Goal: Task Accomplishment & Management: Complete application form

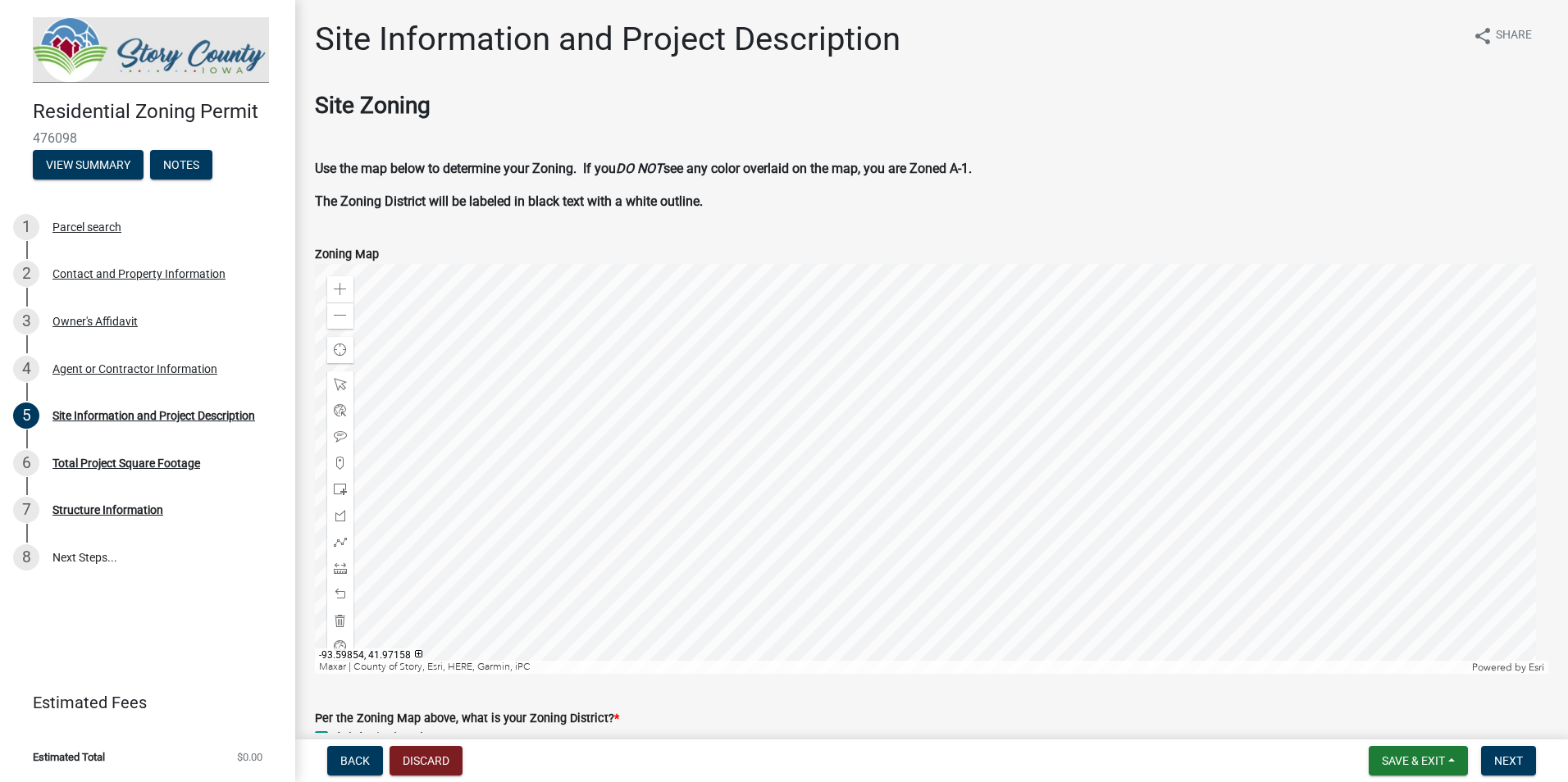
scroll to position [1063, 0]
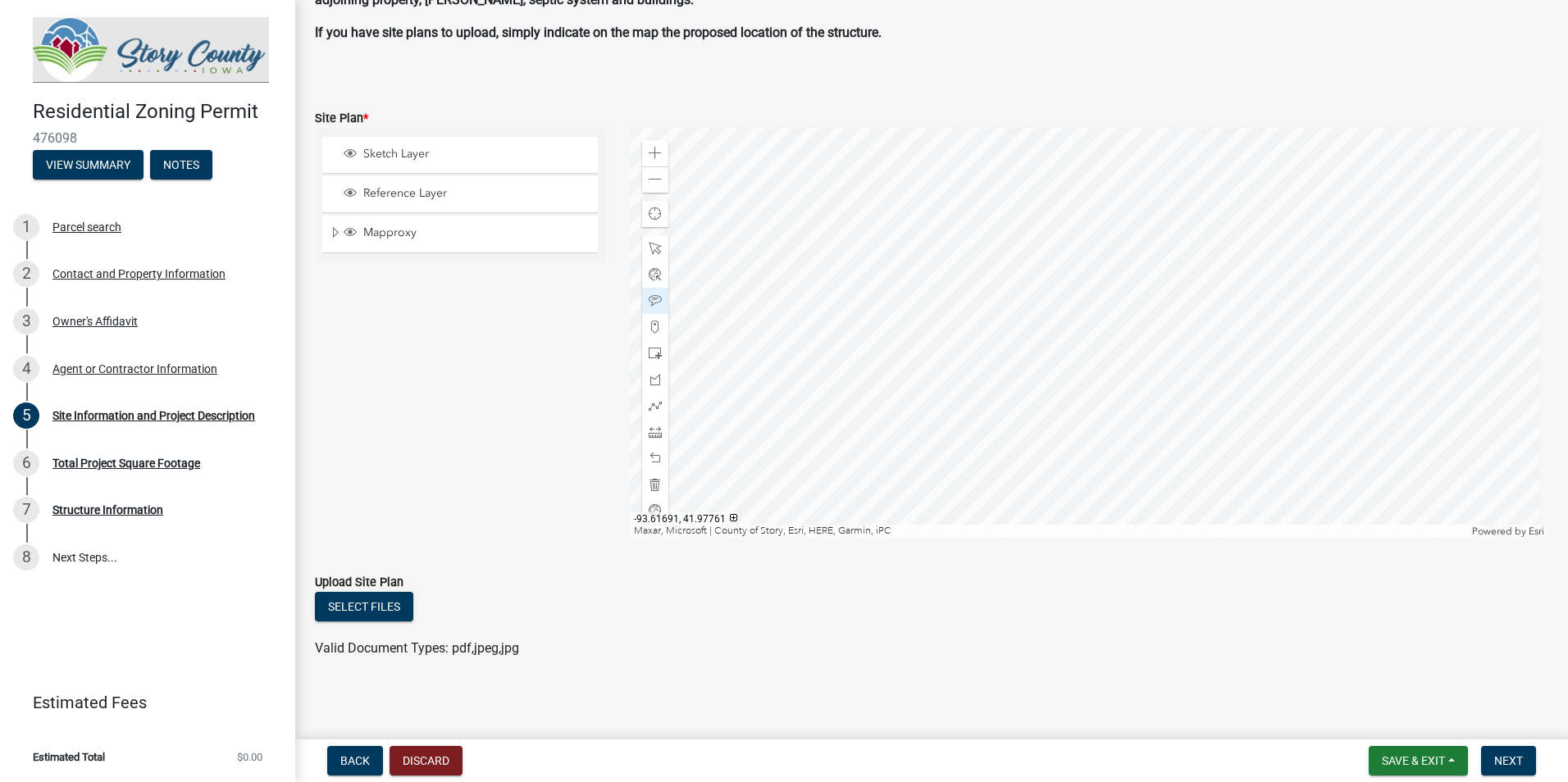
click at [1020, 625] on ul at bounding box center [932, 631] width 1233 height 13
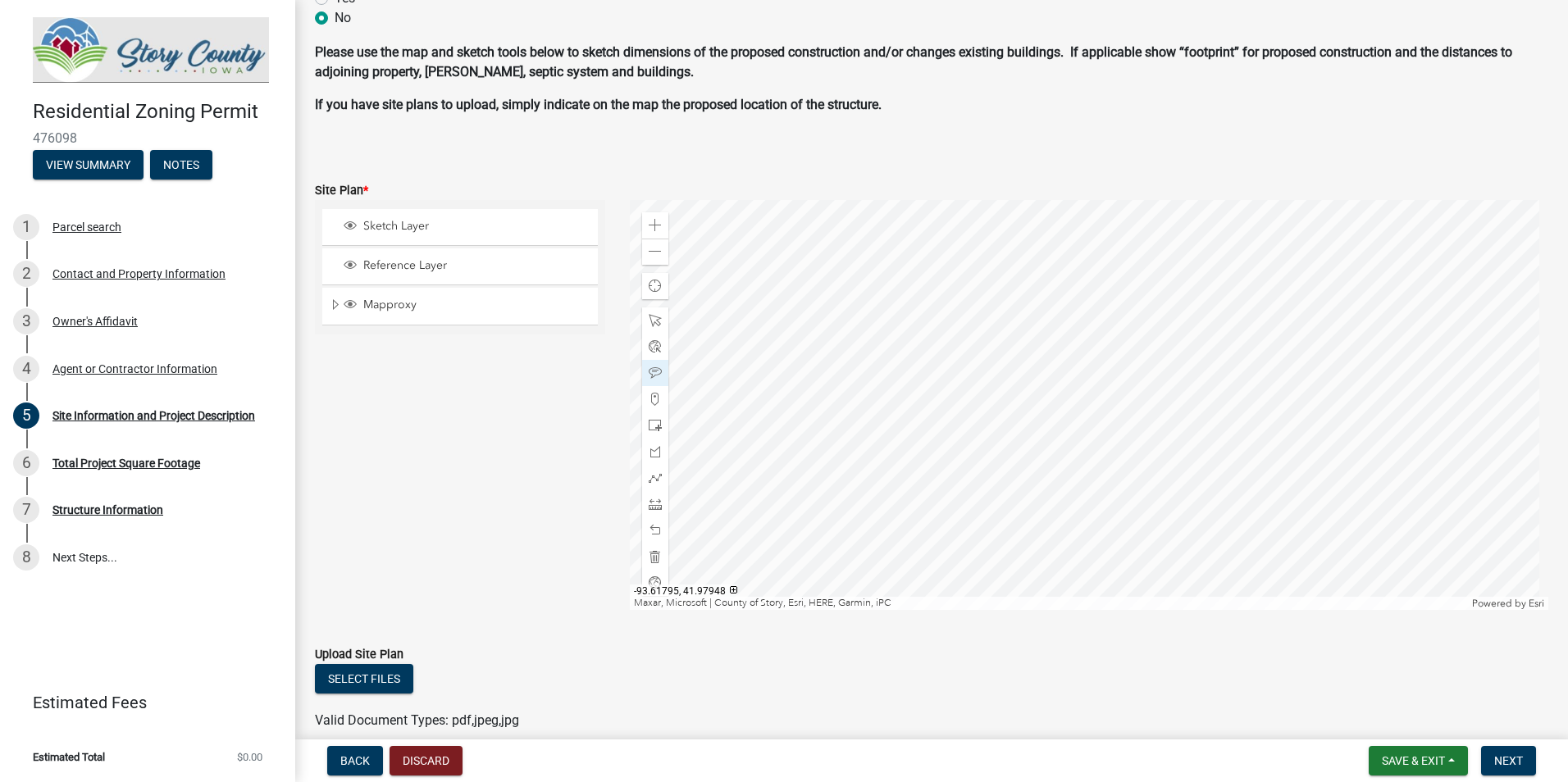
scroll to position [1067, 0]
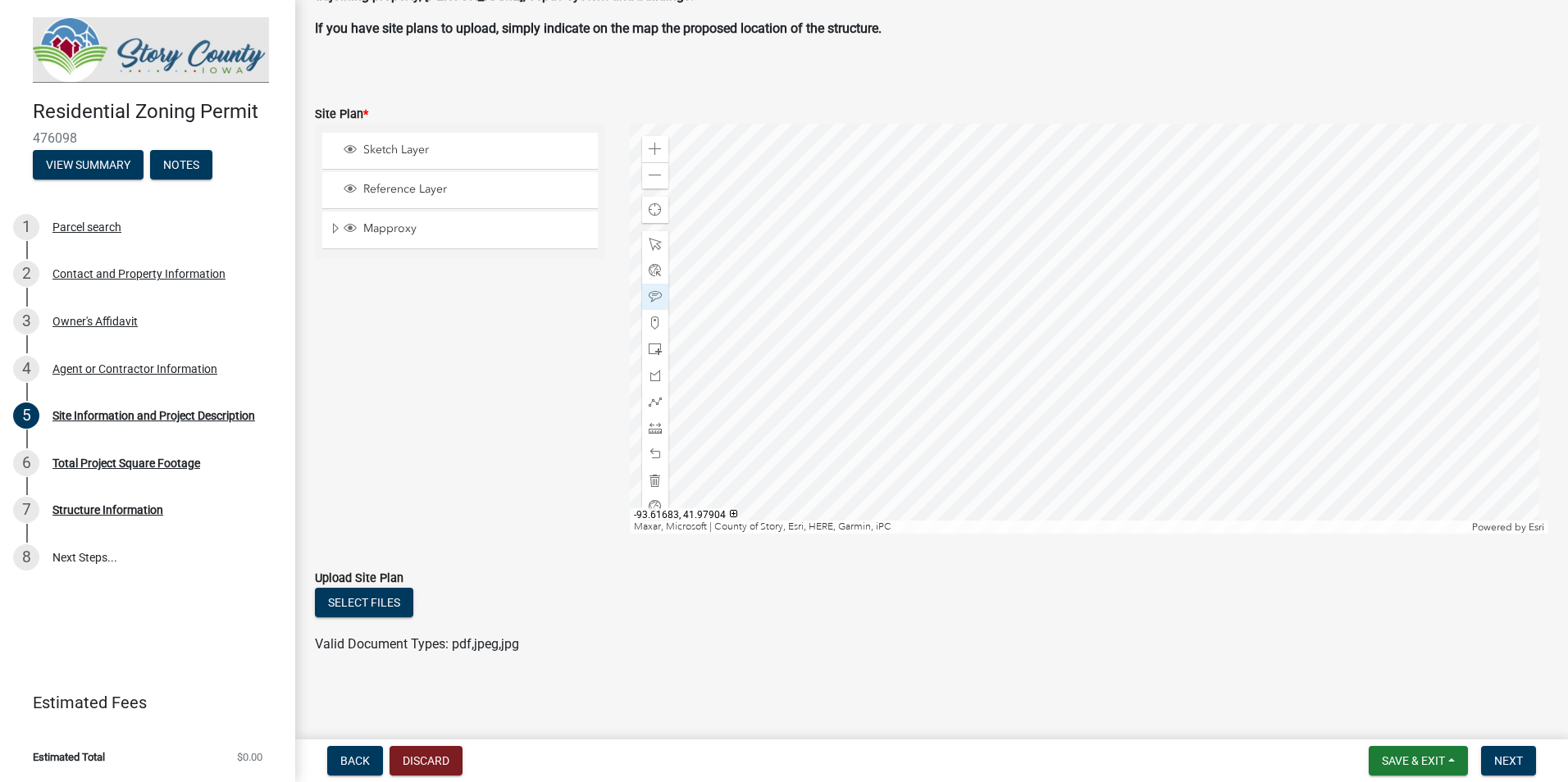
click at [888, 493] on div at bounding box center [1088, 329] width 919 height 410
click at [1018, 507] on div at bounding box center [1088, 329] width 919 height 410
click at [888, 348] on div at bounding box center [1088, 329] width 919 height 410
click at [198, 156] on button "Notes" at bounding box center [180, 164] width 62 height 30
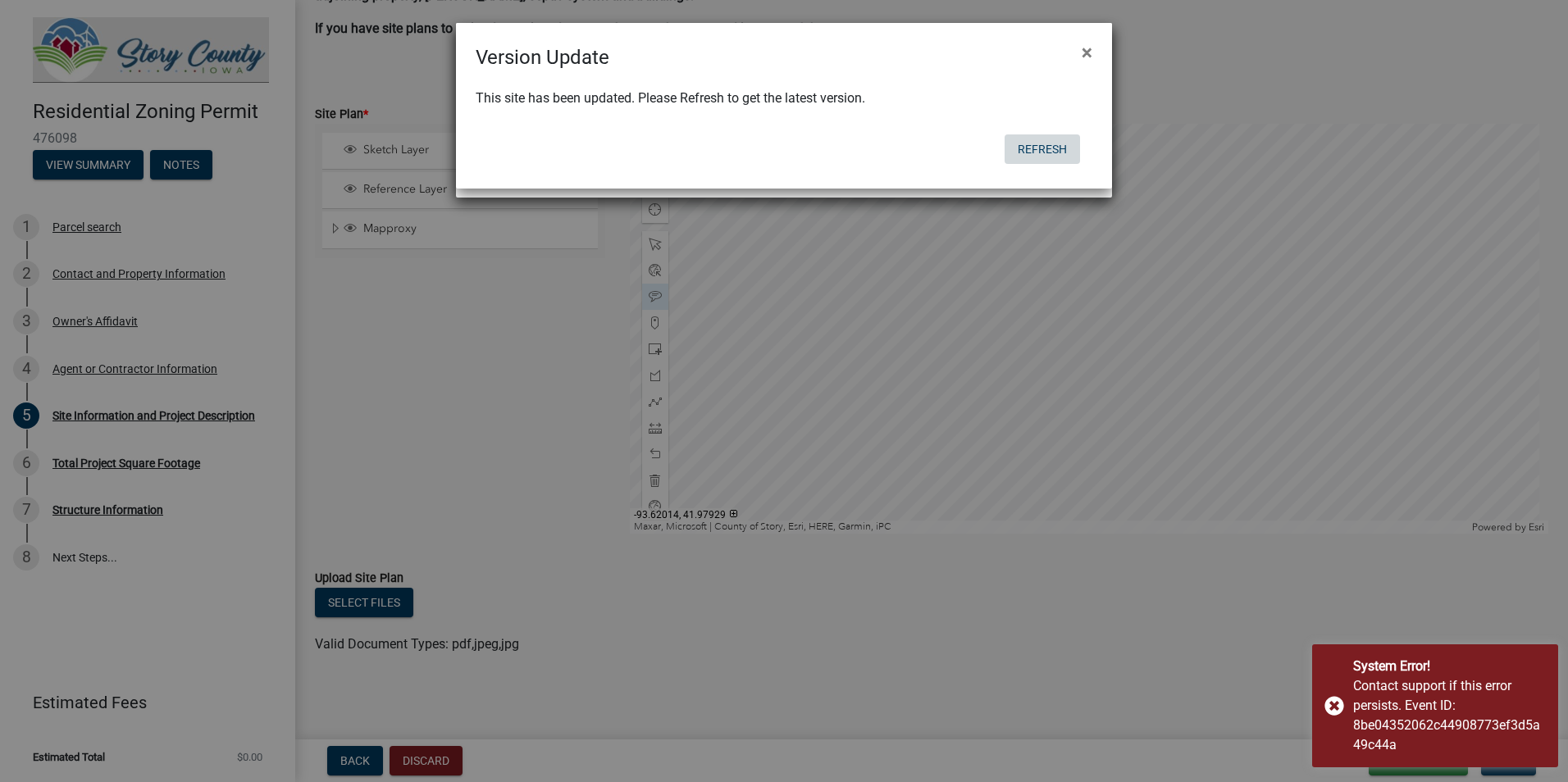
click at [1046, 150] on button "Refresh" at bounding box center [1042, 150] width 76 height 30
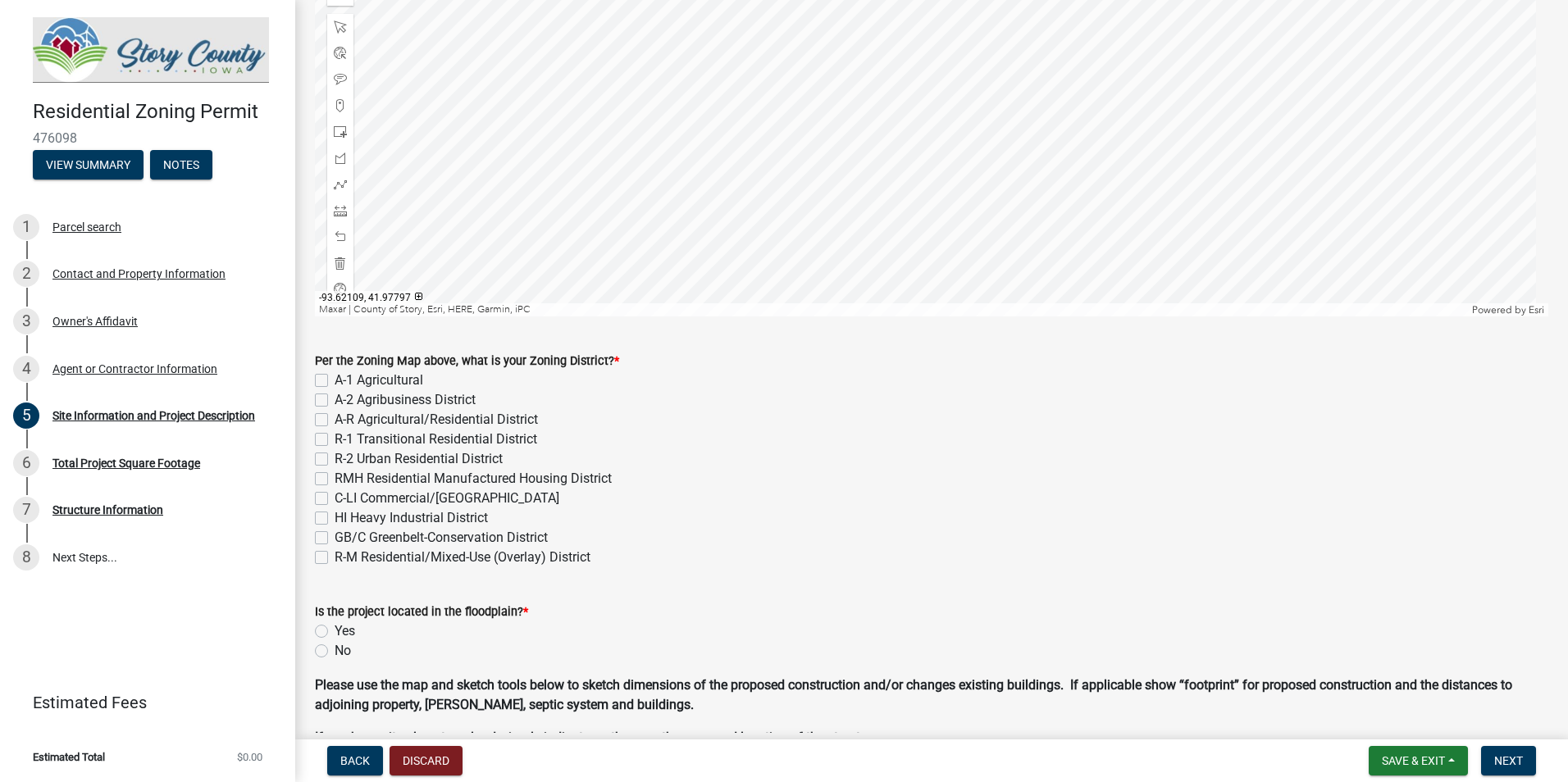
scroll to position [328, 0]
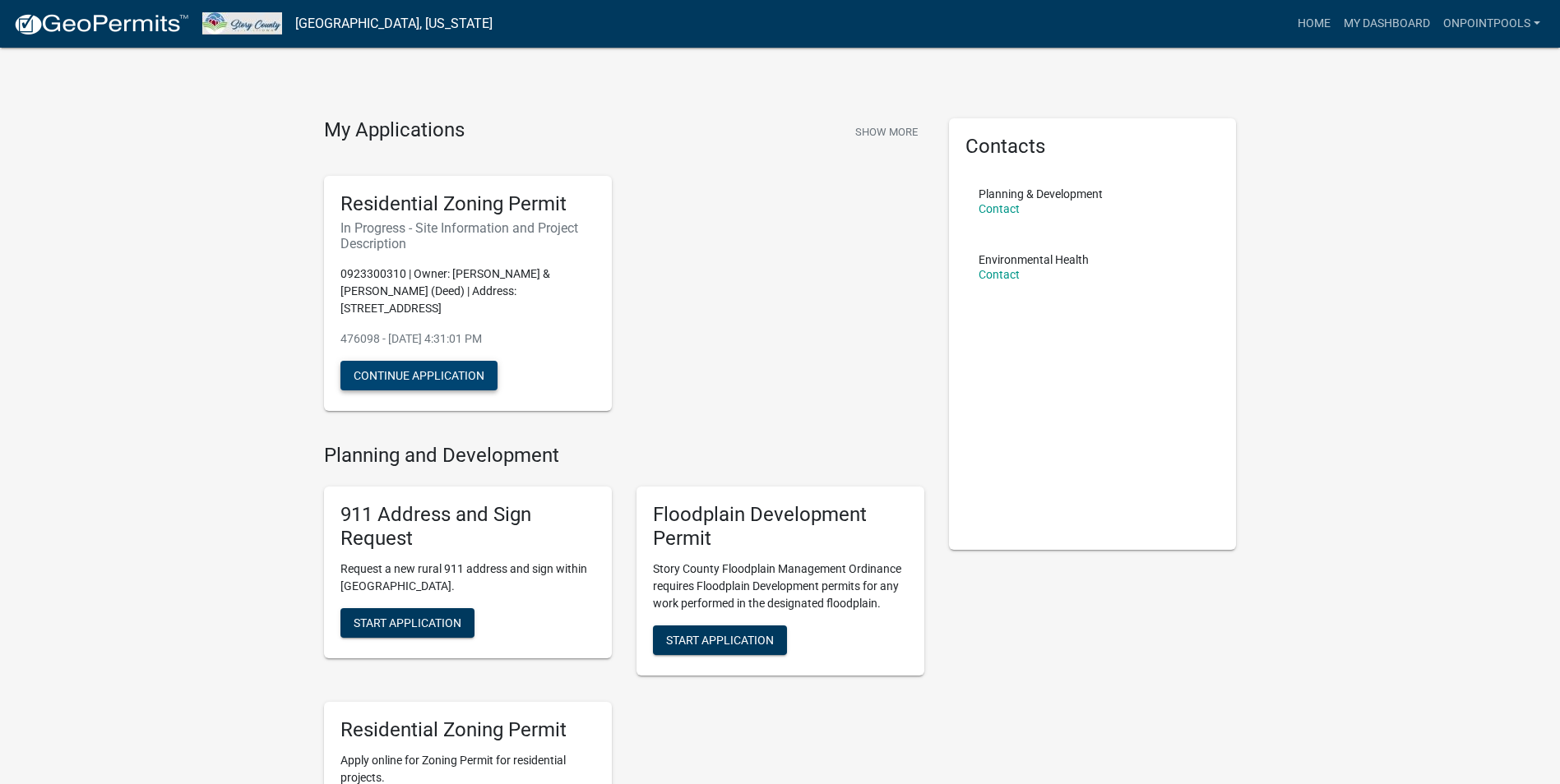
click at [457, 380] on button "Continue Application" at bounding box center [419, 375] width 157 height 30
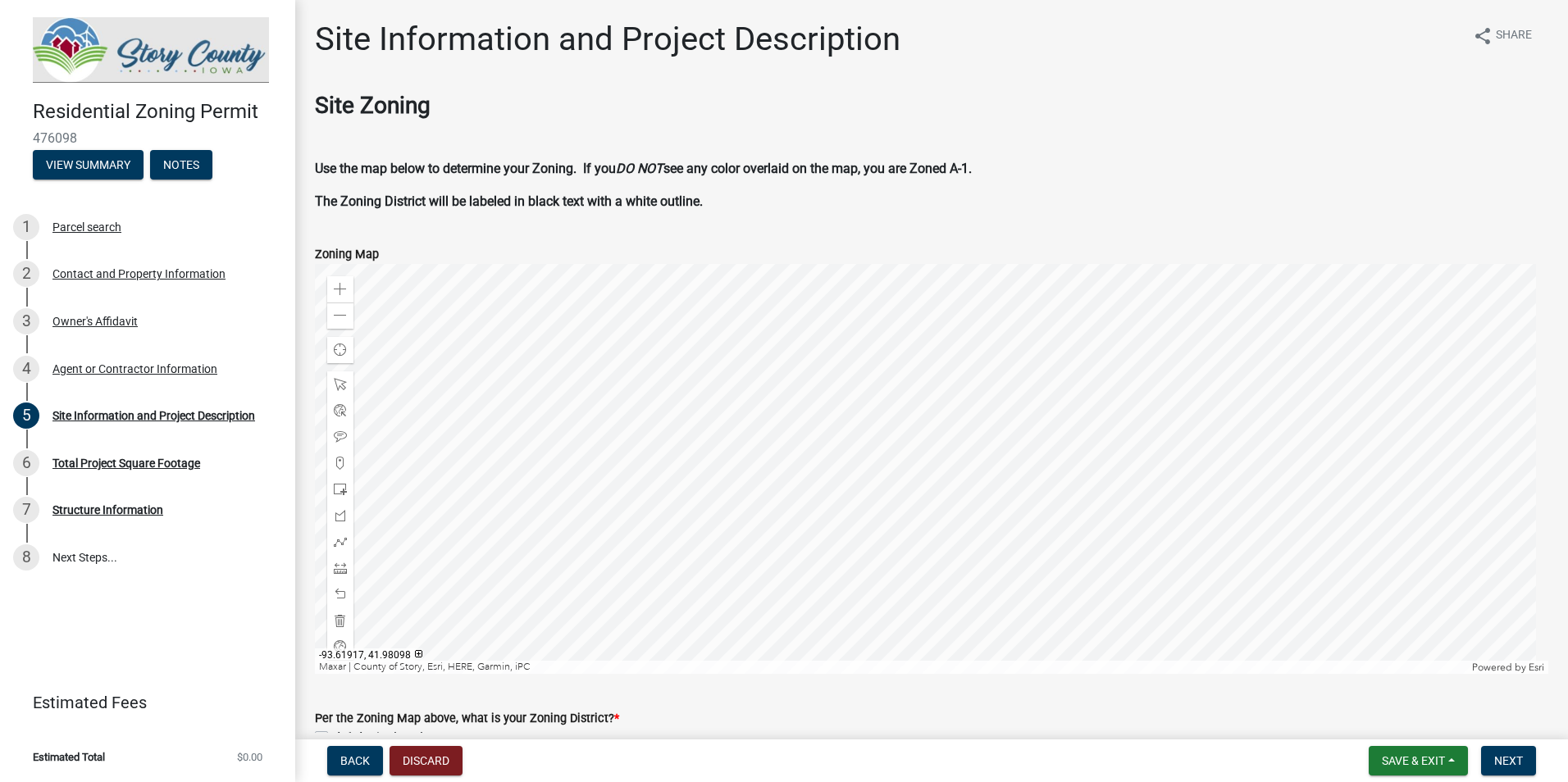
click at [823, 400] on div at bounding box center [932, 469] width 1233 height 410
click at [343, 289] on span at bounding box center [340, 289] width 13 height 13
click at [343, 286] on span at bounding box center [340, 289] width 13 height 13
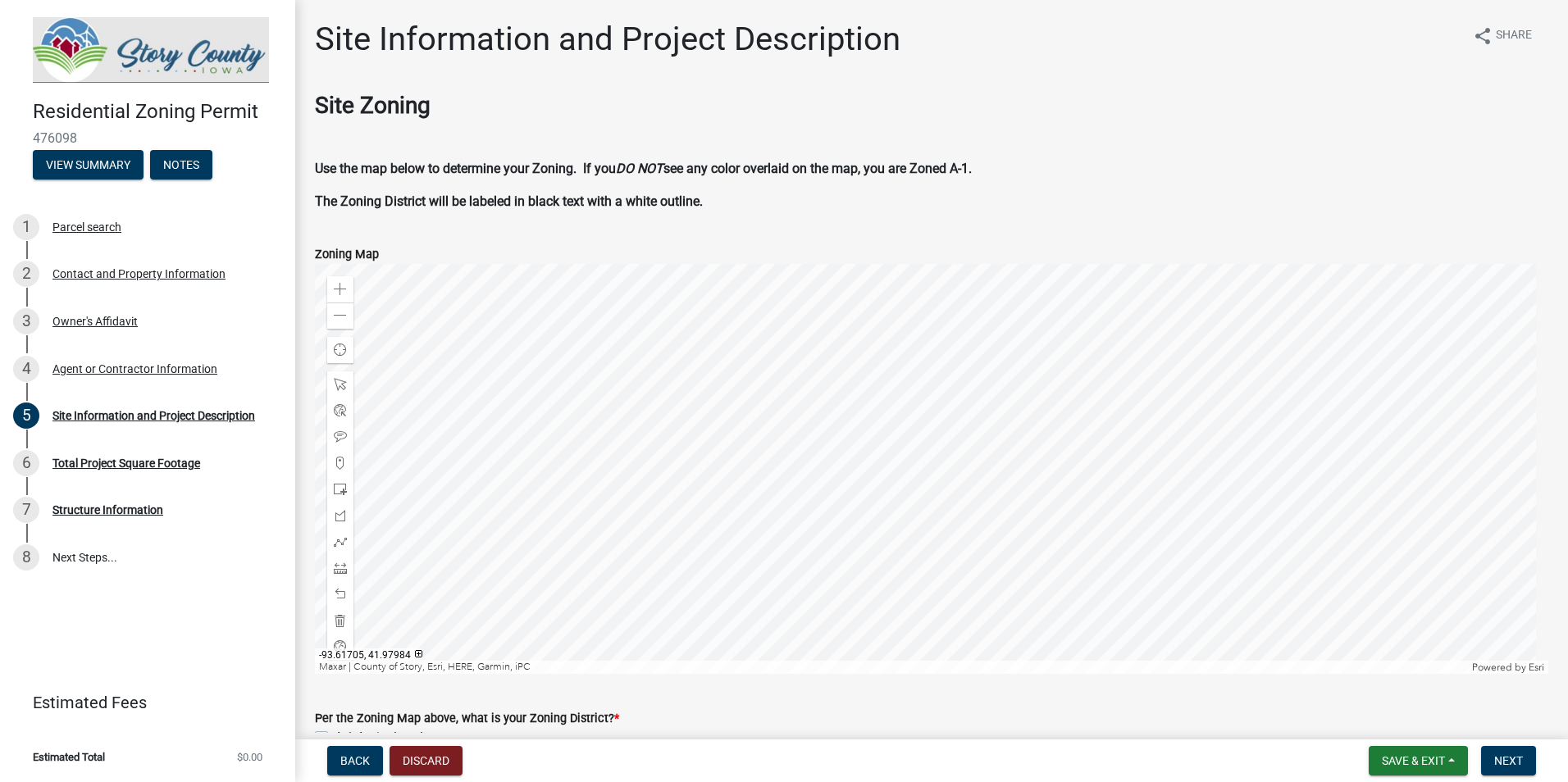
click at [1089, 659] on div at bounding box center [932, 469] width 1233 height 410
click at [1095, 673] on div at bounding box center [932, 469] width 1233 height 410
click at [1033, 663] on div at bounding box center [932, 469] width 1233 height 410
click at [1023, 379] on div at bounding box center [932, 469] width 1233 height 410
click at [761, 574] on div at bounding box center [932, 469] width 1233 height 410
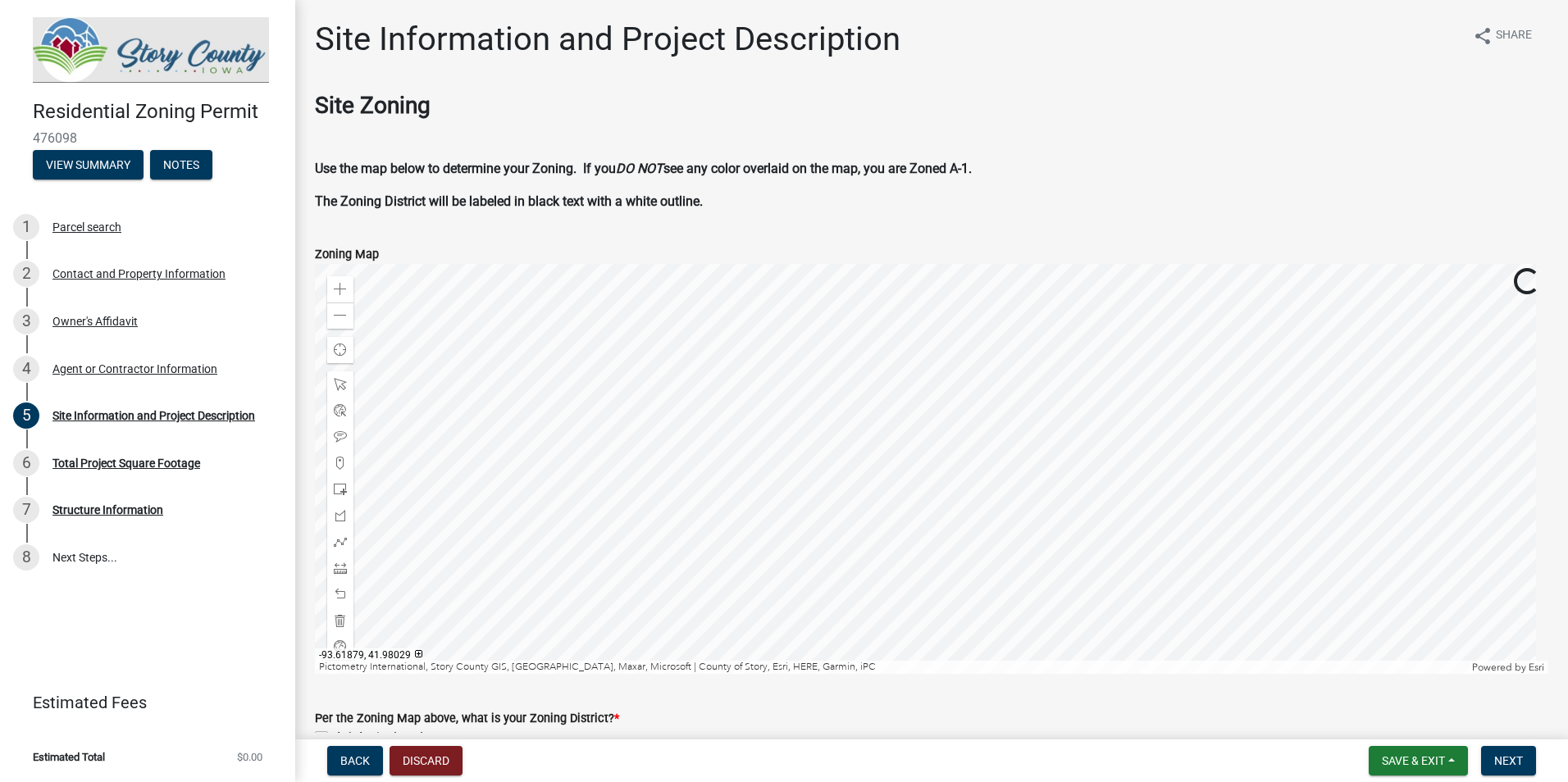
click at [811, 441] on div at bounding box center [932, 469] width 1233 height 410
click at [348, 284] on div "Zoom in" at bounding box center [340, 290] width 27 height 27
click at [1132, 577] on div at bounding box center [932, 469] width 1233 height 410
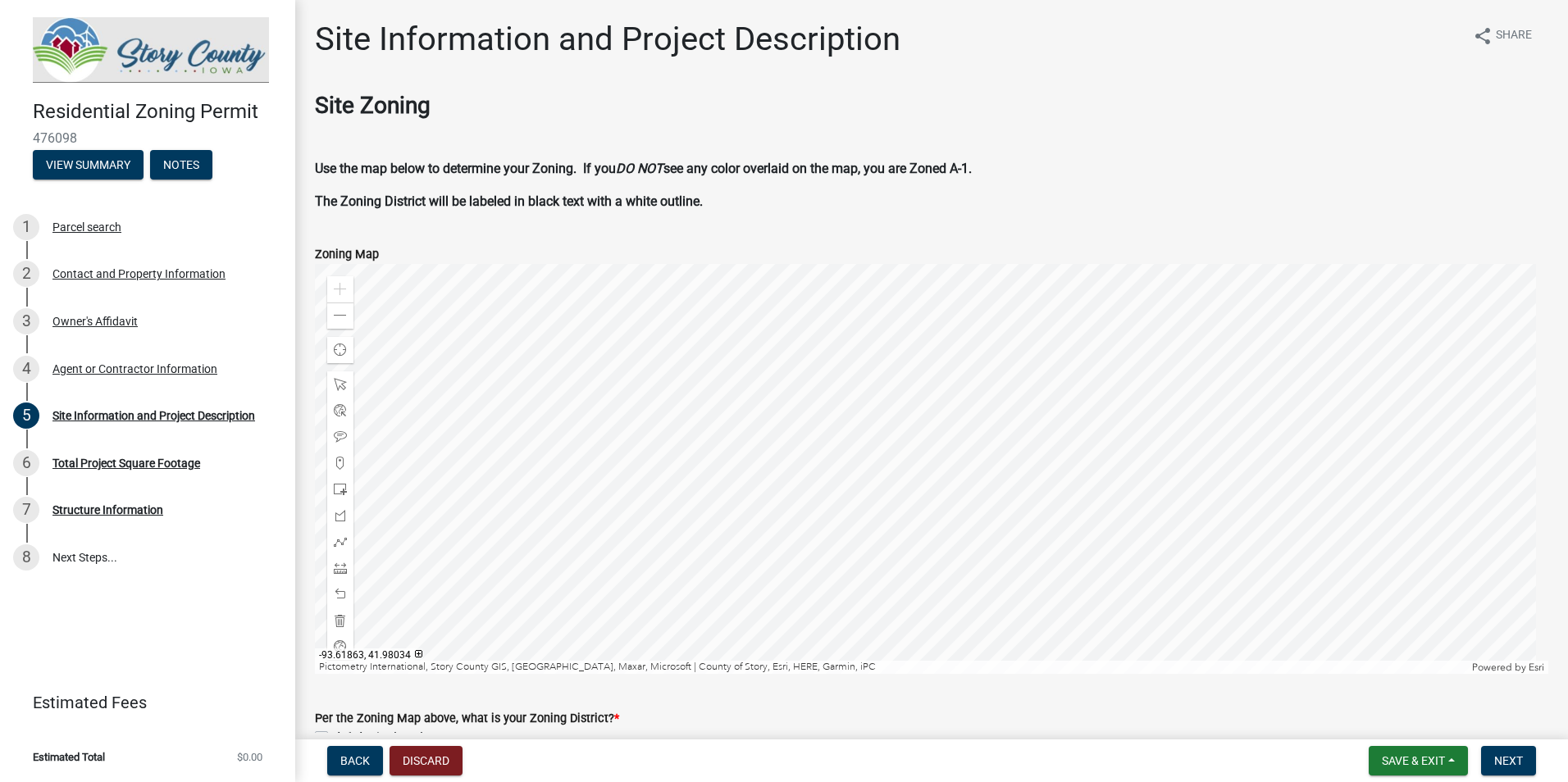
click at [1092, 651] on div at bounding box center [932, 469] width 1233 height 410
click at [999, 492] on div at bounding box center [932, 469] width 1233 height 410
click at [345, 564] on span at bounding box center [340, 567] width 13 height 13
click at [858, 384] on div at bounding box center [932, 469] width 1233 height 410
click at [947, 446] on div at bounding box center [932, 469] width 1233 height 410
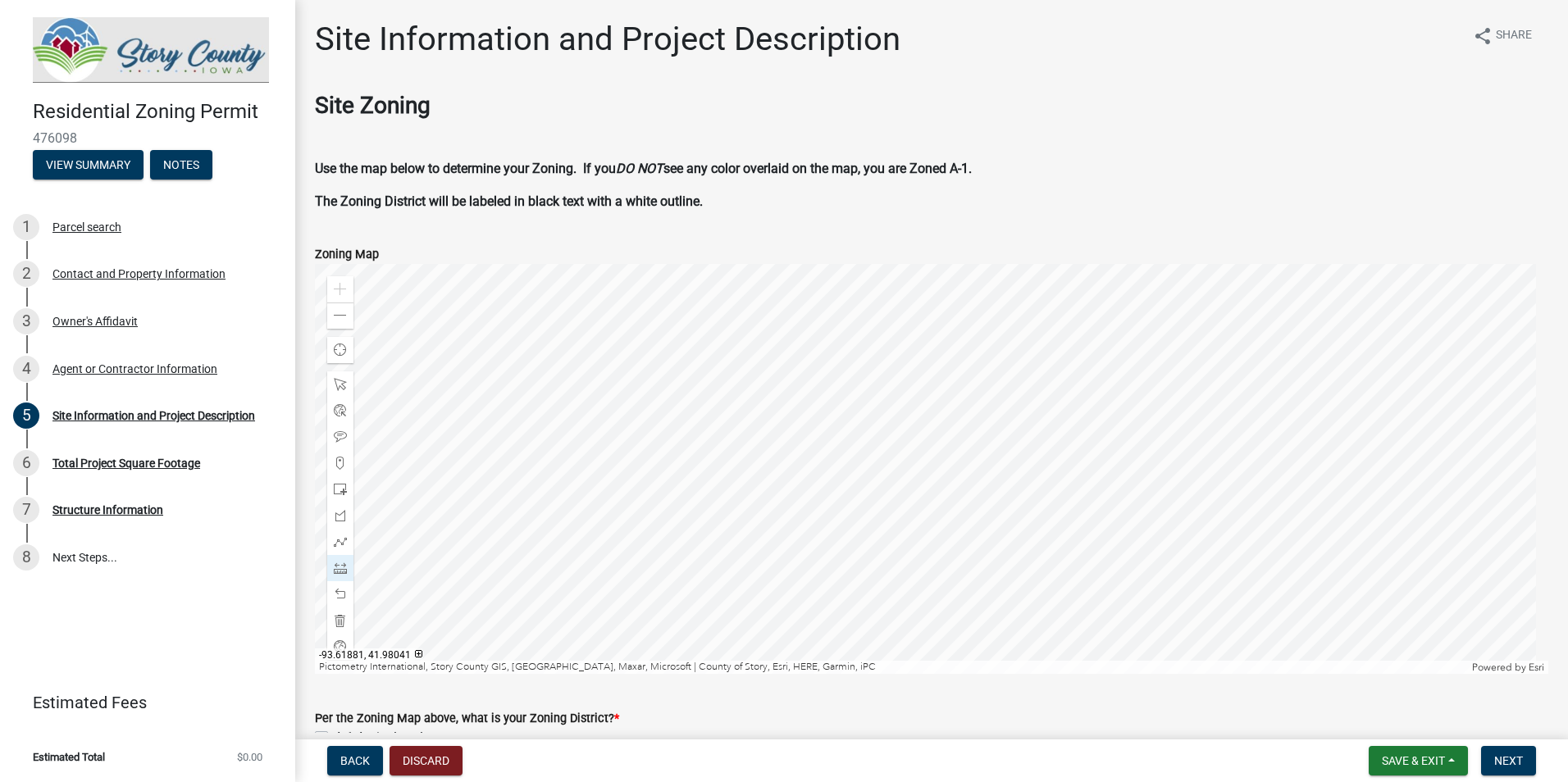
click at [885, 538] on div at bounding box center [932, 469] width 1233 height 410
click at [693, 409] on div at bounding box center [932, 469] width 1233 height 410
click at [878, 370] on div at bounding box center [932, 469] width 1233 height 410
click at [333, 621] on div at bounding box center [340, 620] width 27 height 27
click at [340, 574] on span at bounding box center [340, 567] width 13 height 13
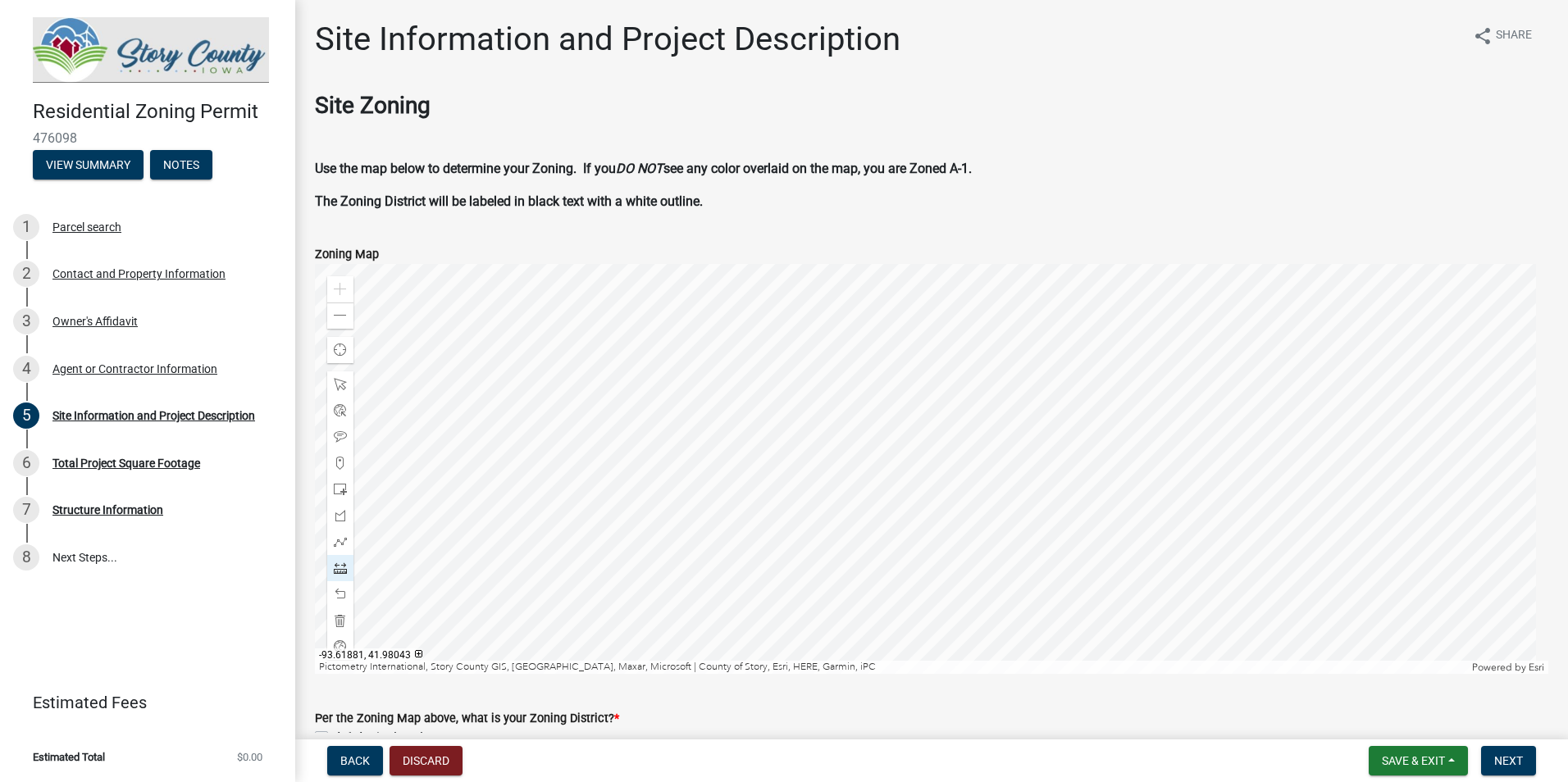
click at [984, 300] on div at bounding box center [932, 469] width 1233 height 410
click at [876, 301] on div at bounding box center [932, 469] width 1233 height 410
click at [878, 410] on div at bounding box center [932, 469] width 1233 height 410
click at [624, 424] on div at bounding box center [932, 469] width 1233 height 410
click at [387, 428] on div at bounding box center [932, 469] width 1233 height 410
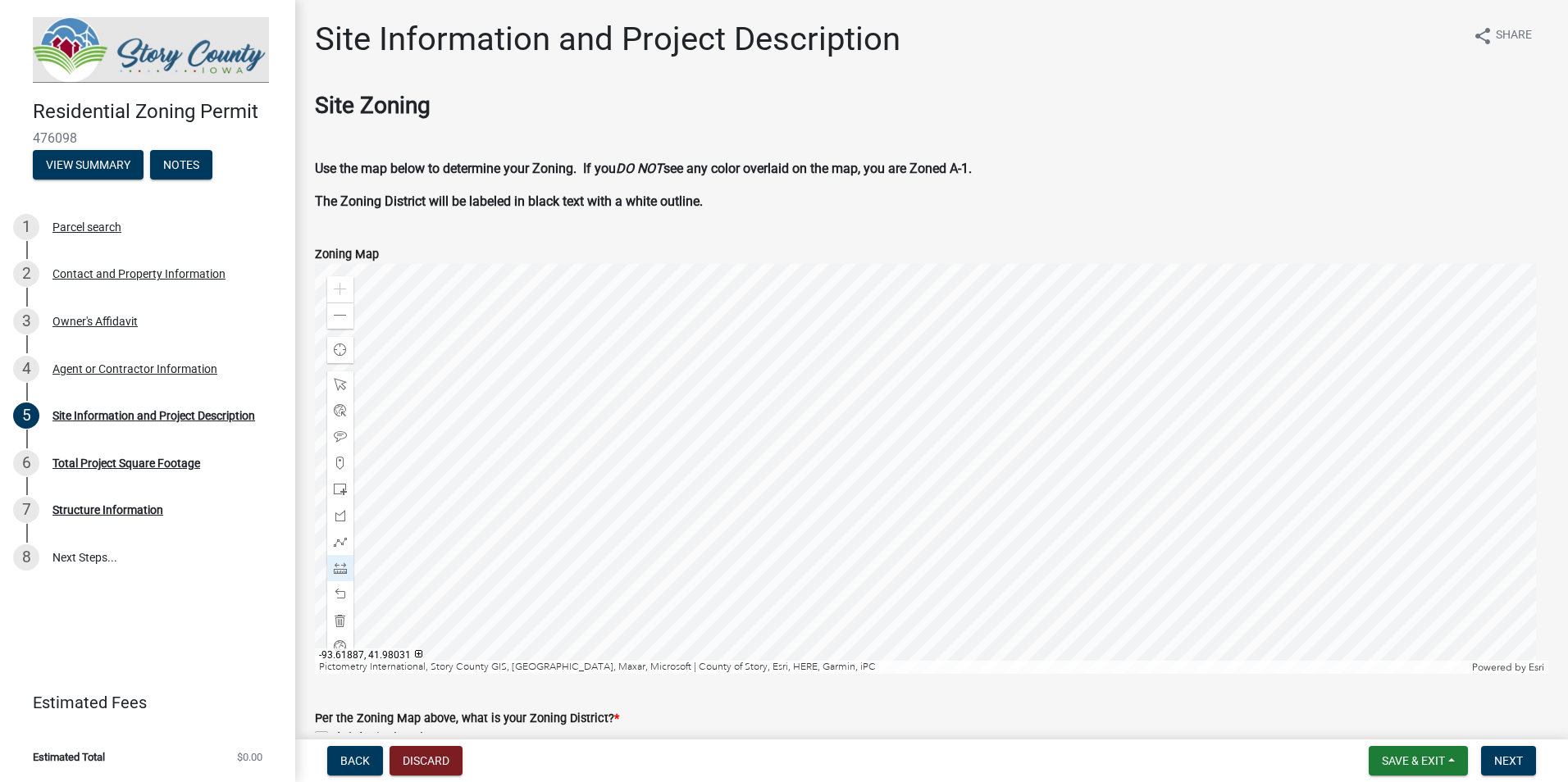
click at [444, 456] on div at bounding box center [932, 469] width 1233 height 410
click at [429, 641] on div at bounding box center [932, 469] width 1233 height 410
click at [1153, 631] on div at bounding box center [932, 469] width 1233 height 410
click at [1146, 271] on div at bounding box center [932, 469] width 1233 height 410
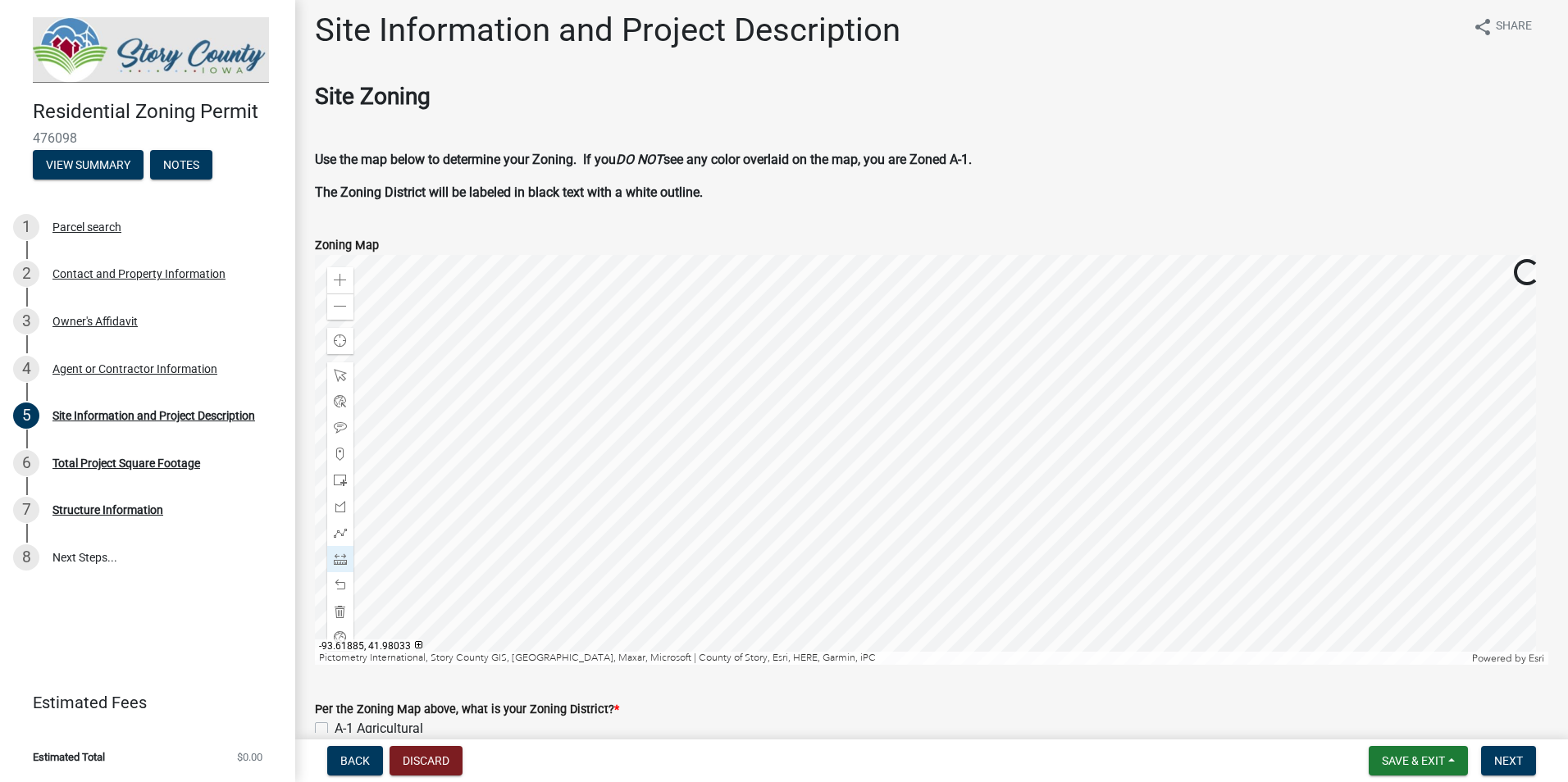
scroll to position [14, 0]
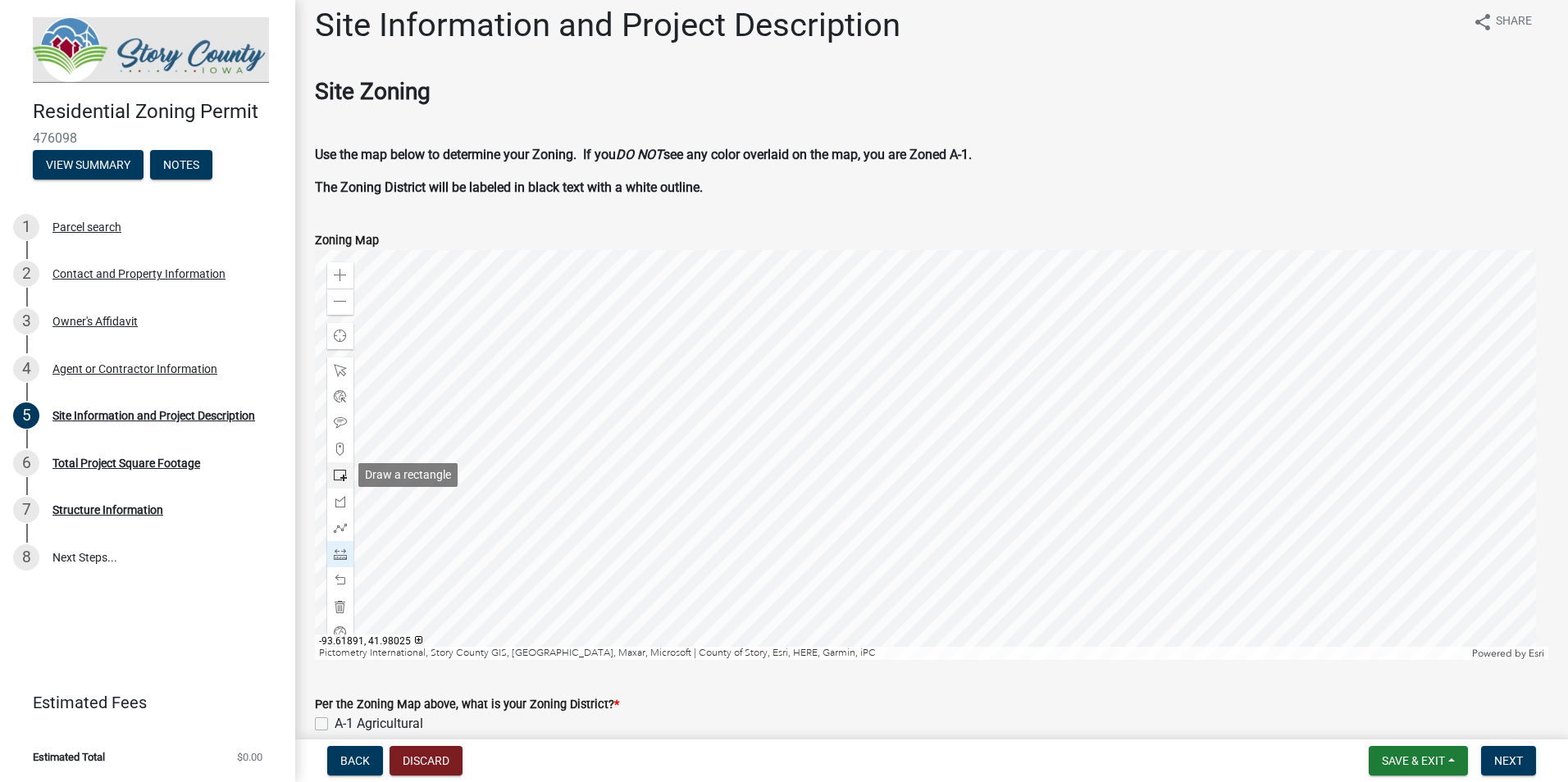
click at [343, 473] on span at bounding box center [340, 475] width 13 height 13
click at [587, 531] on div at bounding box center [932, 455] width 1233 height 410
click at [346, 580] on span at bounding box center [340, 580] width 13 height 13
click at [585, 531] on div at bounding box center [932, 455] width 1233 height 410
click at [335, 575] on span at bounding box center [340, 580] width 13 height 13
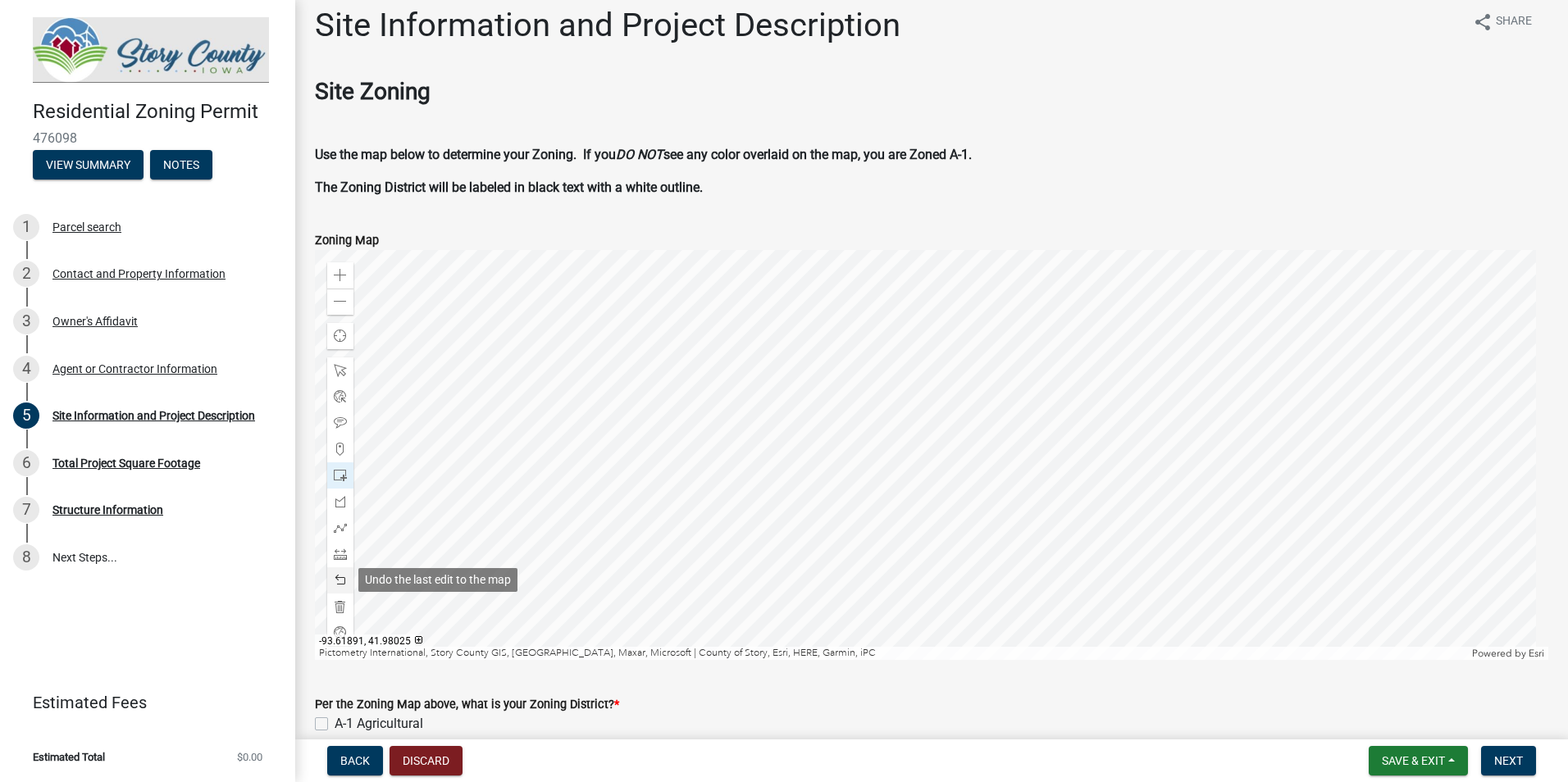
click at [335, 575] on span at bounding box center [340, 580] width 13 height 13
click at [557, 474] on div at bounding box center [932, 455] width 1233 height 410
click at [348, 577] on div at bounding box center [340, 580] width 27 height 27
click at [641, 473] on div at bounding box center [932, 455] width 1233 height 410
click at [338, 582] on span at bounding box center [340, 580] width 13 height 13
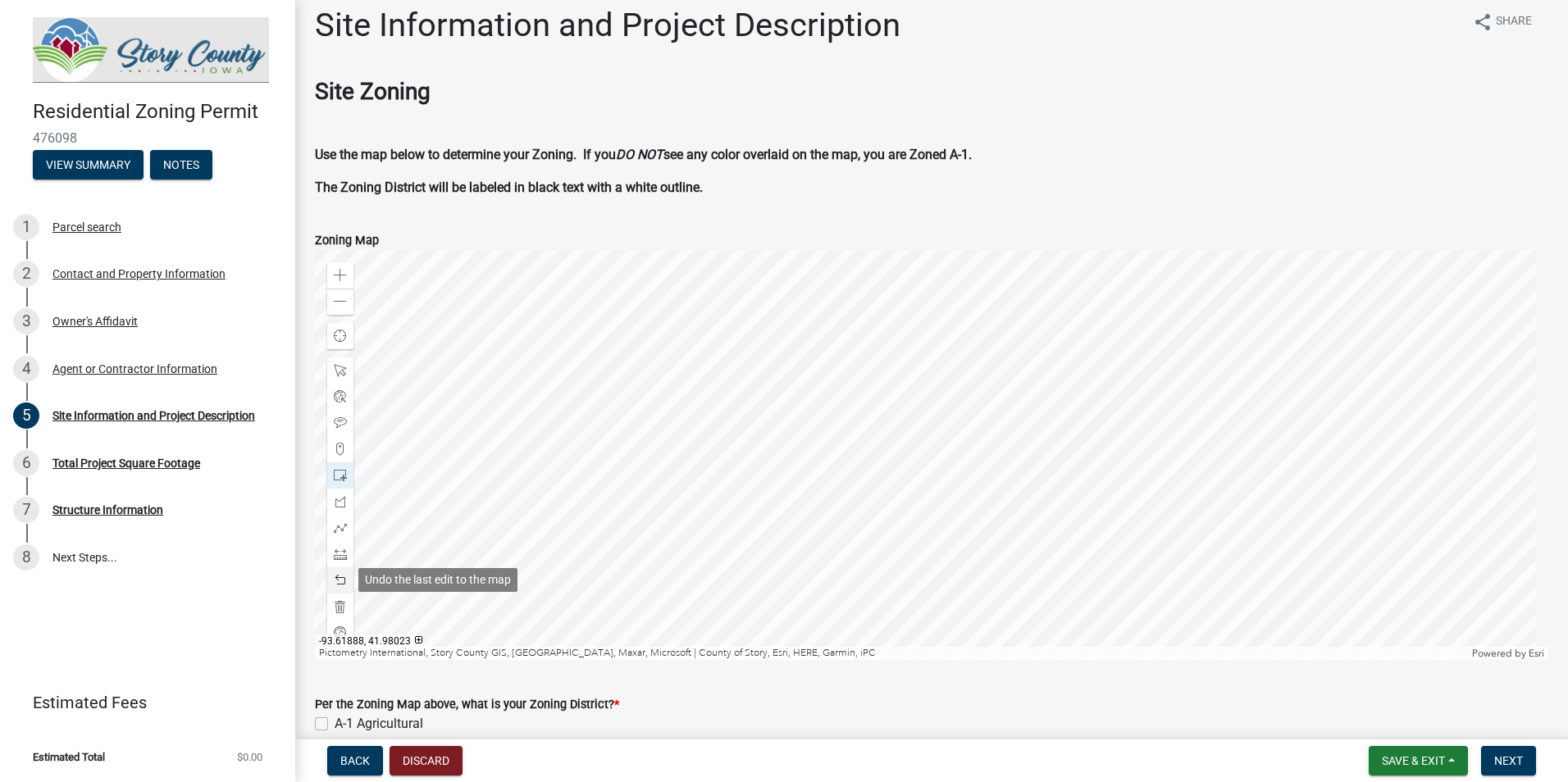
click at [338, 582] on span at bounding box center [340, 580] width 13 height 13
click at [1016, 526] on div at bounding box center [932, 455] width 1233 height 410
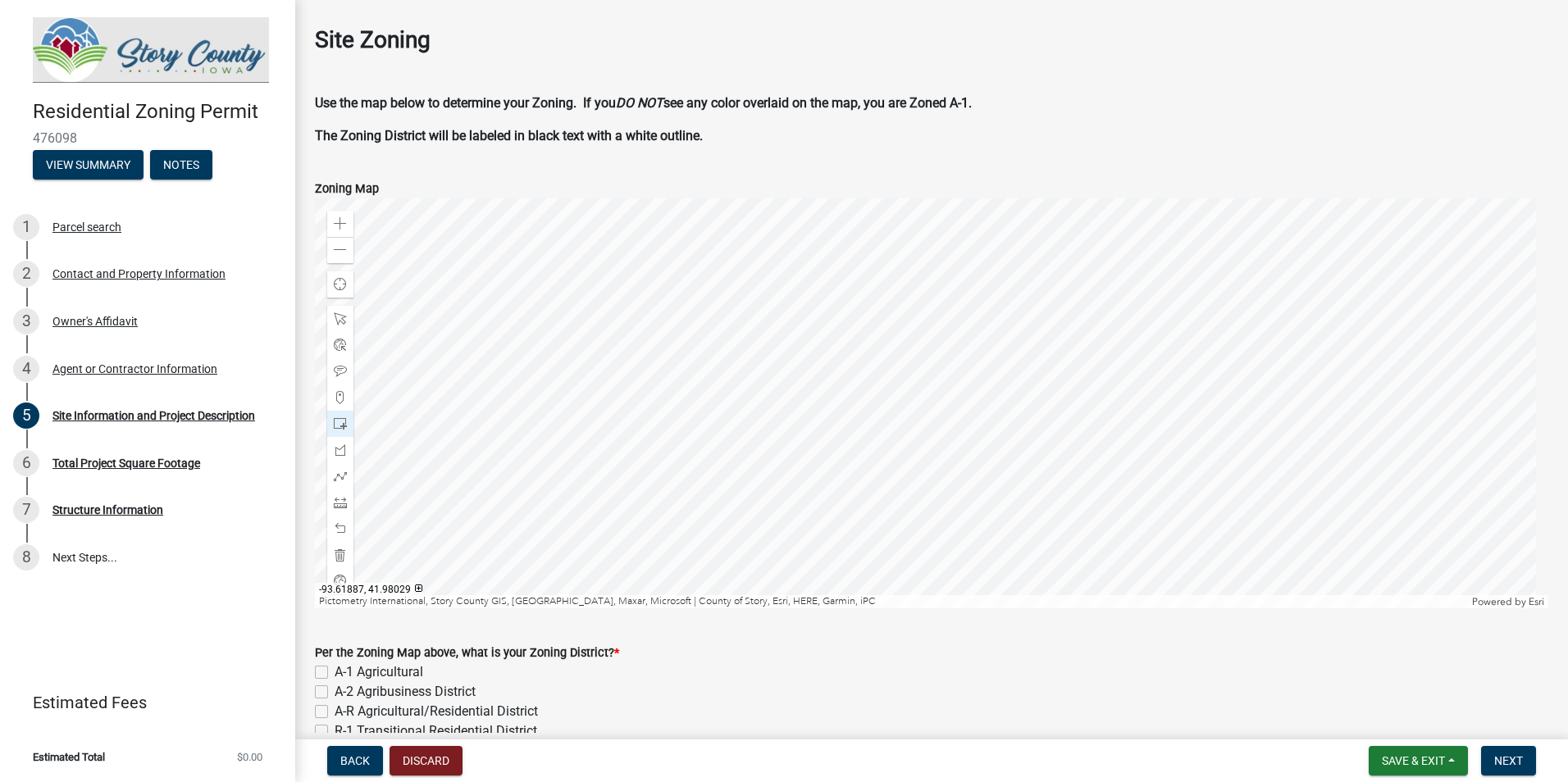
scroll to position [0, 0]
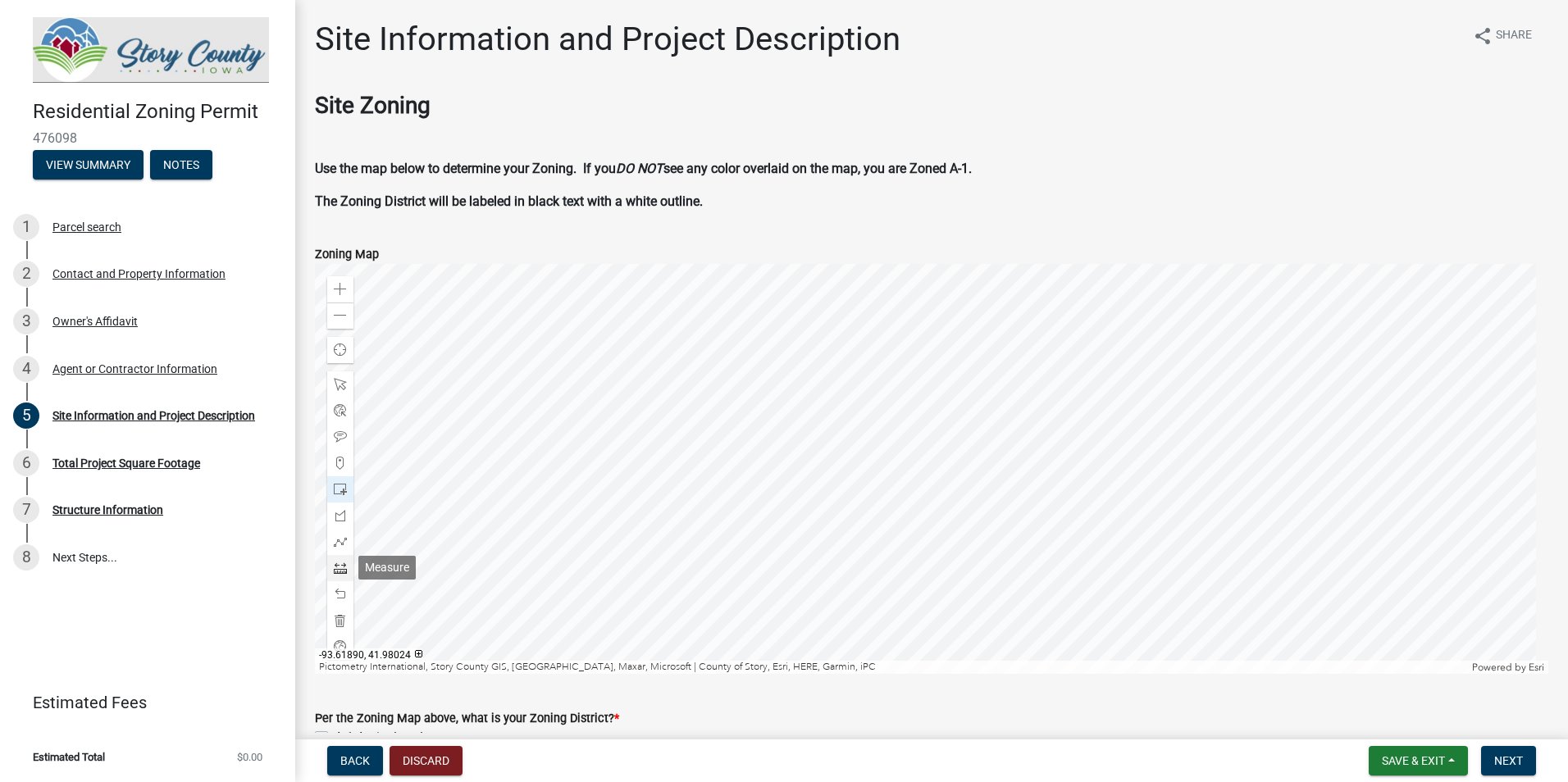
click at [345, 570] on span at bounding box center [340, 567] width 13 height 13
click at [585, 323] on div at bounding box center [932, 469] width 1233 height 410
click at [994, 623] on div at bounding box center [932, 469] width 1233 height 410
click at [1065, 631] on div at bounding box center [932, 469] width 1233 height 410
click at [1099, 615] on div at bounding box center [932, 469] width 1233 height 410
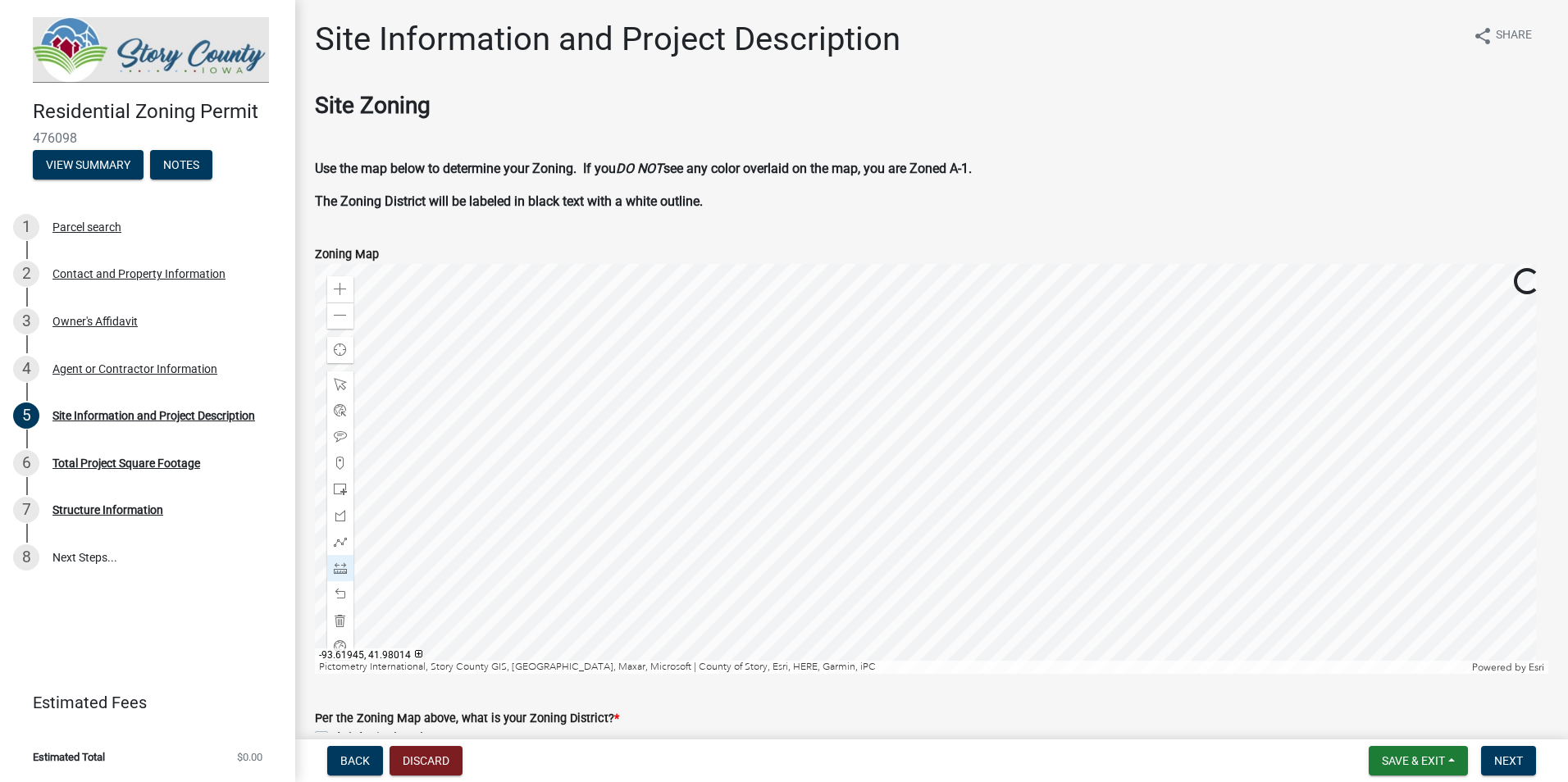
click at [1100, 562] on div at bounding box center [932, 469] width 1233 height 410
click at [1140, 530] on div at bounding box center [932, 469] width 1233 height 410
click at [920, 577] on div at bounding box center [932, 469] width 1233 height 410
click at [345, 311] on span at bounding box center [340, 315] width 13 height 13
click at [728, 343] on div at bounding box center [932, 469] width 1233 height 410
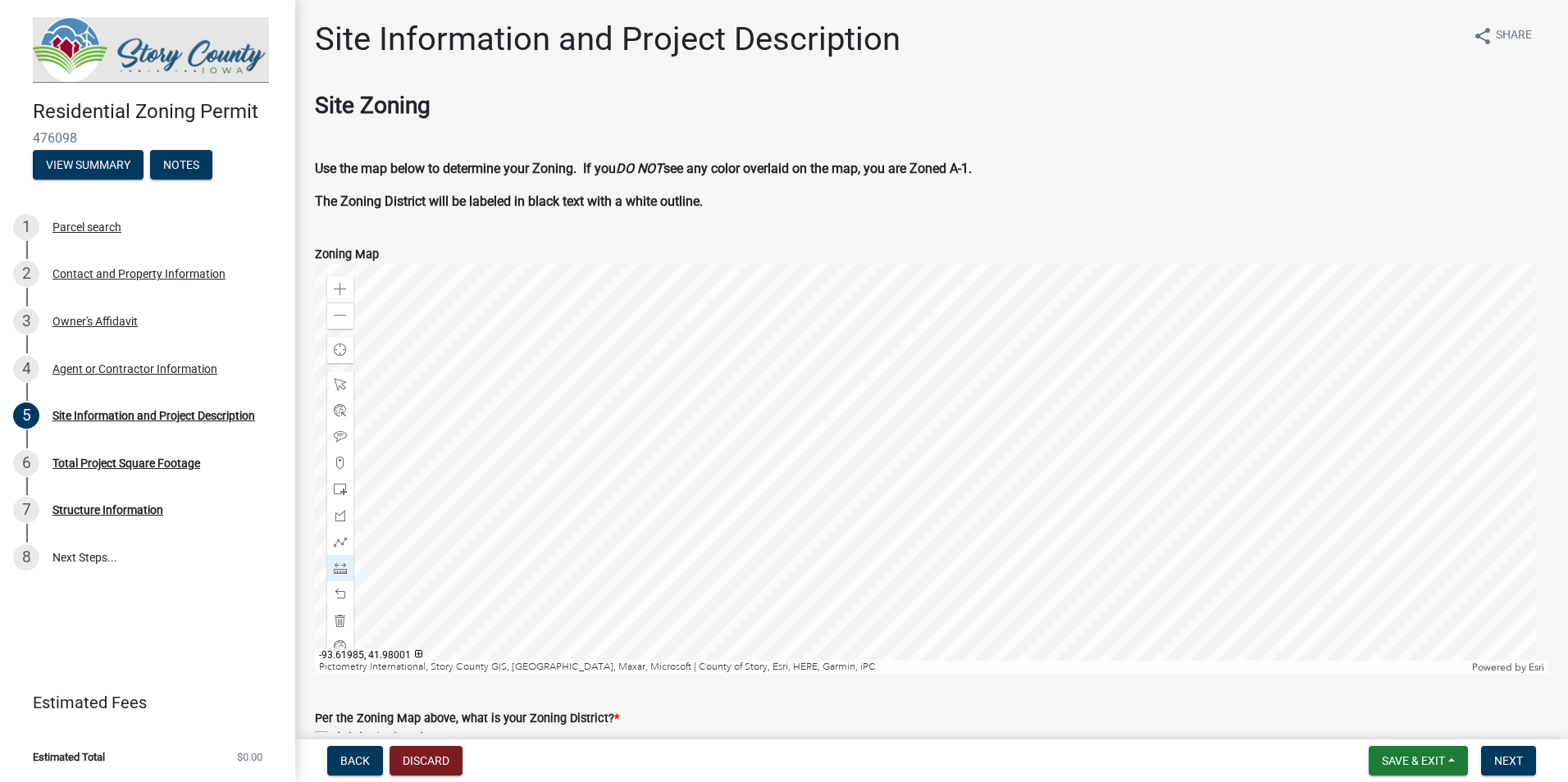
click at [703, 292] on div at bounding box center [932, 469] width 1233 height 410
click at [792, 264] on div at bounding box center [932, 469] width 1233 height 410
click at [927, 272] on div at bounding box center [932, 469] width 1233 height 410
click at [820, 385] on div at bounding box center [932, 469] width 1233 height 410
click at [927, 536] on div at bounding box center [932, 469] width 1233 height 410
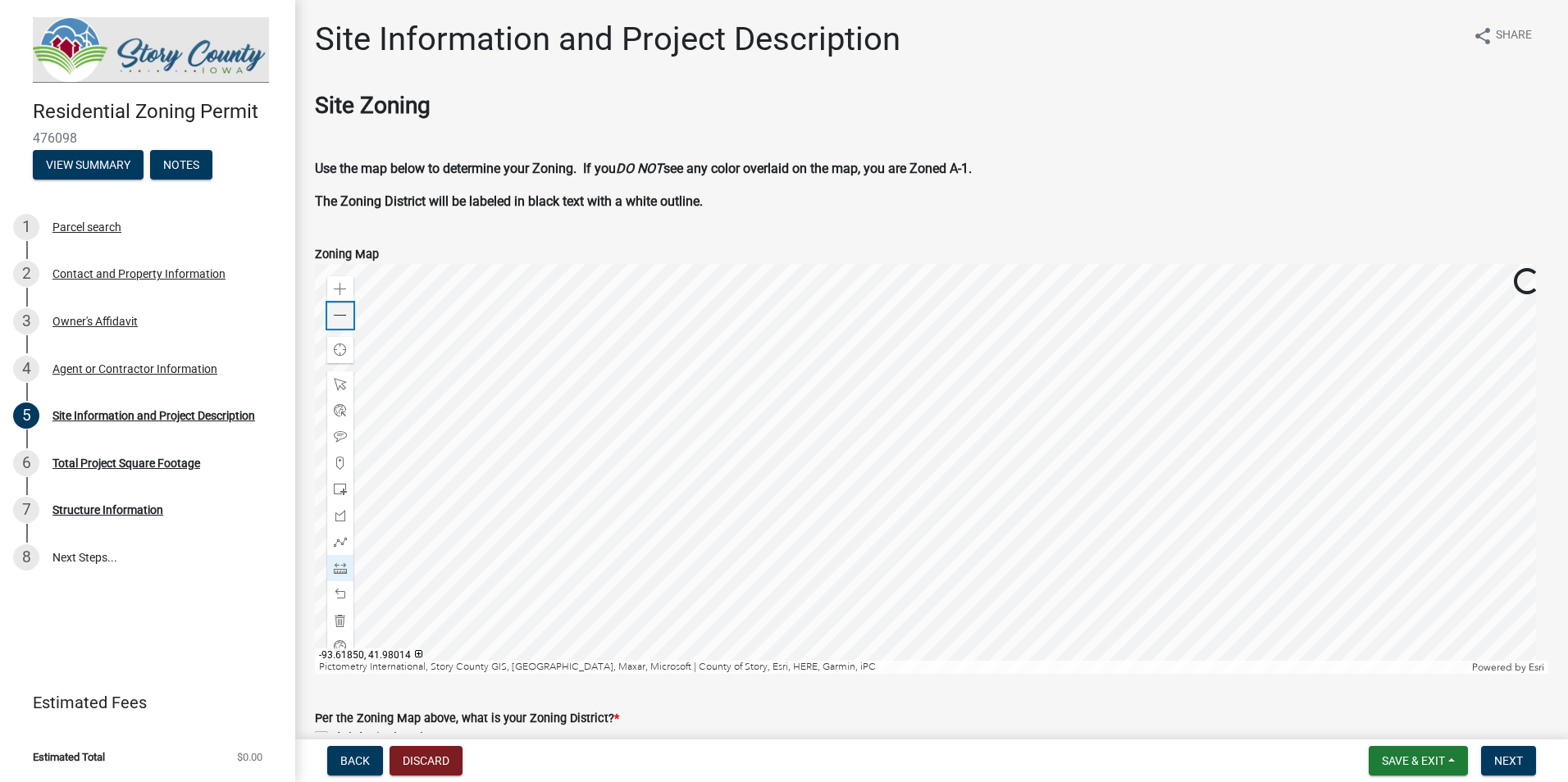
click at [340, 318] on span at bounding box center [340, 315] width 13 height 13
click at [335, 316] on span at bounding box center [340, 315] width 13 height 13
click at [835, 503] on div at bounding box center [932, 469] width 1233 height 410
click at [346, 289] on span at bounding box center [340, 289] width 13 height 13
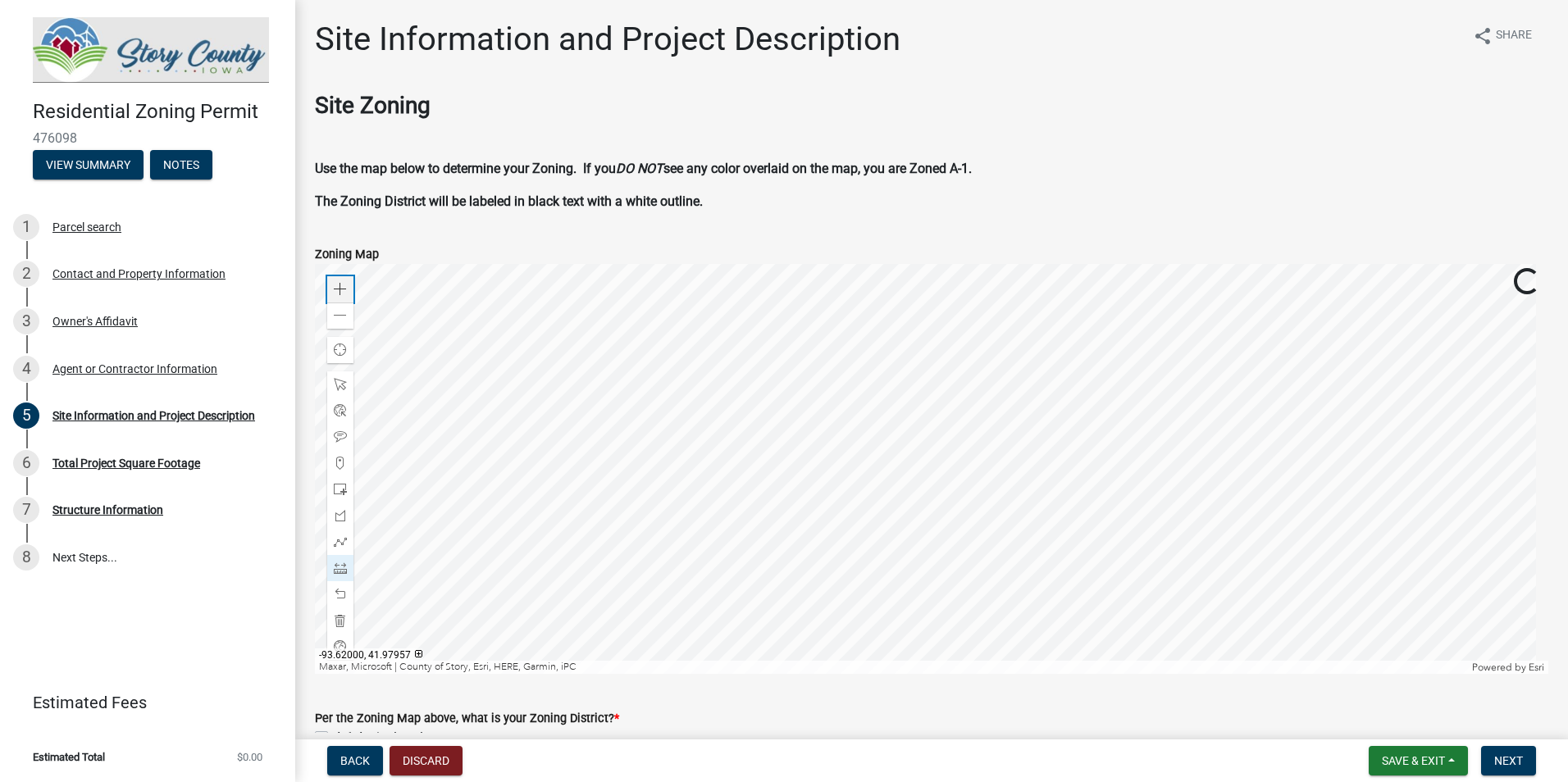
click at [346, 289] on span at bounding box center [340, 289] width 13 height 13
click at [1046, 674] on div at bounding box center [932, 469] width 1233 height 410
click at [717, 531] on div at bounding box center [932, 469] width 1233 height 410
click at [343, 564] on span at bounding box center [340, 567] width 13 height 13
click at [619, 419] on div at bounding box center [932, 469] width 1233 height 410
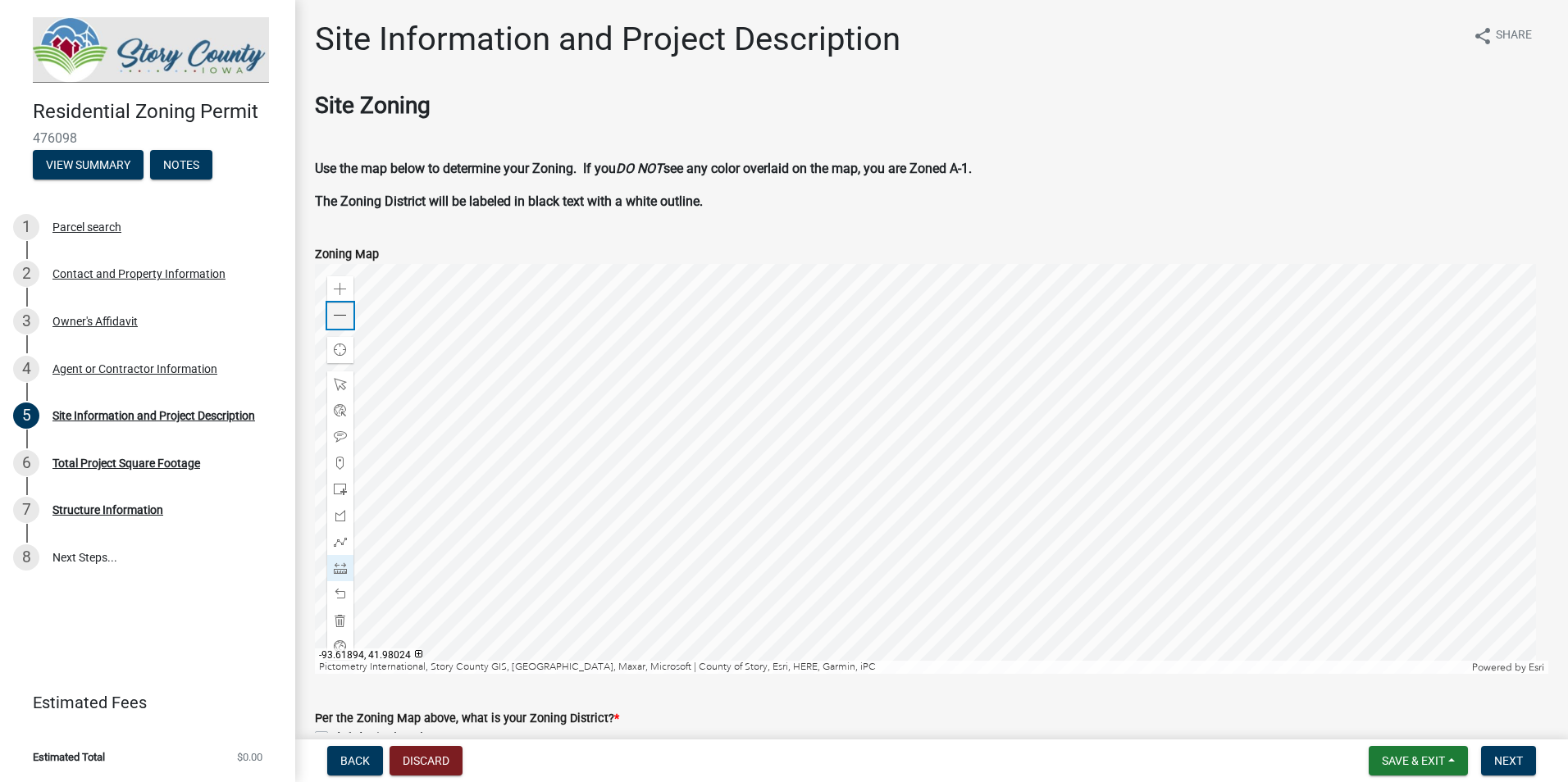
click at [340, 311] on span at bounding box center [340, 315] width 13 height 13
click at [340, 313] on span at bounding box center [340, 315] width 13 height 13
click at [774, 493] on div at bounding box center [932, 469] width 1233 height 410
click at [661, 572] on div at bounding box center [932, 469] width 1233 height 410
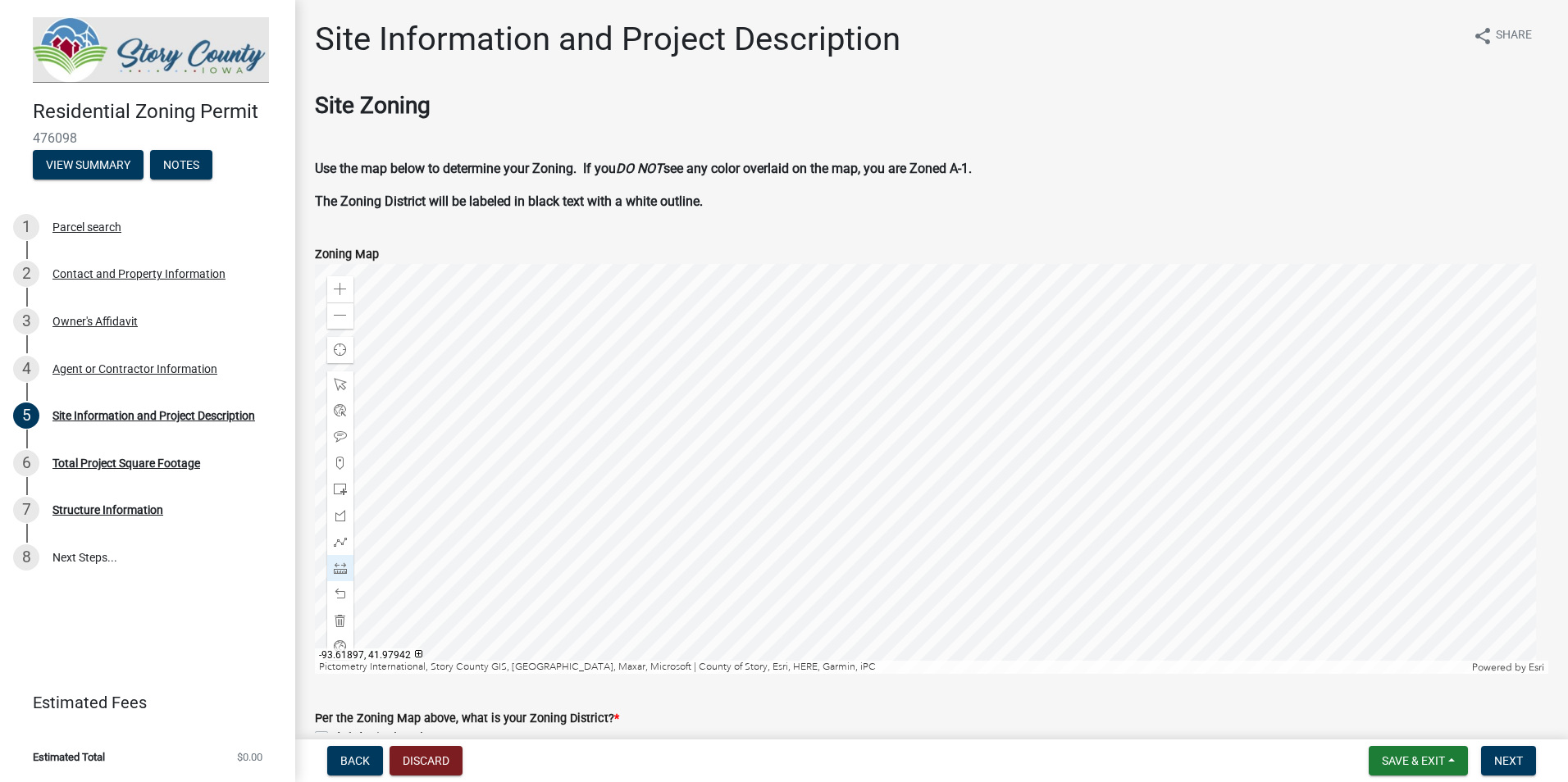
click at [740, 507] on div at bounding box center [932, 469] width 1233 height 410
click at [343, 310] on span at bounding box center [340, 315] width 13 height 13
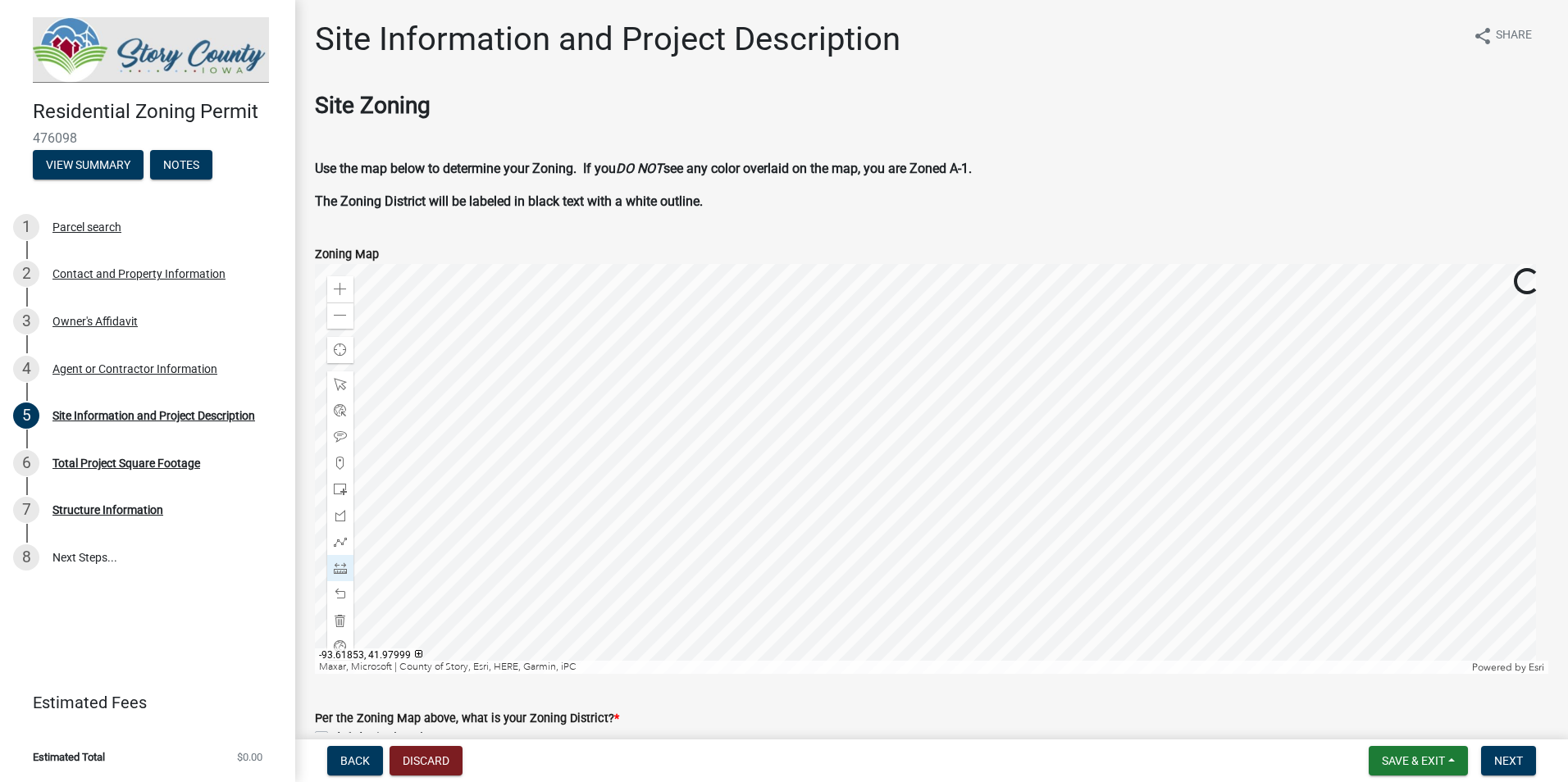
click at [806, 559] on div at bounding box center [932, 469] width 1233 height 410
click at [341, 291] on span at bounding box center [340, 289] width 13 height 13
click at [340, 291] on span at bounding box center [340, 289] width 13 height 13
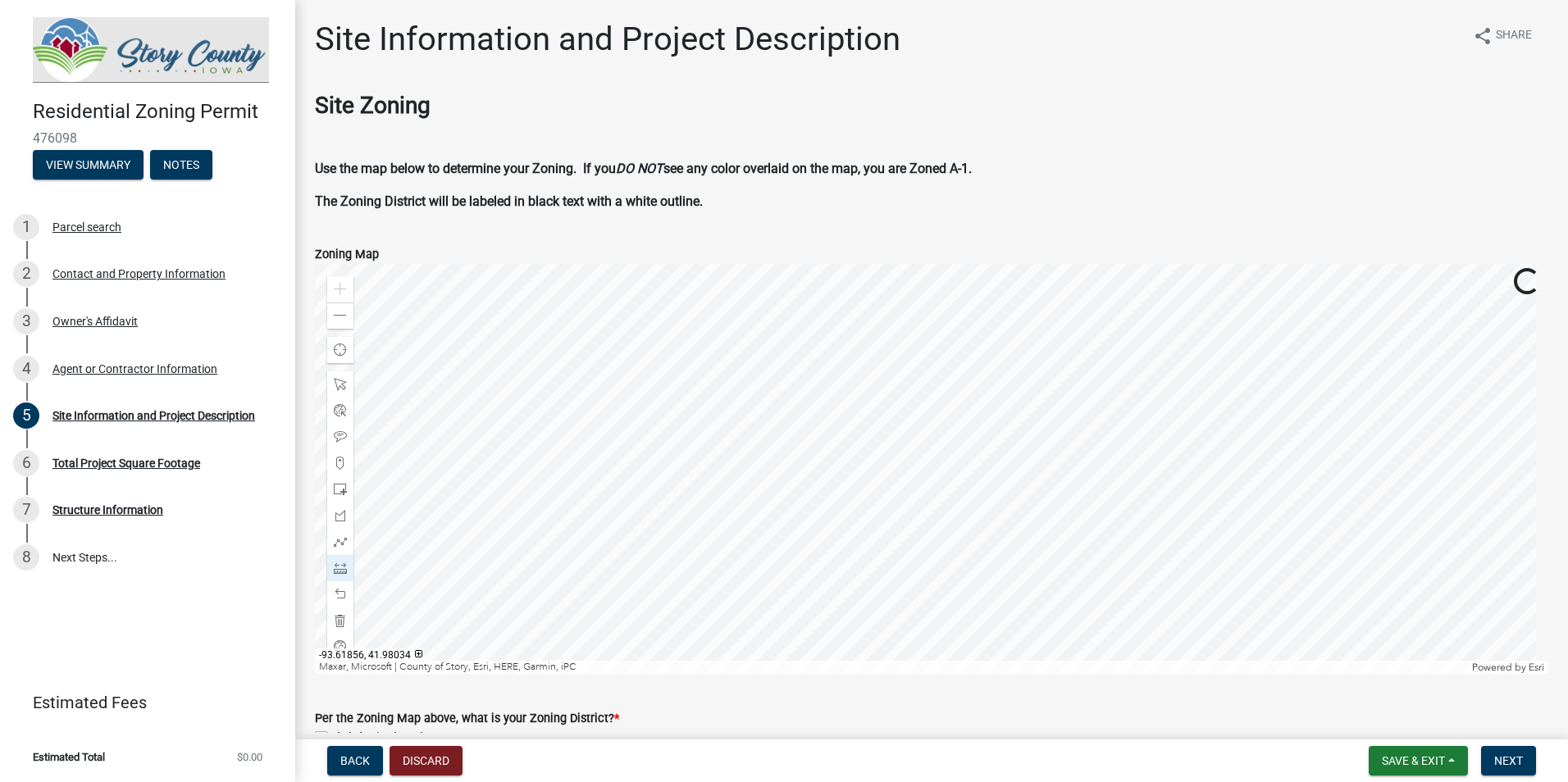
click at [1124, 674] on div at bounding box center [932, 469] width 1233 height 410
click at [759, 592] on div at bounding box center [932, 469] width 1233 height 410
click at [823, 464] on div at bounding box center [932, 469] width 1233 height 410
click at [782, 345] on div at bounding box center [932, 469] width 1233 height 410
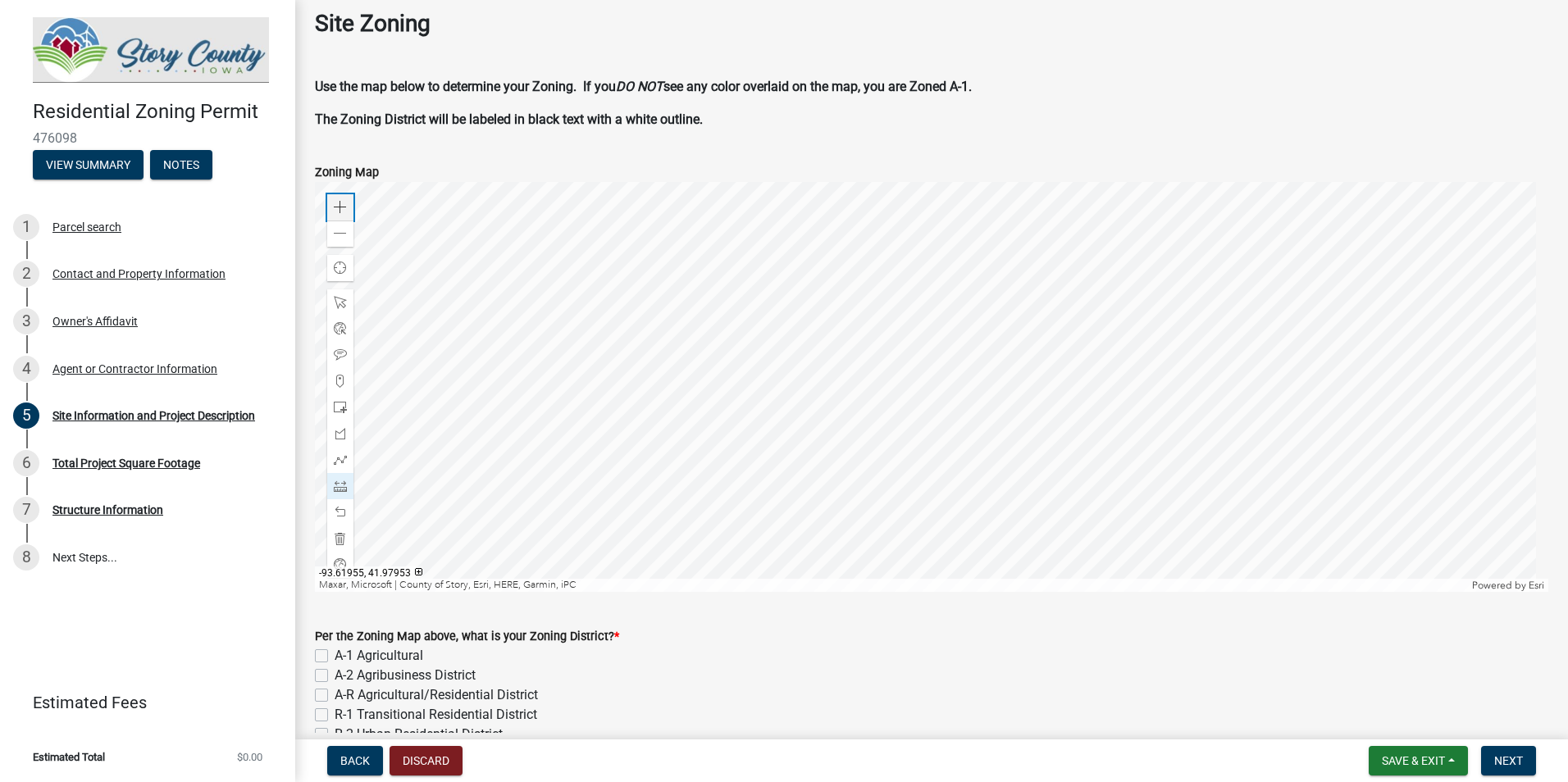
click at [353, 208] on div "Zoom in" at bounding box center [340, 207] width 27 height 27
click at [956, 444] on div at bounding box center [932, 387] width 1233 height 410
click at [1030, 389] on div at bounding box center [932, 387] width 1233 height 410
click at [1031, 384] on div at bounding box center [932, 387] width 1233 height 410
click at [1068, 585] on div at bounding box center [932, 387] width 1233 height 410
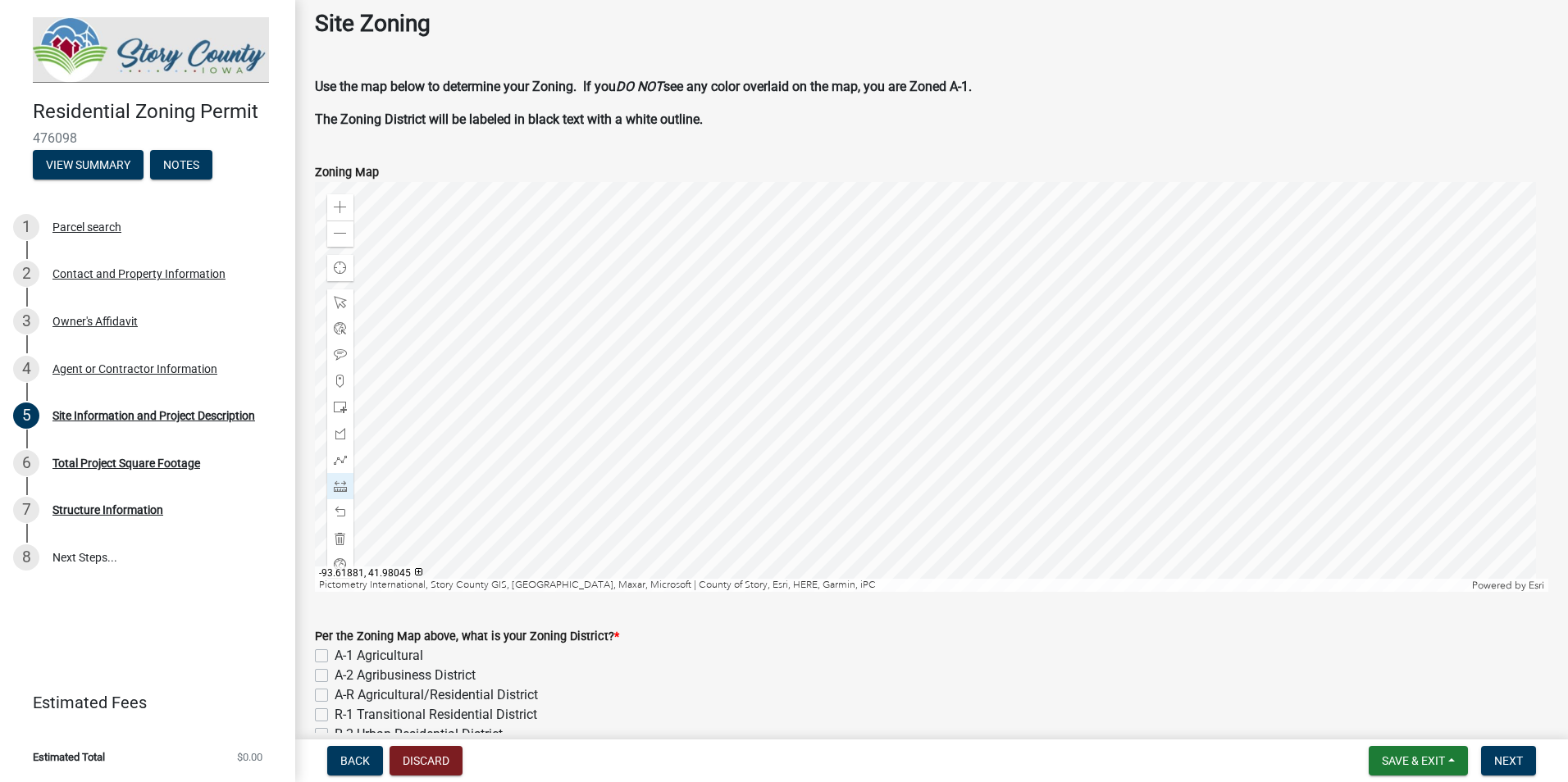
click at [809, 387] on div at bounding box center [932, 387] width 1233 height 410
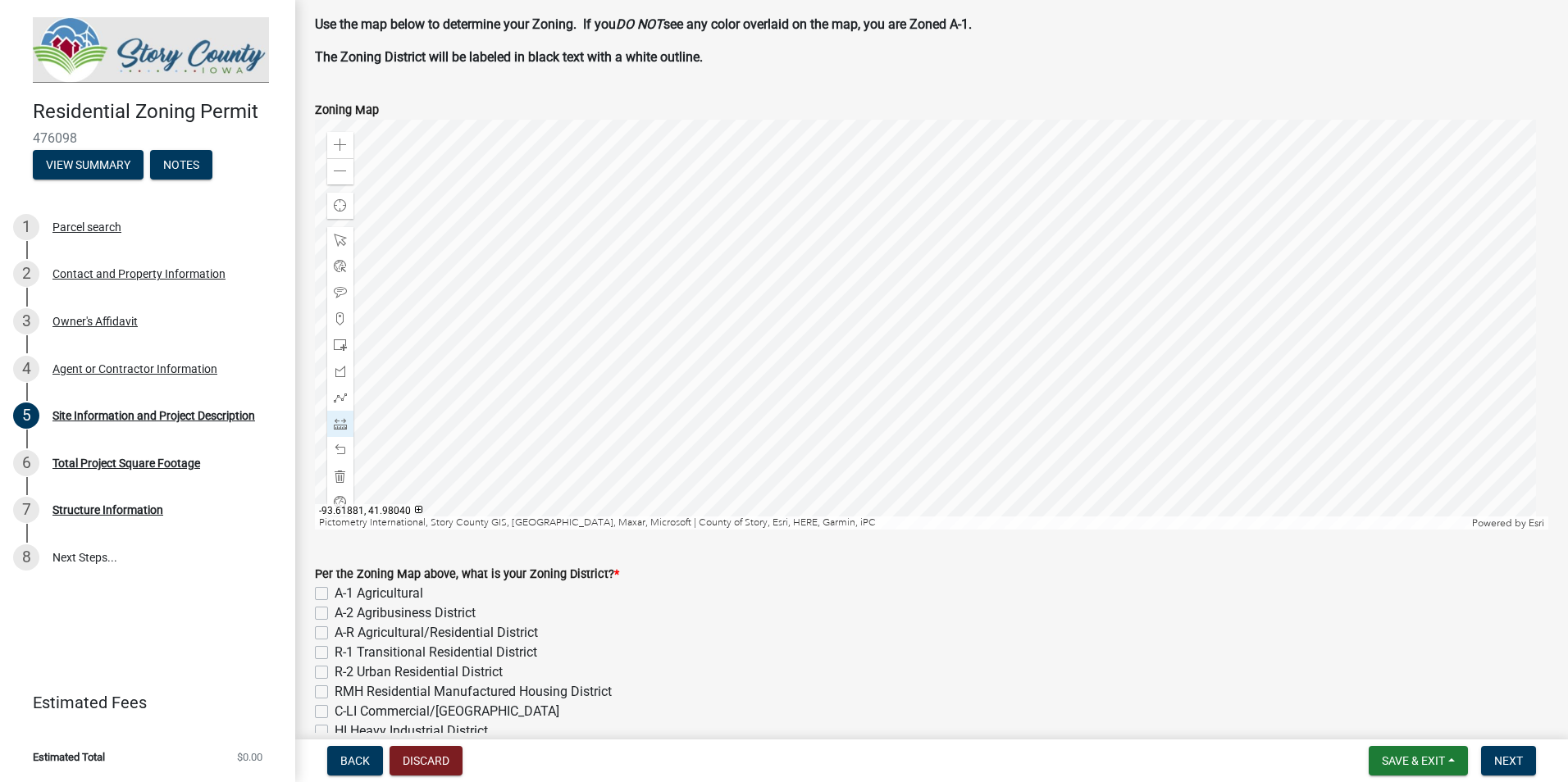
scroll to position [164, 0]
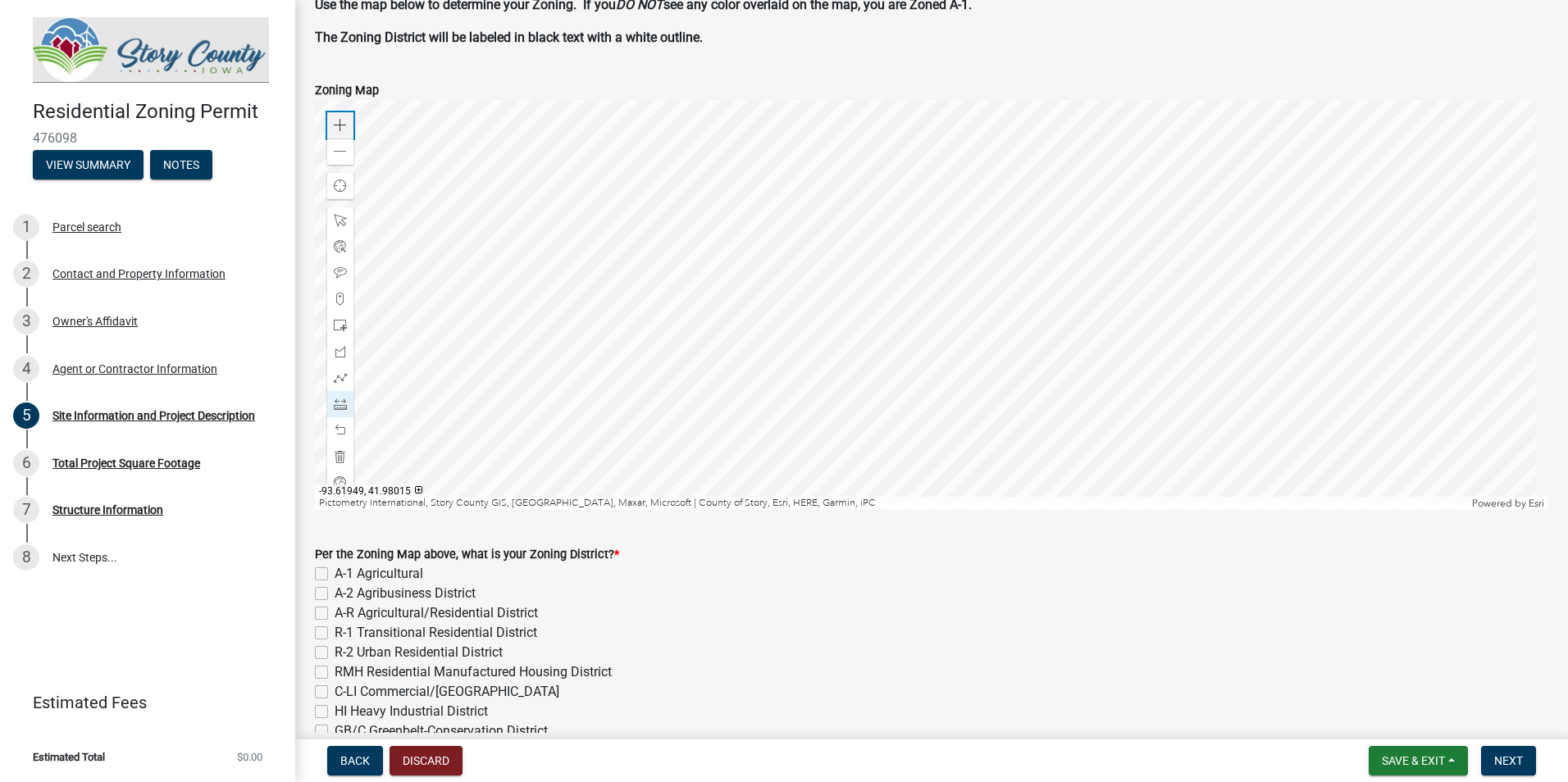
click at [348, 131] on div "Zoom in" at bounding box center [340, 125] width 27 height 27
click at [930, 428] on div at bounding box center [932, 305] width 1233 height 410
click at [661, 385] on div at bounding box center [932, 305] width 1233 height 410
click at [343, 153] on span at bounding box center [340, 151] width 13 height 13
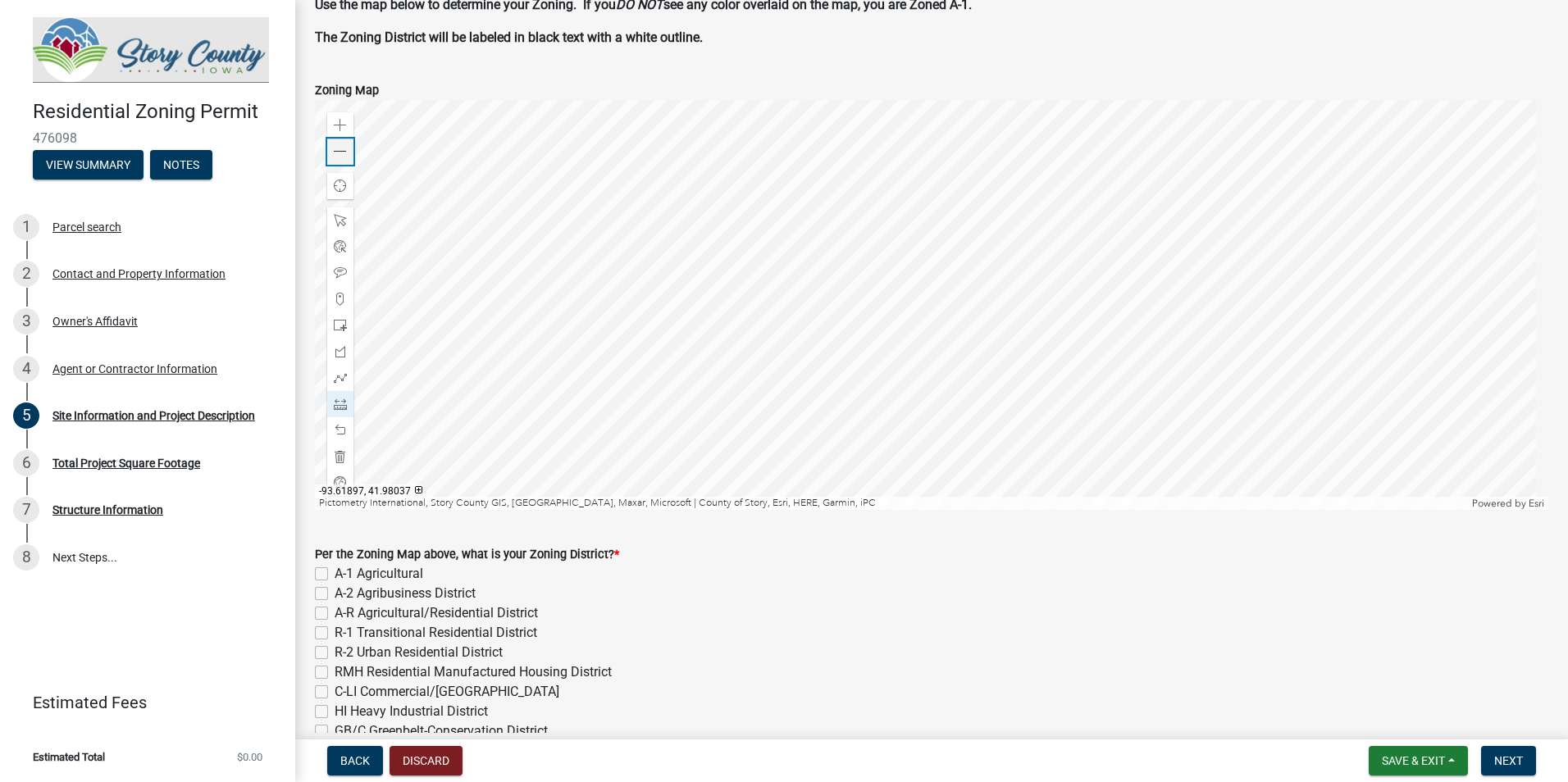
click at [343, 153] on span at bounding box center [340, 151] width 13 height 13
click at [605, 303] on div at bounding box center [932, 305] width 1233 height 410
click at [673, 213] on div at bounding box center [932, 305] width 1233 height 410
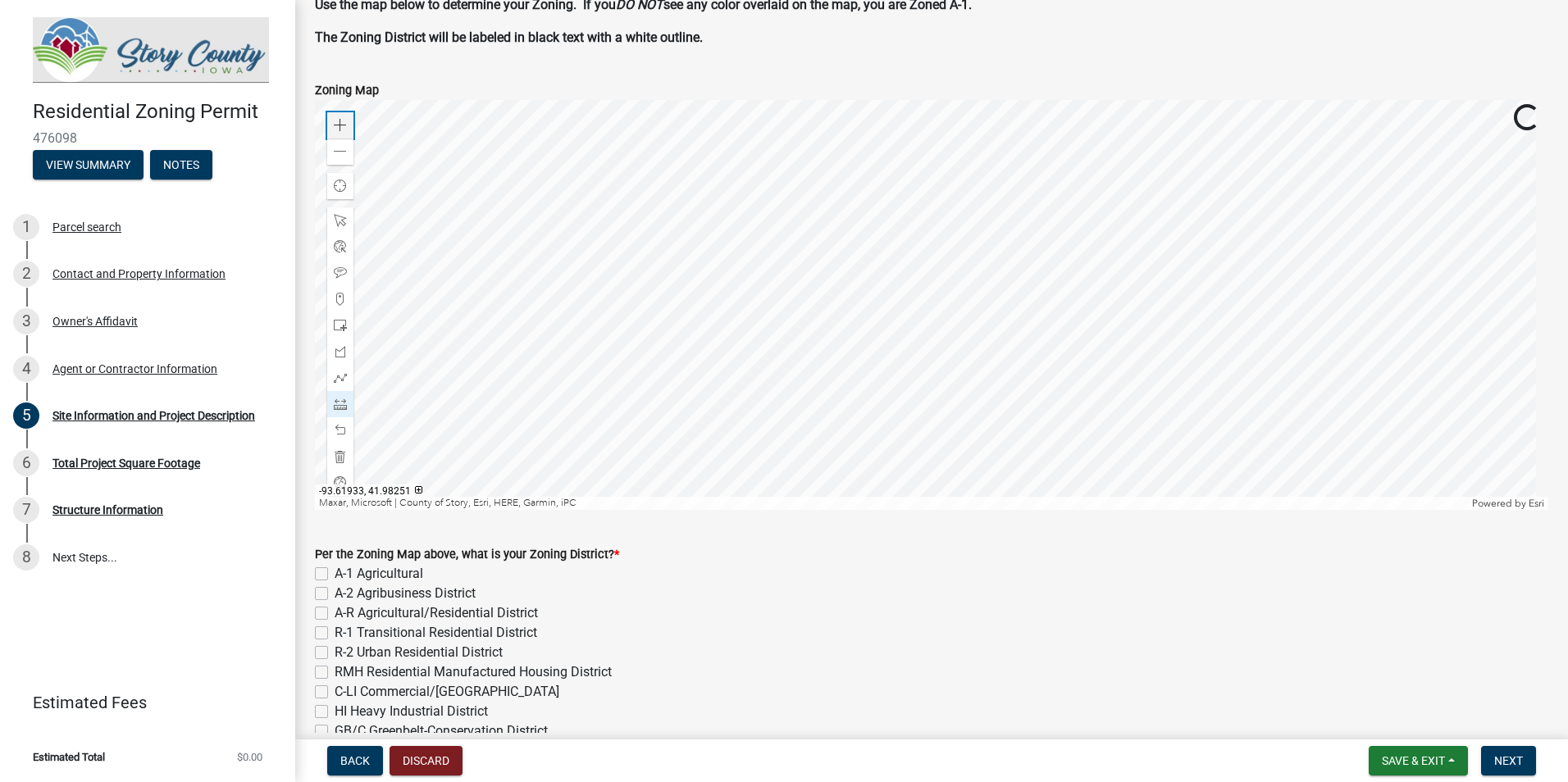
click at [345, 120] on span at bounding box center [340, 125] width 13 height 13
click at [966, 303] on div at bounding box center [932, 305] width 1233 height 410
click at [1211, 328] on div at bounding box center [932, 305] width 1233 height 410
click at [863, 292] on div at bounding box center [932, 305] width 1233 height 410
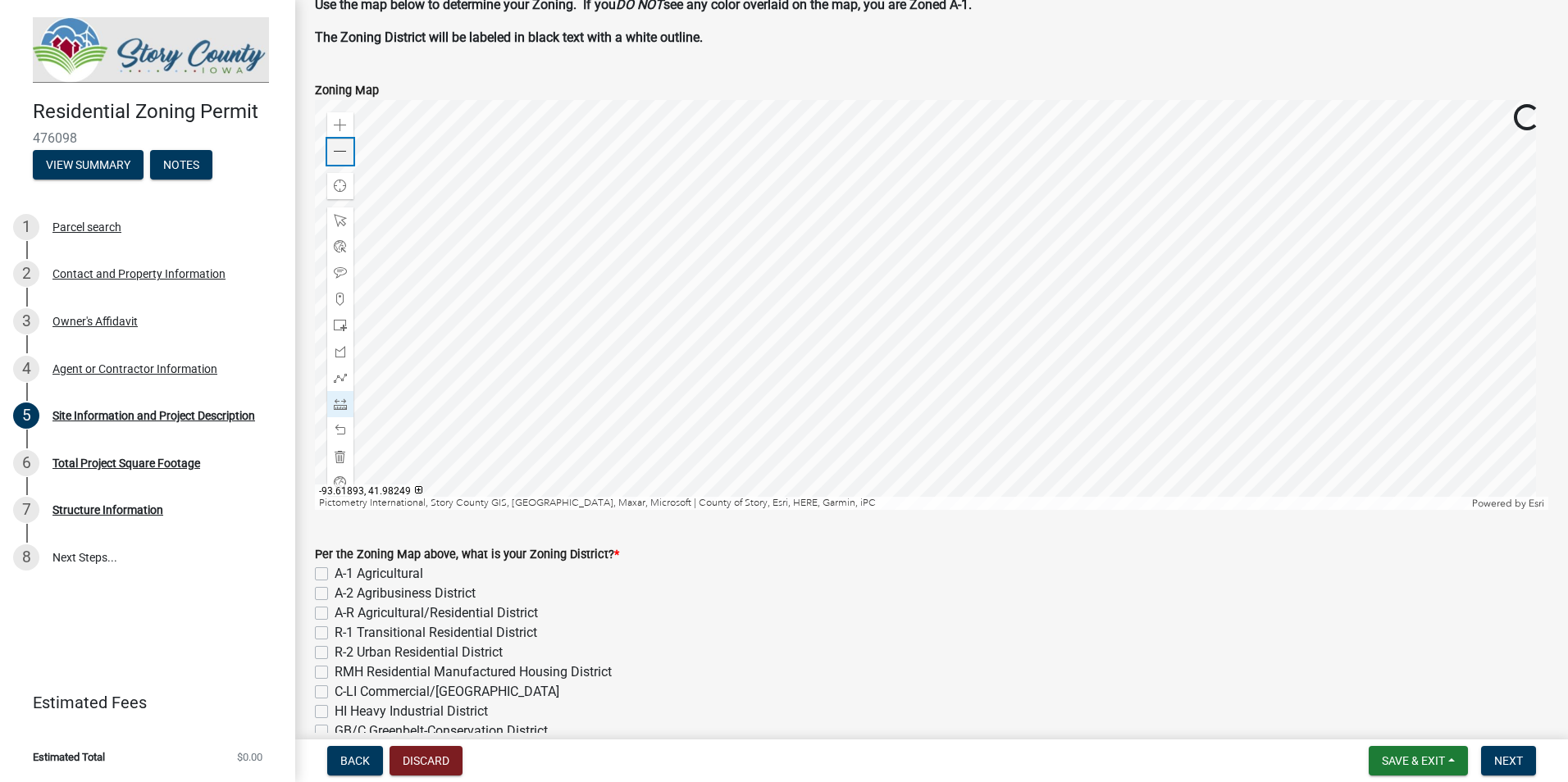
click at [346, 148] on span at bounding box center [340, 151] width 13 height 13
click at [920, 200] on div at bounding box center [932, 305] width 1233 height 410
click at [922, 115] on div at bounding box center [932, 305] width 1233 height 410
click at [928, 125] on div at bounding box center [932, 305] width 1233 height 410
click at [999, 254] on div at bounding box center [932, 305] width 1233 height 410
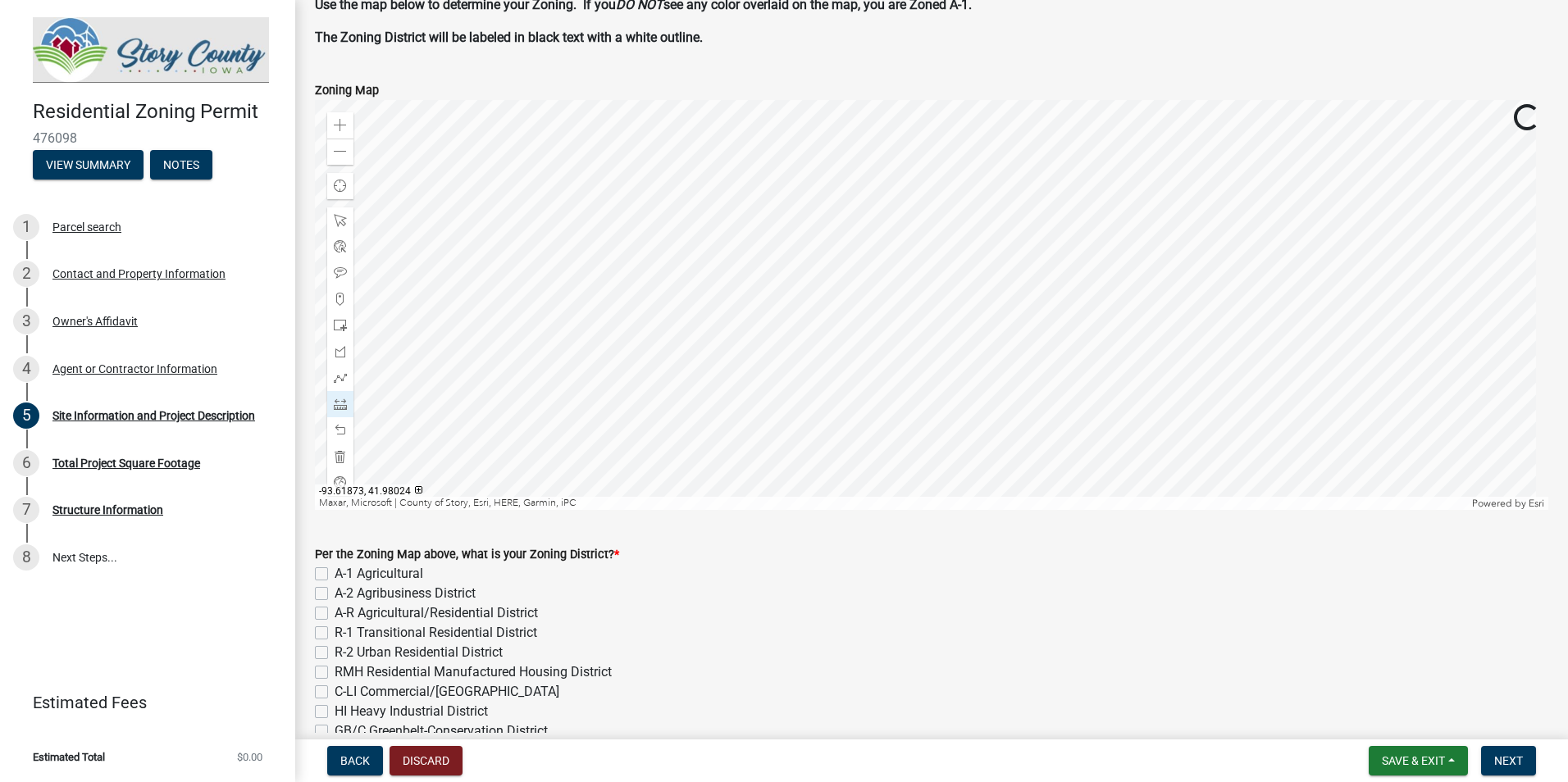
click at [735, 382] on div at bounding box center [932, 305] width 1233 height 410
click at [728, 323] on div at bounding box center [932, 305] width 1233 height 410
click at [730, 323] on div at bounding box center [932, 305] width 1233 height 410
click at [565, 190] on div at bounding box center [932, 305] width 1233 height 410
click at [341, 123] on span at bounding box center [340, 125] width 13 height 13
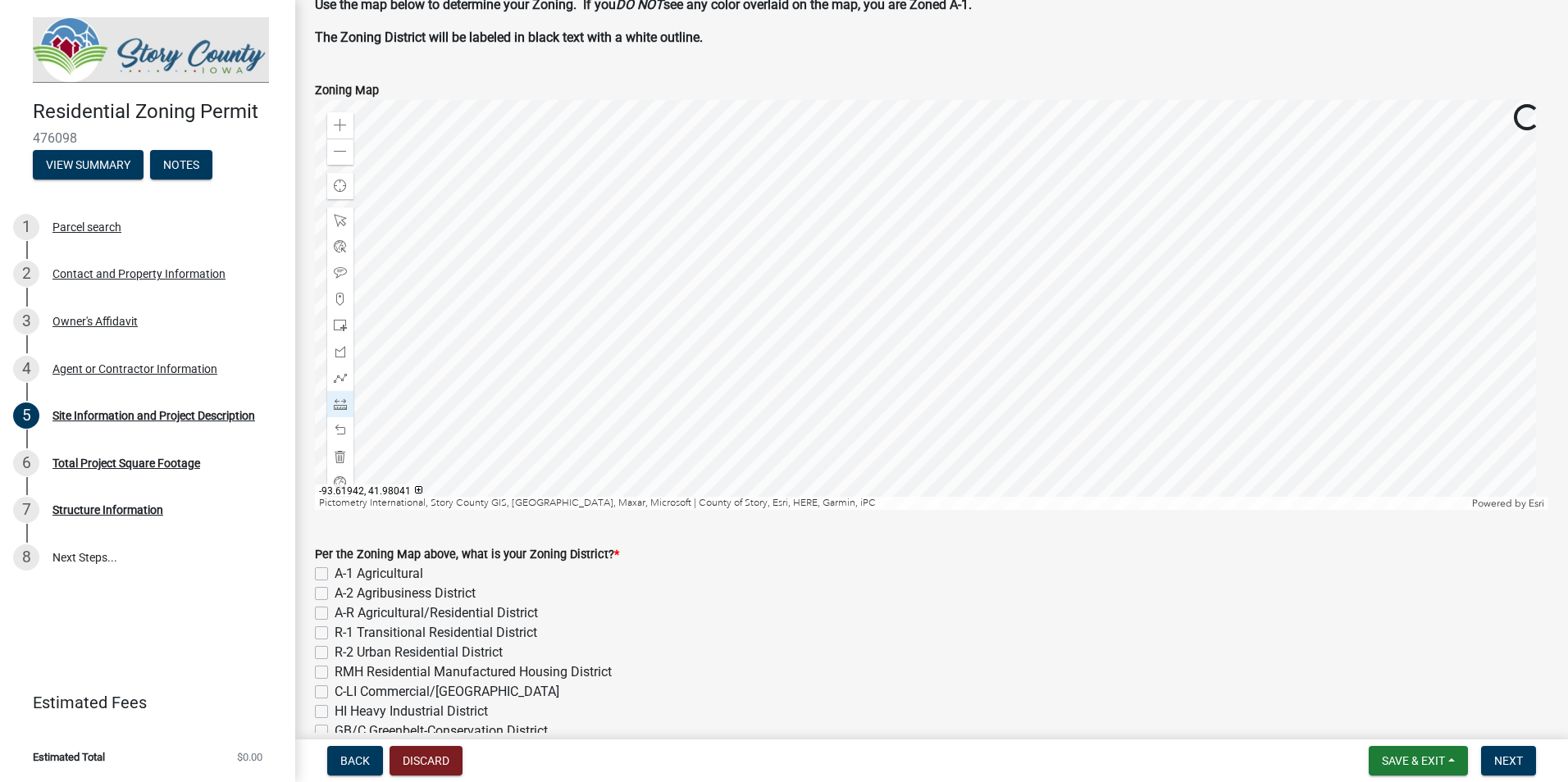
click at [966, 389] on div at bounding box center [932, 305] width 1233 height 410
click at [737, 234] on div at bounding box center [932, 305] width 1233 height 410
click at [769, 222] on div at bounding box center [932, 305] width 1233 height 410
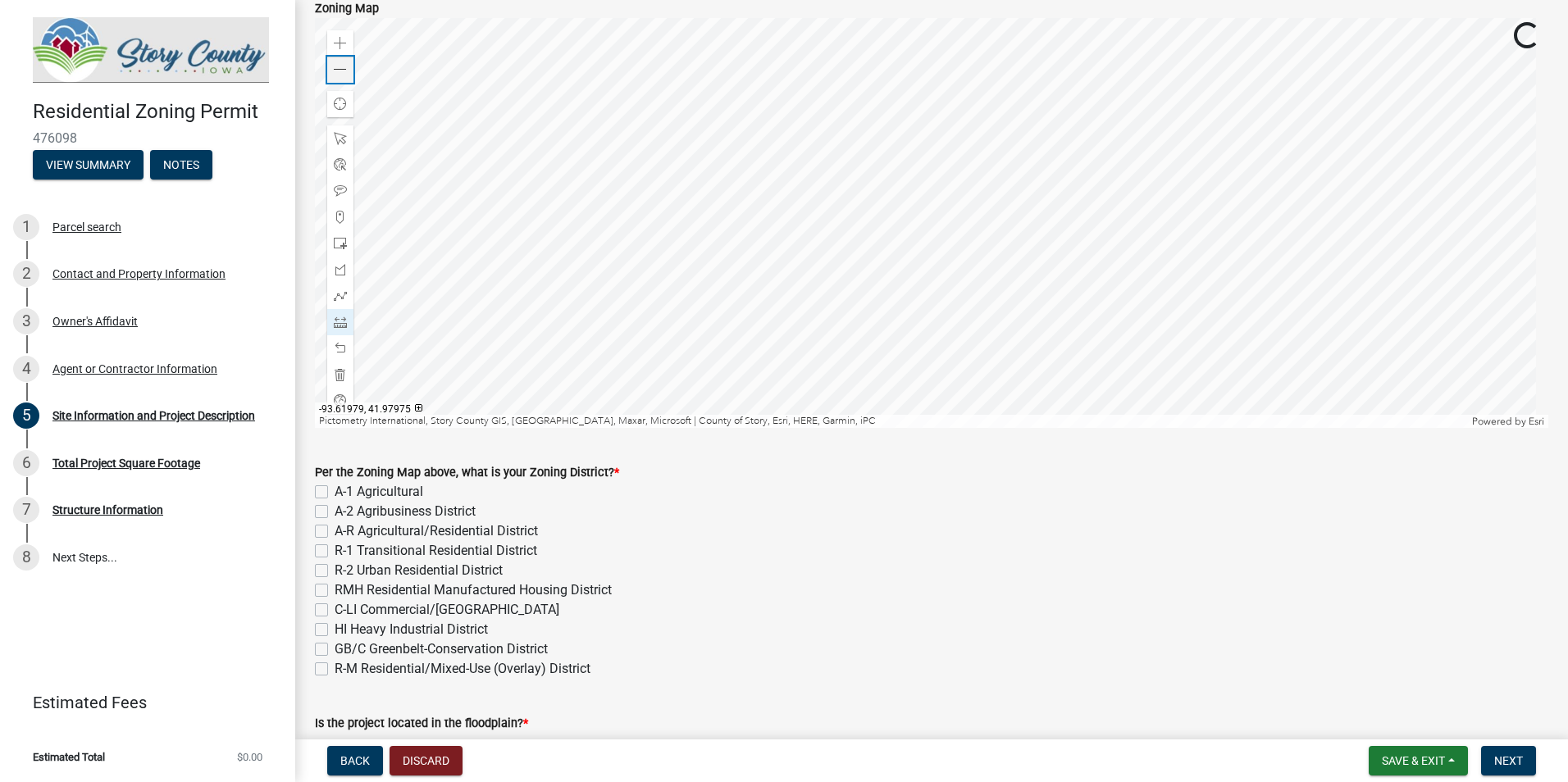
click at [343, 72] on span at bounding box center [340, 69] width 13 height 13
click at [599, 156] on div at bounding box center [932, 223] width 1233 height 410
click at [947, 428] on div at bounding box center [932, 223] width 1233 height 410
click at [341, 133] on span at bounding box center [340, 138] width 13 height 13
click at [643, 223] on div at bounding box center [932, 223] width 1233 height 410
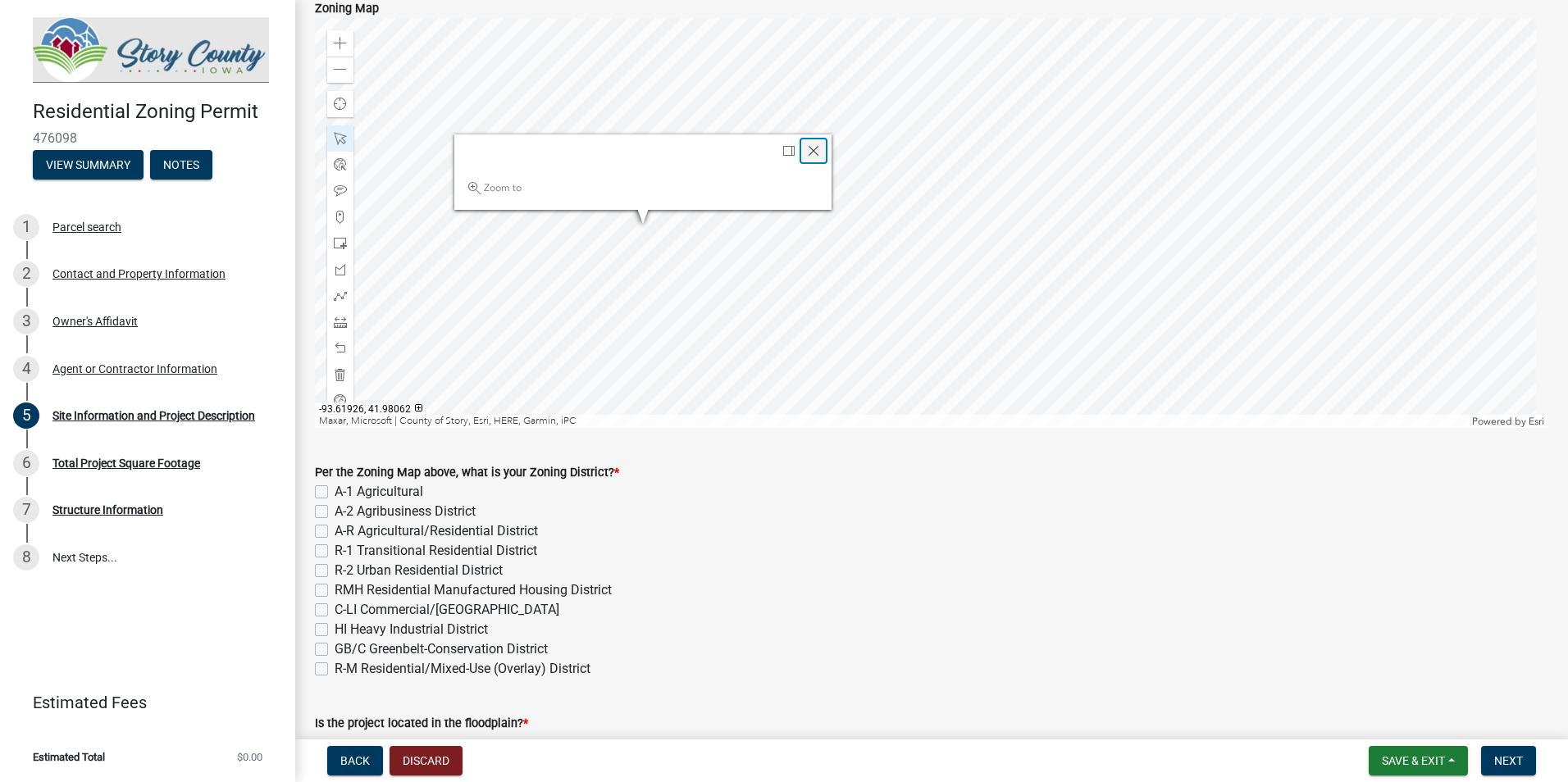
click at [802, 145] on div "Close" at bounding box center [813, 151] width 25 height 23
click at [623, 247] on div at bounding box center [932, 223] width 1233 height 410
click at [629, 249] on div at bounding box center [932, 223] width 1233 height 410
click at [615, 242] on div at bounding box center [932, 223] width 1233 height 410
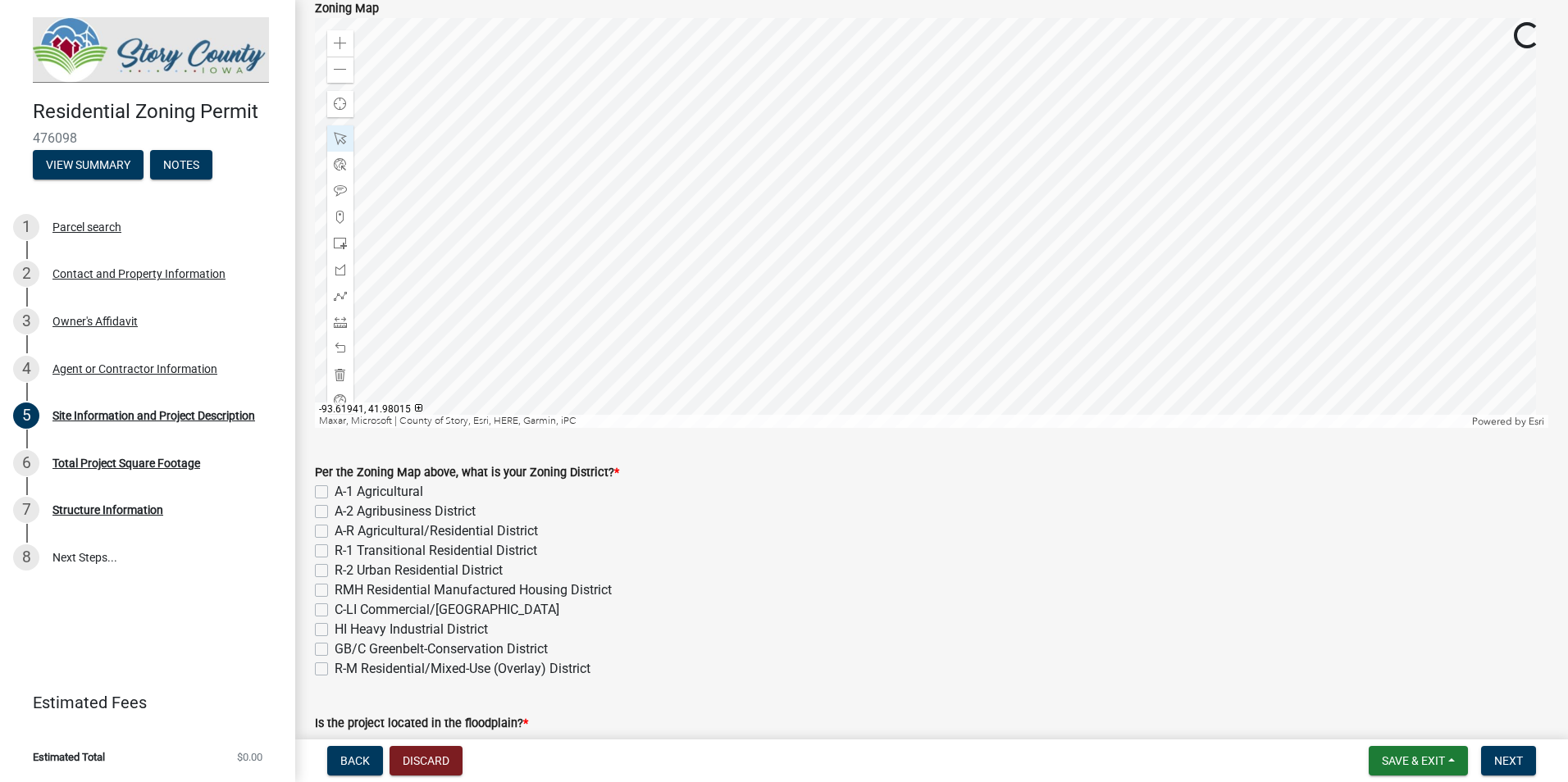
click at [615, 246] on div at bounding box center [932, 223] width 1233 height 410
click at [316, 133] on div at bounding box center [932, 223] width 1233 height 410
click at [331, 140] on div at bounding box center [340, 138] width 27 height 27
click at [653, 259] on div at bounding box center [932, 223] width 1233 height 410
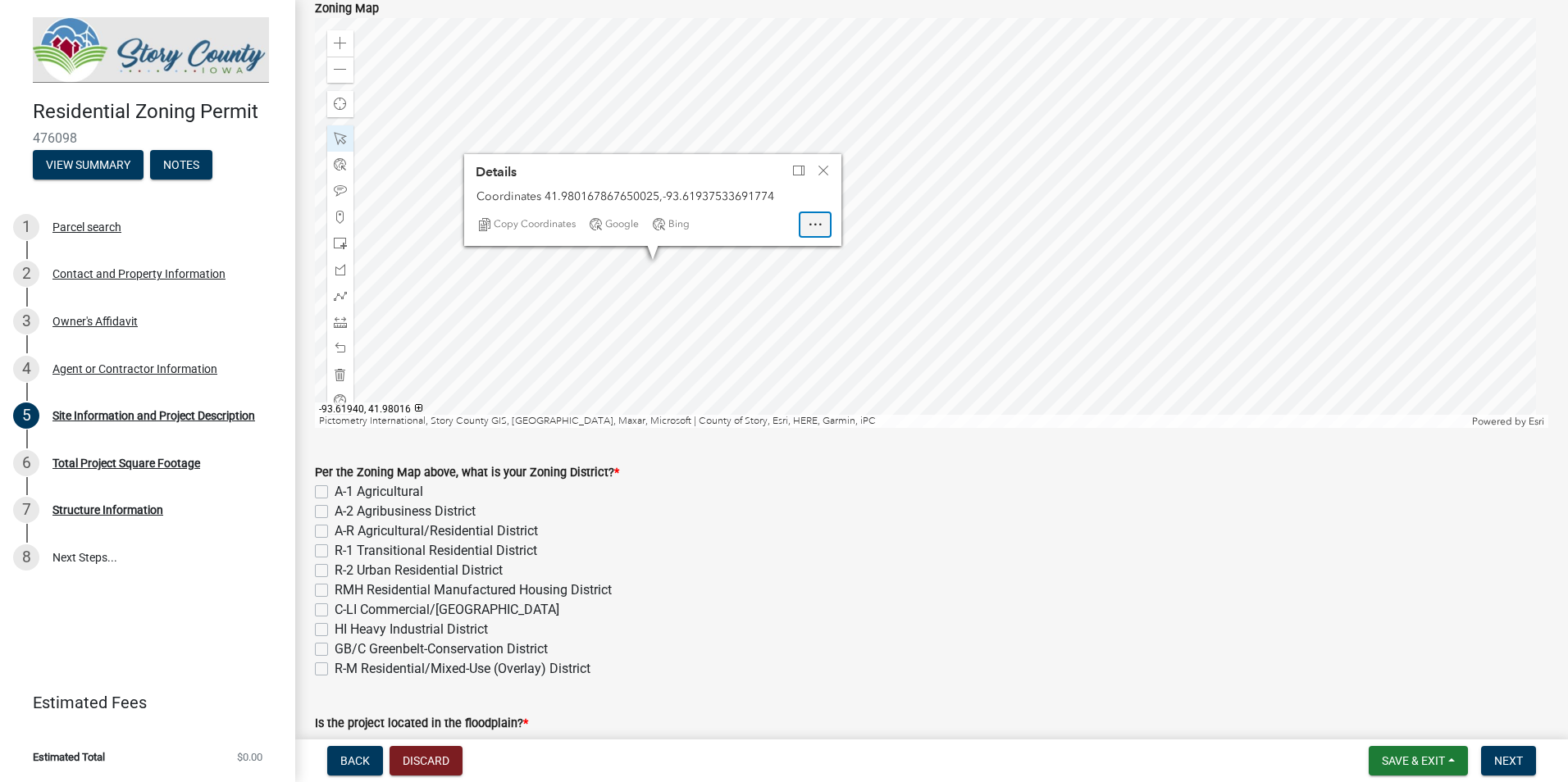
click at [809, 232] on div "Open" at bounding box center [816, 224] width 30 height 23
click at [823, 170] on span "Close" at bounding box center [822, 170] width 13 height 13
click at [555, 183] on div at bounding box center [932, 223] width 1233 height 410
click at [579, 160] on div at bounding box center [932, 223] width 1233 height 410
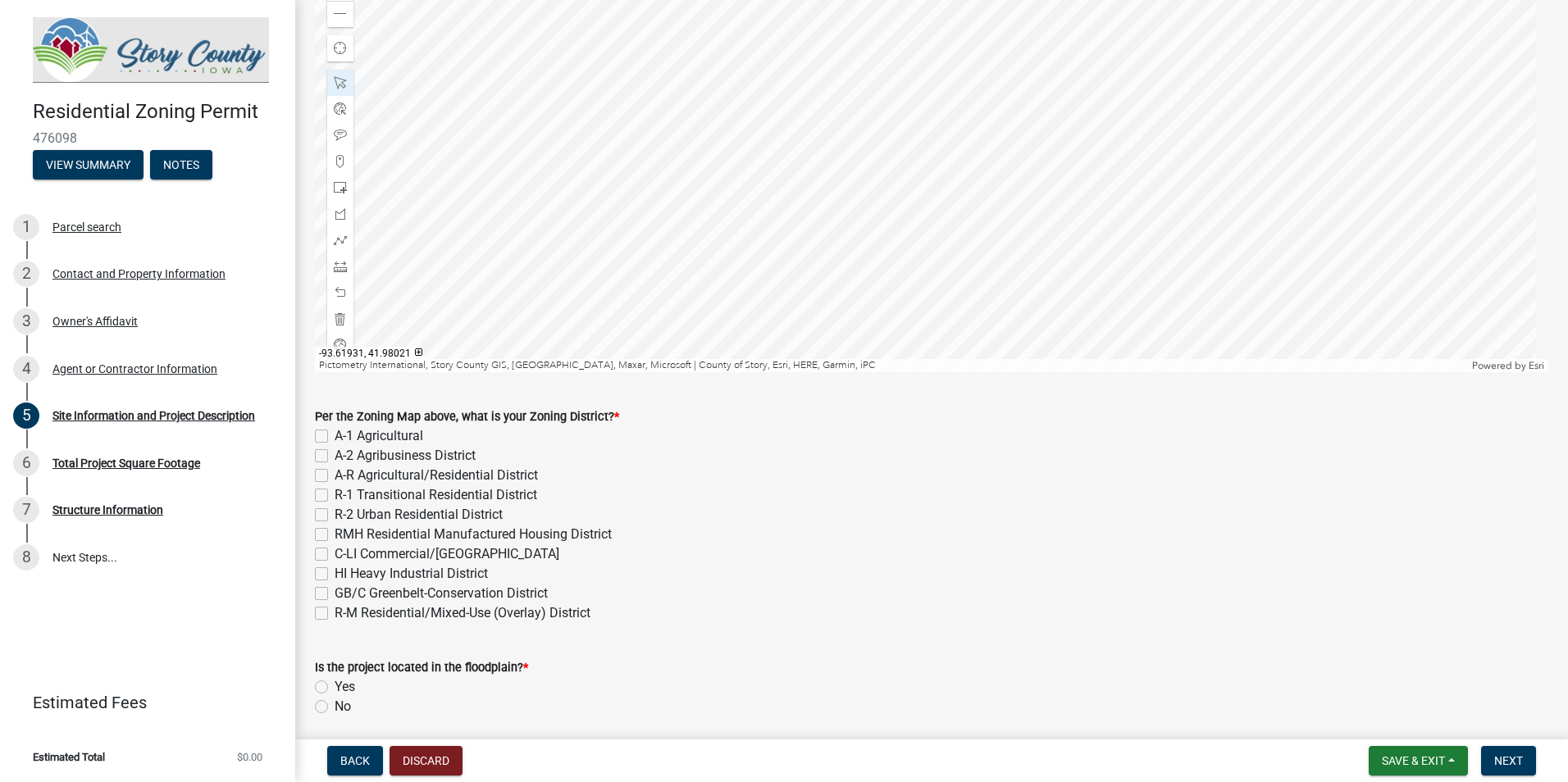
scroll to position [328, 0]
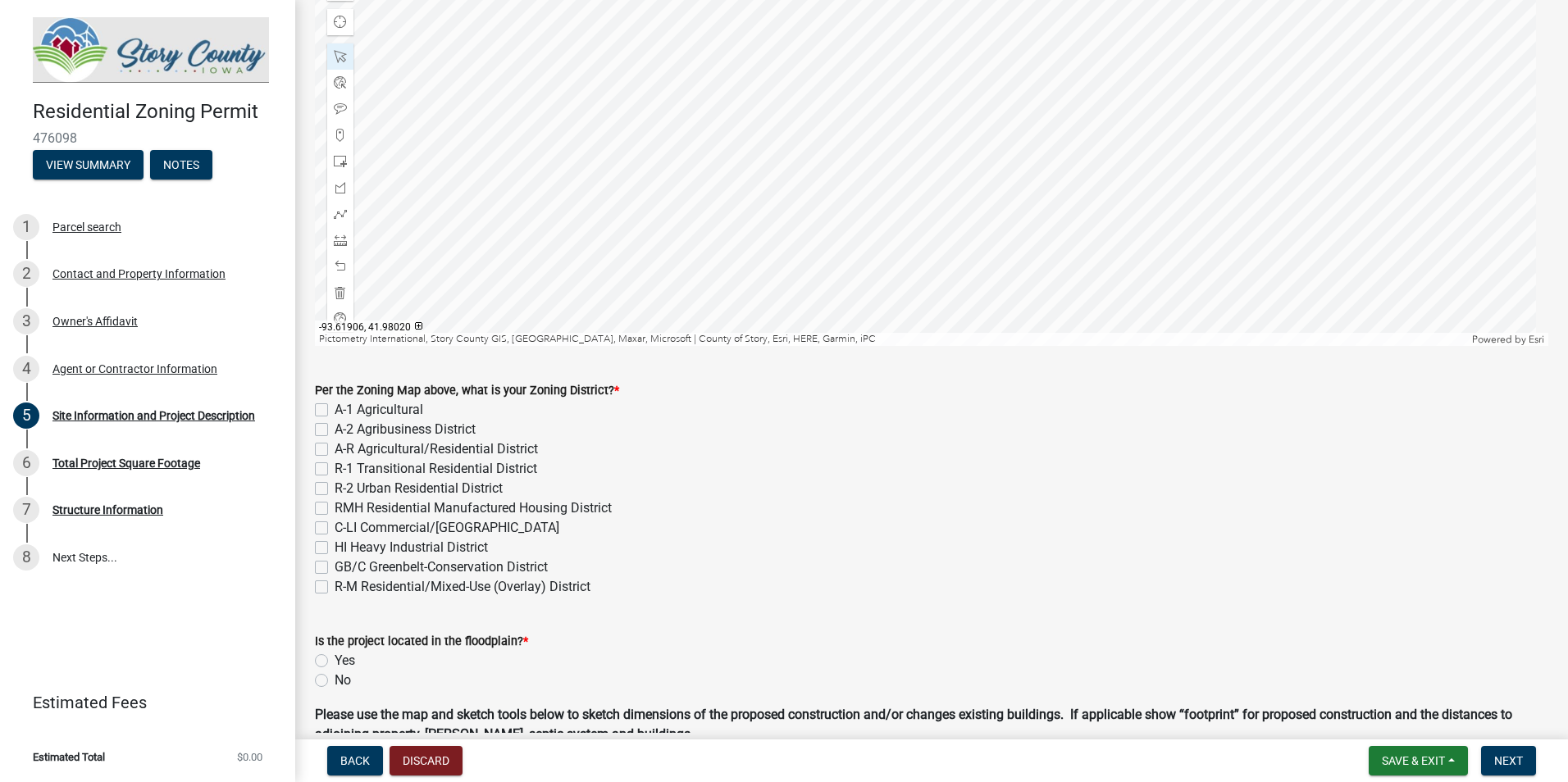
click at [560, 120] on div at bounding box center [932, 141] width 1233 height 410
click at [631, 177] on div at bounding box center [932, 141] width 1233 height 410
click at [562, 241] on div at bounding box center [932, 141] width 1233 height 410
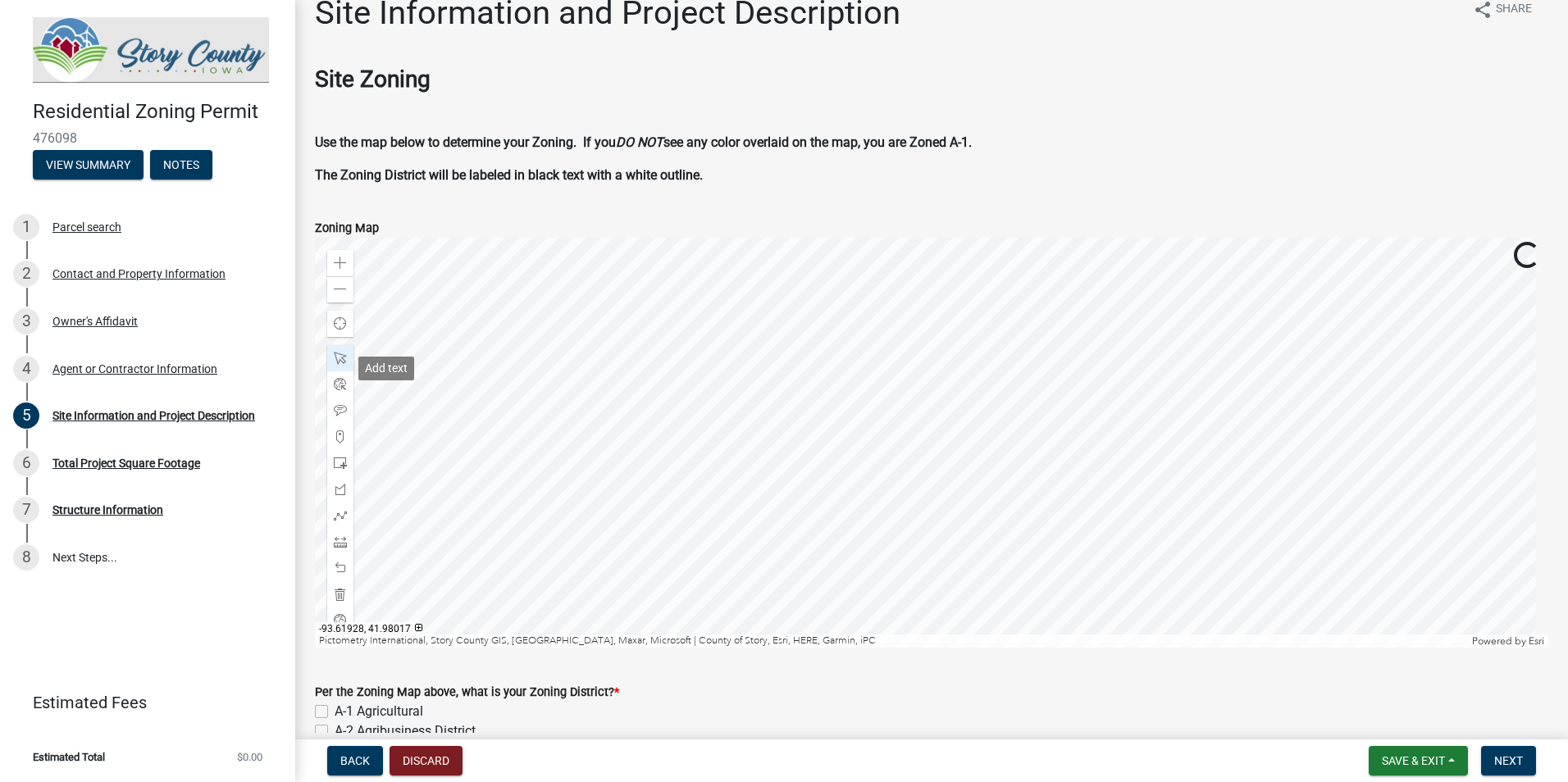
scroll to position [0, 0]
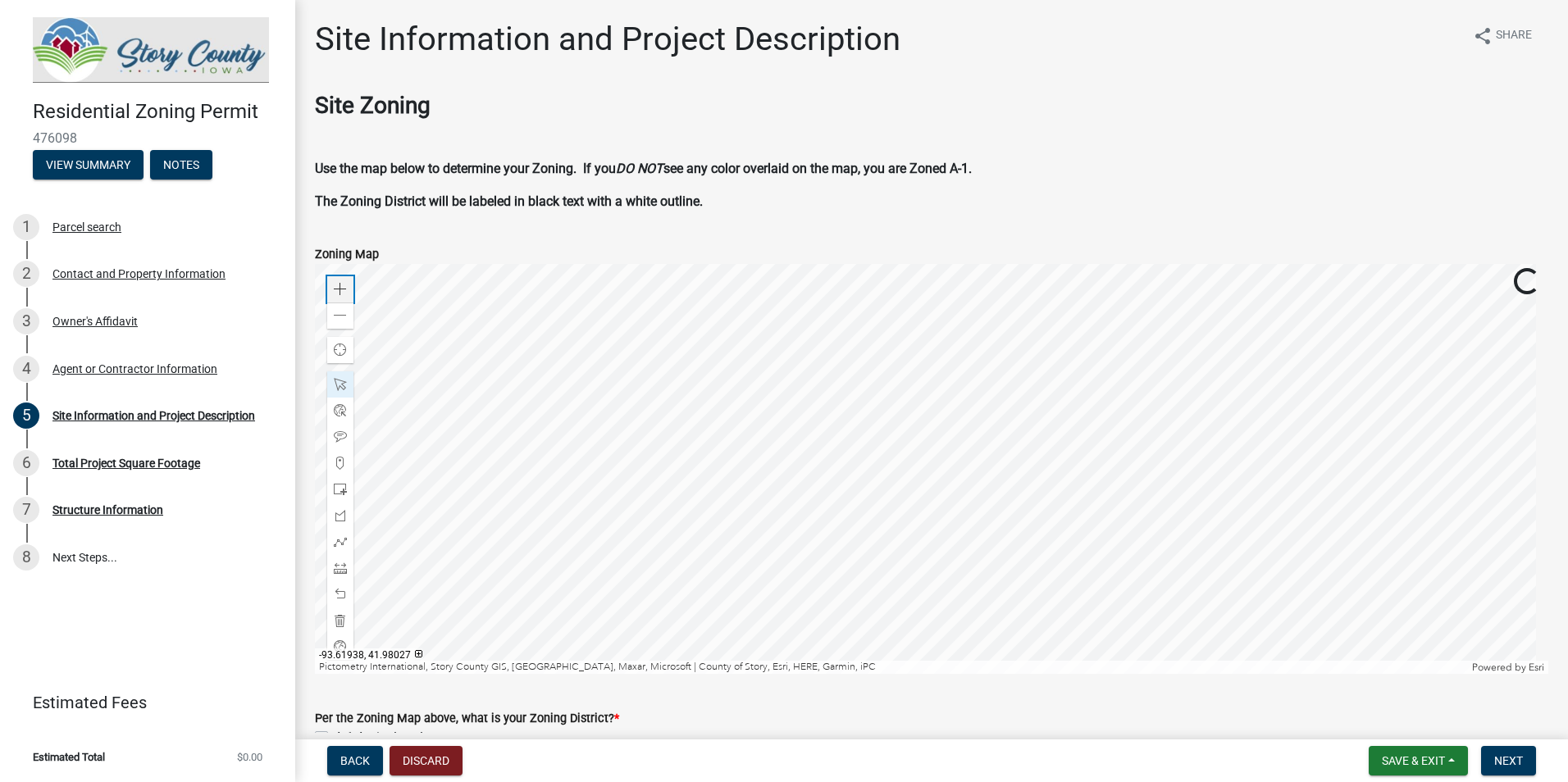
click at [350, 286] on div "Zoom in" at bounding box center [340, 290] width 27 height 27
click at [348, 286] on div "Zoom in" at bounding box center [340, 290] width 27 height 27
click at [1151, 513] on div at bounding box center [932, 469] width 1233 height 410
click at [1053, 355] on div at bounding box center [932, 469] width 1233 height 410
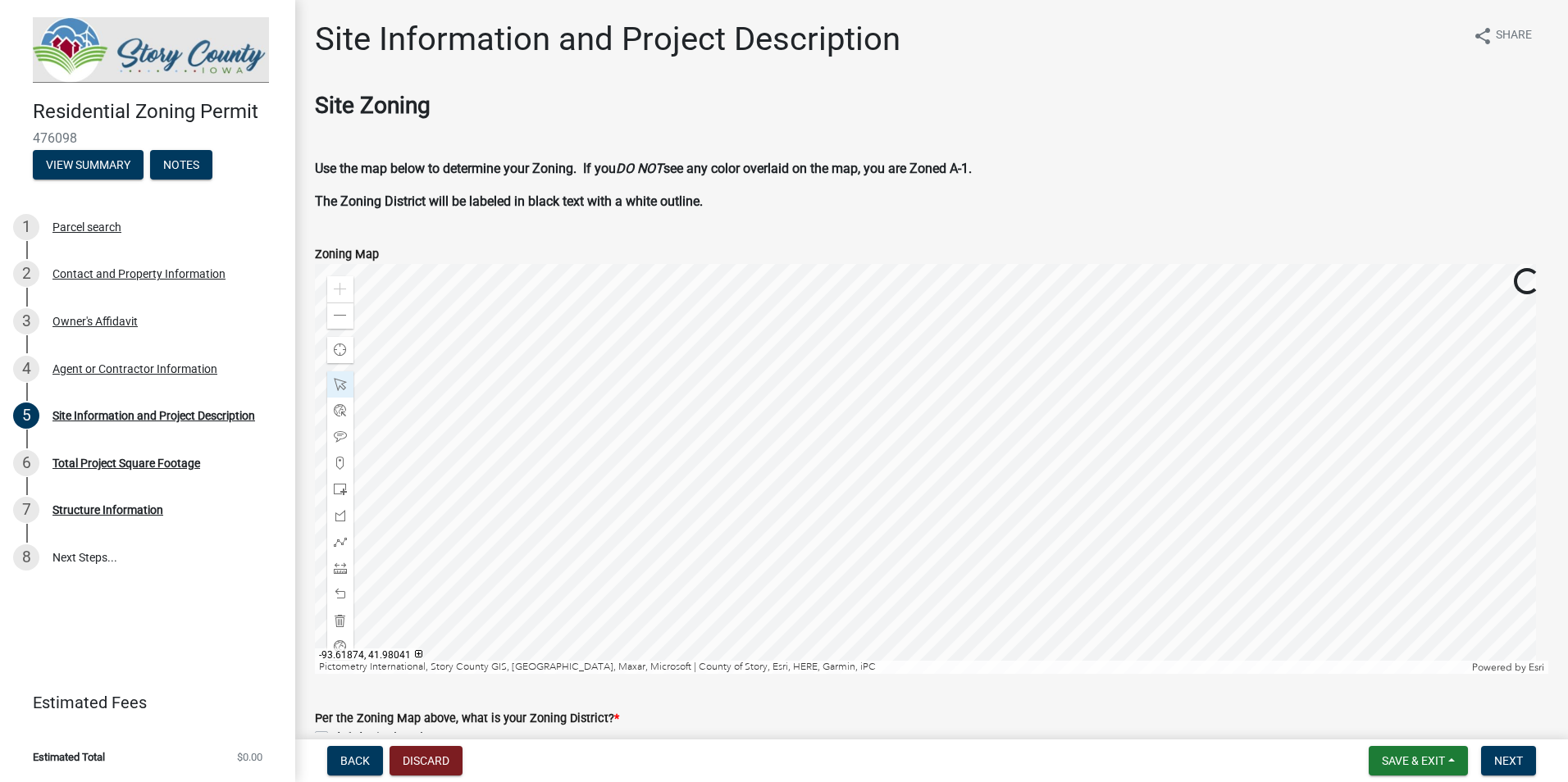
click at [952, 617] on div at bounding box center [932, 469] width 1233 height 410
click at [902, 490] on div at bounding box center [932, 469] width 1233 height 410
click at [343, 310] on span at bounding box center [340, 315] width 13 height 13
click at [343, 311] on span at bounding box center [340, 315] width 13 height 13
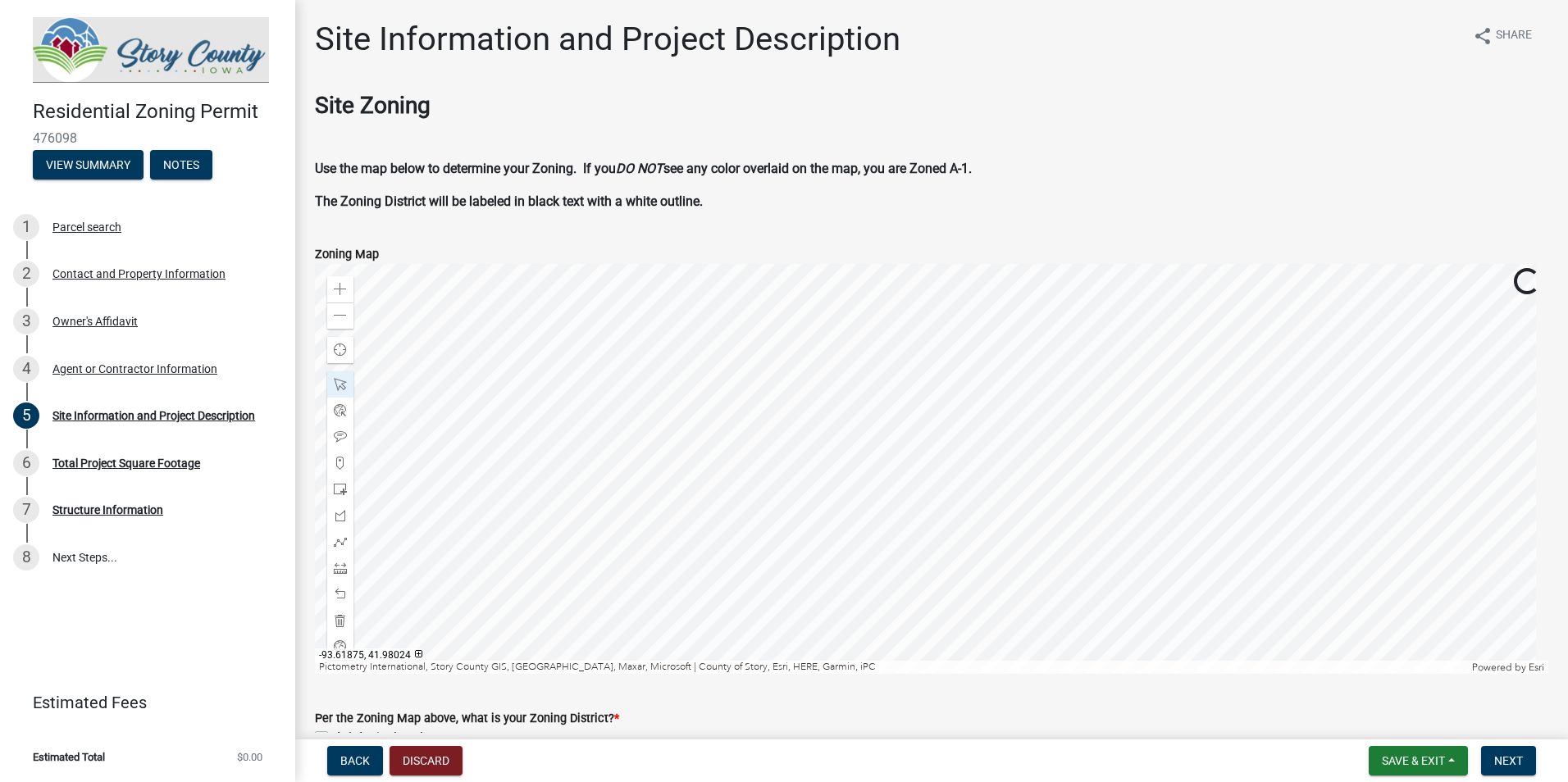
click at [737, 489] on div at bounding box center [932, 469] width 1233 height 410
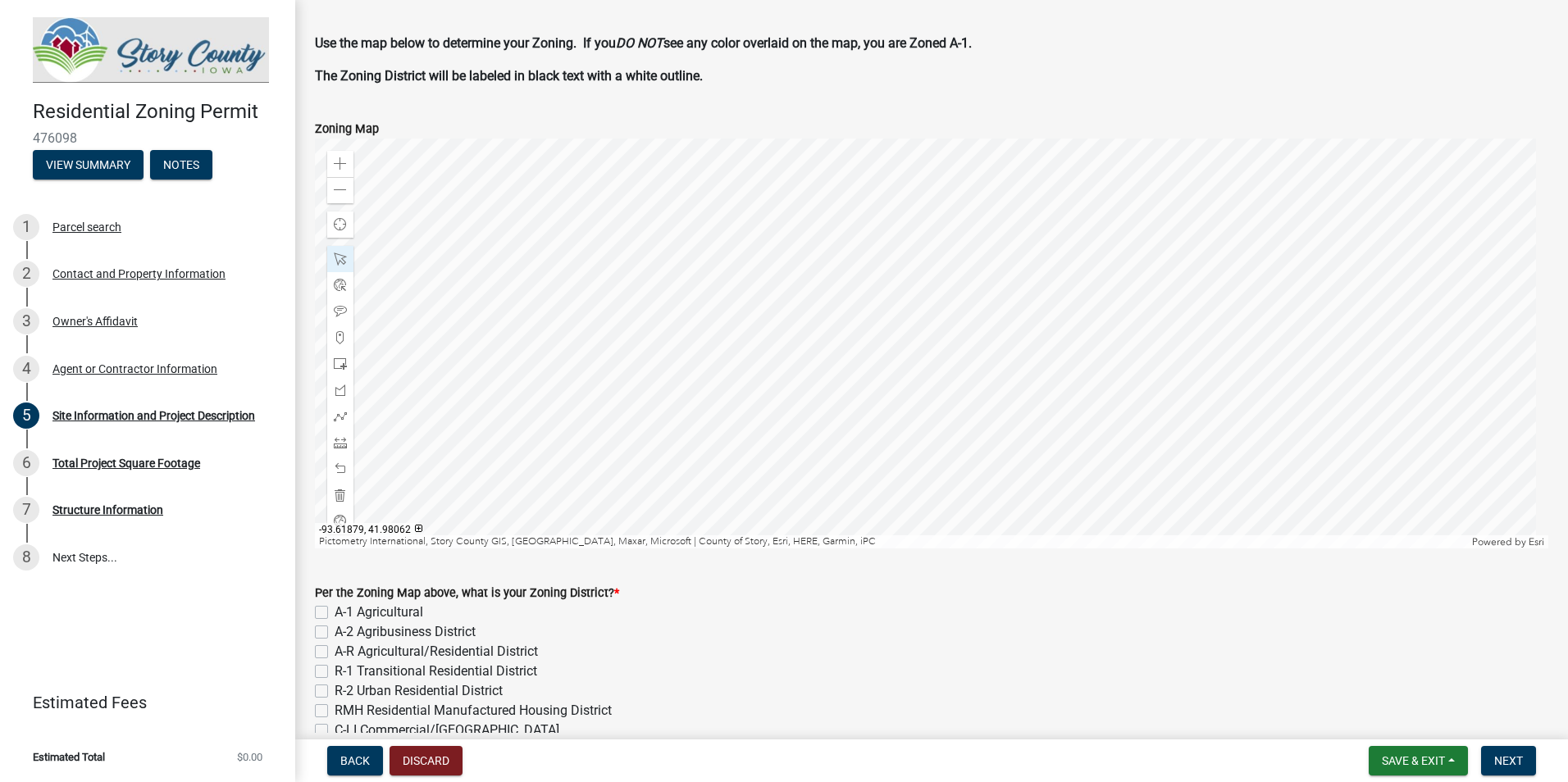
scroll to position [328, 0]
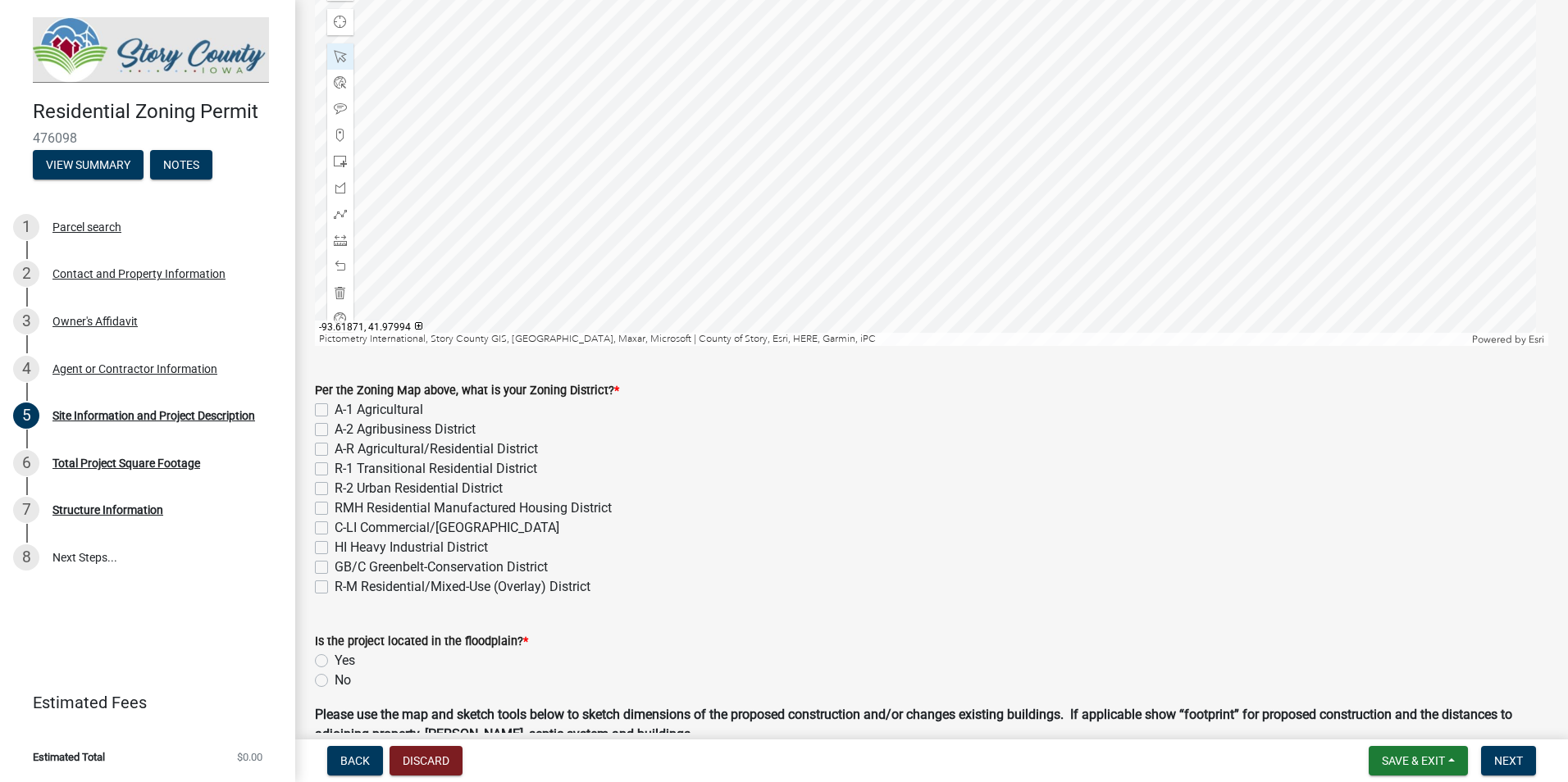
click at [335, 407] on label "A-1 Agricultural" at bounding box center [379, 410] width 89 height 20
click at [335, 407] on input "A-1 Agricultural" at bounding box center [340, 405] width 11 height 11
checkbox input "true"
checkbox input "false"
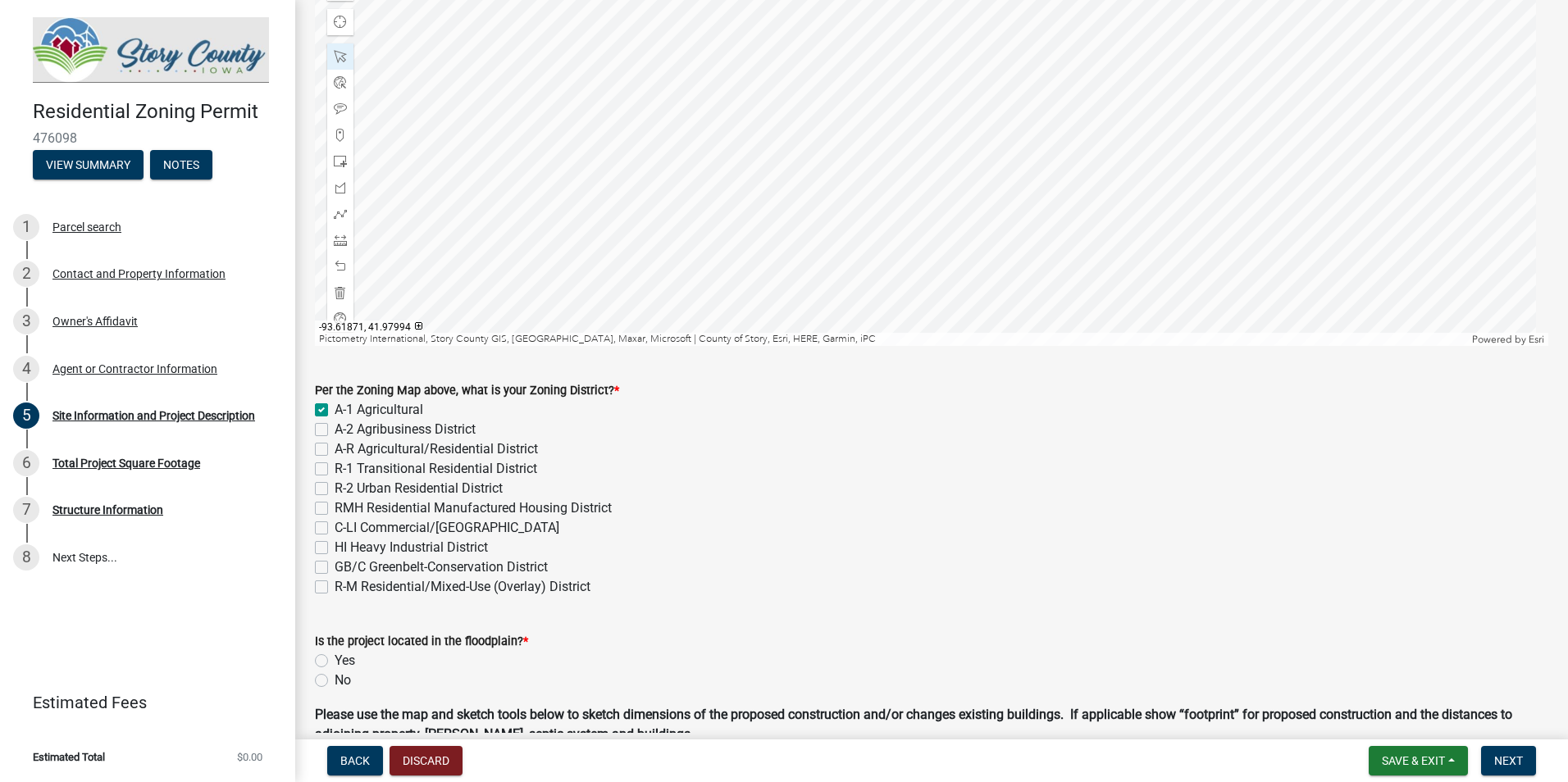
checkbox input "false"
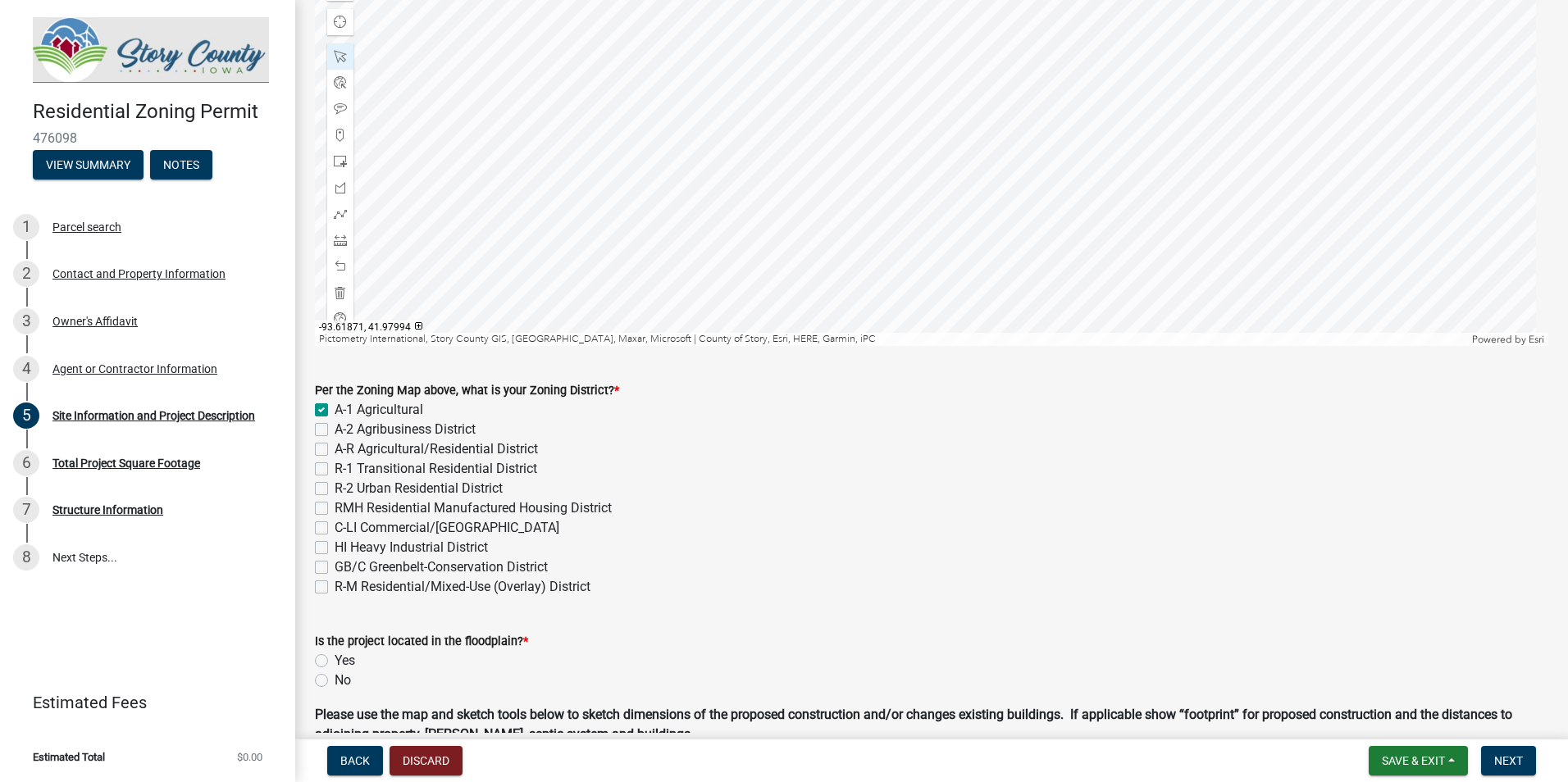
checkbox input "false"
drag, startPoint x: 871, startPoint y: 510, endPoint x: 848, endPoint y: 500, distance: 25.1
click at [848, 500] on div "RMH Residential Manufactured Housing District" at bounding box center [932, 508] width 1233 height 20
click at [843, 500] on div "RMH Residential Manufactured Housing District" at bounding box center [932, 508] width 1233 height 20
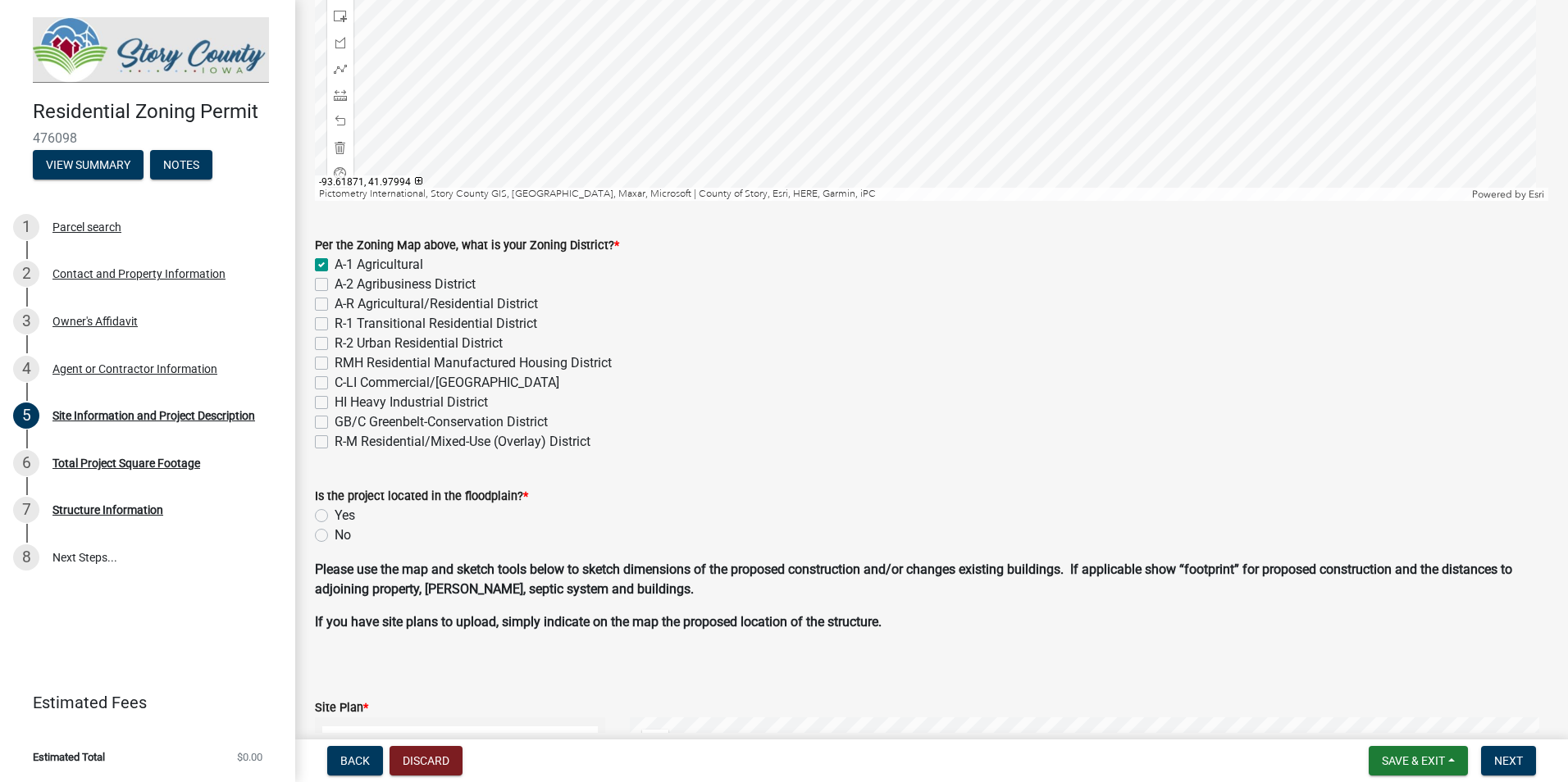
scroll to position [492, 0]
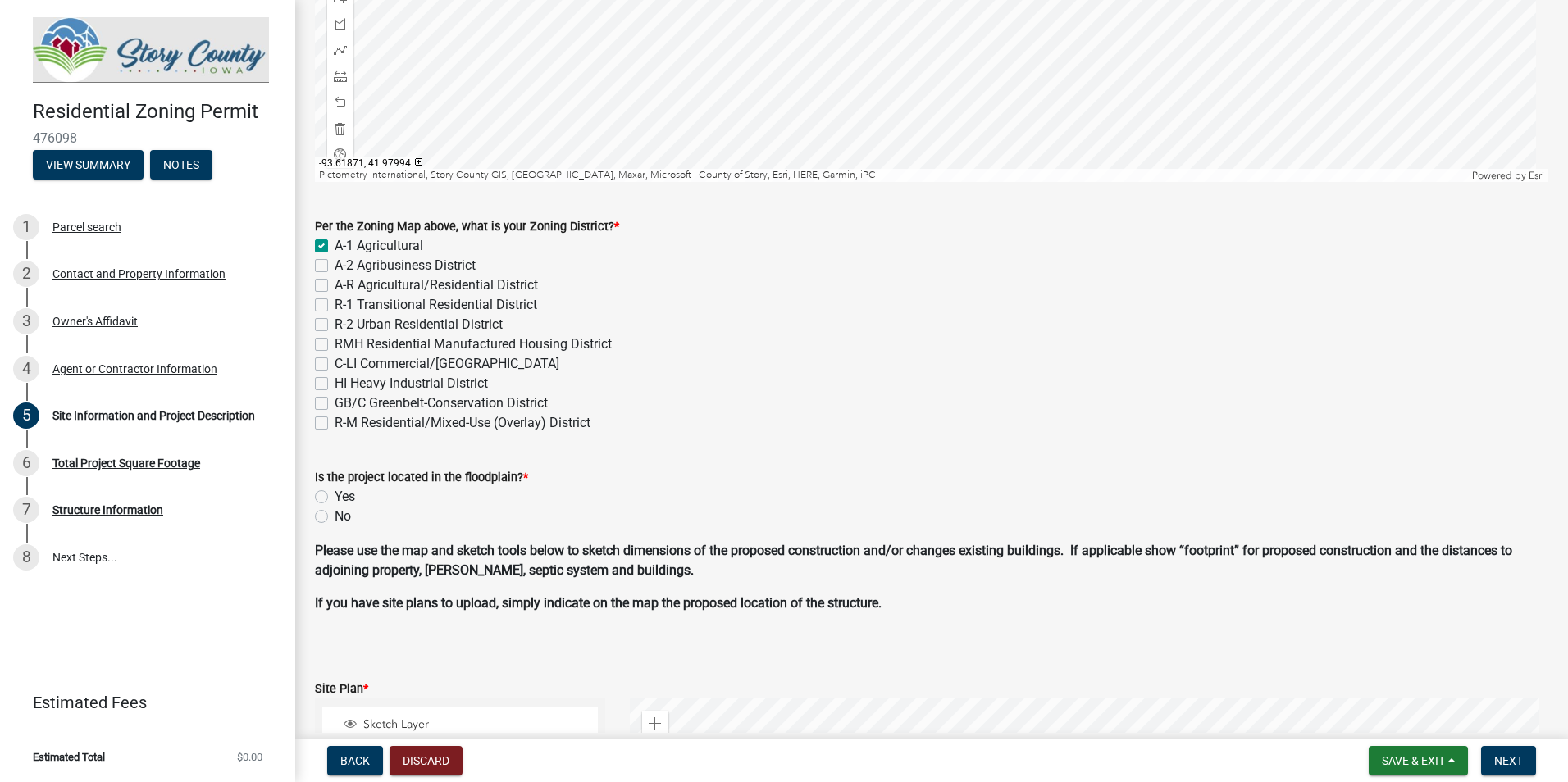
click at [335, 516] on label "No" at bounding box center [343, 517] width 17 height 20
click at [335, 516] on input "No" at bounding box center [340, 512] width 11 height 11
radio input "true"
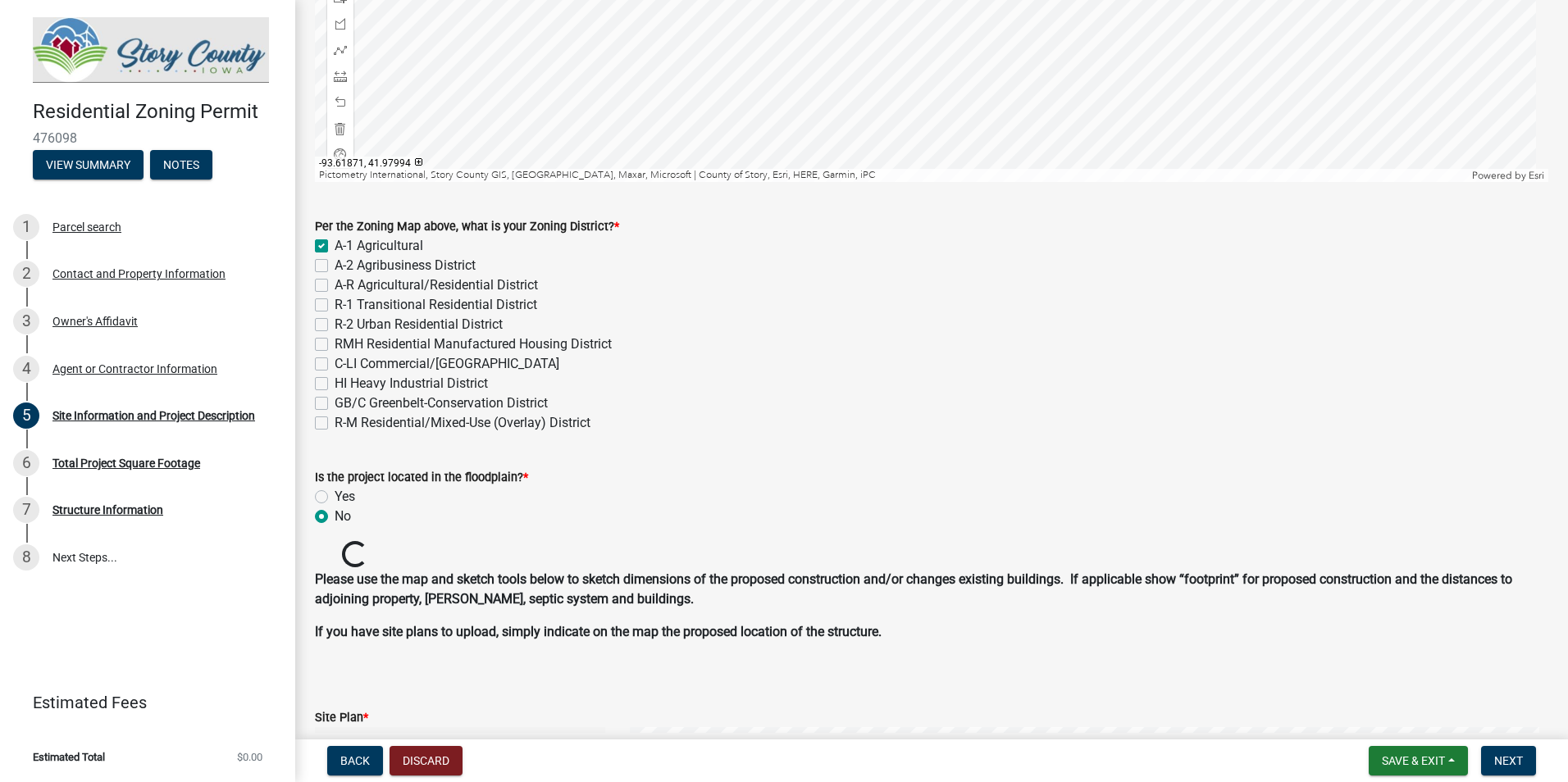
drag, startPoint x: 757, startPoint y: 543, endPoint x: 769, endPoint y: 503, distance: 41.8
click at [769, 505] on wm-data-entity-input "Is the project located in the floodplain? * Yes No" at bounding box center [932, 494] width 1233 height 94
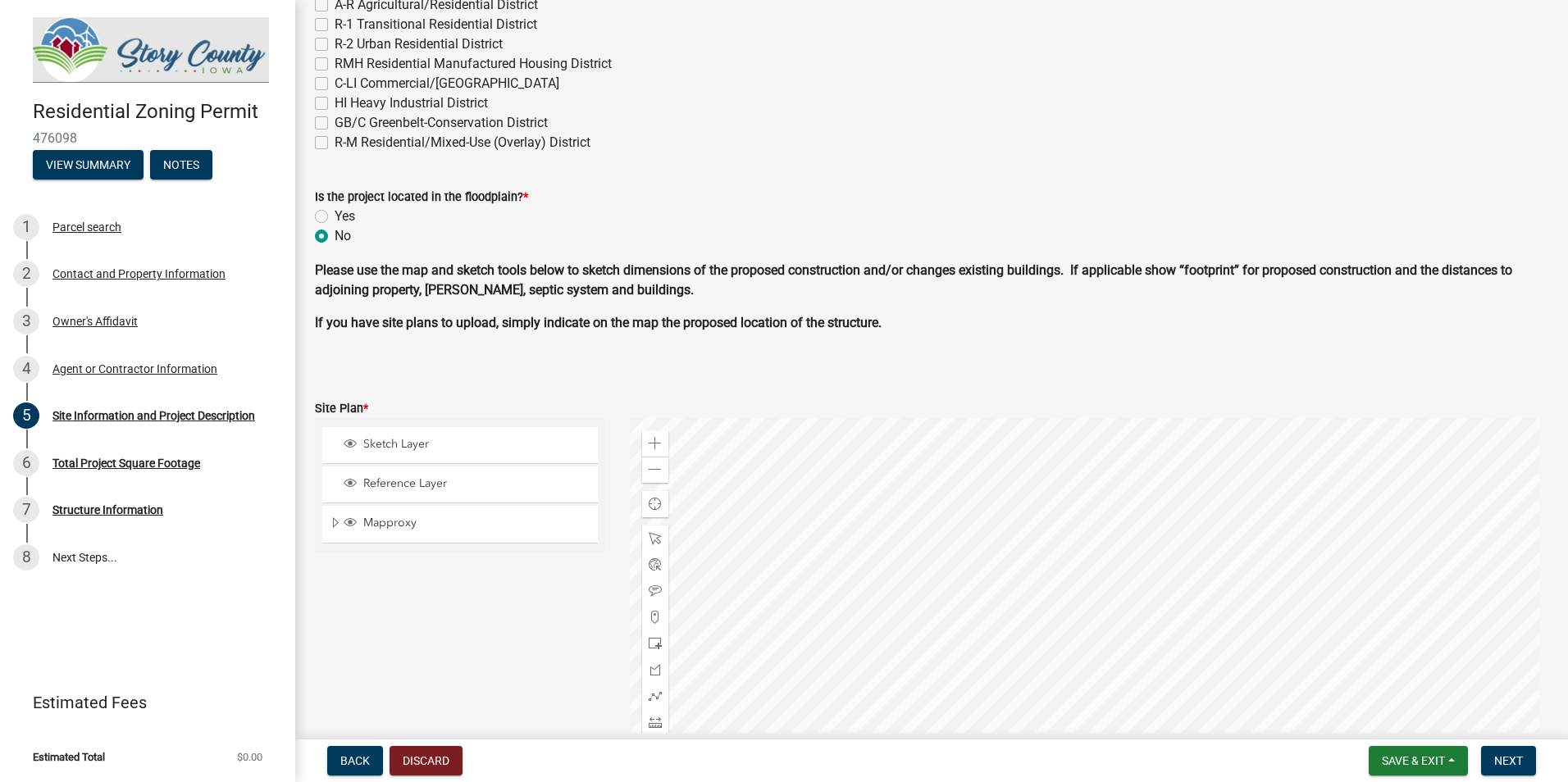
scroll to position [820, 0]
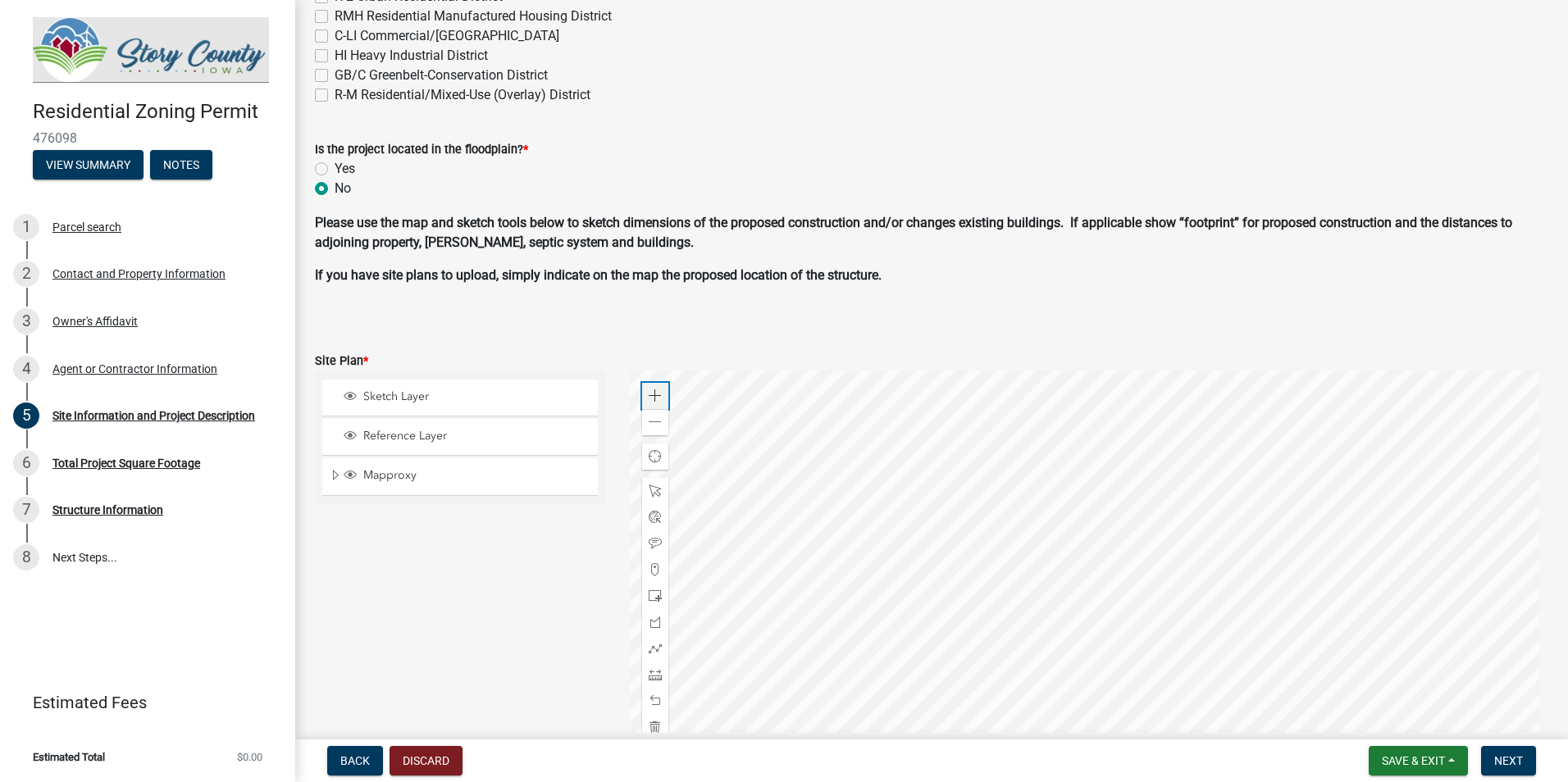
click at [656, 390] on span at bounding box center [655, 395] width 13 height 13
click at [1379, 771] on div at bounding box center [1088, 575] width 919 height 410
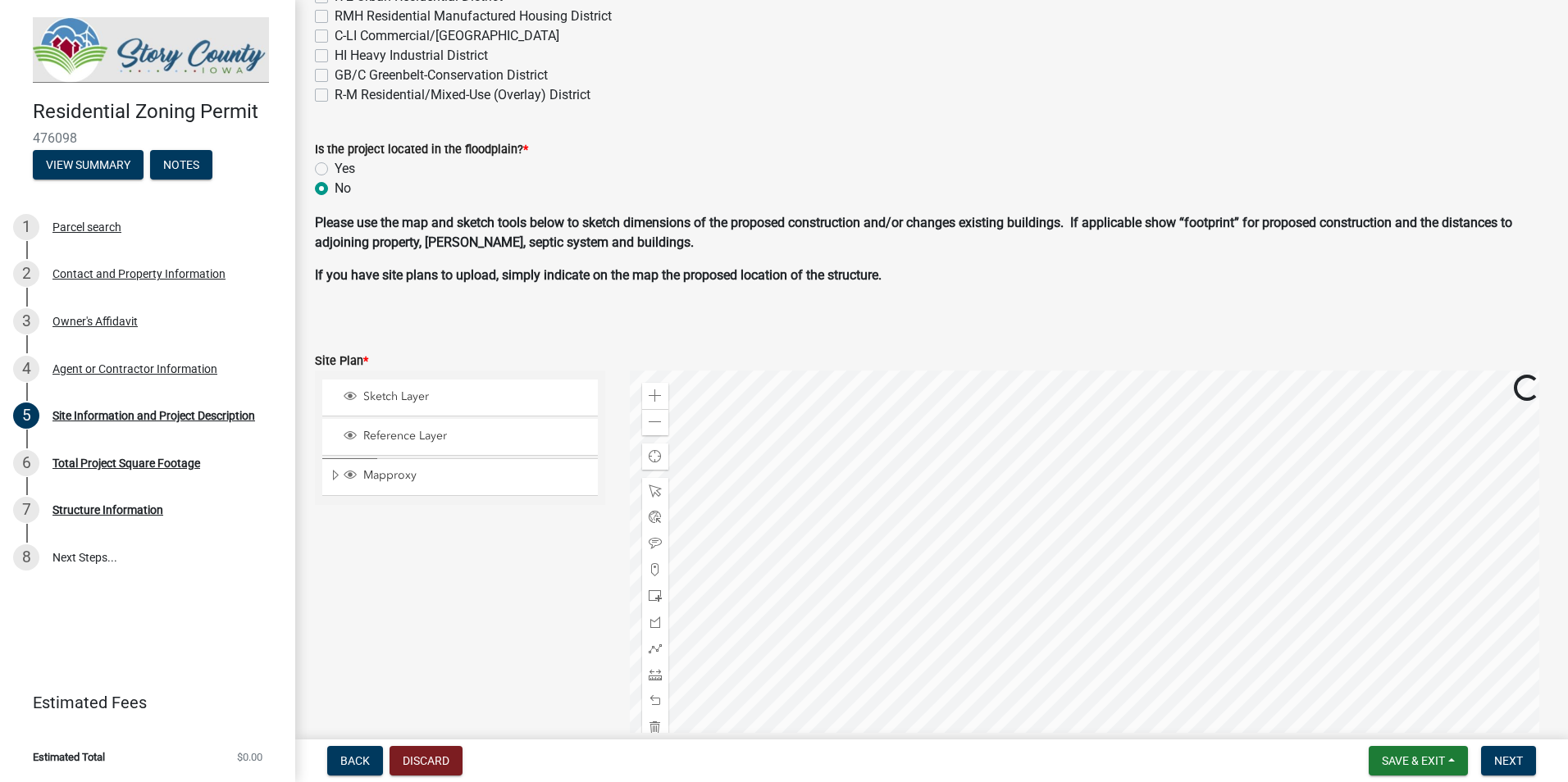
click at [1391, 781] on div at bounding box center [1088, 575] width 919 height 410
click at [1228, 448] on div at bounding box center [1088, 575] width 919 height 410
click at [649, 418] on span at bounding box center [655, 422] width 13 height 13
click at [1065, 482] on div at bounding box center [1088, 575] width 919 height 410
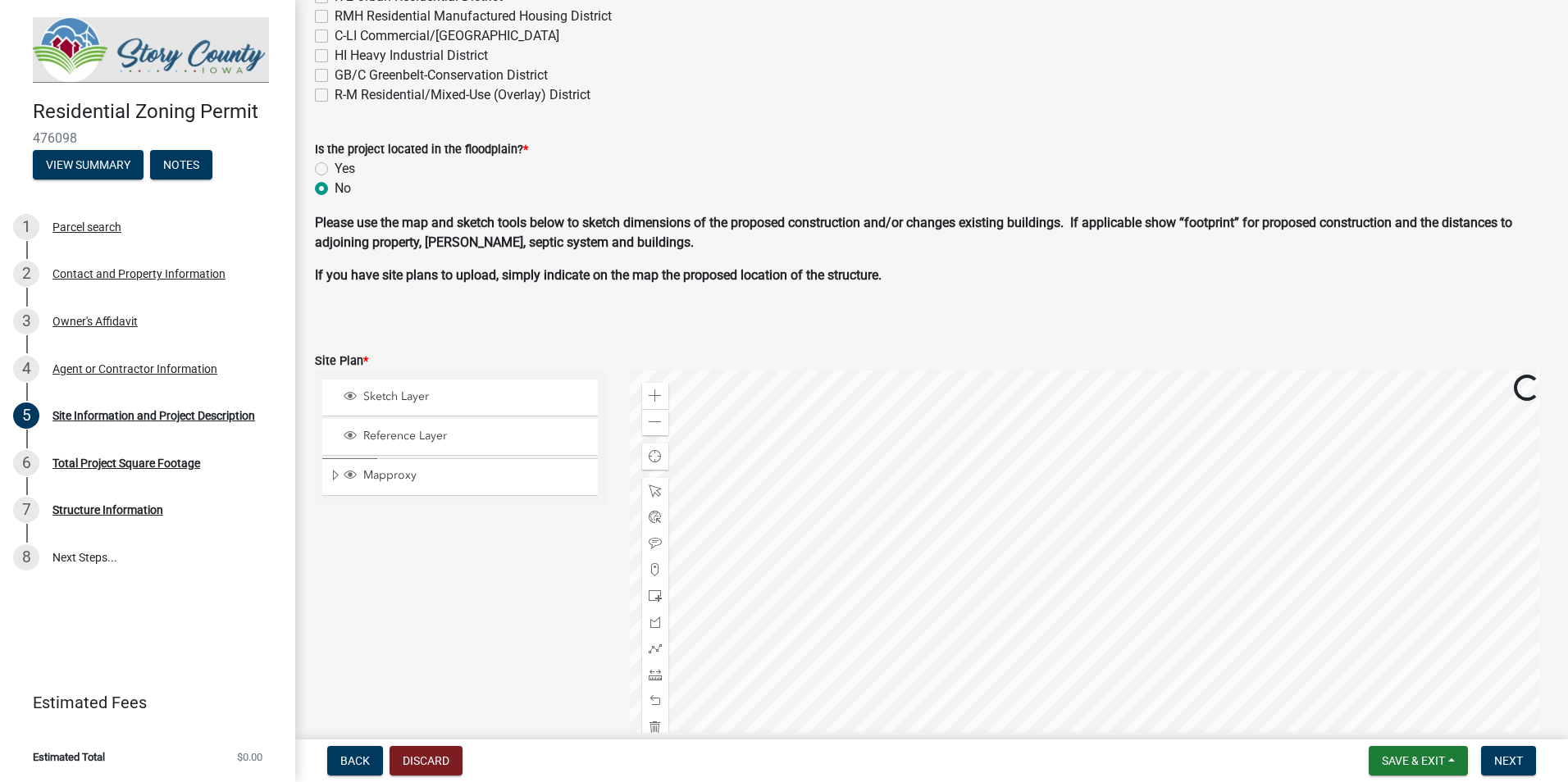
click at [1228, 724] on div at bounding box center [1088, 575] width 919 height 410
click at [649, 384] on div "Zoom in" at bounding box center [655, 396] width 27 height 27
click at [1330, 717] on div at bounding box center [1088, 575] width 919 height 410
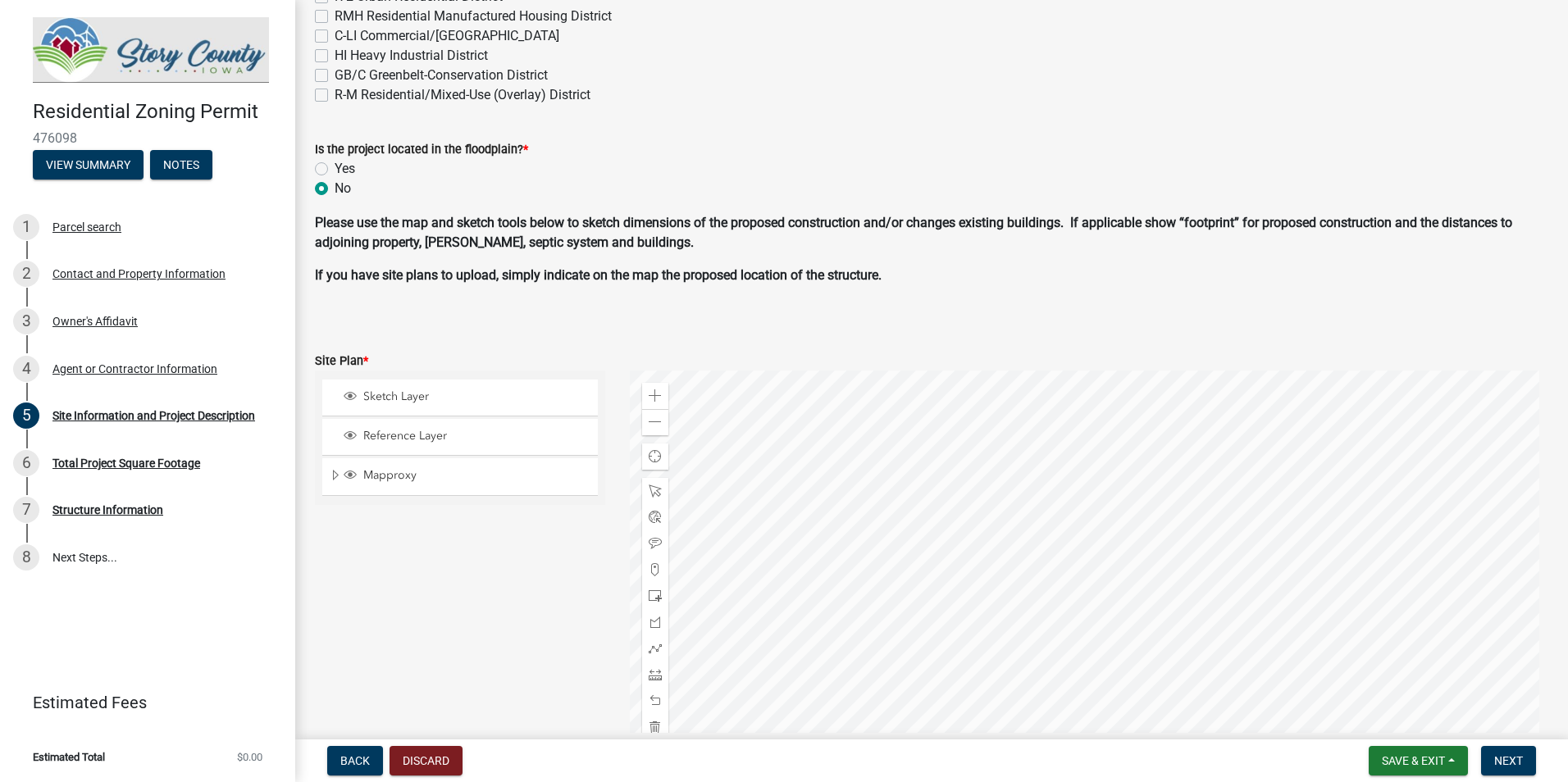
click at [818, 680] on div at bounding box center [1088, 575] width 919 height 410
click at [869, 536] on div at bounding box center [1088, 575] width 919 height 410
click at [649, 398] on span at bounding box center [655, 395] width 13 height 13
click at [1065, 640] on div at bounding box center [1088, 575] width 919 height 410
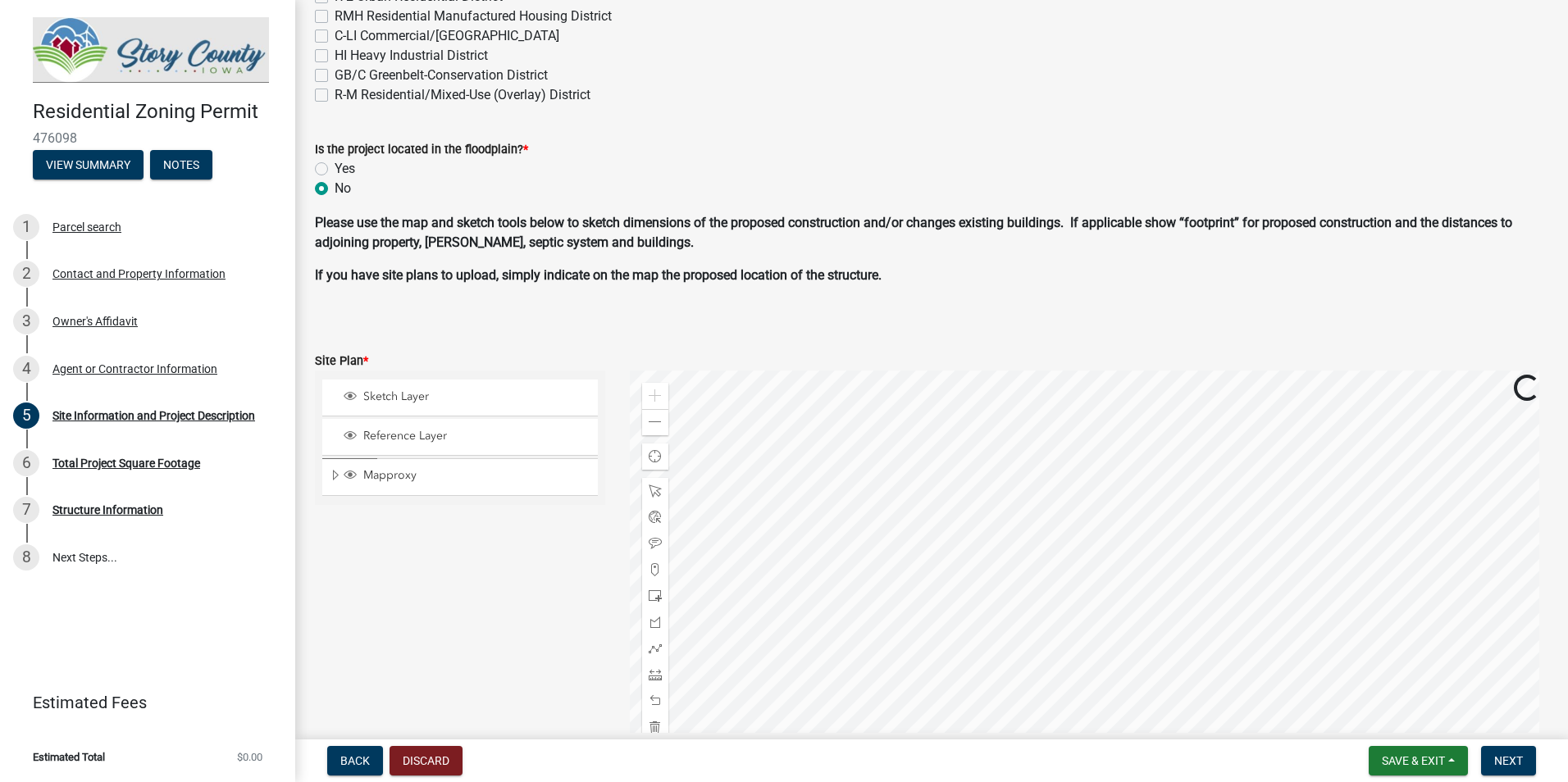
click at [1087, 613] on div at bounding box center [1088, 575] width 919 height 410
click at [840, 522] on div at bounding box center [1088, 575] width 919 height 410
click at [1041, 511] on div at bounding box center [1088, 575] width 919 height 410
click at [651, 677] on span at bounding box center [655, 675] width 13 height 13
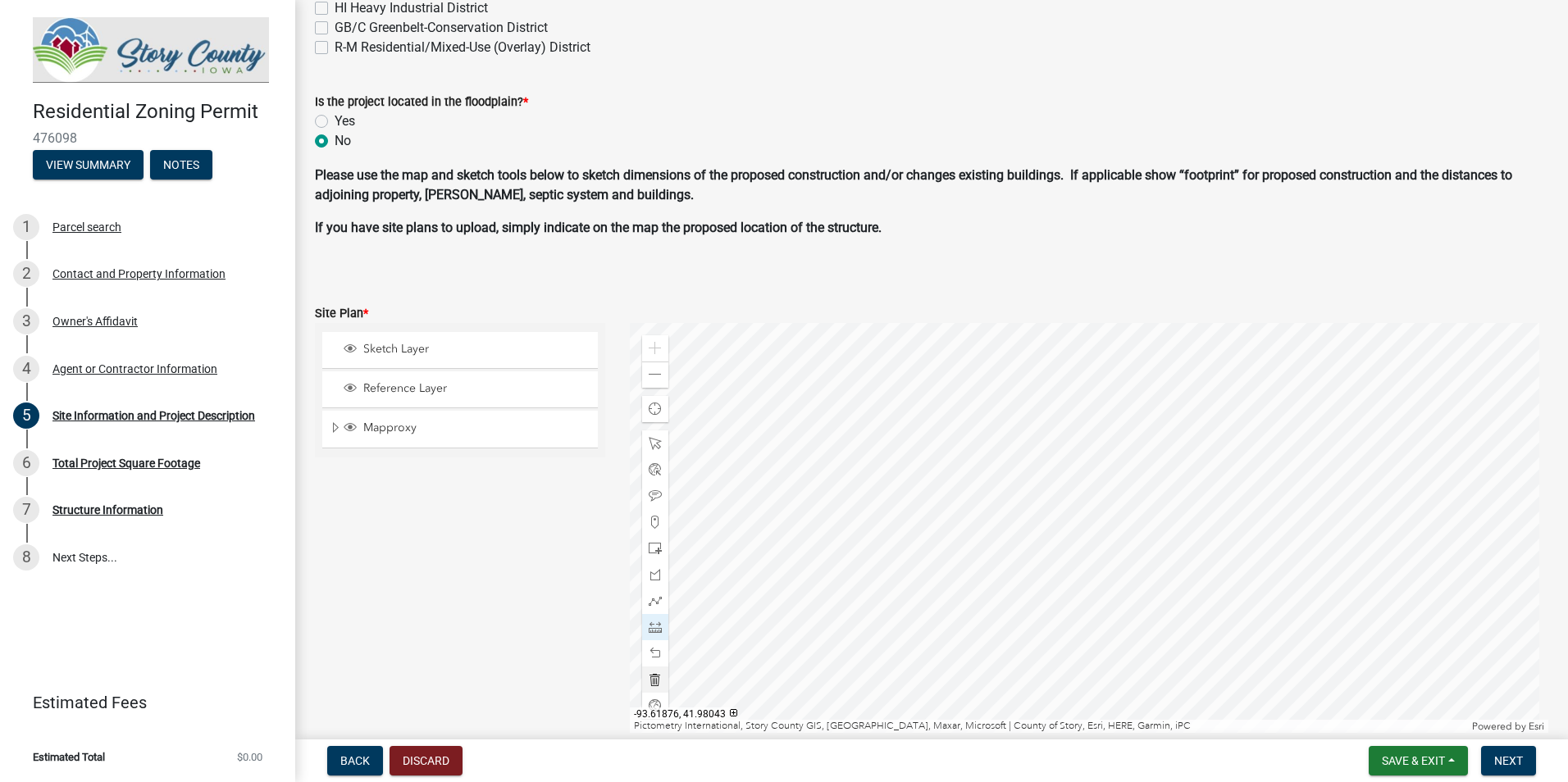
click at [1102, 347] on div at bounding box center [1088, 528] width 919 height 410
click at [878, 512] on div at bounding box center [1088, 528] width 919 height 410
click at [658, 440] on span at bounding box center [655, 443] width 13 height 13
drag, startPoint x: 648, startPoint y: 630, endPoint x: 659, endPoint y: 618, distance: 16.3
click at [649, 627] on span at bounding box center [655, 626] width 13 height 13
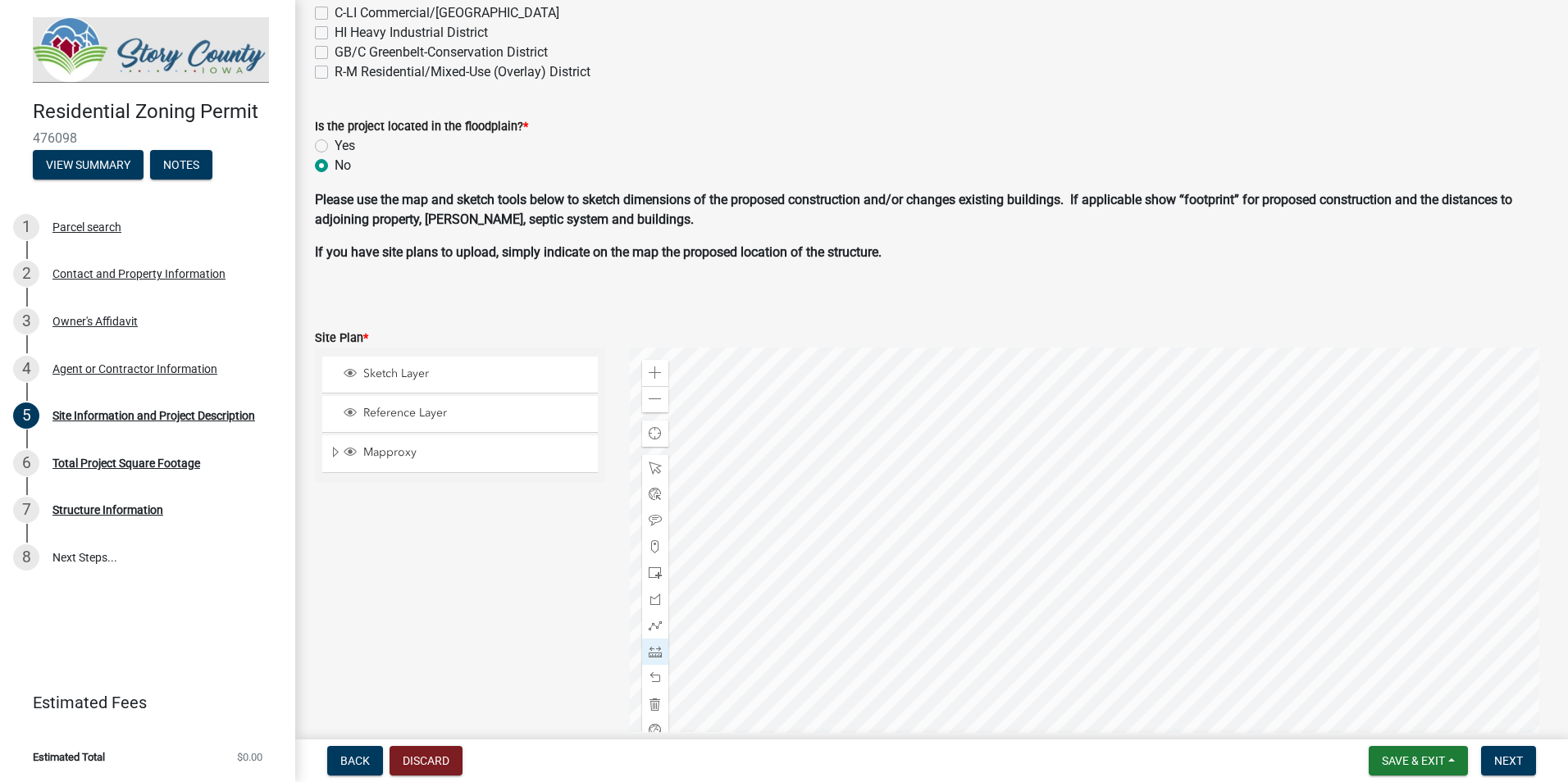
scroll to position [949, 0]
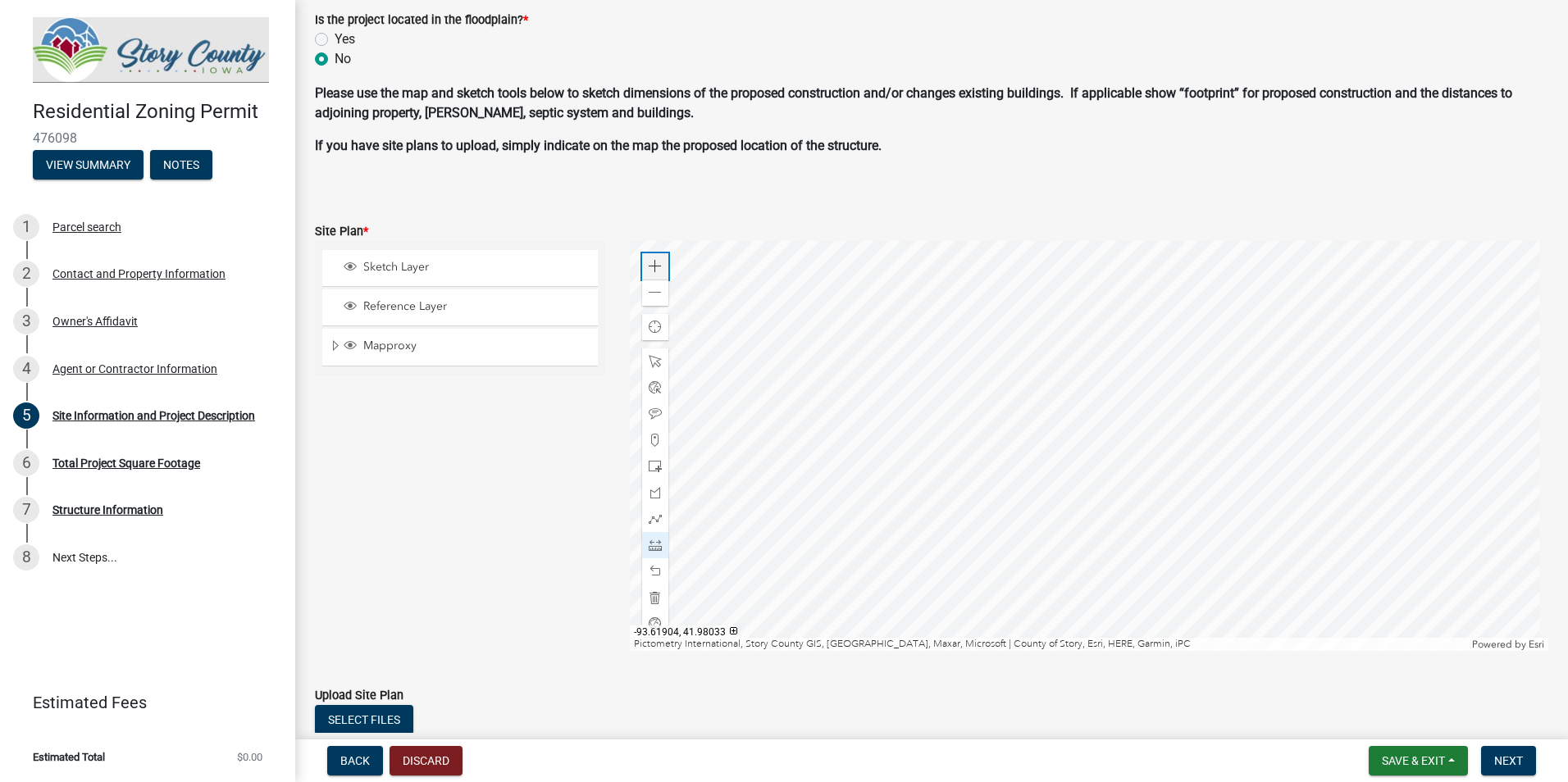
click at [656, 262] on span at bounding box center [655, 266] width 13 height 13
click at [1179, 499] on div at bounding box center [1088, 446] width 919 height 410
click at [991, 478] on div at bounding box center [1088, 446] width 919 height 410
click at [1078, 373] on div at bounding box center [1088, 446] width 919 height 410
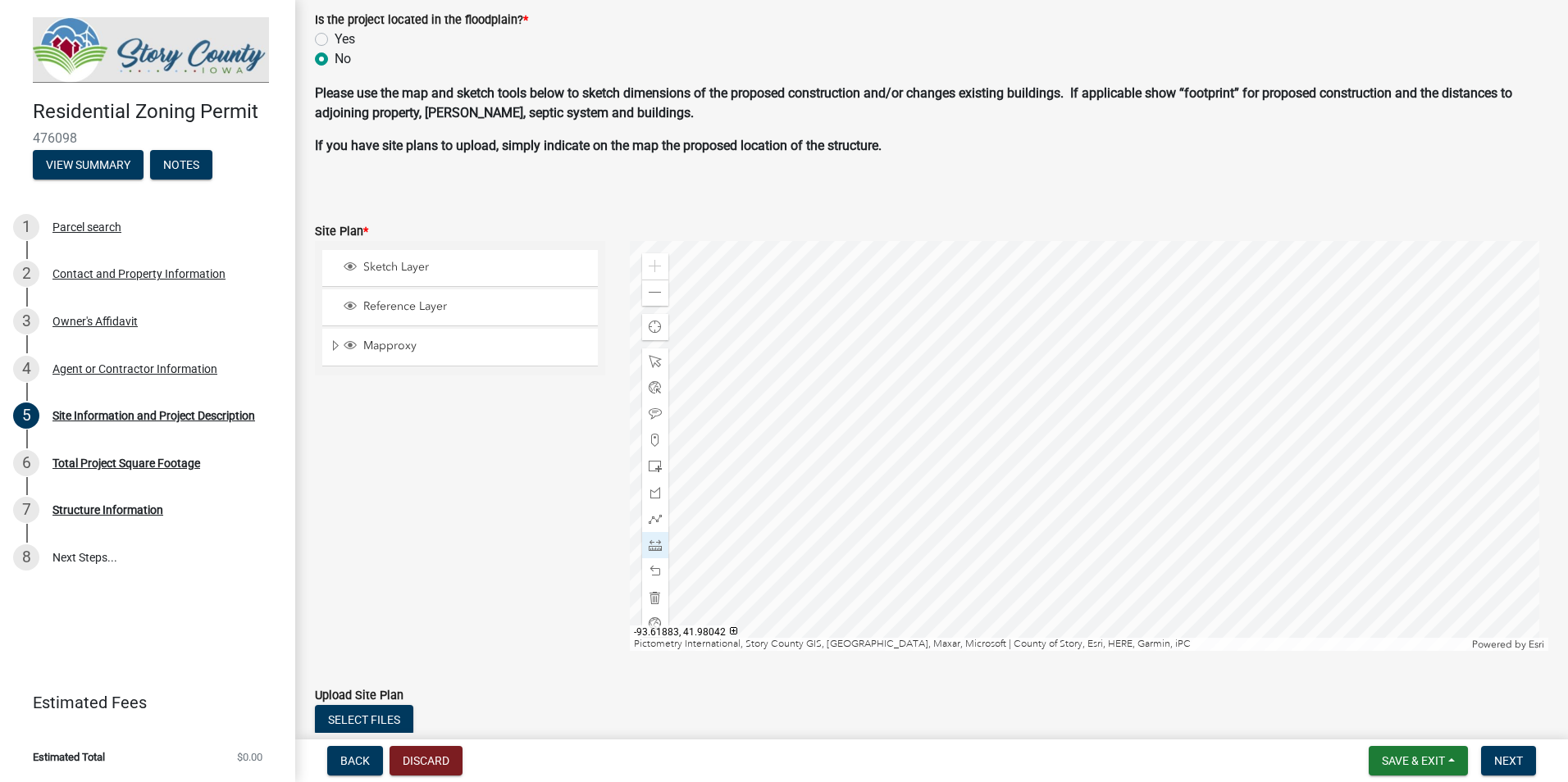
click at [969, 374] on div at bounding box center [1088, 446] width 919 height 410
click at [972, 483] on div at bounding box center [1088, 446] width 919 height 410
click at [1256, 478] on div at bounding box center [1088, 446] width 919 height 410
click at [1153, 458] on div at bounding box center [1088, 446] width 919 height 410
click at [1102, 473] on div at bounding box center [1088, 446] width 919 height 410
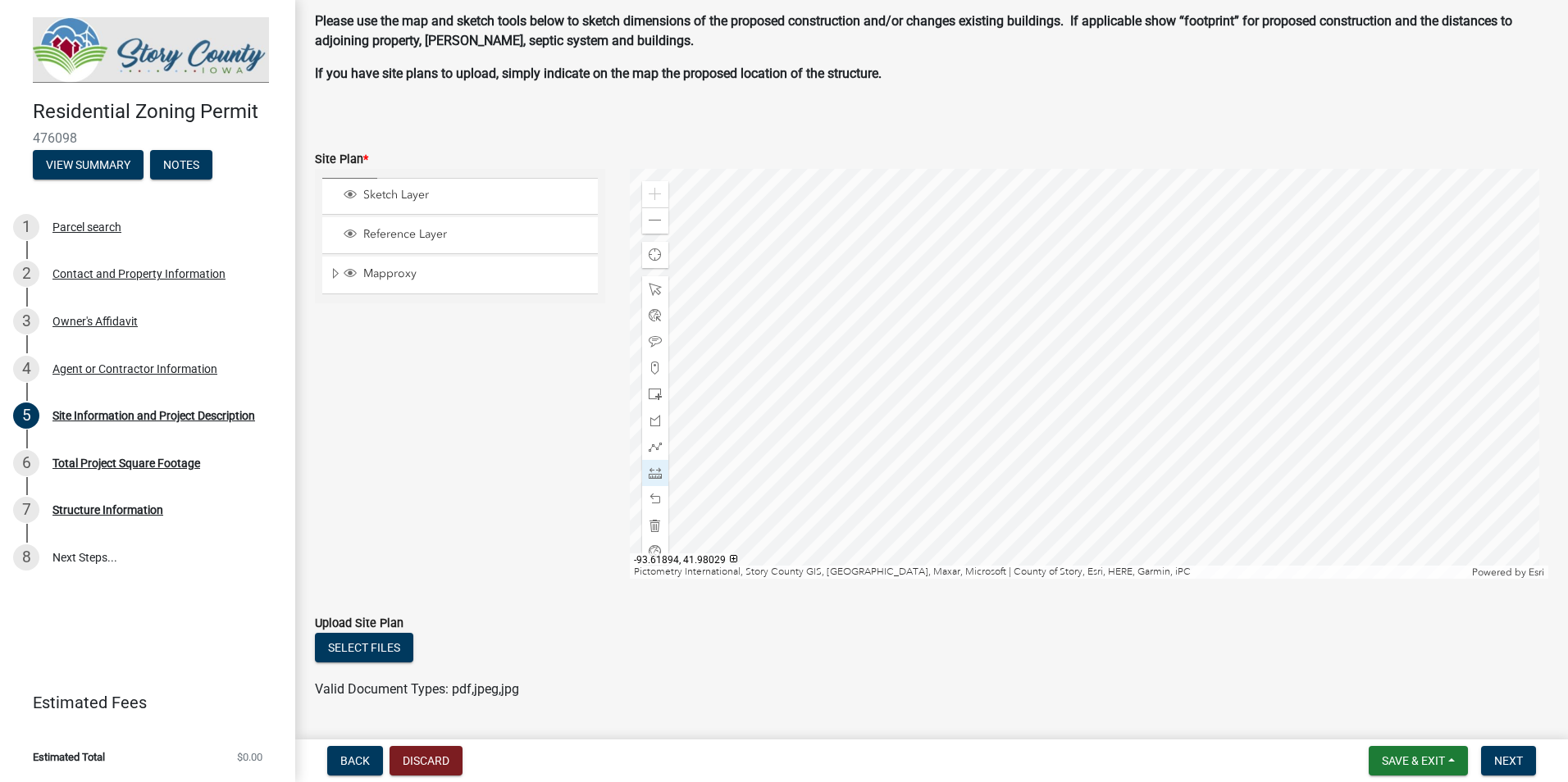
scroll to position [1004, 0]
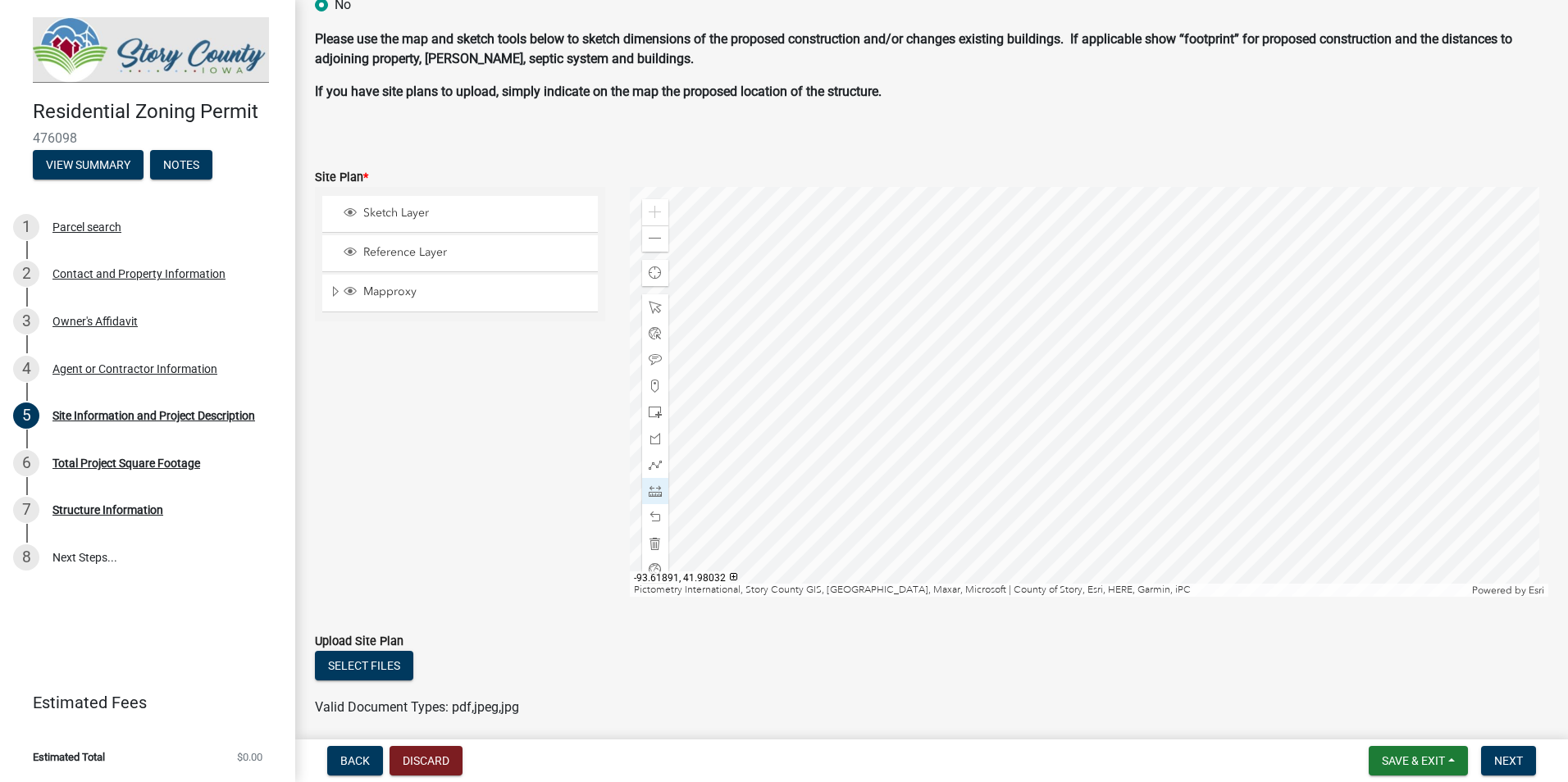
click at [1110, 414] on div at bounding box center [1088, 392] width 919 height 410
click at [1063, 332] on div at bounding box center [1088, 392] width 919 height 410
click at [1061, 502] on div at bounding box center [1088, 392] width 919 height 410
click at [999, 423] on div at bounding box center [1088, 392] width 919 height 410
click at [1002, 494] on div at bounding box center [1088, 392] width 919 height 410
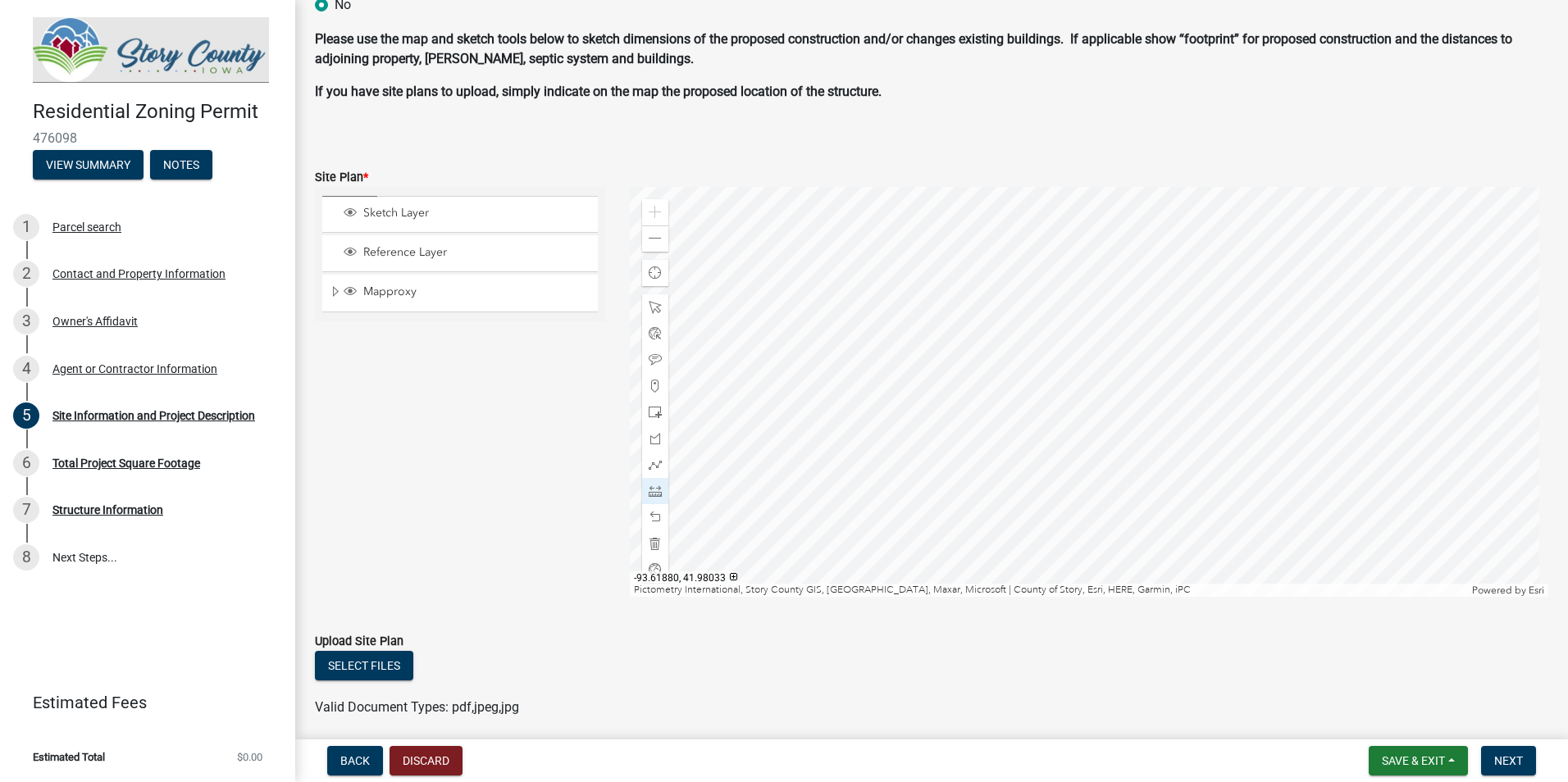
click at [750, 447] on div at bounding box center [1088, 392] width 919 height 410
click at [1137, 445] on div at bounding box center [1088, 392] width 919 height 410
click at [1191, 506] on div at bounding box center [1088, 392] width 919 height 410
click at [1158, 521] on div at bounding box center [1088, 392] width 919 height 410
click at [1149, 314] on div at bounding box center [1088, 392] width 919 height 410
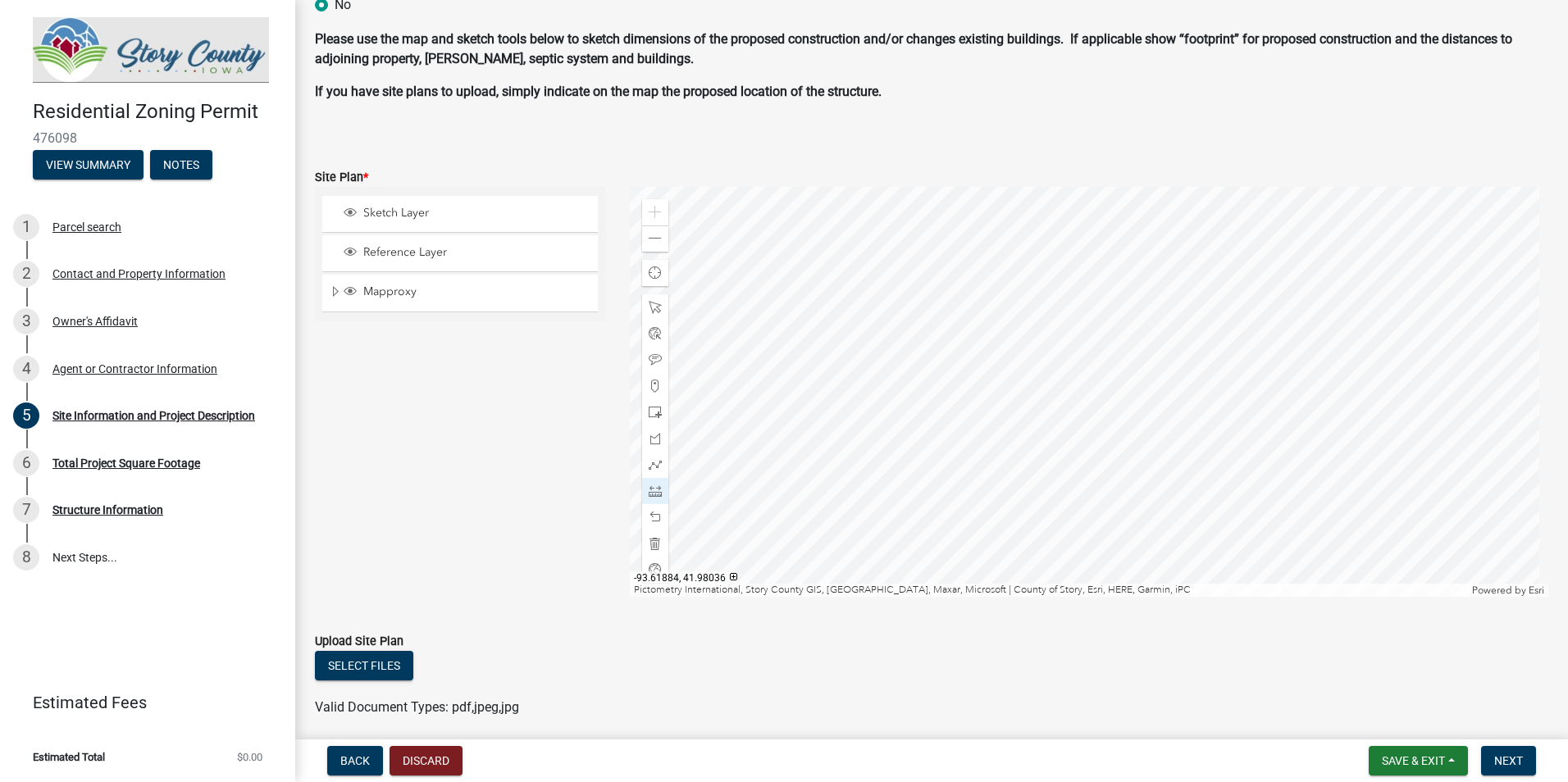
click at [966, 394] on div at bounding box center [1088, 392] width 919 height 410
click at [1009, 226] on div at bounding box center [1088, 392] width 919 height 410
click at [649, 413] on span at bounding box center [655, 412] width 13 height 13
click at [787, 448] on div at bounding box center [1088, 392] width 919 height 410
click at [658, 314] on div at bounding box center [655, 307] width 27 height 27
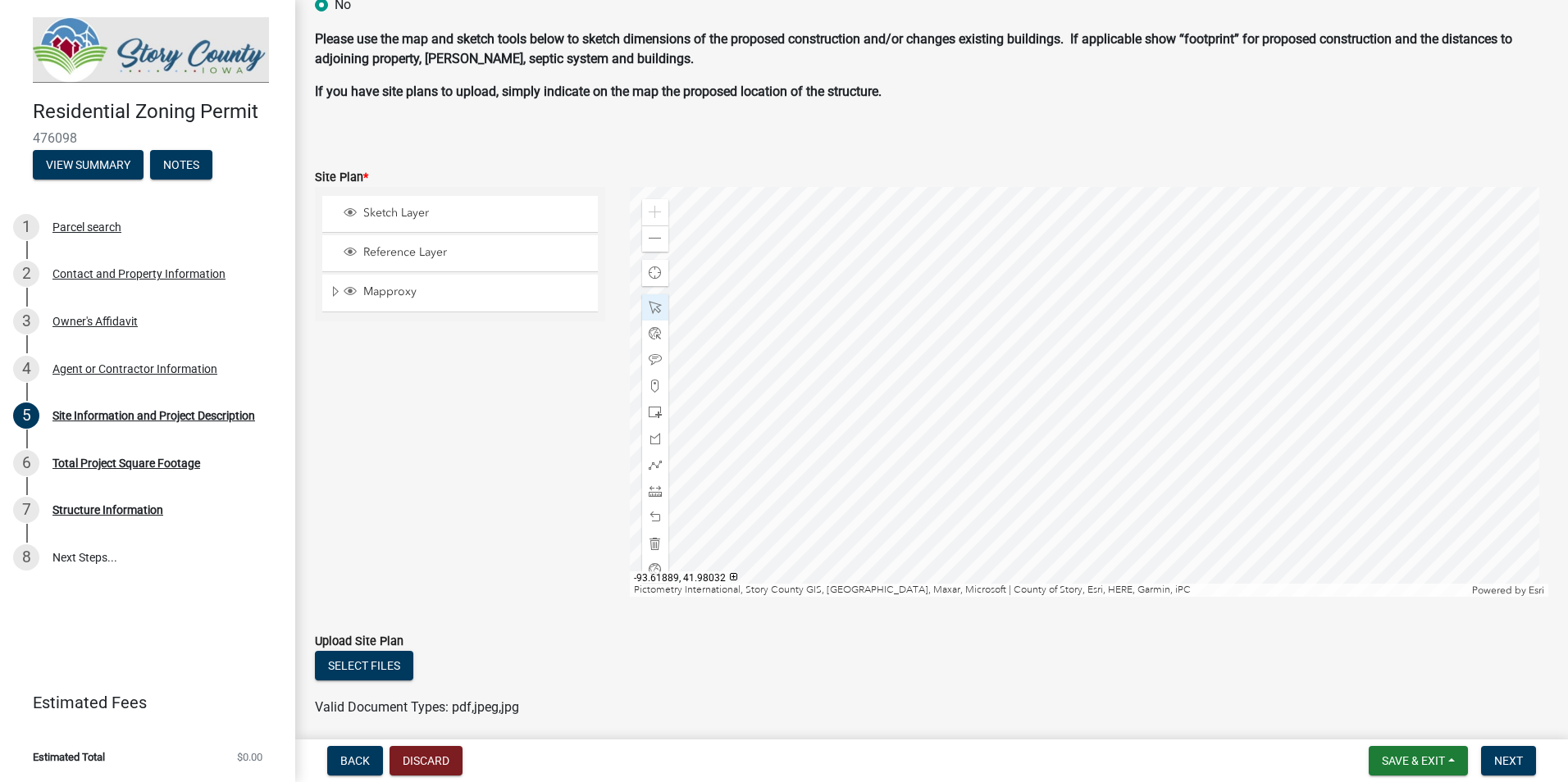
click at [846, 312] on div at bounding box center [1088, 392] width 919 height 410
click at [653, 413] on span at bounding box center [655, 412] width 13 height 13
click at [1346, 208] on div at bounding box center [1088, 392] width 919 height 410
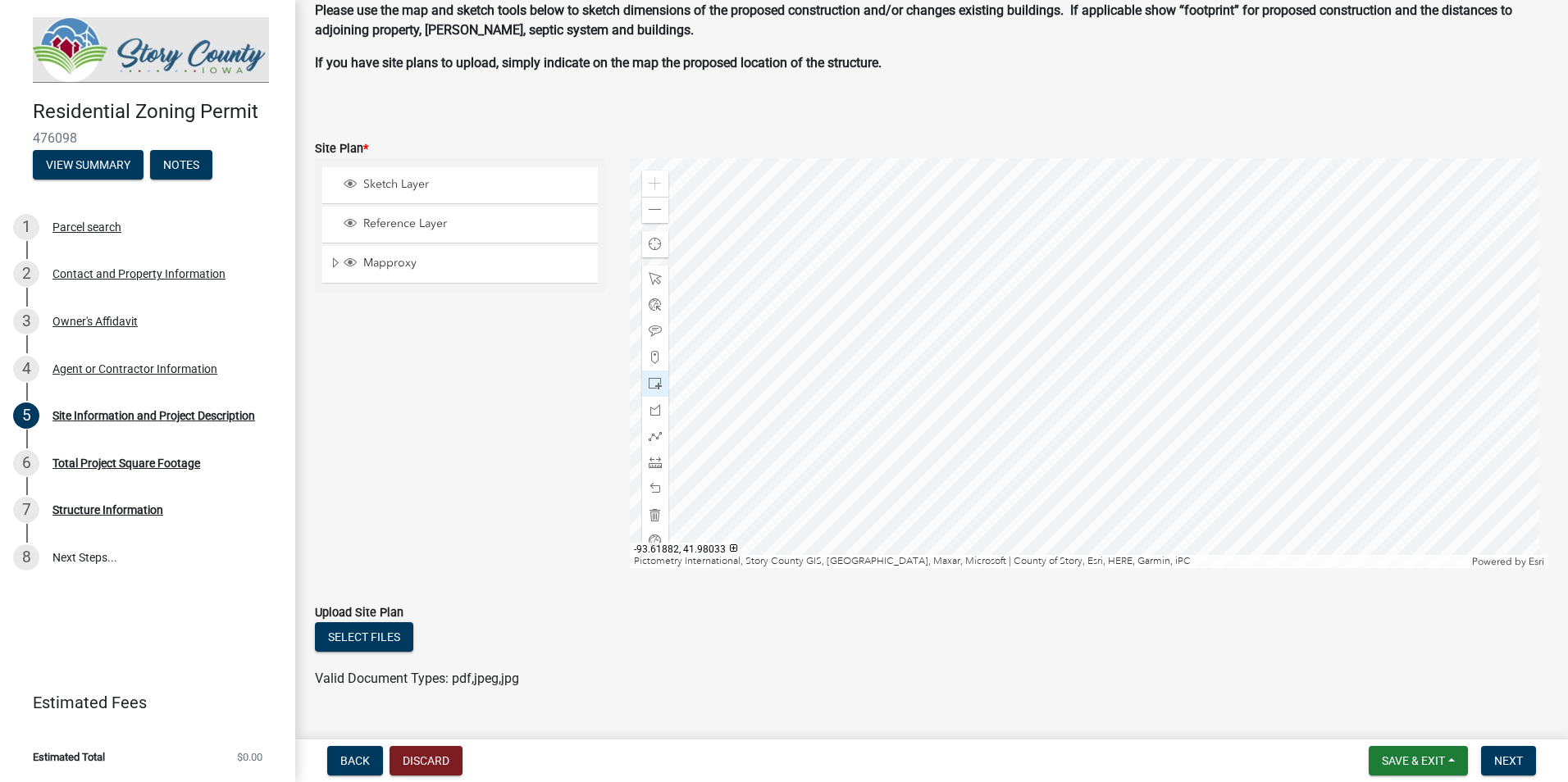
drag, startPoint x: 745, startPoint y: 460, endPoint x: 930, endPoint y: 487, distance: 187.0
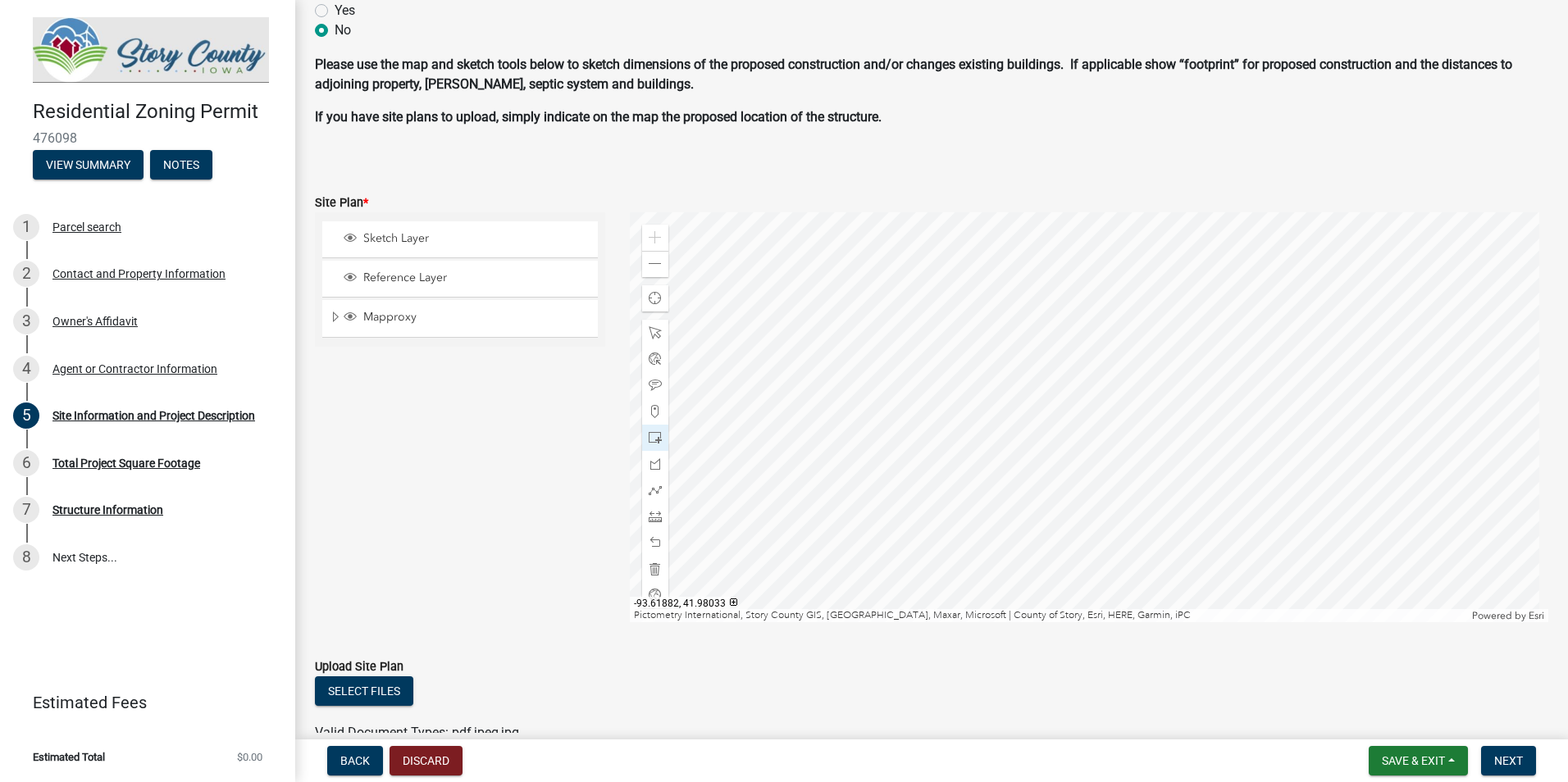
scroll to position [953, 0]
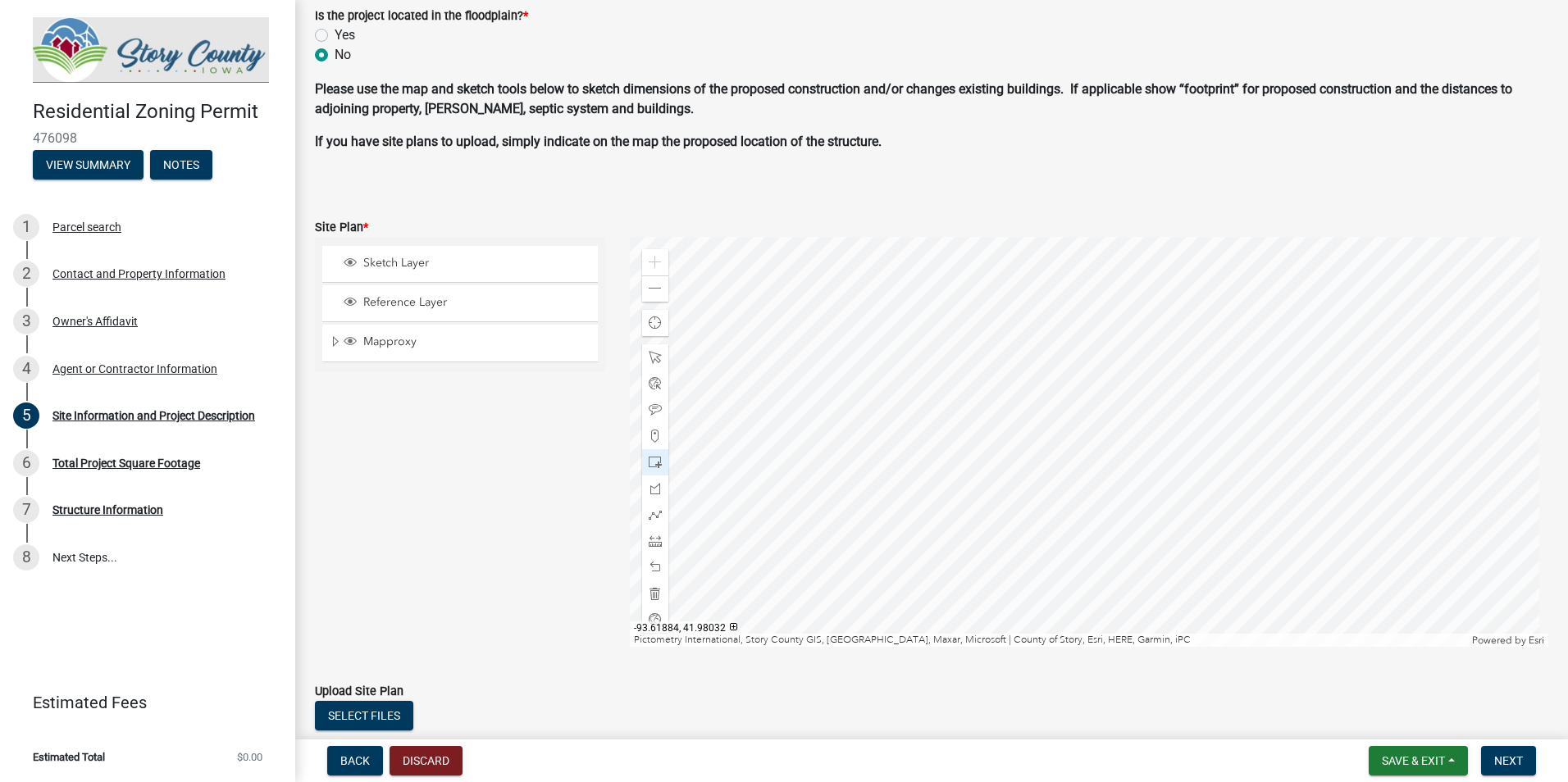
click at [828, 517] on div at bounding box center [1088, 442] width 919 height 410
click at [656, 352] on span at bounding box center [655, 357] width 13 height 13
click at [828, 408] on div at bounding box center [1088, 442] width 919 height 410
click at [830, 432] on div at bounding box center [1088, 442] width 919 height 410
click at [841, 443] on div at bounding box center [1088, 442] width 919 height 410
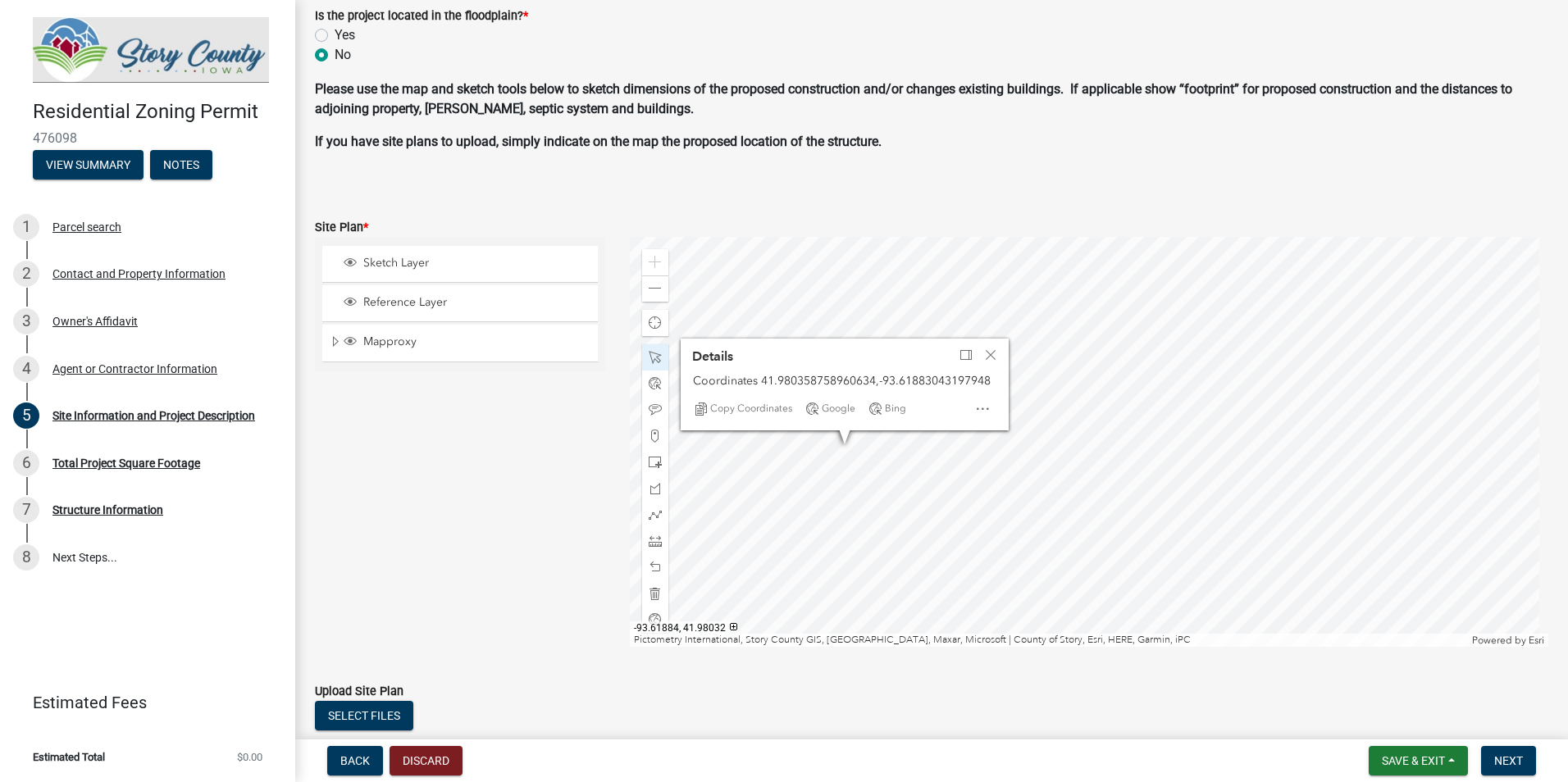
click at [792, 519] on div at bounding box center [1088, 442] width 919 height 410
click at [796, 514] on div at bounding box center [1088, 442] width 919 height 410
click at [807, 512] on div at bounding box center [1088, 442] width 919 height 410
click at [782, 512] on div at bounding box center [1088, 442] width 919 height 410
click at [777, 514] on div at bounding box center [1088, 442] width 919 height 410
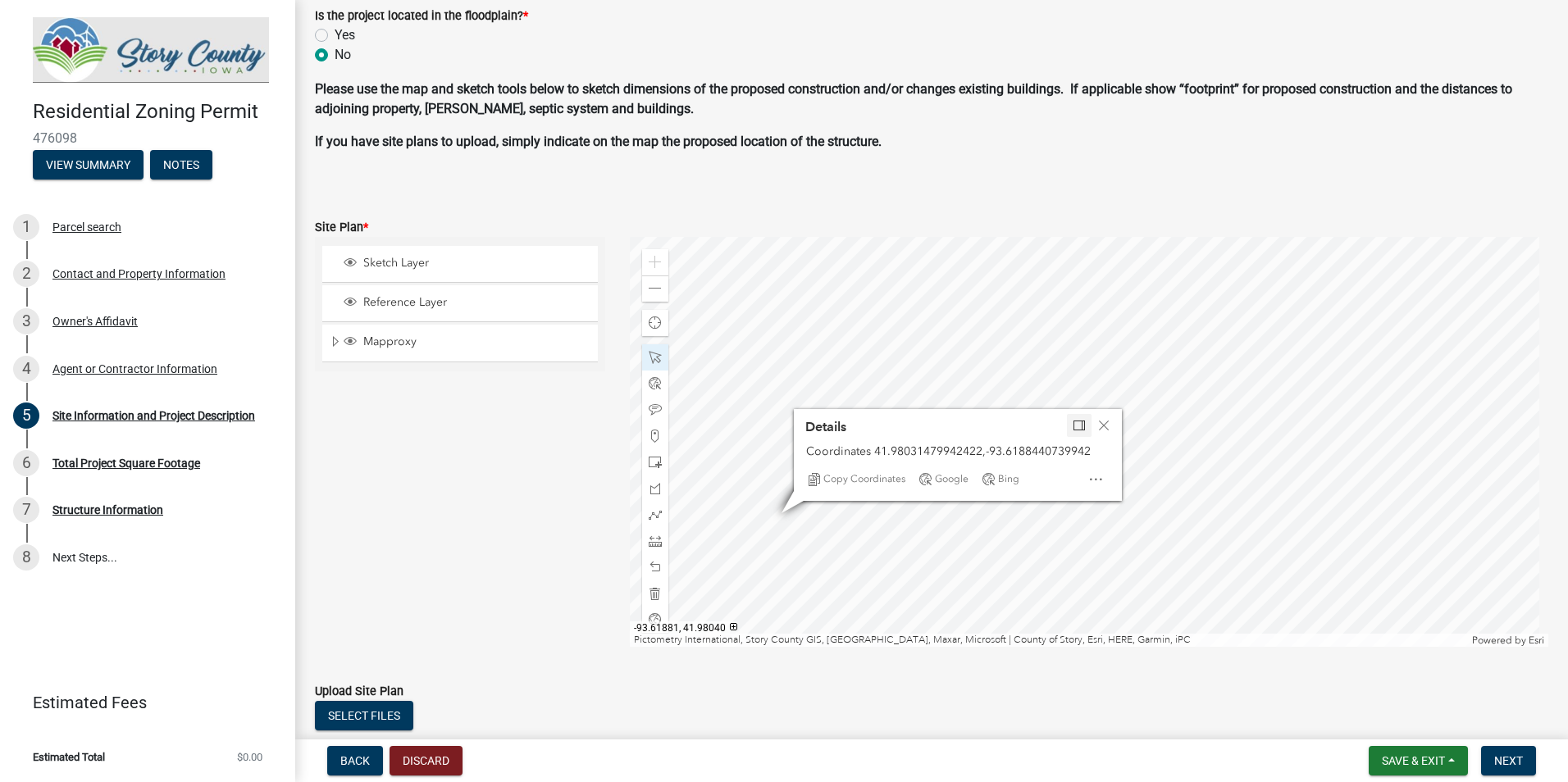
click at [1315, 283] on div at bounding box center [1088, 442] width 919 height 410
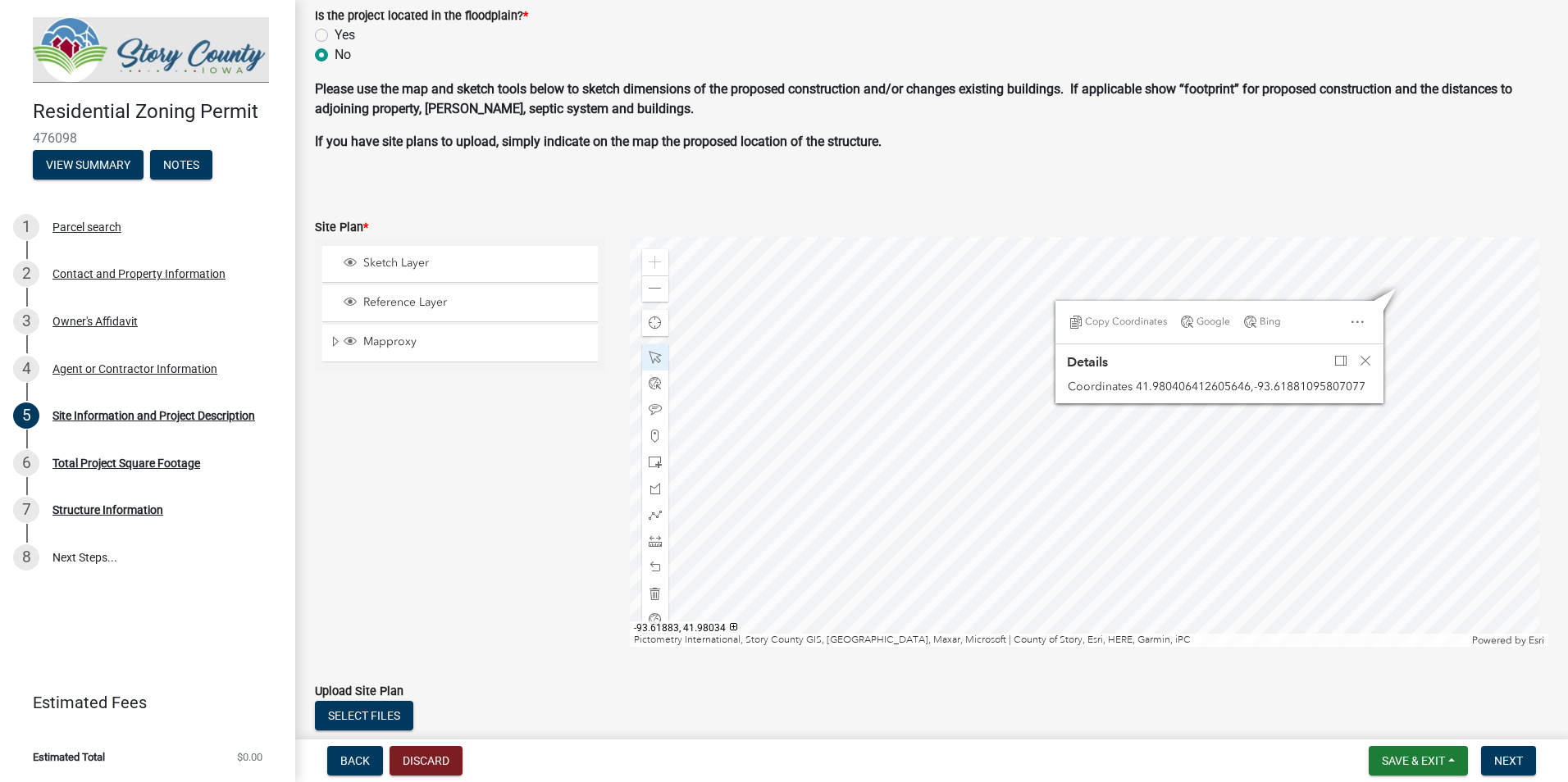
click at [1035, 489] on div at bounding box center [1088, 442] width 919 height 410
click at [654, 463] on span at bounding box center [655, 462] width 13 height 13
click at [1415, 265] on div at bounding box center [1088, 442] width 919 height 410
click at [642, 358] on div at bounding box center [655, 358] width 27 height 27
click at [1417, 267] on div at bounding box center [1088, 442] width 919 height 410
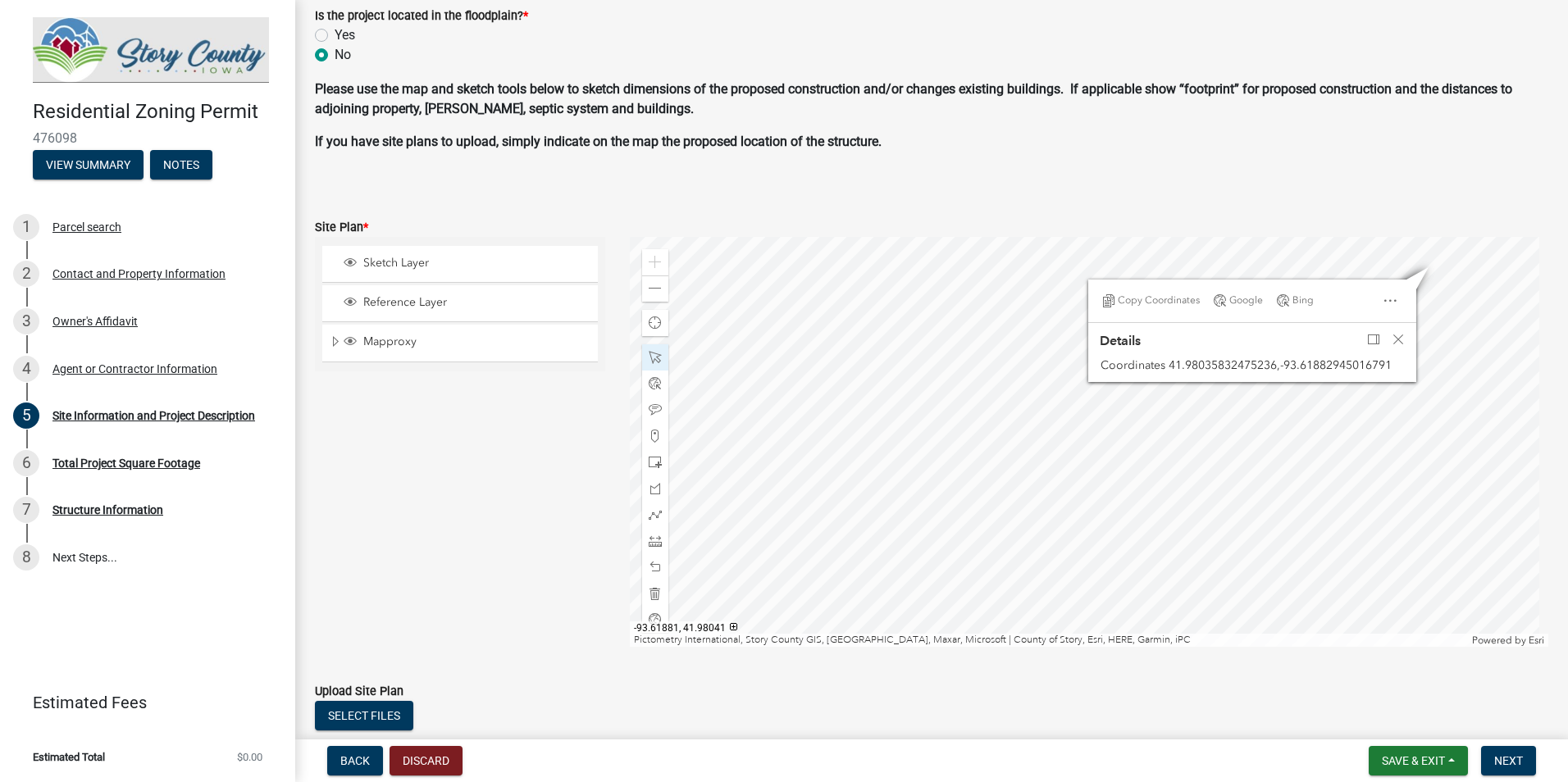
click at [1417, 267] on div at bounding box center [1088, 442] width 919 height 410
click at [1453, 301] on div at bounding box center [1088, 442] width 919 height 410
click at [1314, 411] on div at bounding box center [1088, 442] width 919 height 410
click at [649, 458] on span at bounding box center [655, 462] width 13 height 13
click at [695, 625] on div at bounding box center [1088, 442] width 919 height 410
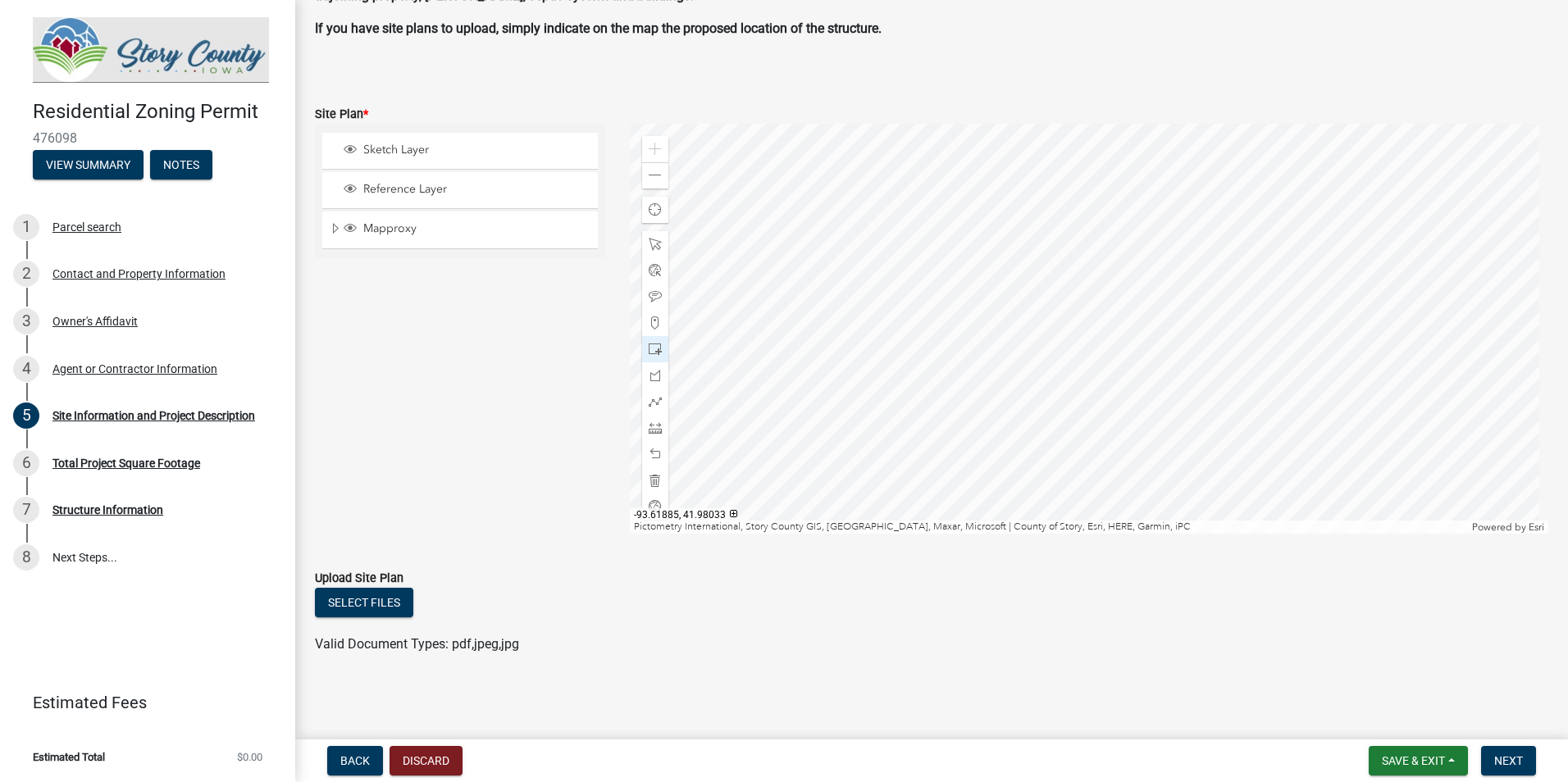
scroll to position [985, 0]
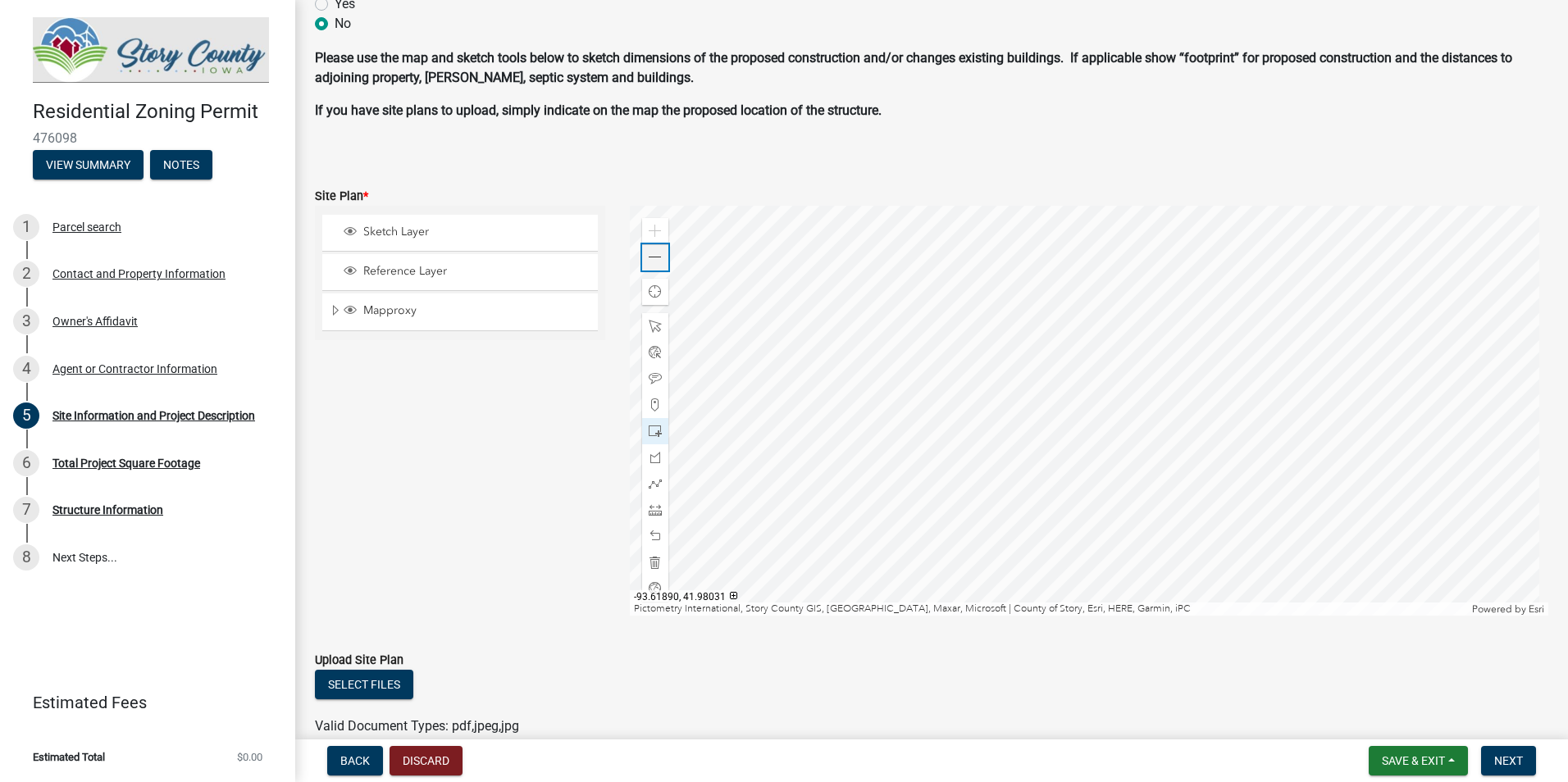
click at [661, 265] on div "Zoom out" at bounding box center [655, 257] width 27 height 27
click at [897, 399] on div at bounding box center [1088, 411] width 919 height 410
click at [653, 326] on span at bounding box center [655, 326] width 13 height 13
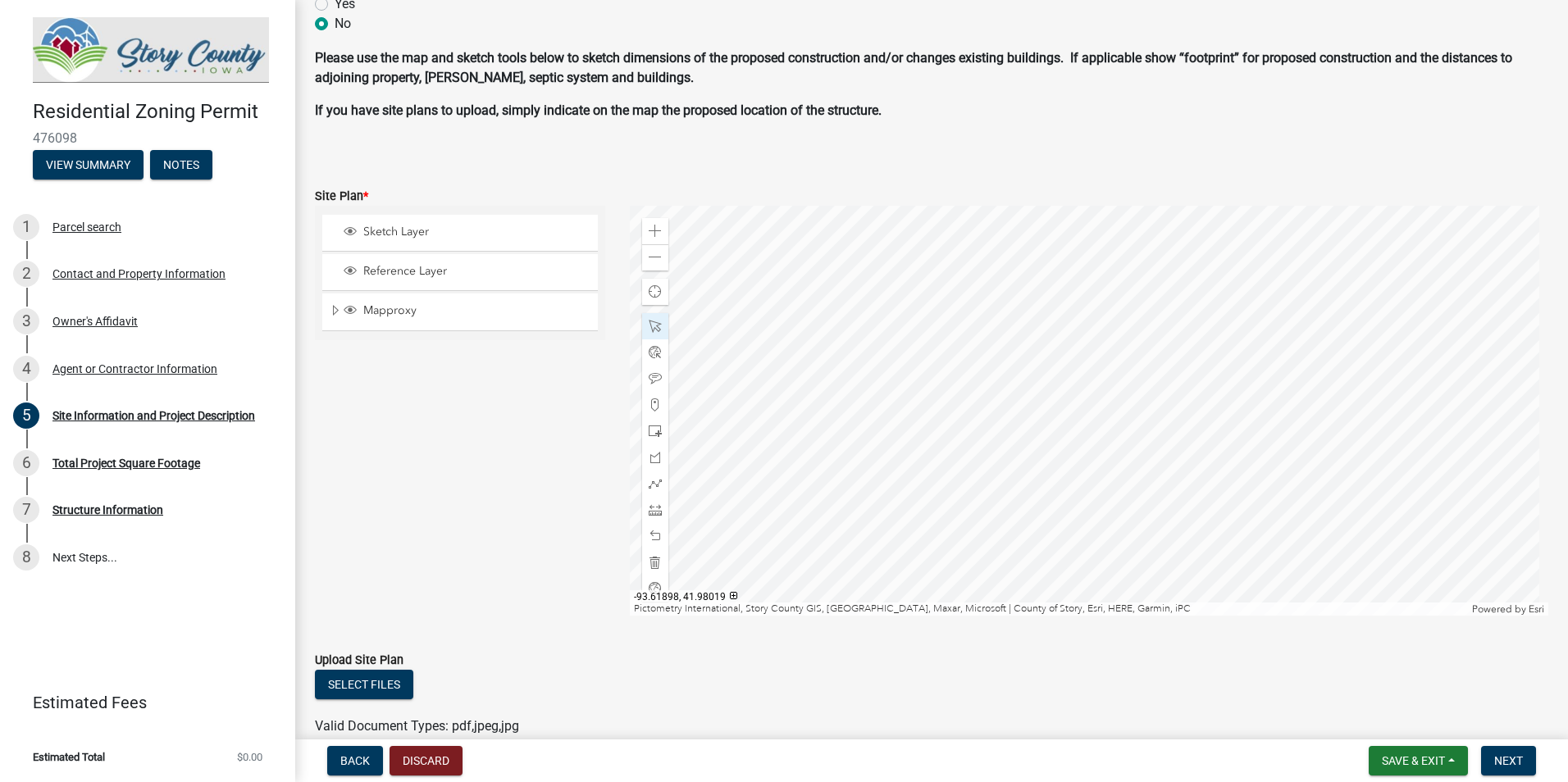
click at [917, 421] on div at bounding box center [1088, 411] width 919 height 410
click at [925, 427] on div at bounding box center [1088, 411] width 919 height 410
click at [831, 413] on div at bounding box center [1088, 411] width 919 height 410
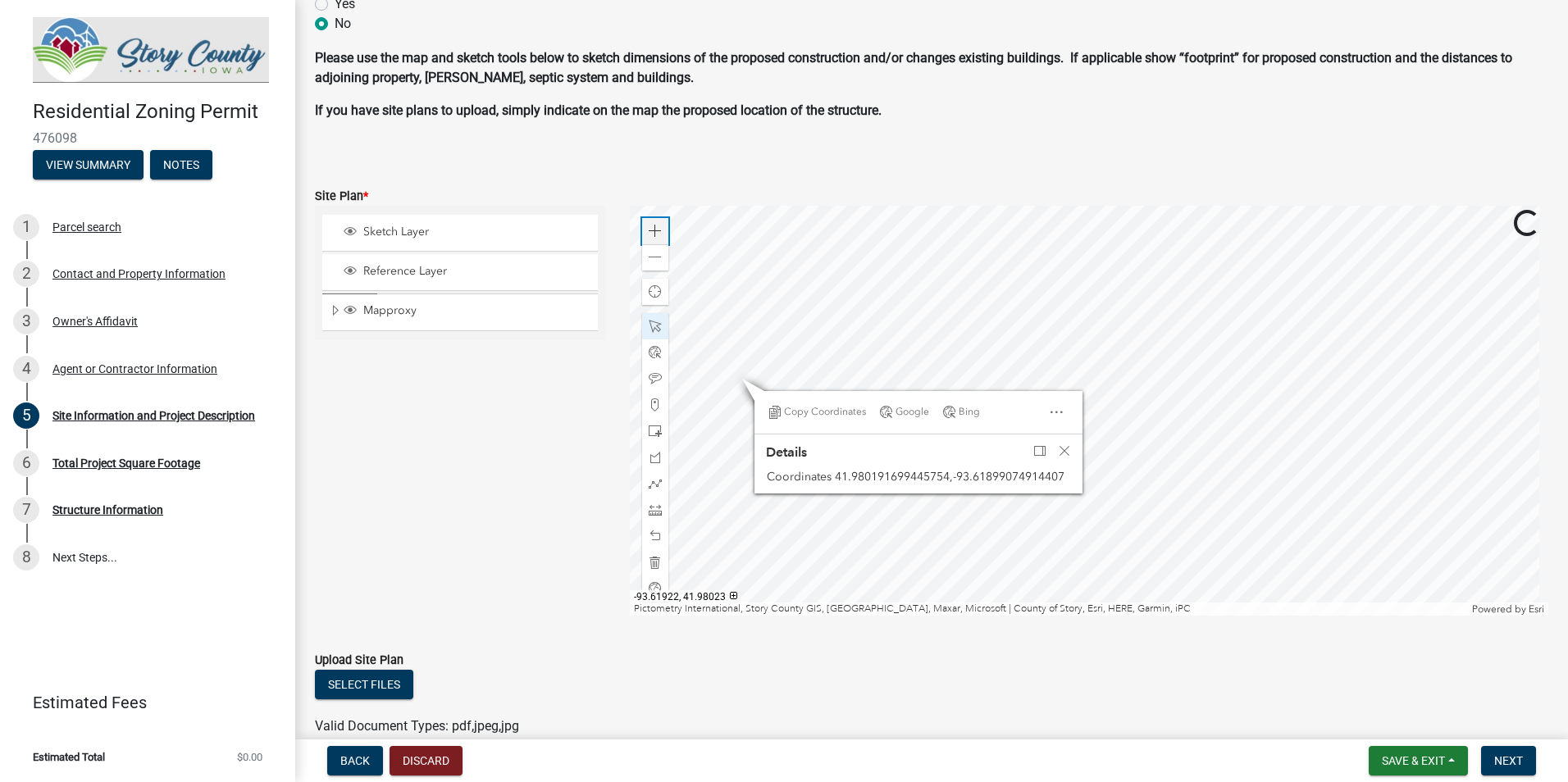
click at [649, 226] on span at bounding box center [655, 230] width 13 height 13
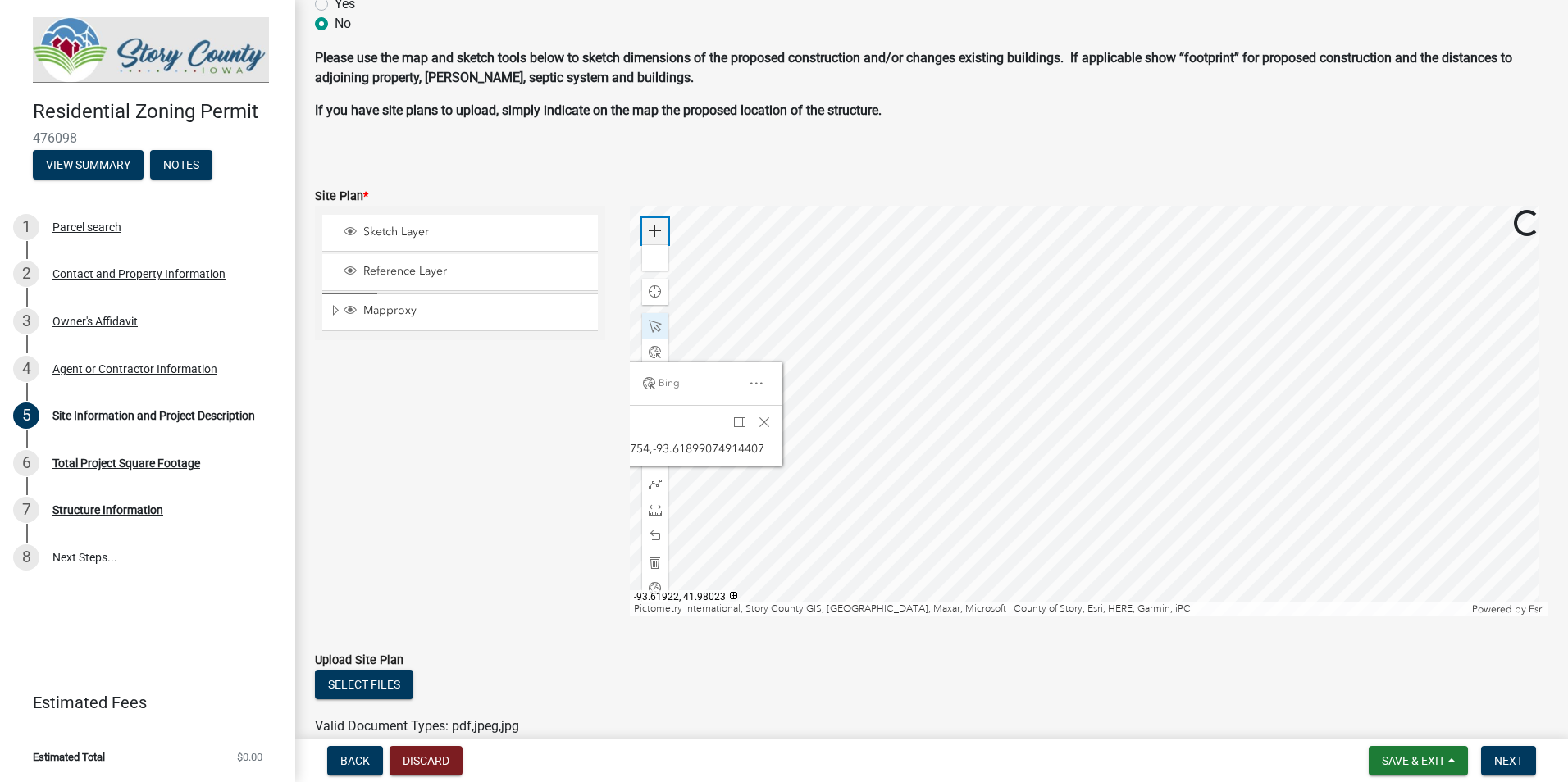
click at [649, 226] on span at bounding box center [655, 230] width 13 height 13
click at [1189, 473] on div at bounding box center [1088, 411] width 919 height 410
click at [1143, 413] on div at bounding box center [1088, 411] width 919 height 410
click at [786, 421] on span "Close" at bounding box center [787, 424] width 13 height 13
click at [653, 504] on span at bounding box center [655, 509] width 13 height 13
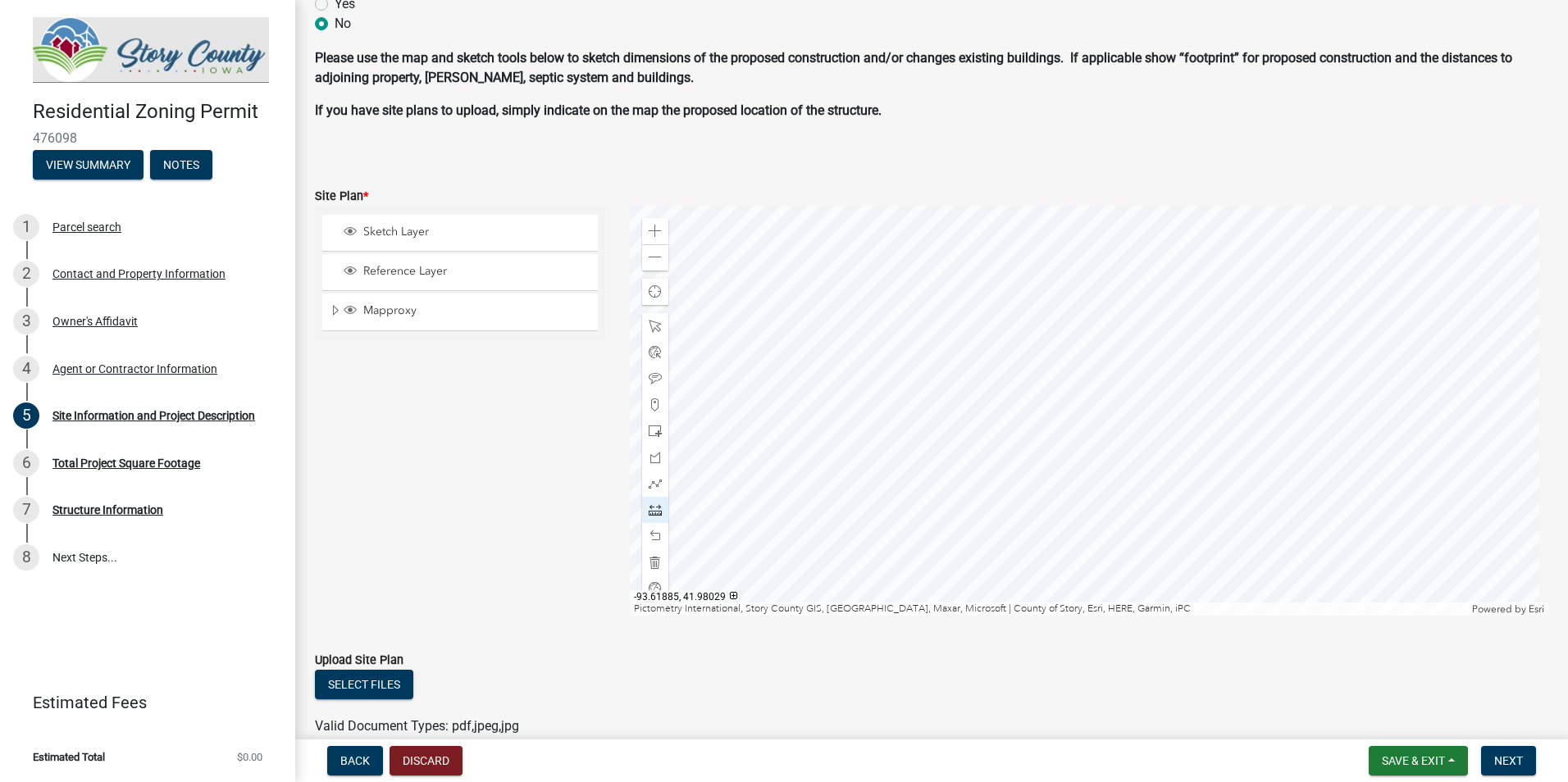
click at [892, 378] on div at bounding box center [1088, 411] width 919 height 410
click at [1148, 240] on div at bounding box center [1088, 411] width 919 height 410
click at [658, 258] on span at bounding box center [655, 257] width 13 height 13
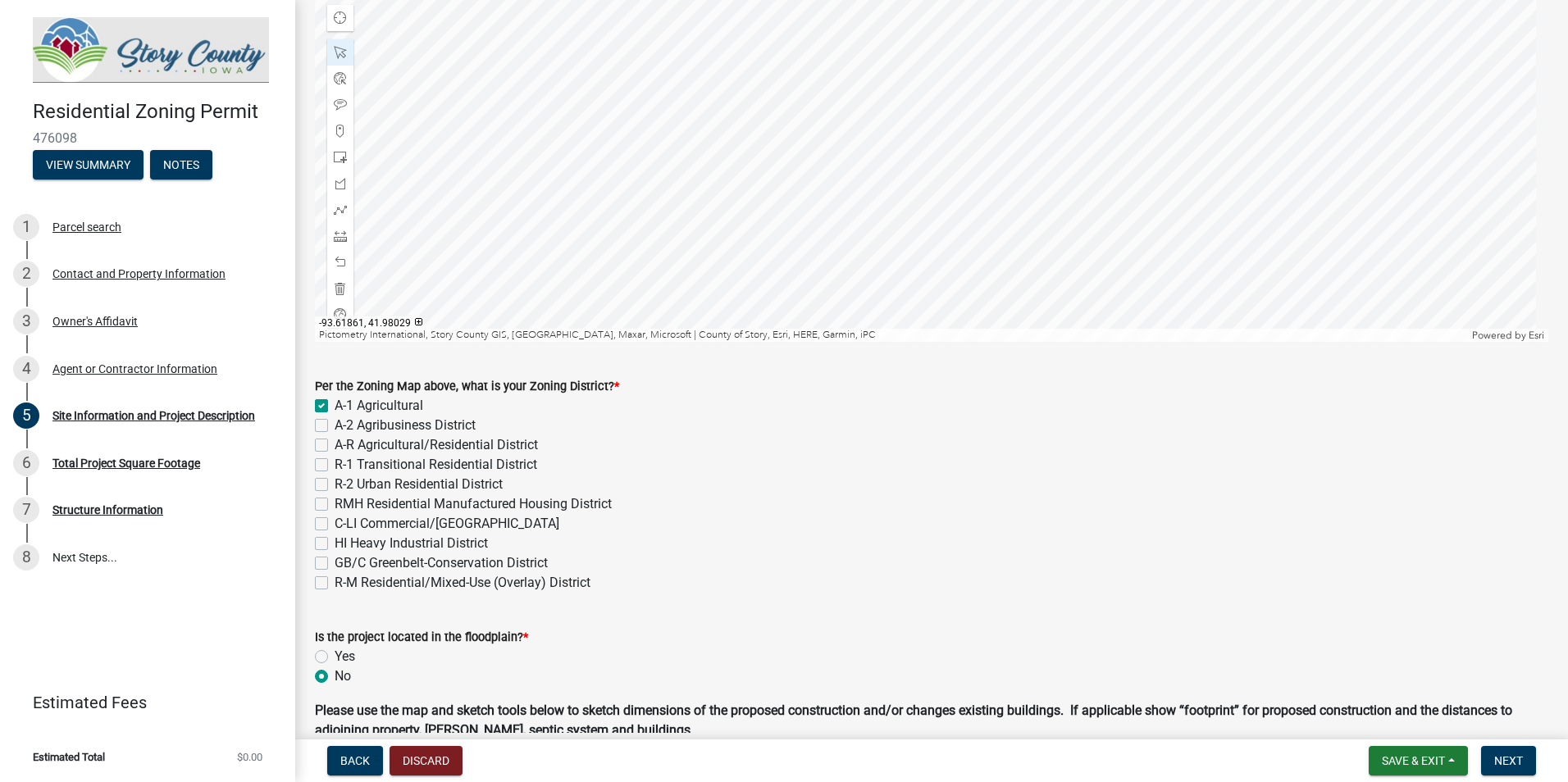
scroll to position [329, 0]
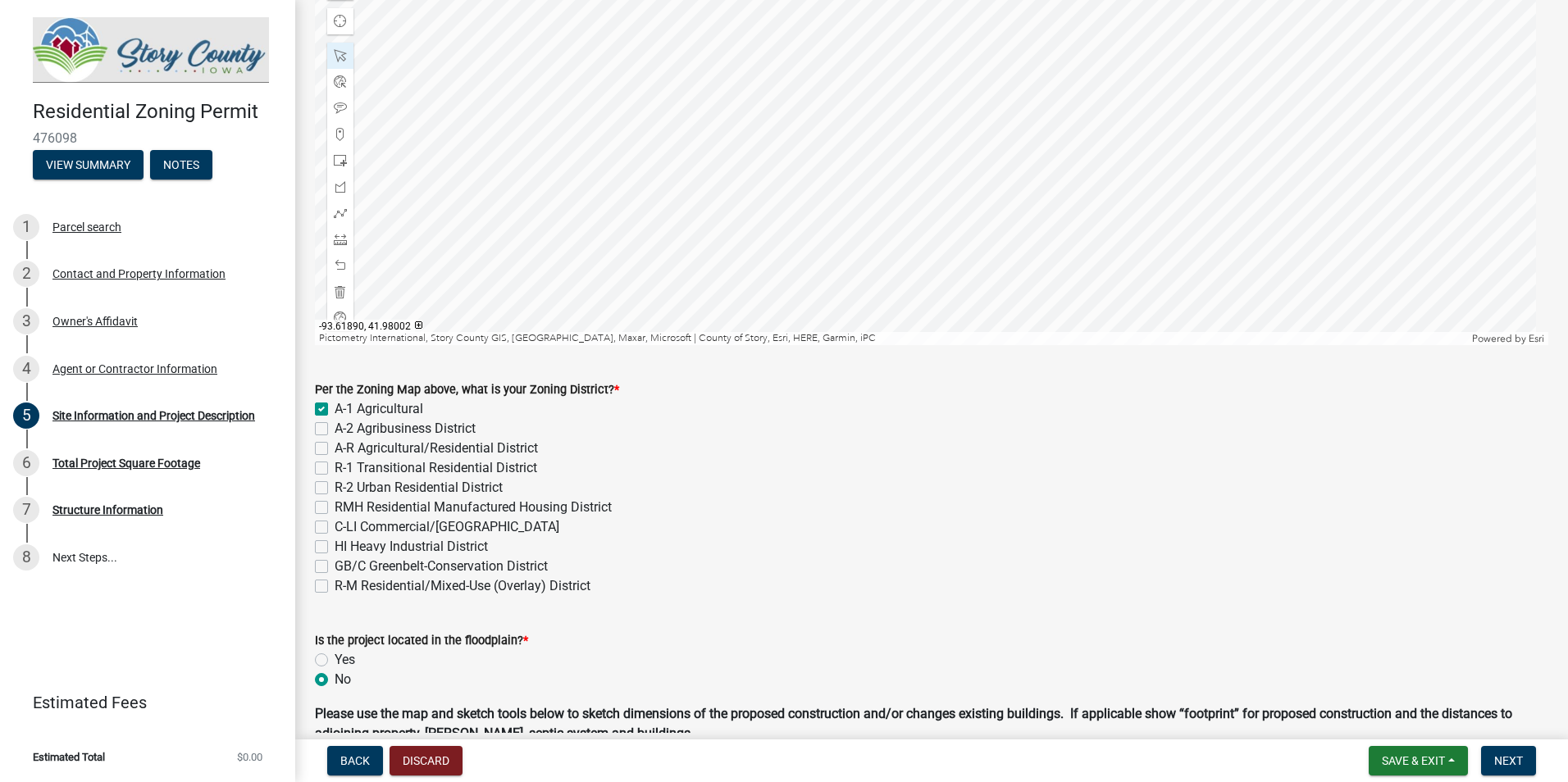
click at [825, 80] on div at bounding box center [932, 140] width 1233 height 410
click at [913, 297] on wm-data-entity-input-list "Site Zoning Use the map below to determine your Zoning. If you DO NOT see any c…" at bounding box center [932, 584] width 1233 height 1644
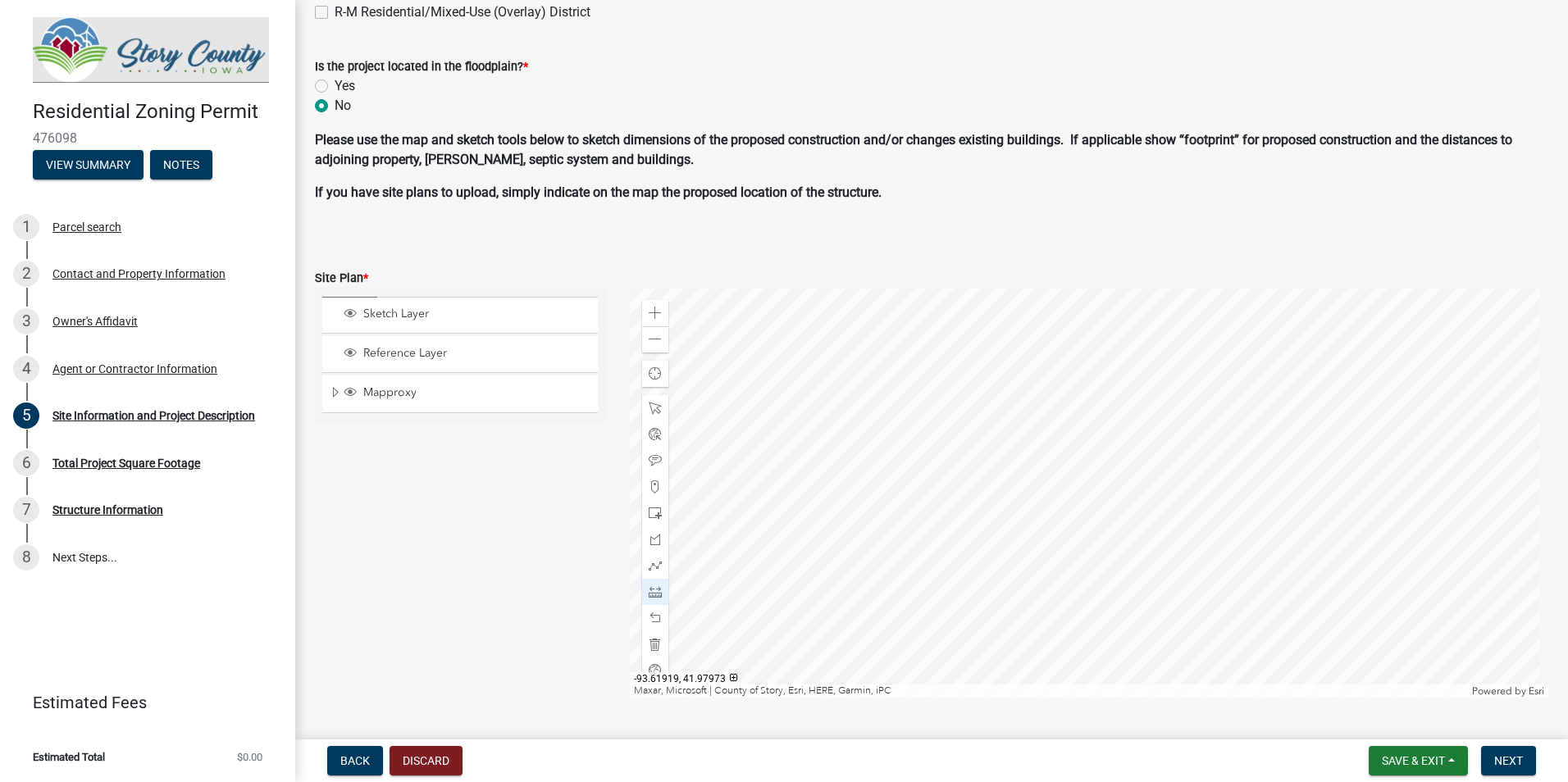
scroll to position [985, 0]
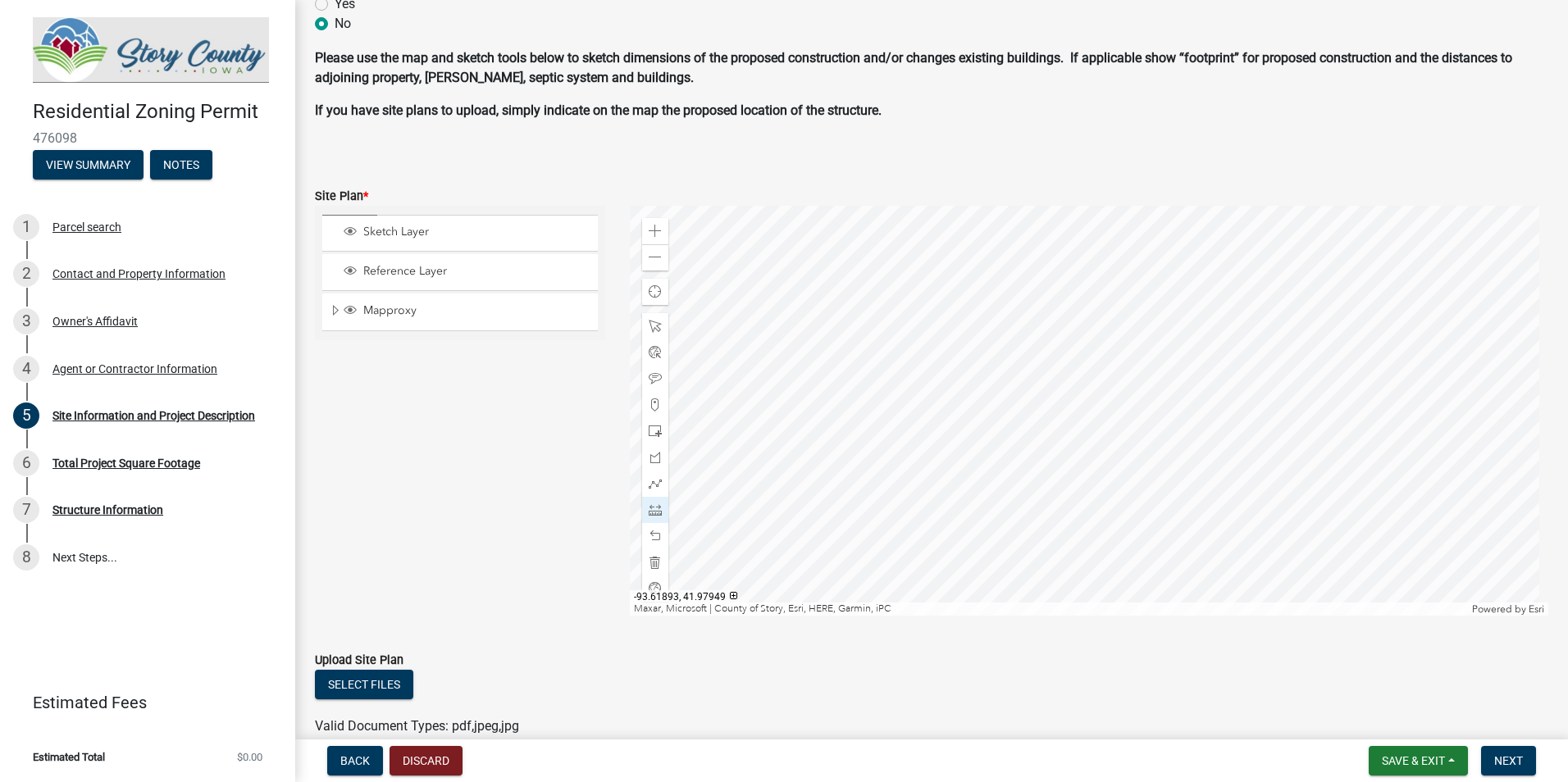
drag, startPoint x: 895, startPoint y: 514, endPoint x: 866, endPoint y: 419, distance: 99.3
click at [866, 419] on div at bounding box center [1088, 411] width 919 height 410
click at [654, 235] on span at bounding box center [655, 230] width 13 height 13
click at [1060, 432] on div at bounding box center [1088, 411] width 919 height 410
click at [797, 499] on div at bounding box center [1088, 411] width 919 height 410
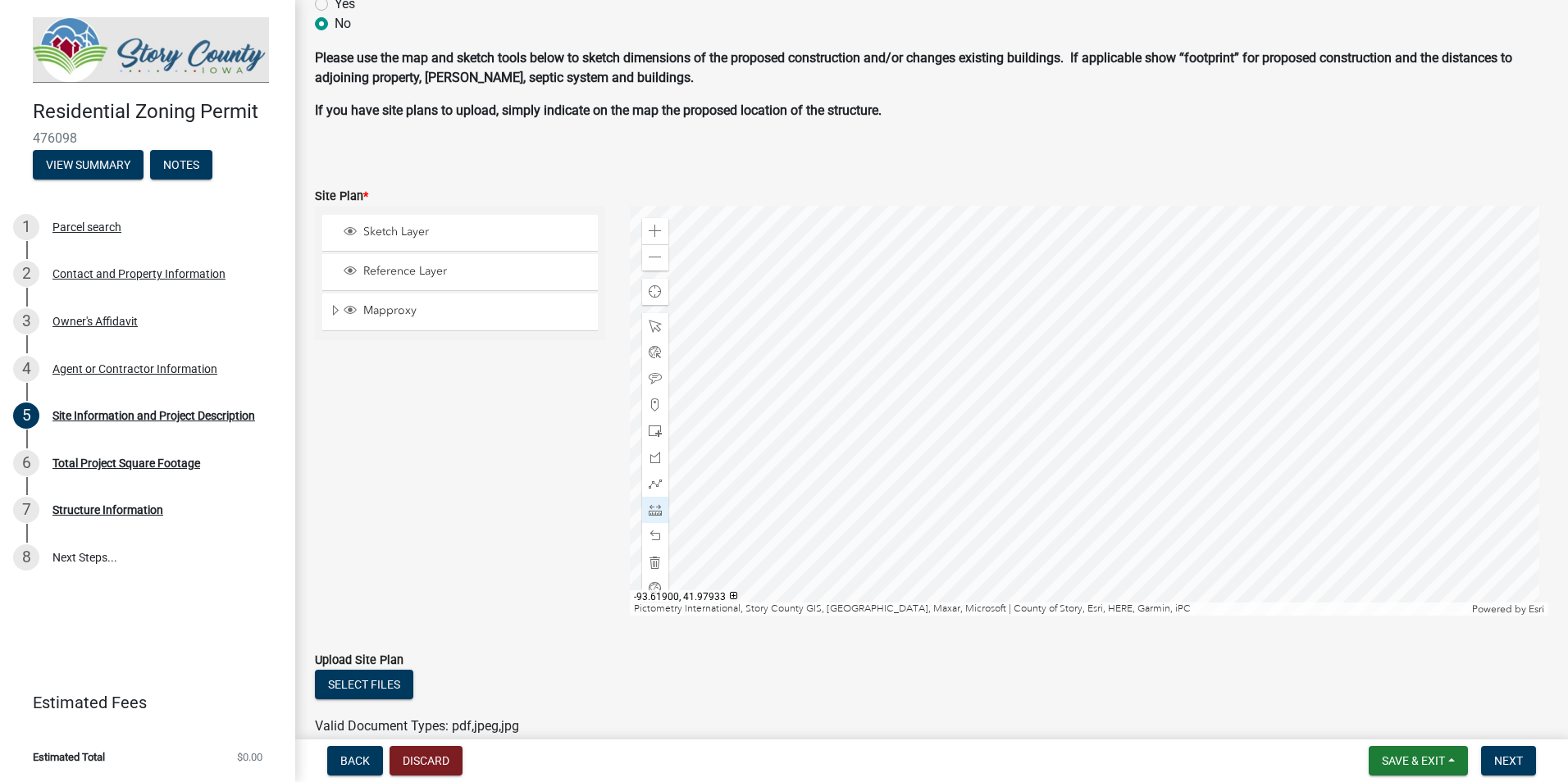
click at [796, 494] on div at bounding box center [1088, 411] width 919 height 410
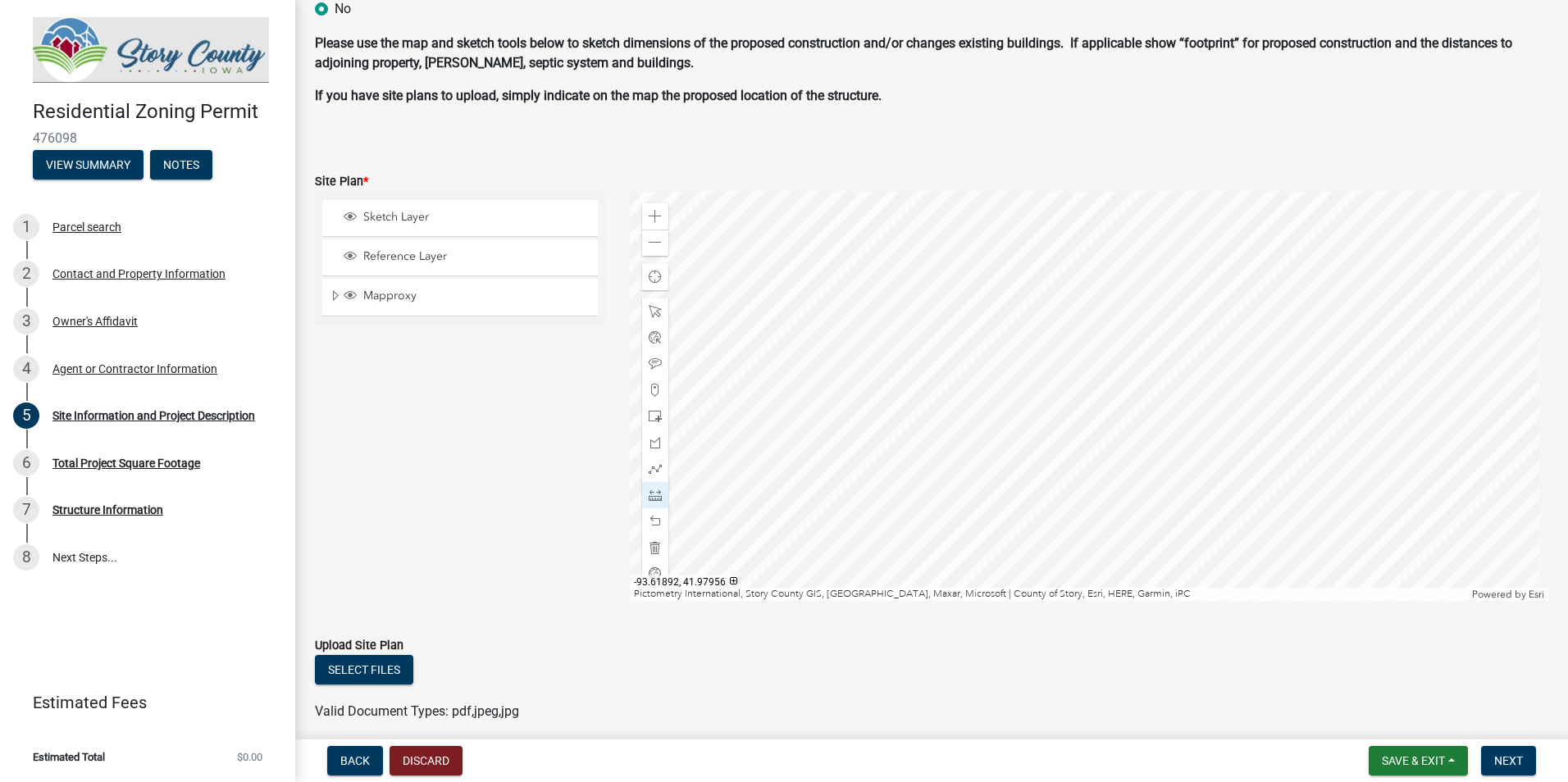
scroll to position [1067, 0]
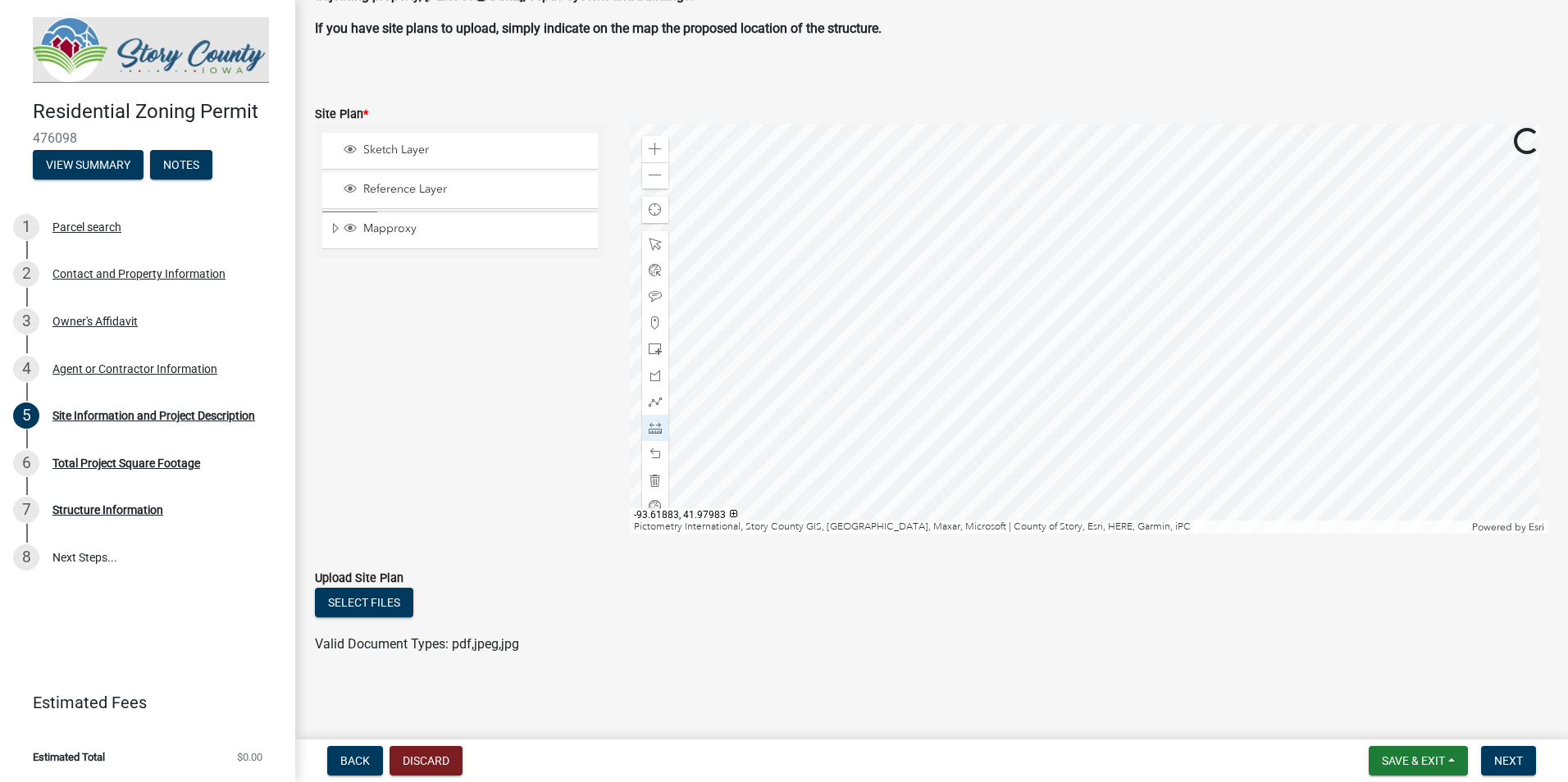
click at [1018, 507] on div at bounding box center [1088, 329] width 919 height 410
click at [666, 149] on div at bounding box center [1088, 329] width 919 height 410
click at [659, 150] on div "Zoom in" at bounding box center [655, 149] width 27 height 27
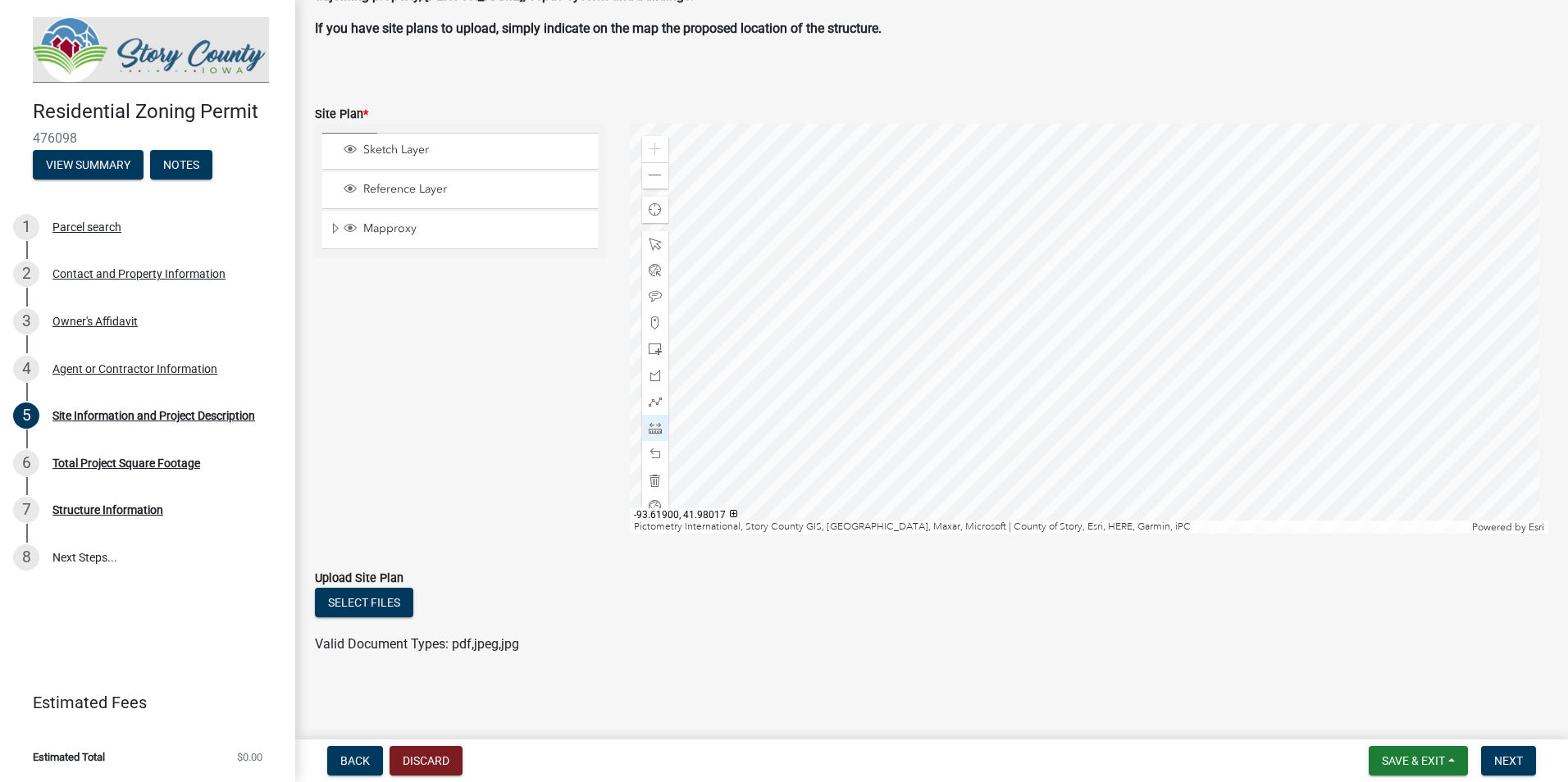
click at [787, 196] on div at bounding box center [1088, 329] width 919 height 410
click at [659, 248] on div at bounding box center [655, 244] width 27 height 27
drag, startPoint x: 654, startPoint y: 430, endPoint x: 700, endPoint y: 421, distance: 46.9
click at [654, 428] on span at bounding box center [655, 427] width 13 height 13
click at [836, 226] on div at bounding box center [1088, 329] width 919 height 410
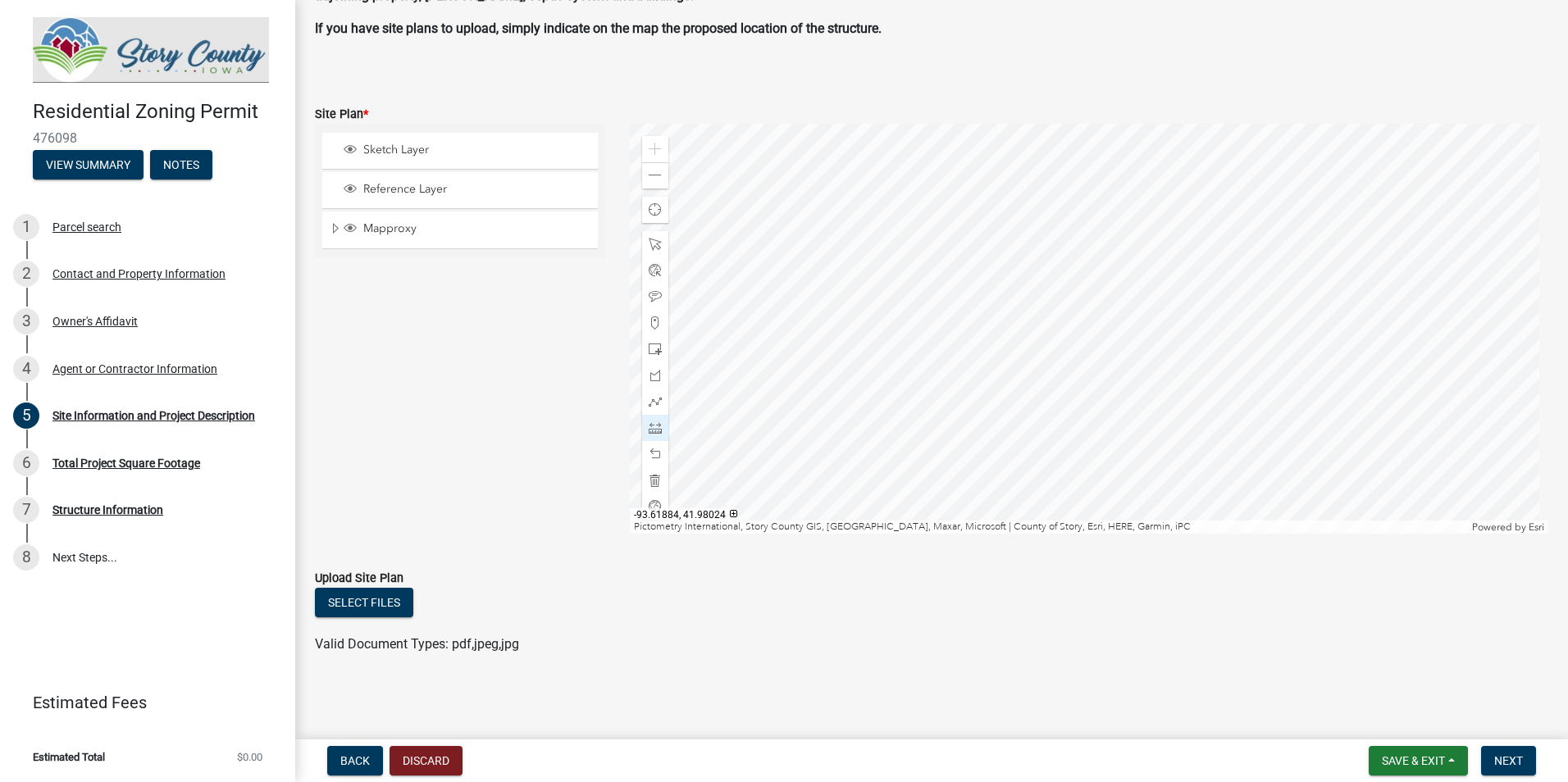
click at [1020, 511] on div at bounding box center [1088, 329] width 919 height 410
click at [1129, 297] on div at bounding box center [1088, 329] width 919 height 410
click at [1146, 248] on div at bounding box center [1088, 329] width 919 height 410
click at [1164, 437] on div at bounding box center [1088, 329] width 919 height 410
click at [653, 174] on span at bounding box center [655, 175] width 13 height 13
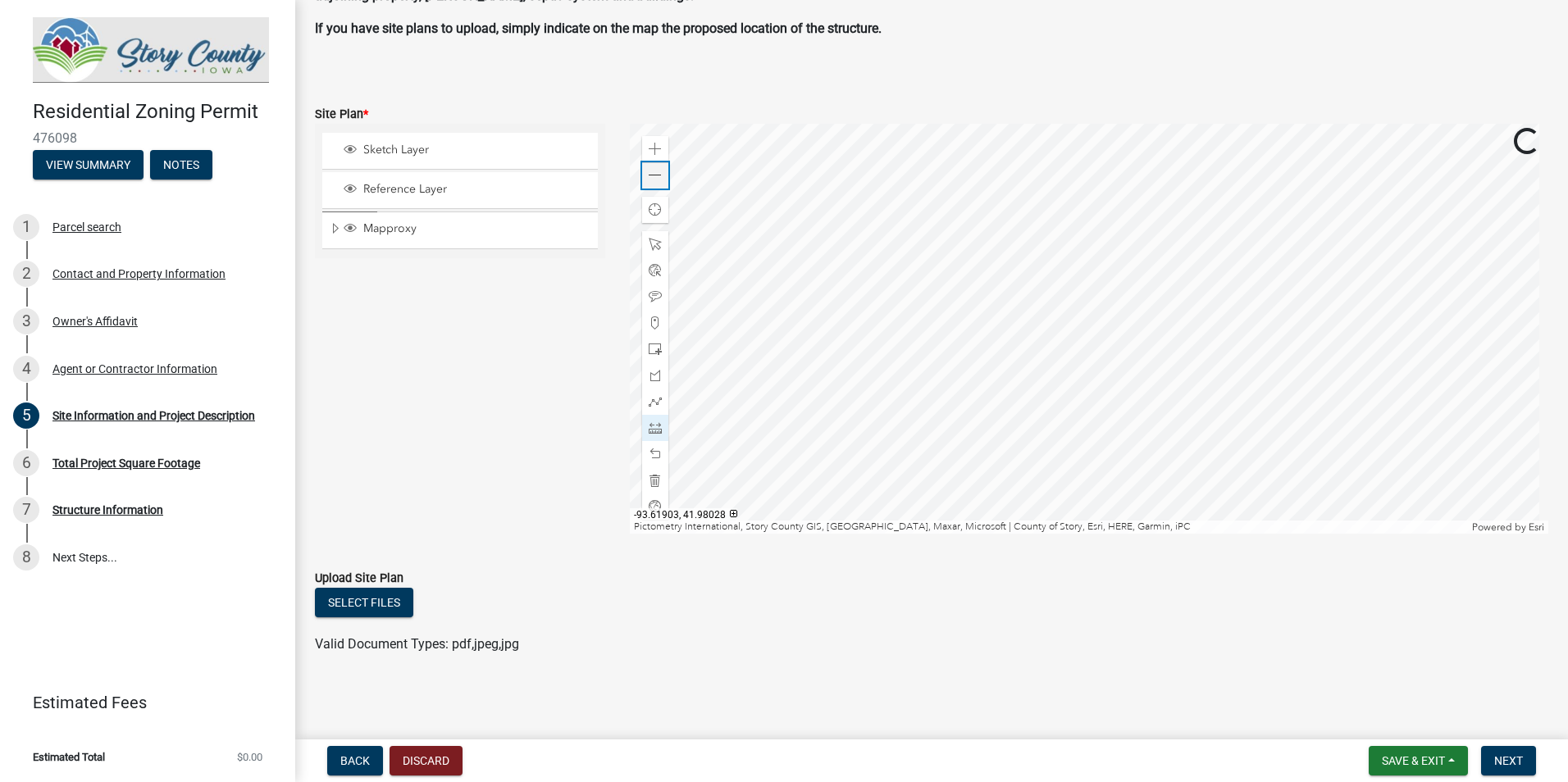
click at [653, 174] on span at bounding box center [655, 175] width 13 height 13
click at [1280, 458] on div at bounding box center [1088, 329] width 919 height 410
click at [869, 230] on div at bounding box center [1088, 329] width 919 height 410
click at [649, 171] on span at bounding box center [655, 175] width 13 height 13
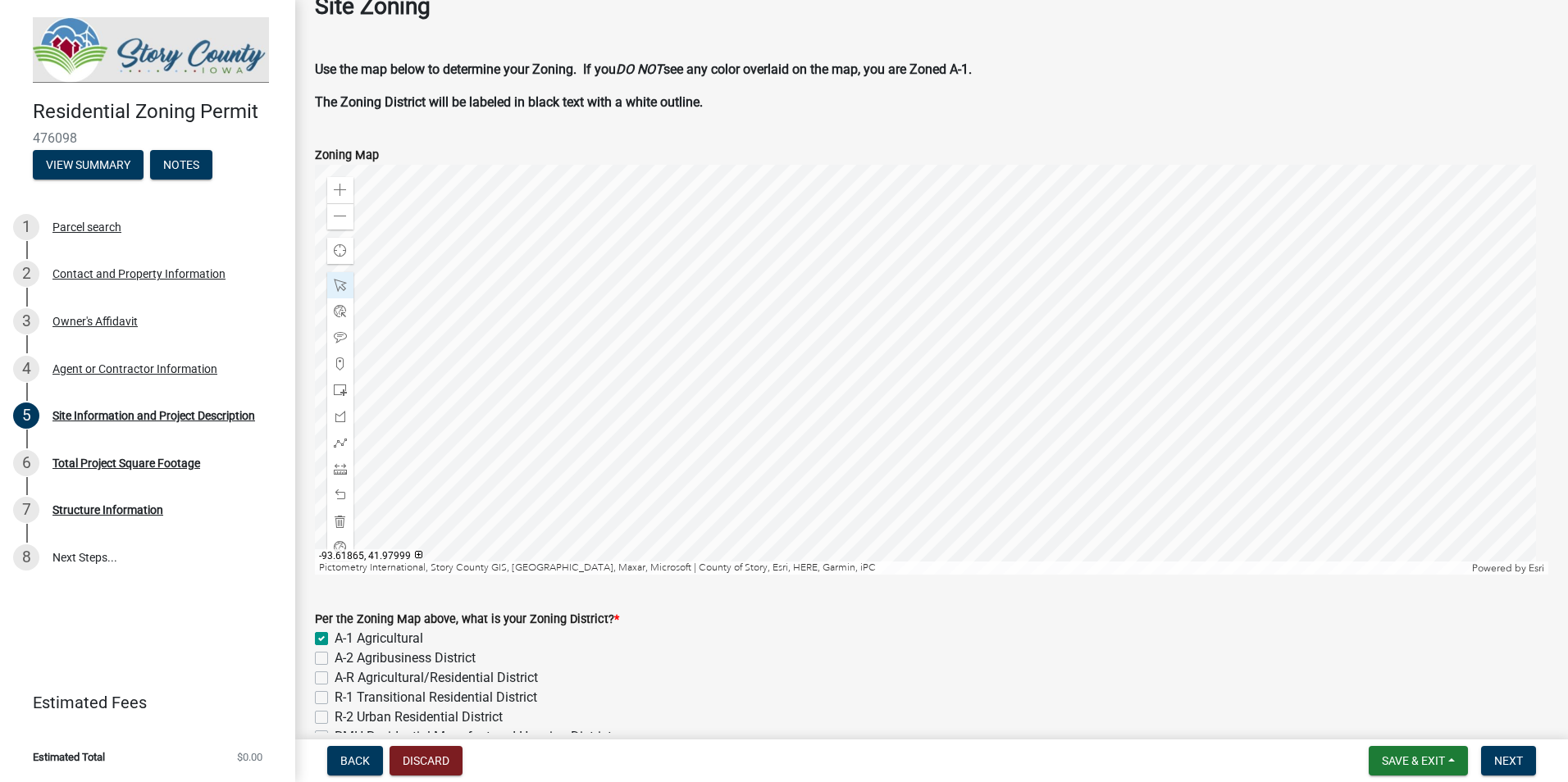
scroll to position [83, 0]
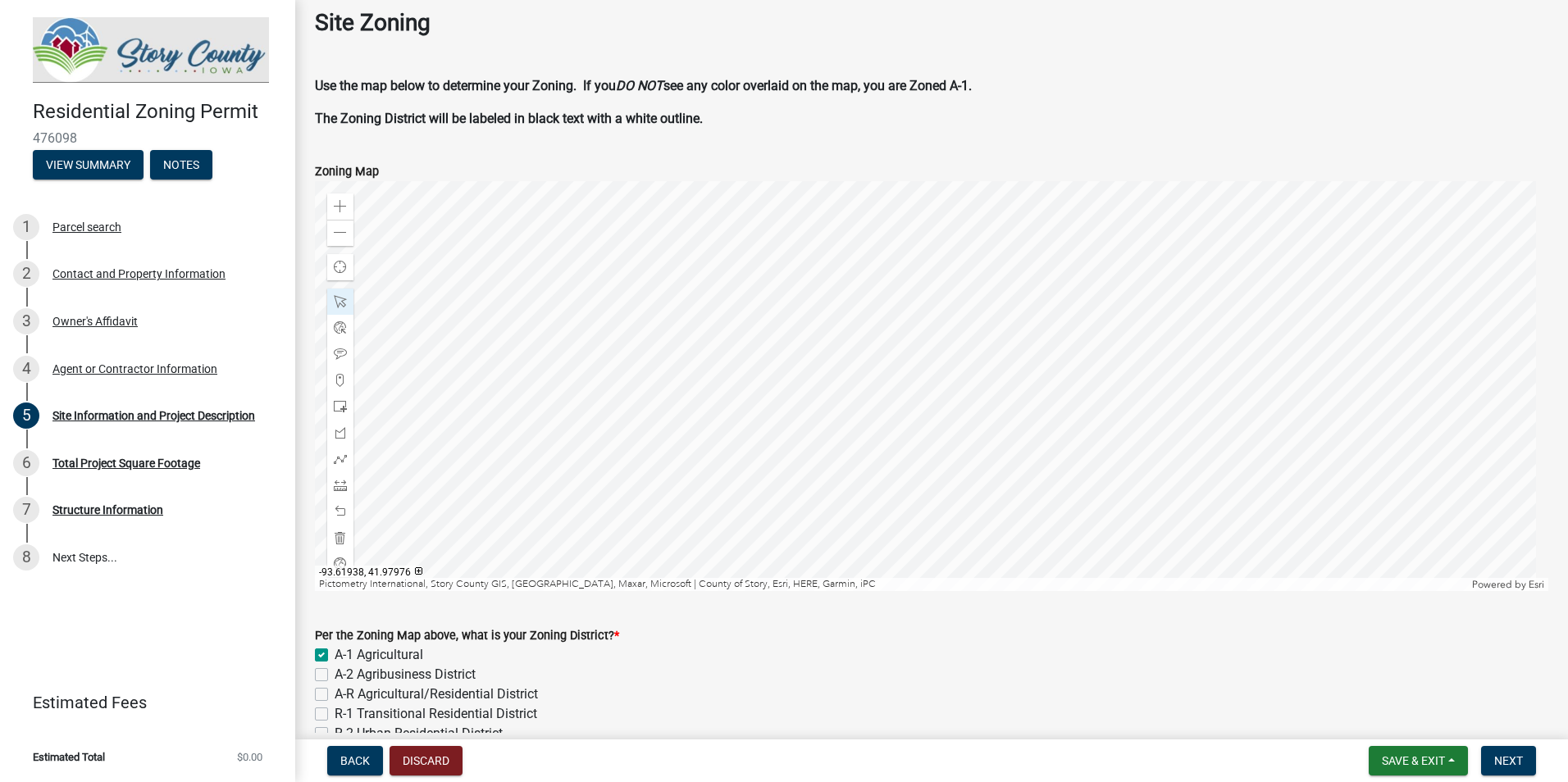
click at [646, 527] on div at bounding box center [932, 386] width 1233 height 410
click at [713, 301] on div at bounding box center [932, 386] width 1233 height 410
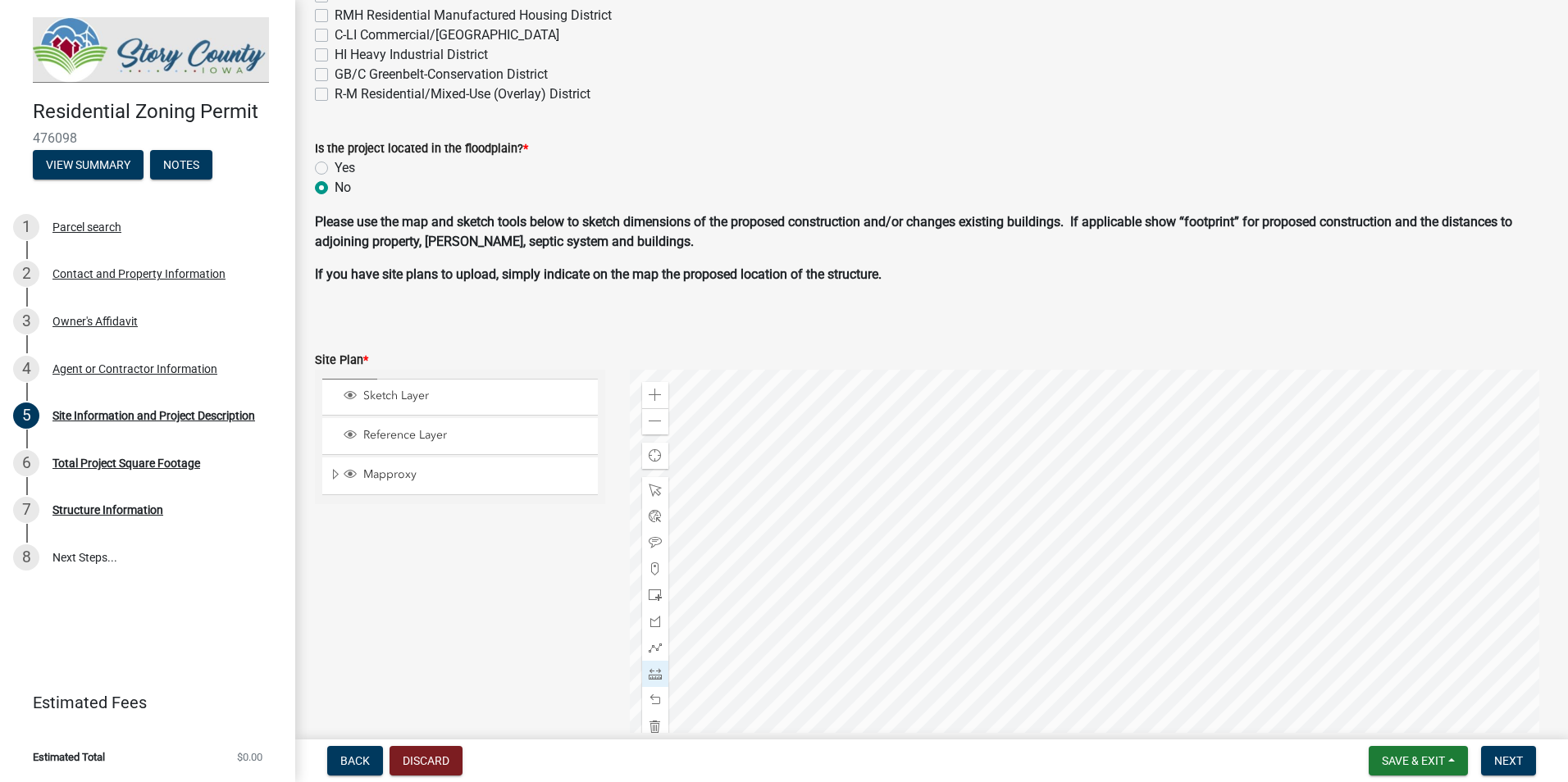
scroll to position [1067, 0]
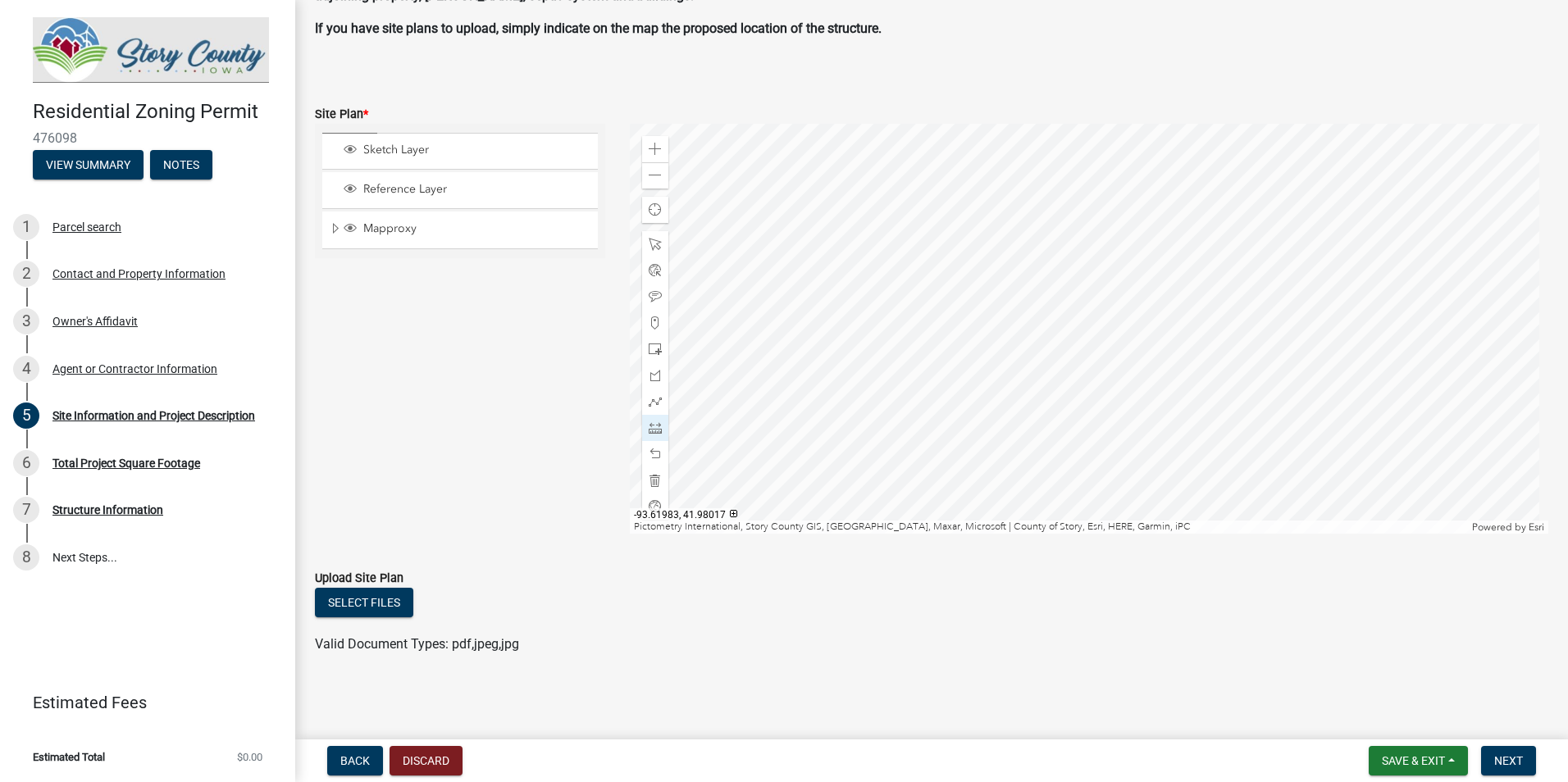
click at [828, 238] on div at bounding box center [1088, 329] width 919 height 410
click at [853, 201] on div at bounding box center [1088, 329] width 919 height 410
click at [801, 152] on div at bounding box center [1088, 329] width 919 height 410
click at [887, 340] on div at bounding box center [1088, 329] width 919 height 410
click at [654, 428] on span at bounding box center [655, 427] width 13 height 13
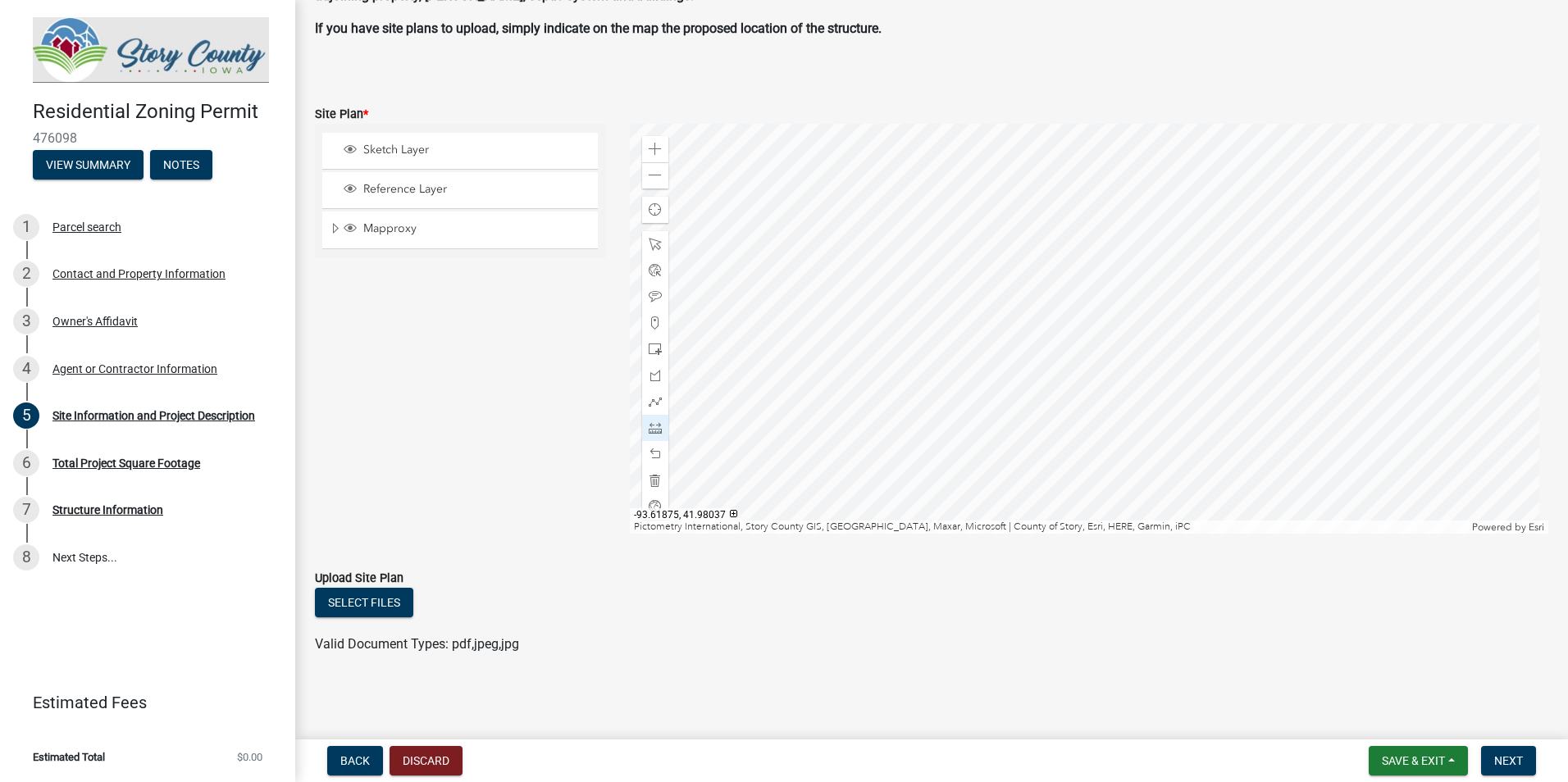
click at [887, 321] on div at bounding box center [1088, 329] width 919 height 410
click at [799, 321] on div at bounding box center [1088, 329] width 919 height 410
click at [1256, 398] on div at bounding box center [1088, 329] width 919 height 410
click at [1250, 369] on div at bounding box center [1088, 329] width 919 height 410
click at [1220, 363] on div at bounding box center [1088, 329] width 919 height 410
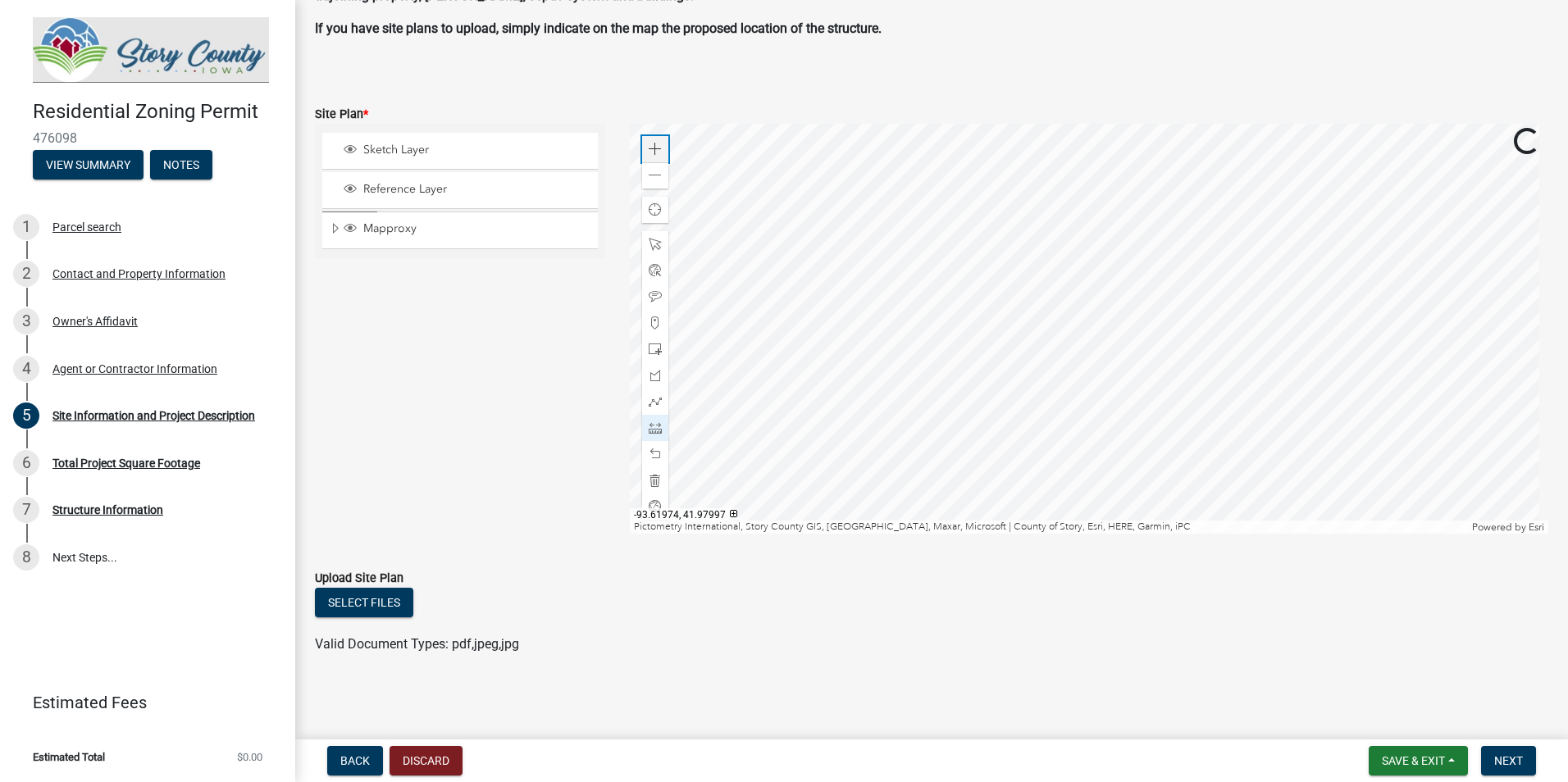
click at [653, 147] on span at bounding box center [655, 149] width 13 height 13
click at [649, 147] on span at bounding box center [655, 149] width 13 height 13
click at [762, 235] on div at bounding box center [1088, 329] width 919 height 410
click at [1026, 359] on div at bounding box center [1088, 329] width 919 height 410
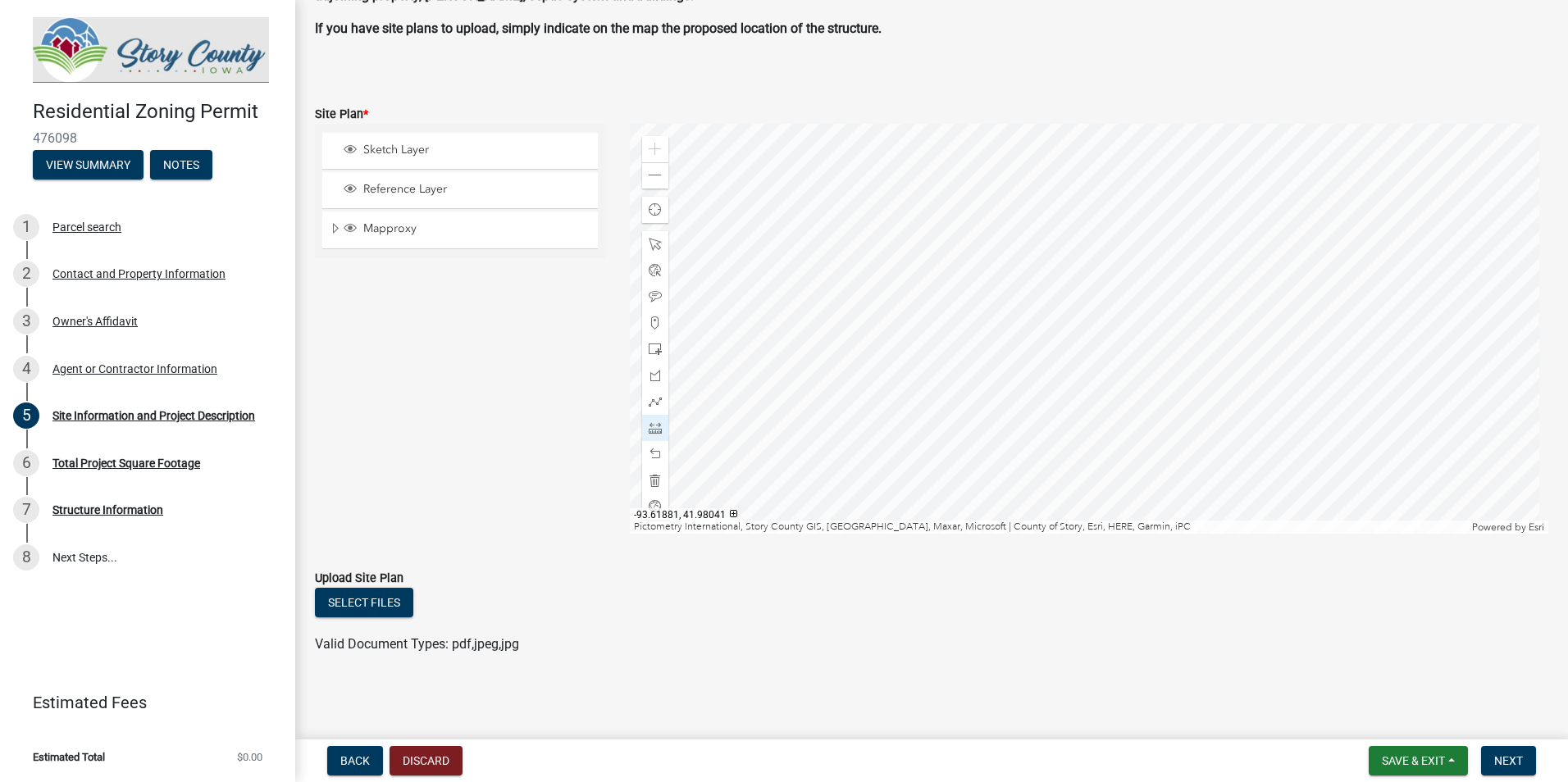
click at [1046, 191] on div at bounding box center [1088, 329] width 919 height 410
click at [1033, 391] on div at bounding box center [1088, 329] width 919 height 410
click at [656, 178] on span at bounding box center [655, 175] width 13 height 13
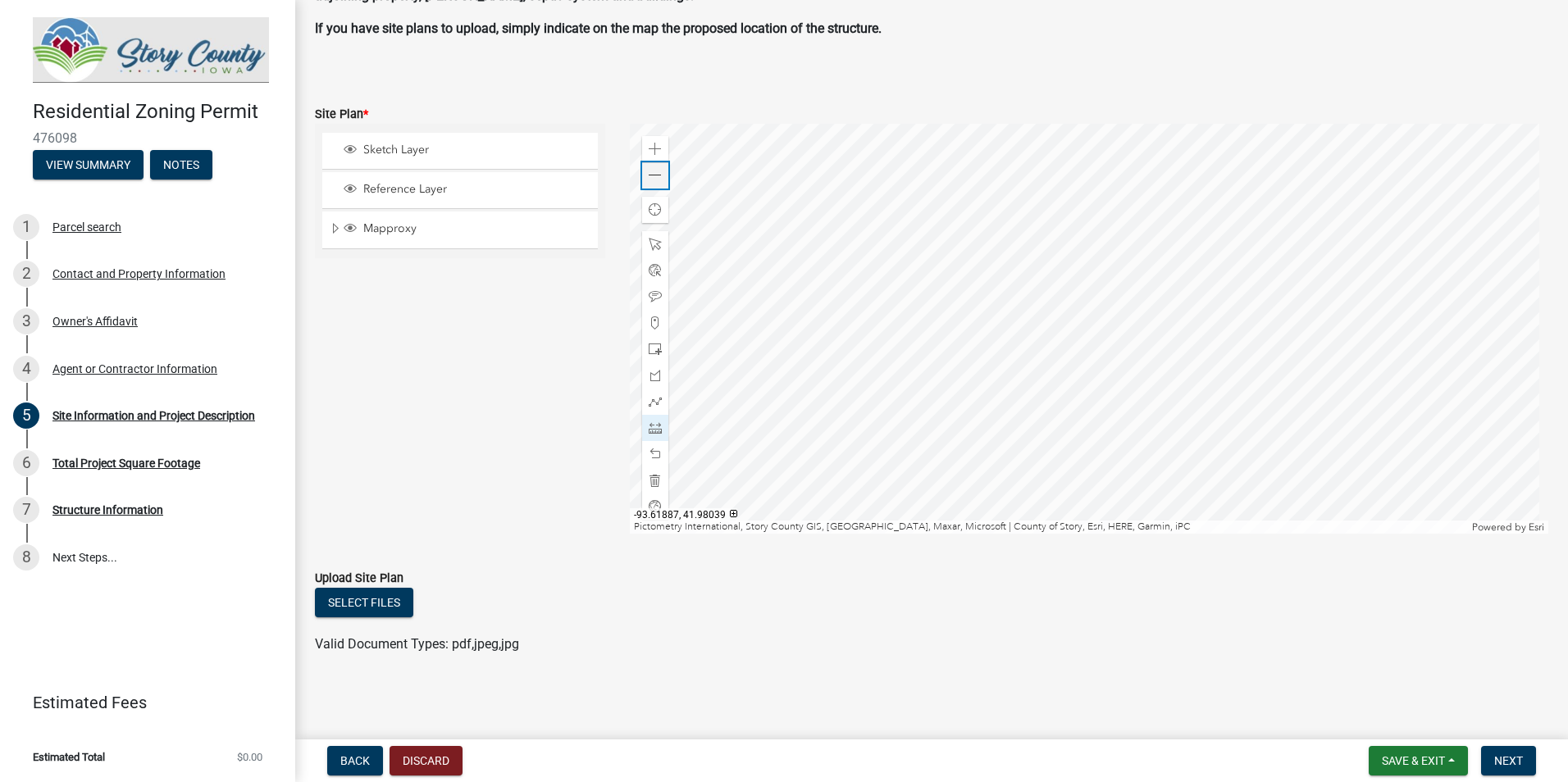
click at [656, 178] on span at bounding box center [655, 175] width 13 height 13
click at [902, 374] on div at bounding box center [1088, 329] width 919 height 410
click at [925, 394] on div at bounding box center [1088, 329] width 919 height 410
click at [966, 363] on div at bounding box center [1088, 329] width 919 height 410
click at [656, 176] on span at bounding box center [655, 175] width 13 height 13
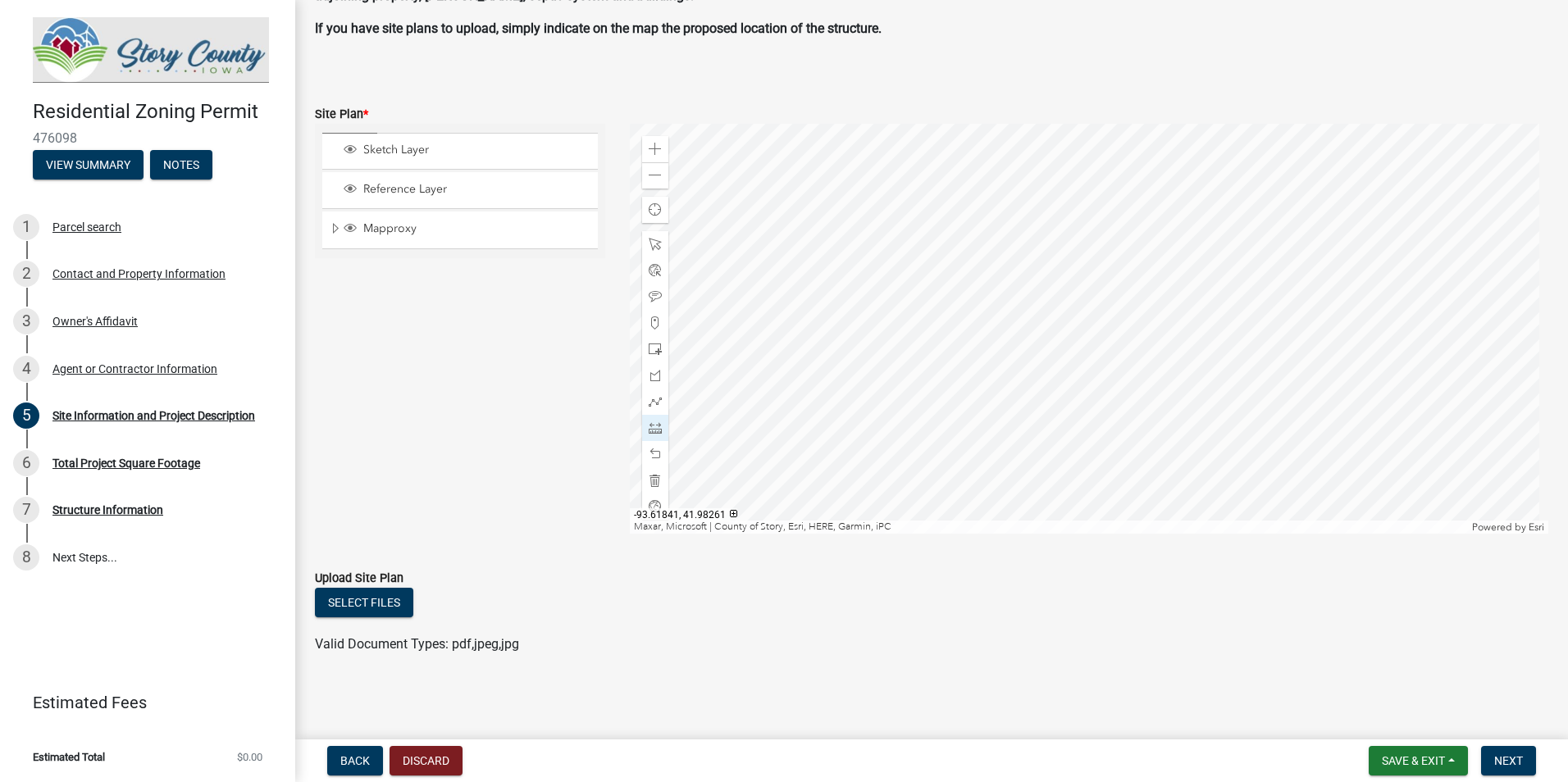
click at [1089, 267] on div at bounding box center [1088, 329] width 919 height 410
click at [1151, 237] on div at bounding box center [1088, 329] width 919 height 410
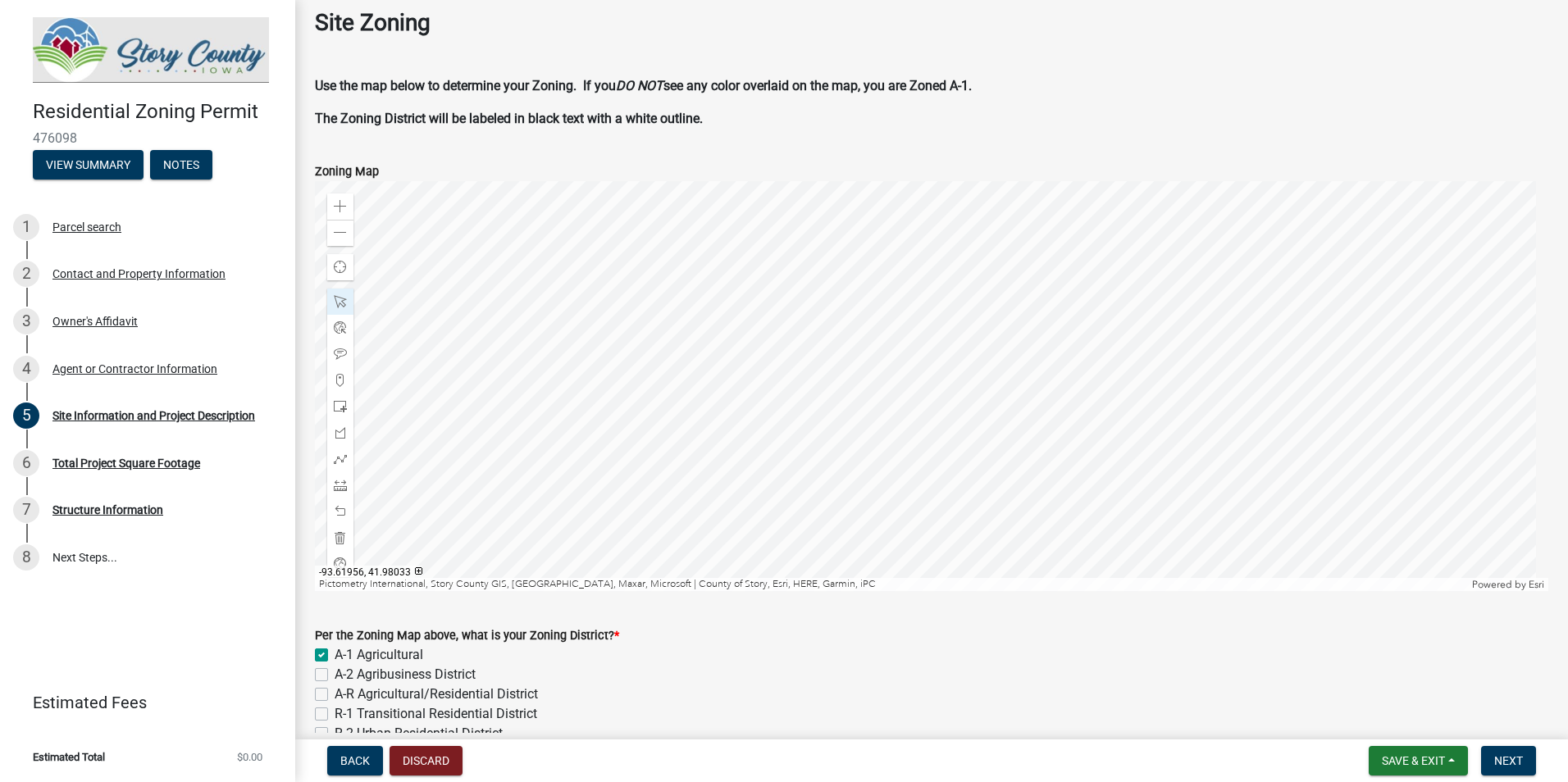
scroll to position [0, 0]
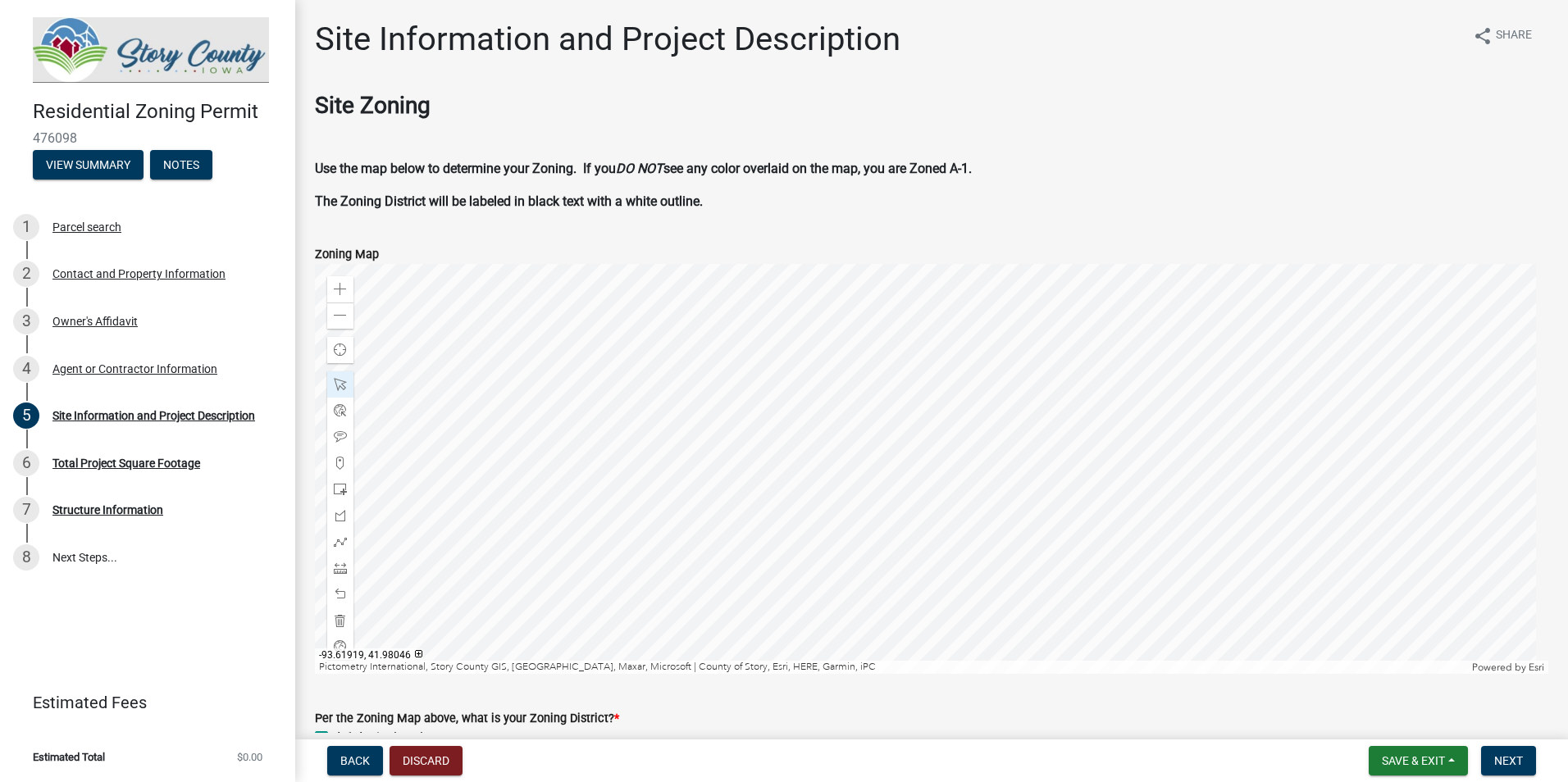
click at [705, 381] on div at bounding box center [932, 469] width 1233 height 410
click at [787, 472] on div at bounding box center [932, 469] width 1233 height 410
click at [572, 647] on div at bounding box center [932, 469] width 1233 height 410
click at [757, 504] on div at bounding box center [932, 469] width 1233 height 410
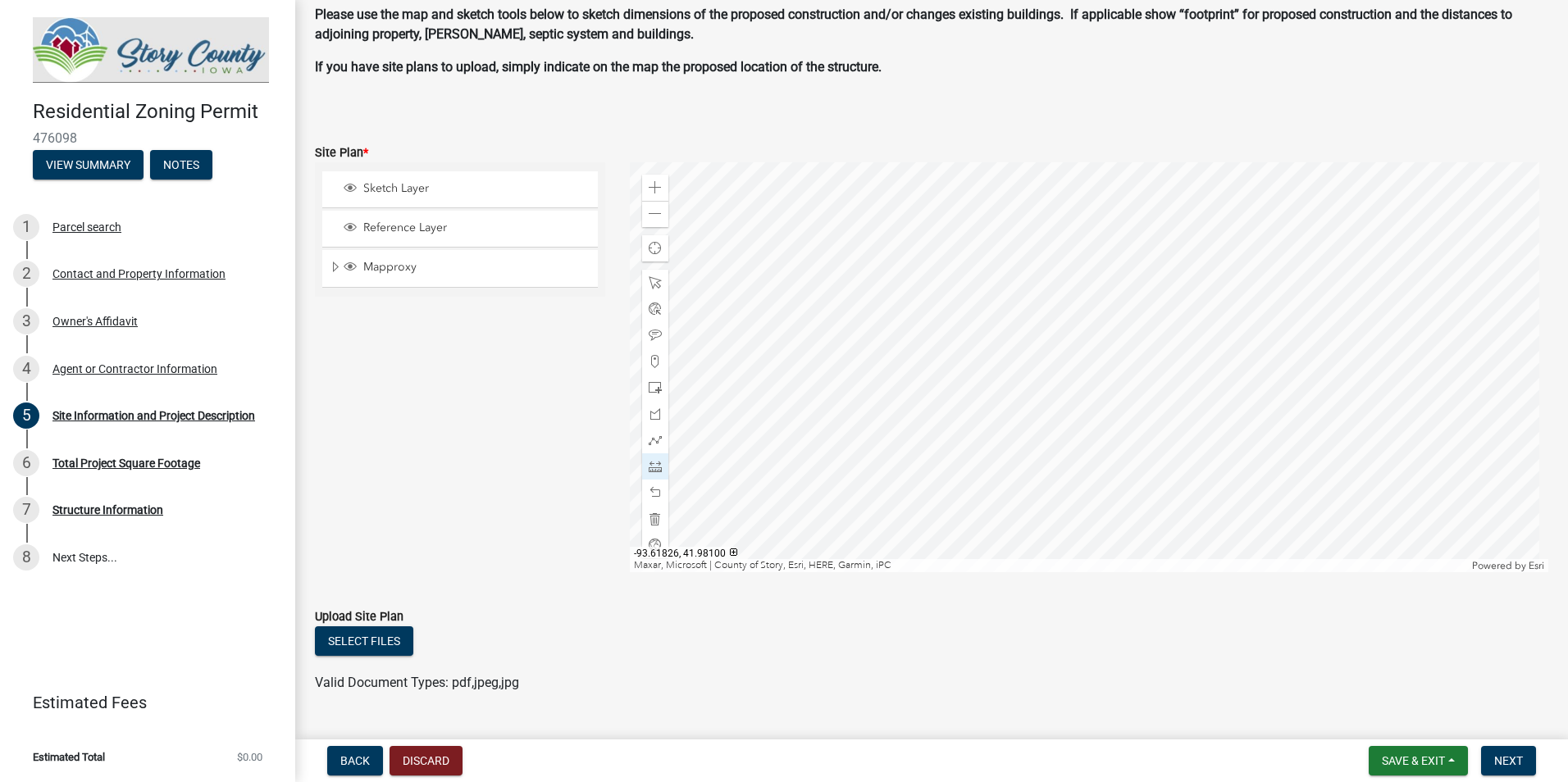
scroll to position [1067, 0]
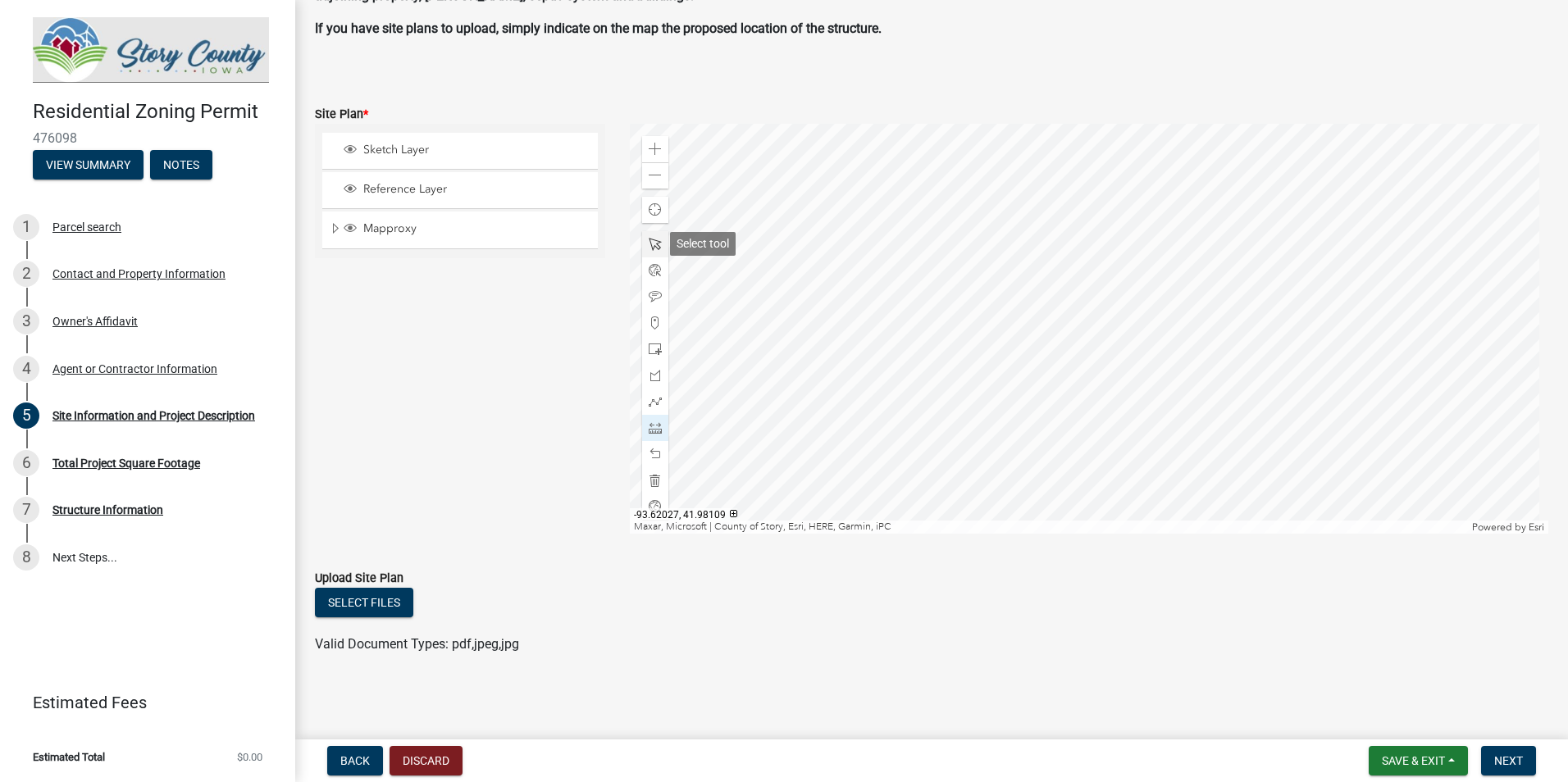
click at [654, 242] on span at bounding box center [655, 243] width 13 height 13
click at [947, 326] on div at bounding box center [1088, 329] width 919 height 410
click at [947, 331] on div at bounding box center [1088, 329] width 919 height 410
click at [771, 366] on div at bounding box center [1088, 329] width 919 height 410
click at [826, 406] on div at bounding box center [1088, 329] width 919 height 410
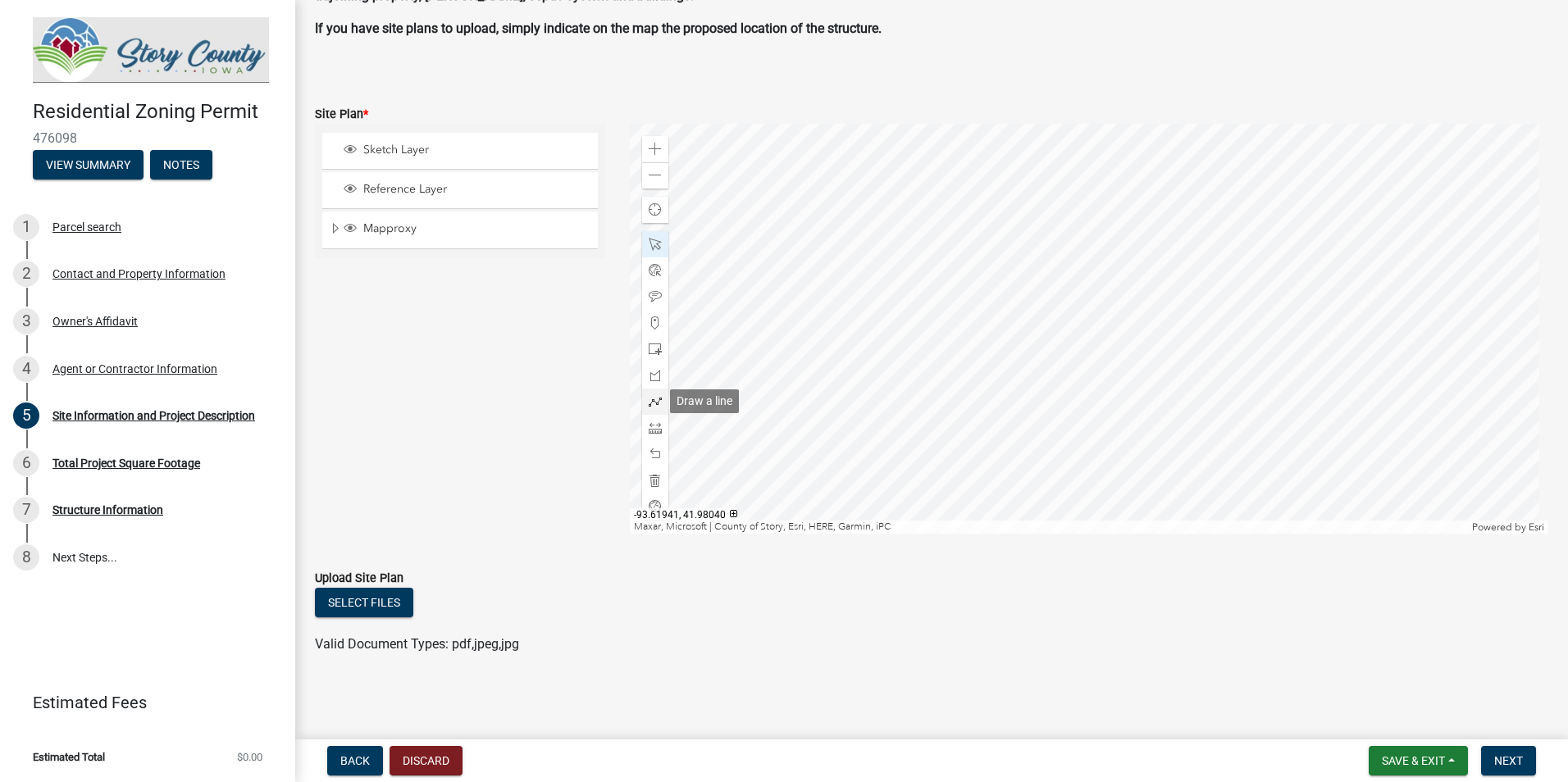
click at [653, 403] on span at bounding box center [655, 401] width 13 height 13
click at [654, 428] on span at bounding box center [655, 427] width 13 height 13
click at [654, 159] on div "Zoom in" at bounding box center [655, 149] width 27 height 27
click at [653, 152] on span at bounding box center [655, 149] width 13 height 13
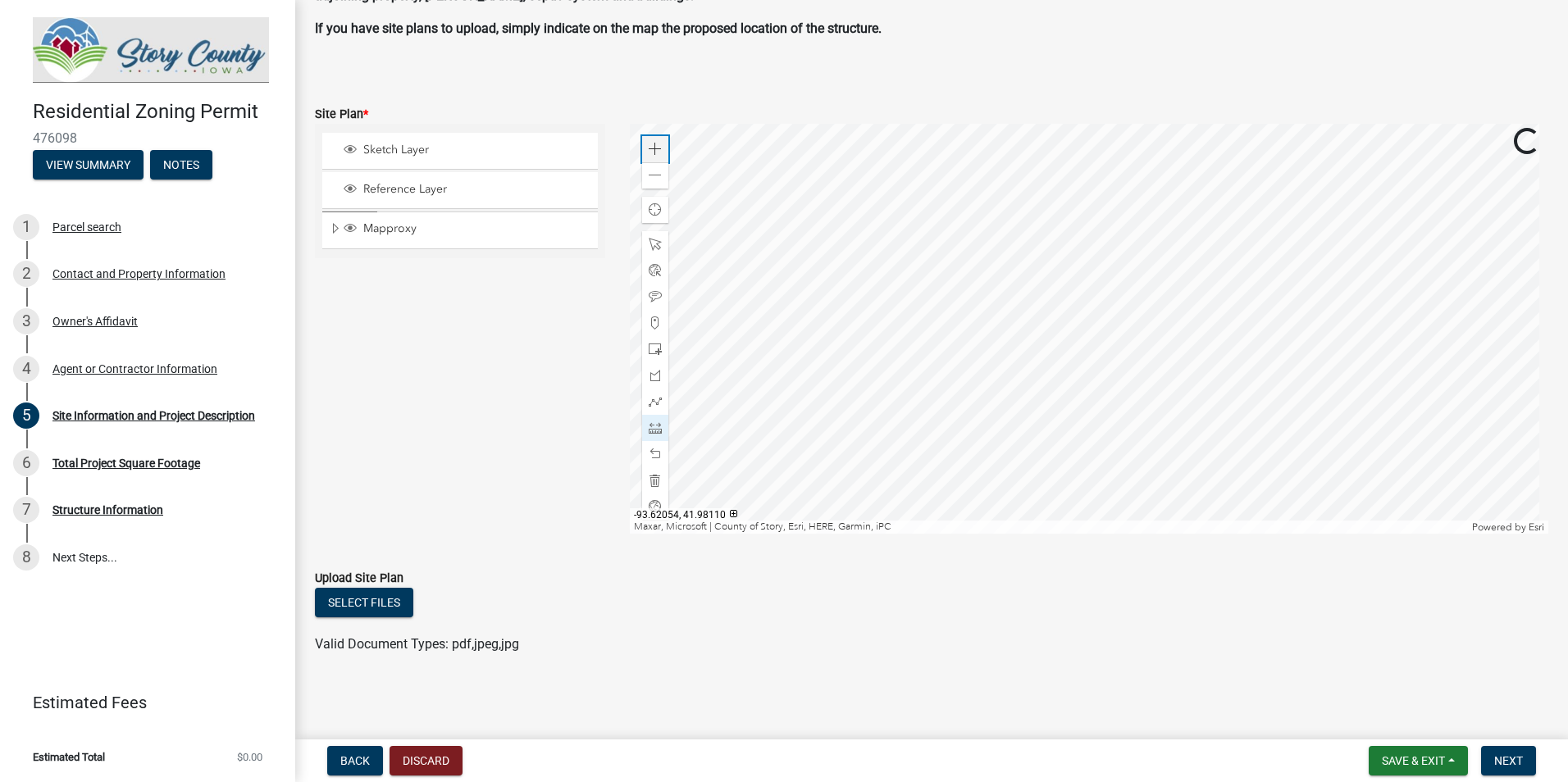
click at [653, 152] on span at bounding box center [655, 149] width 13 height 13
click at [1343, 324] on div at bounding box center [1088, 329] width 919 height 410
click at [1287, 304] on div at bounding box center [1088, 329] width 919 height 410
click at [1213, 344] on div at bounding box center [1088, 329] width 919 height 410
click at [1048, 354] on div at bounding box center [1088, 329] width 919 height 410
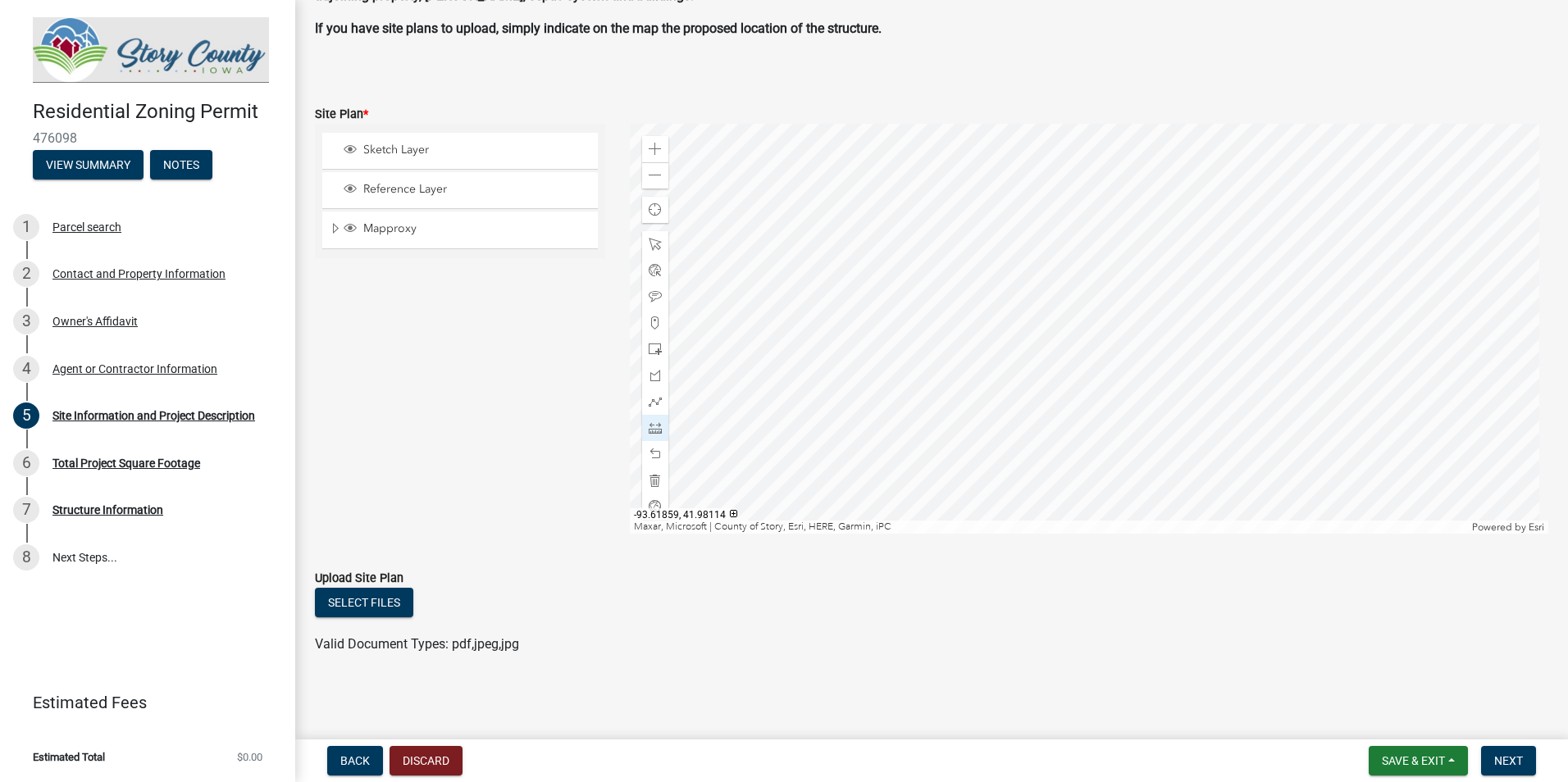
click at [1071, 301] on div at bounding box center [1088, 329] width 919 height 410
click at [656, 238] on span at bounding box center [655, 243] width 13 height 13
click at [845, 253] on div at bounding box center [1088, 329] width 919 height 410
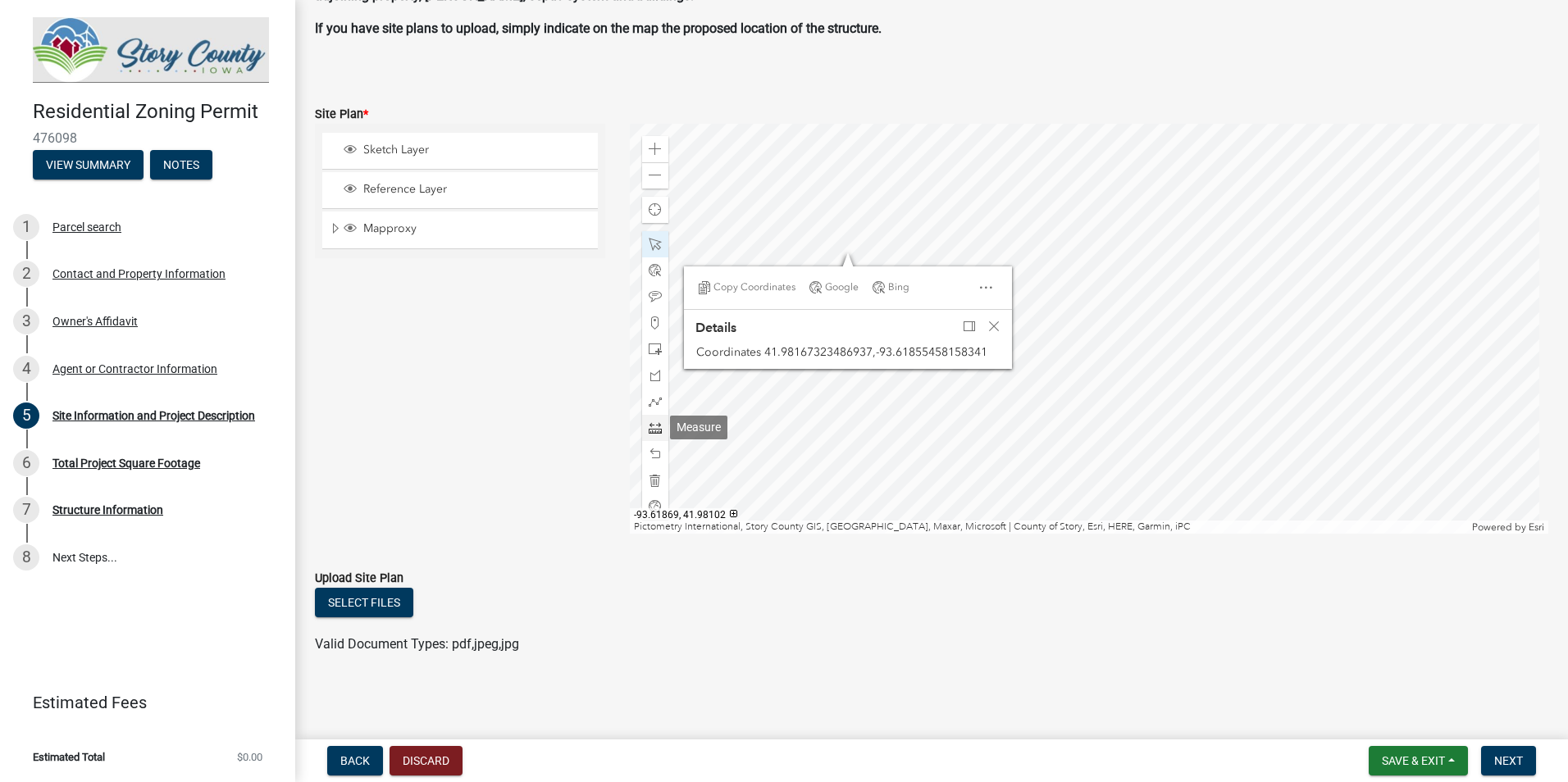
click at [656, 422] on span at bounding box center [655, 427] width 13 height 13
click at [1256, 296] on div at bounding box center [1088, 329] width 919 height 410
click at [1250, 272] on div at bounding box center [1088, 329] width 919 height 410
click at [1280, 282] on div at bounding box center [1088, 329] width 919 height 410
click at [905, 532] on div at bounding box center [1088, 329] width 919 height 410
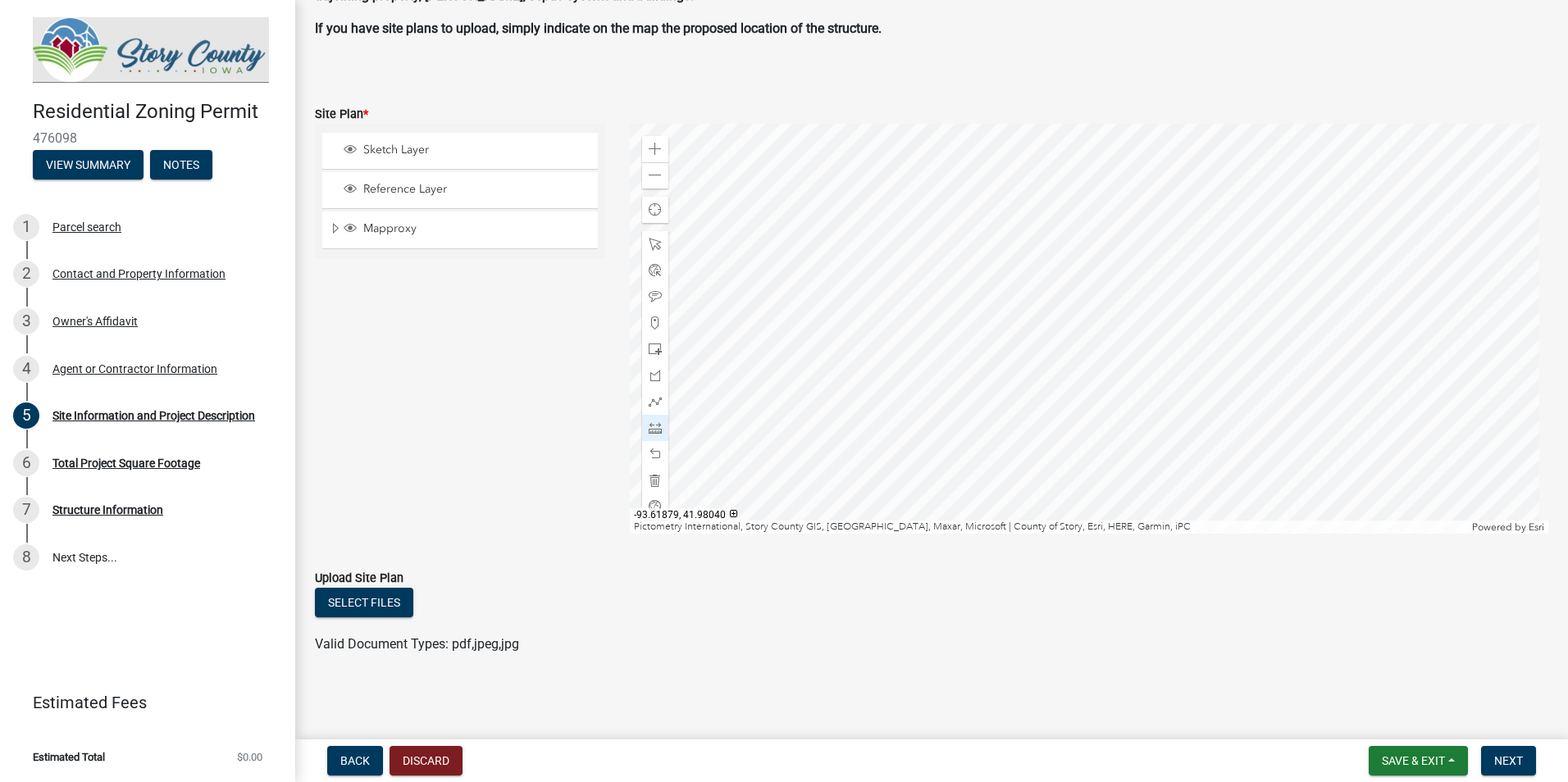
click at [898, 379] on div at bounding box center [1088, 329] width 919 height 410
click at [885, 336] on div at bounding box center [1088, 329] width 919 height 410
click at [811, 438] on div at bounding box center [1088, 329] width 919 height 410
click at [649, 174] on span at bounding box center [655, 175] width 13 height 13
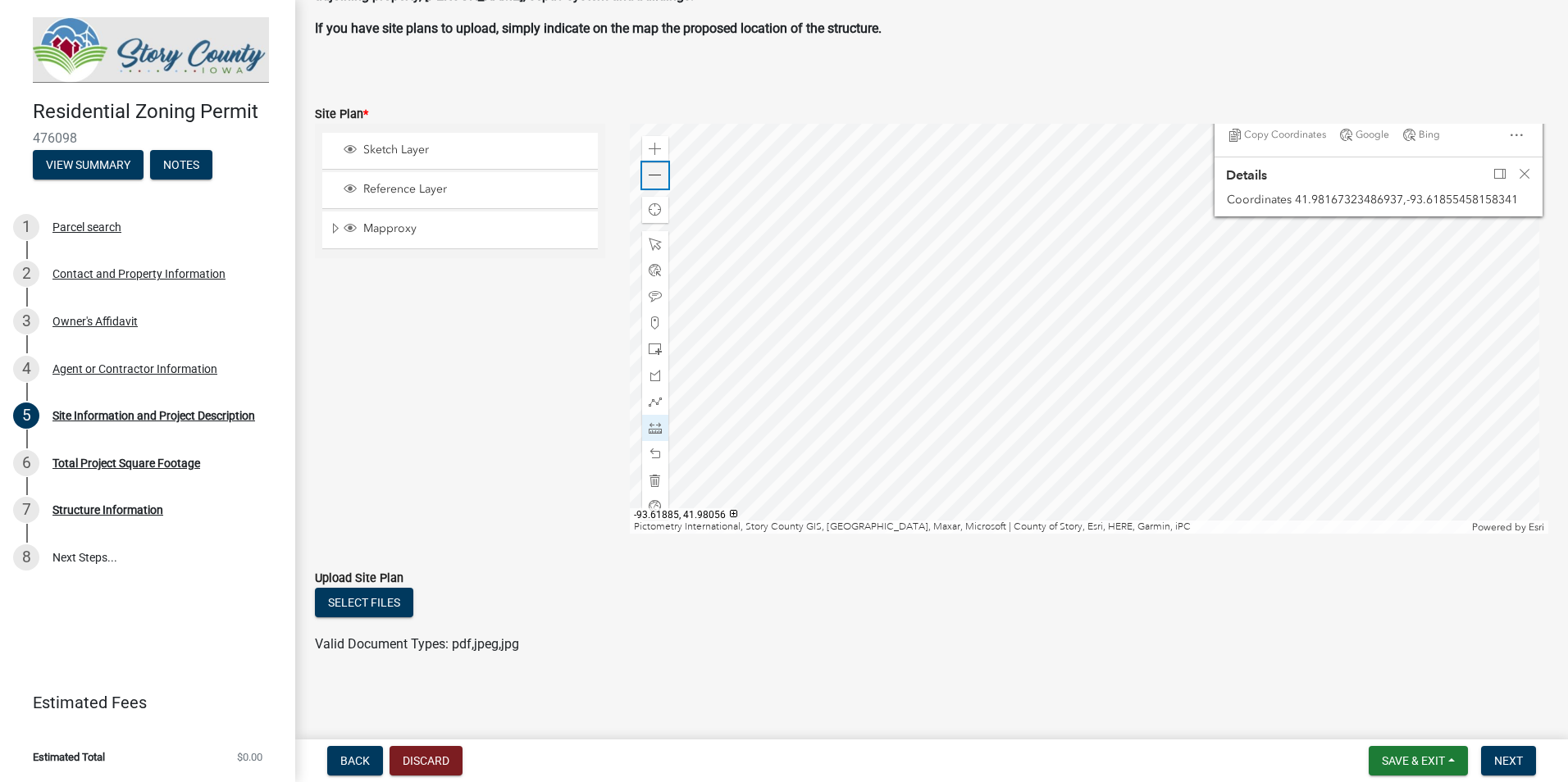
click at [649, 174] on span at bounding box center [655, 175] width 13 height 13
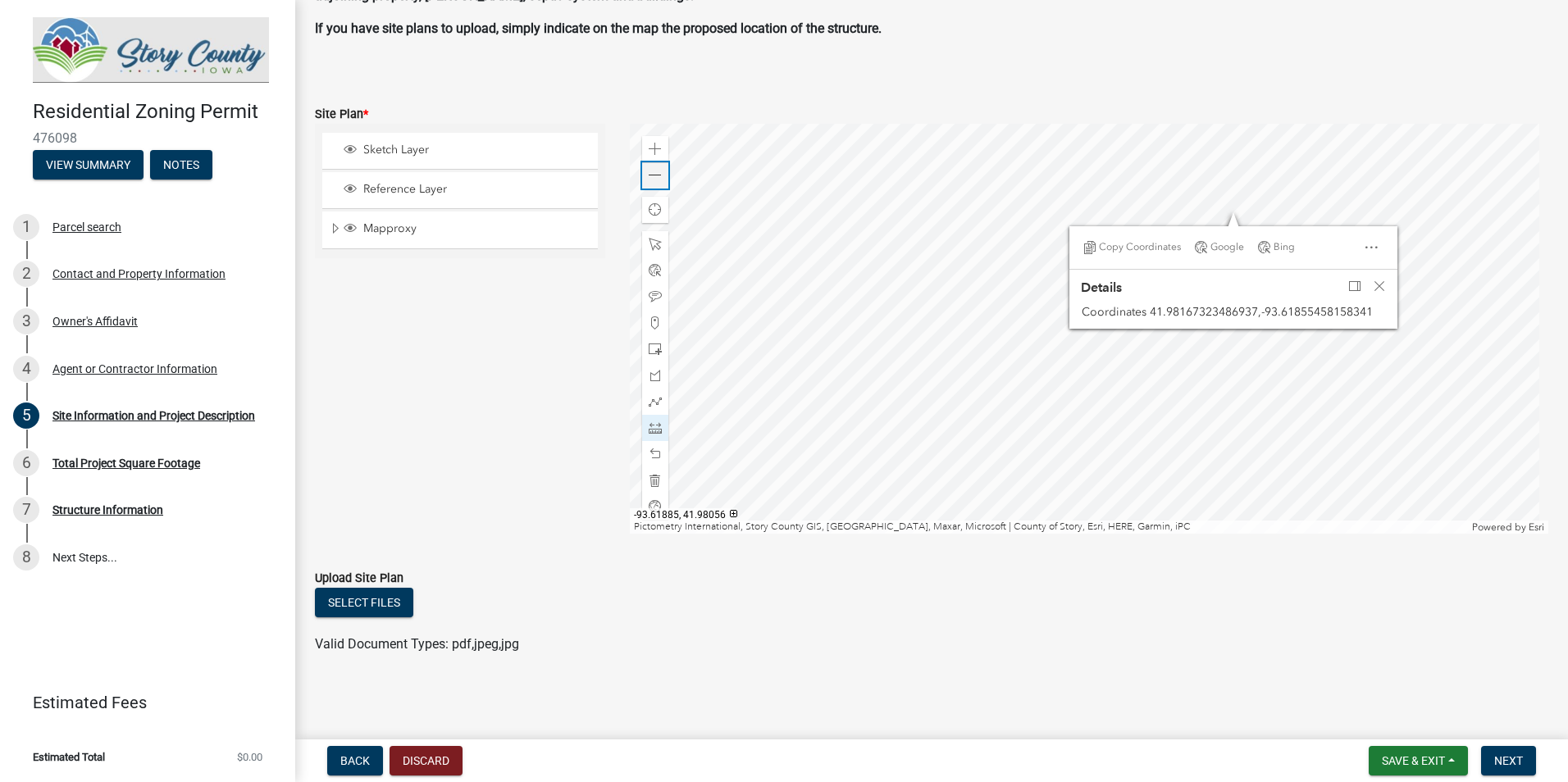
click at [649, 174] on span at bounding box center [655, 175] width 13 height 13
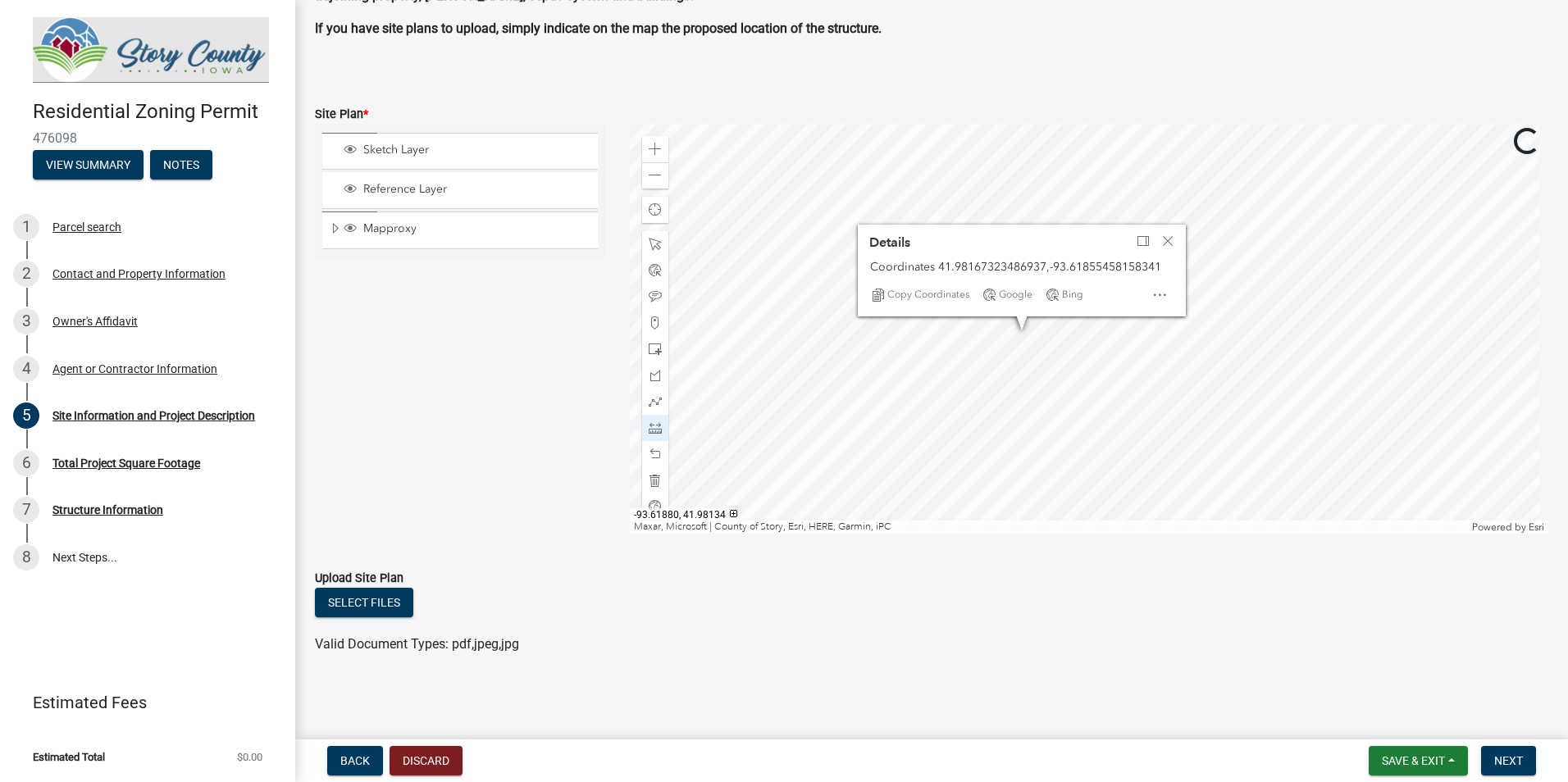
click at [792, 340] on div at bounding box center [1088, 329] width 919 height 410
click at [1194, 290] on div at bounding box center [1088, 329] width 919 height 410
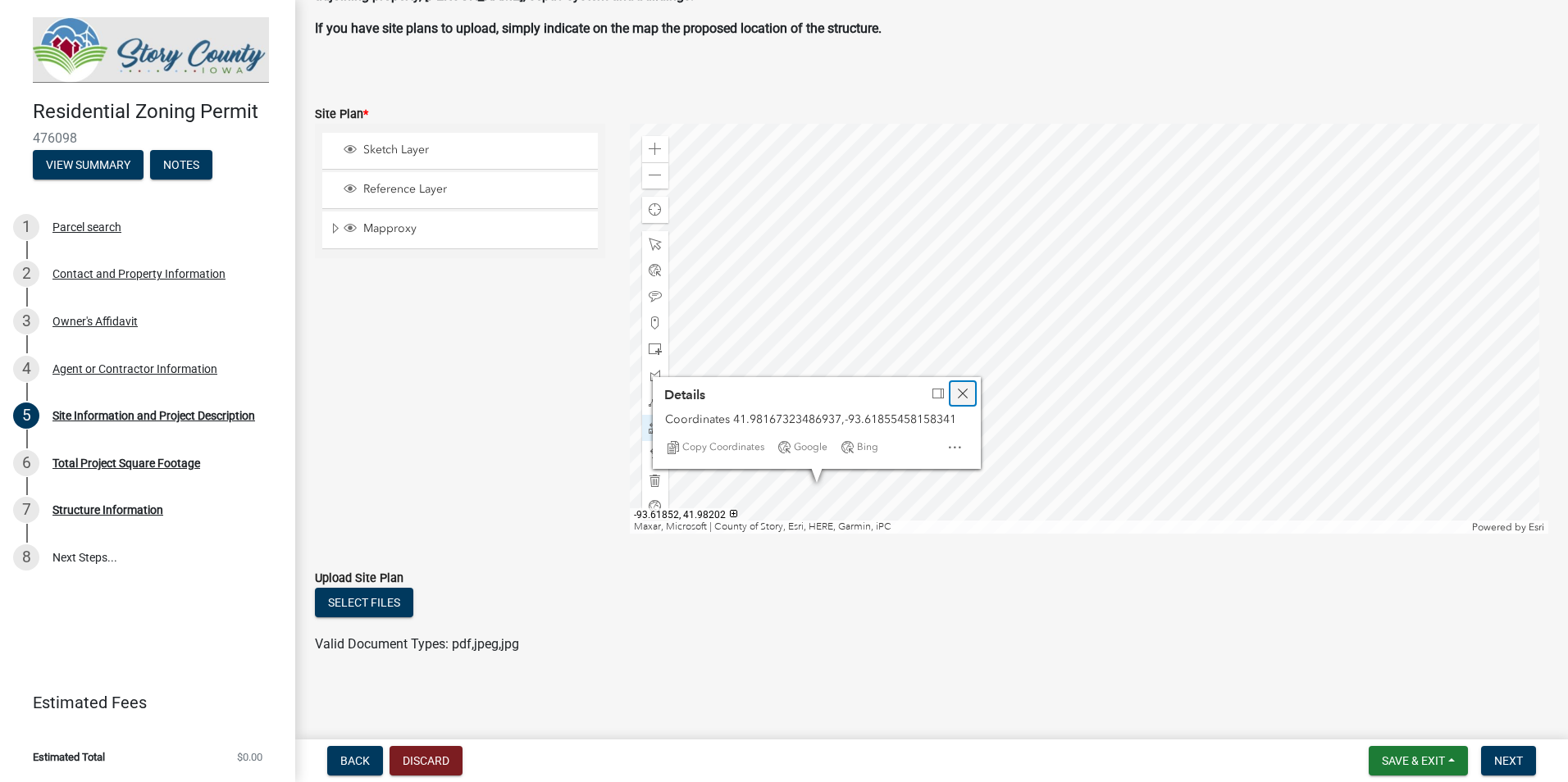
click at [966, 388] on span "Close" at bounding box center [962, 393] width 13 height 13
click at [651, 147] on span at bounding box center [655, 149] width 13 height 13
click at [1144, 176] on div at bounding box center [1088, 329] width 919 height 410
click at [1140, 169] on div at bounding box center [1088, 329] width 919 height 410
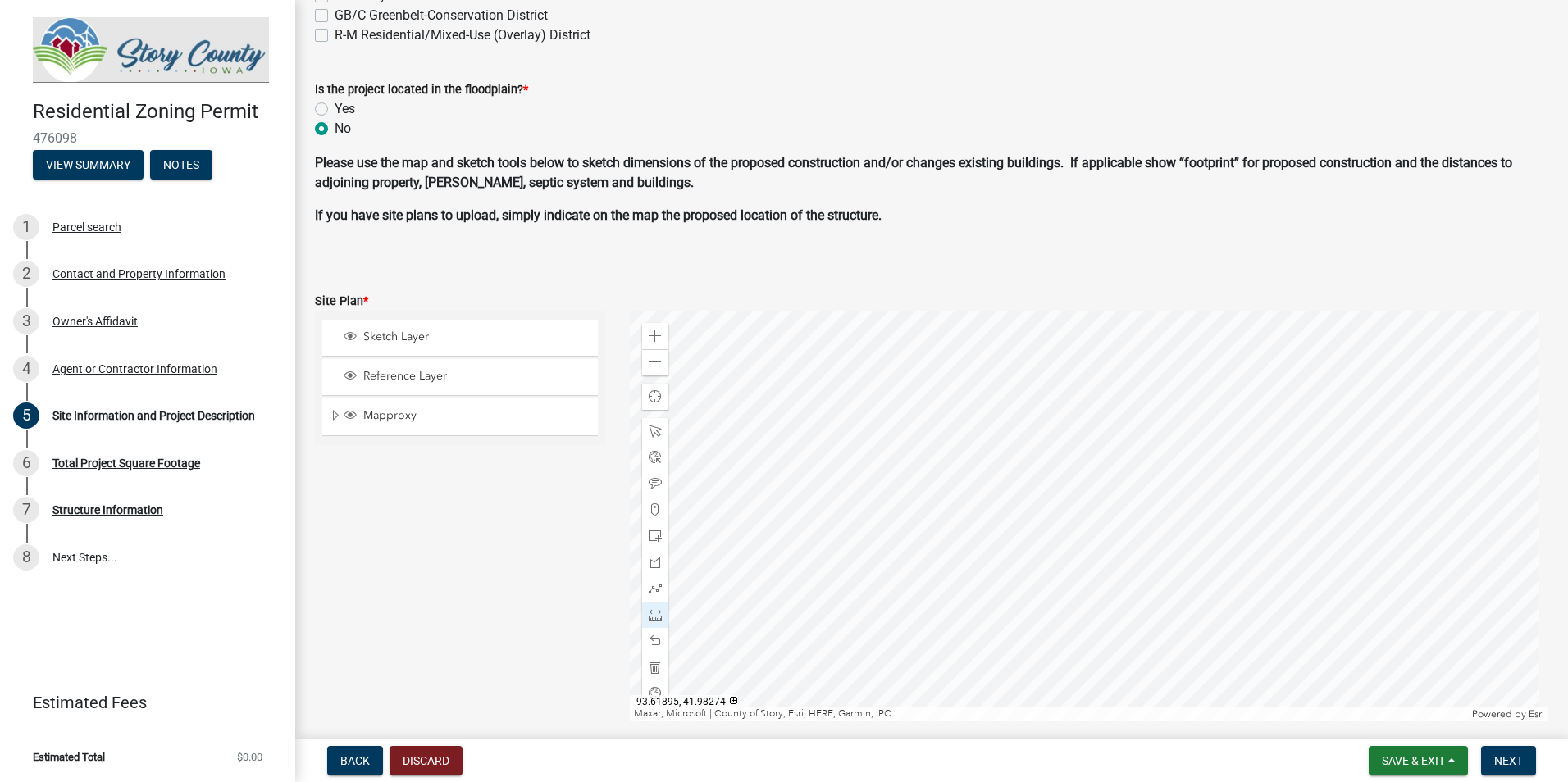
scroll to position [905, 0]
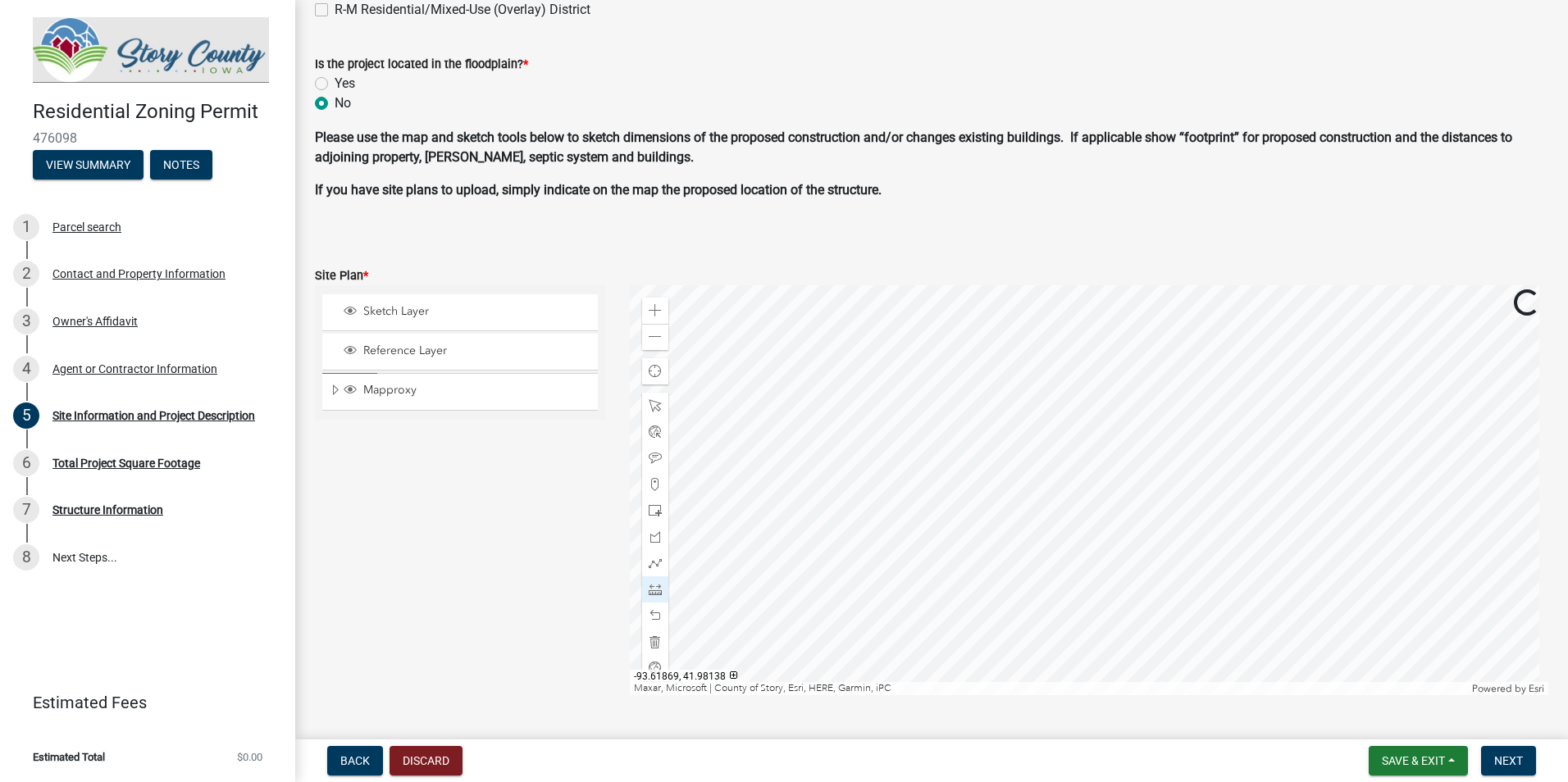
click at [928, 526] on div at bounding box center [1088, 490] width 919 height 410
click at [658, 314] on span at bounding box center [655, 310] width 13 height 13
click at [1216, 588] on div at bounding box center [1088, 490] width 919 height 410
click at [1258, 416] on div at bounding box center [1088, 490] width 919 height 410
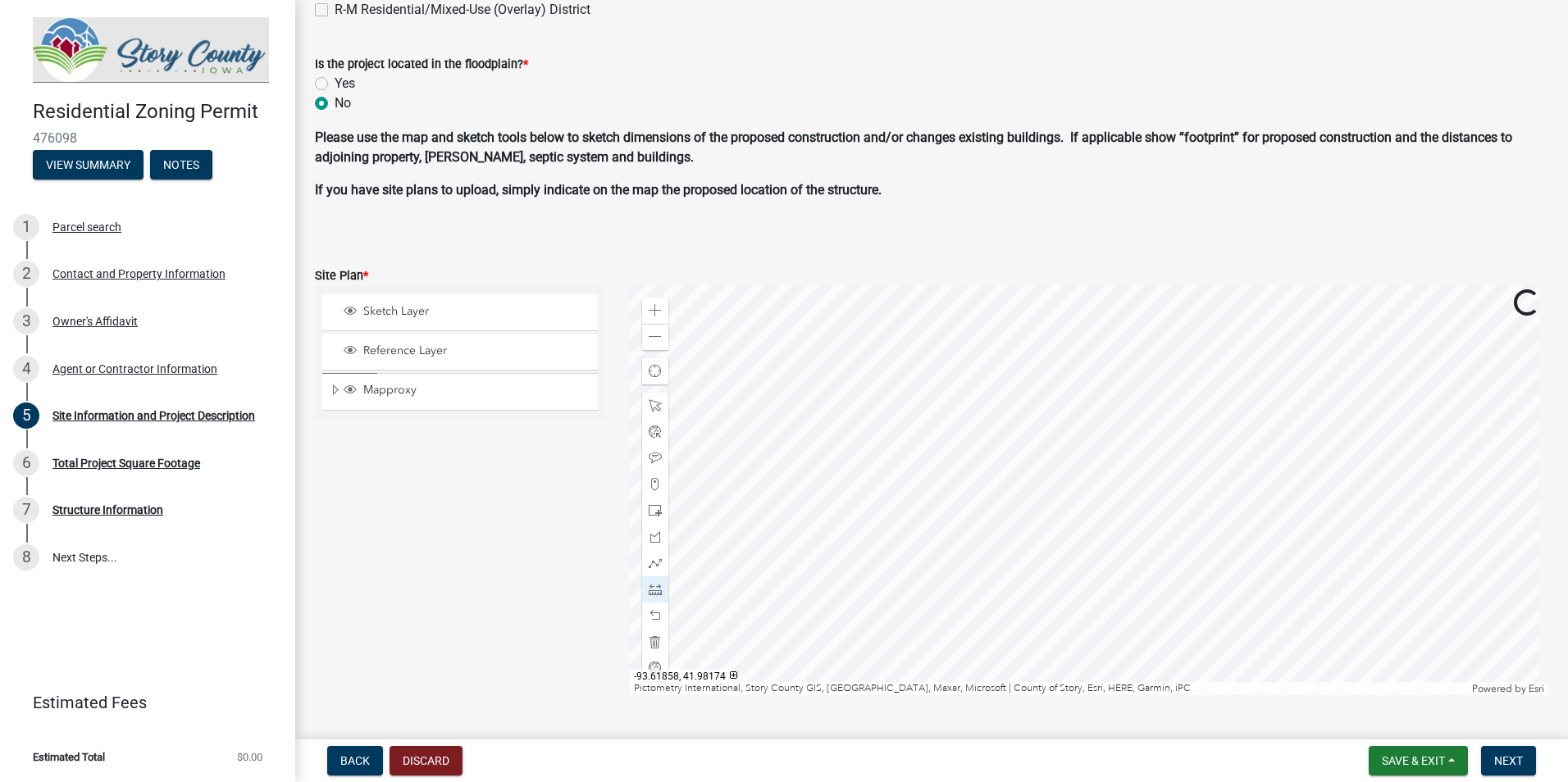
click at [1144, 488] on div at bounding box center [1088, 490] width 919 height 410
click at [653, 463] on span at bounding box center [655, 458] width 13 height 13
click at [943, 396] on div at bounding box center [1088, 490] width 919 height 410
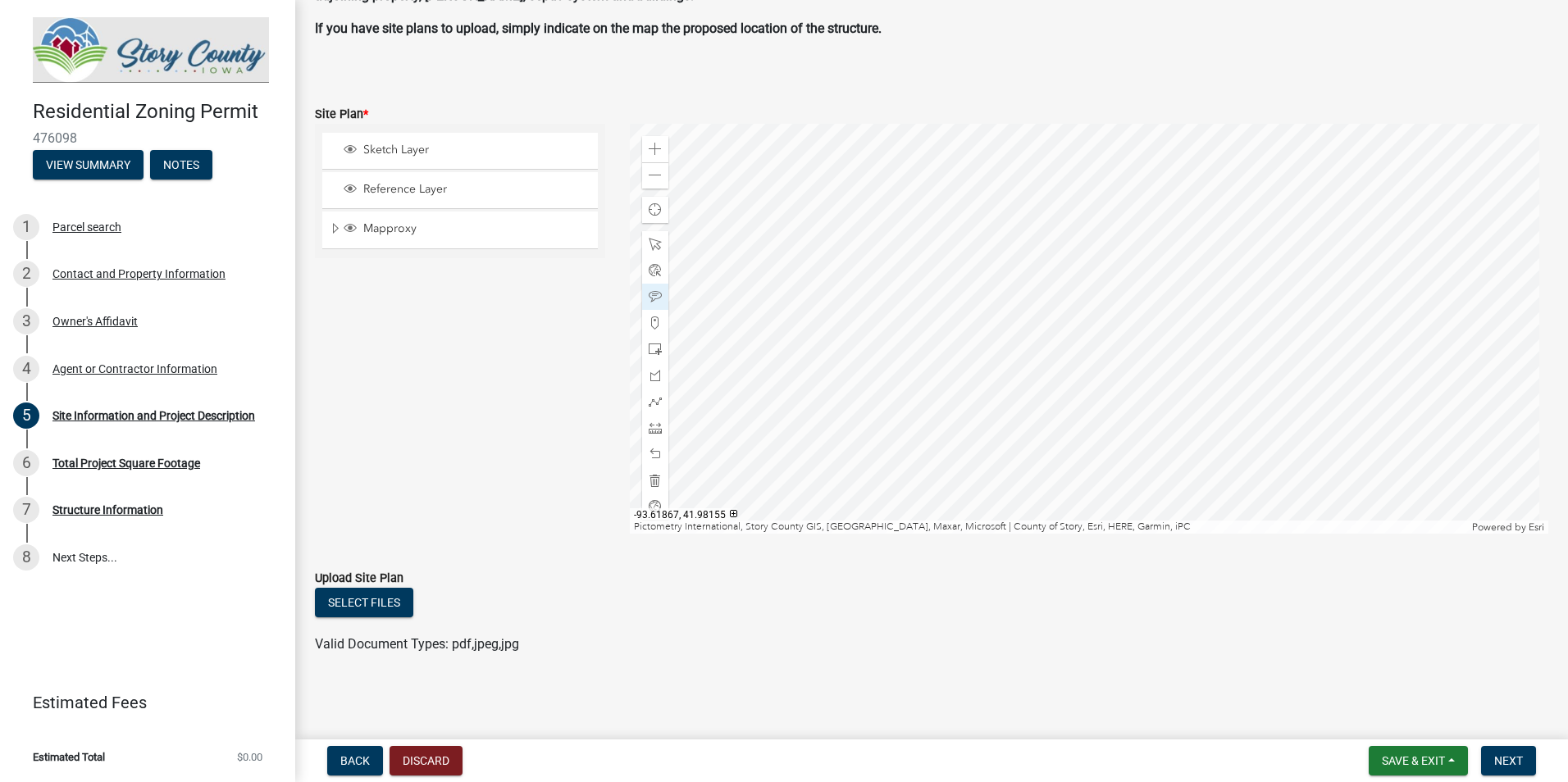
click at [853, 124] on div at bounding box center [1088, 329] width 919 height 410
click at [1028, 124] on div at bounding box center [1088, 329] width 919 height 410
click at [1432, 485] on div at bounding box center [1088, 329] width 919 height 410
click at [812, 336] on div at bounding box center [1088, 329] width 919 height 410
click at [1223, 262] on div at bounding box center [1088, 329] width 919 height 410
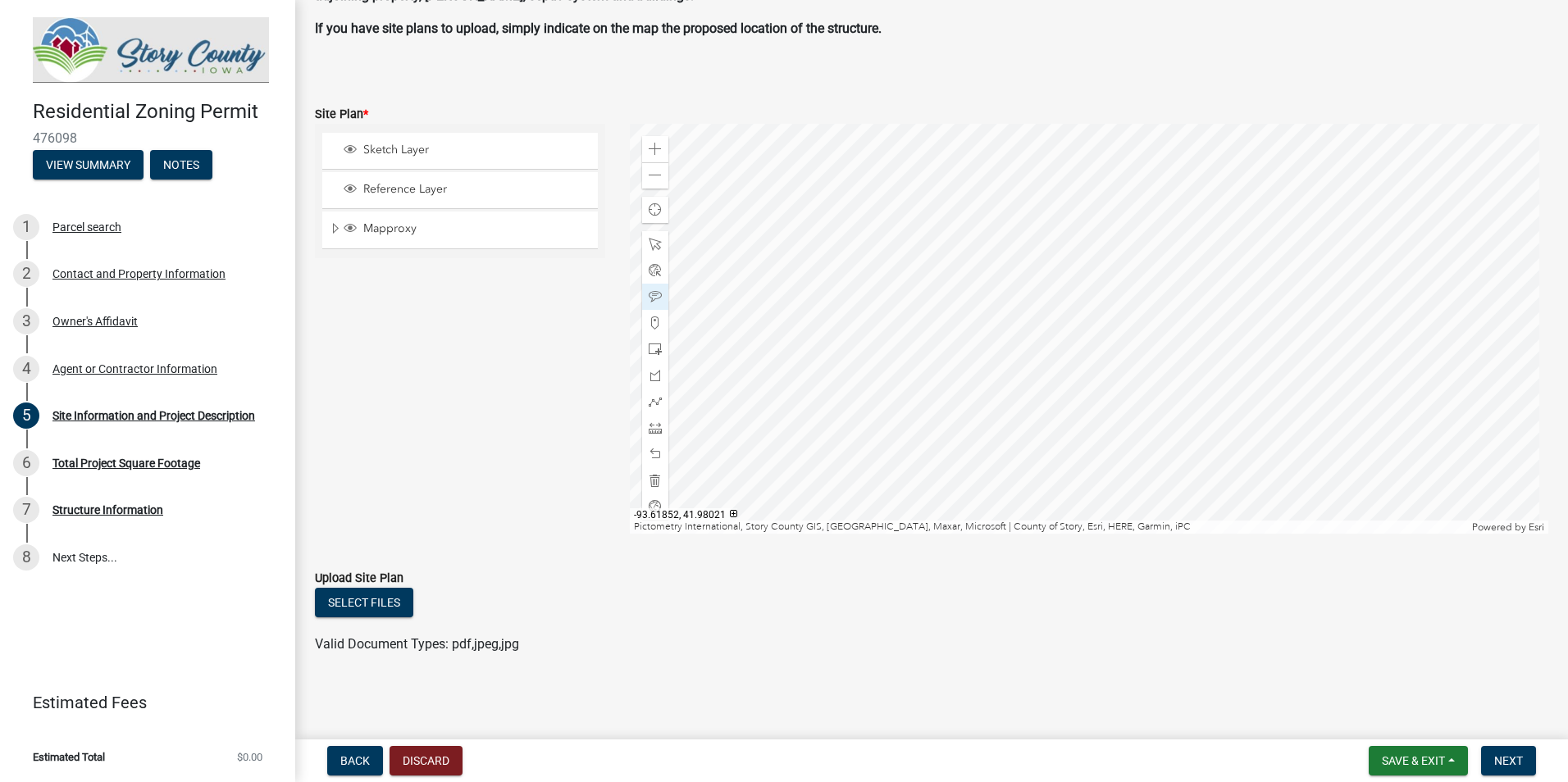
click at [1241, 363] on div at bounding box center [1088, 329] width 919 height 410
click at [1158, 404] on div at bounding box center [1088, 329] width 919 height 410
click at [986, 383] on div at bounding box center [1088, 329] width 919 height 410
click at [1295, 492] on div at bounding box center [1088, 329] width 919 height 410
click at [987, 411] on div at bounding box center [1088, 329] width 919 height 410
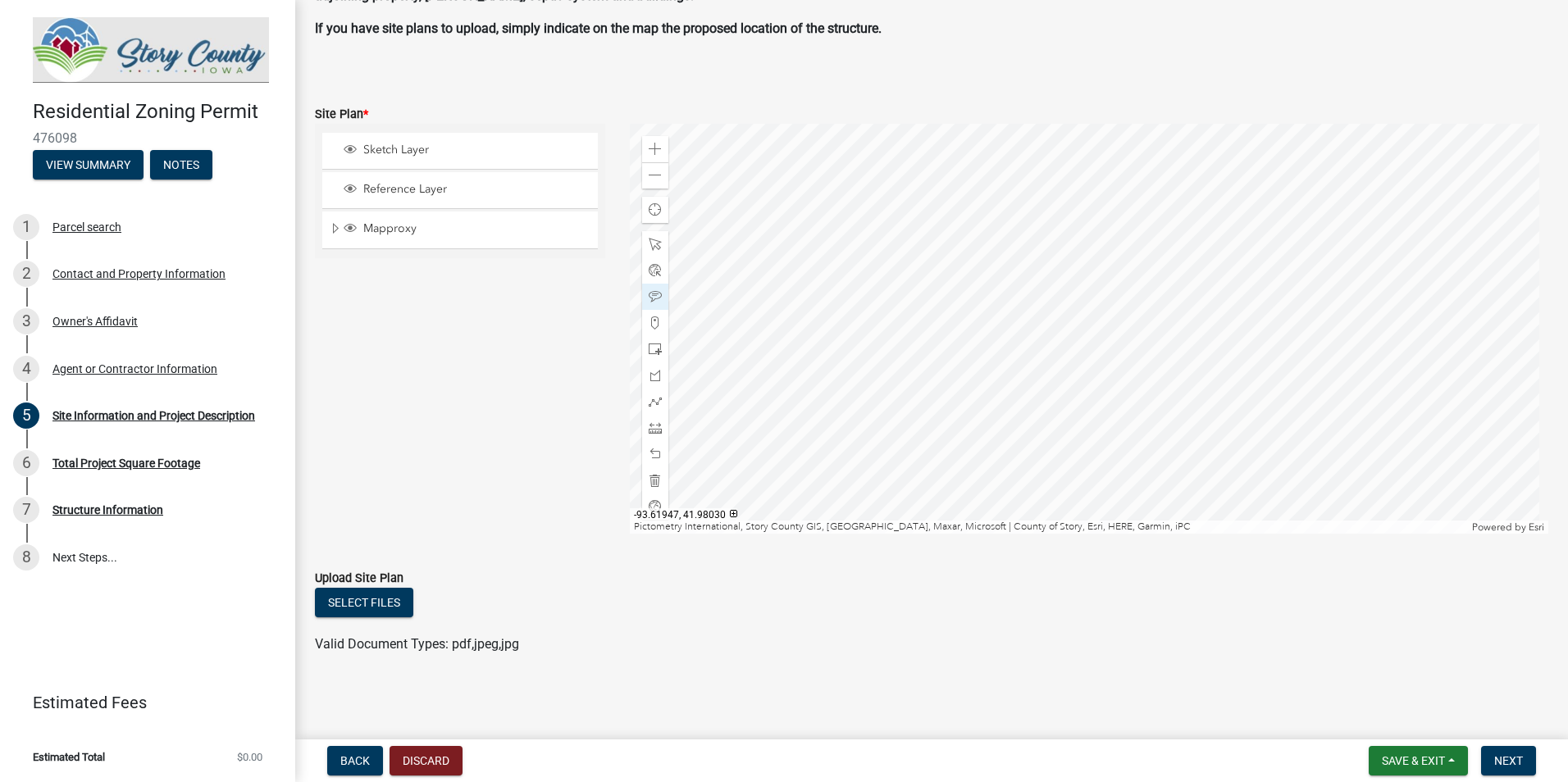
click at [823, 237] on div at bounding box center [1088, 329] width 919 height 410
click at [792, 124] on div at bounding box center [1088, 329] width 919 height 410
click at [1104, 457] on div at bounding box center [1088, 329] width 919 height 410
click at [654, 322] on span at bounding box center [655, 322] width 13 height 13
click at [979, 288] on div at bounding box center [1088, 329] width 919 height 410
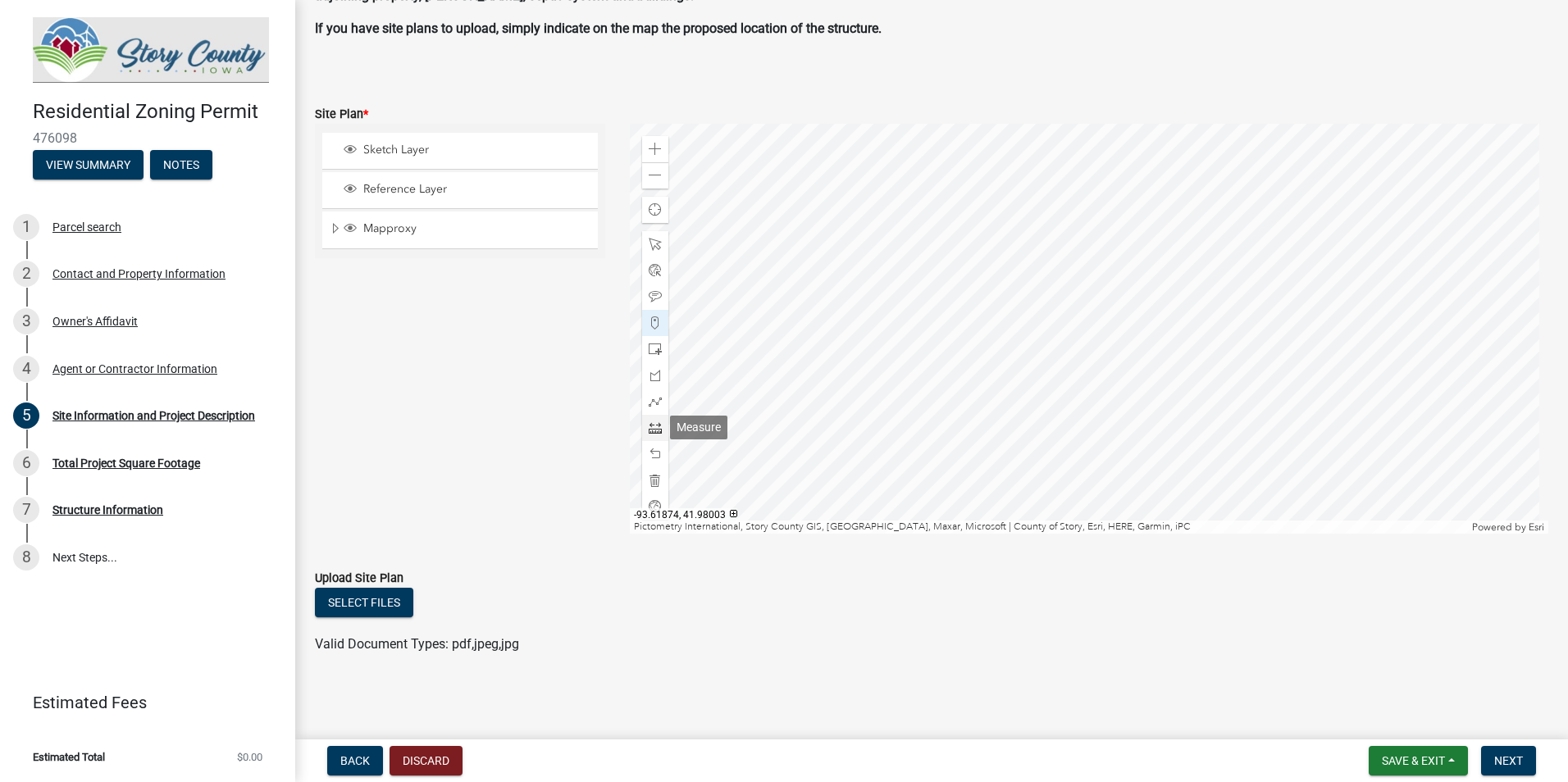
click at [656, 428] on span at bounding box center [655, 427] width 13 height 13
click at [649, 145] on span at bounding box center [655, 149] width 13 height 13
click at [969, 359] on div at bounding box center [1088, 329] width 919 height 410
click at [835, 304] on div at bounding box center [1088, 329] width 919 height 410
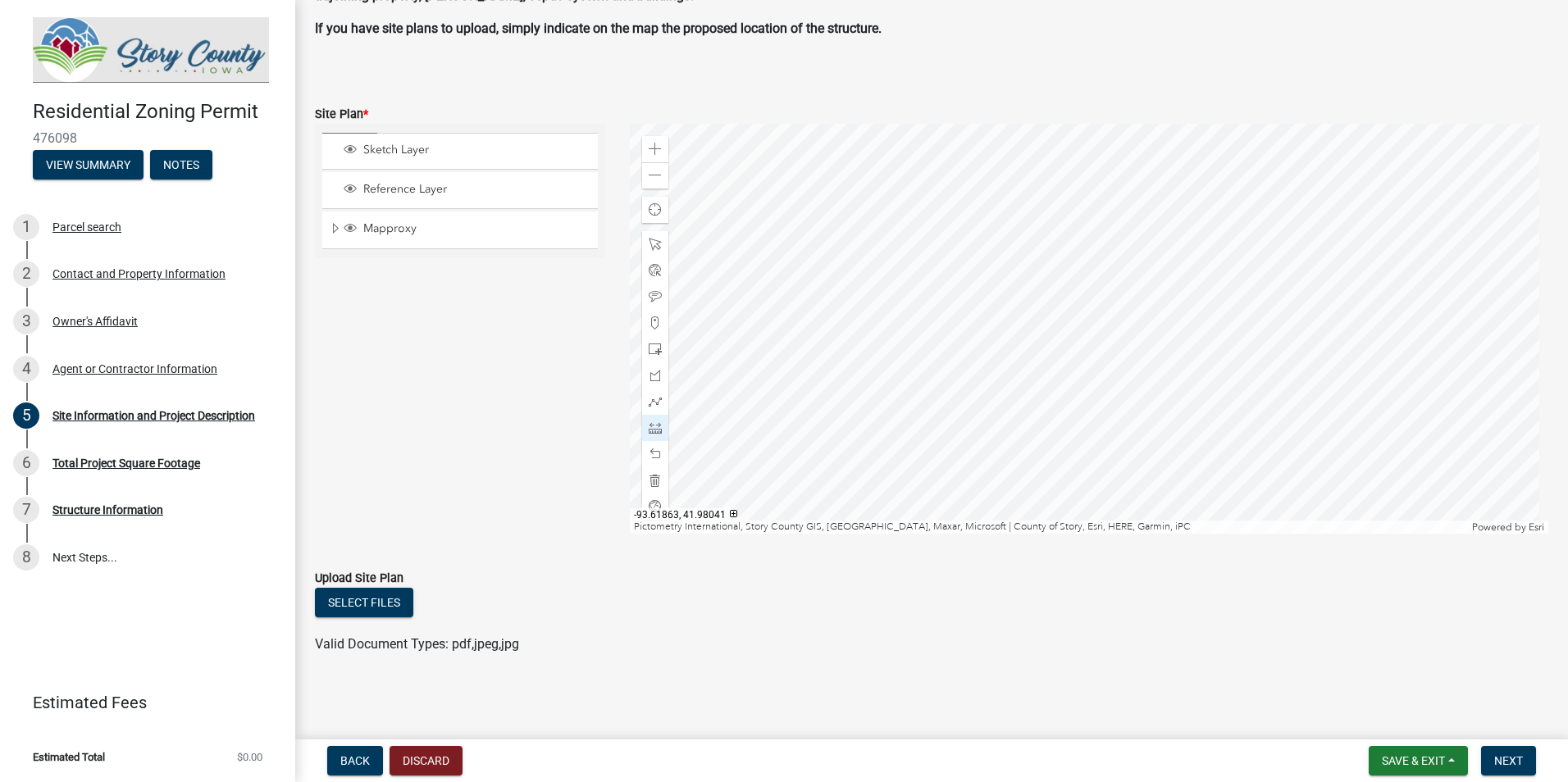
click at [1132, 421] on div at bounding box center [1088, 329] width 919 height 410
click at [1016, 316] on div at bounding box center [1088, 329] width 919 height 410
click at [918, 309] on div at bounding box center [1088, 329] width 919 height 410
click at [649, 292] on span at bounding box center [655, 296] width 13 height 13
click at [903, 307] on div at bounding box center [1088, 329] width 919 height 410
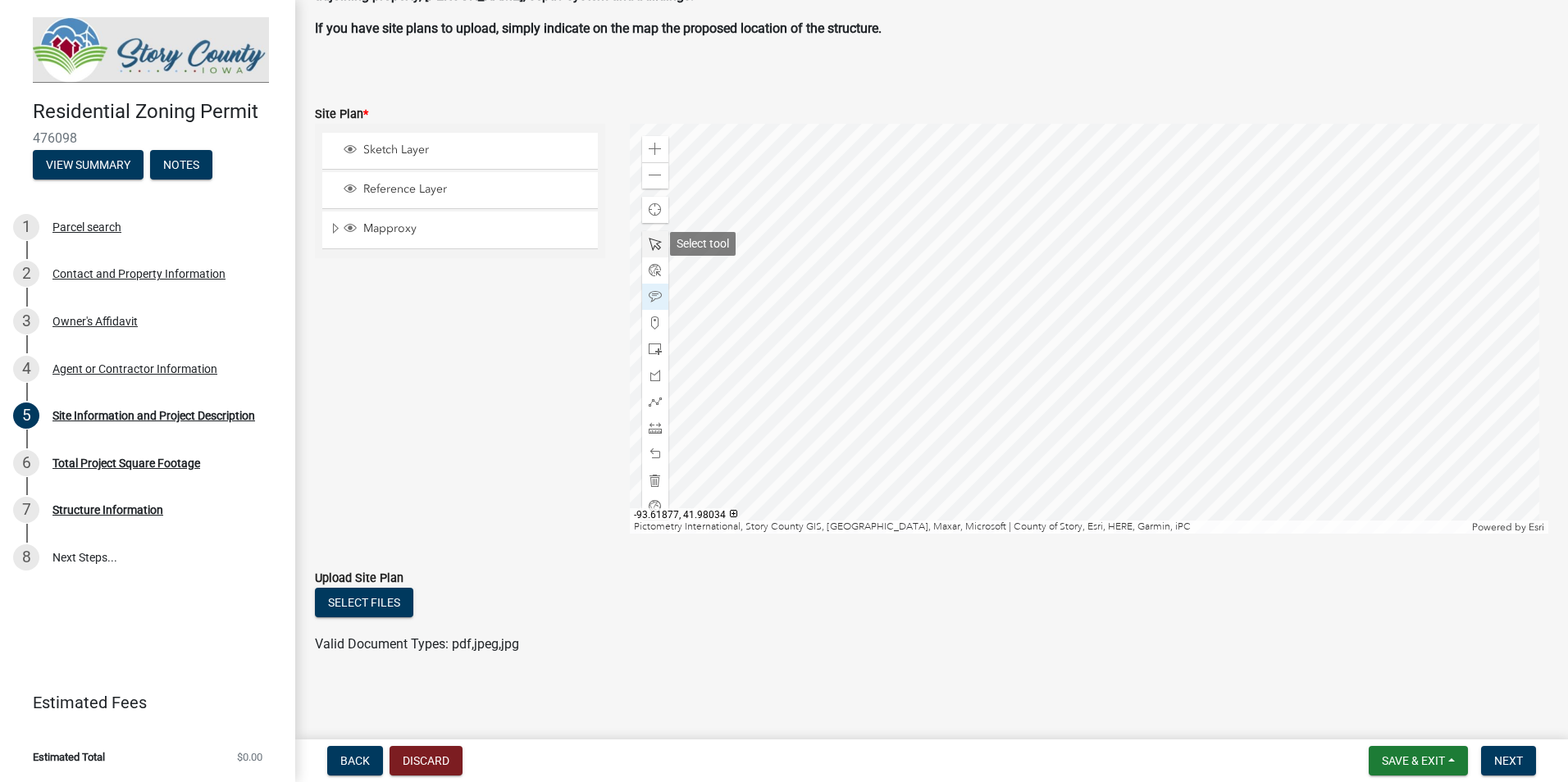
click at [659, 238] on div at bounding box center [655, 244] width 27 height 27
click at [893, 304] on div at bounding box center [1088, 329] width 919 height 410
click at [895, 299] on div at bounding box center [1088, 329] width 919 height 410
click at [893, 316] on div at bounding box center [1088, 329] width 919 height 410
click at [897, 317] on div at bounding box center [1088, 329] width 919 height 410
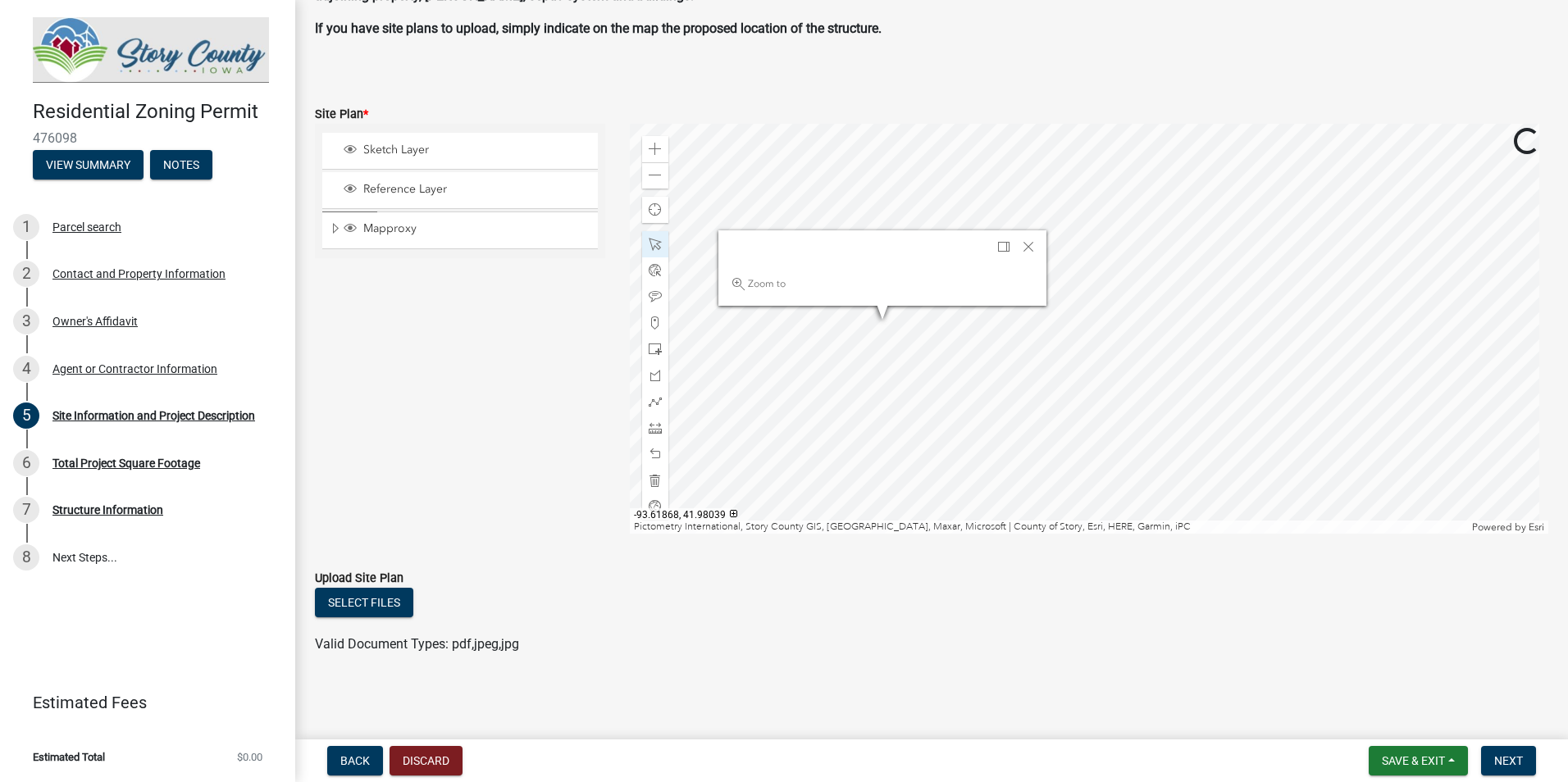
click at [895, 319] on div at bounding box center [1088, 329] width 919 height 410
click at [882, 331] on div at bounding box center [1088, 329] width 919 height 410
click at [866, 191] on div at bounding box center [1088, 329] width 919 height 410
click at [651, 237] on span at bounding box center [655, 243] width 13 height 13
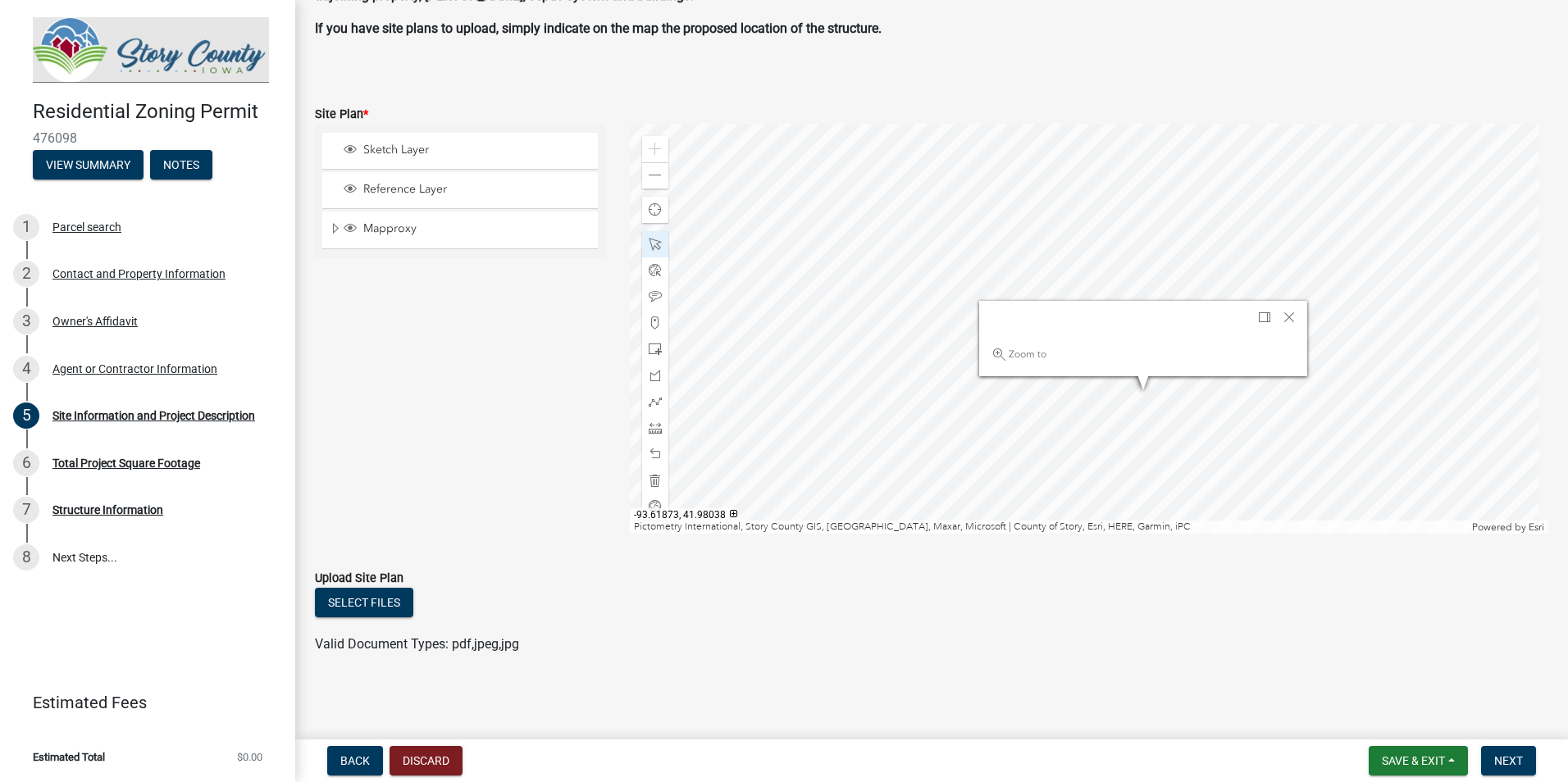
click at [1125, 253] on div at bounding box center [1088, 329] width 919 height 410
click at [1134, 448] on div at bounding box center [1088, 329] width 919 height 410
click at [1045, 373] on div at bounding box center [1088, 329] width 919 height 410
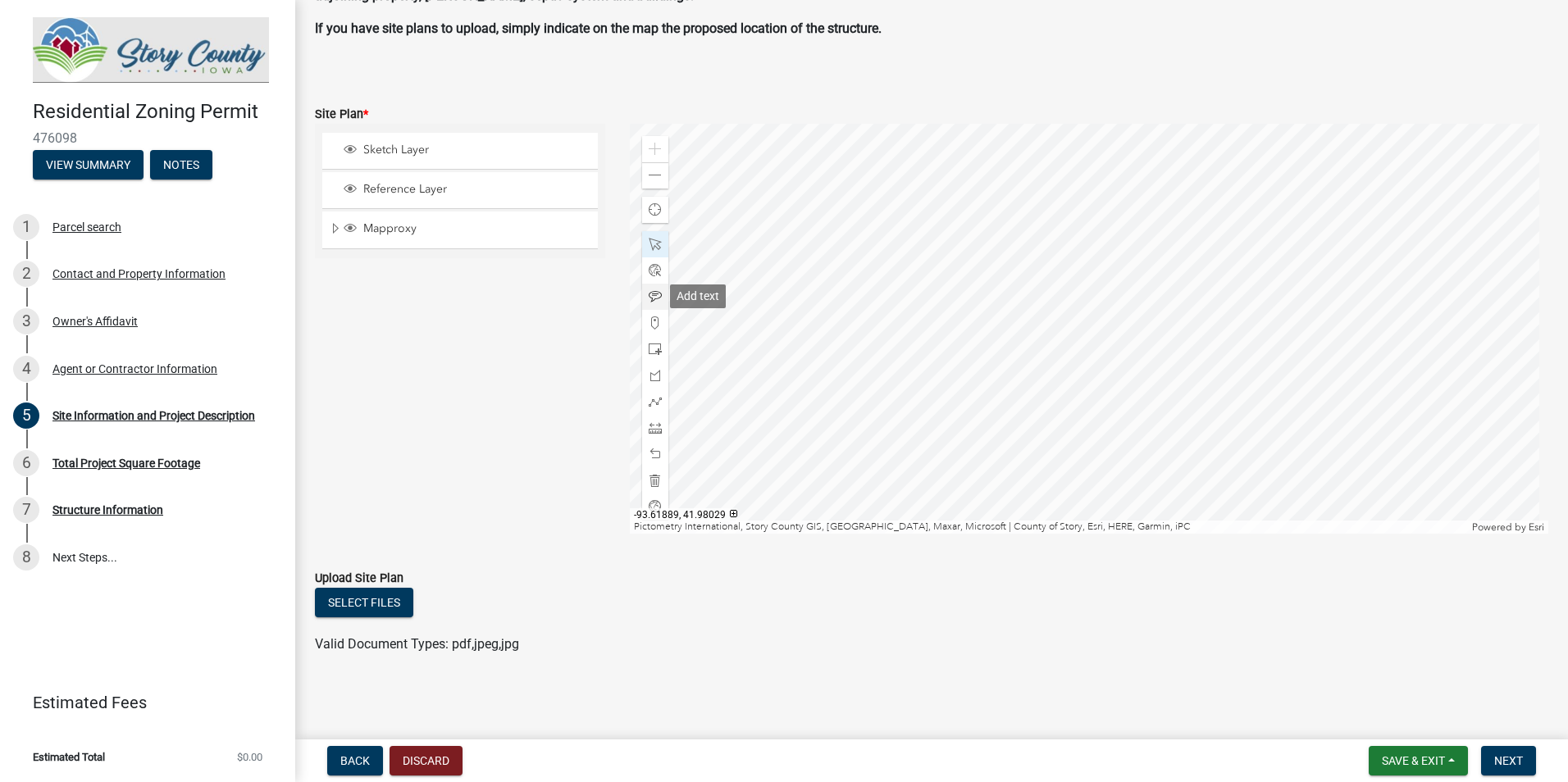
click at [649, 293] on span at bounding box center [655, 296] width 13 height 13
click at [1021, 327] on div at bounding box center [1088, 329] width 919 height 410
click at [835, 371] on div at bounding box center [1088, 329] width 919 height 410
click at [874, 419] on div at bounding box center [1088, 329] width 919 height 410
click at [869, 183] on div at bounding box center [1088, 329] width 919 height 410
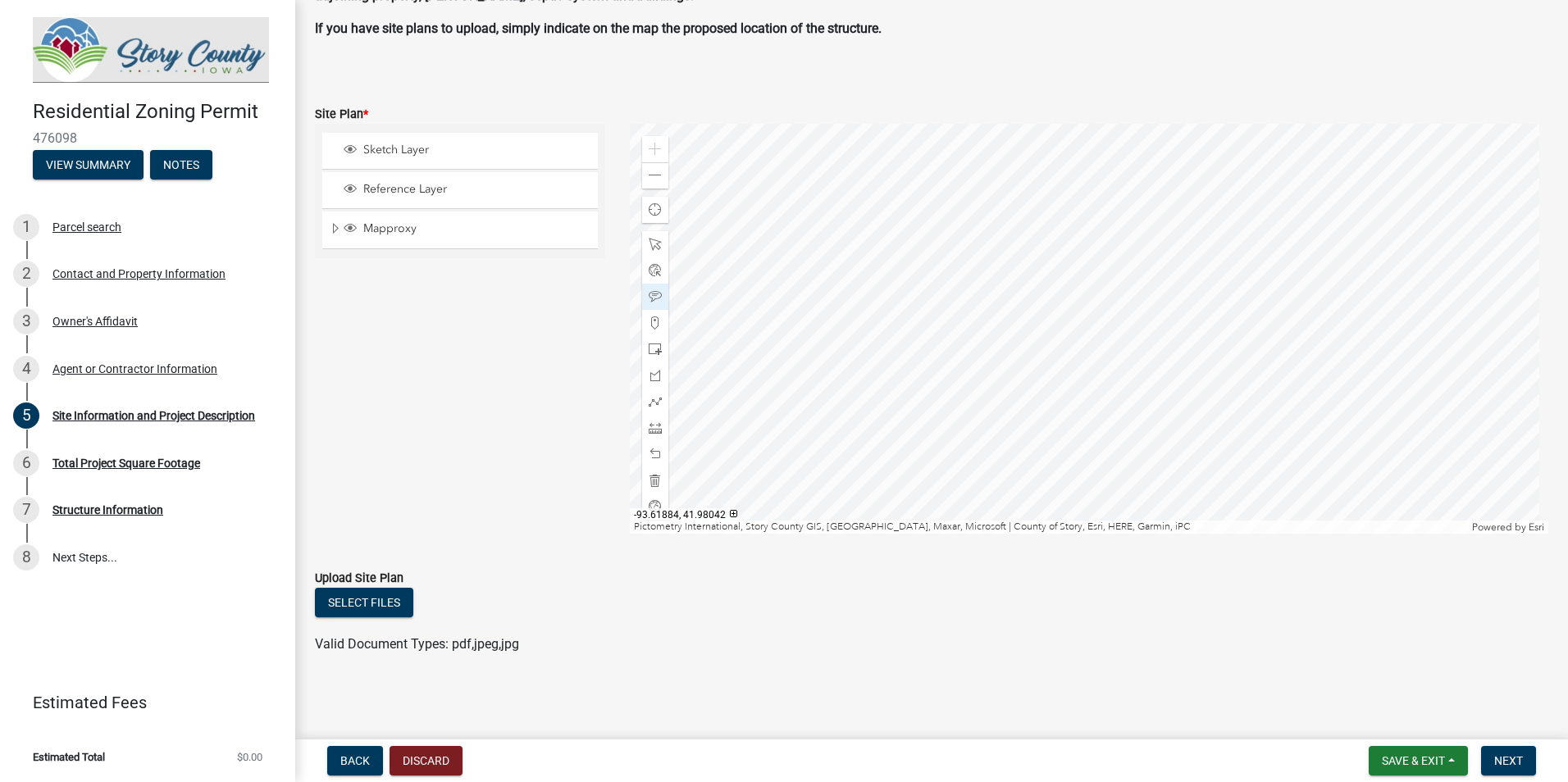
click at [1129, 280] on div at bounding box center [1088, 329] width 919 height 410
click at [653, 176] on span at bounding box center [655, 175] width 13 height 13
click at [890, 296] on div at bounding box center [1088, 329] width 919 height 410
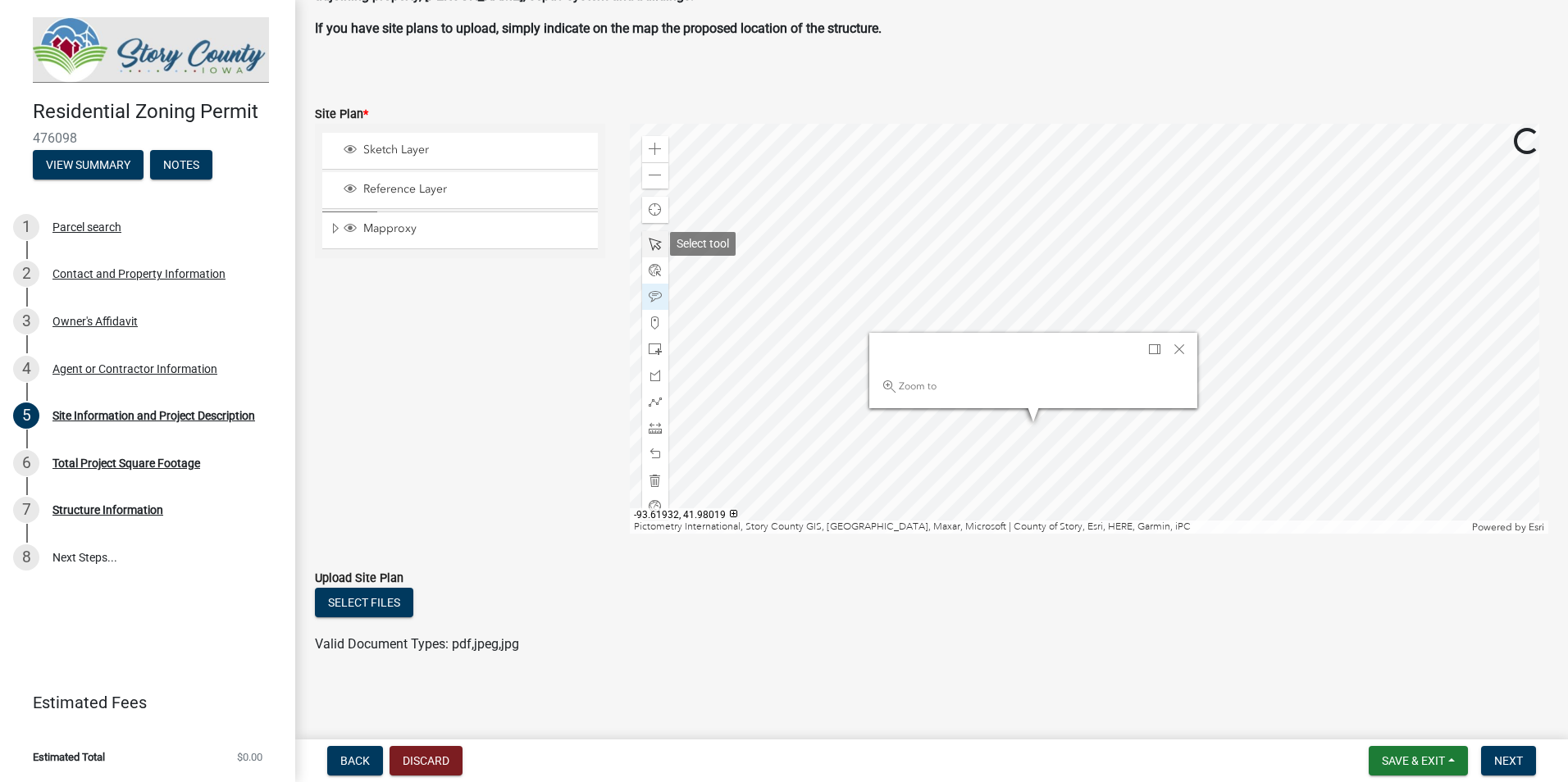
drag, startPoint x: 651, startPoint y: 235, endPoint x: 659, endPoint y: 230, distance: 9.4
click at [653, 233] on div at bounding box center [655, 244] width 27 height 27
click at [854, 193] on div at bounding box center [1088, 329] width 919 height 410
click at [828, 453] on div at bounding box center [1088, 329] width 919 height 410
click at [928, 398] on div at bounding box center [1088, 329] width 919 height 410
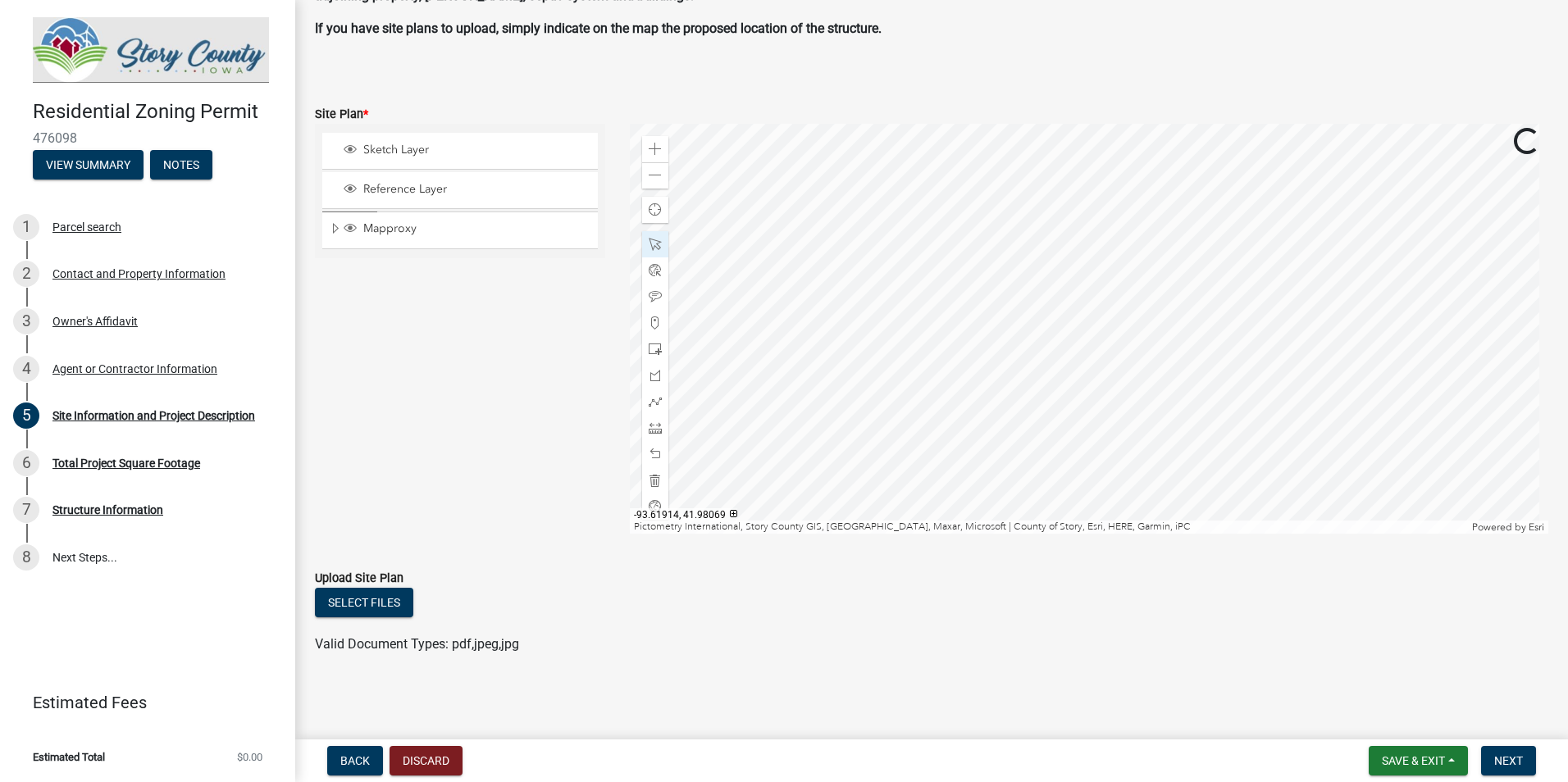
click at [945, 416] on div at bounding box center [1088, 329] width 919 height 410
click at [967, 458] on div at bounding box center [1088, 329] width 919 height 410
click at [923, 209] on div at bounding box center [1088, 329] width 919 height 410
click at [390, 605] on button "Select files" at bounding box center [364, 603] width 98 height 30
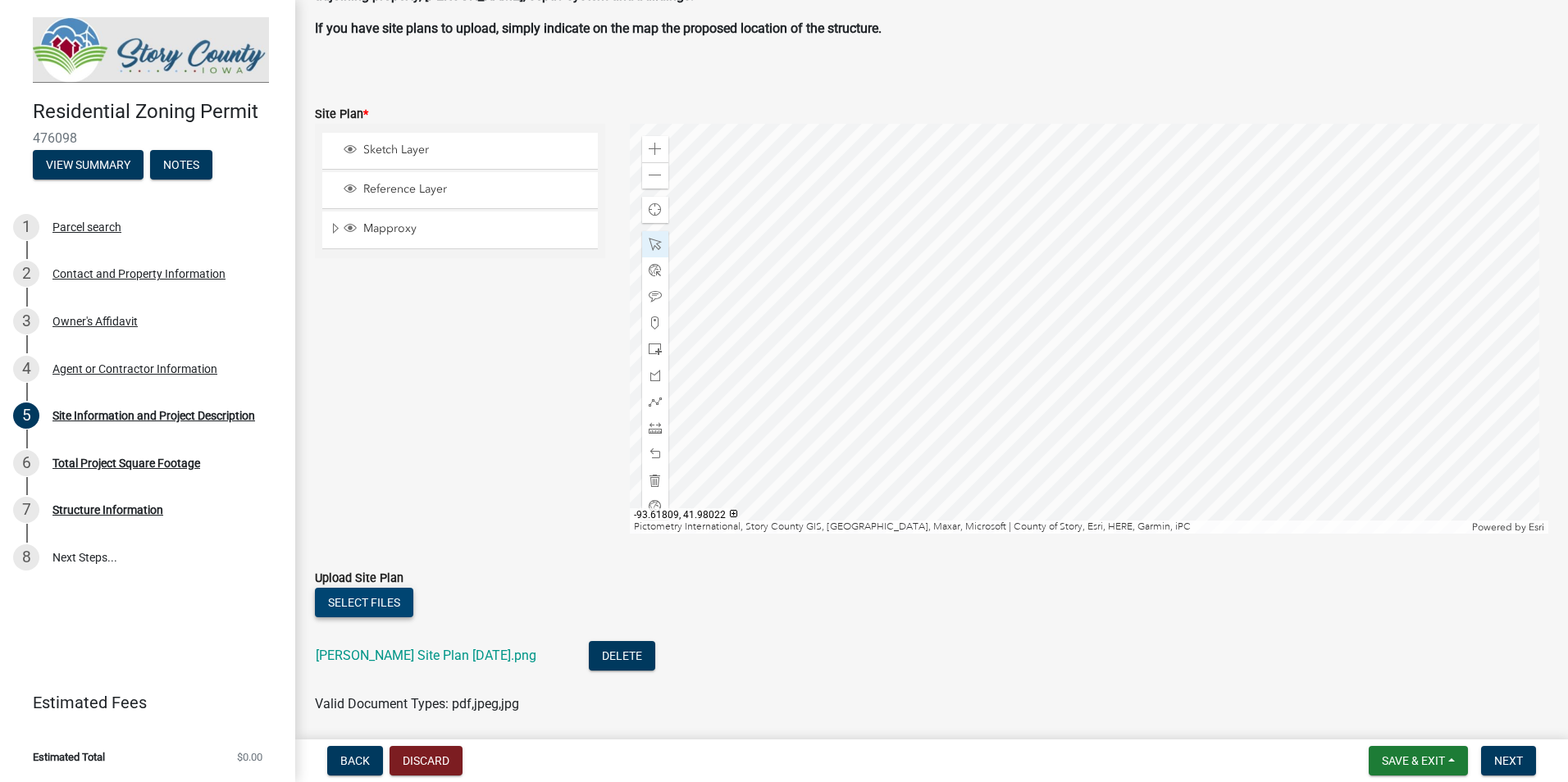
scroll to position [1127, 0]
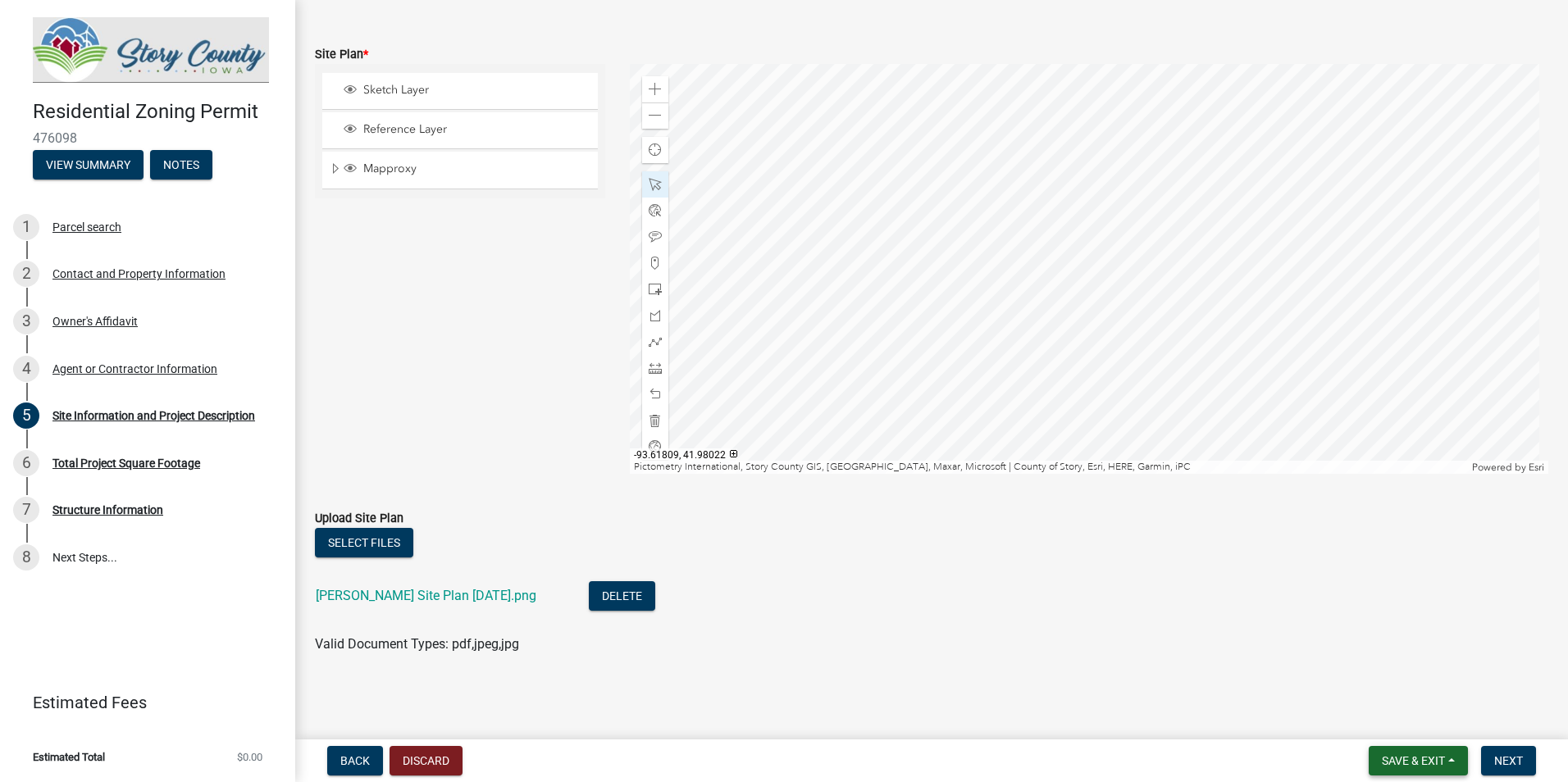
click at [1445, 761] on span "Save & Exit" at bounding box center [1413, 760] width 63 height 13
click at [1363, 672] on button "Save" at bounding box center [1402, 679] width 131 height 39
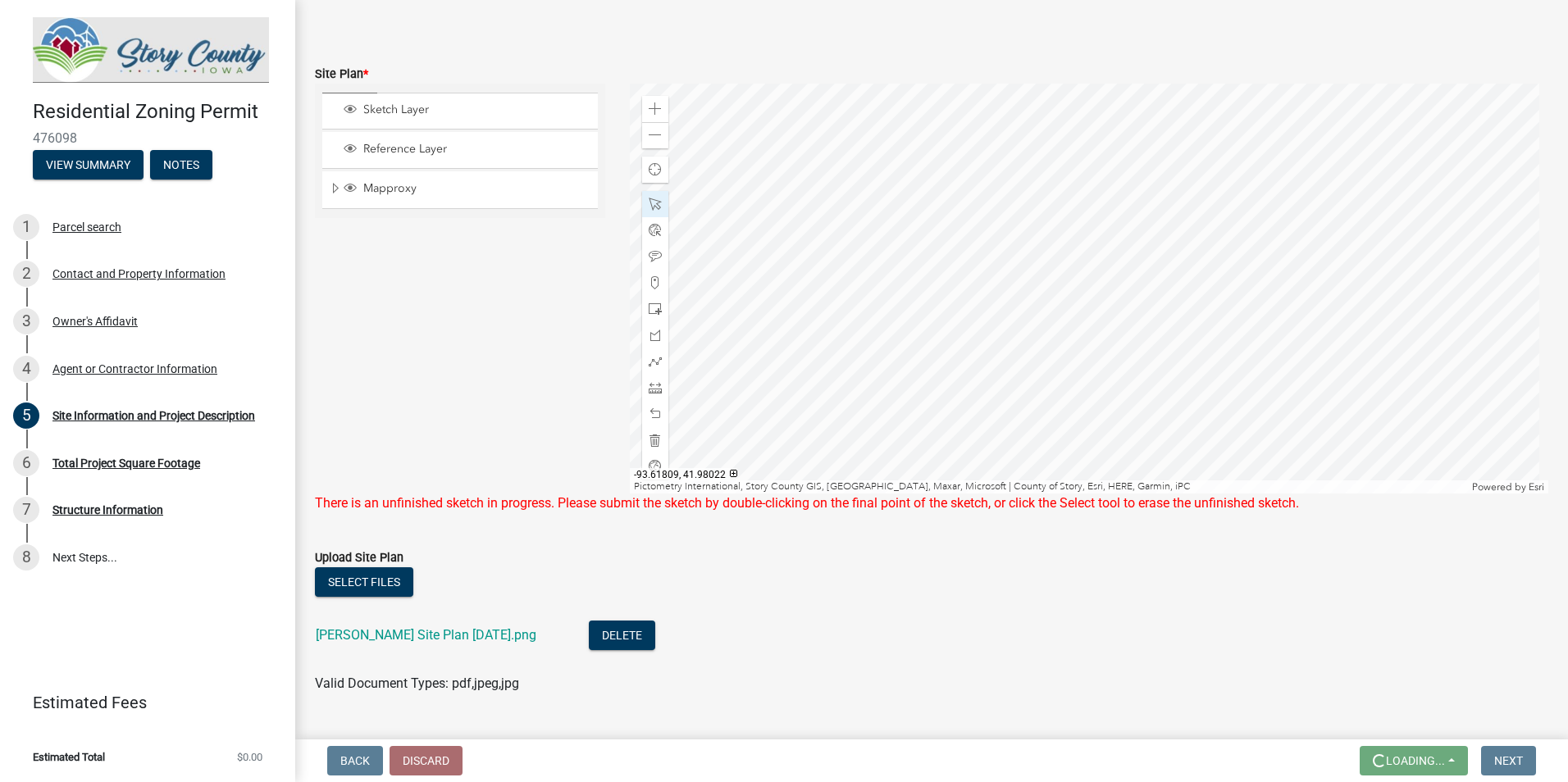
scroll to position [1146, 0]
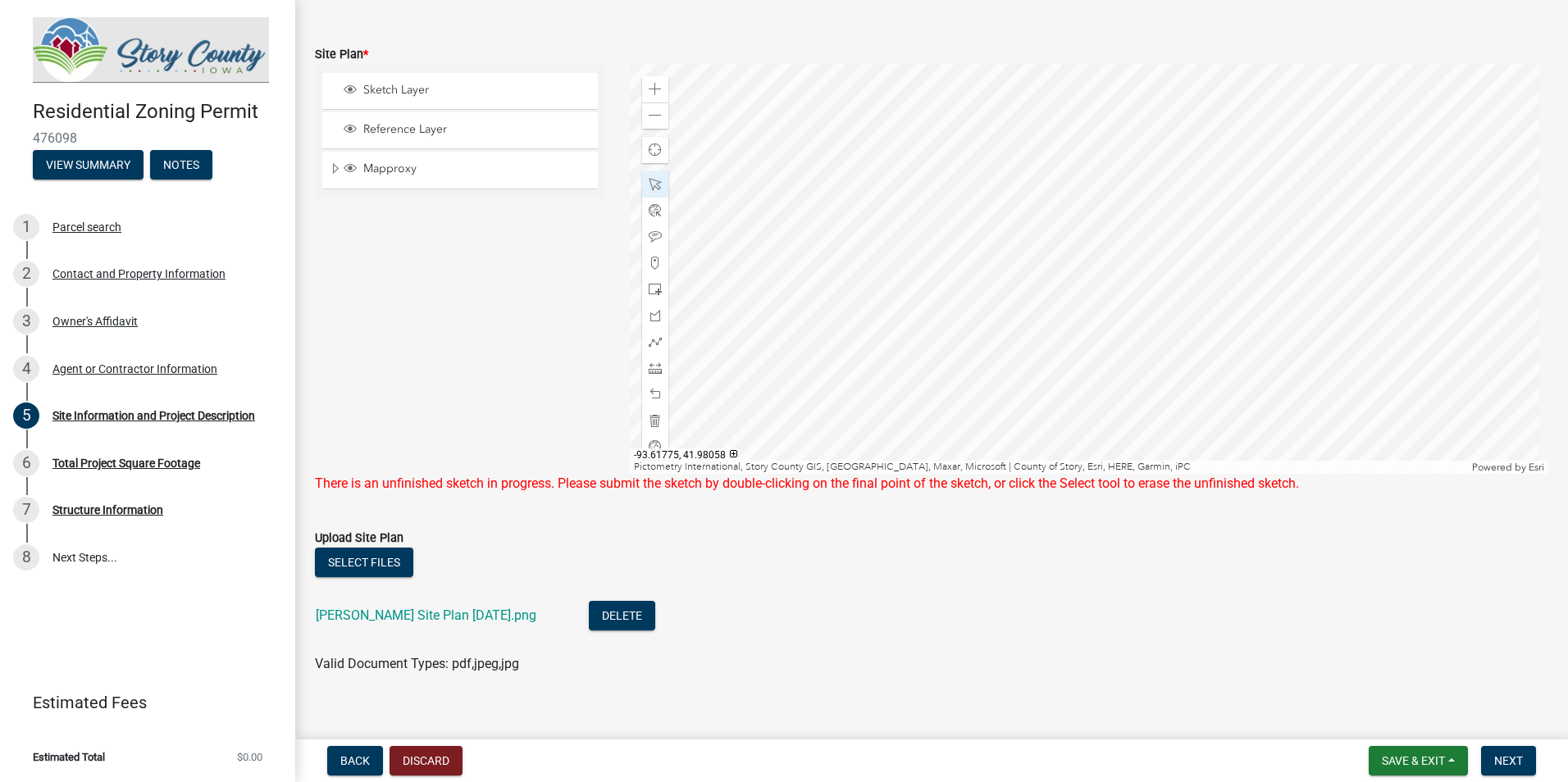
click at [1295, 443] on div at bounding box center [1088, 269] width 919 height 410
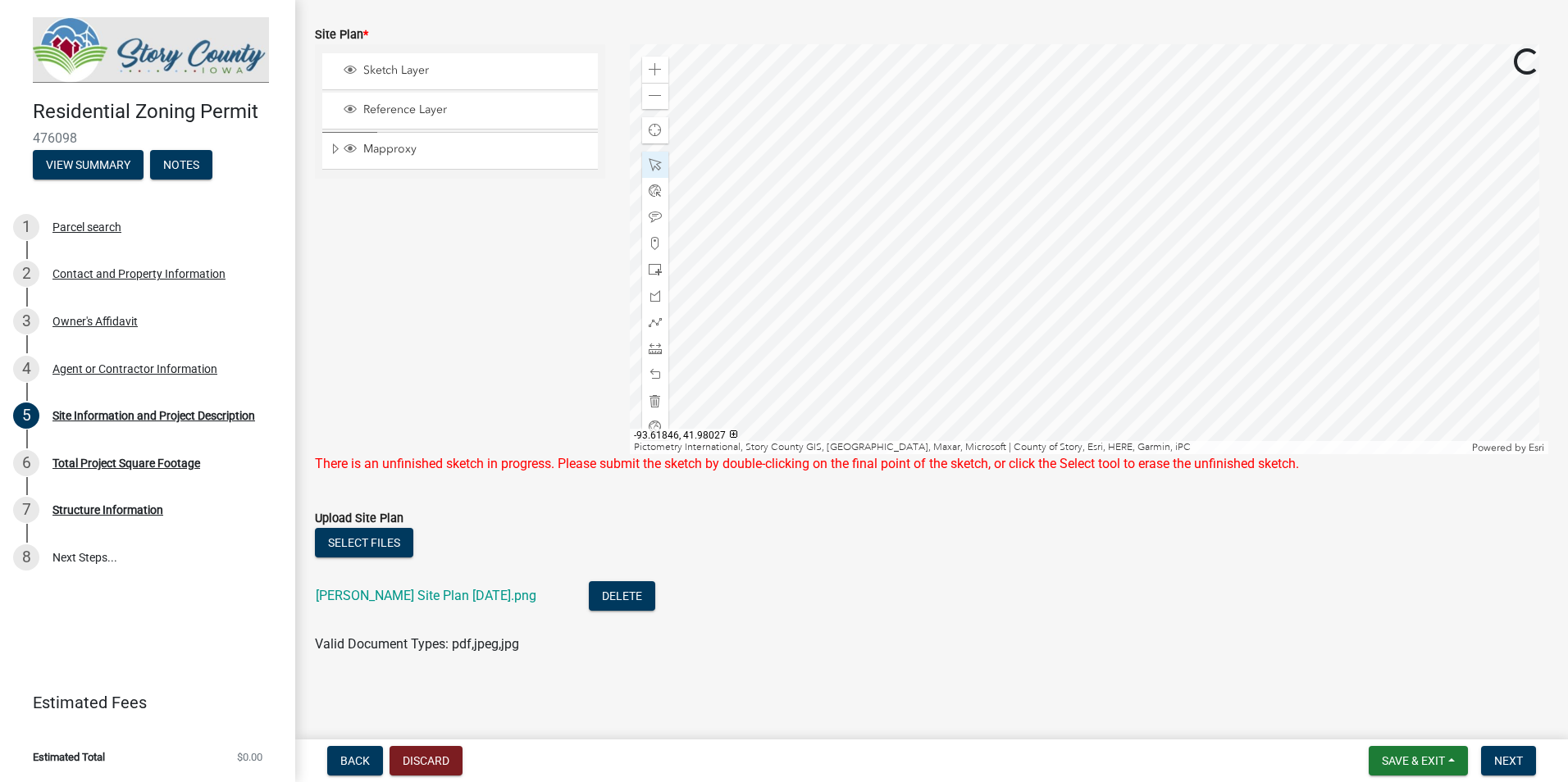
click at [992, 454] on div at bounding box center [1088, 249] width 919 height 410
click at [1173, 454] on div at bounding box center [1088, 249] width 919 height 410
click at [792, 219] on div at bounding box center [1088, 249] width 919 height 410
click at [807, 120] on div at bounding box center [1088, 249] width 919 height 410
click at [892, 388] on div at bounding box center [1088, 249] width 919 height 410
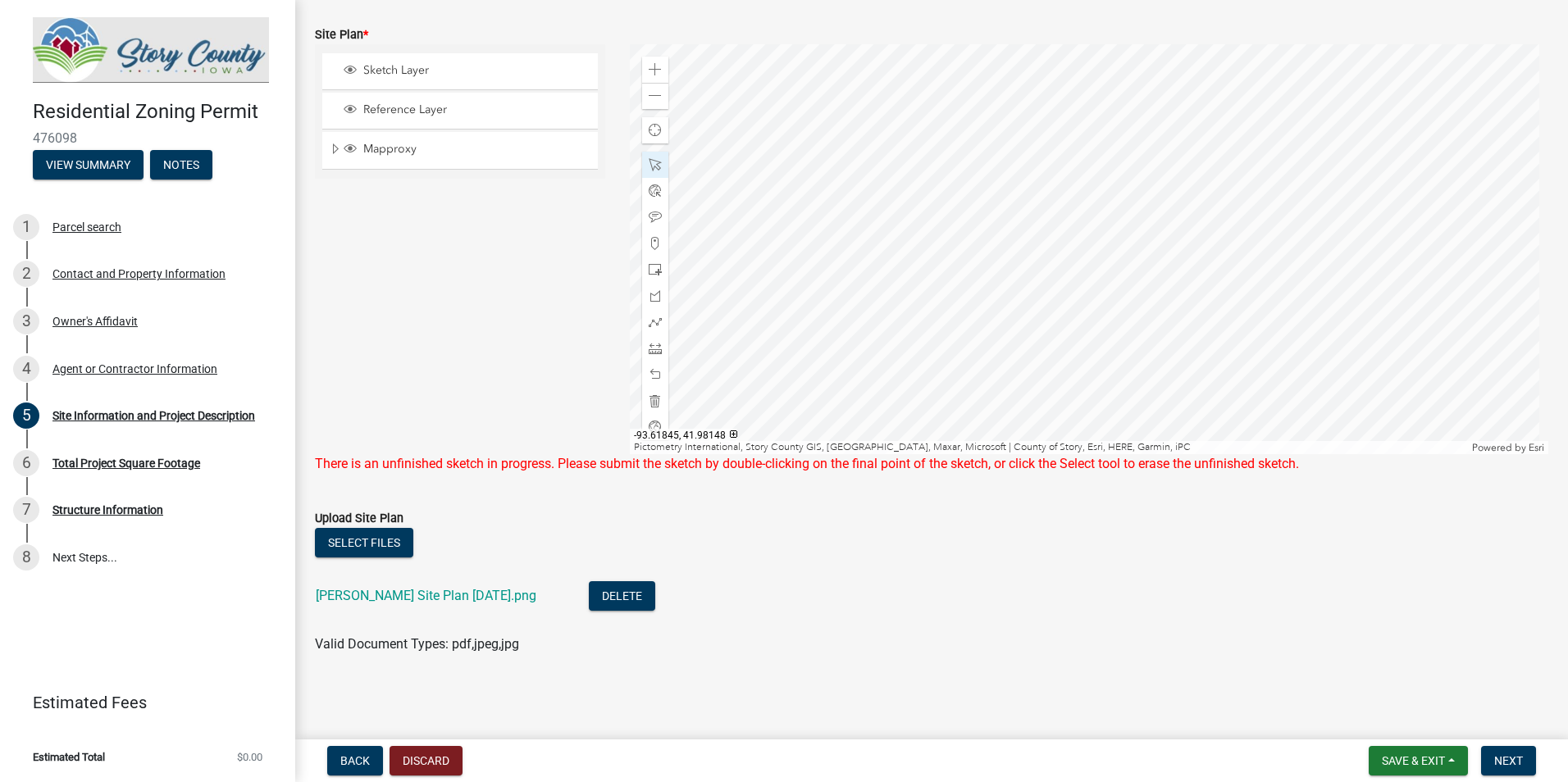
click at [991, 454] on div at bounding box center [1088, 249] width 919 height 410
click at [982, 208] on div at bounding box center [1088, 249] width 919 height 410
click at [994, 218] on div at bounding box center [1088, 249] width 919 height 410
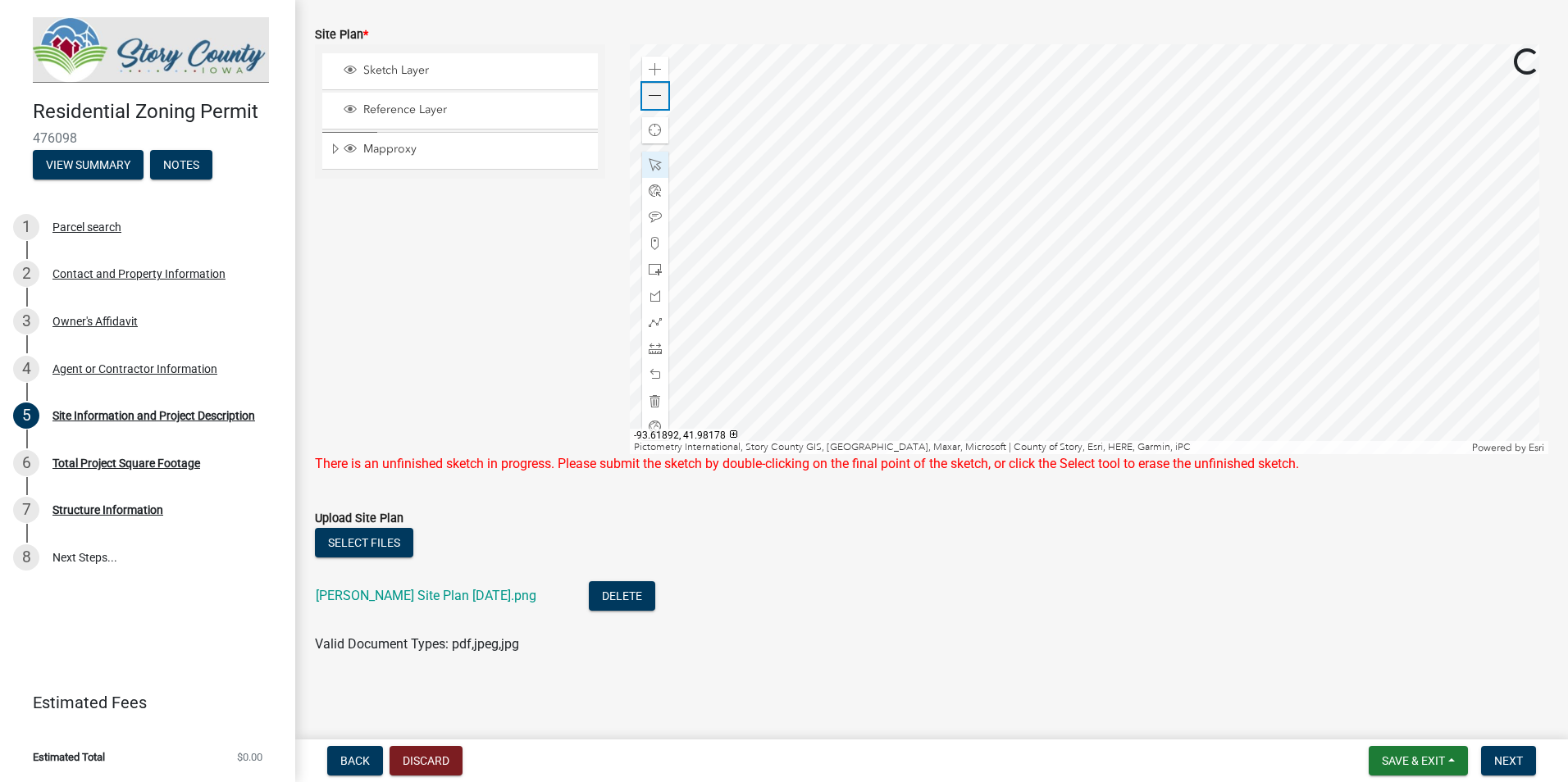
click at [658, 90] on span at bounding box center [655, 96] width 13 height 13
click at [917, 142] on div at bounding box center [1088, 249] width 919 height 410
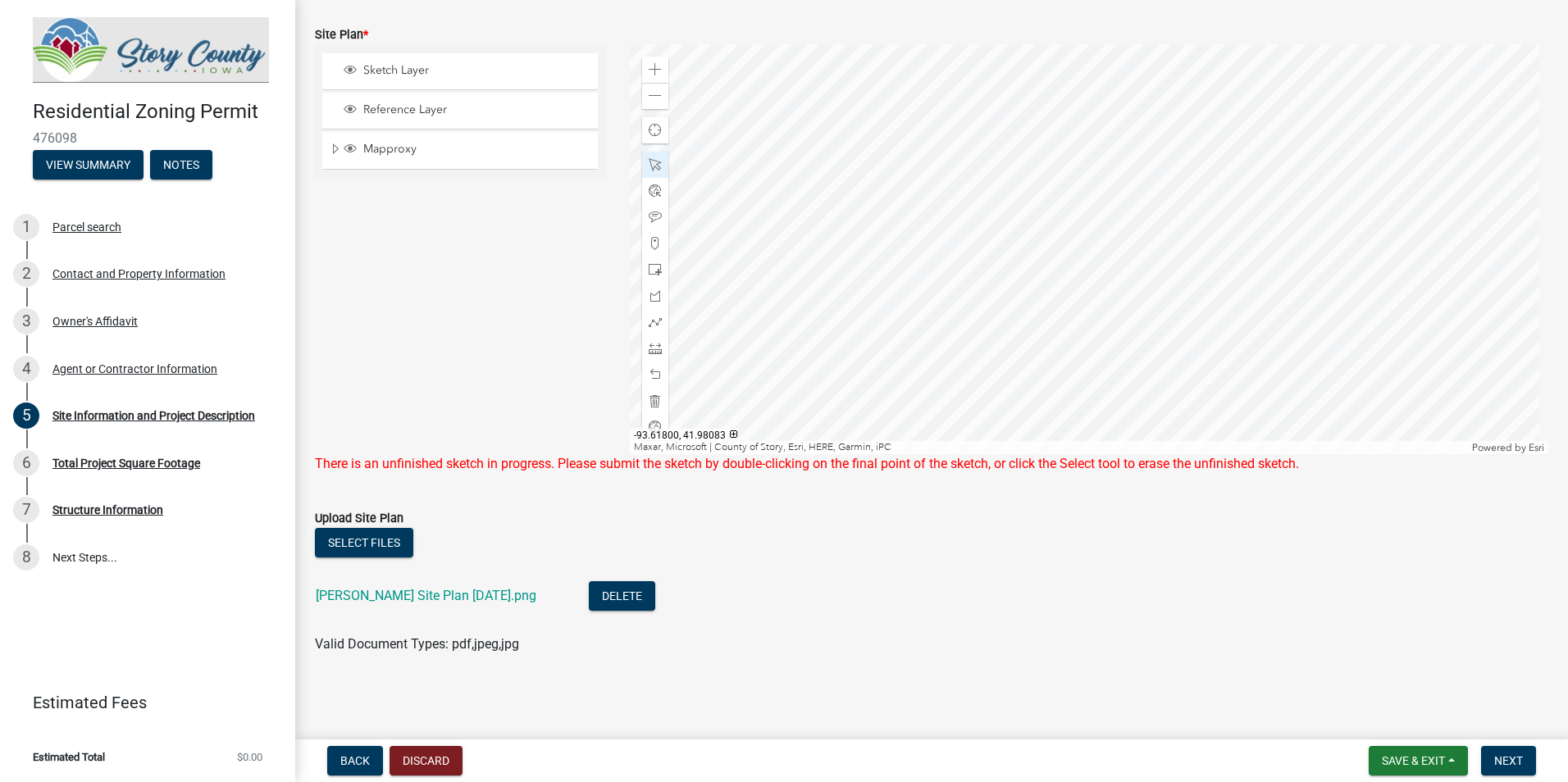
click at [1061, 307] on div at bounding box center [1088, 249] width 919 height 410
click at [887, 358] on div at bounding box center [1088, 249] width 919 height 410
click at [659, 70] on div "Zoom in" at bounding box center [655, 69] width 27 height 27
click at [1149, 250] on div at bounding box center [1088, 249] width 919 height 410
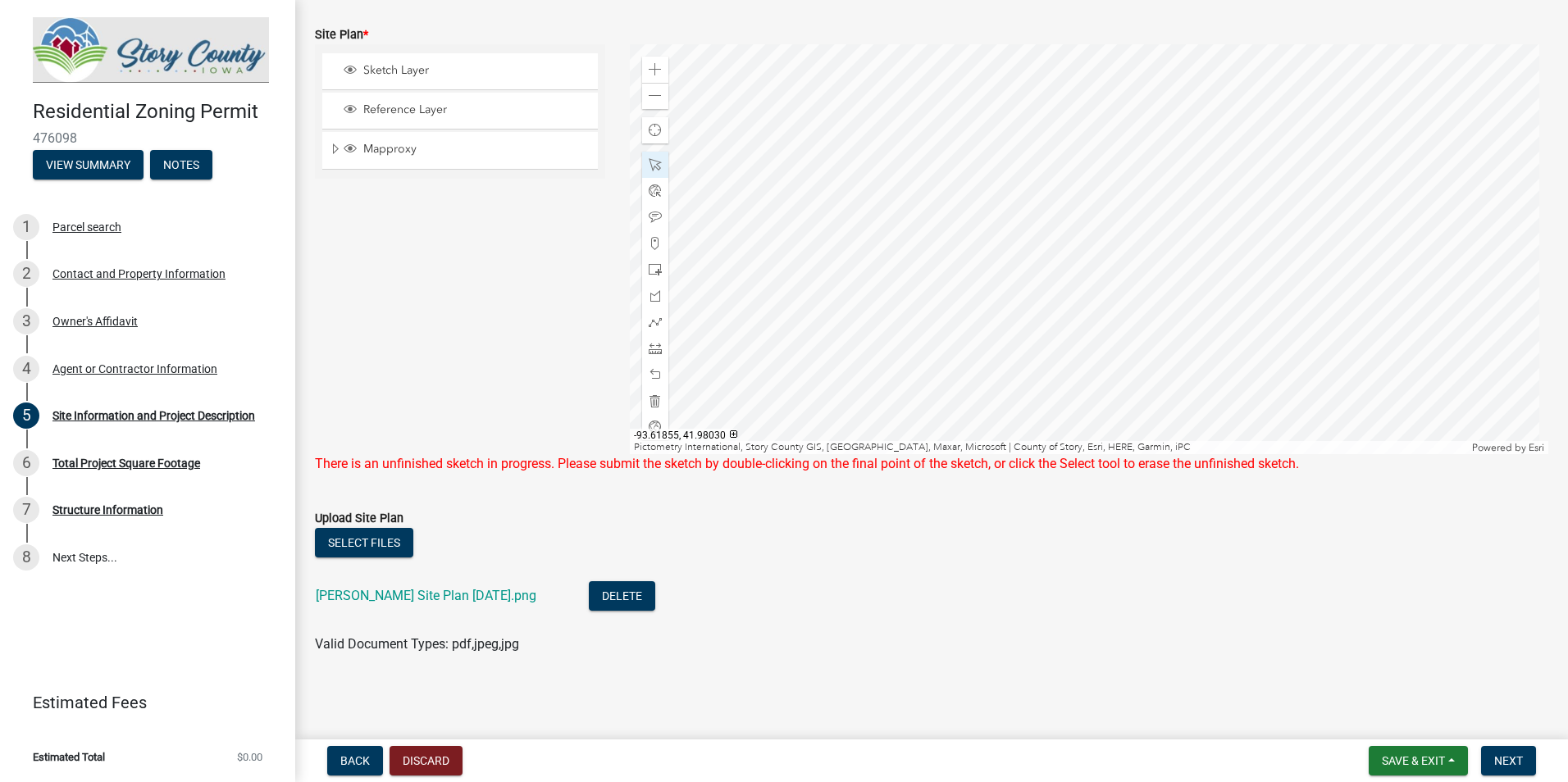
click at [1009, 371] on div at bounding box center [1088, 249] width 919 height 410
click at [854, 454] on div at bounding box center [1088, 249] width 919 height 410
click at [905, 398] on div at bounding box center [1088, 249] width 919 height 410
click at [1516, 761] on span "Next" at bounding box center [1508, 760] width 29 height 13
click at [653, 95] on span at bounding box center [655, 96] width 13 height 13
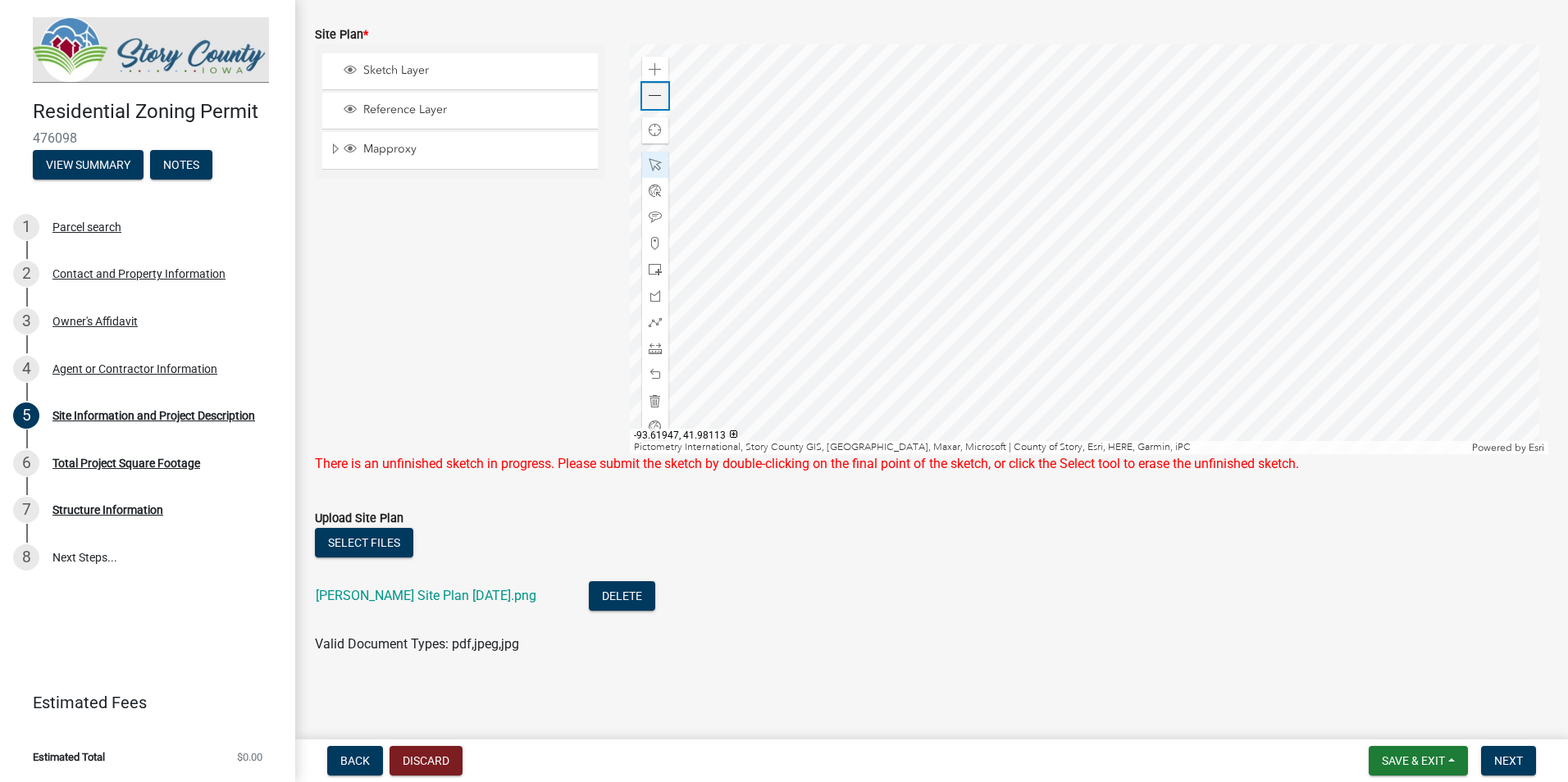
click at [653, 95] on span at bounding box center [655, 96] width 13 height 13
click at [1066, 224] on div at bounding box center [1088, 249] width 919 height 410
click at [653, 428] on span "-93.62128, 41.97744" at bounding box center [680, 434] width 100 height 13
click at [649, 425] on span at bounding box center [655, 426] width 13 height 13
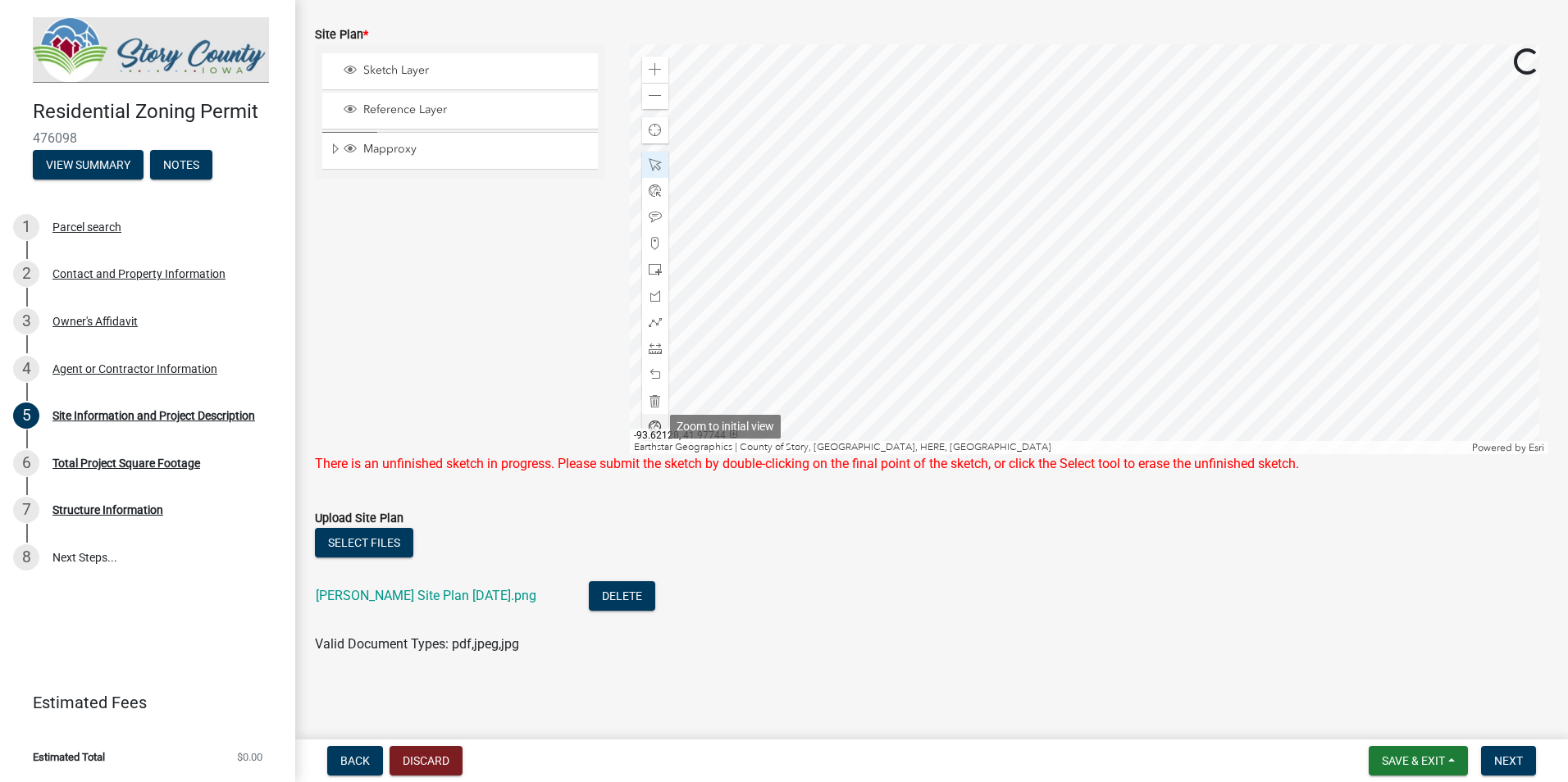
click at [653, 423] on span at bounding box center [655, 426] width 13 height 13
click at [656, 66] on span at bounding box center [655, 69] width 13 height 13
click at [1226, 272] on div at bounding box center [1088, 249] width 919 height 410
click at [1207, 419] on div at bounding box center [1088, 249] width 919 height 410
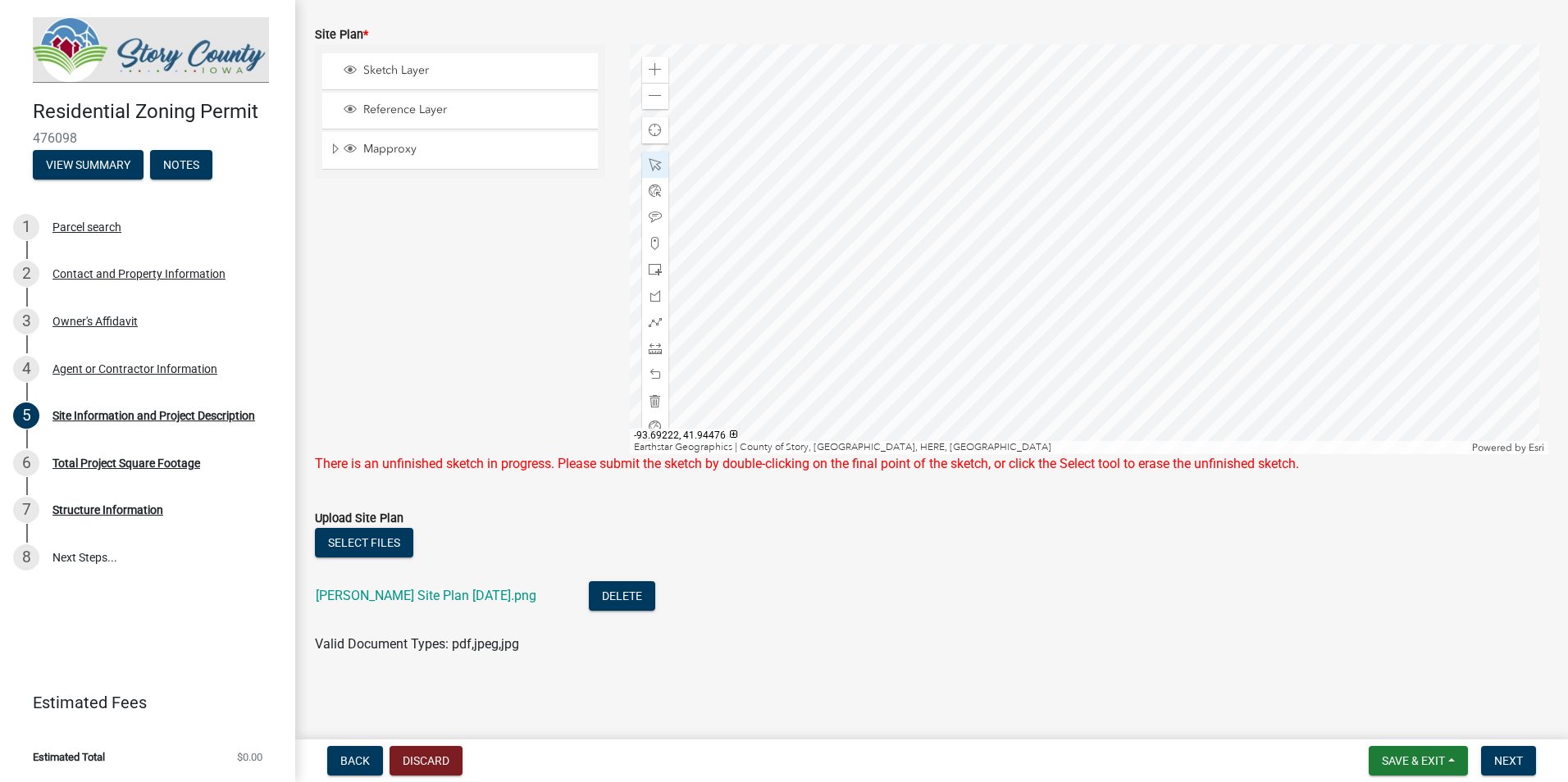
click at [1295, 454] on div at bounding box center [1088, 249] width 919 height 410
click at [1204, 369] on div at bounding box center [1088, 249] width 919 height 410
click at [656, 99] on span at bounding box center [655, 96] width 13 height 13
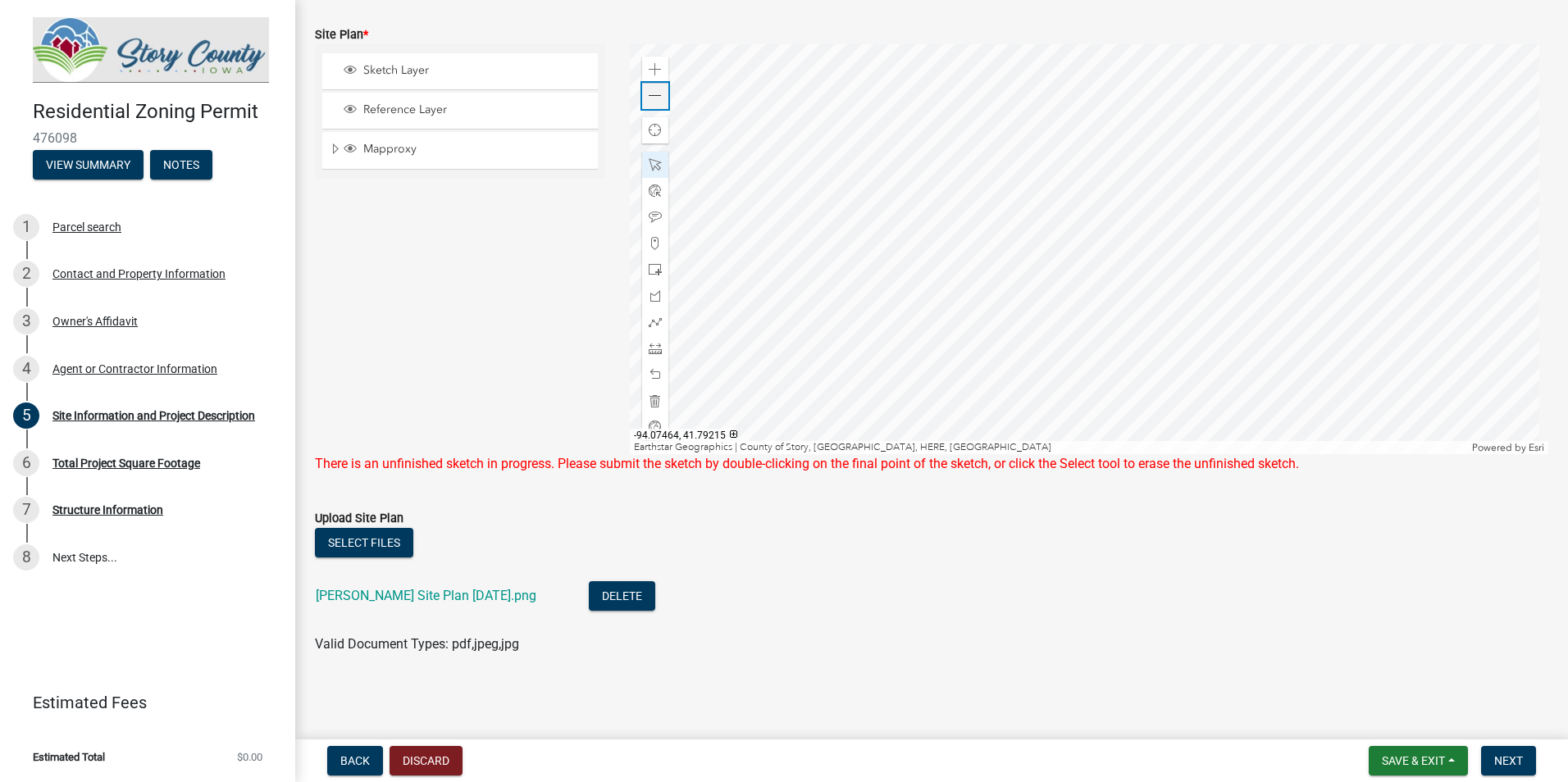
click at [656, 99] on span at bounding box center [655, 96] width 13 height 13
click at [1142, 288] on div at bounding box center [1088, 249] width 919 height 410
click at [649, 71] on span at bounding box center [655, 69] width 13 height 13
click at [649, 73] on span at bounding box center [655, 69] width 13 height 13
click at [830, 95] on div at bounding box center [1088, 249] width 919 height 410
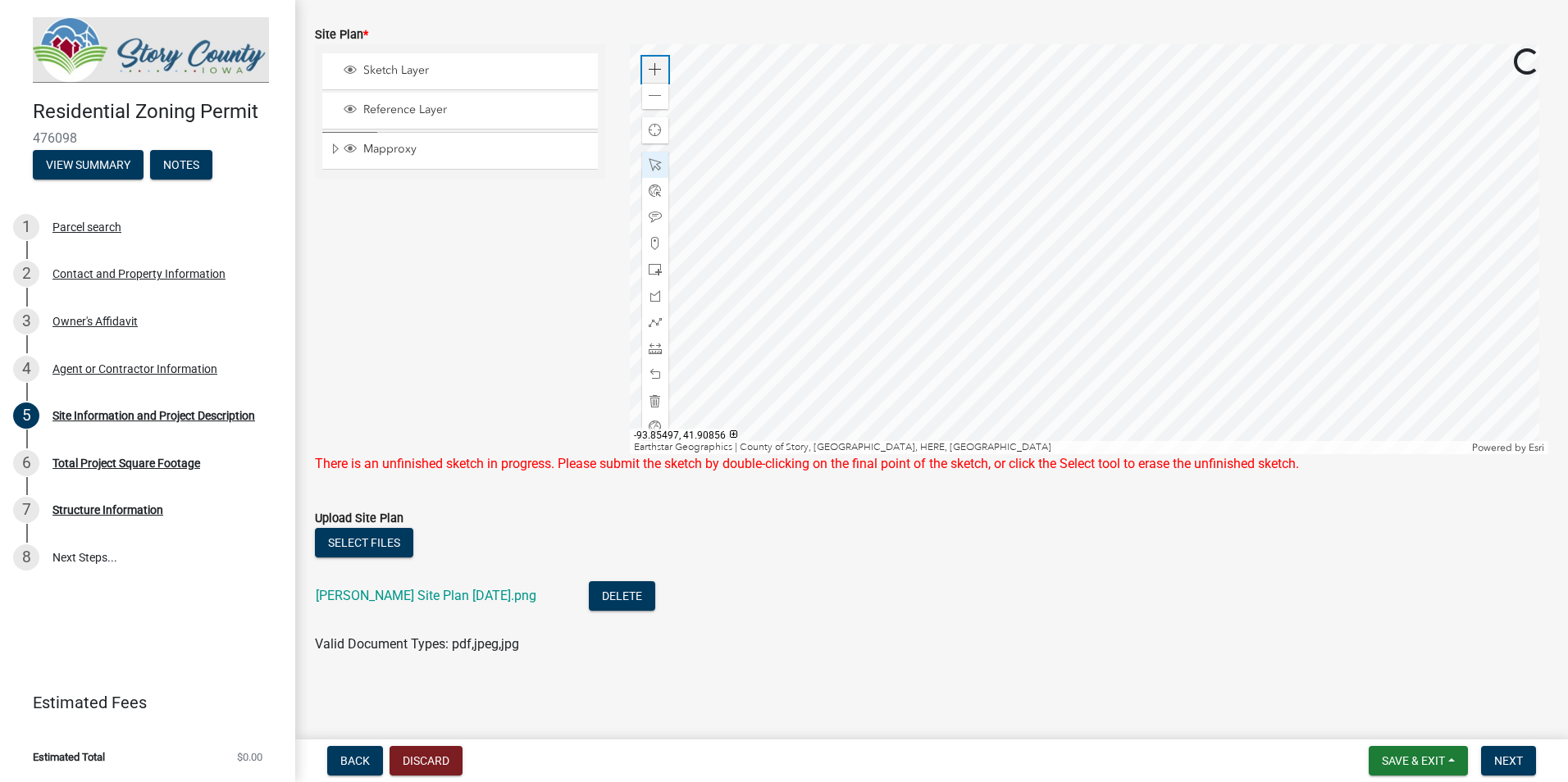
click at [654, 61] on div "Zoom in" at bounding box center [655, 69] width 27 height 27
click at [1329, 311] on div at bounding box center [1088, 249] width 919 height 410
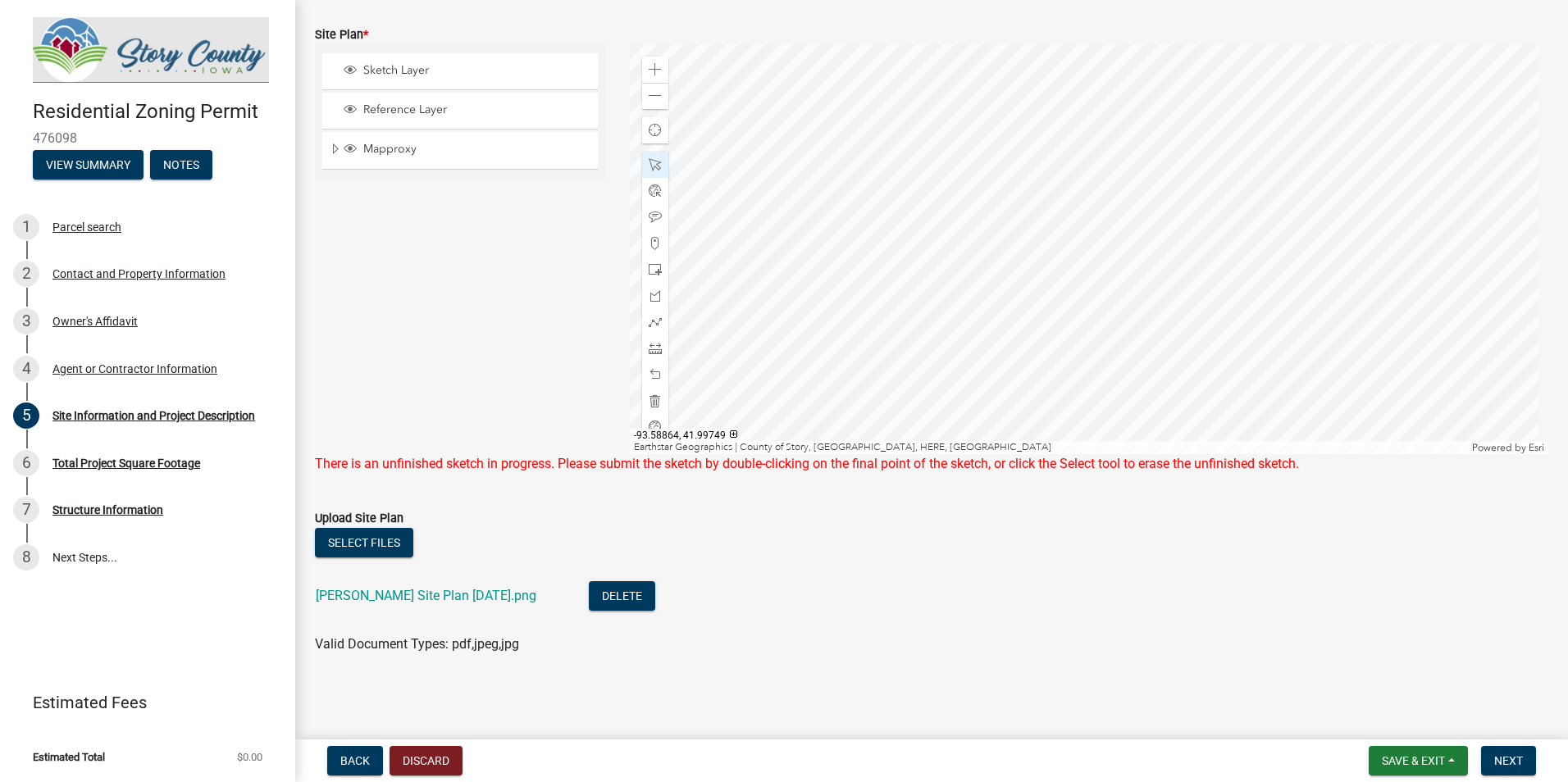
click at [923, 409] on div at bounding box center [1088, 249] width 919 height 410
click at [1071, 454] on div at bounding box center [1088, 249] width 919 height 410
click at [766, 238] on div at bounding box center [1088, 249] width 919 height 410
click at [649, 91] on span at bounding box center [655, 96] width 13 height 13
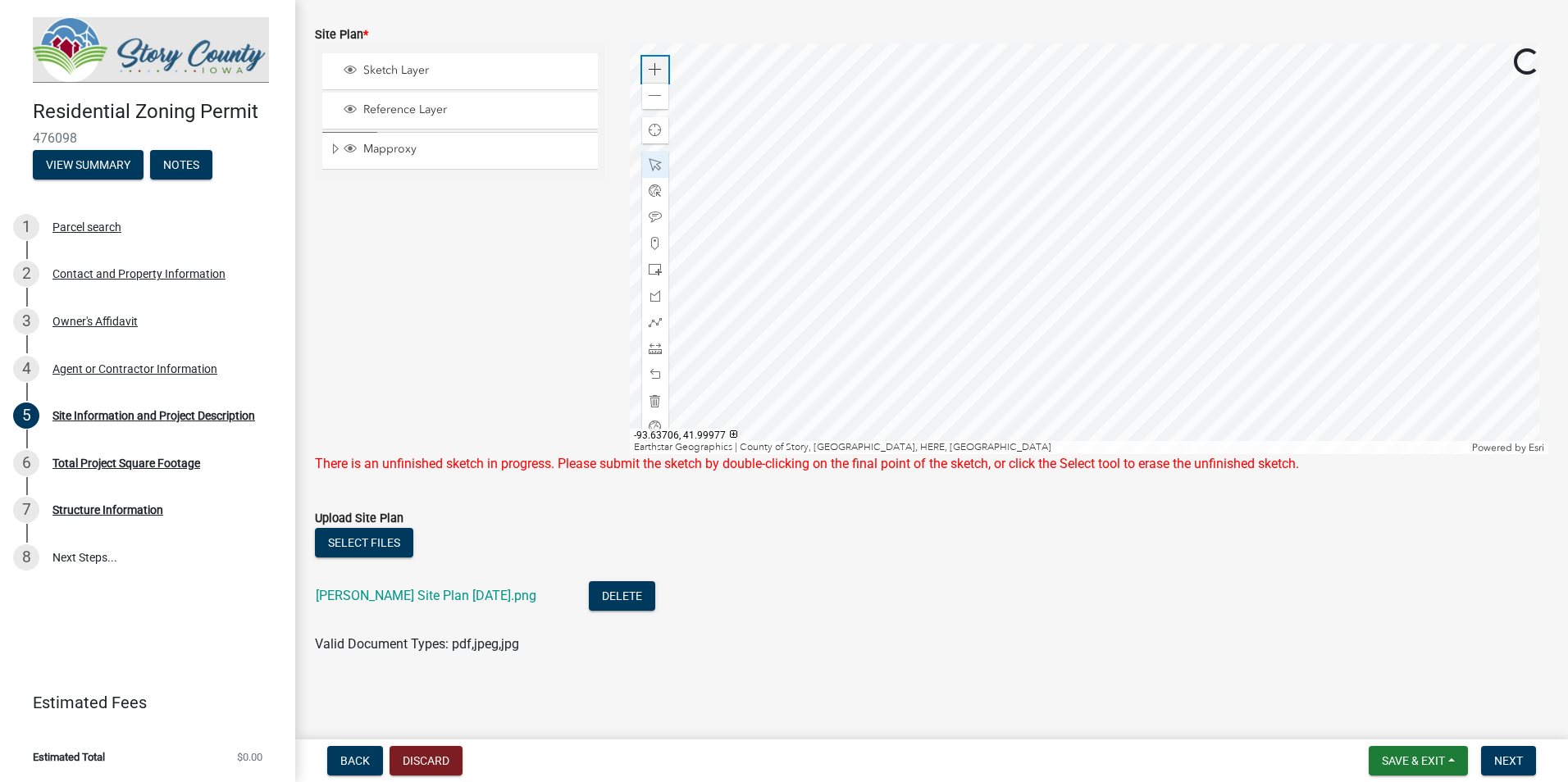
click at [653, 76] on div "Zoom in" at bounding box center [655, 69] width 27 height 27
click at [858, 85] on div at bounding box center [1088, 249] width 919 height 410
click at [651, 65] on span at bounding box center [655, 69] width 13 height 13
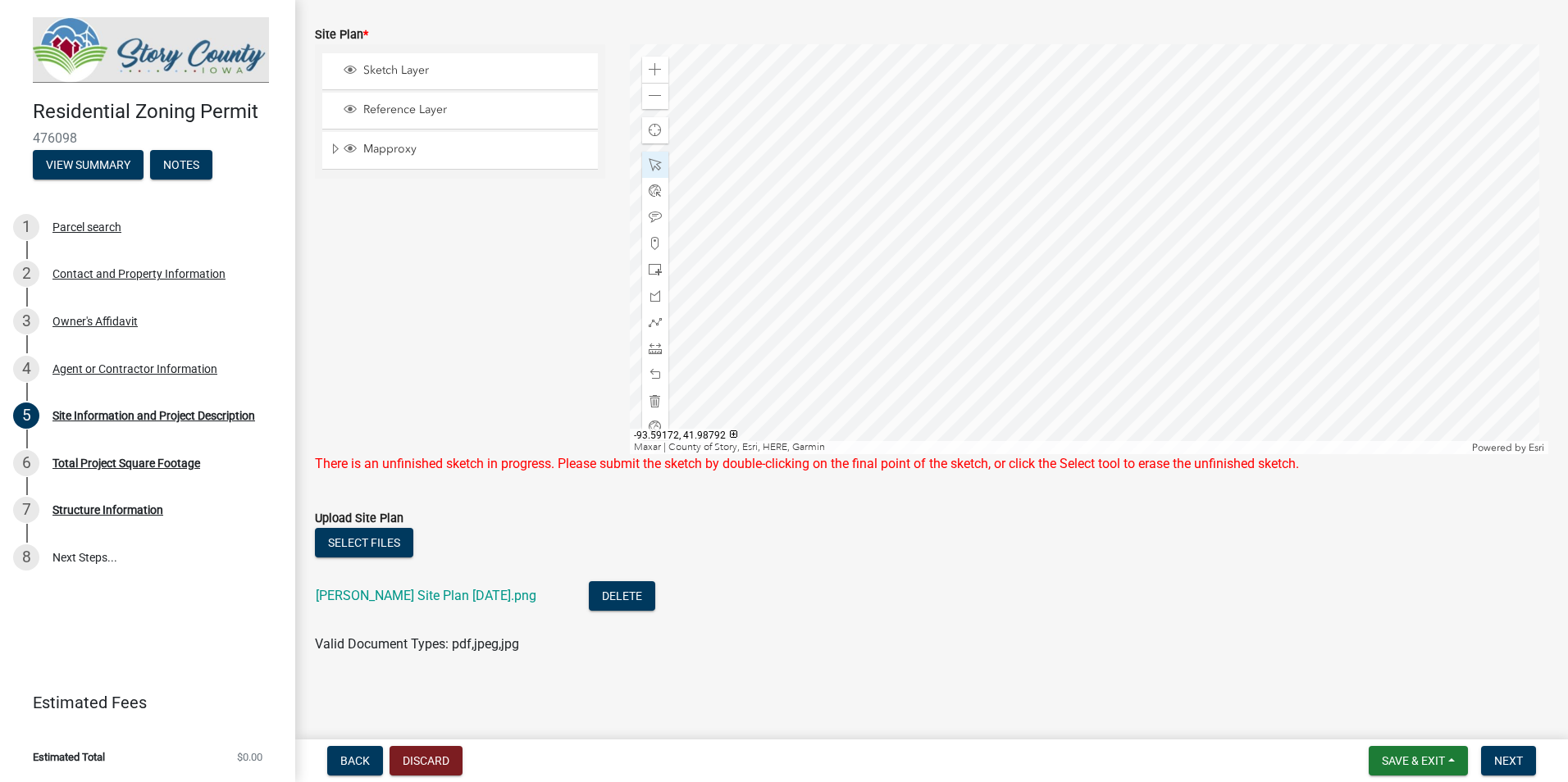
click at [1332, 373] on div at bounding box center [1088, 249] width 919 height 410
click at [849, 403] on div at bounding box center [1088, 249] width 919 height 410
click at [1284, 260] on div at bounding box center [1088, 249] width 919 height 410
click at [967, 171] on div at bounding box center [1088, 249] width 919 height 410
click at [644, 61] on div "Zoom in" at bounding box center [655, 69] width 27 height 27
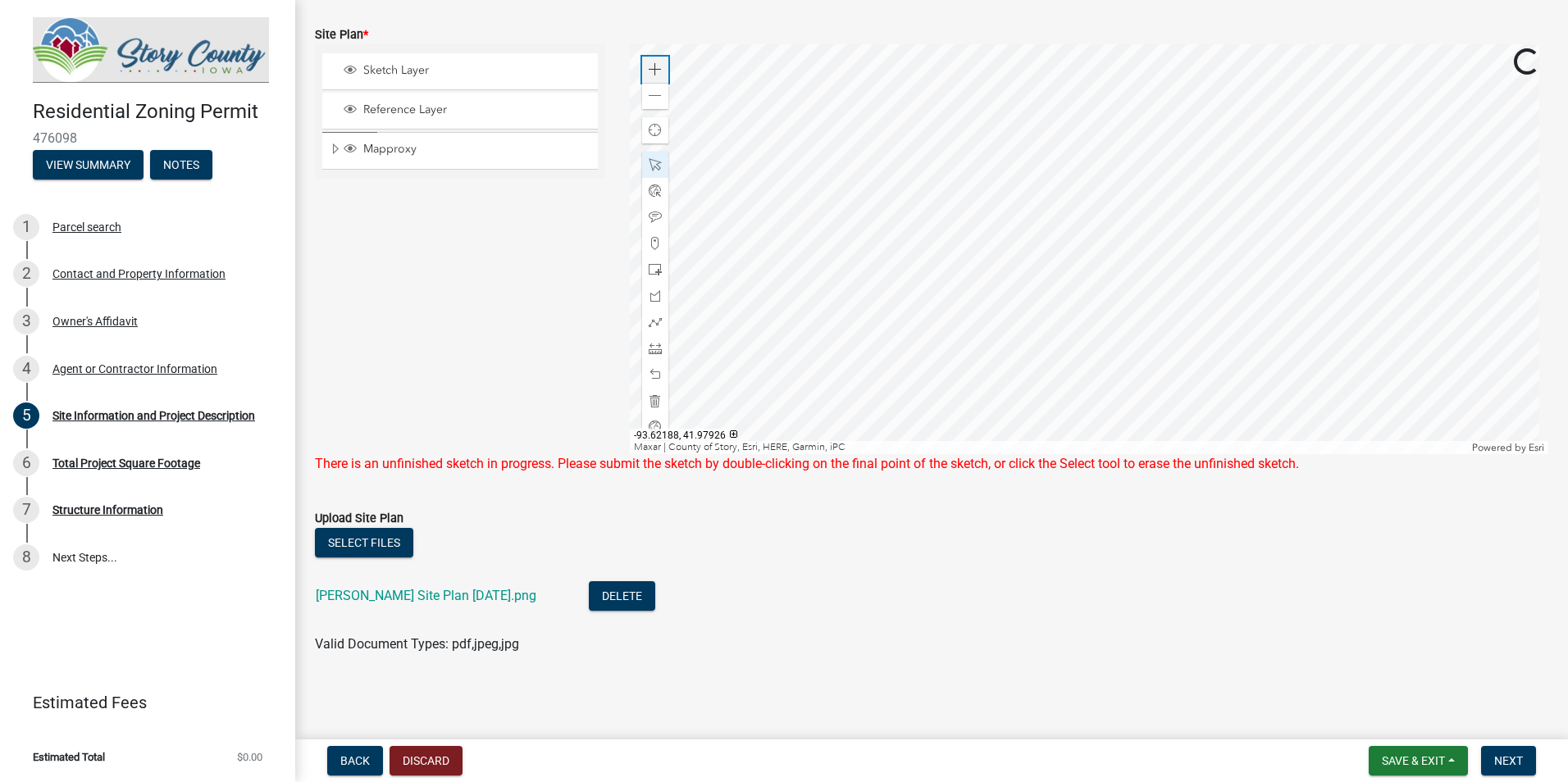
click at [644, 61] on div "Zoom in" at bounding box center [655, 69] width 27 height 27
click at [1307, 327] on div at bounding box center [1088, 249] width 919 height 410
click at [1016, 321] on div at bounding box center [1088, 249] width 919 height 410
click at [402, 70] on span "Sketch Layer" at bounding box center [476, 70] width 232 height 15
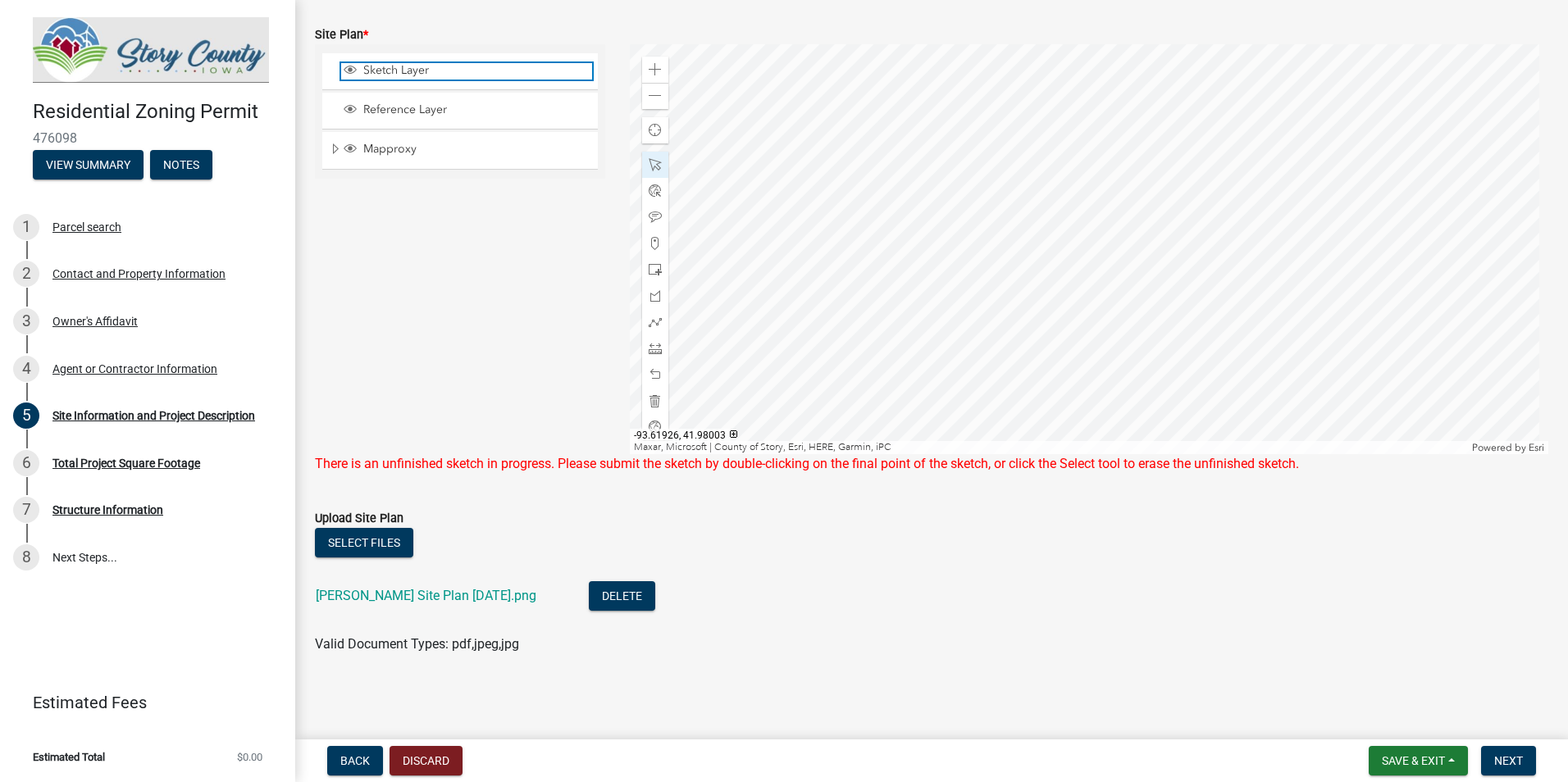
click at [402, 70] on span "Sketch Layer" at bounding box center [476, 70] width 232 height 15
click at [389, 119] on div "Reference Layer" at bounding box center [460, 110] width 276 height 36
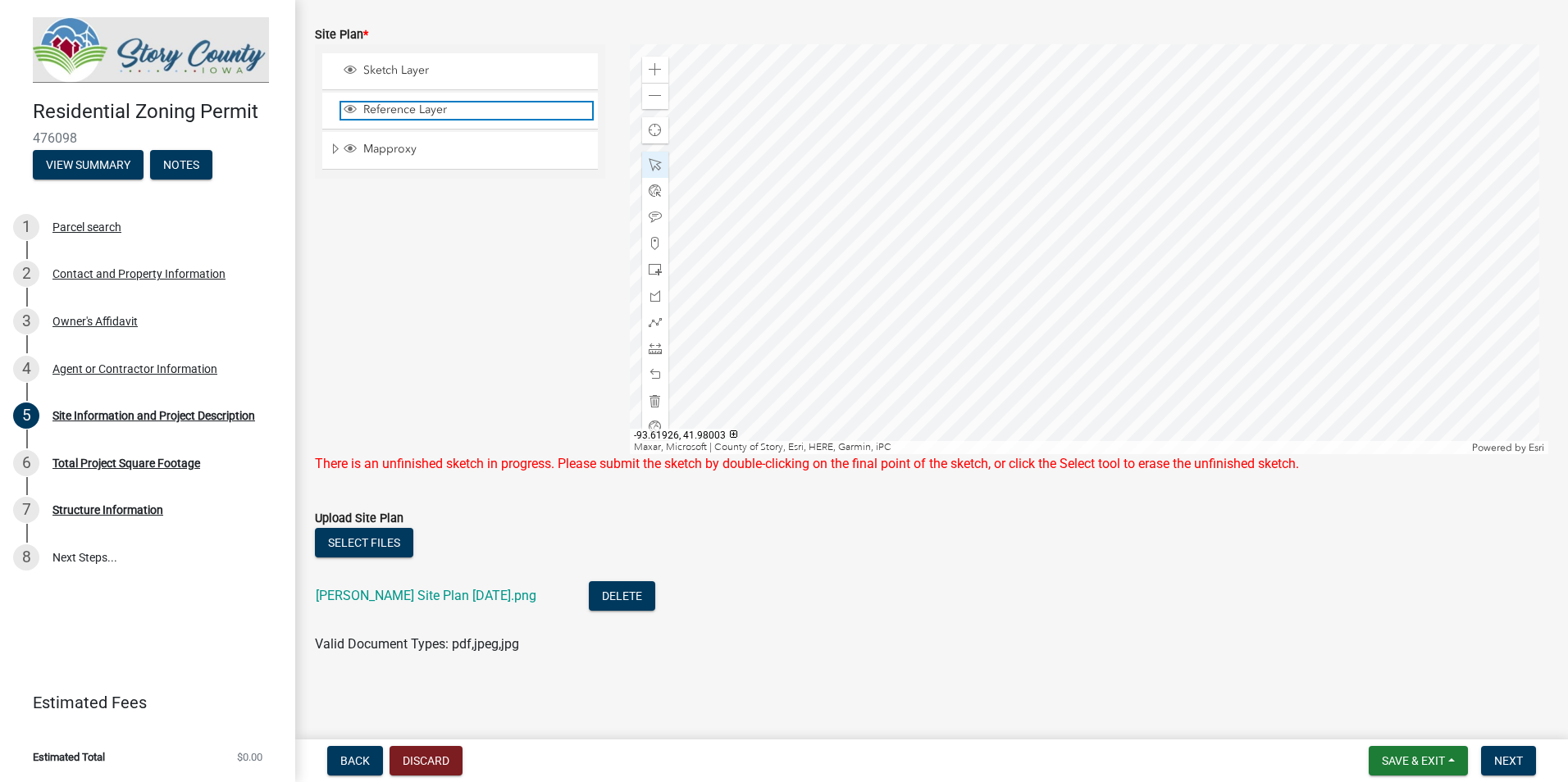
click at [392, 109] on span "Reference Layer" at bounding box center [476, 109] width 232 height 15
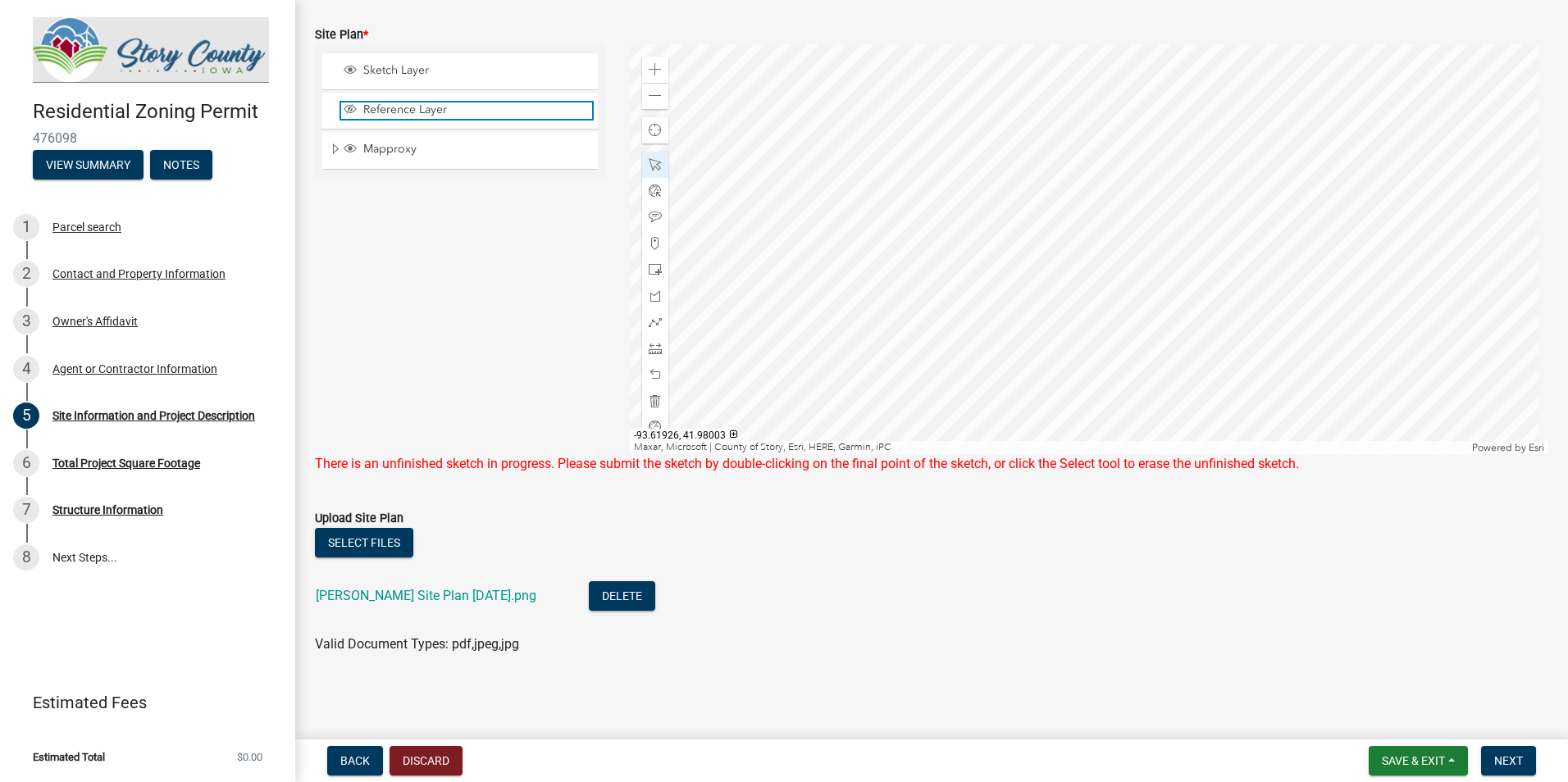
click at [392, 109] on span "Reference Layer" at bounding box center [476, 109] width 232 height 15
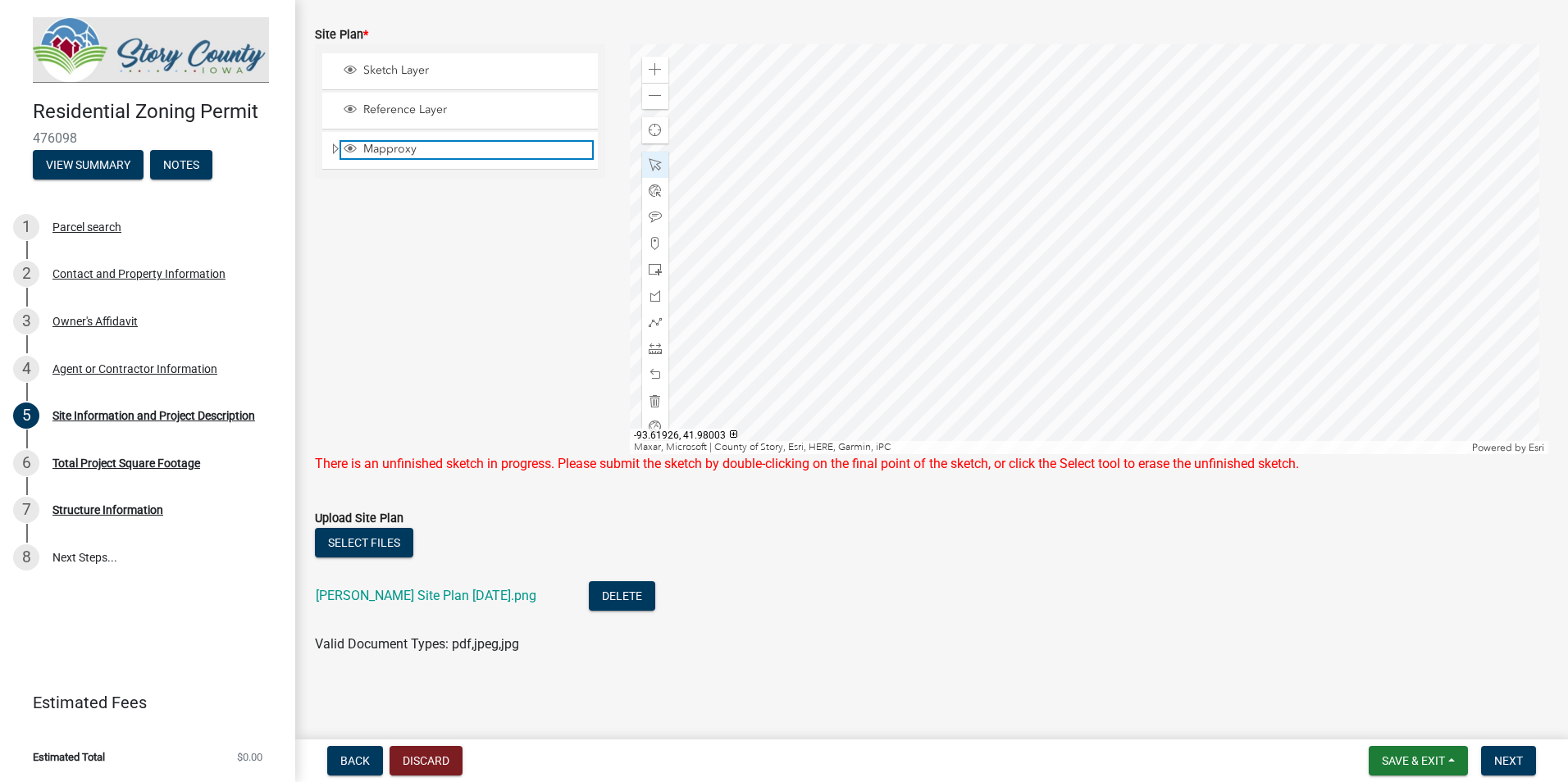
click at [389, 155] on span "Mapproxy" at bounding box center [476, 149] width 232 height 15
click at [979, 336] on div at bounding box center [1088, 249] width 919 height 410
click at [976, 322] on div at bounding box center [1088, 249] width 919 height 410
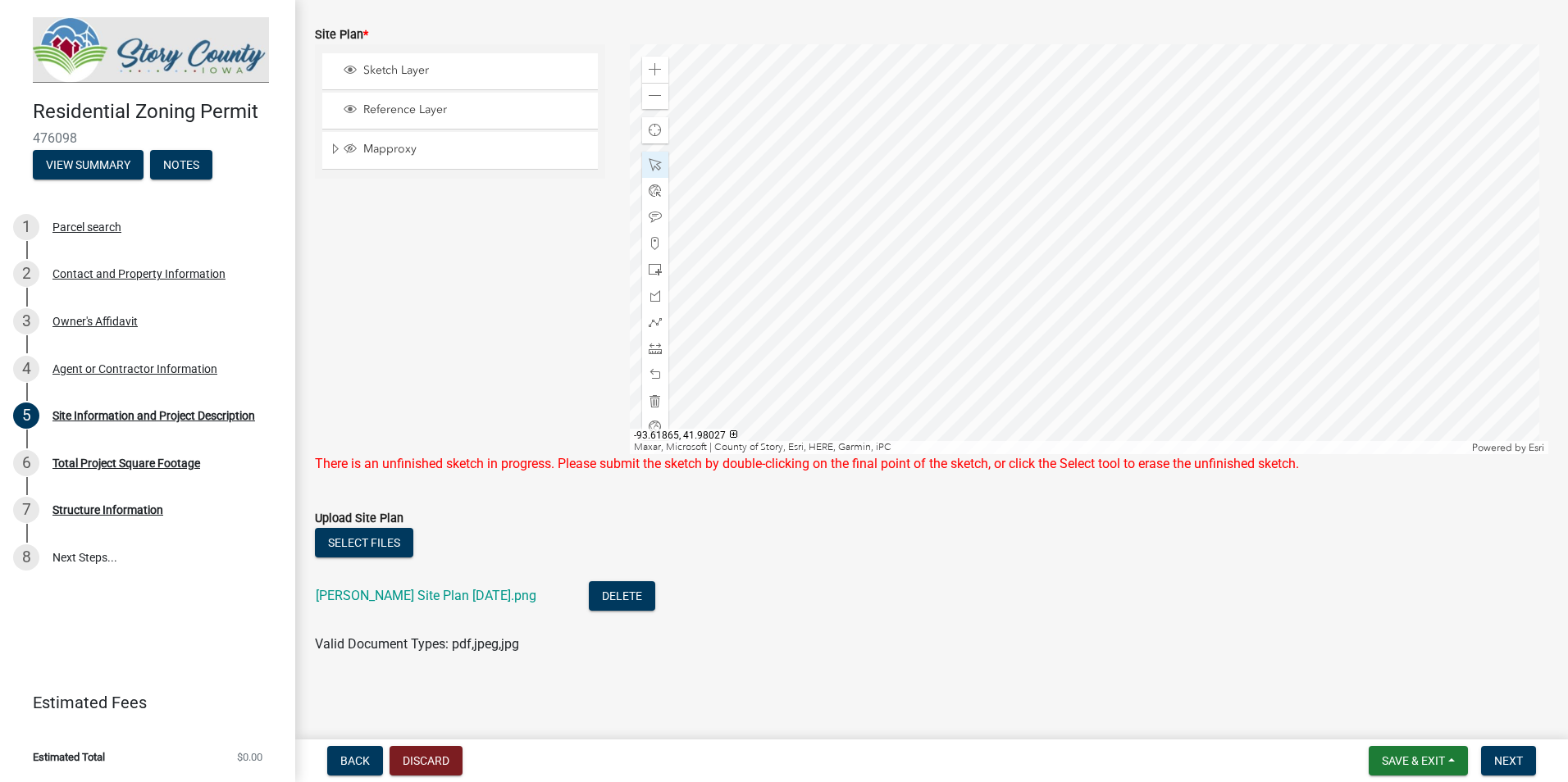
click at [987, 324] on div at bounding box center [1088, 249] width 919 height 410
click at [1218, 309] on div at bounding box center [1088, 249] width 919 height 410
click at [1238, 317] on div at bounding box center [1088, 249] width 919 height 410
click at [1213, 334] on div at bounding box center [1088, 249] width 919 height 410
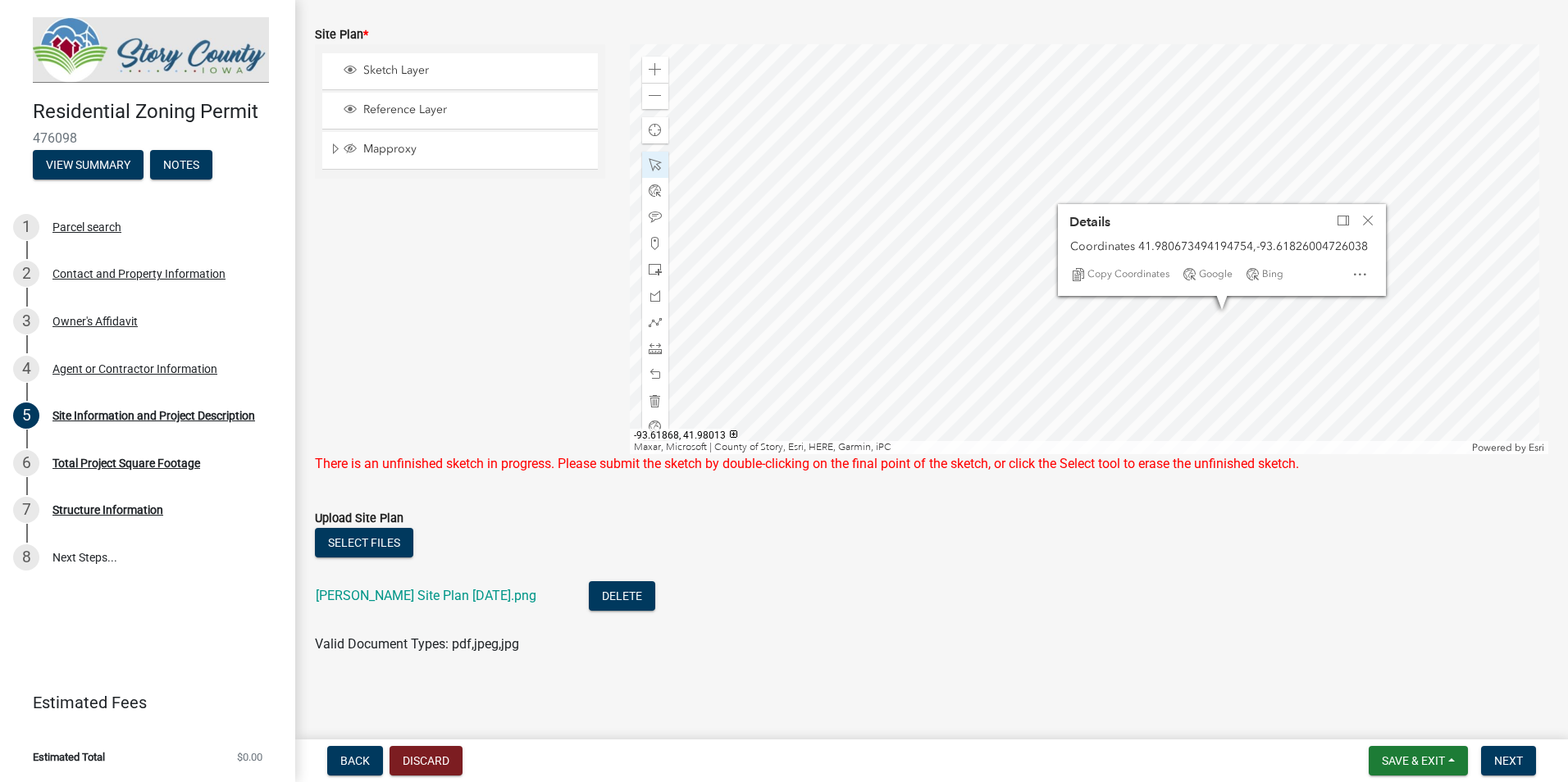
click at [938, 358] on div at bounding box center [1088, 249] width 919 height 410
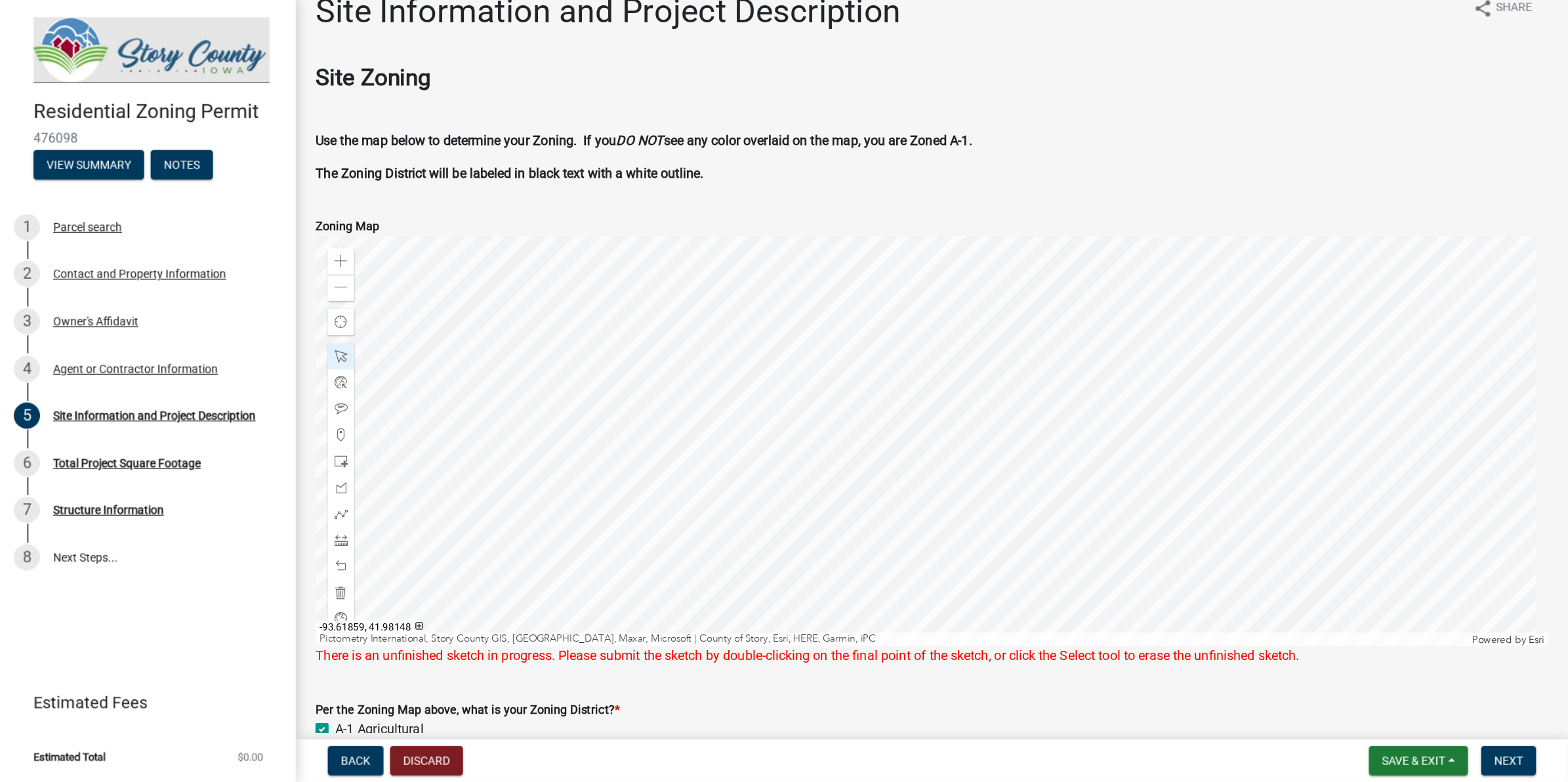
scroll to position [14, 0]
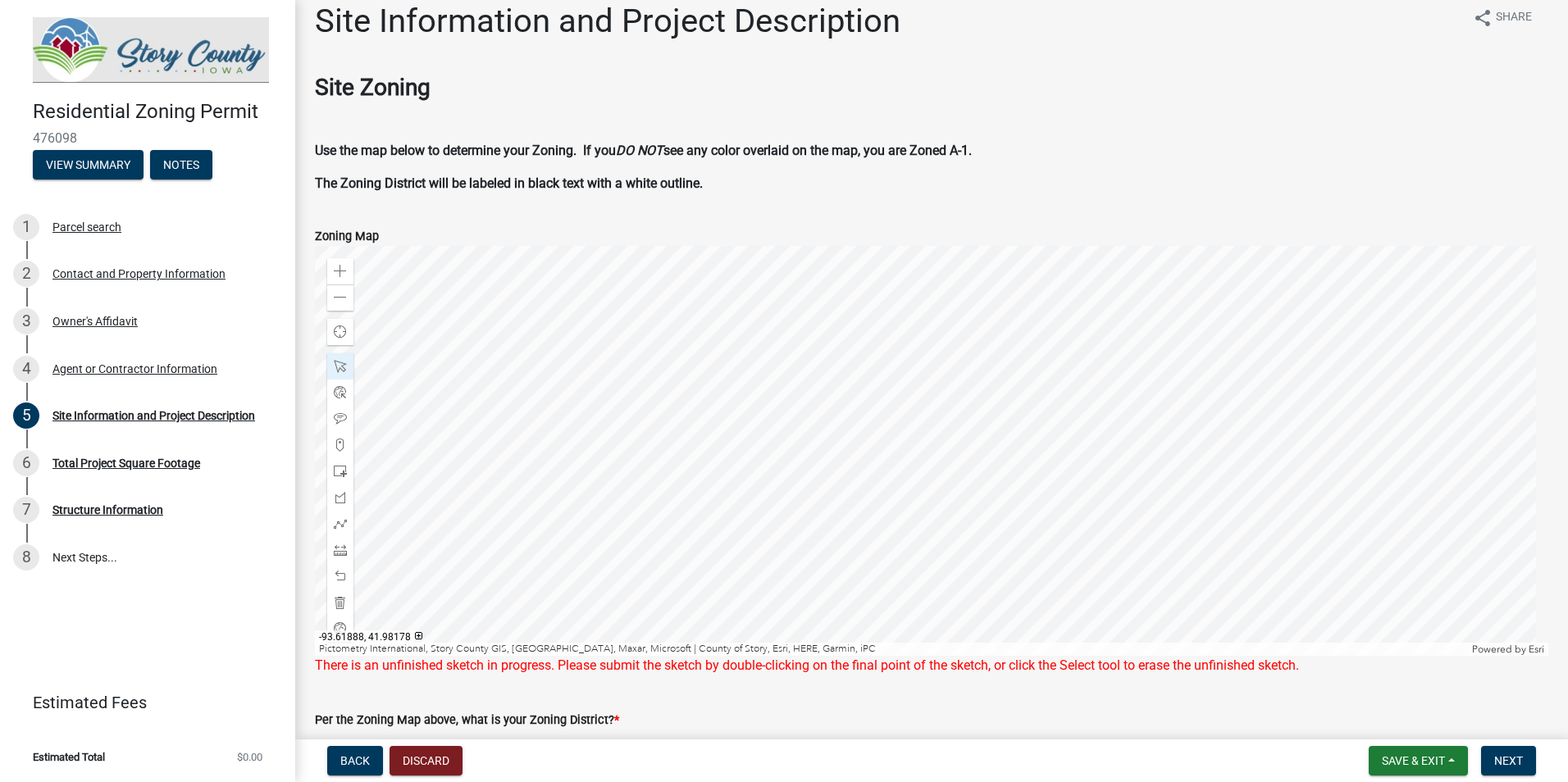
click at [1002, 554] on div at bounding box center [932, 451] width 1233 height 410
click at [928, 470] on div at bounding box center [932, 451] width 1233 height 410
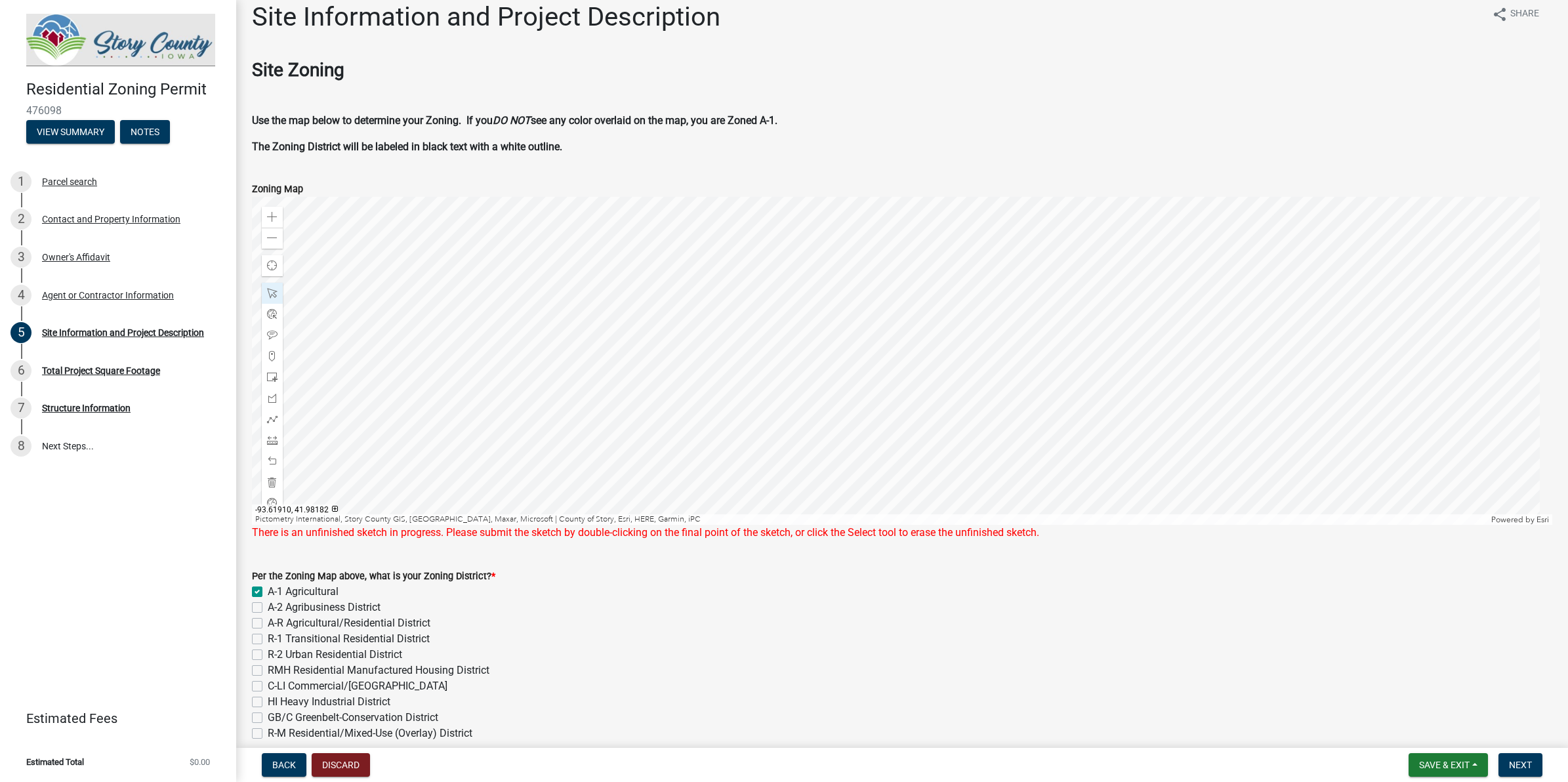
click at [615, 294] on div at bounding box center [902, 361] width 1300 height 328
click at [535, 435] on div at bounding box center [902, 361] width 1300 height 328
click at [875, 330] on div at bounding box center [902, 361] width 1300 height 328
click at [1021, 525] on div at bounding box center [902, 361] width 1300 height 328
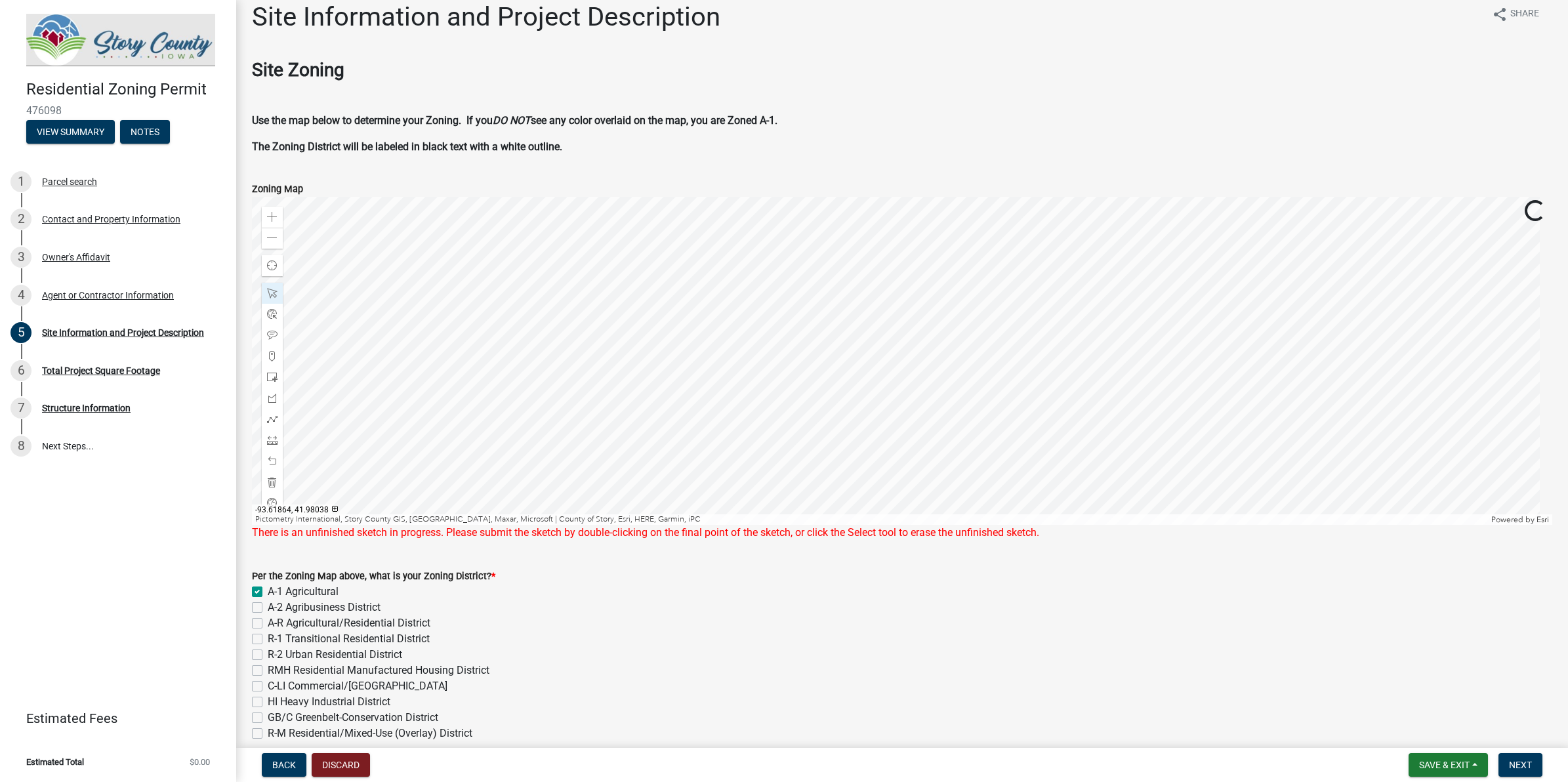
click at [864, 468] on div at bounding box center [902, 361] width 1300 height 328
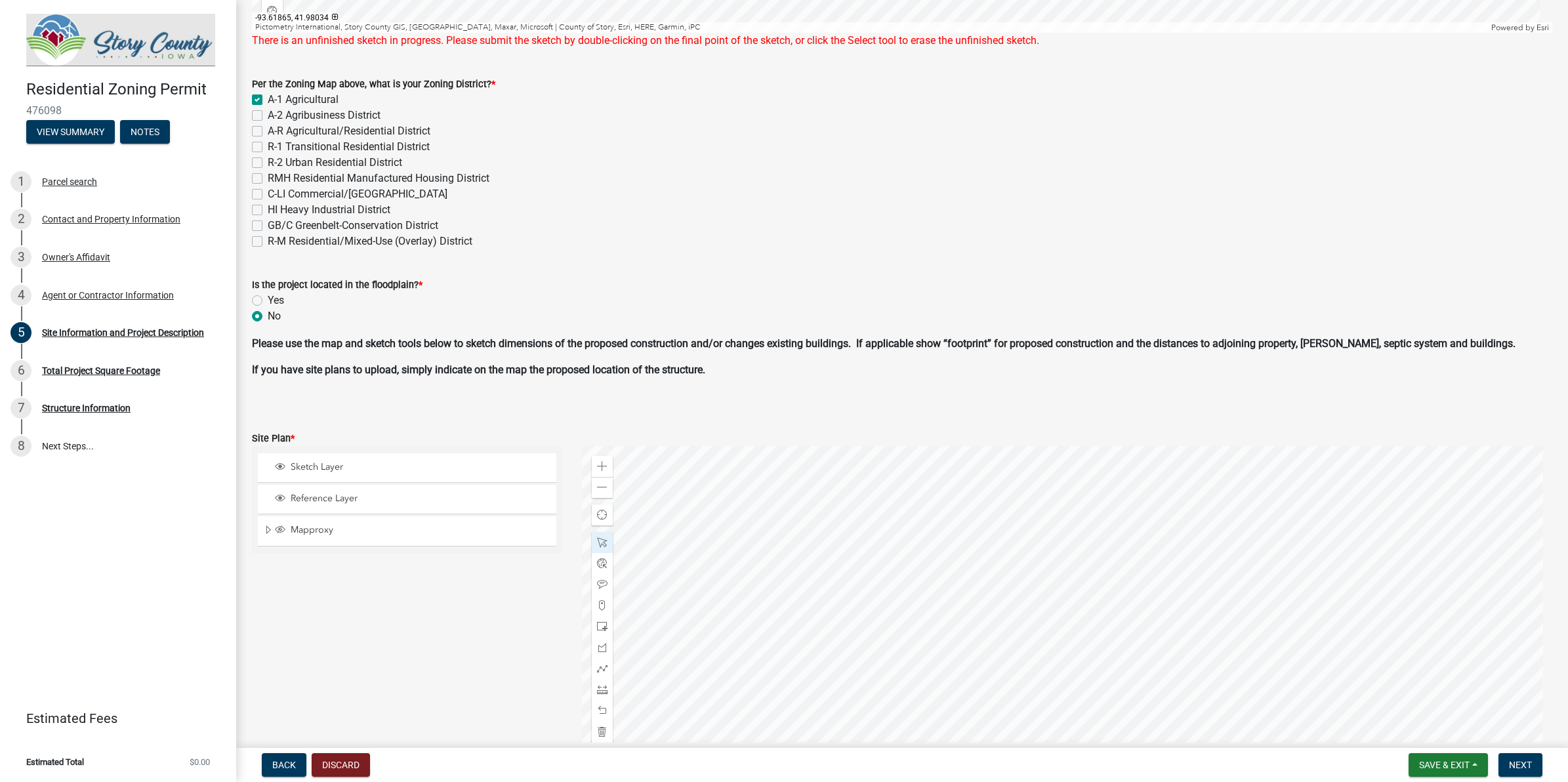
scroll to position [760, 0]
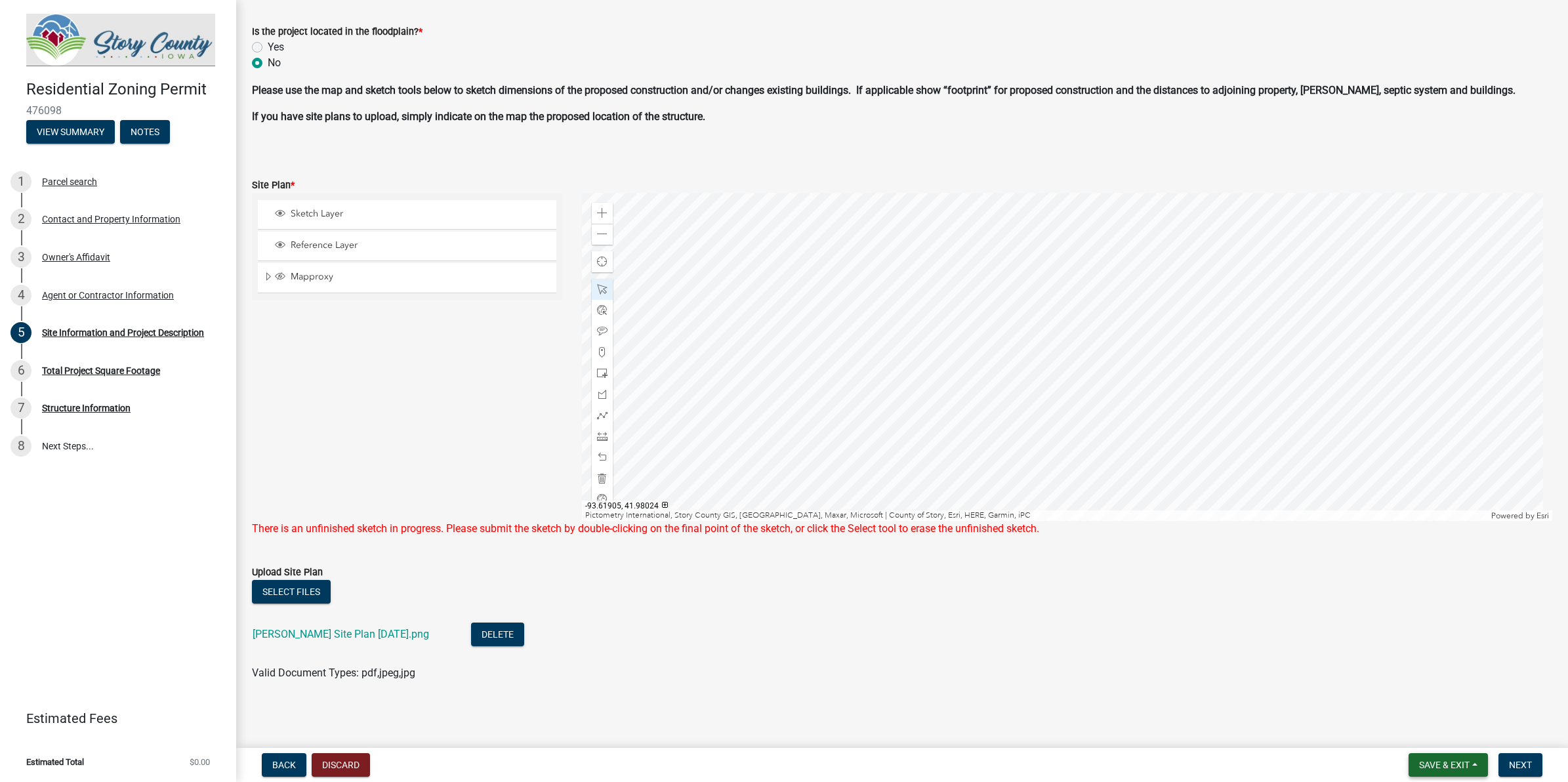
click at [1254, 625] on span "Save & Exit" at bounding box center [1444, 765] width 50 height 10
click at [1254, 625] on button "Save" at bounding box center [1435, 700] width 105 height 32
click at [103, 362] on div "6 Total Project Square Footage" at bounding box center [113, 371] width 205 height 21
click at [108, 360] on div "6 Total Project Square Footage" at bounding box center [113, 371] width 205 height 21
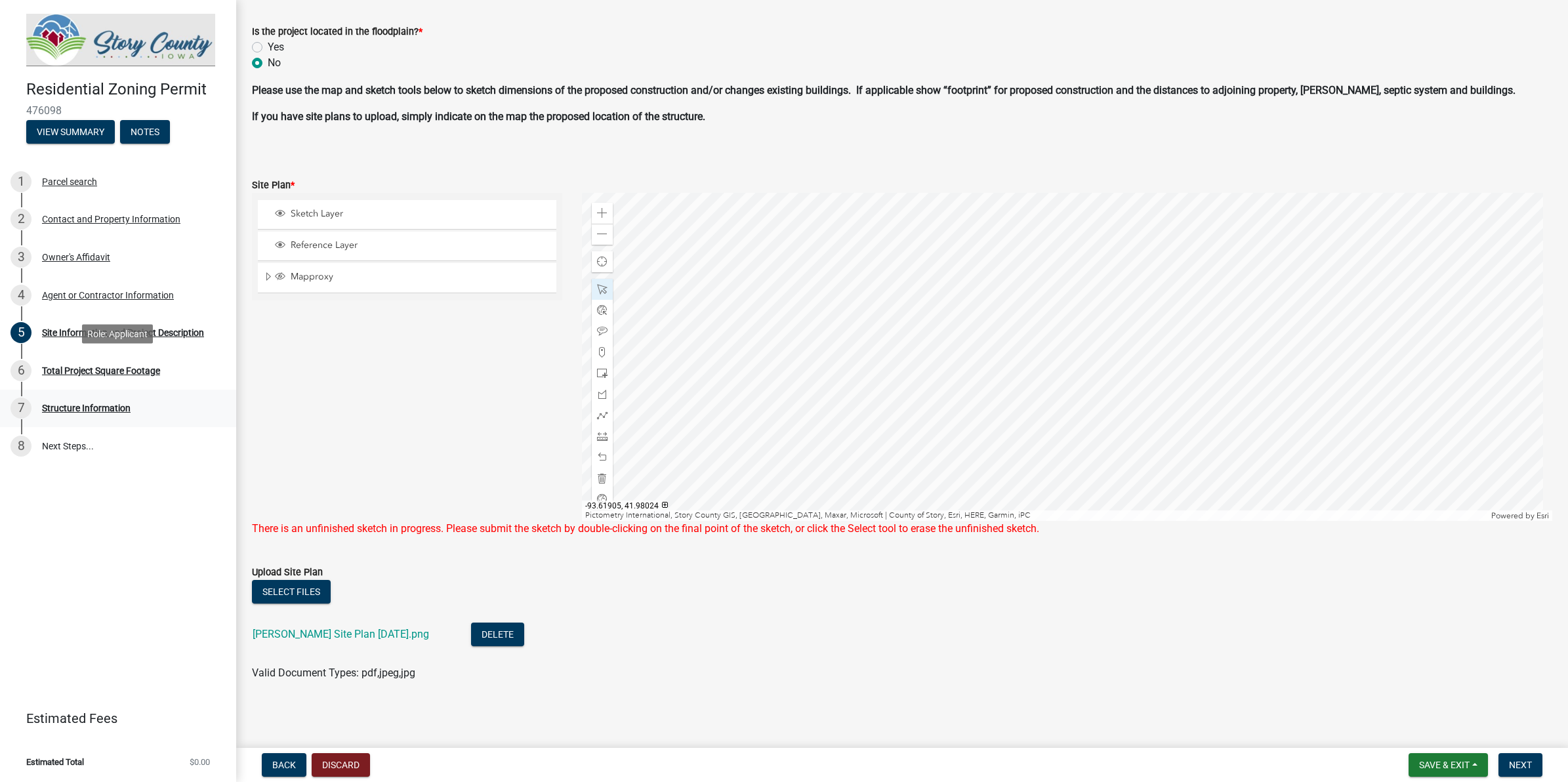
drag, startPoint x: 108, startPoint y: 359, endPoint x: 172, endPoint y: 404, distance: 78.2
click at [172, 404] on div "7 Structure Information" at bounding box center [113, 408] width 205 height 21
click at [146, 378] on div "6 Total Project Square Footage" at bounding box center [113, 371] width 205 height 21
drag, startPoint x: 146, startPoint y: 378, endPoint x: 214, endPoint y: 422, distance: 81.0
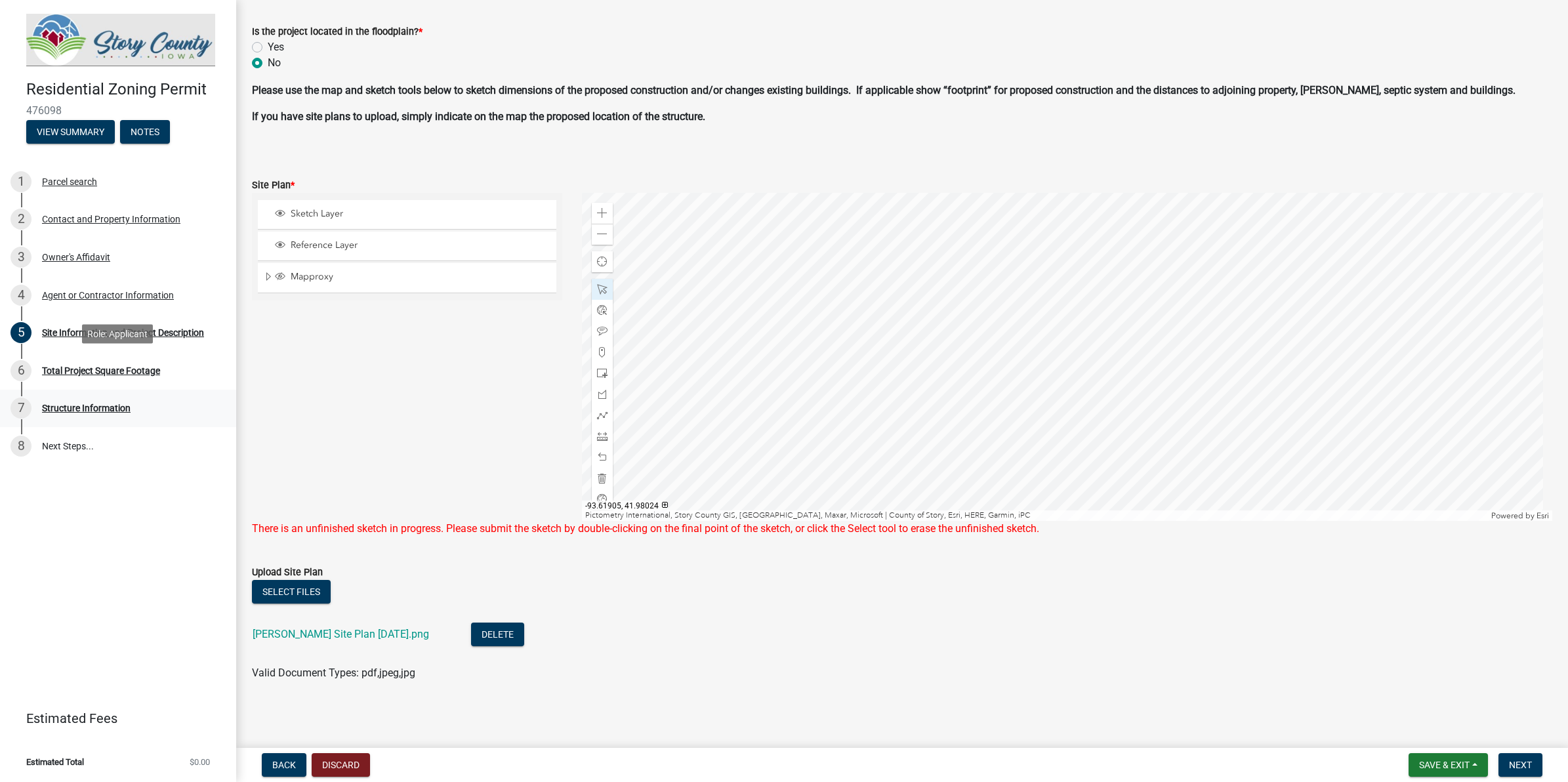
click at [214, 422] on link "7 Structure Information" at bounding box center [118, 409] width 236 height 38
drag, startPoint x: 575, startPoint y: 578, endPoint x: 972, endPoint y: 616, distance: 398.8
click at [972, 616] on li "[PERSON_NAME] Site Plan [DATE].png Delete" at bounding box center [902, 636] width 1300 height 48
click at [882, 352] on div at bounding box center [1066, 357] width 970 height 328
click at [913, 371] on div at bounding box center [1066, 357] width 970 height 328
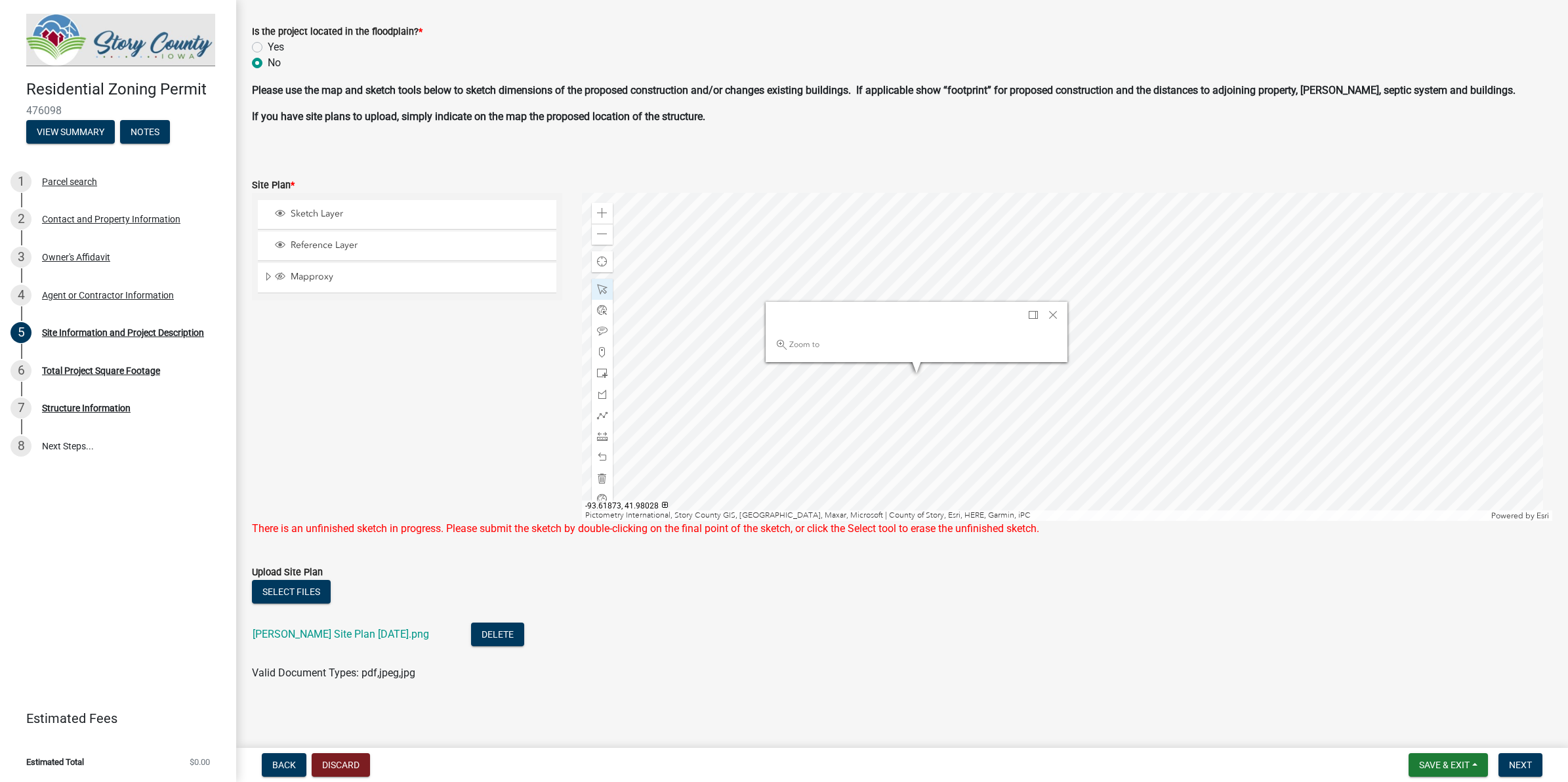
click at [875, 447] on div at bounding box center [1066, 357] width 970 height 328
click at [1210, 365] on div at bounding box center [1066, 357] width 970 height 328
click at [801, 464] on div at bounding box center [1066, 357] width 970 height 328
click at [868, 374] on div at bounding box center [1066, 357] width 970 height 328
click at [597, 456] on span at bounding box center [602, 457] width 10 height 10
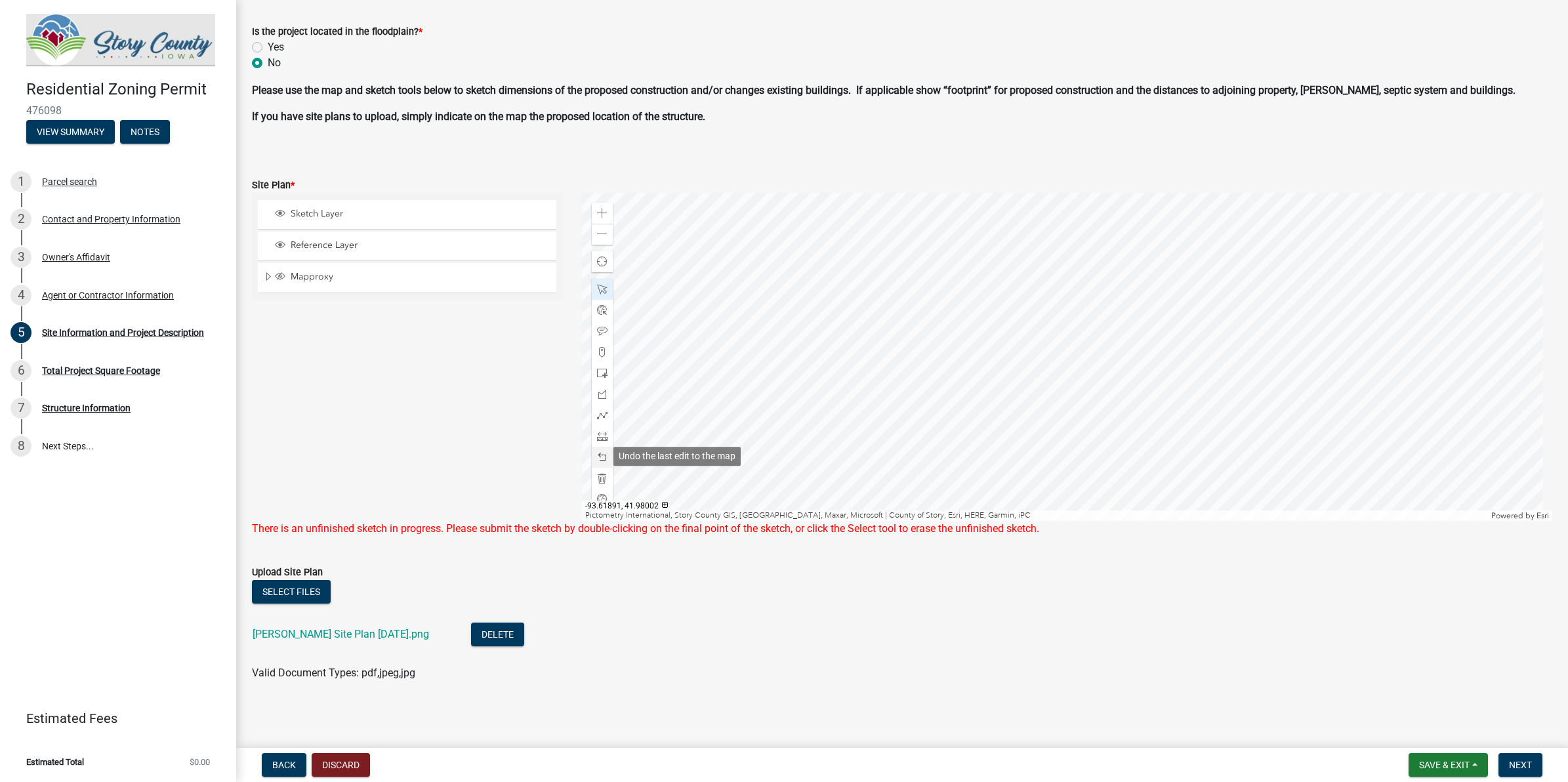
click at [597, 456] on span at bounding box center [602, 457] width 10 height 10
click at [942, 394] on div at bounding box center [1066, 357] width 970 height 328
click at [920, 362] on div at bounding box center [1066, 357] width 970 height 328
click at [912, 401] on div at bounding box center [1066, 357] width 970 height 328
click at [990, 329] on div at bounding box center [1066, 357] width 970 height 328
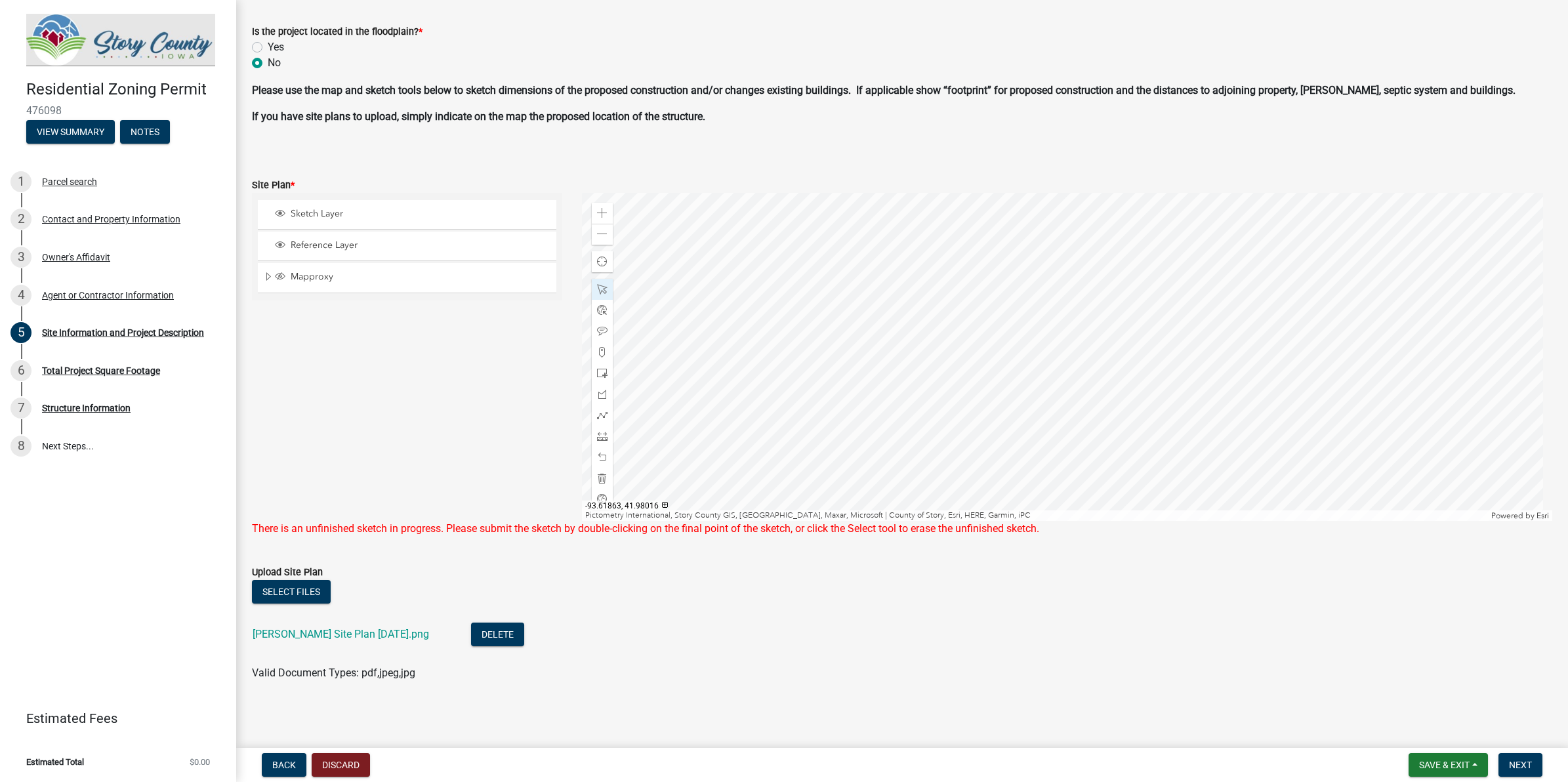
click at [1018, 332] on div at bounding box center [1066, 357] width 970 height 328
click at [856, 467] on div at bounding box center [1066, 357] width 970 height 328
drag, startPoint x: 536, startPoint y: 497, endPoint x: 474, endPoint y: 517, distance: 65.1
click at [474, 517] on div "Sketch Layer Reference Layer Mapproxy BLL drainage_district RolandZoning Subdiv…" at bounding box center [407, 357] width 330 height 328
click at [804, 434] on div at bounding box center [1066, 357] width 970 height 328
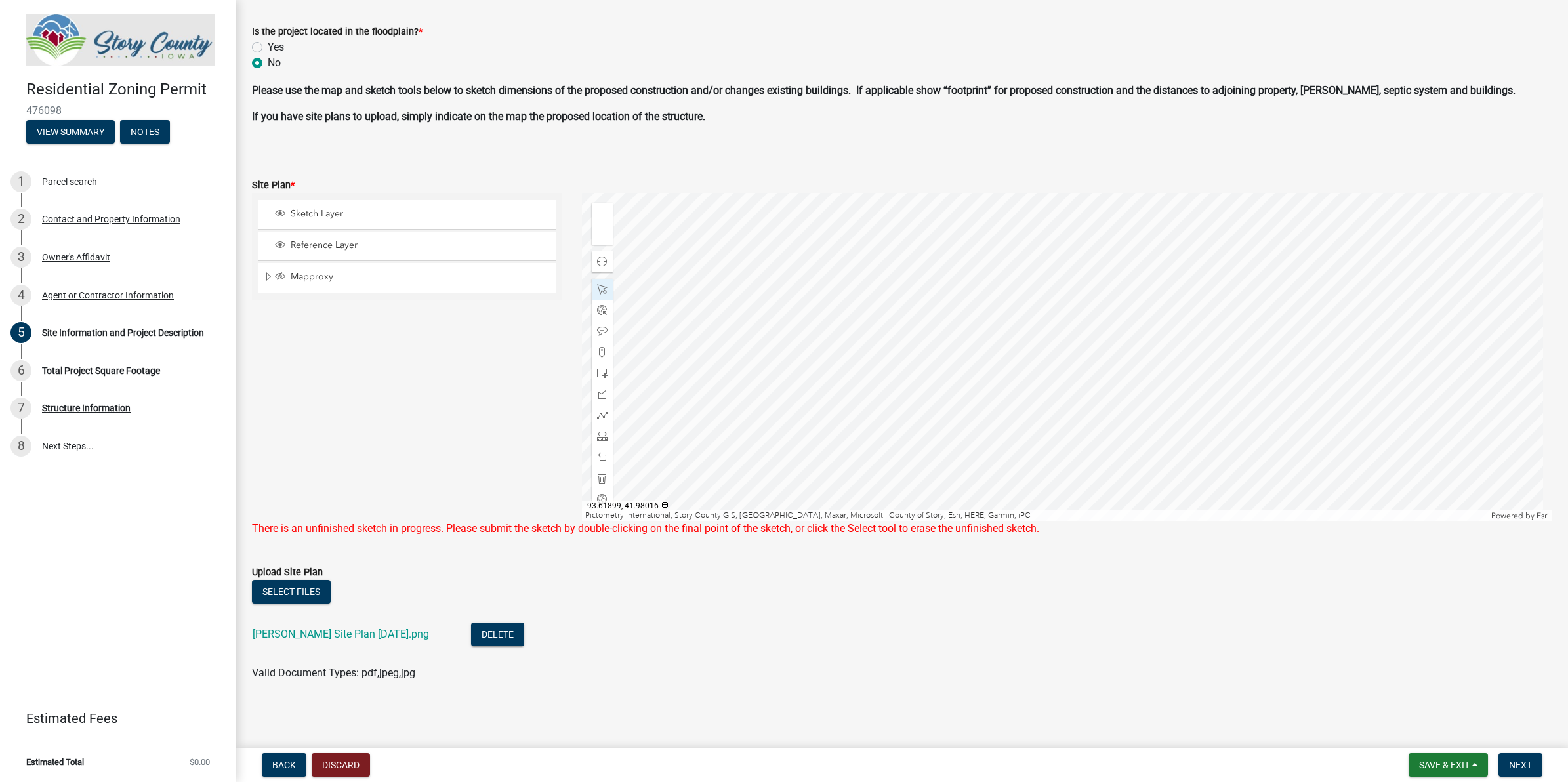
drag, startPoint x: 440, startPoint y: 519, endPoint x: 480, endPoint y: 496, distance: 46.1
click at [437, 445] on div "Sketch Layer Reference Layer Mapproxy BLL drainage_district RolandZoning Subdiv…" at bounding box center [407, 357] width 330 height 328
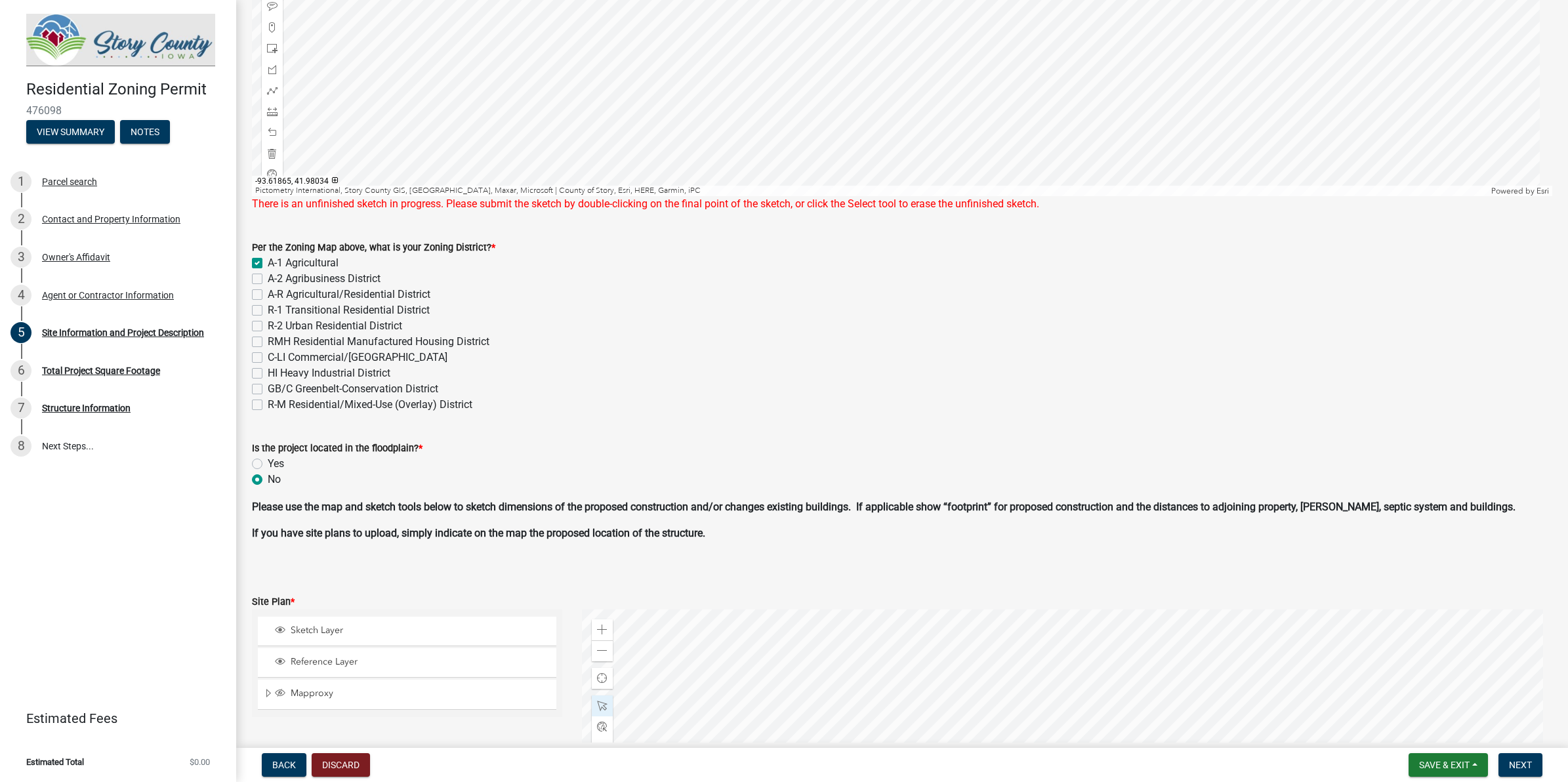
scroll to position [186, 0]
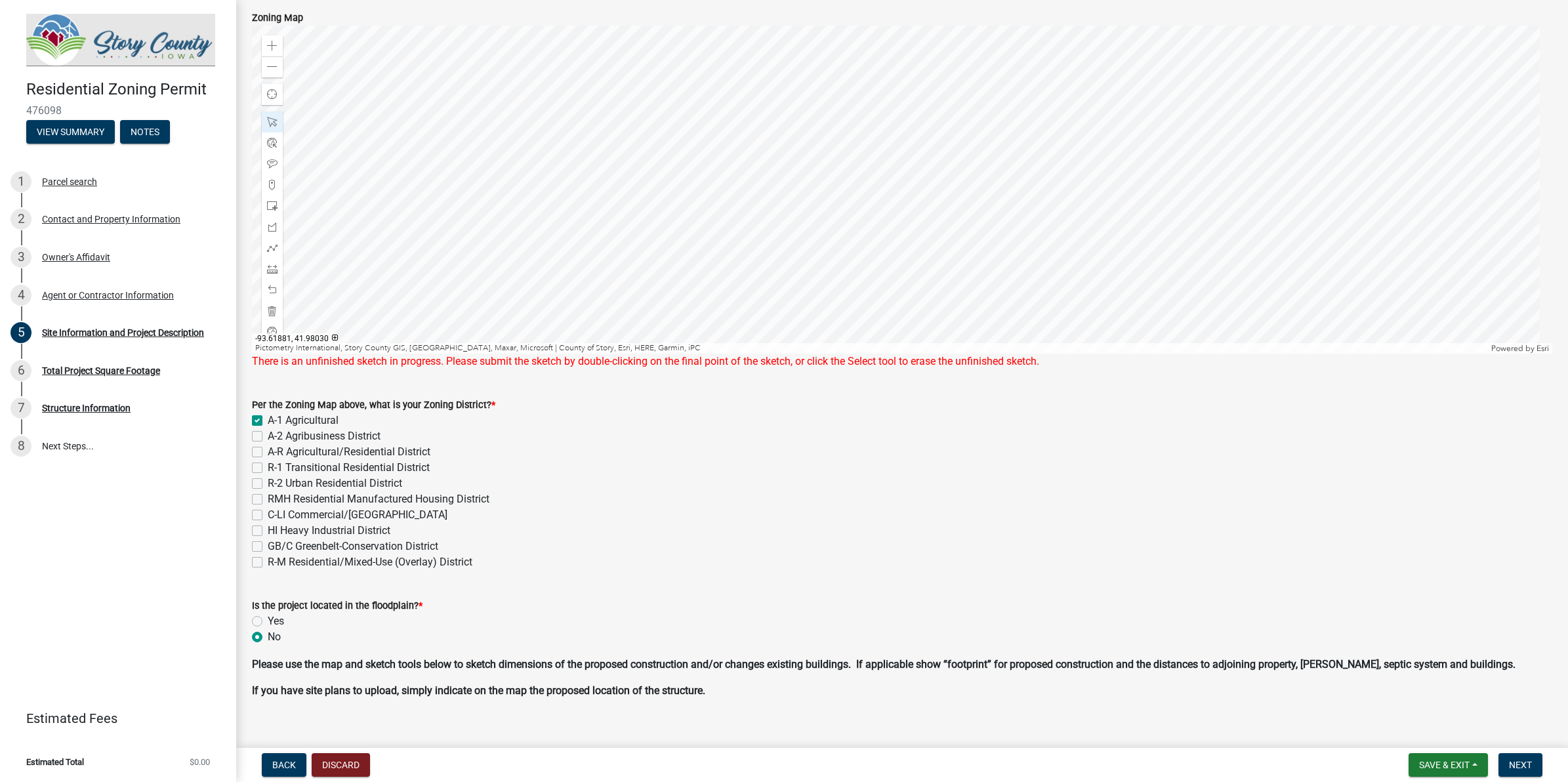
click at [754, 251] on div at bounding box center [902, 189] width 1300 height 328
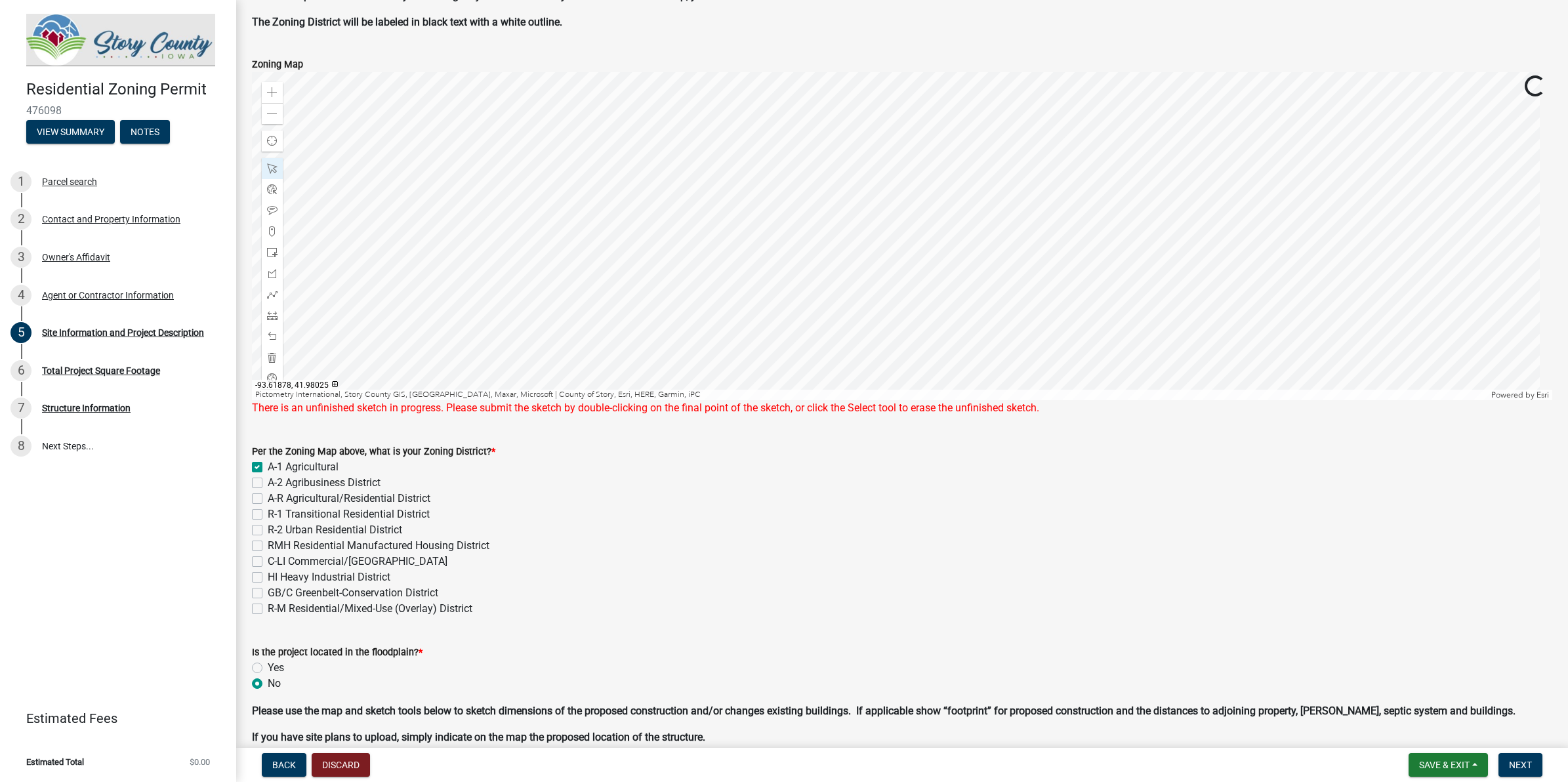
scroll to position [104, 0]
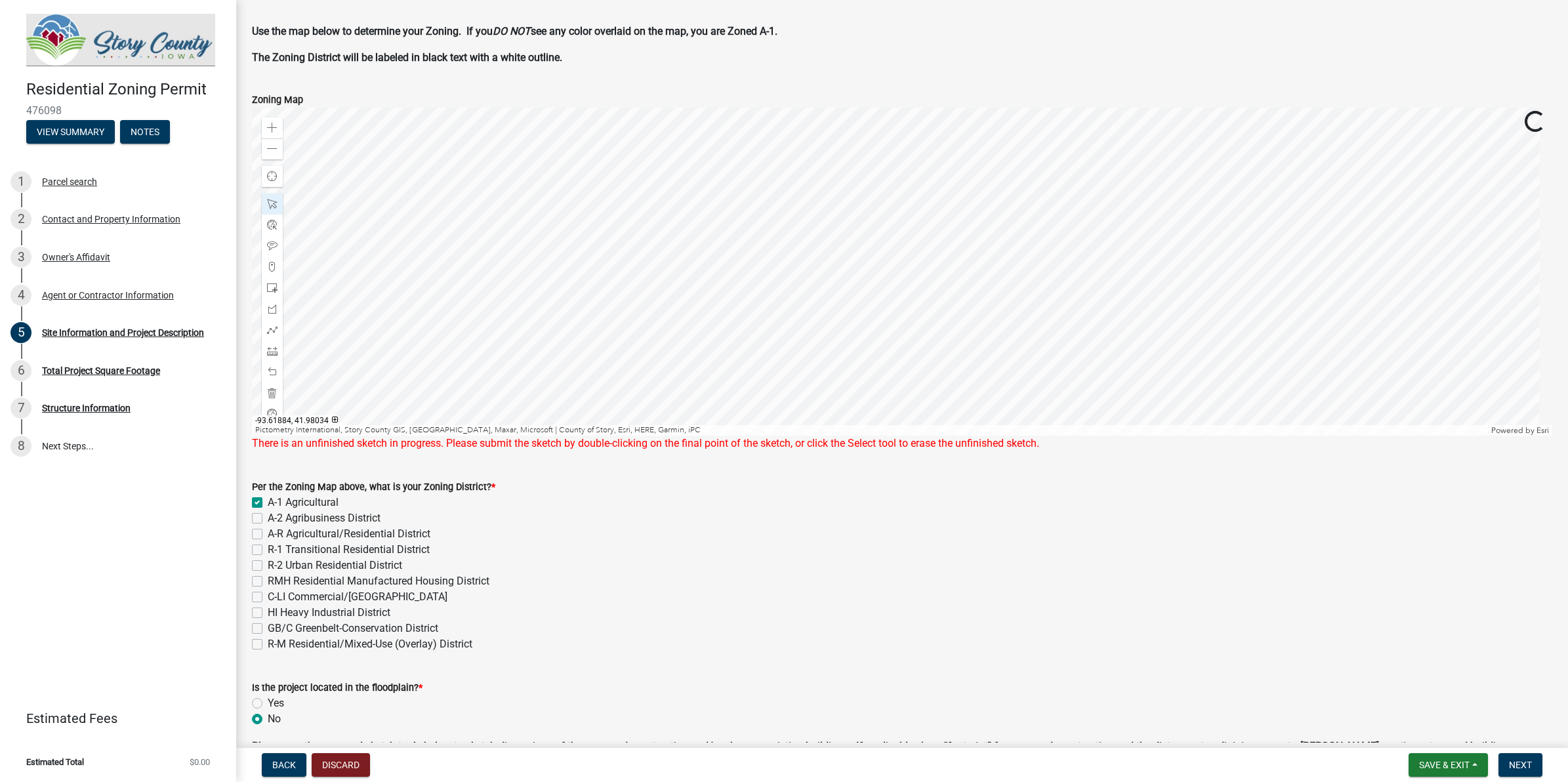
click at [725, 165] on div at bounding box center [902, 272] width 1300 height 328
click at [931, 241] on div at bounding box center [902, 272] width 1300 height 328
click at [959, 241] on div at bounding box center [902, 272] width 1300 height 328
click at [975, 250] on div at bounding box center [902, 272] width 1300 height 328
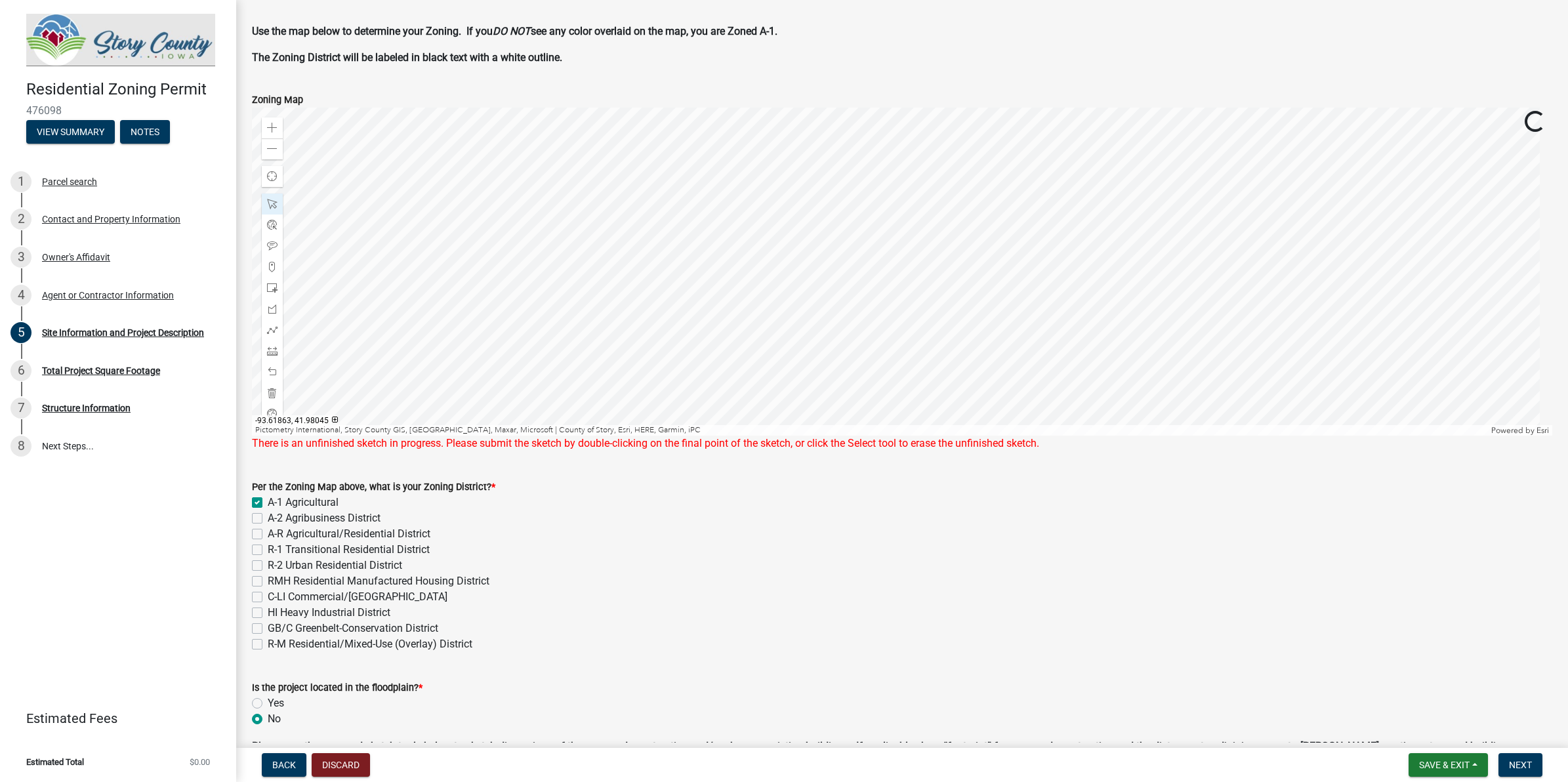
click at [975, 250] on div at bounding box center [902, 272] width 1300 height 328
click at [279, 147] on div "Zoom out" at bounding box center [272, 149] width 21 height 21
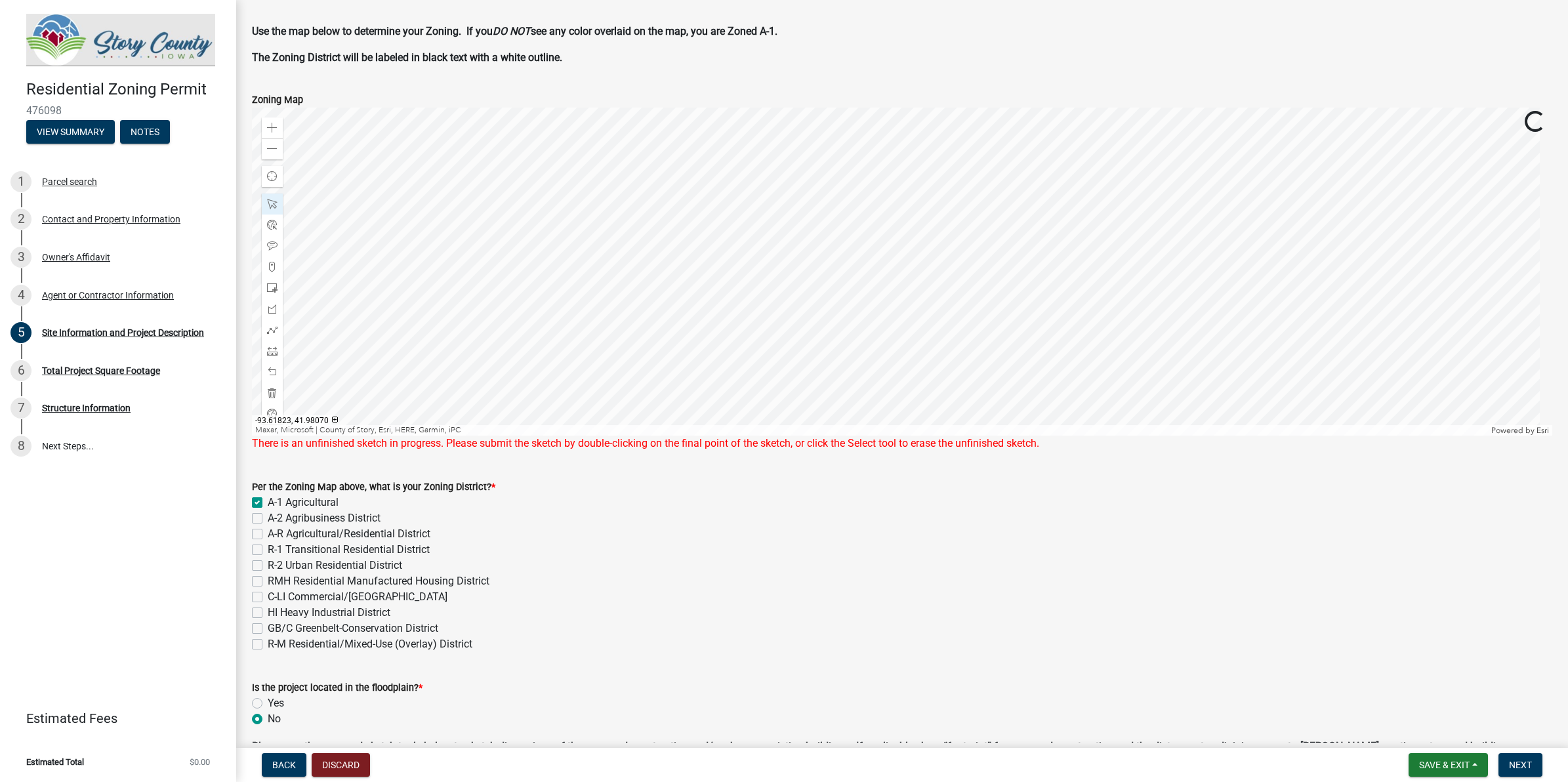
click at [1020, 289] on div at bounding box center [902, 272] width 1300 height 328
click at [1013, 292] on div at bounding box center [902, 272] width 1300 height 328
click at [683, 359] on div at bounding box center [902, 272] width 1300 height 328
click at [680, 363] on div at bounding box center [902, 272] width 1300 height 328
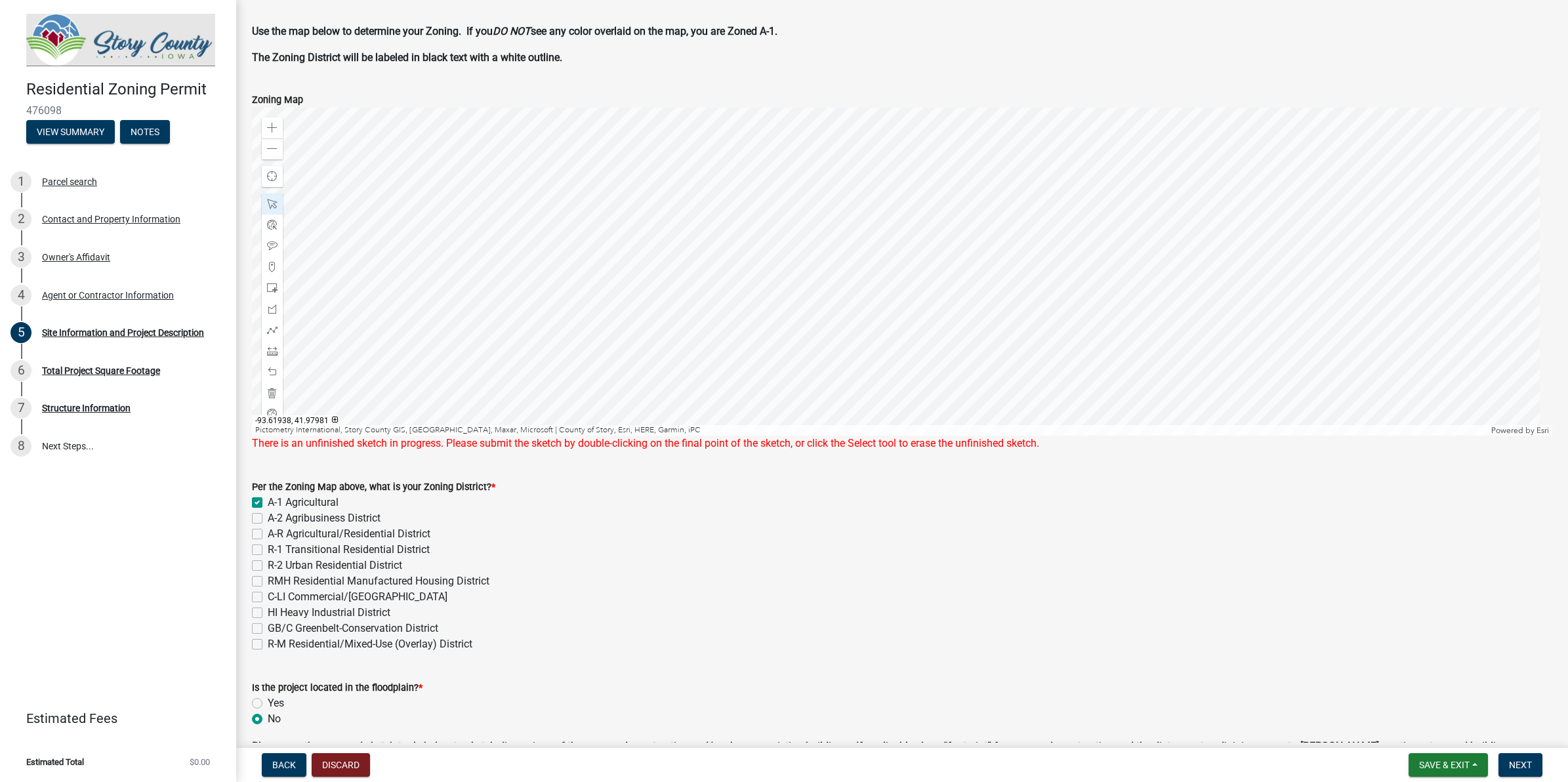
click at [489, 417] on div at bounding box center [902, 272] width 1300 height 328
click at [736, 188] on div at bounding box center [902, 272] width 1300 height 328
click at [748, 201] on div at bounding box center [902, 272] width 1300 height 328
click at [742, 201] on div at bounding box center [902, 272] width 1300 height 328
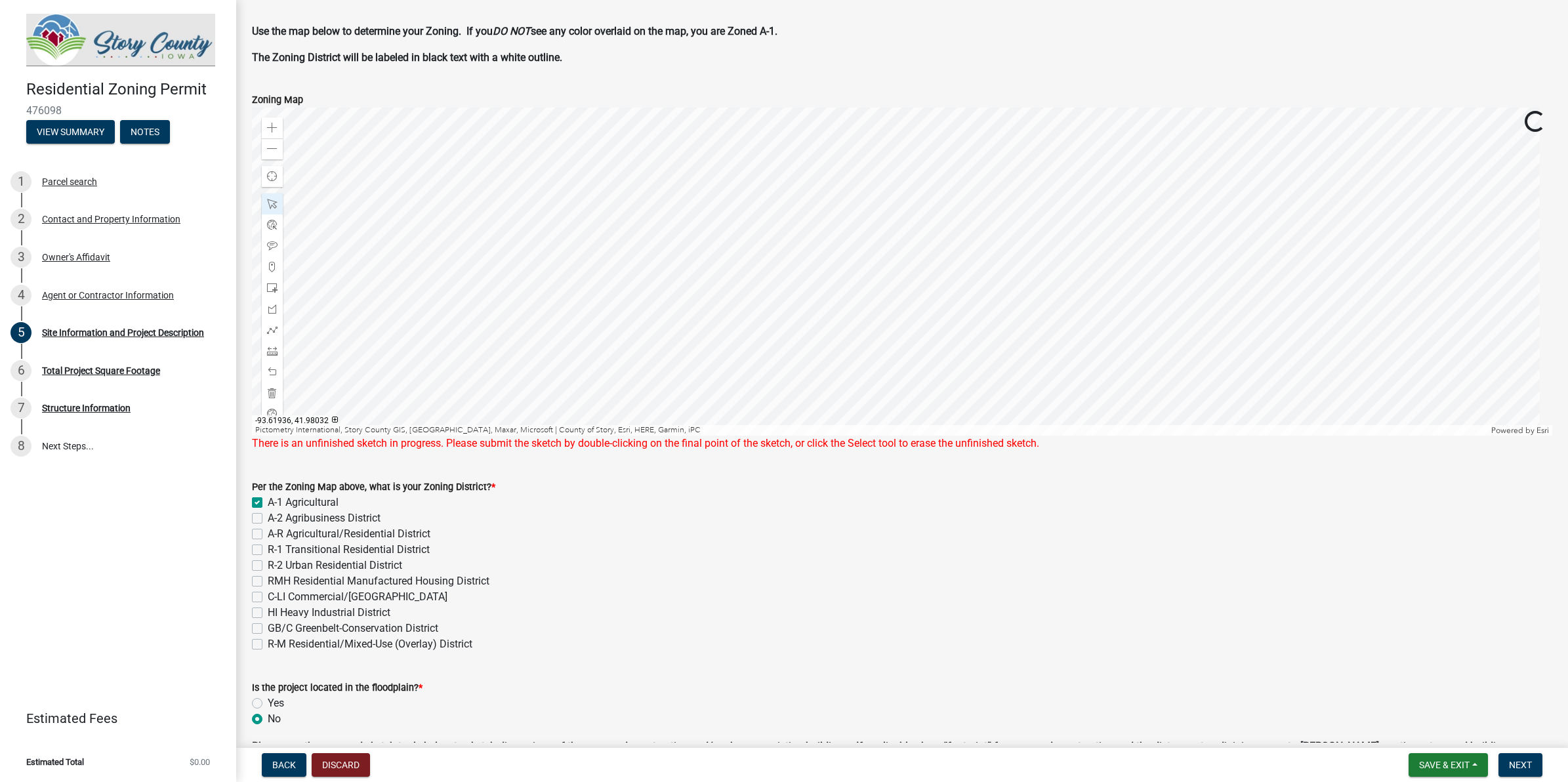
click at [742, 201] on div at bounding box center [902, 272] width 1300 height 328
click at [734, 204] on div at bounding box center [902, 272] width 1300 height 328
click at [860, 227] on span "Open" at bounding box center [864, 232] width 10 height 10
click at [816, 194] on div at bounding box center [902, 272] width 1300 height 328
click at [749, 191] on div at bounding box center [902, 272] width 1300 height 328
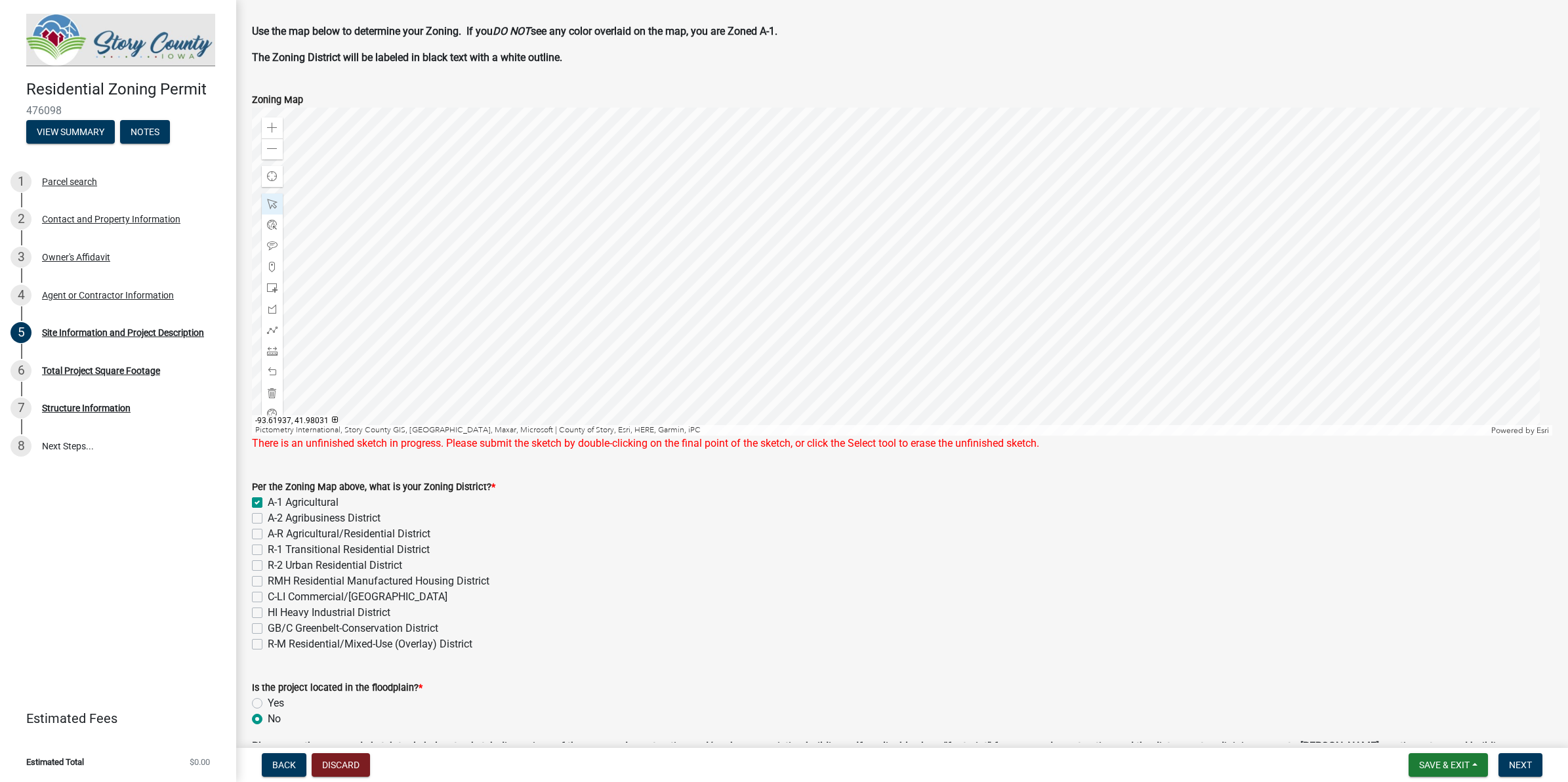
click at [731, 194] on div at bounding box center [902, 272] width 1300 height 328
click at [784, 124] on div at bounding box center [902, 272] width 1300 height 328
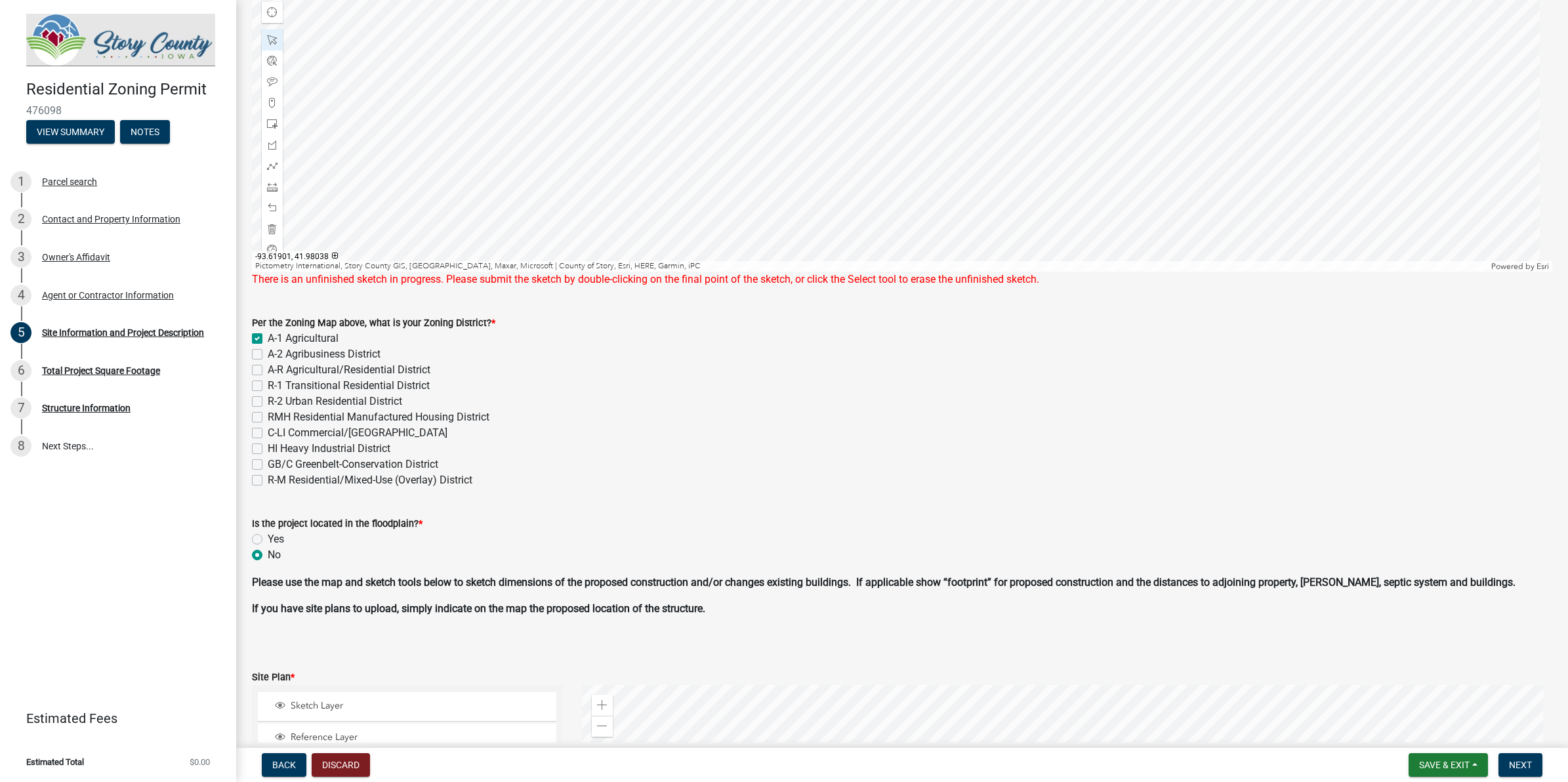
scroll to position [21, 0]
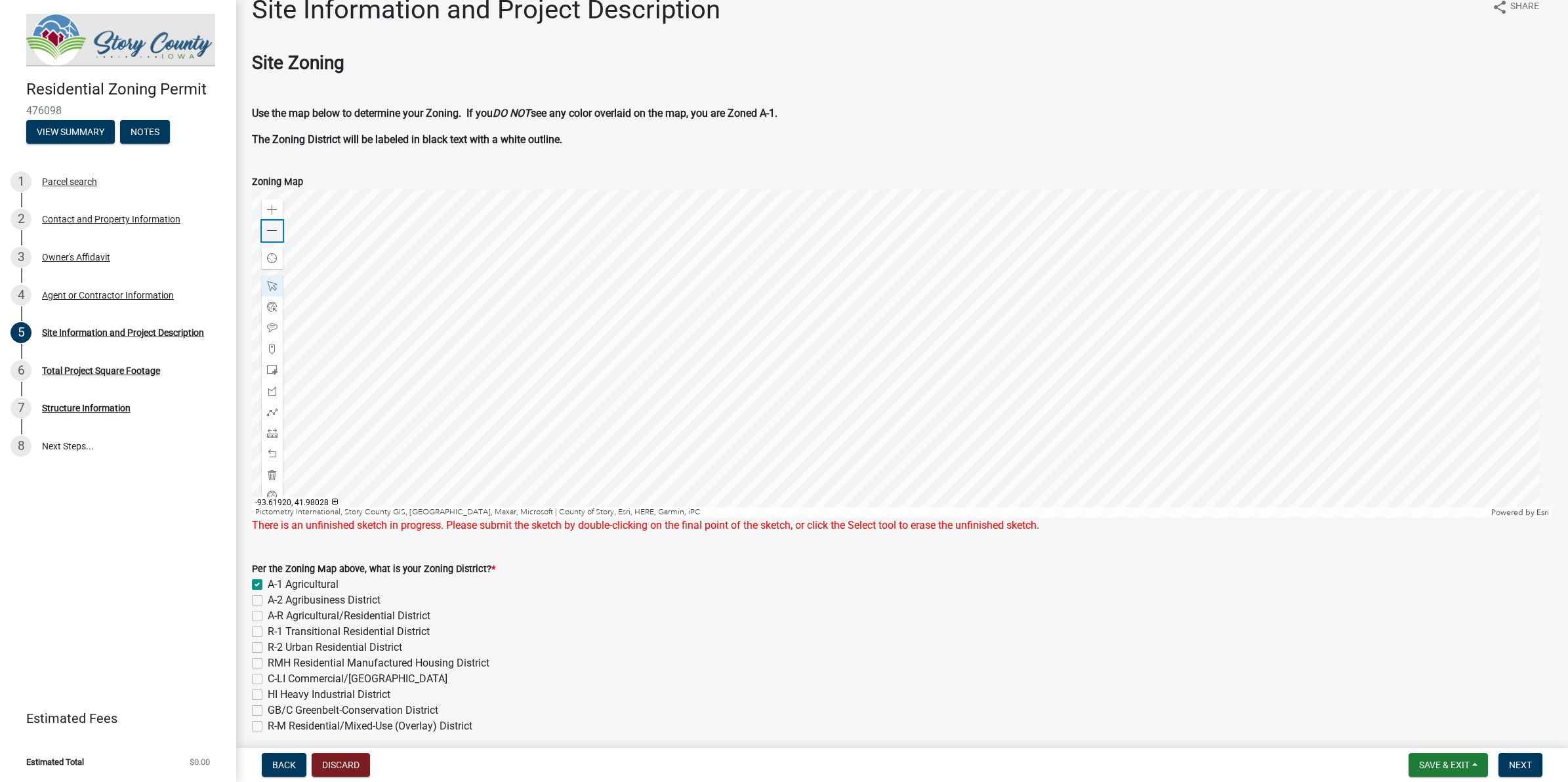
click at [276, 224] on div "Zoom out" at bounding box center [272, 231] width 21 height 21
click at [549, 329] on div at bounding box center [902, 354] width 1300 height 328
click at [849, 309] on div at bounding box center [902, 354] width 1300 height 328
click at [648, 449] on div at bounding box center [902, 354] width 1300 height 328
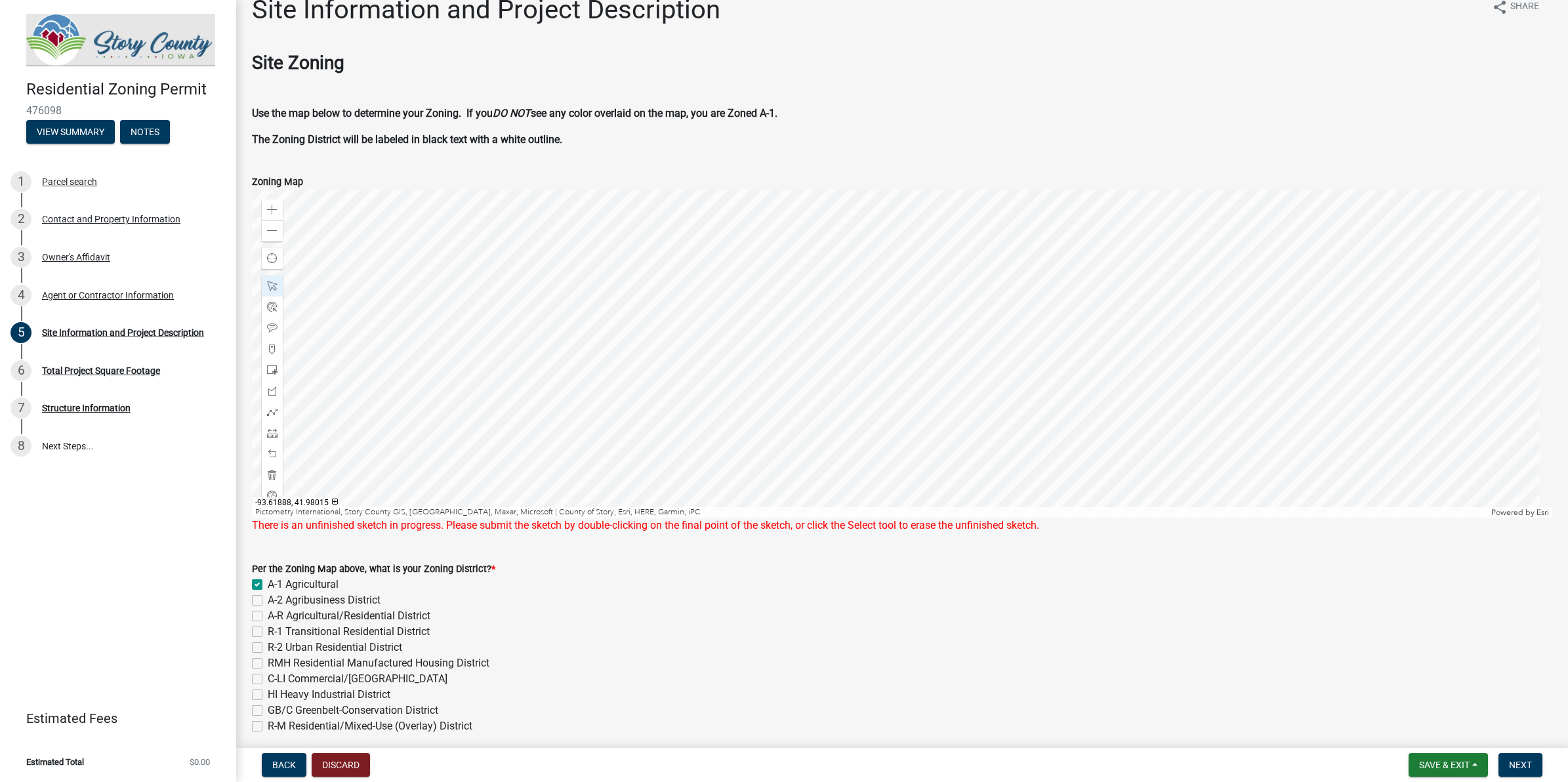
click at [654, 449] on div at bounding box center [902, 354] width 1300 height 328
click at [660, 449] on div at bounding box center [902, 354] width 1300 height 328
click at [900, 409] on div at bounding box center [902, 354] width 1300 height 328
click at [856, 277] on div at bounding box center [902, 354] width 1300 height 328
click at [758, 376] on div at bounding box center [902, 354] width 1300 height 328
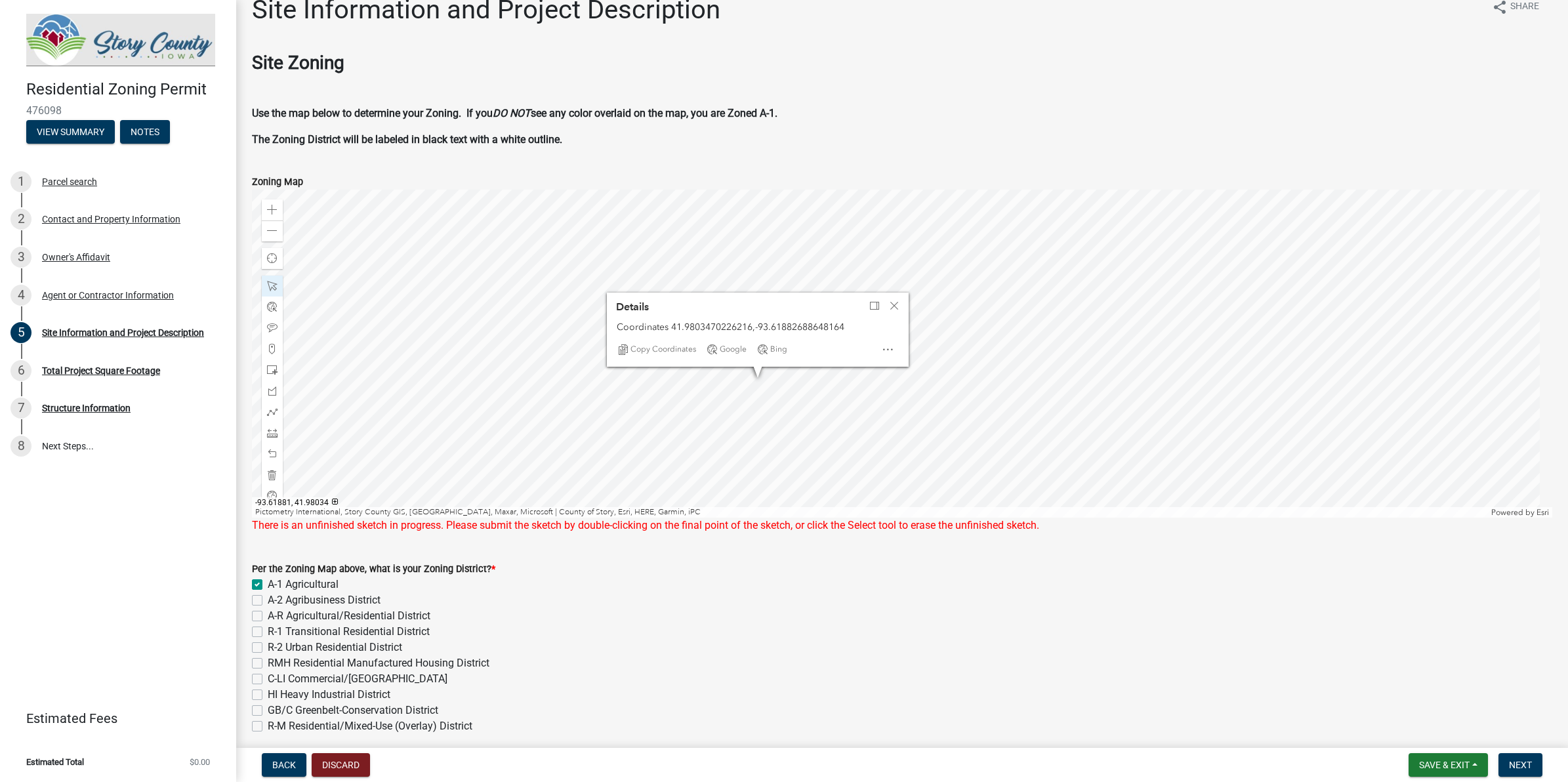
click at [767, 385] on div at bounding box center [902, 354] width 1300 height 328
click at [821, 427] on div at bounding box center [902, 354] width 1300 height 328
click at [894, 307] on span "Close" at bounding box center [894, 305] width 10 height 10
click at [863, 411] on div at bounding box center [902, 354] width 1300 height 328
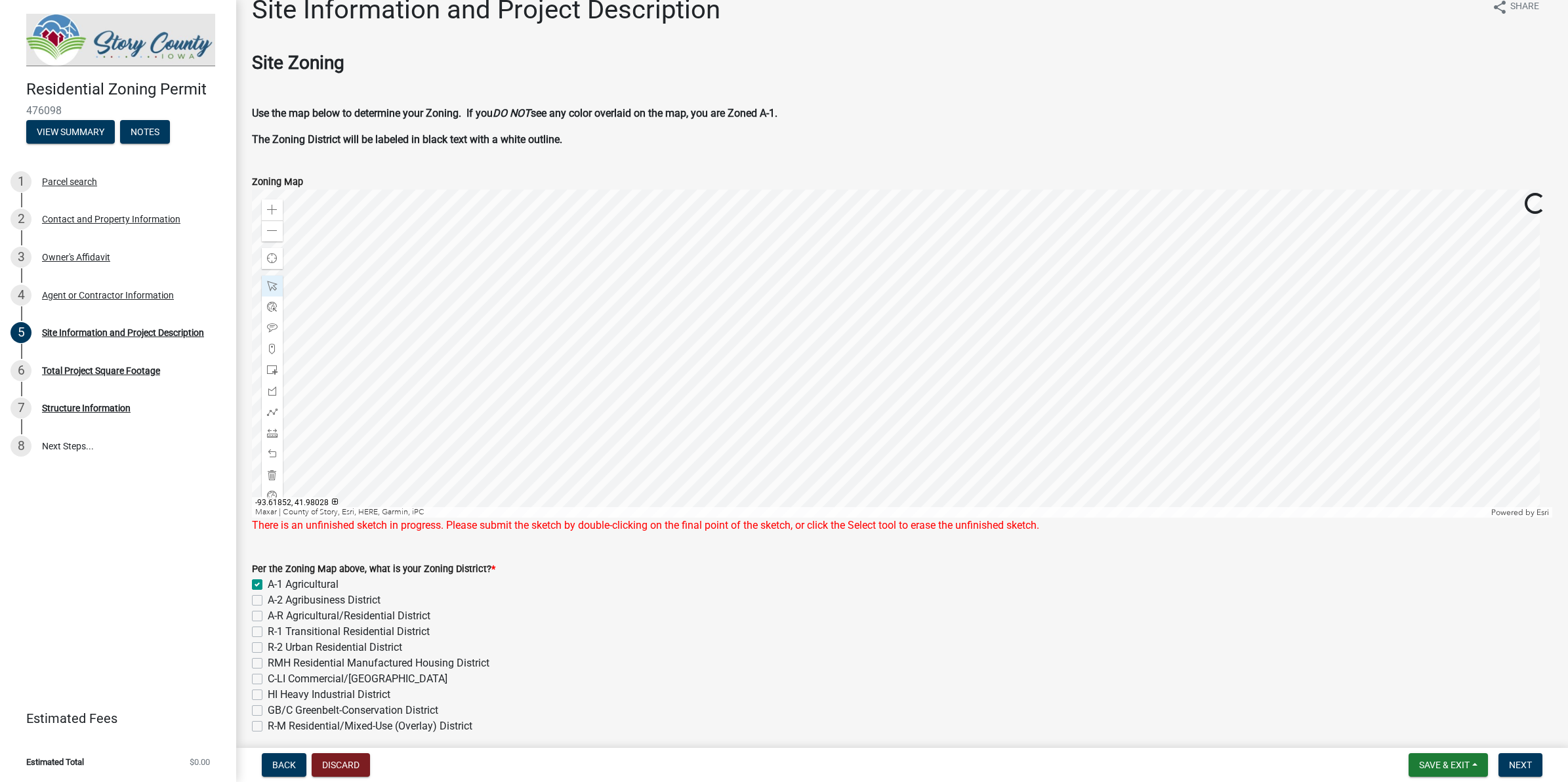
click at [759, 192] on div at bounding box center [902, 354] width 1300 height 328
click at [860, 518] on div at bounding box center [902, 354] width 1300 height 328
click at [741, 382] on div at bounding box center [902, 354] width 1300 height 328
click at [782, 404] on div at bounding box center [902, 354] width 1300 height 328
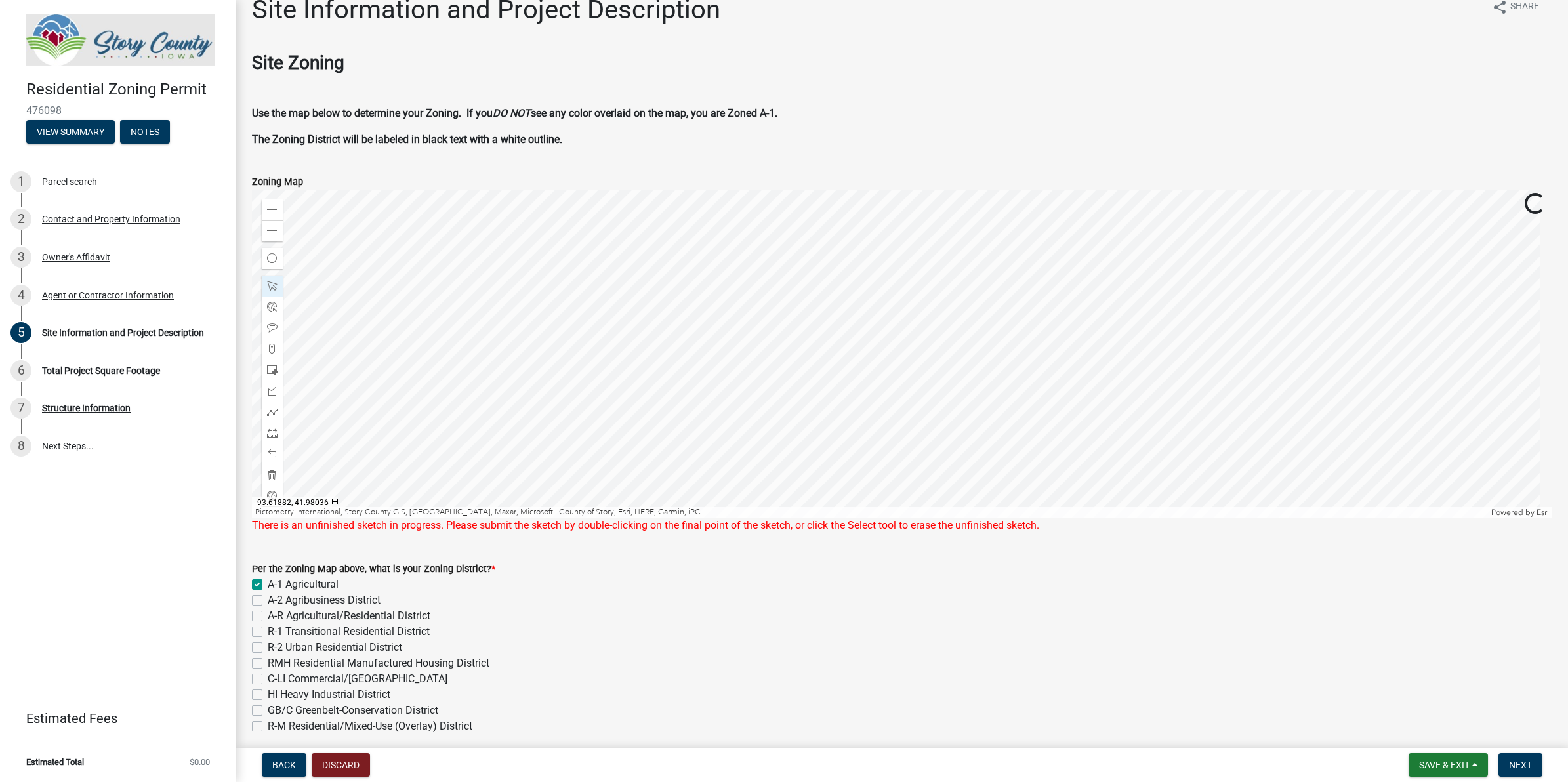
click at [778, 408] on div at bounding box center [902, 354] width 1300 height 328
click at [789, 401] on div at bounding box center [902, 354] width 1300 height 328
click at [767, 605] on div "A-2 Agribusiness District" at bounding box center [902, 601] width 1300 height 16
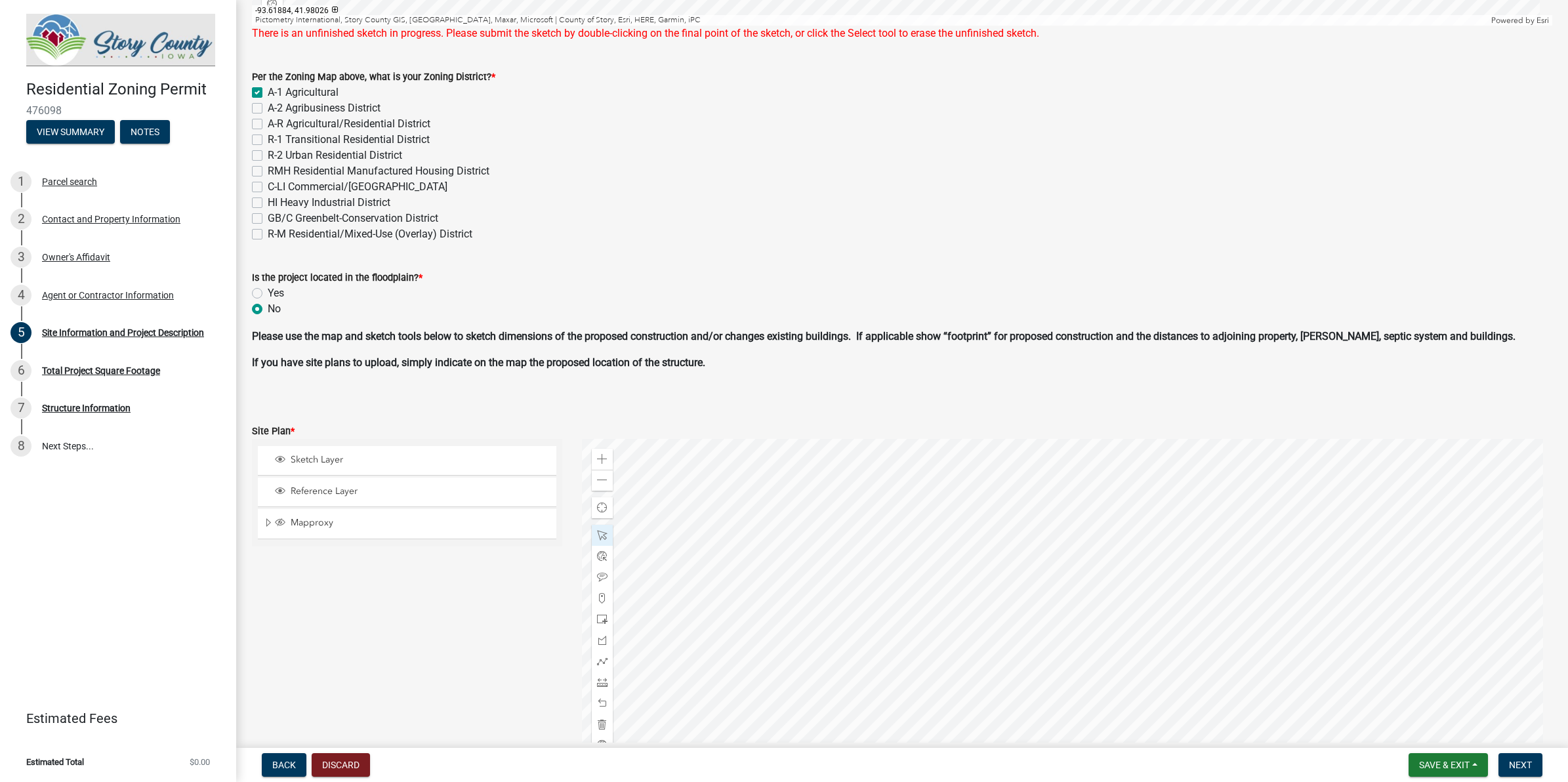
scroll to position [760, 0]
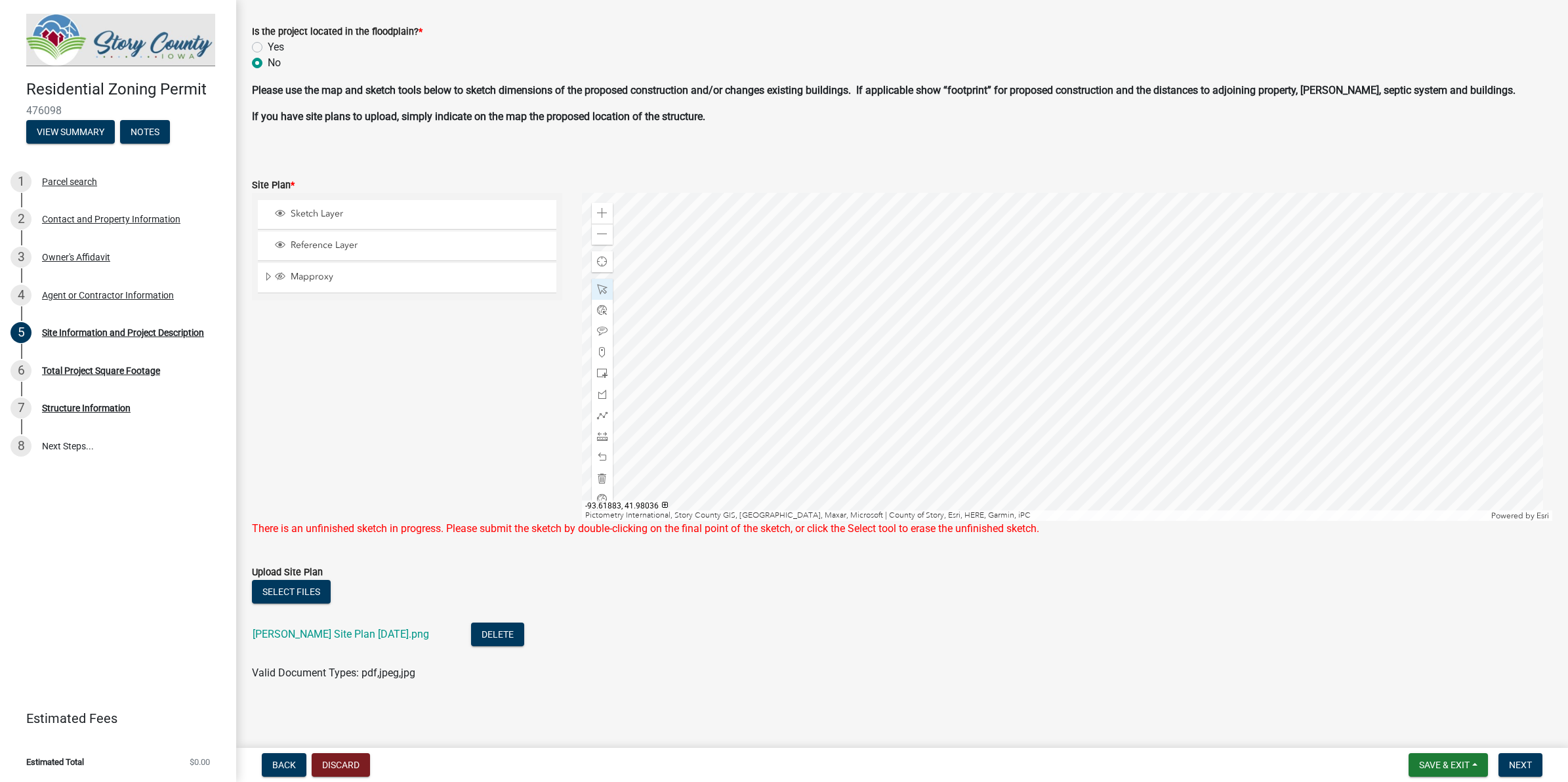
click at [781, 333] on div at bounding box center [1066, 357] width 970 height 328
click at [1254, 625] on span "Save & Exit" at bounding box center [1444, 765] width 50 height 10
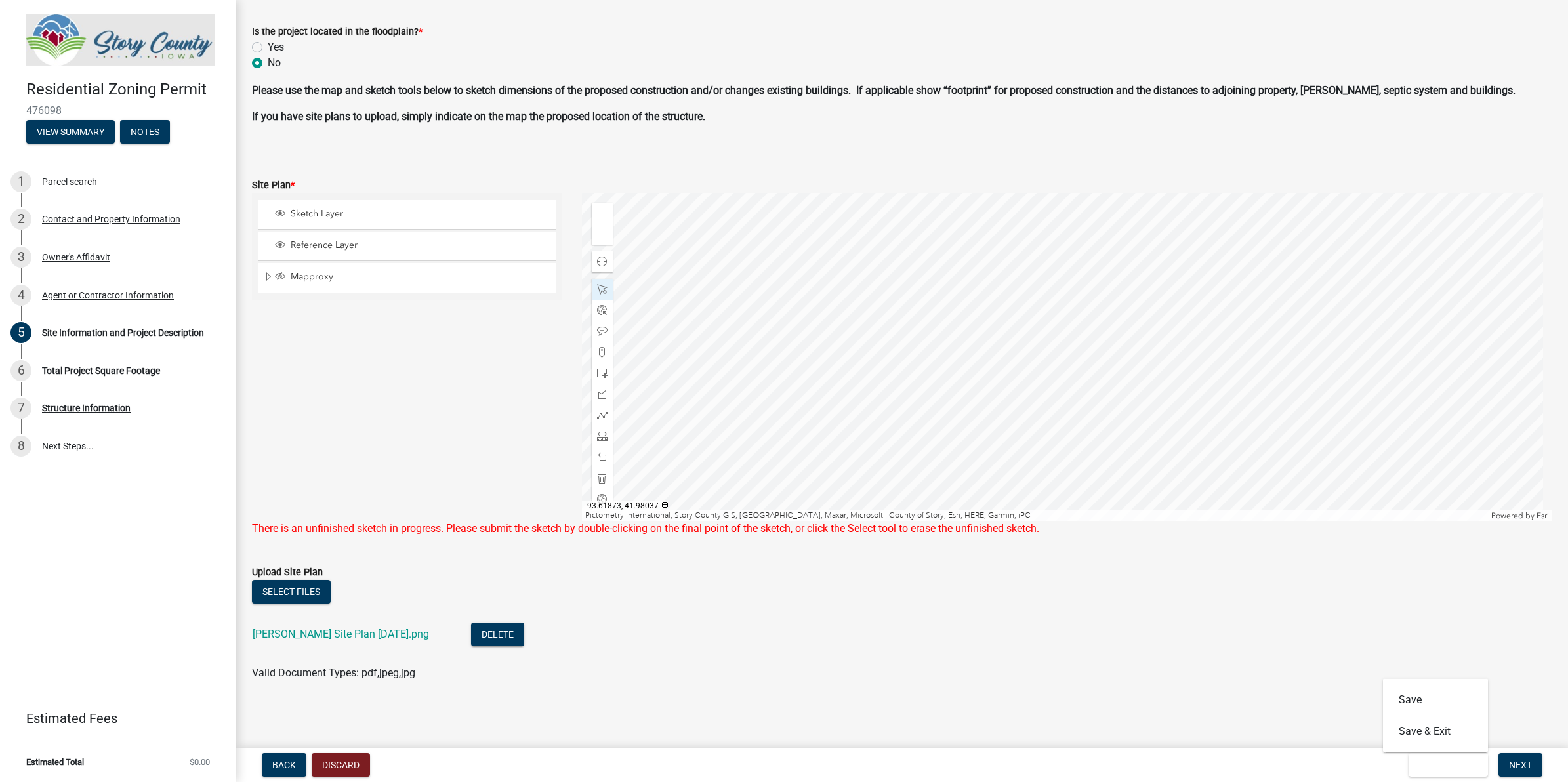
click at [1254, 625] on li "[PERSON_NAME] Site Plan [DATE].png Delete" at bounding box center [902, 636] width 1300 height 48
click at [1254, 625] on button "Next" at bounding box center [1520, 765] width 44 height 24
click at [155, 296] on div "Agent or Contractor Information" at bounding box center [107, 296] width 132 height 9
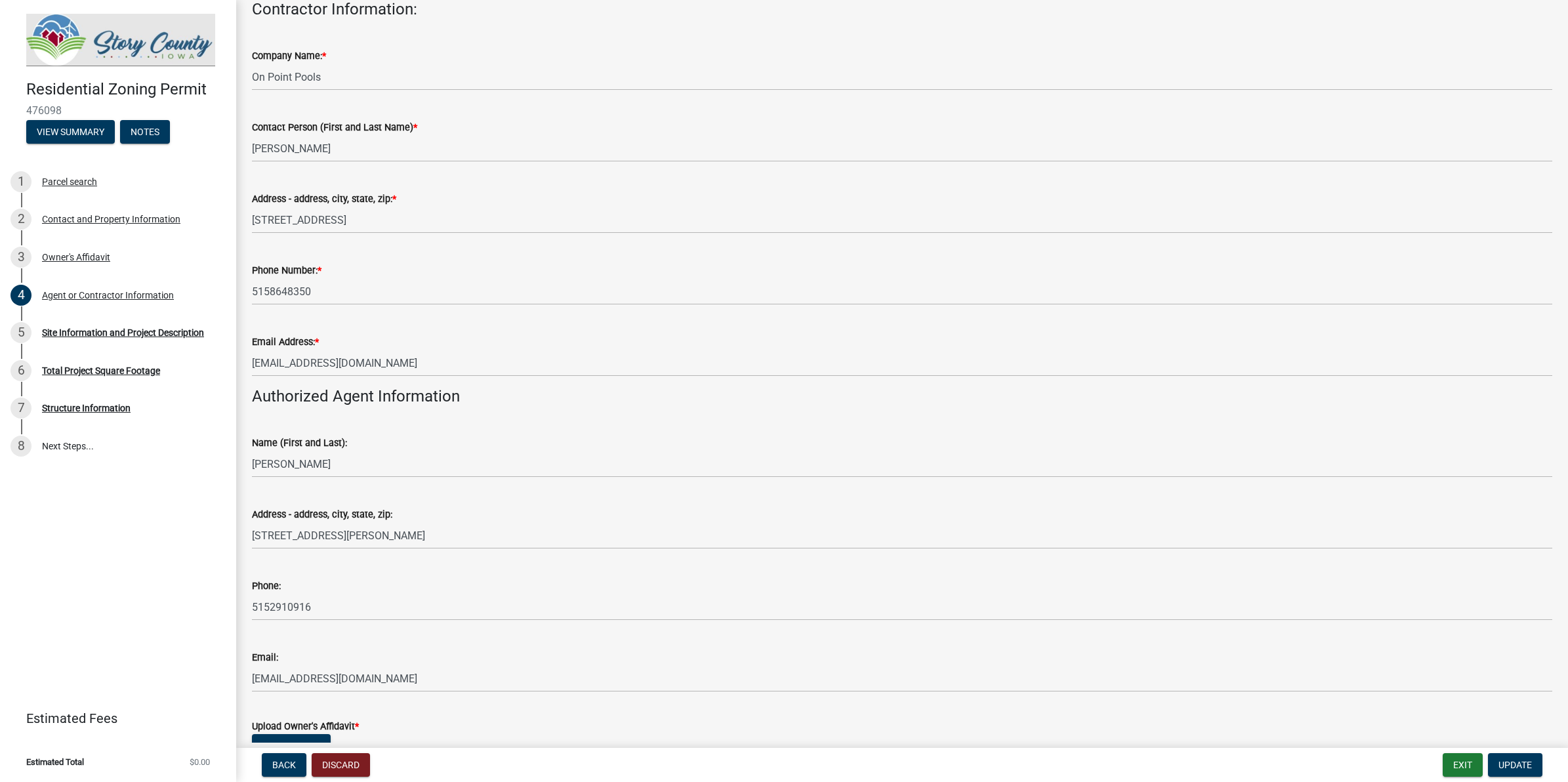
scroll to position [228, 0]
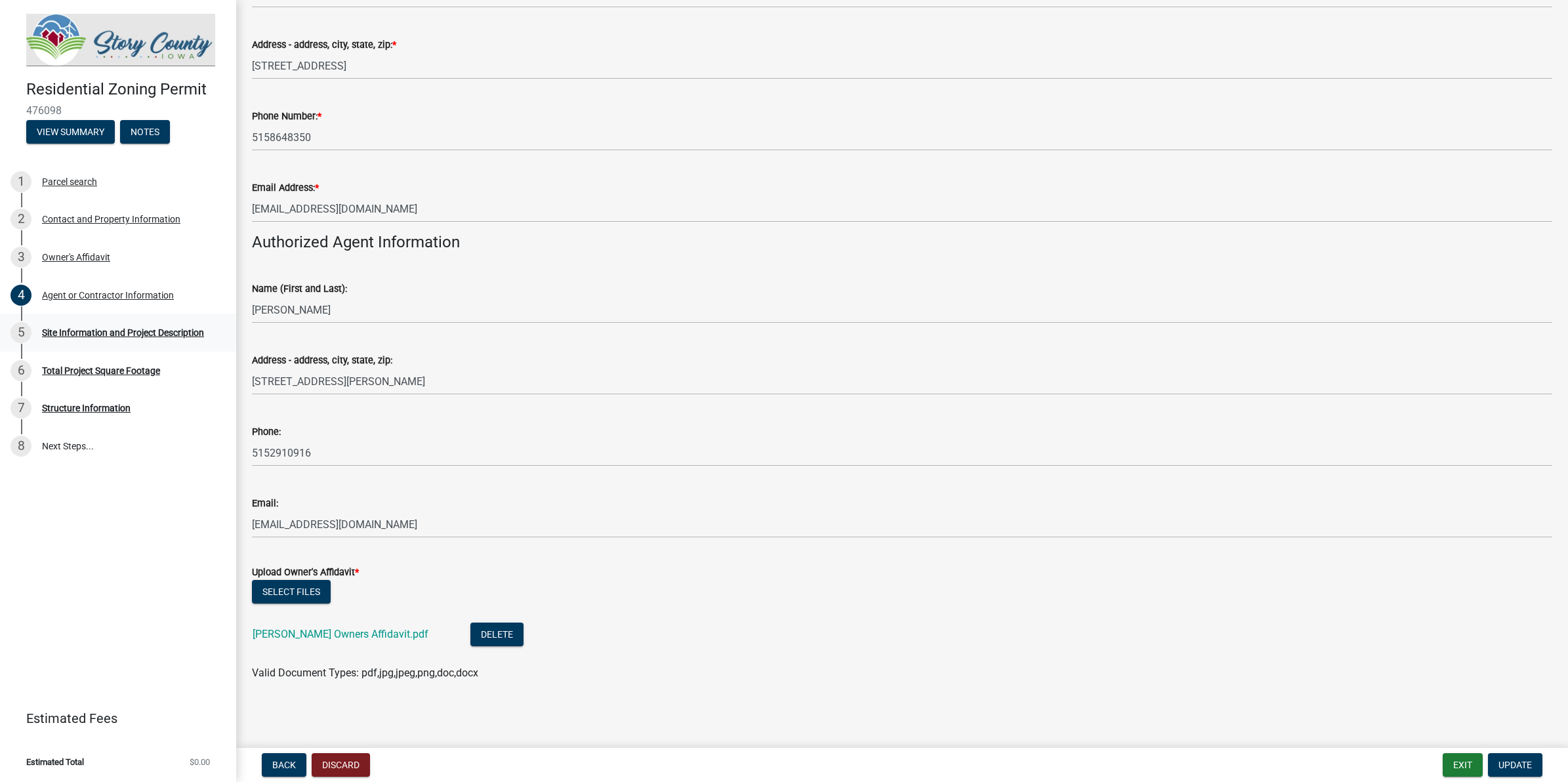
click at [93, 332] on div "Site Information and Project Description" at bounding box center [123, 333] width 162 height 9
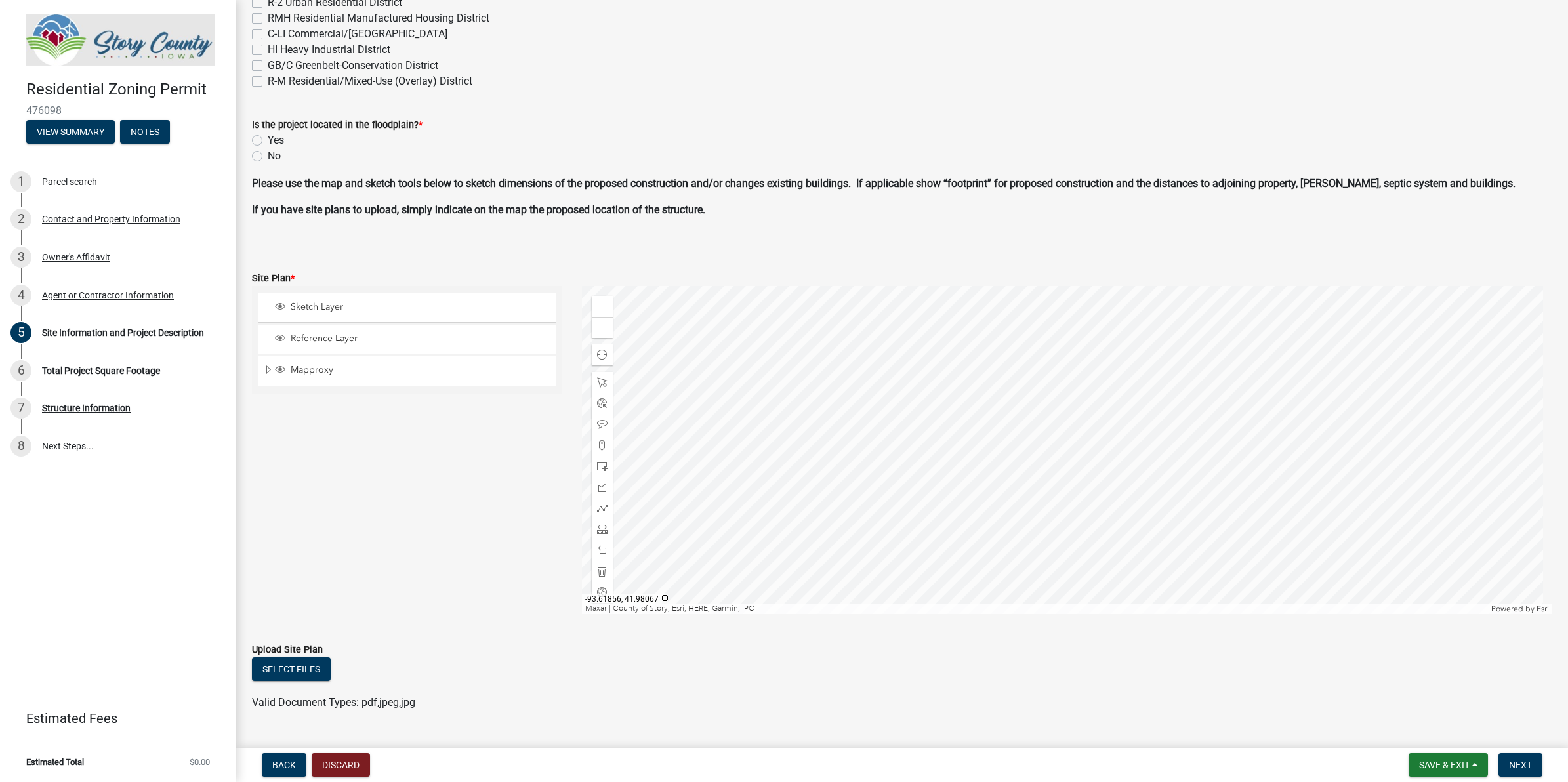
scroll to position [680, 0]
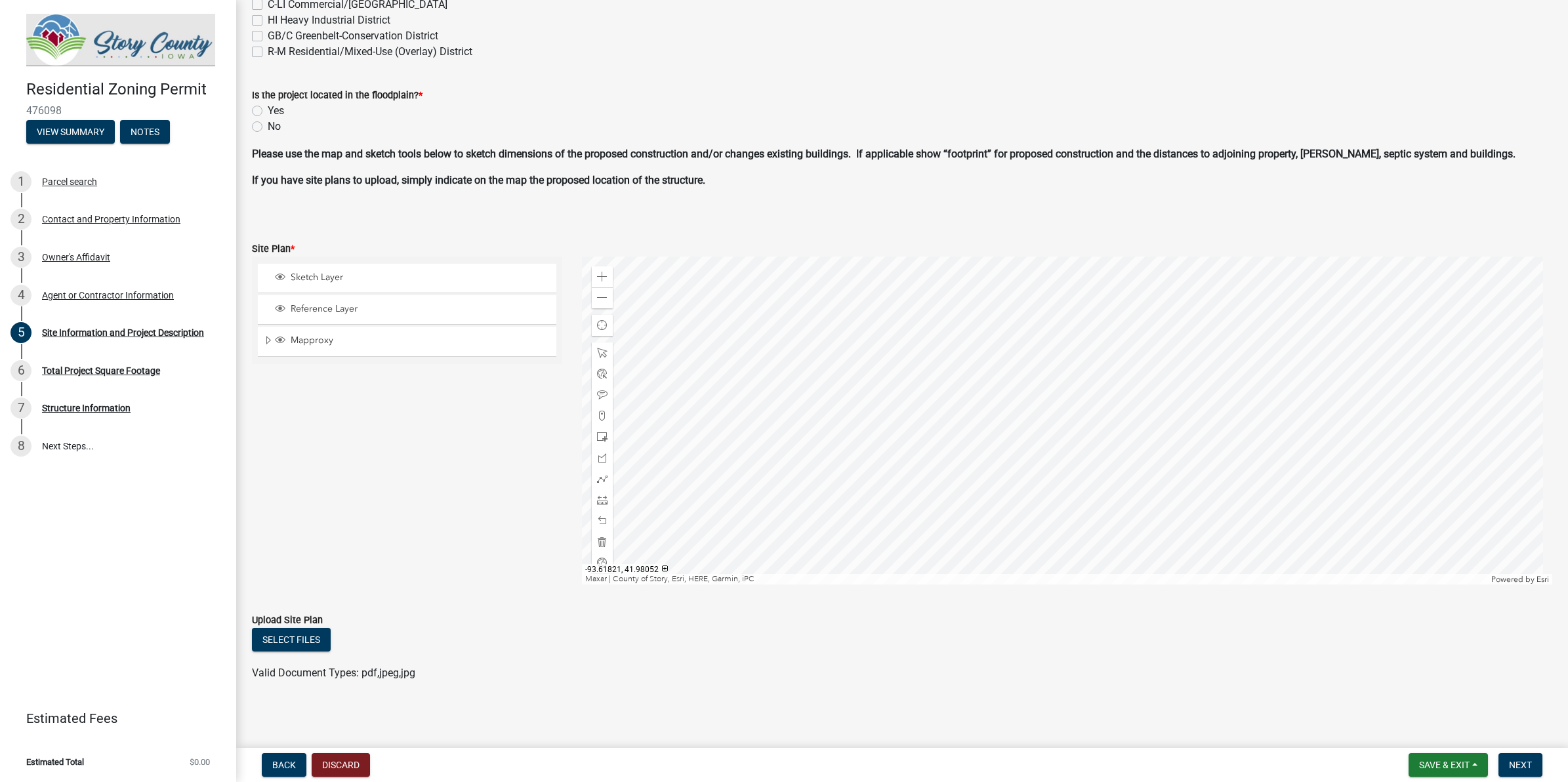
click at [956, 406] on div at bounding box center [1066, 421] width 970 height 328
click at [954, 406] on div at bounding box center [1066, 421] width 970 height 328
click at [927, 406] on div at bounding box center [1066, 421] width 970 height 328
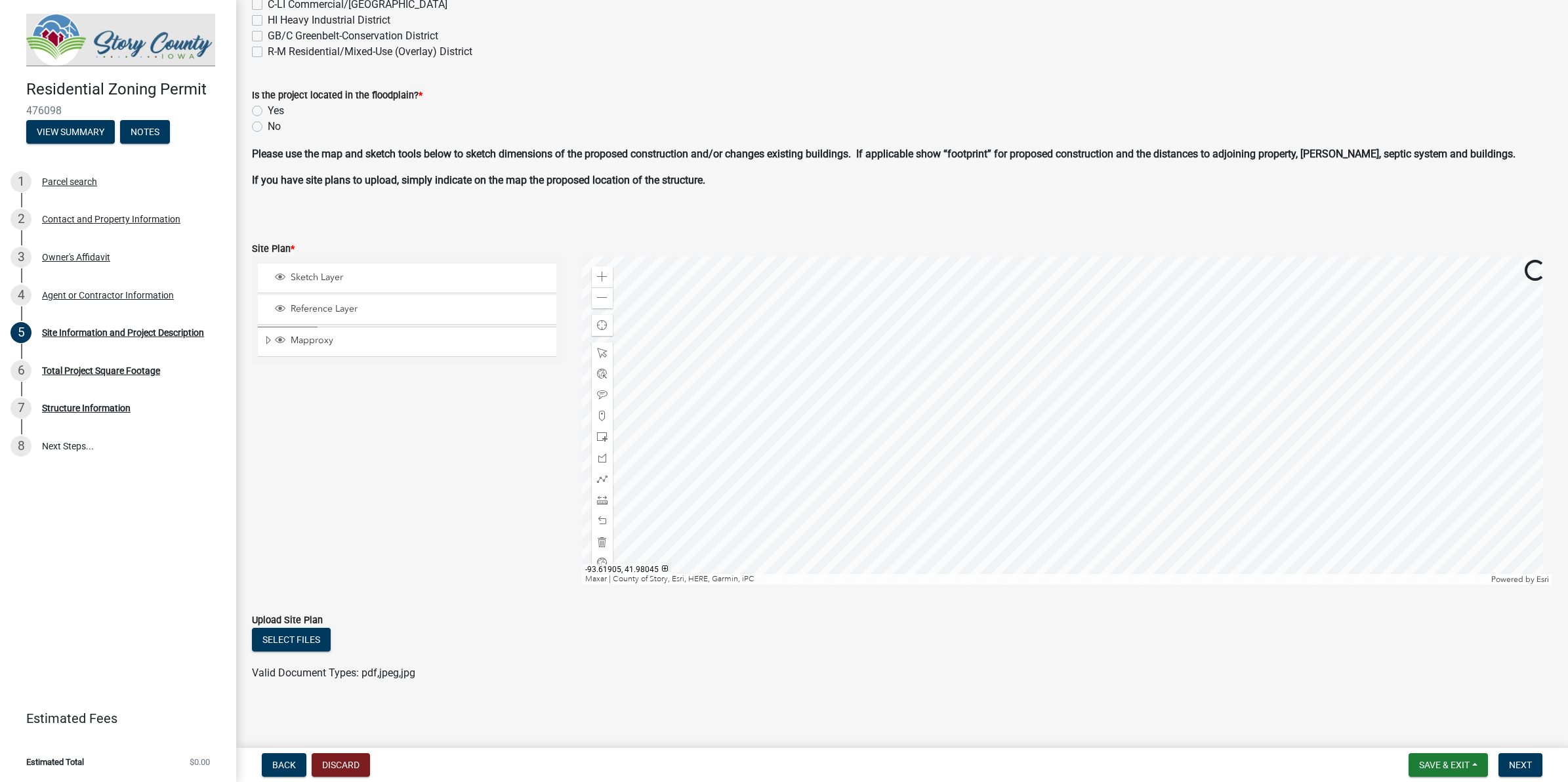
click at [883, 419] on div at bounding box center [1066, 421] width 970 height 328
click at [908, 429] on div at bounding box center [1066, 421] width 970 height 328
click at [927, 434] on div at bounding box center [1066, 421] width 970 height 328
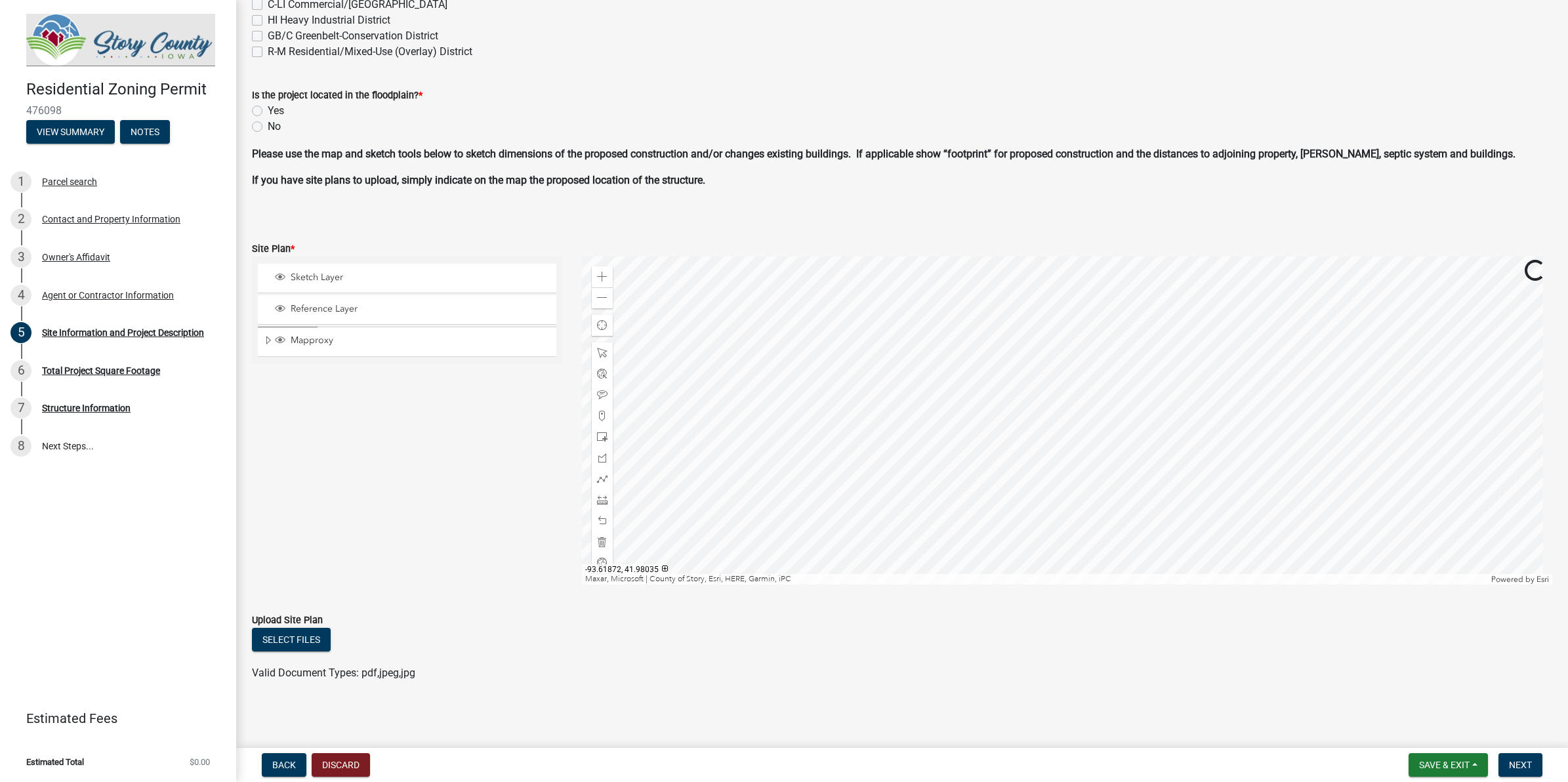
click at [927, 434] on div at bounding box center [1066, 421] width 970 height 328
click at [910, 437] on div at bounding box center [1066, 421] width 970 height 328
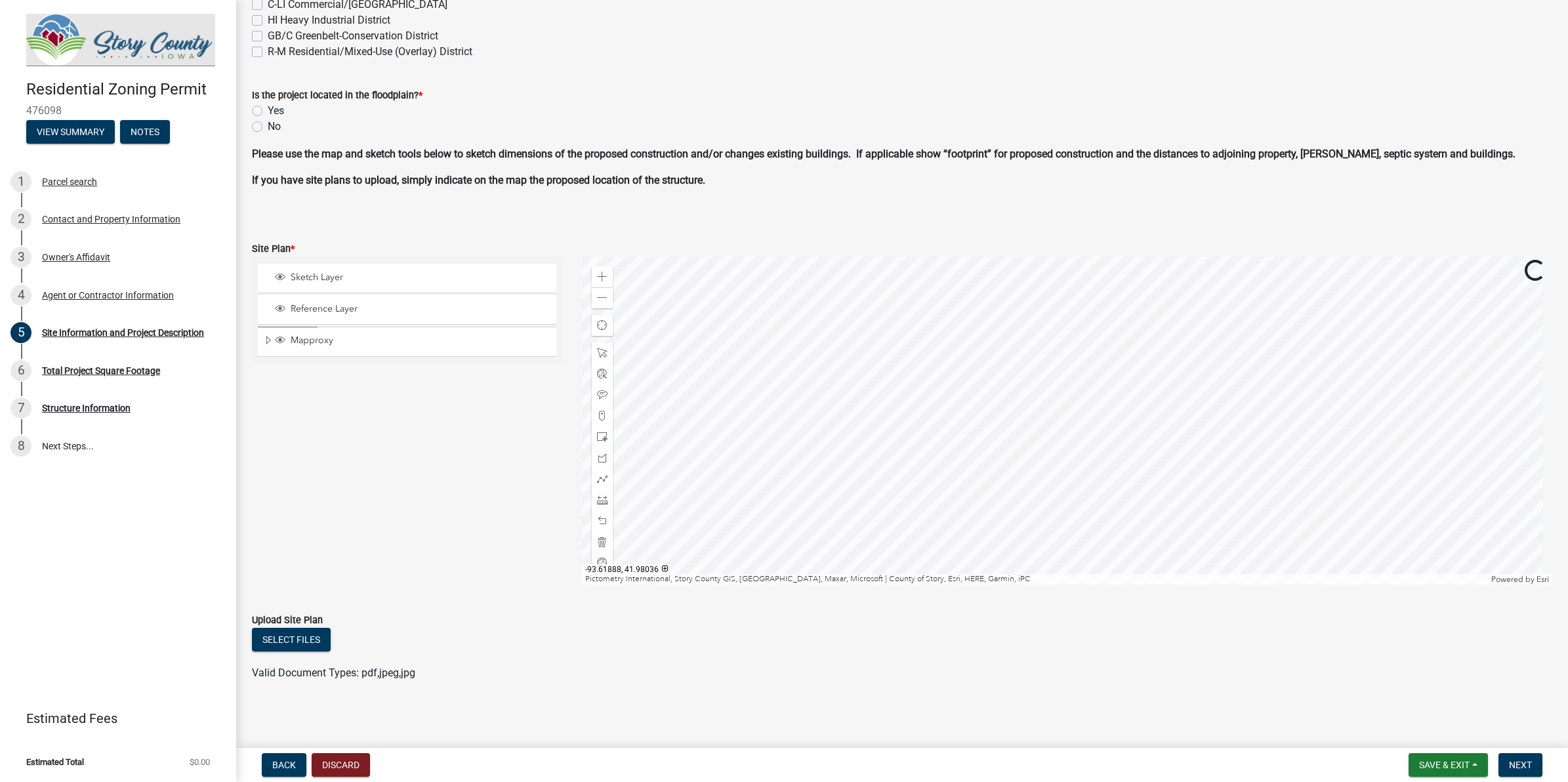
click at [897, 419] on div at bounding box center [1066, 421] width 970 height 328
click at [604, 434] on span at bounding box center [602, 437] width 10 height 10
click at [1217, 543] on div at bounding box center [1066, 421] width 970 height 328
click at [1254, 625] on button "Next" at bounding box center [1520, 765] width 44 height 24
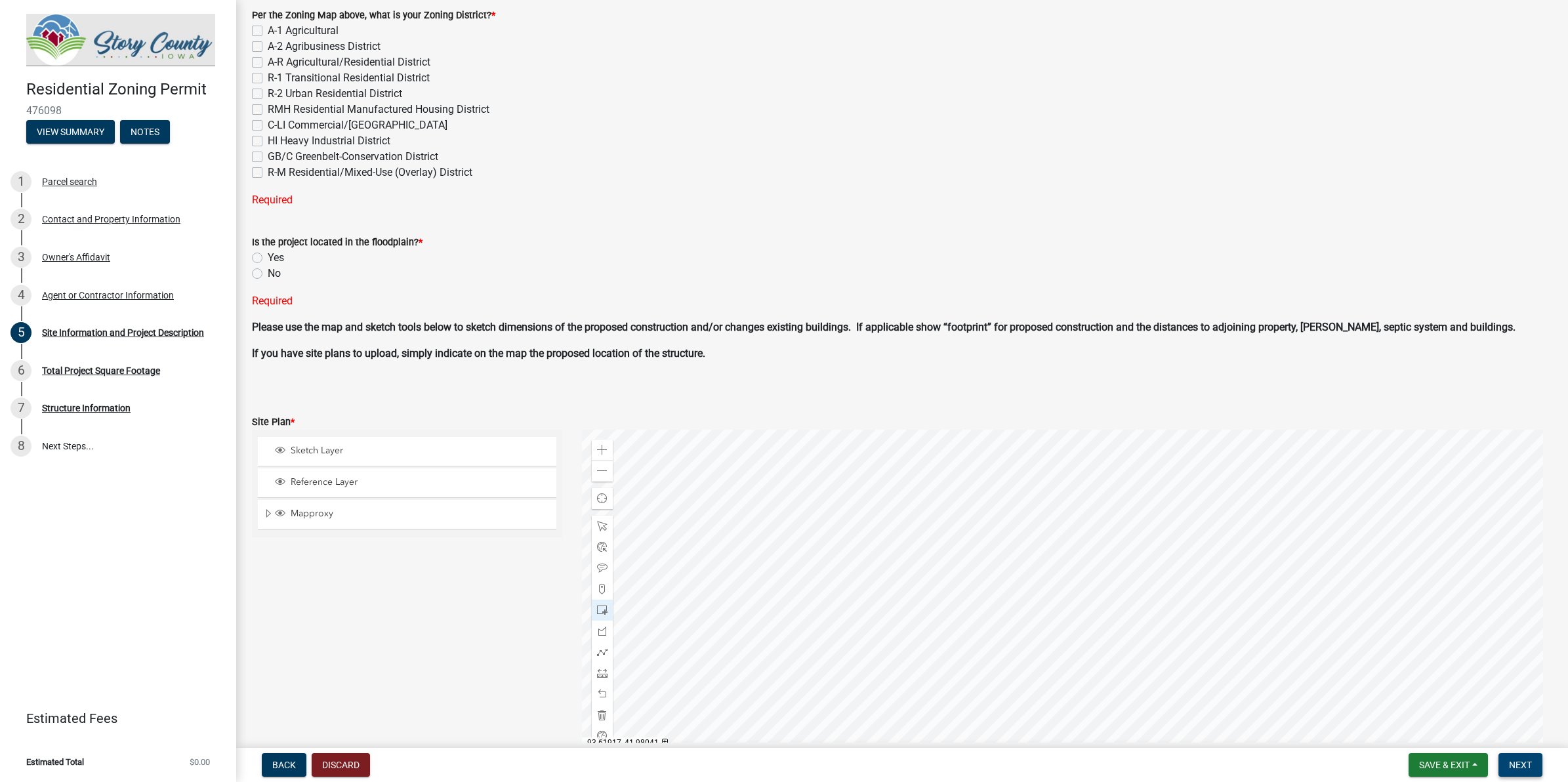
scroll to position [434, 0]
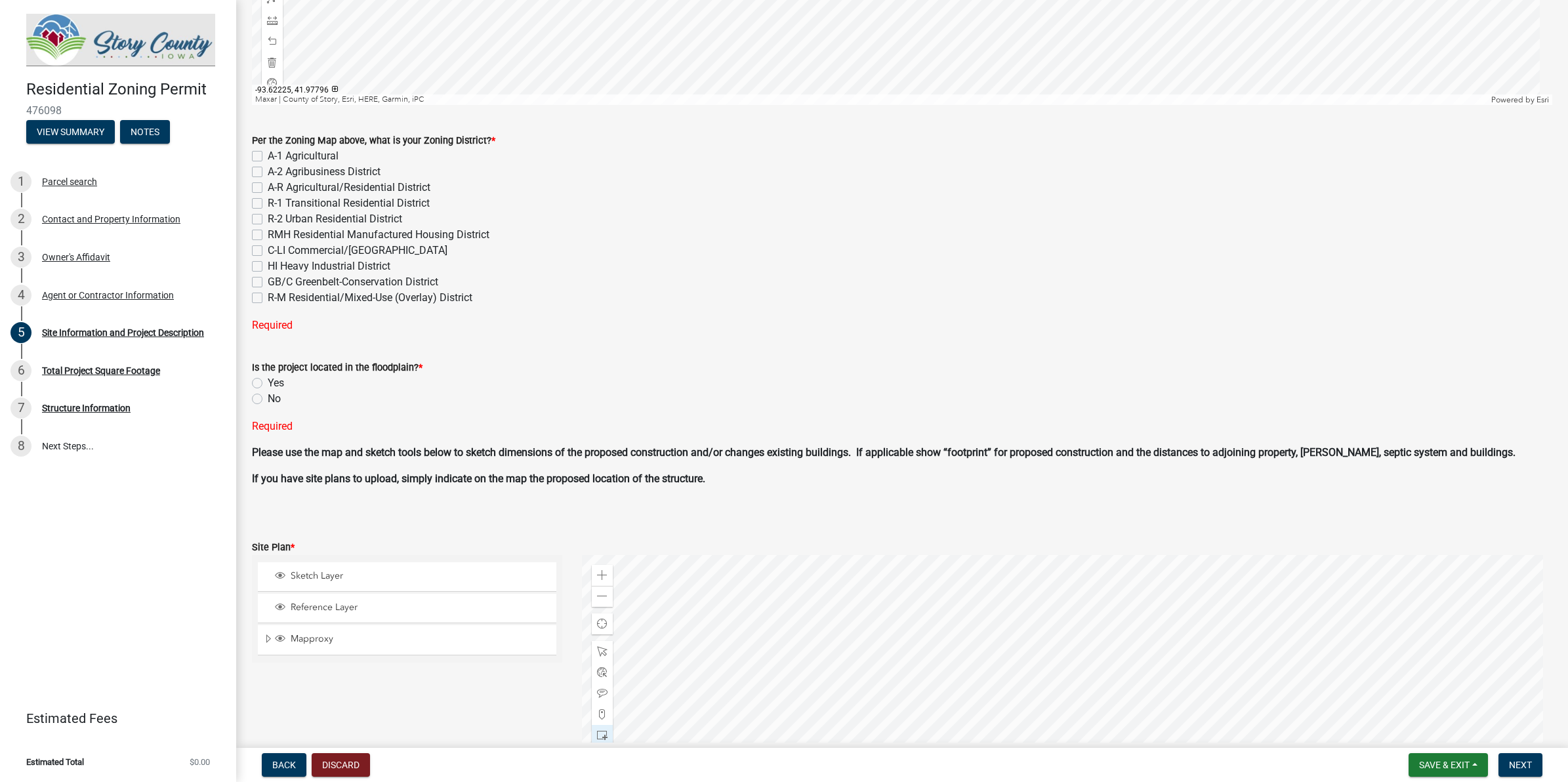
click at [268, 398] on label "No" at bounding box center [274, 399] width 13 height 16
click at [268, 398] on input "No" at bounding box center [272, 395] width 9 height 9
radio input "true"
click at [268, 156] on label "A-1 Agricultural" at bounding box center [303, 156] width 71 height 16
click at [268, 156] on input "A-1 Agricultural" at bounding box center [272, 152] width 9 height 9
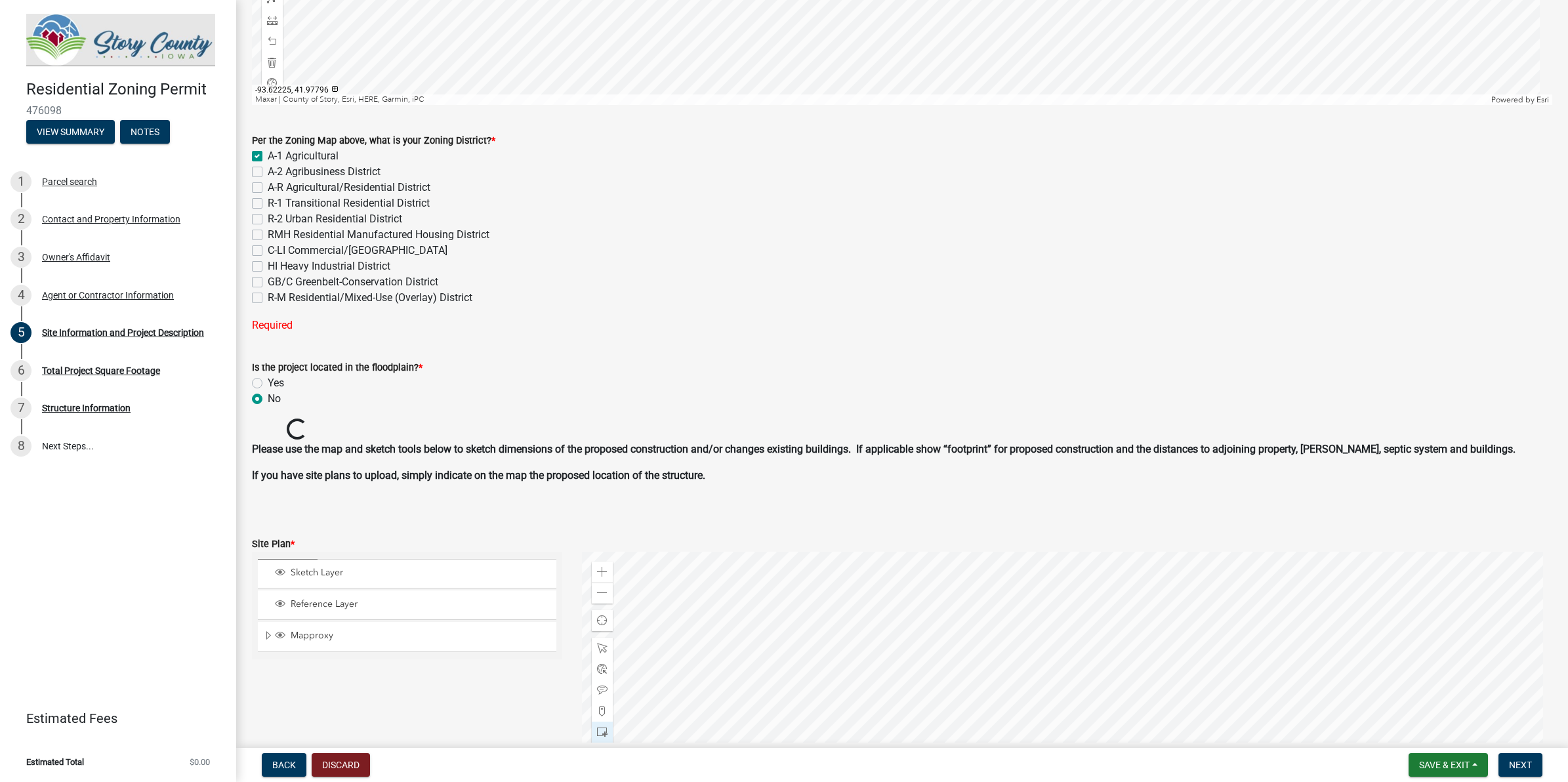
checkbox input "true"
checkbox input "false"
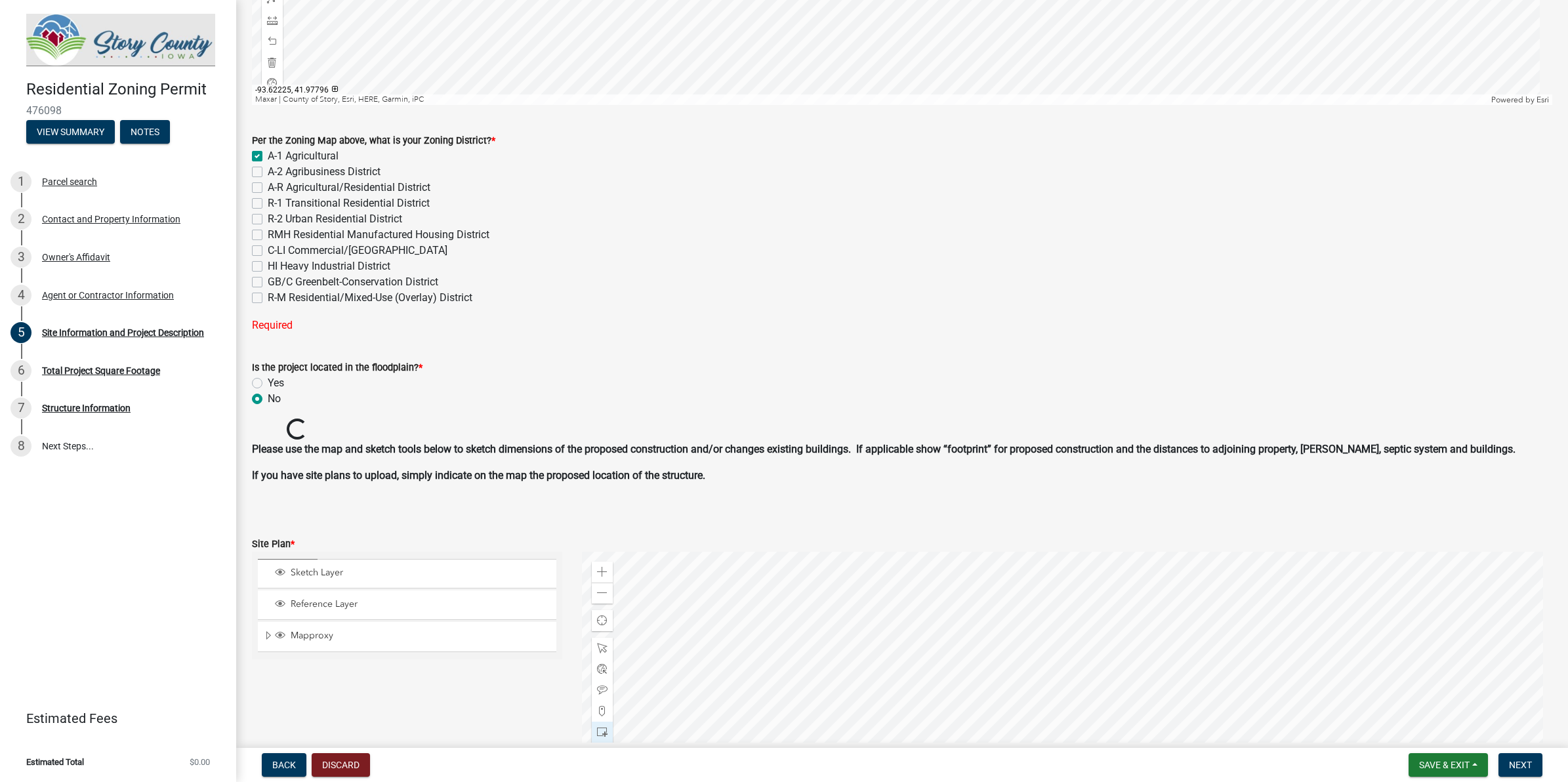
checkbox input "false"
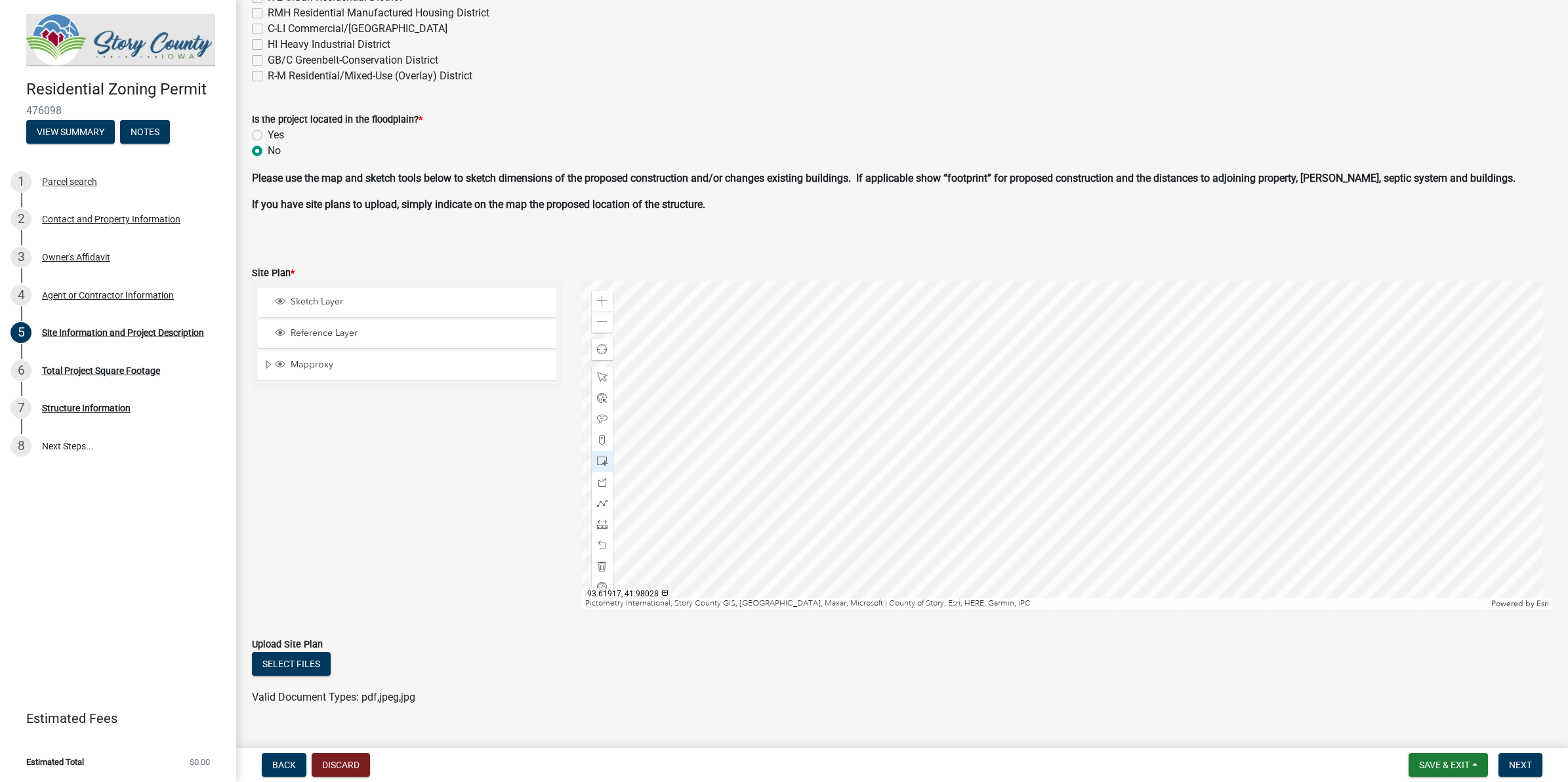
scroll to position [680, 0]
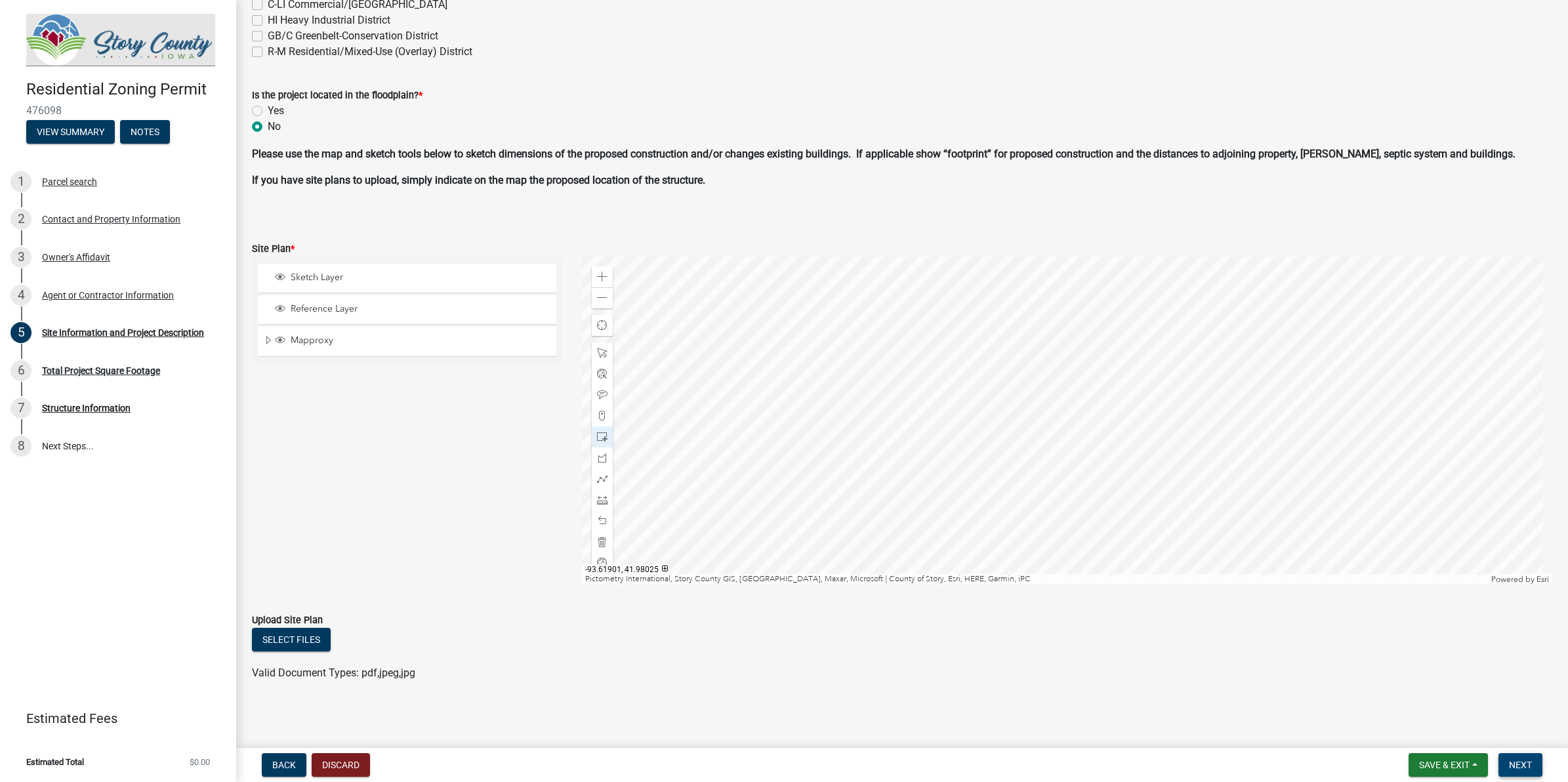
click at [1254, 625] on span "Next" at bounding box center [1520, 765] width 23 height 10
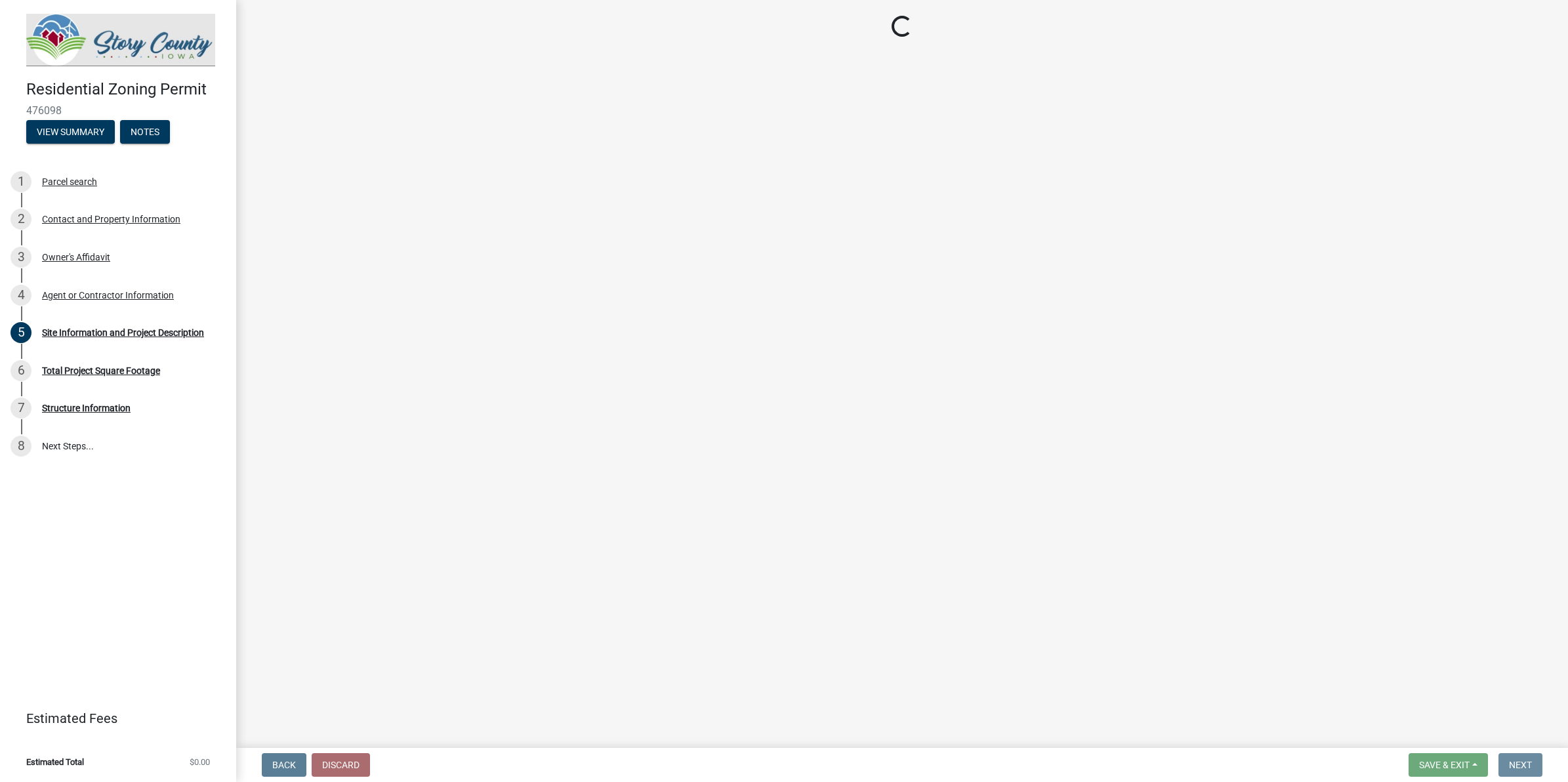
scroll to position [0, 0]
click at [155, 326] on div "5 Site Information and Project Description" at bounding box center [113, 333] width 205 height 21
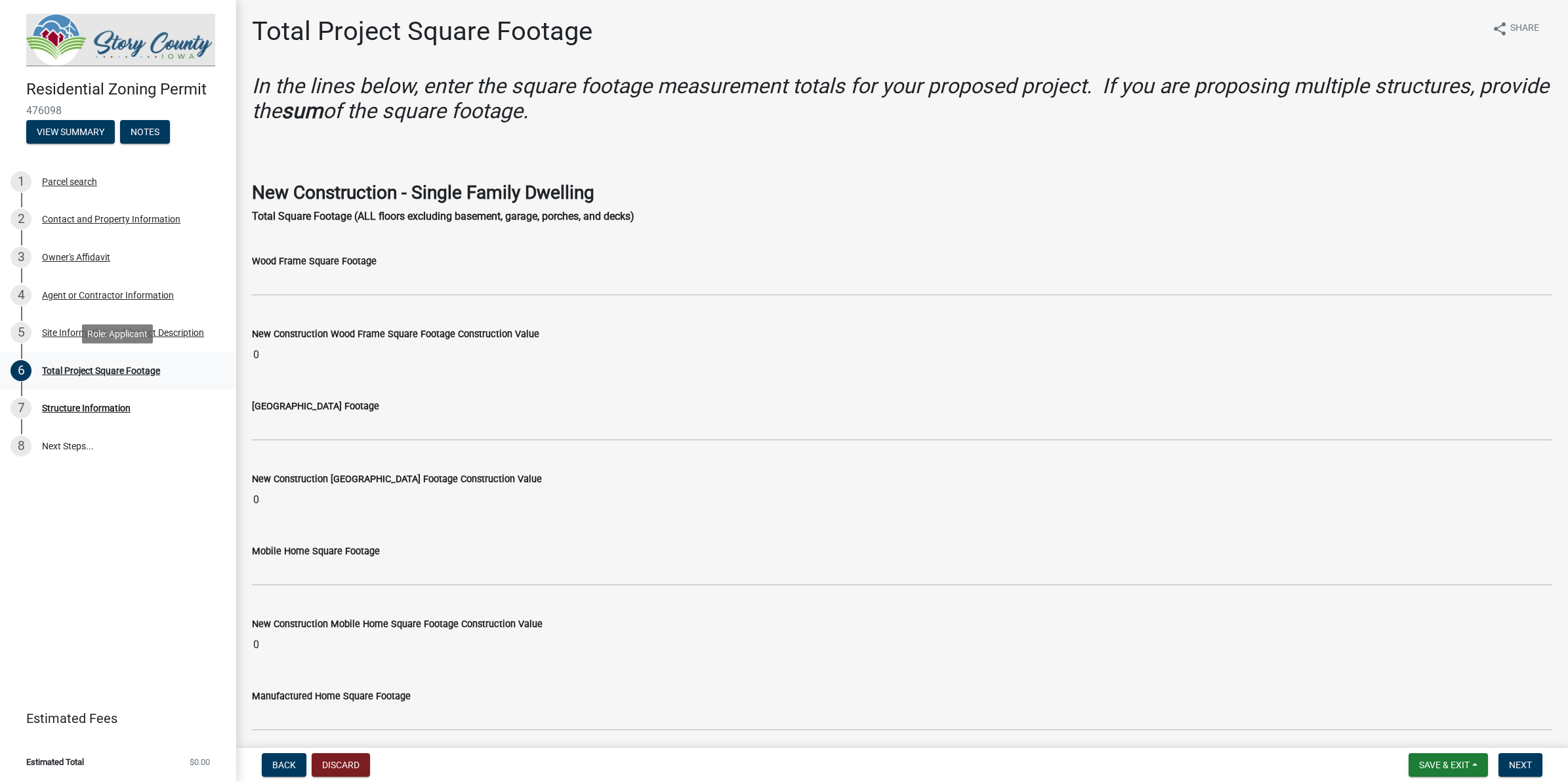
click at [135, 382] on link "6 Total Project Square Footage" at bounding box center [118, 371] width 236 height 38
click at [141, 337] on div "Site Information and Project Description" at bounding box center [123, 333] width 162 height 9
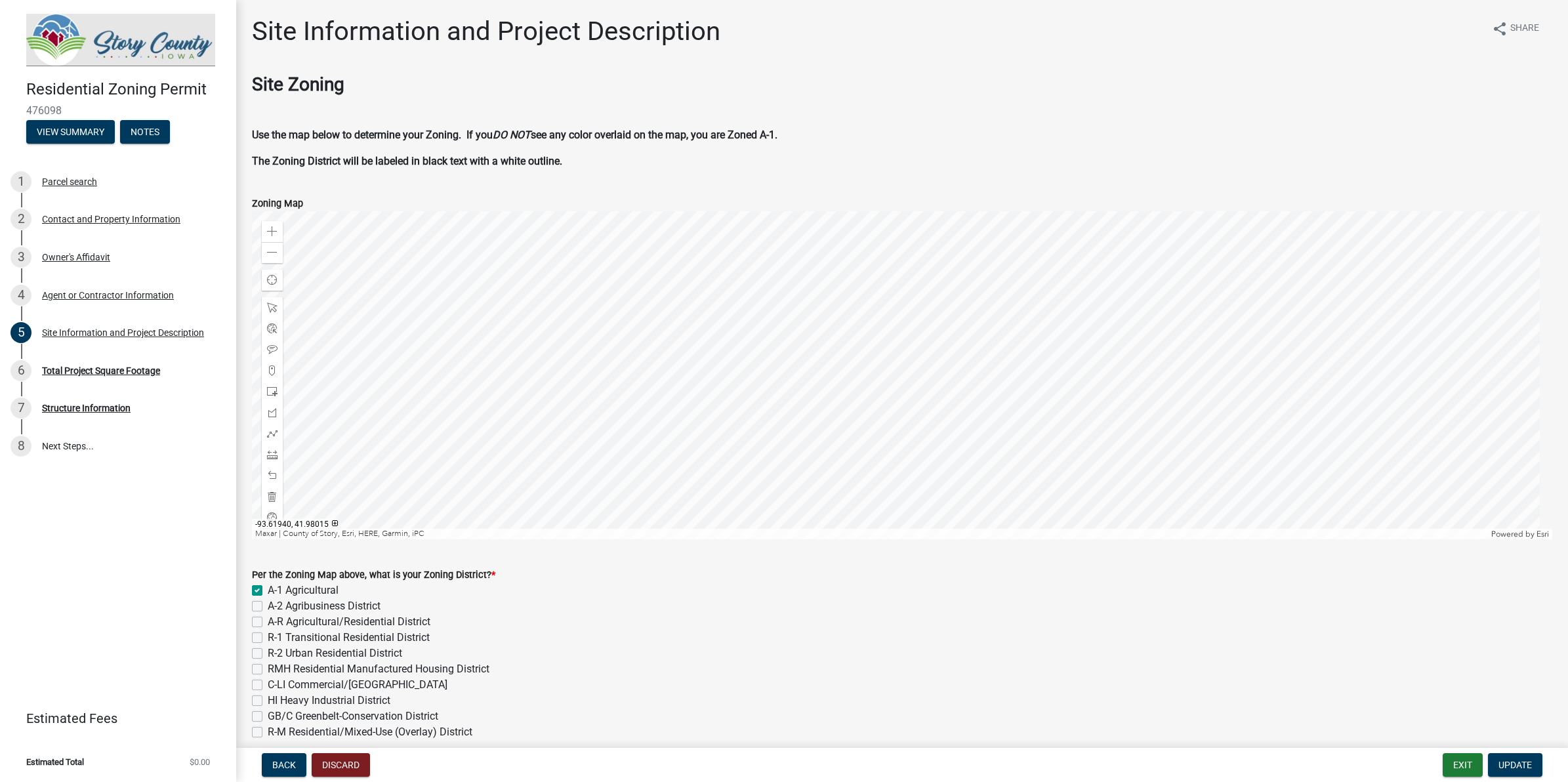
click at [766, 300] on div at bounding box center [902, 375] width 1300 height 328
click at [797, 481] on wm-data-entity-input-list "Site Zoning Use the map below to determine your Zoning. If you DO NOT see any c…" at bounding box center [902, 723] width 1300 height 1300
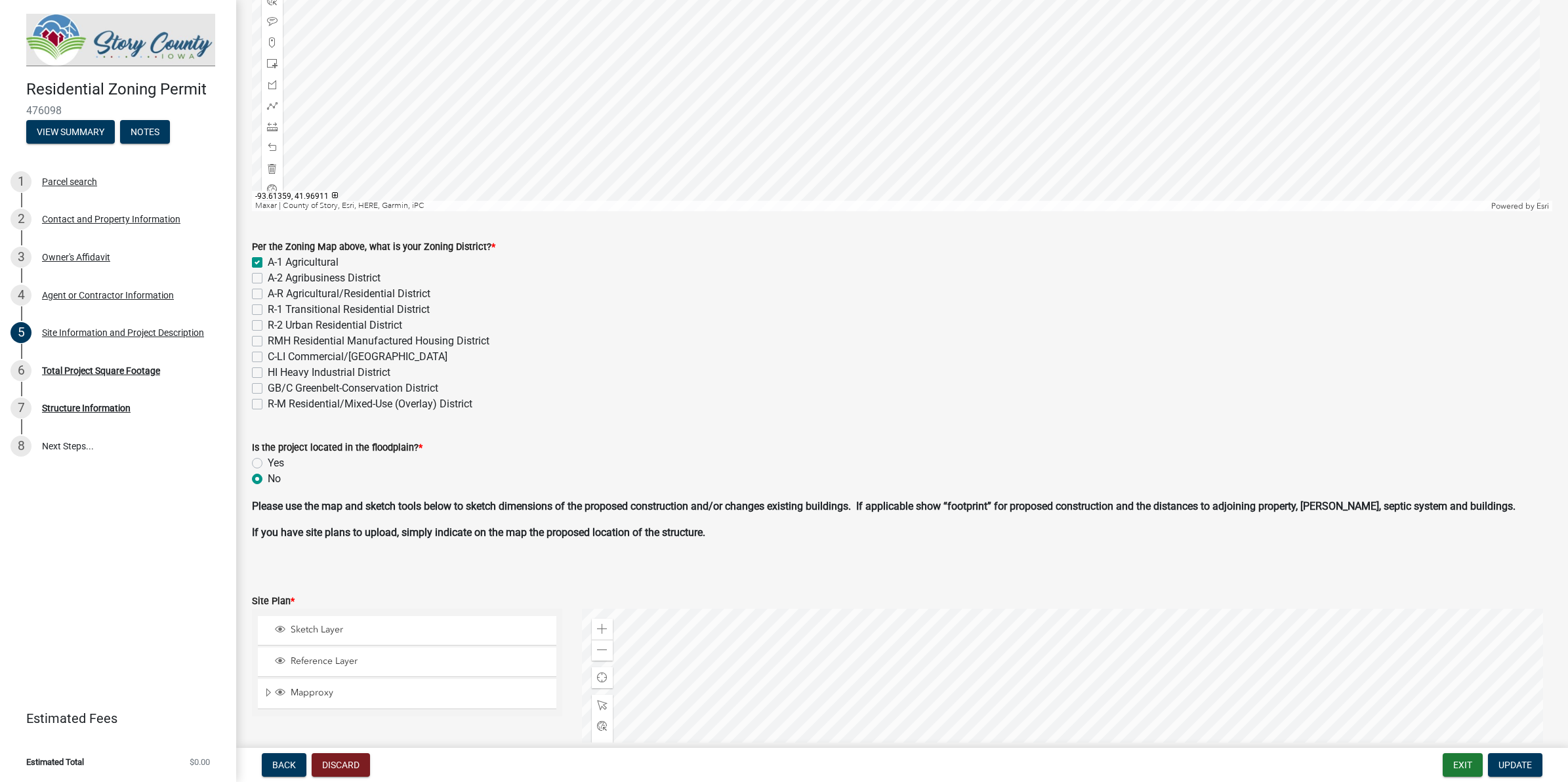
drag, startPoint x: 734, startPoint y: 408, endPoint x: 719, endPoint y: 476, distance: 69.6
click at [733, 408] on div "R-M Residential/Mixed-Use (Overlay) District" at bounding box center [902, 404] width 1300 height 16
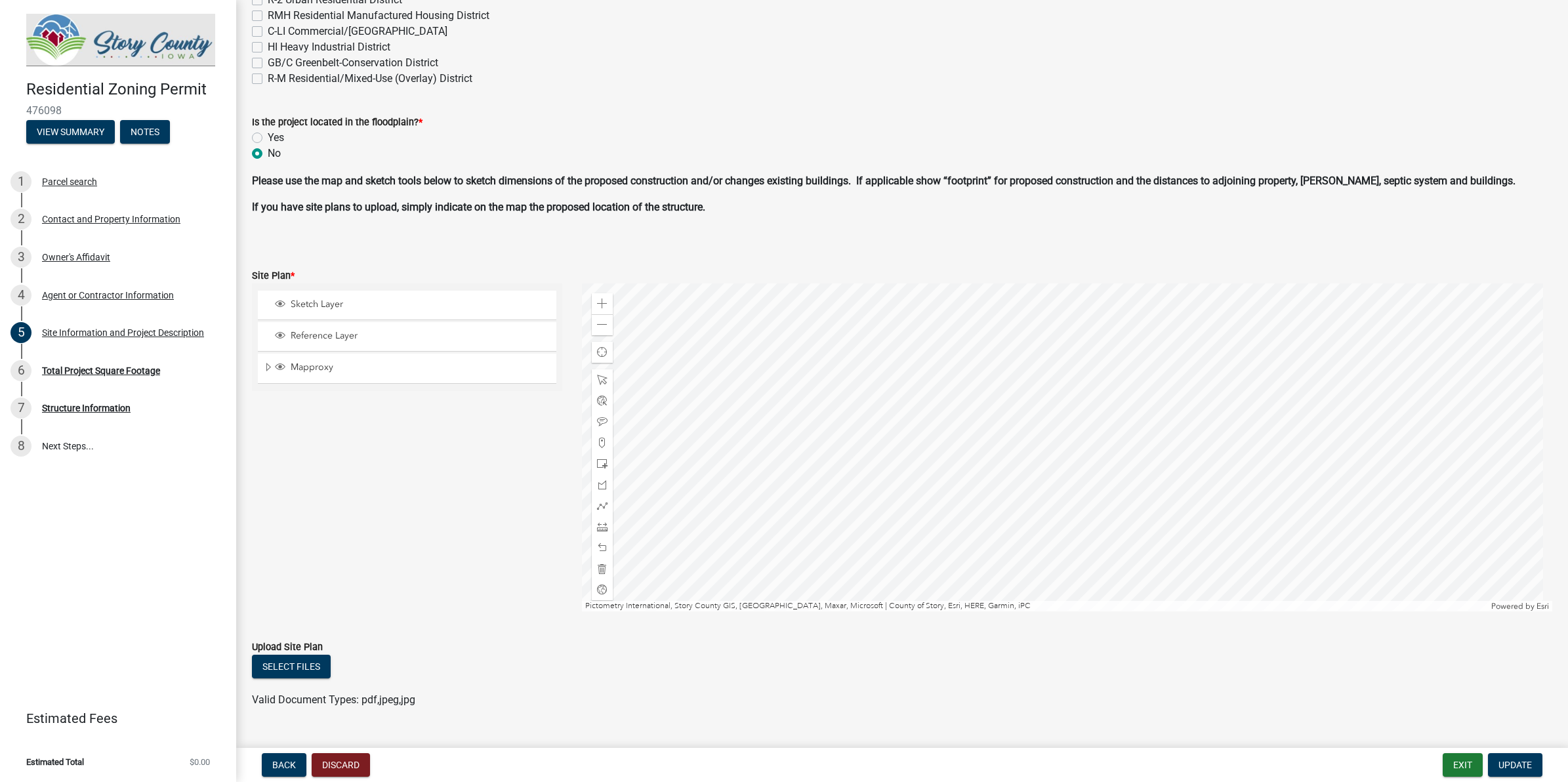
scroll to position [657, 0]
click at [812, 398] on div at bounding box center [1066, 445] width 970 height 328
click at [900, 396] on div at bounding box center [1066, 445] width 970 height 328
click at [1031, 464] on div at bounding box center [1066, 445] width 970 height 328
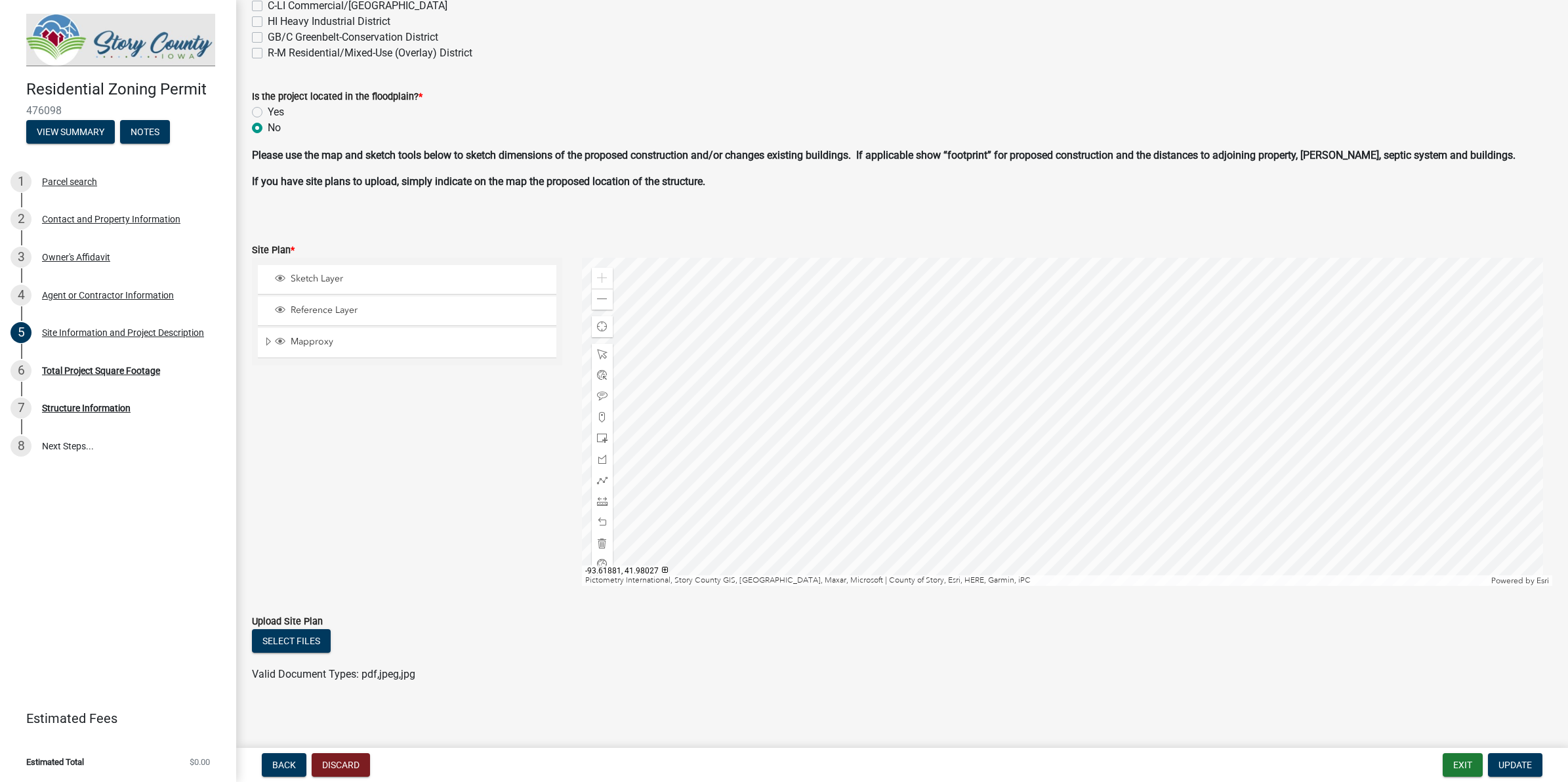
scroll to position [680, 0]
click at [601, 300] on span at bounding box center [602, 297] width 10 height 10
click at [949, 470] on div at bounding box center [1066, 421] width 970 height 328
click at [846, 417] on div at bounding box center [1066, 421] width 970 height 328
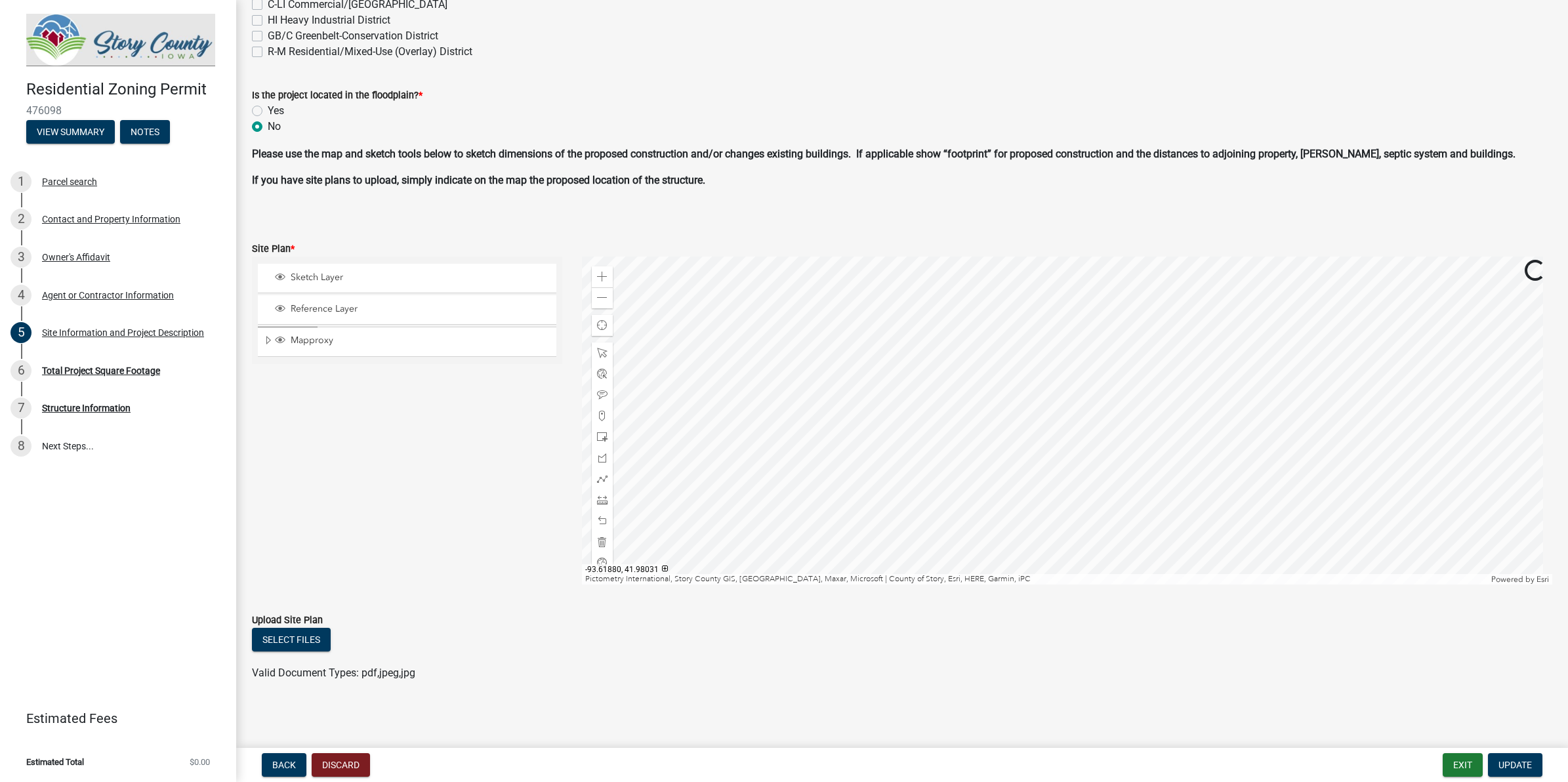
click at [844, 359] on div at bounding box center [1066, 421] width 970 height 328
click at [903, 409] on div at bounding box center [1066, 421] width 970 height 328
click at [1001, 340] on div at bounding box center [1066, 421] width 970 height 328
click at [600, 273] on span at bounding box center [602, 277] width 10 height 10
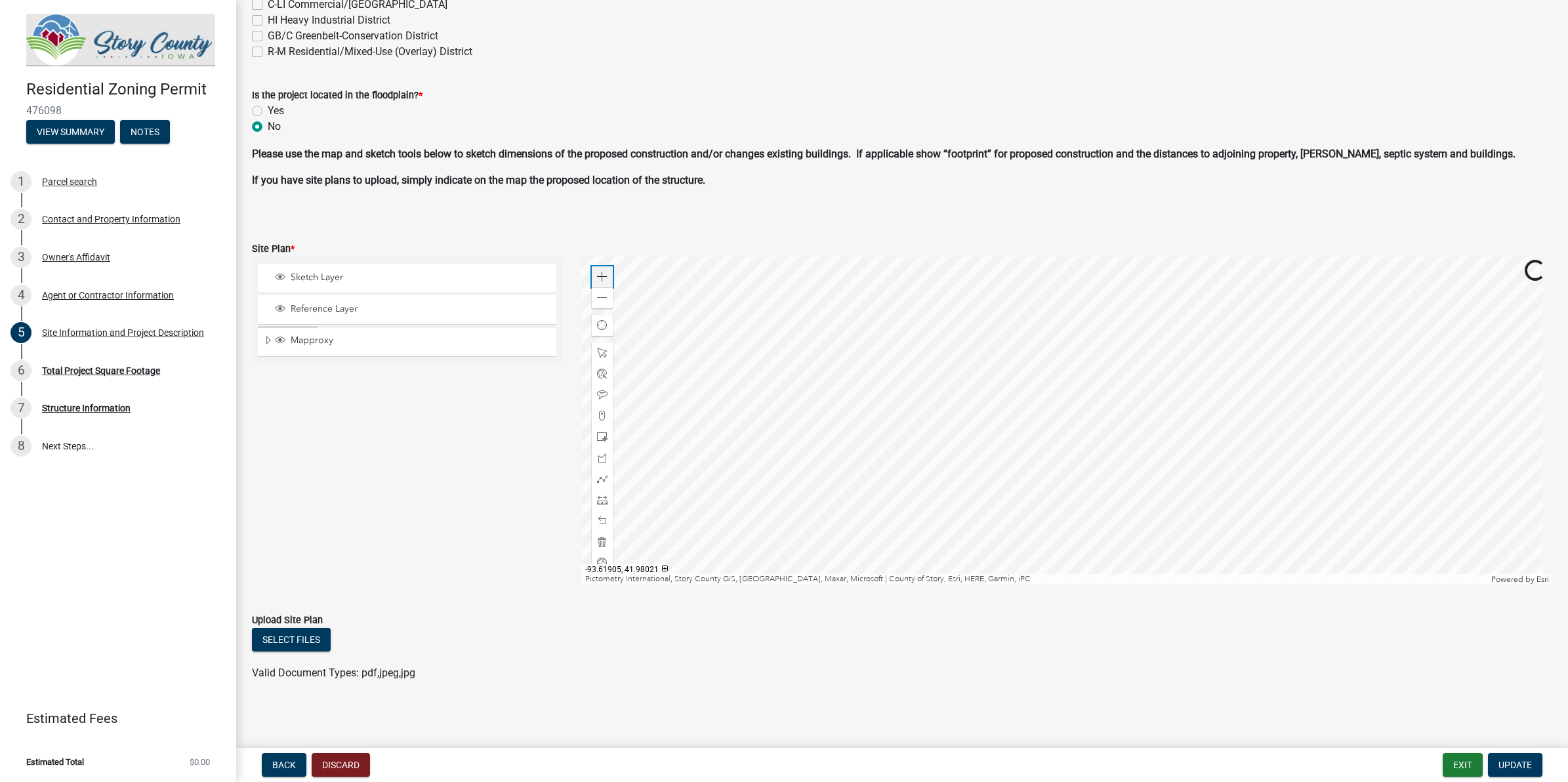
click at [600, 273] on span at bounding box center [602, 277] width 10 height 10
click at [1143, 585] on div at bounding box center [1066, 421] width 970 height 328
click at [1069, 257] on div at bounding box center [1066, 421] width 970 height 328
click at [597, 432] on span at bounding box center [602, 437] width 10 height 10
click at [1015, 491] on div at bounding box center [1066, 421] width 970 height 328
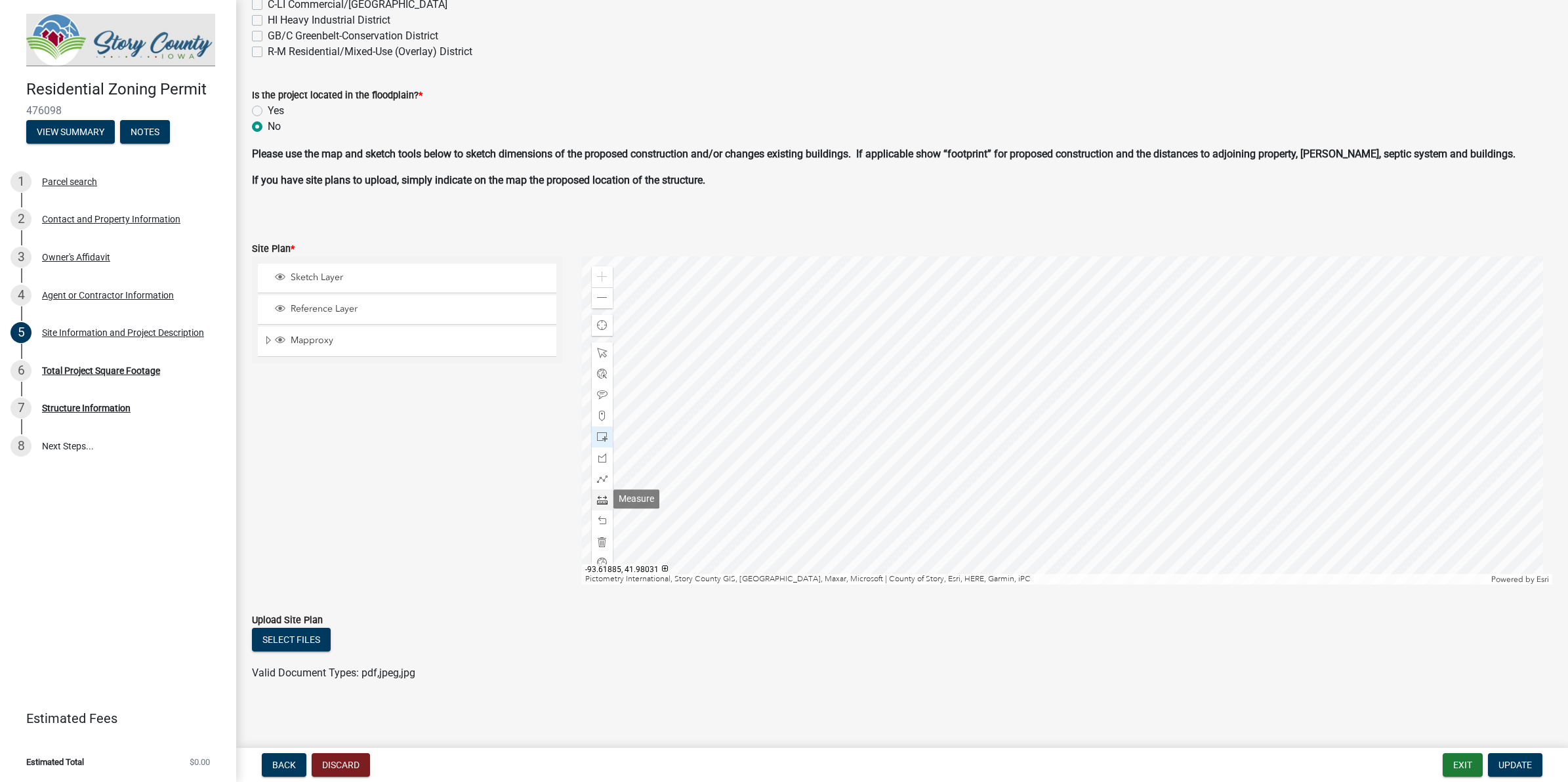
click at [597, 501] on span at bounding box center [602, 500] width 10 height 10
click at [751, 286] on div at bounding box center [1066, 421] width 970 height 328
click at [754, 292] on div at bounding box center [1066, 421] width 970 height 328
click at [840, 330] on div at bounding box center [1066, 421] width 970 height 328
click at [1254, 625] on span "Update" at bounding box center [1514, 765] width 33 height 10
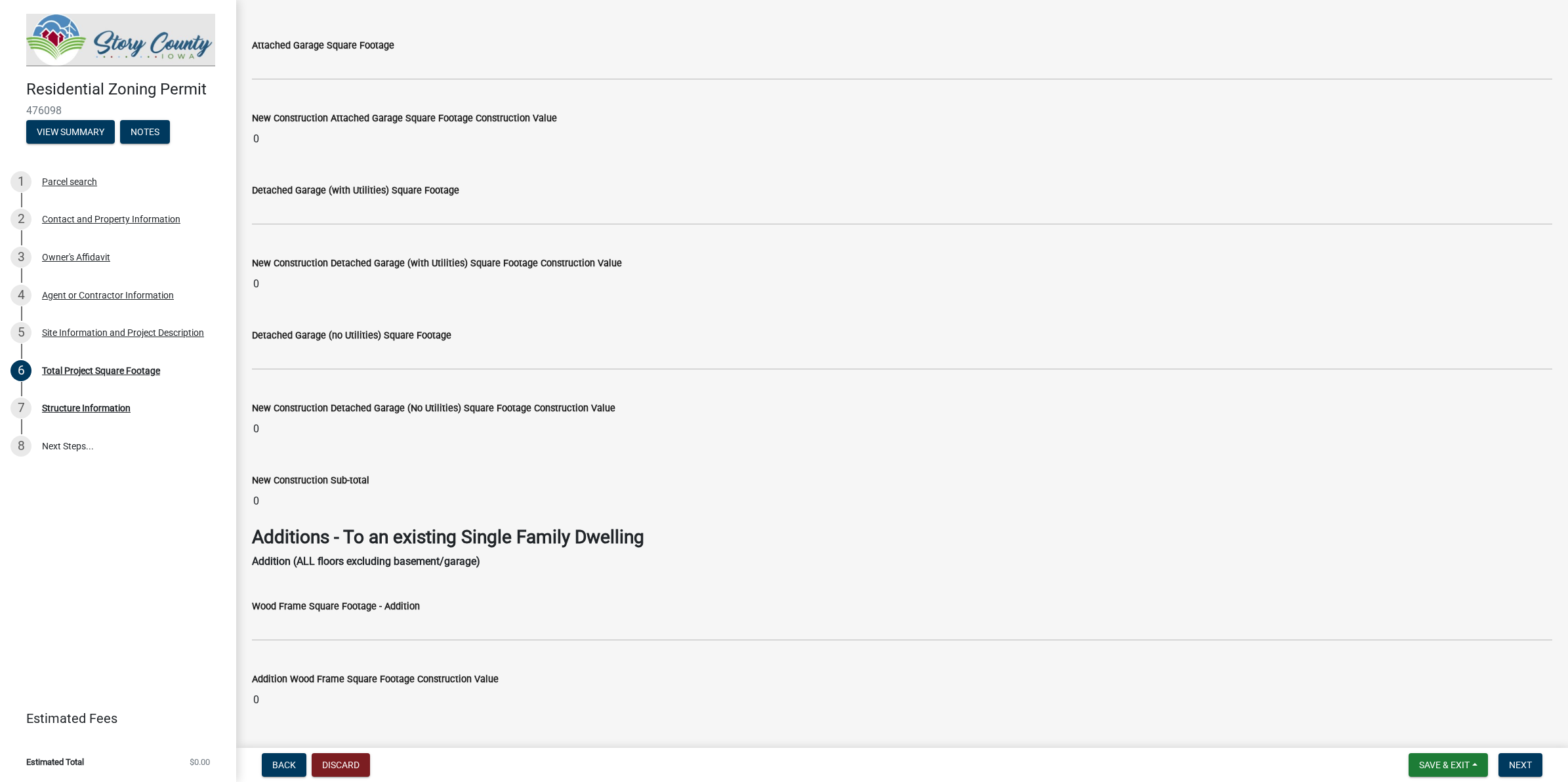
scroll to position [1640, 0]
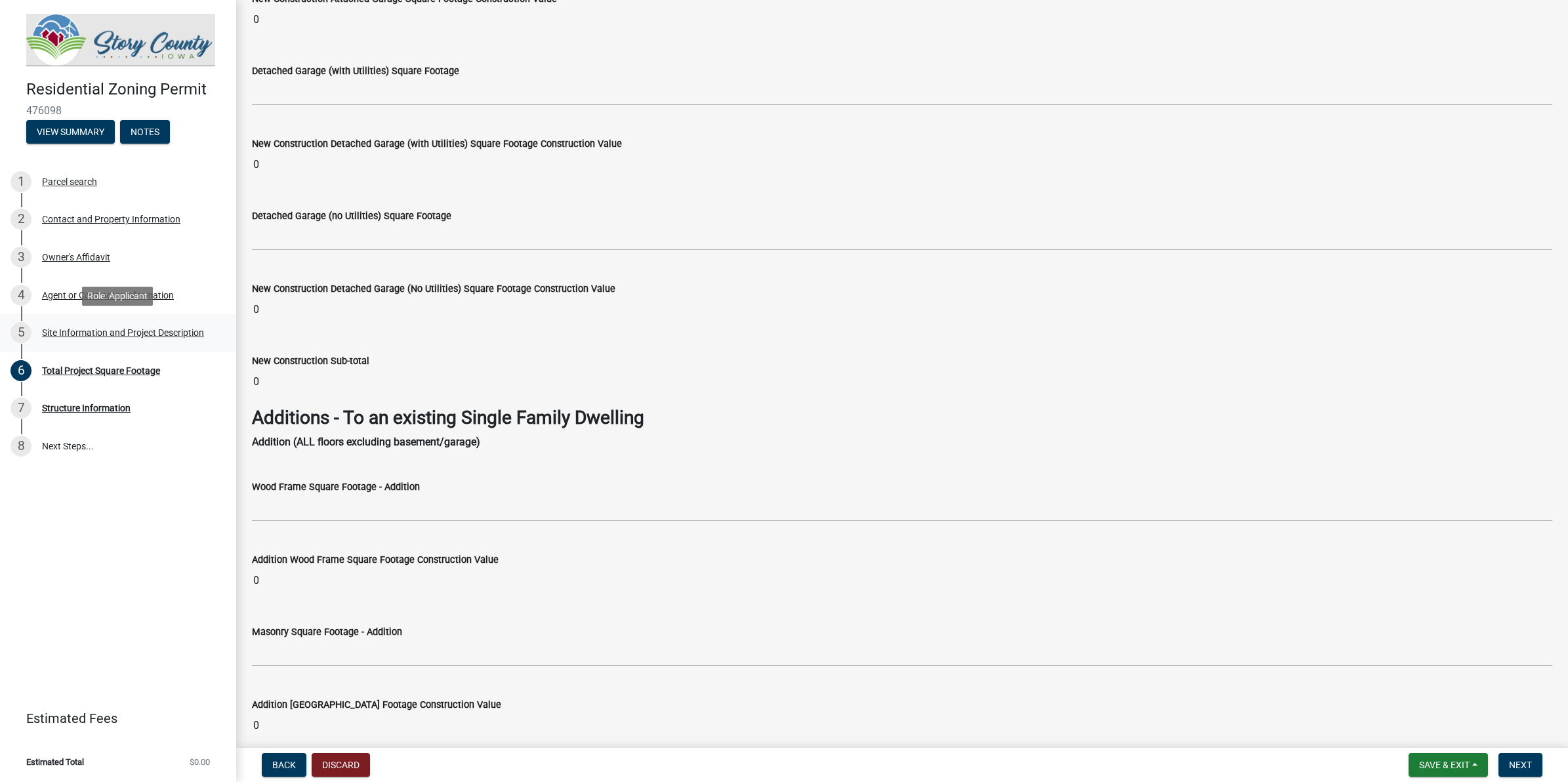
click at [65, 342] on div "5 Site Information and Project Description" at bounding box center [113, 333] width 205 height 21
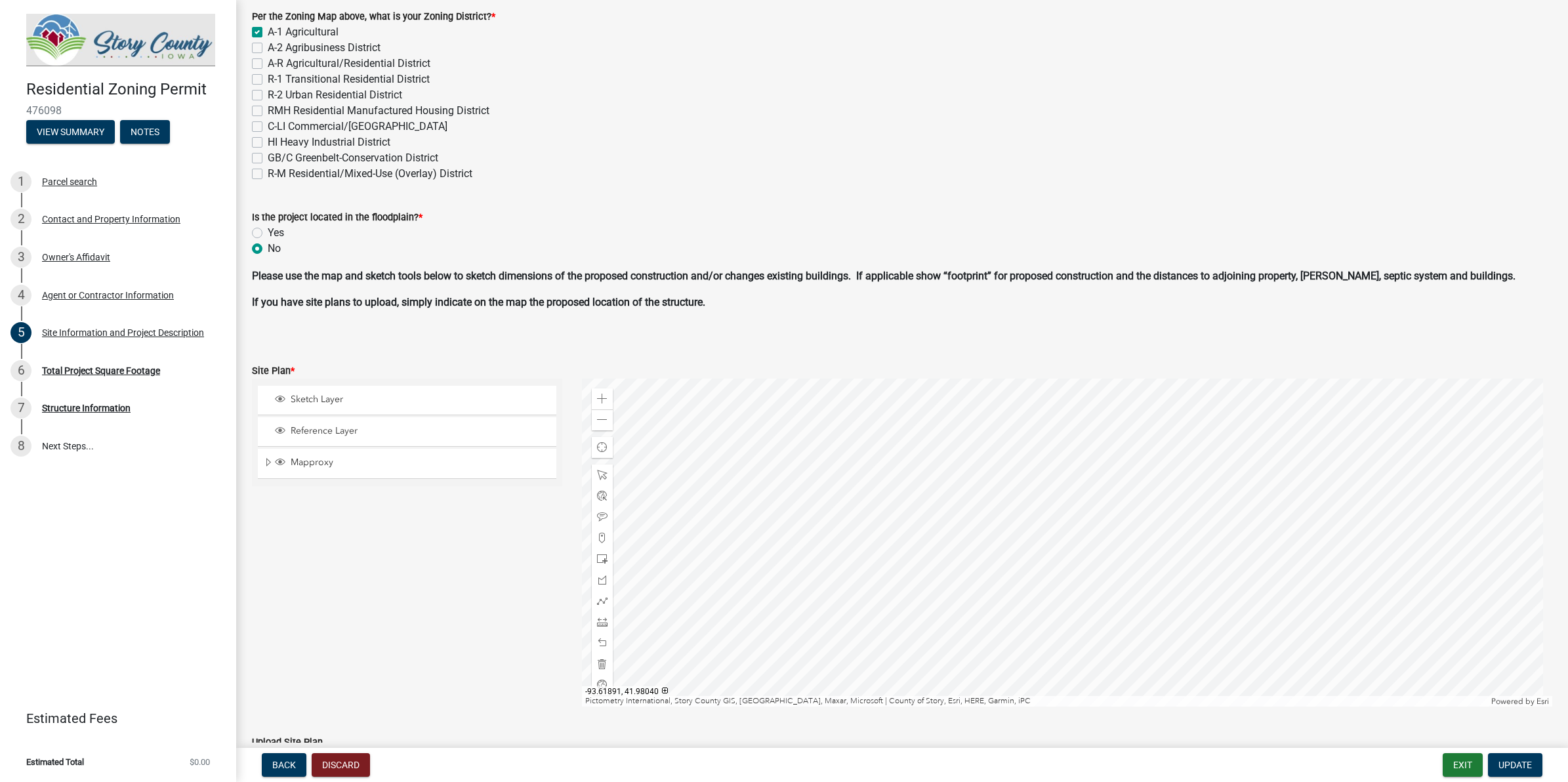
scroll to position [680, 0]
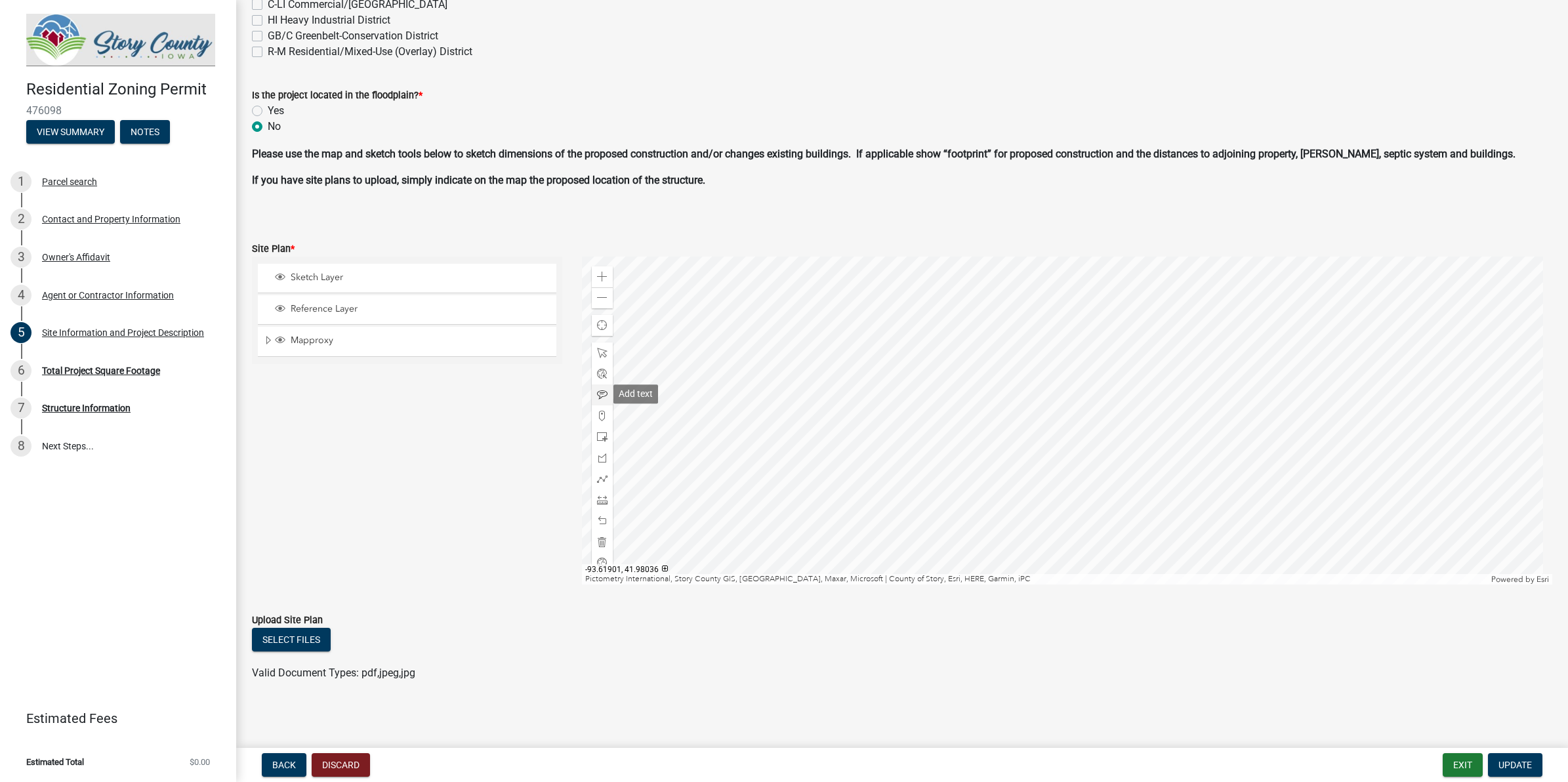
click at [600, 385] on div at bounding box center [602, 395] width 21 height 21
click at [752, 347] on div at bounding box center [1066, 421] width 970 height 328
click at [1254, 625] on span "Update" at bounding box center [1514, 765] width 33 height 10
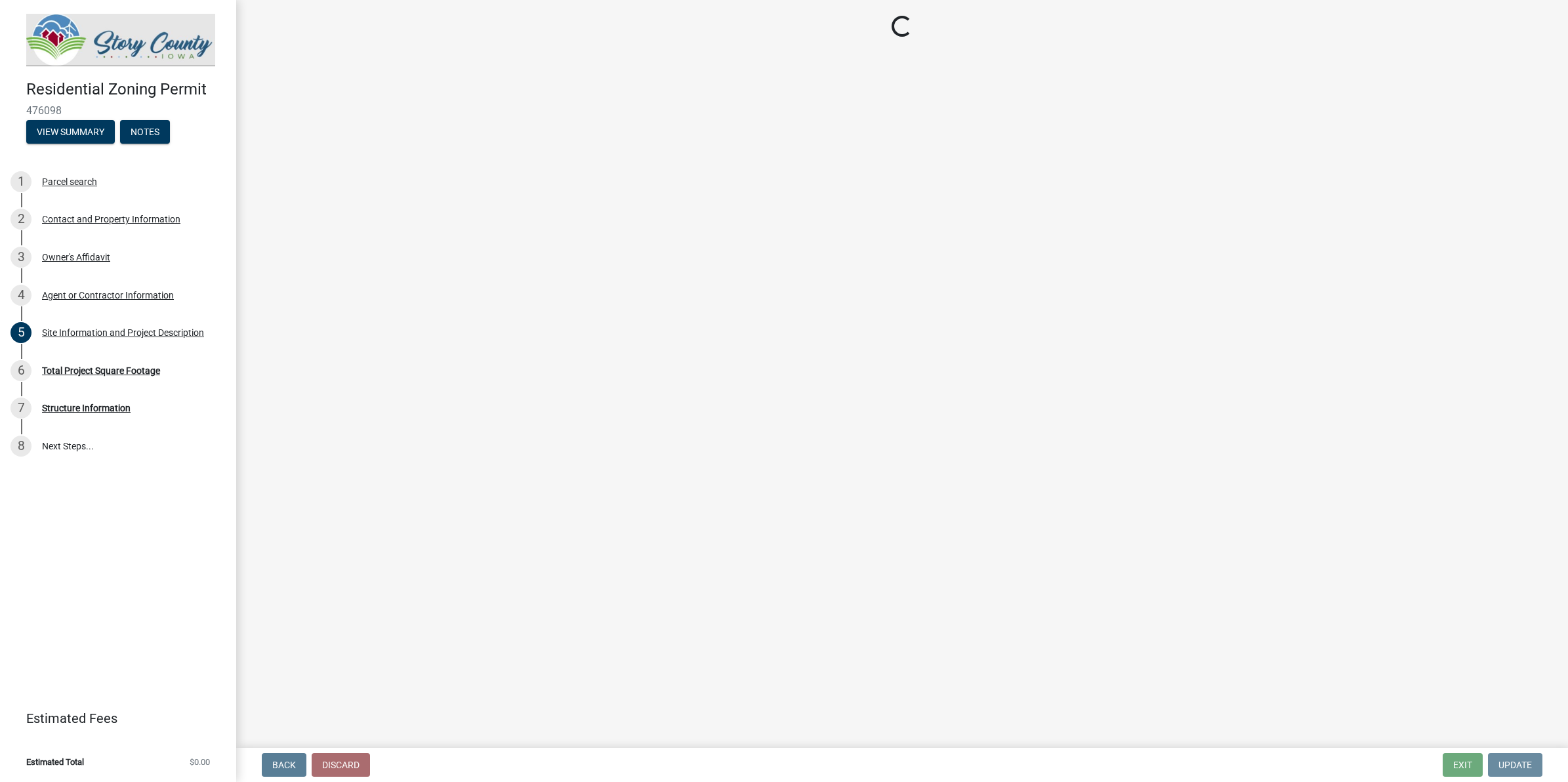
scroll to position [0, 0]
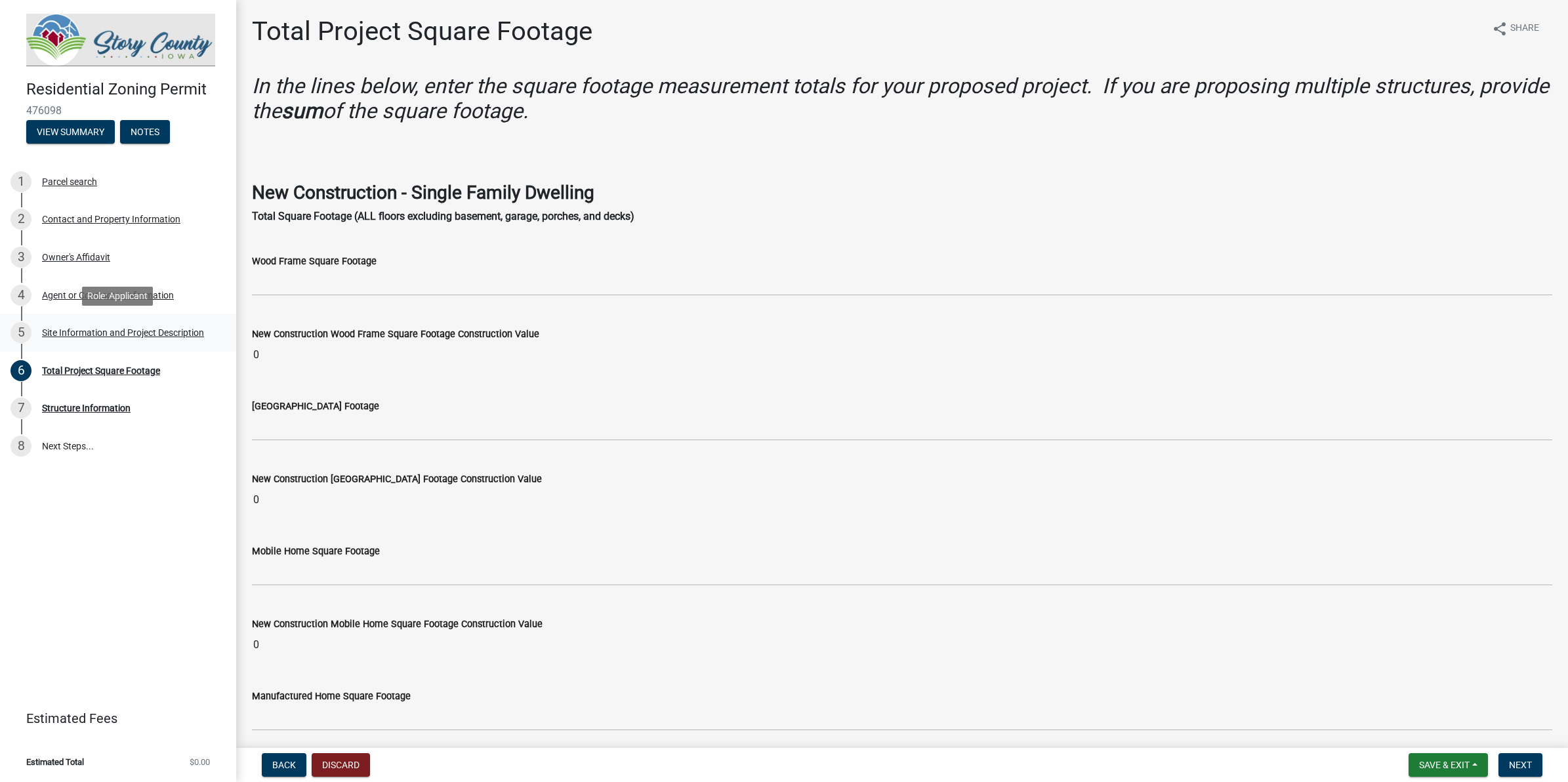
click at [128, 330] on div "Site Information and Project Description" at bounding box center [123, 333] width 162 height 9
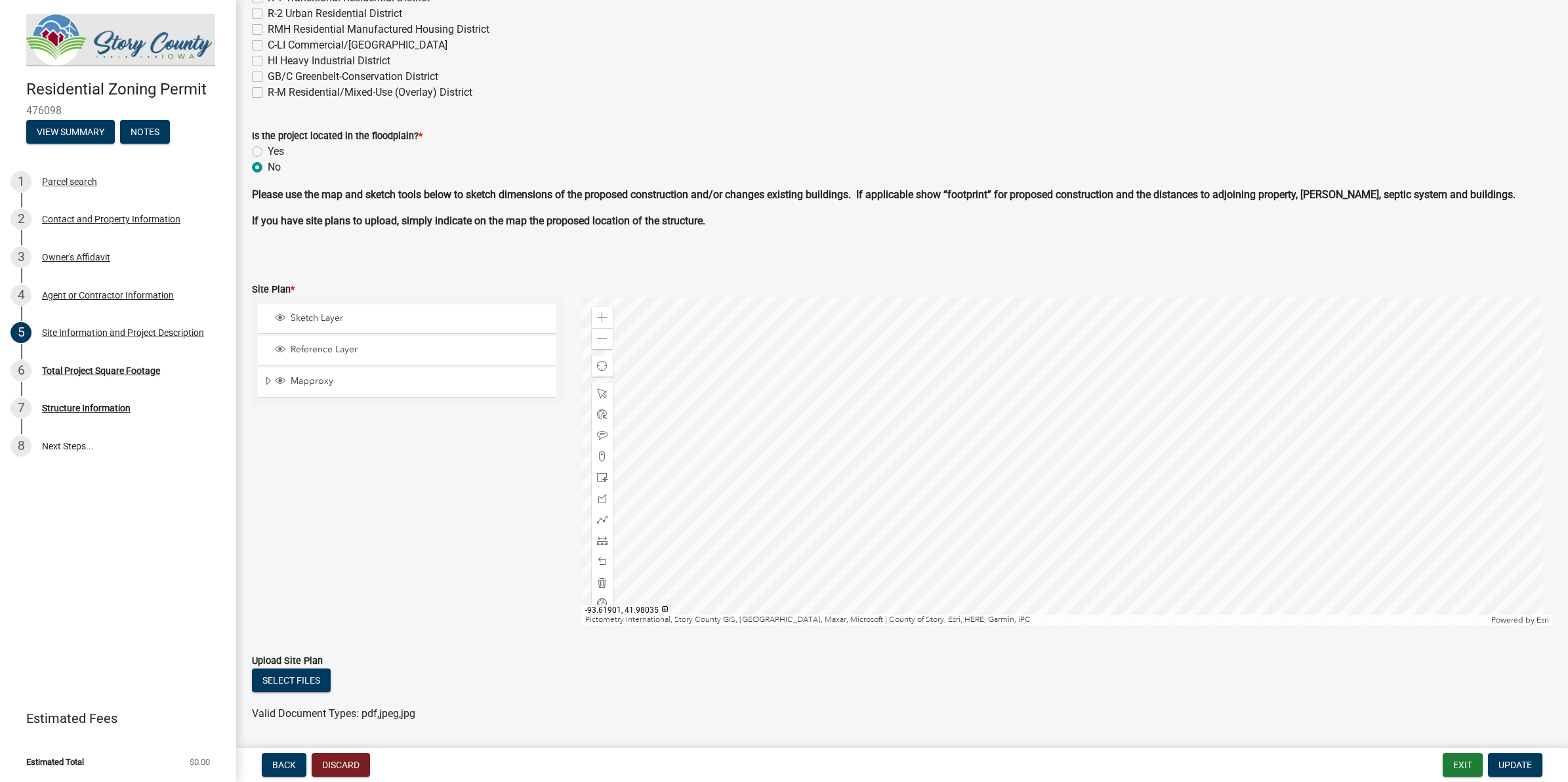
scroll to position [680, 0]
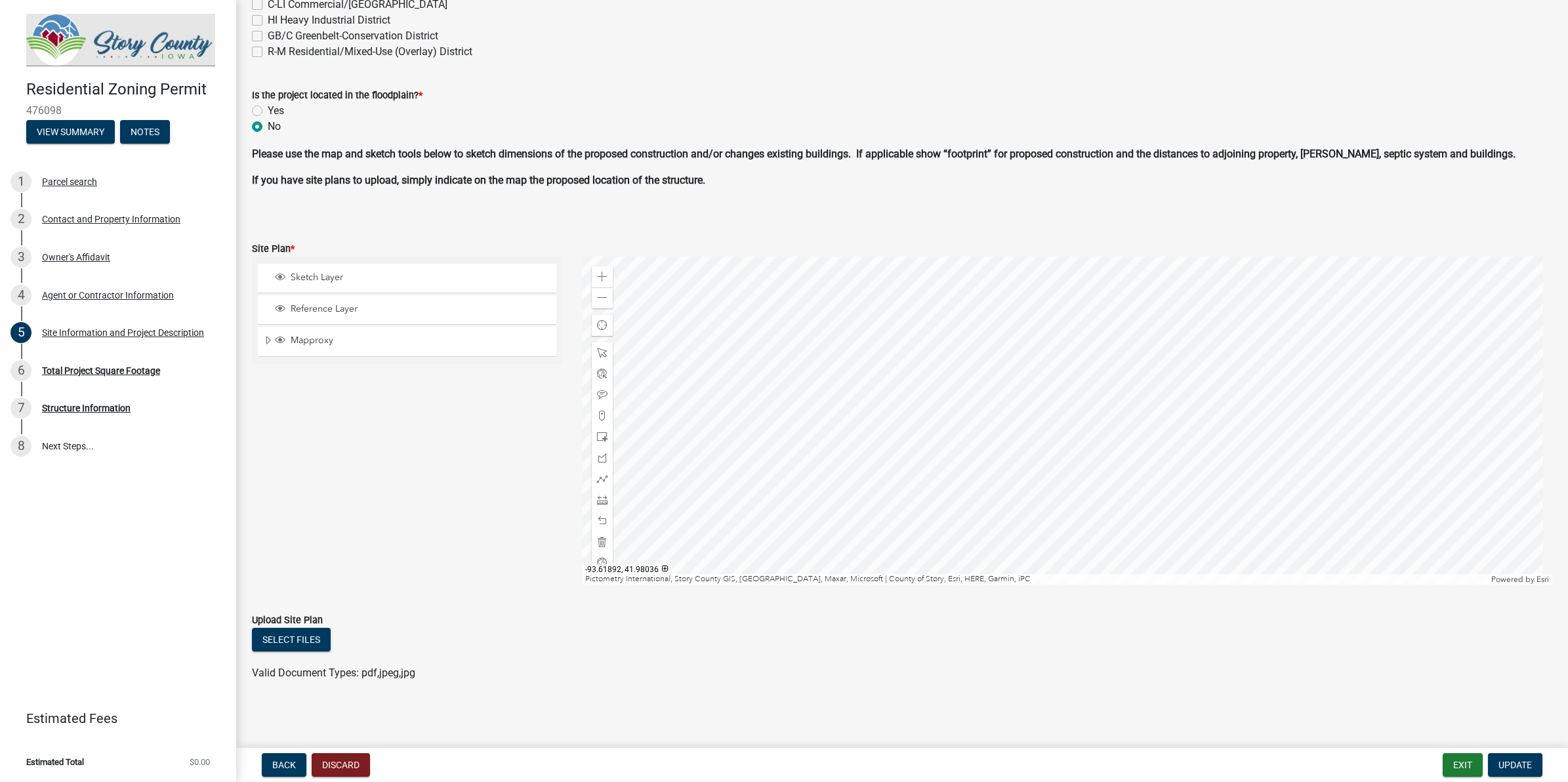
click at [882, 417] on div at bounding box center [1066, 421] width 970 height 328
click at [782, 327] on div at bounding box center [1066, 421] width 970 height 328
click at [1063, 408] on div at bounding box center [1066, 421] width 970 height 328
click at [995, 408] on div at bounding box center [1066, 421] width 970 height 328
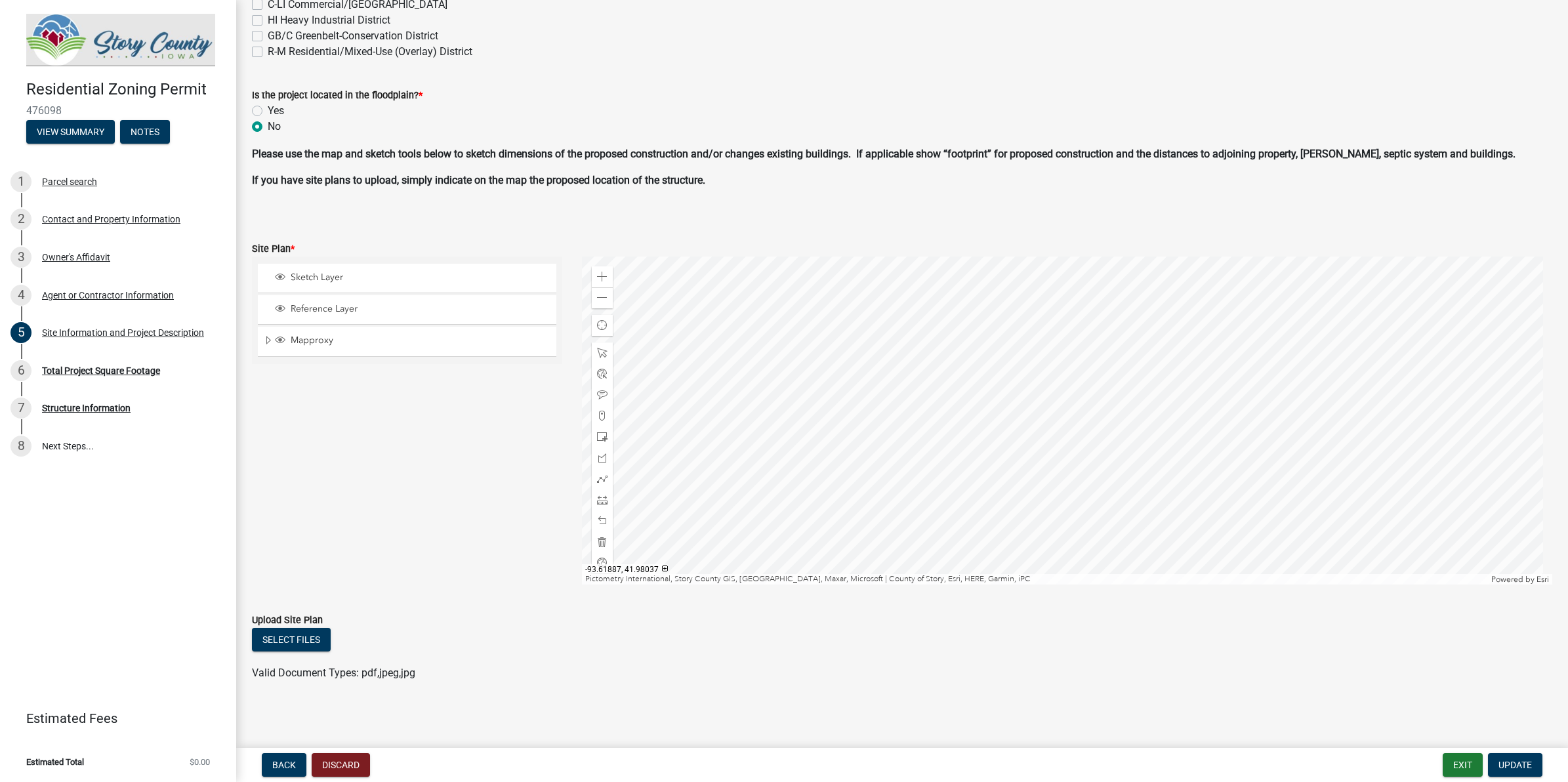
click at [997, 402] on div at bounding box center [1066, 421] width 970 height 328
click at [280, 309] on span "Layer List" at bounding box center [280, 308] width 10 height 10
click at [288, 335] on span "Mapproxy" at bounding box center [420, 341] width 265 height 12
click at [992, 470] on div at bounding box center [1066, 421] width 970 height 328
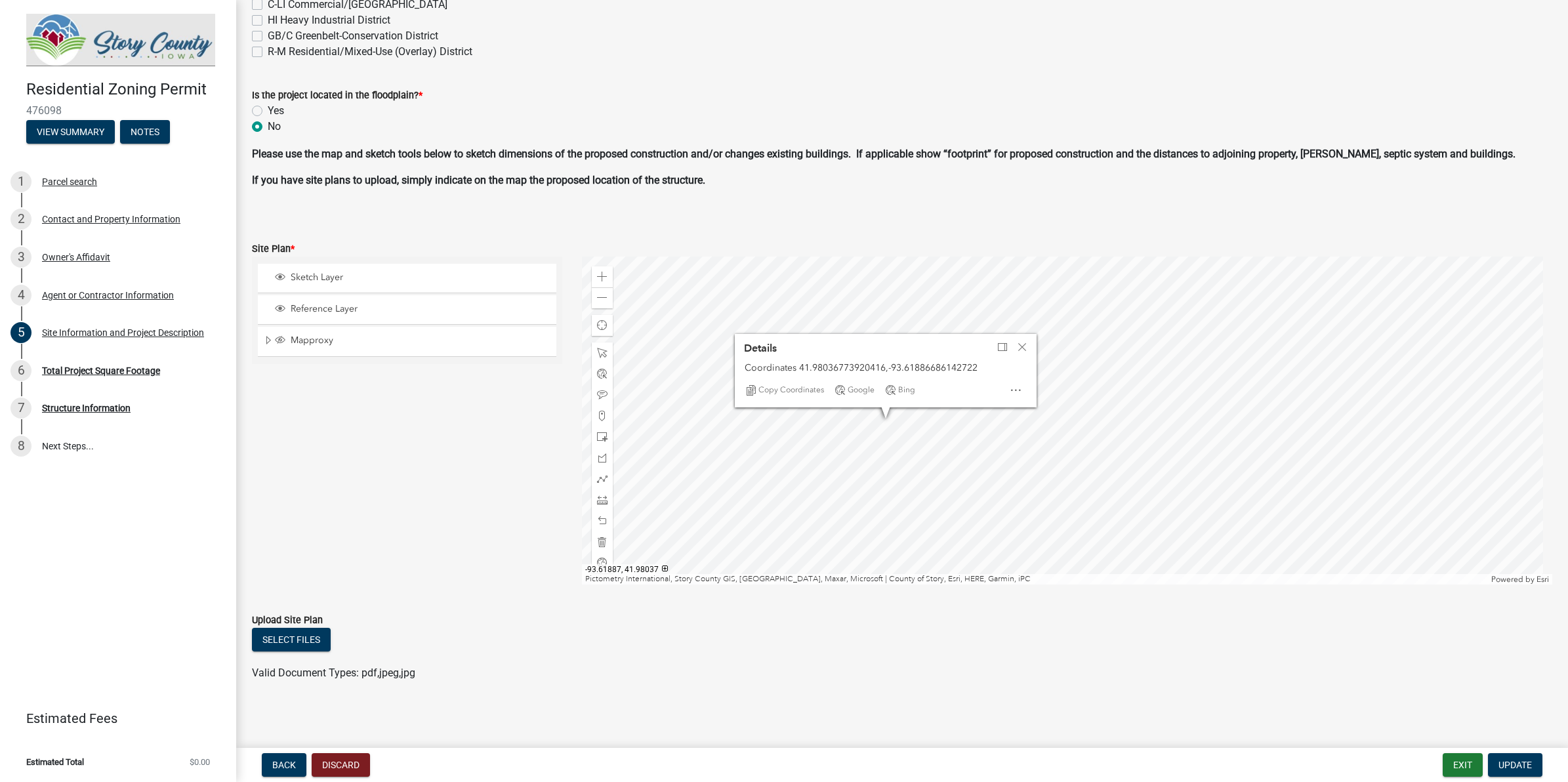
click at [880, 417] on div at bounding box center [1066, 421] width 970 height 328
click at [597, 348] on span at bounding box center [602, 352] width 10 height 10
click at [860, 434] on div at bounding box center [1066, 421] width 970 height 328
click at [857, 429] on div at bounding box center [1066, 421] width 970 height 328
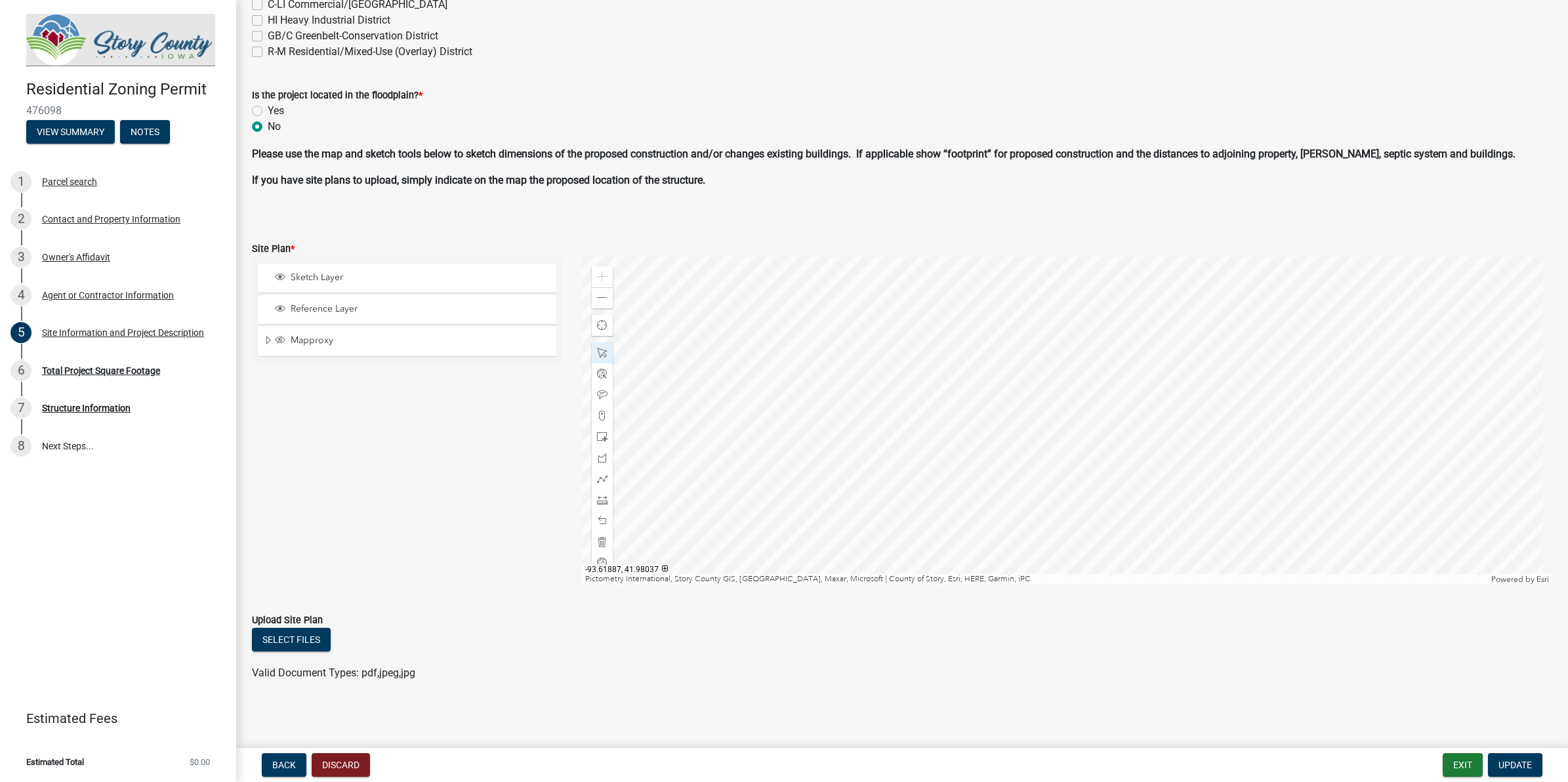
click at [857, 429] on div at bounding box center [1066, 421] width 970 height 328
click at [863, 430] on div at bounding box center [1066, 421] width 970 height 328
click at [868, 430] on div at bounding box center [1066, 421] width 970 height 328
click at [930, 434] on div at bounding box center [1066, 421] width 970 height 328
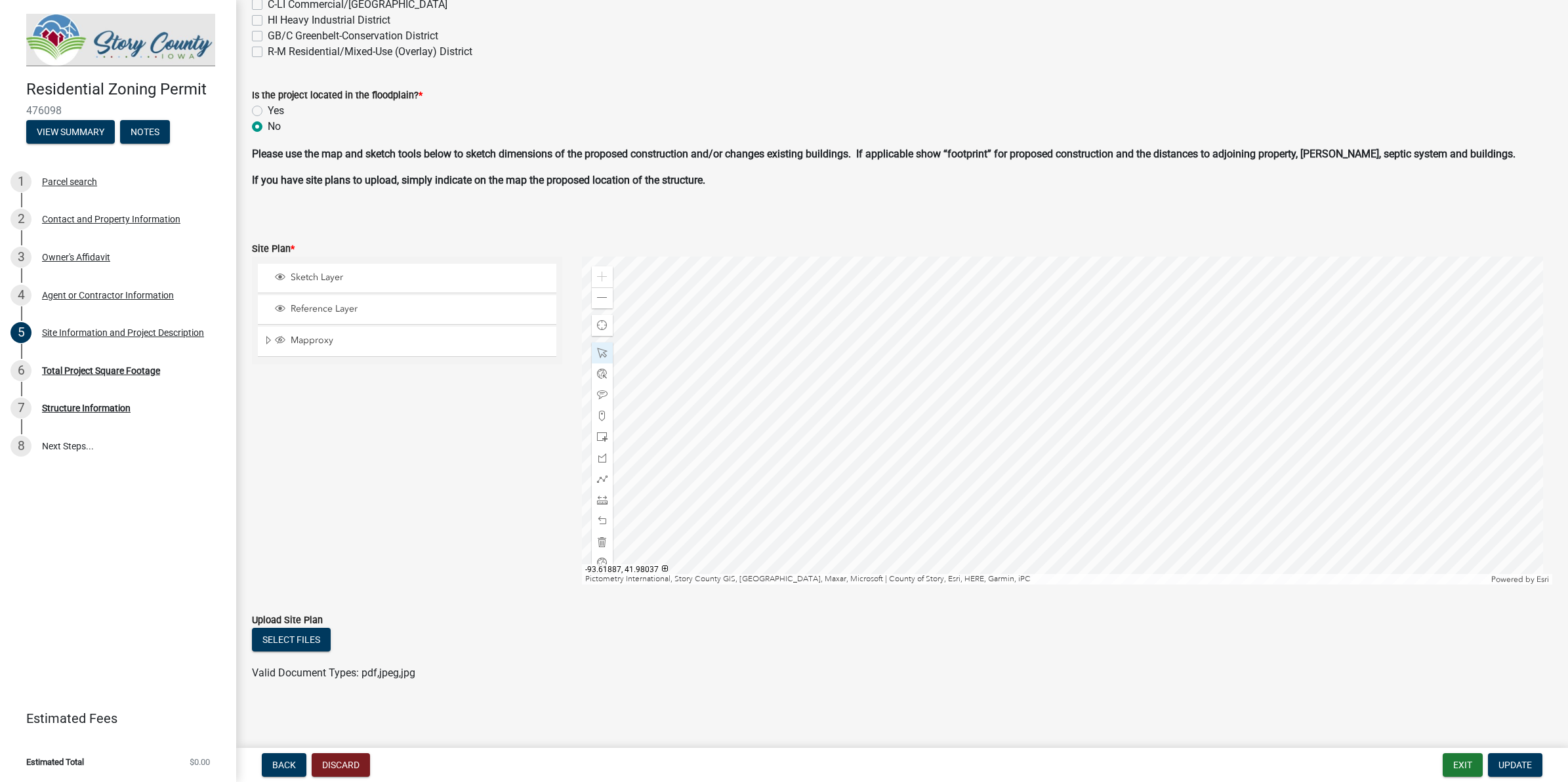
click at [916, 438] on div at bounding box center [1066, 421] width 970 height 328
click at [920, 438] on div at bounding box center [1066, 421] width 970 height 328
click at [920, 437] on div at bounding box center [1066, 421] width 970 height 328
click at [1254, 625] on span "Update" at bounding box center [1514, 765] width 33 height 10
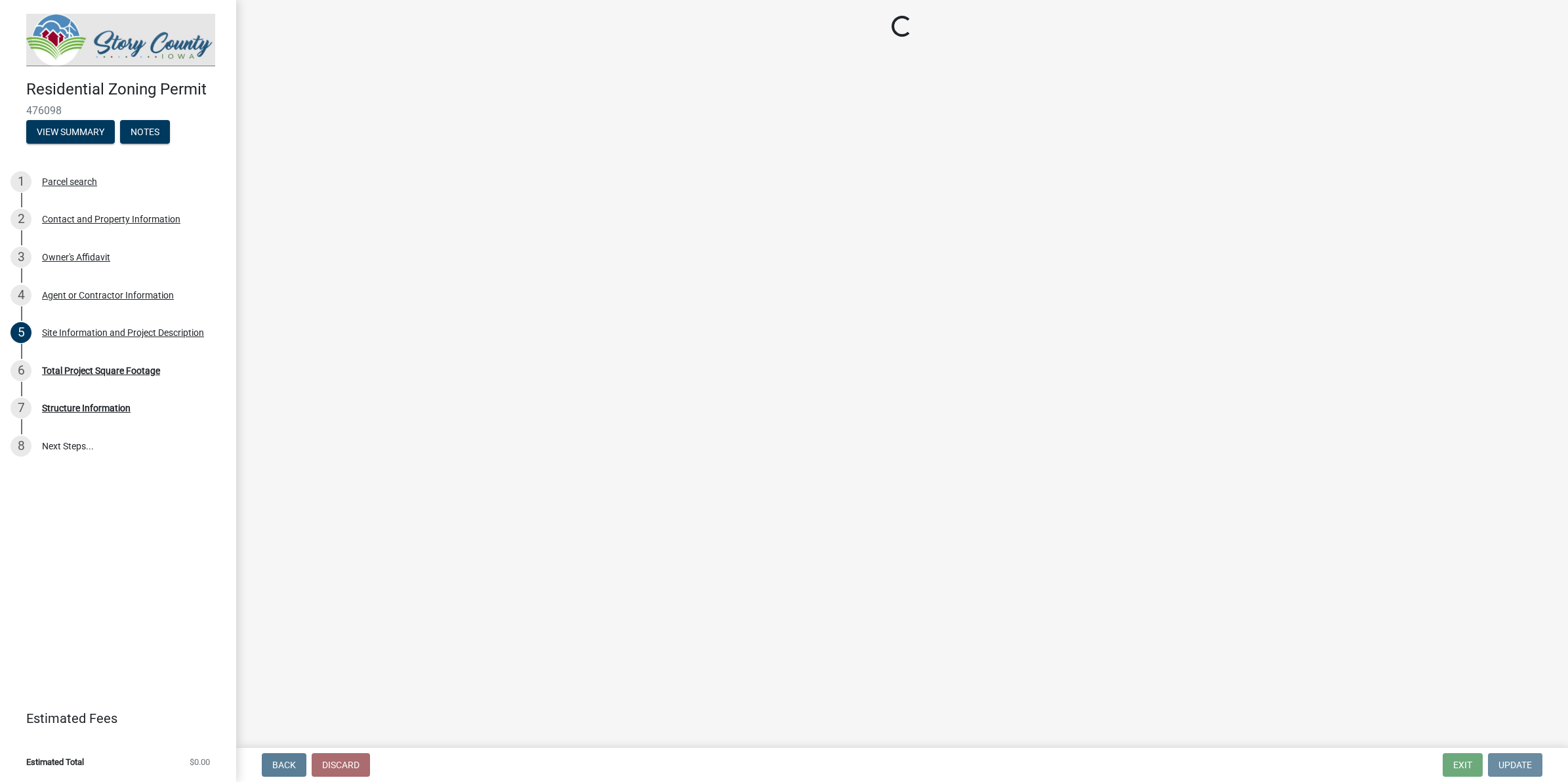
scroll to position [0, 0]
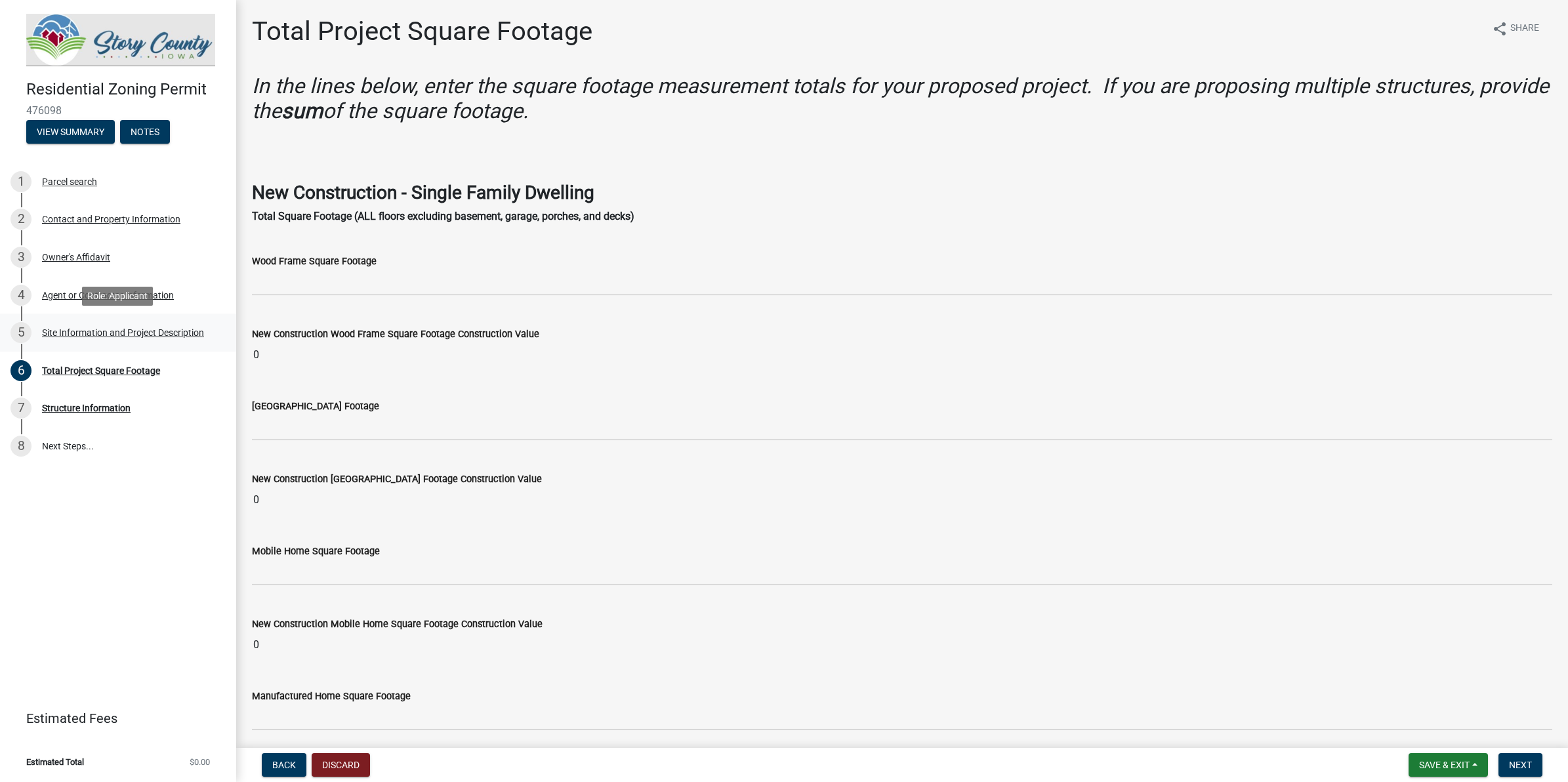
click at [161, 320] on link "5 Site Information and Project Description" at bounding box center [118, 333] width 236 height 38
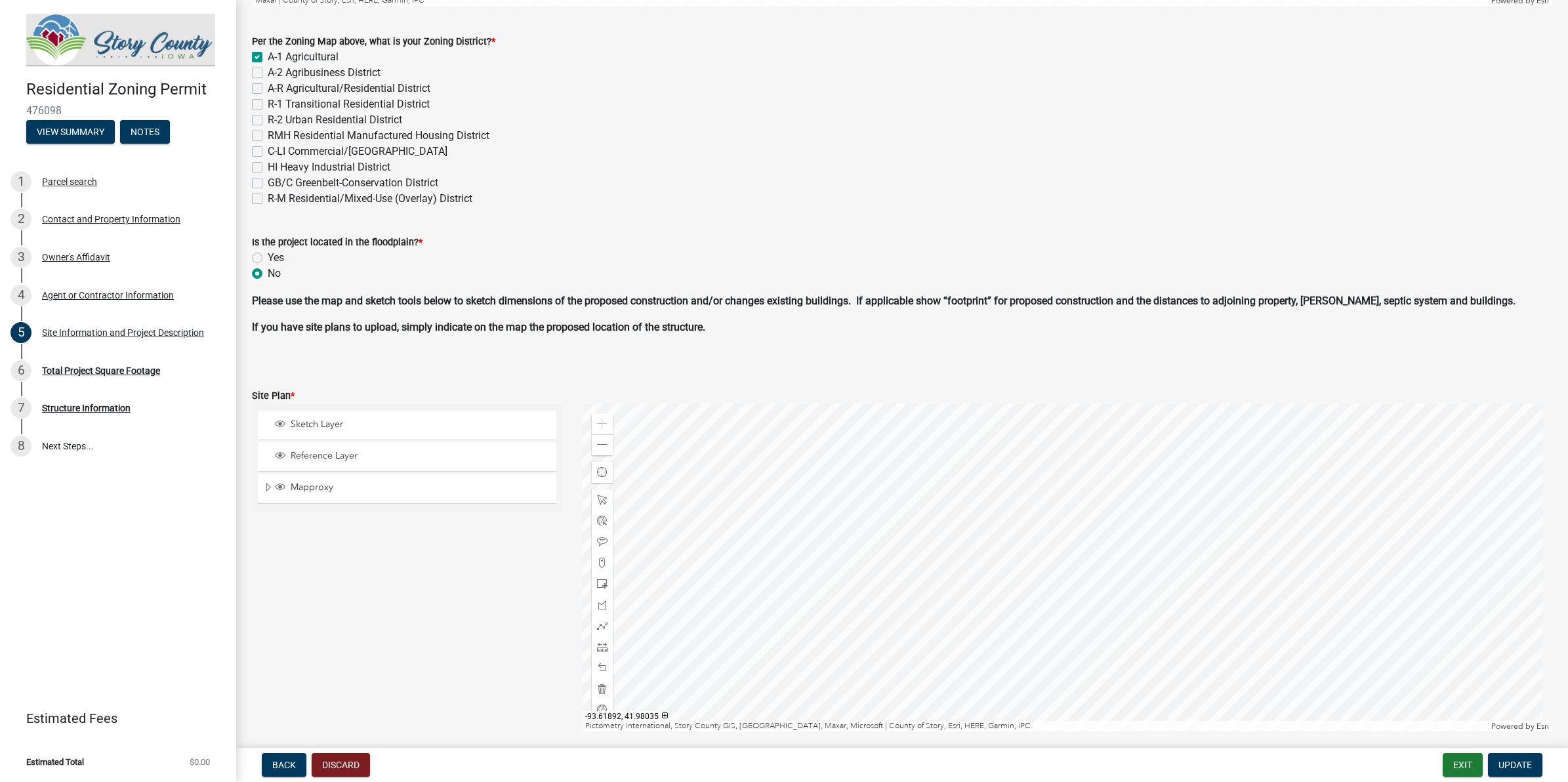
scroll to position [680, 0]
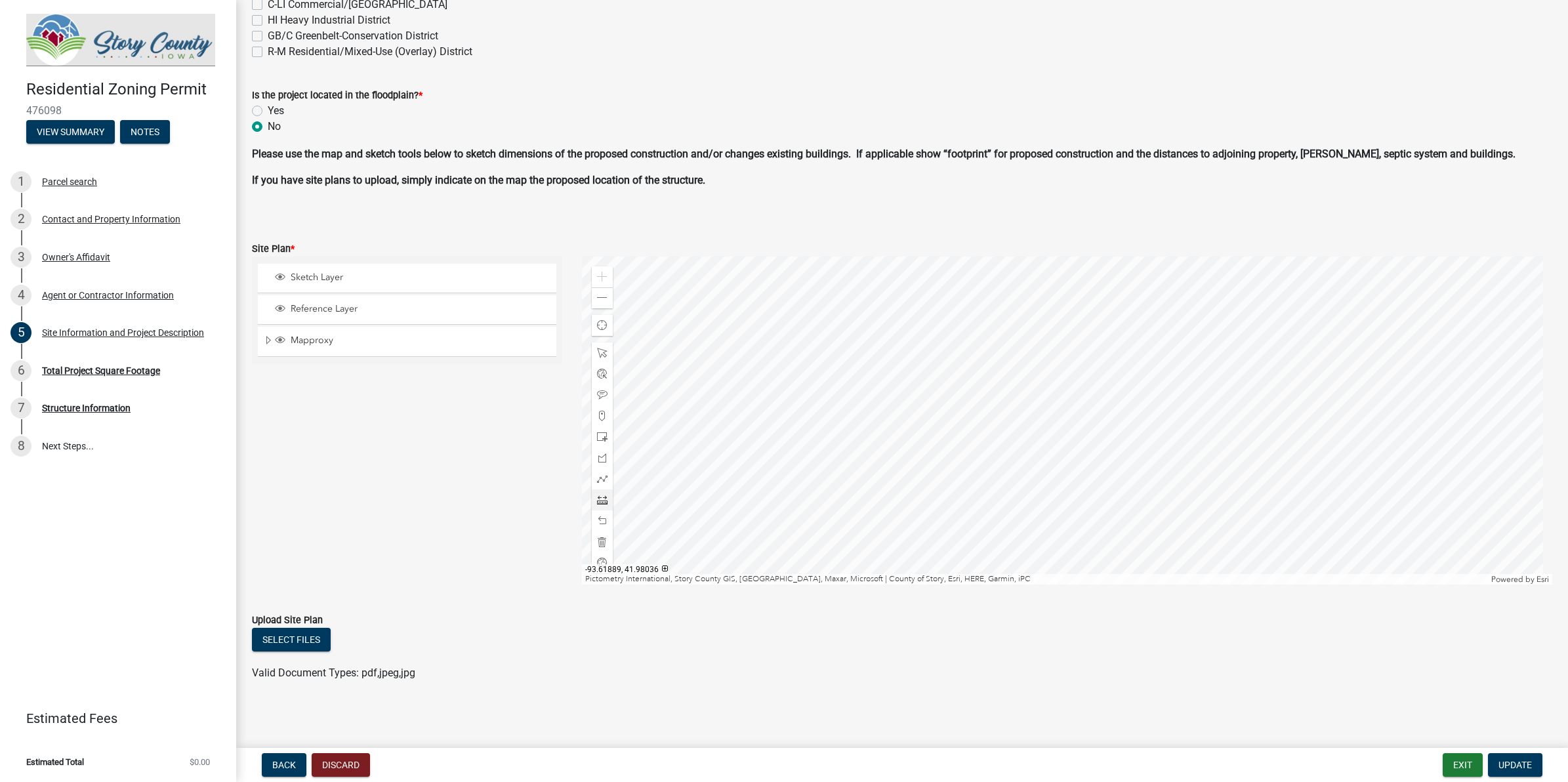
click at [613, 496] on div at bounding box center [1066, 421] width 970 height 328
click at [1105, 421] on div at bounding box center [1066, 421] width 970 height 328
click at [598, 500] on span at bounding box center [602, 500] width 10 height 10
click at [816, 283] on div at bounding box center [1066, 421] width 970 height 328
click at [764, 352] on div at bounding box center [1066, 421] width 970 height 328
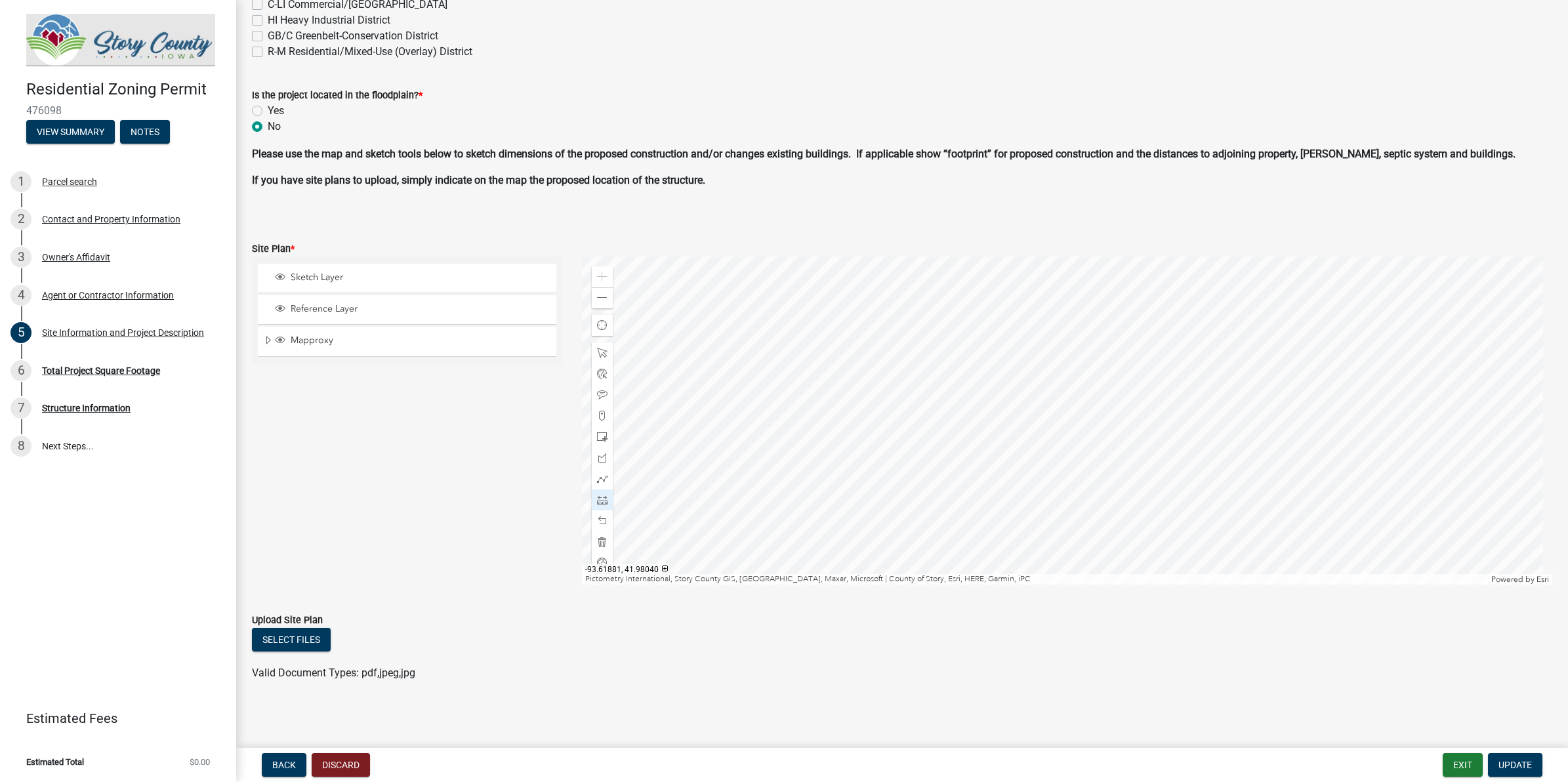
click at [831, 406] on div at bounding box center [1066, 421] width 970 height 328
click at [874, 352] on div at bounding box center [1066, 421] width 970 height 328
click at [786, 476] on div at bounding box center [1066, 421] width 970 height 328
click at [872, 363] on div at bounding box center [1066, 421] width 970 height 328
click at [733, 565] on div at bounding box center [1066, 421] width 970 height 328
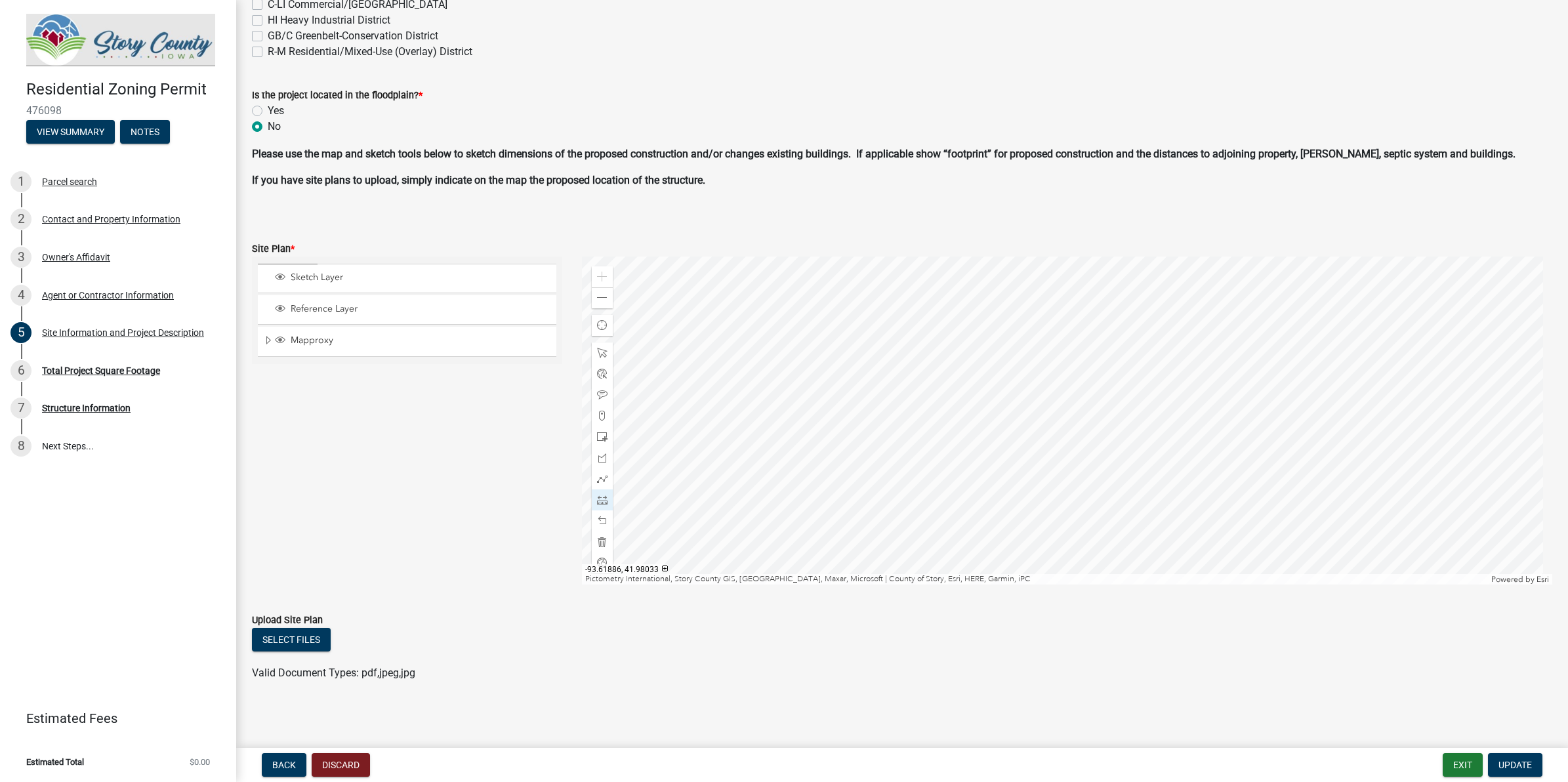
click at [890, 257] on div at bounding box center [1066, 421] width 970 height 328
click at [936, 509] on div at bounding box center [1066, 421] width 970 height 328
click at [930, 583] on div at bounding box center [1066, 421] width 970 height 328
click at [954, 550] on div at bounding box center [1066, 421] width 970 height 328
click at [945, 494] on div at bounding box center [1066, 421] width 970 height 328
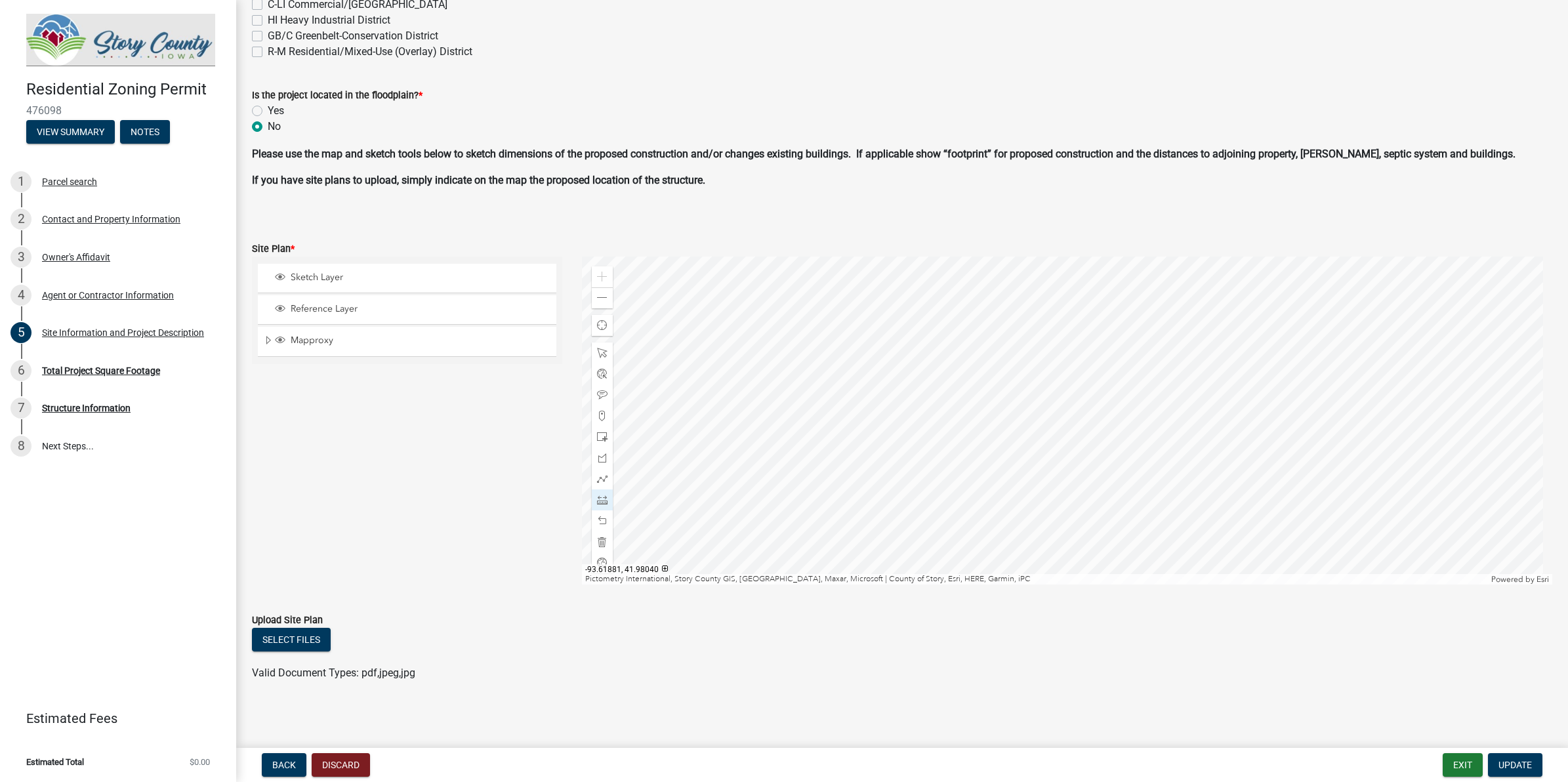
click at [710, 319] on div at bounding box center [1066, 421] width 970 height 328
click at [1043, 496] on div at bounding box center [1066, 421] width 970 height 328
click at [1184, 386] on div at bounding box center [1066, 421] width 970 height 328
click at [962, 389] on div at bounding box center [1066, 421] width 970 height 328
click at [857, 391] on div at bounding box center [1066, 421] width 970 height 328
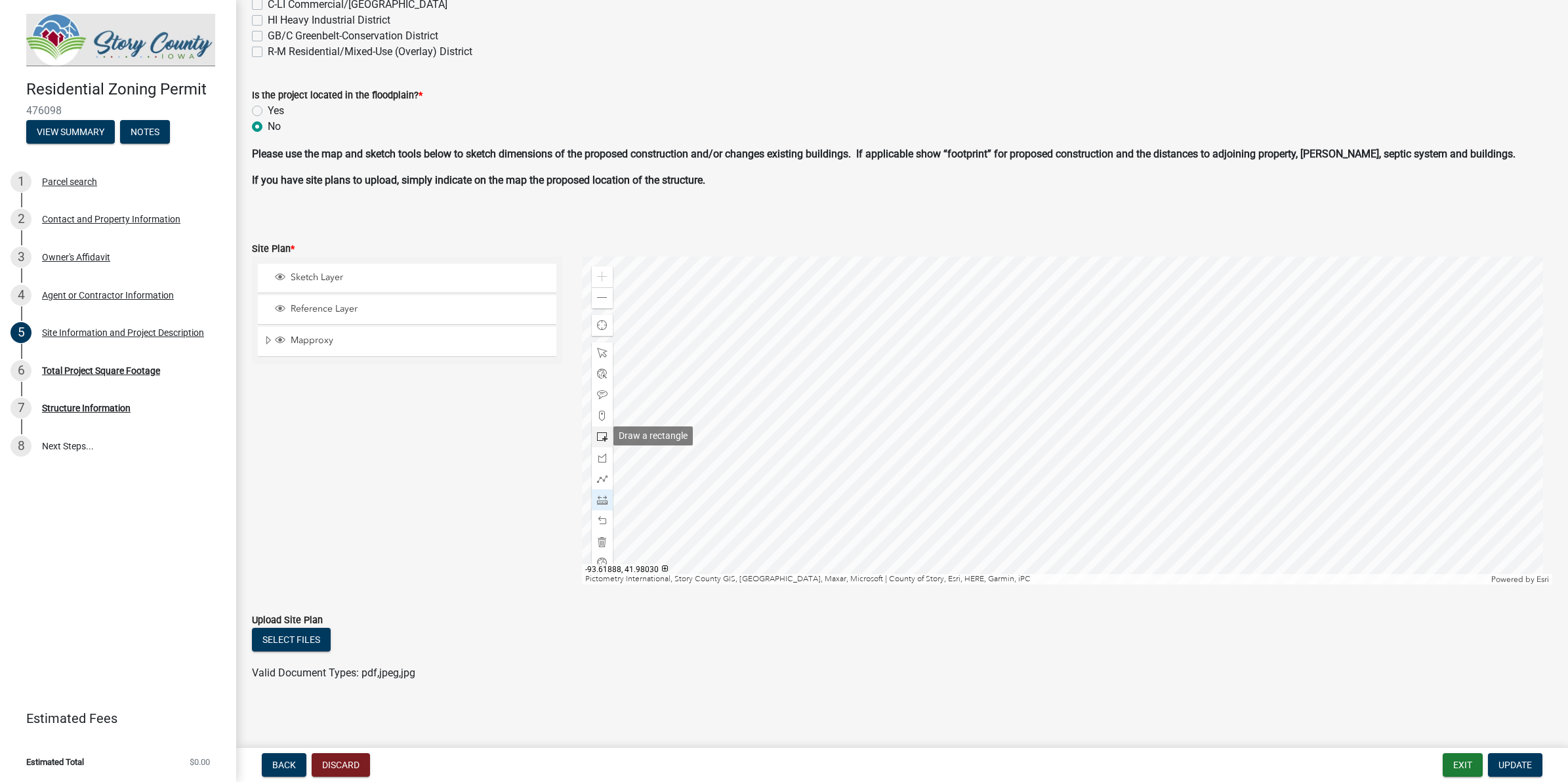
click at [600, 437] on span at bounding box center [602, 437] width 10 height 10
click at [1209, 273] on div at bounding box center [1066, 421] width 970 height 328
click at [597, 520] on span at bounding box center [602, 520] width 10 height 10
click at [631, 563] on div at bounding box center [1066, 421] width 970 height 328
drag, startPoint x: 597, startPoint y: 504, endPoint x: 595, endPoint y: 497, distance: 7.3
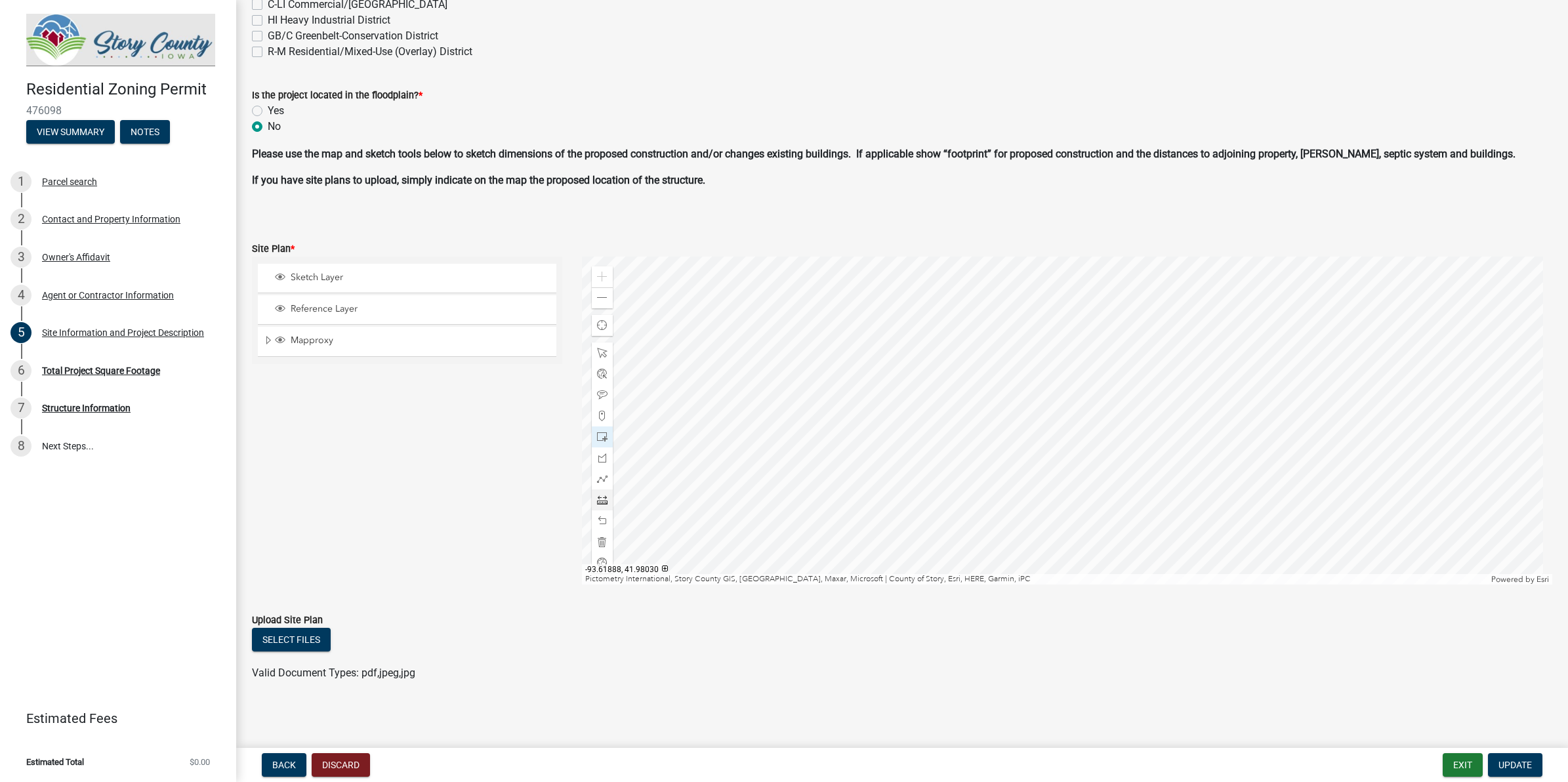
click at [597, 503] on div at bounding box center [602, 500] width 21 height 21
click at [600, 516] on span at bounding box center [602, 520] width 10 height 10
click at [874, 441] on div at bounding box center [1066, 421] width 970 height 328
click at [584, 311] on div at bounding box center [1066, 421] width 970 height 328
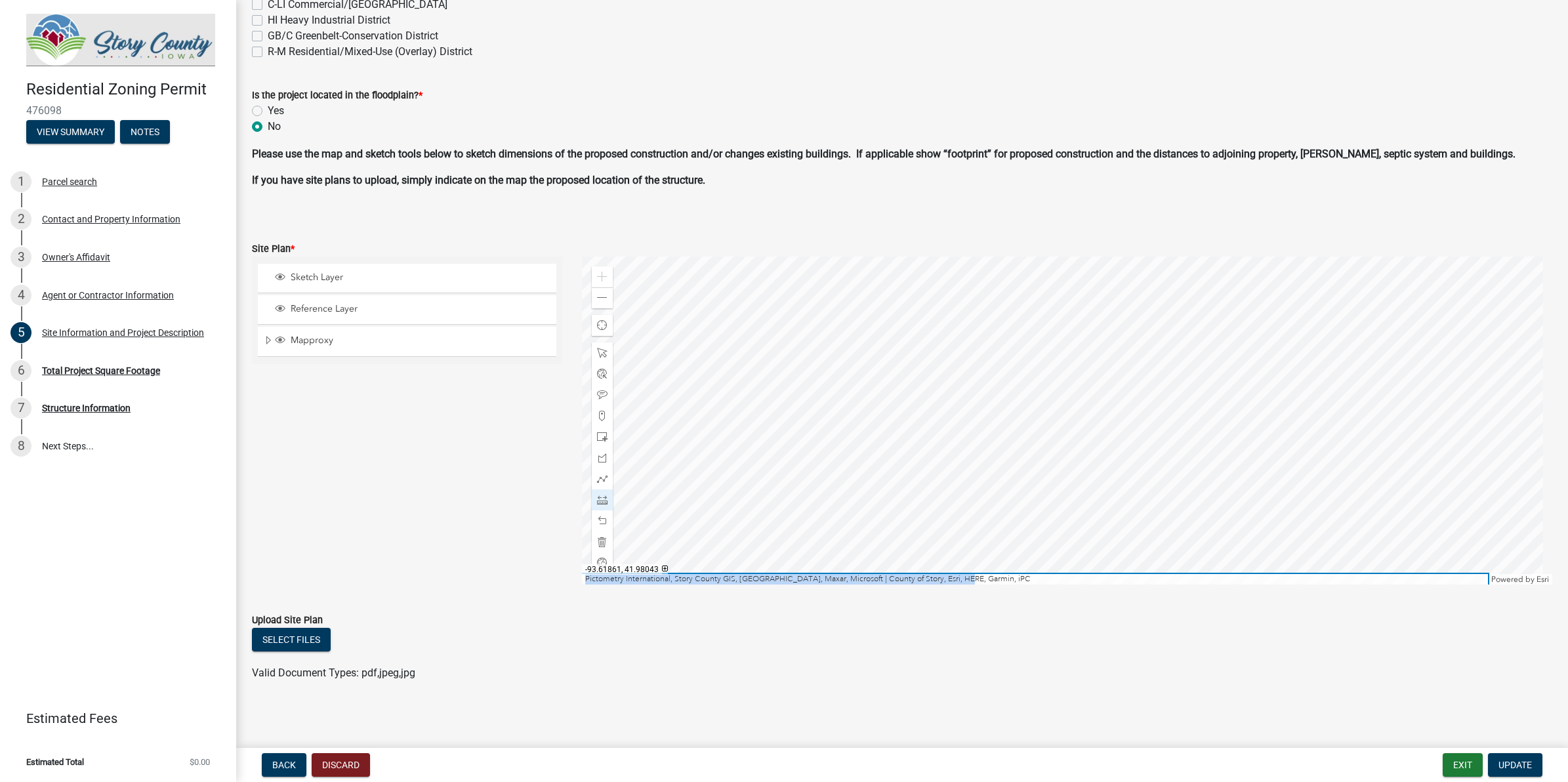
click at [1117, 532] on div "Zoom in Zoom out Find my location Pictometry International, Story County GIS, […" at bounding box center [1066, 421] width 970 height 328
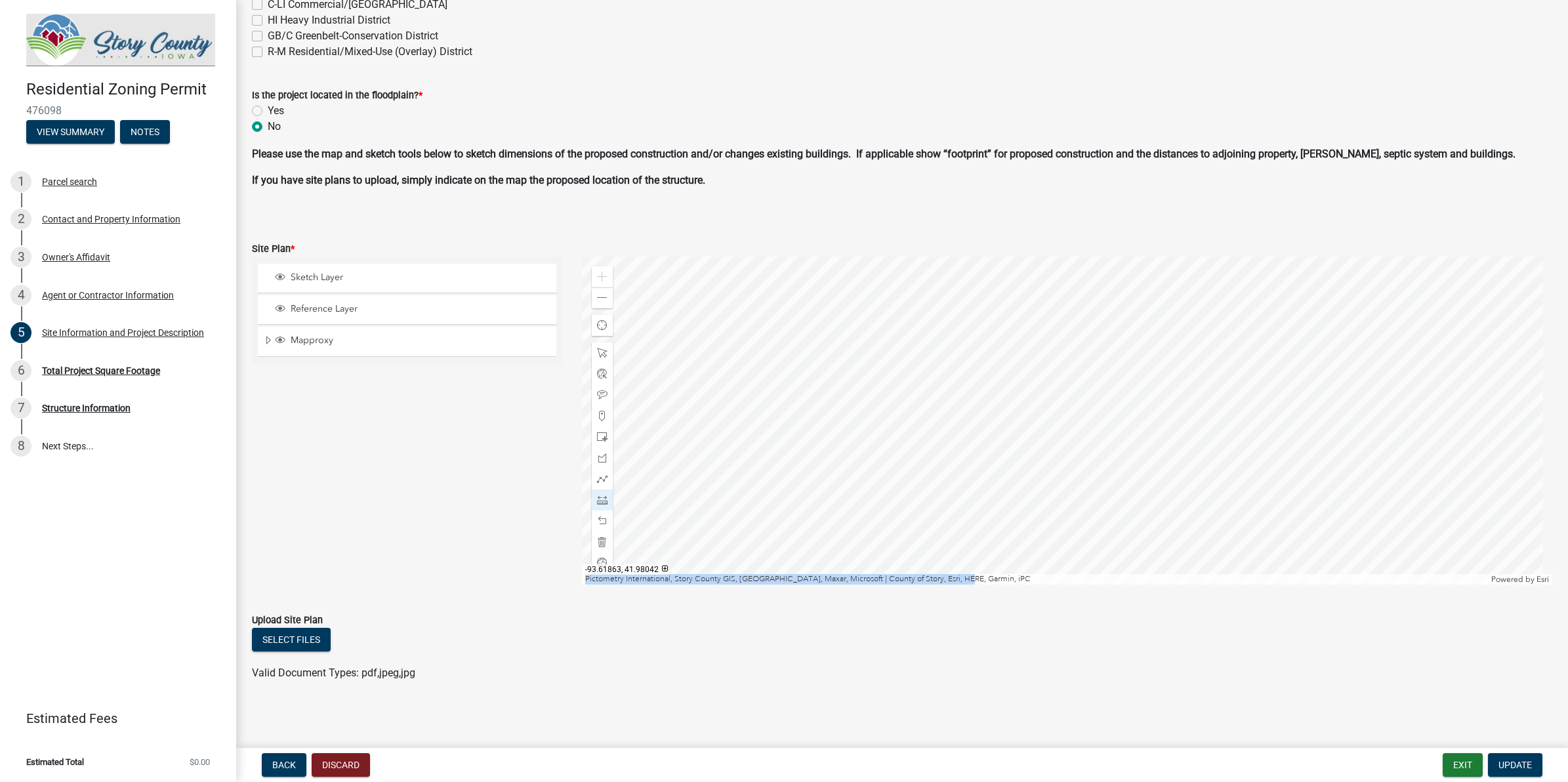
drag, startPoint x: 1204, startPoint y: 573, endPoint x: 1218, endPoint y: 503, distance: 71.4
click at [1218, 503] on div at bounding box center [1066, 421] width 970 height 328
click at [1254, 625] on button "Update" at bounding box center [1514, 765] width 54 height 24
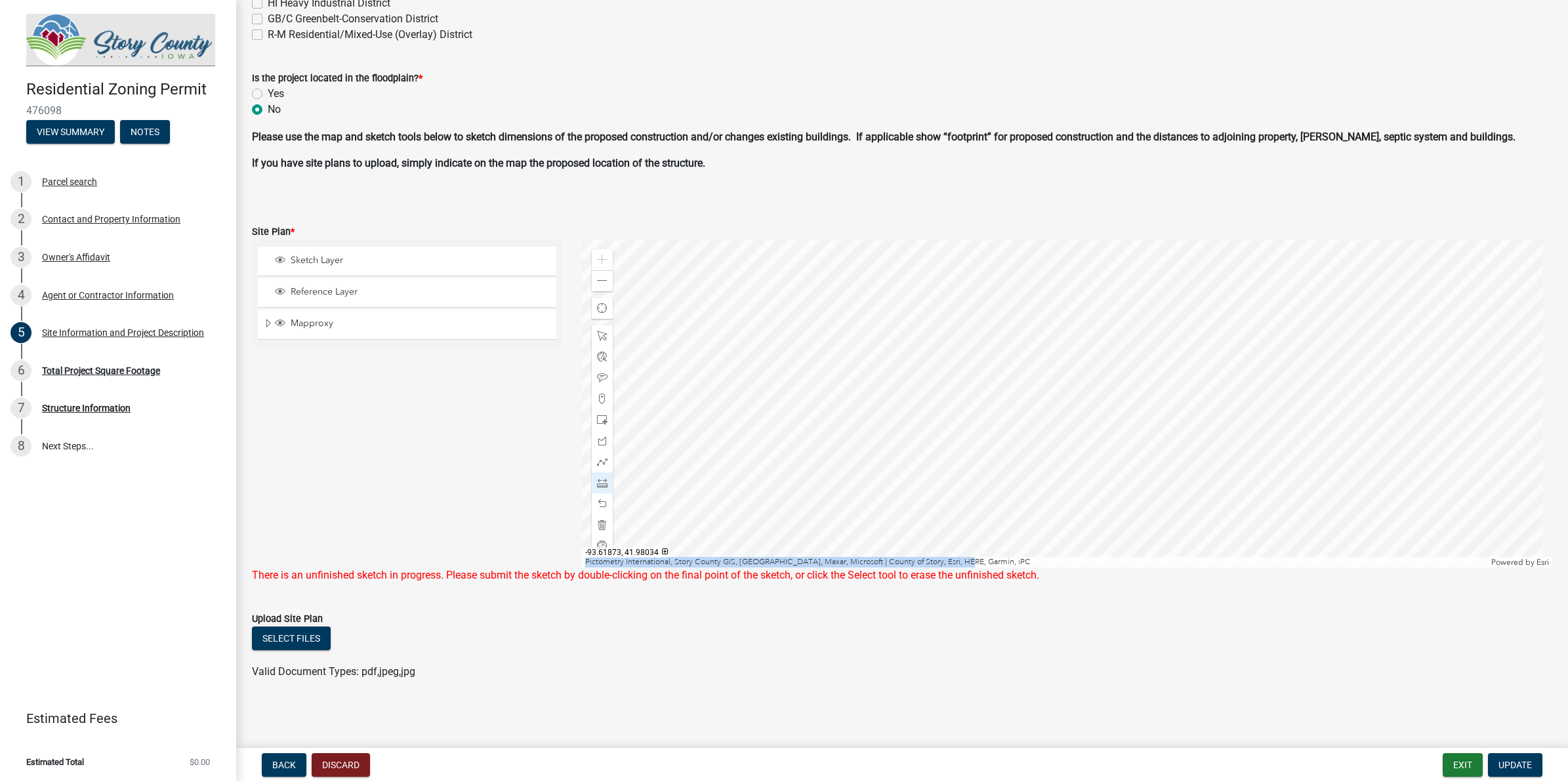
scroll to position [696, 0]
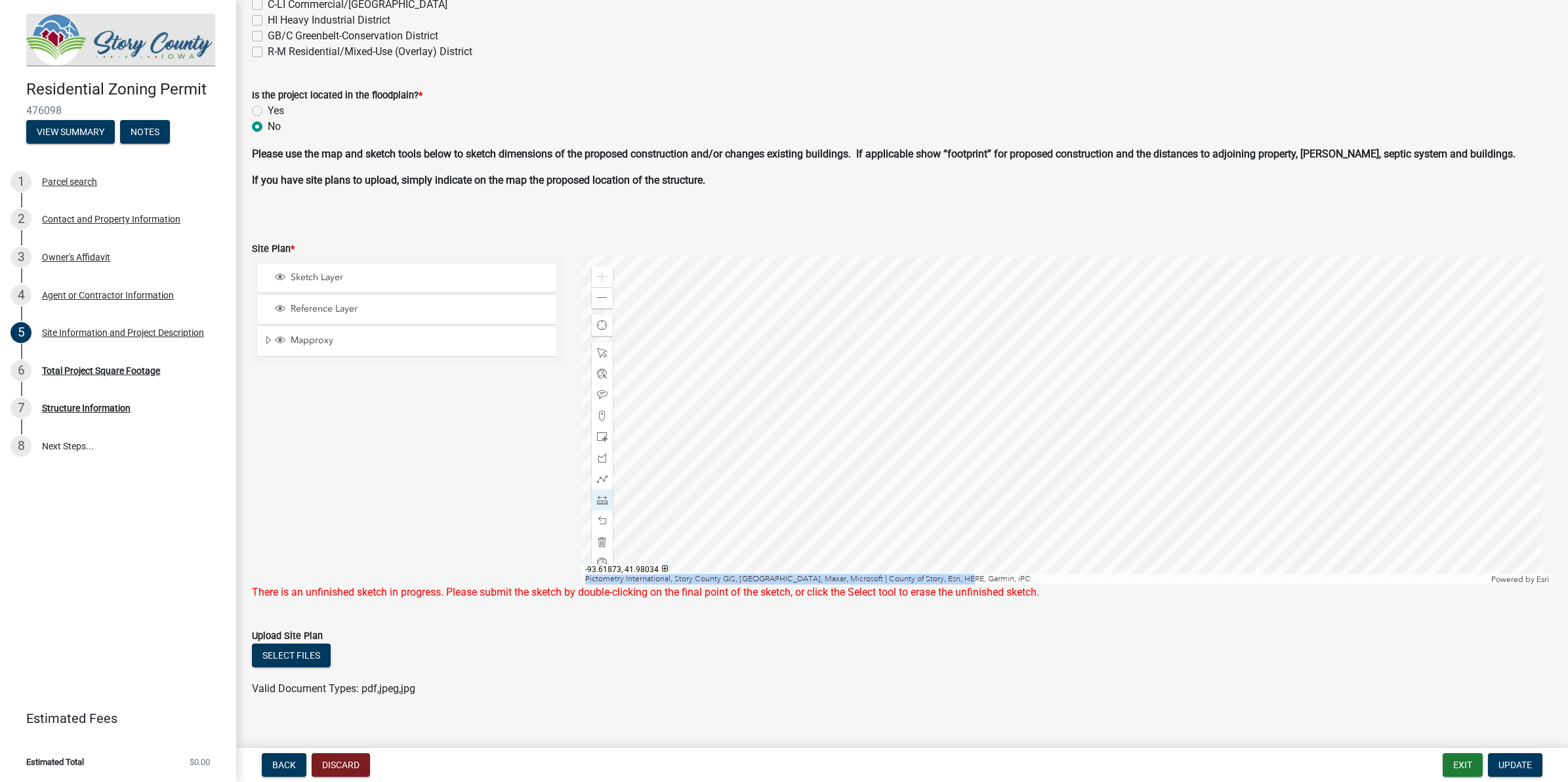
click at [1254, 585] on div at bounding box center [1066, 421] width 970 height 328
click at [1057, 464] on div at bounding box center [1066, 421] width 970 height 328
click at [945, 452] on div at bounding box center [1066, 421] width 970 height 328
click at [860, 408] on div at bounding box center [1066, 421] width 970 height 328
click at [597, 523] on span at bounding box center [602, 520] width 10 height 10
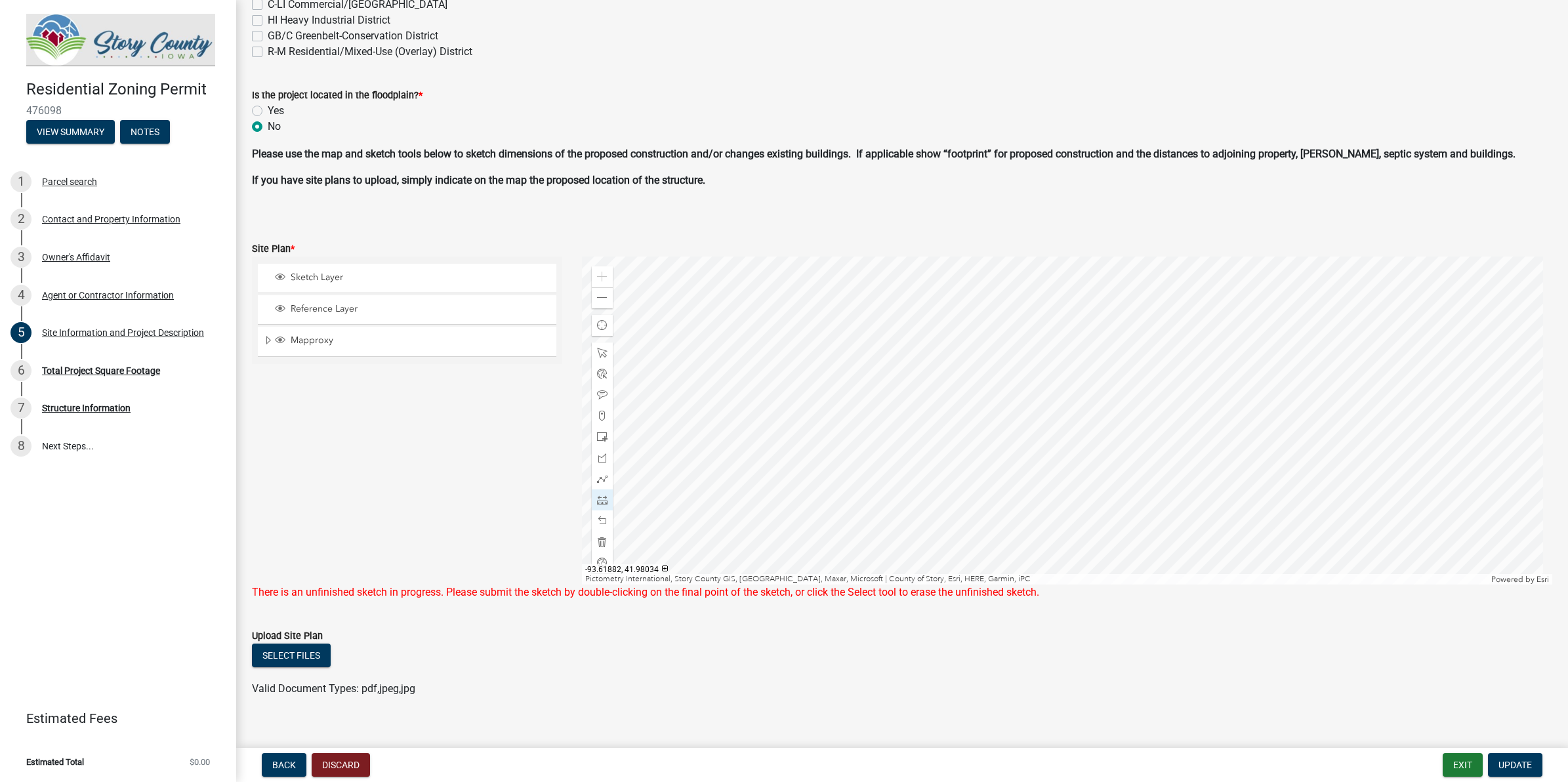
click at [1024, 535] on div at bounding box center [1066, 421] width 970 height 328
click at [597, 481] on span at bounding box center [602, 479] width 10 height 10
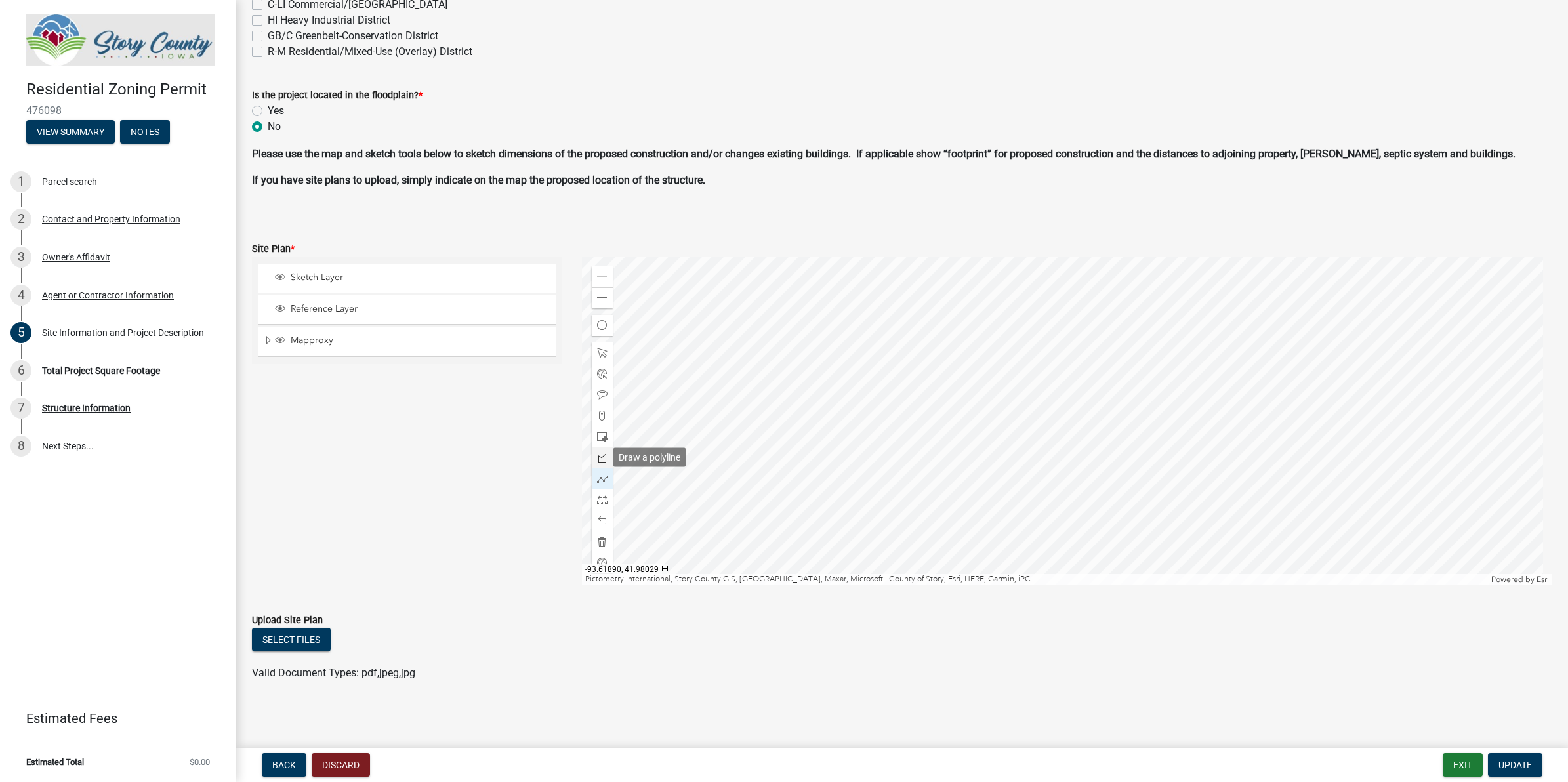
click at [605, 452] on div at bounding box center [602, 458] width 21 height 21
click at [607, 277] on div "Zoom in" at bounding box center [602, 277] width 21 height 21
click at [719, 339] on div at bounding box center [1066, 421] width 970 height 328
click at [1254, 337] on div at bounding box center [1066, 421] width 970 height 328
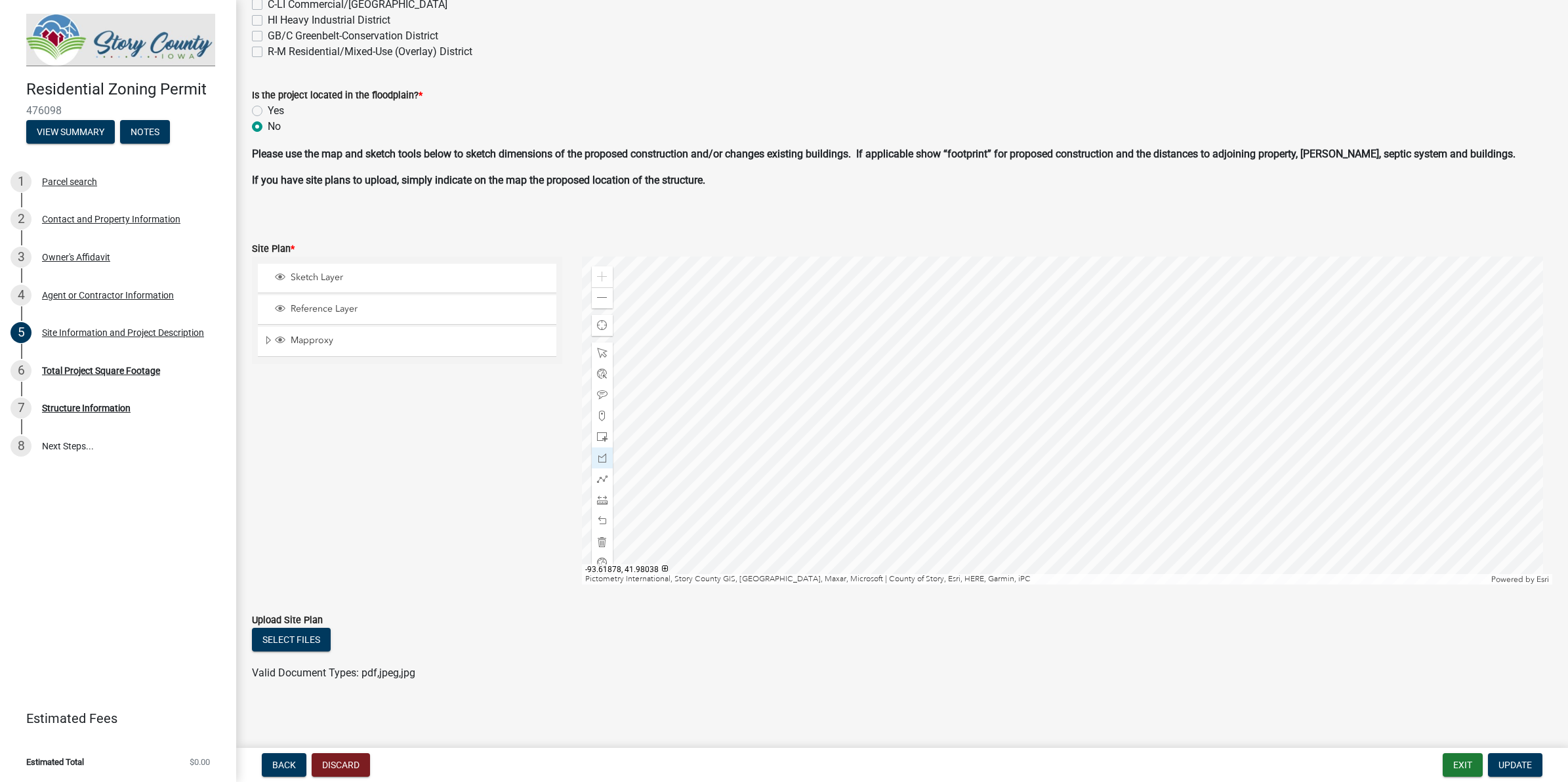
click at [1254, 332] on div at bounding box center [1066, 421] width 970 height 328
click at [1254, 461] on div at bounding box center [1066, 421] width 970 height 328
click at [695, 461] on div at bounding box center [1066, 421] width 970 height 328
click at [1254, 625] on span "Update" at bounding box center [1514, 765] width 33 height 10
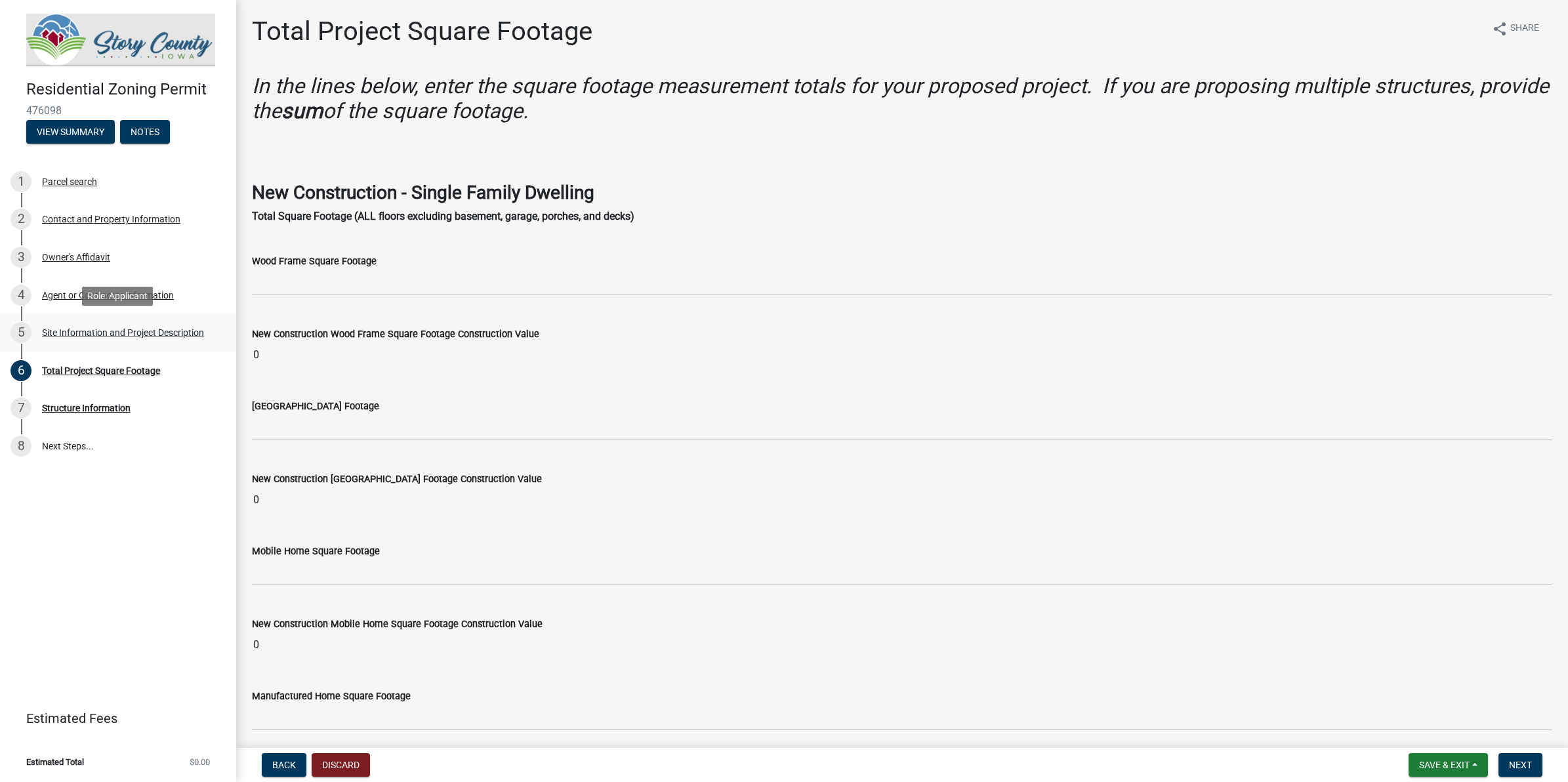
click at [128, 320] on link "5 Site Information and Project Description" at bounding box center [118, 333] width 236 height 38
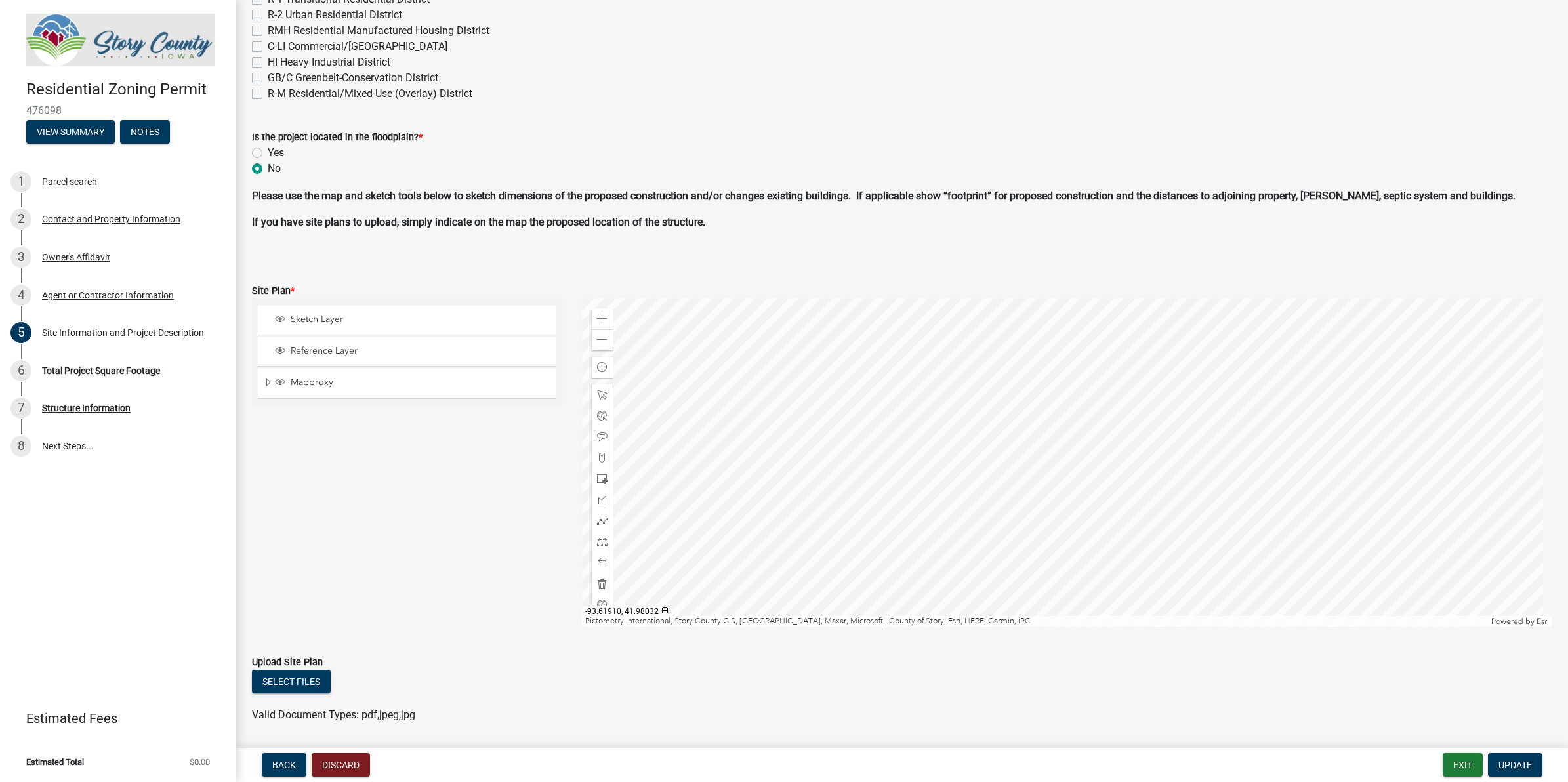
scroll to position [680, 0]
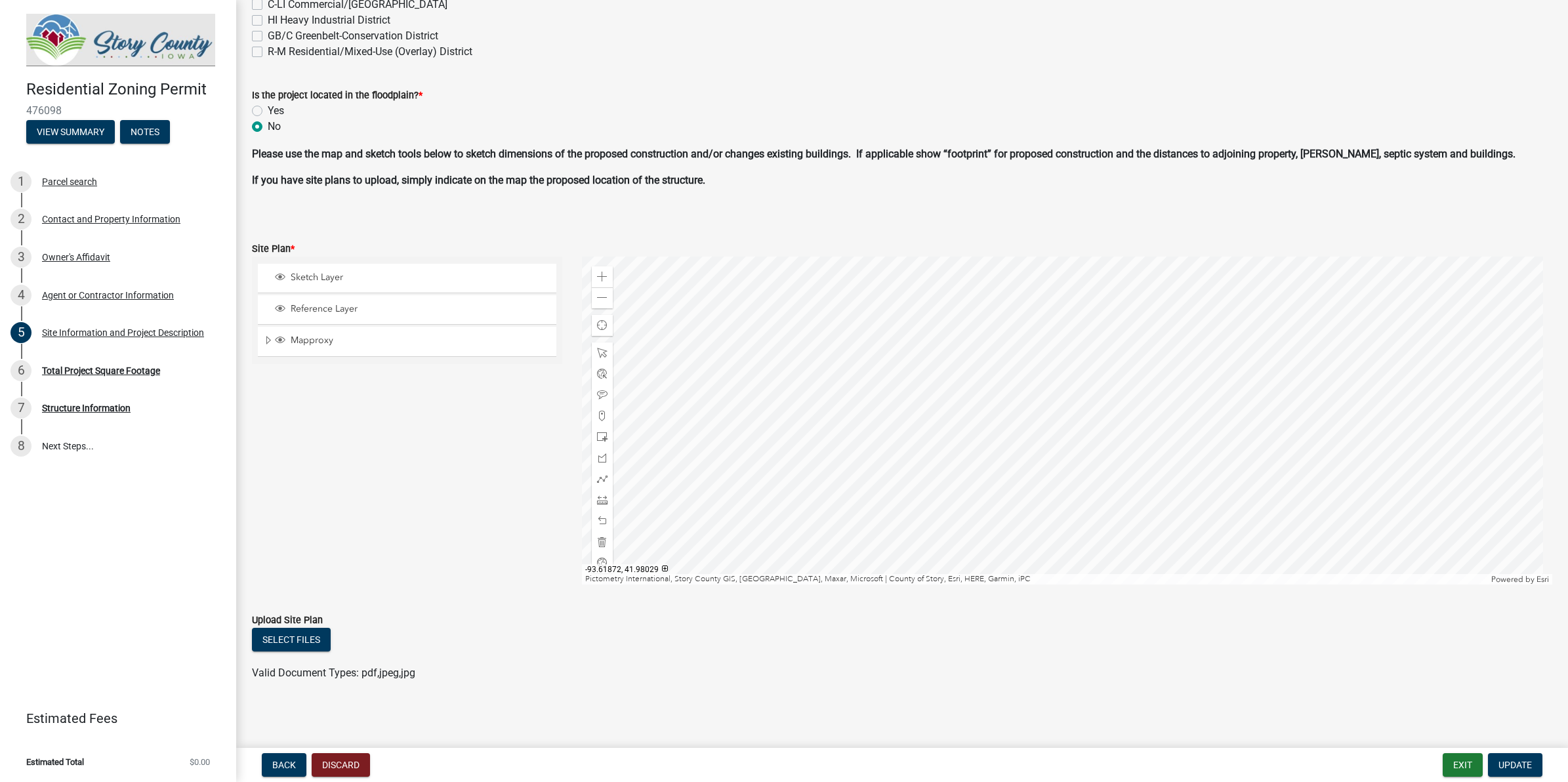
click at [1024, 452] on div at bounding box center [1066, 421] width 970 height 328
click at [597, 274] on span at bounding box center [602, 277] width 10 height 10
click at [1174, 517] on div at bounding box center [1066, 421] width 970 height 328
click at [868, 441] on div at bounding box center [1066, 421] width 970 height 328
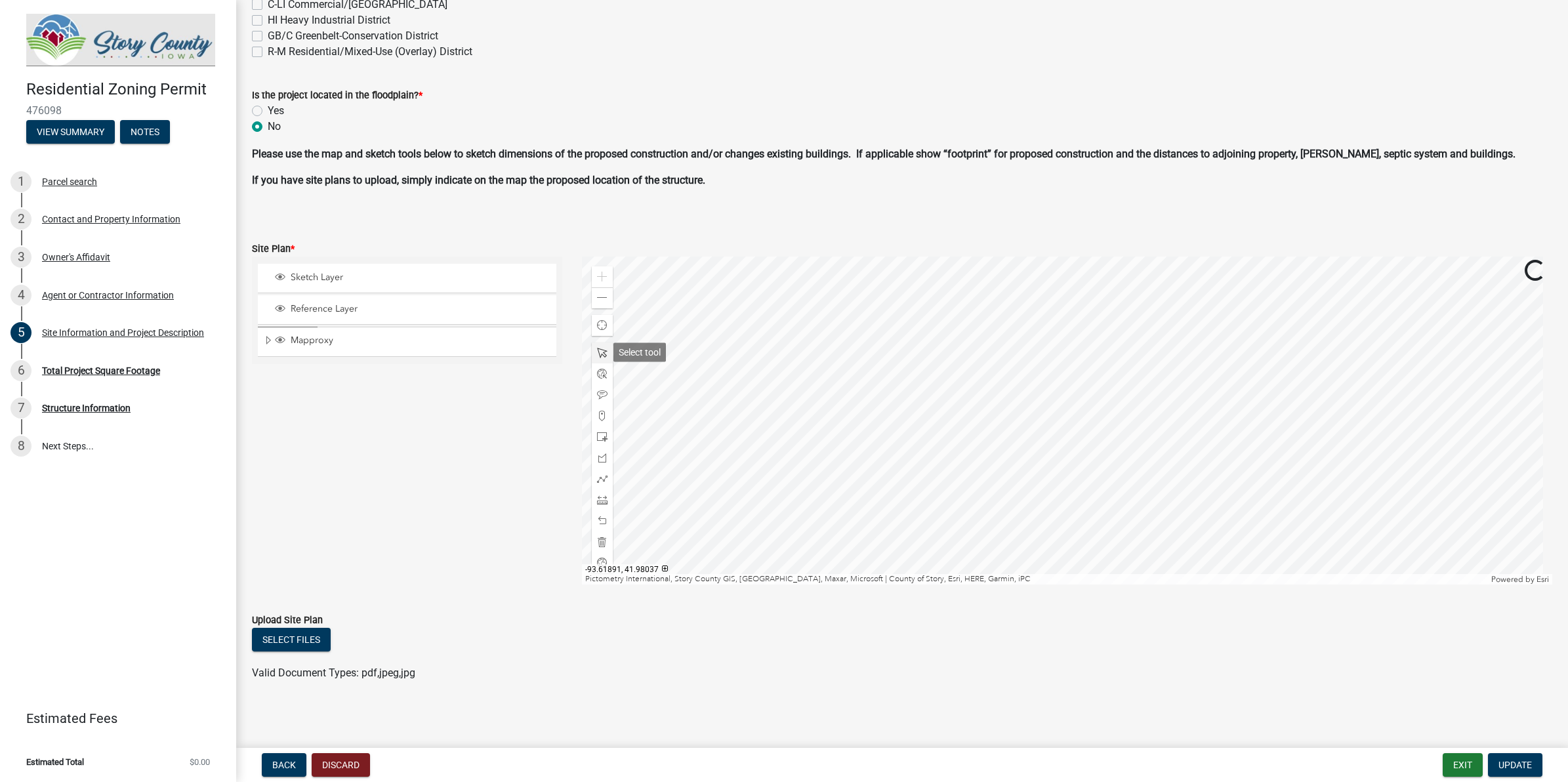
click at [581, 347] on div at bounding box center [1066, 421] width 970 height 328
click at [597, 350] on span at bounding box center [602, 352] width 10 height 10
click at [764, 363] on div at bounding box center [1066, 421] width 970 height 328
click at [769, 371] on div at bounding box center [1066, 421] width 970 height 328
click at [762, 370] on div at bounding box center [1066, 421] width 970 height 328
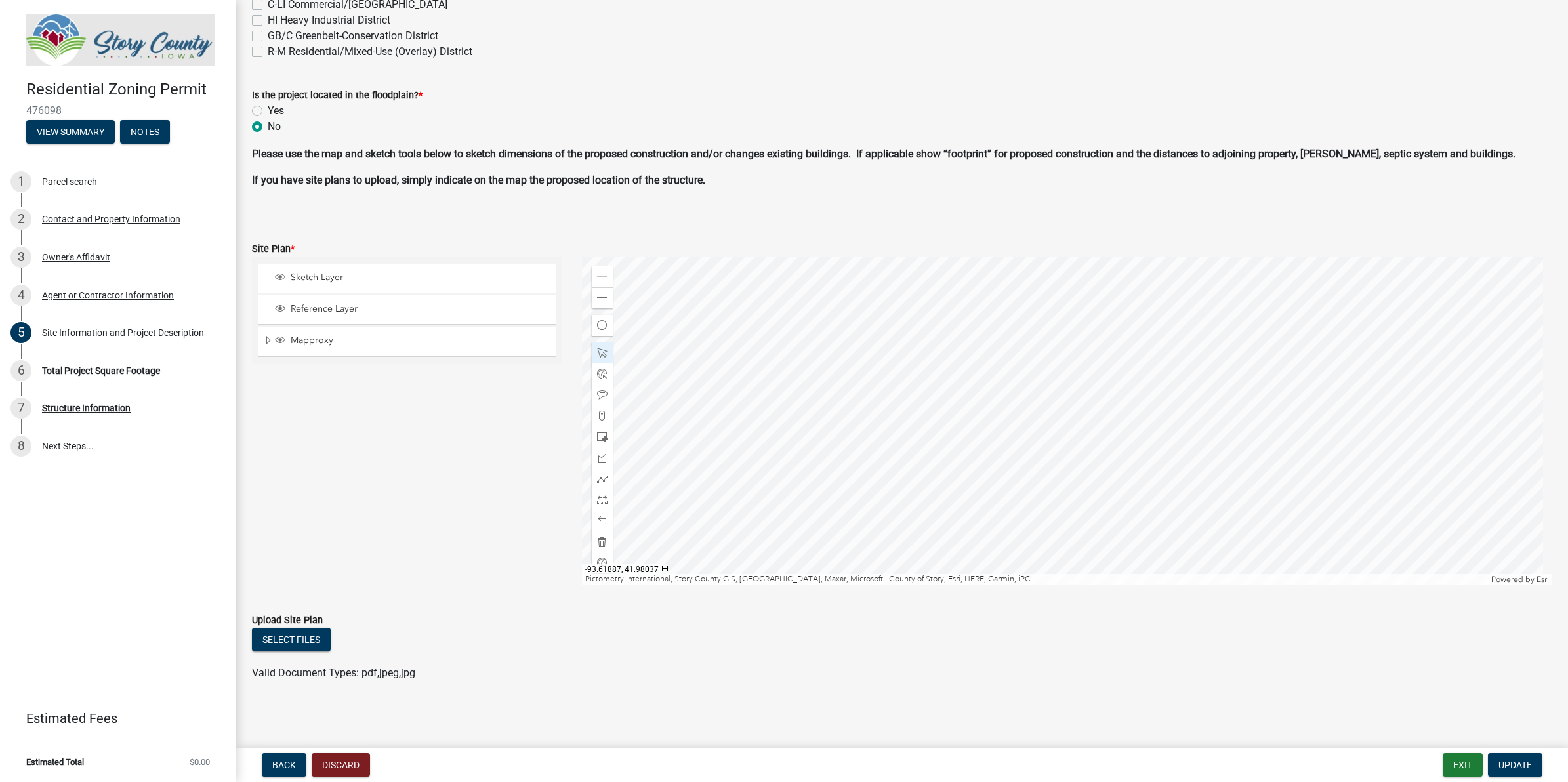
click at [762, 370] on div at bounding box center [1066, 421] width 970 height 328
click at [749, 376] on div at bounding box center [1066, 421] width 970 height 328
click at [746, 378] on div at bounding box center [1066, 421] width 970 height 328
click at [736, 385] on div at bounding box center [1066, 421] width 970 height 328
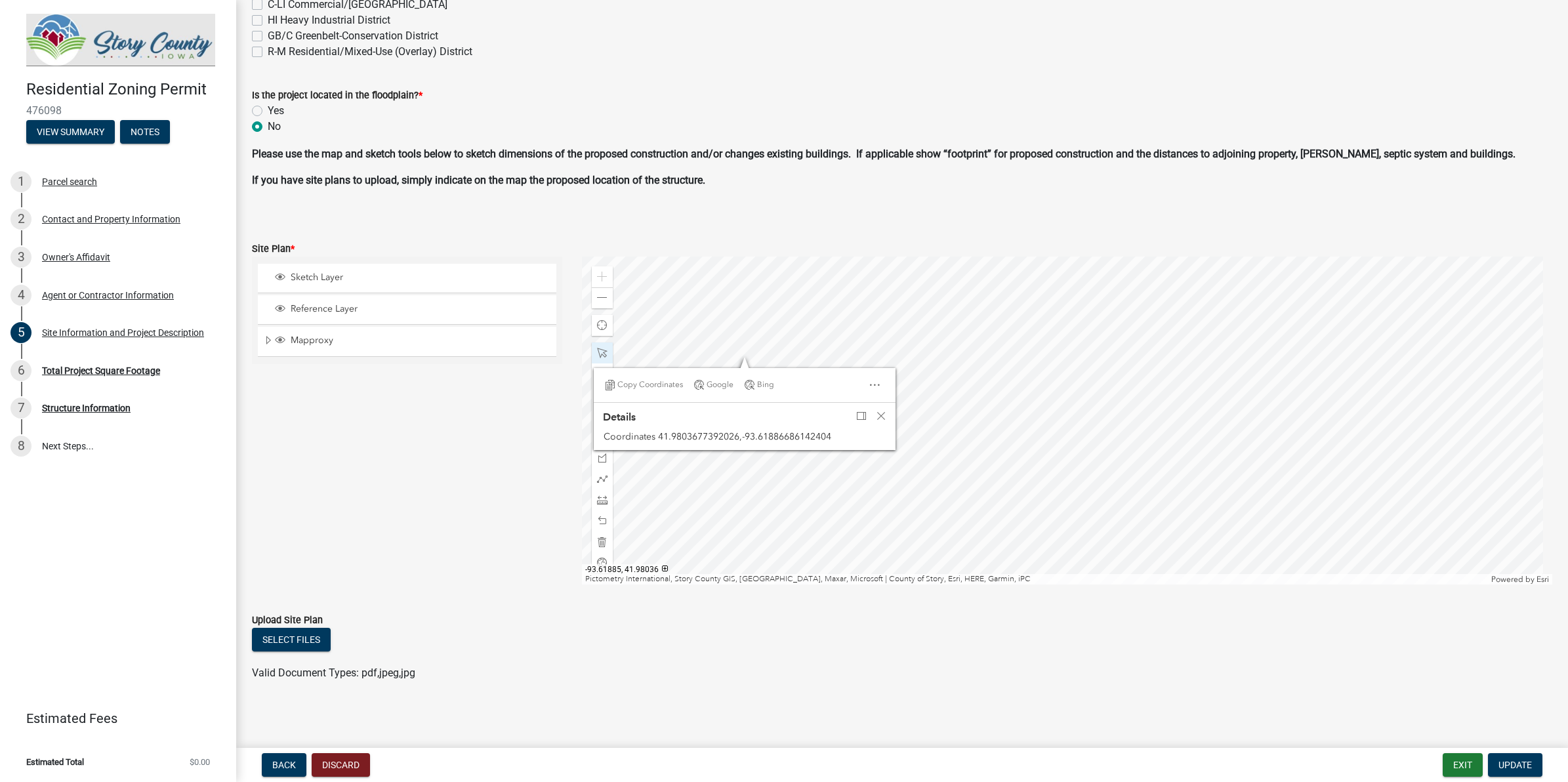
click at [922, 385] on div at bounding box center [1066, 421] width 970 height 328
click at [597, 300] on span at bounding box center [602, 297] width 10 height 10
click at [907, 391] on div at bounding box center [1066, 421] width 970 height 328
click at [597, 497] on span at bounding box center [602, 500] width 10 height 10
click at [969, 424] on div at bounding box center [1066, 421] width 970 height 328
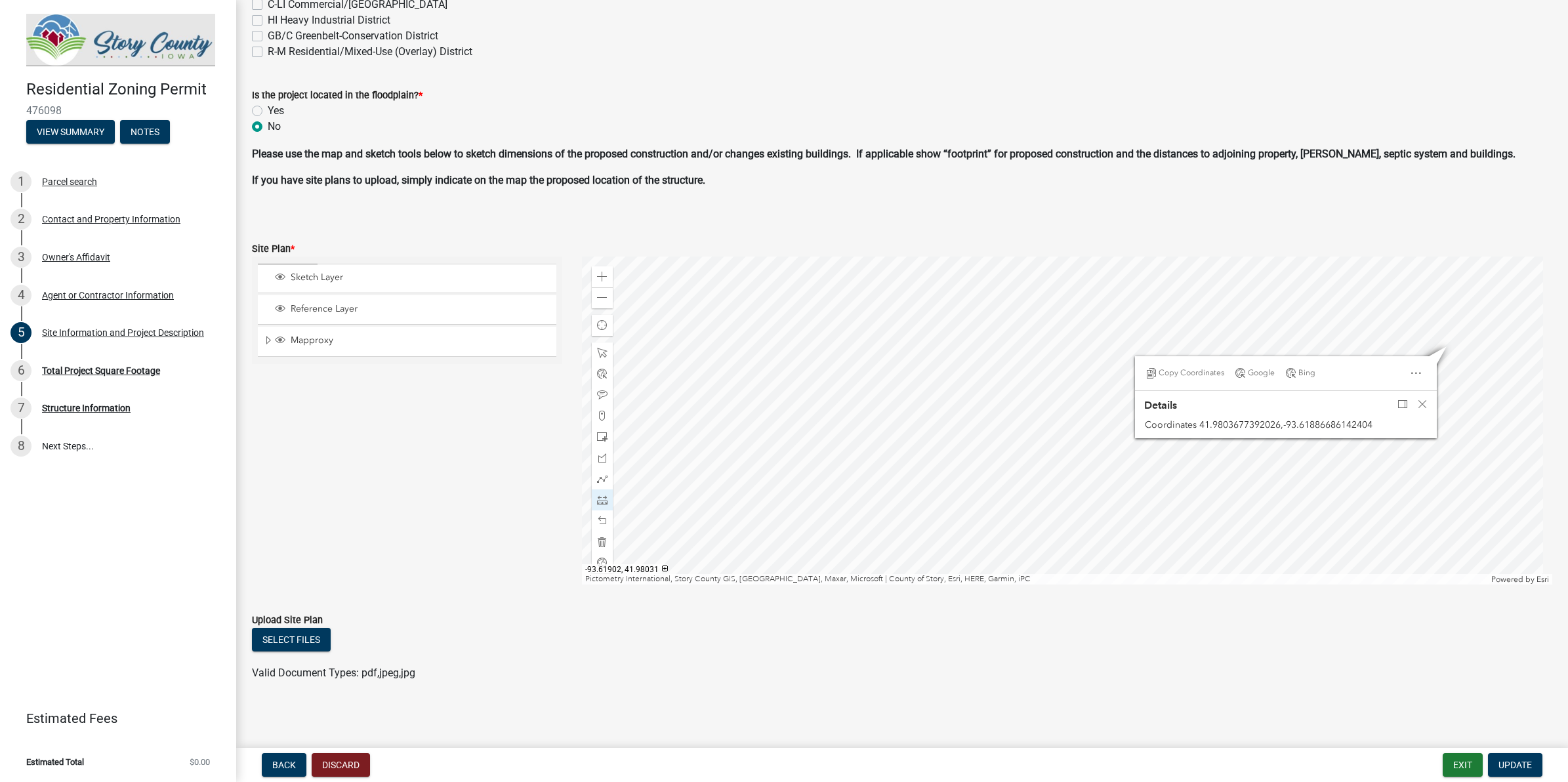
click at [1202, 476] on div at bounding box center [1066, 421] width 970 height 328
click at [1210, 461] on div at bounding box center [1066, 421] width 970 height 328
click at [595, 306] on div "Zoom out" at bounding box center [602, 298] width 21 height 21
click at [592, 300] on div "Zoom out" at bounding box center [602, 298] width 21 height 21
click at [880, 445] on div at bounding box center [1066, 421] width 970 height 328
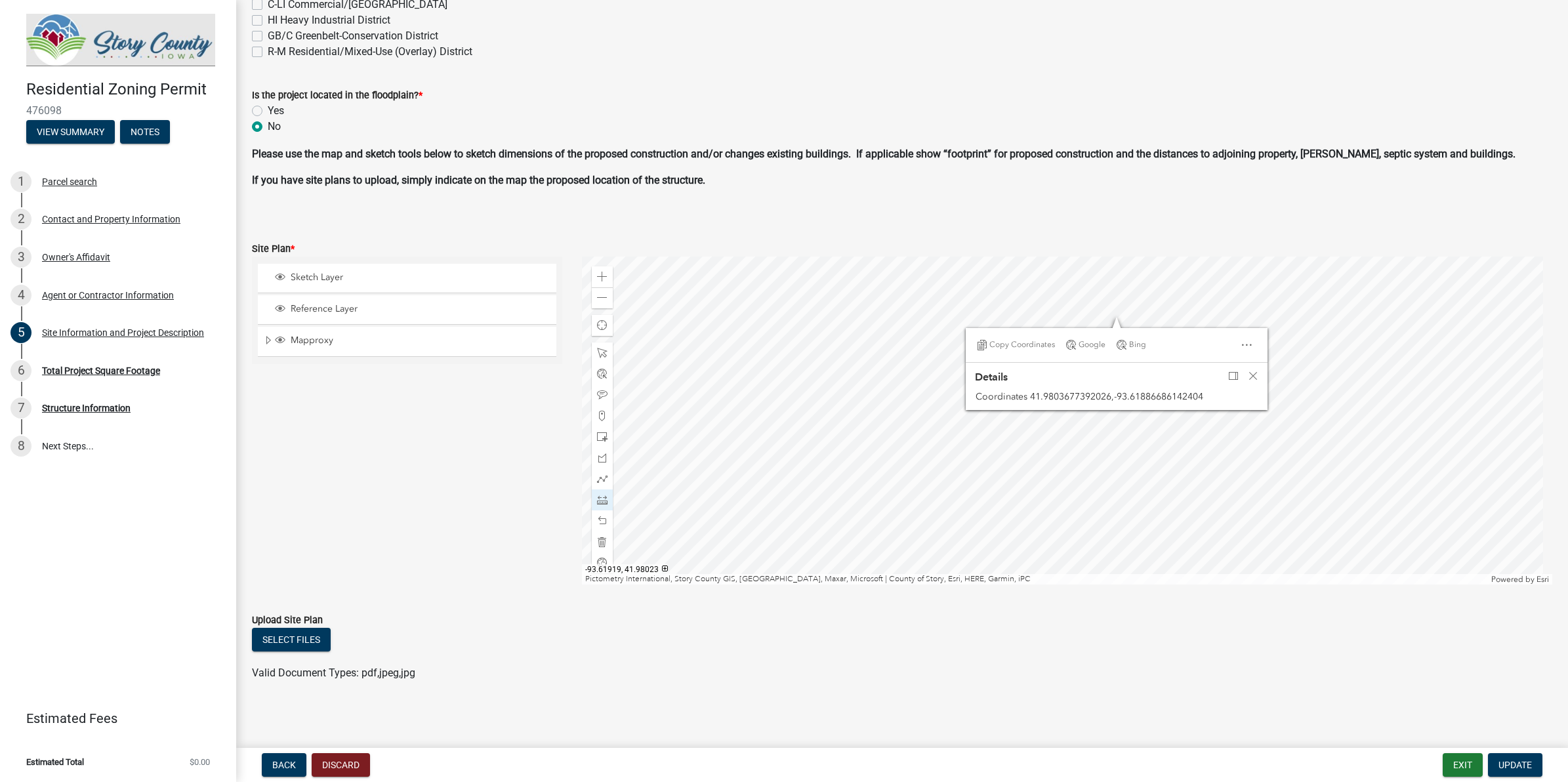
click at [939, 404] on div at bounding box center [1066, 421] width 970 height 328
click at [604, 276] on span at bounding box center [602, 277] width 10 height 10
click at [982, 553] on div at bounding box center [1066, 421] width 970 height 328
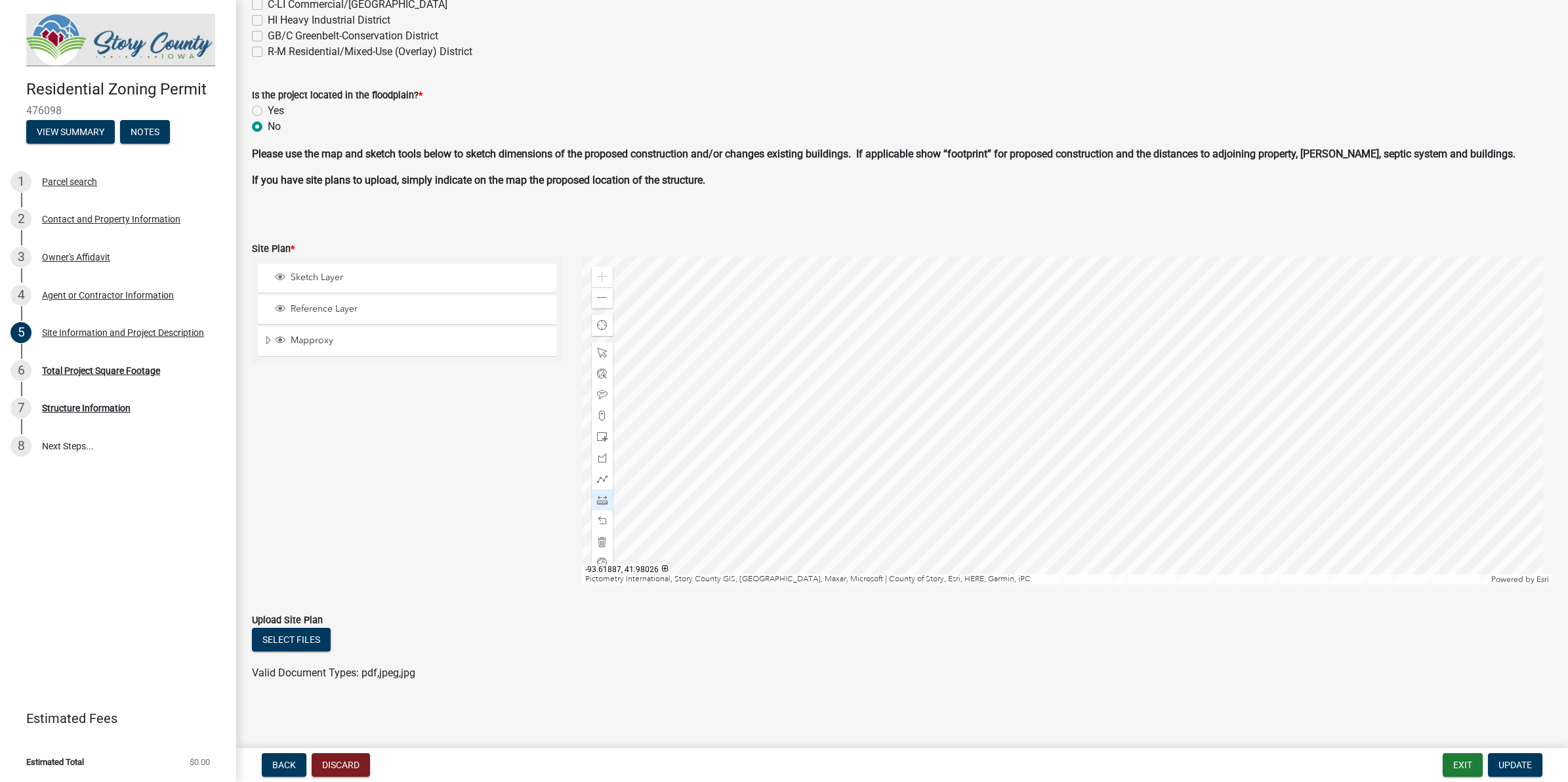
click at [975, 540] on div at bounding box center [1066, 421] width 970 height 328
click at [1091, 425] on div at bounding box center [1066, 421] width 970 height 328
click at [601, 296] on span at bounding box center [602, 297] width 10 height 10
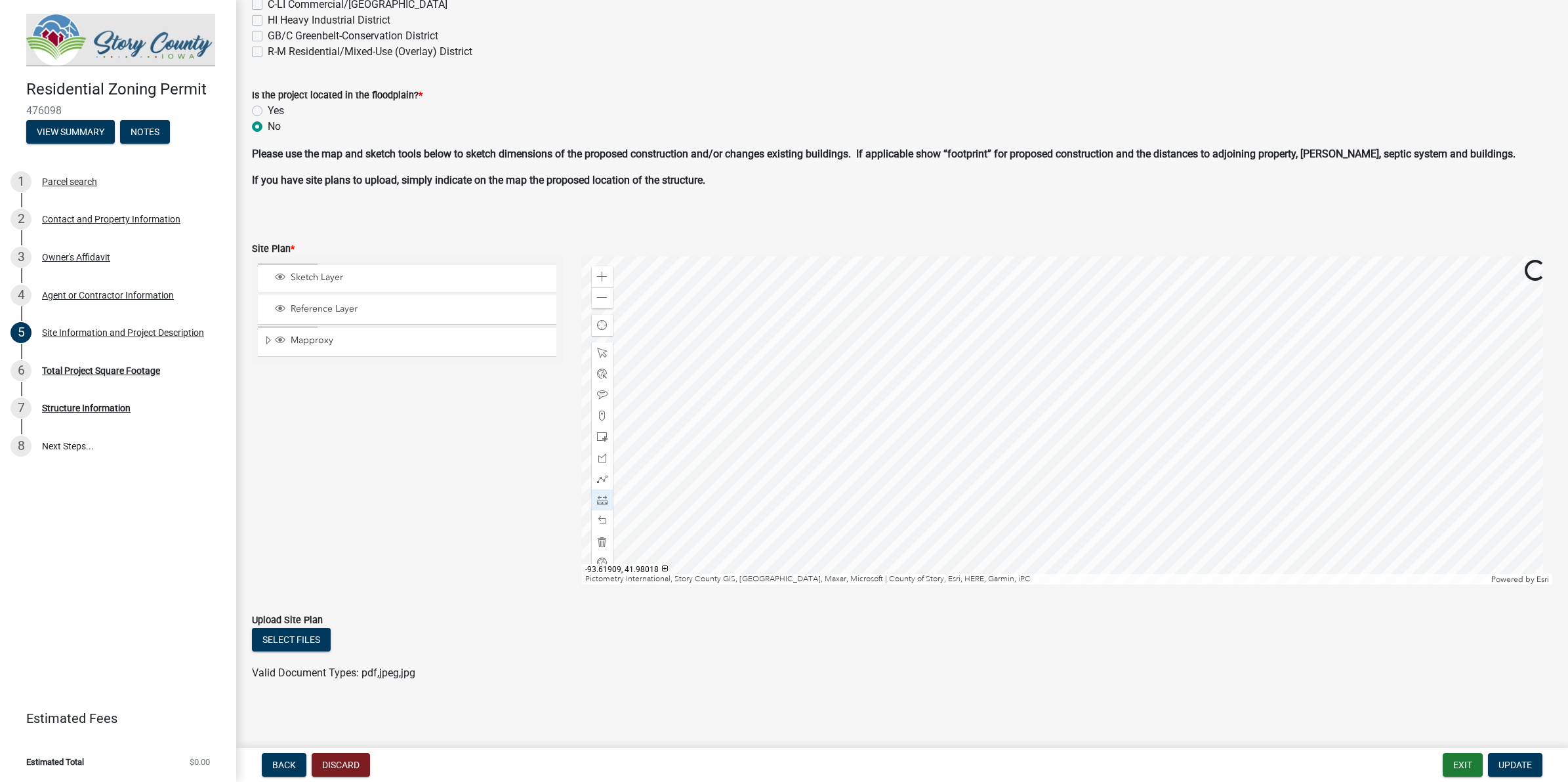
click at [853, 257] on div at bounding box center [1066, 421] width 970 height 328
click at [600, 297] on span at bounding box center [602, 297] width 10 height 10
click at [600, 272] on span at bounding box center [602, 277] width 10 height 10
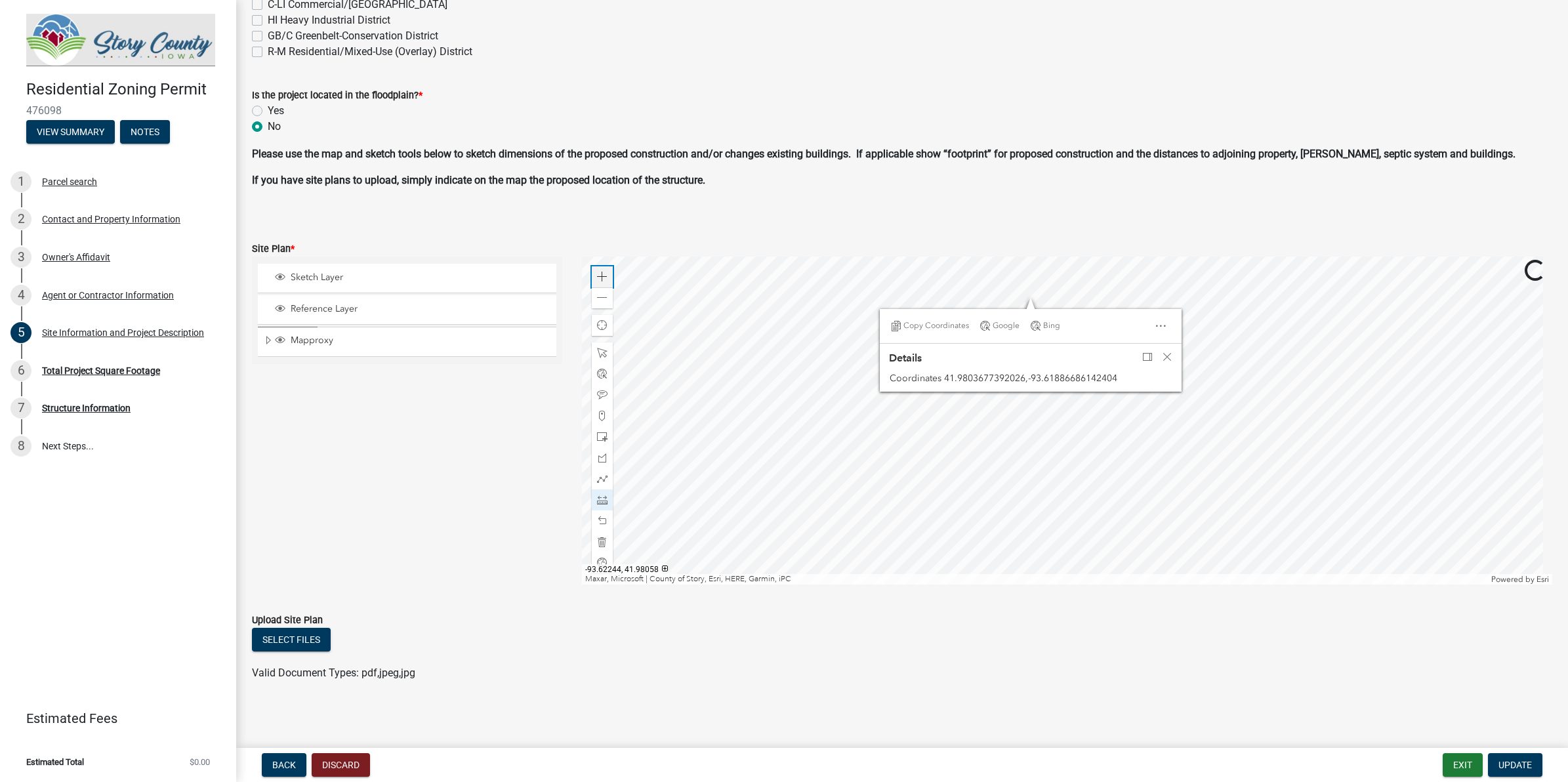
click at [601, 274] on span at bounding box center [602, 277] width 10 height 10
click at [1024, 512] on div at bounding box center [1066, 421] width 970 height 328
click at [945, 539] on div at bounding box center [1066, 421] width 970 height 328
click at [600, 276] on span at bounding box center [602, 277] width 10 height 10
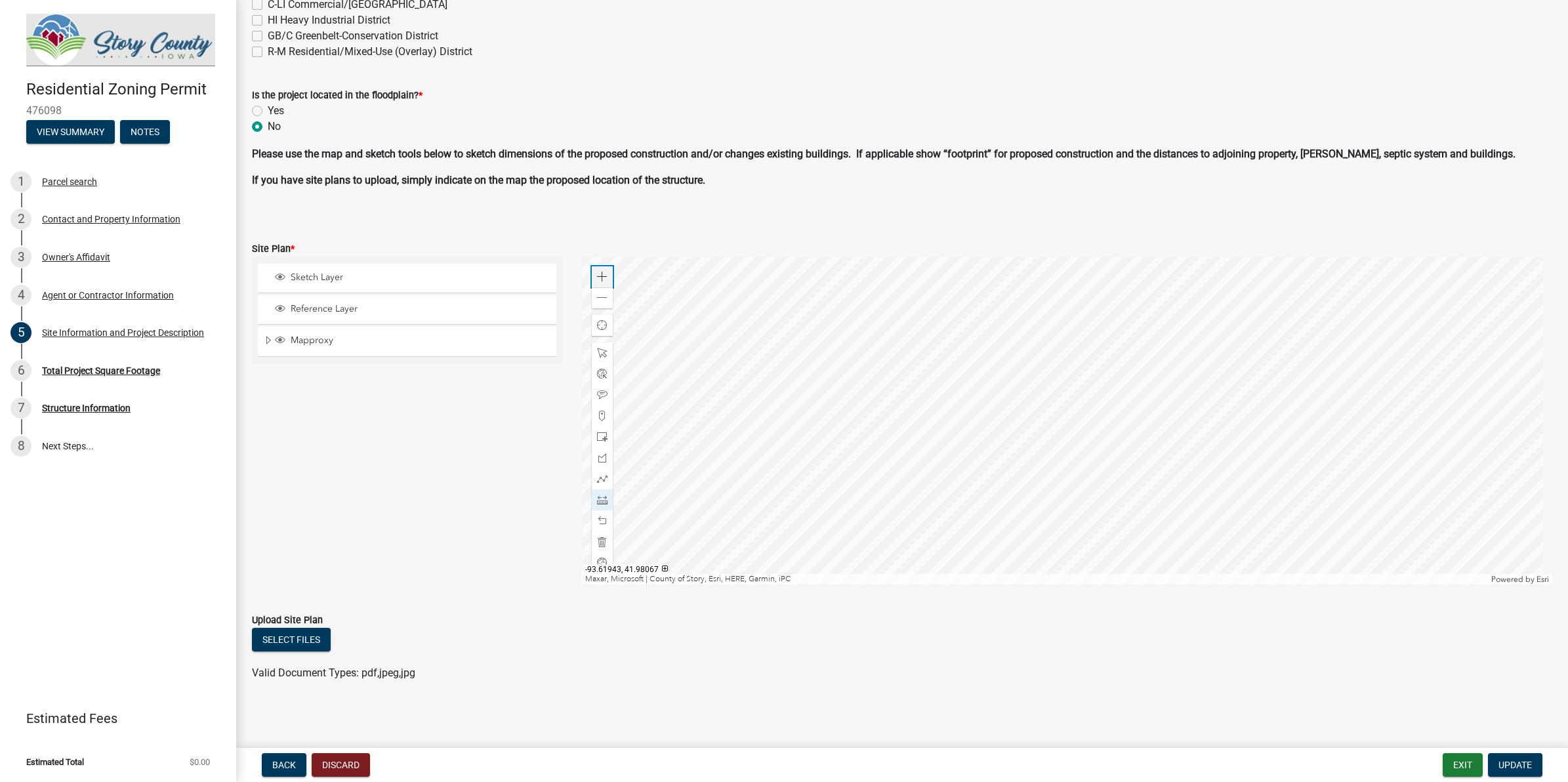
click at [600, 276] on span at bounding box center [602, 277] width 10 height 10
click at [1254, 523] on div at bounding box center [1066, 421] width 970 height 328
drag, startPoint x: 897, startPoint y: 453, endPoint x: 899, endPoint y: 248, distance: 205.0
click at [899, 248] on form "Site Plan * Sketch Layer Reference Layer Mapproxy BLL drainage_district RolandZ…" at bounding box center [902, 405] width 1300 height 359
click at [953, 268] on div at bounding box center [1066, 421] width 970 height 328
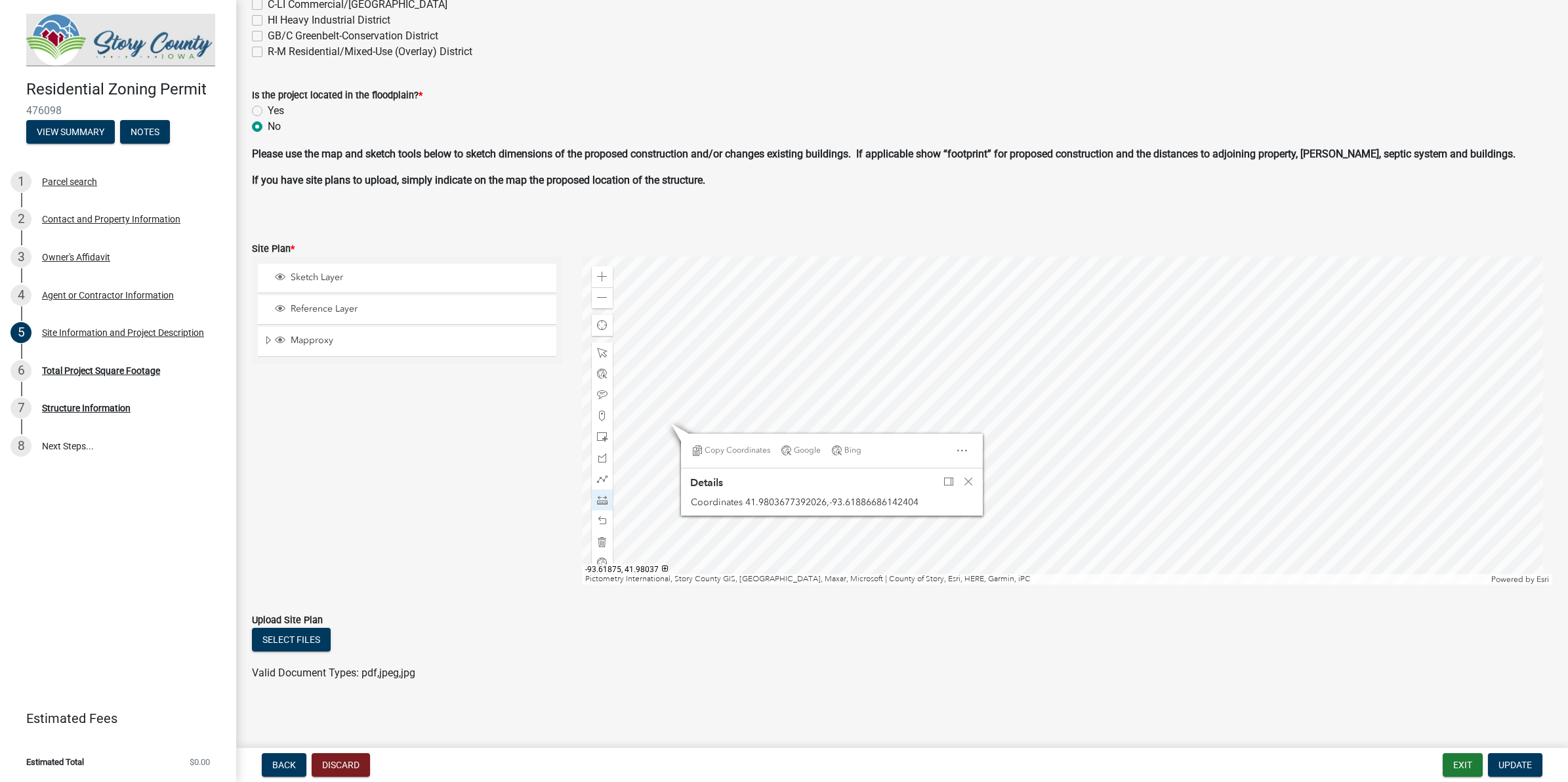
click at [903, 411] on div at bounding box center [1066, 421] width 970 height 328
click at [1054, 391] on div at bounding box center [1066, 421] width 970 height 328
click at [1138, 323] on div at bounding box center [1066, 421] width 970 height 328
click at [1079, 353] on div at bounding box center [1066, 421] width 970 height 328
click at [927, 343] on div at bounding box center [1066, 421] width 970 height 328
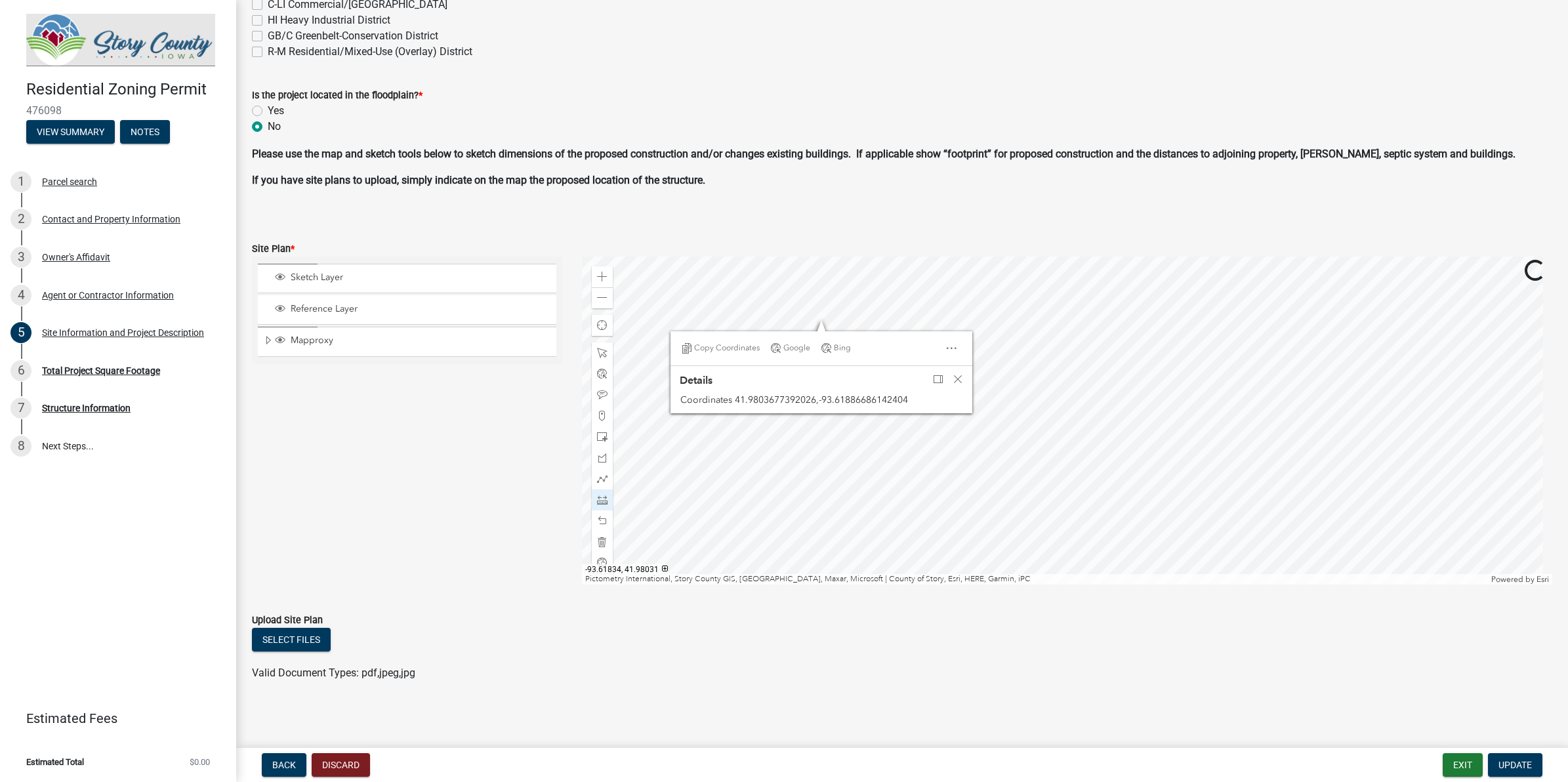
click at [815, 314] on div at bounding box center [1066, 421] width 970 height 328
click at [1091, 537] on div at bounding box center [1066, 421] width 970 height 328
click at [1106, 585] on div at bounding box center [1066, 421] width 970 height 328
click at [1072, 500] on div at bounding box center [1066, 421] width 970 height 328
click at [1046, 401] on div at bounding box center [1066, 421] width 970 height 328
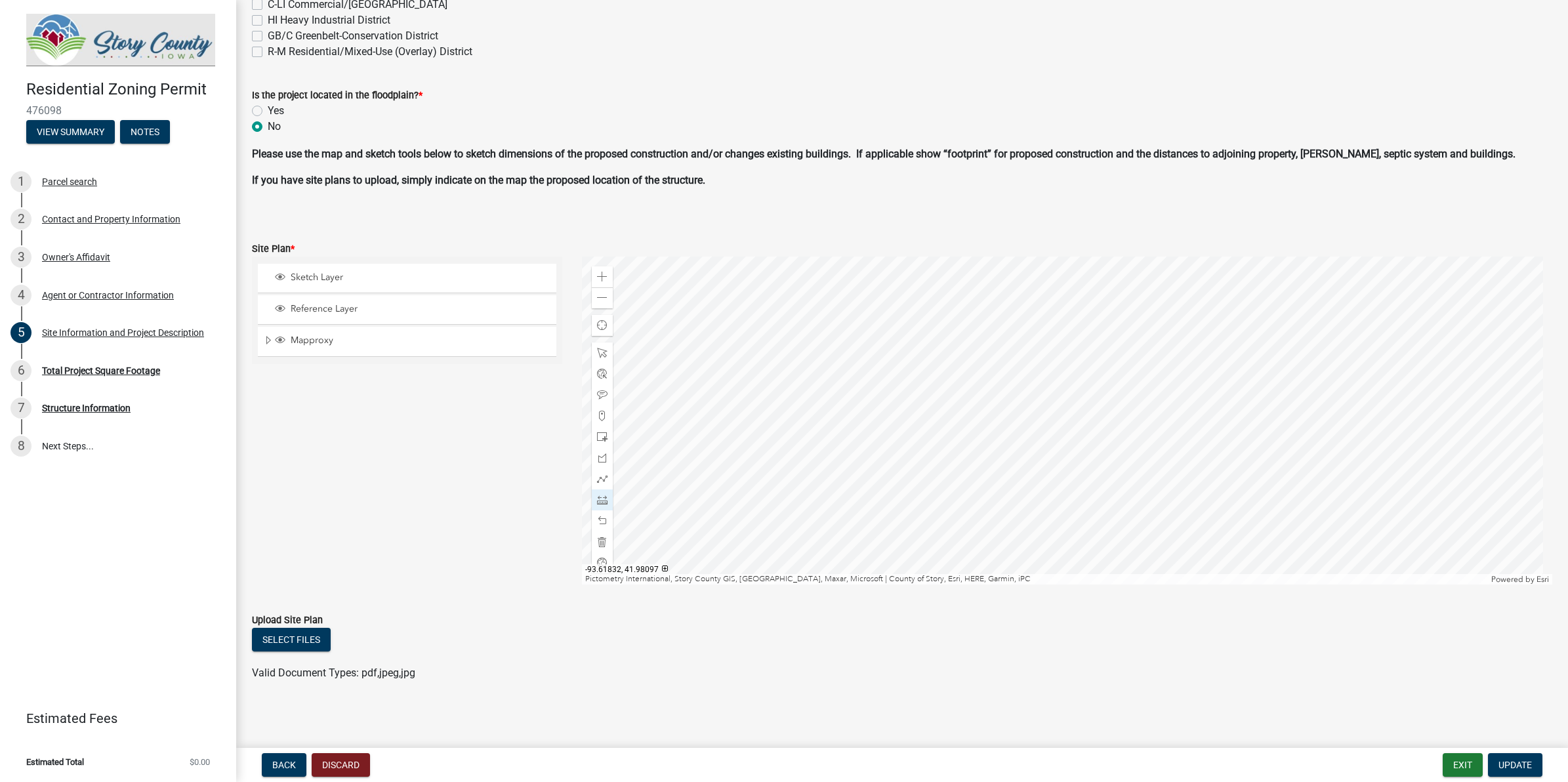
click at [1254, 445] on div at bounding box center [1066, 421] width 970 height 328
click at [903, 315] on div at bounding box center [1066, 421] width 970 height 328
click at [868, 281] on div at bounding box center [1066, 421] width 970 height 328
click at [600, 268] on div "Zoom in" at bounding box center [602, 277] width 21 height 21
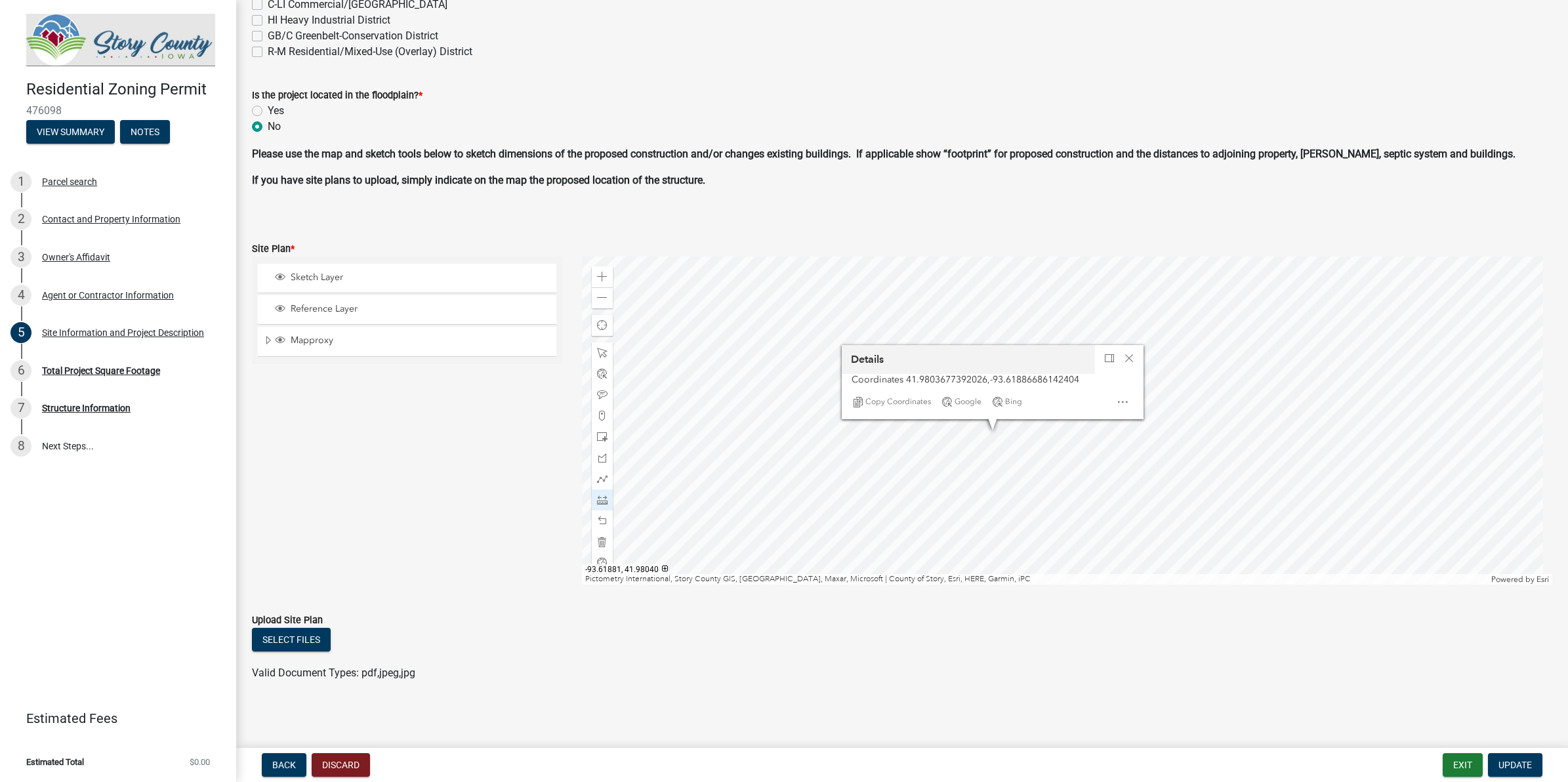
click at [1112, 329] on div at bounding box center [1066, 421] width 970 height 328
click at [598, 296] on span at bounding box center [602, 297] width 10 height 10
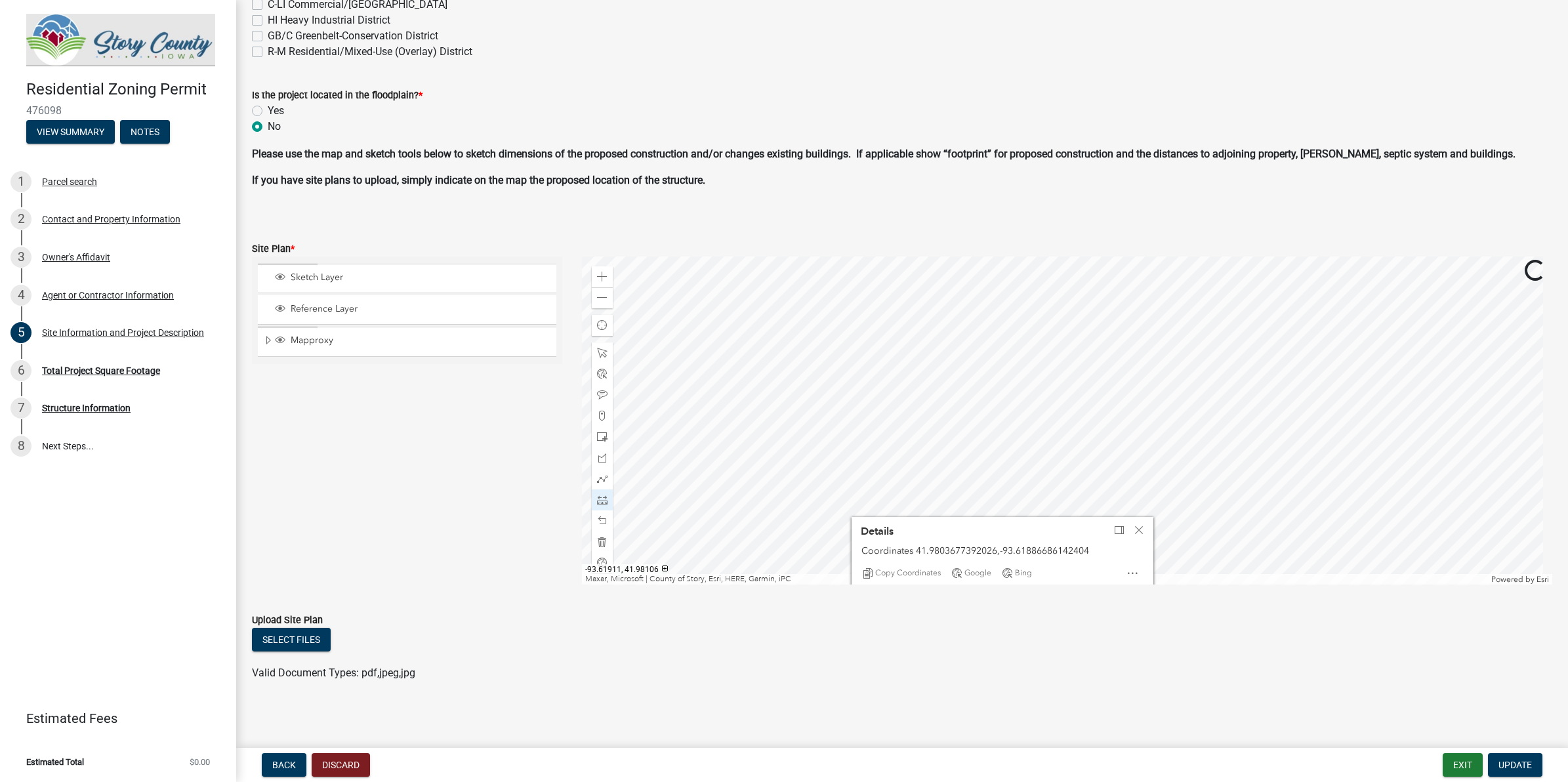
click at [971, 490] on div at bounding box center [1066, 421] width 970 height 328
click at [1001, 552] on div at bounding box center [1066, 421] width 970 height 328
click at [985, 401] on div at bounding box center [1066, 421] width 970 height 328
click at [1010, 257] on div at bounding box center [1066, 421] width 970 height 328
click at [974, 307] on div at bounding box center [1066, 421] width 970 height 328
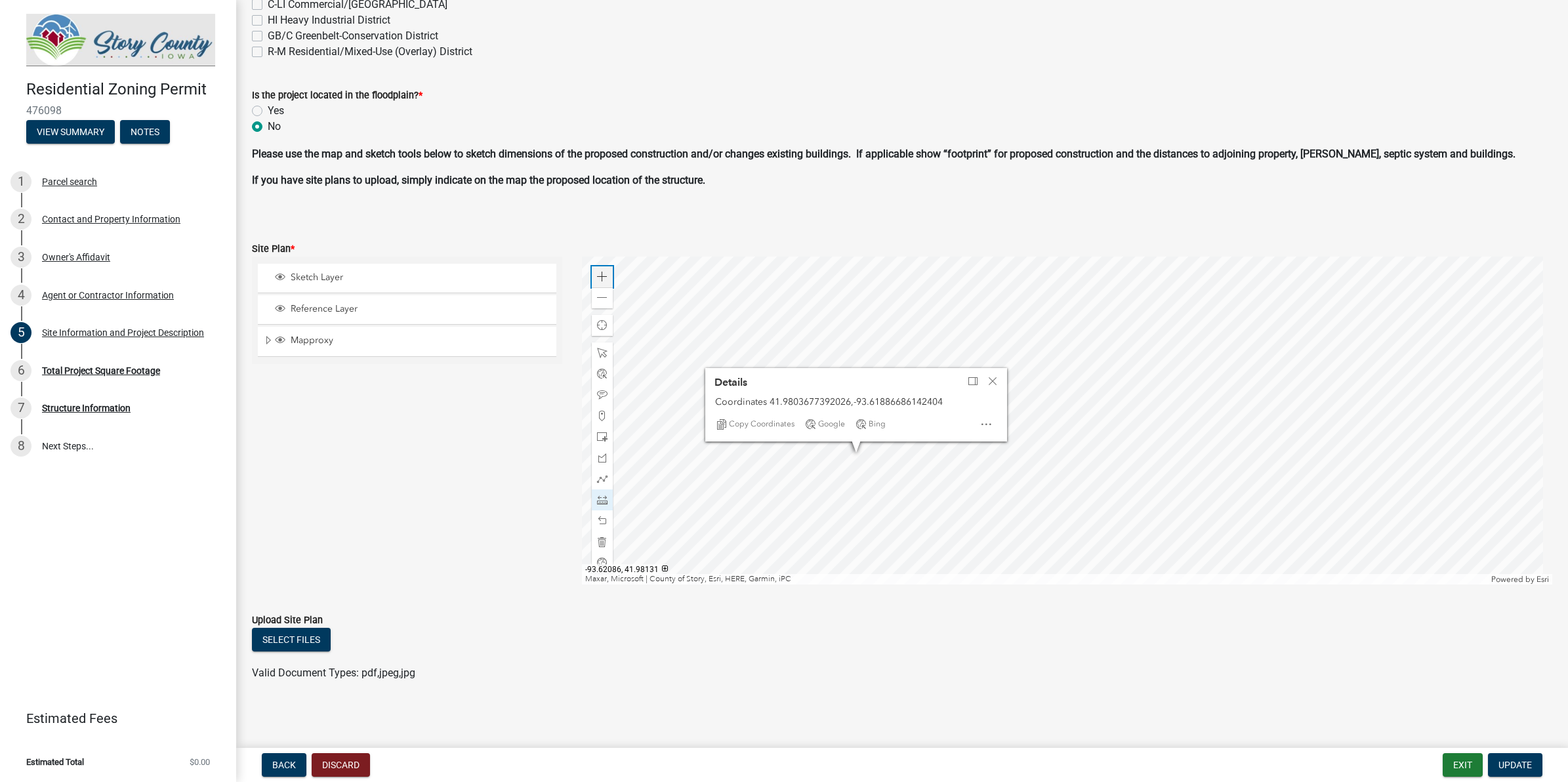
click at [598, 274] on span at bounding box center [602, 277] width 10 height 10
click at [848, 438] on div at bounding box center [1066, 421] width 970 height 328
click at [604, 272] on span at bounding box center [602, 277] width 10 height 10
click at [601, 272] on span at bounding box center [602, 277] width 10 height 10
click at [1235, 484] on div at bounding box center [1066, 421] width 970 height 328
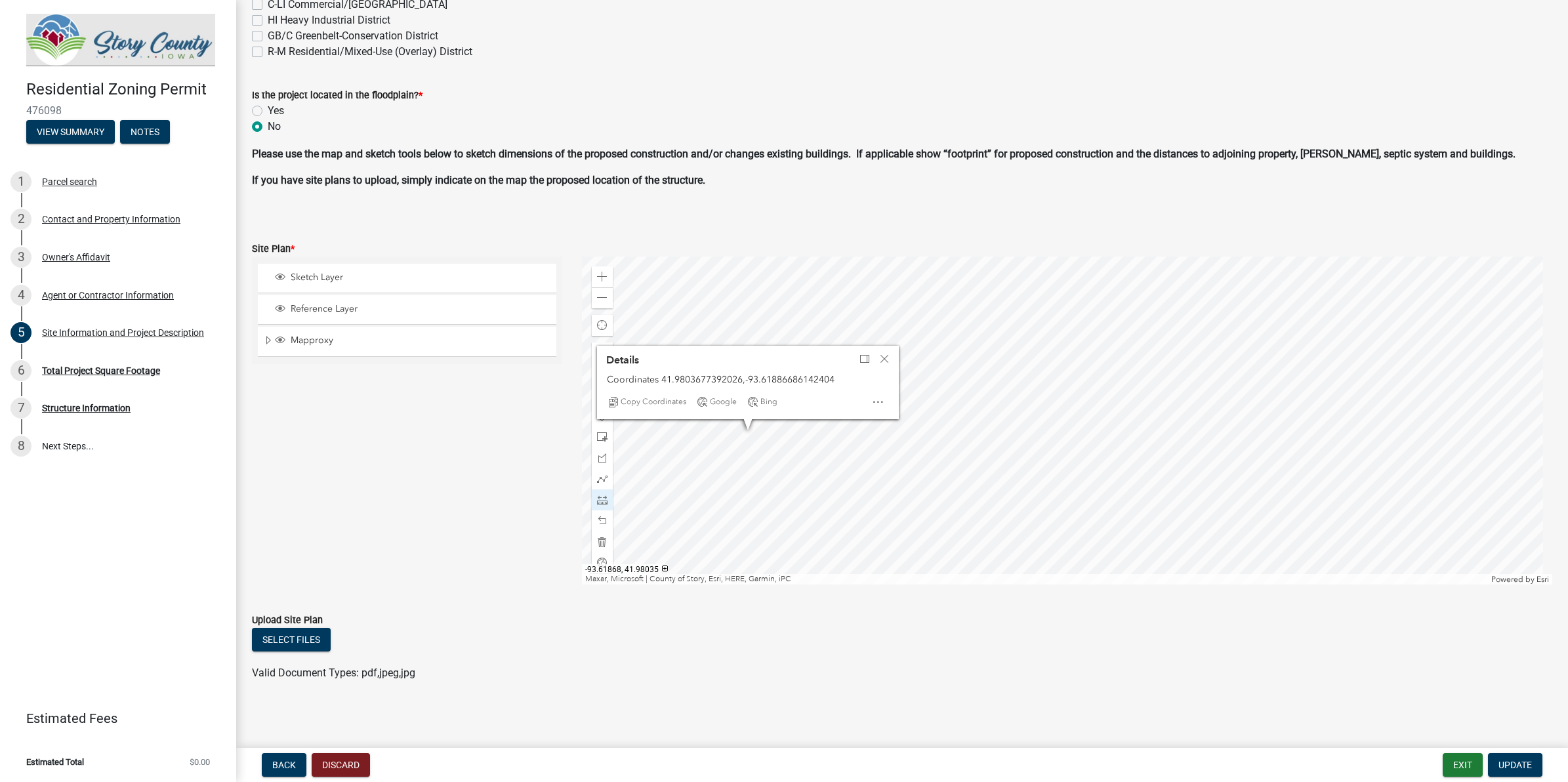
click at [936, 444] on div at bounding box center [1066, 421] width 970 height 328
click at [1015, 453] on div at bounding box center [1066, 421] width 970 height 328
click at [882, 355] on span "Close" at bounding box center [884, 359] width 10 height 10
click at [597, 390] on span at bounding box center [602, 395] width 10 height 10
click at [962, 398] on div at bounding box center [1066, 421] width 970 height 328
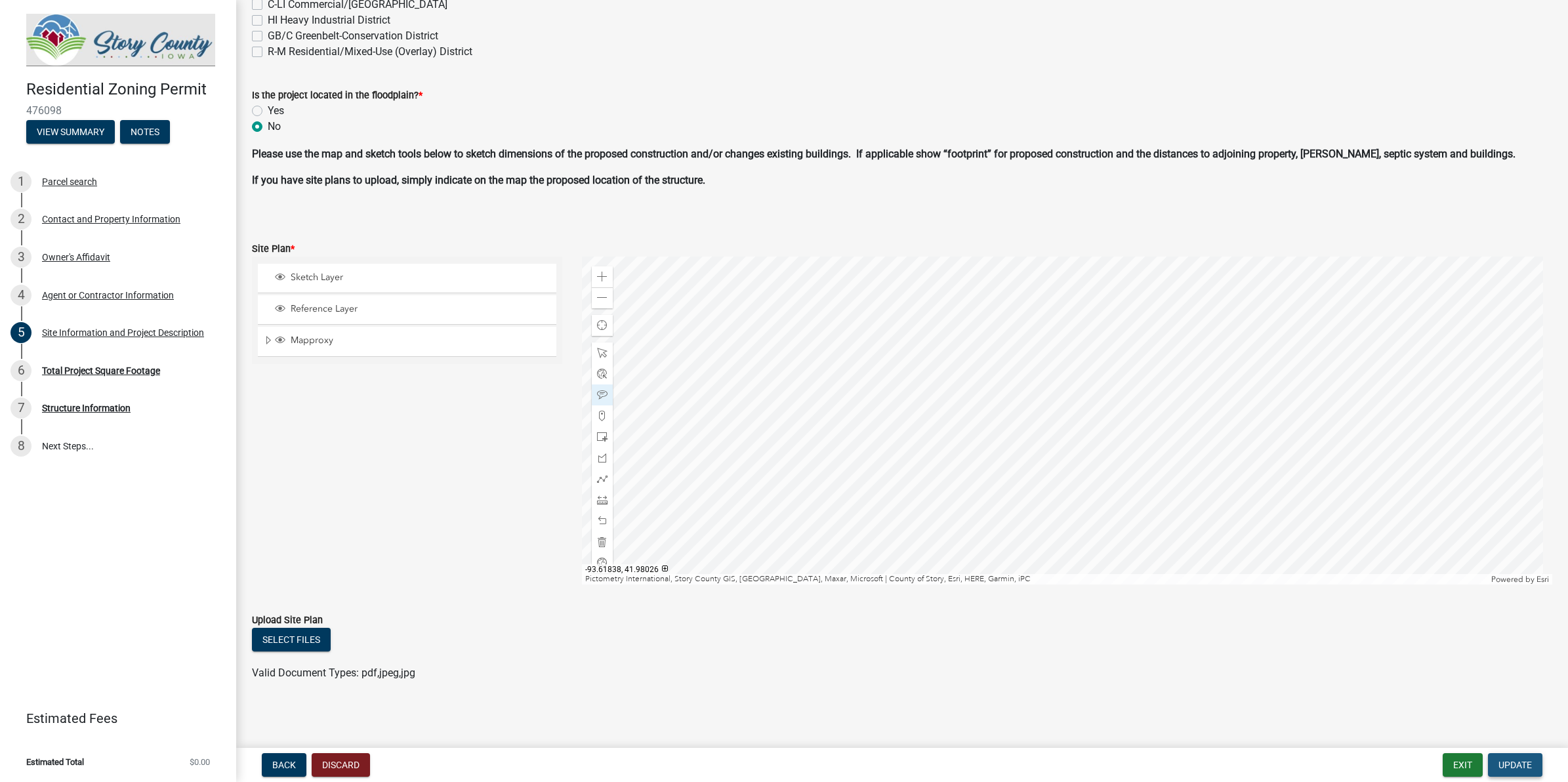
click at [1254, 625] on button "Update" at bounding box center [1514, 765] width 54 height 24
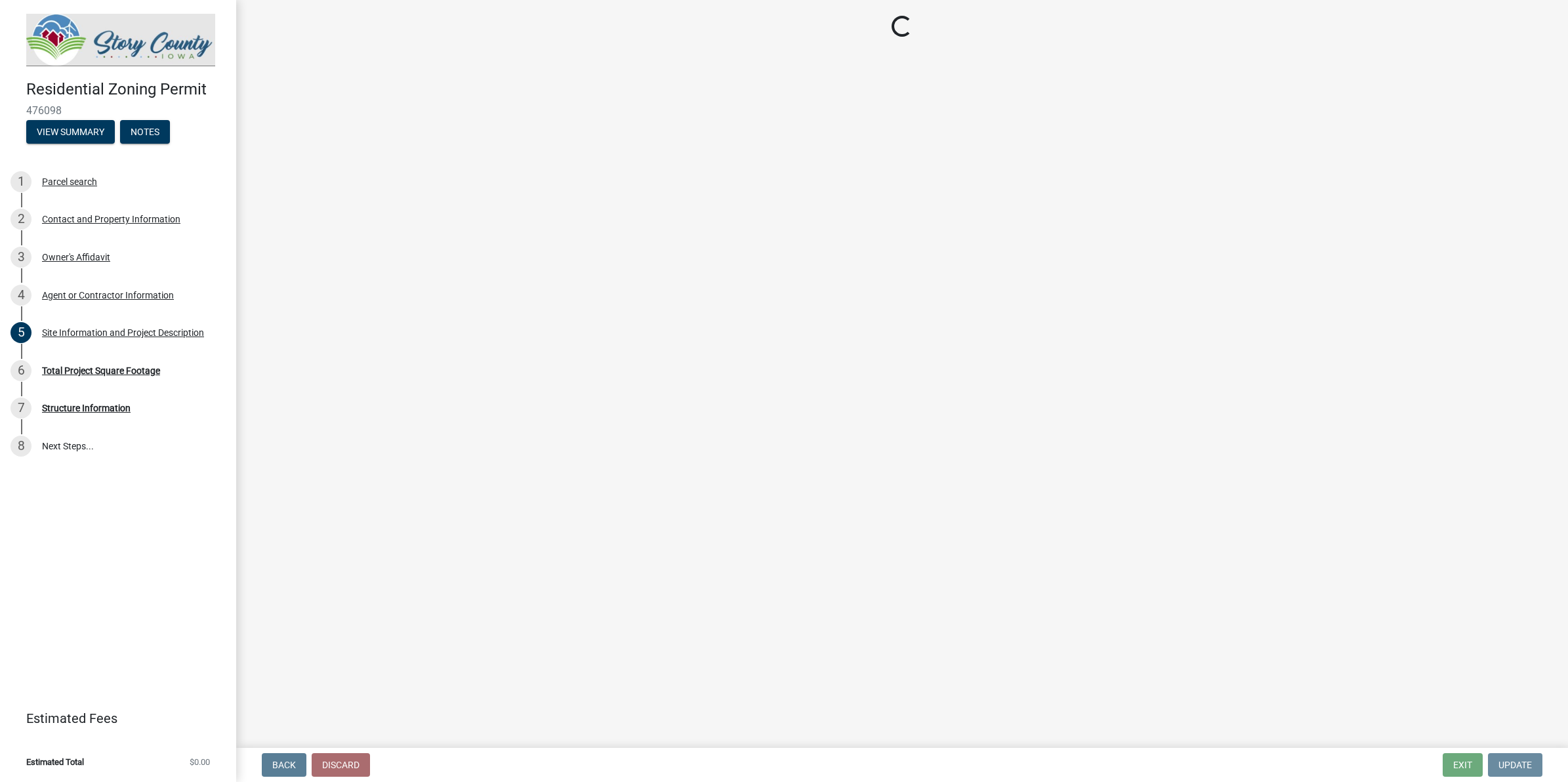
scroll to position [0, 0]
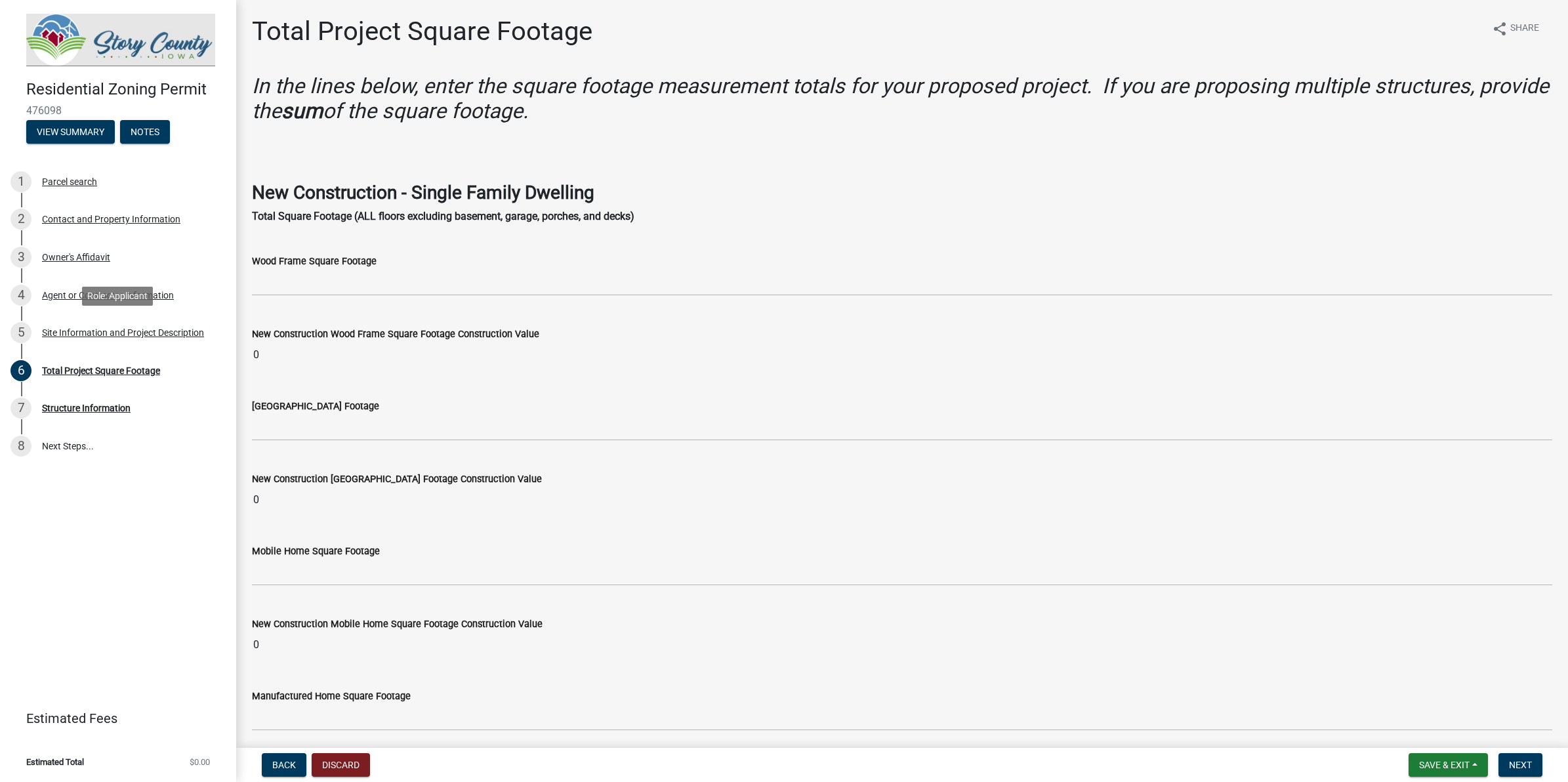
click at [135, 348] on link "5 Site Information and Project Description" at bounding box center [118, 333] width 236 height 38
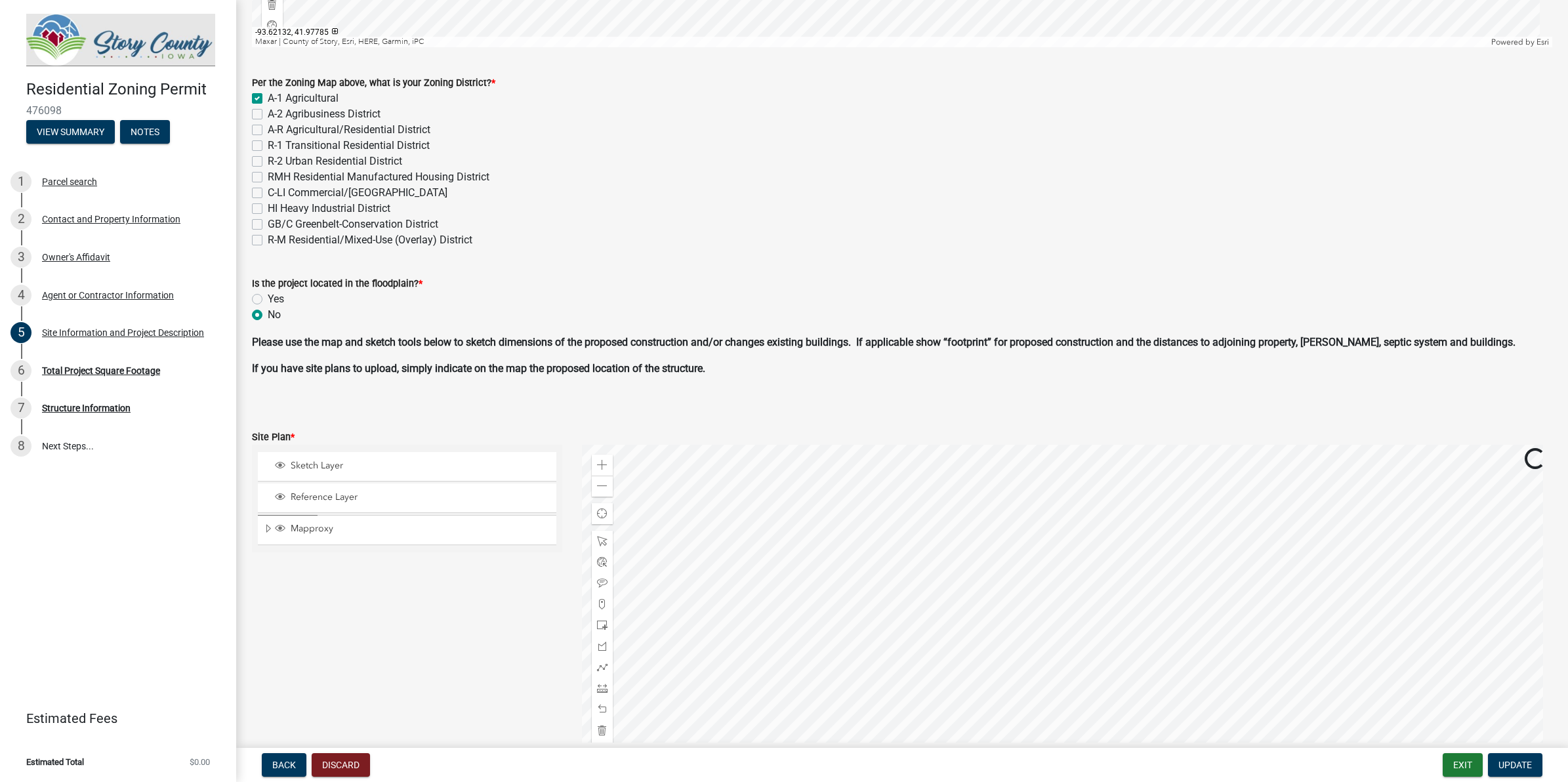
scroll to position [680, 0]
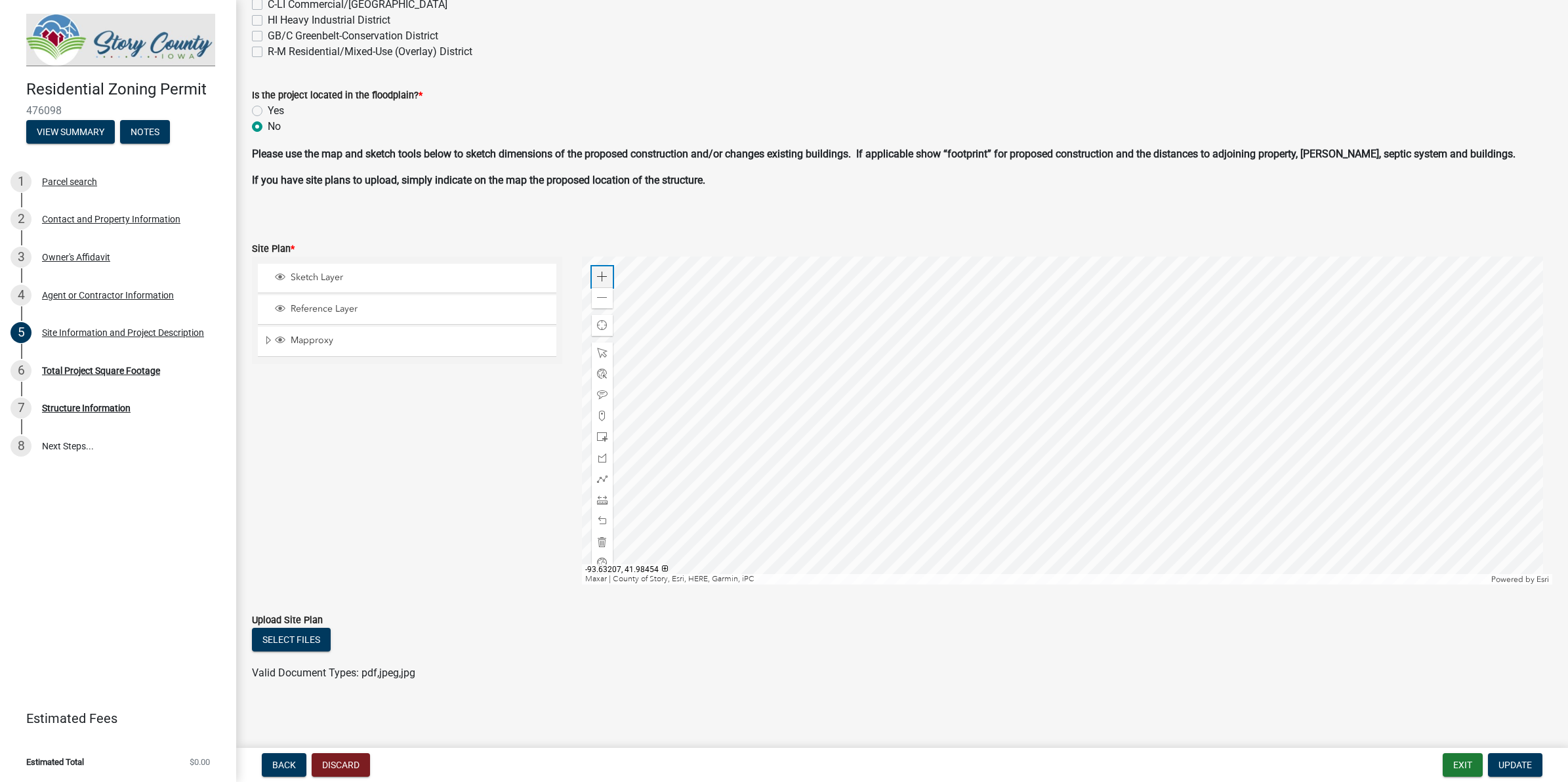
click at [604, 266] on div "Zoom in" at bounding box center [602, 277] width 21 height 21
click at [990, 307] on div at bounding box center [1066, 421] width 970 height 328
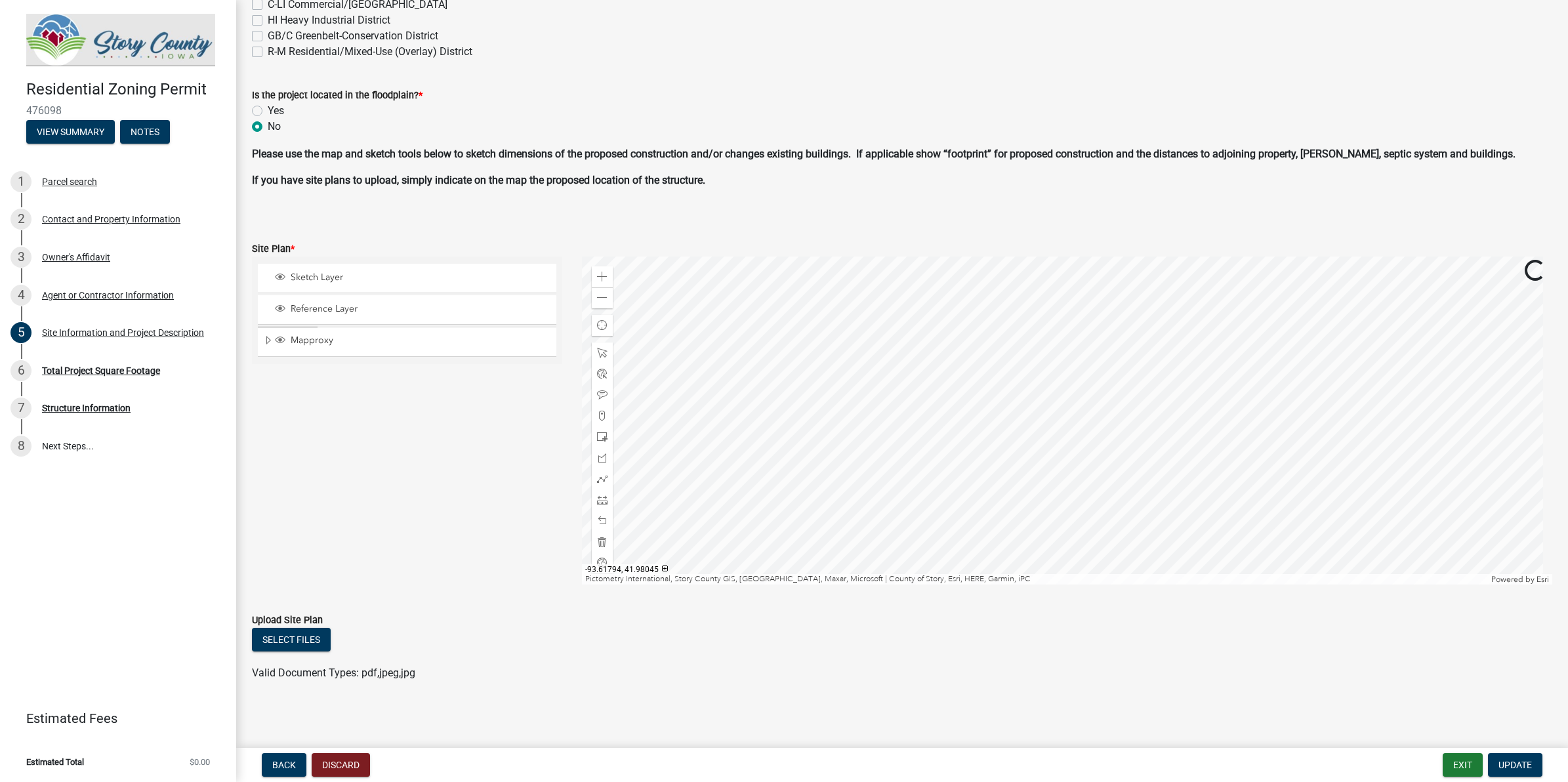
click at [1136, 339] on div at bounding box center [1066, 421] width 970 height 328
click at [987, 429] on div at bounding box center [1066, 421] width 970 height 328
click at [598, 276] on span at bounding box center [602, 277] width 10 height 10
click at [1181, 419] on div at bounding box center [1066, 421] width 970 height 328
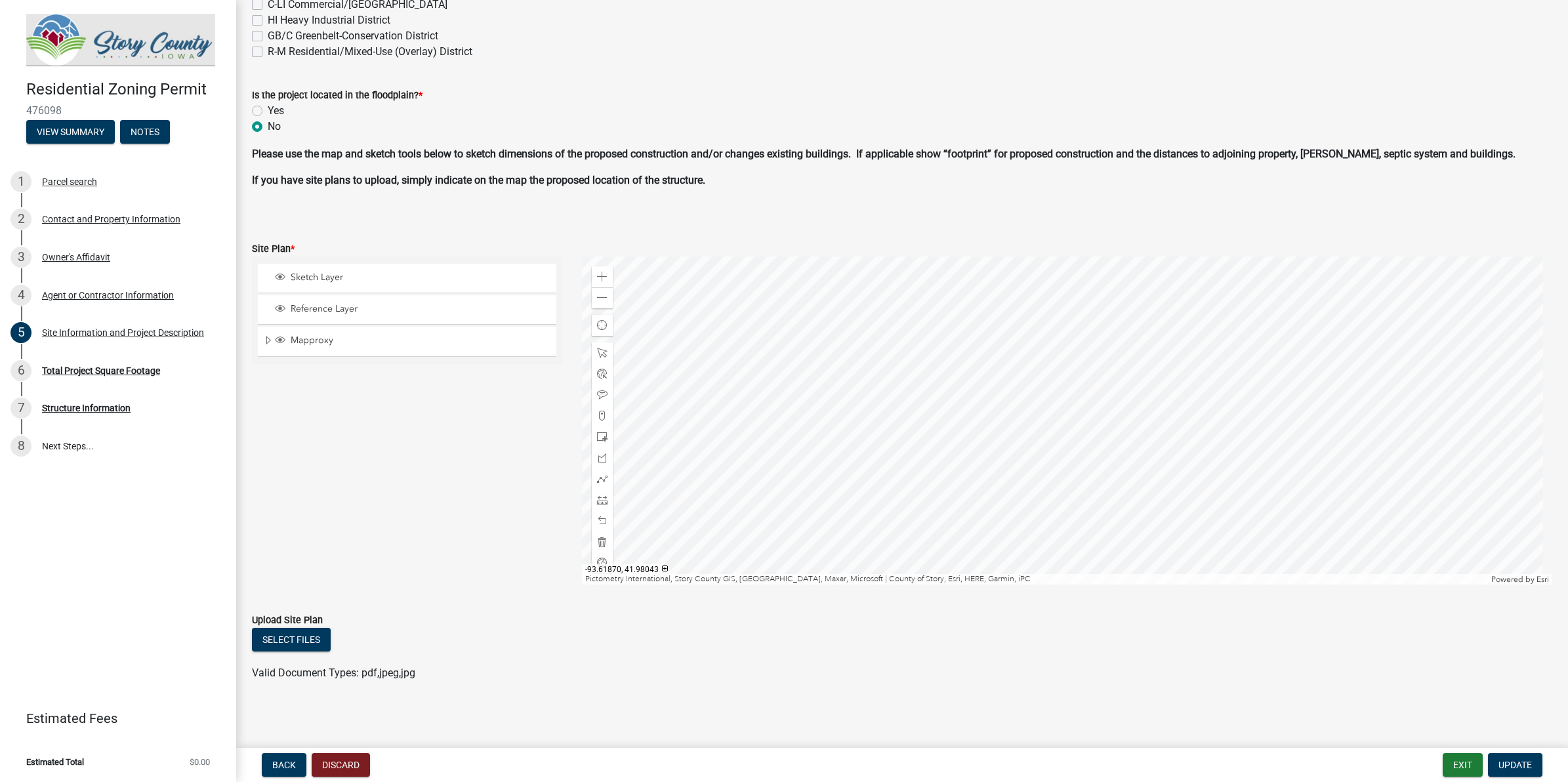
click at [712, 452] on div at bounding box center [1066, 421] width 970 height 328
click at [1001, 468] on div at bounding box center [1066, 421] width 970 height 328
click at [915, 520] on div at bounding box center [1066, 421] width 970 height 328
click at [923, 391] on div at bounding box center [1066, 421] width 970 height 328
click at [597, 393] on span at bounding box center [602, 395] width 10 height 10
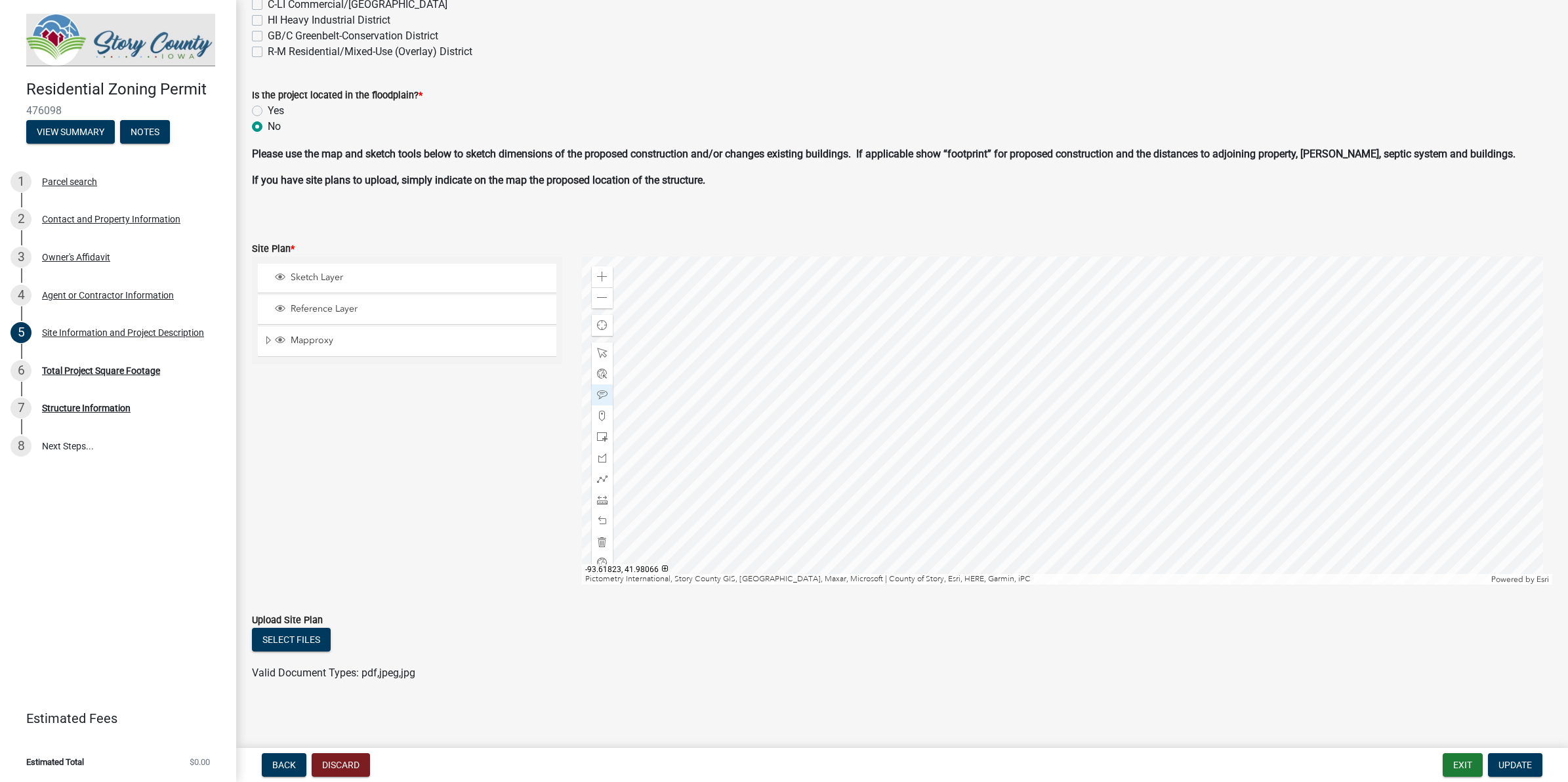
click at [853, 391] on div at bounding box center [1066, 421] width 970 height 328
click at [1040, 585] on div at bounding box center [1066, 421] width 970 height 328
click at [902, 419] on div at bounding box center [1066, 421] width 970 height 328
click at [597, 300] on span at bounding box center [602, 297] width 10 height 10
click at [801, 537] on div at bounding box center [1066, 421] width 970 height 328
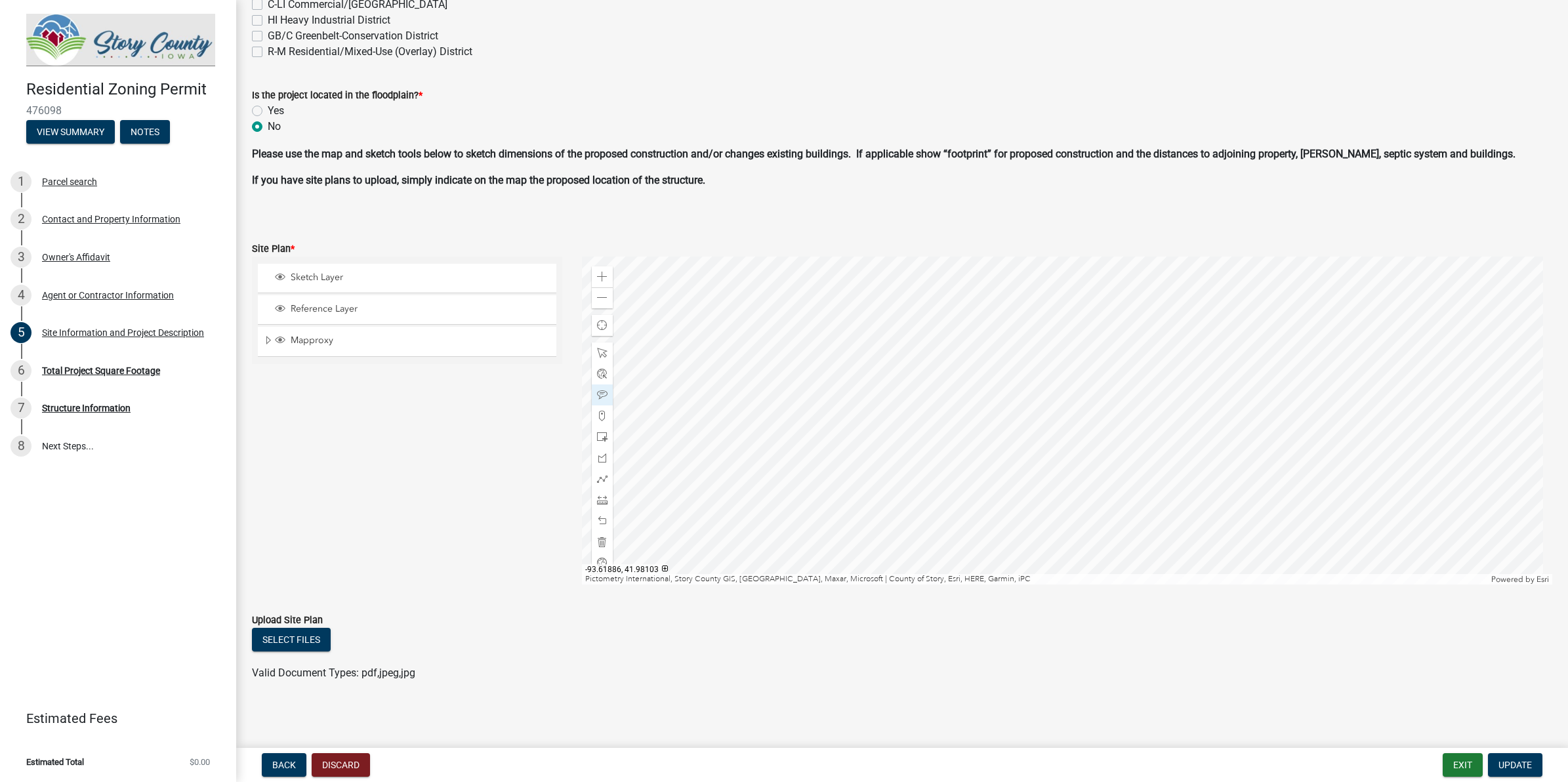
click at [959, 585] on div at bounding box center [1066, 421] width 970 height 328
click at [939, 585] on div at bounding box center [1066, 421] width 970 height 328
click at [1036, 550] on div at bounding box center [1066, 421] width 970 height 328
click at [965, 537] on div at bounding box center [1066, 421] width 970 height 328
click at [892, 415] on div at bounding box center [1066, 421] width 970 height 328
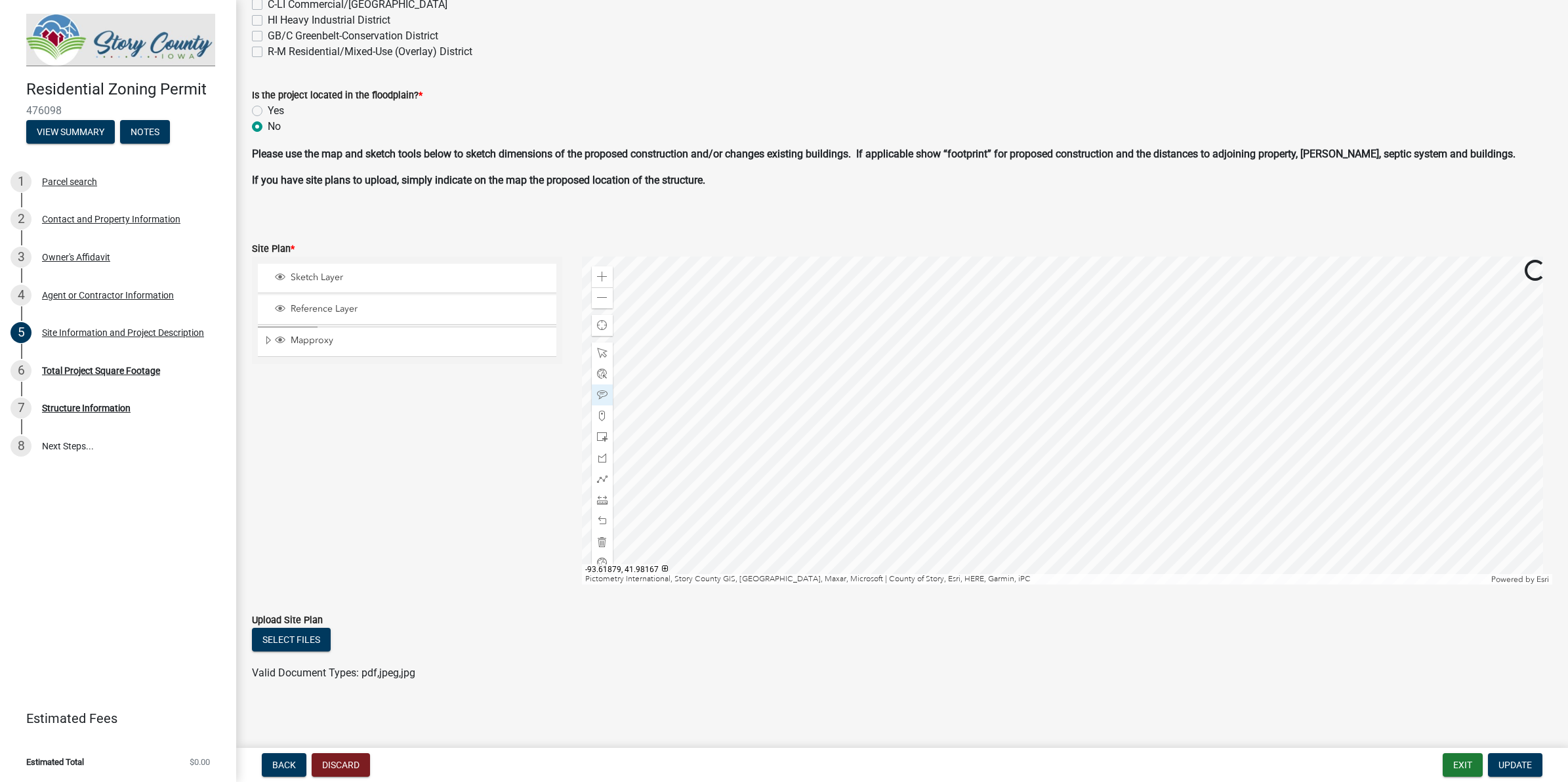
click at [900, 371] on div at bounding box center [1066, 421] width 970 height 328
click at [600, 303] on div "Zoom out" at bounding box center [602, 298] width 21 height 21
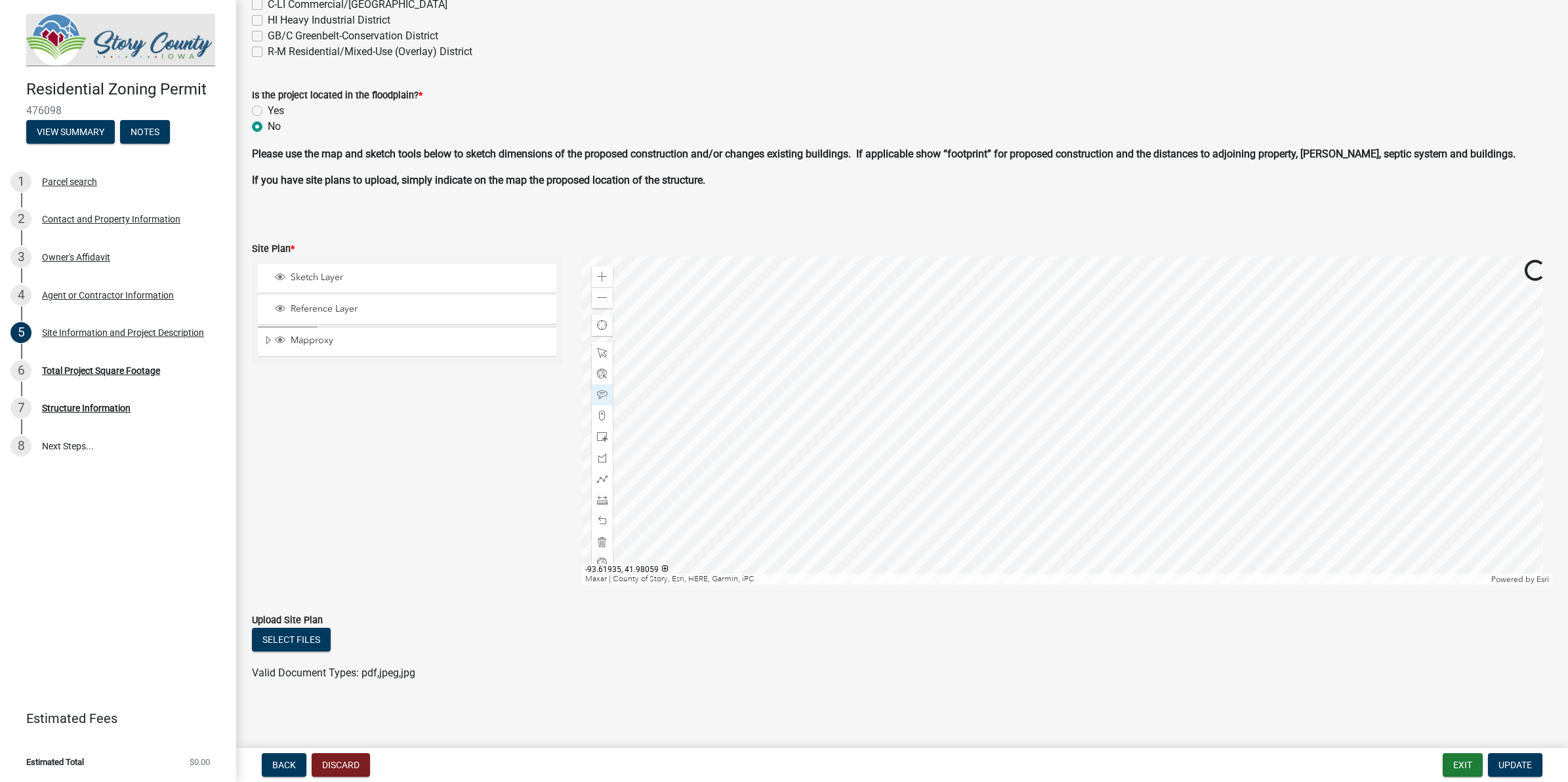
click at [942, 379] on div at bounding box center [1066, 421] width 970 height 328
click at [601, 274] on span at bounding box center [602, 277] width 10 height 10
click at [1001, 408] on div at bounding box center [1066, 421] width 970 height 328
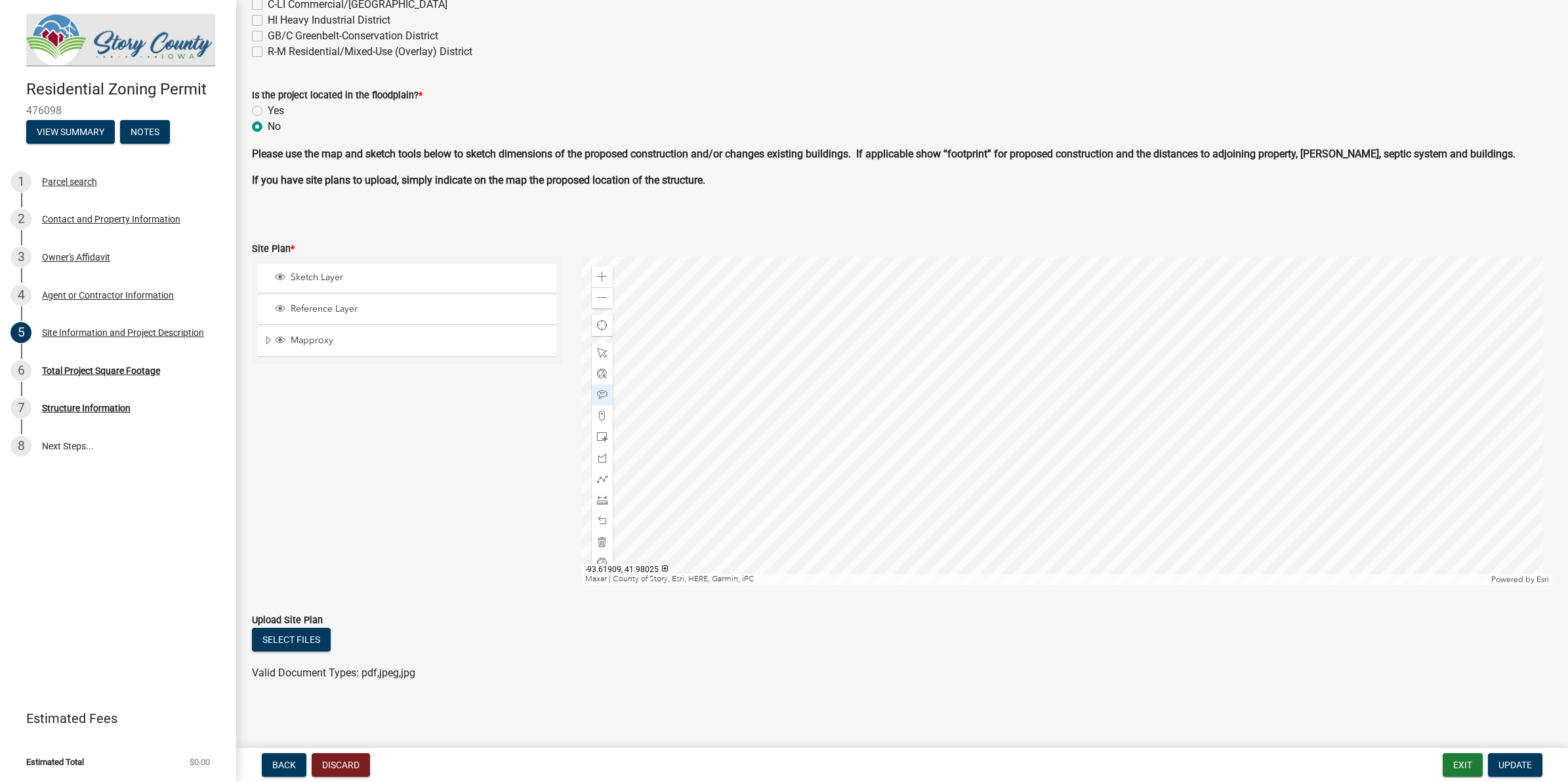
click at [977, 396] on div at bounding box center [1066, 421] width 970 height 328
click at [905, 396] on div at bounding box center [1066, 421] width 970 height 328
click at [1033, 362] on div at bounding box center [1066, 421] width 970 height 328
click at [1091, 419] on div at bounding box center [1066, 421] width 970 height 328
click at [979, 429] on div at bounding box center [1066, 421] width 970 height 328
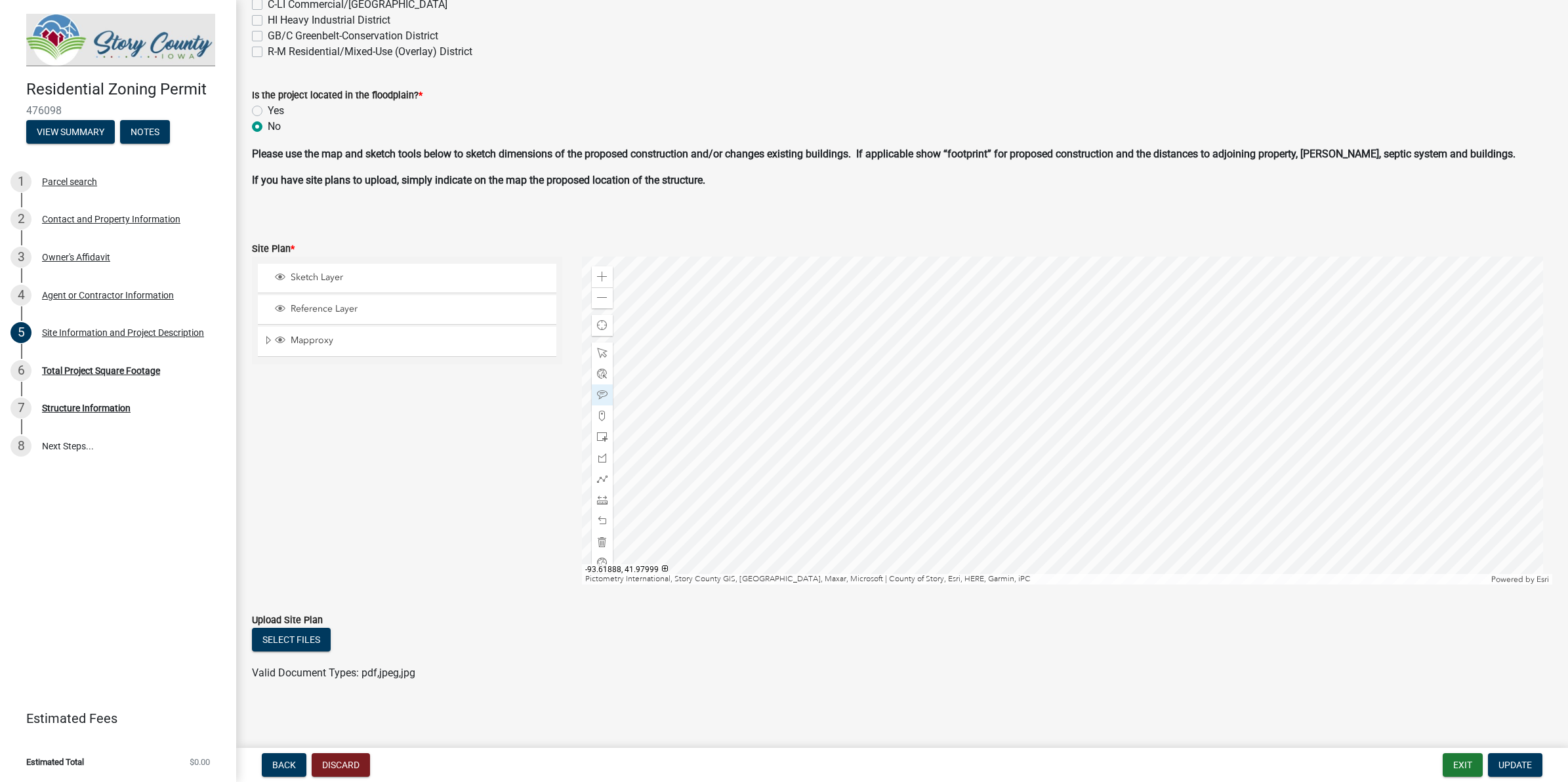
click at [923, 537] on div at bounding box center [1066, 421] width 970 height 328
click at [871, 273] on div at bounding box center [1066, 421] width 970 height 328
click at [801, 393] on div at bounding box center [1066, 421] width 970 height 328
click at [597, 272] on span at bounding box center [602, 277] width 10 height 10
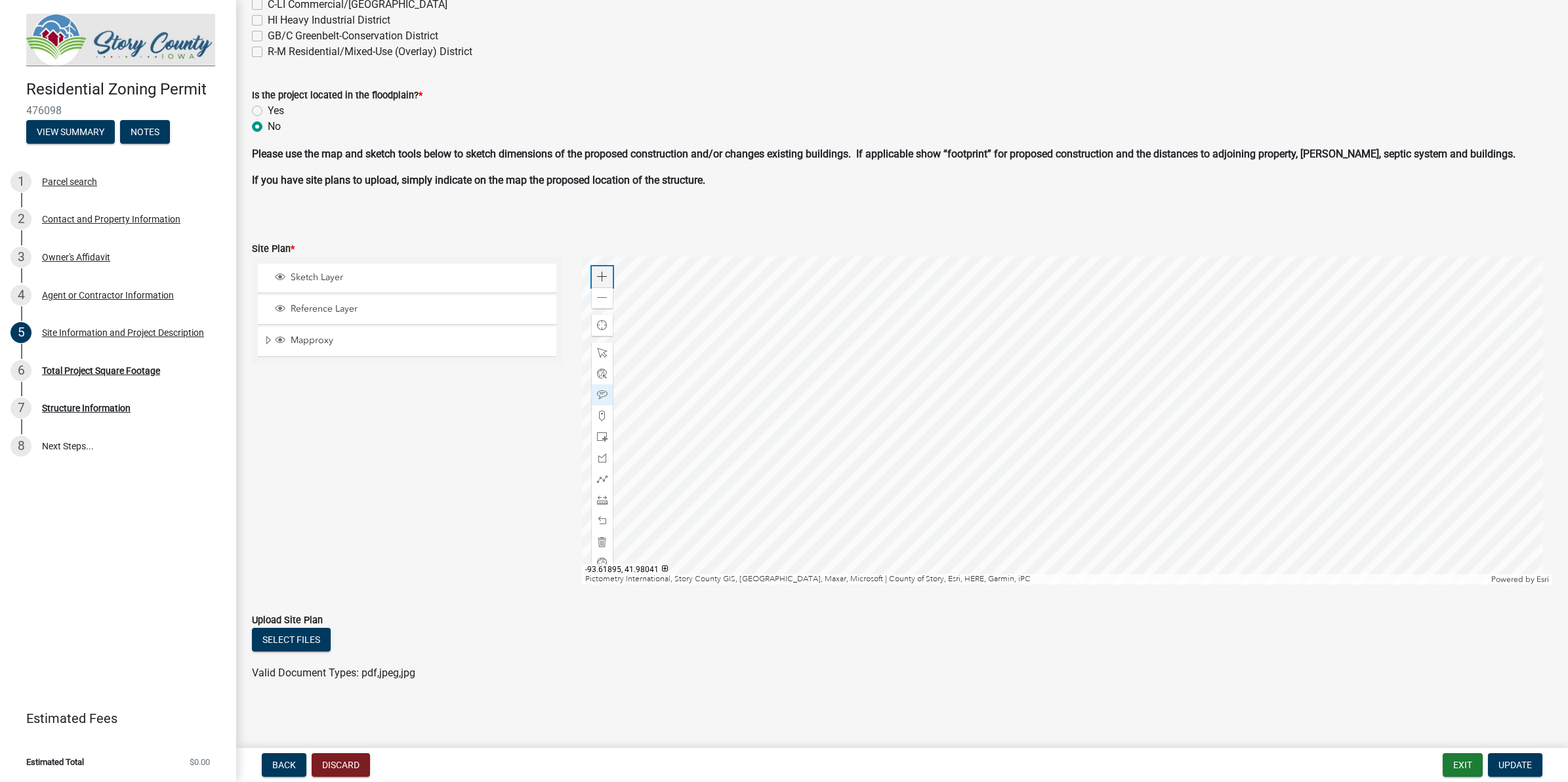
click at [597, 272] on span at bounding box center [602, 277] width 10 height 10
click at [1224, 399] on div at bounding box center [1066, 421] width 970 height 328
click at [1182, 503] on div at bounding box center [1066, 421] width 970 height 328
click at [1254, 535] on div at bounding box center [1066, 421] width 970 height 328
click at [1254, 500] on div at bounding box center [1066, 421] width 970 height 328
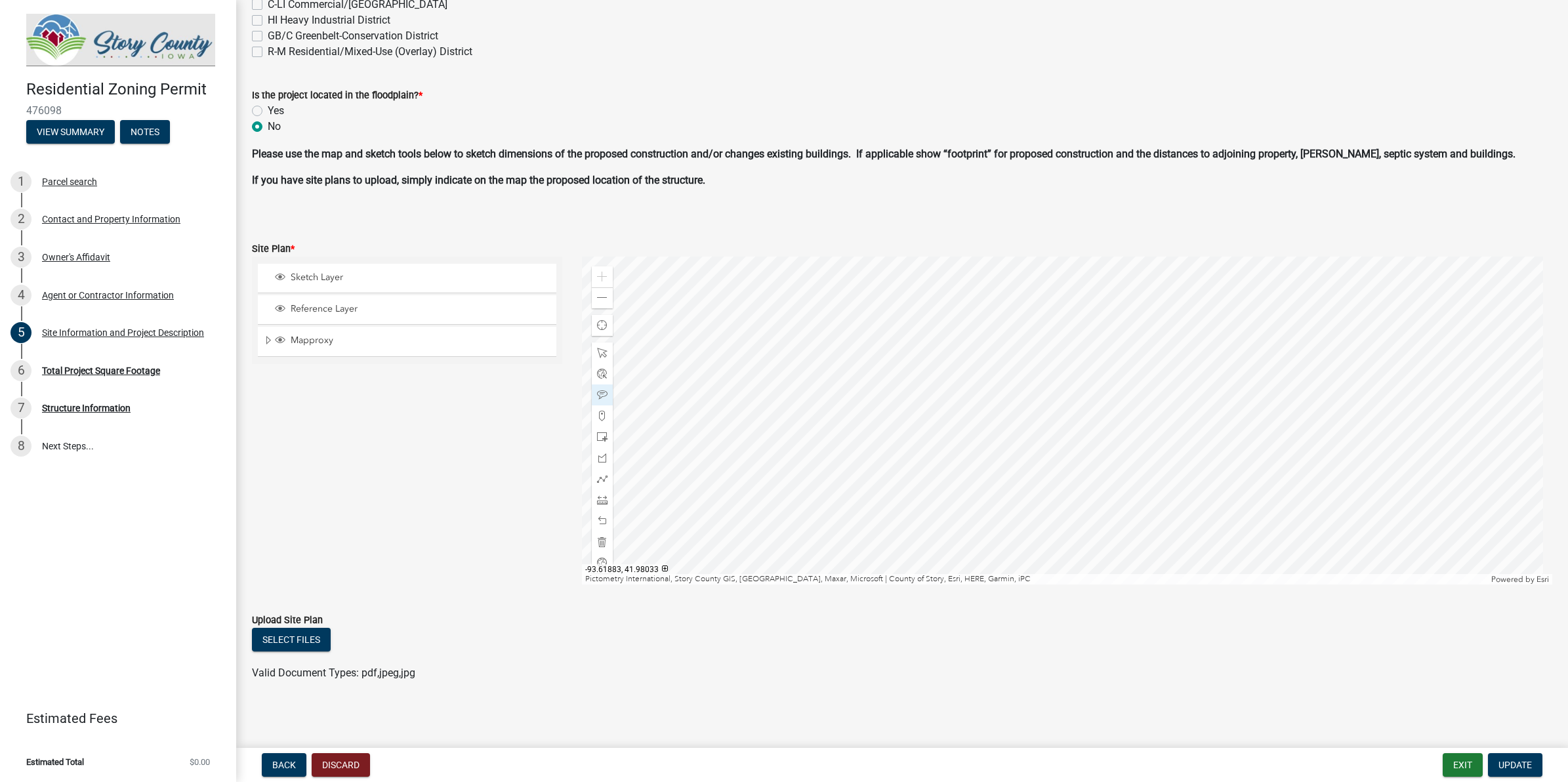
click at [1130, 402] on div at bounding box center [1066, 421] width 970 height 328
click at [1024, 356] on div at bounding box center [1066, 421] width 970 height 328
click at [927, 504] on div at bounding box center [1066, 421] width 970 height 328
click at [928, 531] on div at bounding box center [1066, 421] width 970 height 328
click at [902, 445] on div at bounding box center [1066, 421] width 970 height 328
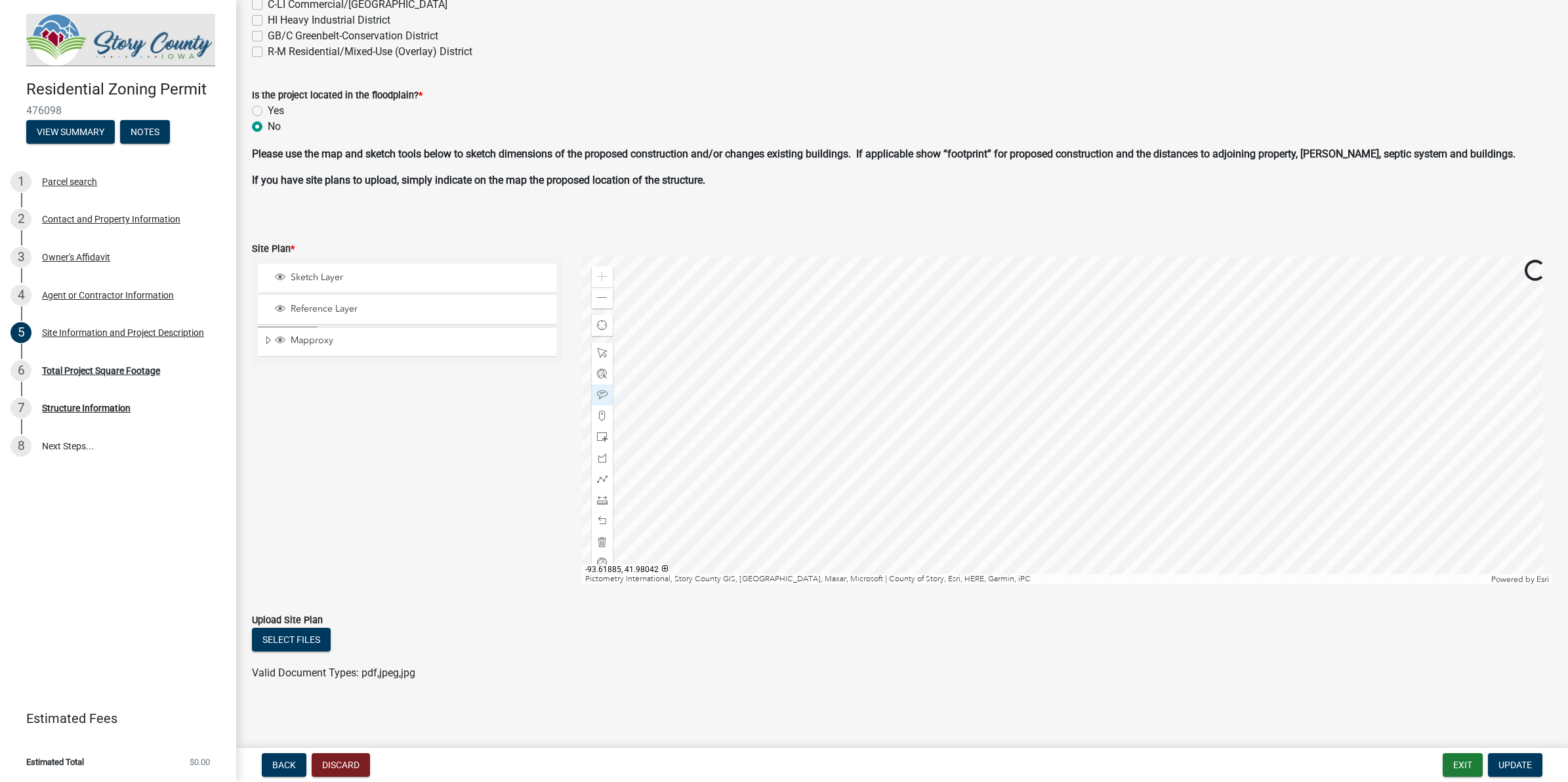
click at [793, 419] on div at bounding box center [1066, 421] width 970 height 328
click at [1254, 625] on span "Update" at bounding box center [1514, 765] width 33 height 10
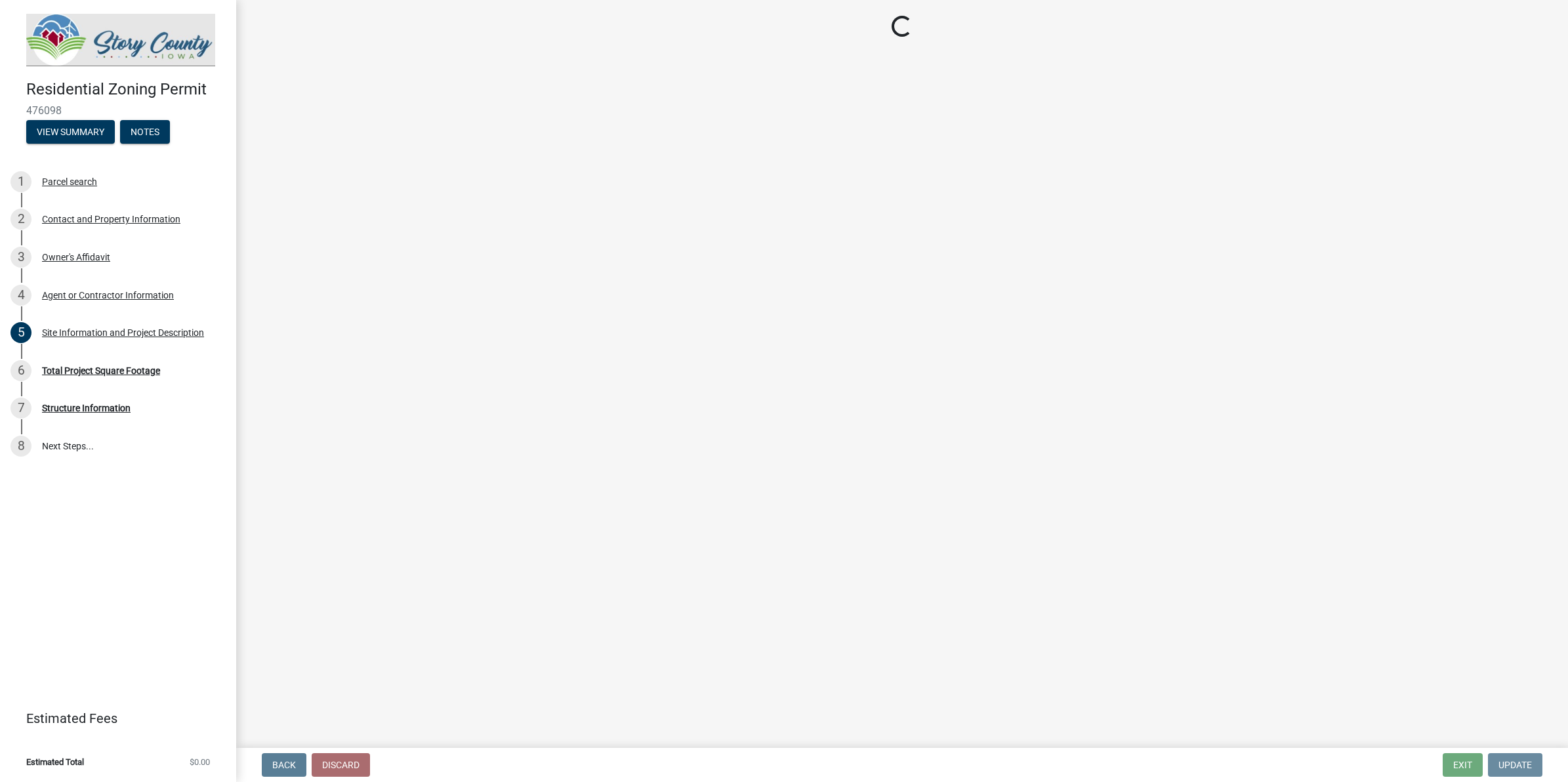
scroll to position [0, 0]
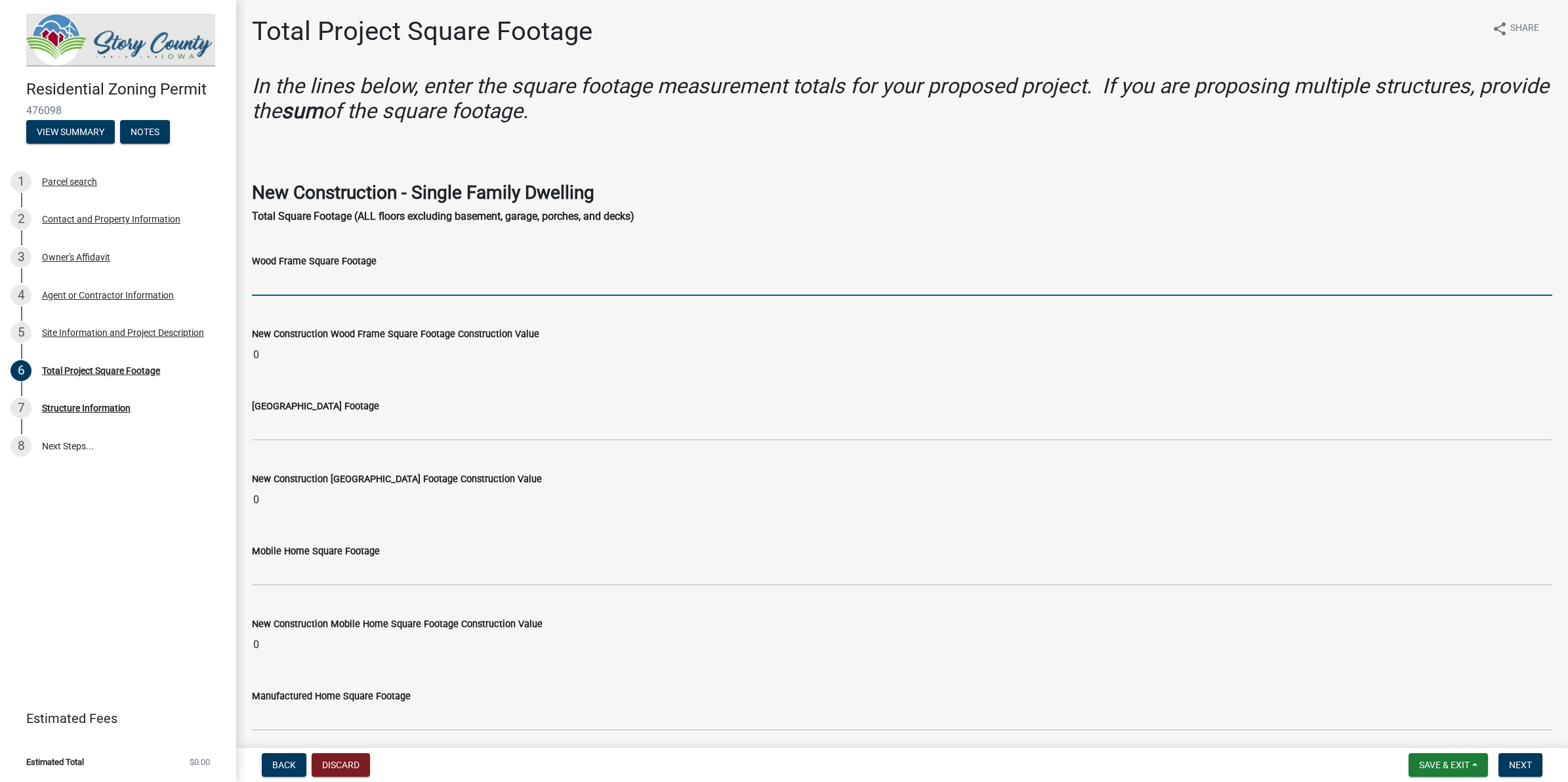
click at [341, 276] on input "text" at bounding box center [902, 282] width 1300 height 27
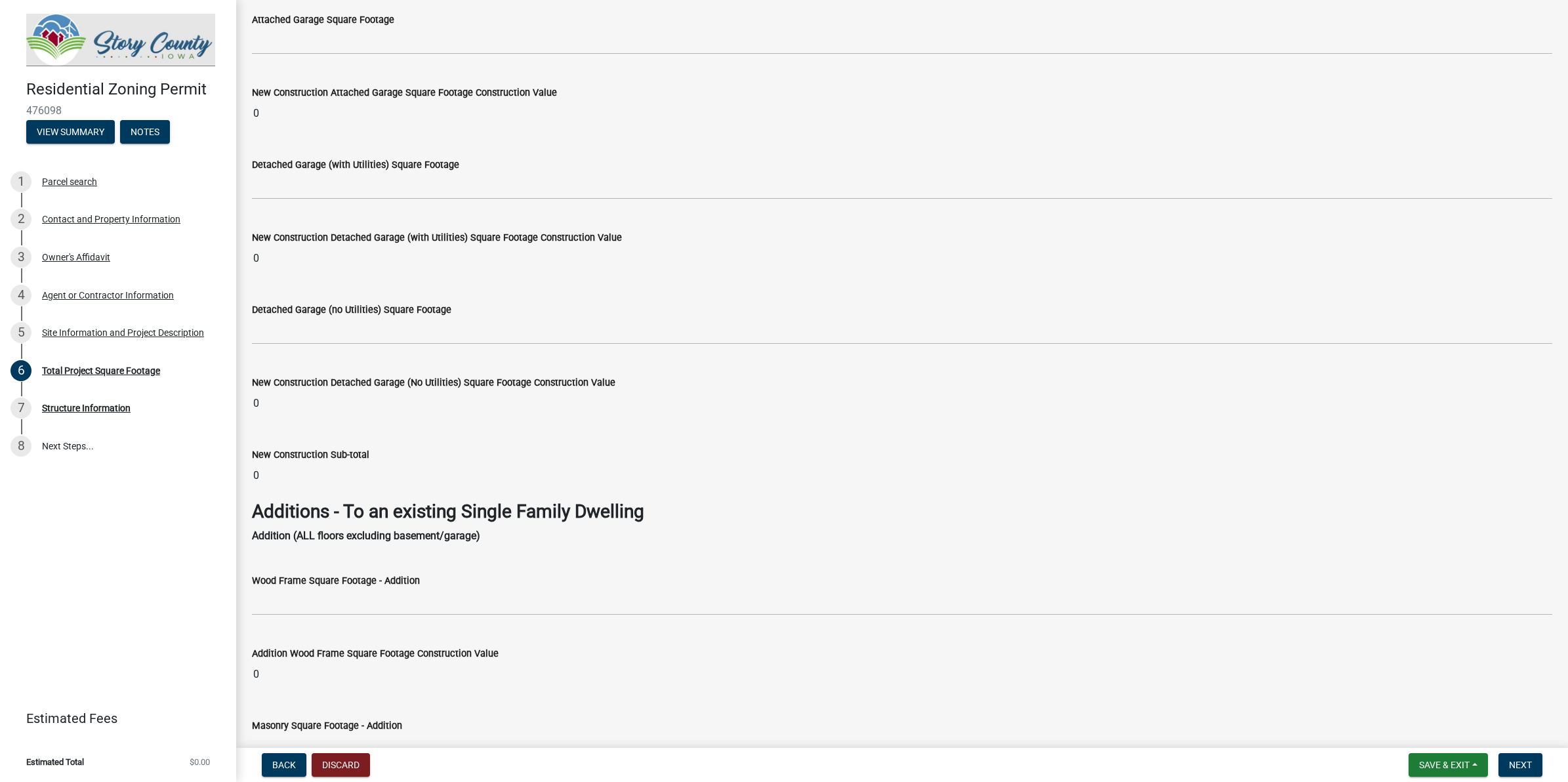
scroll to position [1558, 0]
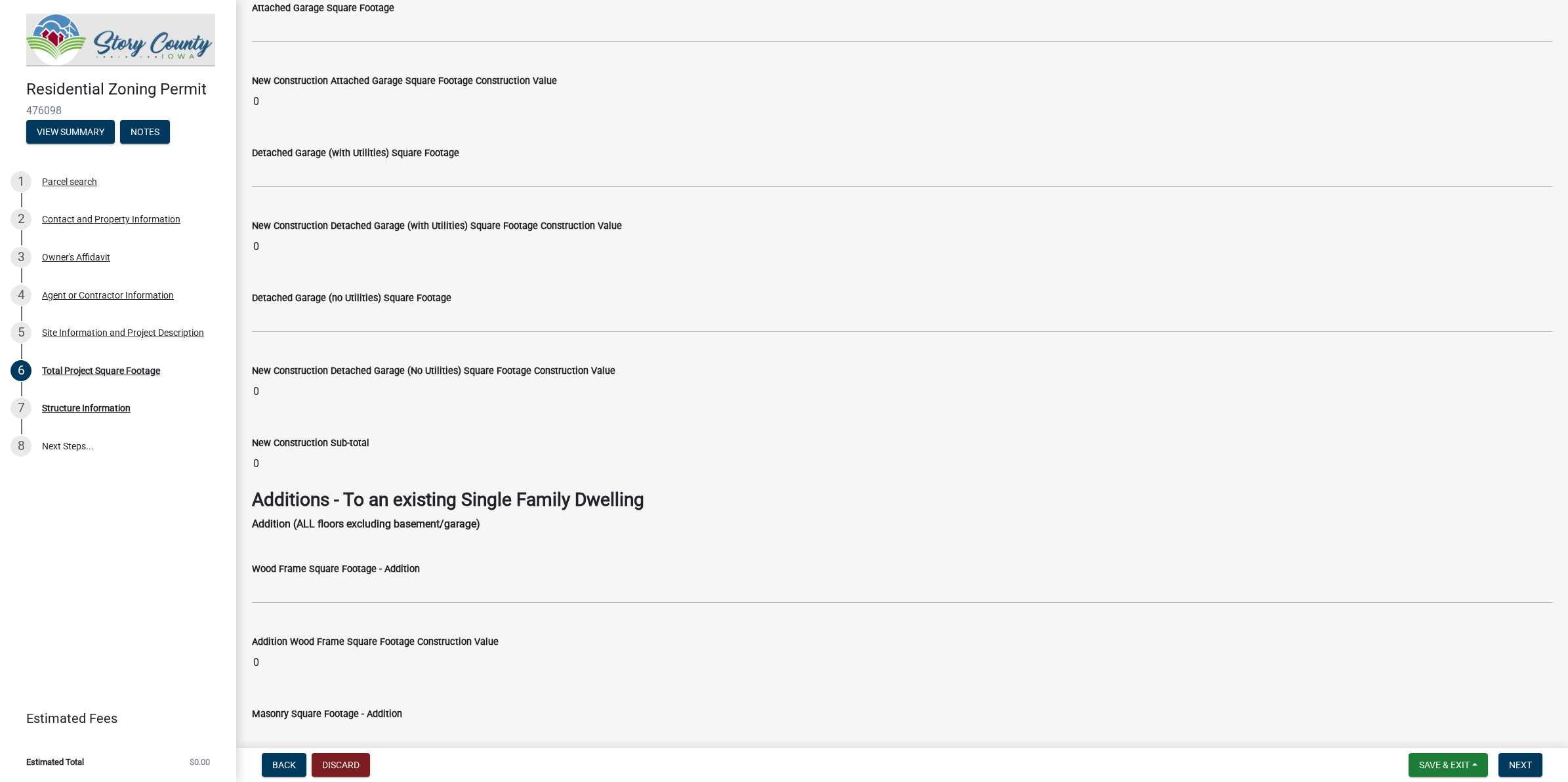
click at [351, 471] on input "0" at bounding box center [902, 464] width 1300 height 26
click at [400, 396] on input "0" at bounding box center [902, 391] width 1300 height 26
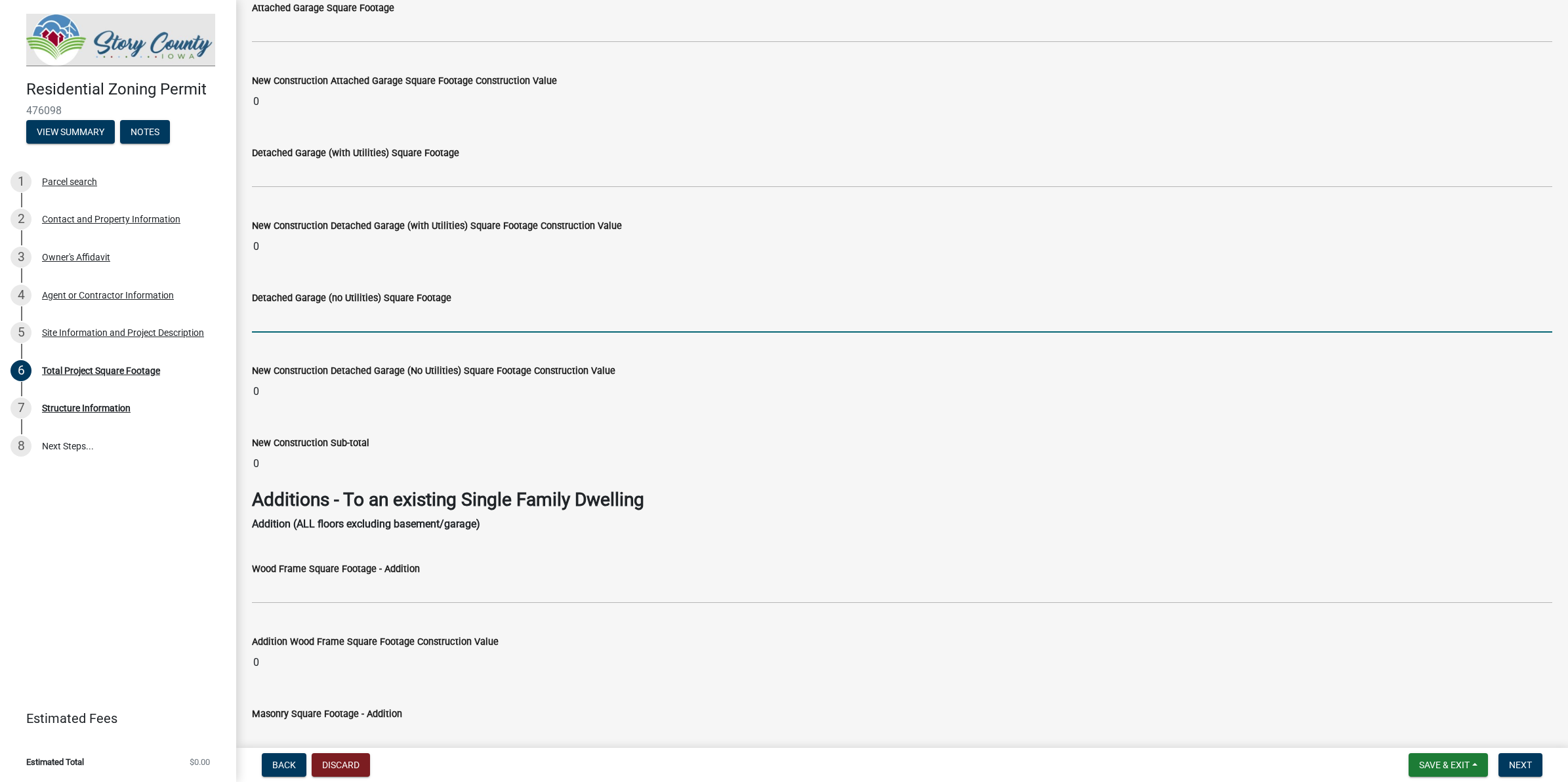
click at [374, 326] on input "text" at bounding box center [902, 319] width 1300 height 27
click at [361, 263] on wm-data-entity-input "New Construction Detached Garage (with Utilities) Square Footage Construction V…" at bounding box center [902, 236] width 1300 height 73
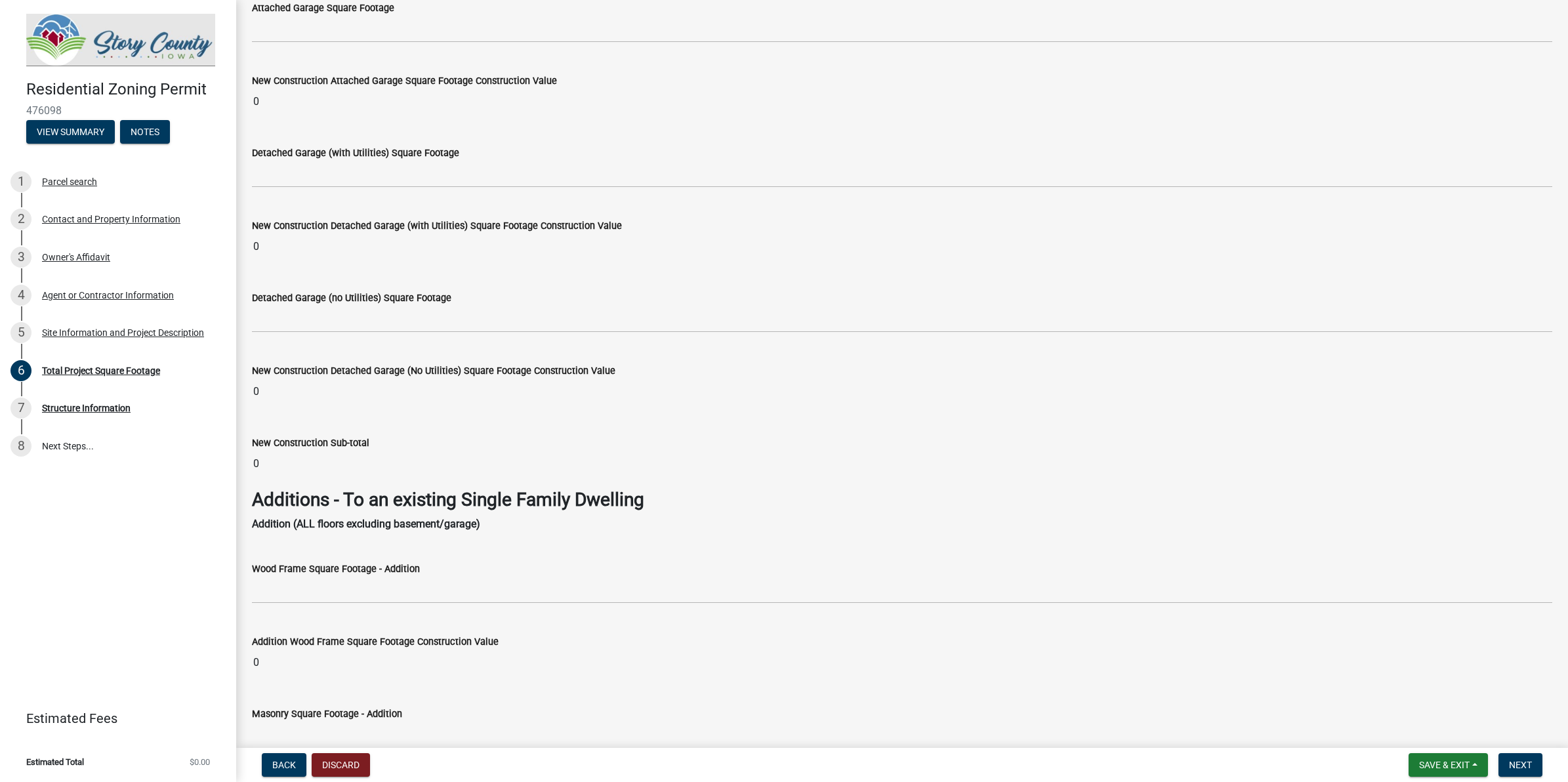
click at [359, 251] on input "0" at bounding box center [902, 246] width 1300 height 26
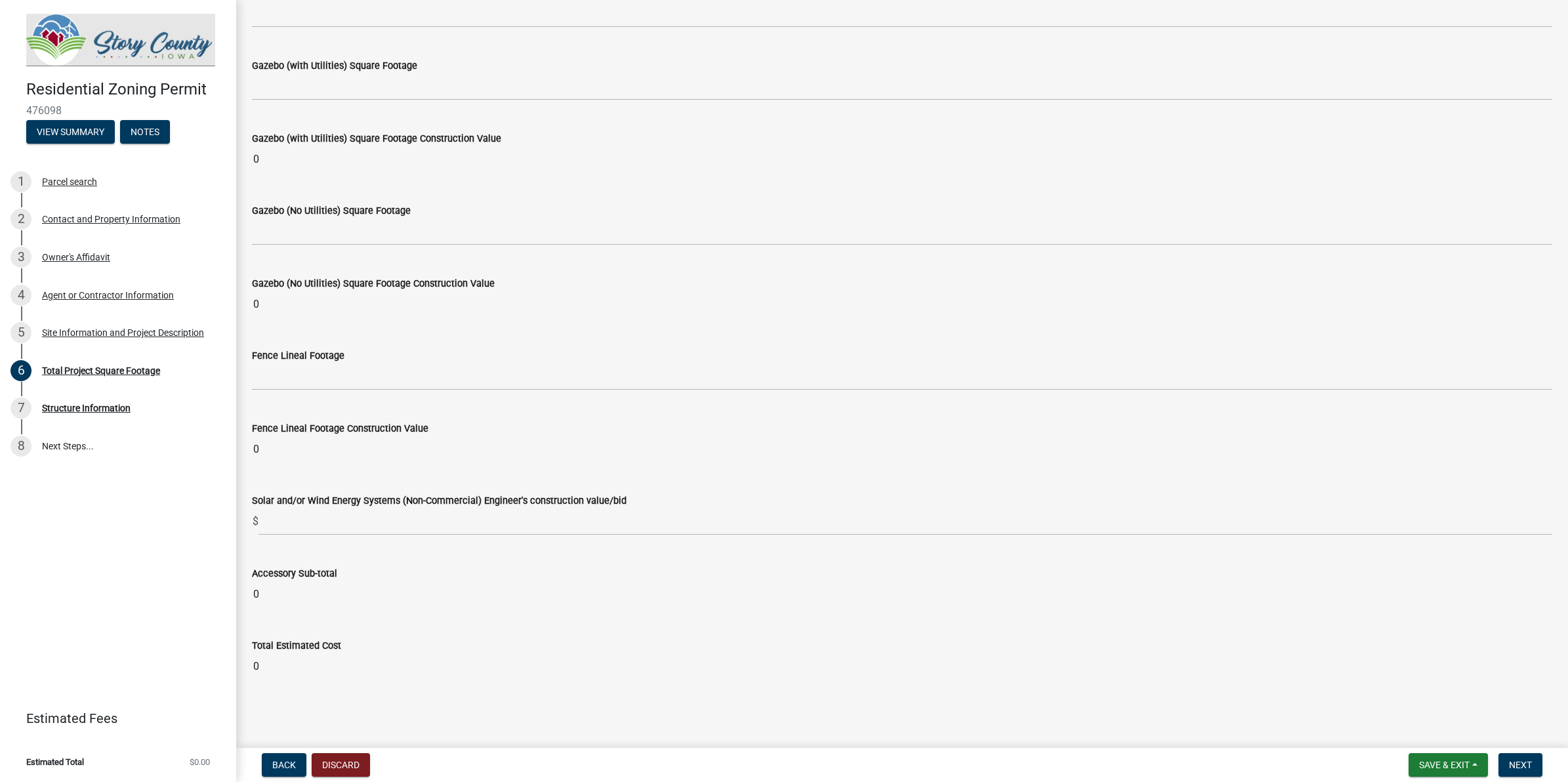
scroll to position [5025, 0]
click at [310, 593] on input "0" at bounding box center [902, 594] width 1300 height 26
drag, startPoint x: 296, startPoint y: 598, endPoint x: 233, endPoint y: 591, distance: 63.4
click at [233, 591] on div "Residential Zoning Permit 476098 View Summary Notes 1 Parcel search 2 Contact a…" at bounding box center [784, 391] width 1568 height 782
drag, startPoint x: 233, startPoint y: 591, endPoint x: 592, endPoint y: 396, distance: 408.5
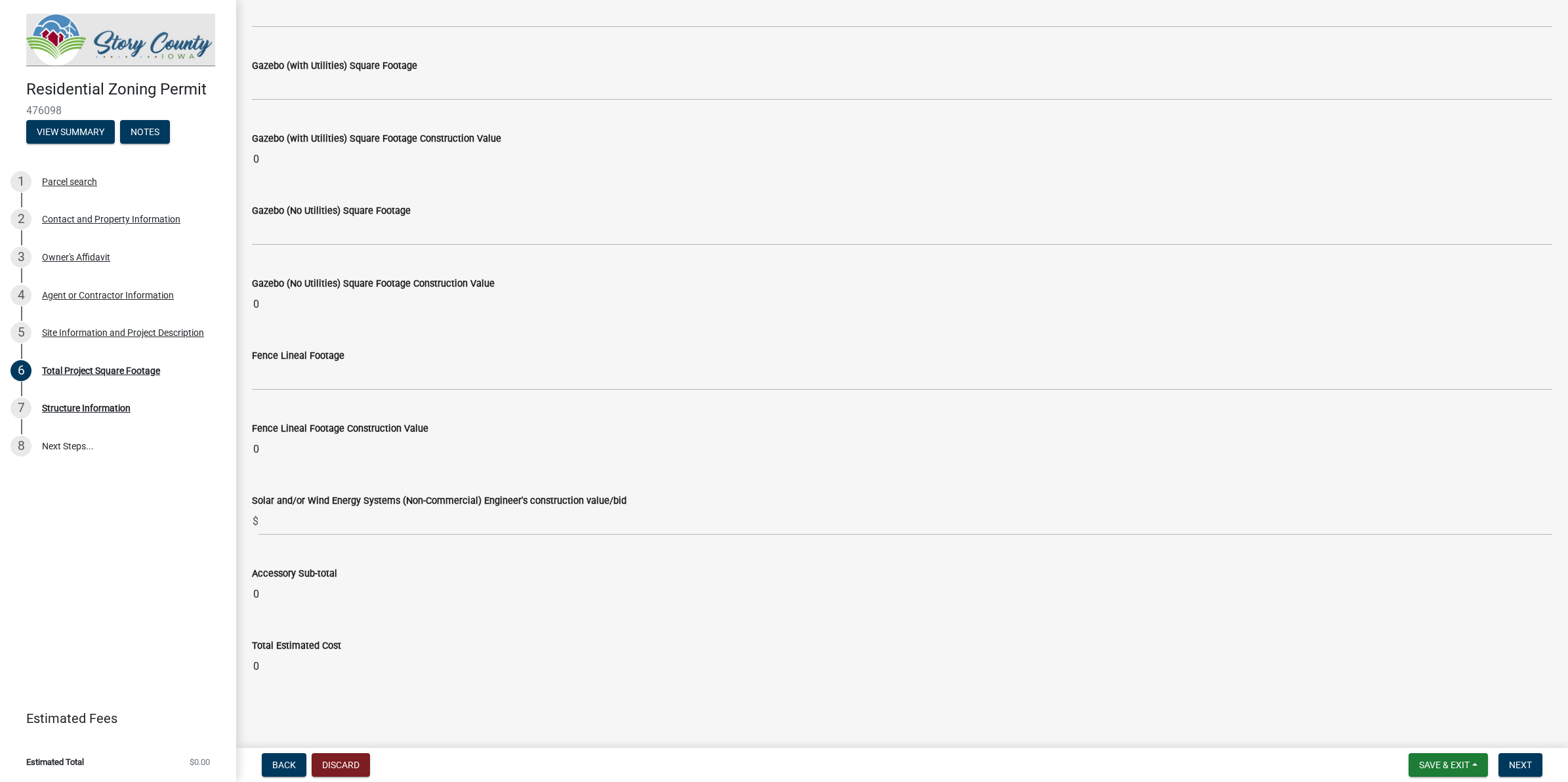
click at [592, 396] on wm-data-entity-input "Fence Lineal Footage" at bounding box center [902, 366] width 1300 height 73
drag, startPoint x: 292, startPoint y: 668, endPoint x: 279, endPoint y: 665, distance: 13.3
click at [279, 625] on input "0" at bounding box center [902, 666] width 1300 height 26
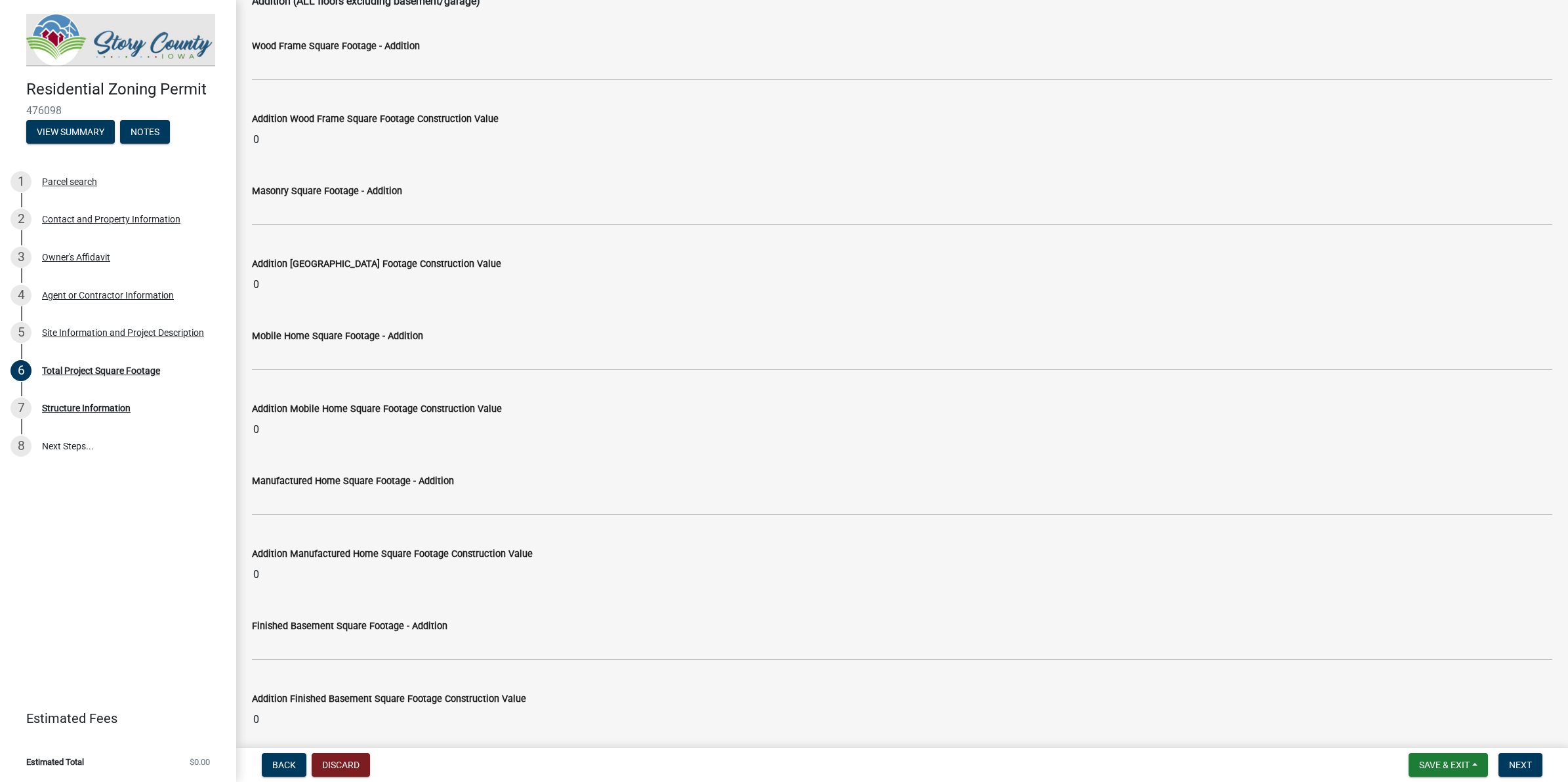
scroll to position [2072, 0]
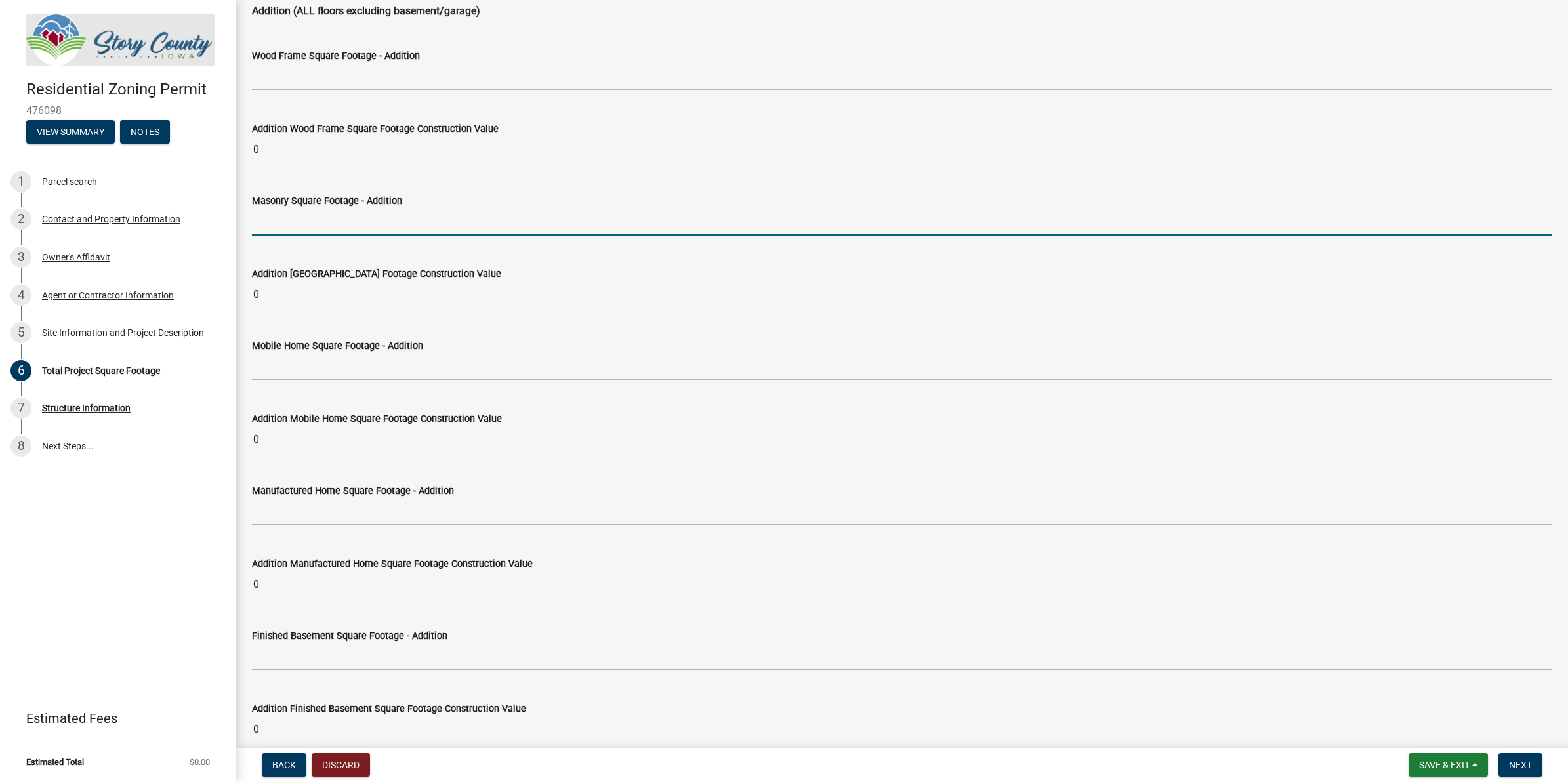
click at [403, 235] on input "text" at bounding box center [902, 222] width 1300 height 27
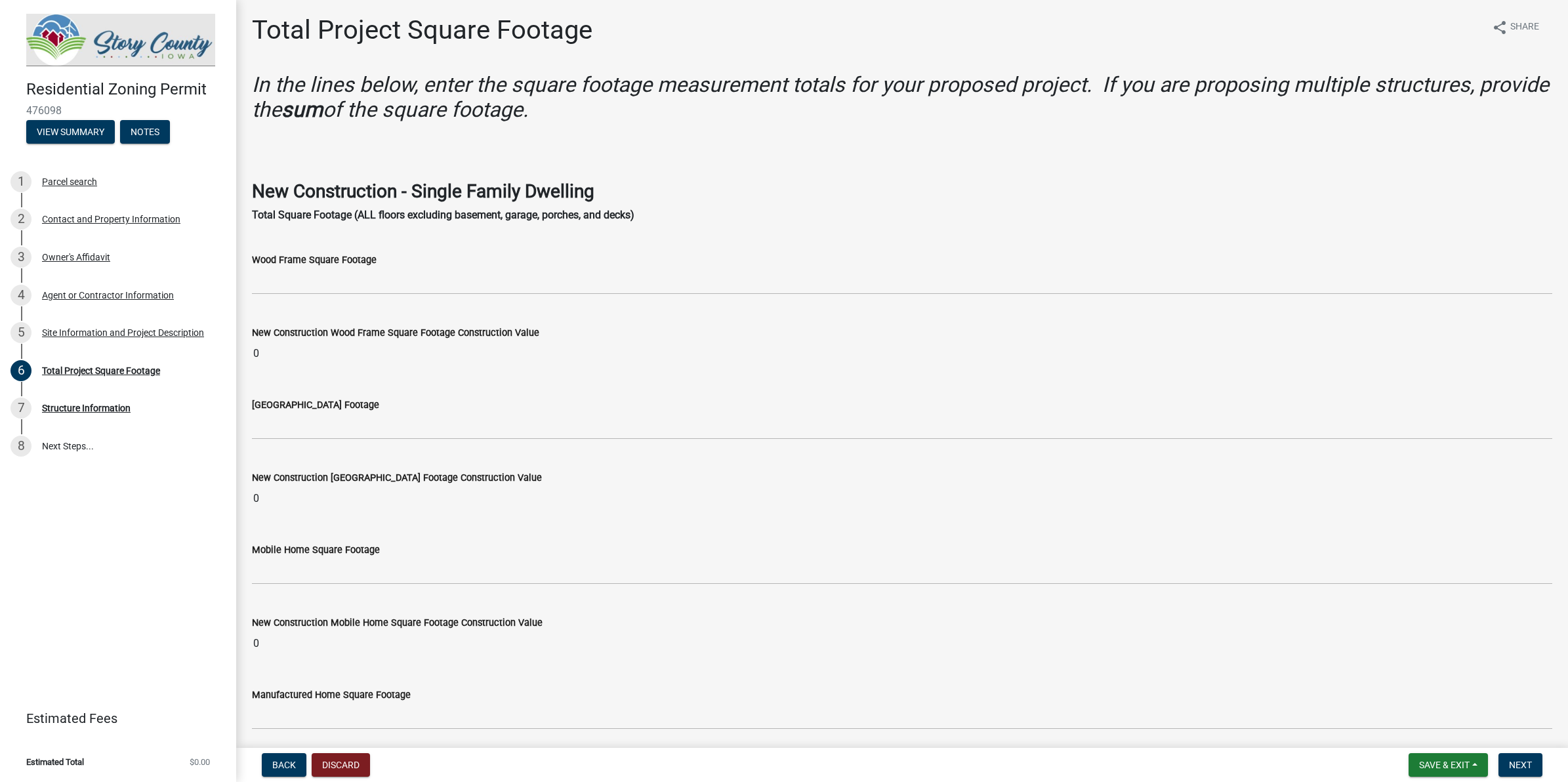
scroll to position [0, 0]
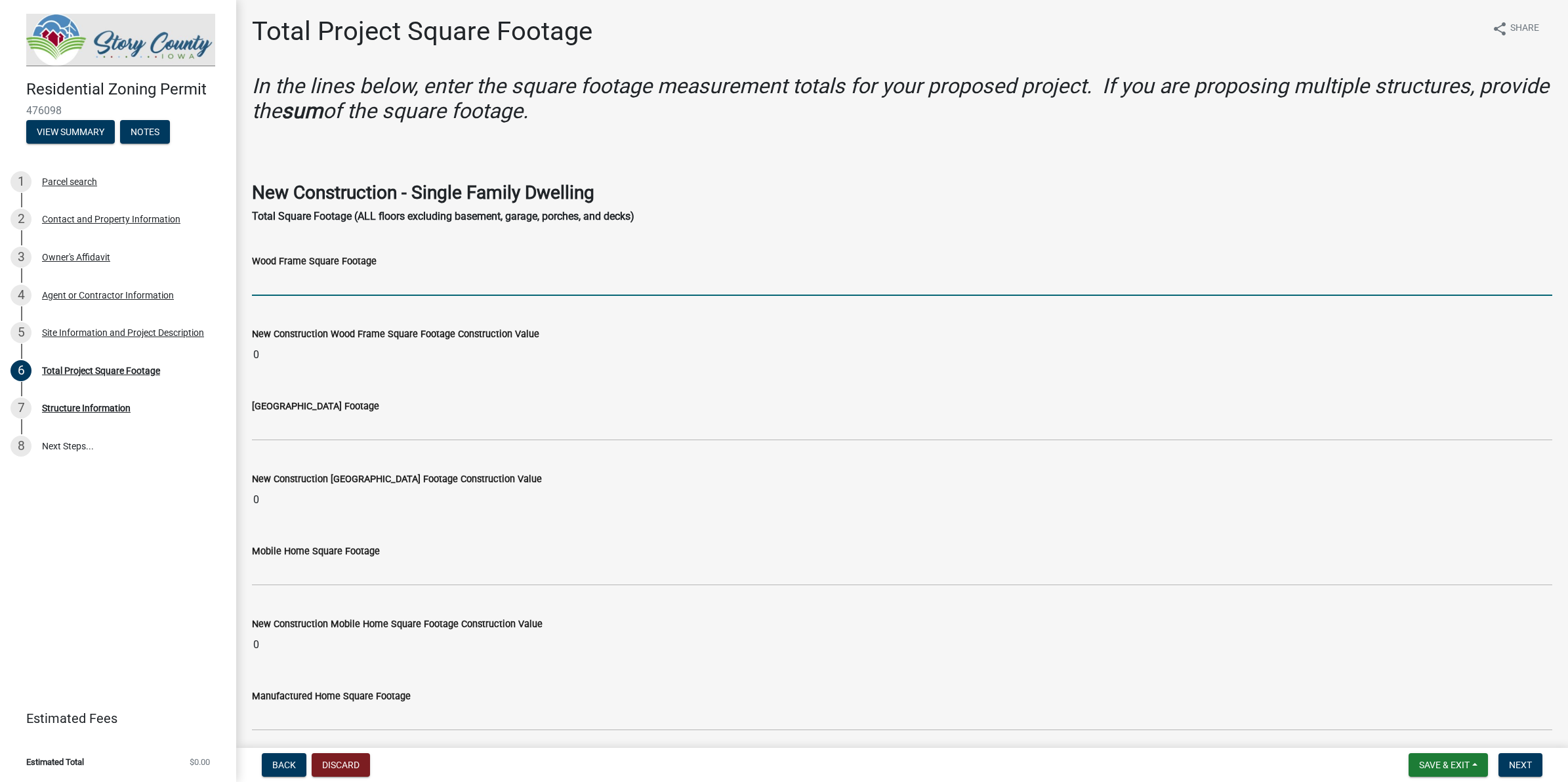
click at [413, 286] on input "text" at bounding box center [902, 282] width 1300 height 27
type input "0"
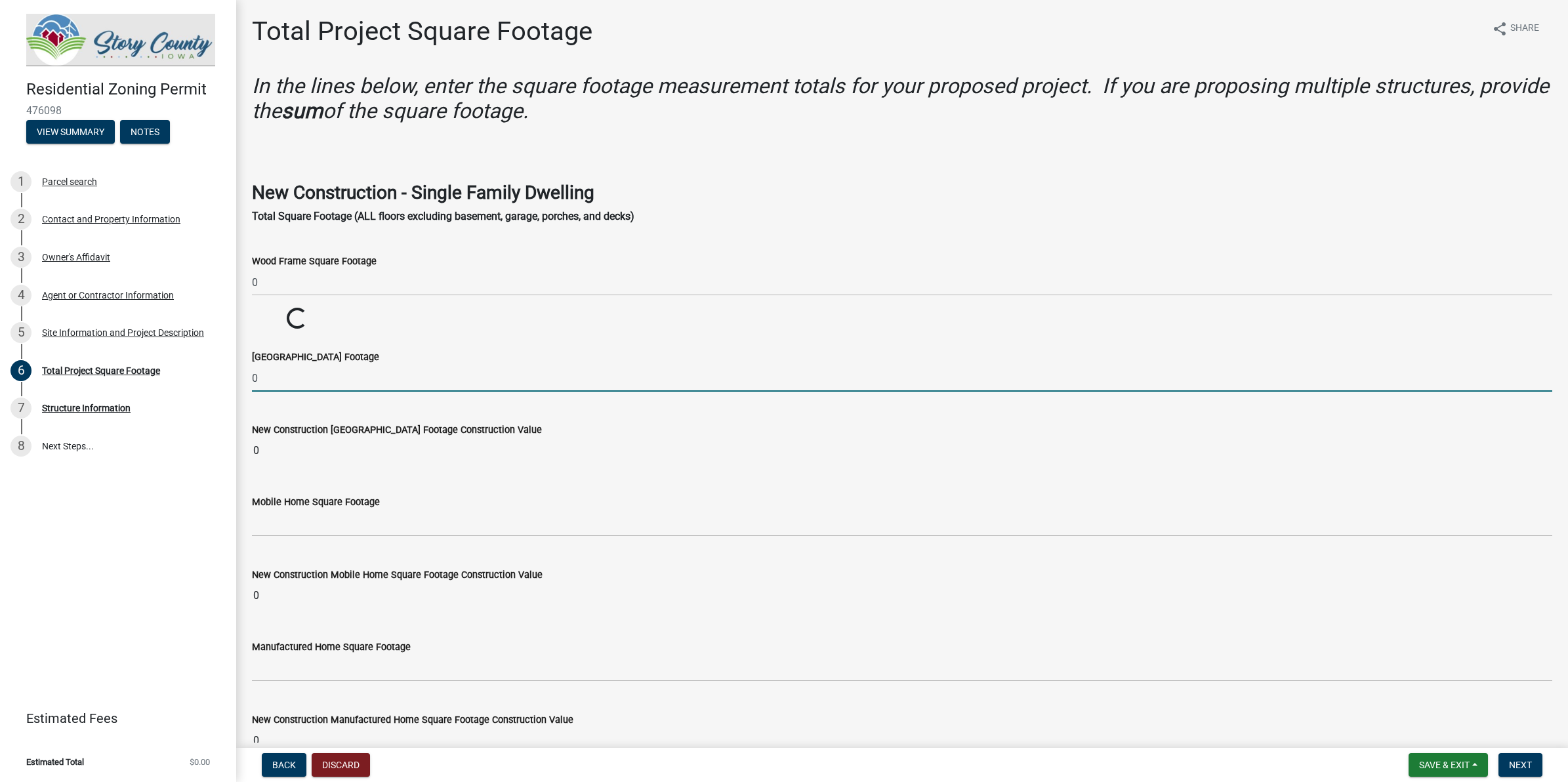
type input "0"
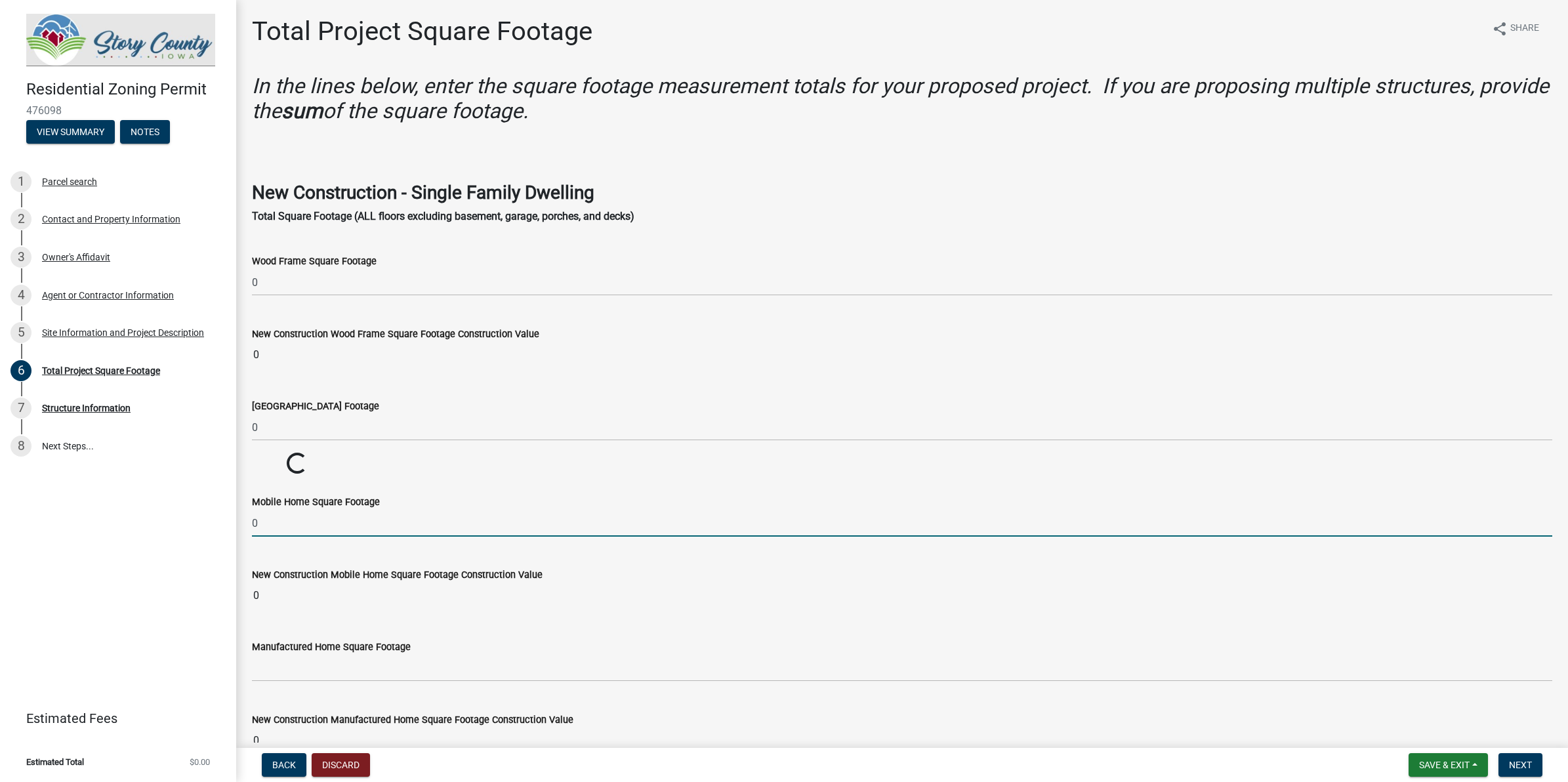
type input "0"
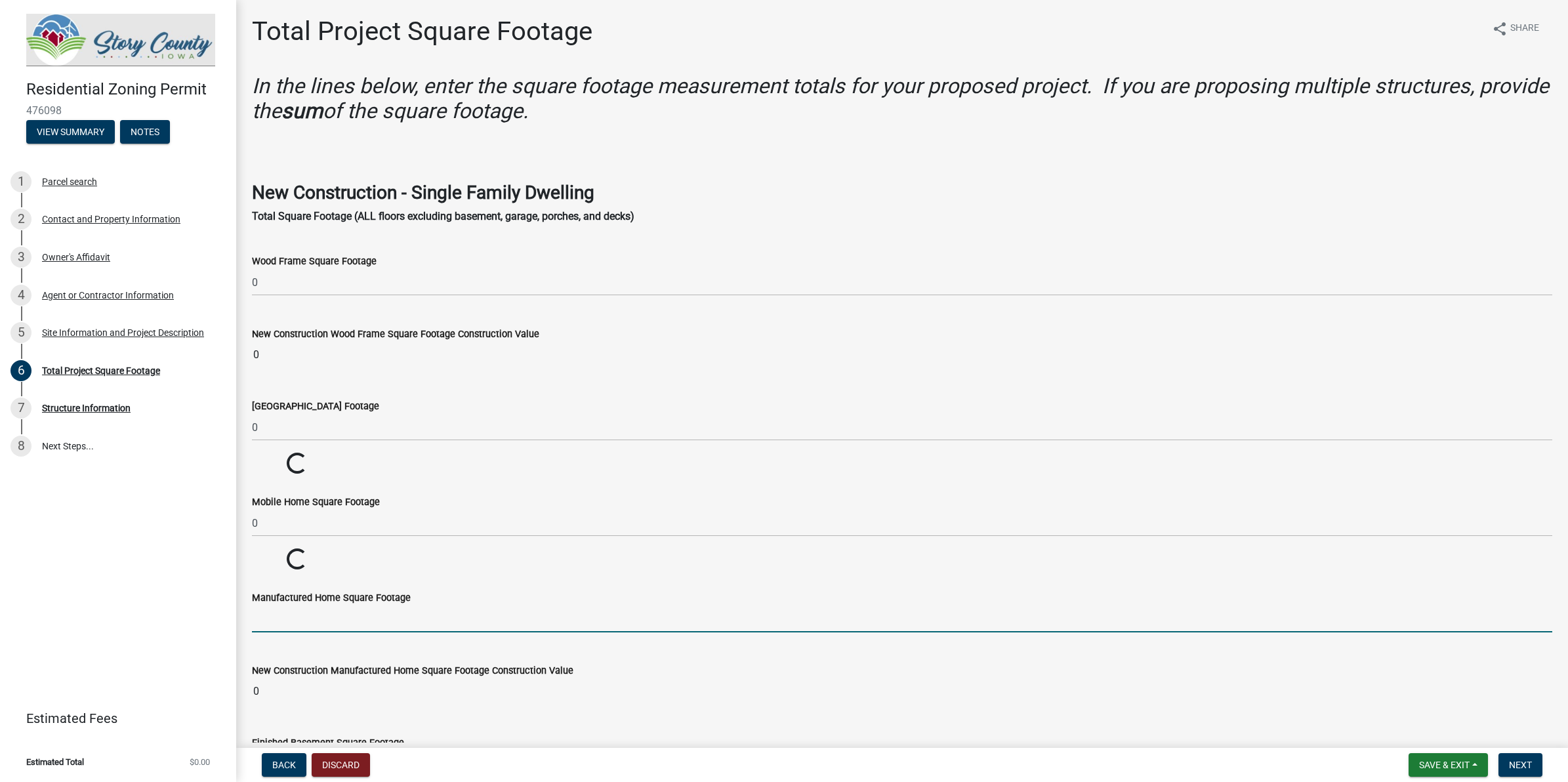
click at [316, 622] on input "text" at bounding box center [902, 619] width 1300 height 27
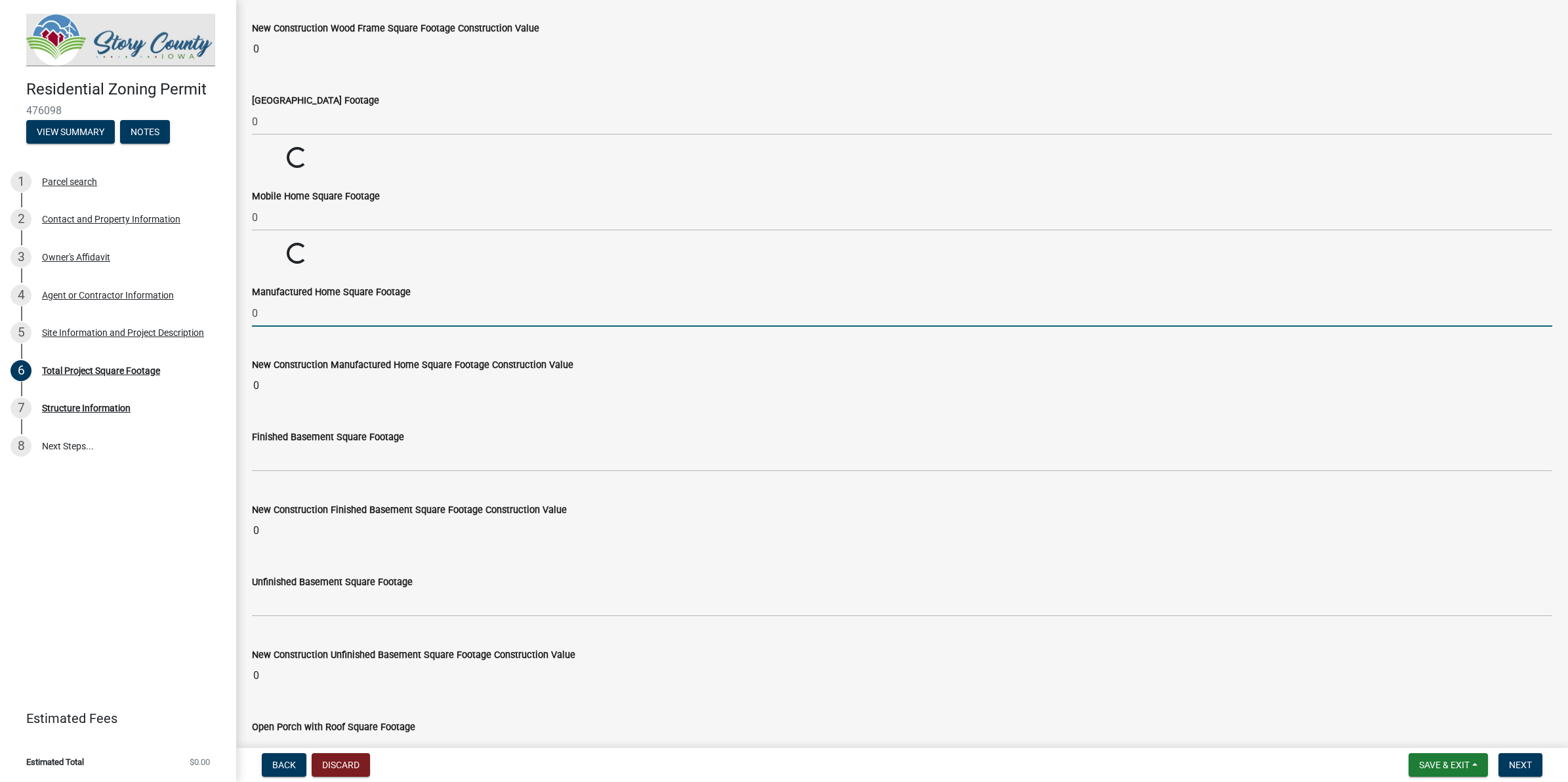
scroll to position [328, 0]
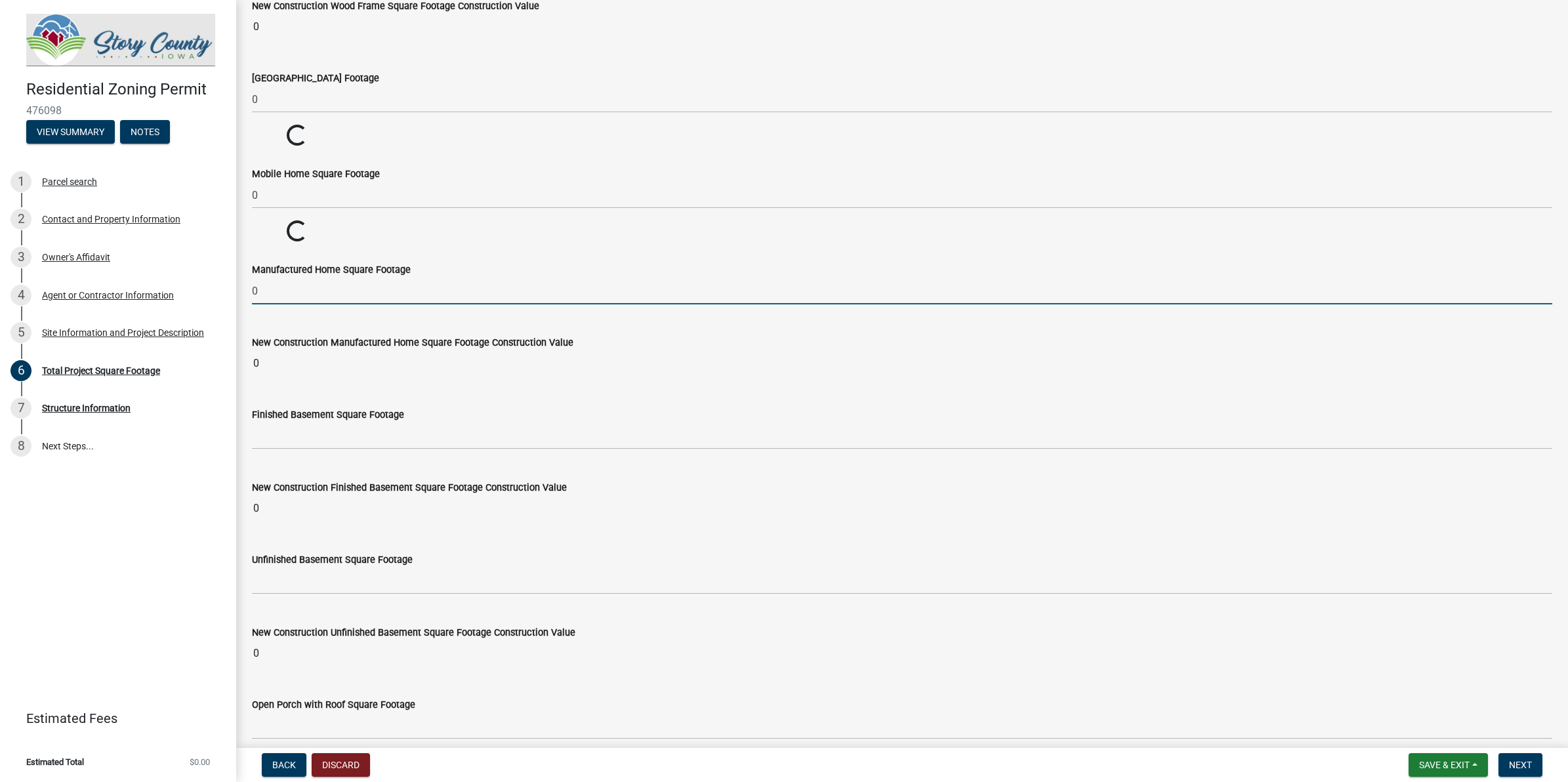
type input "0"
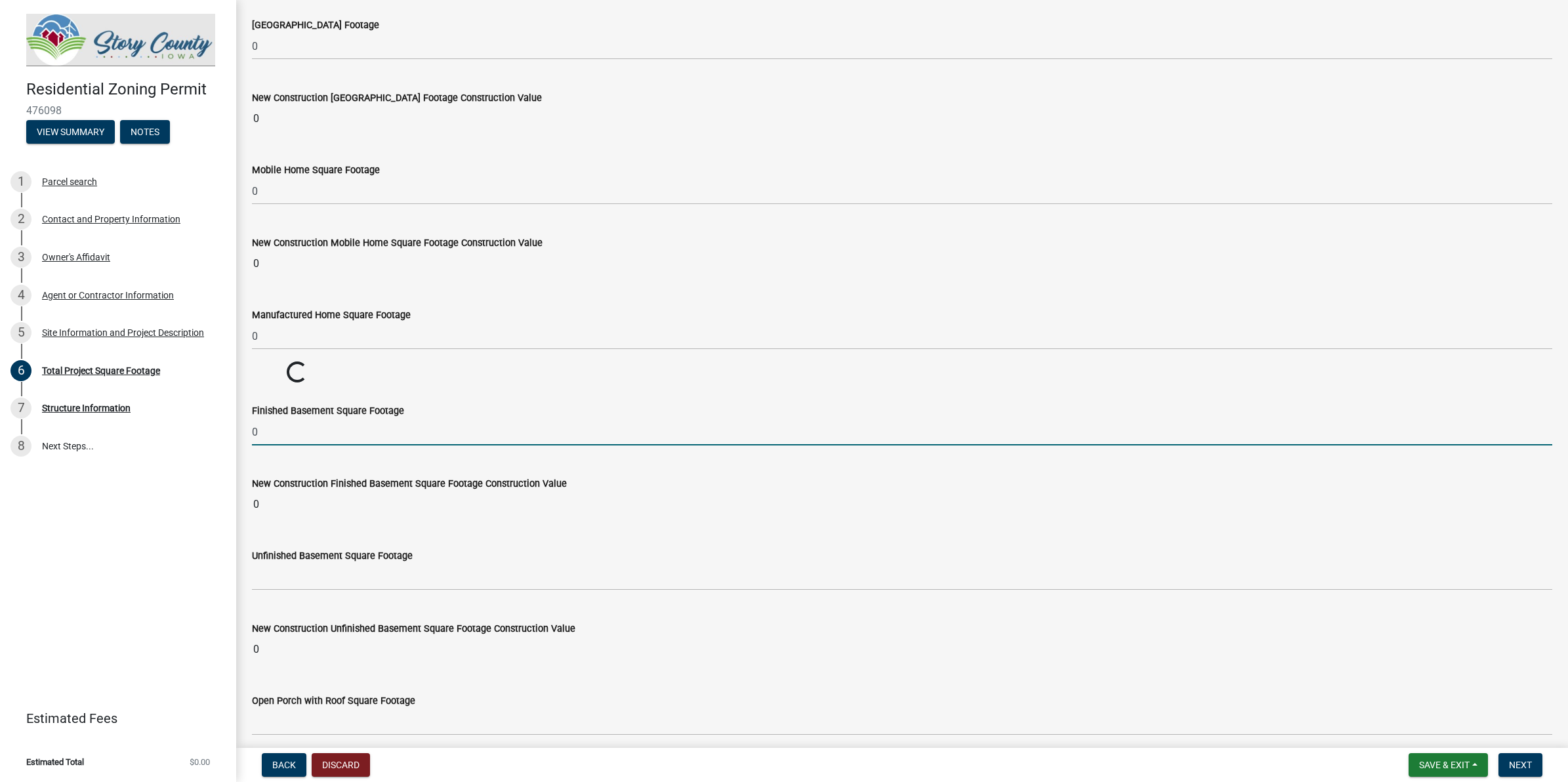
scroll to position [492, 0]
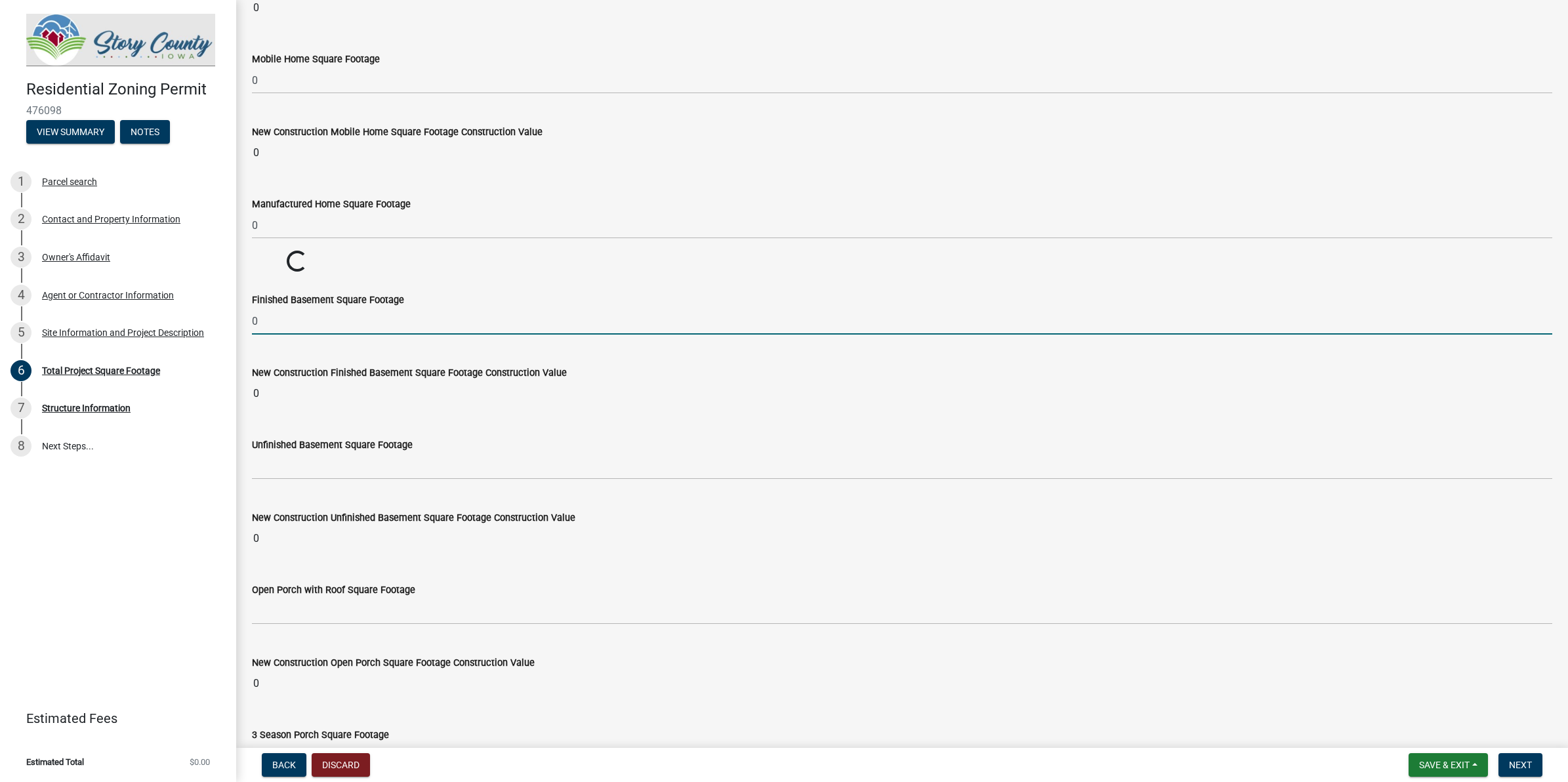
type input "0"
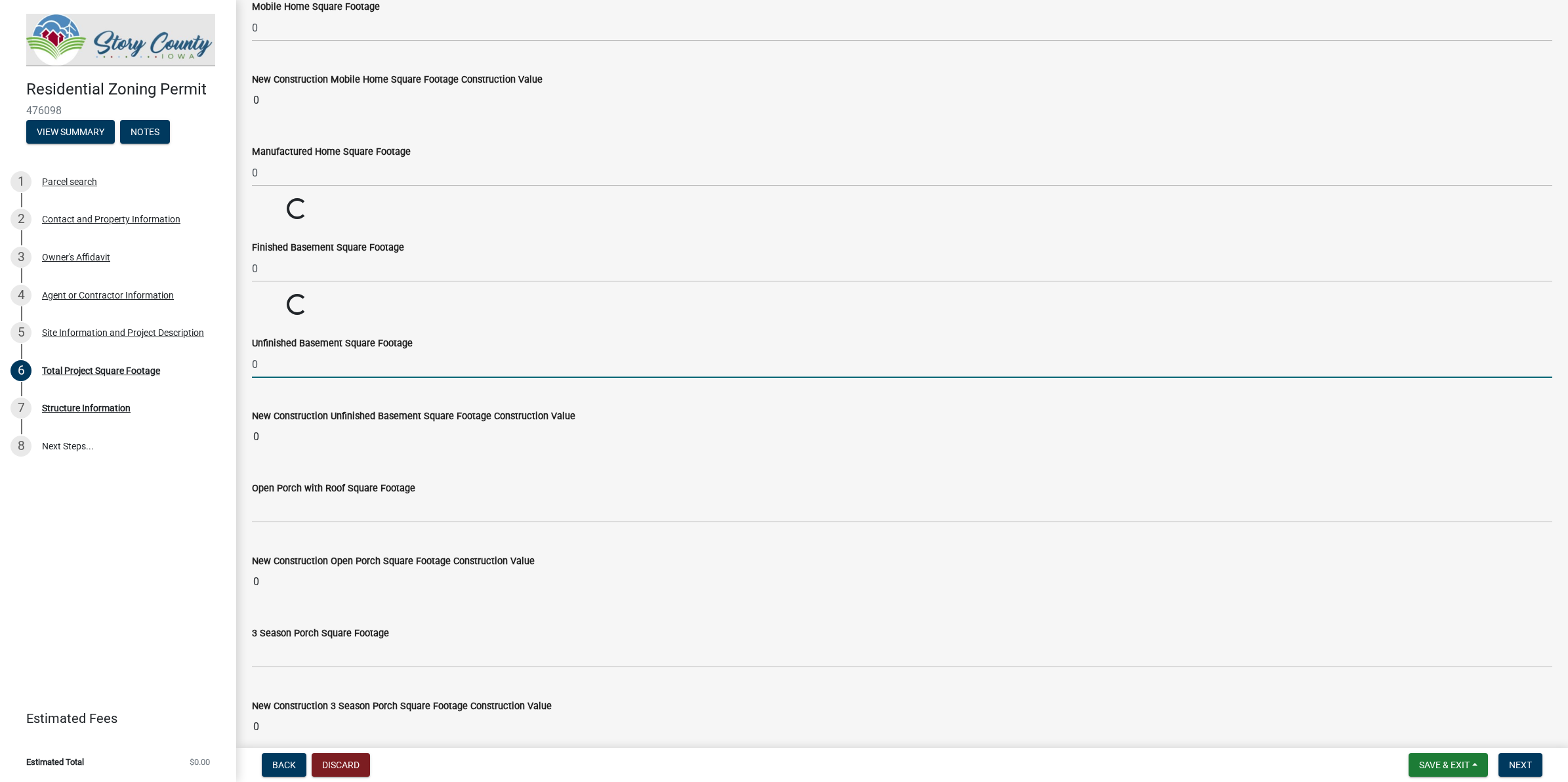
scroll to position [574, 0]
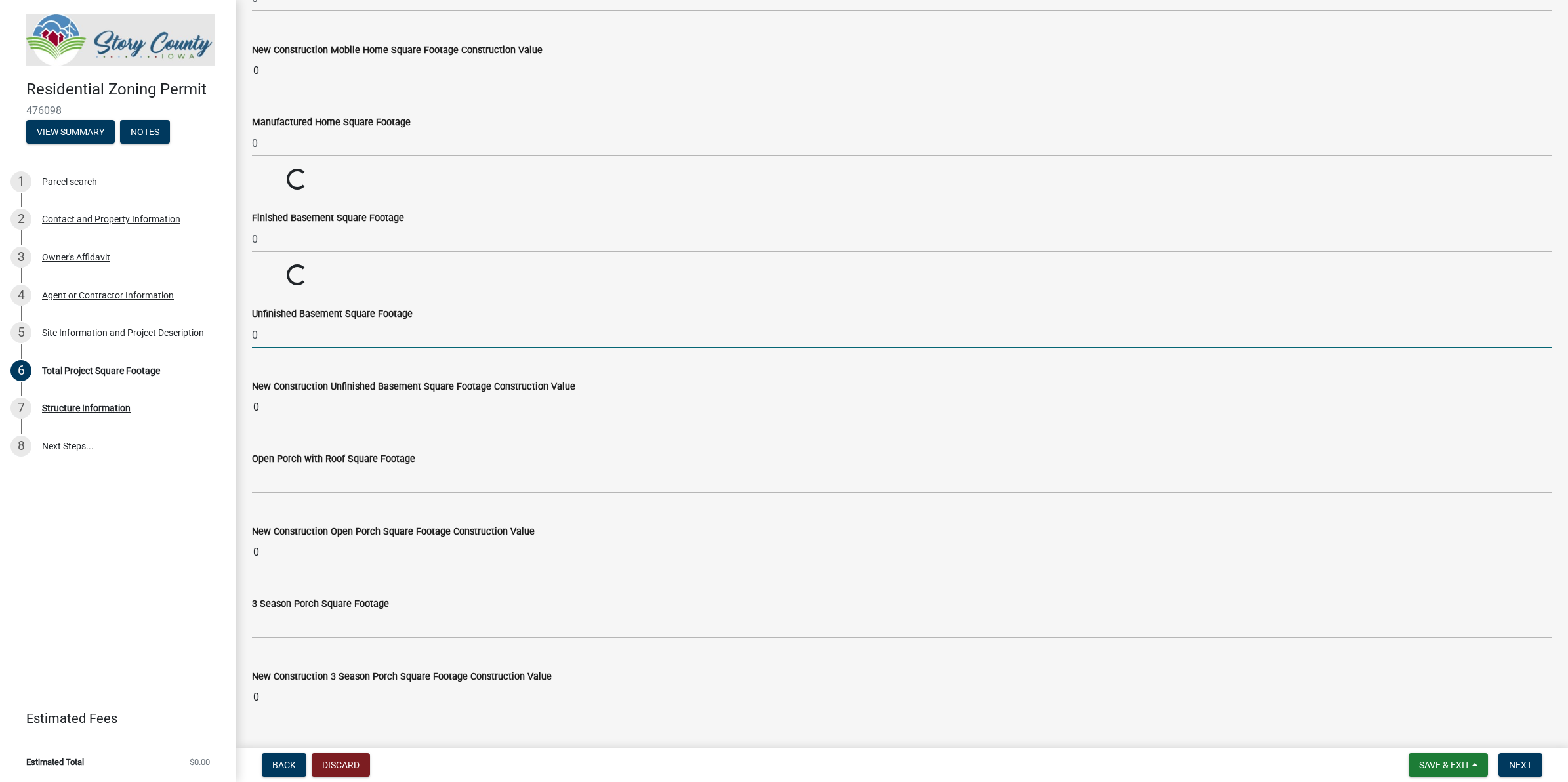
type input "0"
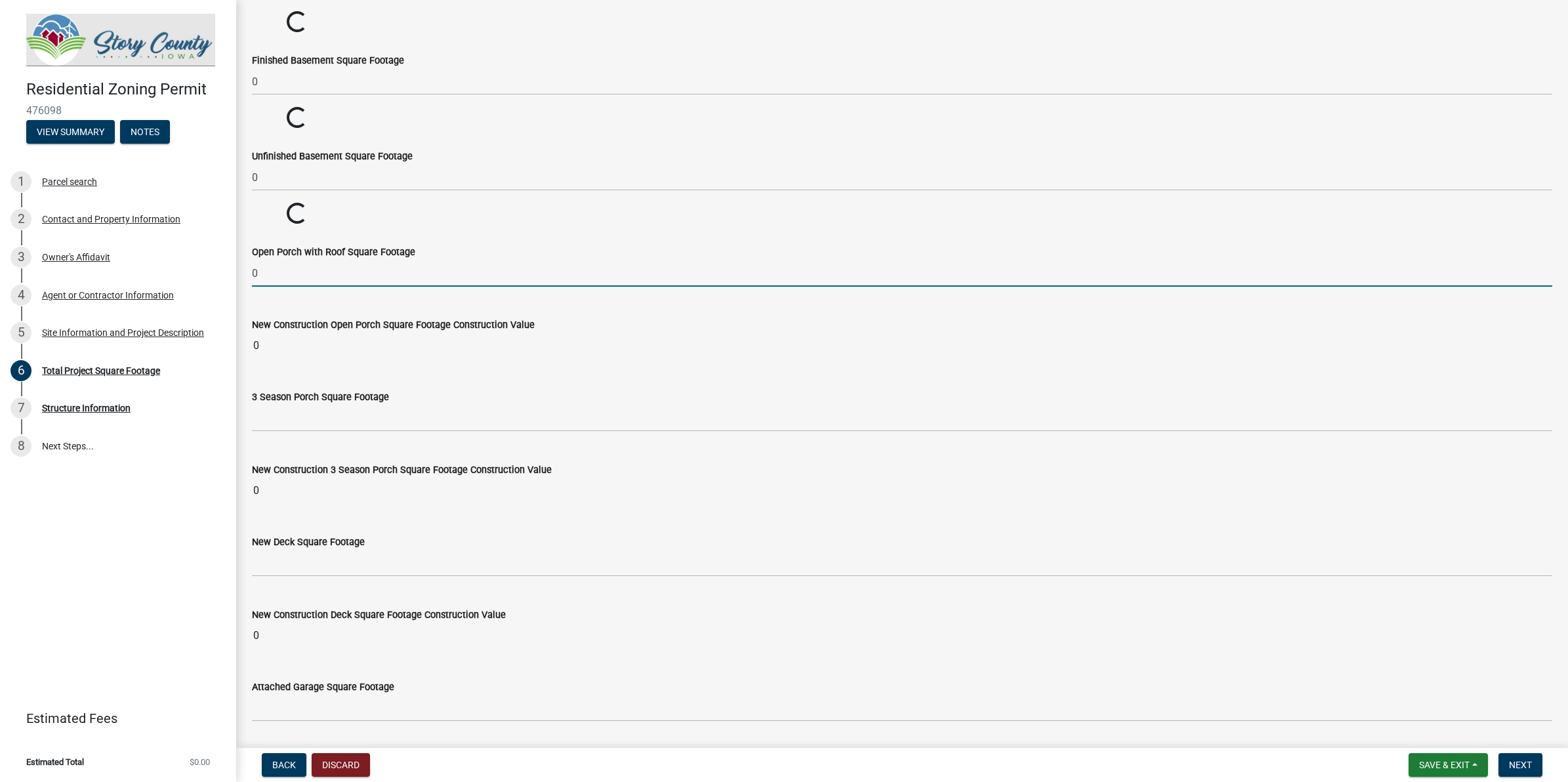
scroll to position [739, 0]
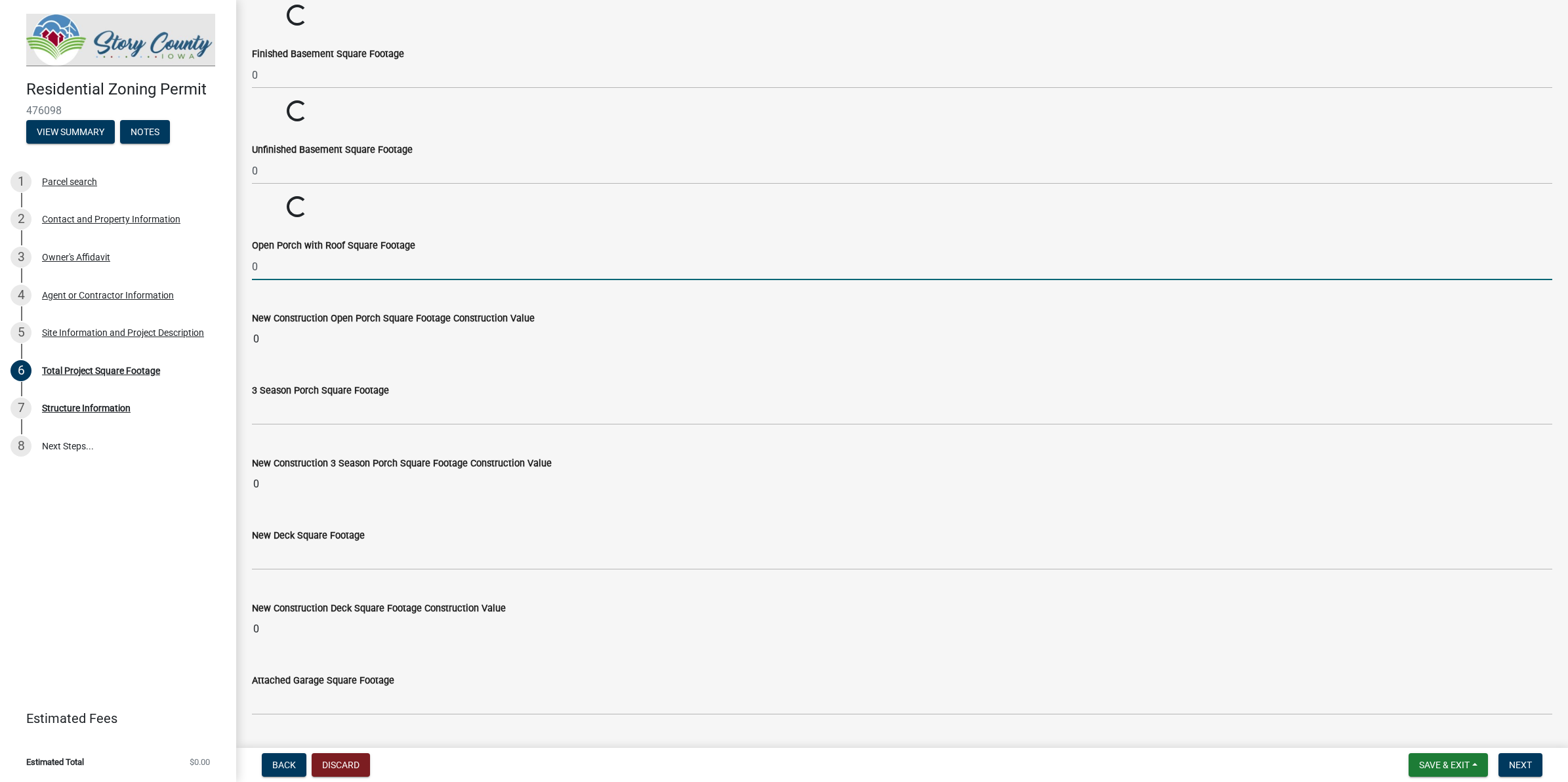
type input "0"
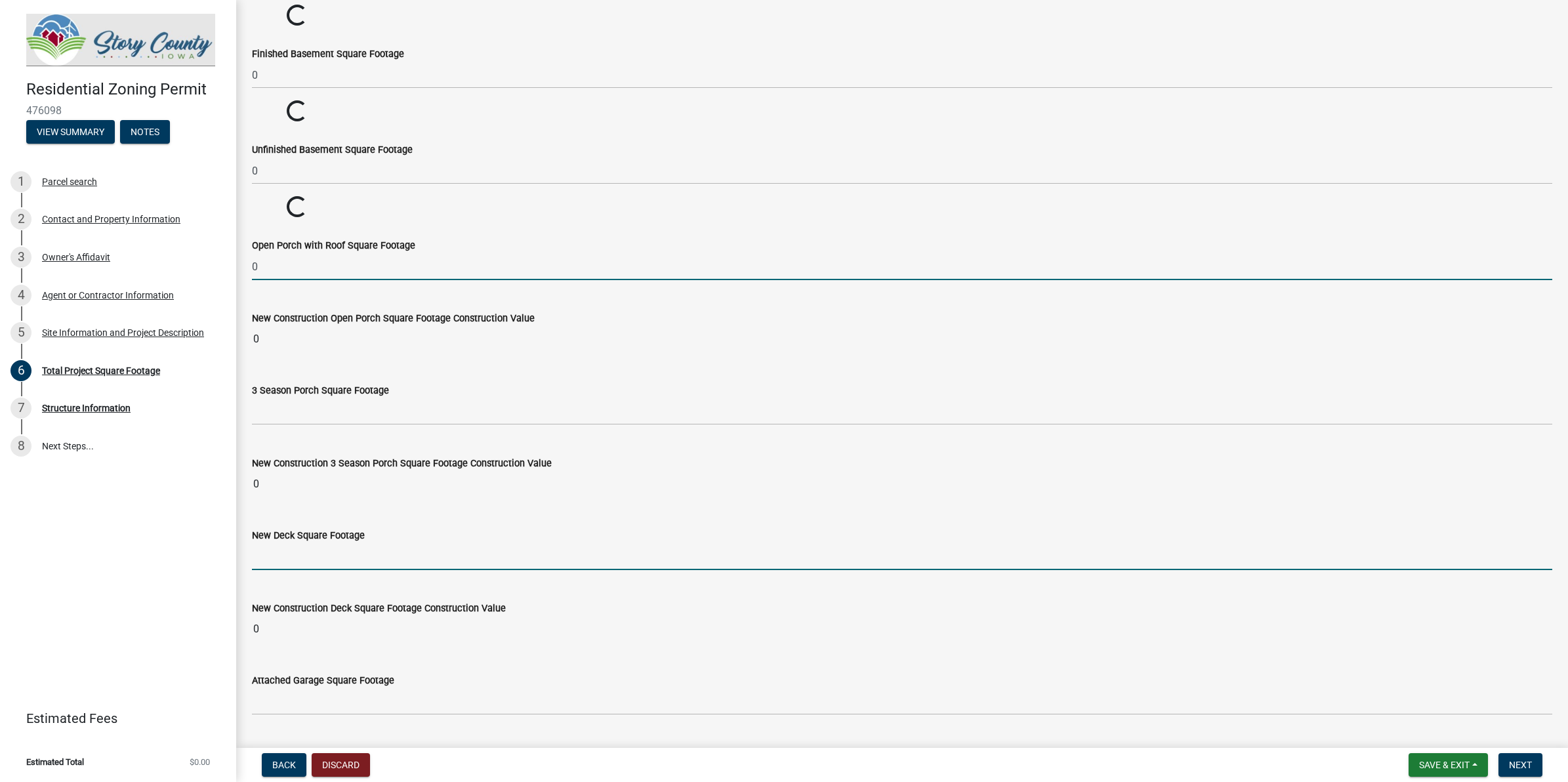
click at [311, 563] on input "text" at bounding box center [902, 557] width 1300 height 27
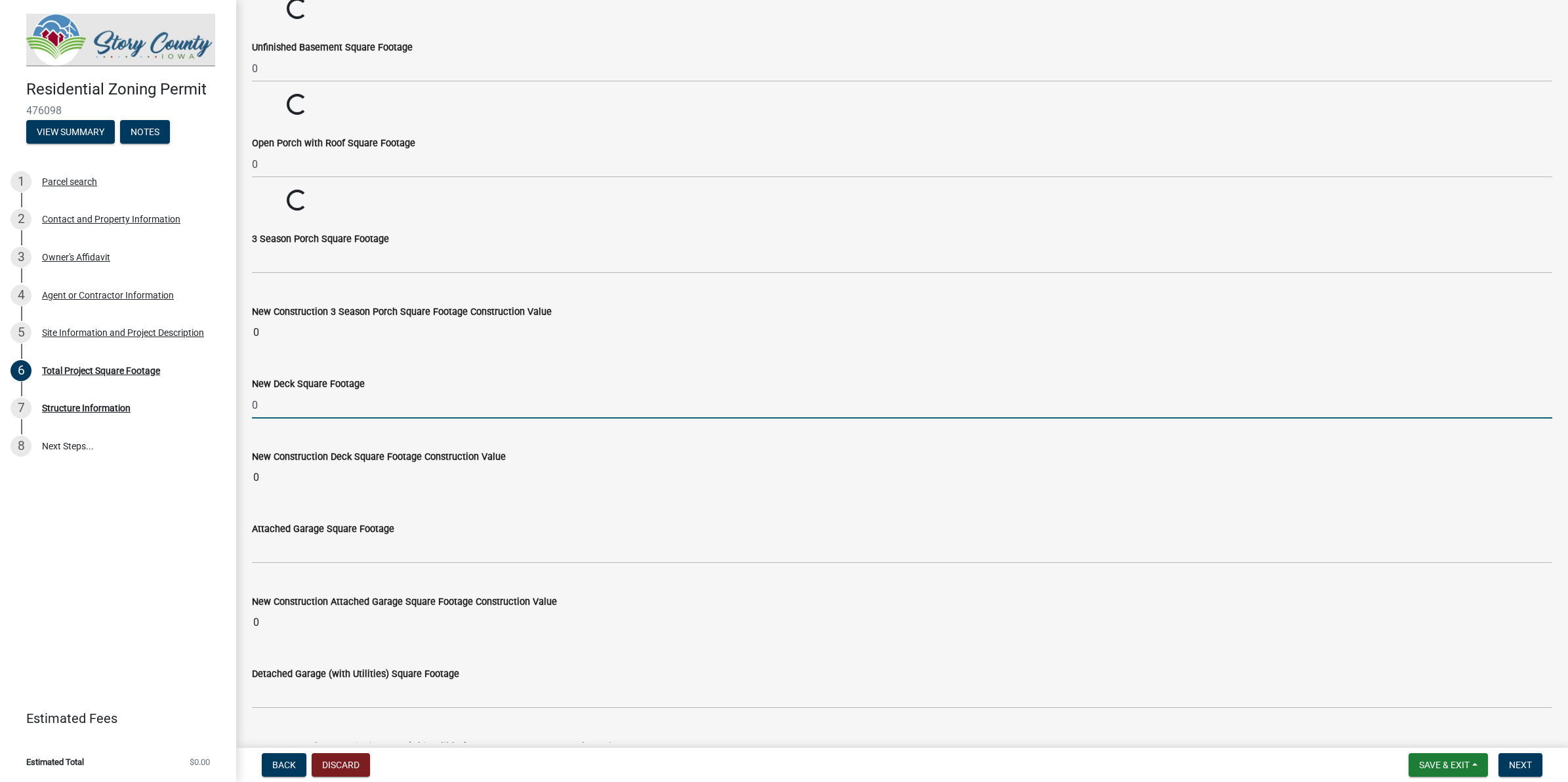
scroll to position [903, 0]
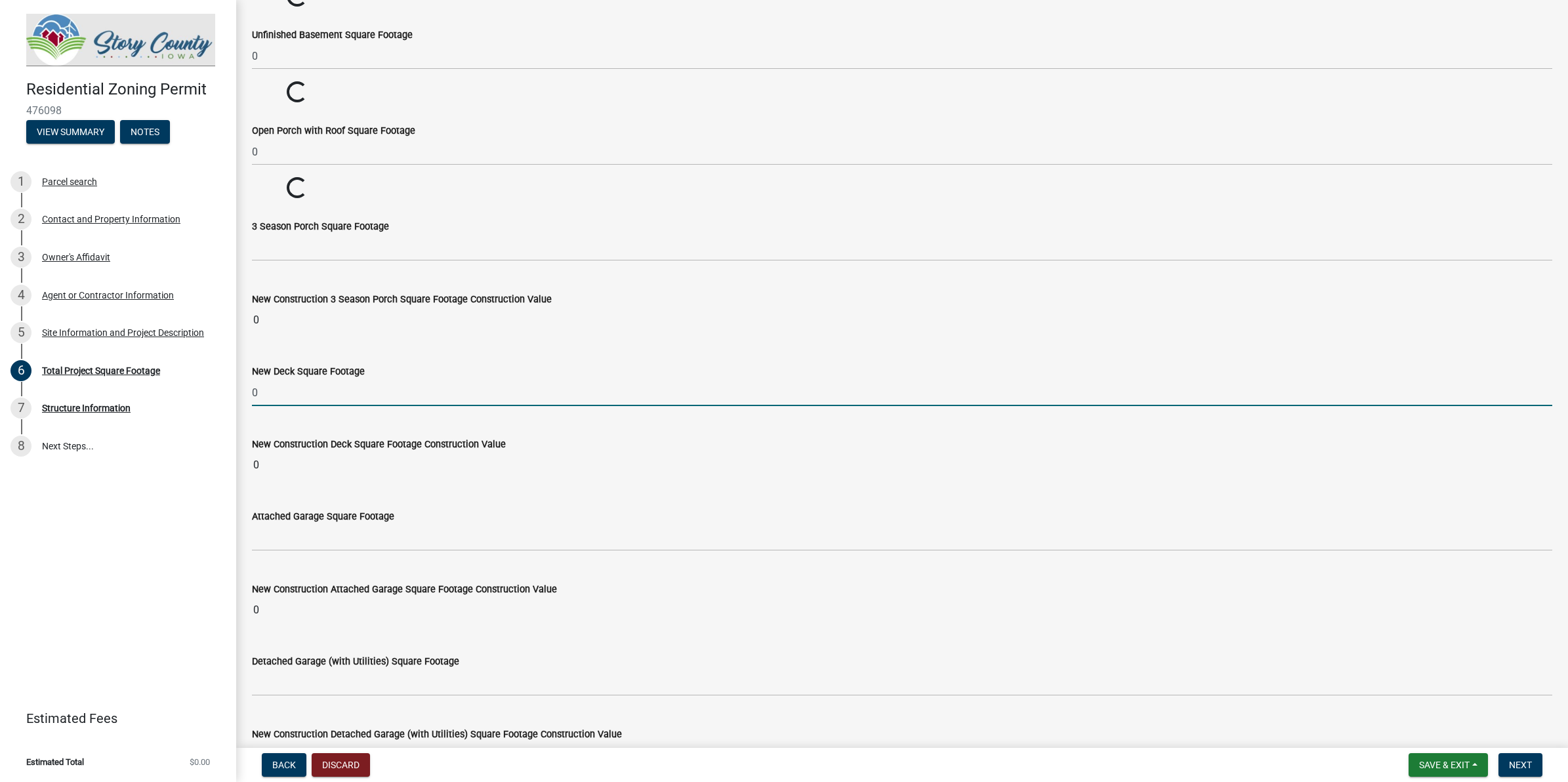
type input "0"
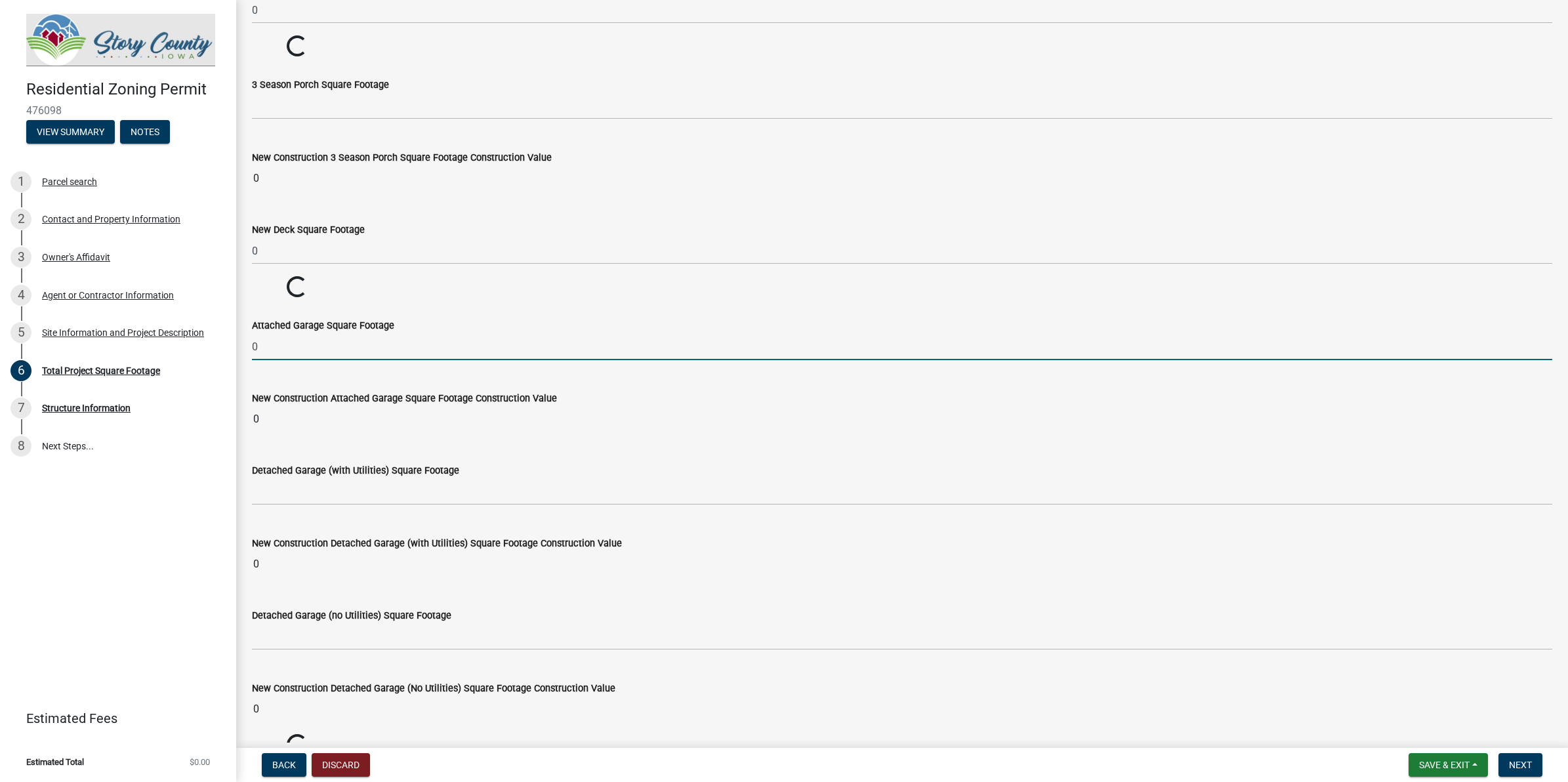
scroll to position [1067, 0]
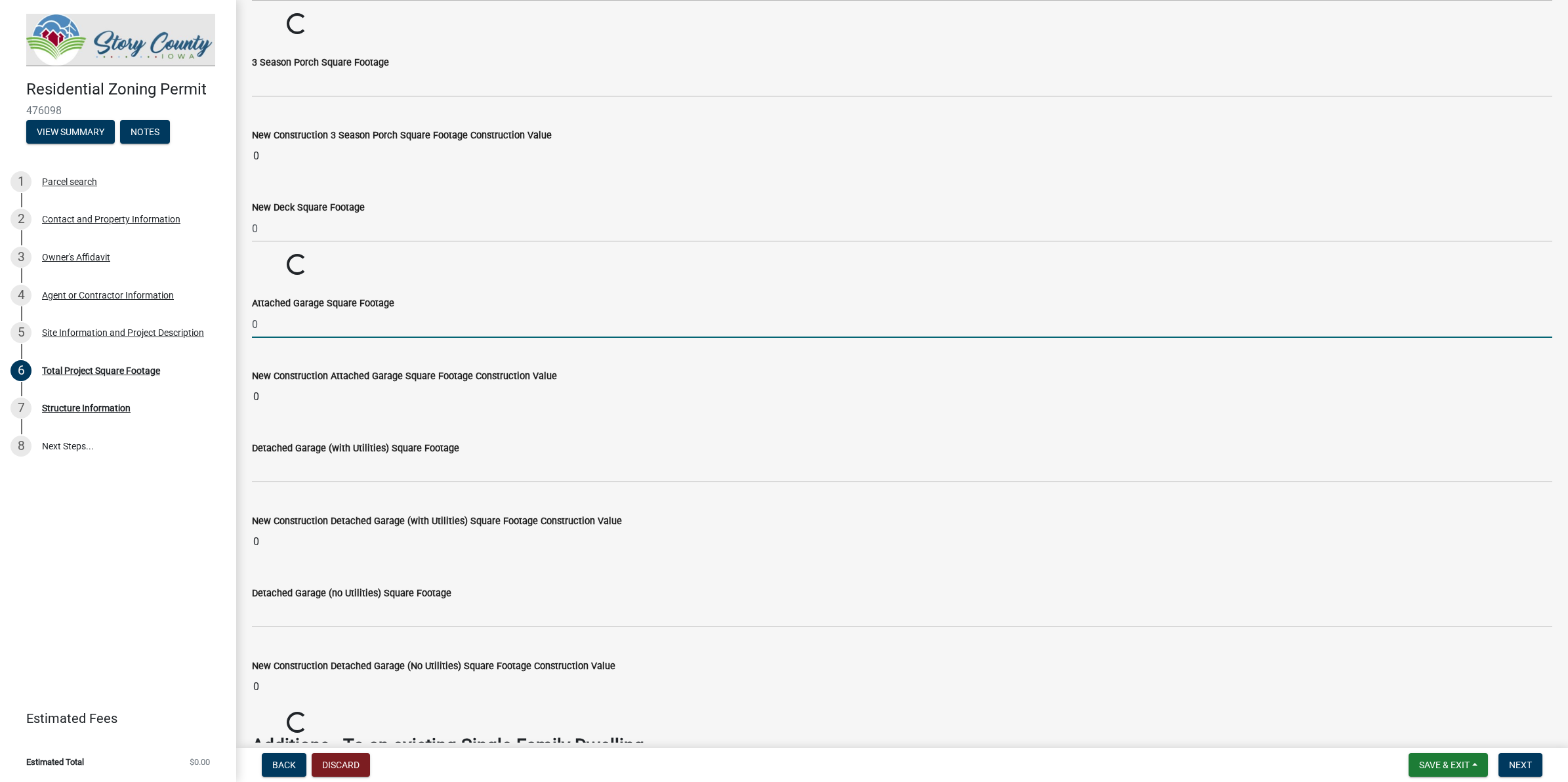
type input "0"
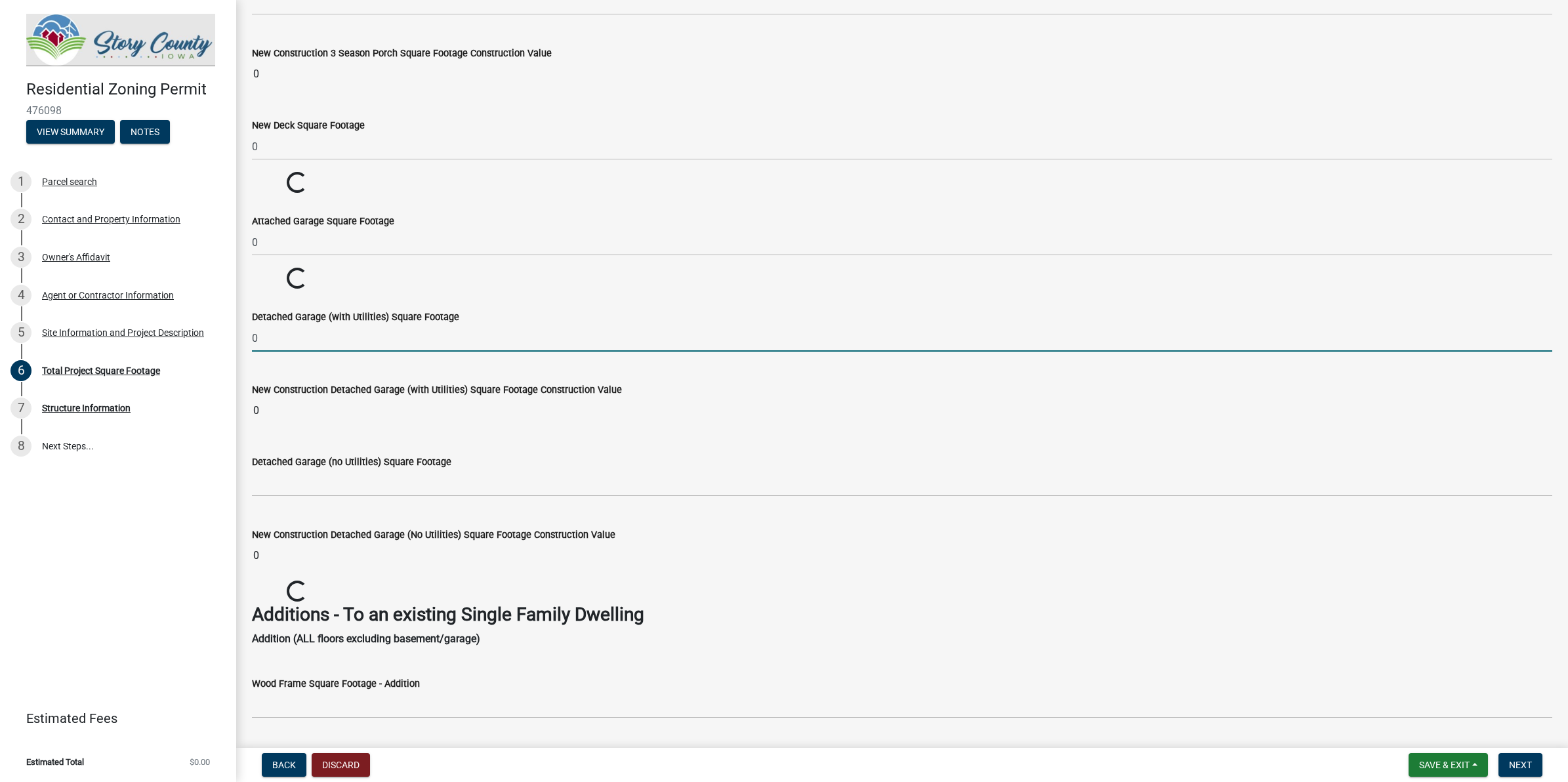
type input "0"
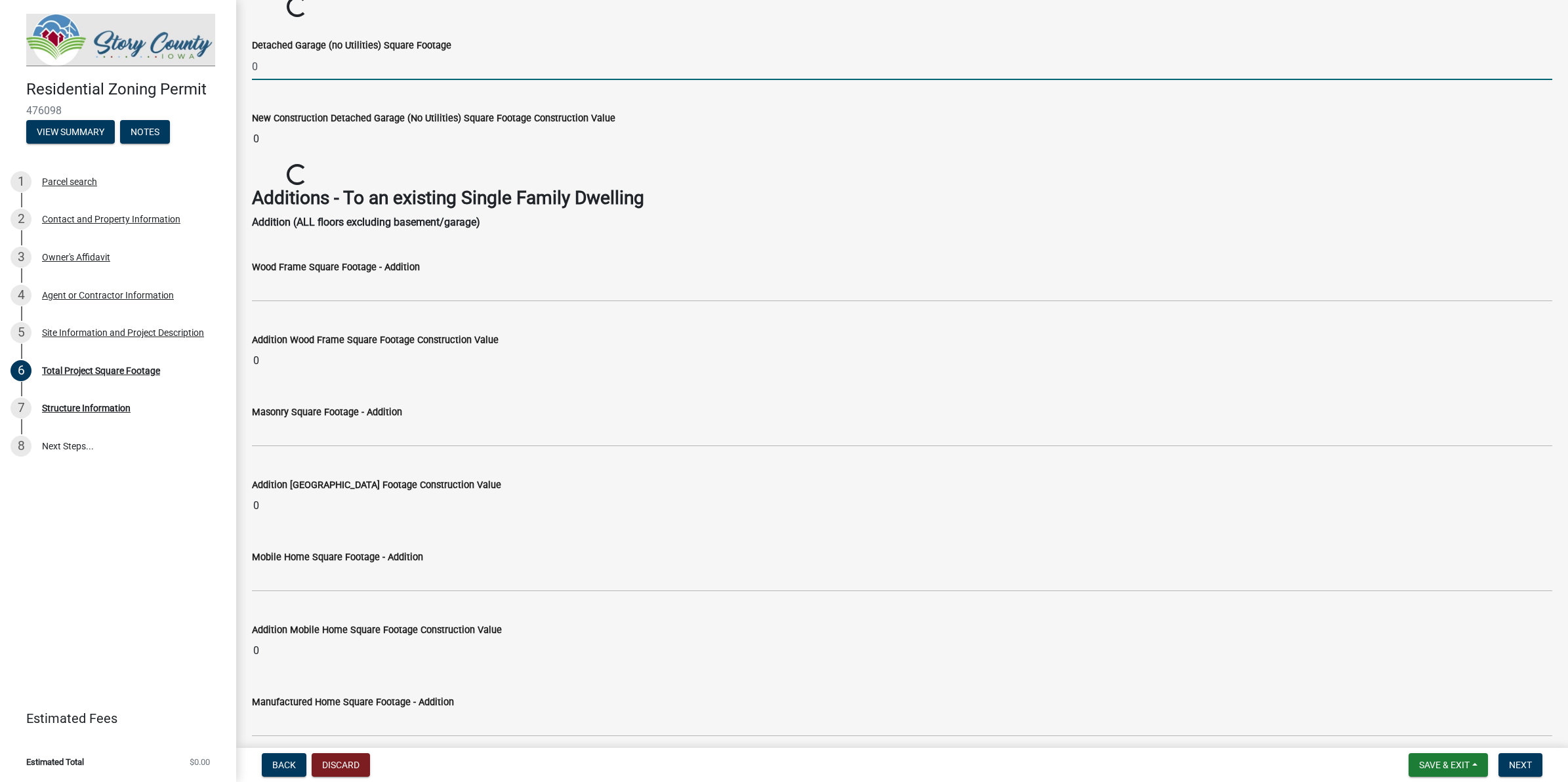
scroll to position [1707, 0]
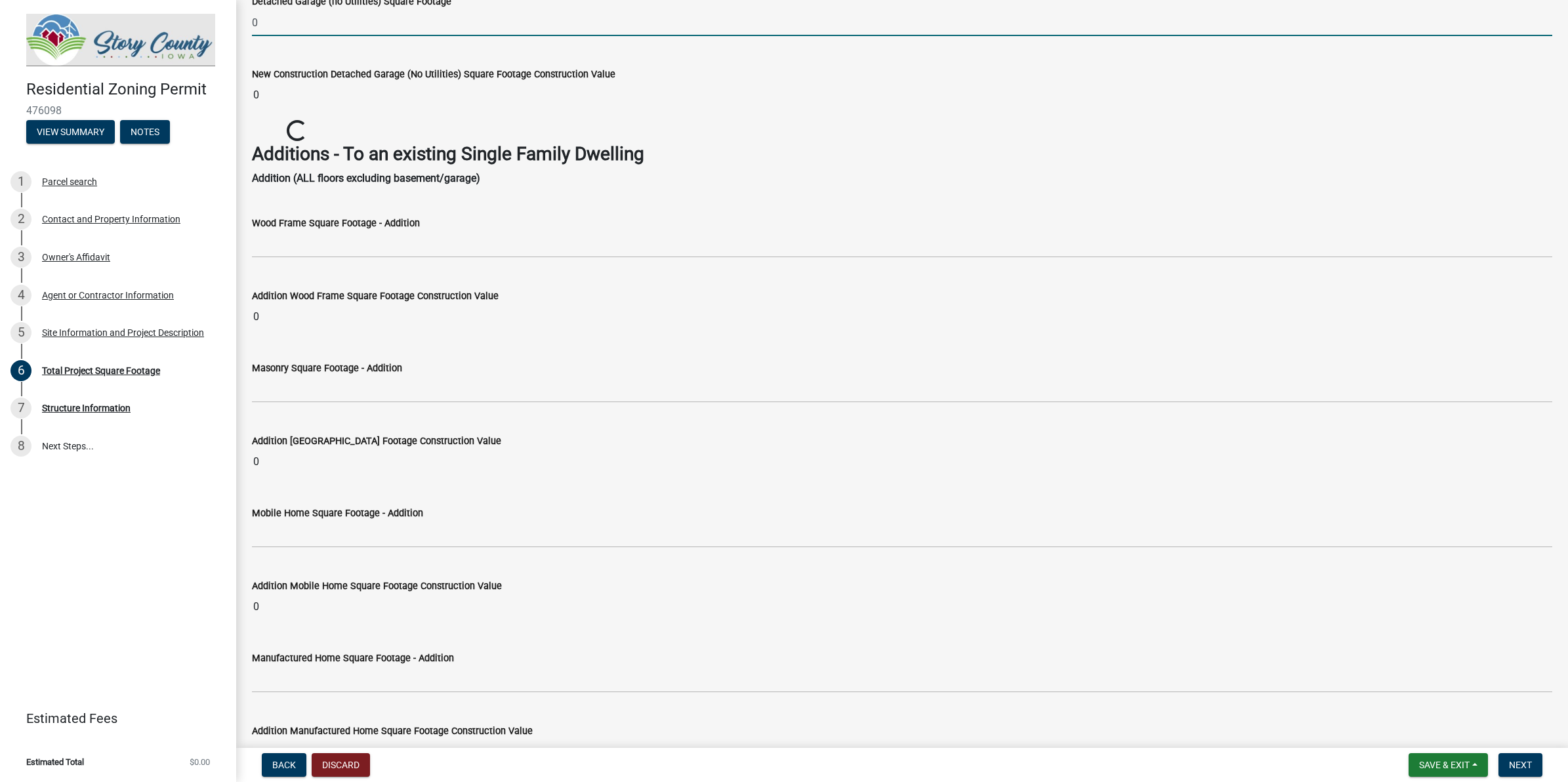
type input "0"
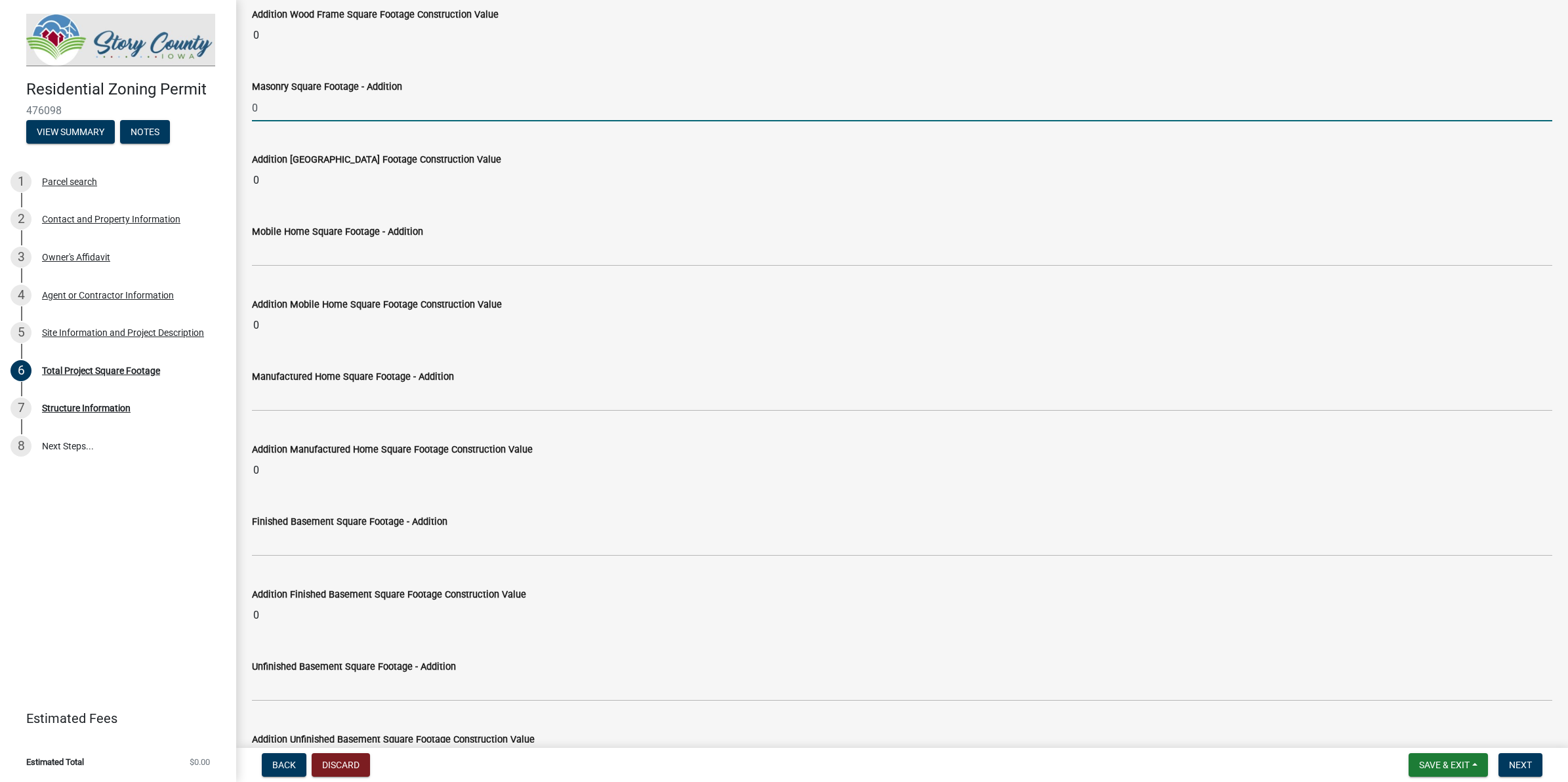
scroll to position [2103, 0]
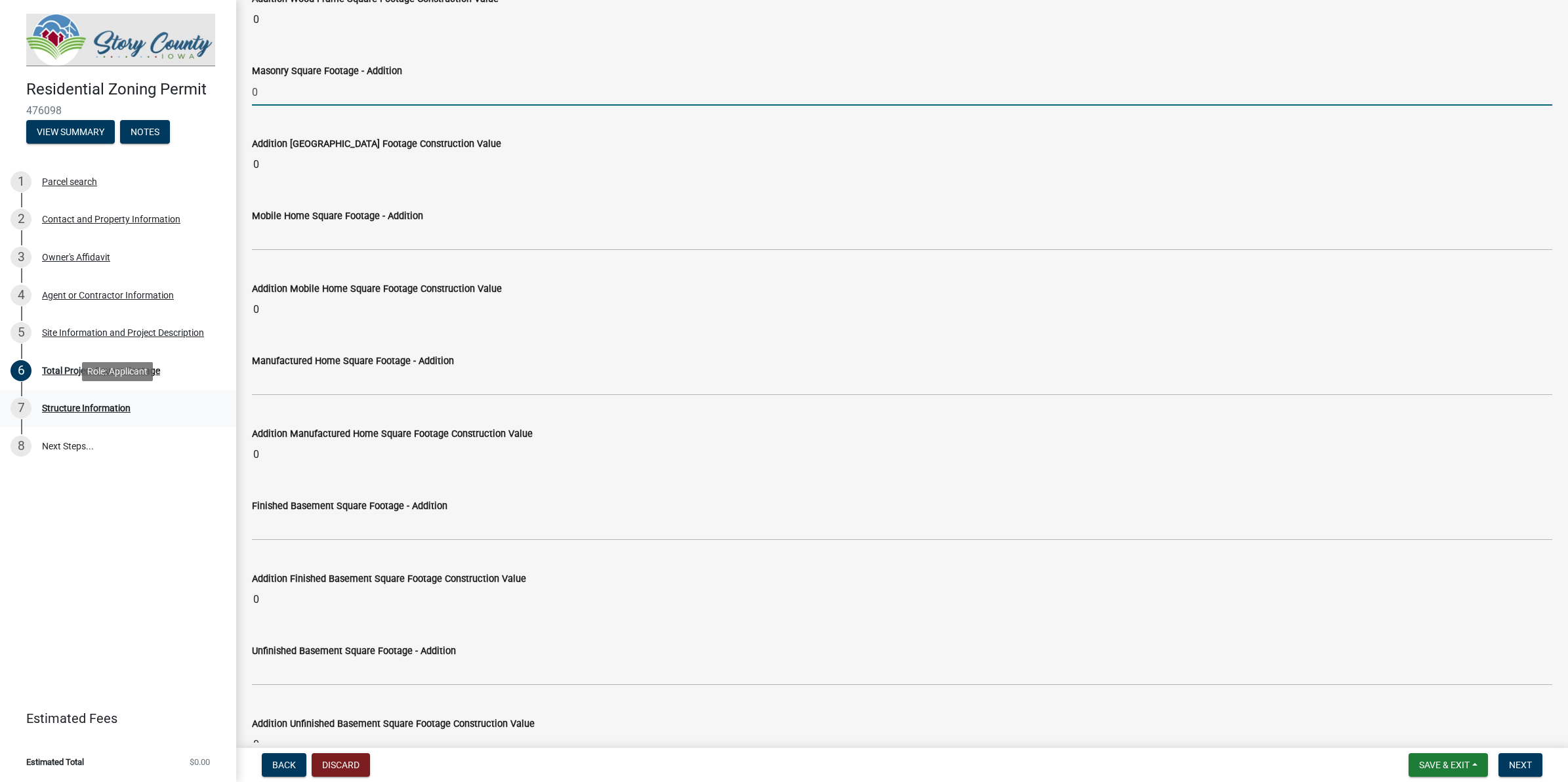
type input "0"
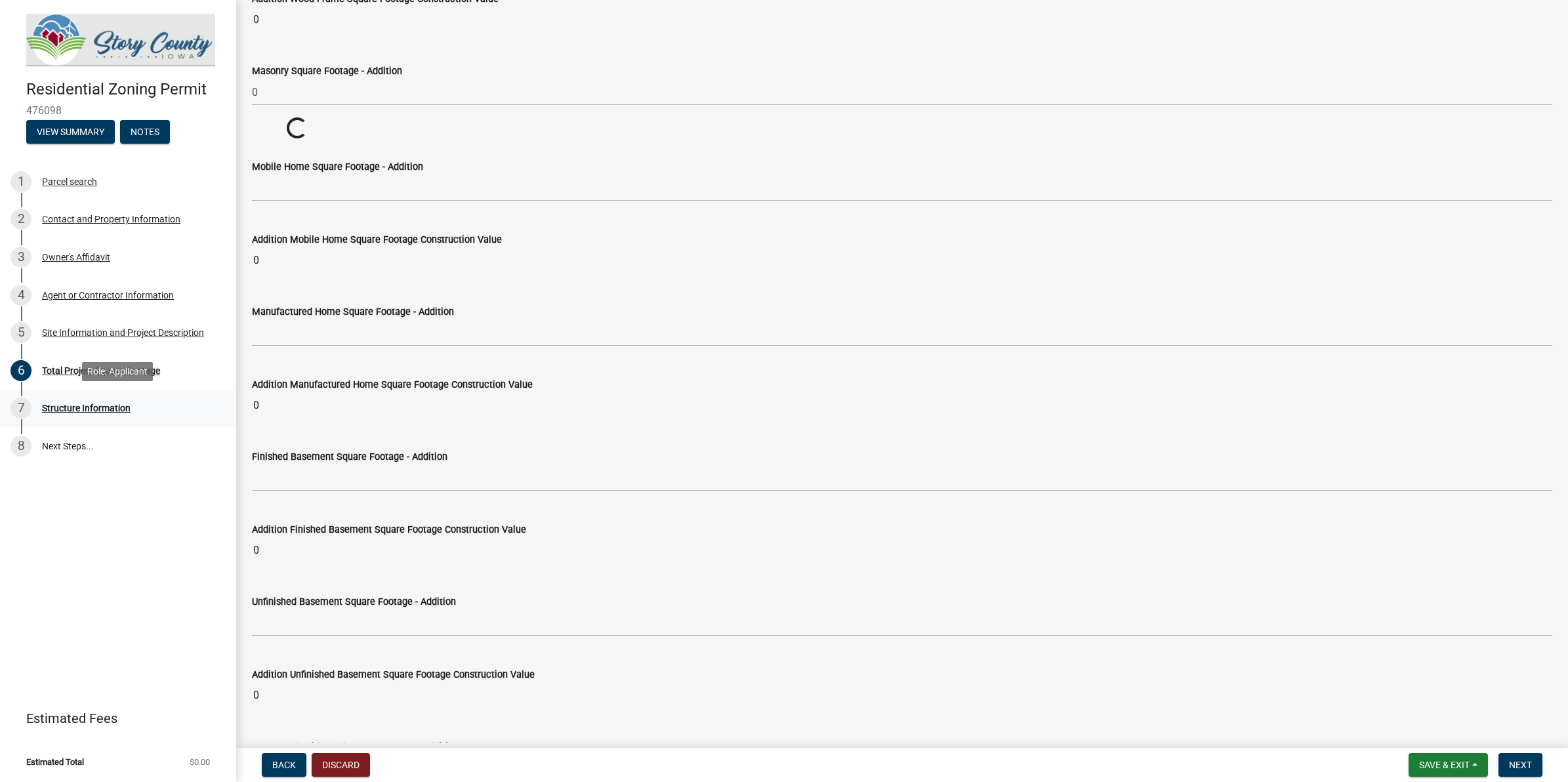
click at [147, 402] on div "7 Structure Information" at bounding box center [113, 408] width 205 height 21
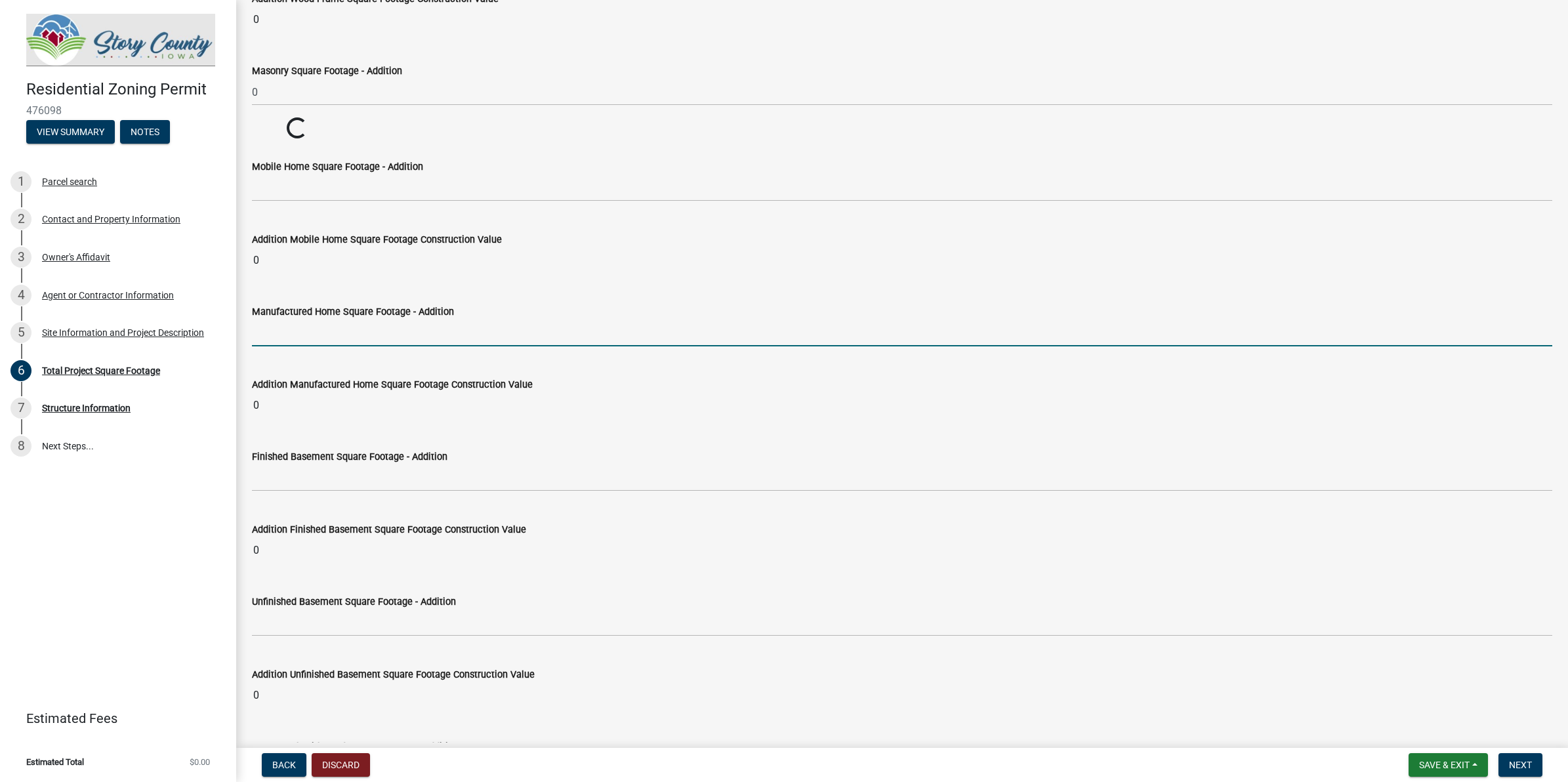
click at [331, 345] on input "text" at bounding box center [902, 333] width 1300 height 27
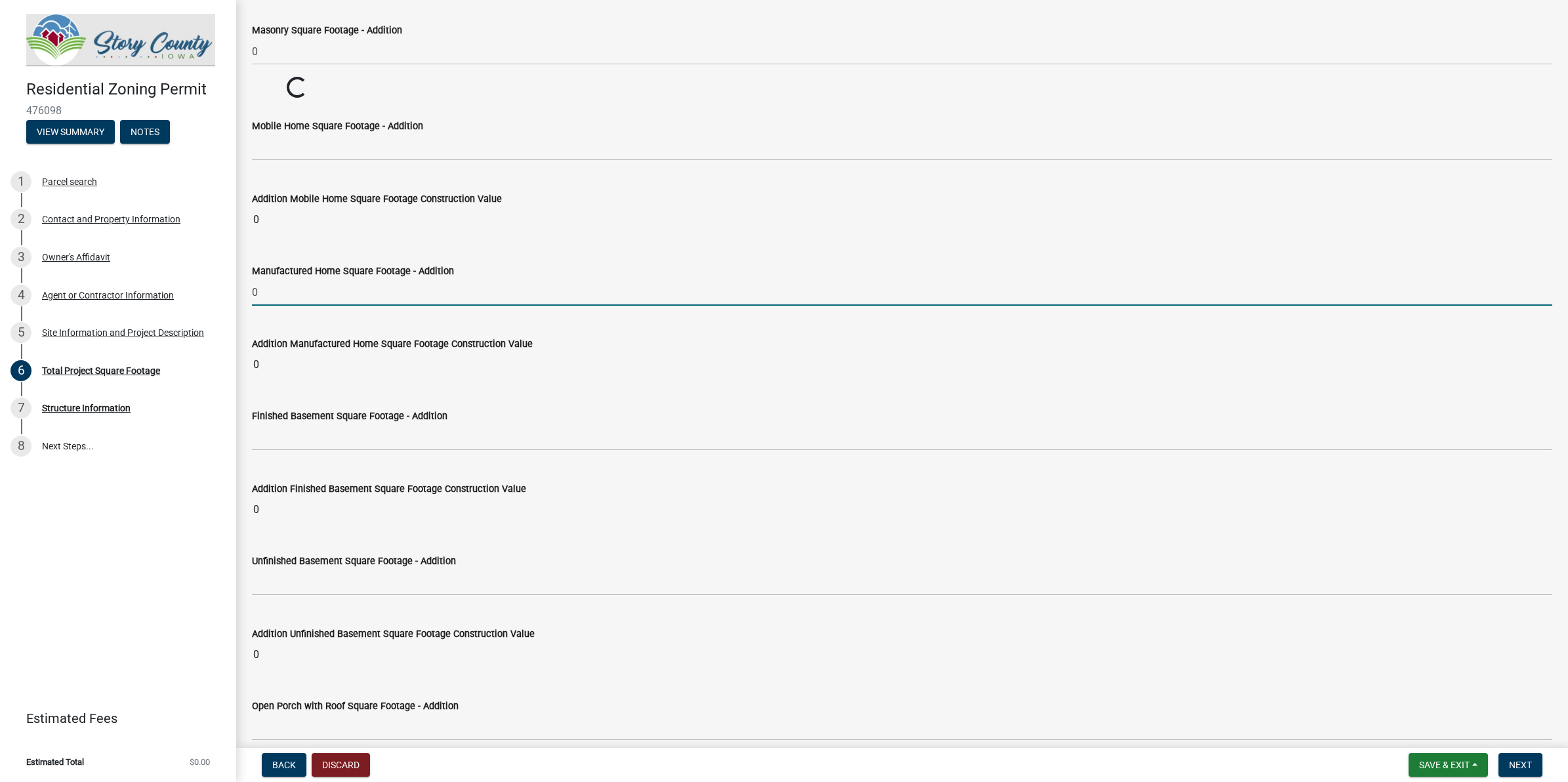
scroll to position [2235, 0]
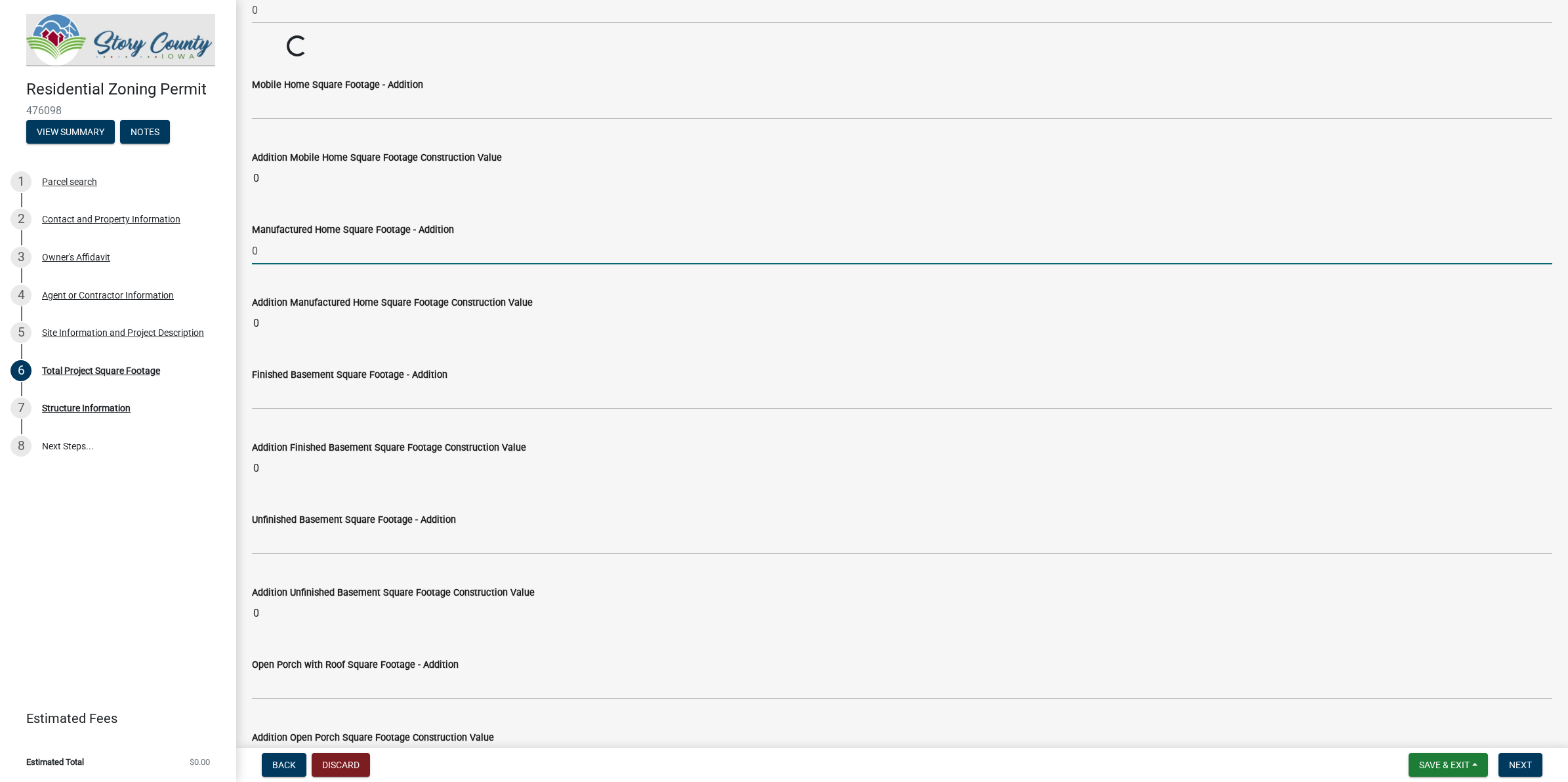
type input "0"
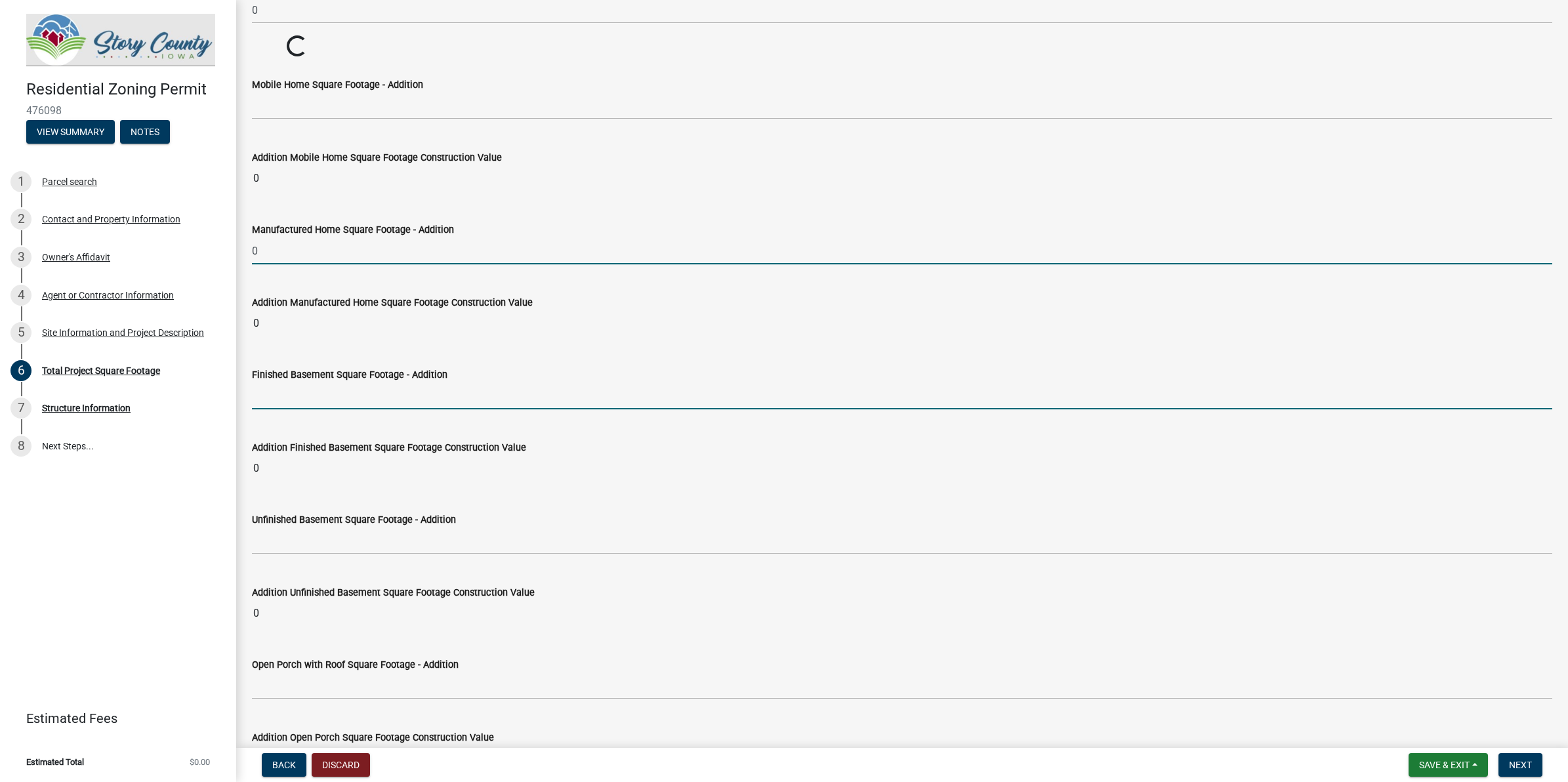
click at [326, 409] on wm-data-entity-input-list "In the lines below, enter the square footage measurement totals for your propos…" at bounding box center [902, 606] width 1300 height 5536
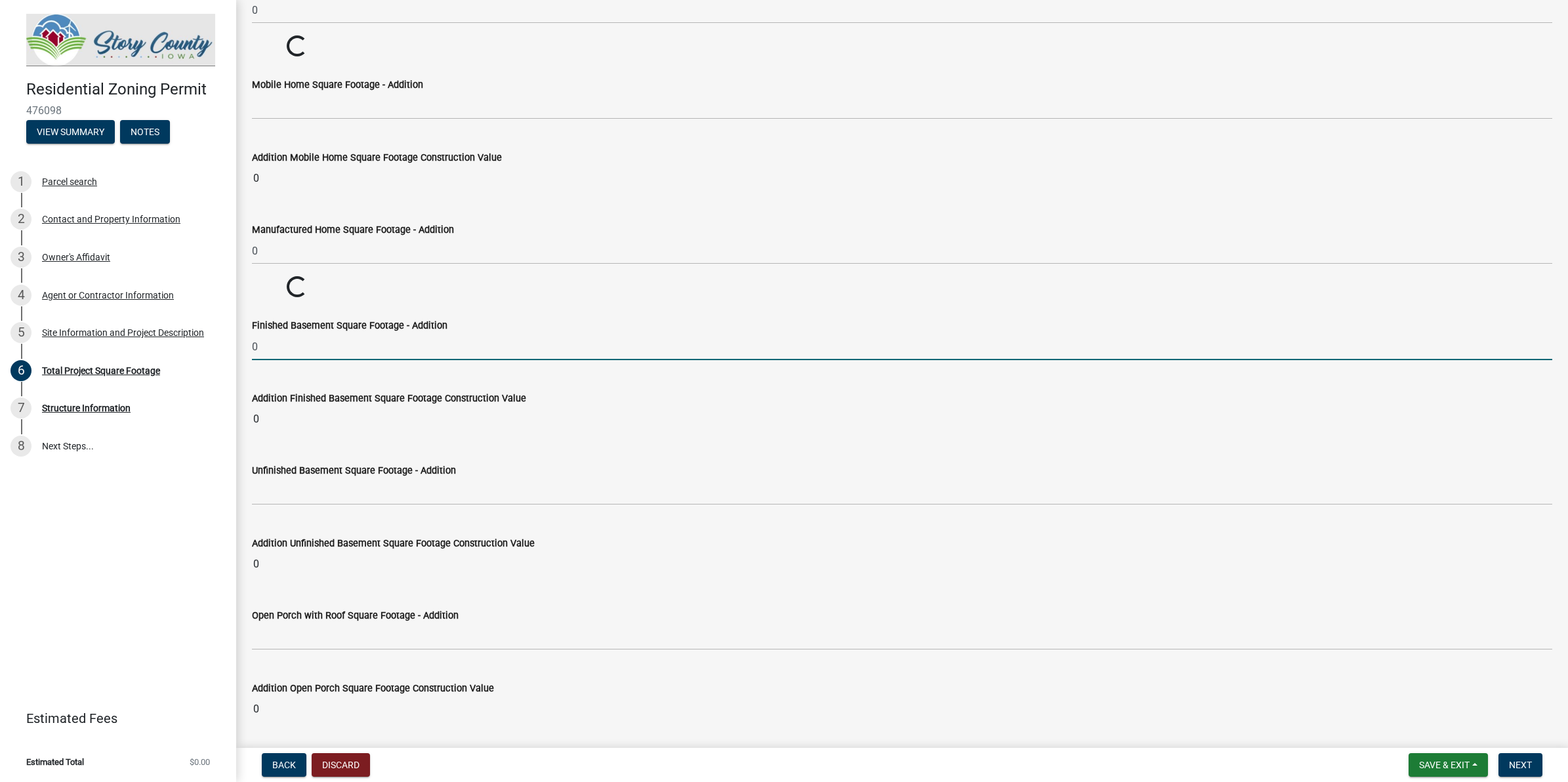
type input "0"
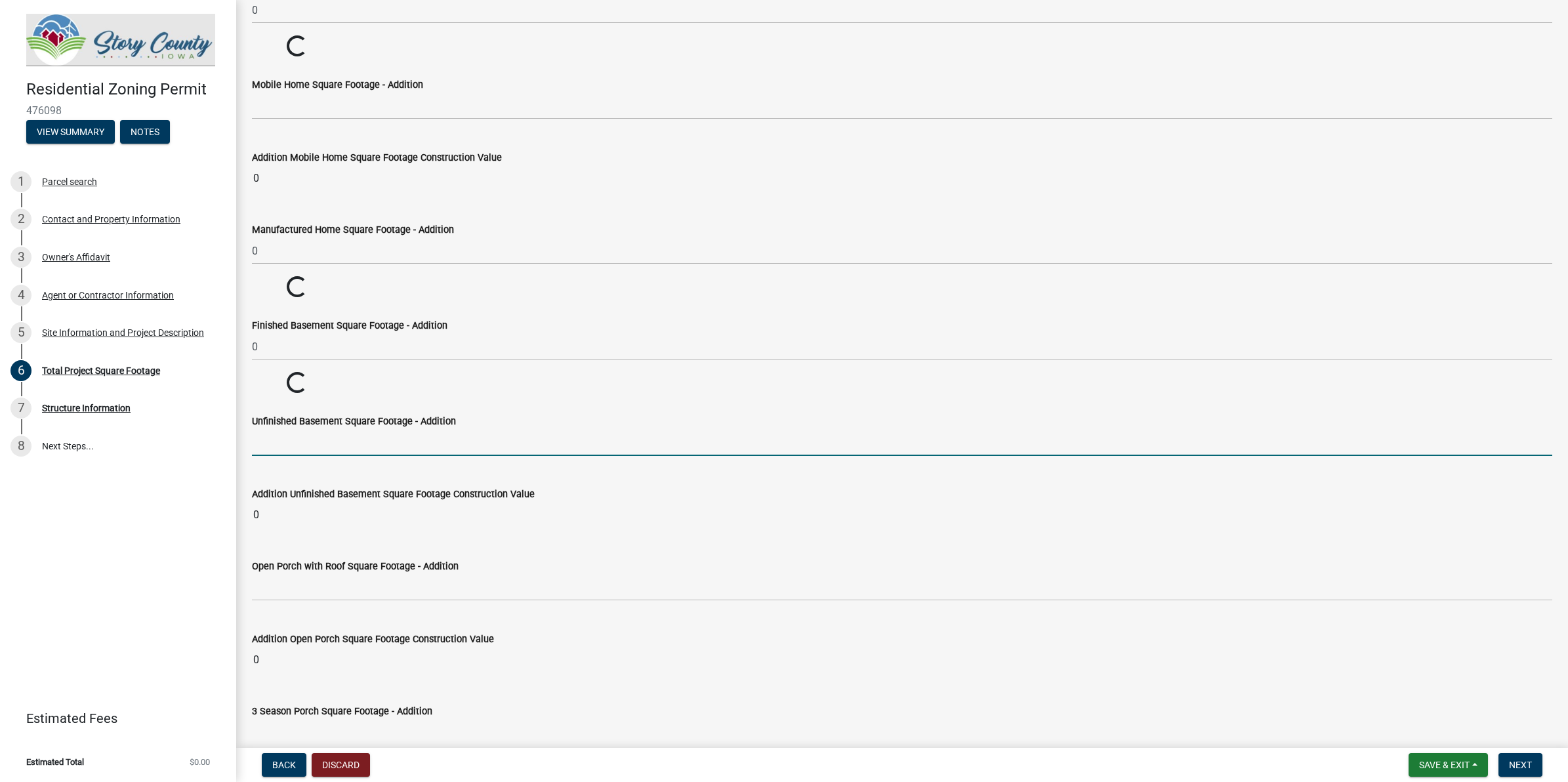
click at [315, 503] on wm-data-entity-input-list "In the lines below, enter the square footage measurement totals for your propos…" at bounding box center [902, 557] width 1300 height 5438
type input "0"
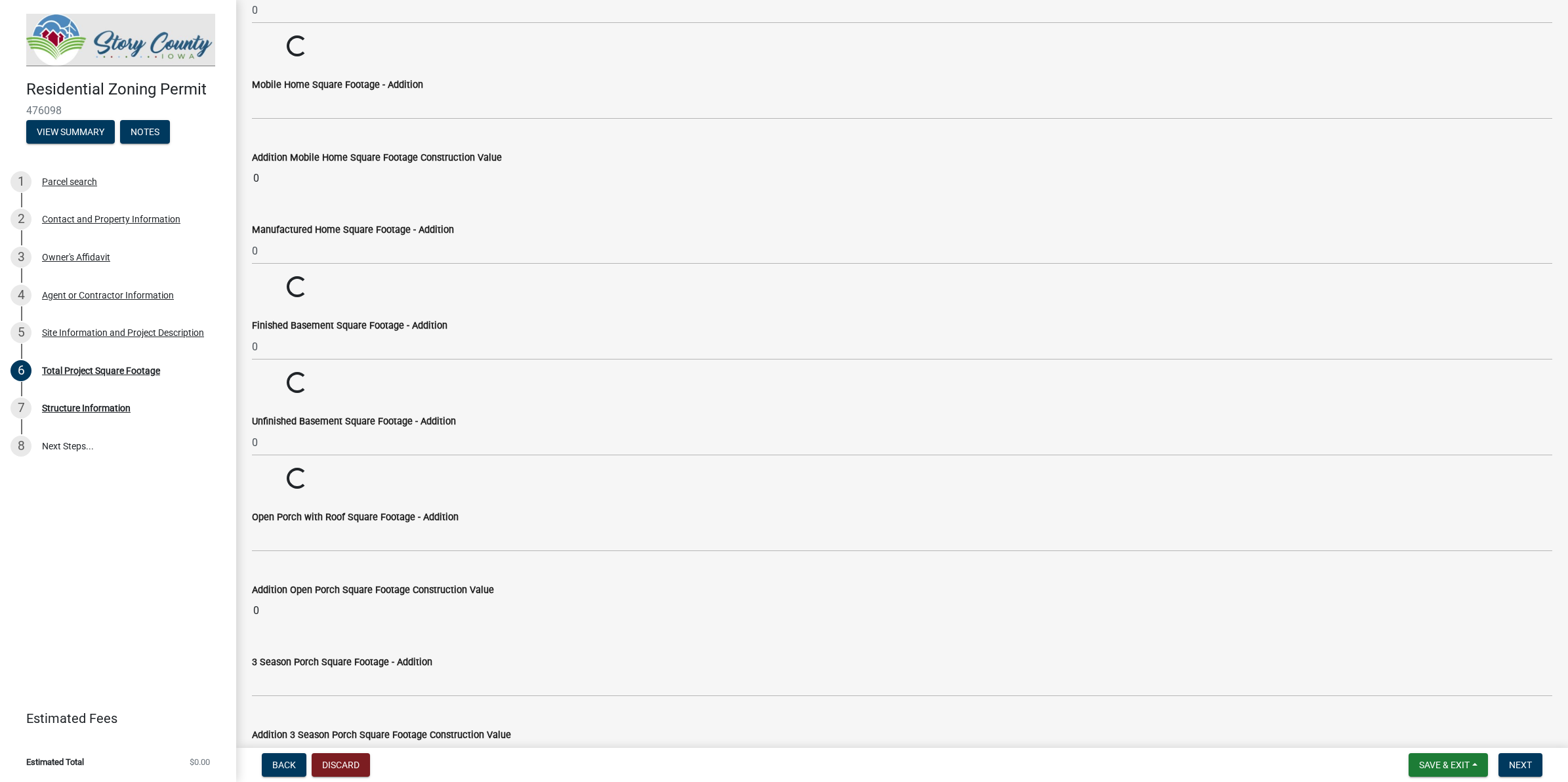
click at [302, 579] on wm-data-entity-input-list "In the lines below, enter the square footage measurement totals for your propos…" at bounding box center [902, 533] width 1300 height 5389
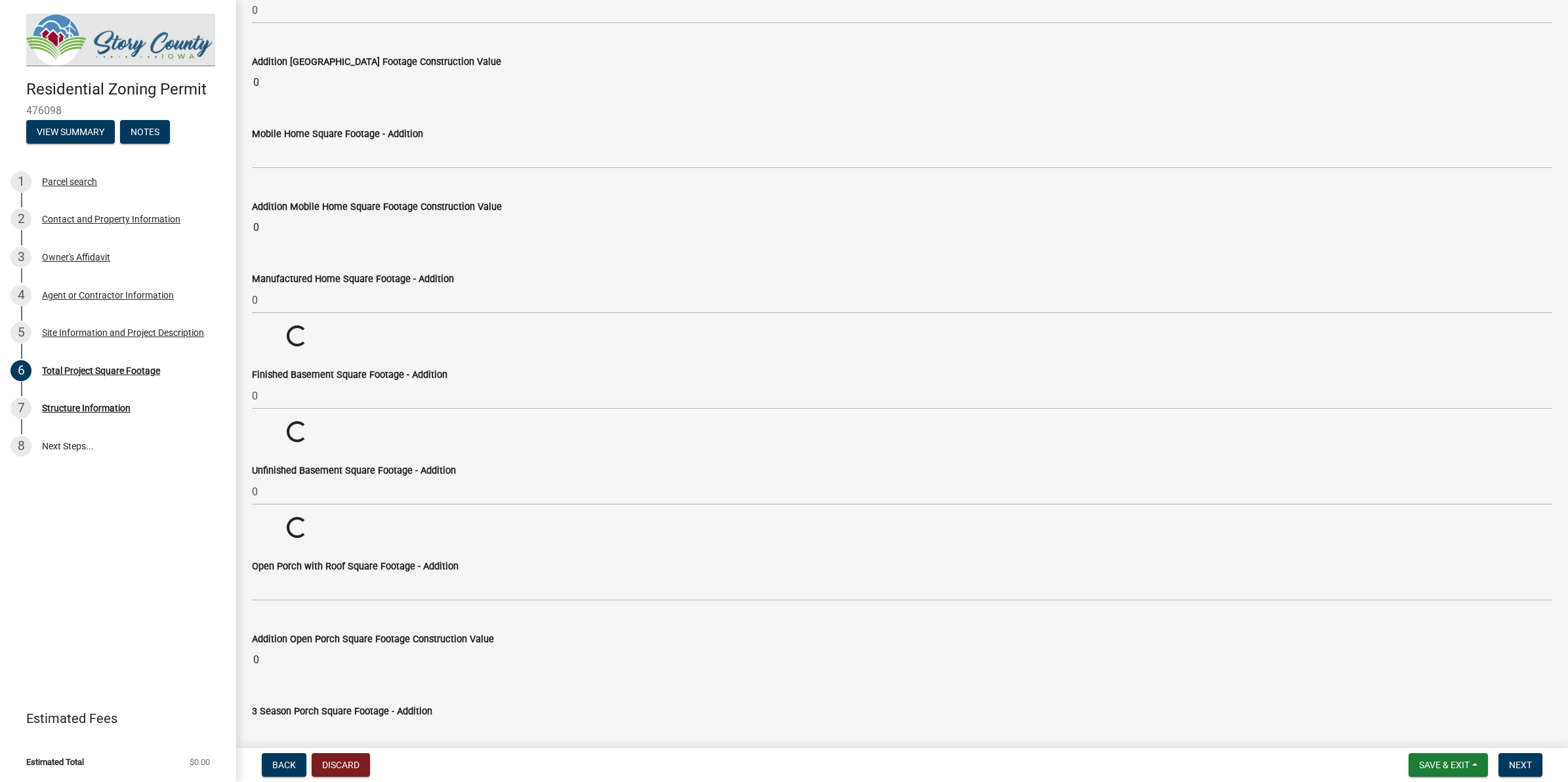
click at [293, 625] on div "3 Season Porch Square Footage - Addition" at bounding box center [902, 715] width 1300 height 61
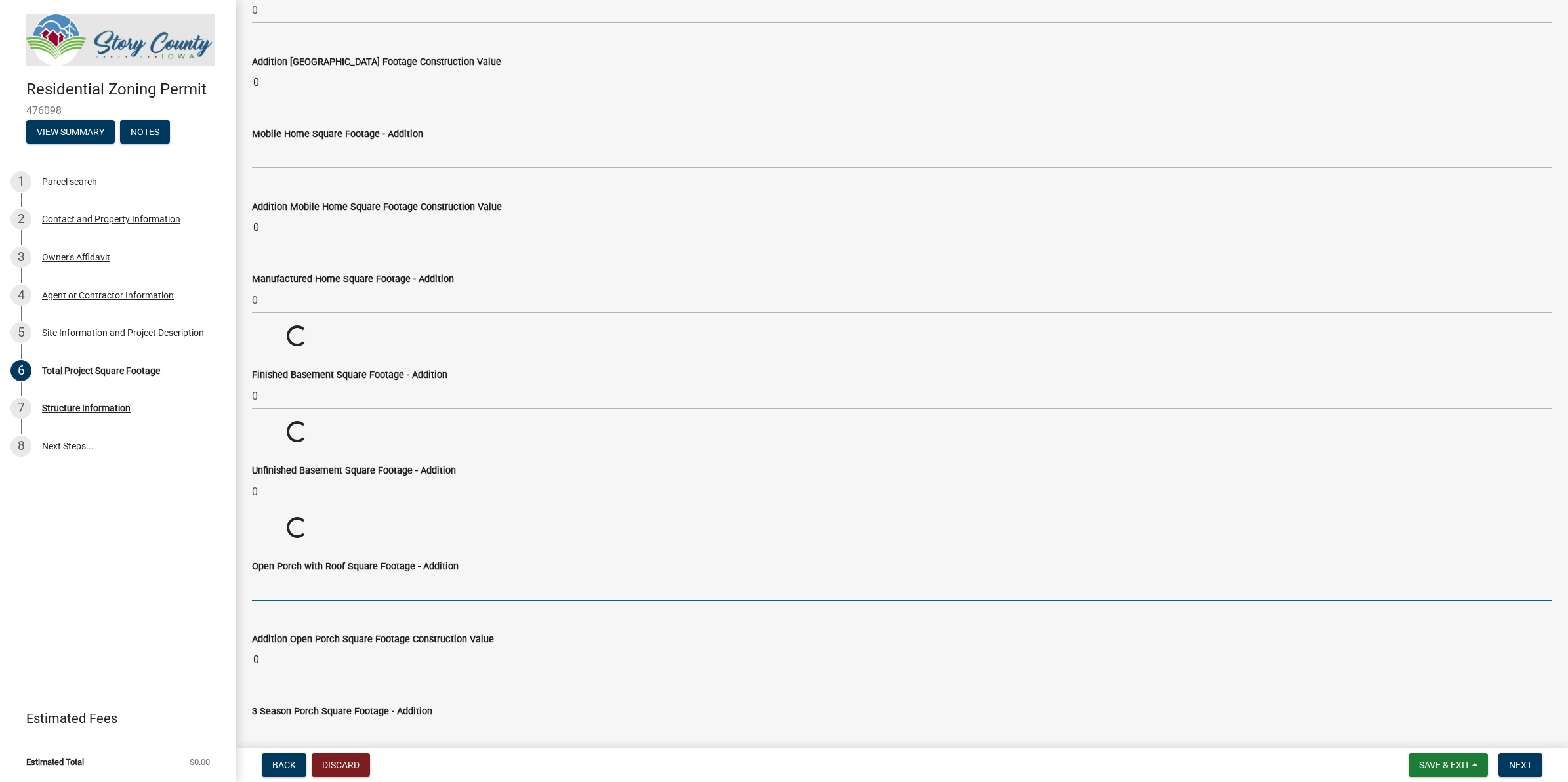
click at [288, 579] on input "text" at bounding box center [902, 587] width 1300 height 27
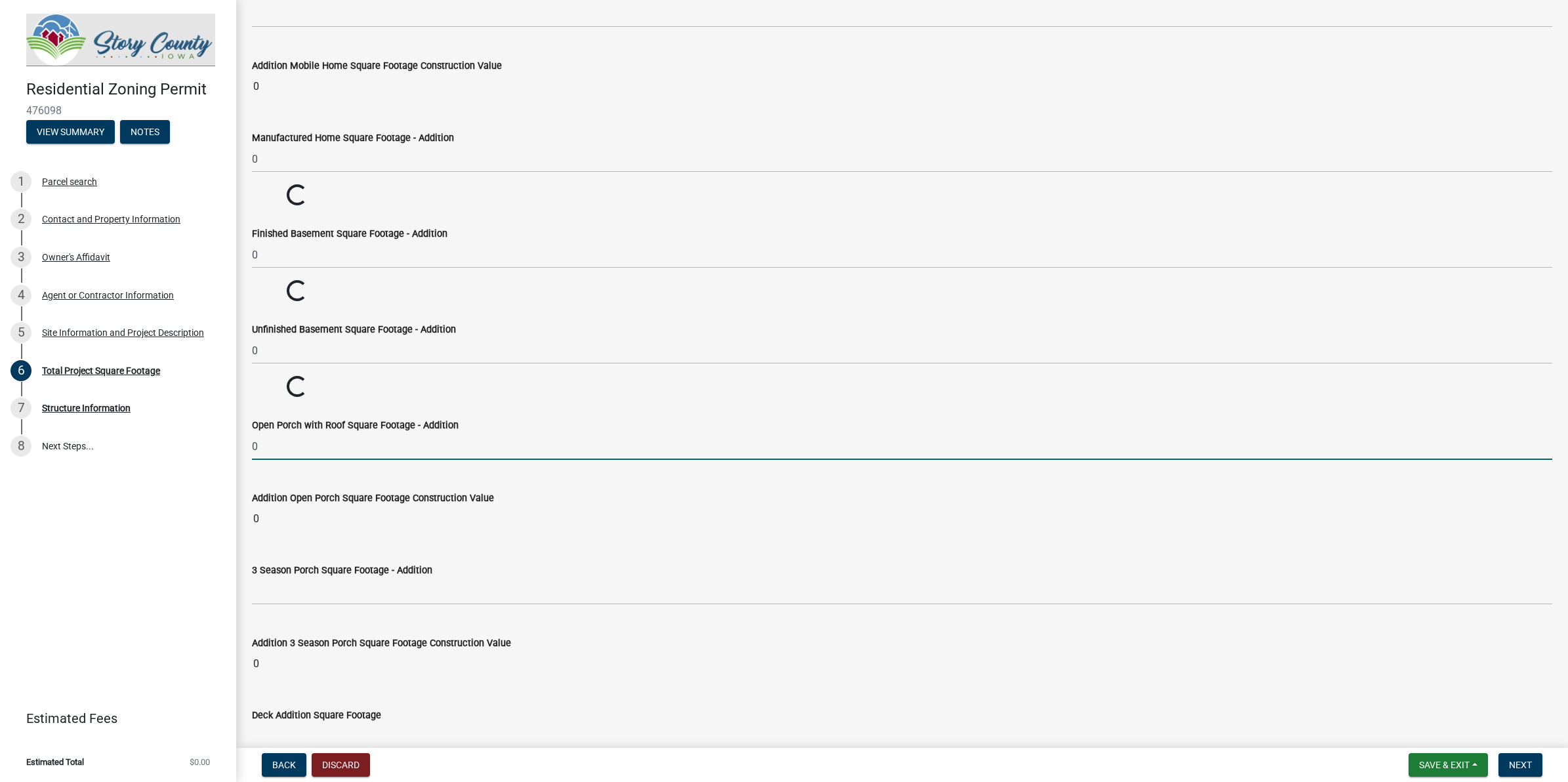
scroll to position [2530, 0]
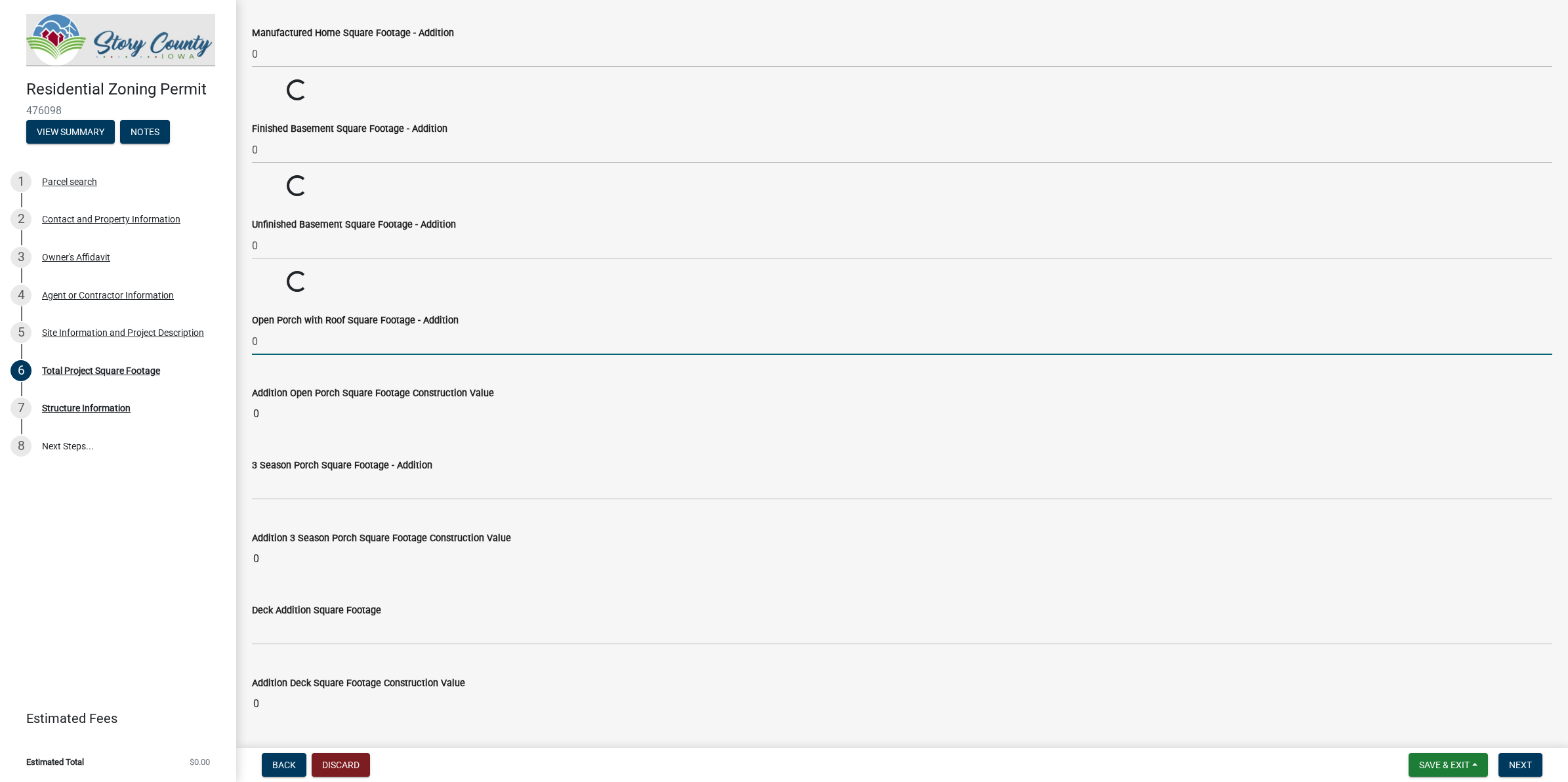
type input "0"
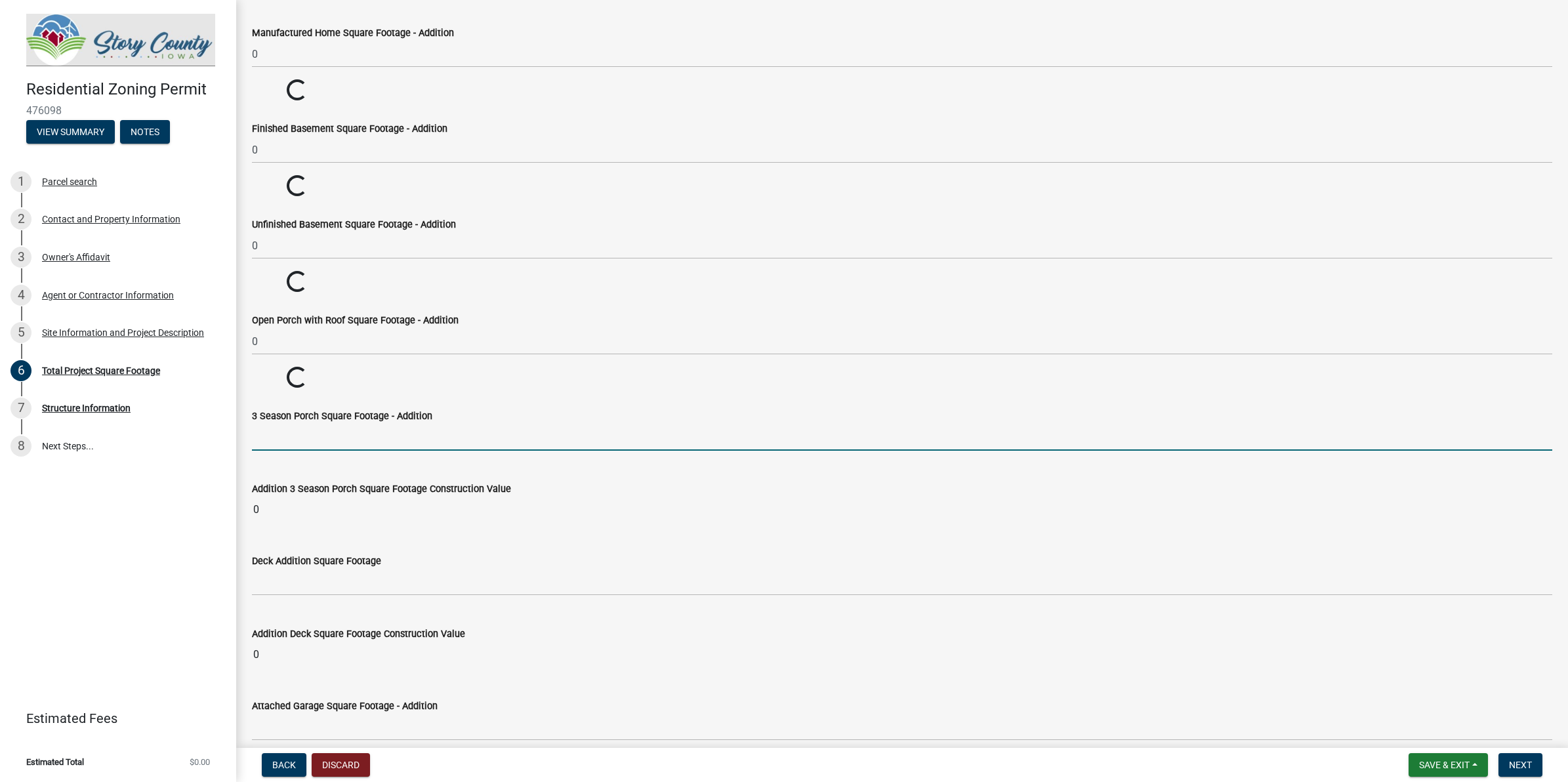
drag, startPoint x: 299, startPoint y: 496, endPoint x: 293, endPoint y: 497, distance: 6.1
click at [299, 496] on wm-data-entity-input-list "In the lines below, enter the square footage measurement totals for your propos…" at bounding box center [902, 238] width 1300 height 5389
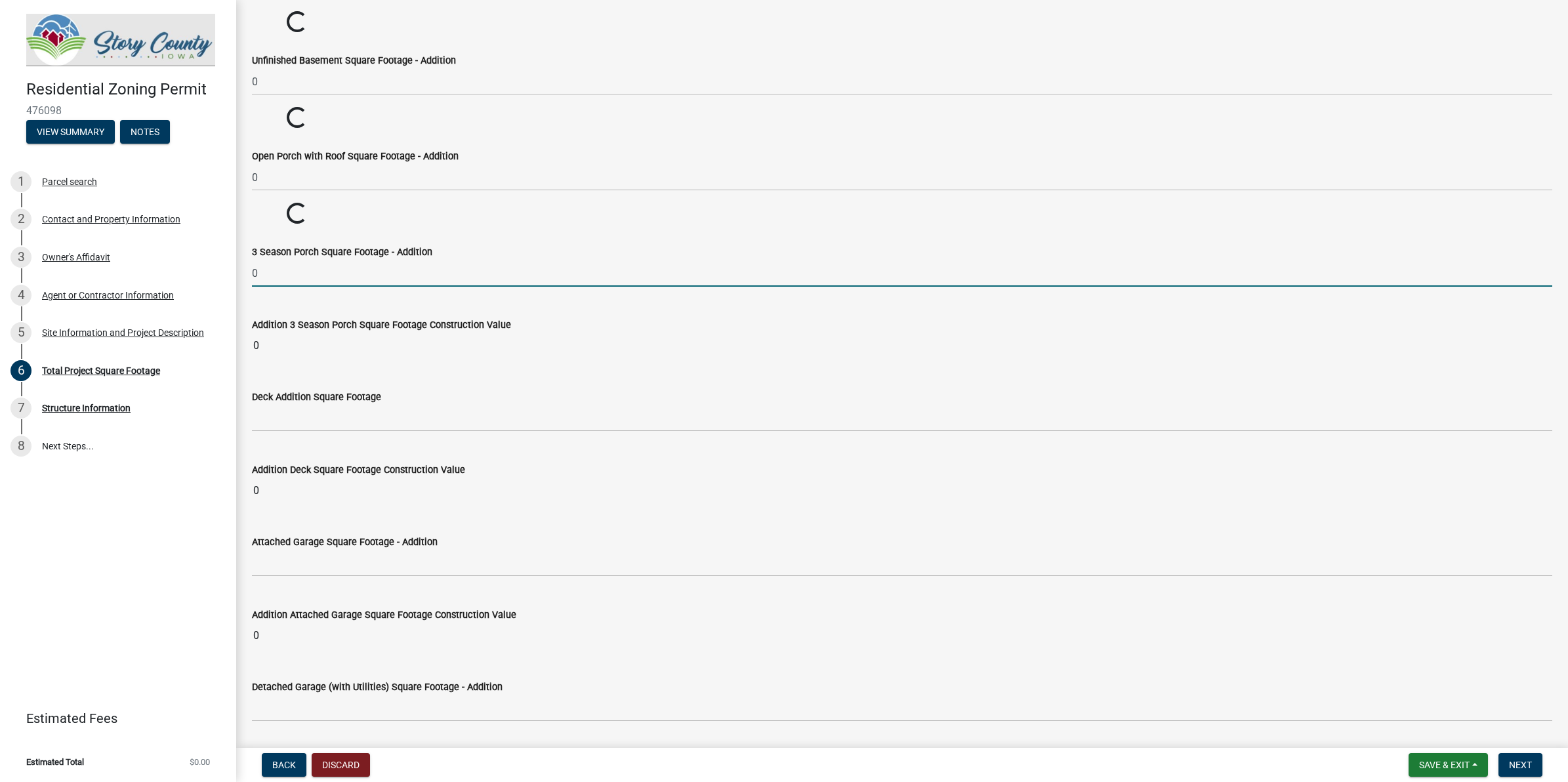
type input "0"
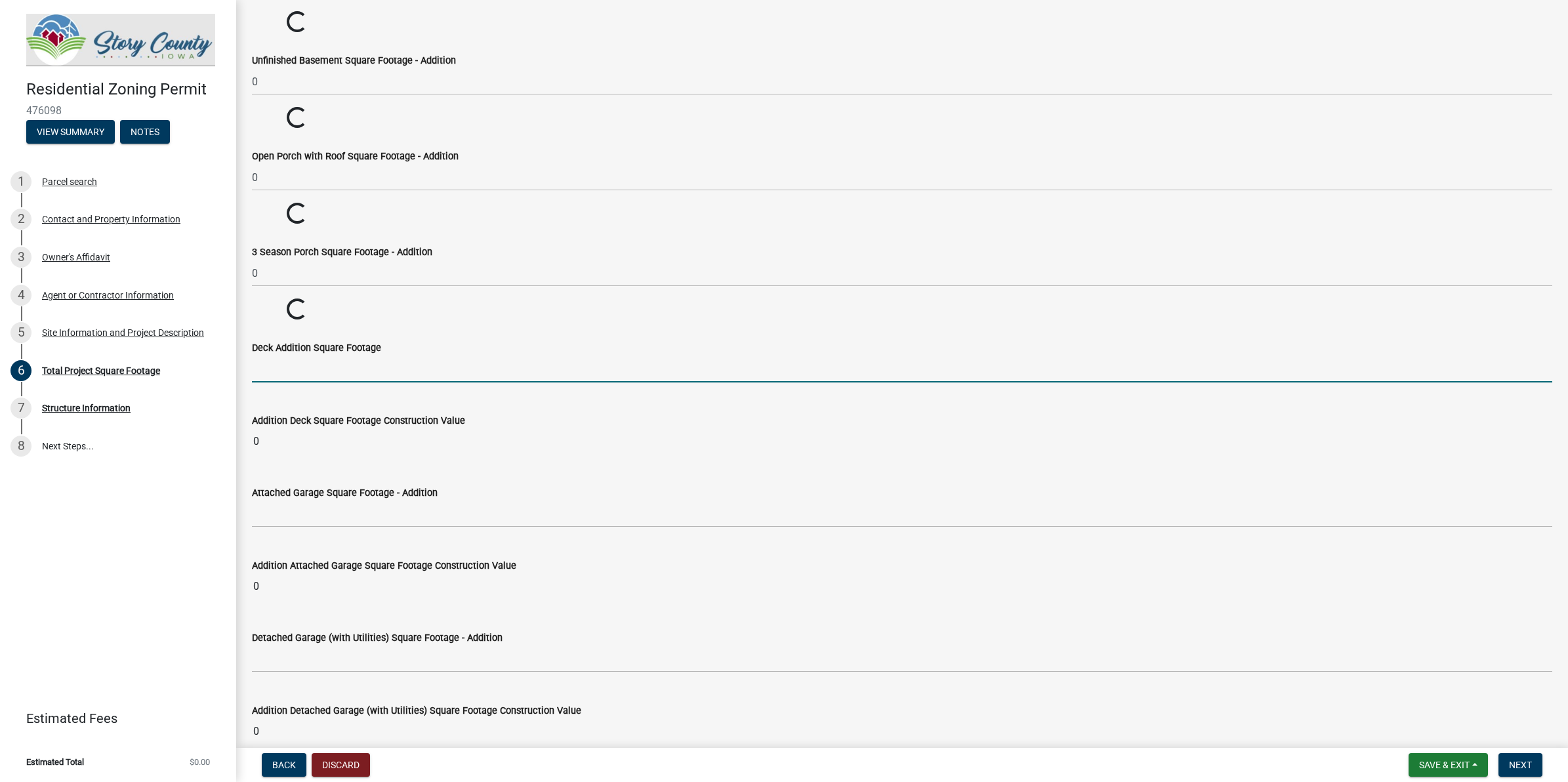
click at [299, 424] on wm-data-entity-input-list "In the lines below, enter the square footage measurement totals for your propos…" at bounding box center [902, 49] width 1300 height 5339
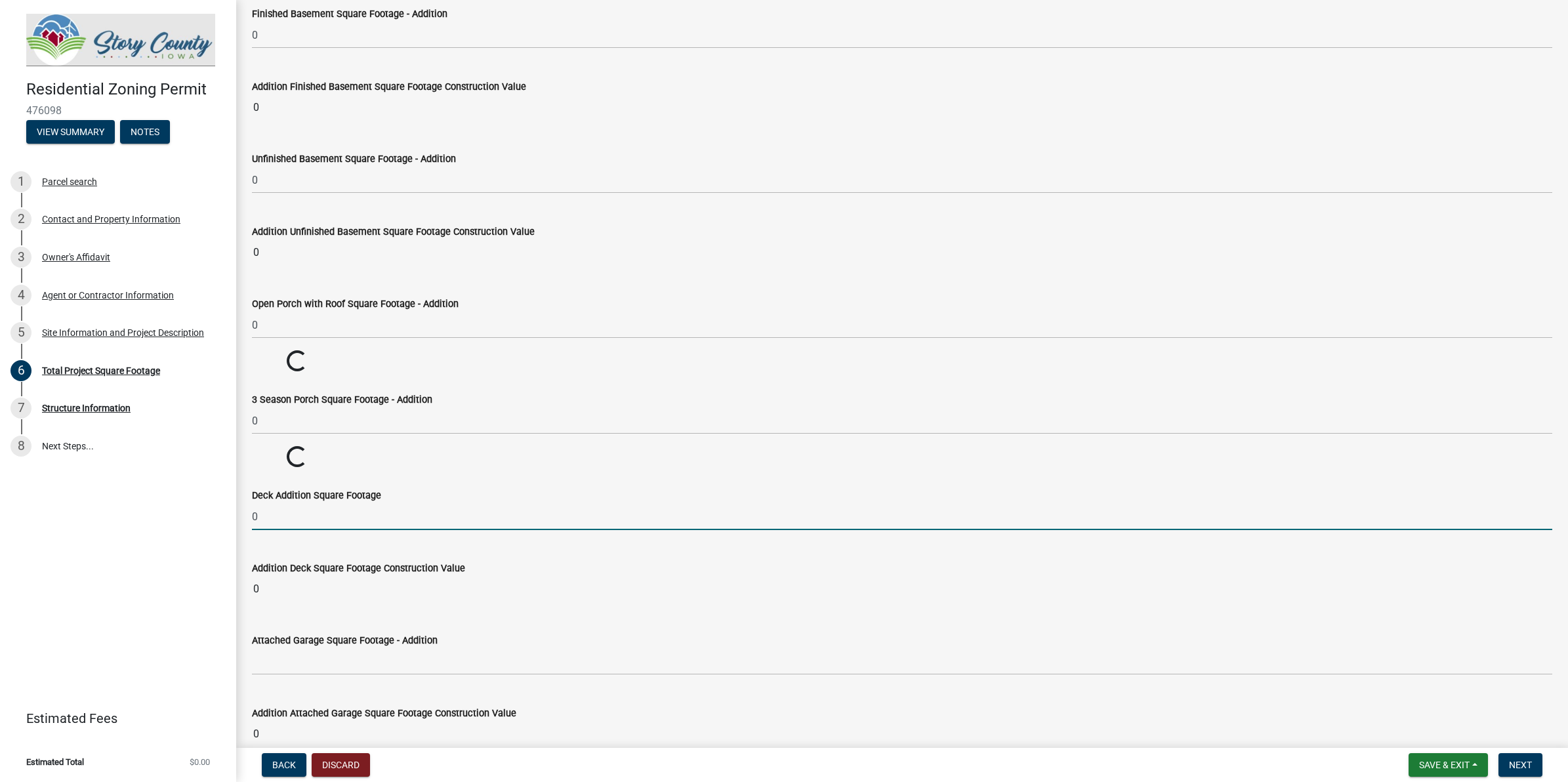
scroll to position [2744, 0]
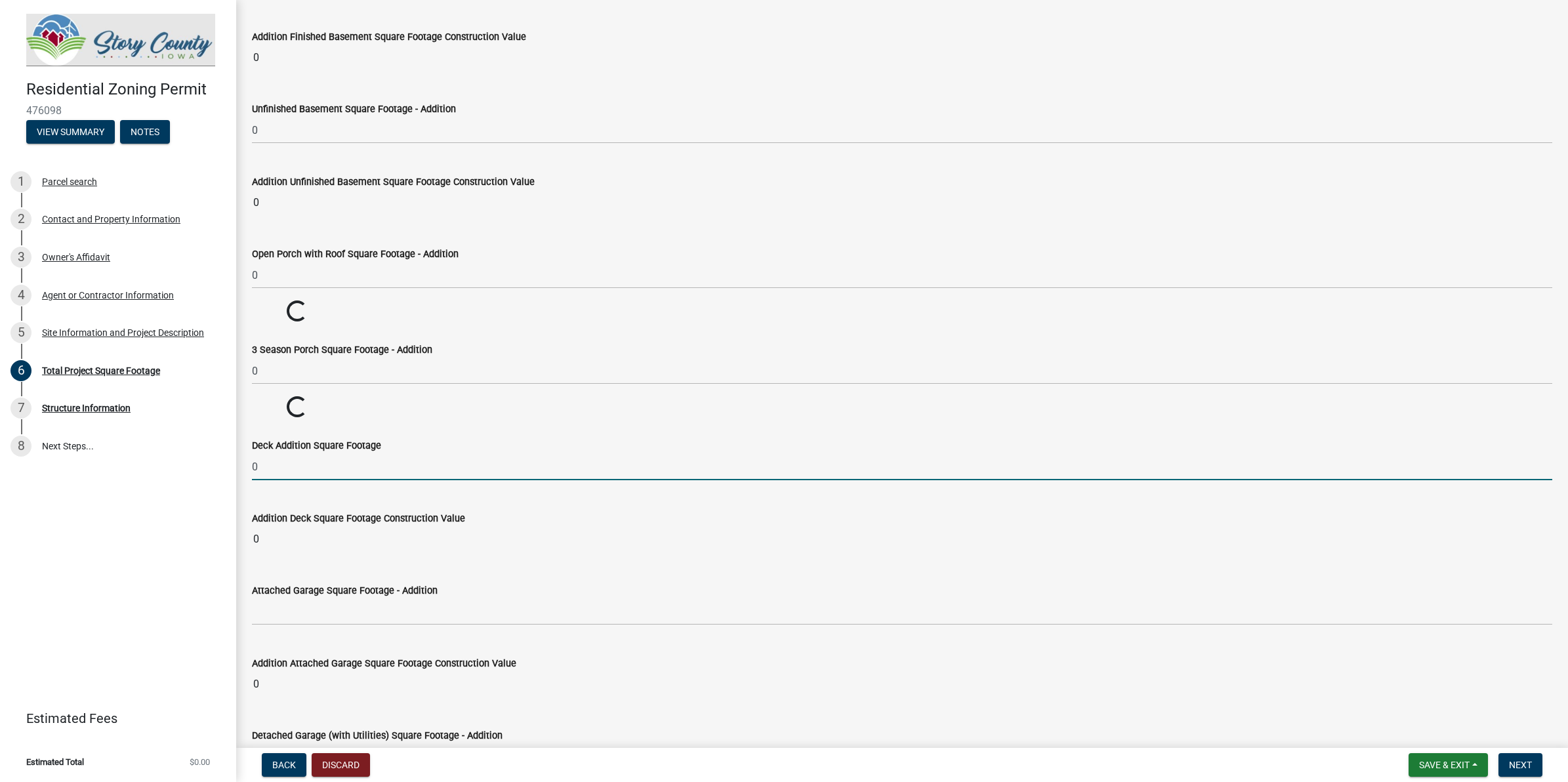
type input "0"
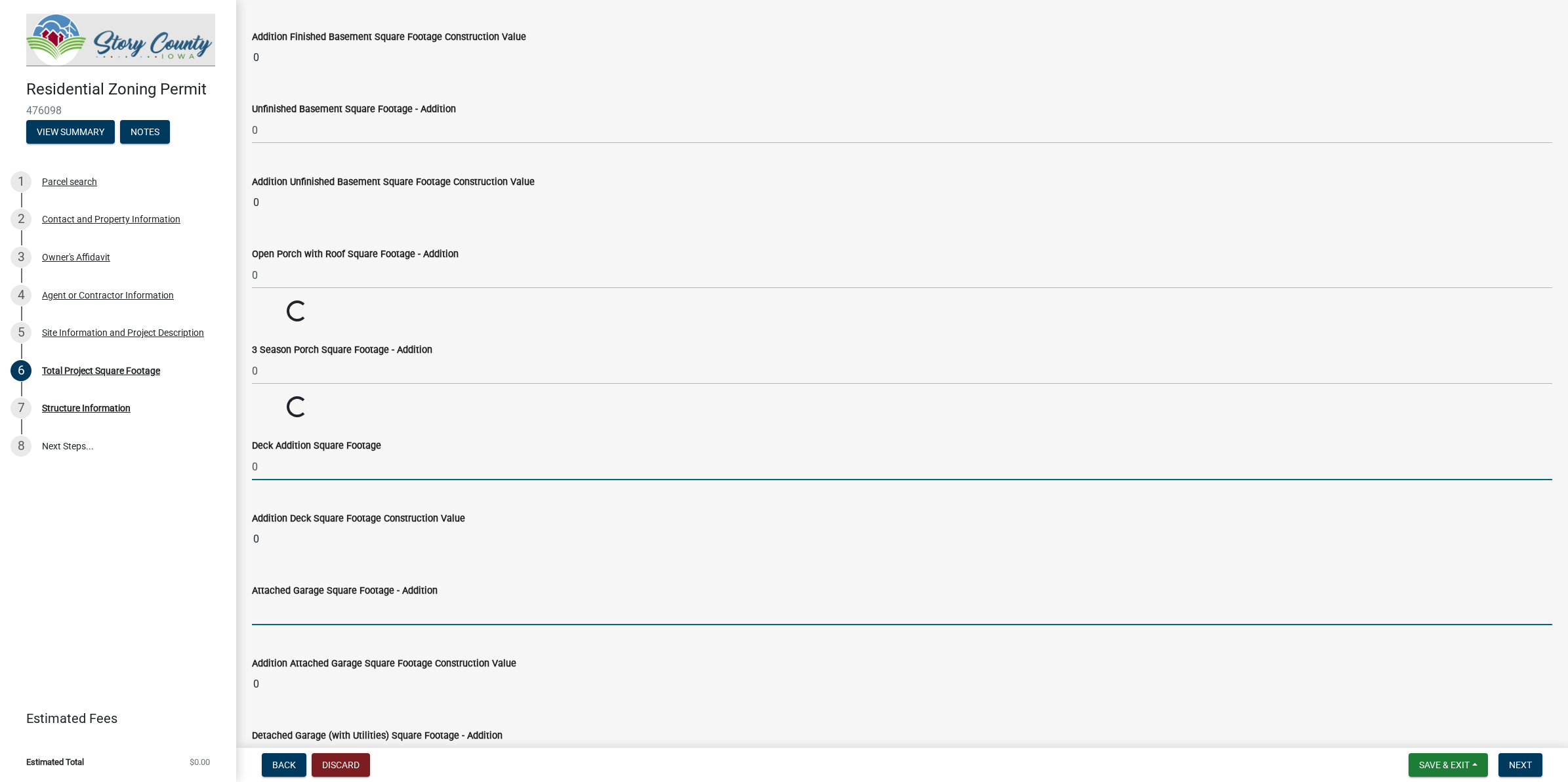
click at [287, 619] on wm-data-entity-input-list "In the lines below, enter the square footage measurement totals for your propos…" at bounding box center [902, 48] width 1300 height 5438
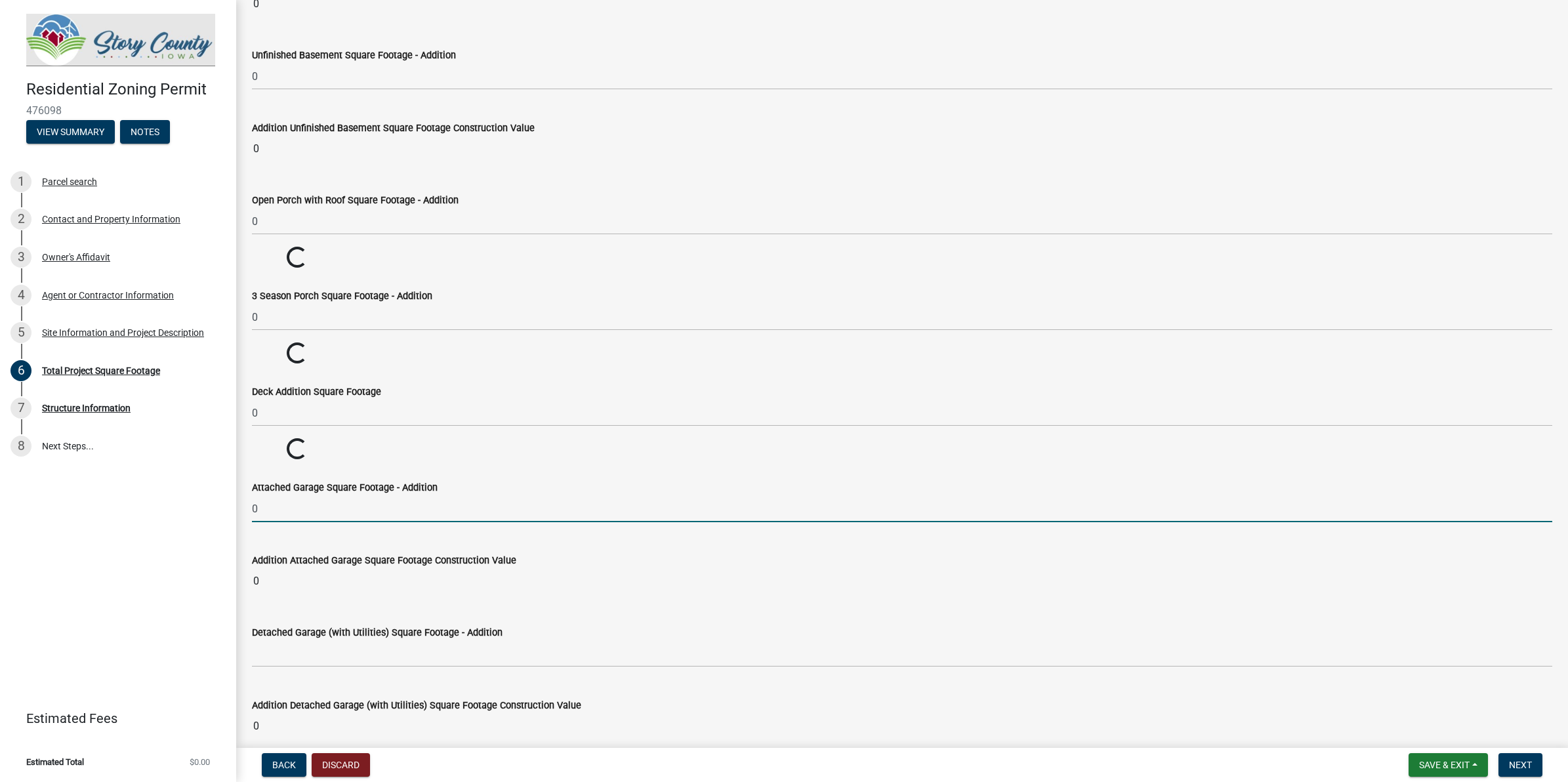
scroll to position [2908, 0]
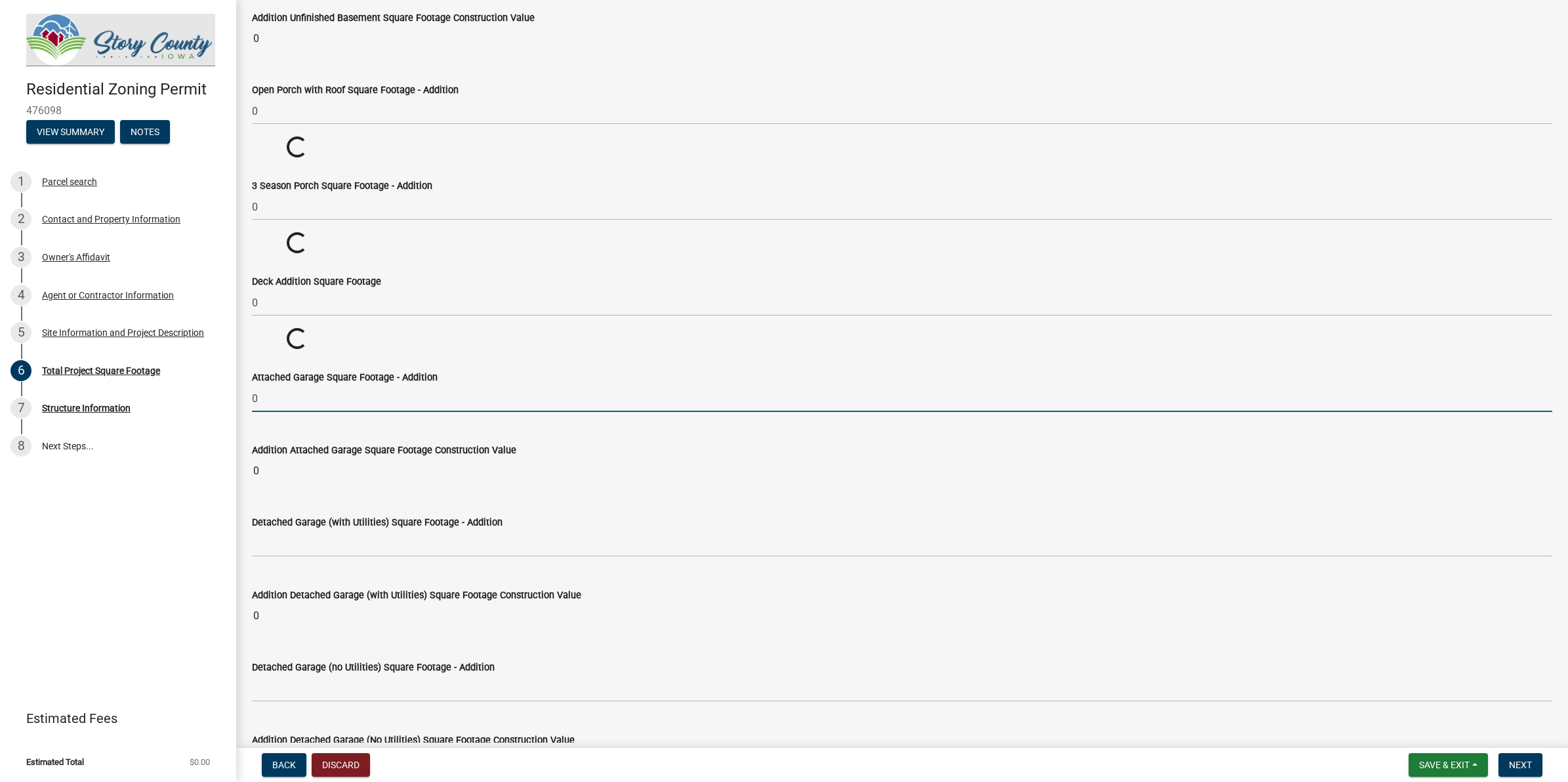
type input "0"
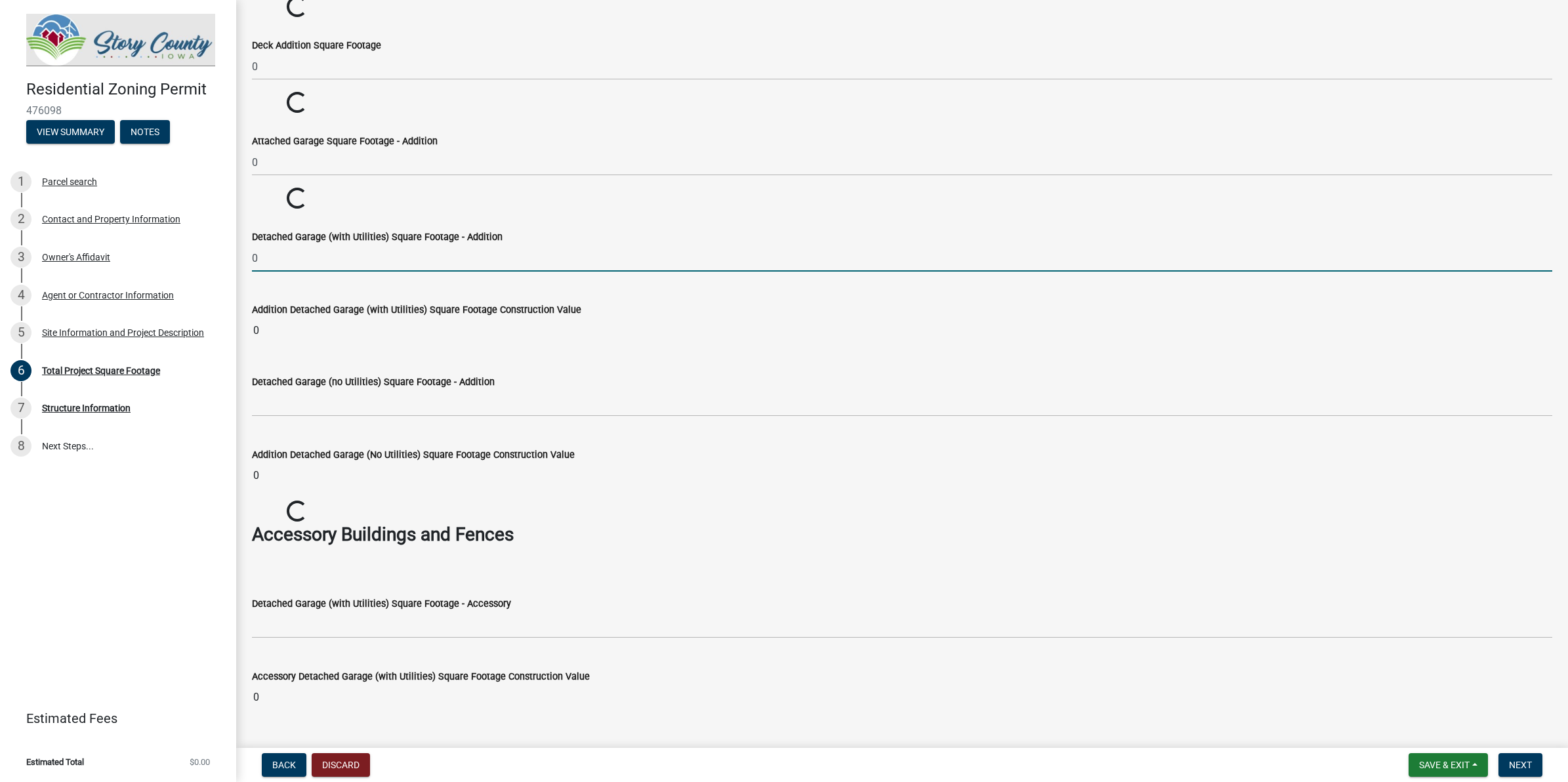
scroll to position [3154, 0]
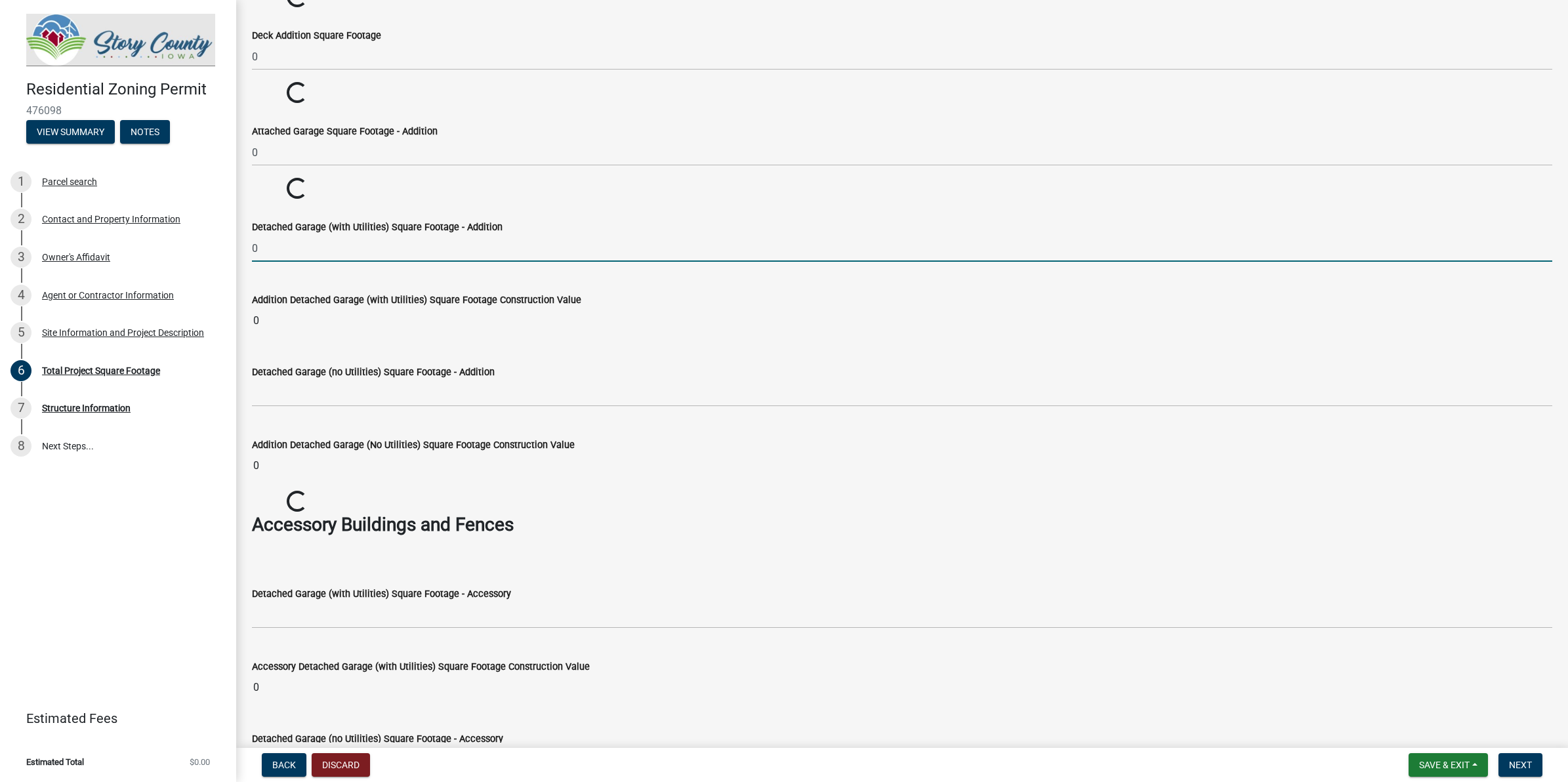
type input "0"
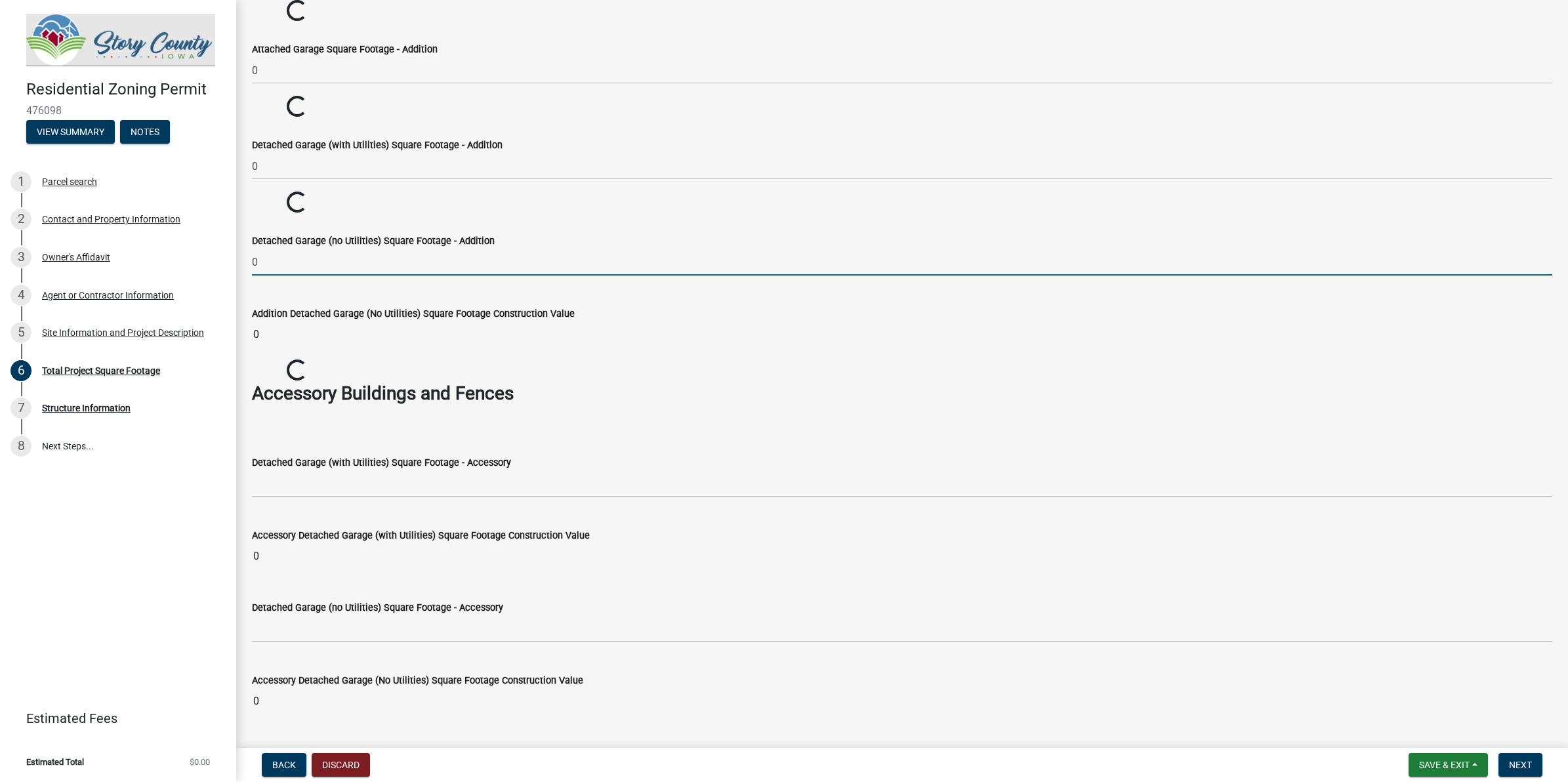
scroll to position [3335, 0]
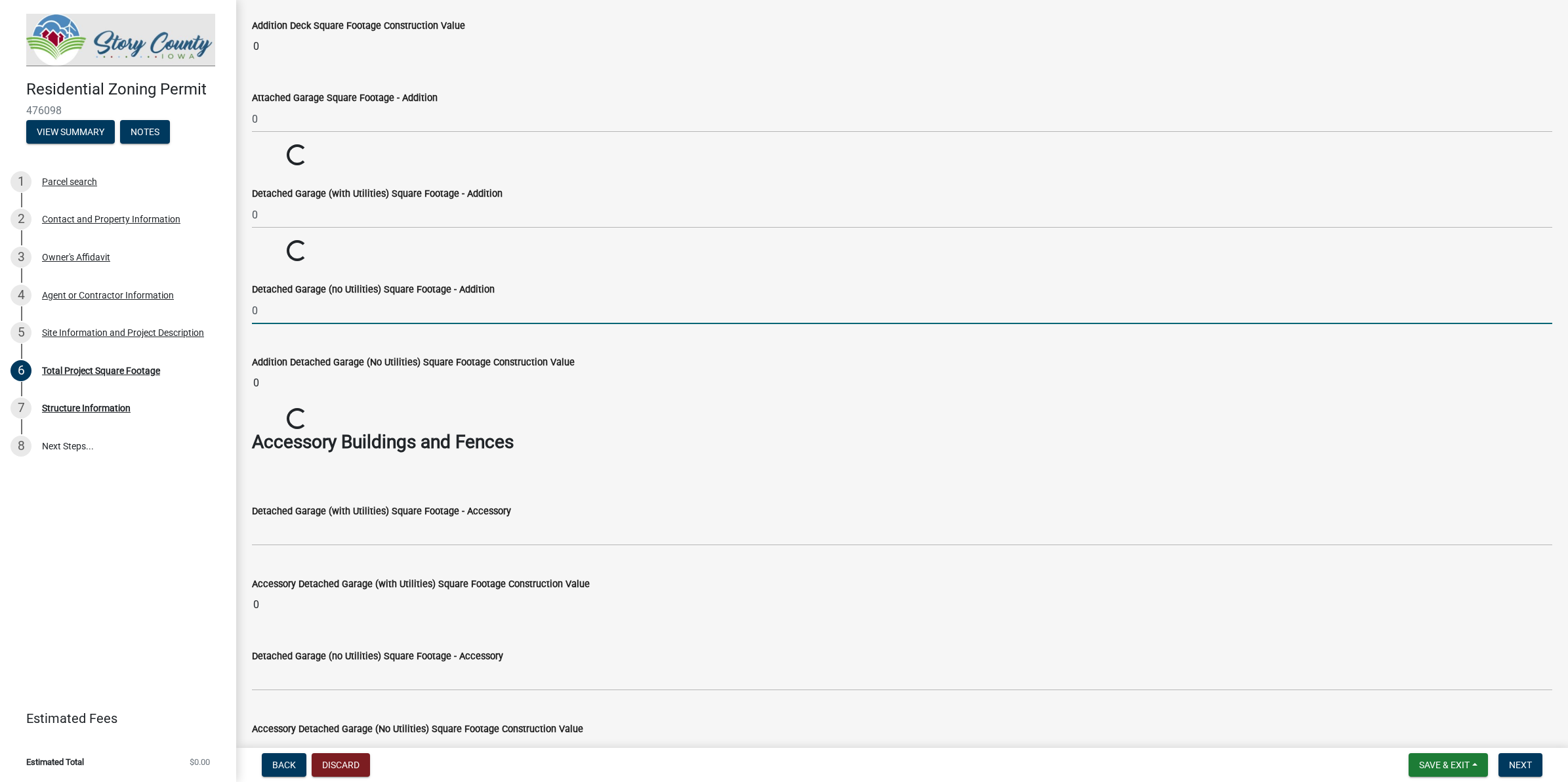
type input "0"
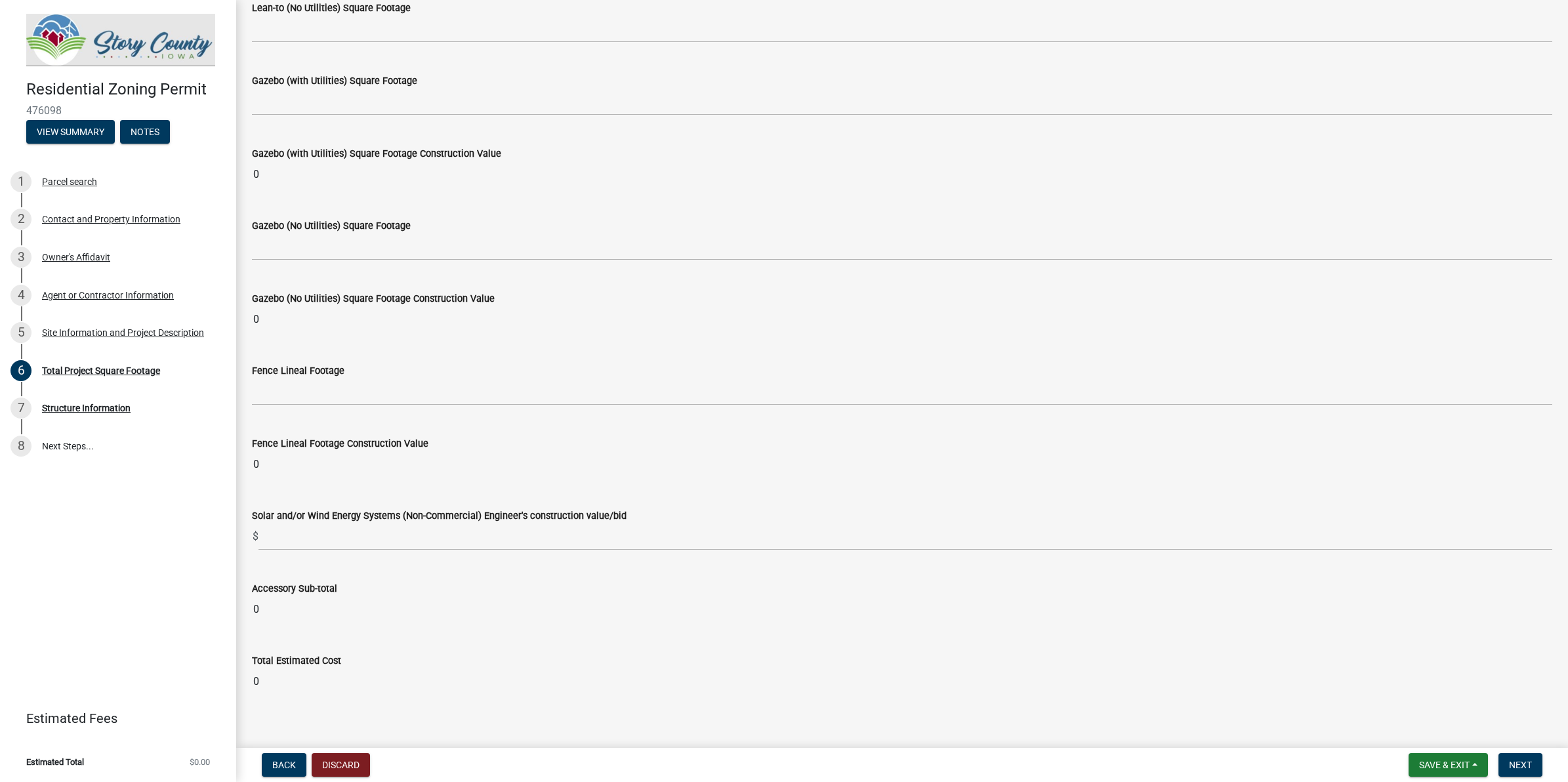
scroll to position [5025, 0]
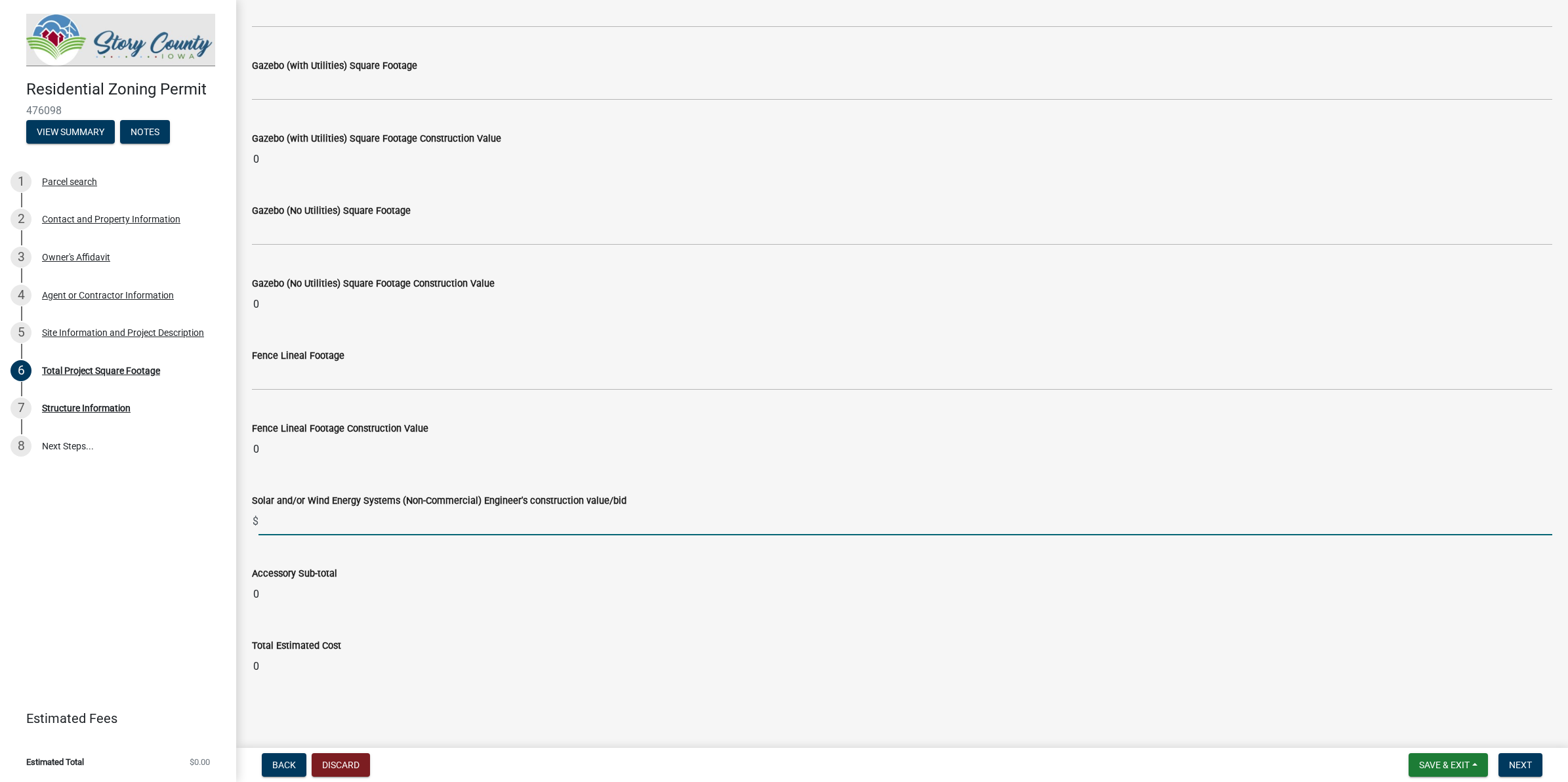
click at [398, 519] on input "text" at bounding box center [905, 522] width 1294 height 27
type input "80000"
drag, startPoint x: 266, startPoint y: 522, endPoint x: 214, endPoint y: 516, distance: 52.3
click at [214, 516] on div "Residential Zoning Permit 476098 View Summary Notes 1 Parcel search 2 Contact a…" at bounding box center [784, 391] width 1568 height 782
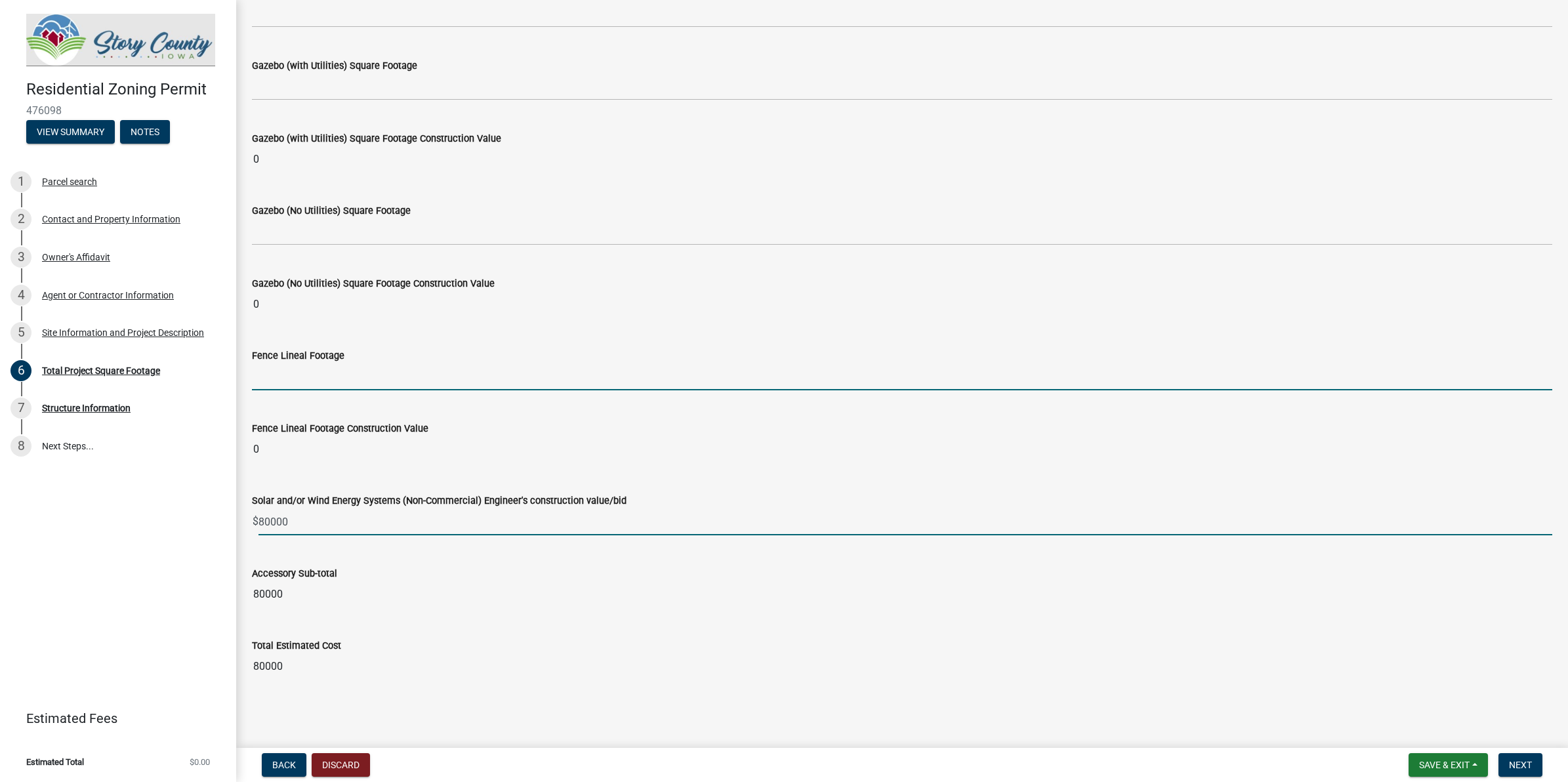
click at [359, 374] on input "text" at bounding box center [902, 377] width 1300 height 27
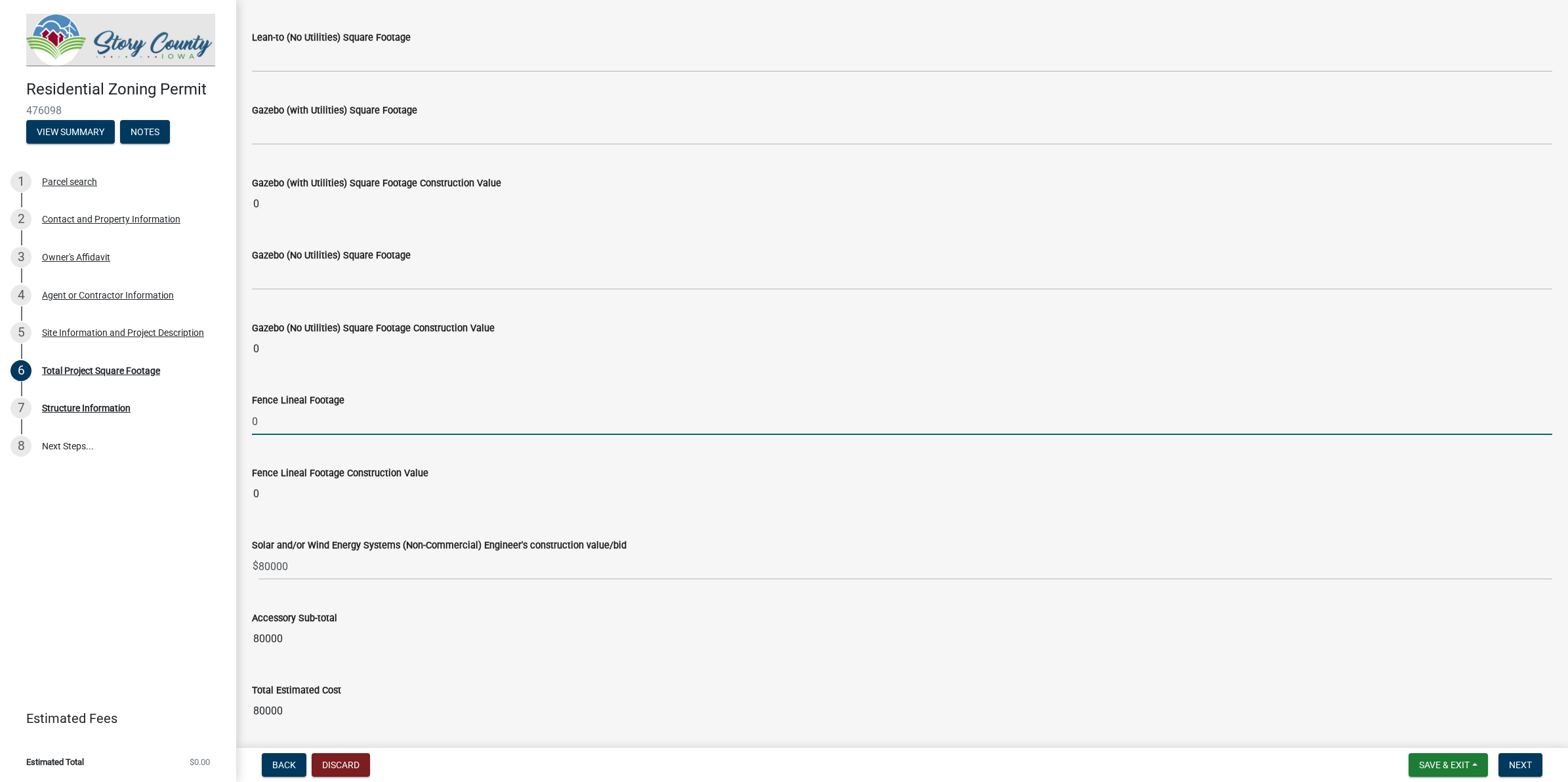
scroll to position [4943, 0]
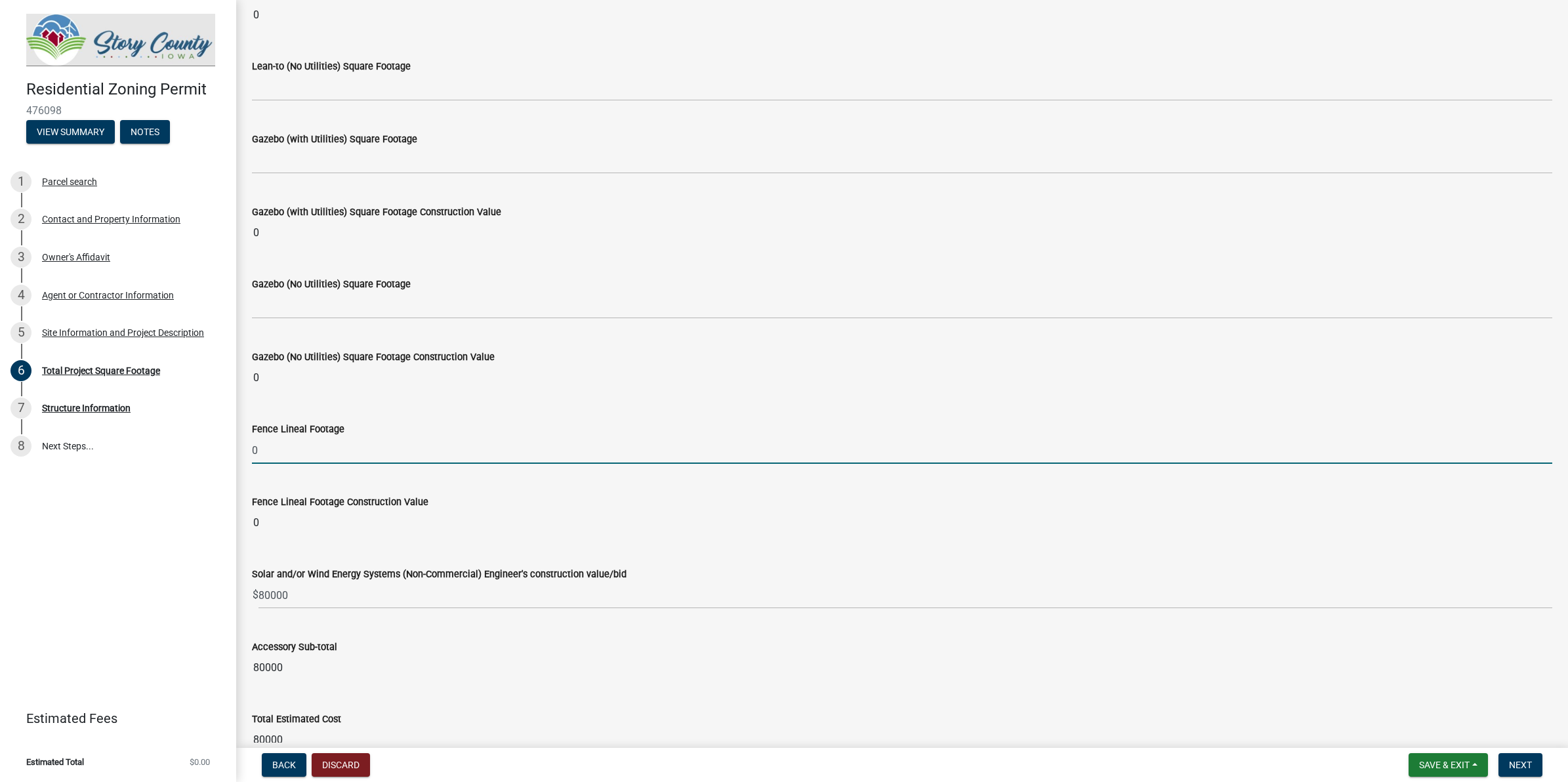
type input "0"
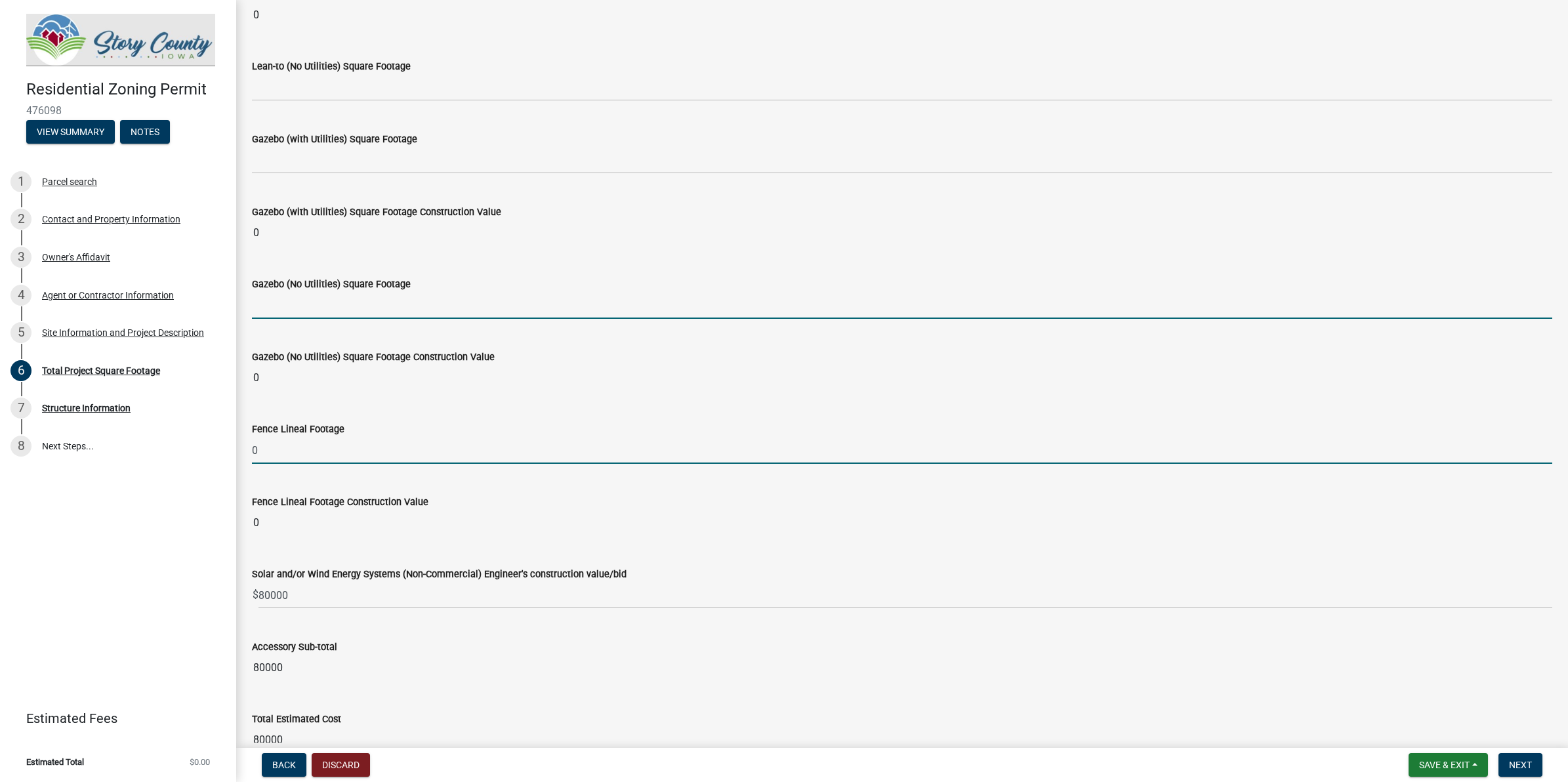
click at [316, 319] on input "text" at bounding box center [902, 305] width 1300 height 27
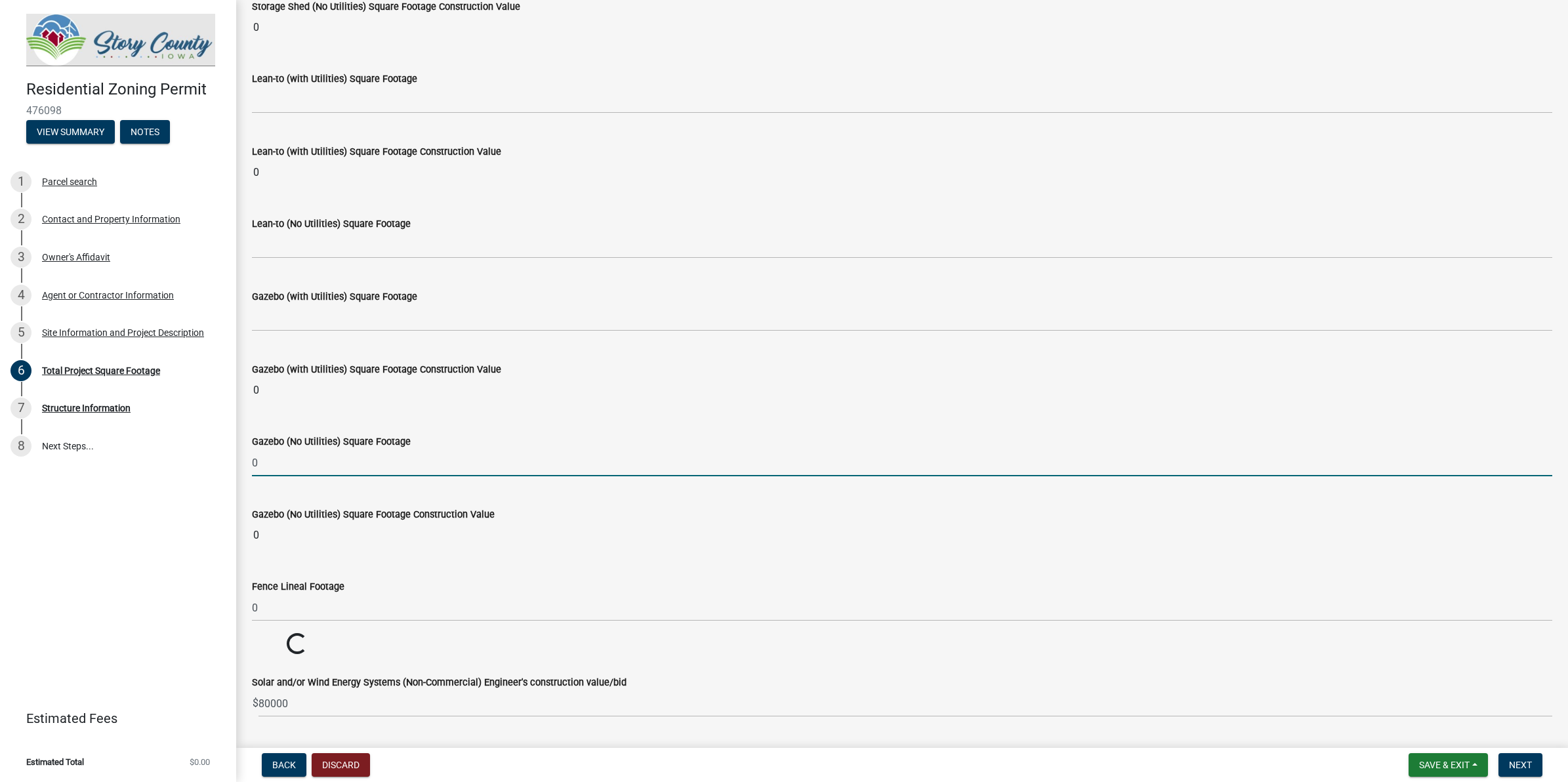
scroll to position [4779, 0]
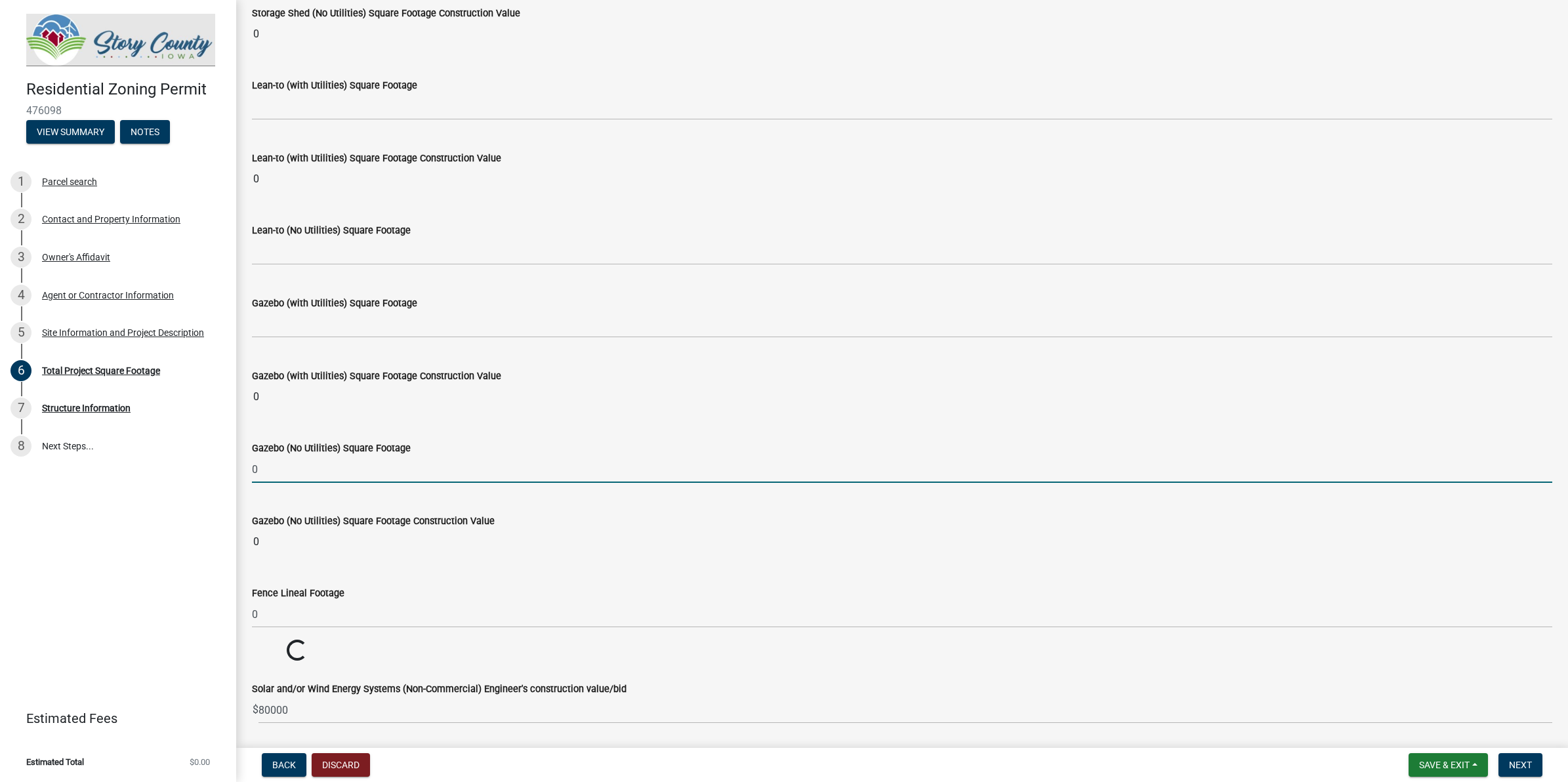
type input "0"
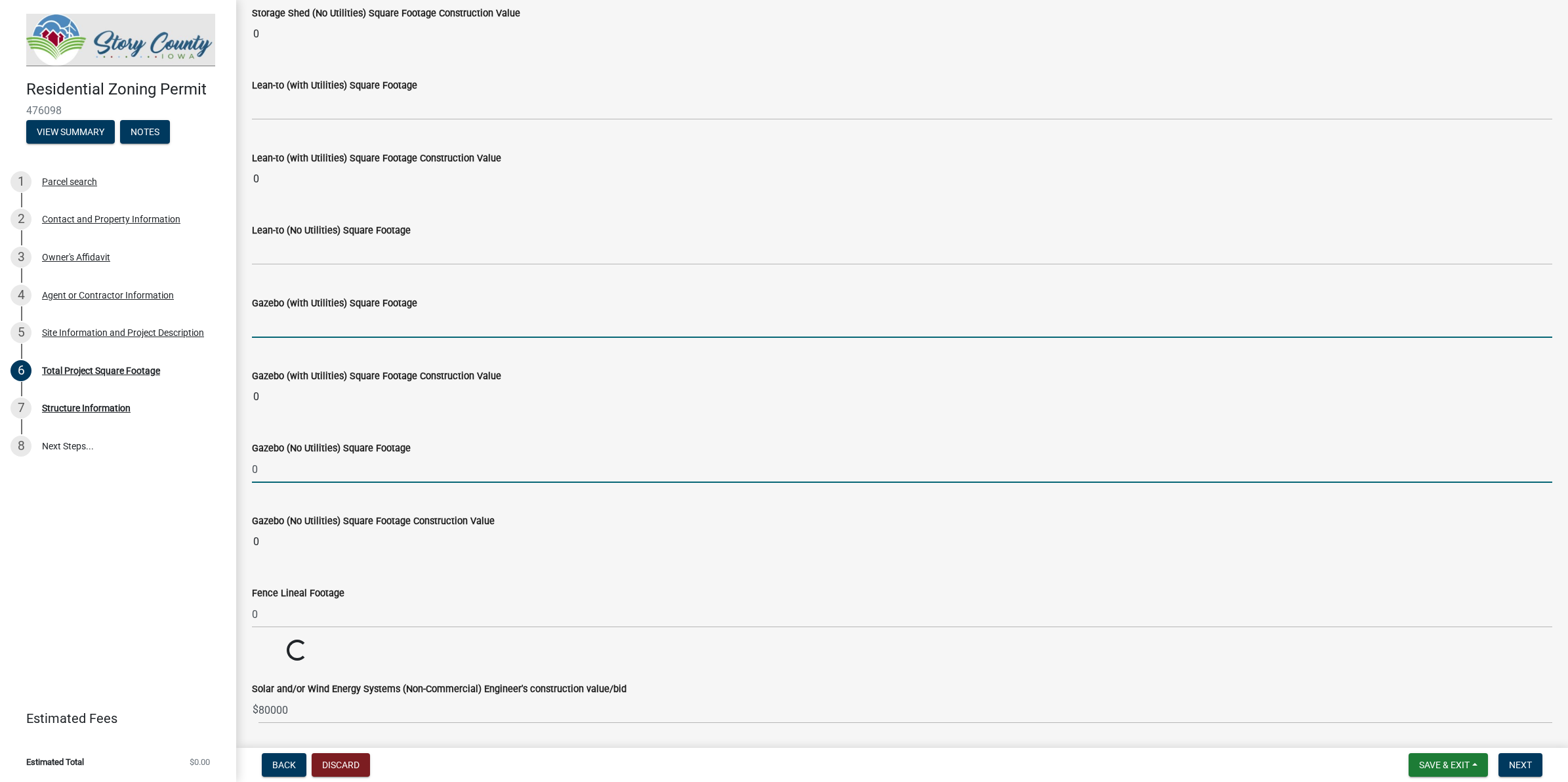
click at [305, 338] on input "text" at bounding box center [902, 325] width 1300 height 27
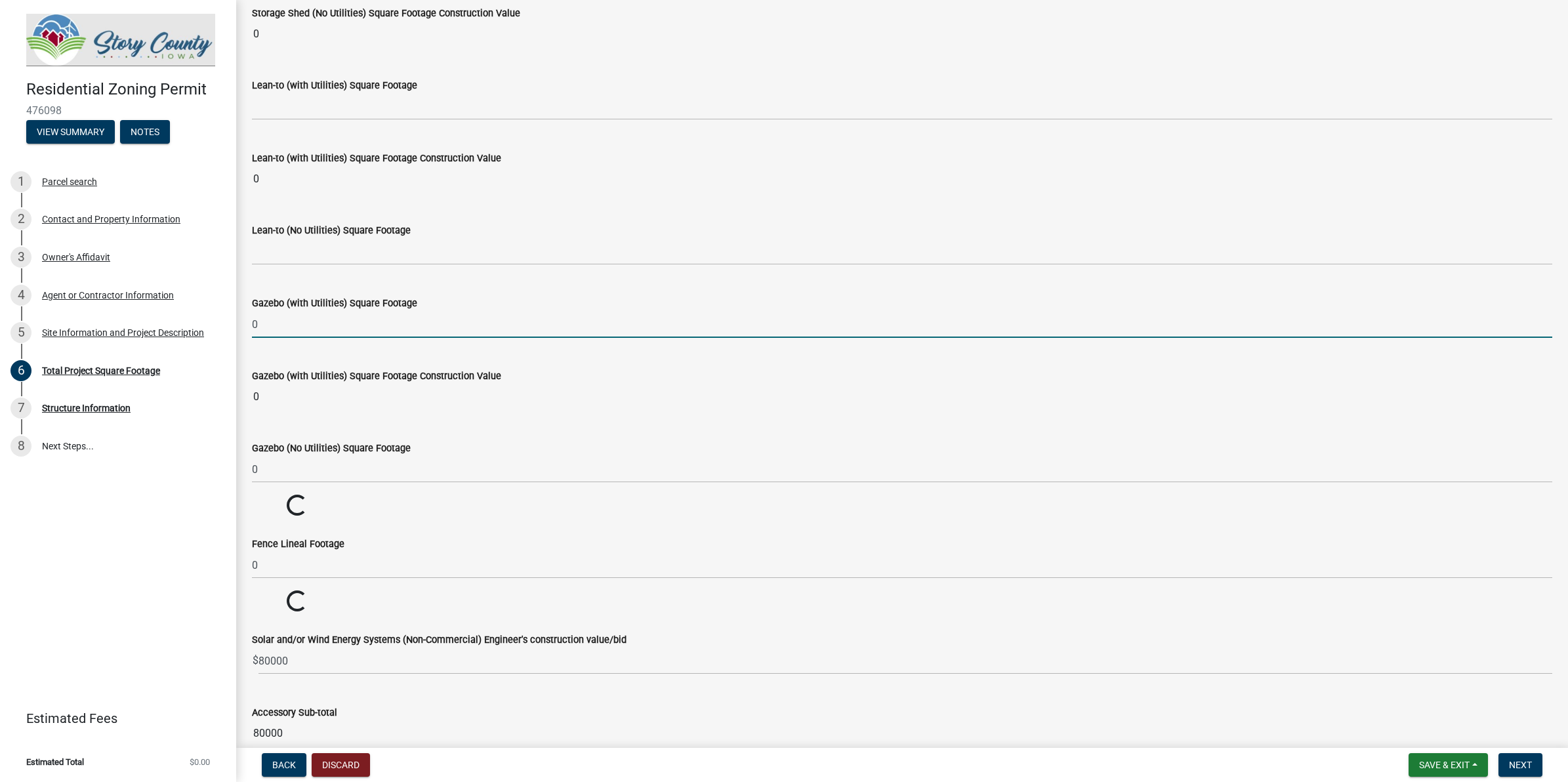
type input "0"
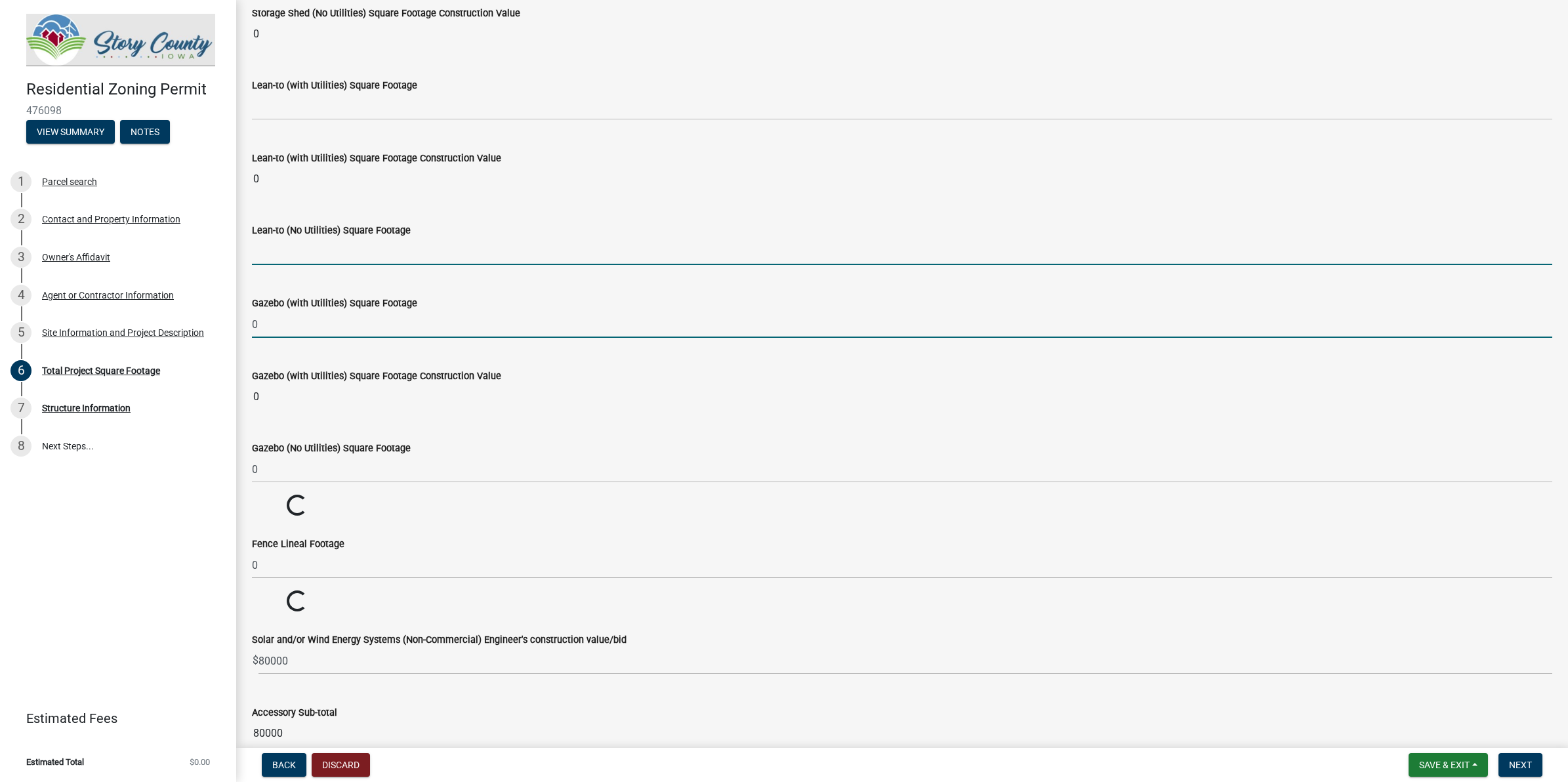
click at [282, 265] on input "text" at bounding box center [902, 251] width 1300 height 27
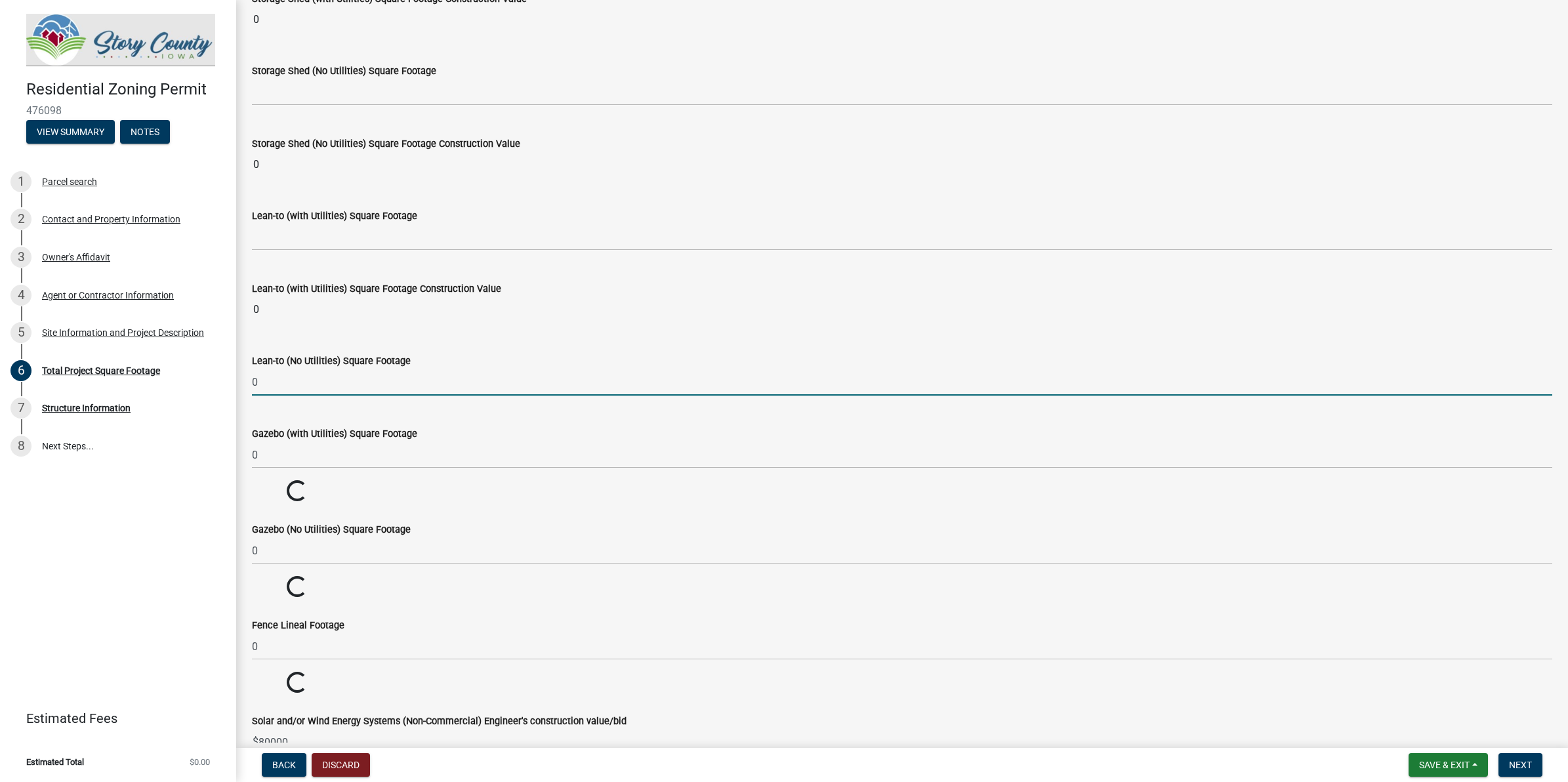
scroll to position [4615, 0]
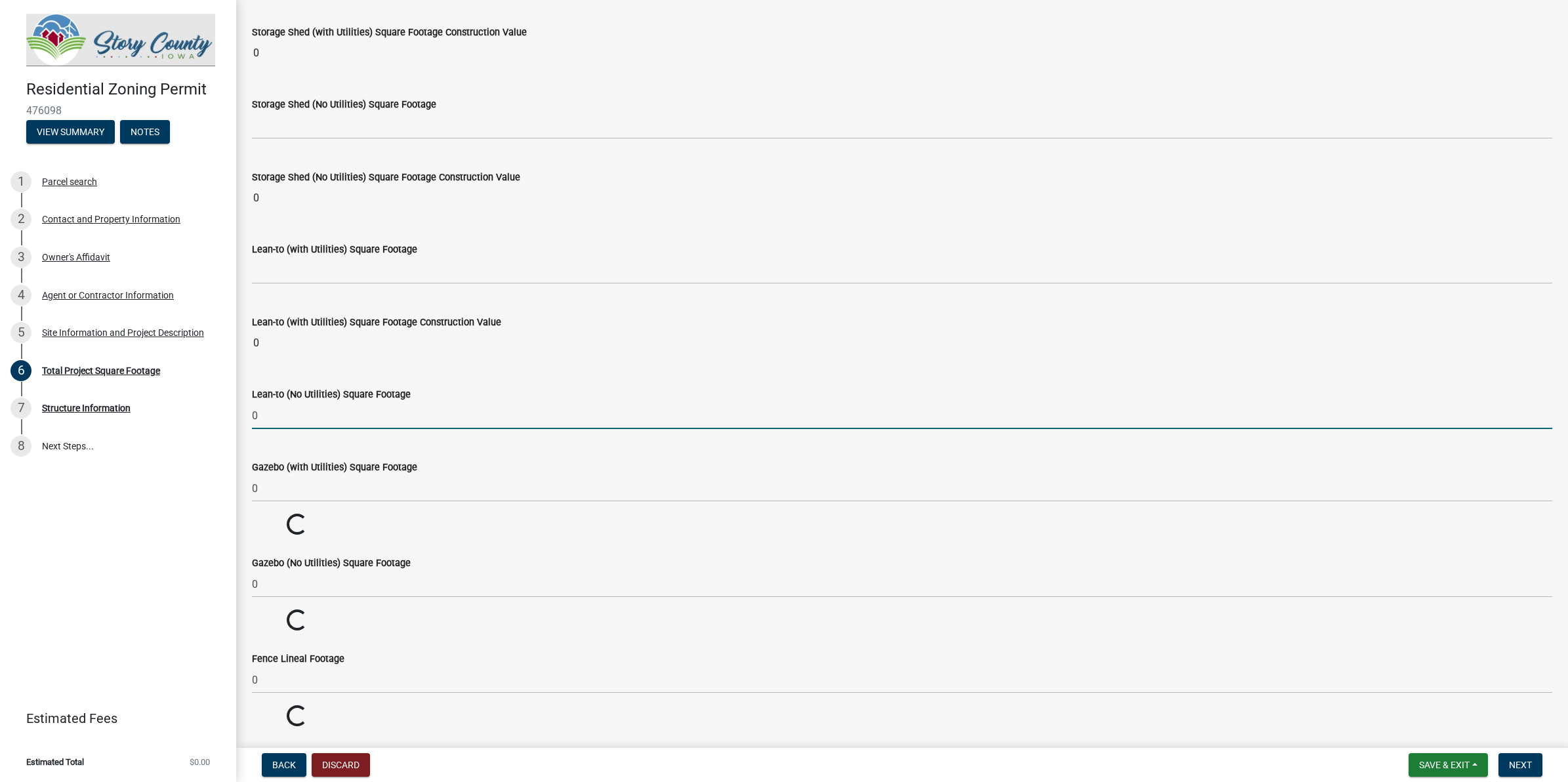
type input "0"
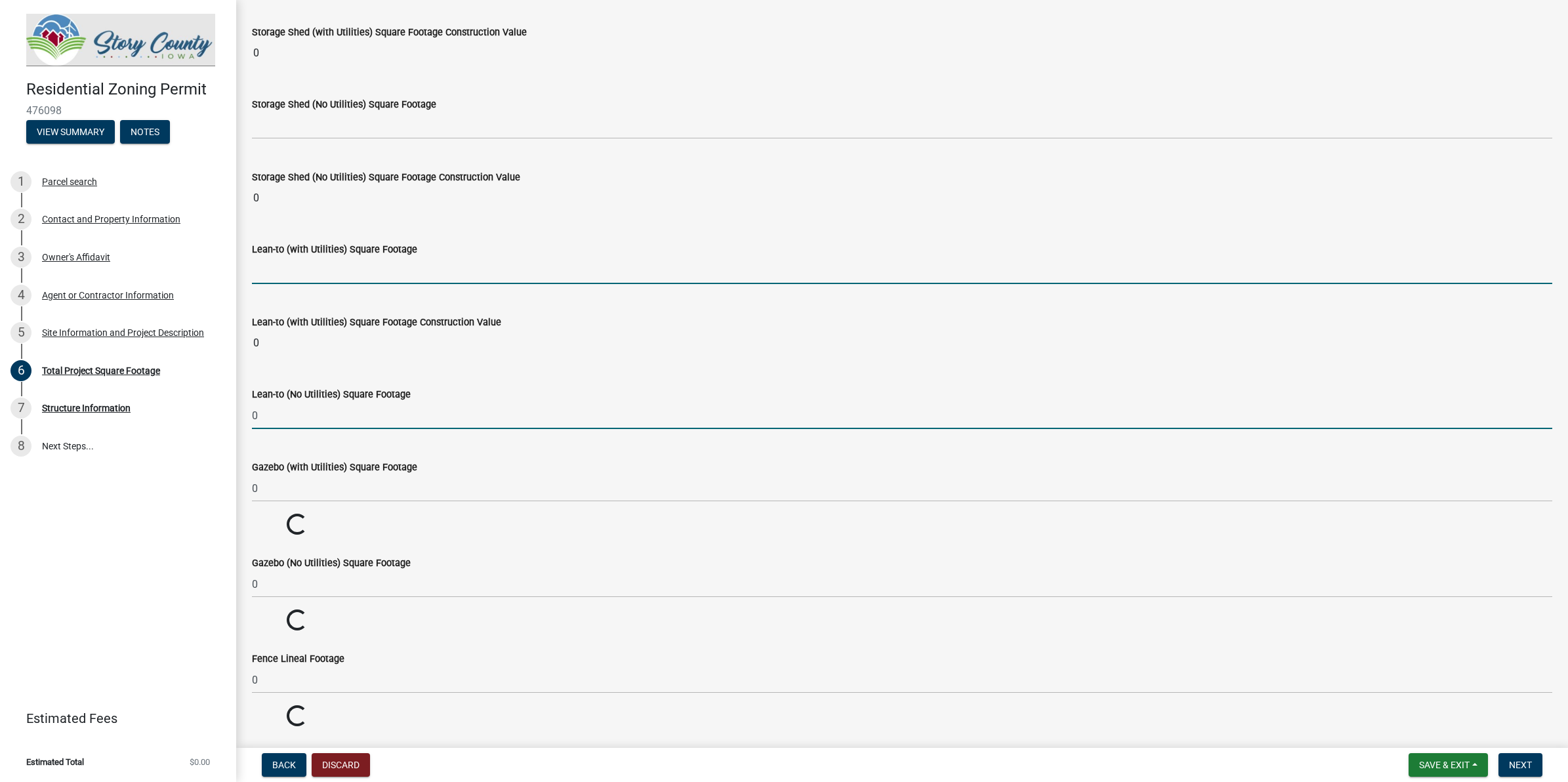
click at [295, 284] on input "text" at bounding box center [902, 270] width 1300 height 27
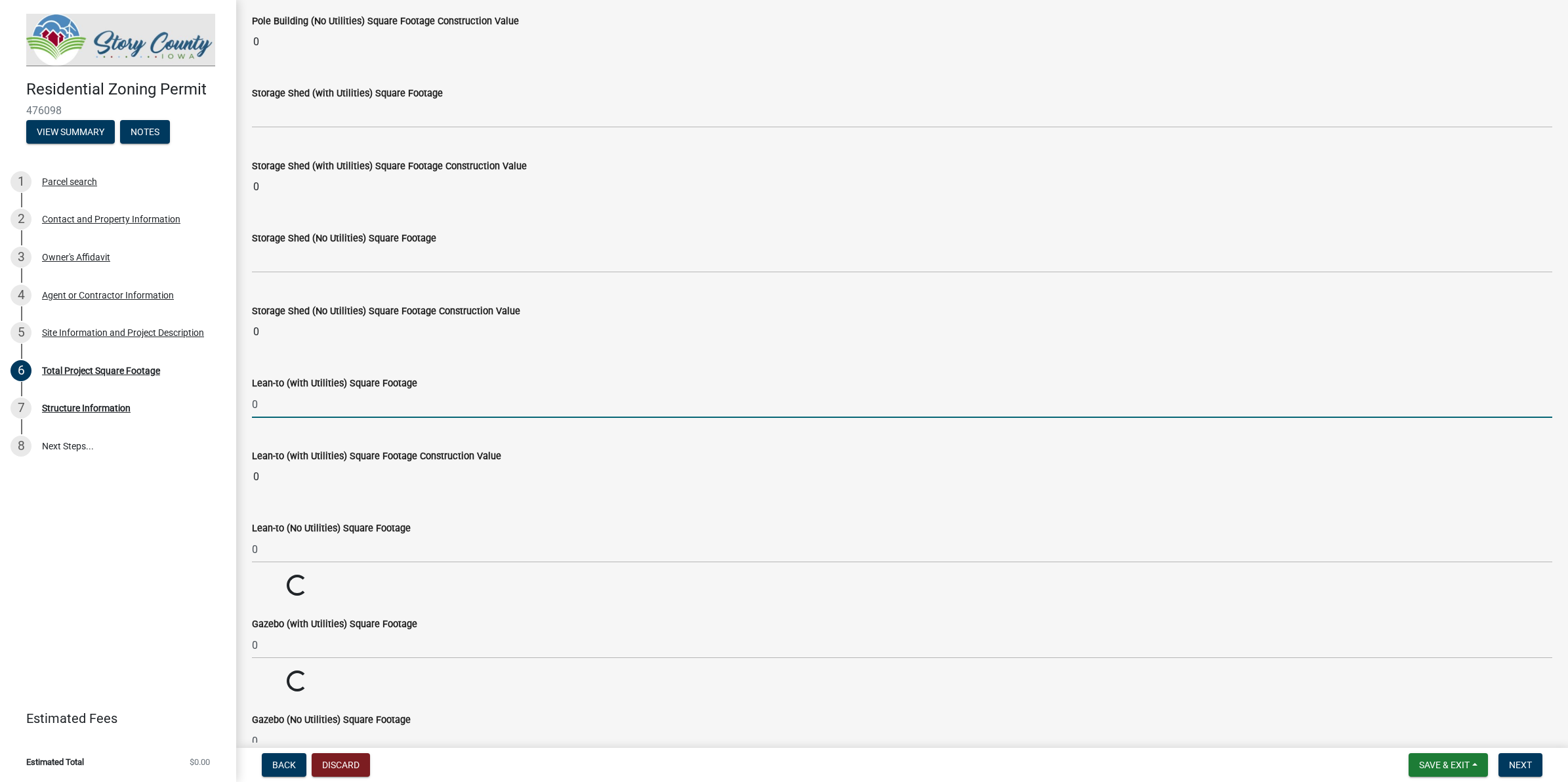
scroll to position [4451, 0]
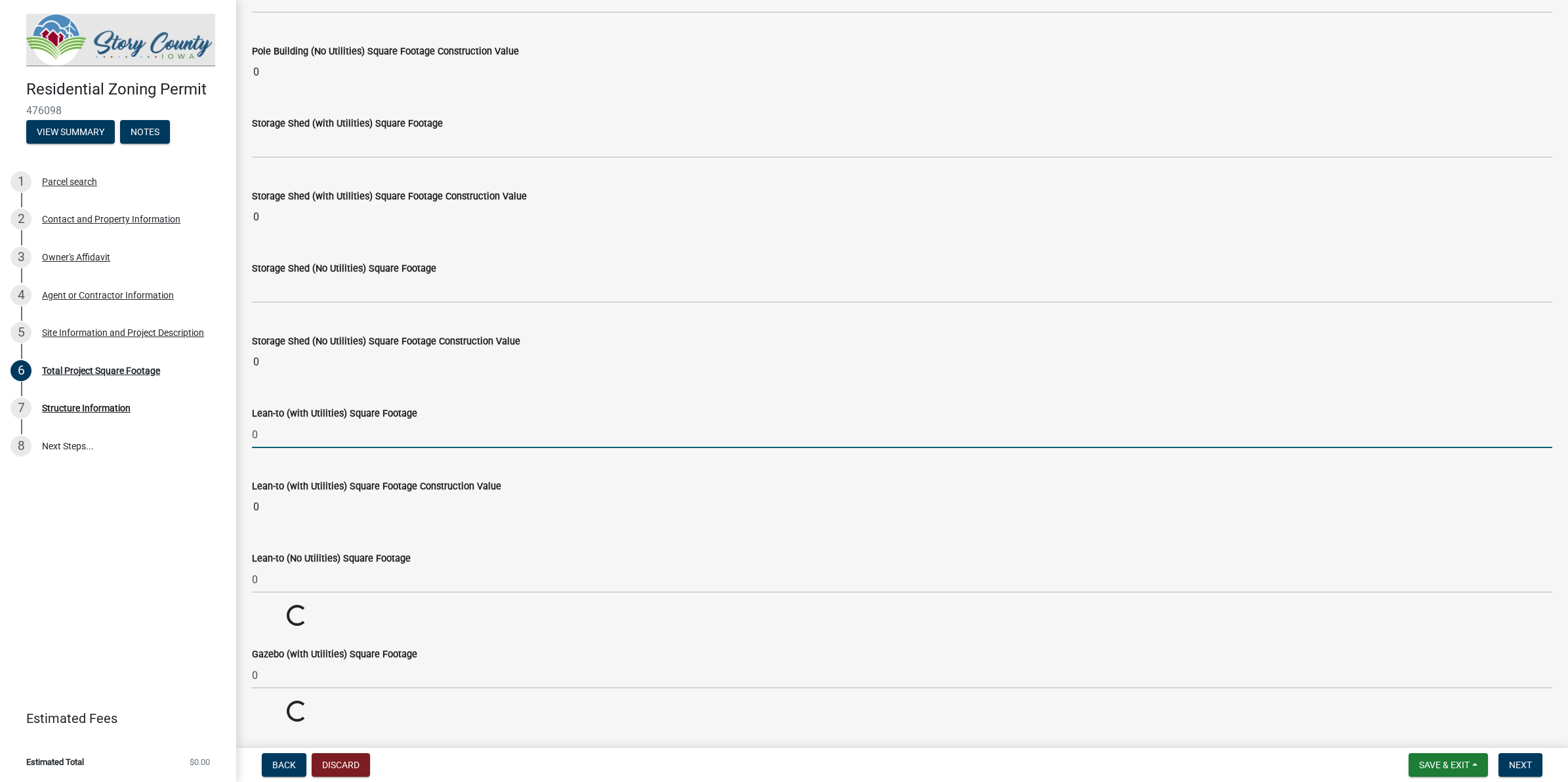
type input "0"
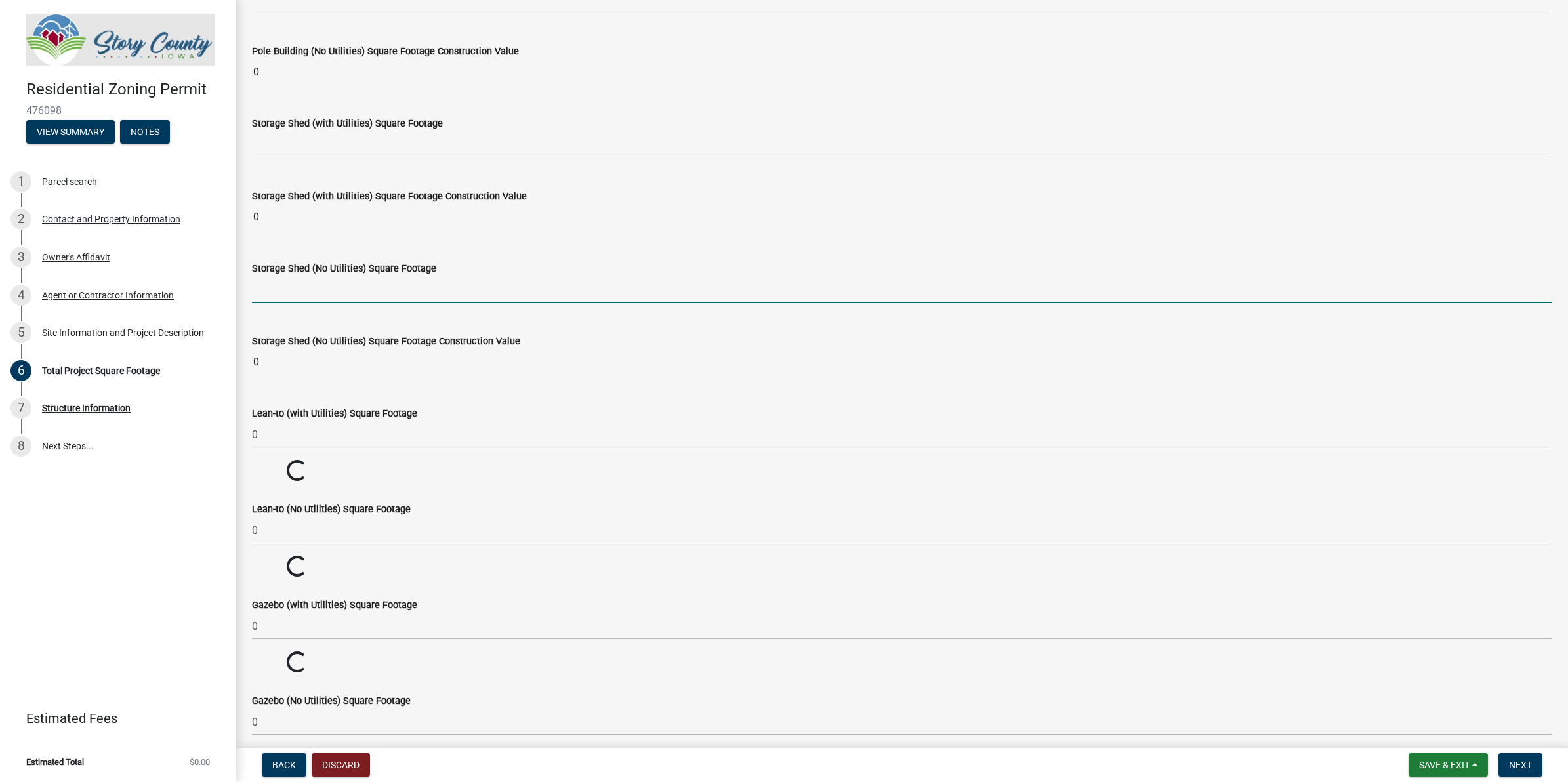
click at [299, 296] on input "text" at bounding box center [902, 289] width 1300 height 27
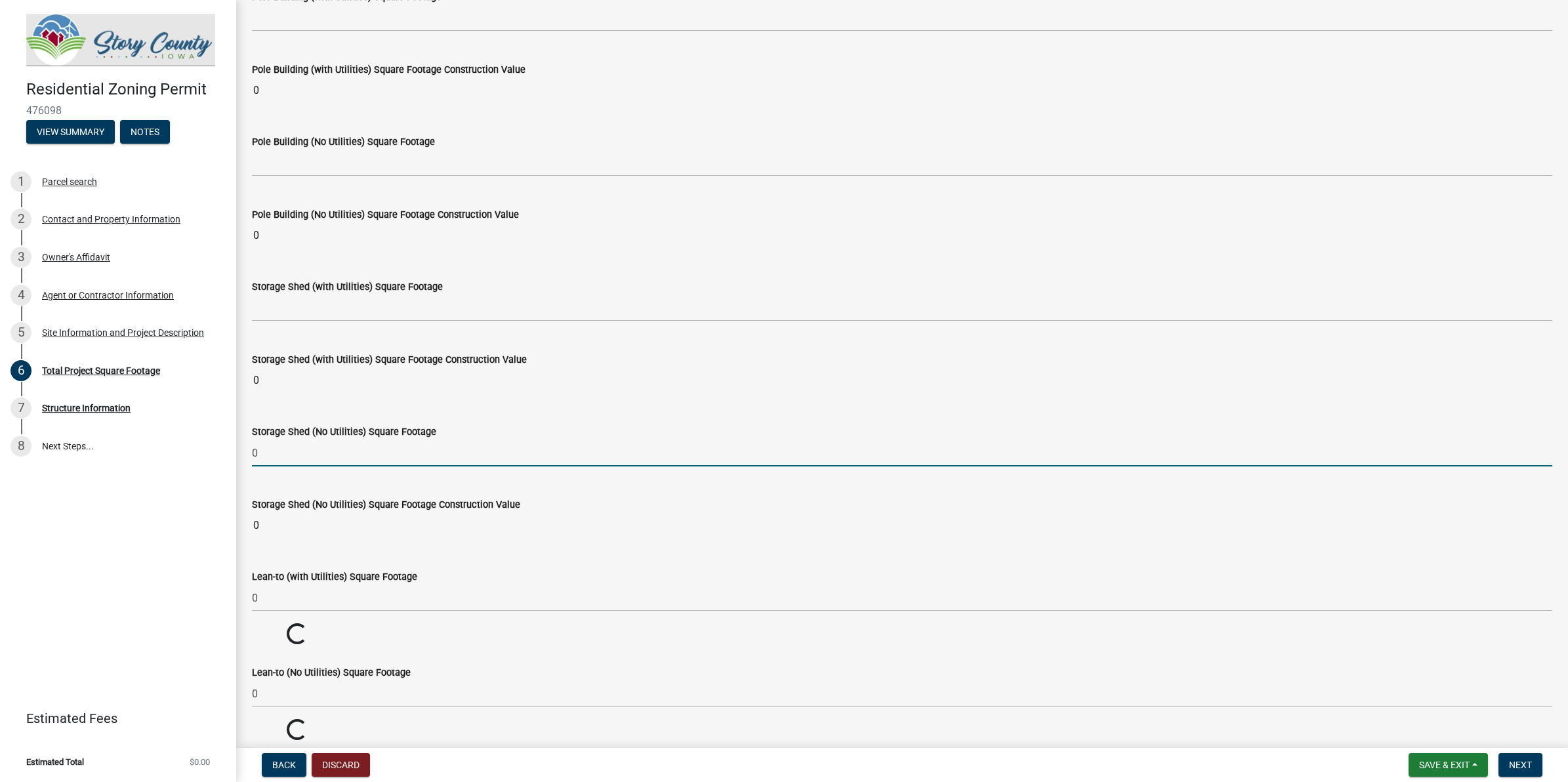
scroll to position [4287, 0]
type input "0"
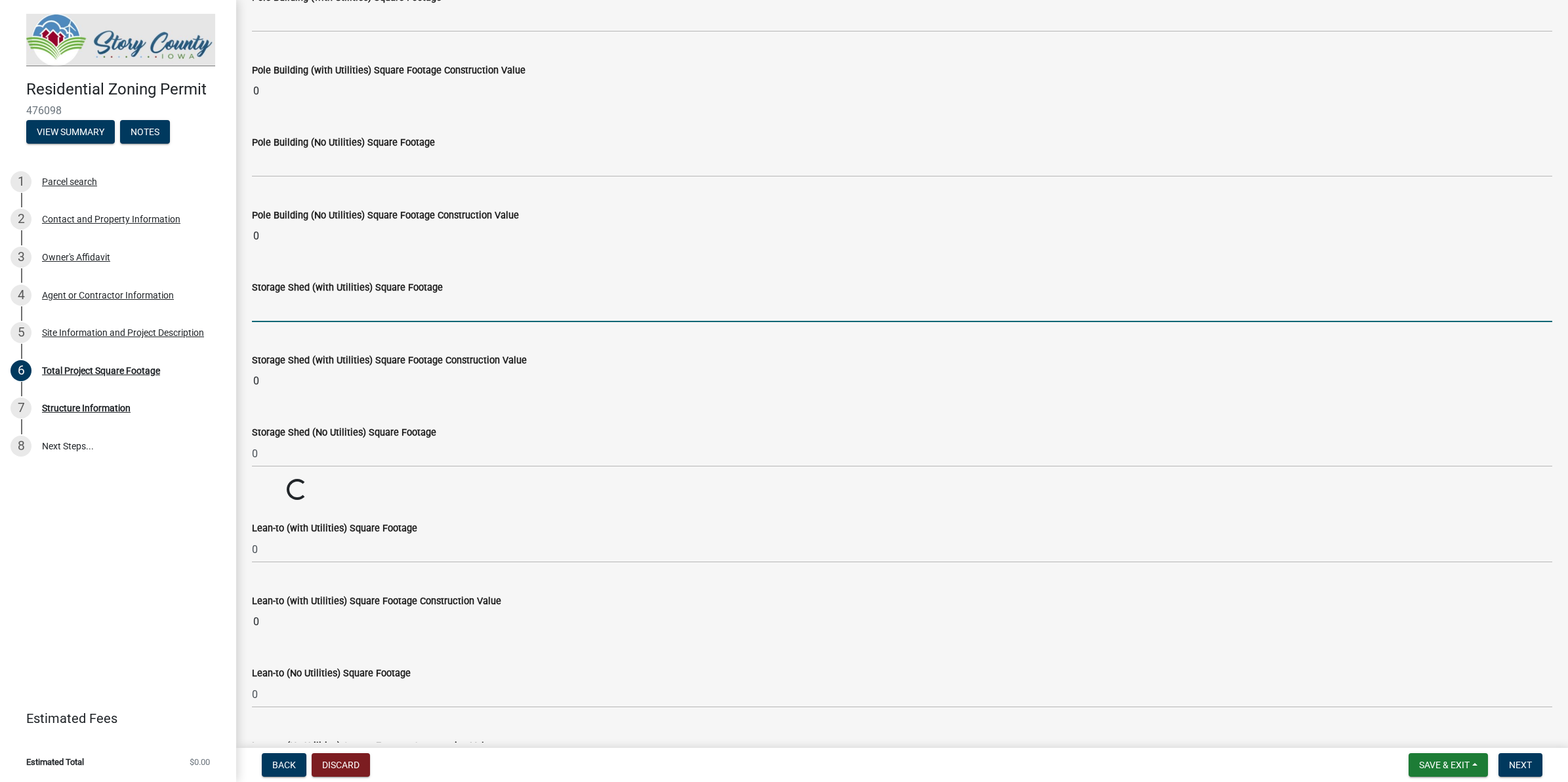
click at [282, 313] on input "text" at bounding box center [902, 309] width 1300 height 27
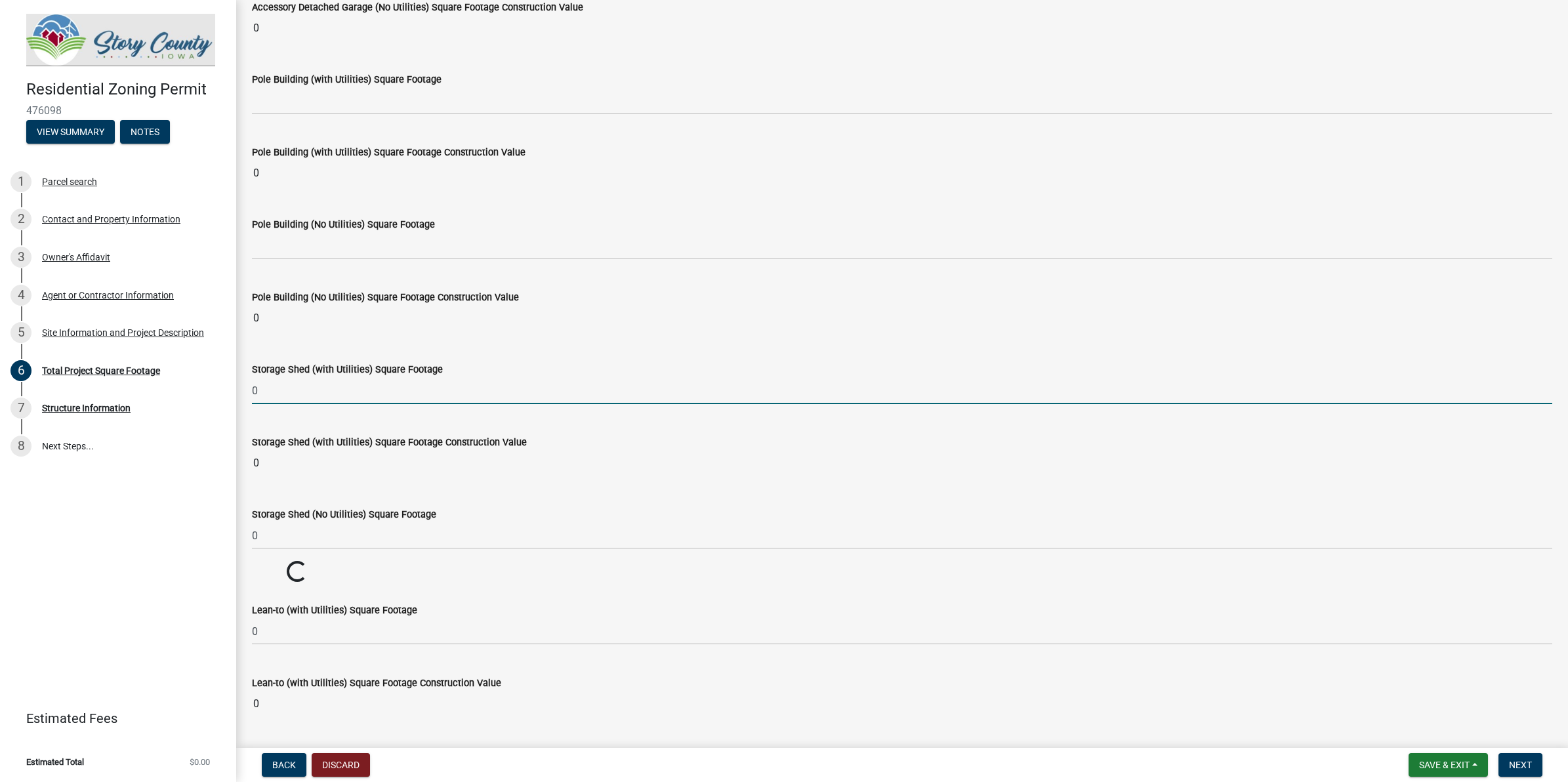
type input "0"
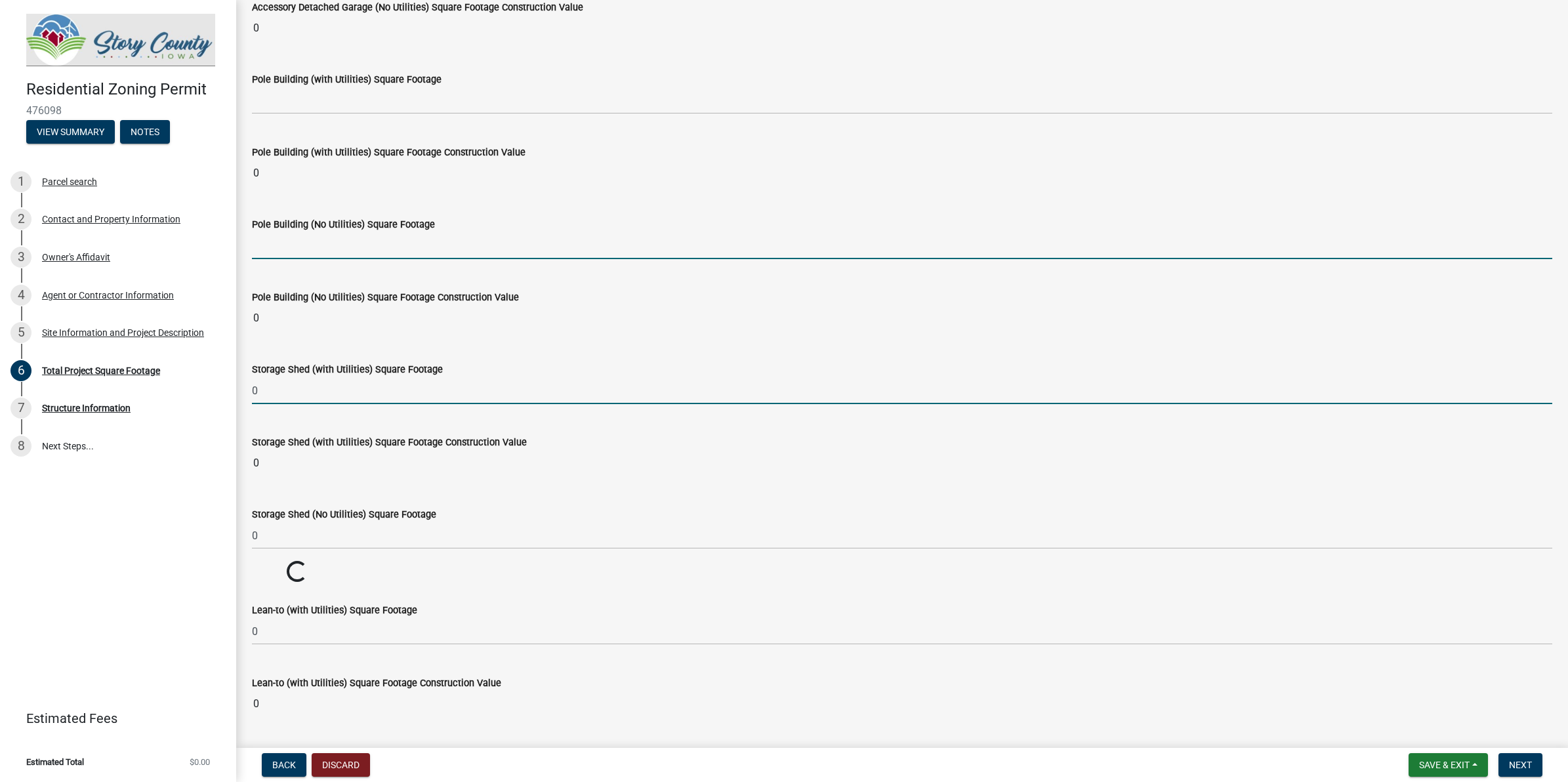
click at [290, 259] on input "text" at bounding box center [902, 246] width 1300 height 27
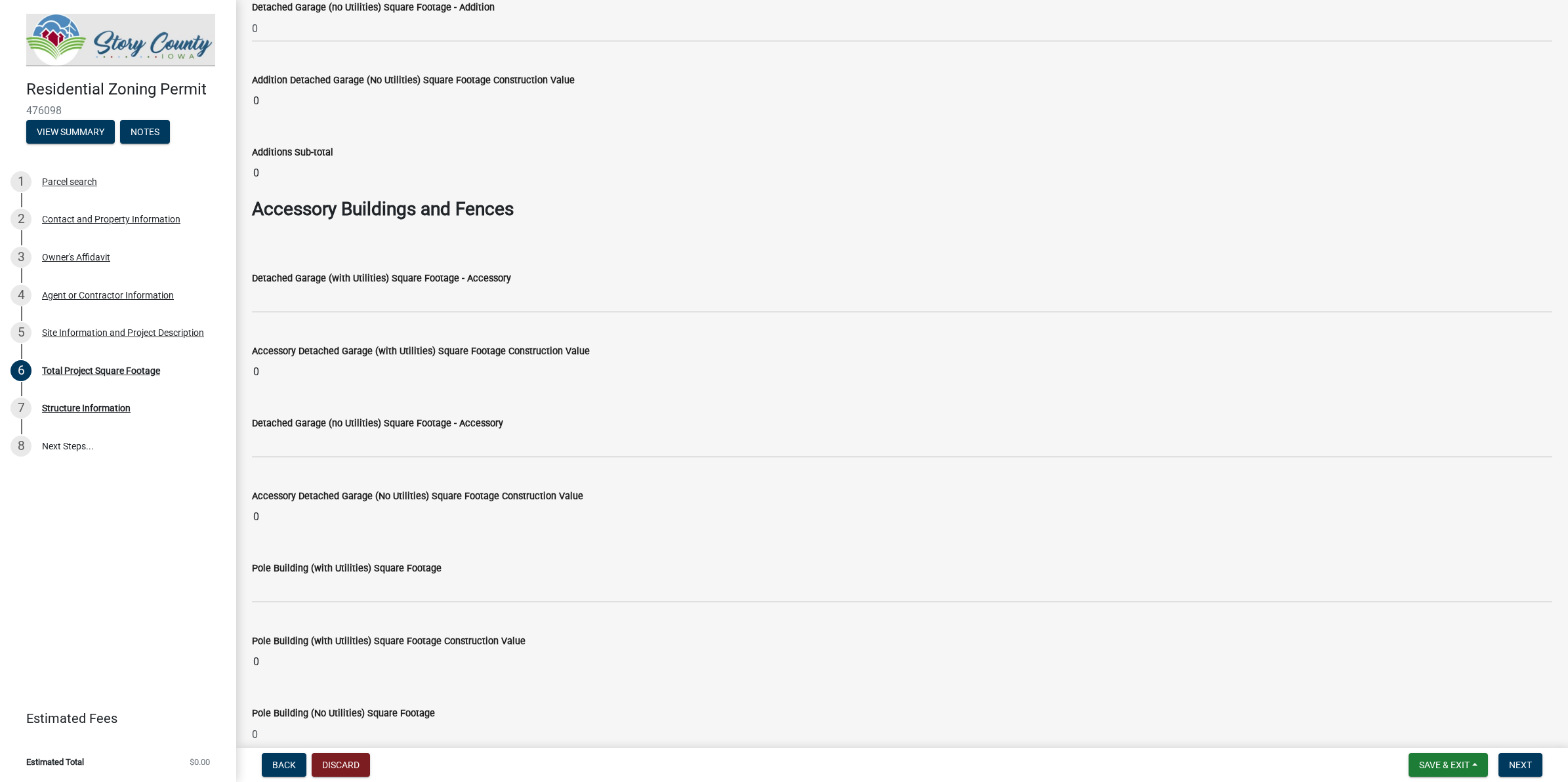
scroll to position [3713, 0]
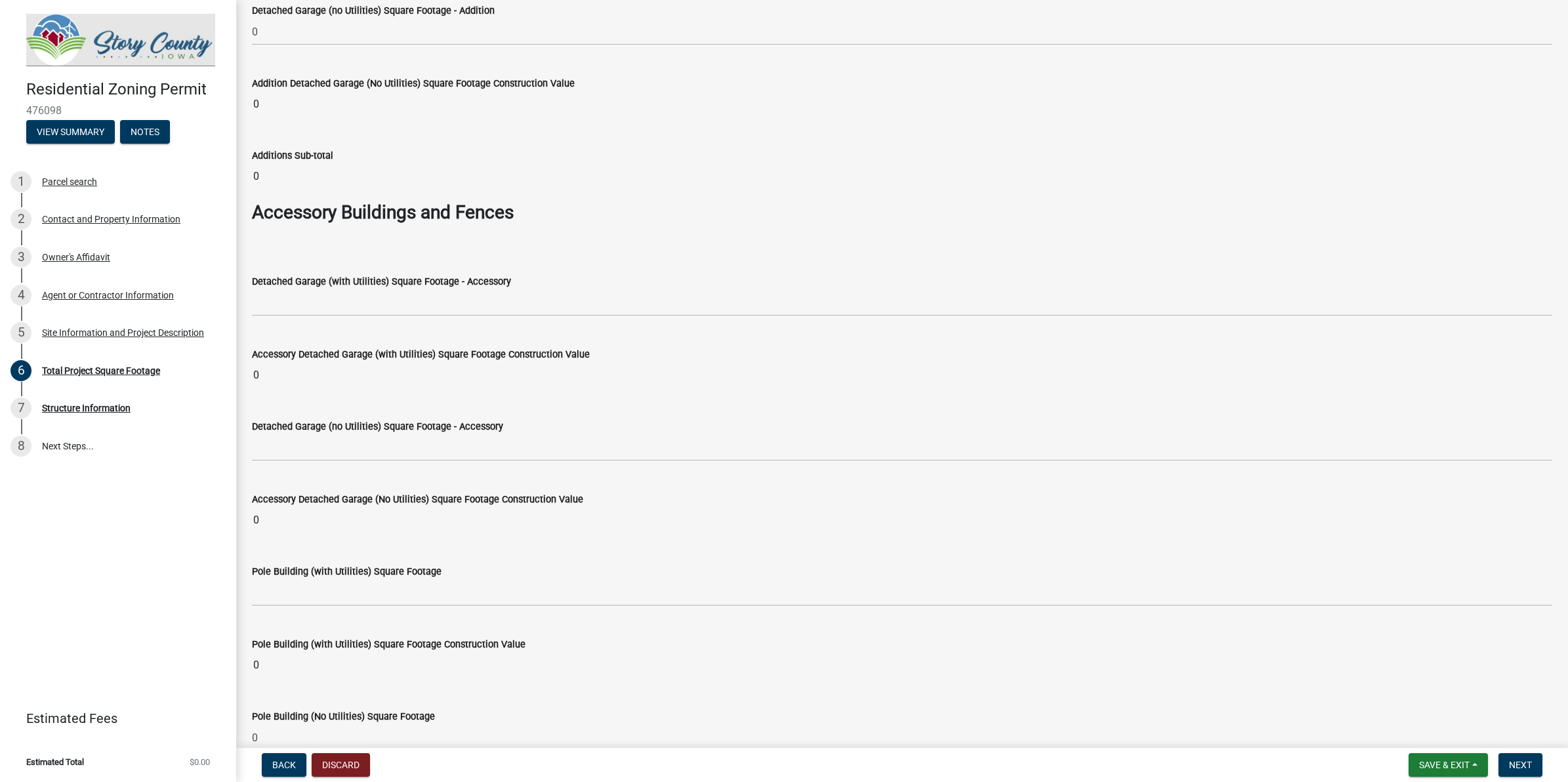
type input "0"
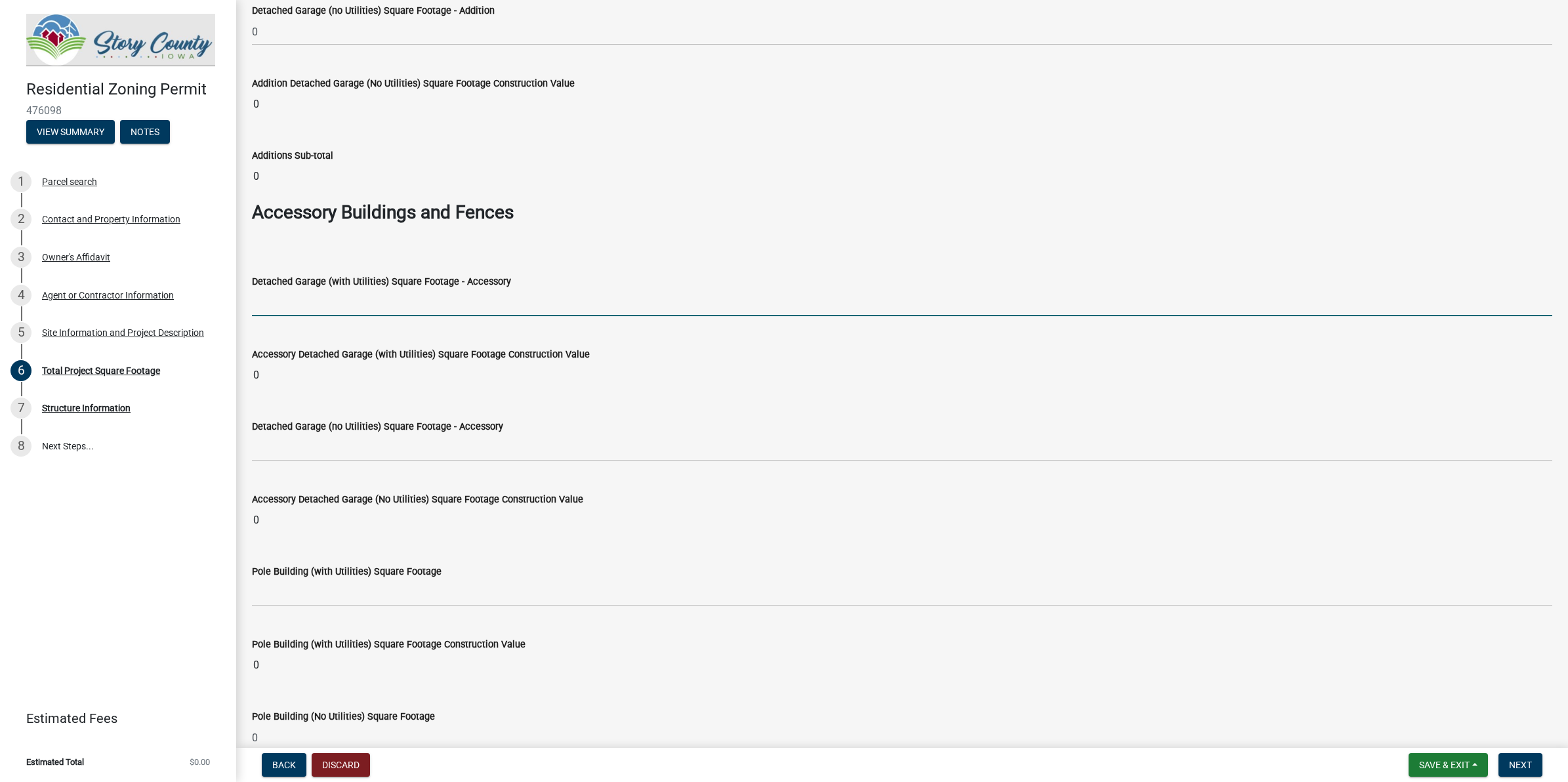
click at [313, 303] on input "text" at bounding box center [902, 303] width 1300 height 27
type input "0"
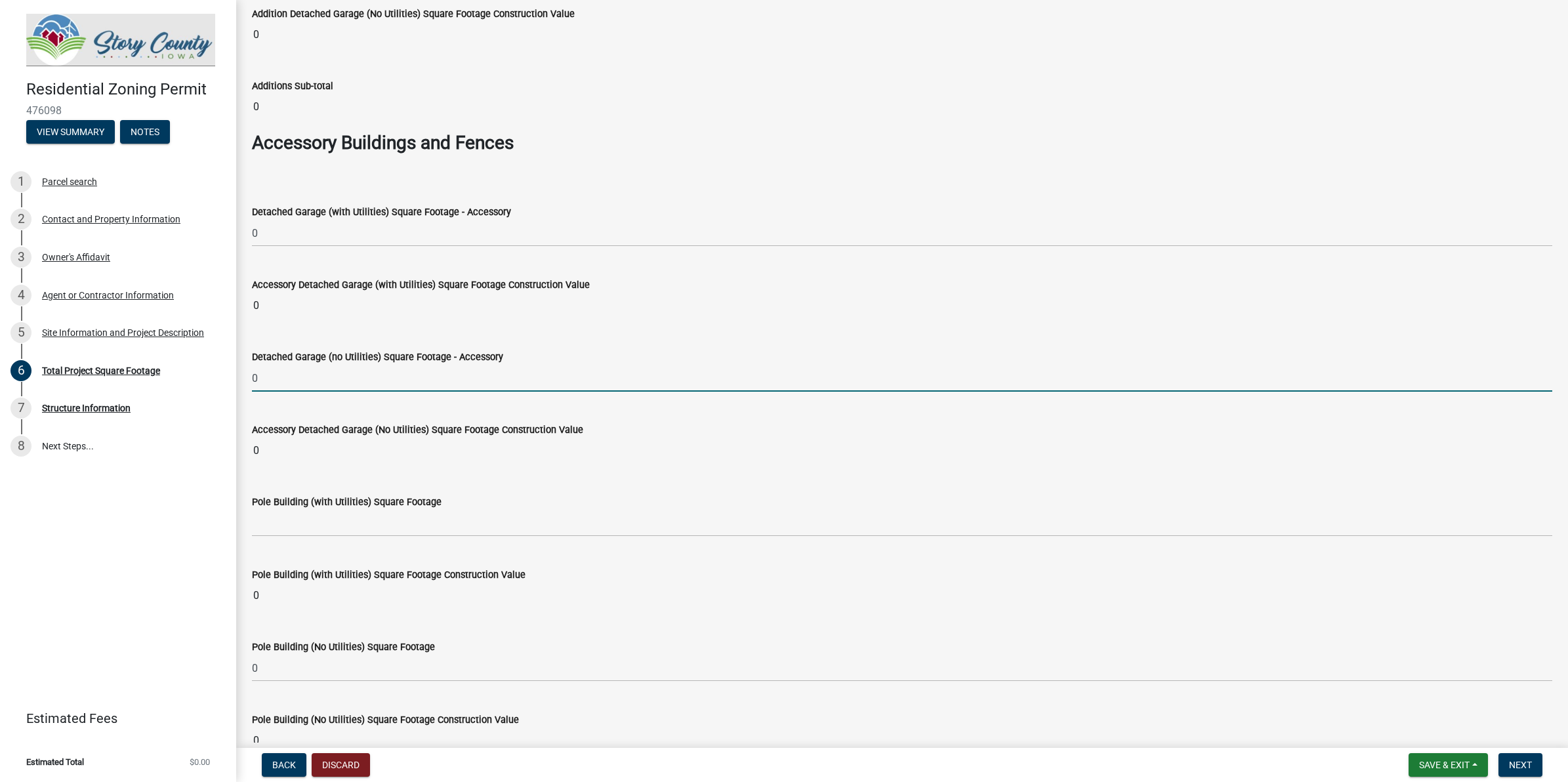
scroll to position [3959, 0]
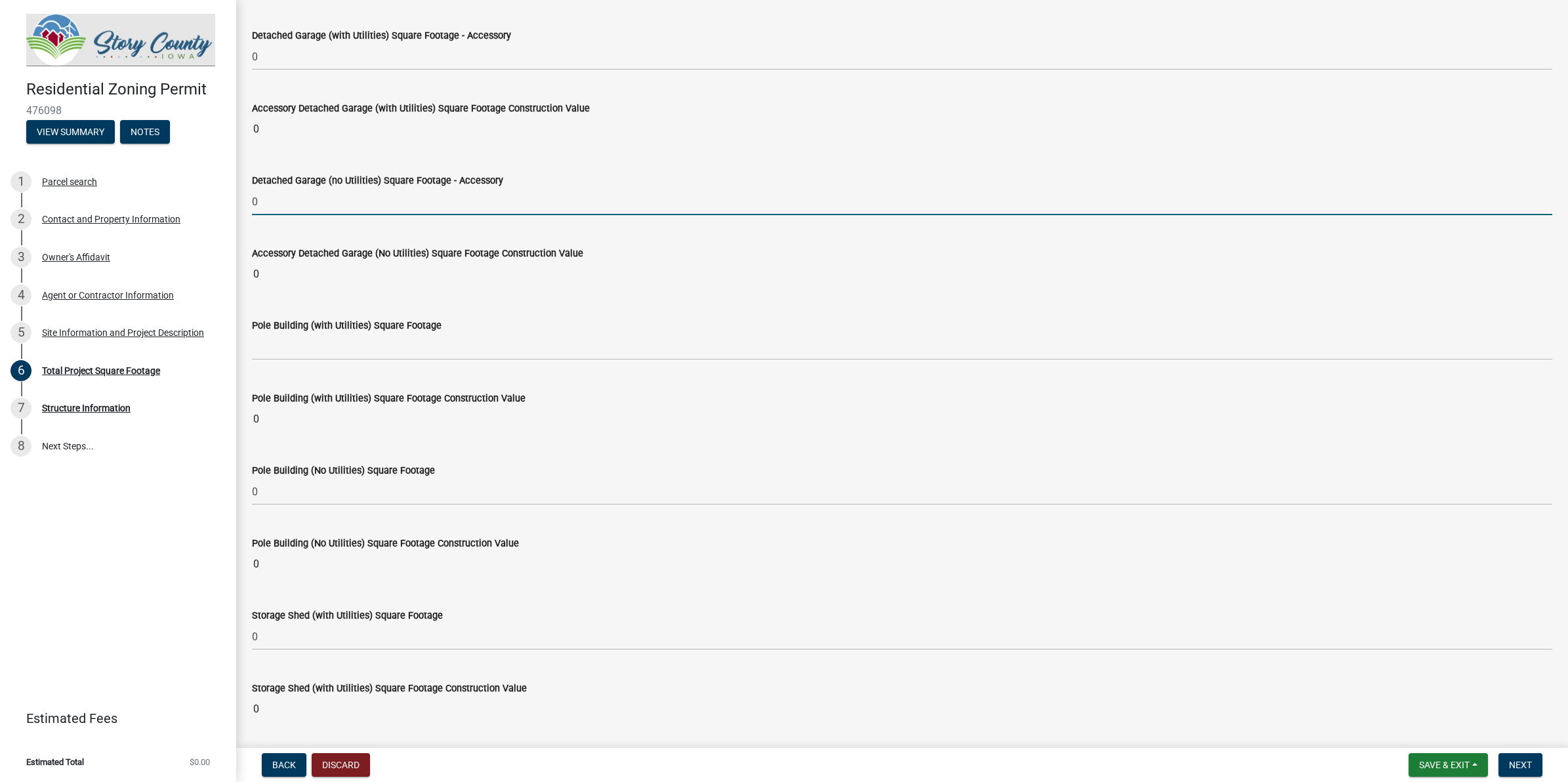
type input "0"
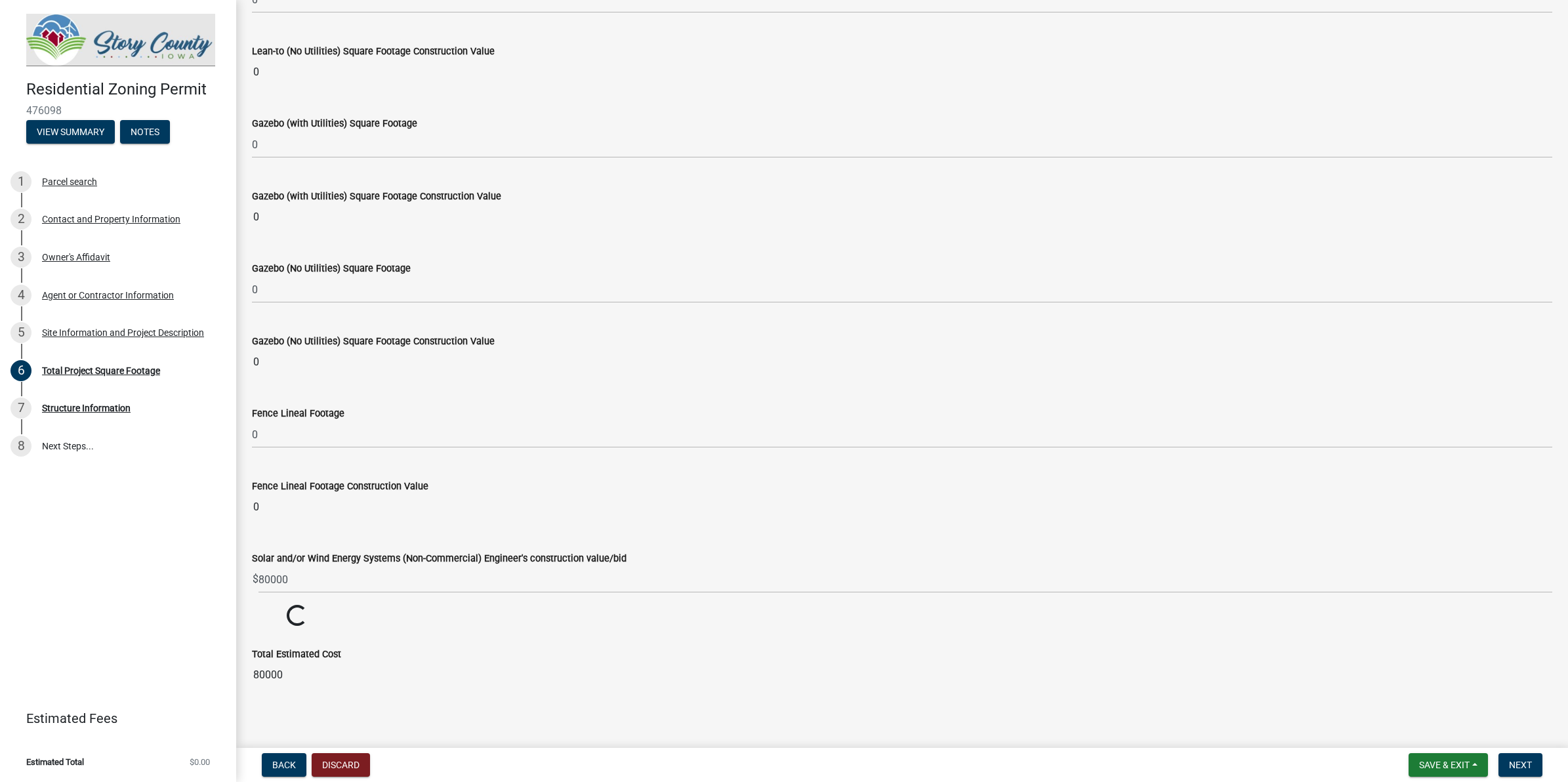
scroll to position [5048, 0]
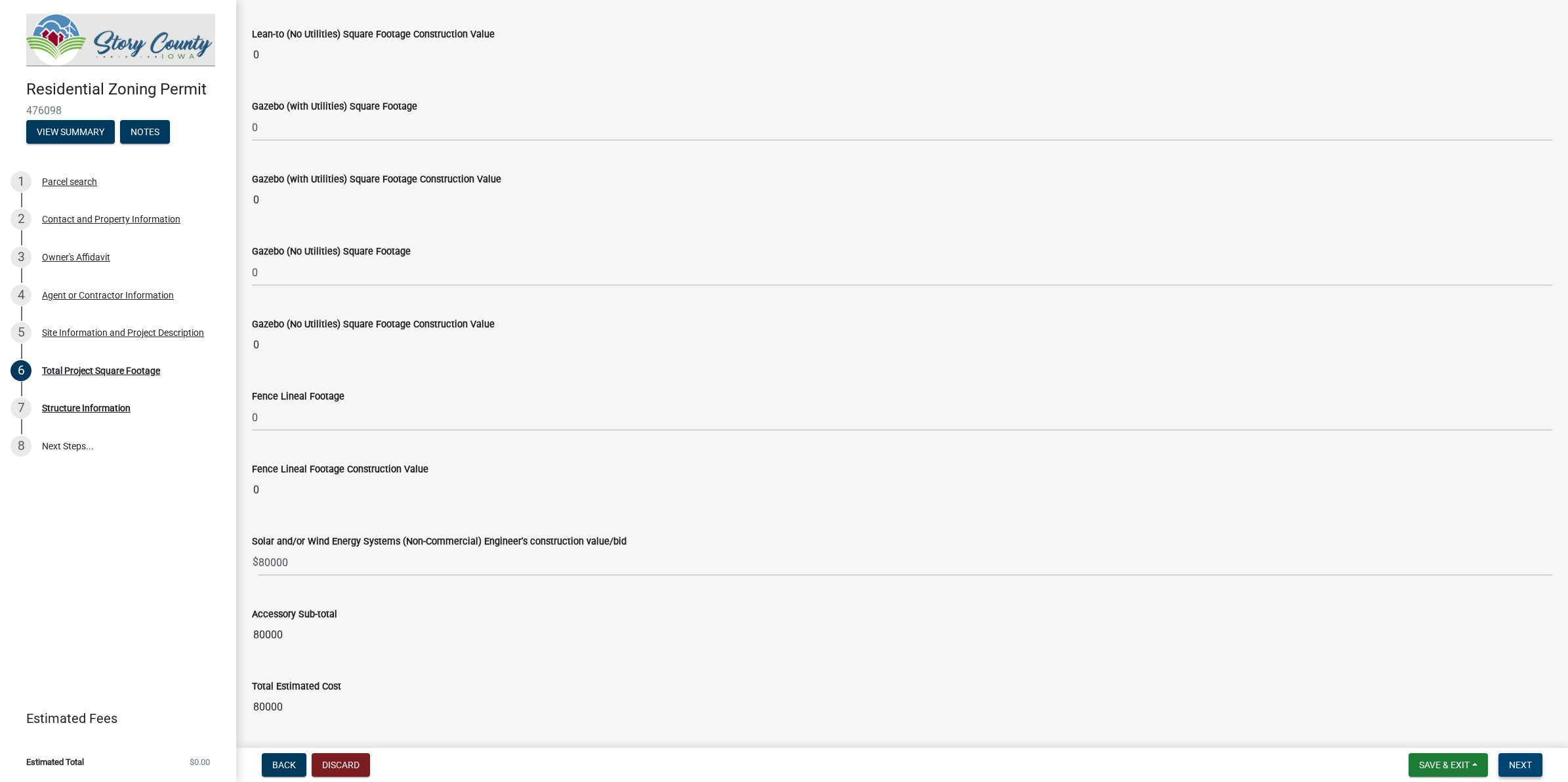
type input "0"
click at [1254, 625] on button "Next" at bounding box center [1520, 765] width 44 height 24
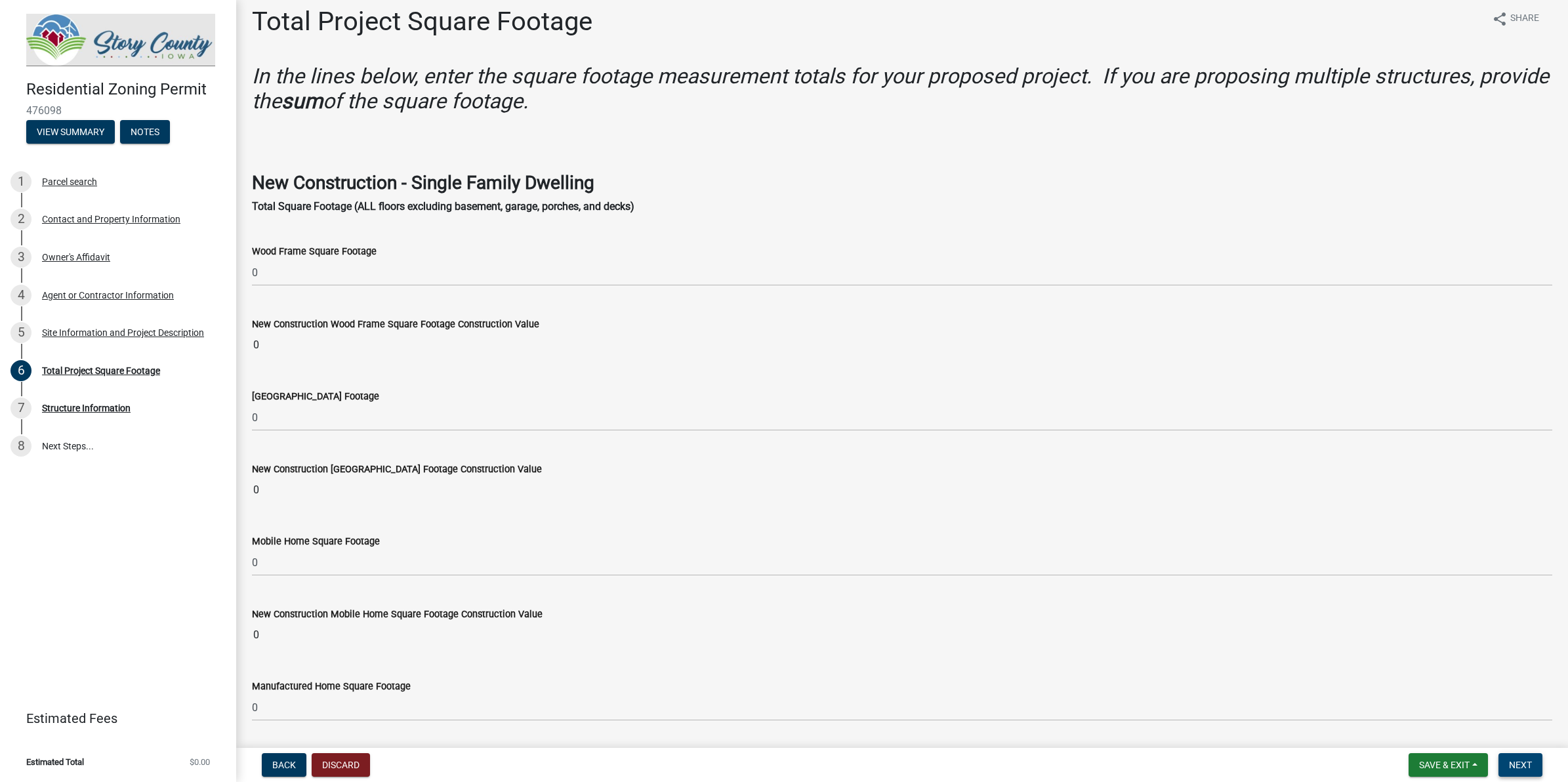
scroll to position [0, 0]
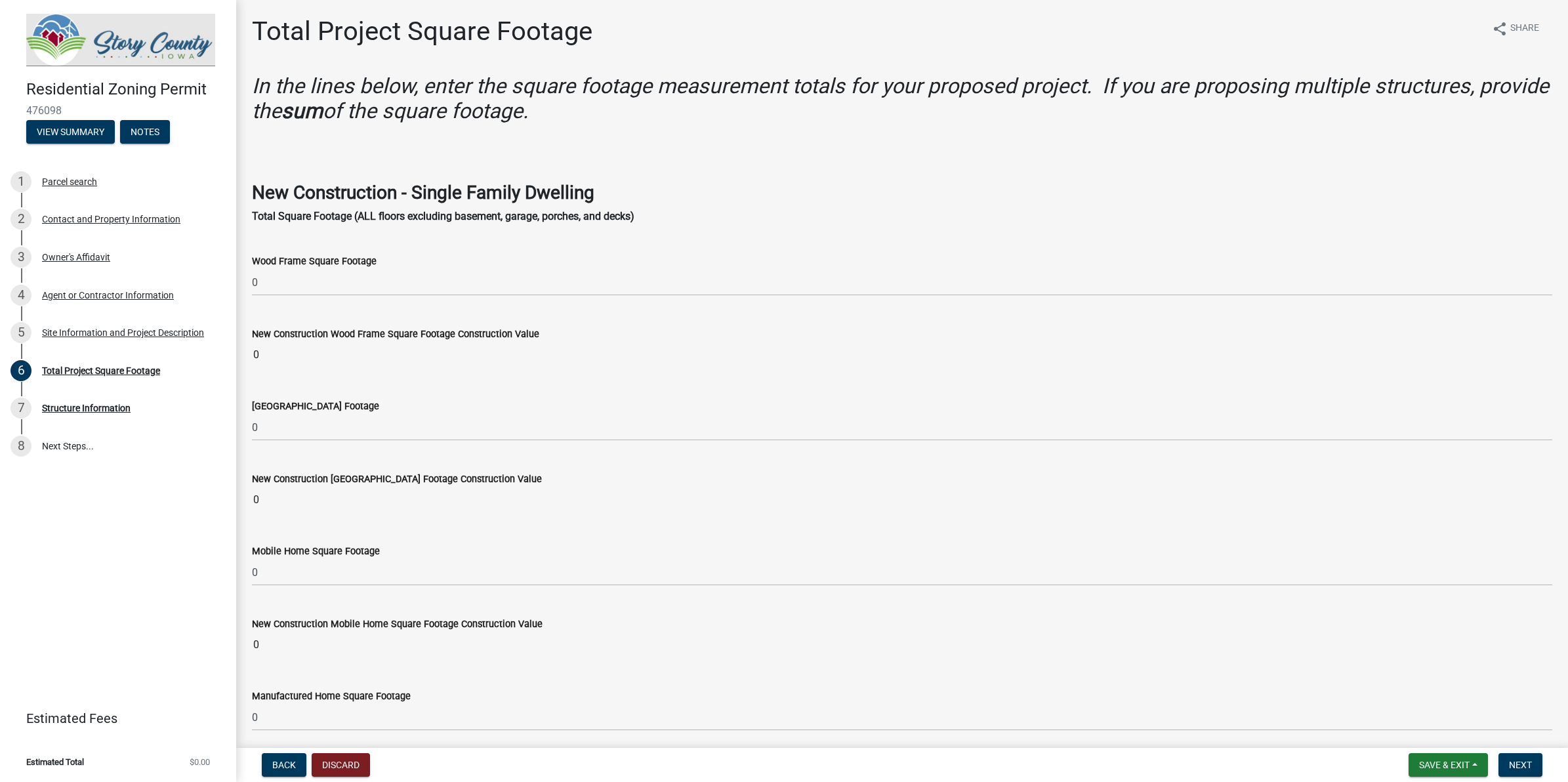
click at [403, 505] on input "0" at bounding box center [902, 500] width 1300 height 26
click at [1254, 625] on button "Next" at bounding box center [1520, 765] width 44 height 24
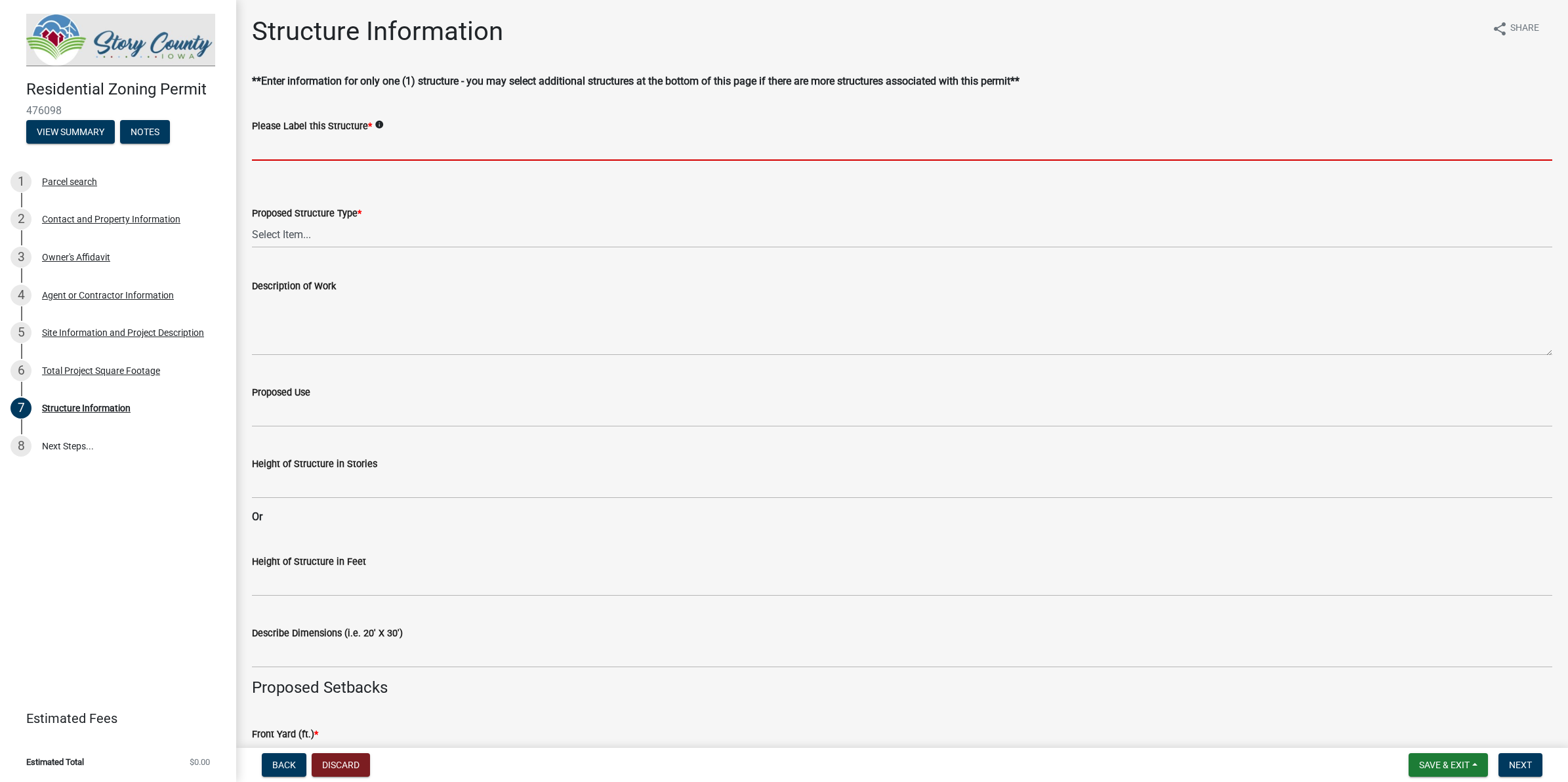
click at [394, 146] on input "Please Label this Structure *" at bounding box center [902, 147] width 1300 height 27
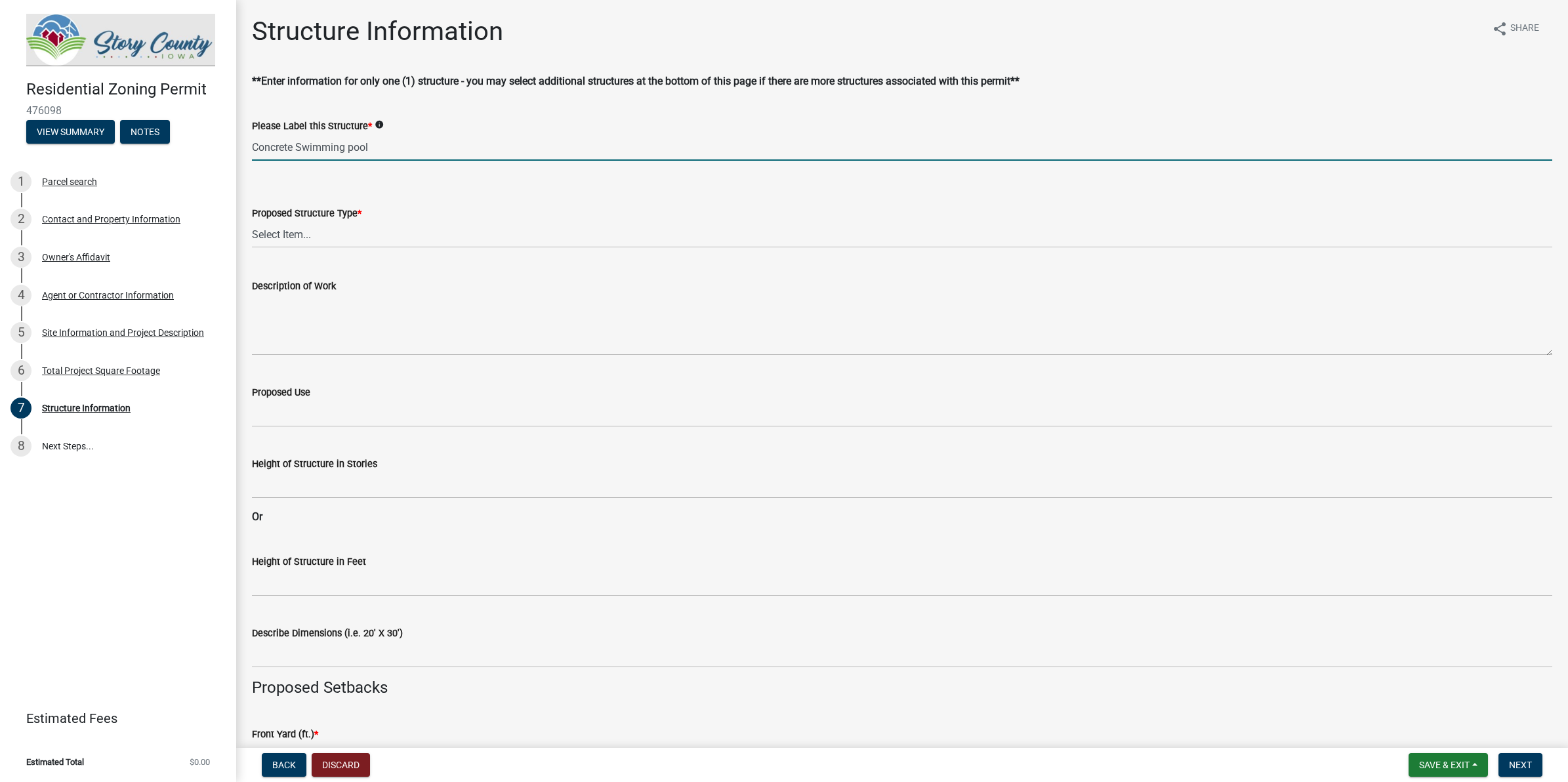
type input "Concrete Swimming pool"
click at [402, 231] on select "Select Item... ACC BLD - ACCESSORY BUILDING ACC BLD ADD - ACCESSORY BUILDING AD…" at bounding box center [902, 235] width 1300 height 27
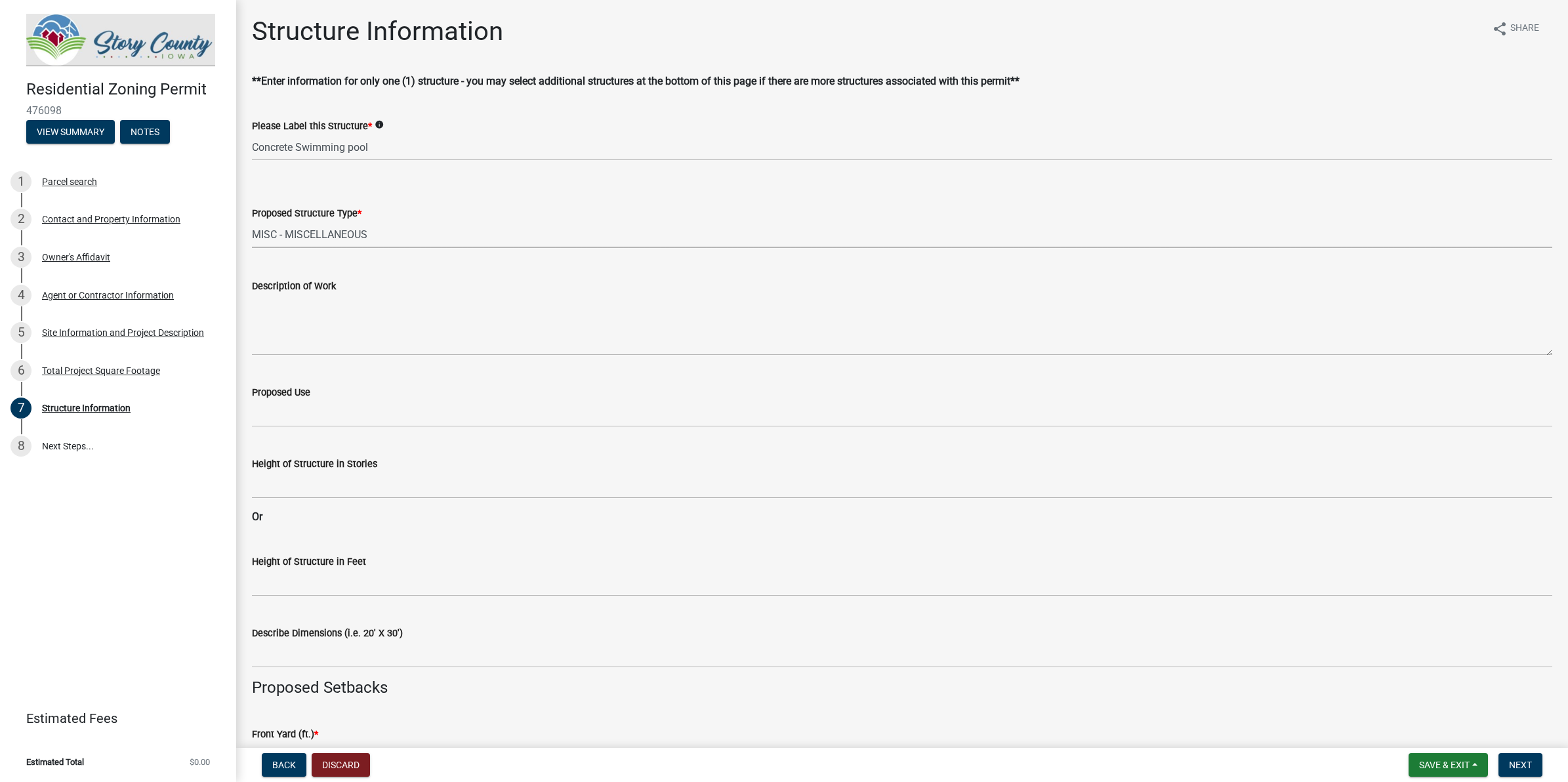
click at [252, 222] on select "Select Item... ACC BLD - ACCESSORY BUILDING ACC BLD ADD - ACCESSORY BUILDING AD…" at bounding box center [902, 235] width 1300 height 27
select select "3bb0707d-700d-453b-be8b-4c33de34bfd3"
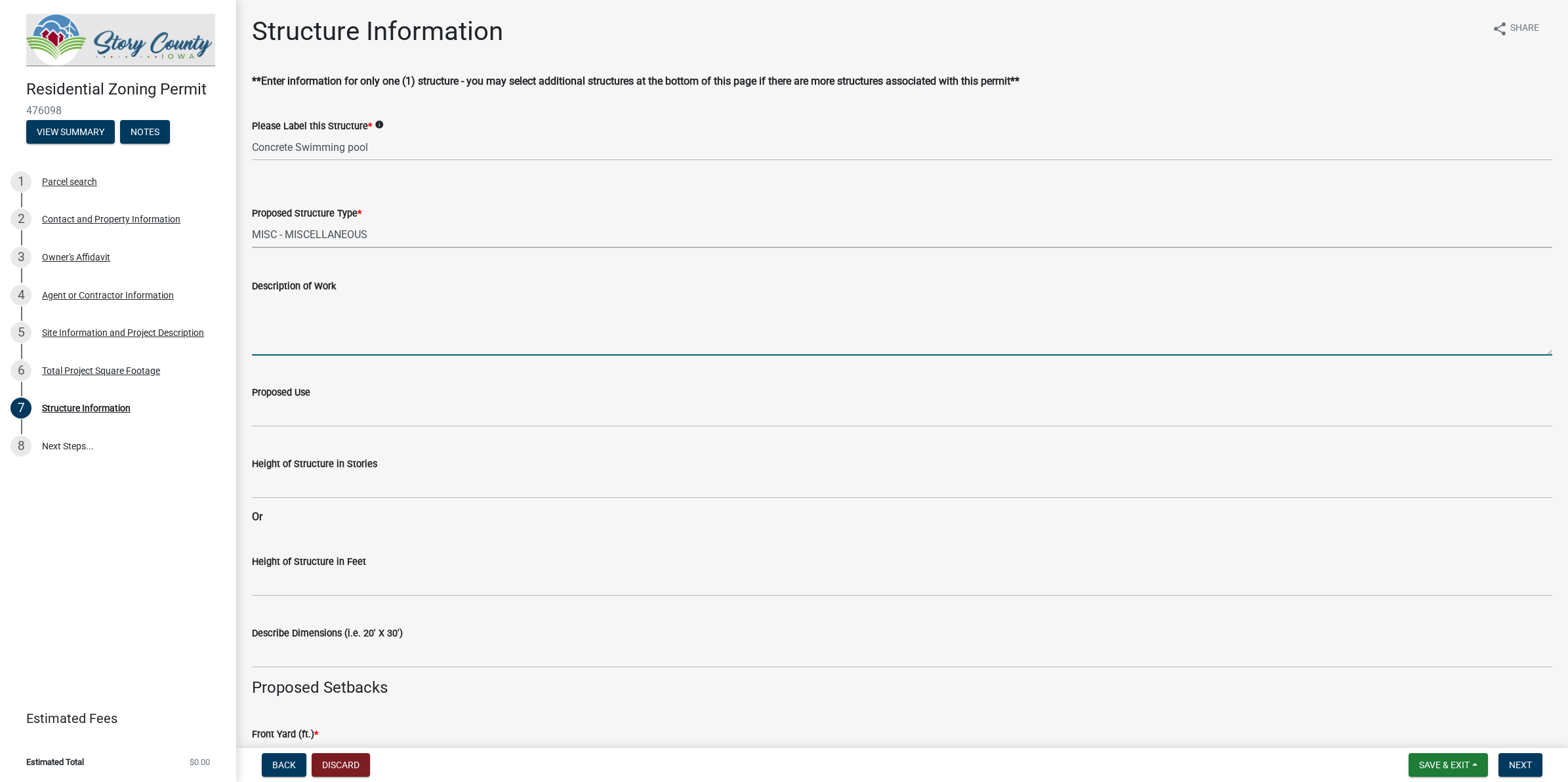
click at [347, 343] on textarea "Description of Work" at bounding box center [902, 325] width 1300 height 61
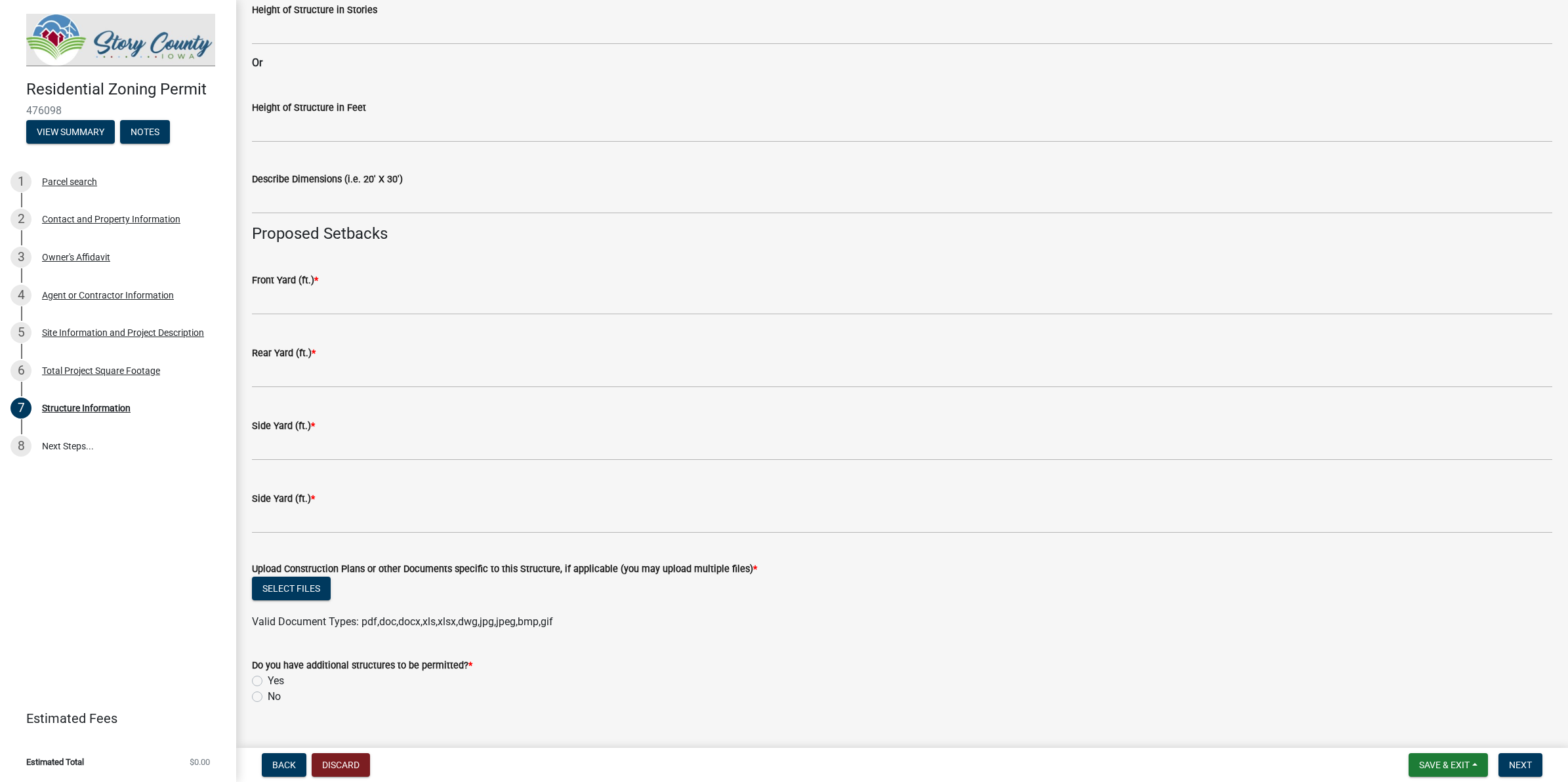
scroll to position [478, 0]
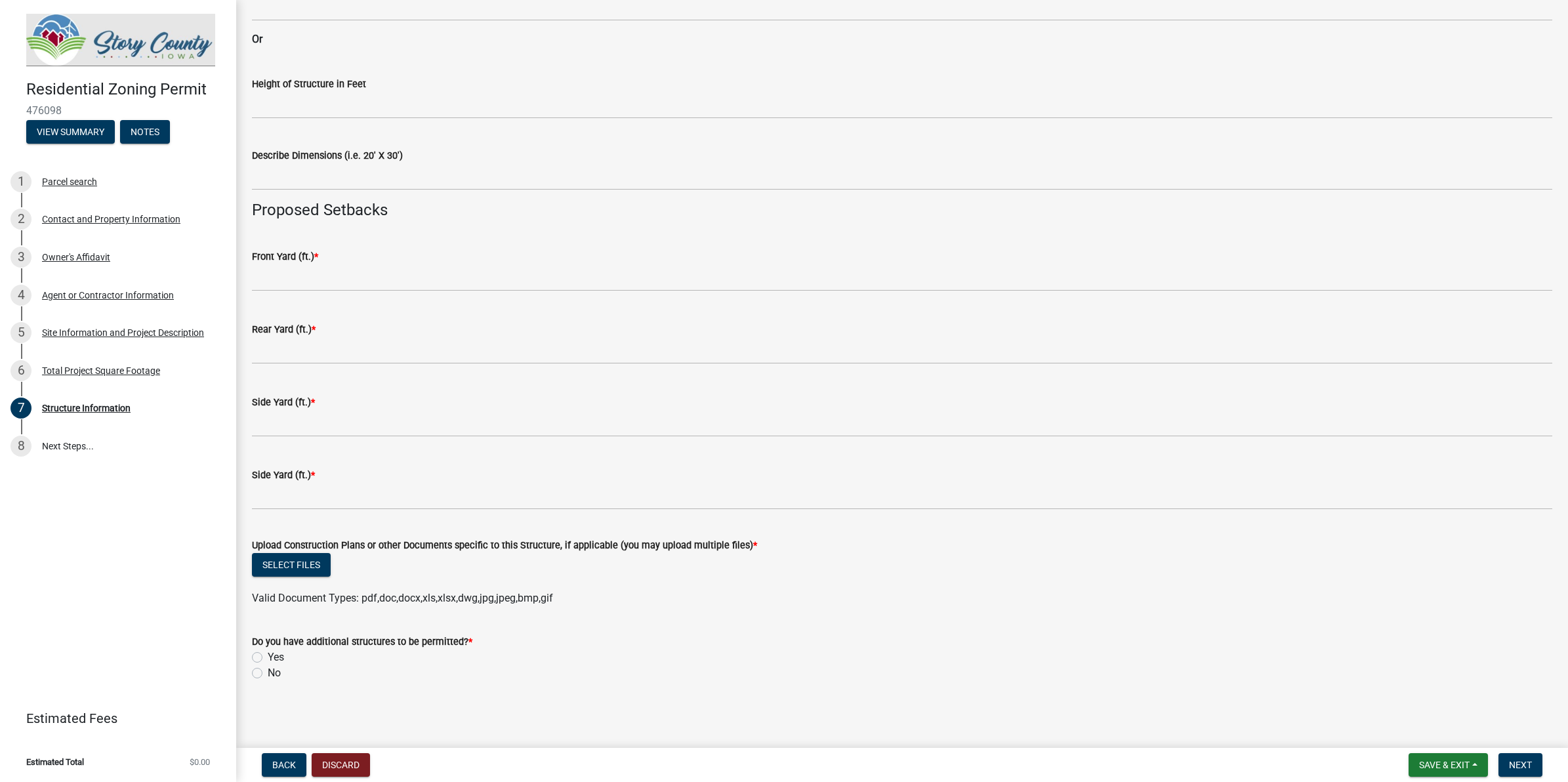
type textarea "We will be building a 20'x40' concrete swimming pool"
click at [268, 625] on label "No" at bounding box center [274, 673] width 13 height 16
click at [268, 625] on input "No" at bounding box center [272, 669] width 9 height 9
radio input "true"
click at [315, 569] on button "Select files" at bounding box center [292, 565] width 79 height 24
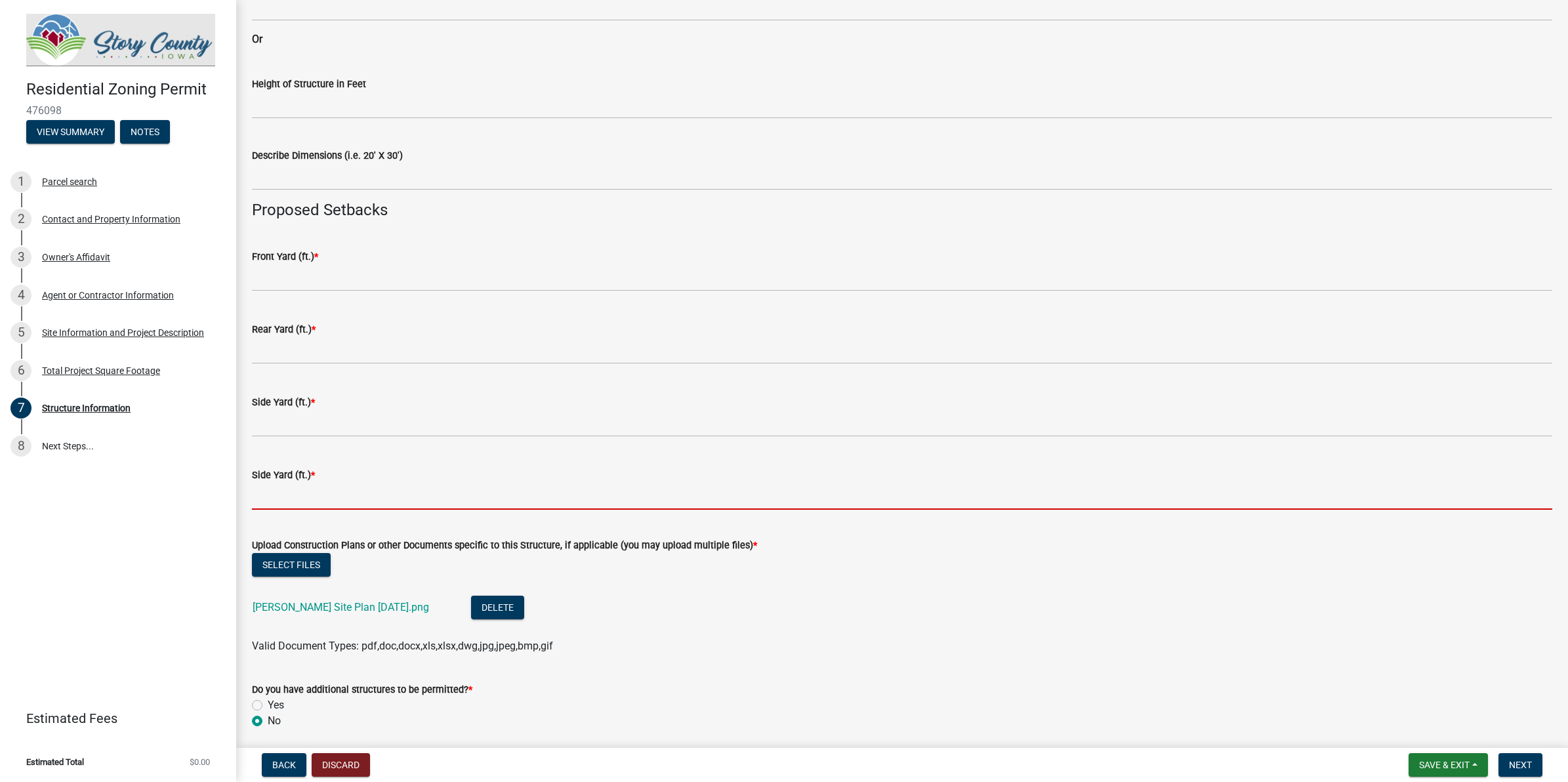
click at [362, 499] on input "text" at bounding box center [902, 497] width 1300 height 27
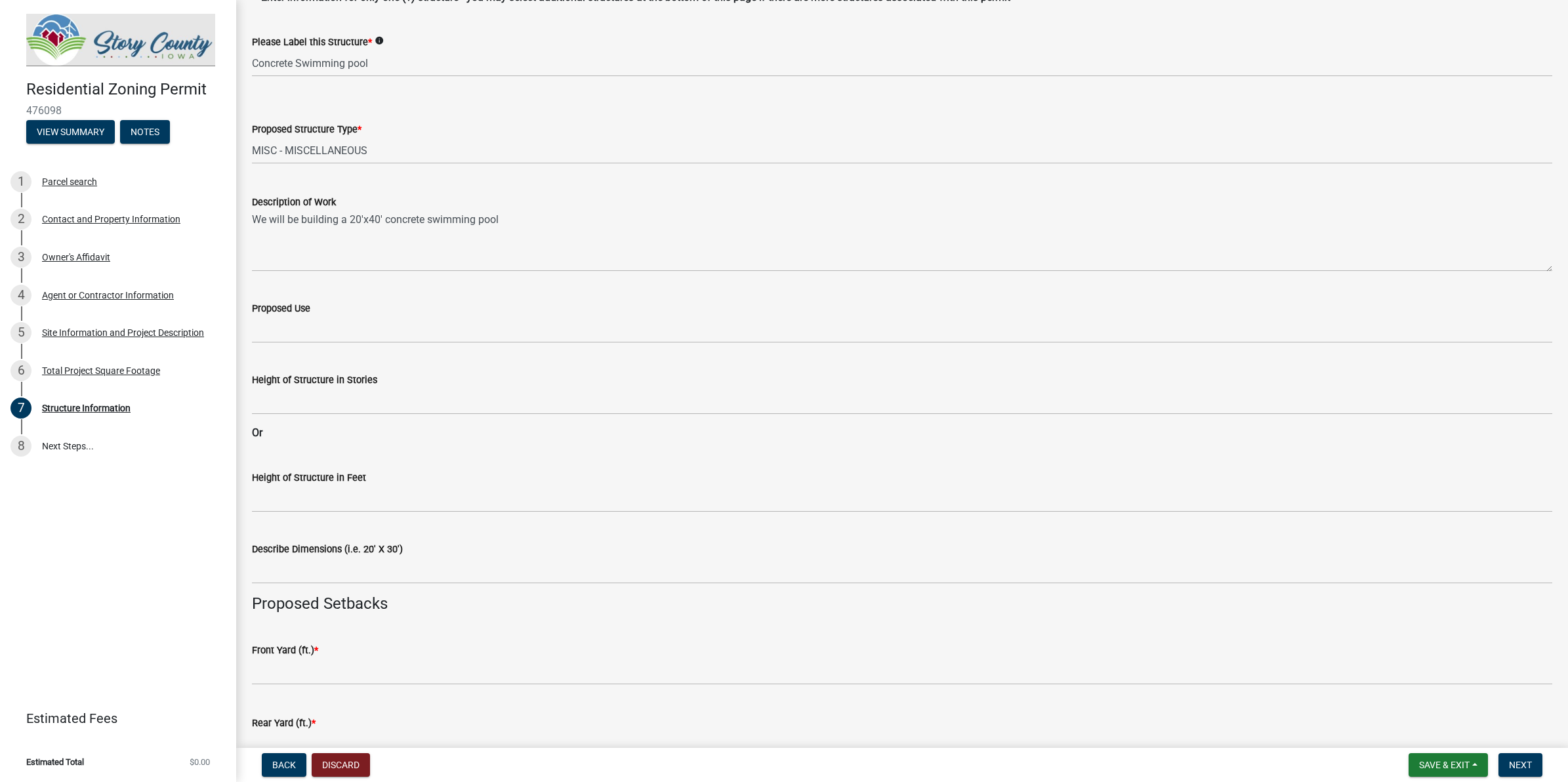
scroll to position [82, 0]
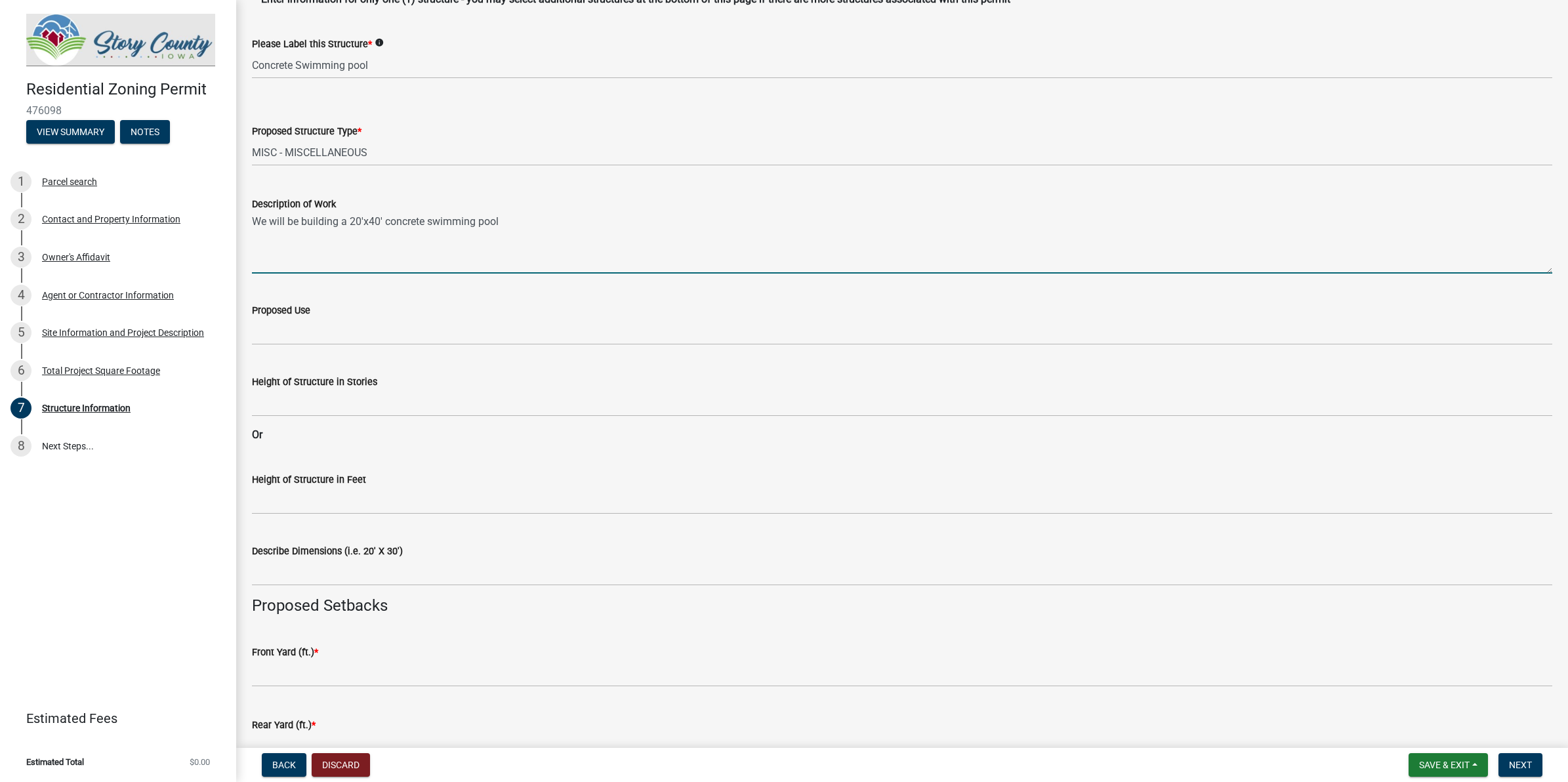
click at [544, 218] on textarea "We will be building a 20'x40' concrete swimming pool" at bounding box center [902, 243] width 1300 height 61
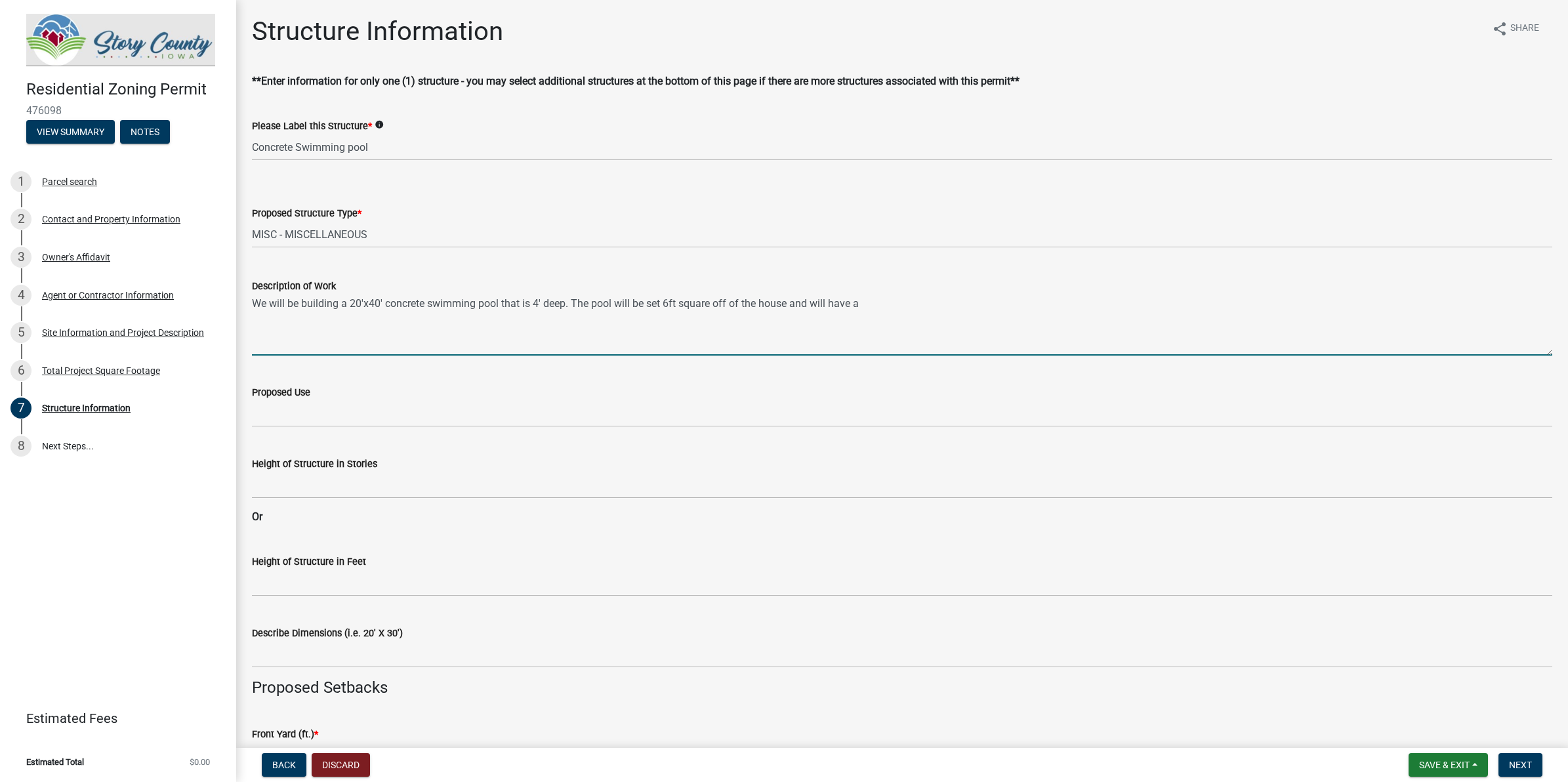
click at [375, 125] on icon "info" at bounding box center [379, 125] width 9 height 9
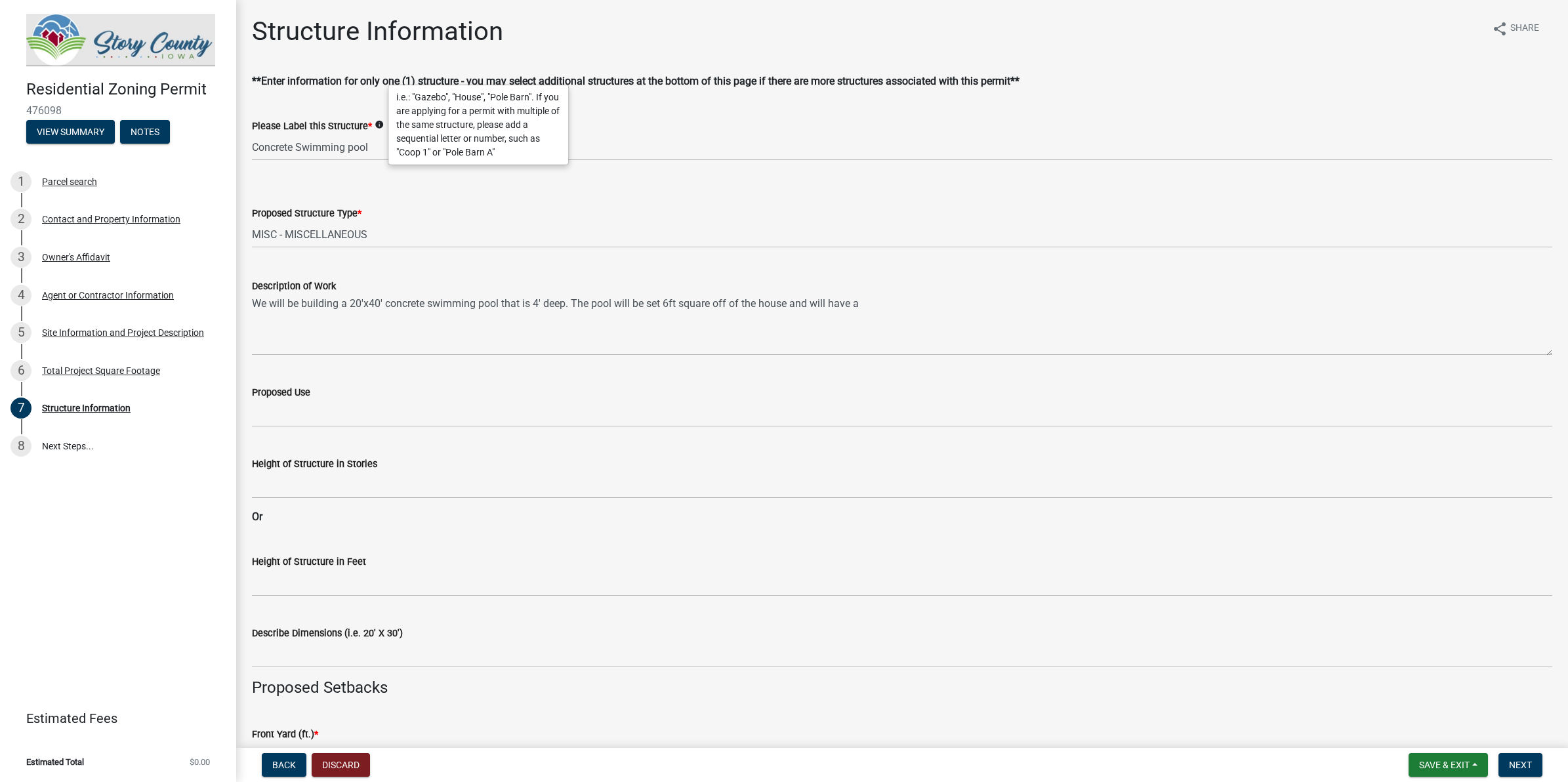
click at [375, 125] on icon "info" at bounding box center [379, 125] width 9 height 9
click at [384, 223] on select "Select Item... ACC BLD - ACCESSORY BUILDING ACC BLD ADD - ACCESSORY BUILDING AD…" at bounding box center [902, 235] width 1300 height 27
click at [533, 197] on form "Proposed Structure Type * Select Item... ACC BLD - ACCESSORY BUILDING ACC BLD A…" at bounding box center [902, 219] width 1300 height 58
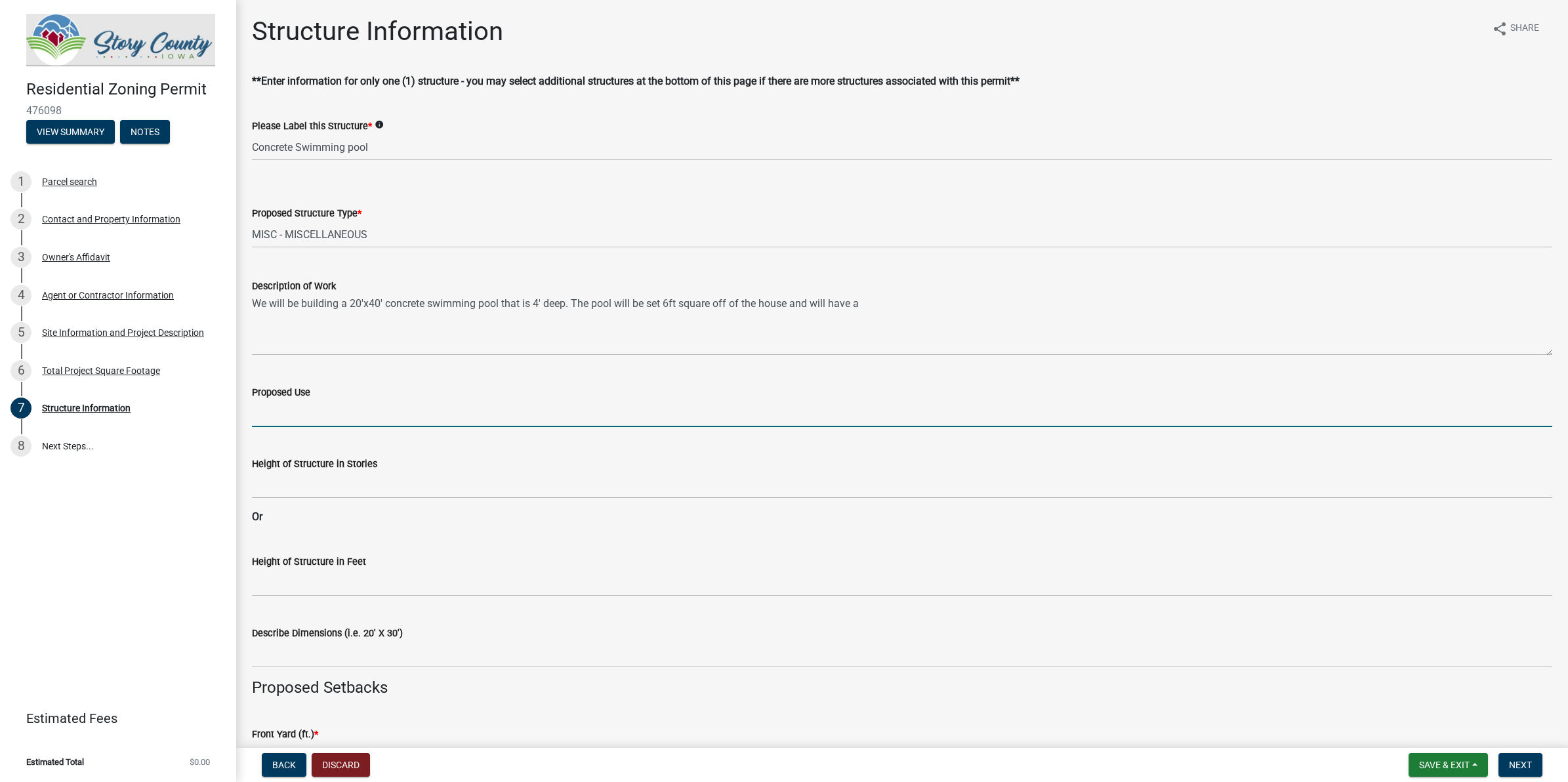
click at [388, 415] on input "Proposed Use" at bounding box center [902, 414] width 1300 height 27
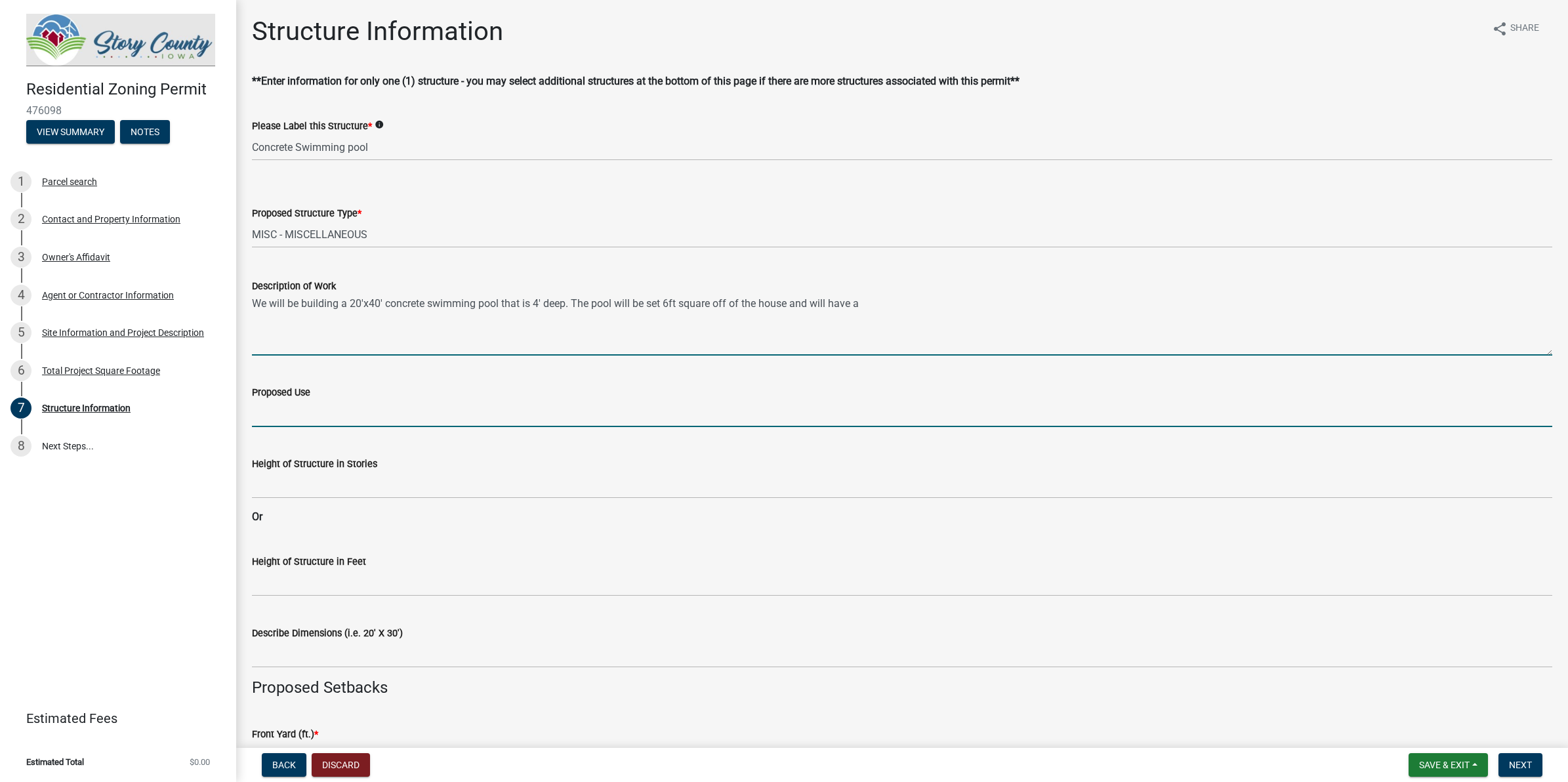
click at [894, 307] on textarea "We will be building a 20'x40' concrete swimming pool that is 4' deep. The pool …" at bounding box center [902, 325] width 1300 height 61
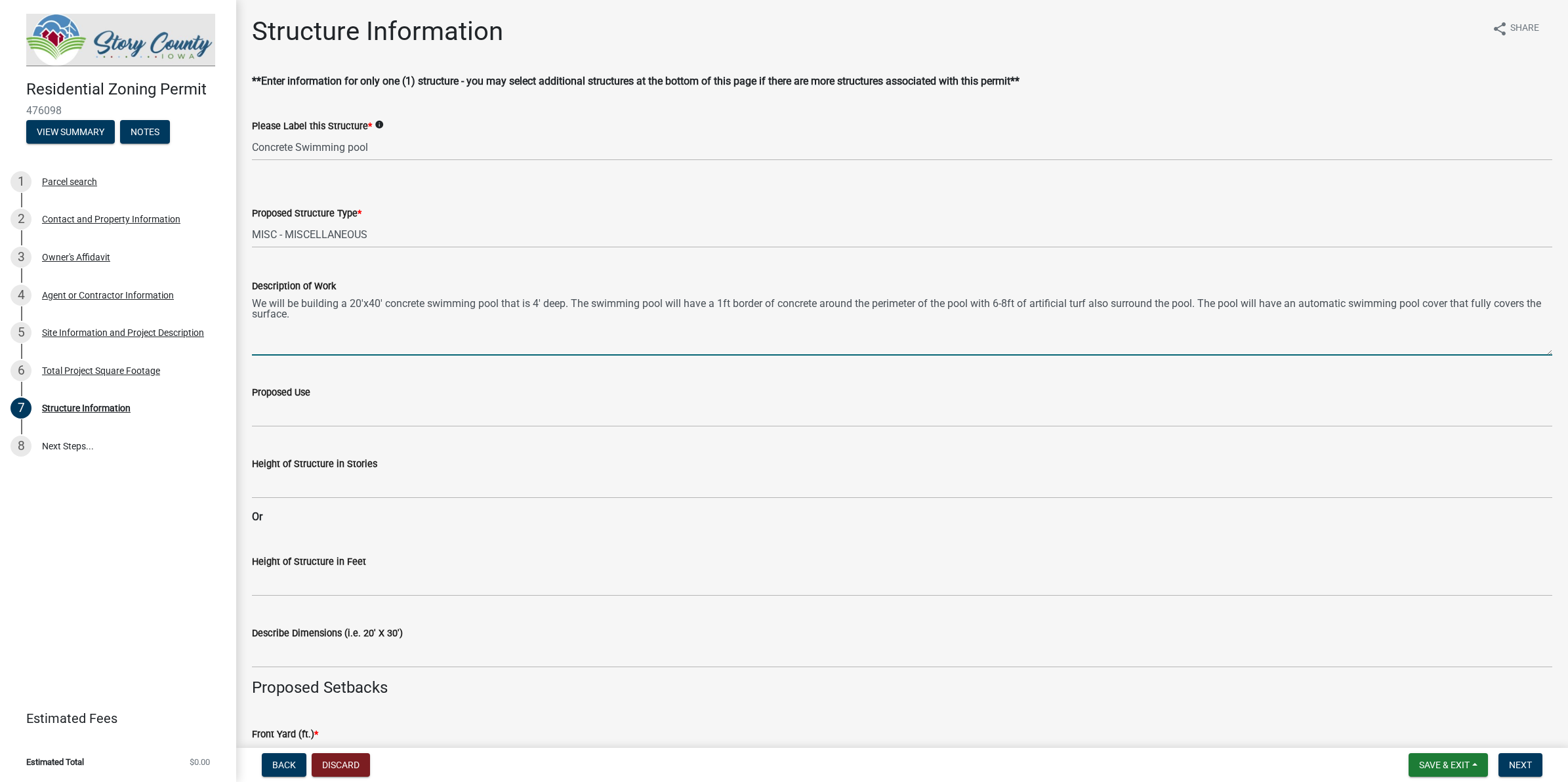
type textarea "We will be building a 20'x40' concrete swimming pool that is 4' deep. The swimm…"
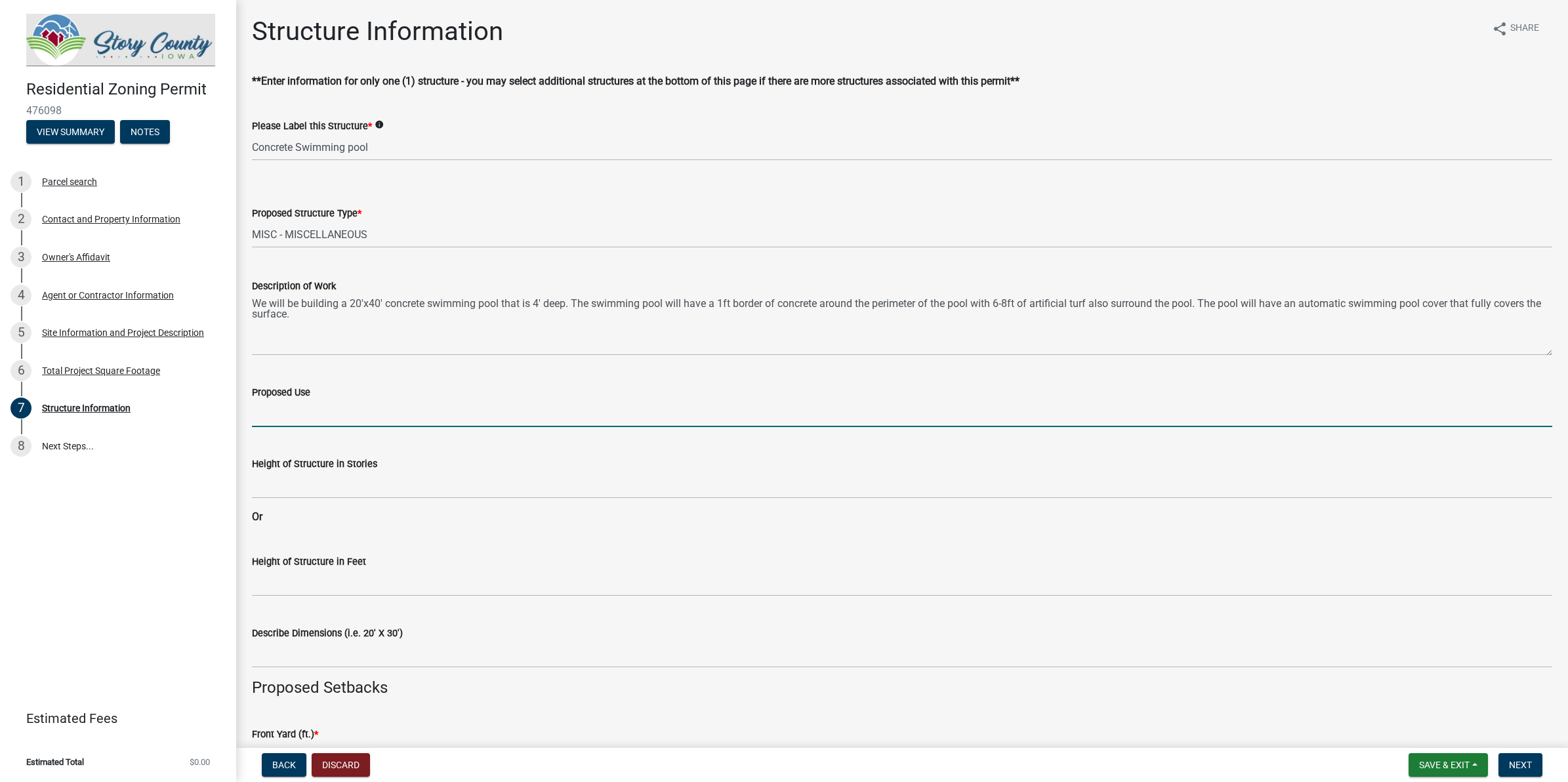
click at [456, 404] on input "Proposed Use" at bounding box center [902, 414] width 1300 height 27
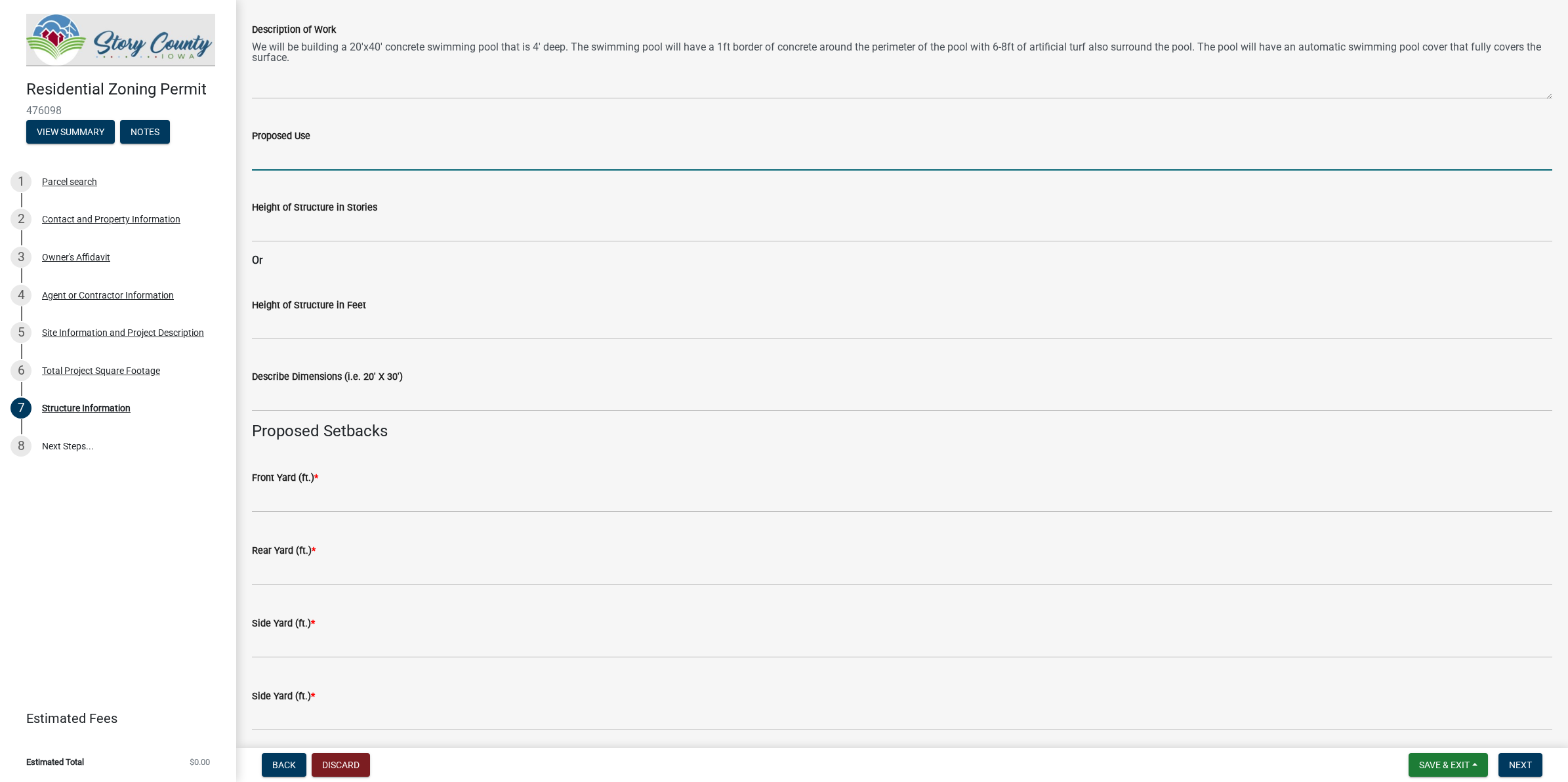
scroll to position [328, 0]
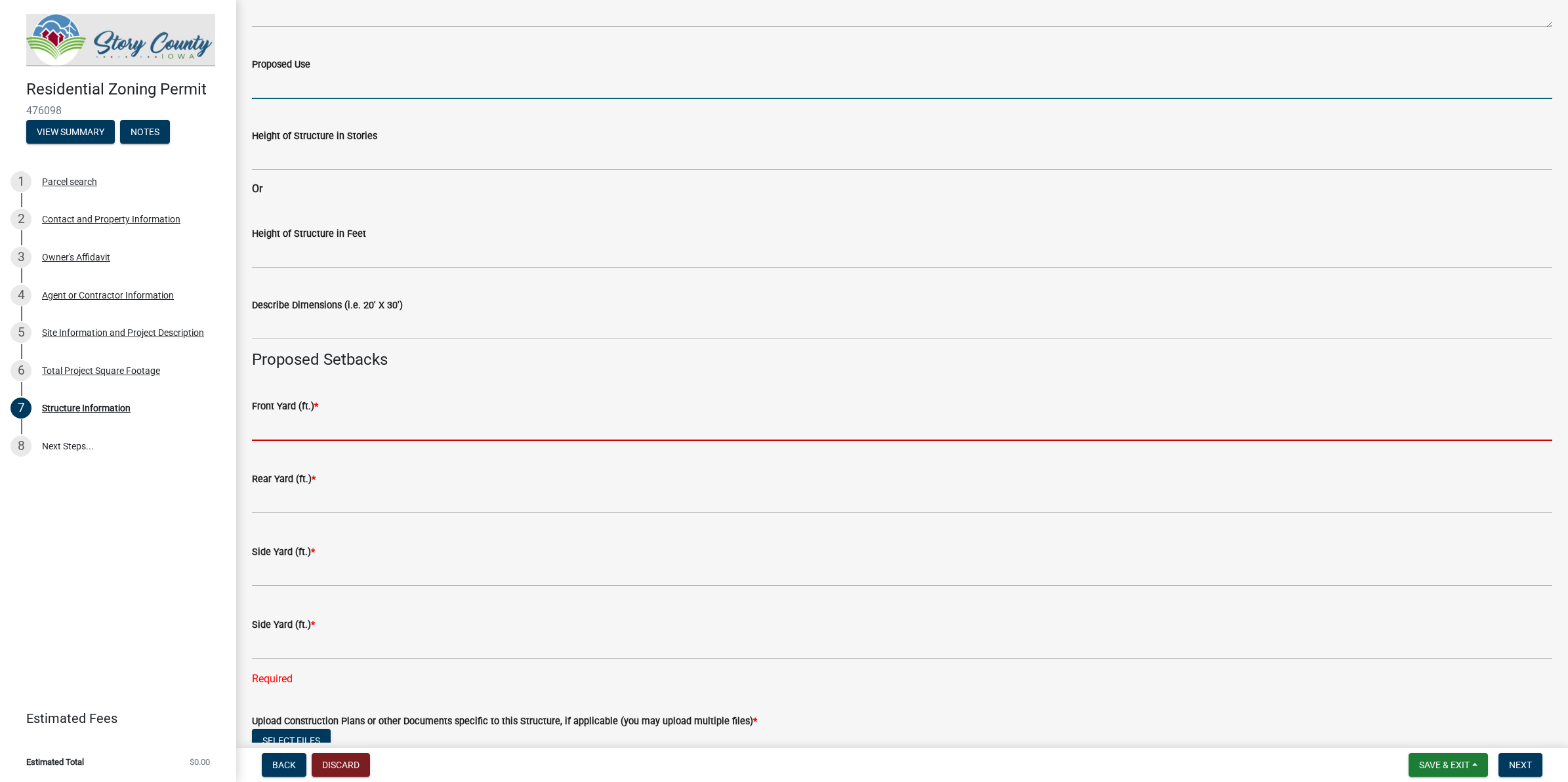
click at [355, 425] on input "text" at bounding box center [902, 427] width 1300 height 27
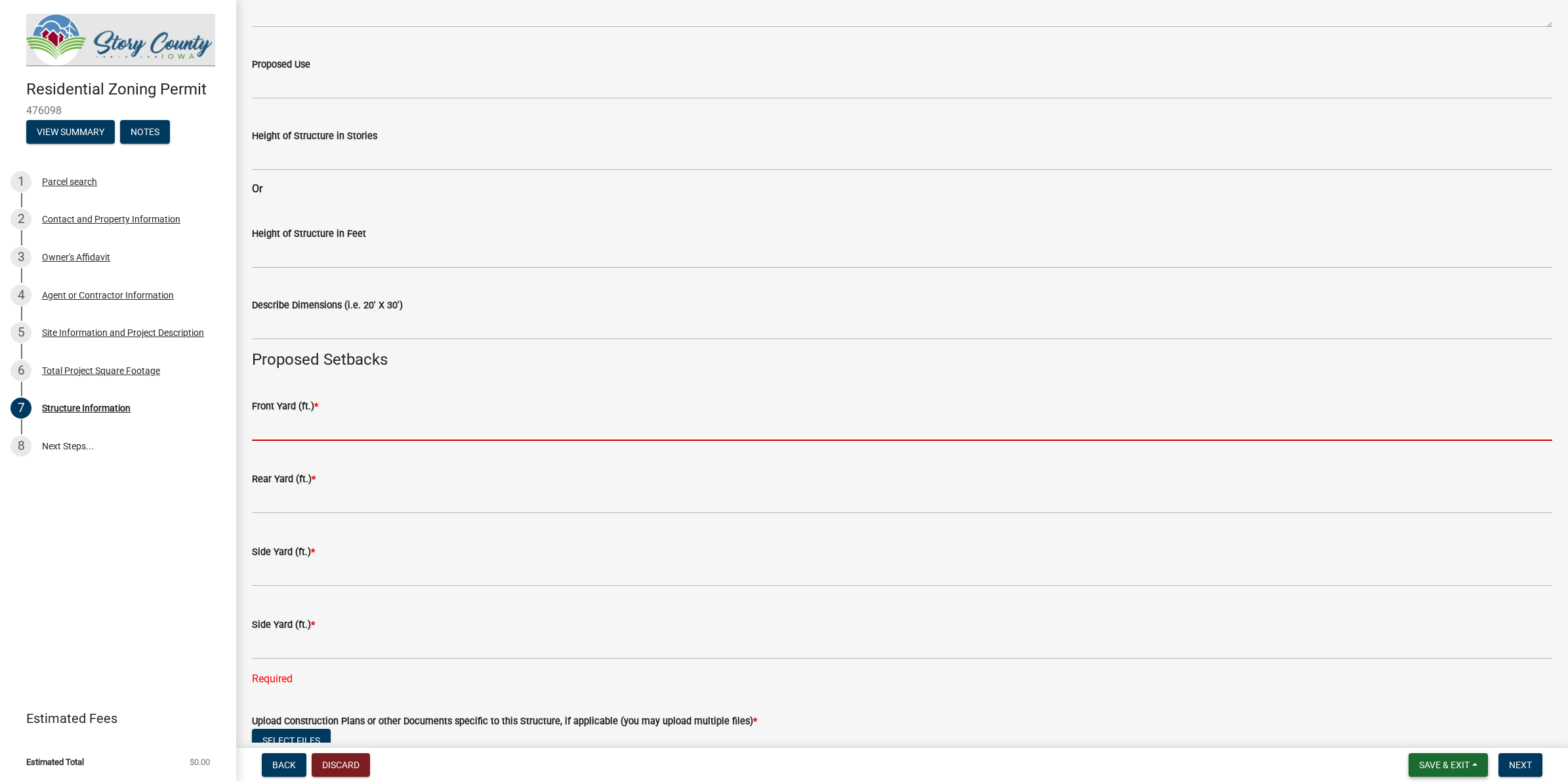
click at [1254, 625] on button "Save & Exit" at bounding box center [1447, 765] width 80 height 24
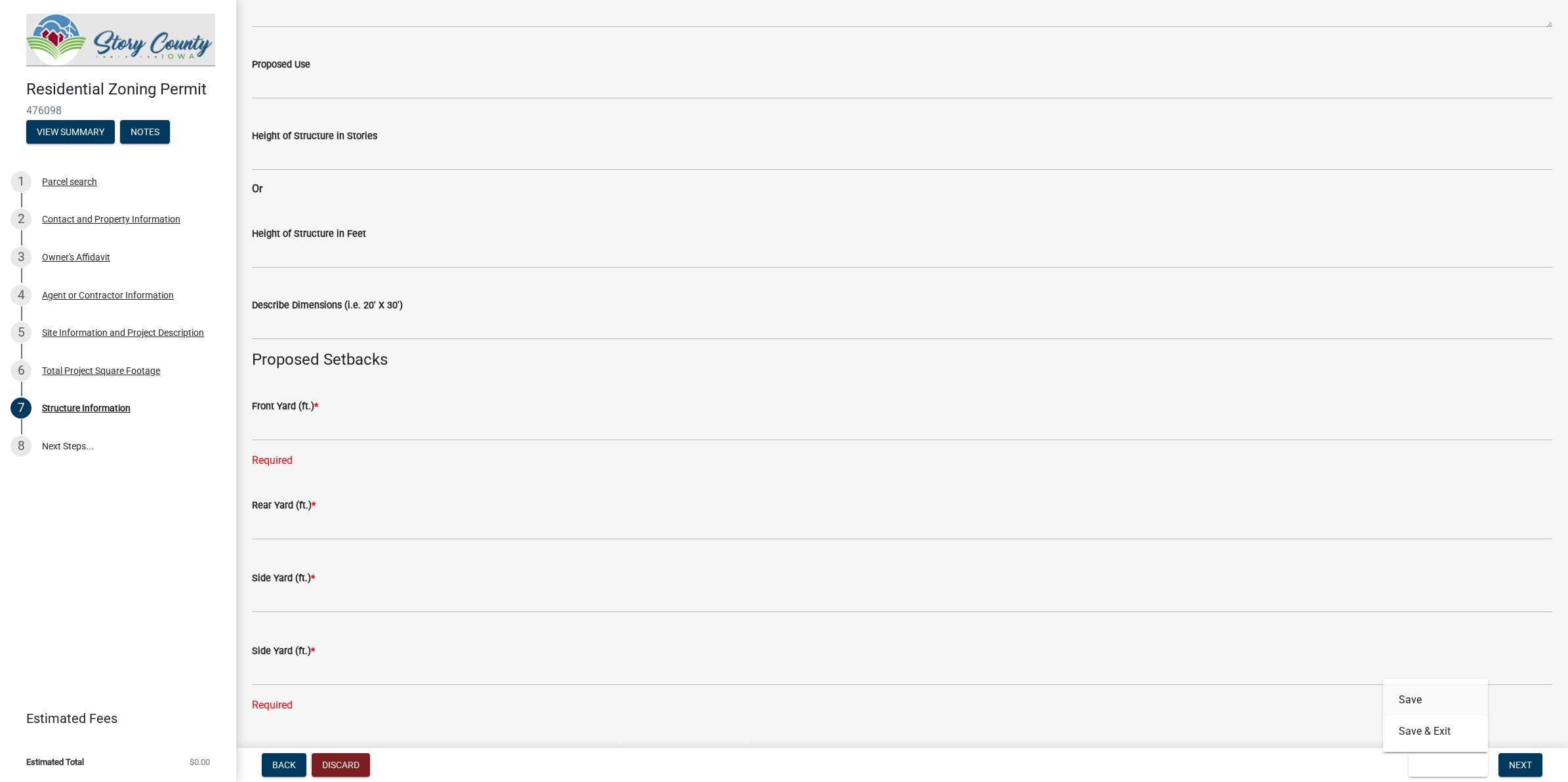
click at [1254, 625] on button "Save" at bounding box center [1435, 700] width 105 height 32
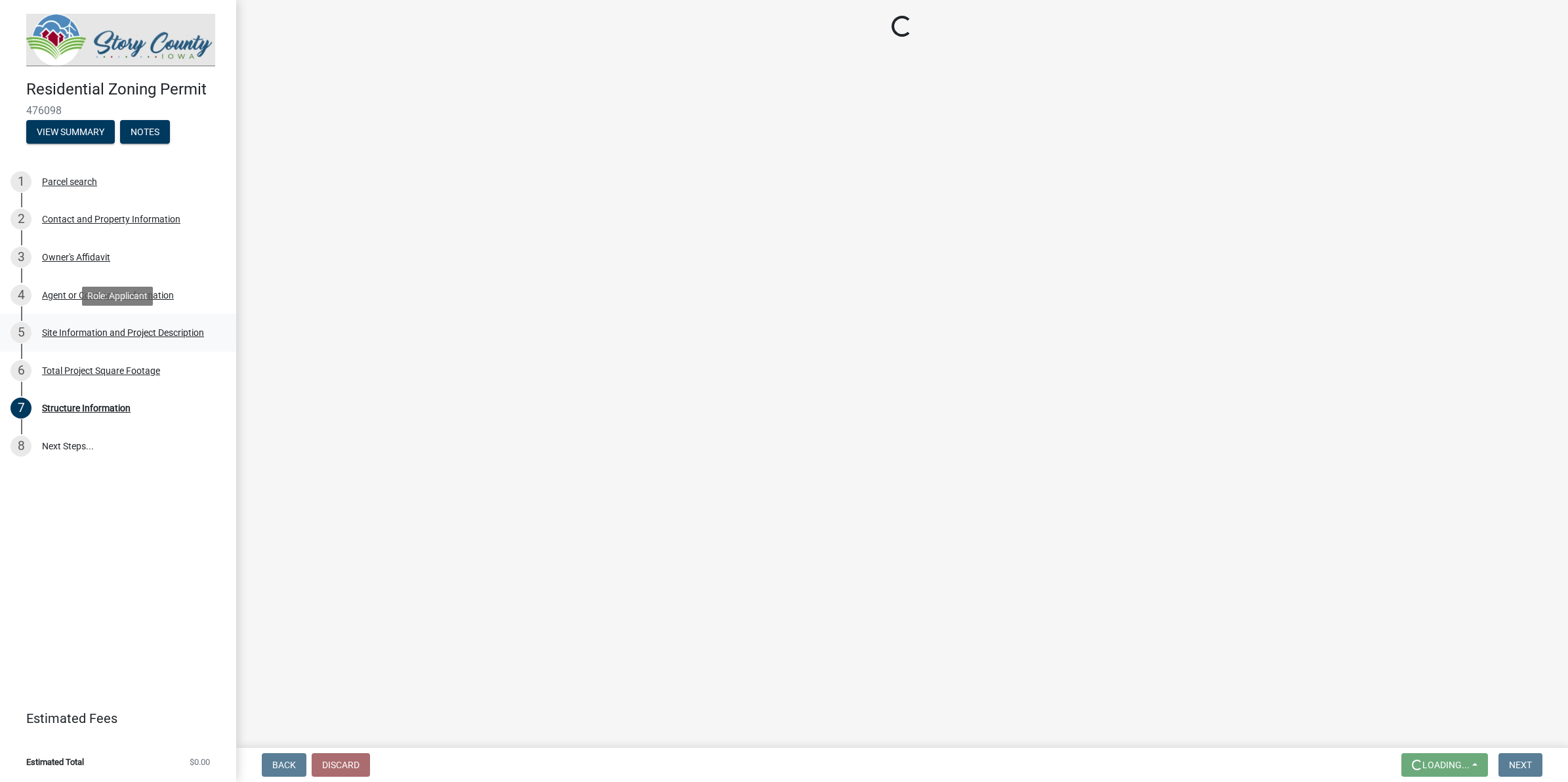
click at [143, 338] on div "5 Site Information and Project Description" at bounding box center [113, 333] width 205 height 21
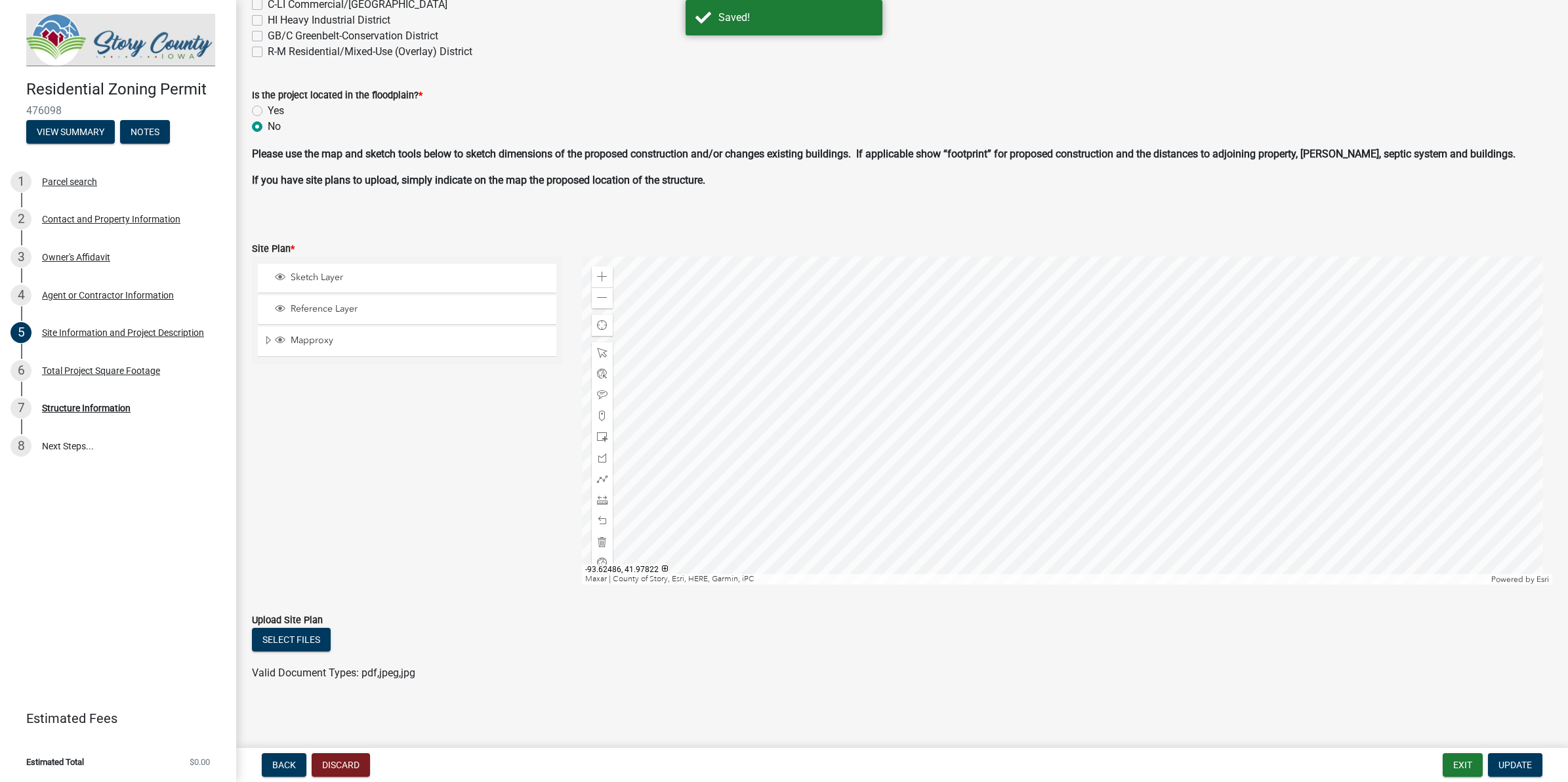
scroll to position [526, 0]
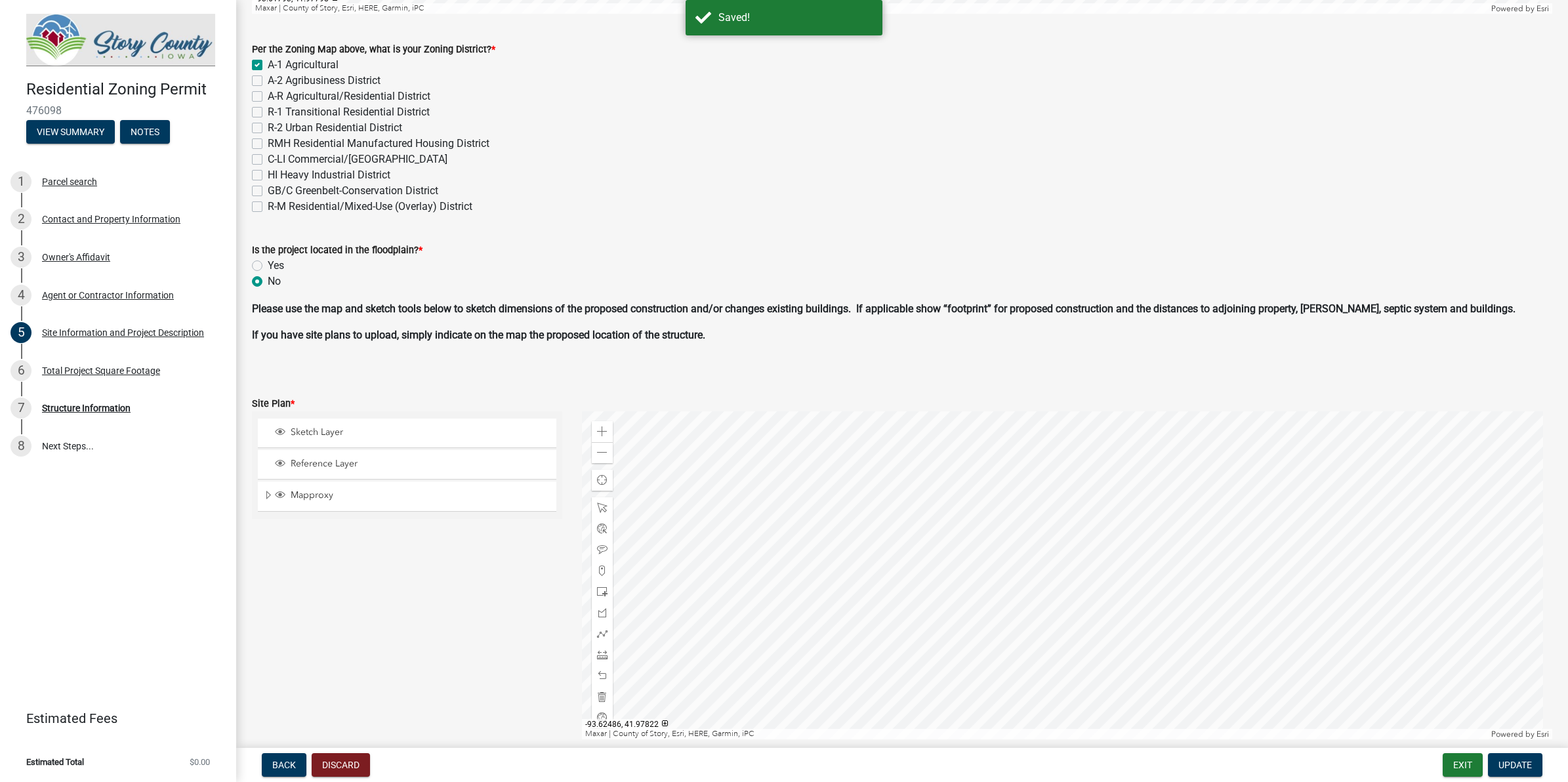
select select "3bb0707d-700d-453b-be8b-4c33de34bfd3"
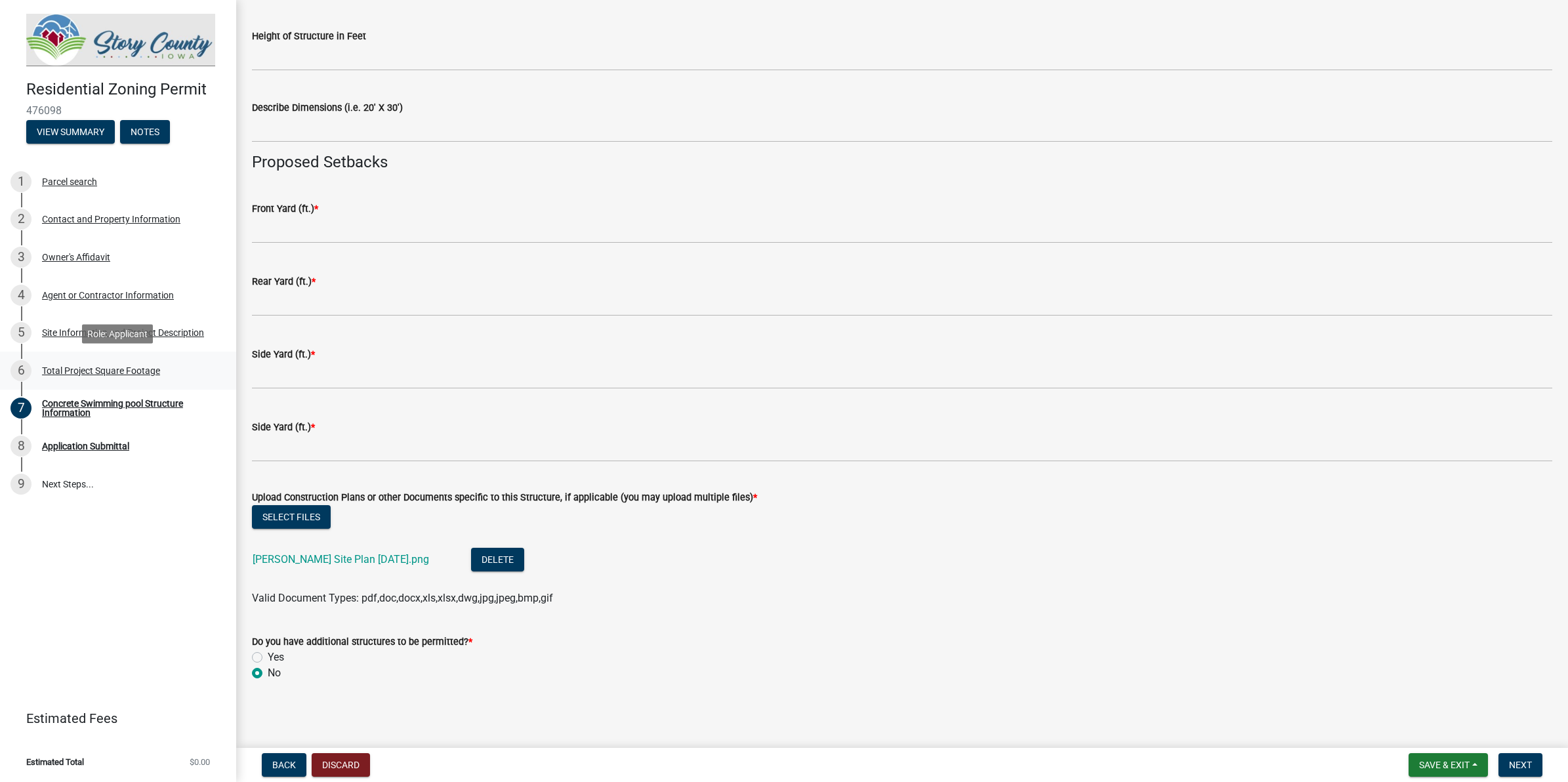
click at [88, 382] on link "6 Total Project Square Footage" at bounding box center [118, 371] width 236 height 38
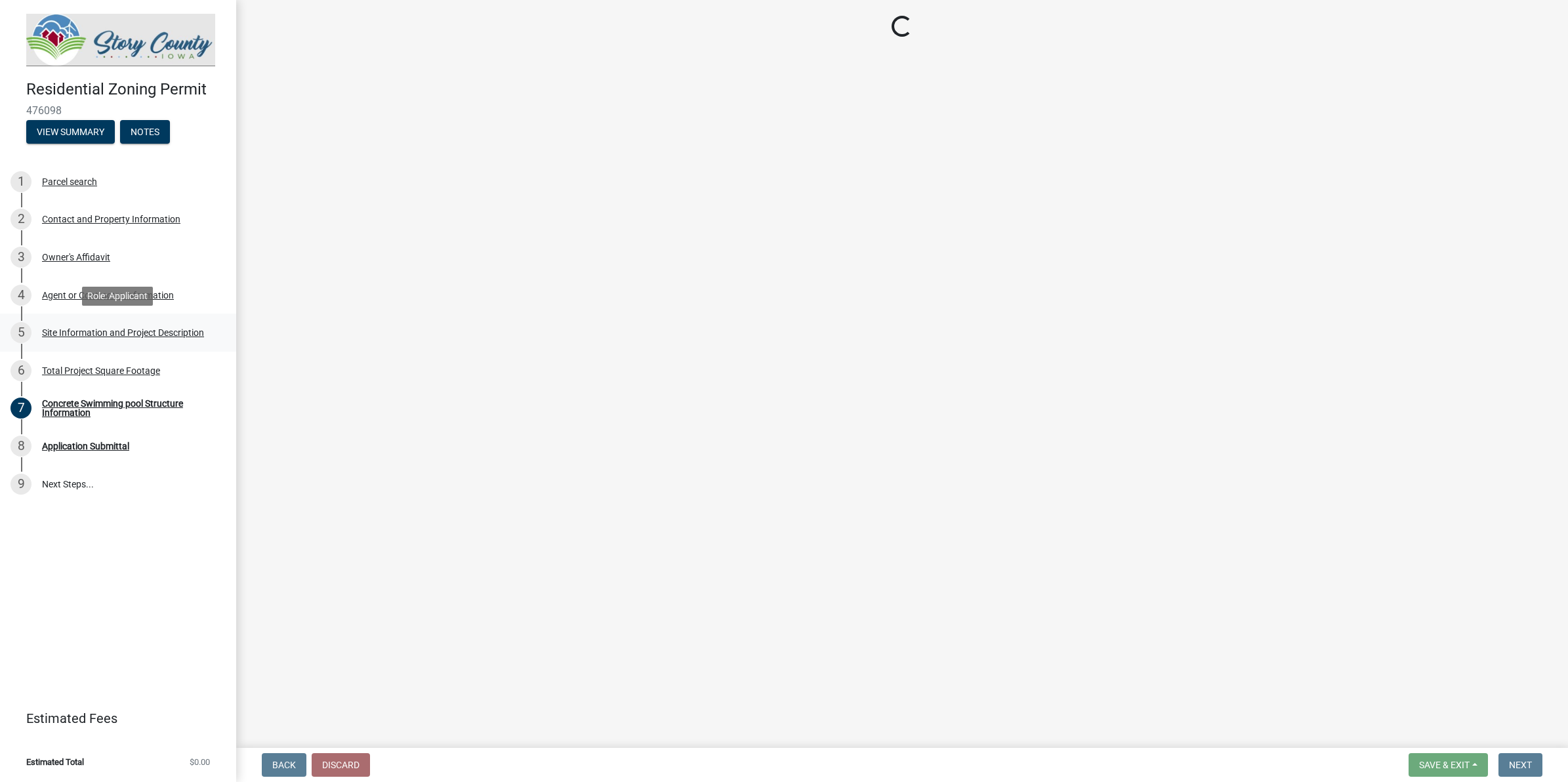
click at [59, 339] on div "5 Site Information and Project Description" at bounding box center [113, 333] width 205 height 21
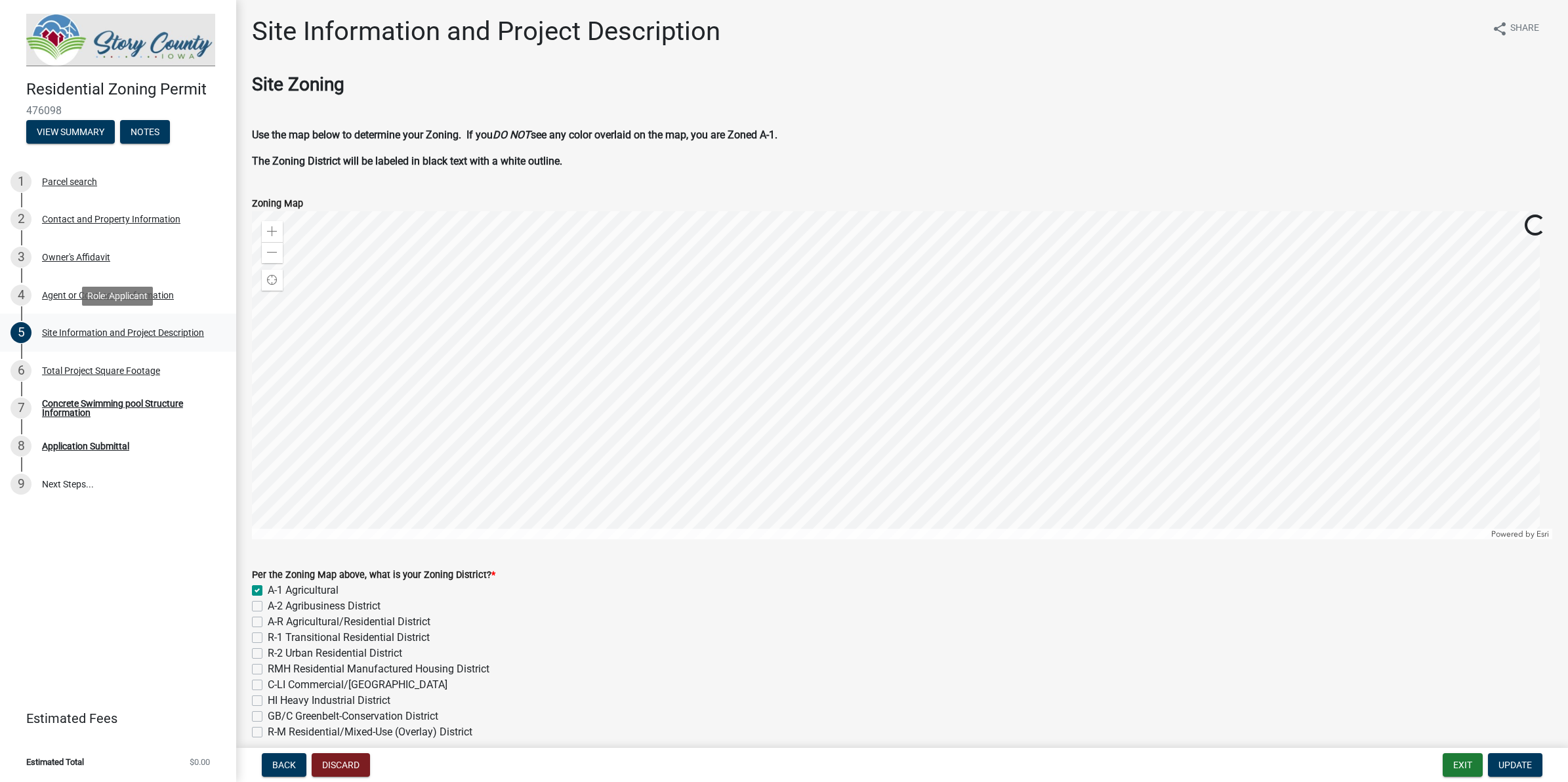
click at [67, 333] on div "Site Information and Project Description" at bounding box center [123, 333] width 162 height 9
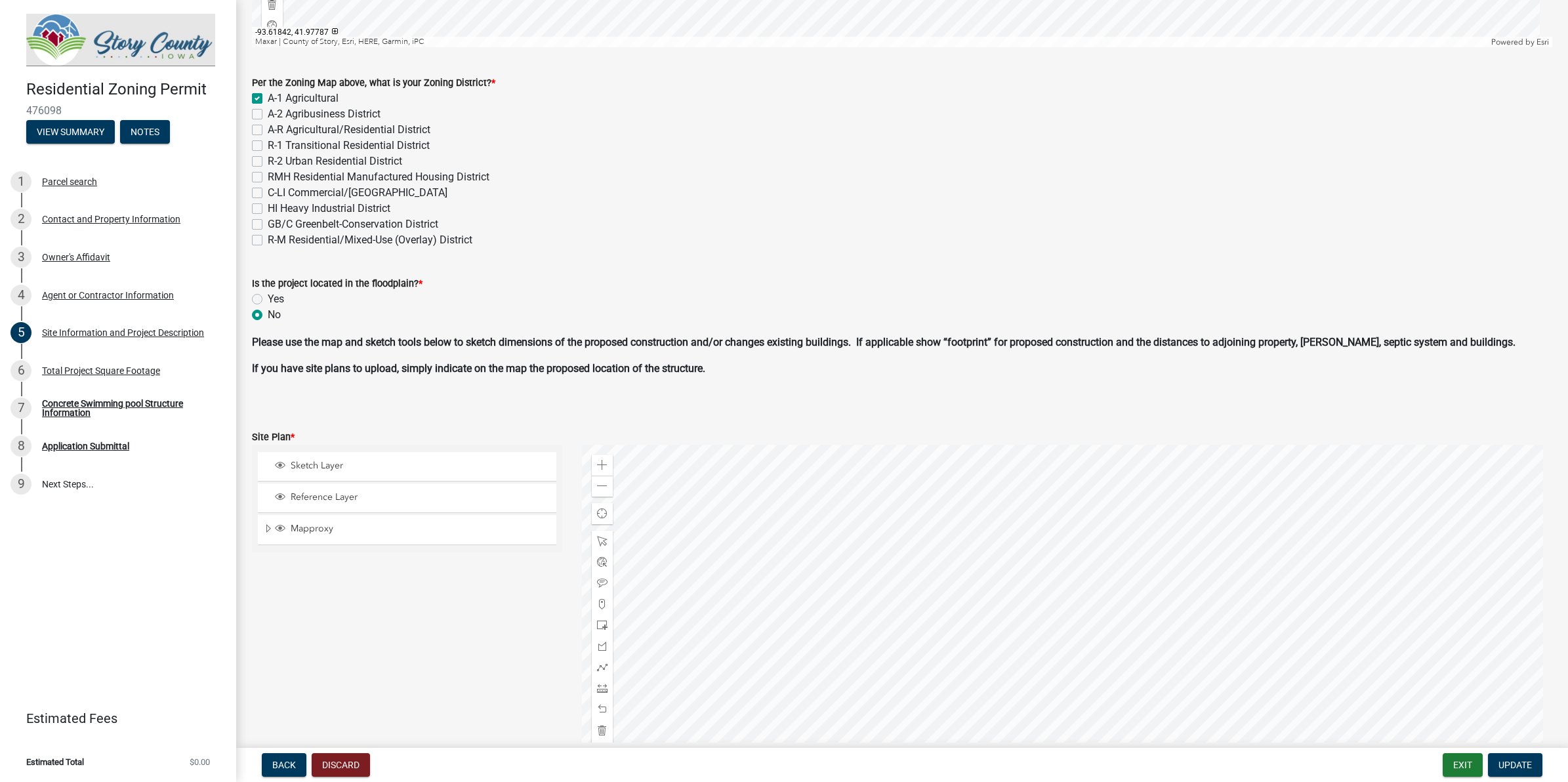
scroll to position [680, 0]
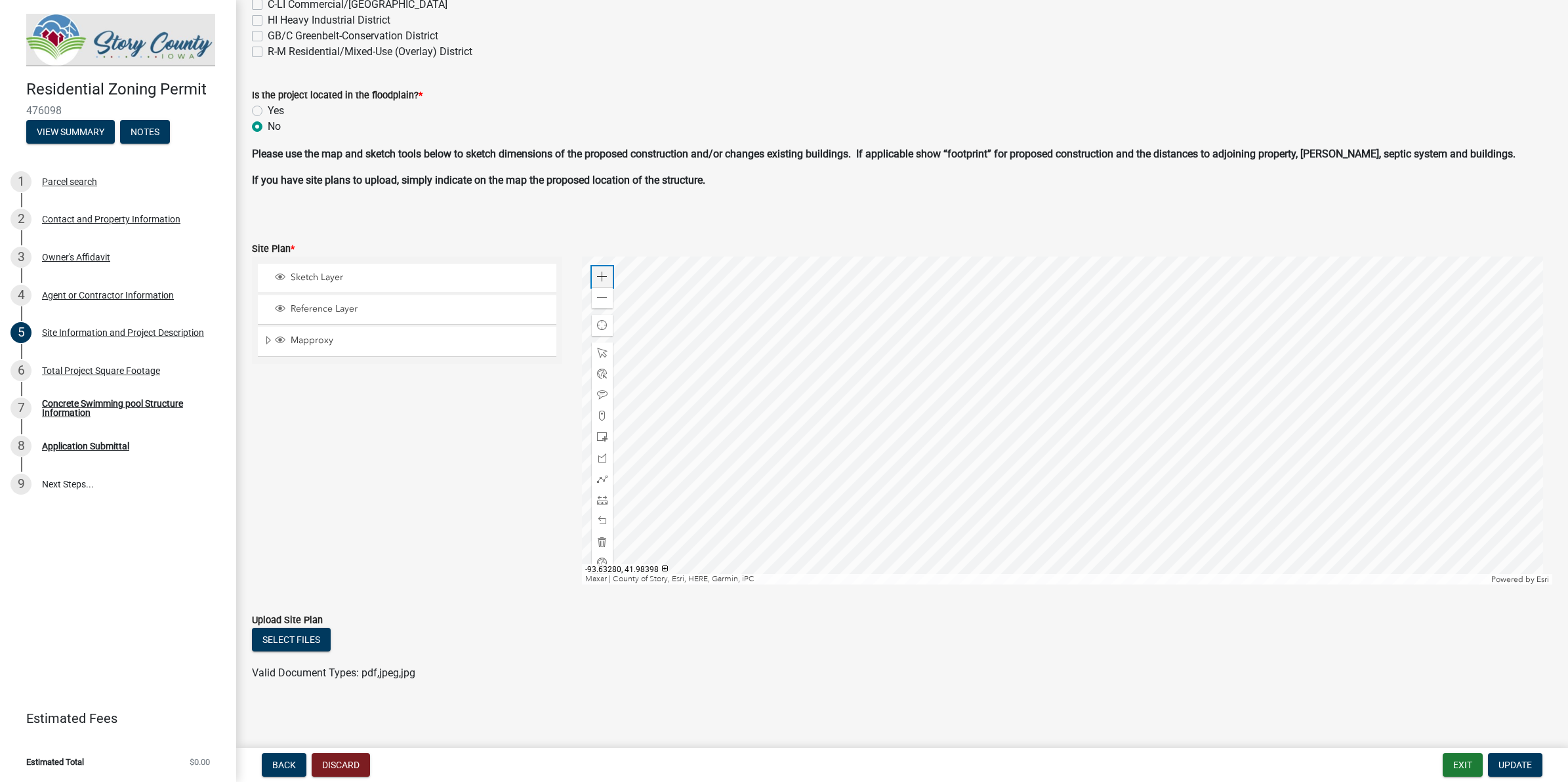
click at [600, 272] on span at bounding box center [602, 277] width 10 height 10
click at [919, 556] on div at bounding box center [1066, 421] width 970 height 328
click at [597, 279] on span at bounding box center [602, 277] width 10 height 10
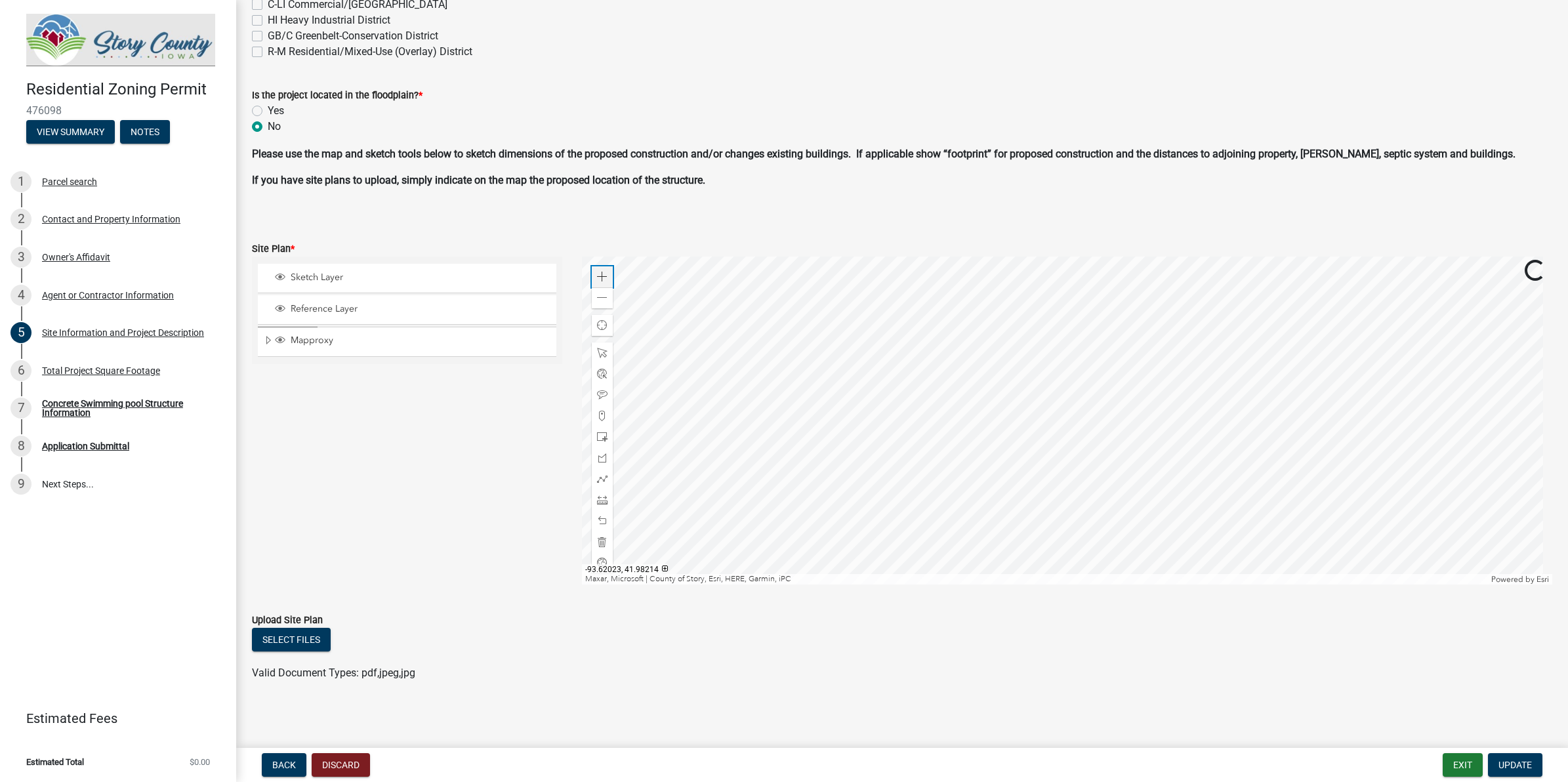
click at [597, 279] on span at bounding box center [602, 277] width 10 height 10
click at [957, 392] on div at bounding box center [1066, 421] width 970 height 328
click at [741, 564] on div at bounding box center [1066, 421] width 970 height 328
click at [598, 296] on span at bounding box center [602, 297] width 10 height 10
click at [597, 276] on span at bounding box center [602, 277] width 10 height 10
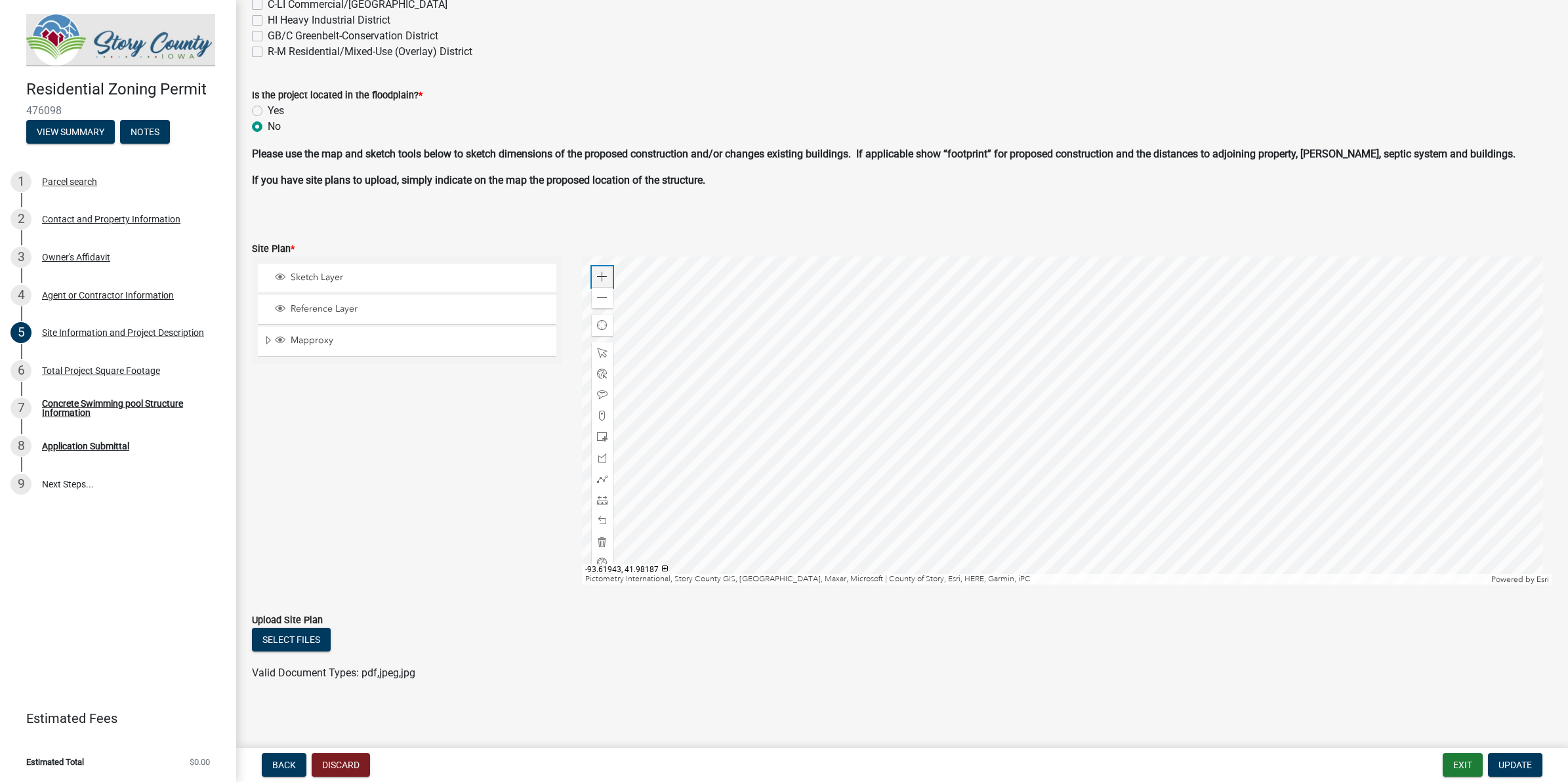
click at [597, 276] on span at bounding box center [602, 277] width 10 height 10
click at [1054, 415] on div at bounding box center [1066, 421] width 970 height 328
click at [595, 288] on div "Zoom out" at bounding box center [602, 298] width 21 height 21
click at [597, 290] on div "Zoom out" at bounding box center [602, 298] width 21 height 21
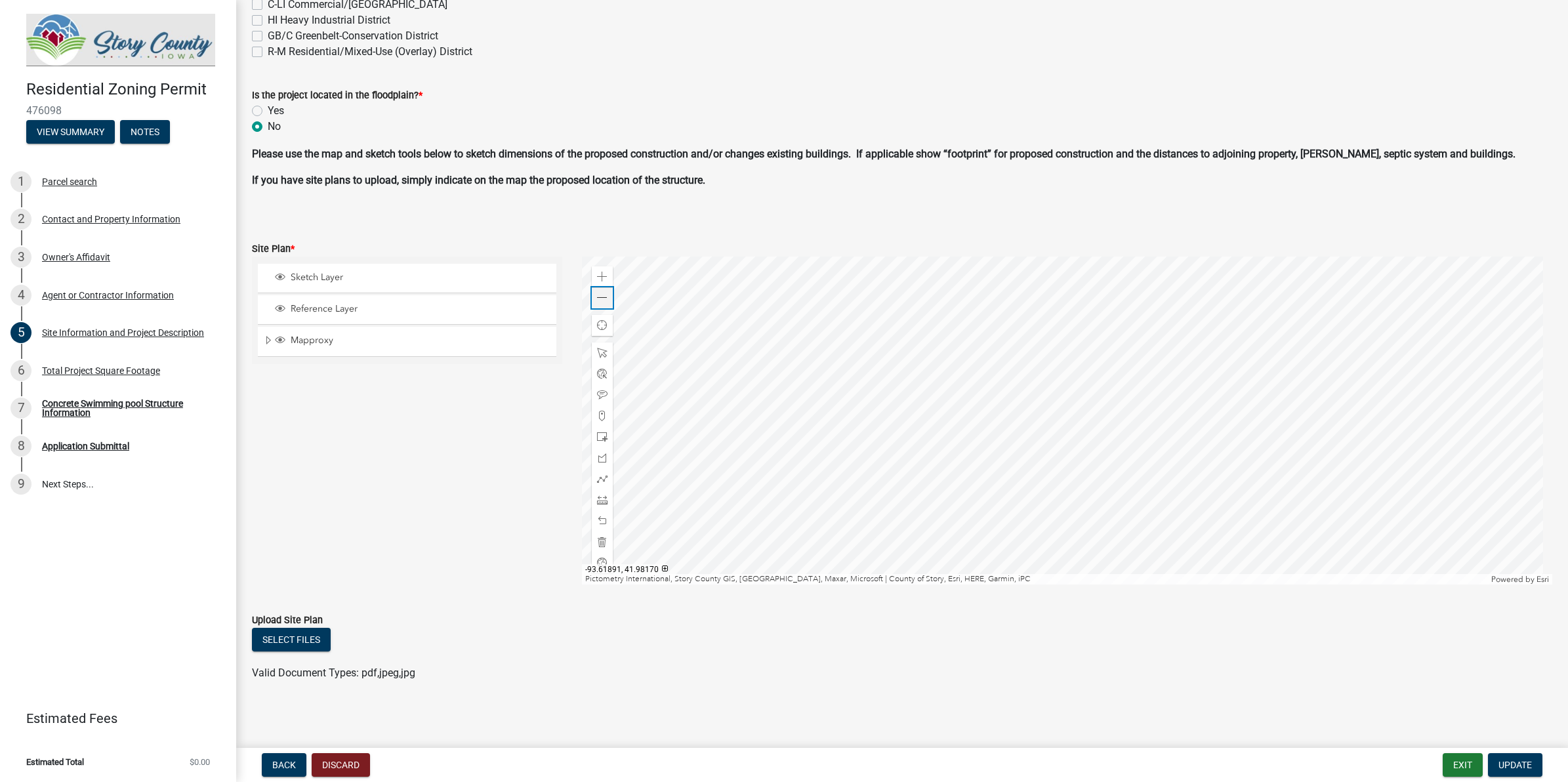
click at [597, 290] on div "Zoom out" at bounding box center [602, 298] width 21 height 21
click at [1020, 257] on div at bounding box center [1066, 421] width 970 height 328
click at [895, 460] on div at bounding box center [1066, 421] width 970 height 328
click at [600, 277] on span at bounding box center [602, 277] width 10 height 10
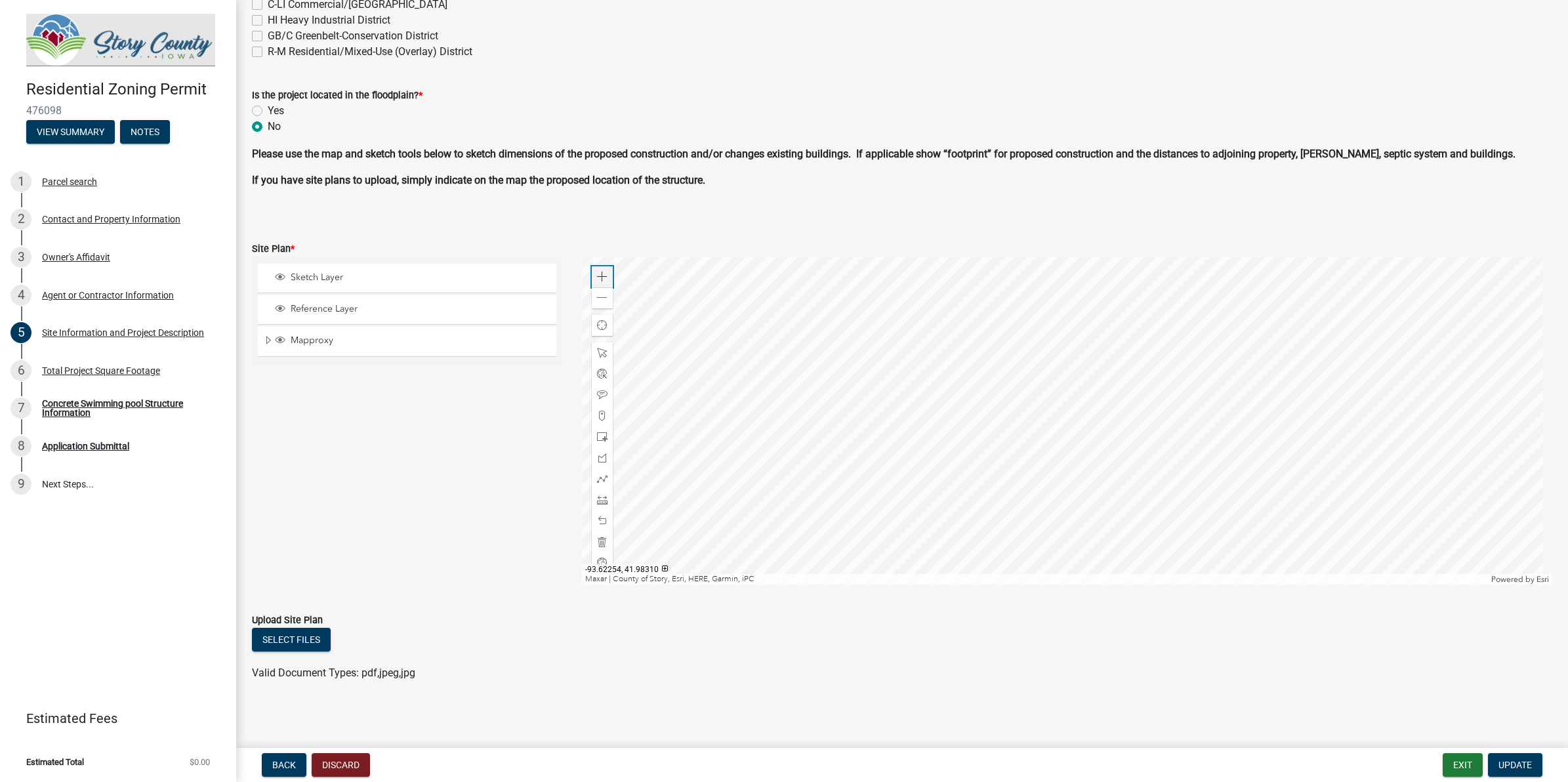
click at [600, 277] on span at bounding box center [602, 277] width 10 height 10
click at [1210, 426] on div at bounding box center [1066, 421] width 970 height 328
click at [1197, 300] on div at bounding box center [1066, 421] width 970 height 328
click at [1069, 487] on div at bounding box center [1066, 421] width 970 height 328
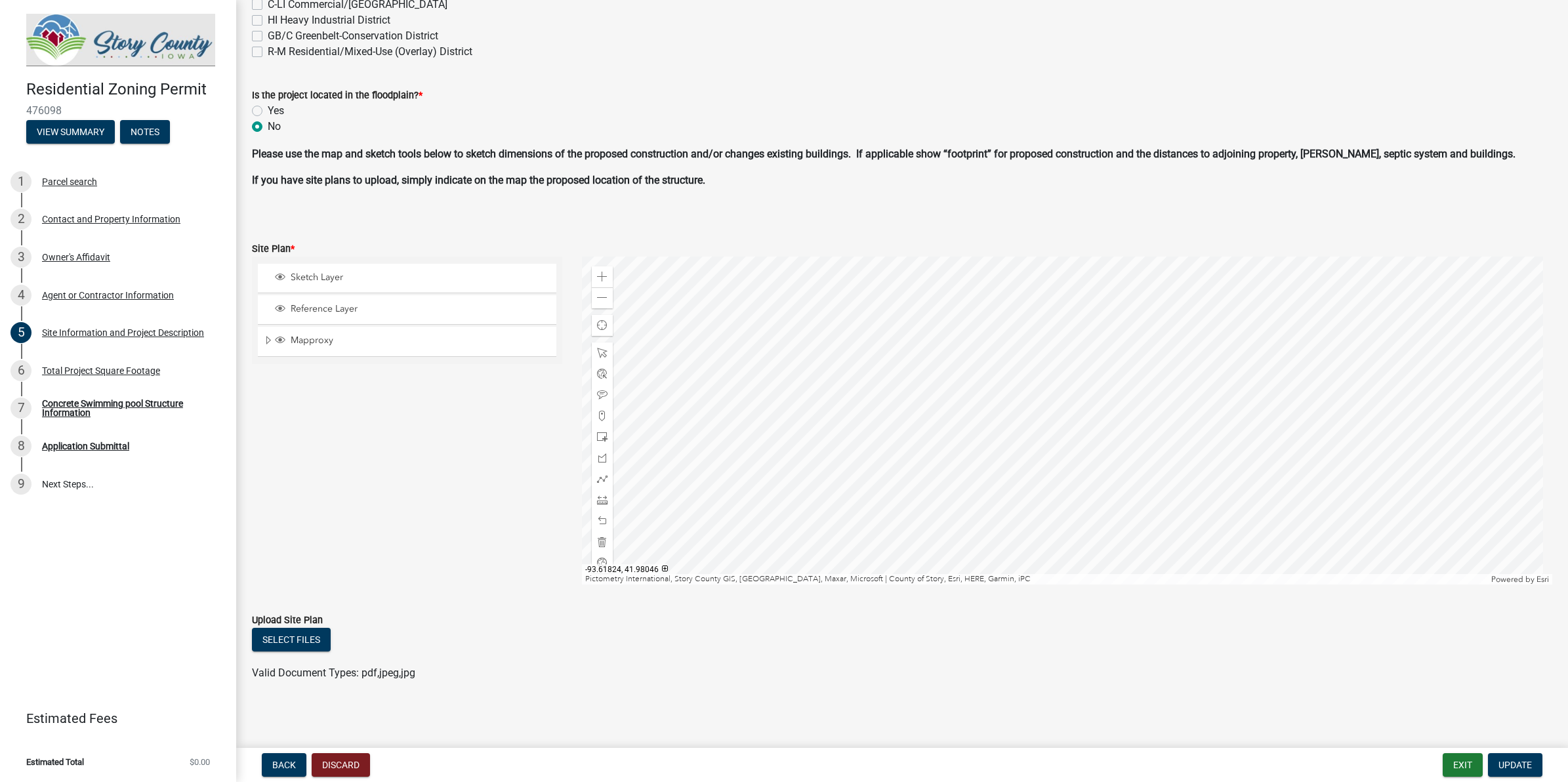
click at [1080, 266] on div at bounding box center [1066, 421] width 970 height 328
click at [969, 326] on div at bounding box center [1066, 421] width 970 height 328
click at [598, 272] on span at bounding box center [602, 277] width 10 height 10
click at [1038, 505] on div at bounding box center [1066, 421] width 970 height 328
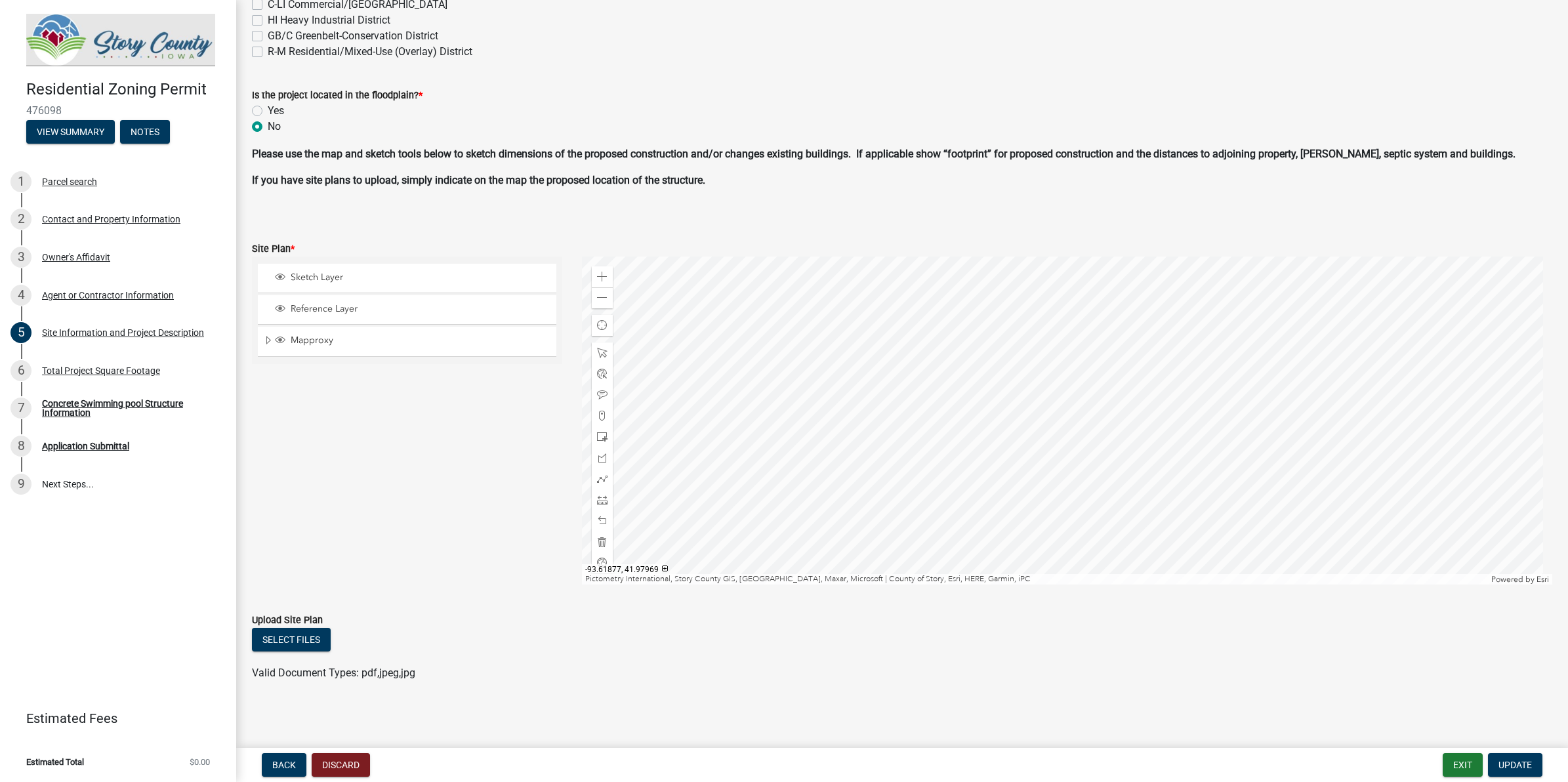
click at [977, 585] on div at bounding box center [1066, 421] width 970 height 328
click at [605, 290] on div "Zoom out" at bounding box center [602, 298] width 21 height 21
click at [1072, 407] on div at bounding box center [1066, 421] width 970 height 328
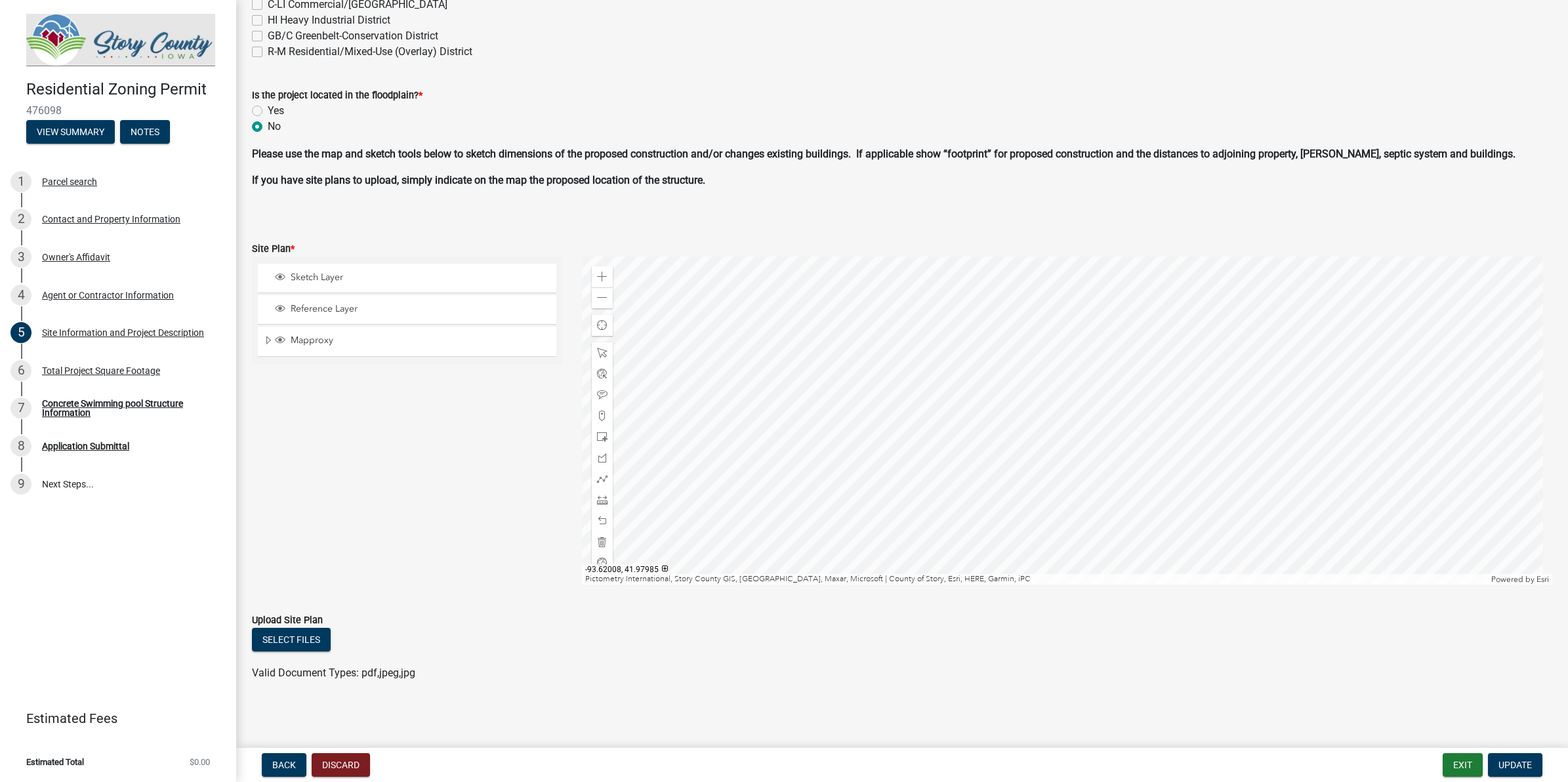
click at [823, 553] on div at bounding box center [1066, 421] width 970 height 328
click at [972, 363] on div at bounding box center [1066, 421] width 970 height 328
click at [592, 276] on div "Zoom in" at bounding box center [602, 277] width 21 height 21
click at [992, 548] on div at bounding box center [1066, 421] width 970 height 328
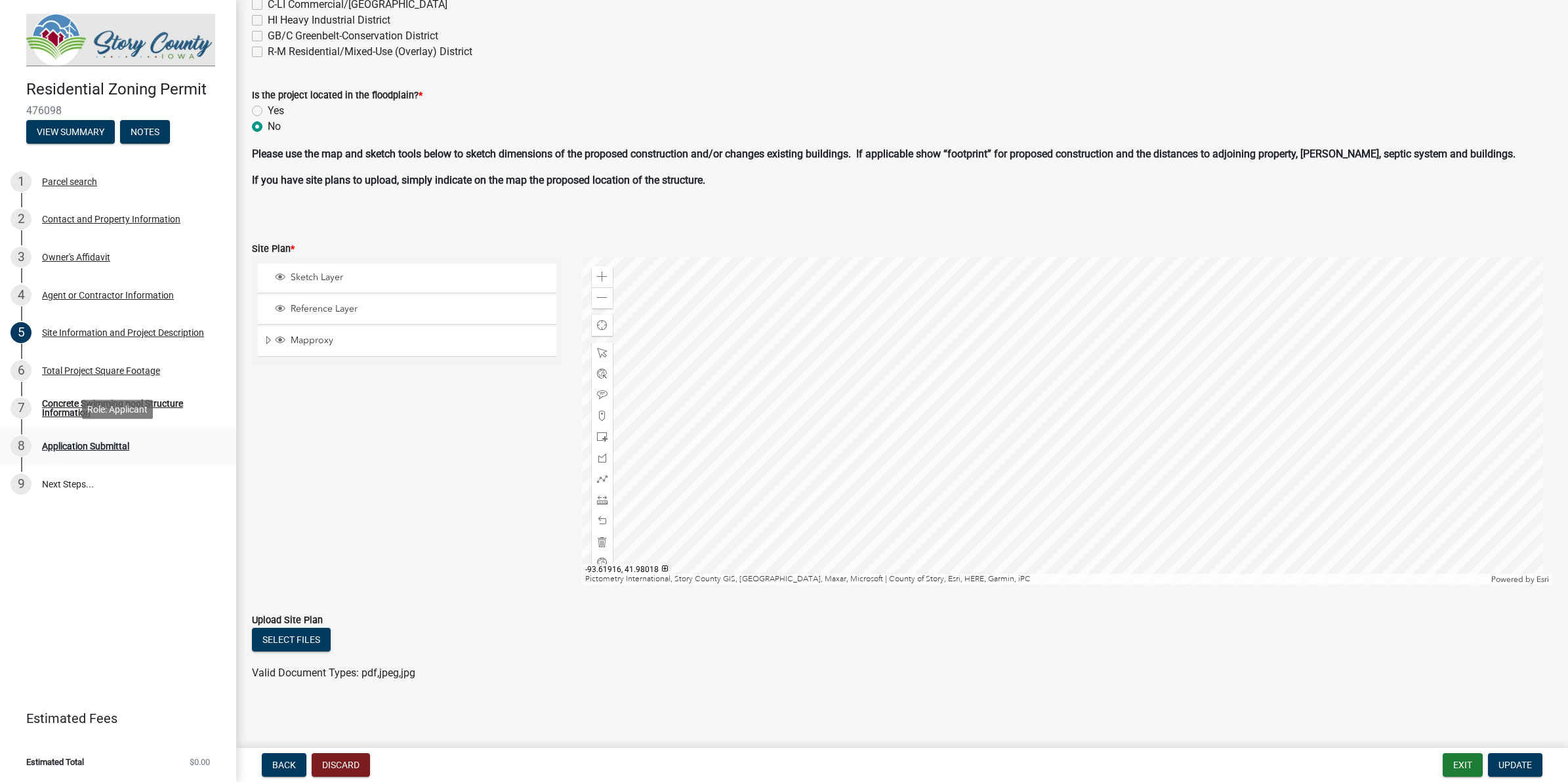
click at [95, 441] on div "Application Submittal" at bounding box center [85, 446] width 87 height 9
click at [135, 411] on div "Concrete Swimming pool Structure Information" at bounding box center [128, 408] width 173 height 18
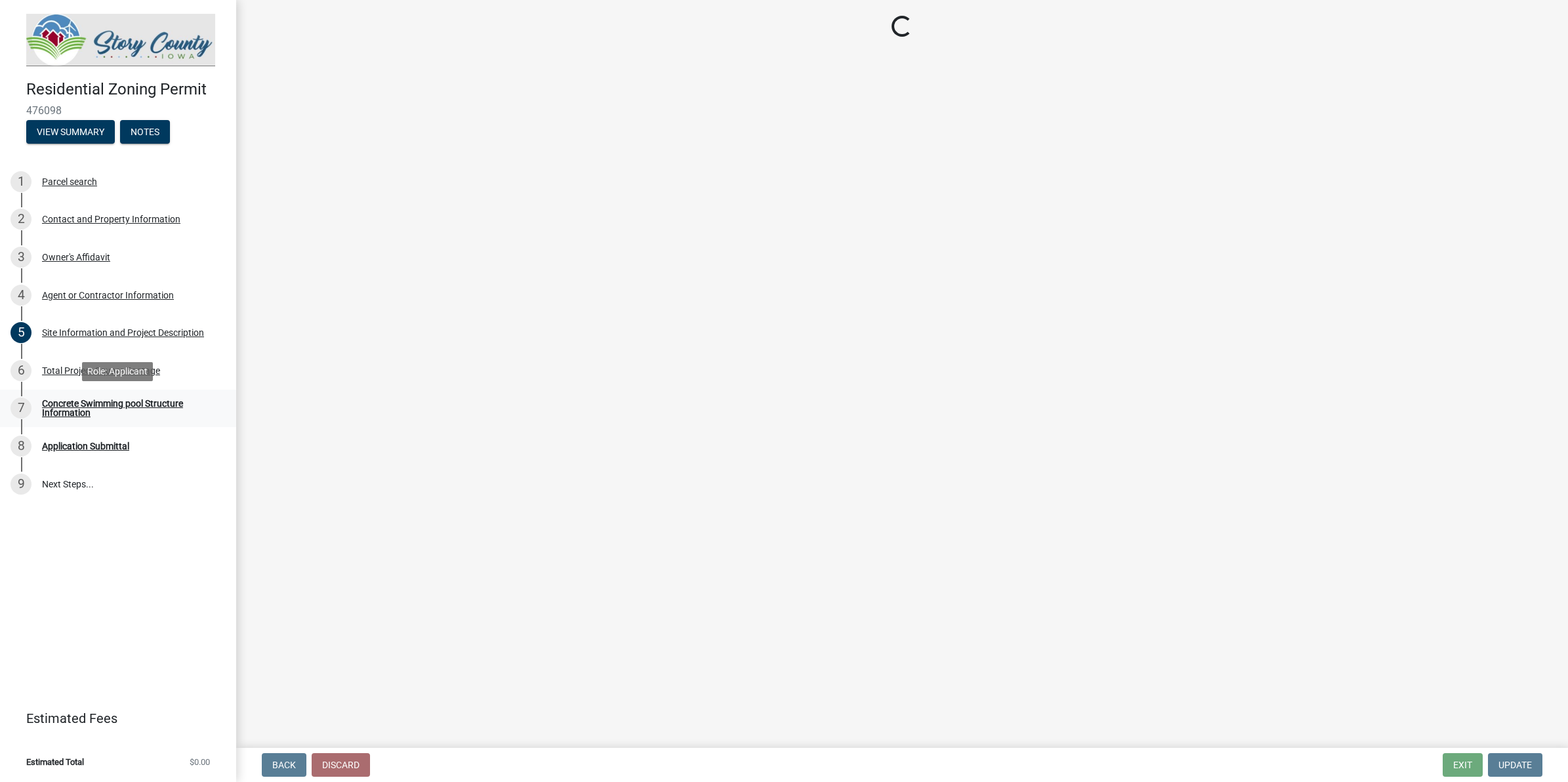
scroll to position [0, 0]
select select "3bb0707d-700d-453b-be8b-4c33de34bfd3"
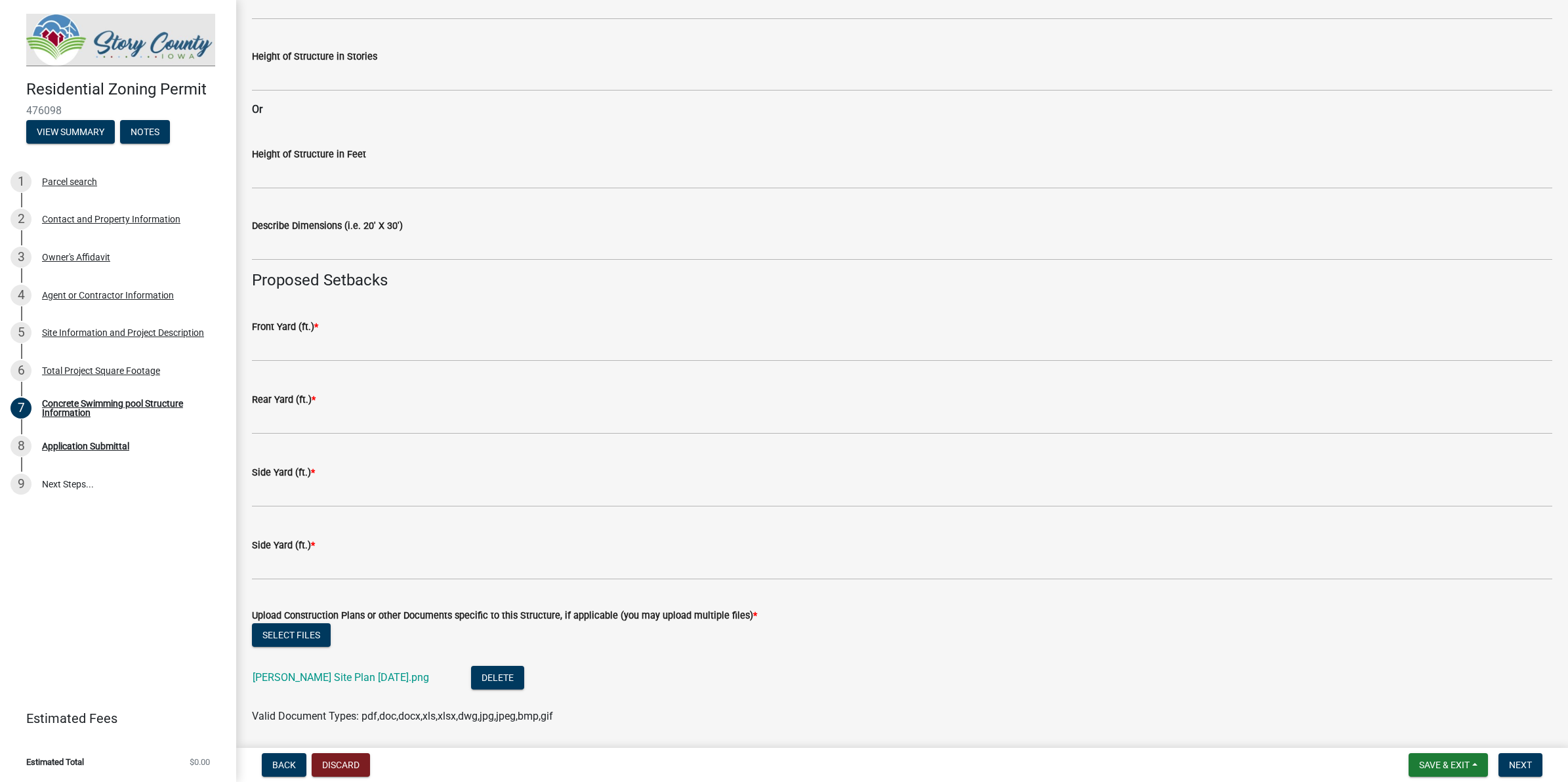
scroll to position [410, 0]
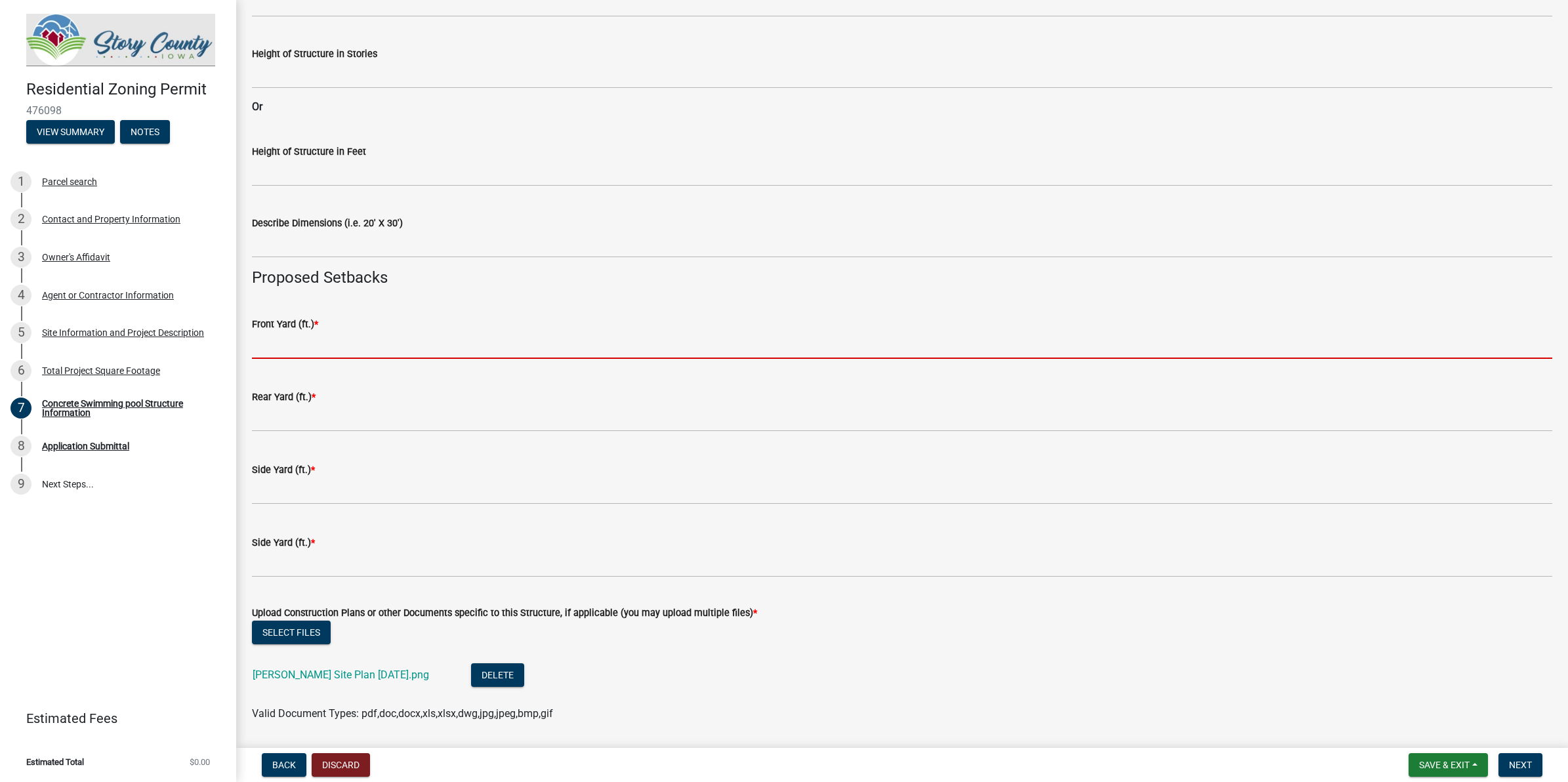
click at [308, 343] on input "text" at bounding box center [902, 345] width 1300 height 27
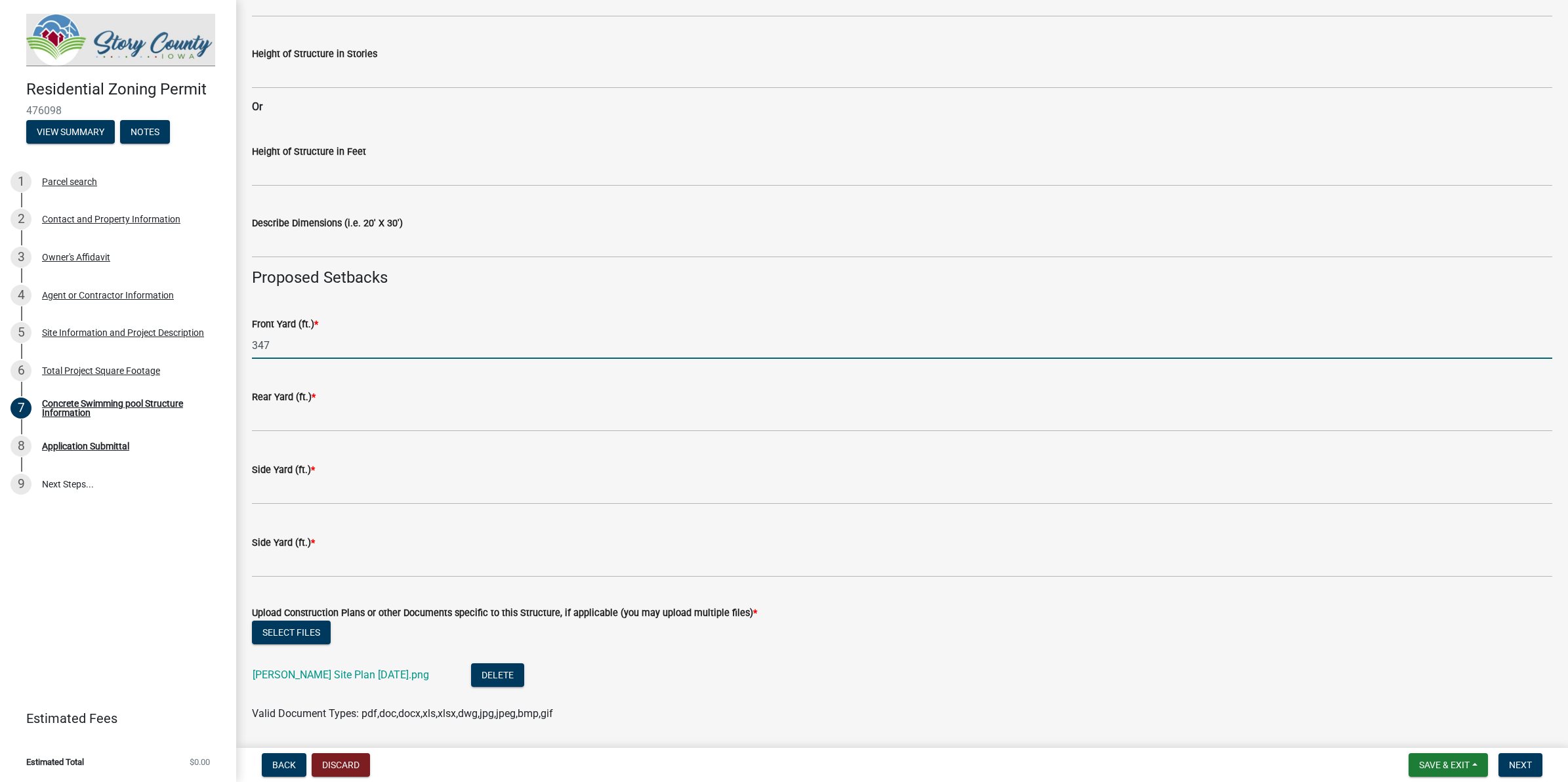
type input "347"
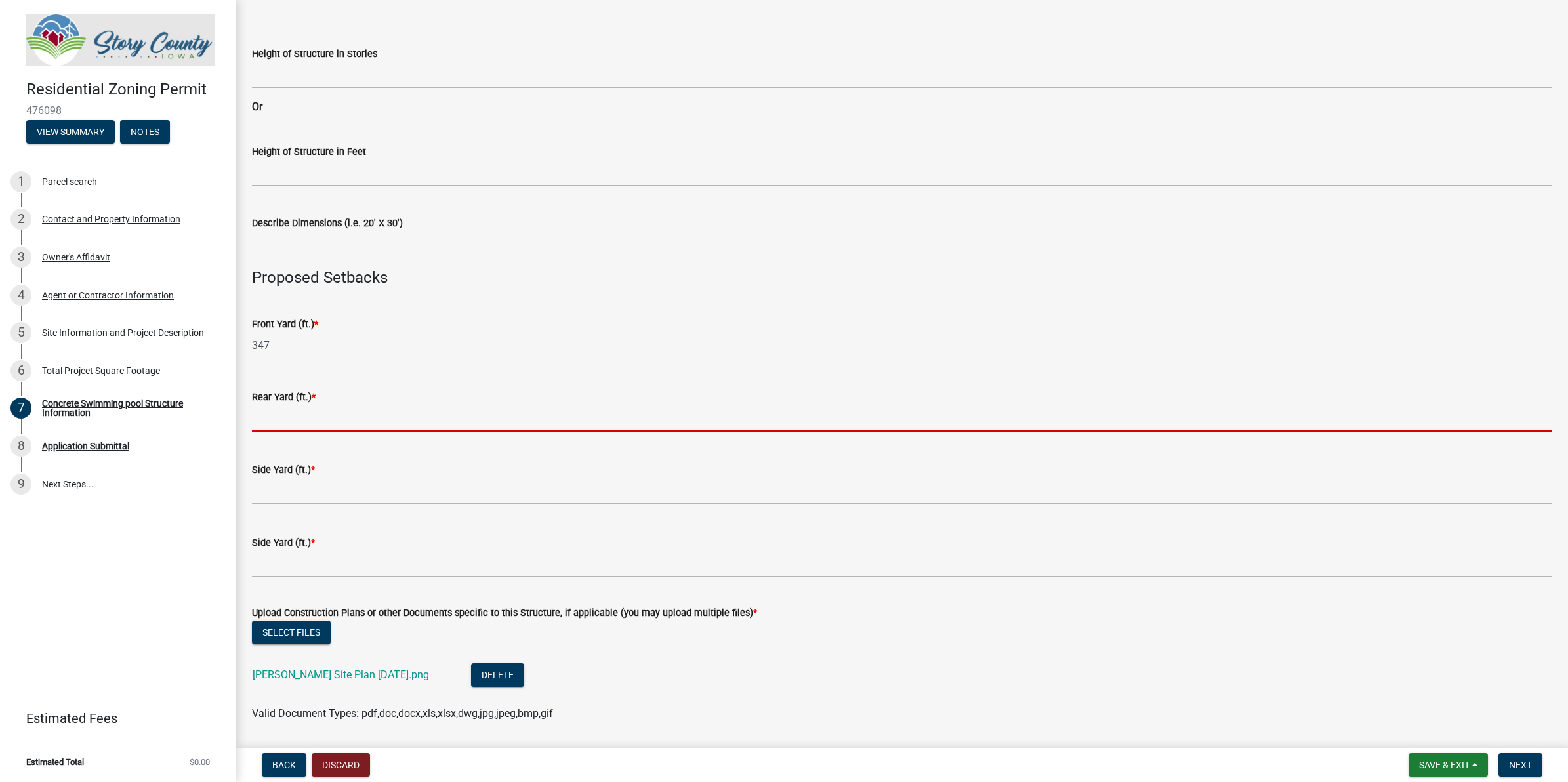
click at [329, 423] on input "text" at bounding box center [902, 419] width 1300 height 27
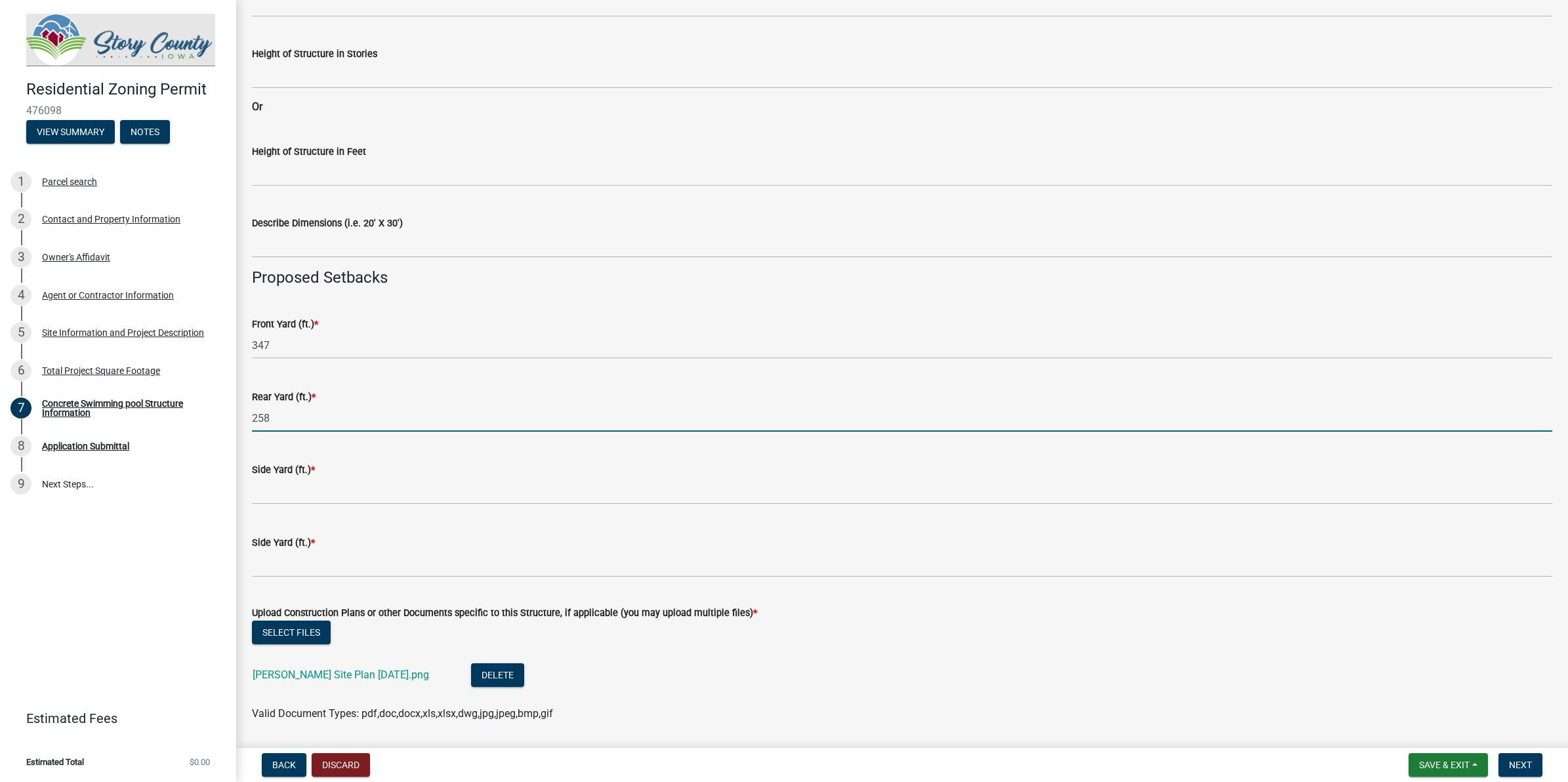
type input "258"
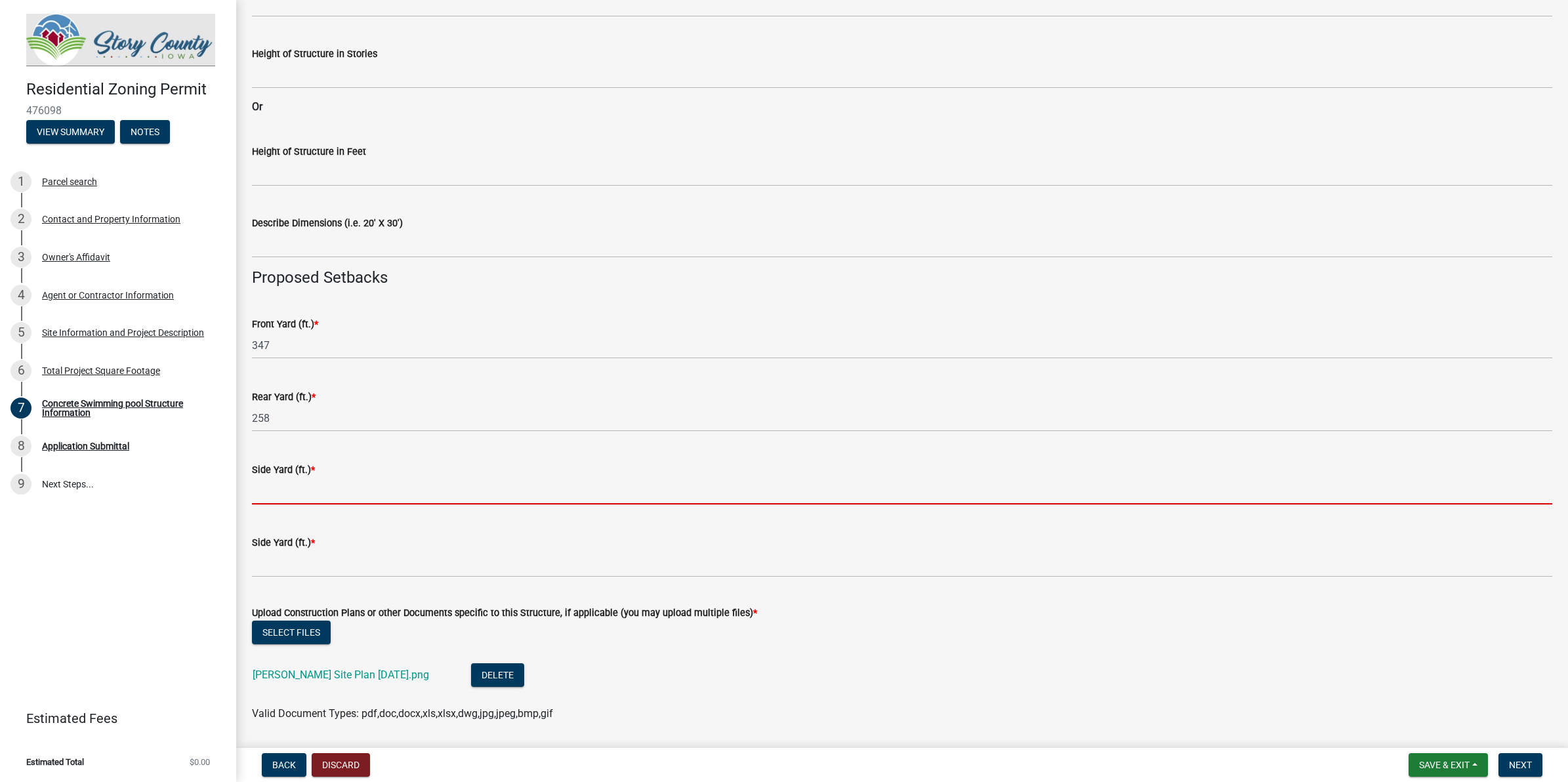
click at [319, 493] on input "text" at bounding box center [902, 491] width 1300 height 27
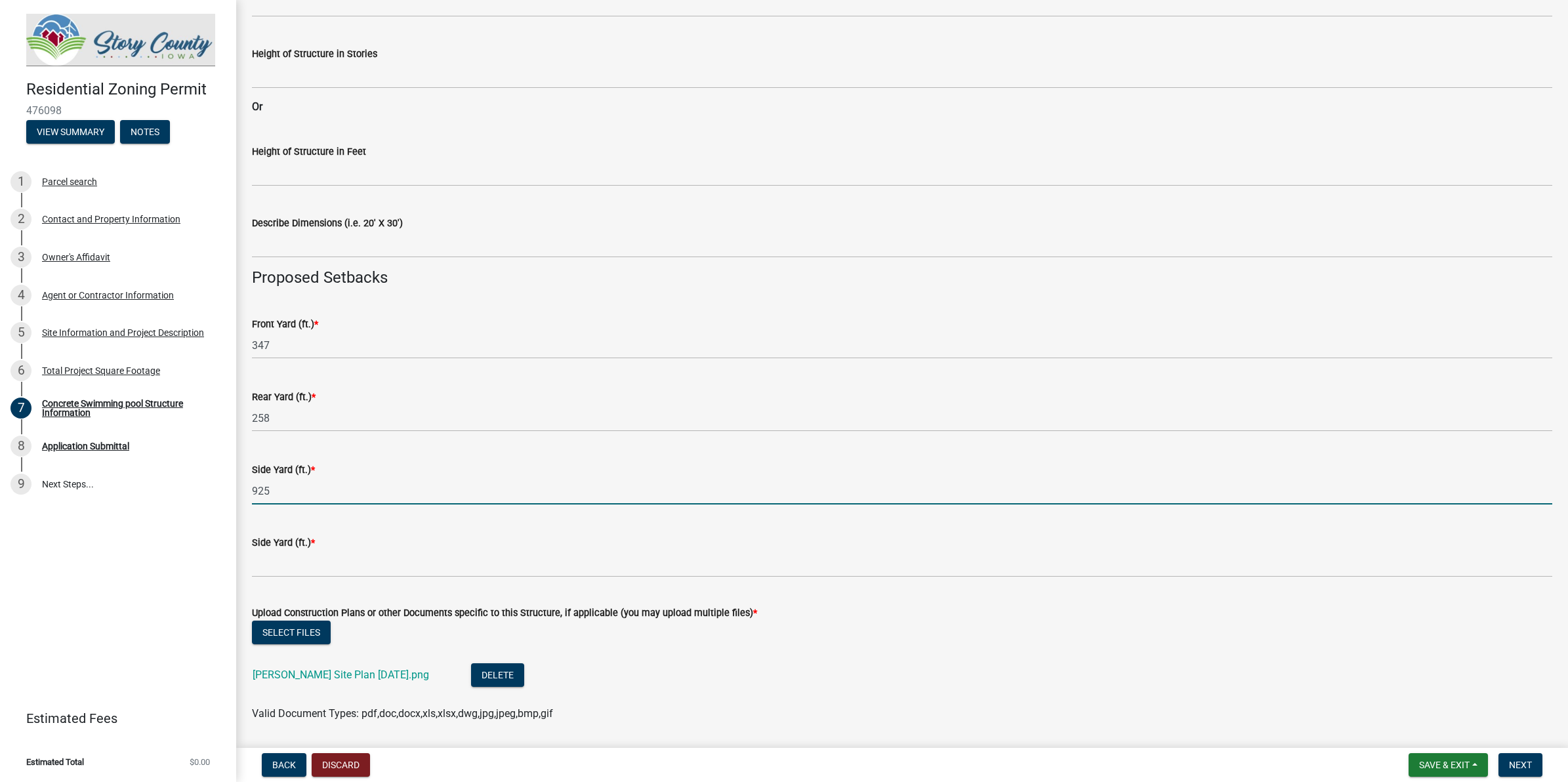
type input "925"
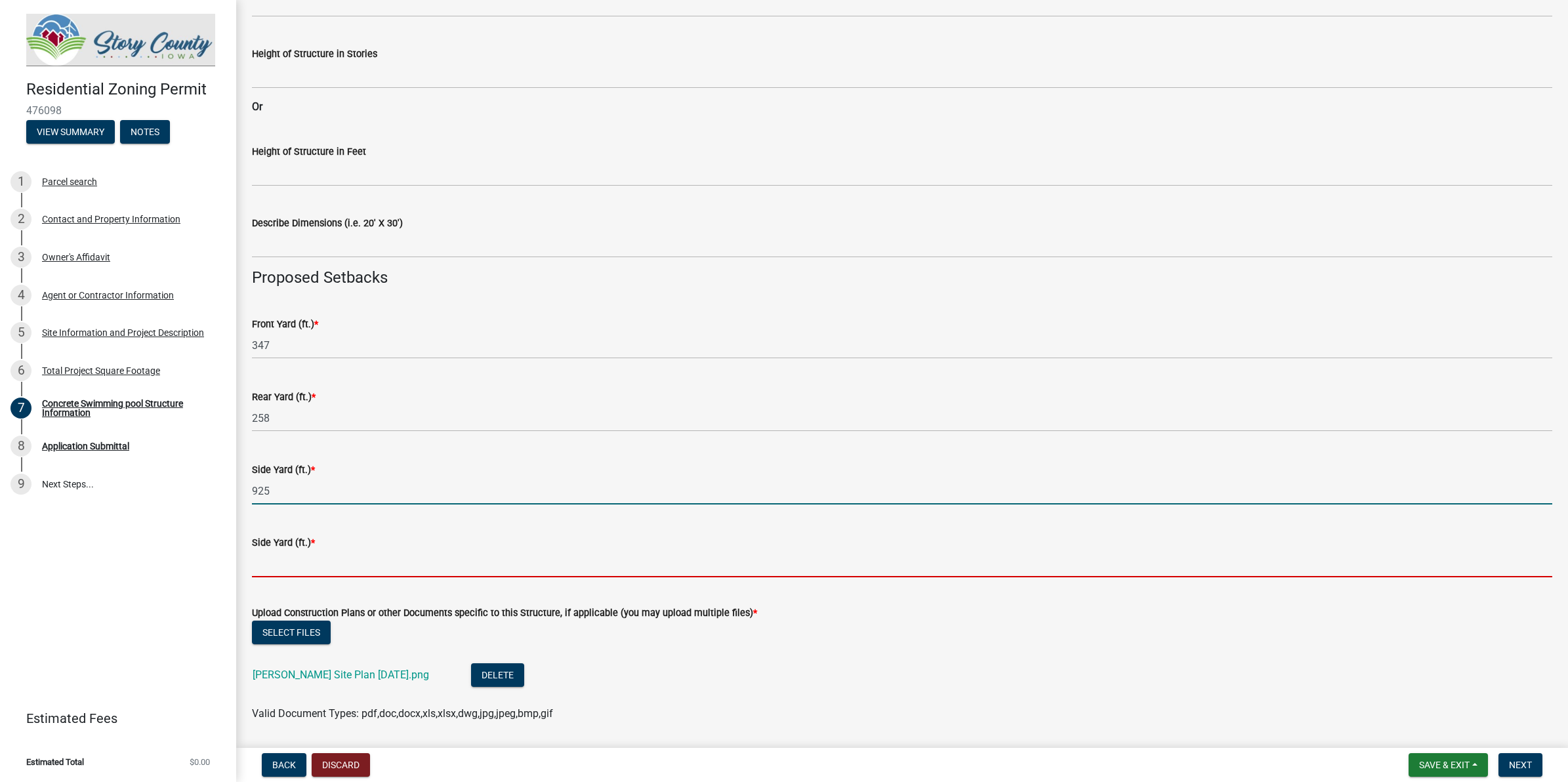
click at [310, 553] on input "text" at bounding box center [902, 564] width 1300 height 27
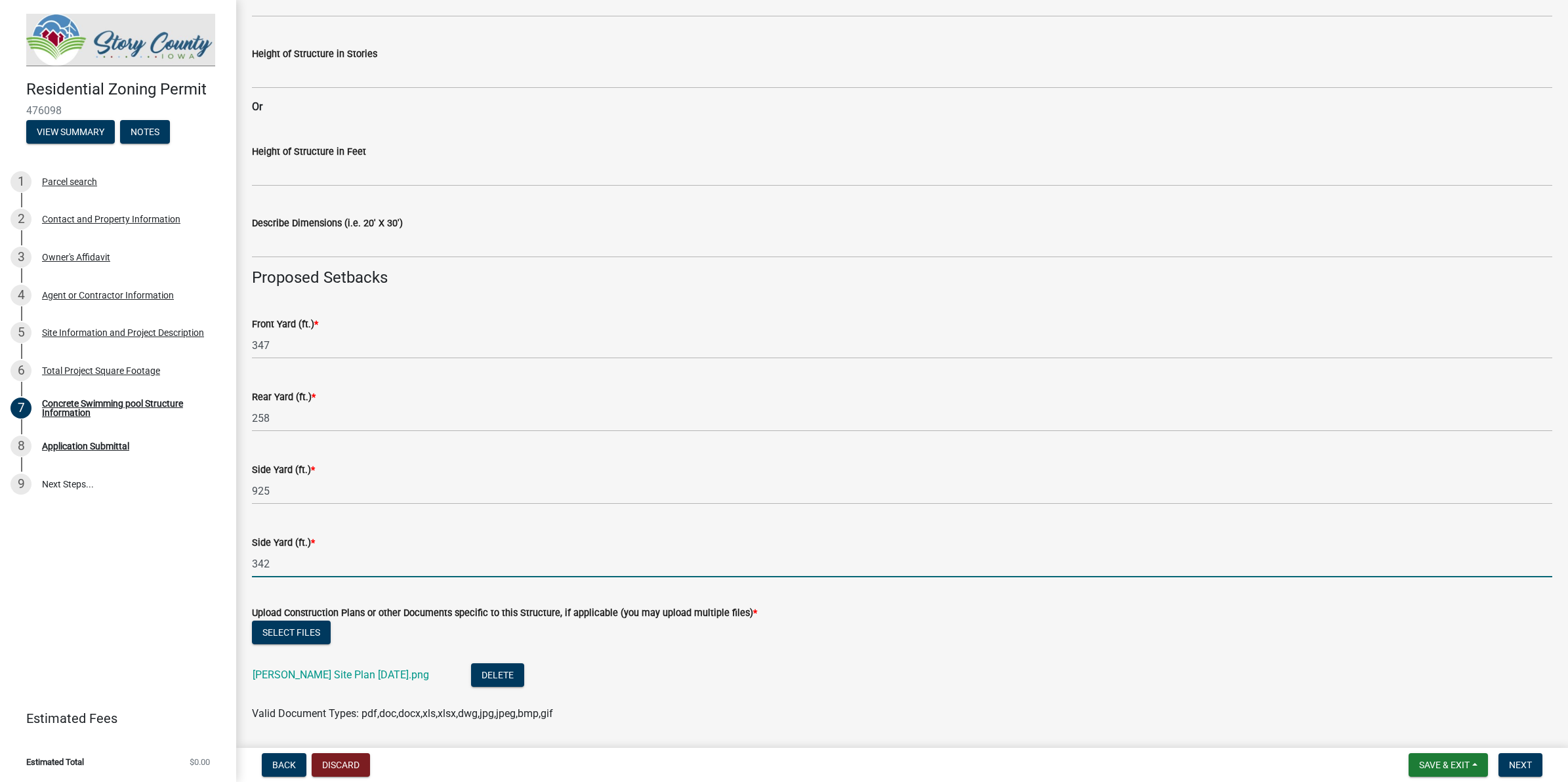
type input "342"
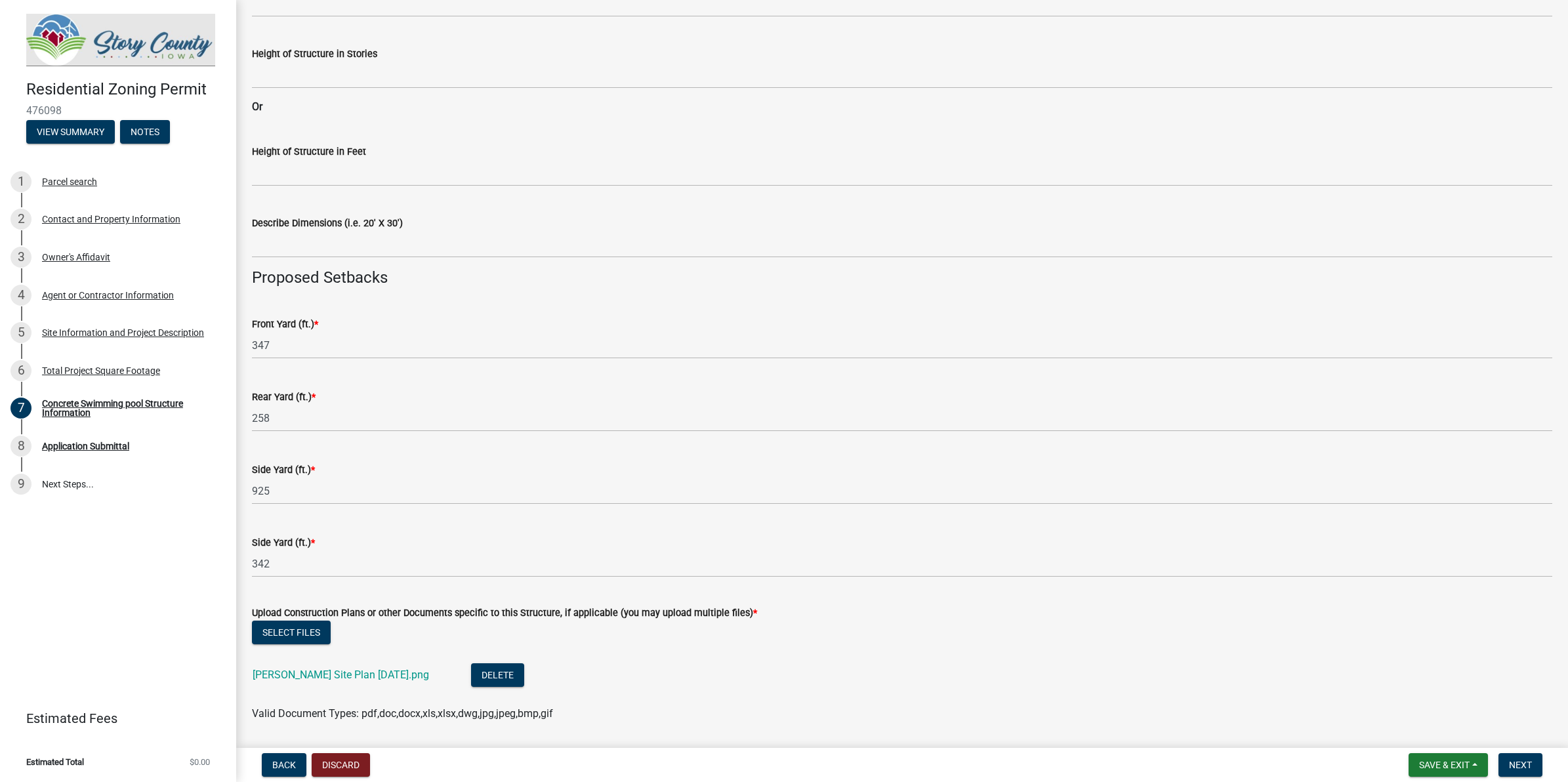
click at [542, 625] on ul "[PERSON_NAME] Site Plan [DATE].png Delete" at bounding box center [902, 677] width 1300 height 58
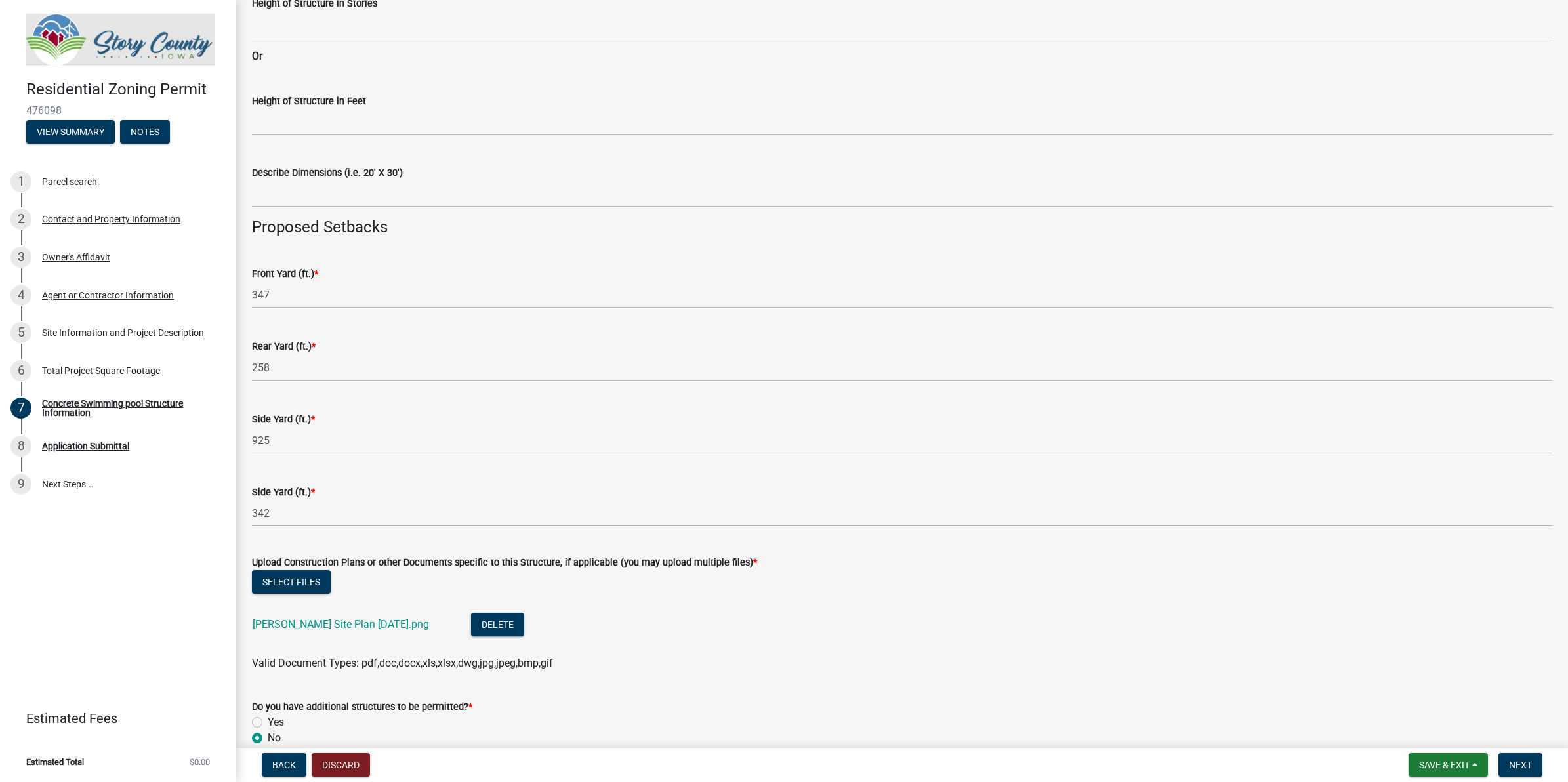
scroll to position [526, 0]
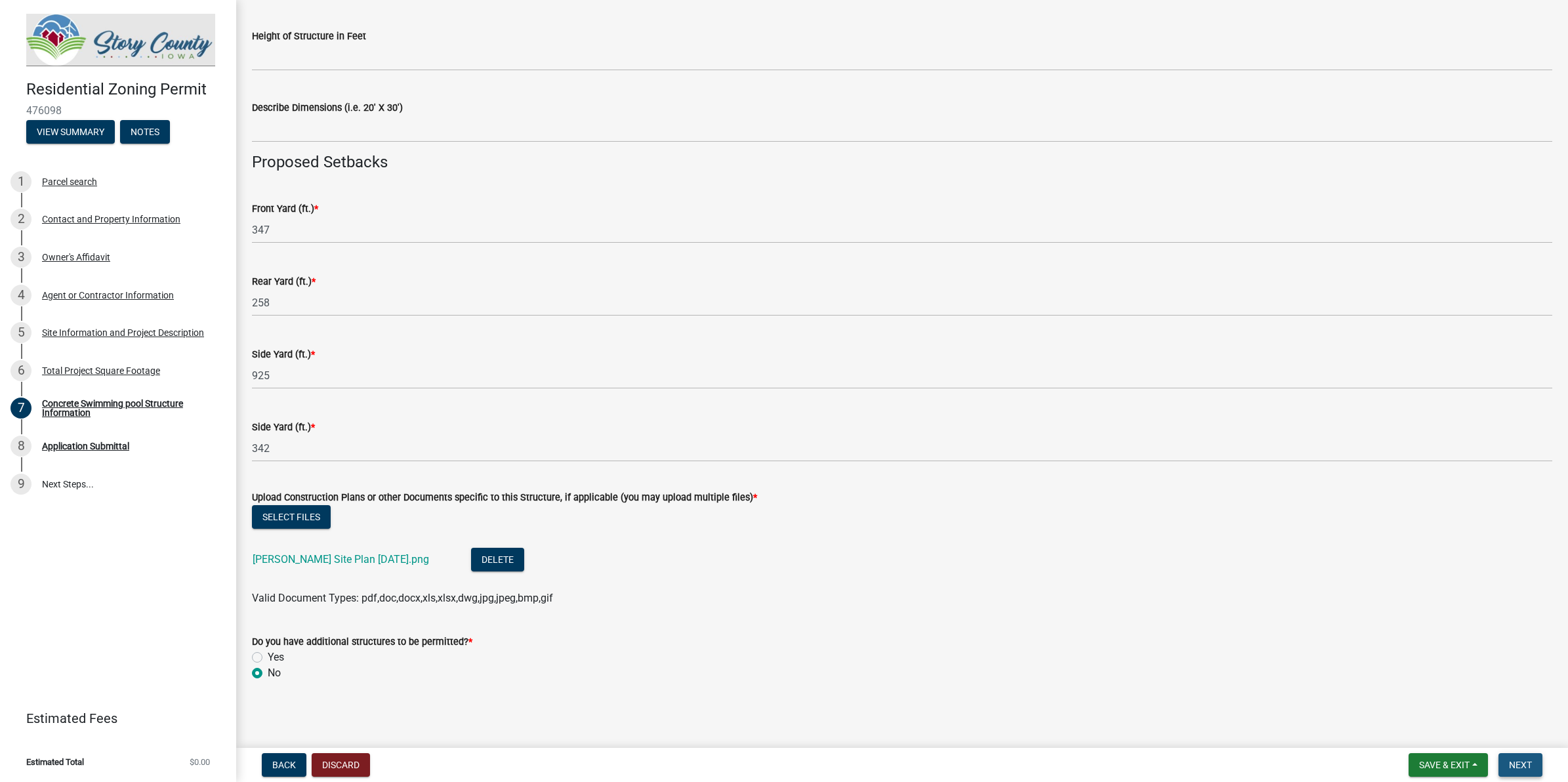
click at [1254, 625] on button "Next" at bounding box center [1520, 765] width 44 height 24
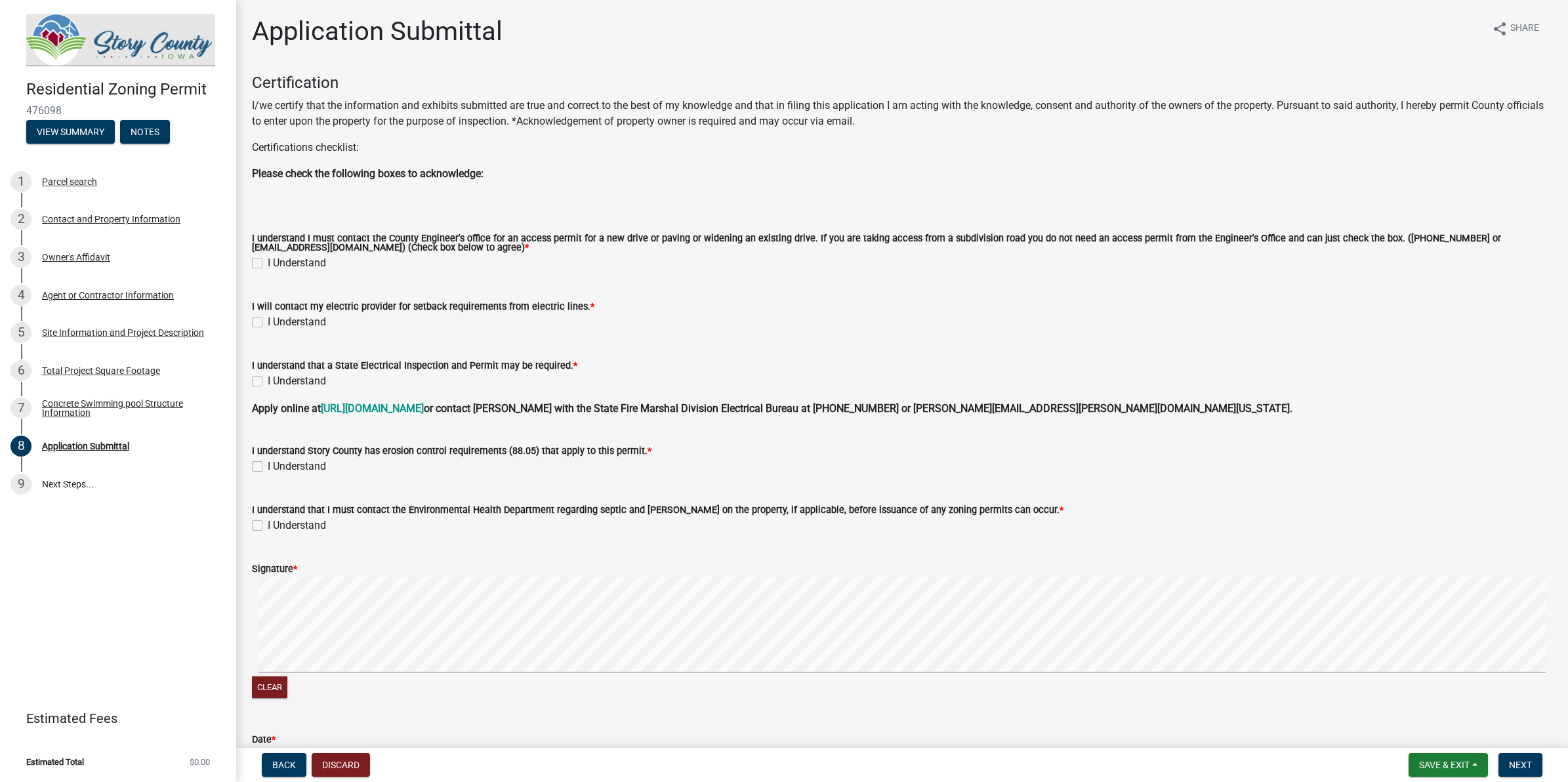
click at [268, 261] on label "I Understand" at bounding box center [297, 263] width 58 height 16
click at [268, 261] on input "I Understand" at bounding box center [272, 259] width 9 height 9
checkbox input "true"
click at [268, 322] on label "I Understand" at bounding box center [297, 322] width 58 height 16
click at [268, 322] on input "I Understand" at bounding box center [272, 318] width 9 height 9
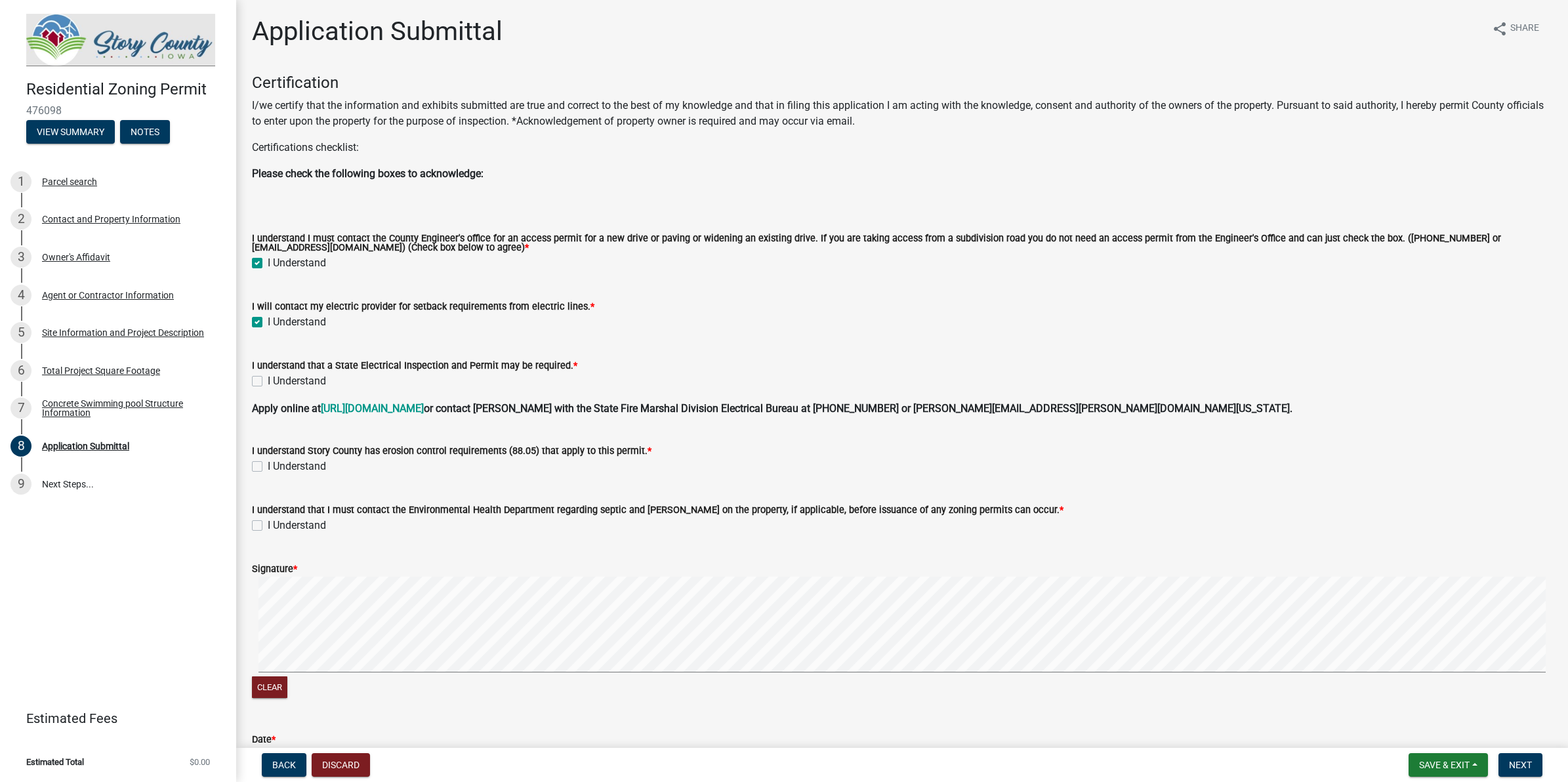
checkbox input "true"
click at [251, 389] on div "I understand that a State Electrical Inspection and Permit may be required. * I…" at bounding box center [901, 366] width 1320 height 47
click at [268, 384] on label "I Understand" at bounding box center [297, 382] width 58 height 16
click at [268, 382] on input "I Understand" at bounding box center [272, 378] width 9 height 9
checkbox input "true"
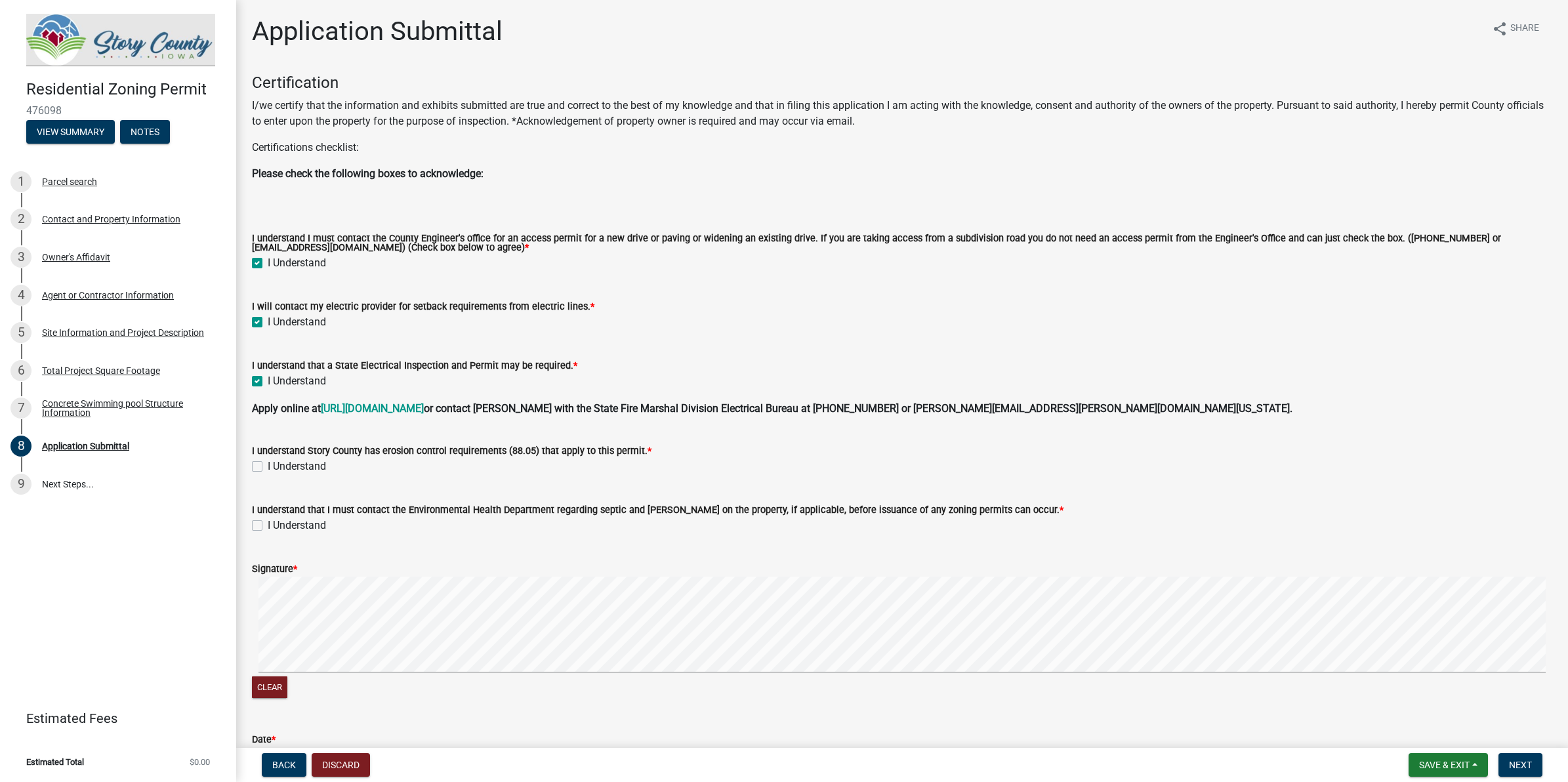
click at [268, 467] on label "I Understand" at bounding box center [297, 467] width 58 height 16
click at [268, 467] on input "I Understand" at bounding box center [272, 463] width 9 height 9
checkbox input "true"
click at [268, 522] on label "I Understand" at bounding box center [297, 526] width 58 height 16
click at [268, 522] on input "I Understand" at bounding box center [272, 522] width 9 height 9
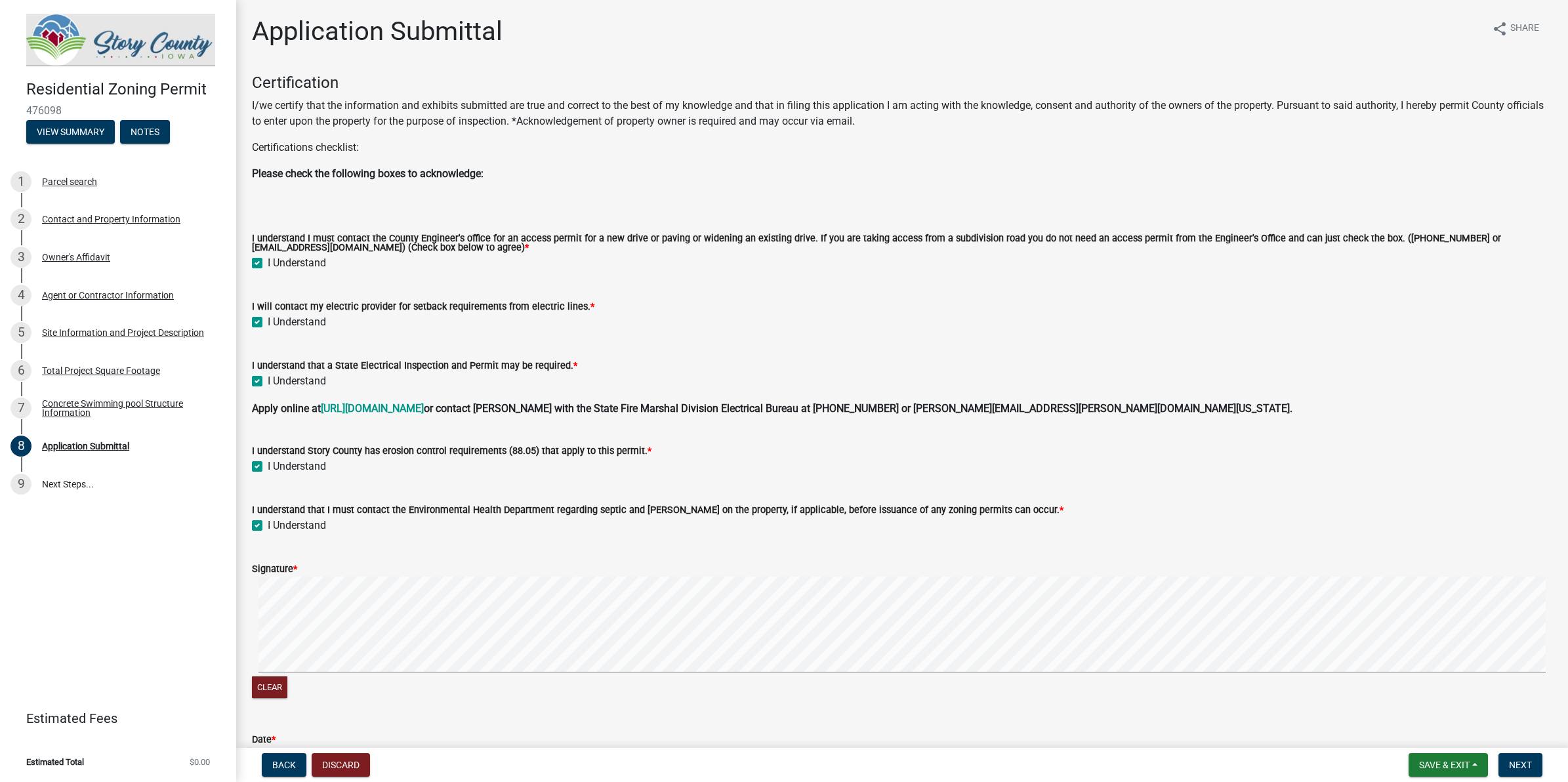
checkbox input "true"
drag, startPoint x: 276, startPoint y: 687, endPoint x: 284, endPoint y: 677, distance: 12.8
click at [280, 625] on button "Clear" at bounding box center [269, 687] width 35 height 21
drag, startPoint x: 267, startPoint y: 689, endPoint x: 285, endPoint y: 674, distance: 23.4
click at [267, 625] on button "Clear" at bounding box center [269, 687] width 35 height 21
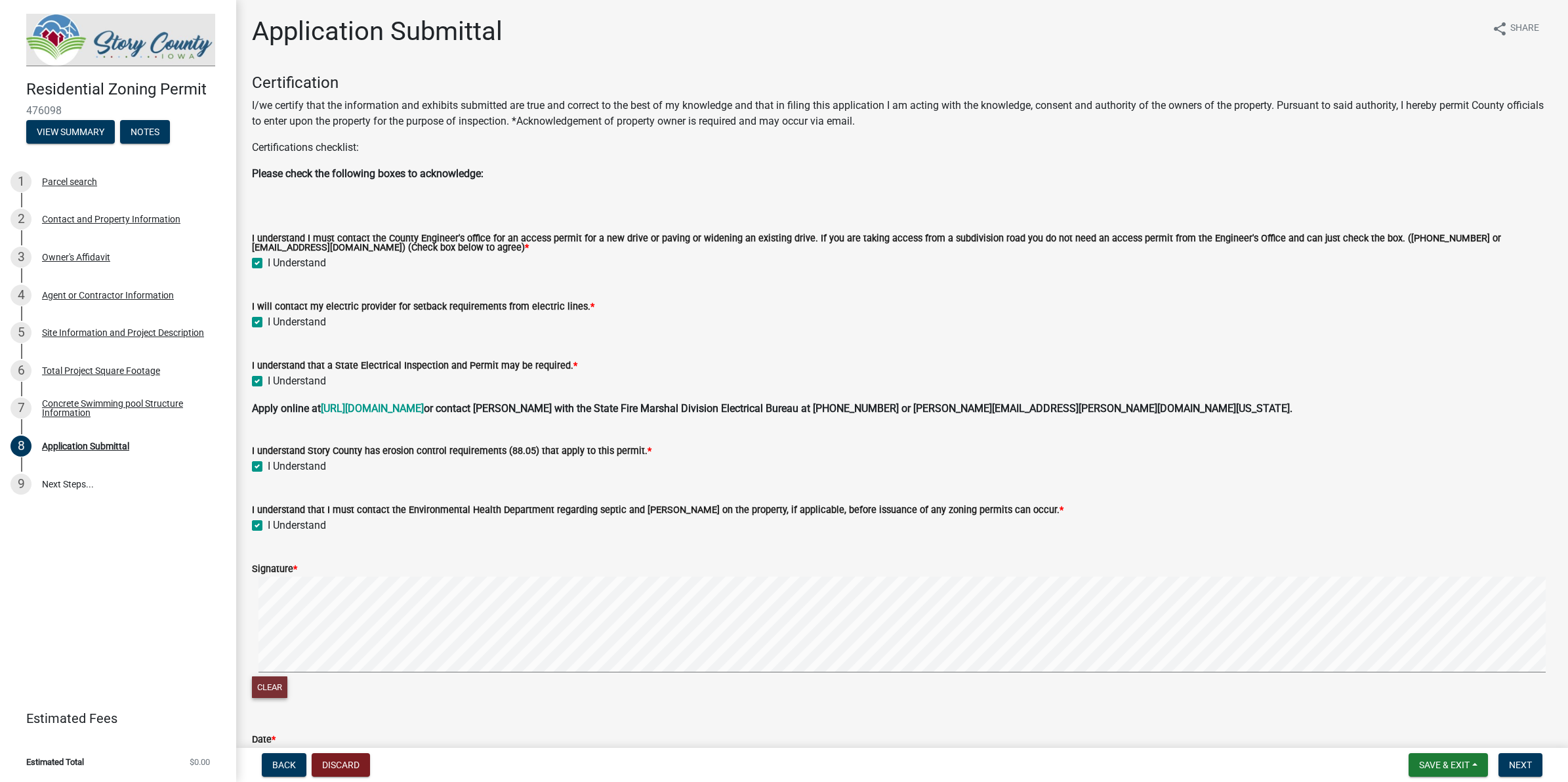
drag, startPoint x: 261, startPoint y: 689, endPoint x: 270, endPoint y: 676, distance: 15.8
click at [264, 625] on button "Clear" at bounding box center [269, 687] width 35 height 21
click at [541, 625] on div "Clear" at bounding box center [902, 639] width 1300 height 125
click at [288, 625] on div "Clear" at bounding box center [902, 689] width 1300 height 25
click at [277, 625] on button "Clear" at bounding box center [269, 687] width 35 height 21
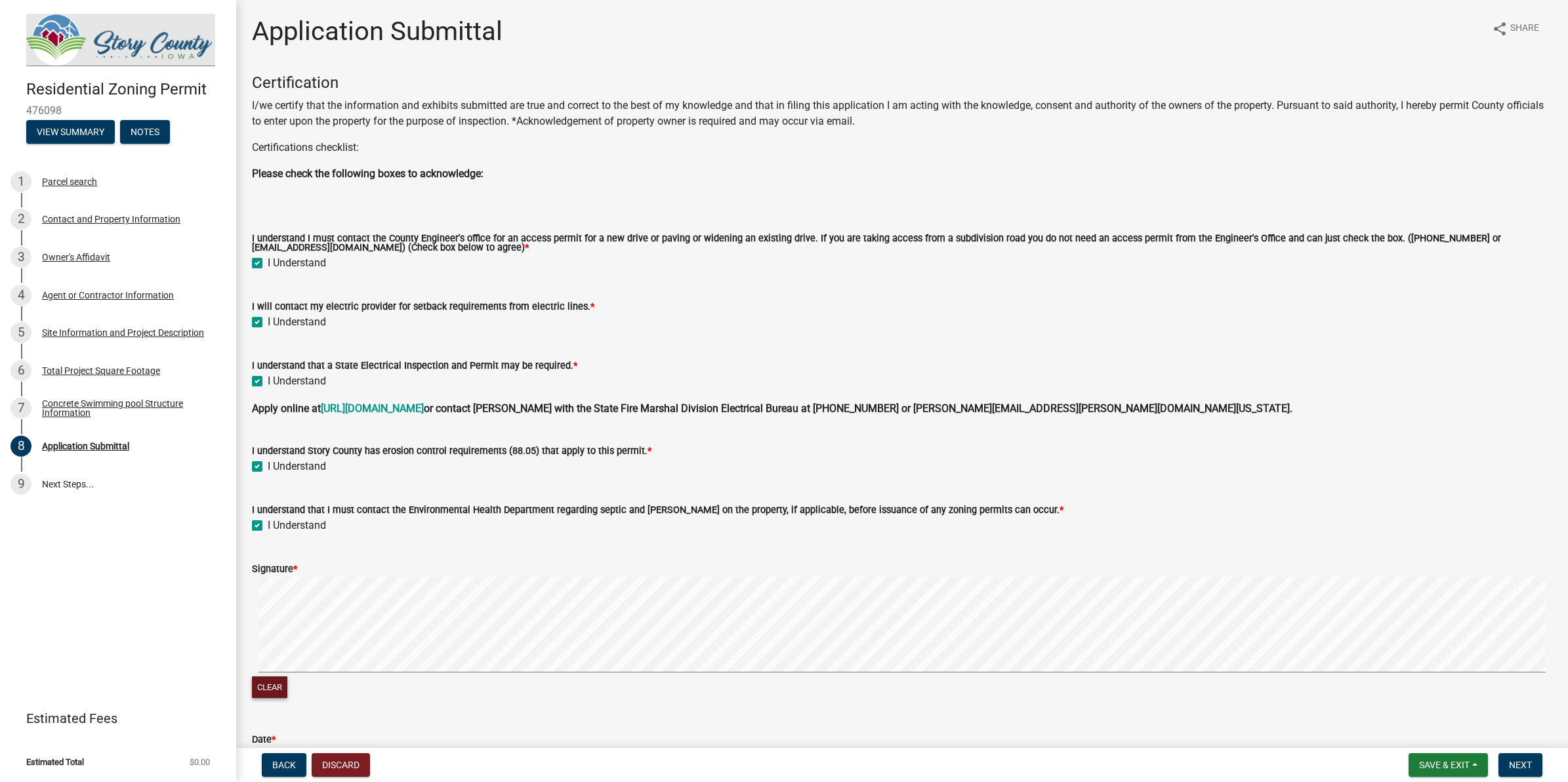
drag, startPoint x: 256, startPoint y: 683, endPoint x: 257, endPoint y: 672, distance: 11.0
click at [254, 625] on button "Clear" at bounding box center [269, 687] width 35 height 21
drag, startPoint x: 266, startPoint y: 686, endPoint x: 270, endPoint y: 676, distance: 10.8
click at [266, 625] on button "Clear" at bounding box center [269, 687] width 35 height 21
click at [284, 625] on button "Clear" at bounding box center [269, 687] width 35 height 21
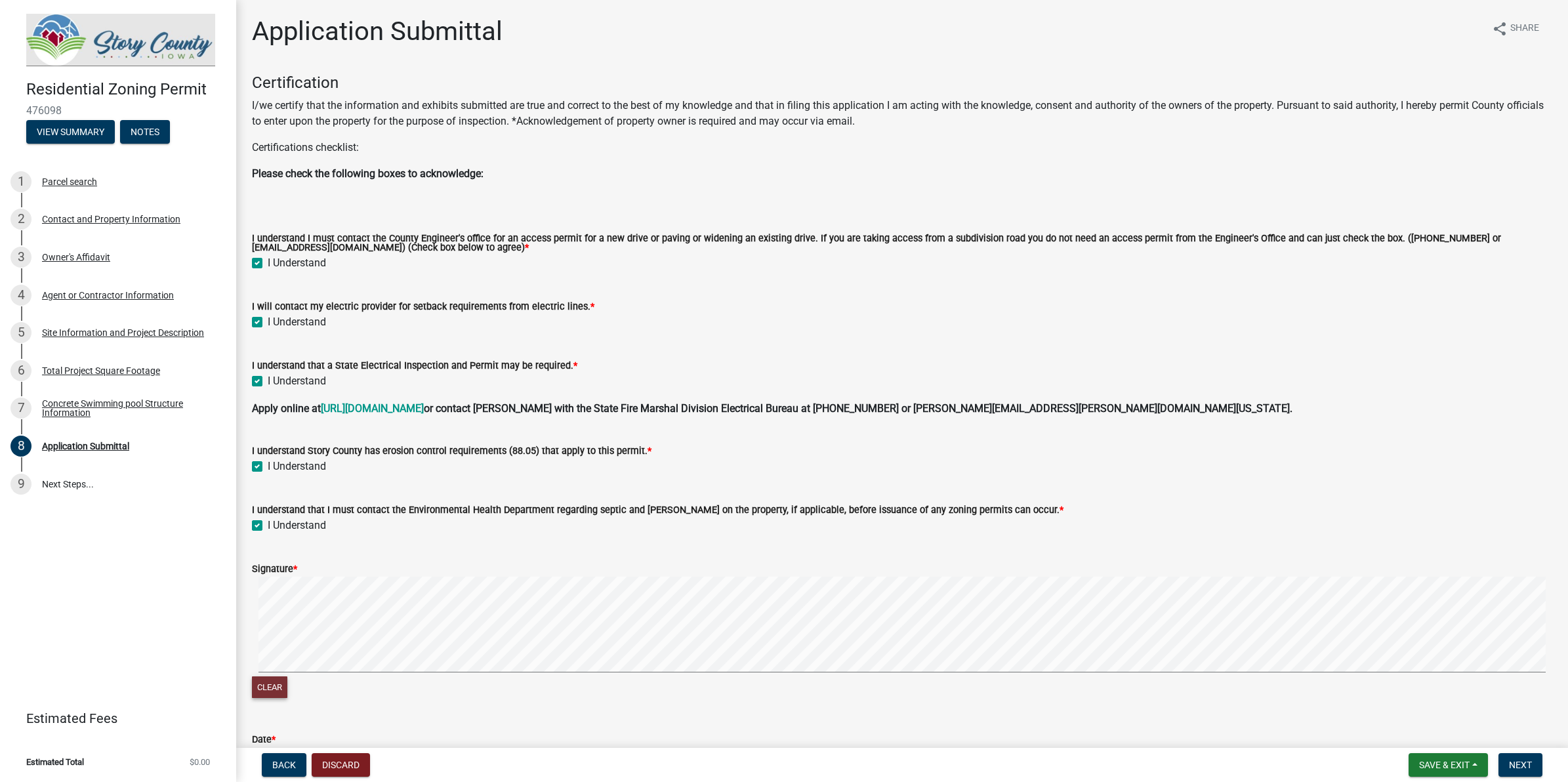
click at [284, 625] on button "Clear" at bounding box center [269, 687] width 35 height 21
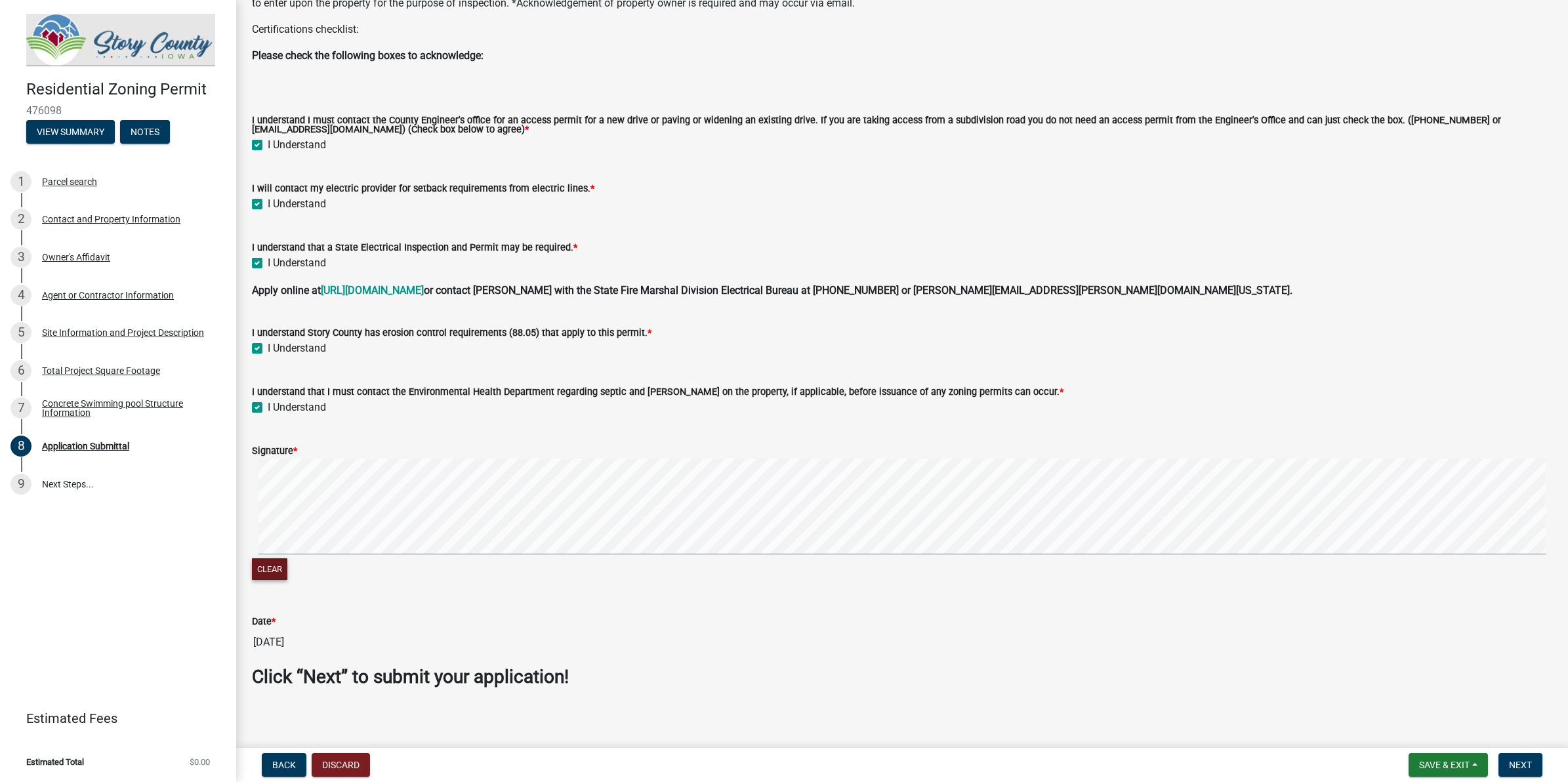
scroll to position [125, 0]
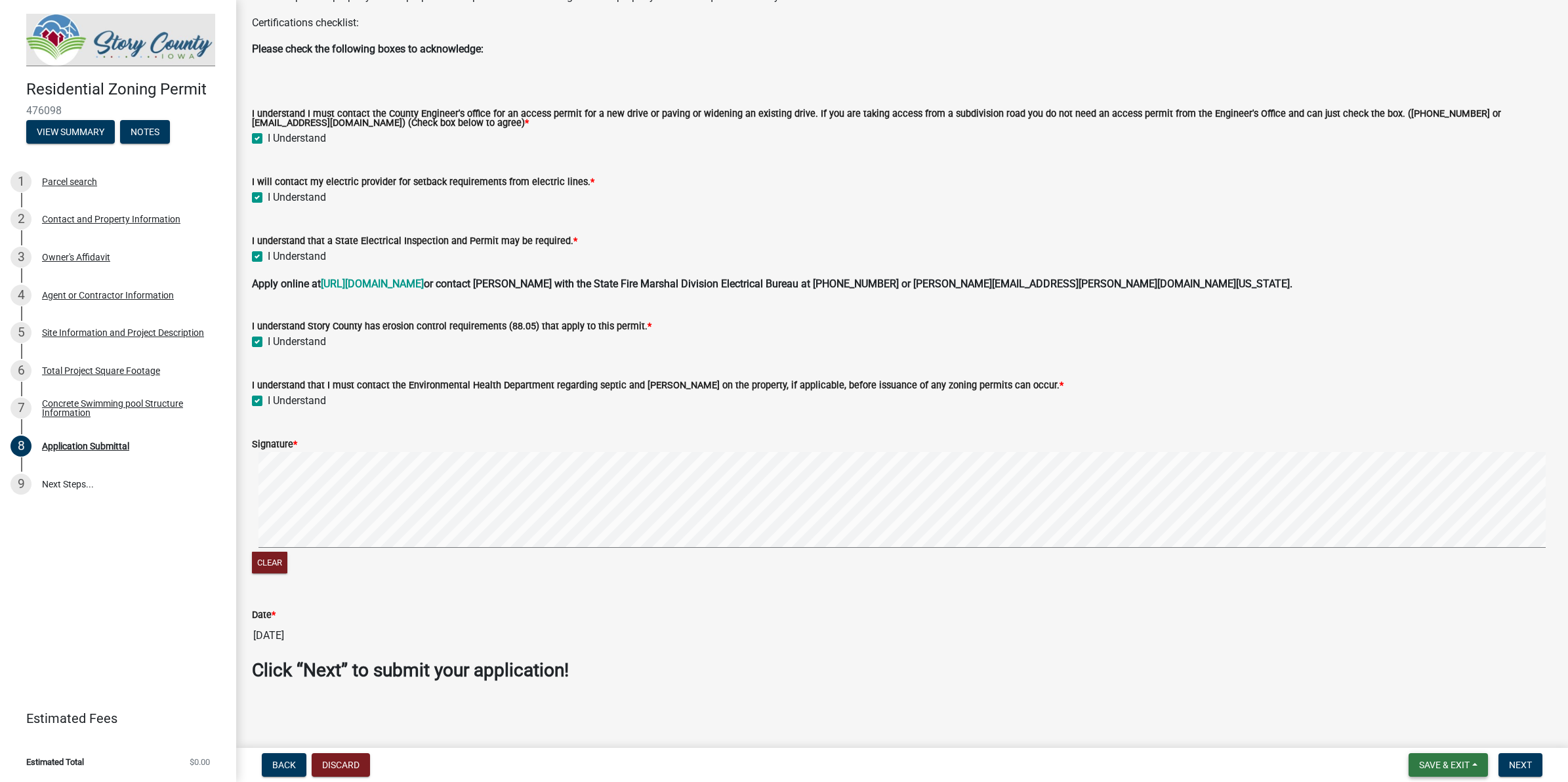
click at [1254, 625] on button "Save & Exit" at bounding box center [1447, 765] width 80 height 24
click at [1254, 625] on button "Save" at bounding box center [1435, 700] width 105 height 32
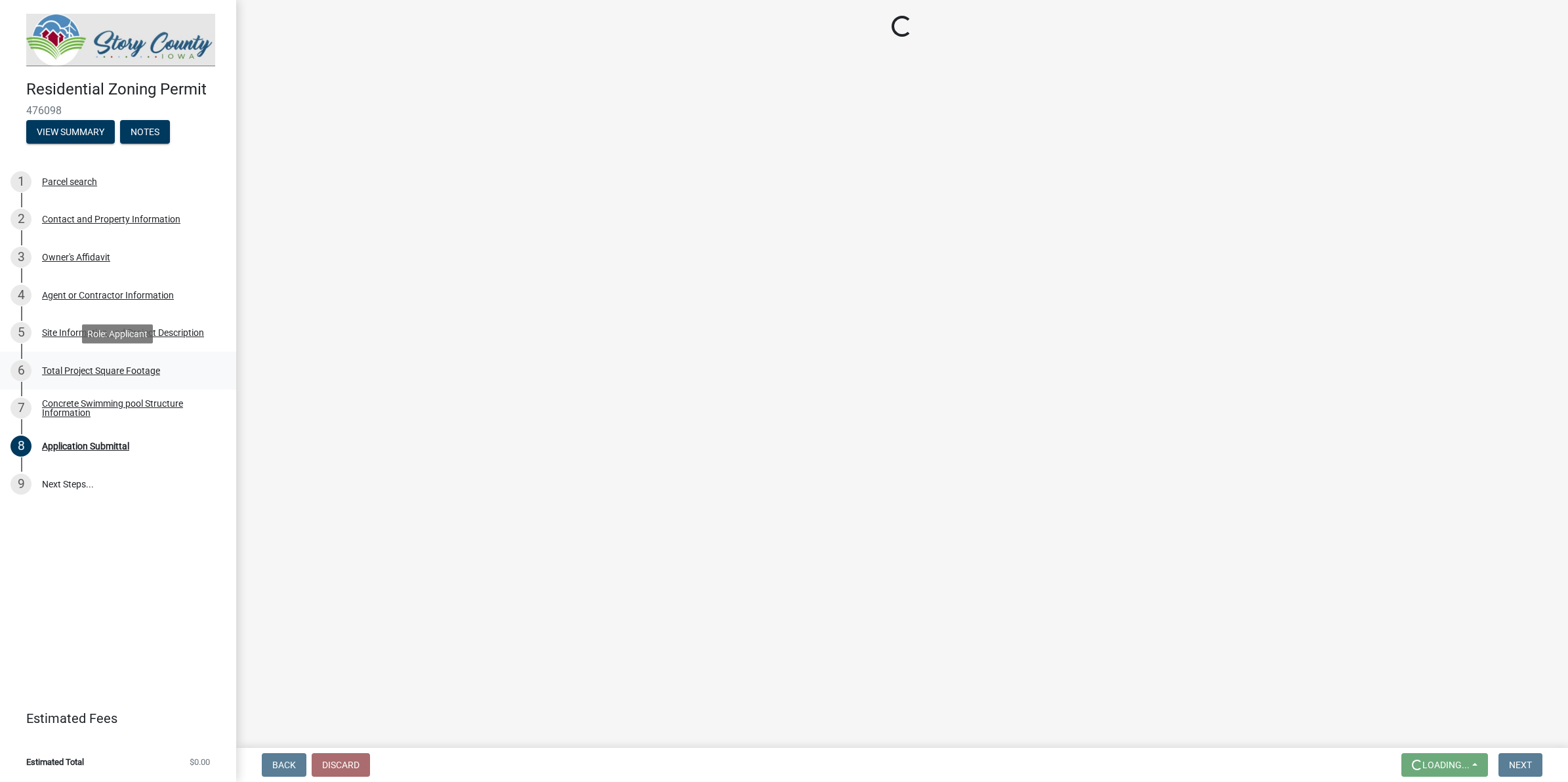
click at [115, 378] on div "6 Total Project Square Footage" at bounding box center [113, 371] width 205 height 21
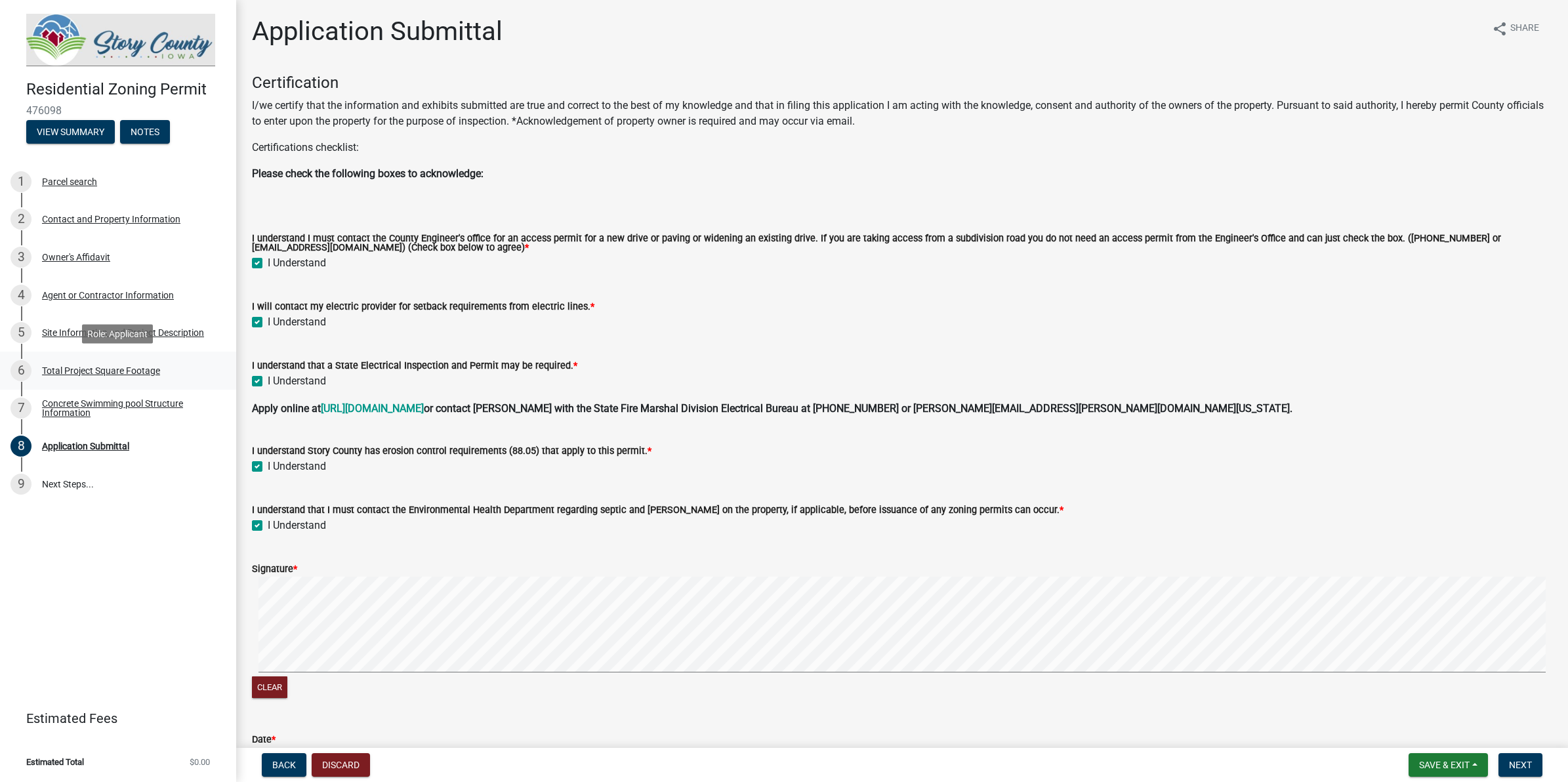
click at [69, 371] on div "Total Project Square Footage" at bounding box center [101, 371] width 118 height 9
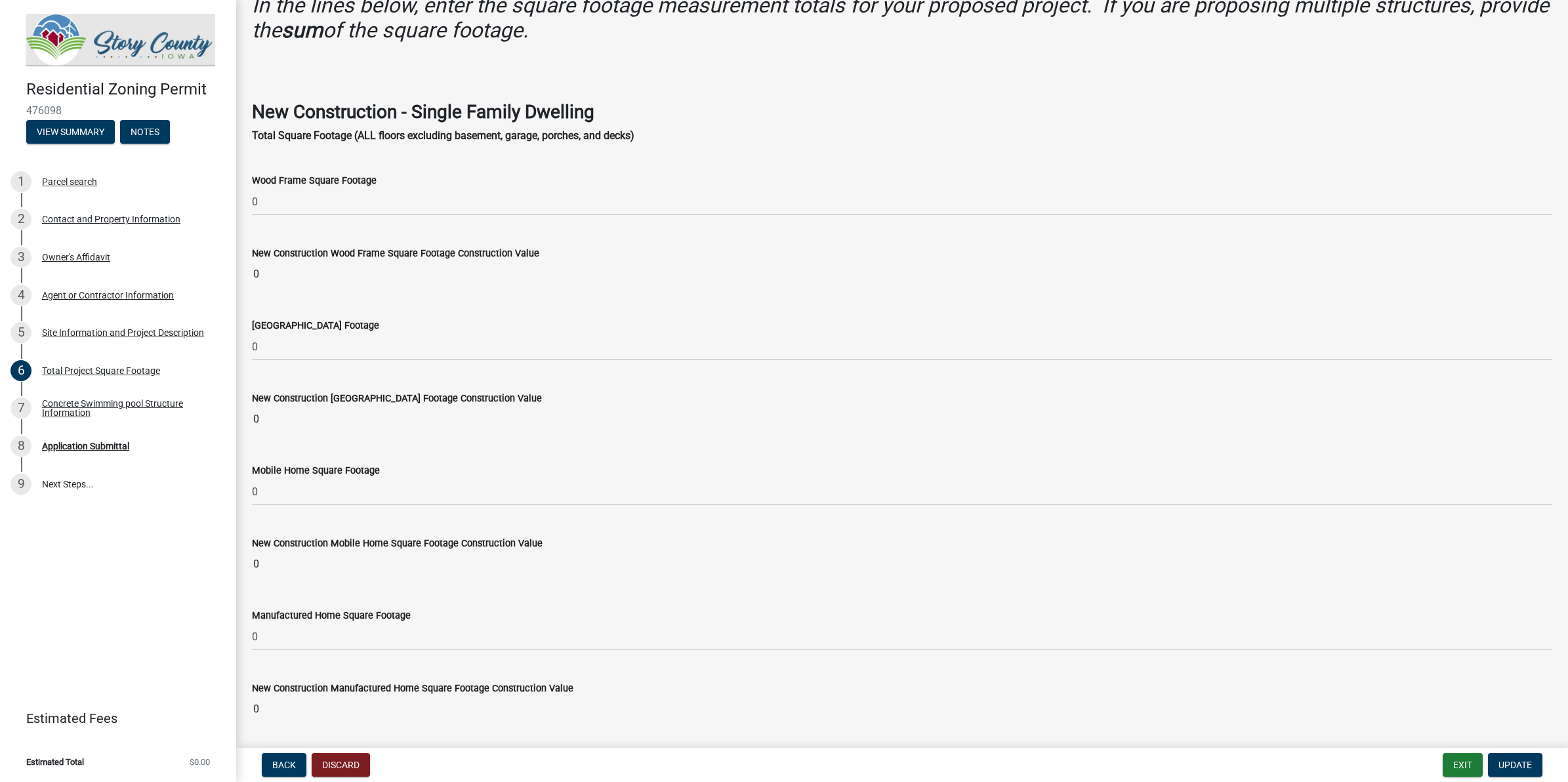
scroll to position [82, 0]
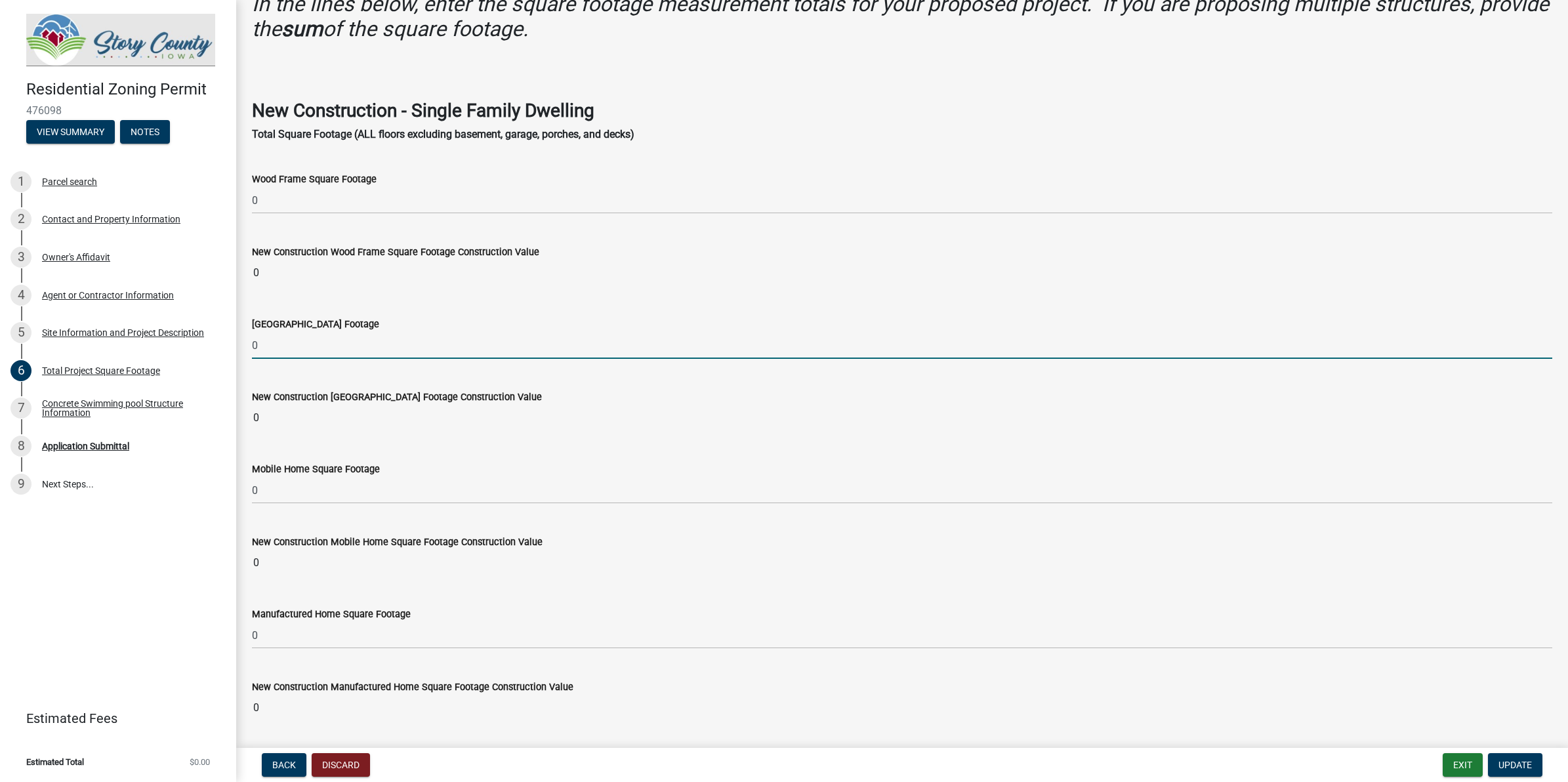
drag, startPoint x: 315, startPoint y: 343, endPoint x: 237, endPoint y: 349, distance: 78.2
type input "2"
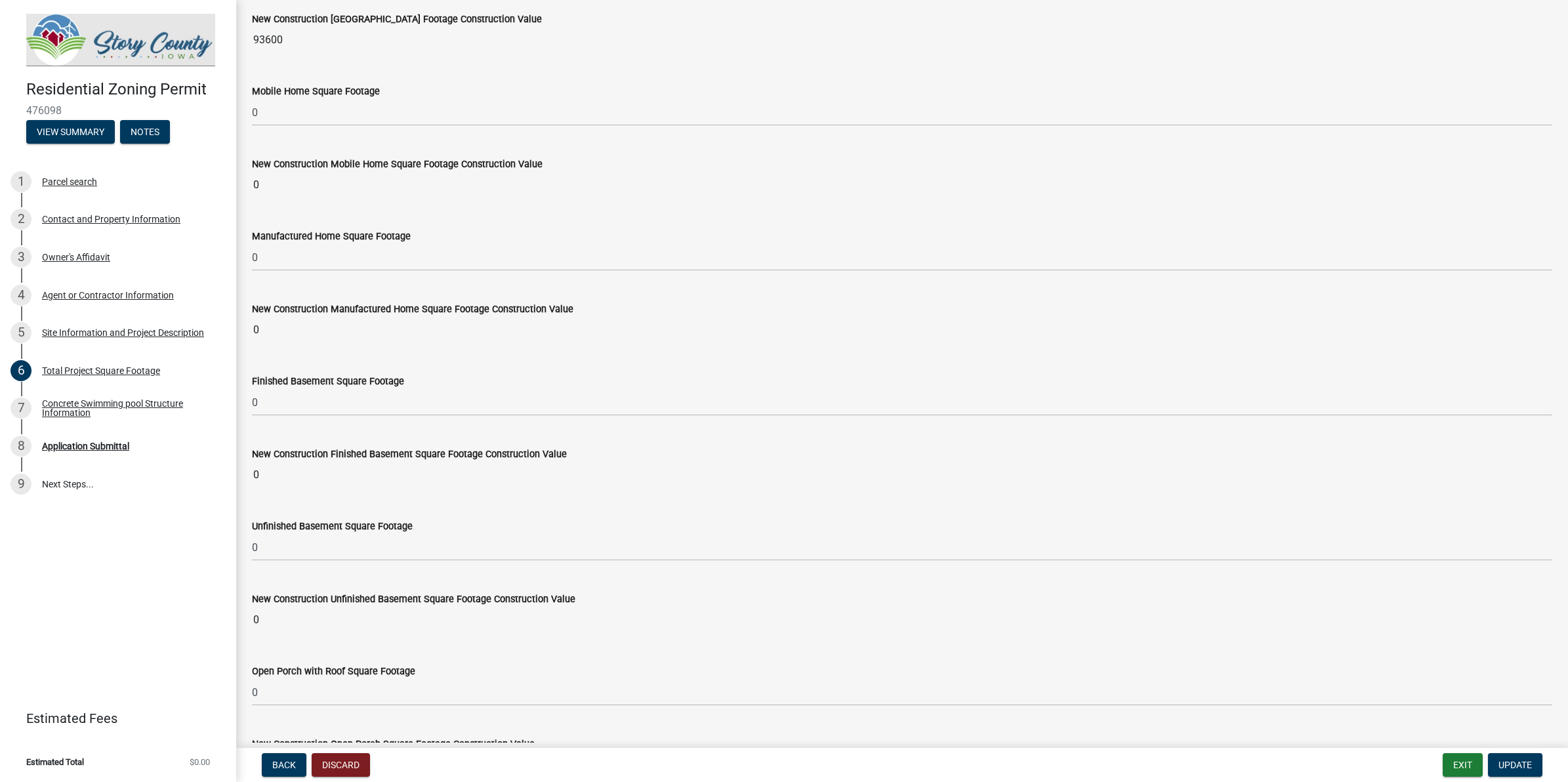
scroll to position [132, 0]
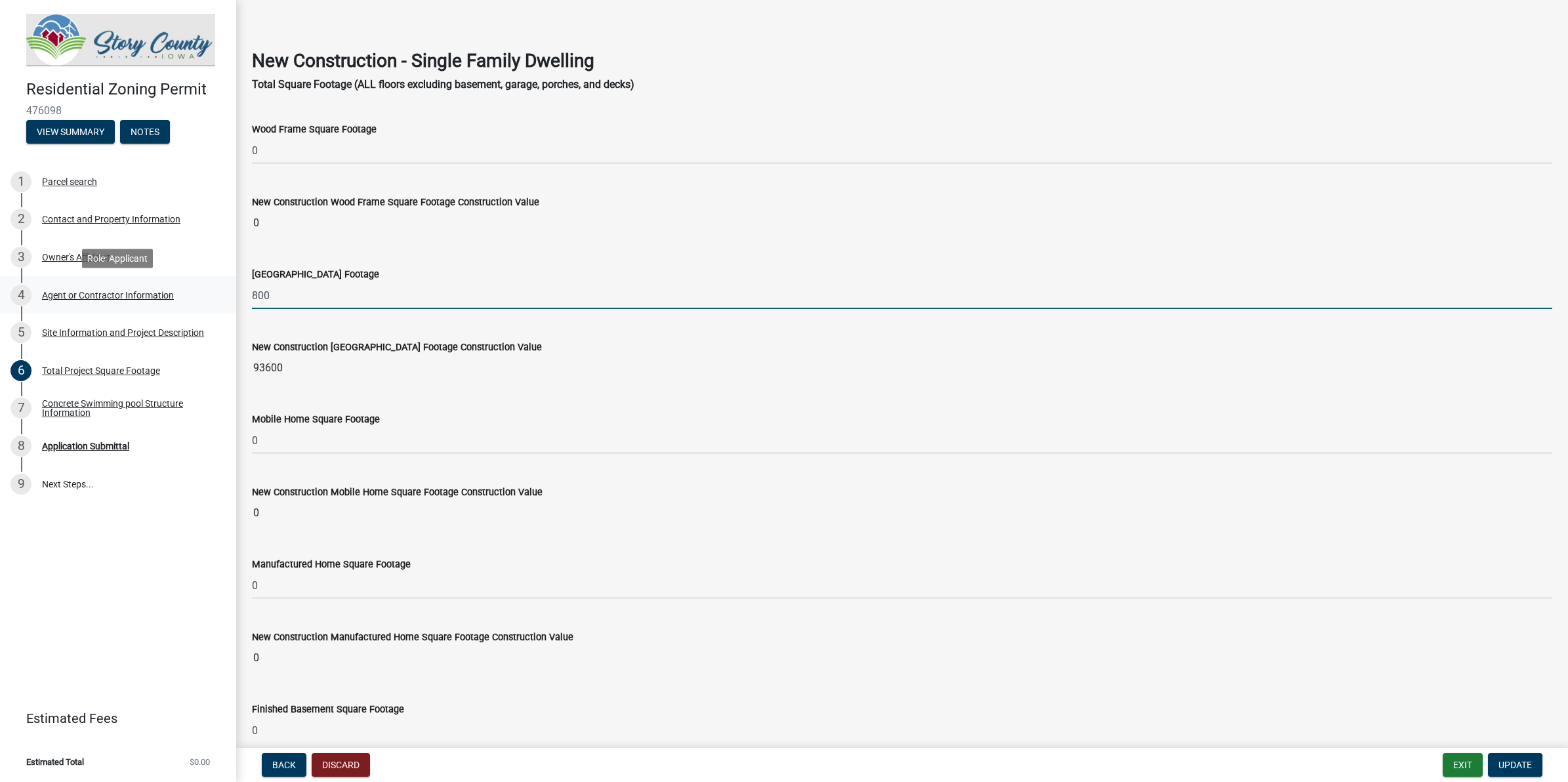
drag, startPoint x: 308, startPoint y: 302, endPoint x: 200, endPoint y: 302, distance: 108.0
click at [200, 302] on div "Residential Zoning Permit 476098 View Summary Notes 1 Parcel search 2 Contact a…" at bounding box center [784, 391] width 1568 height 782
type input "0"
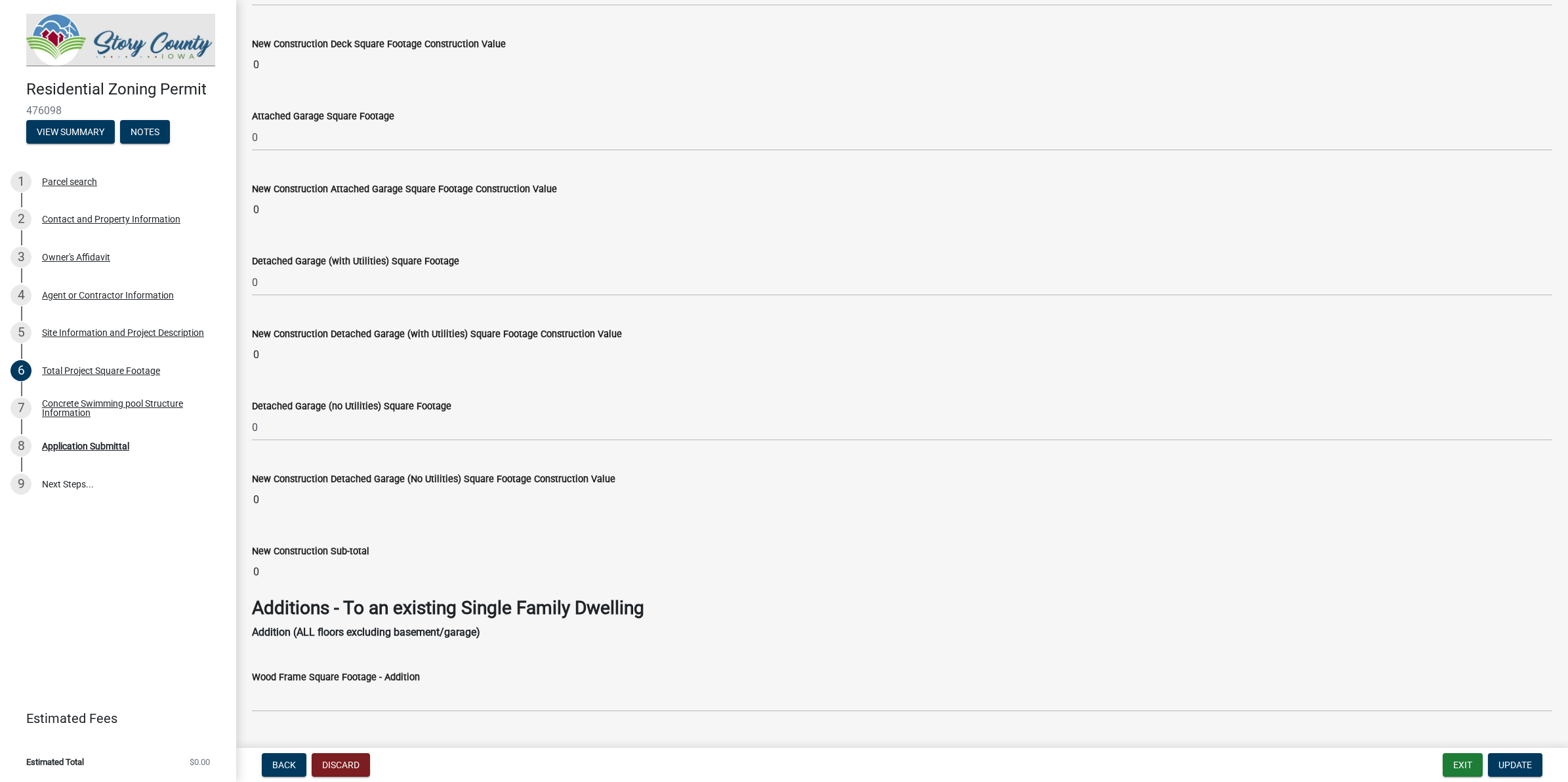
scroll to position [1488, 0]
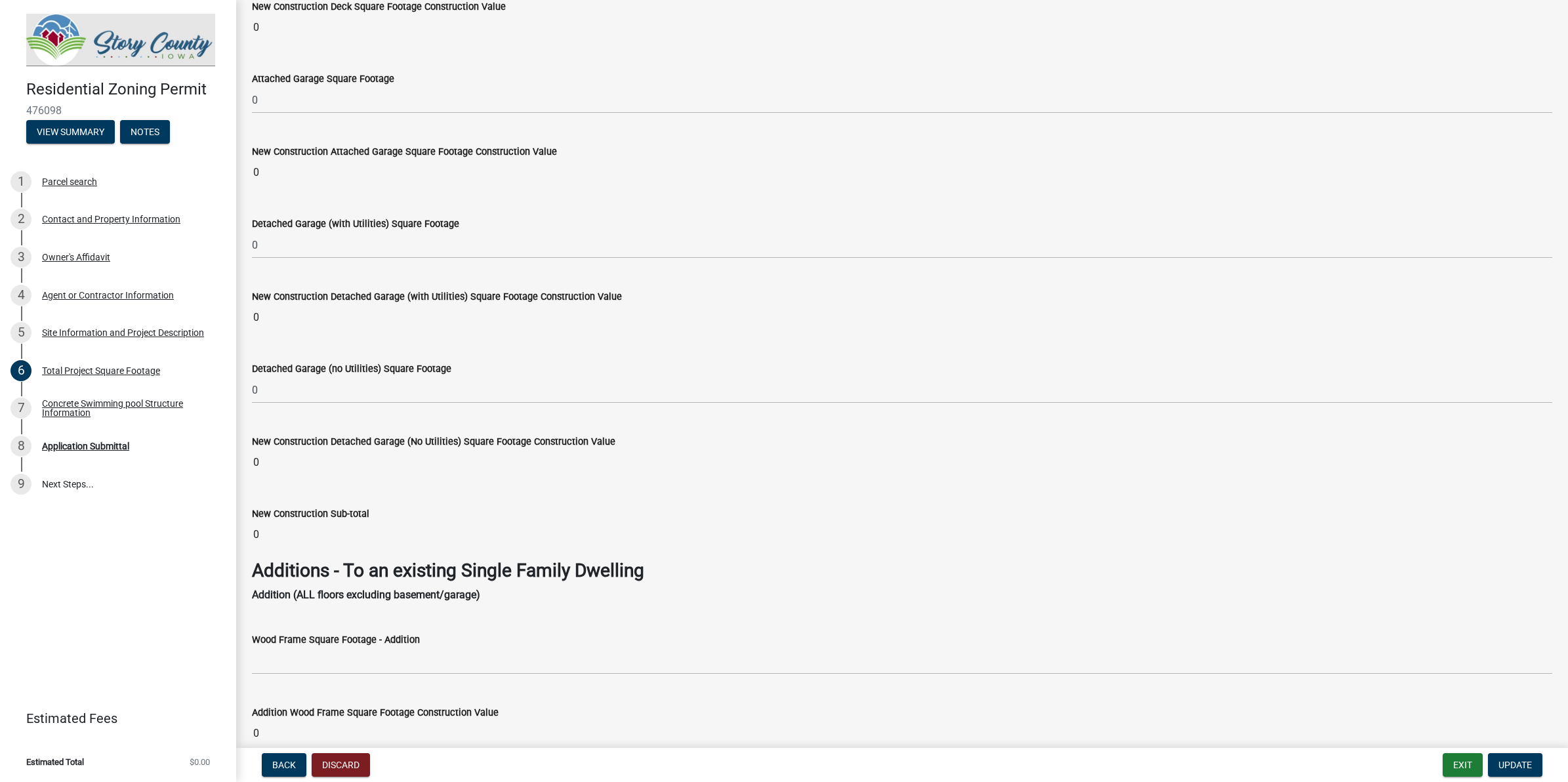
drag, startPoint x: 272, startPoint y: 542, endPoint x: 214, endPoint y: 542, distance: 58.0
click at [214, 542] on div "Residential Zoning Permit 476098 View Summary Notes 1 Parcel search 2 Contact a…" at bounding box center [784, 391] width 1568 height 782
click at [305, 535] on input "0" at bounding box center [902, 534] width 1300 height 26
drag, startPoint x: 305, startPoint y: 535, endPoint x: 259, endPoint y: 467, distance: 82.1
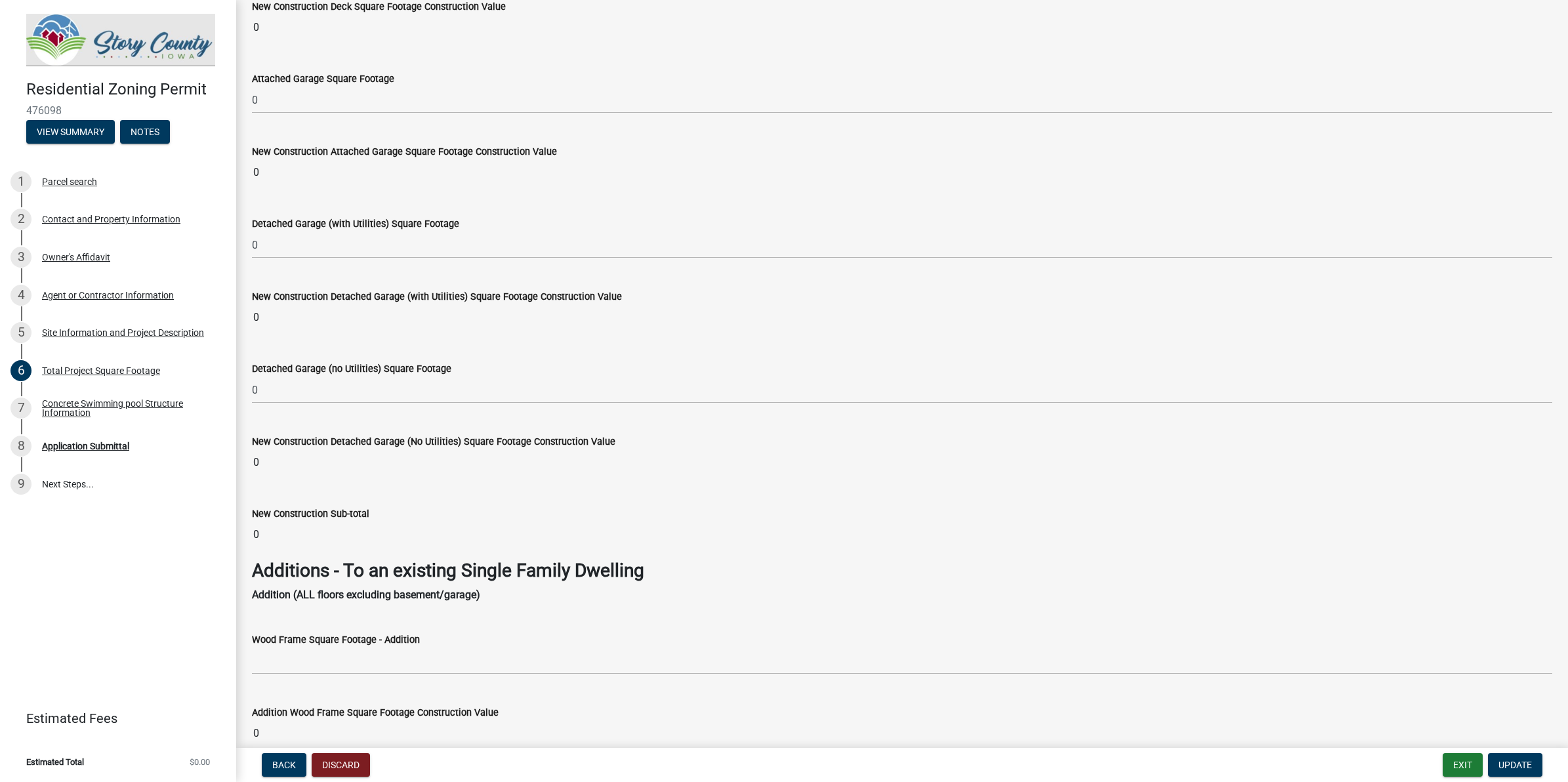
click at [253, 471] on input "0" at bounding box center [902, 462] width 1300 height 26
click at [270, 472] on input "0" at bounding box center [902, 462] width 1300 height 26
drag, startPoint x: 270, startPoint y: 472, endPoint x: 434, endPoint y: 489, distance: 164.9
click at [434, 488] on wm-data-entity-input "New Construction Detached Garage (No Utilities) Square Footage Construction Val…" at bounding box center [902, 452] width 1300 height 73
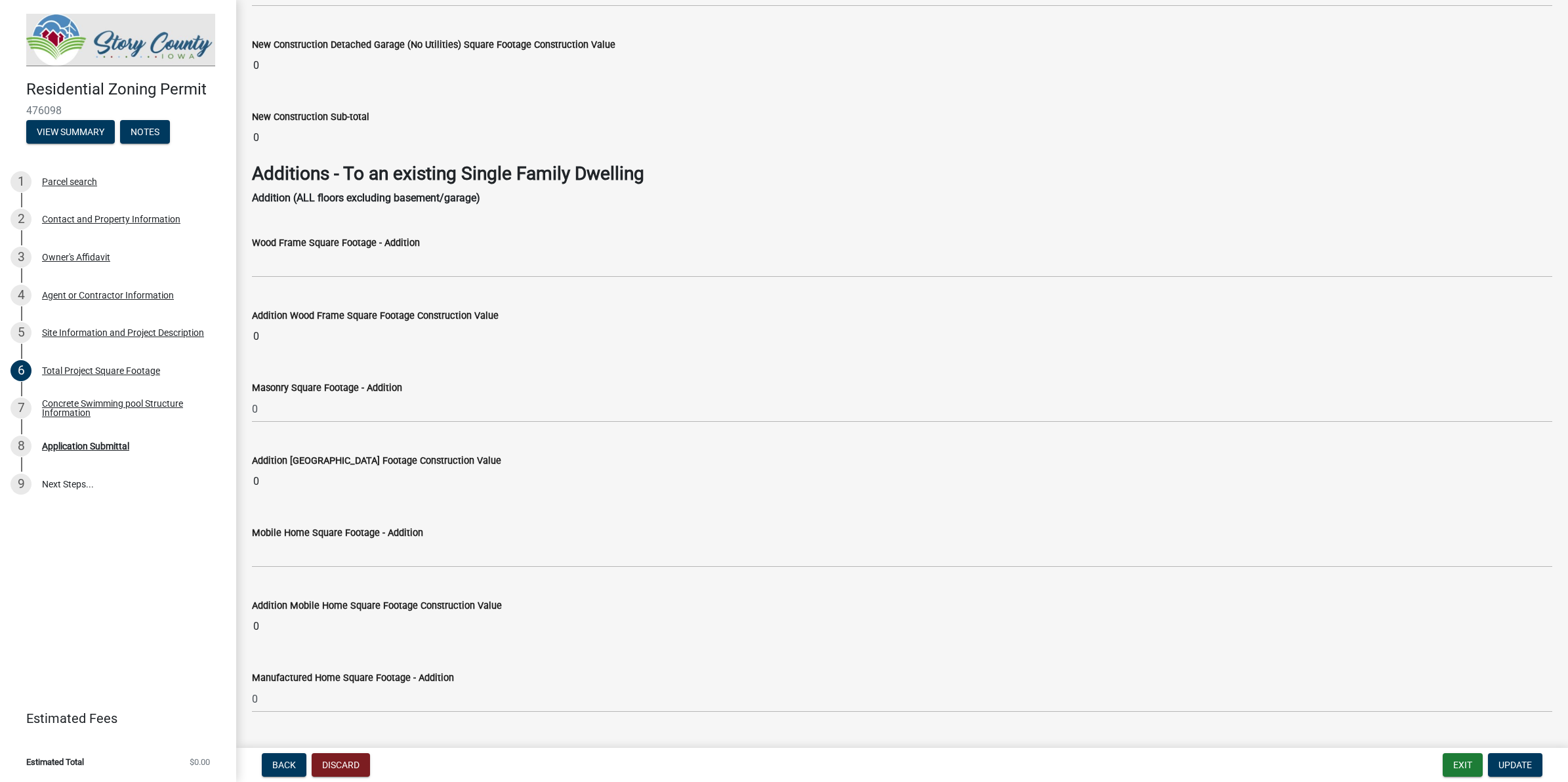
scroll to position [1898, 0]
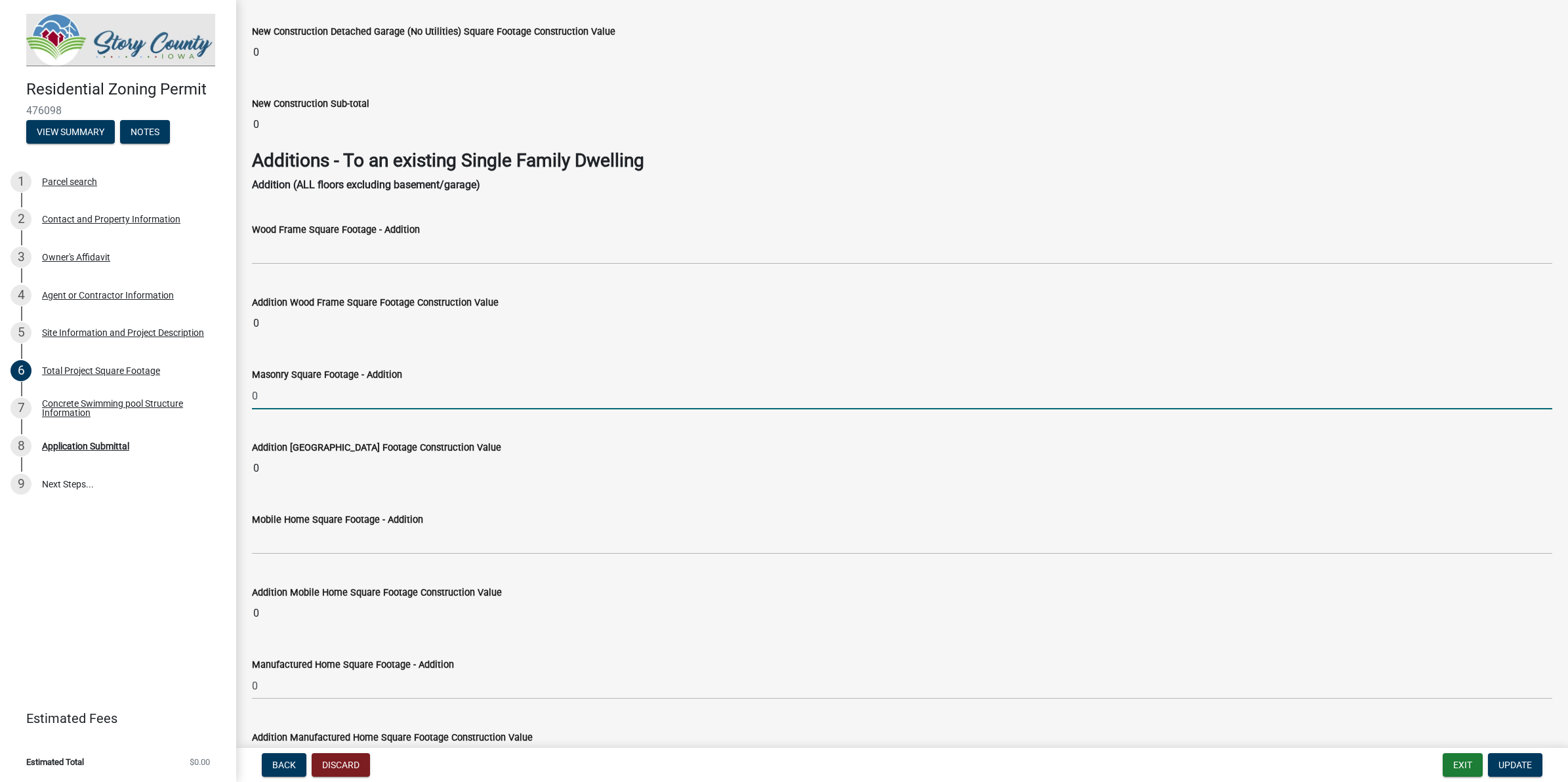
click at [411, 398] on input "0" at bounding box center [902, 396] width 1300 height 27
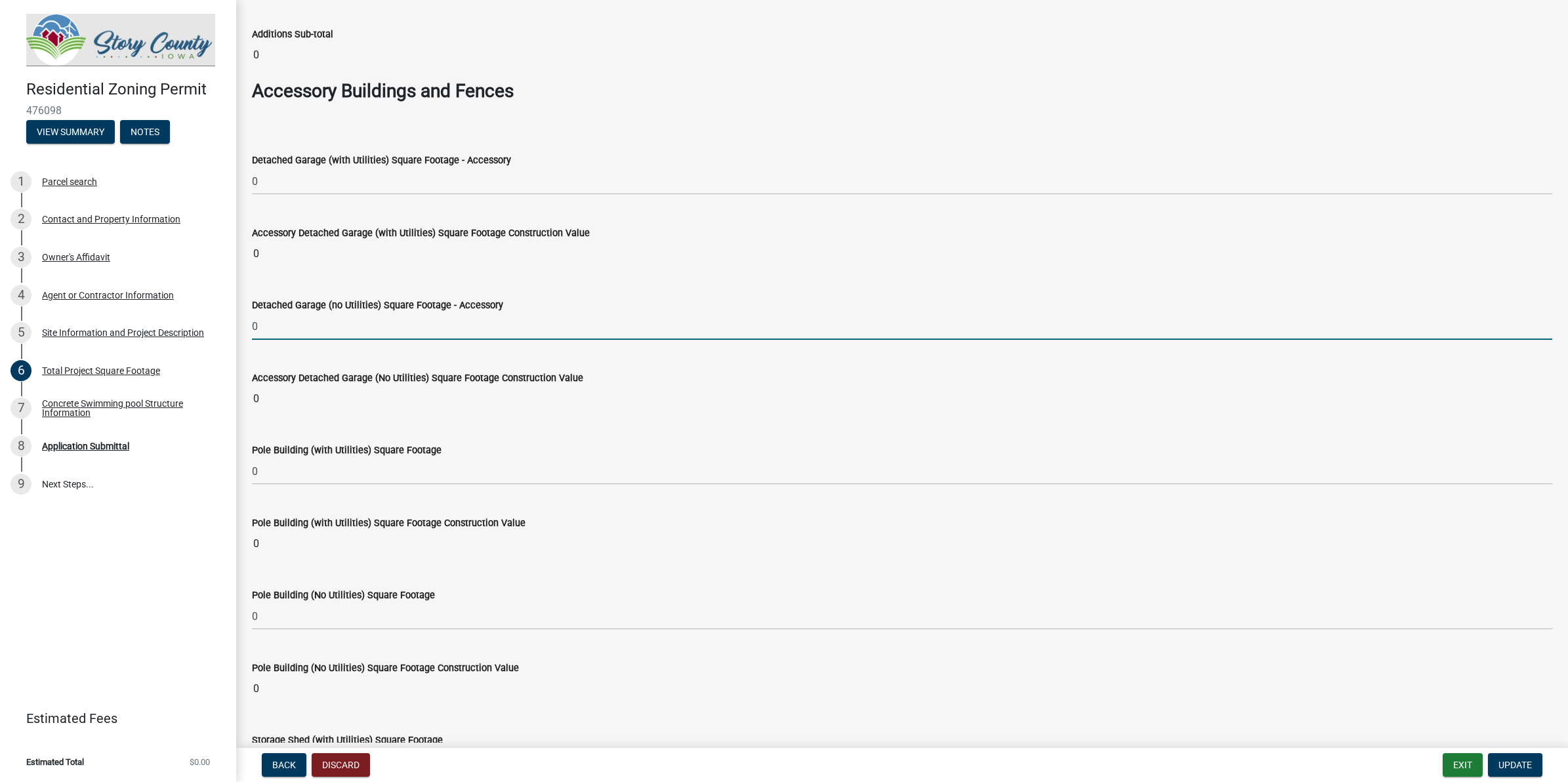
scroll to position [3735, 0]
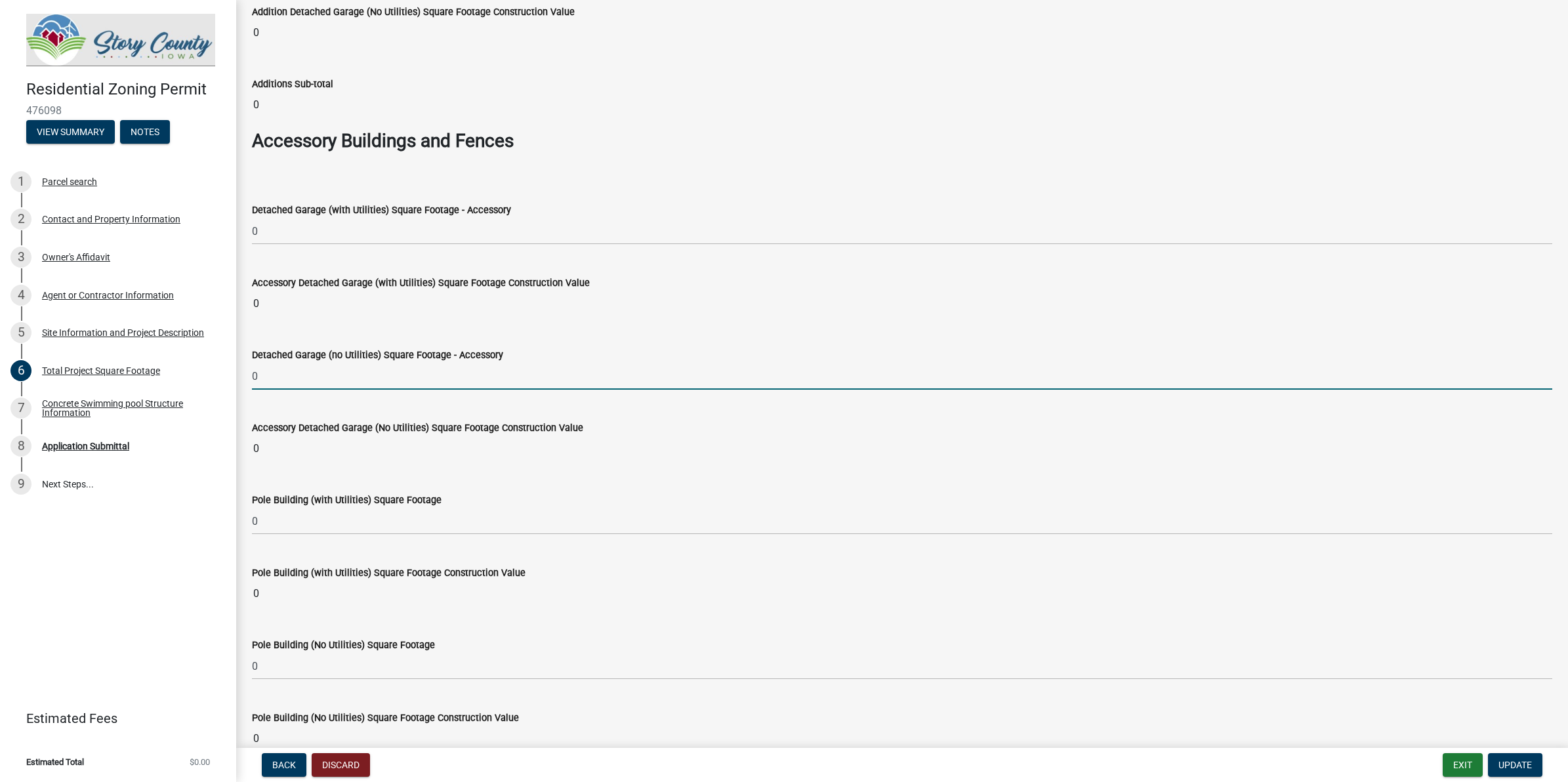
click at [414, 385] on input "0" at bounding box center [902, 376] width 1300 height 27
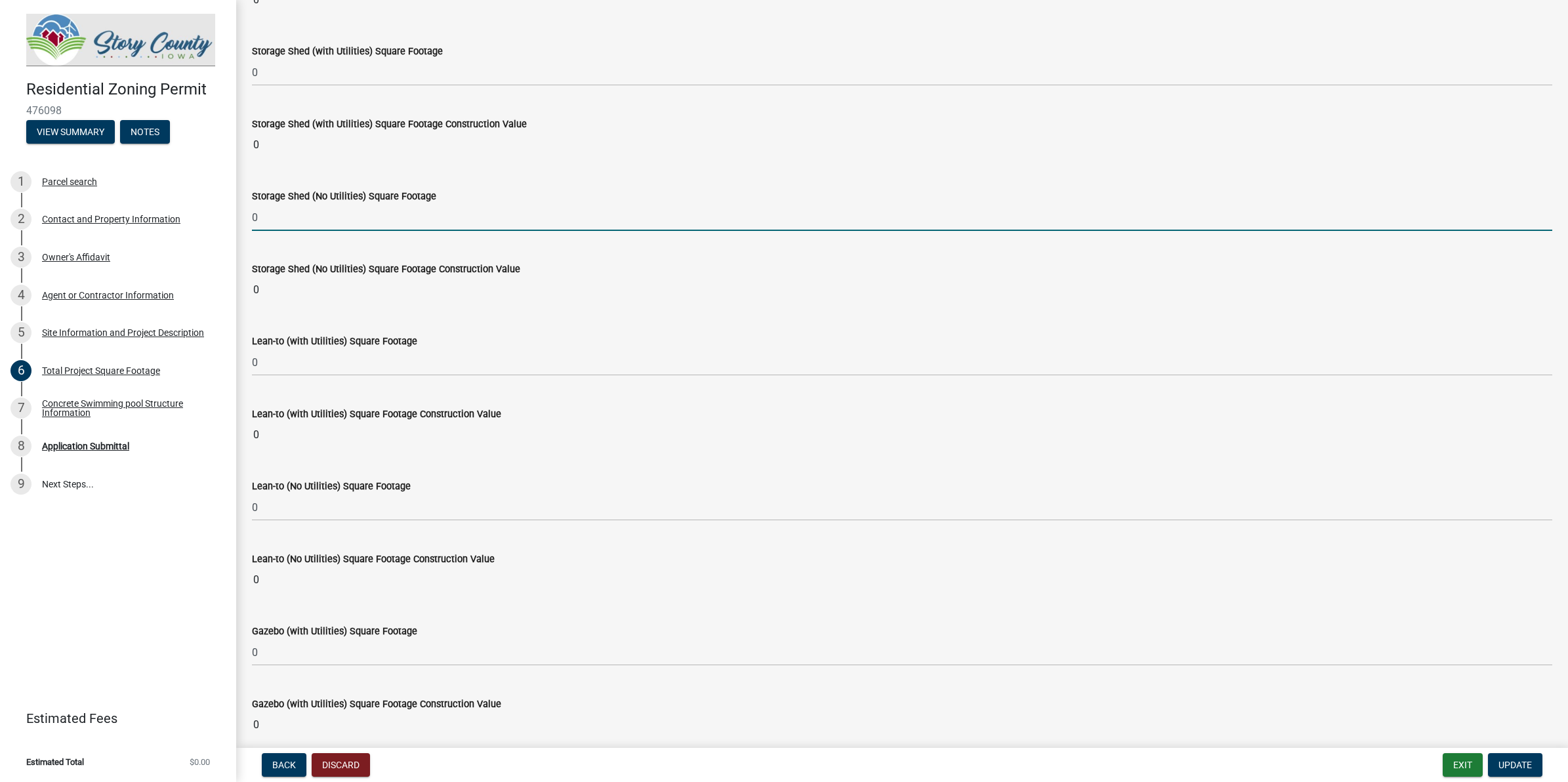
scroll to position [4473, 0]
drag, startPoint x: 325, startPoint y: 226, endPoint x: 256, endPoint y: 241, distance: 70.6
click at [256, 241] on wm-data-entity-input "Storage Shed (No Utilities) Square Footage 0" at bounding box center [902, 207] width 1300 height 73
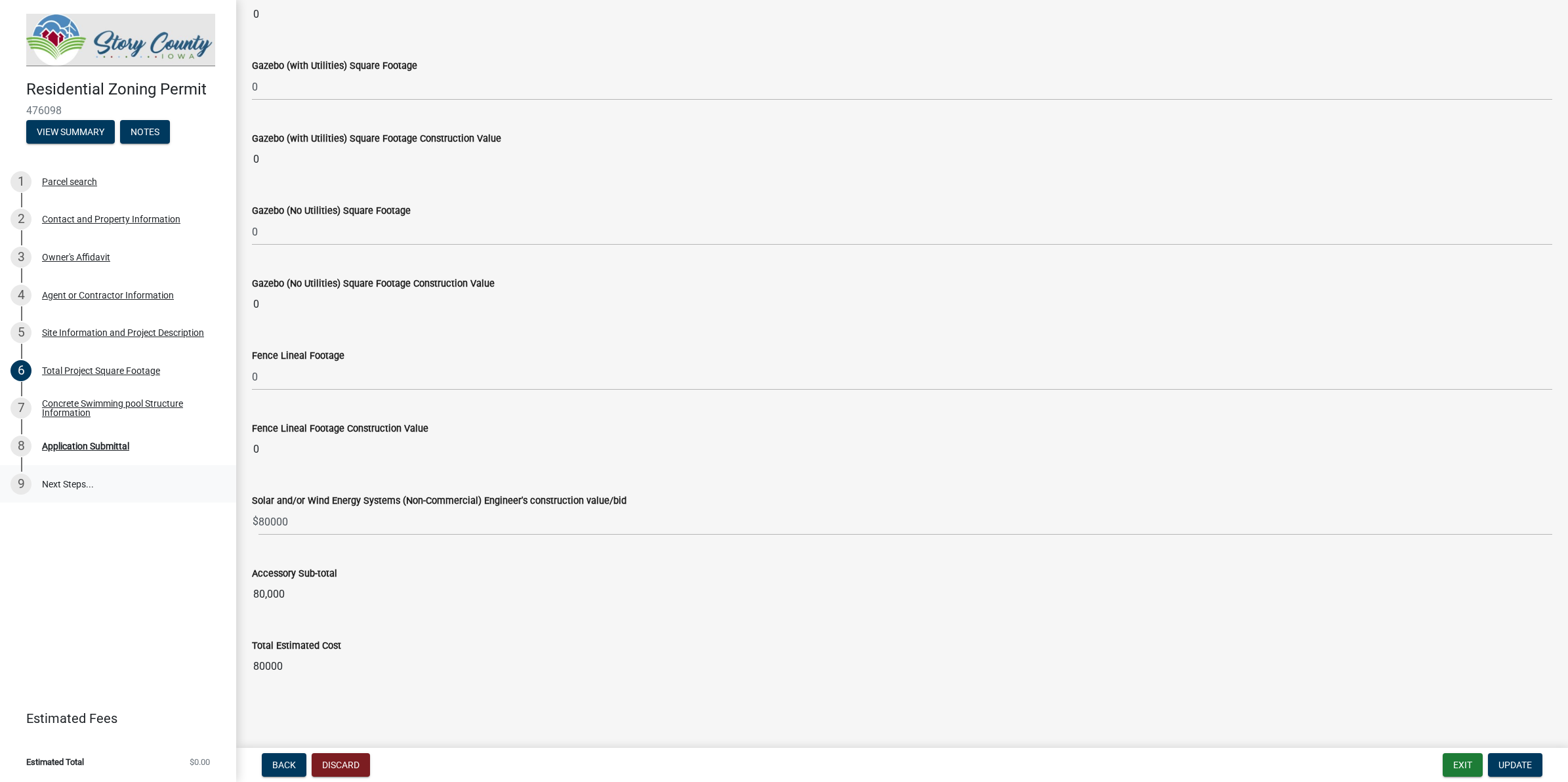
click at [84, 487] on link "9 Next Steps..." at bounding box center [118, 484] width 236 height 38
click at [124, 446] on div "Application Submittal" at bounding box center [85, 446] width 87 height 9
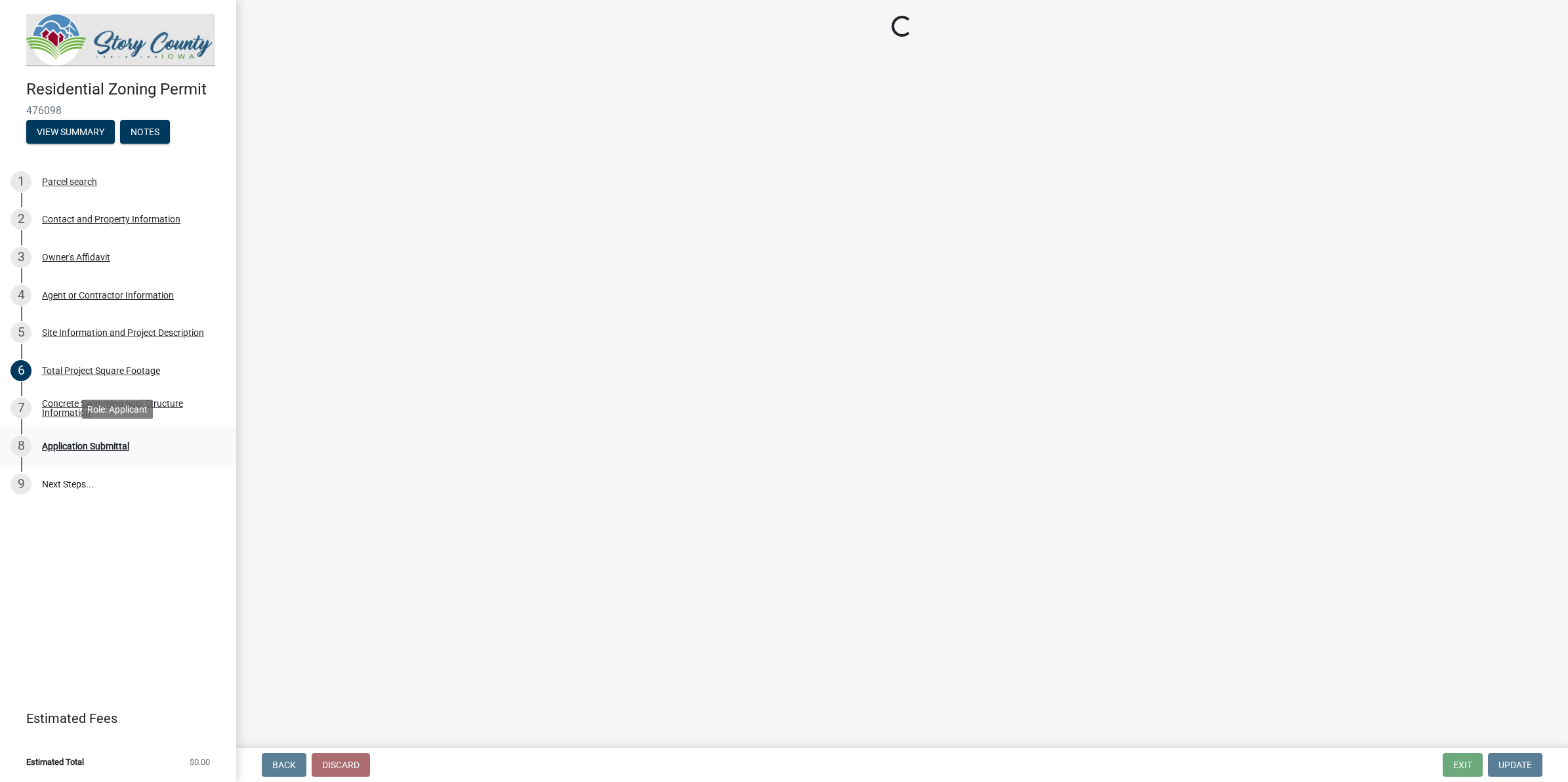
scroll to position [0, 0]
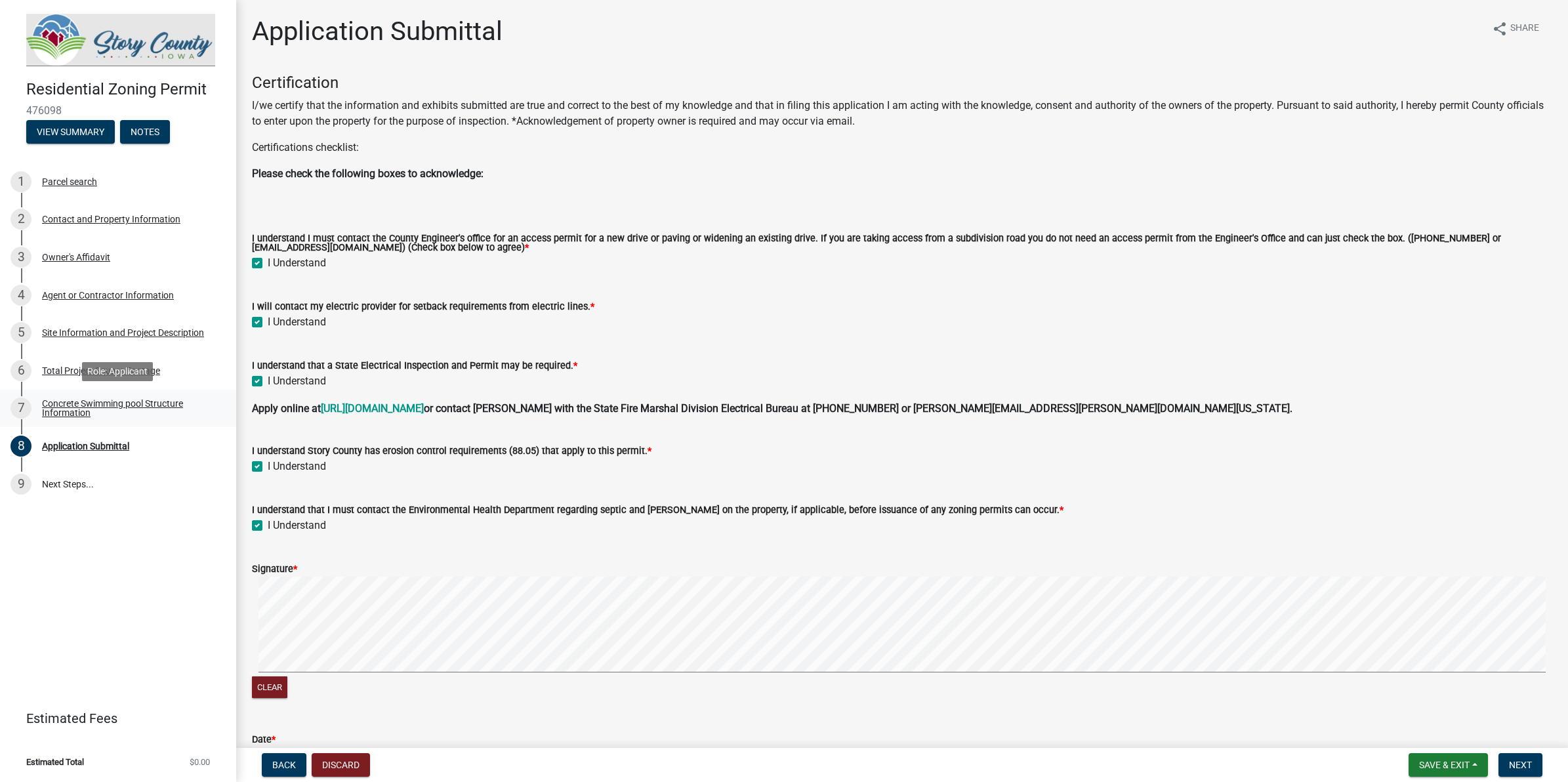
click at [115, 408] on div "Concrete Swimming pool Structure Information" at bounding box center [128, 408] width 173 height 18
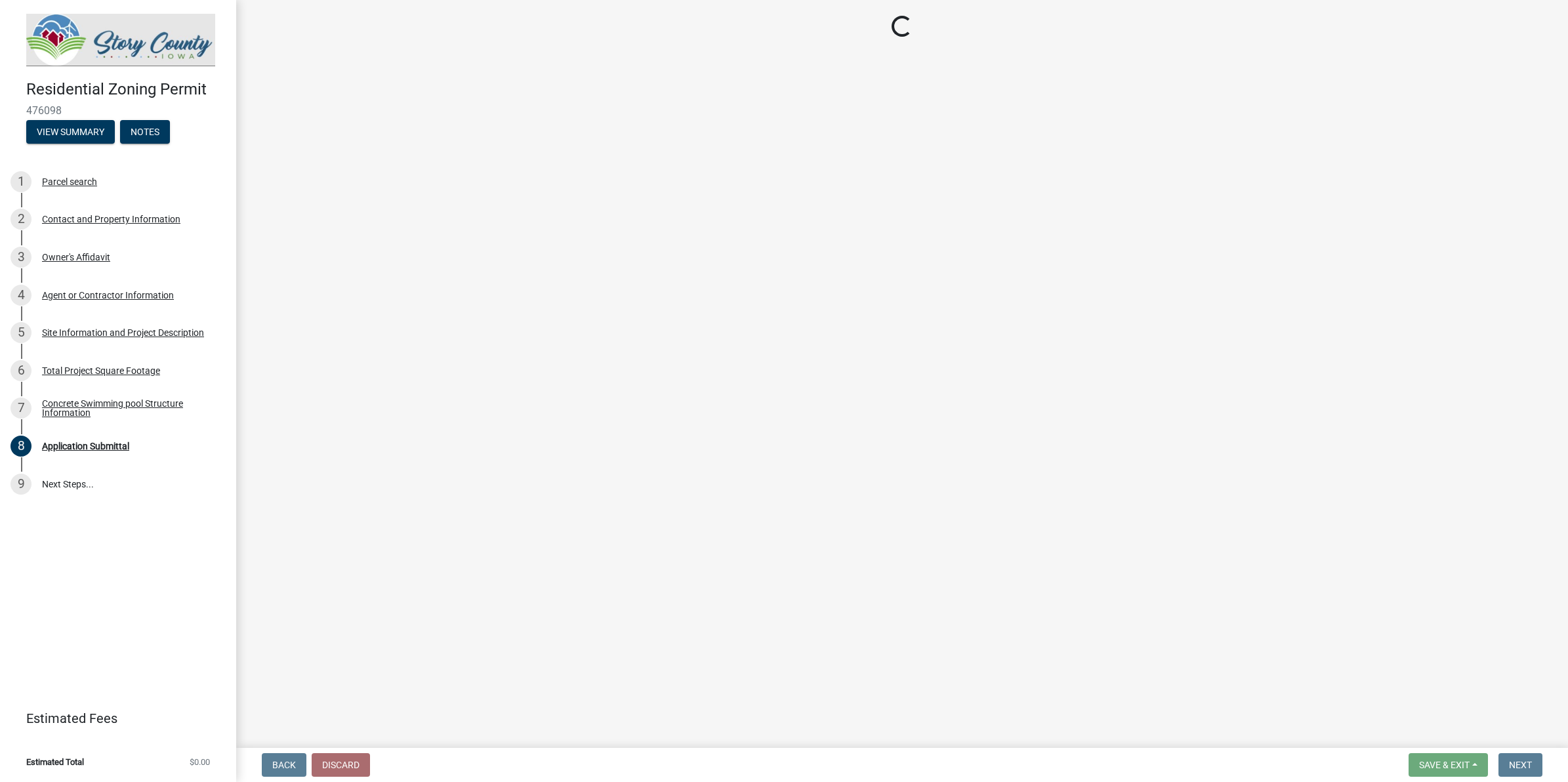
select select "3bb0707d-700d-453b-be8b-4c33de34bfd3"
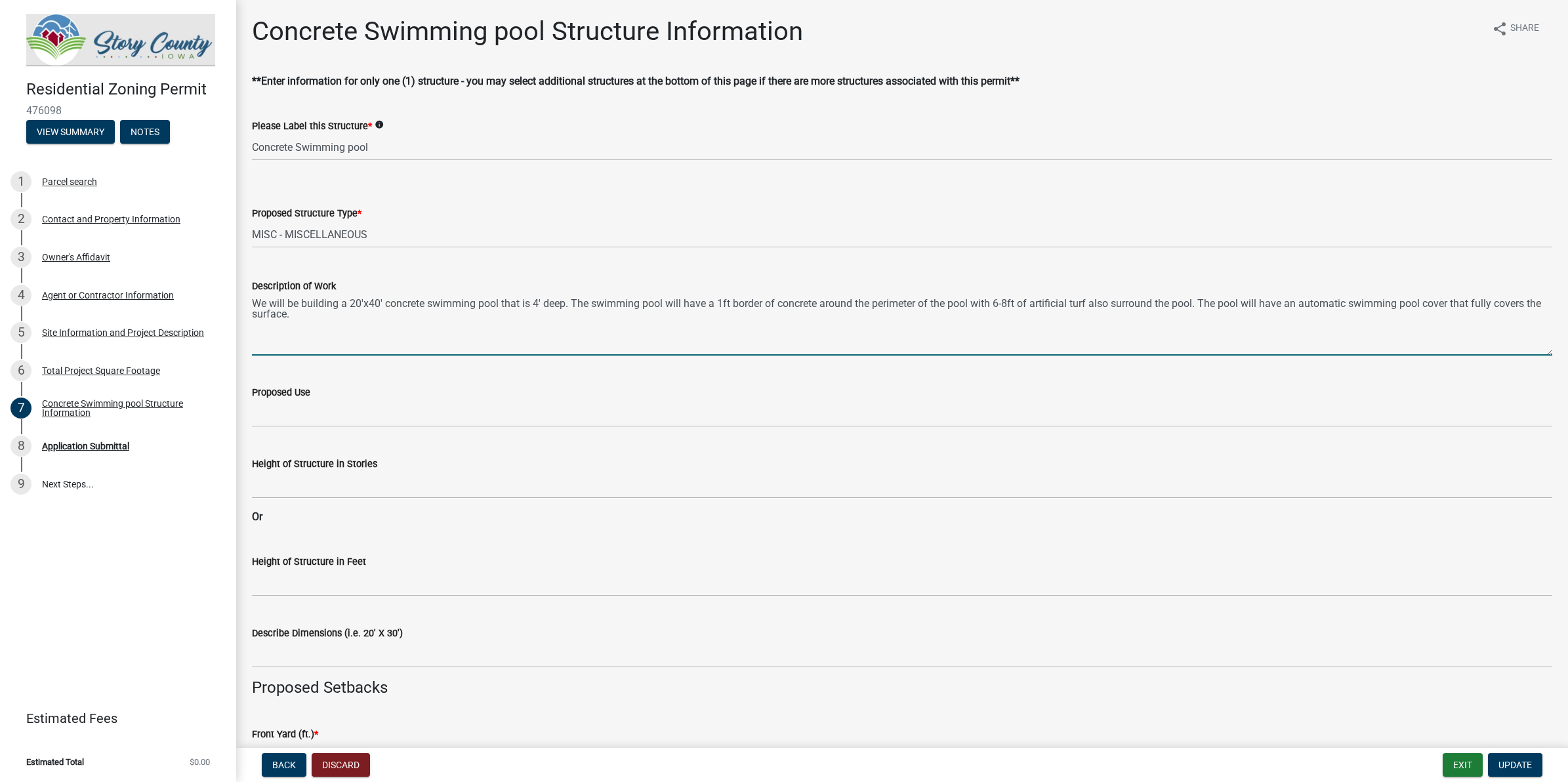
click at [490, 333] on textarea "We will be building a 20'x40' concrete swimming pool that is 4' deep. The swimm…" at bounding box center [902, 325] width 1300 height 61
click at [566, 307] on textarea "We will be building a 20'x40' concrete swimming pool that is 4' deep. The swimm…" at bounding box center [902, 325] width 1300 height 61
click at [713, 381] on div "Proposed Use" at bounding box center [902, 397] width 1300 height 61
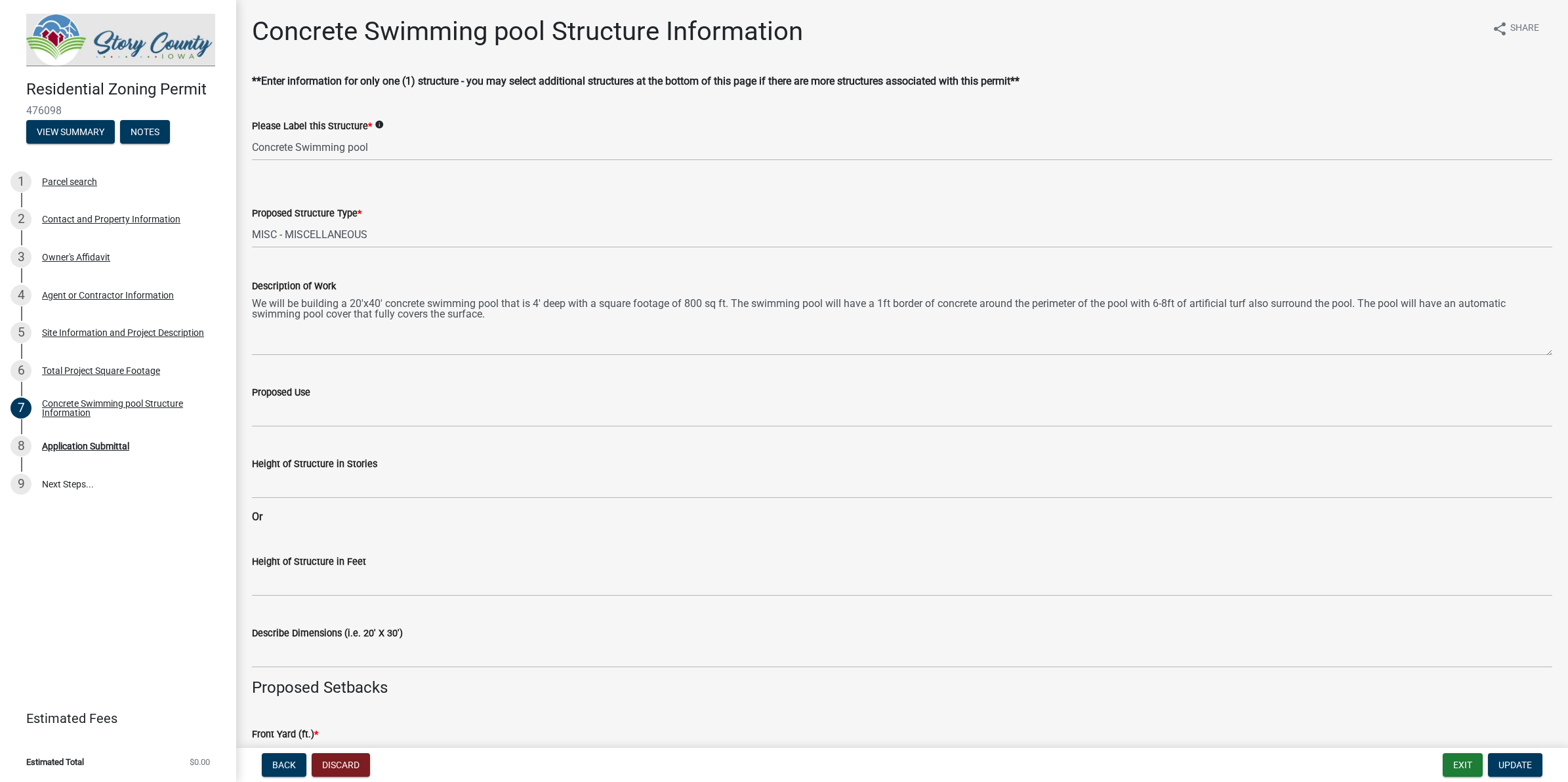
click at [713, 398] on div "Proposed Use" at bounding box center [902, 393] width 1300 height 16
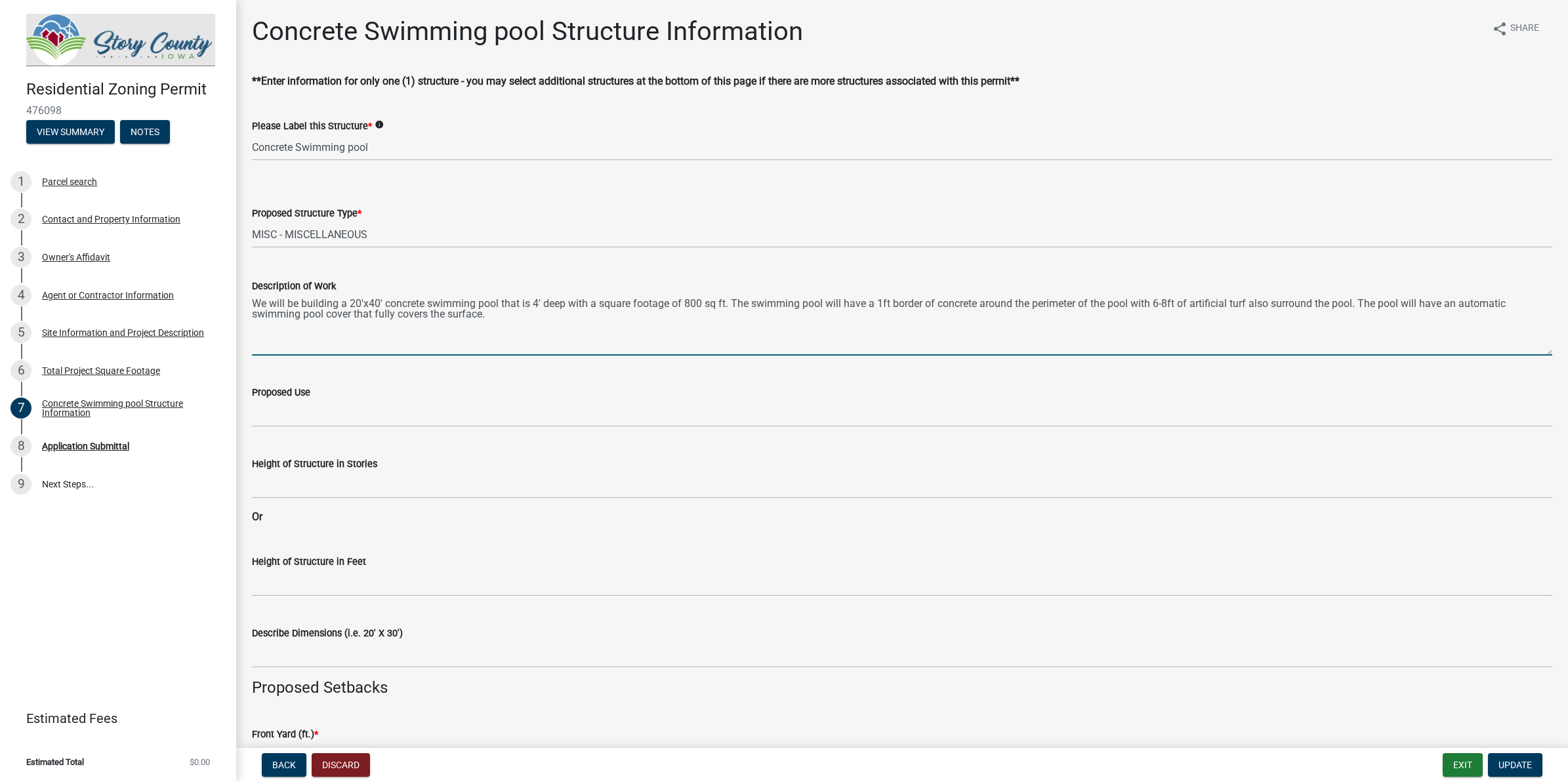
click at [511, 322] on textarea "We will be building a 20'x40' concrete swimming pool that is 4' deep with a squ…" at bounding box center [902, 325] width 1300 height 61
click at [843, 313] on textarea "We will be building a 20'x40' concrete swimming pool that is 4' deep with a squ…" at bounding box center [902, 325] width 1300 height 61
click at [607, 316] on textarea "We will be building a 20'x40' concrete swimming pool that is 4' deep with a squ…" at bounding box center [902, 325] width 1300 height 61
click at [1254, 305] on textarea "We will be building a 20'x40' concrete swimming pool that is 4' deep with a squ…" at bounding box center [902, 325] width 1300 height 61
click at [1254, 311] on textarea "We will be building a 20'x40' concrete swimming pool that is 4' deep with a squ…" at bounding box center [902, 325] width 1300 height 61
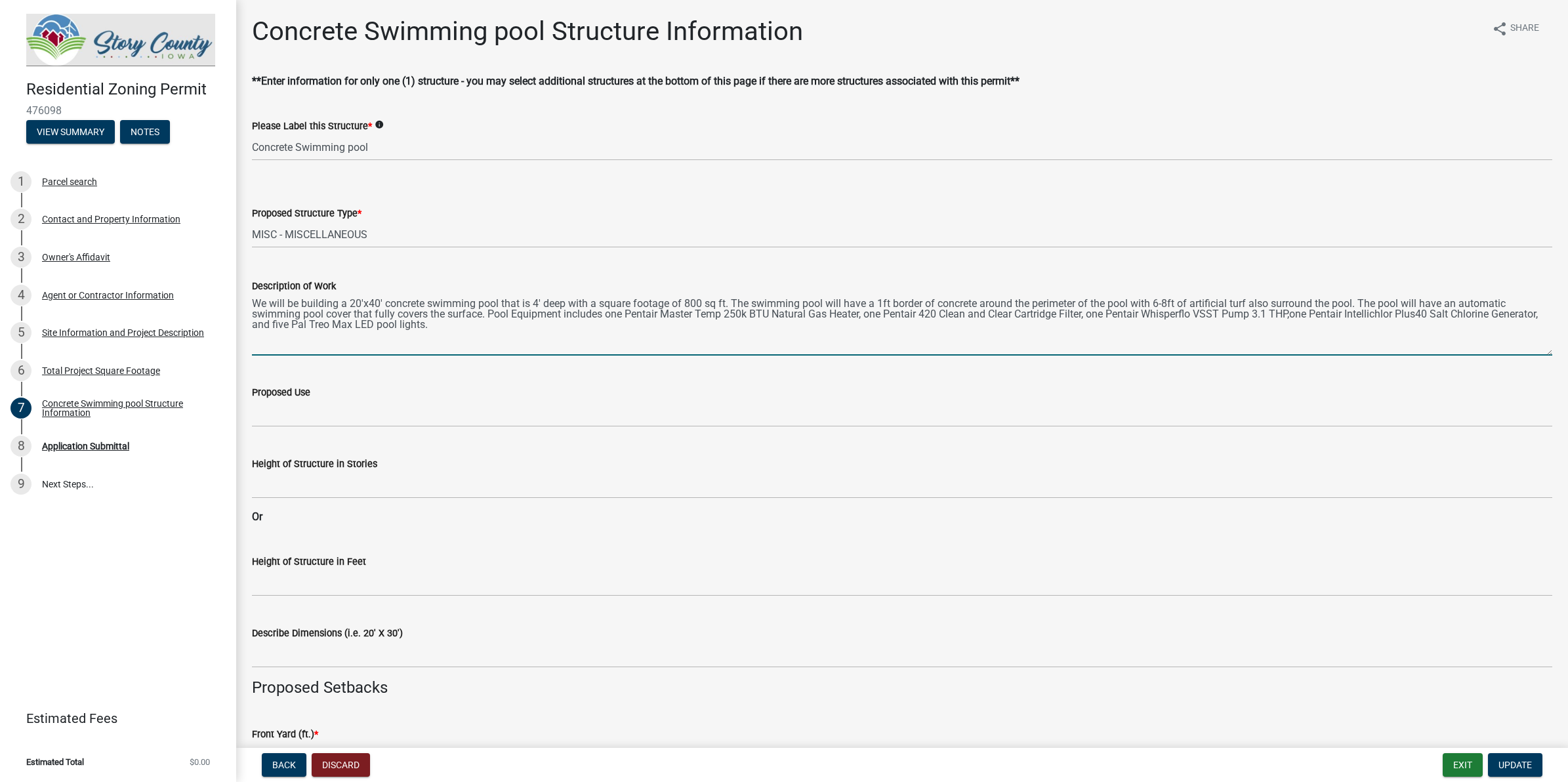
type textarea "We will be building a 20'x40' concrete swimming pool that is 4' deep with a squ…"
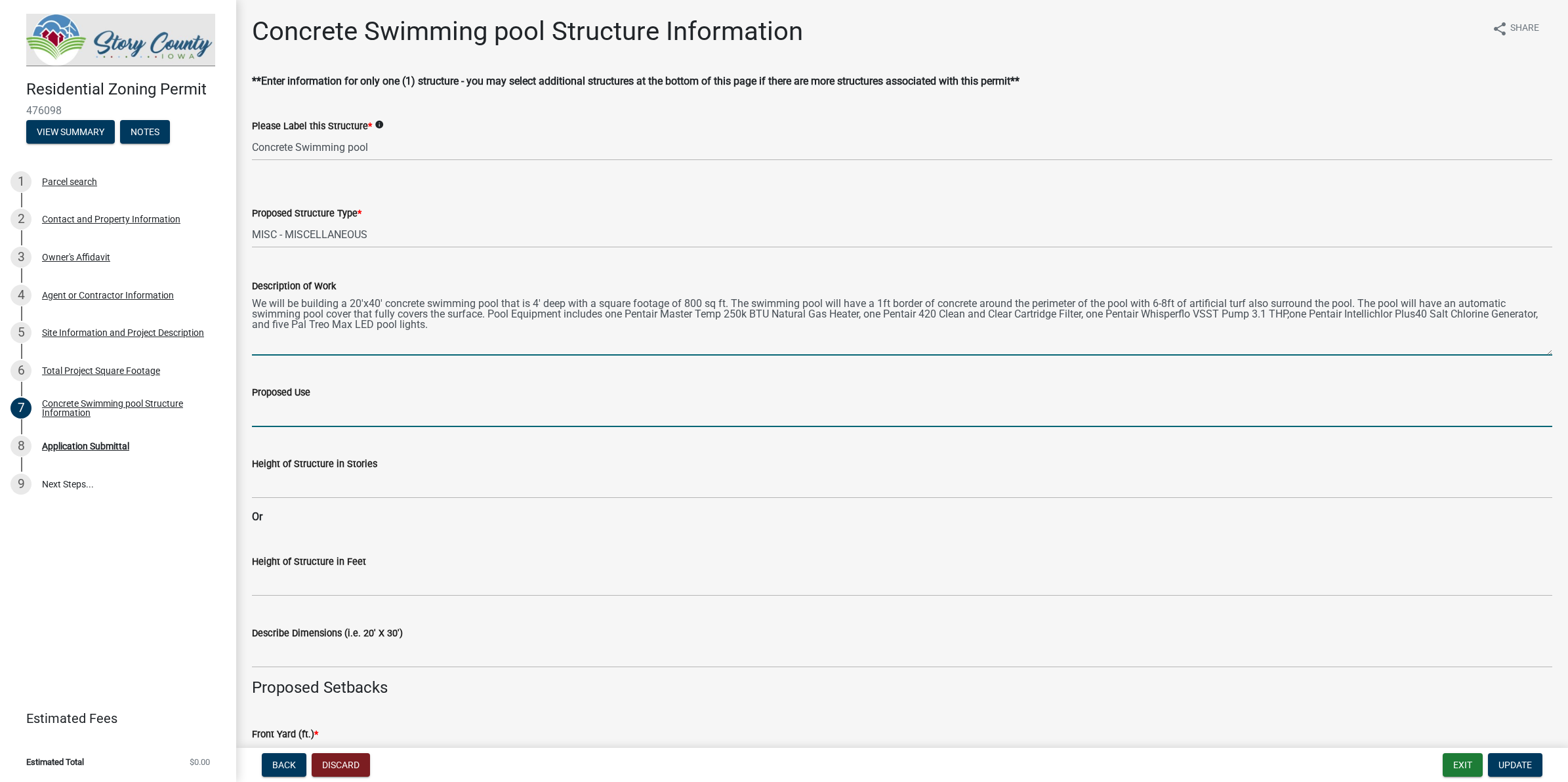
click at [452, 410] on input "Proposed Use" at bounding box center [902, 414] width 1300 height 27
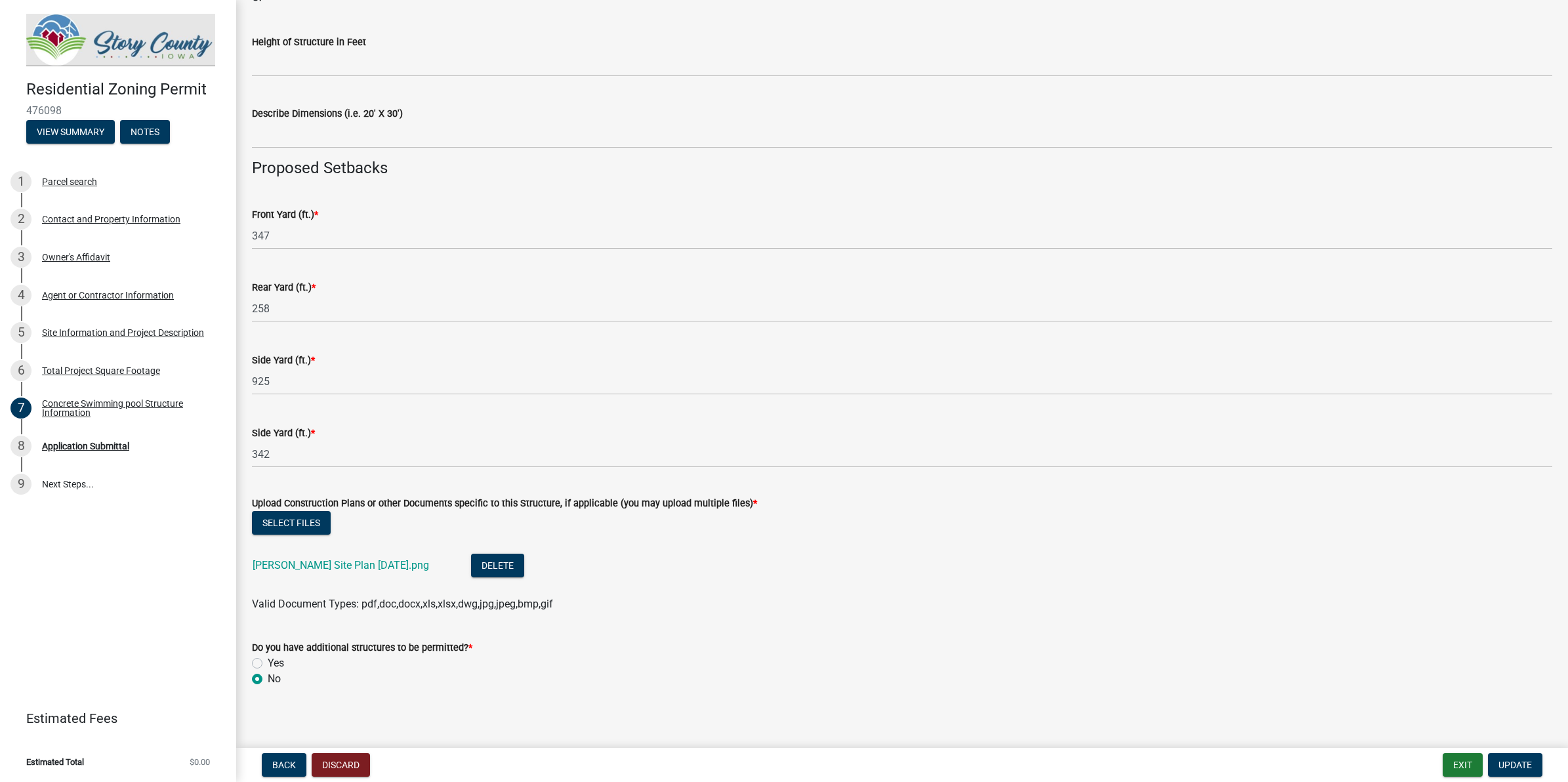
scroll to position [526, 0]
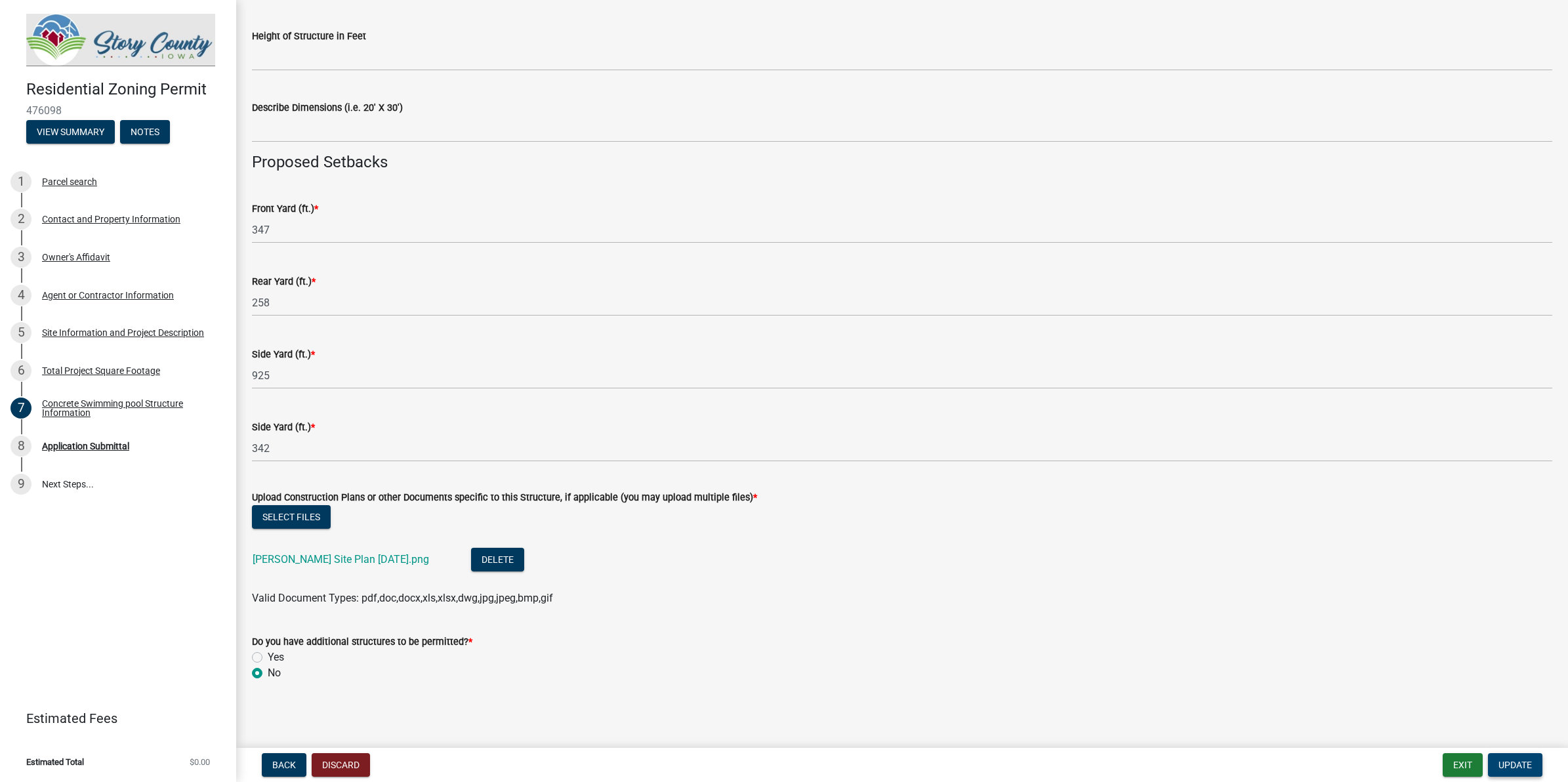
type input "Family recreation"
click at [1254, 625] on span "Update" at bounding box center [1514, 765] width 33 height 10
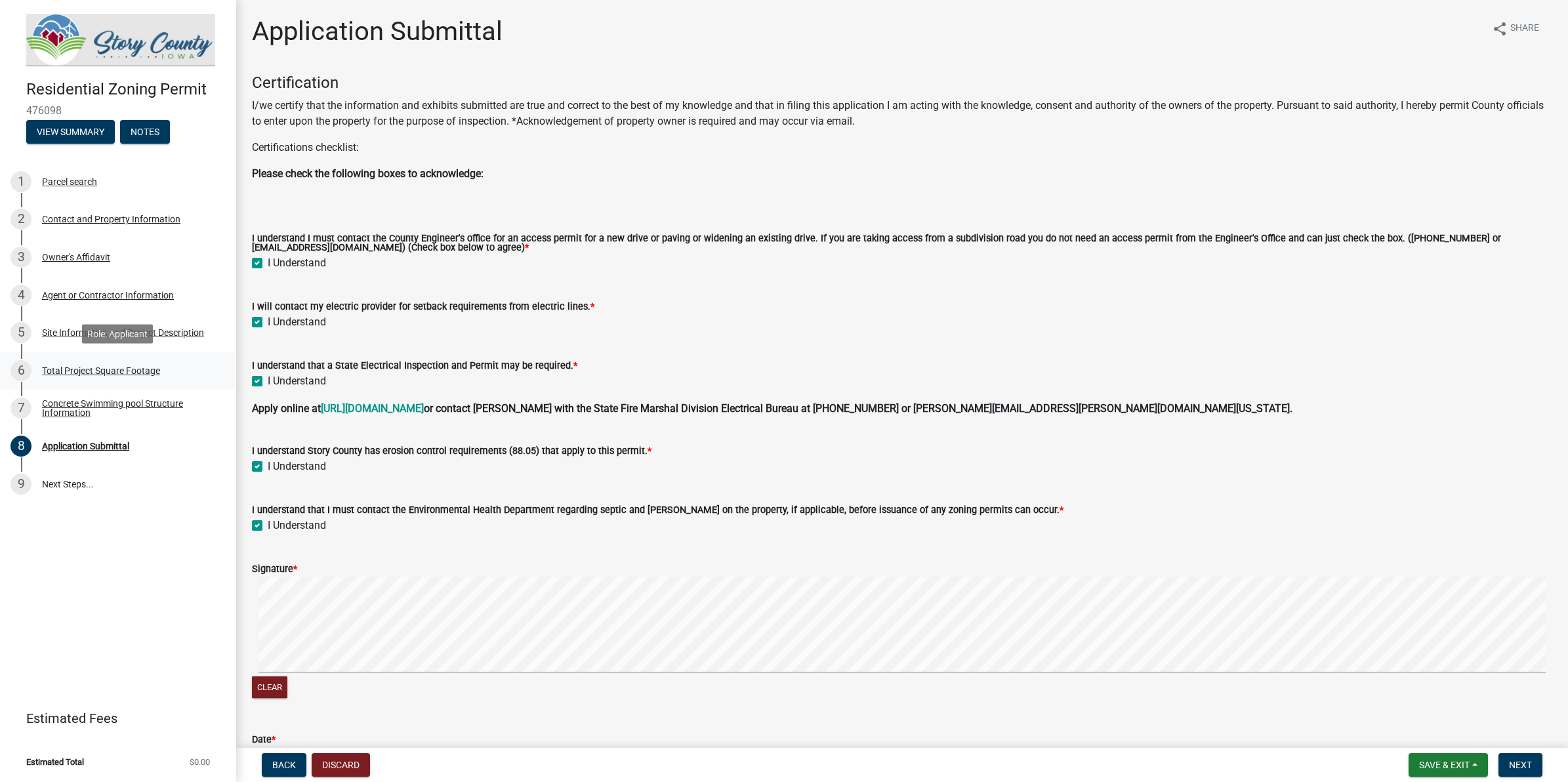
click at [139, 375] on div "6 Total Project Square Footage" at bounding box center [113, 371] width 205 height 21
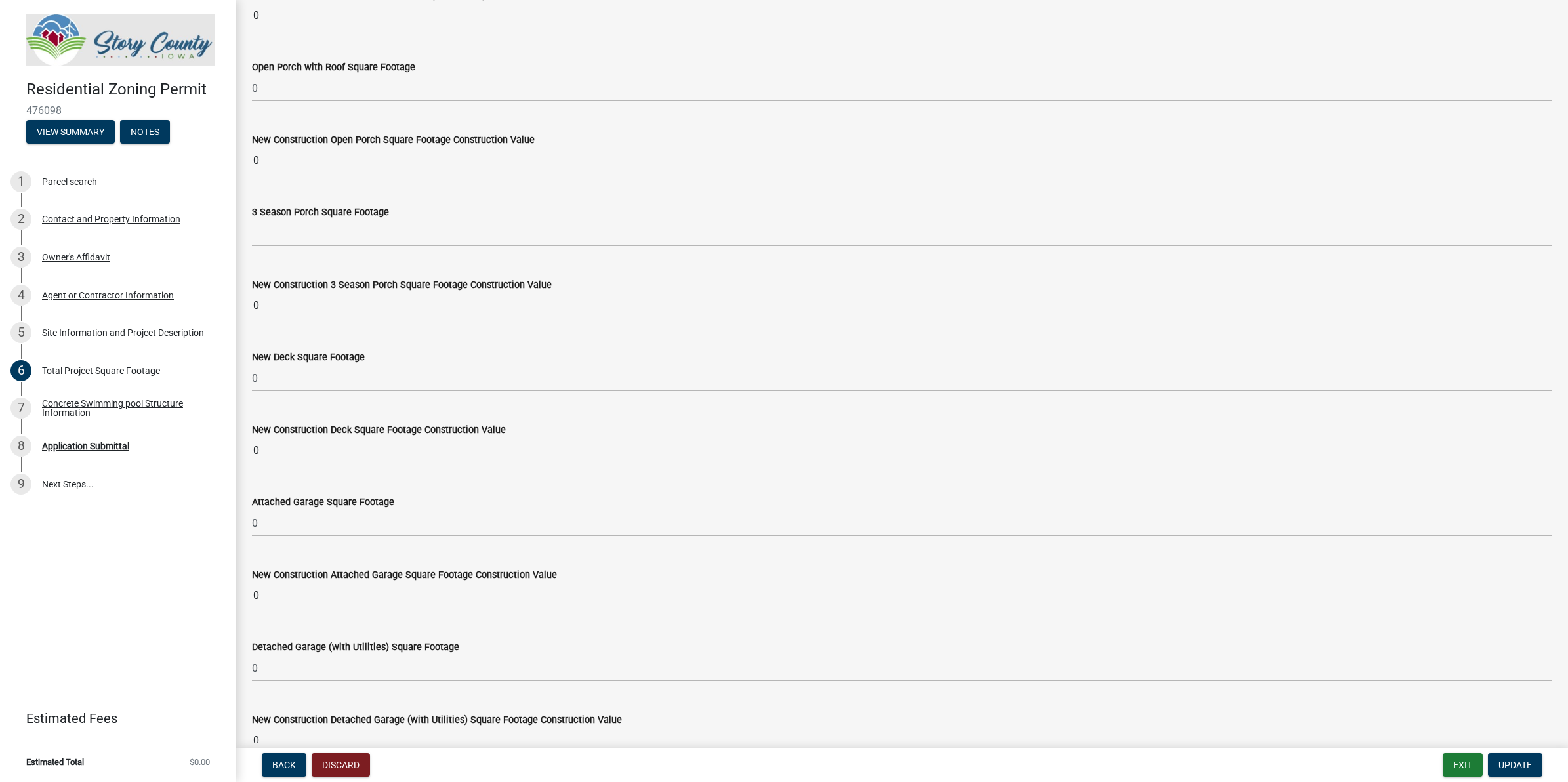
scroll to position [1067, 0]
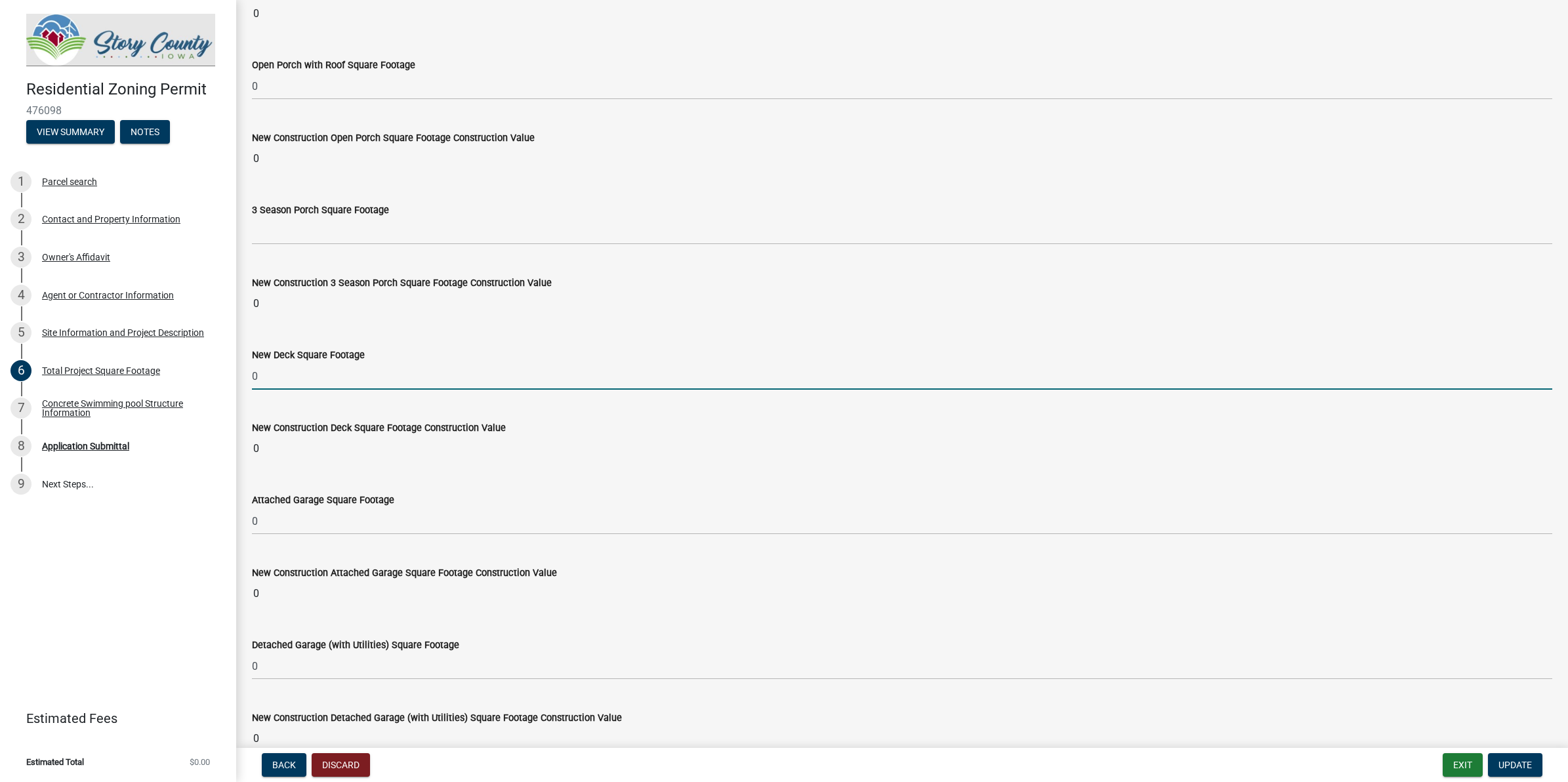
click at [351, 382] on input "0" at bounding box center [902, 376] width 1300 height 27
type input "800"
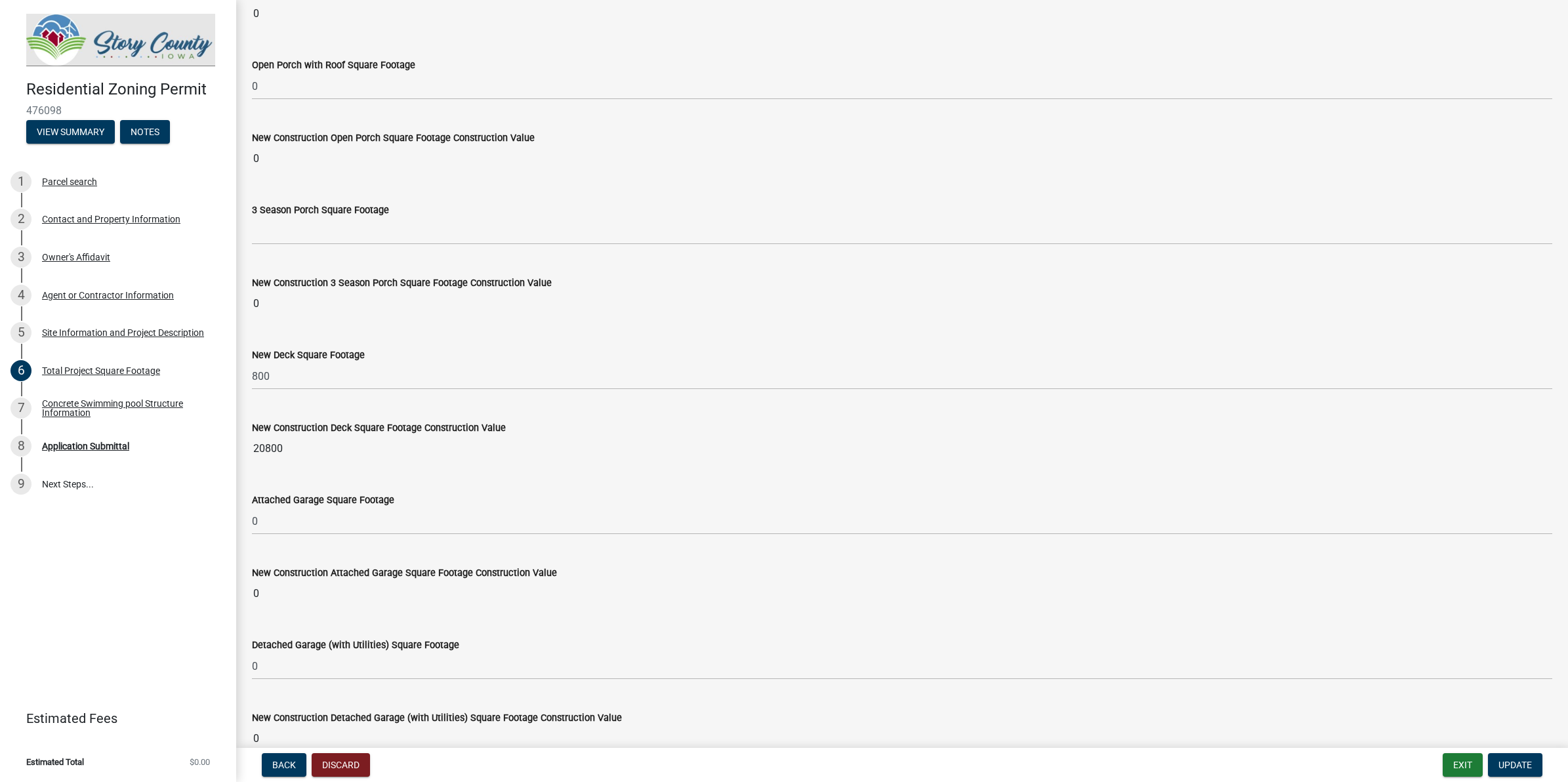
click at [287, 445] on input "20800" at bounding box center [902, 449] width 1300 height 26
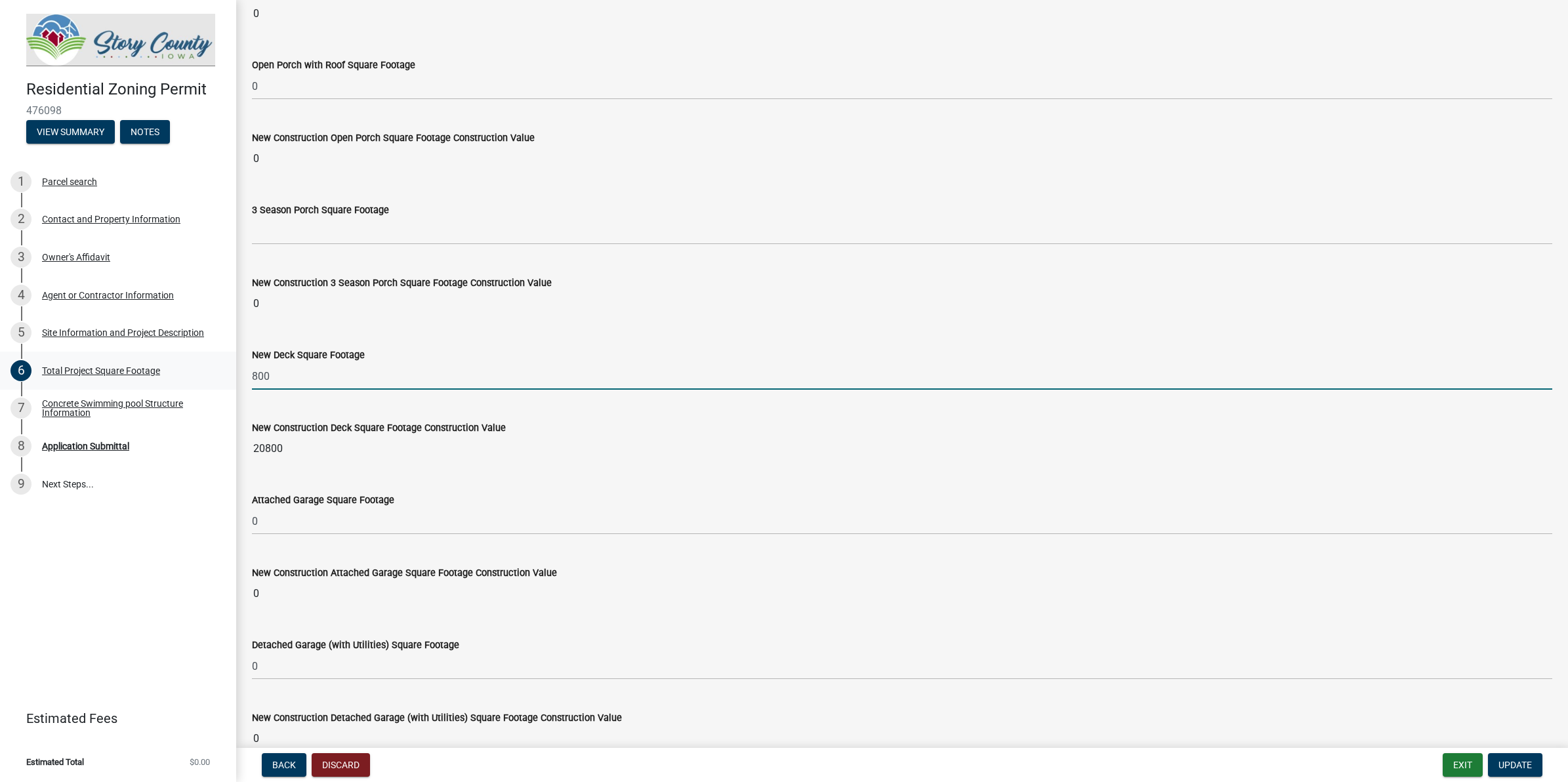
drag, startPoint x: 305, startPoint y: 382, endPoint x: 233, endPoint y: 378, distance: 72.1
click at [233, 378] on div "Residential Zoning Permit 476098 View Summary Notes 1 Parcel search 2 Contact a…" at bounding box center [784, 391] width 1568 height 782
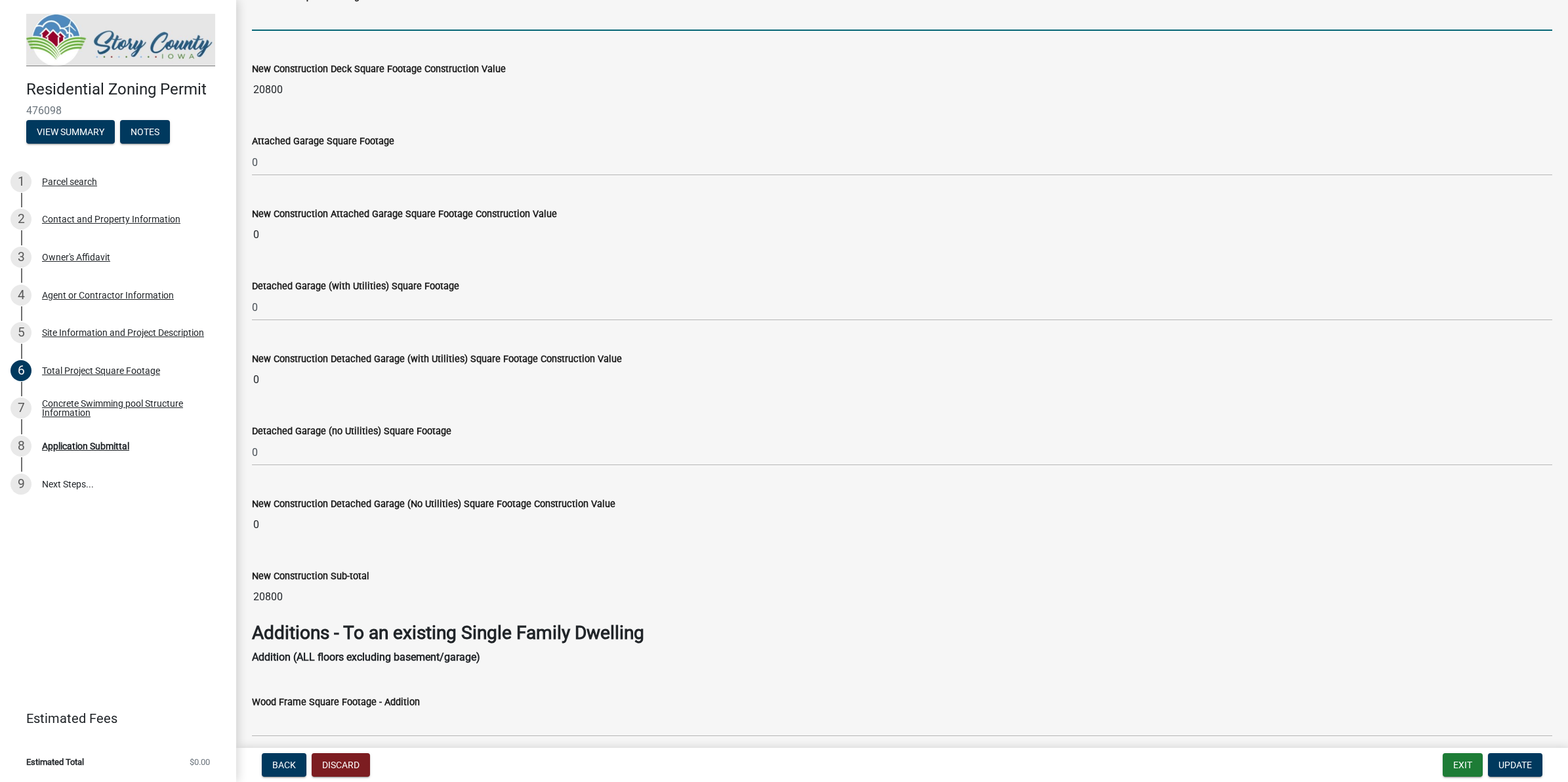
scroll to position [1476, 0]
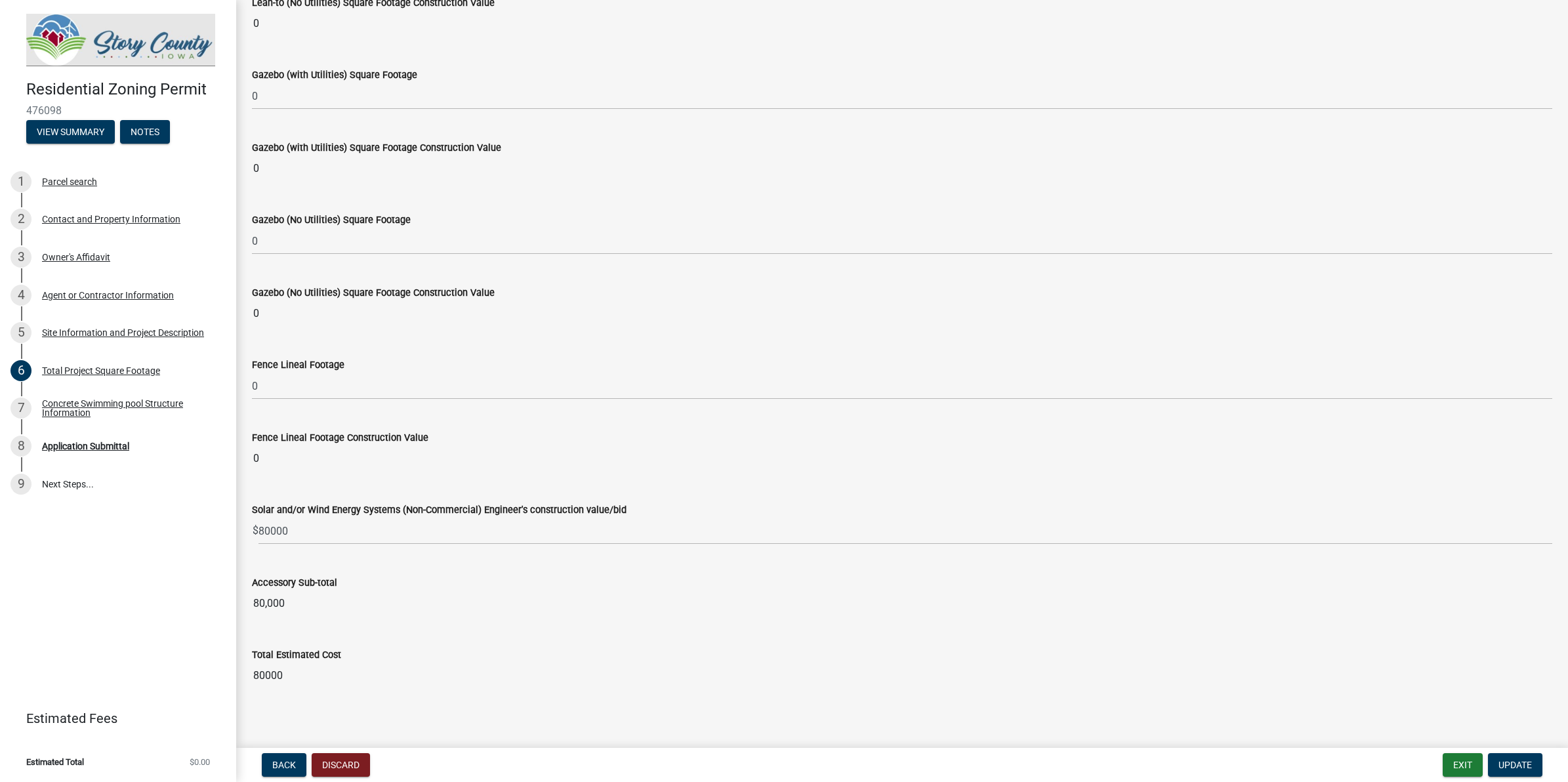
scroll to position [5025, 0]
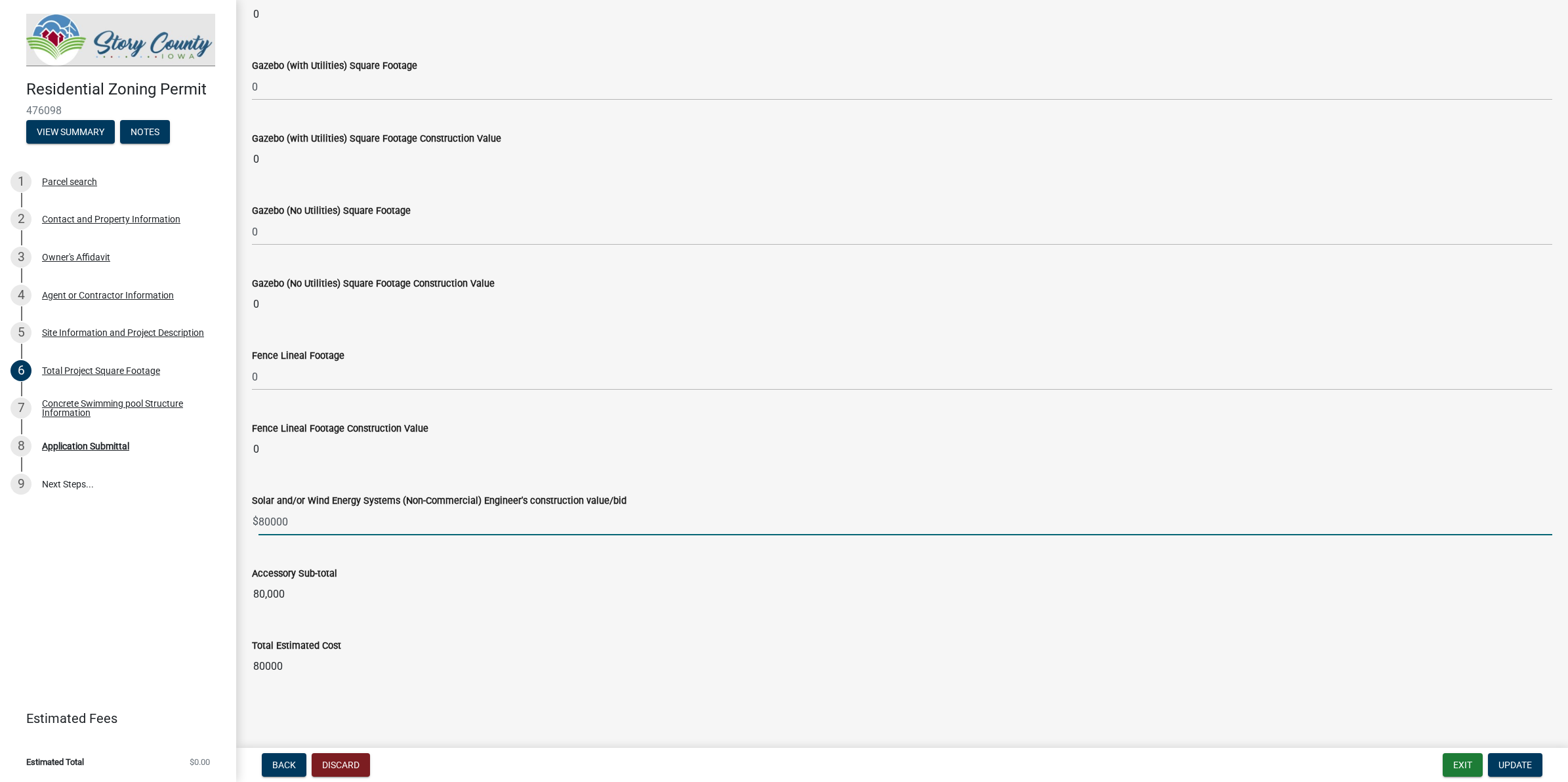
drag, startPoint x: 361, startPoint y: 523, endPoint x: 203, endPoint y: 523, distance: 158.0
click at [203, 523] on div "Residential Zoning Permit 476098 View Summary Notes 1 Parcel search 2 Contact a…" at bounding box center [784, 391] width 1568 height 782
click at [525, 617] on wm-data-entity-input "Accessory Sub-total 80,000" at bounding box center [902, 583] width 1300 height 73
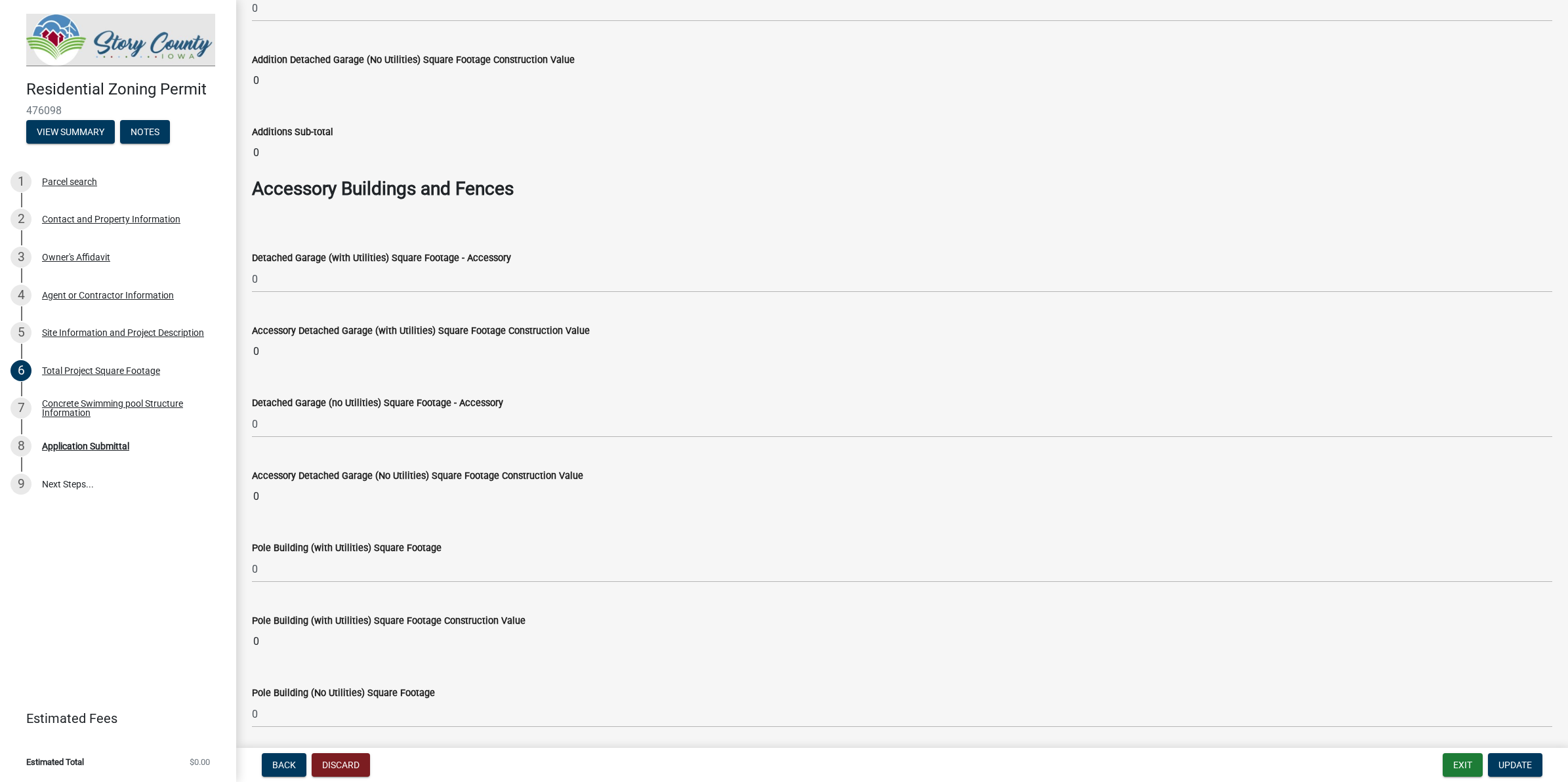
scroll to position [3663, 0]
click at [161, 128] on button "Notes" at bounding box center [144, 132] width 50 height 24
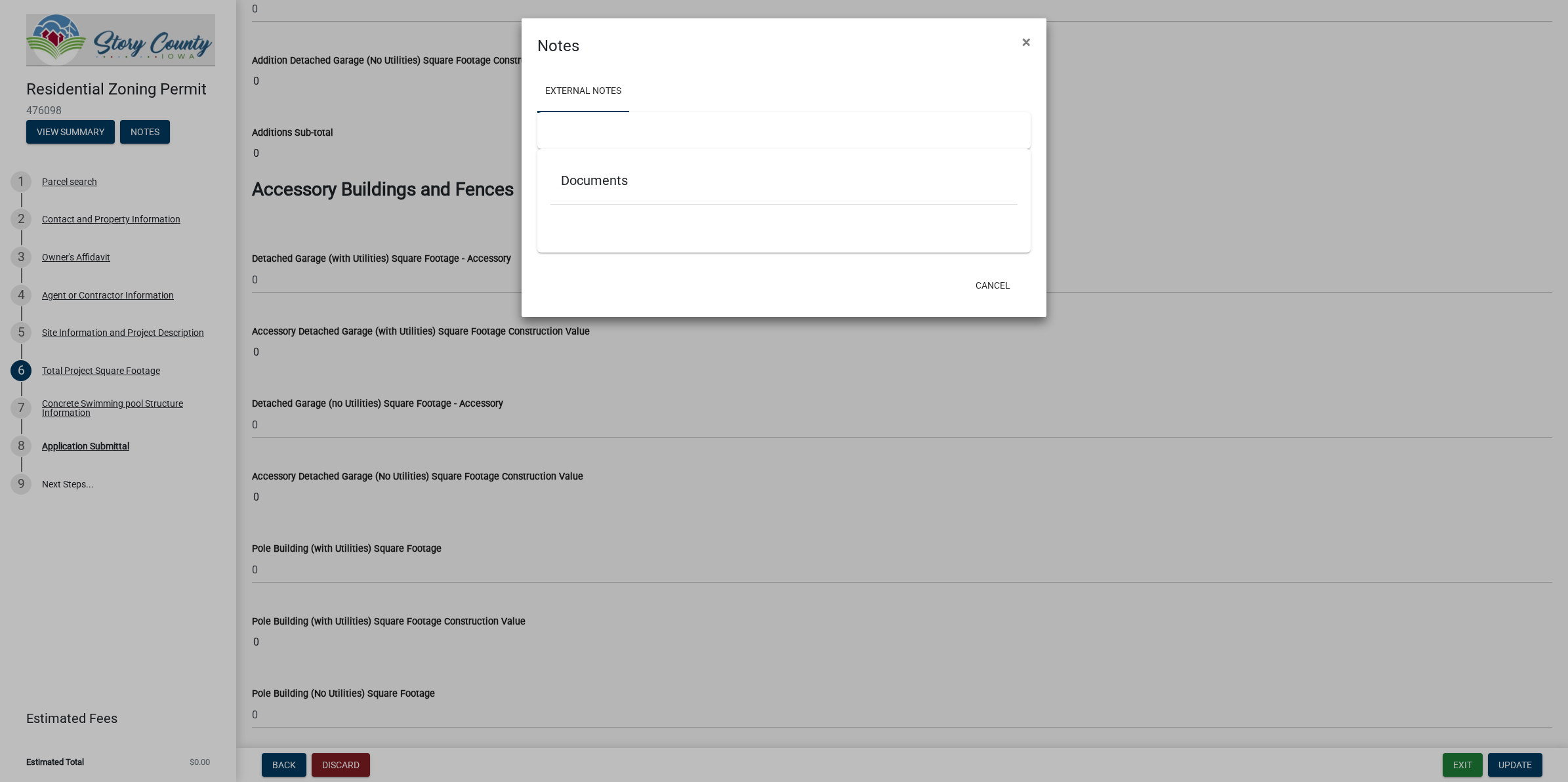
click at [700, 128] on div at bounding box center [784, 130] width 493 height 37
click at [651, 120] on div at bounding box center [784, 130] width 493 height 37
drag, startPoint x: 536, startPoint y: 128, endPoint x: 542, endPoint y: 130, distance: 6.3
click at [538, 128] on div "External Notes Documents" at bounding box center [784, 162] width 525 height 210
click at [605, 212] on div at bounding box center [783, 211] width 467 height 13
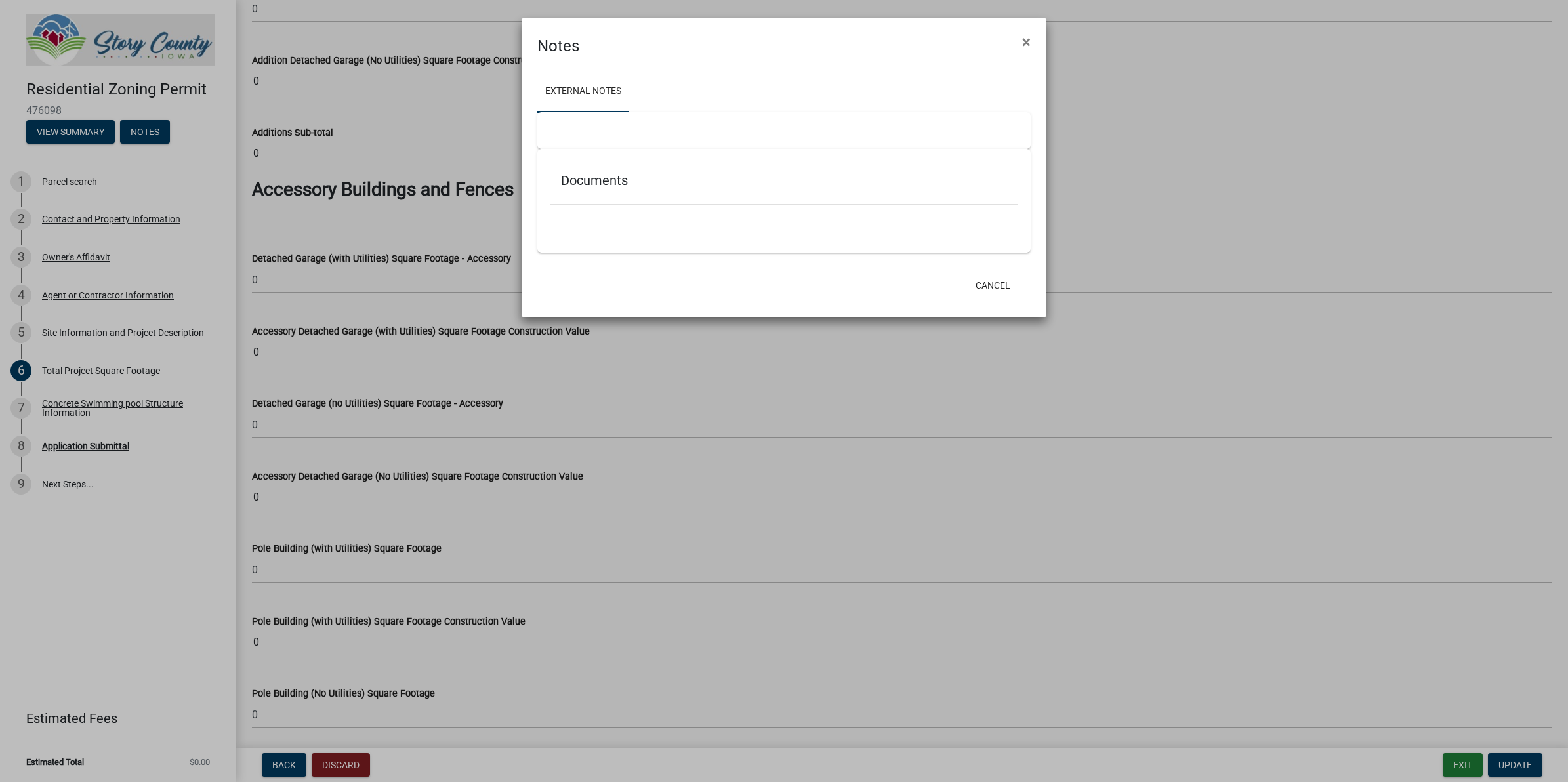
click at [601, 179] on h5 "Documents" at bounding box center [784, 181] width 446 height 16
drag, startPoint x: 628, startPoint y: 184, endPoint x: 578, endPoint y: 174, distance: 51.0
click at [578, 174] on h5 "Documents" at bounding box center [784, 181] width 446 height 16
drag, startPoint x: 578, startPoint y: 174, endPoint x: 558, endPoint y: 136, distance: 42.9
click at [558, 136] on div at bounding box center [784, 130] width 493 height 37
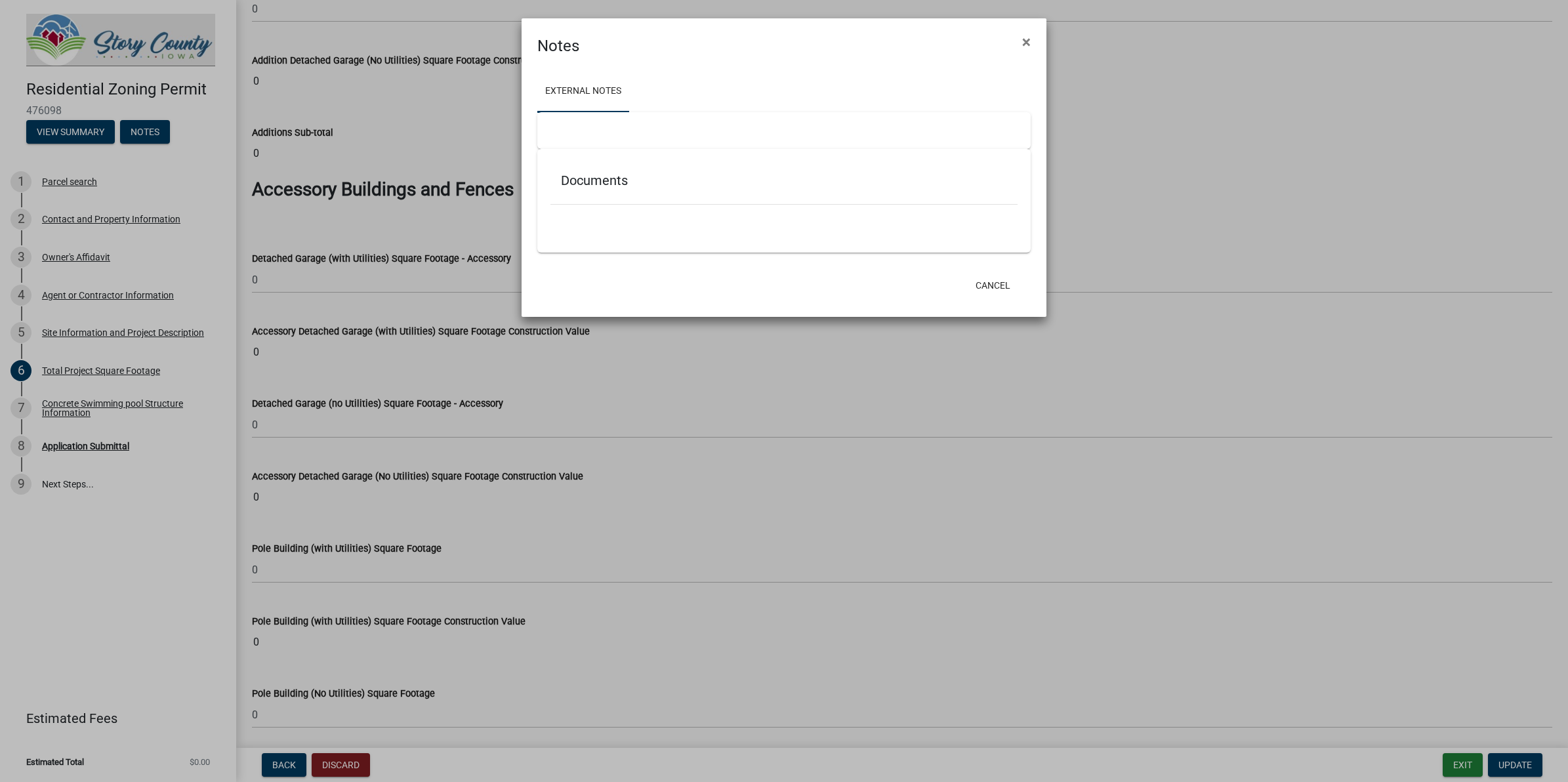
click at [589, 133] on div at bounding box center [784, 130] width 493 height 37
click at [578, 124] on div at bounding box center [784, 130] width 493 height 37
click at [574, 127] on div at bounding box center [784, 130] width 493 height 37
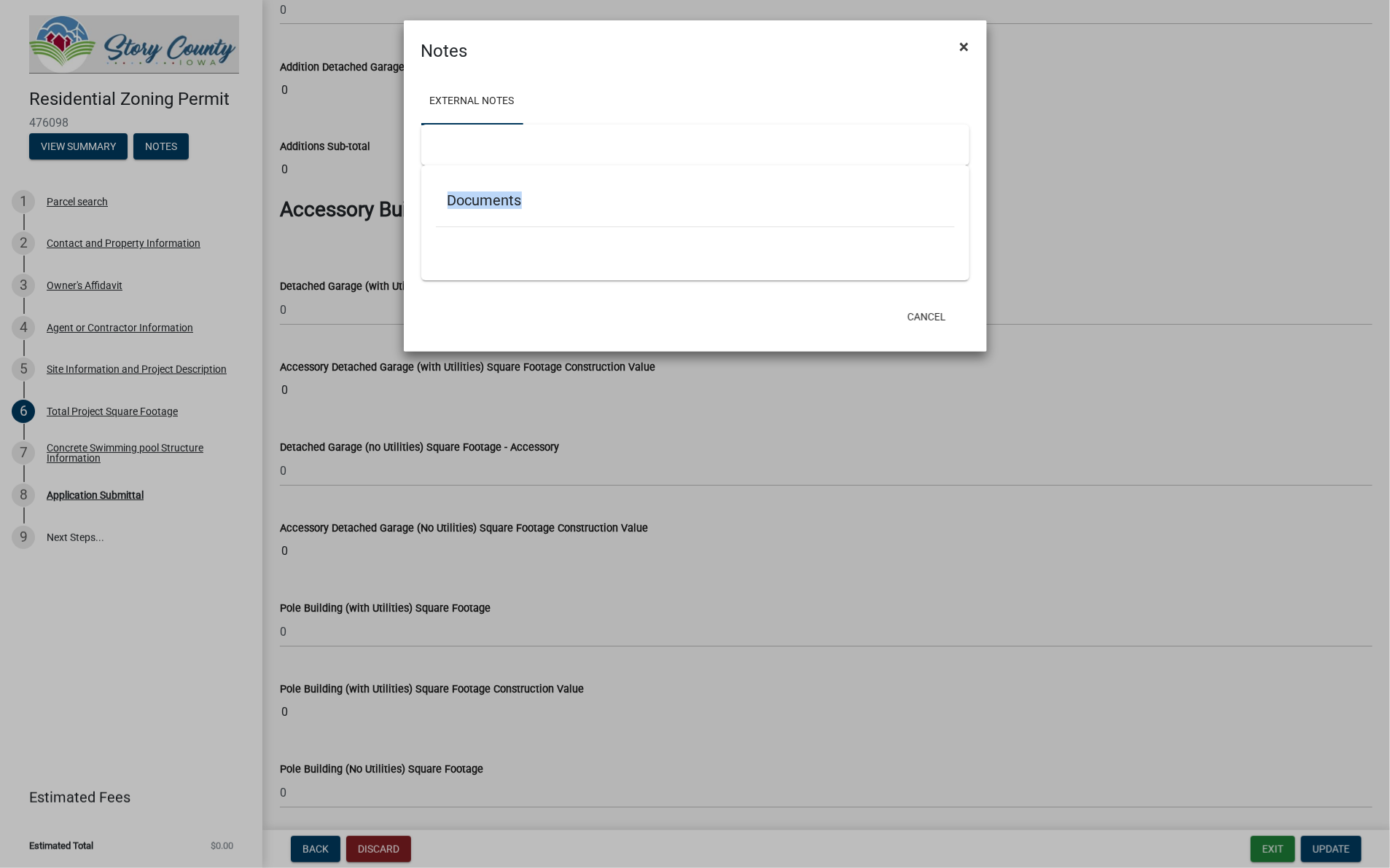
click at [952, 48] on button "×" at bounding box center [964, 46] width 32 height 41
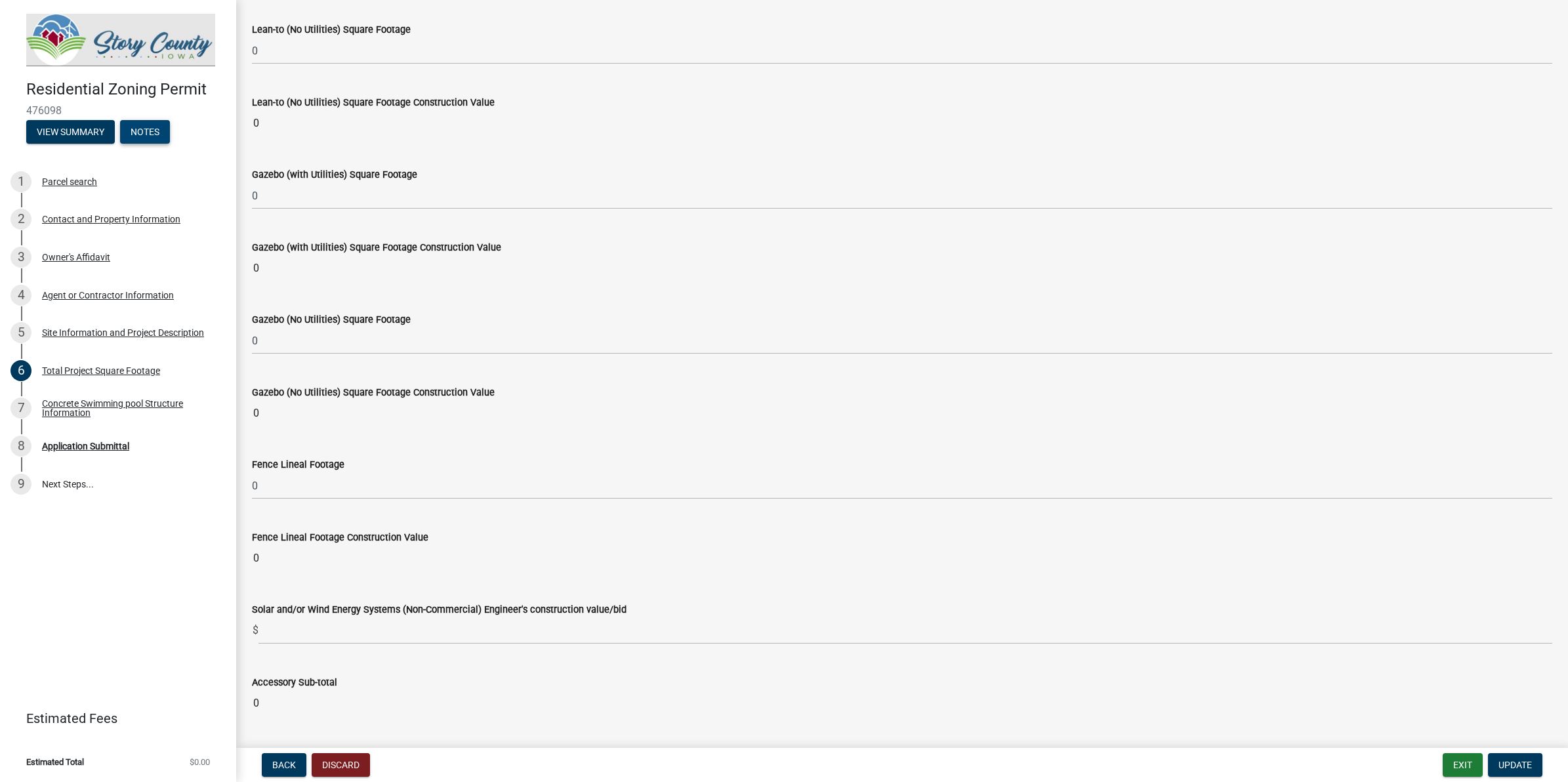
scroll to position [5025, 0]
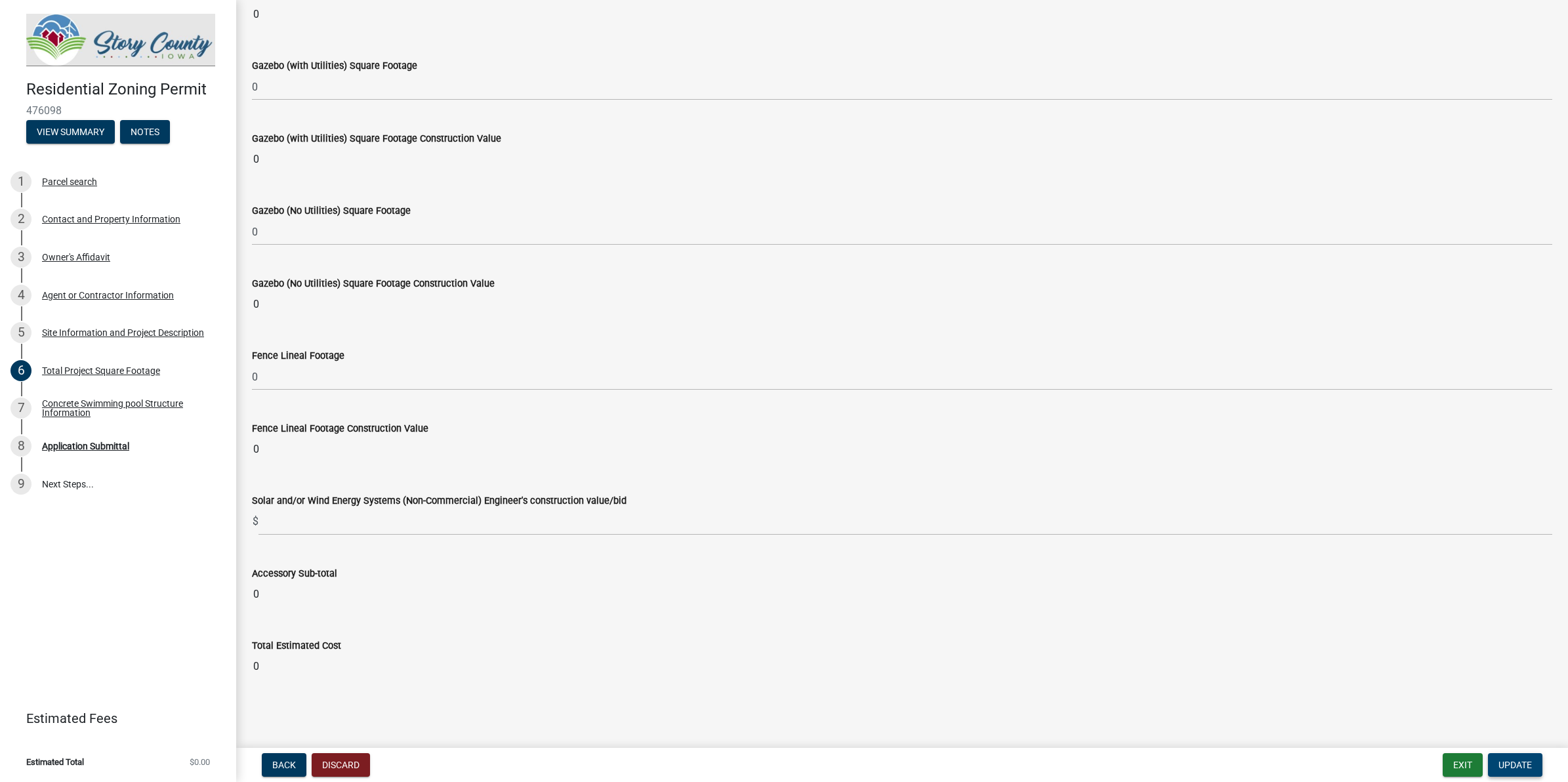
click at [1254, 625] on button "Update" at bounding box center [1514, 765] width 54 height 24
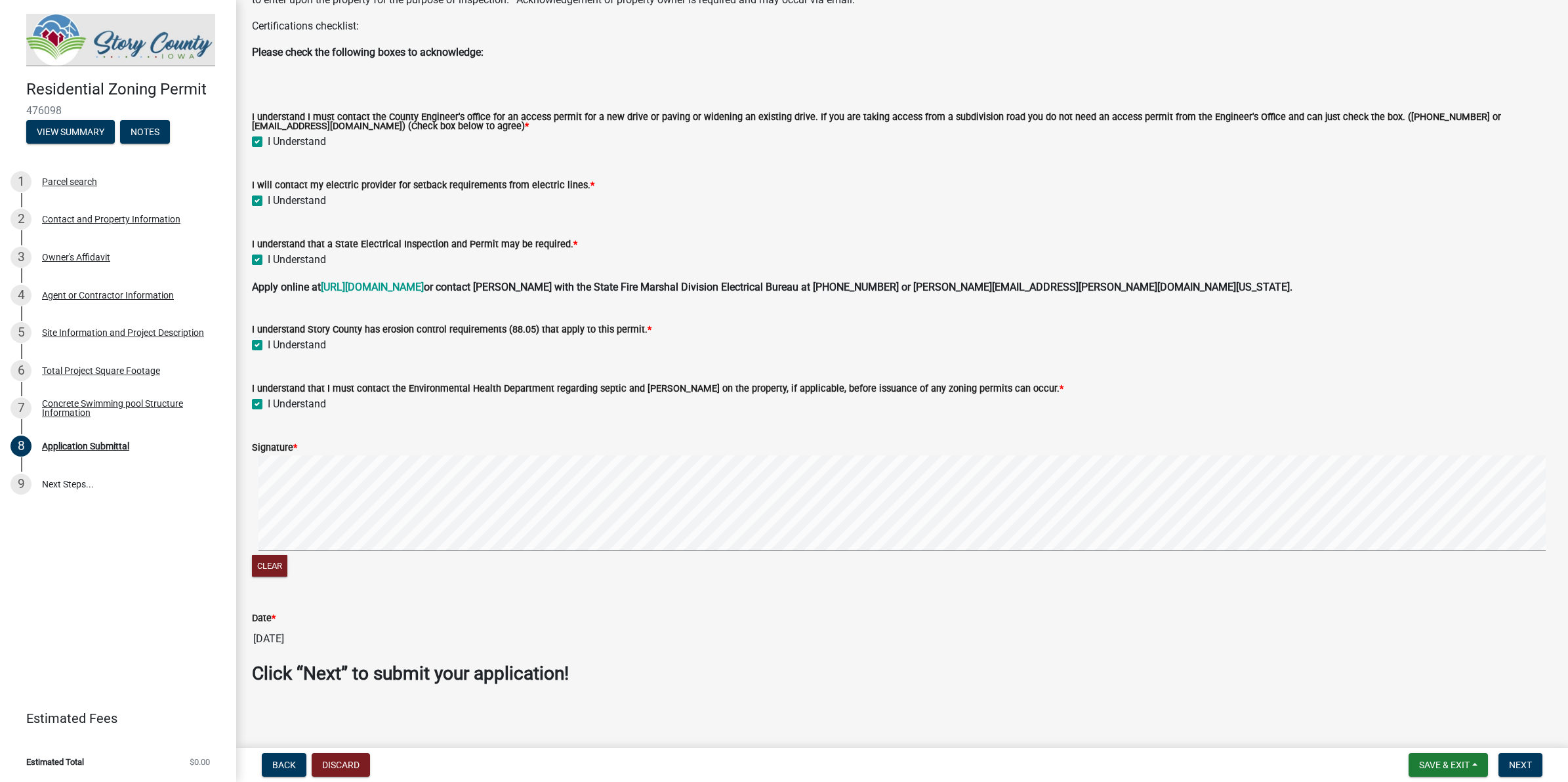
scroll to position [125, 0]
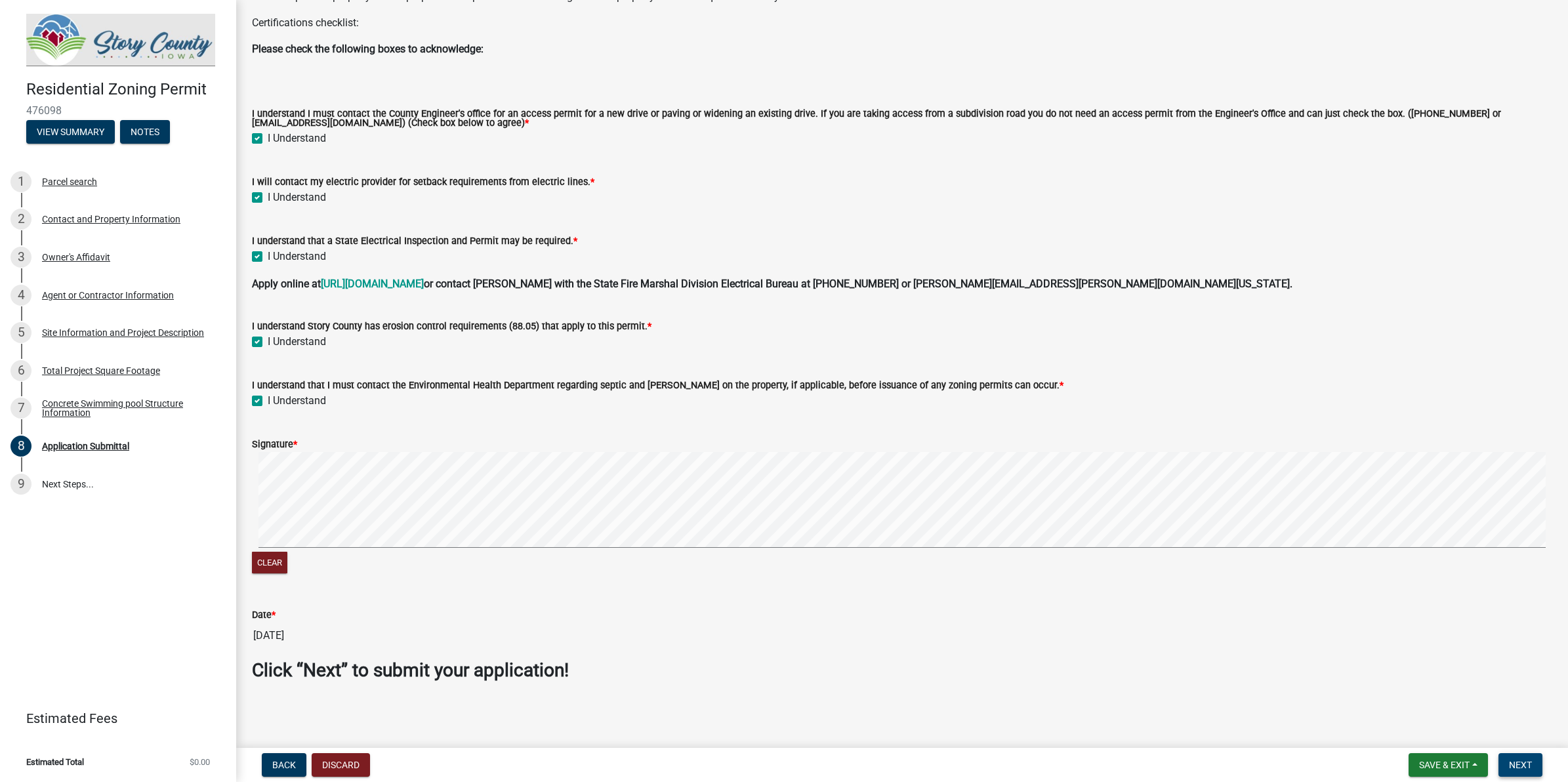
click at [1254, 625] on span "Next" at bounding box center [1520, 765] width 23 height 10
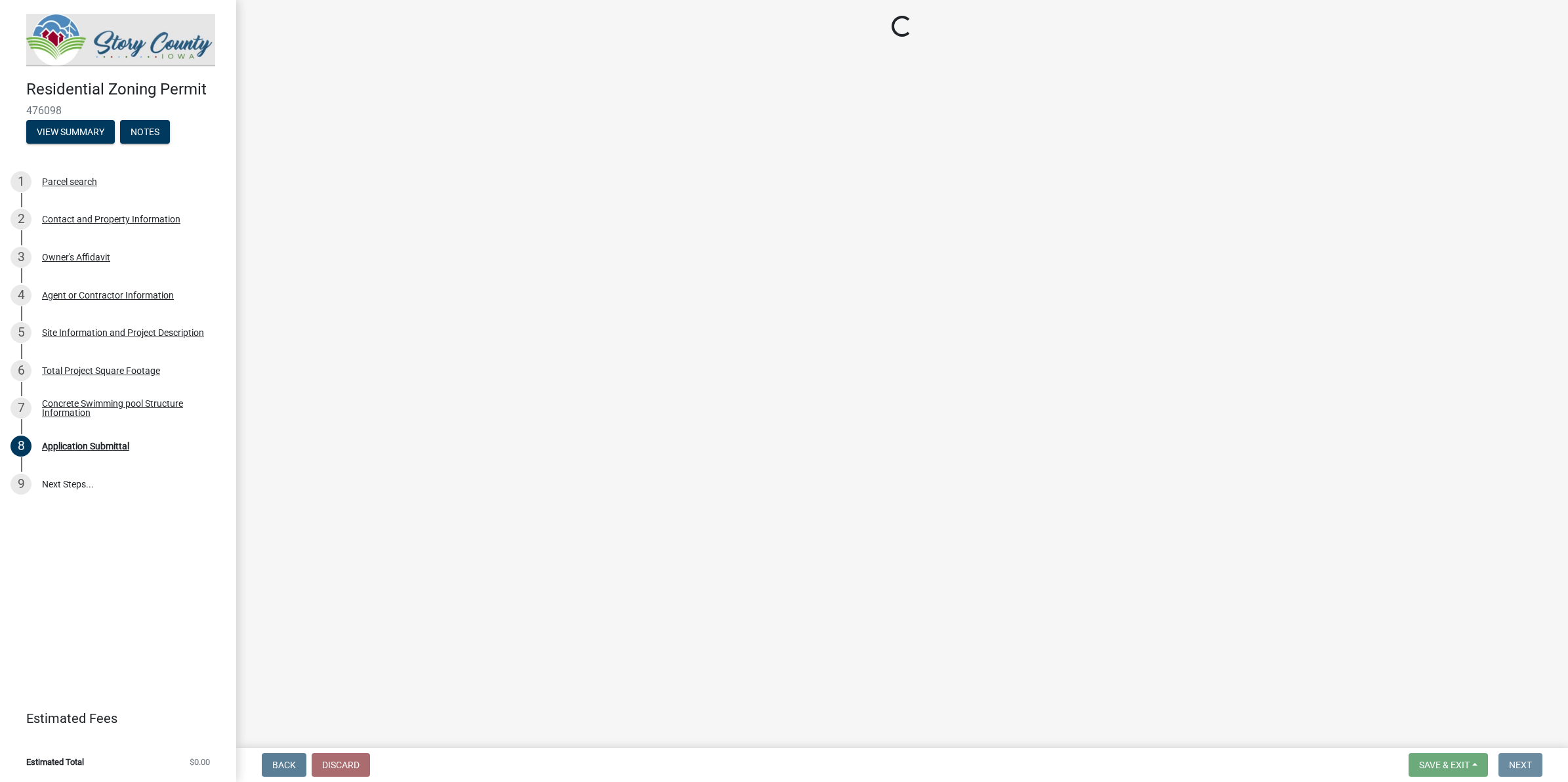
scroll to position [0, 0]
